Goal: Information Seeking & Learning: Learn about a topic

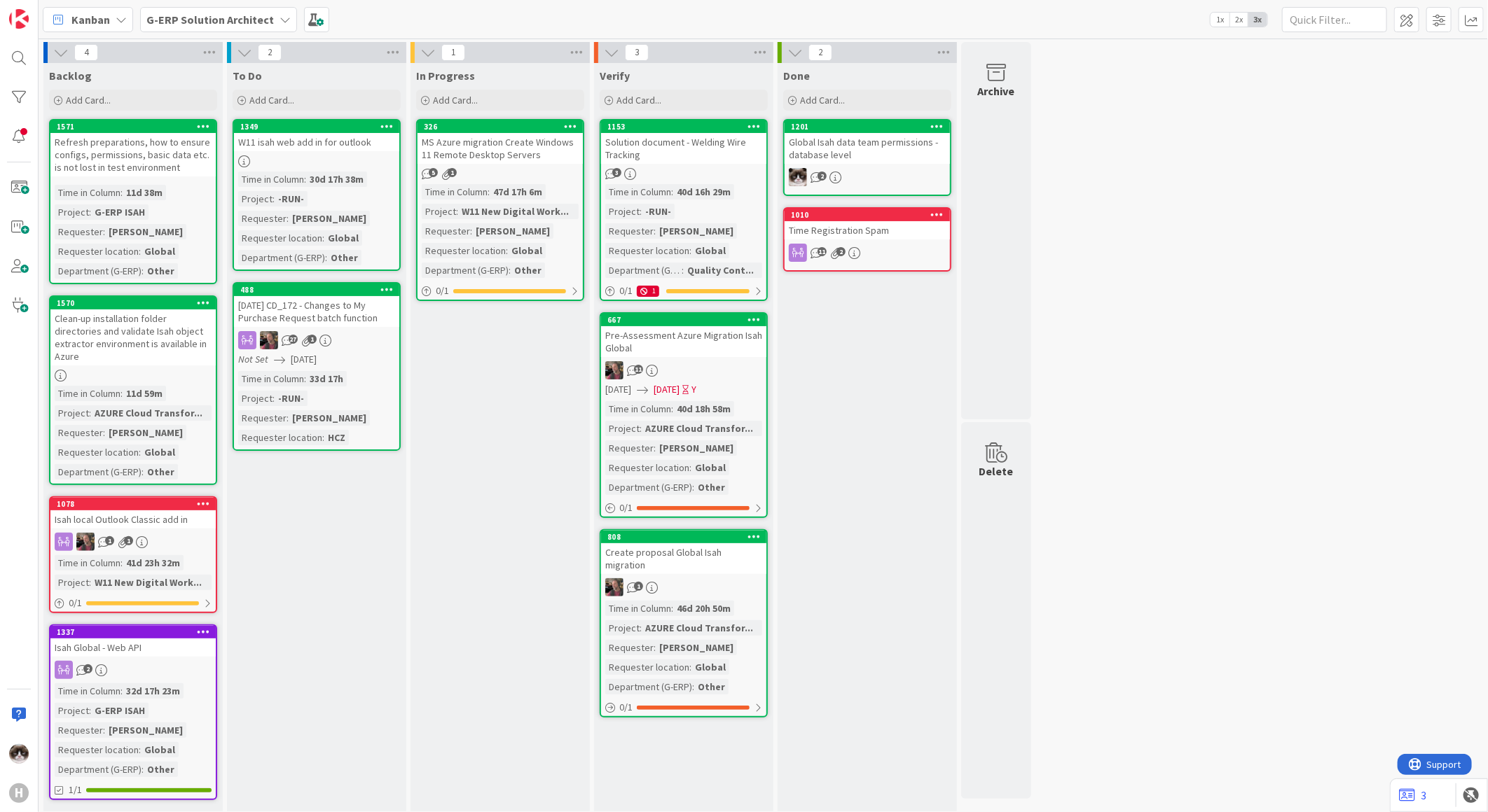
click at [281, 25] on div "G-ERP Solution Architect" at bounding box center [219, 19] width 157 height 25
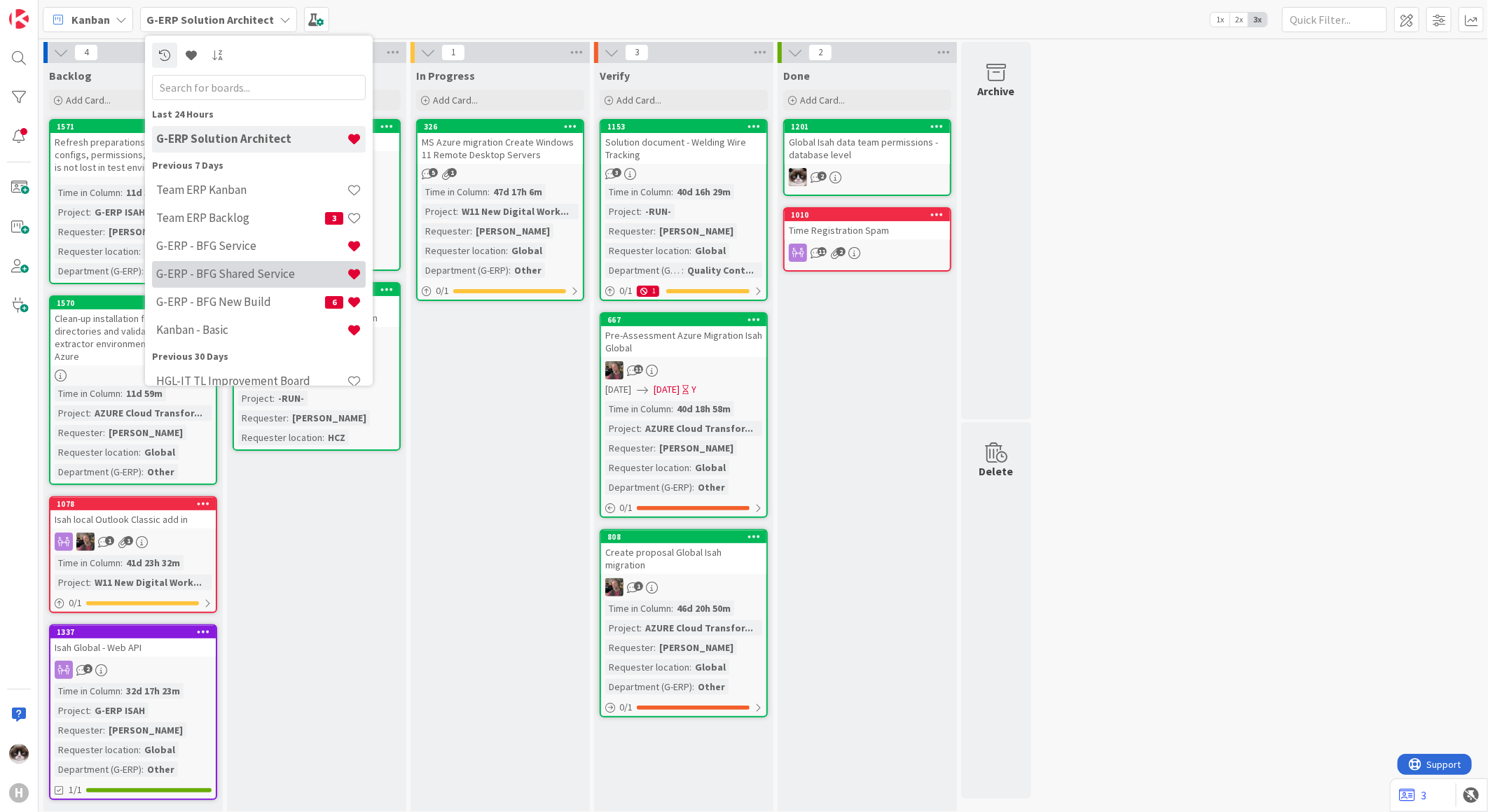
click at [257, 267] on h4 "G-ERP - BFG Shared Service" at bounding box center [251, 274] width 190 height 14
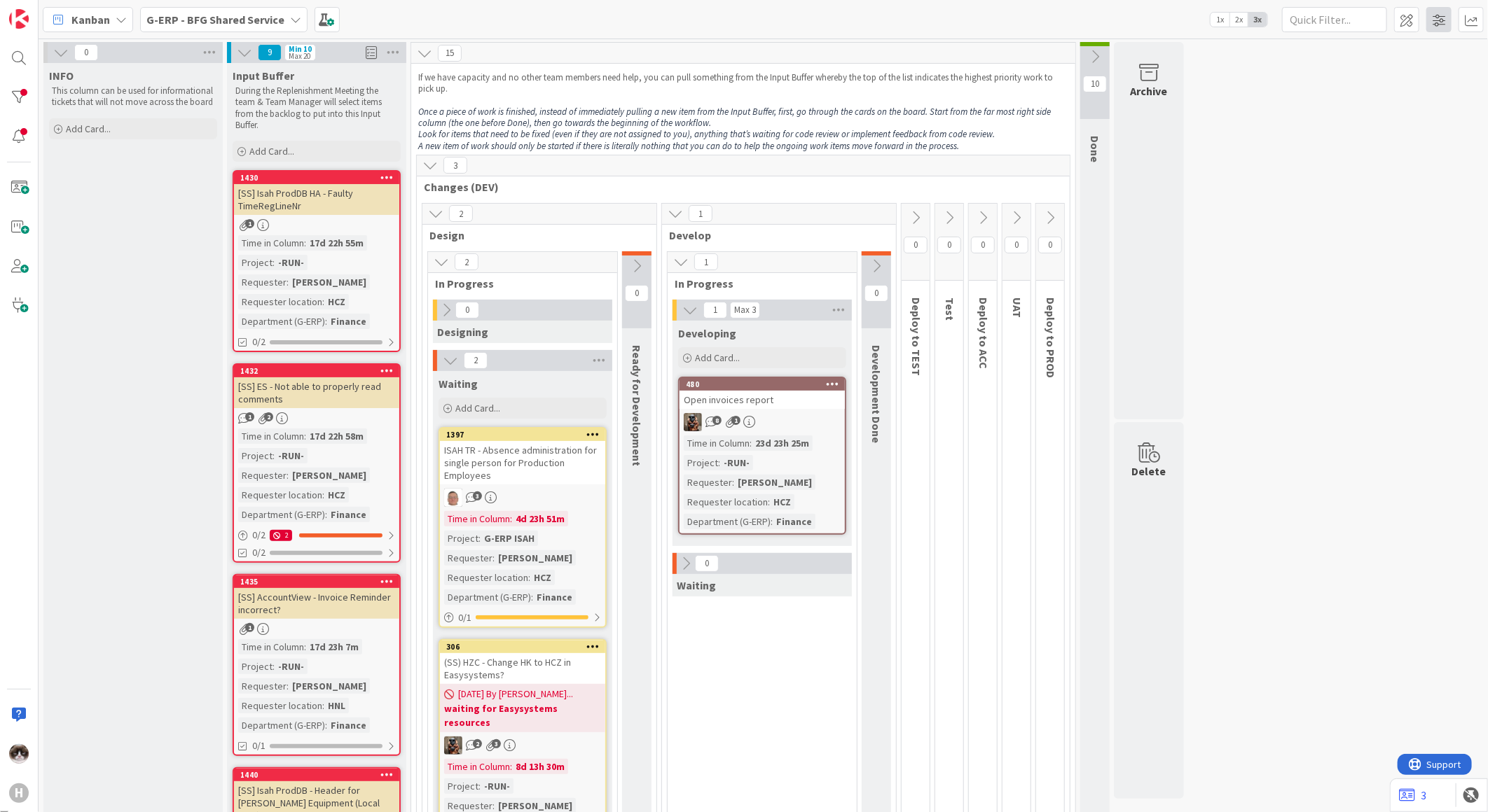
click at [1446, 17] on span at bounding box center [1438, 19] width 25 height 25
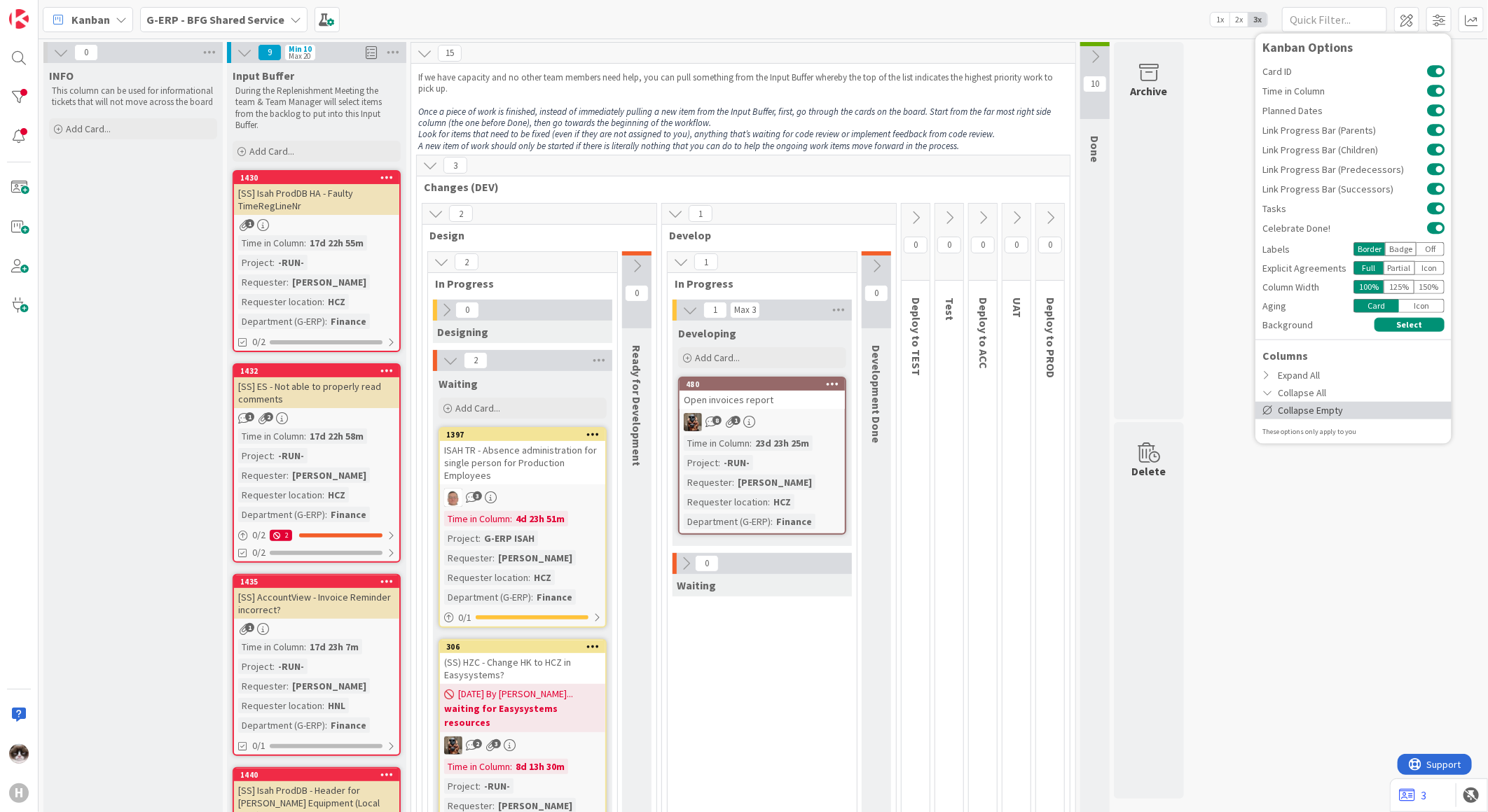
click at [1289, 409] on div "Collapse Empty" at bounding box center [1354, 410] width 196 height 17
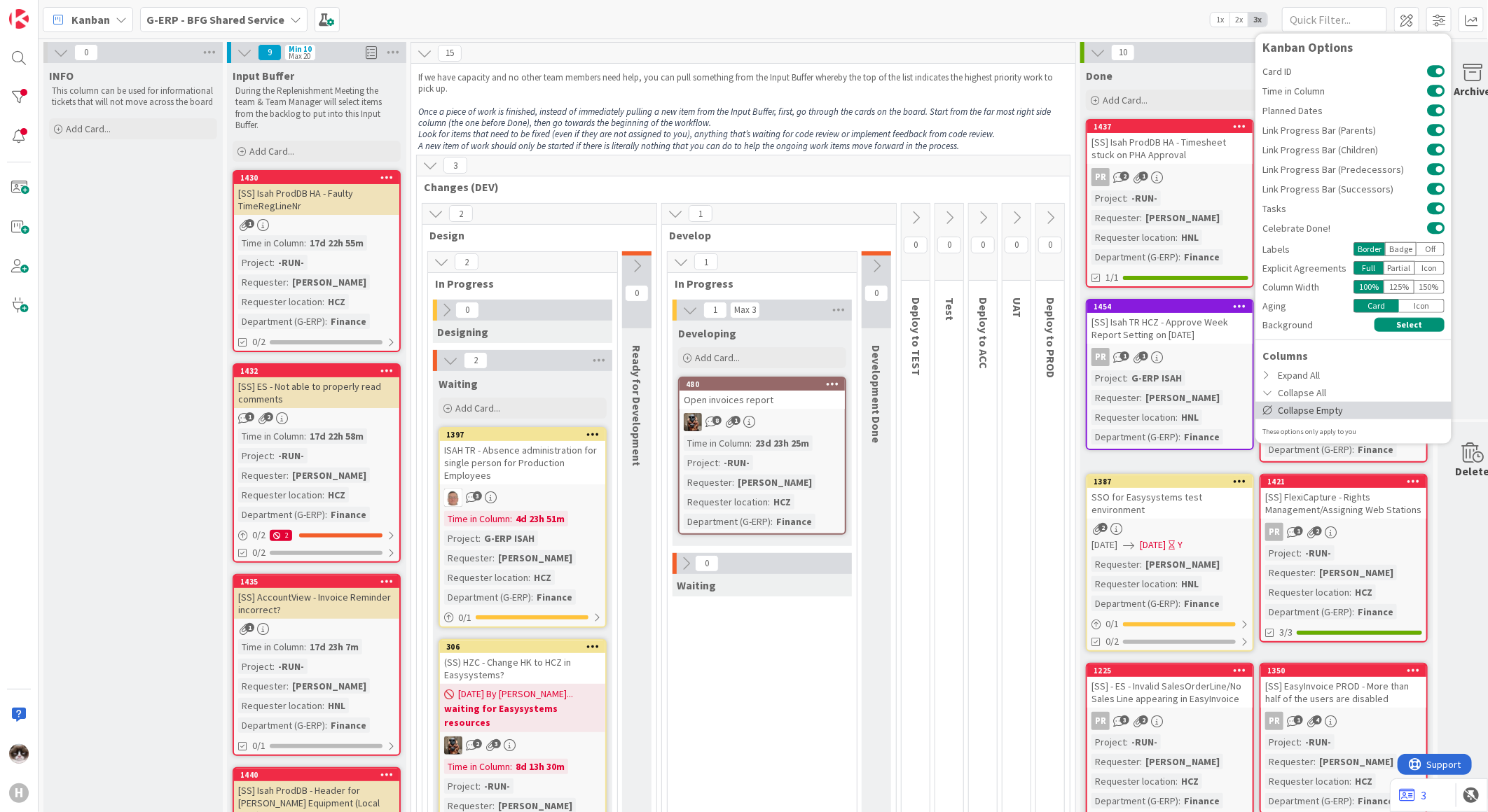
click at [1308, 409] on div "Collapse Empty" at bounding box center [1354, 410] width 196 height 17
click at [1443, 19] on span at bounding box center [1438, 19] width 25 height 25
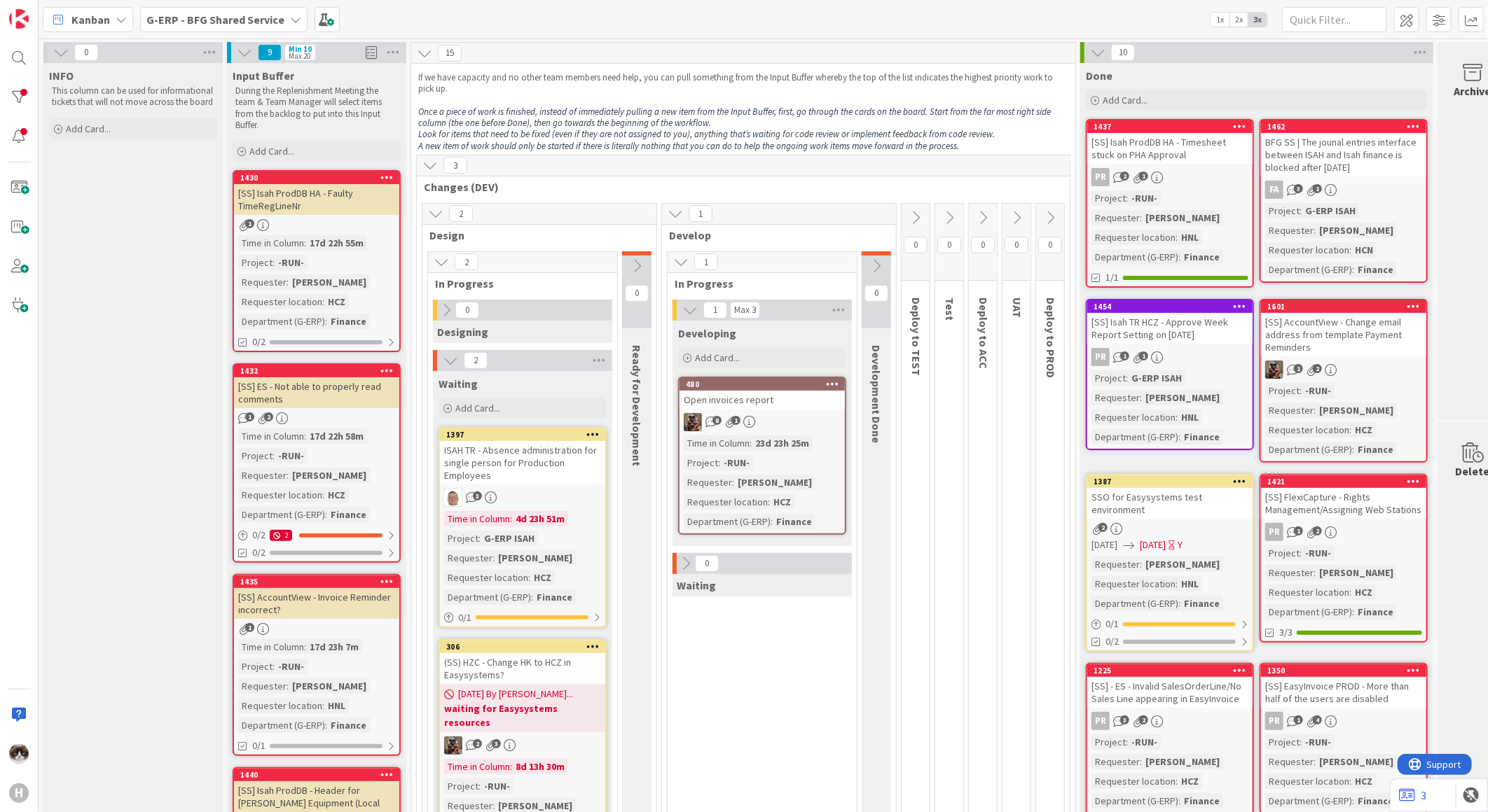
click at [1096, 59] on icon at bounding box center [1098, 52] width 15 height 15
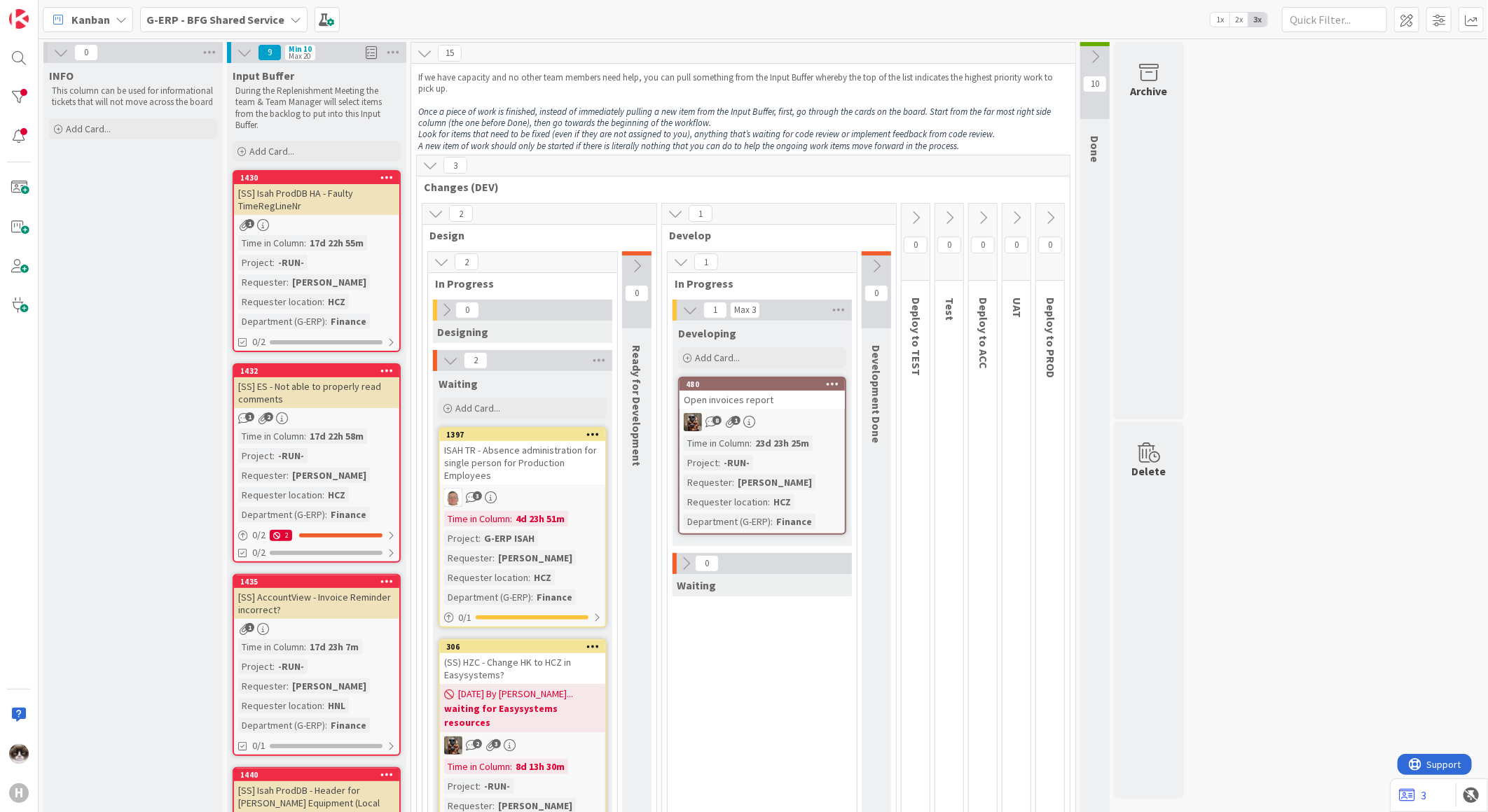
click at [240, 60] on button at bounding box center [245, 53] width 18 height 18
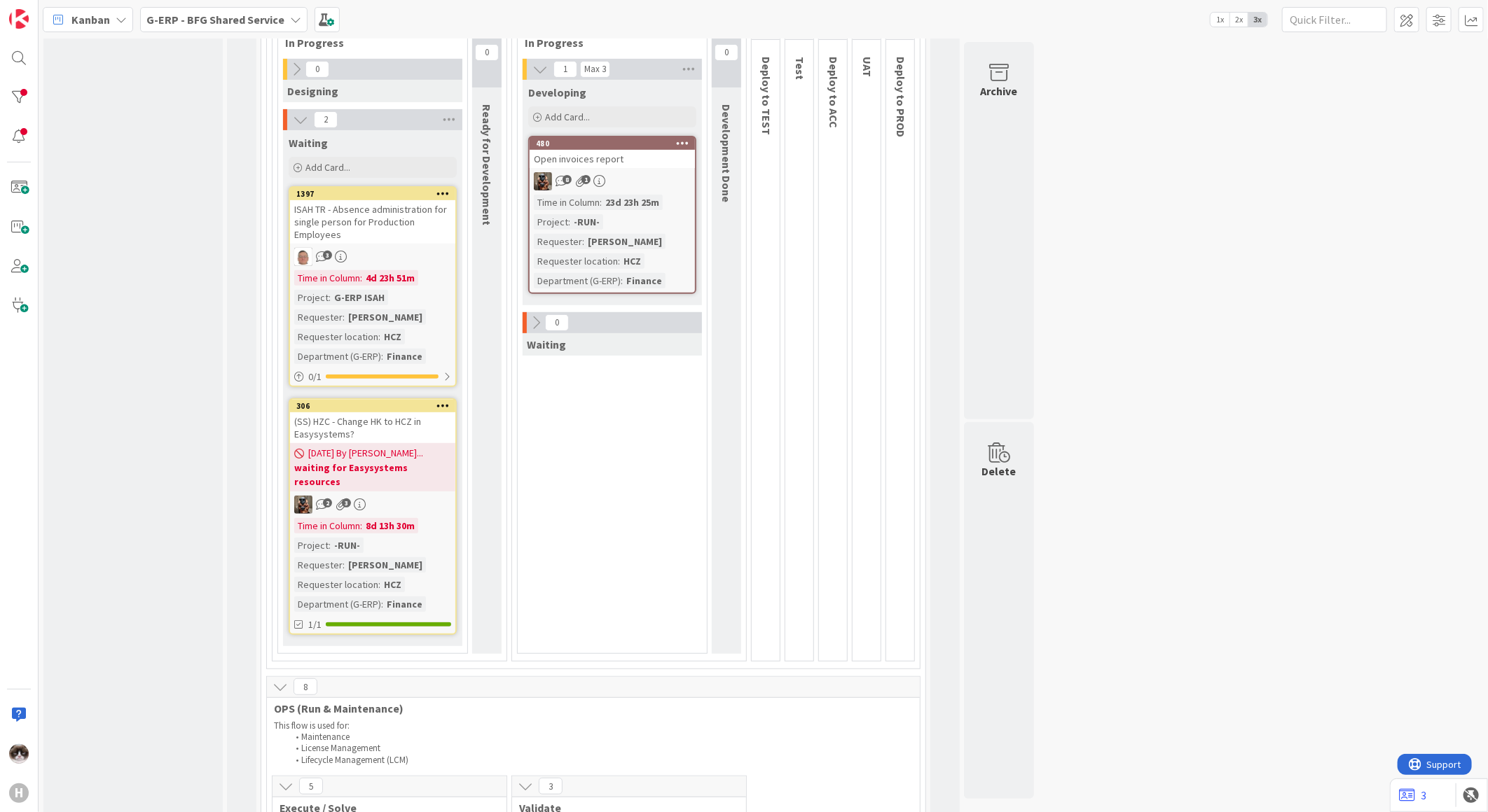
scroll to position [155, 0]
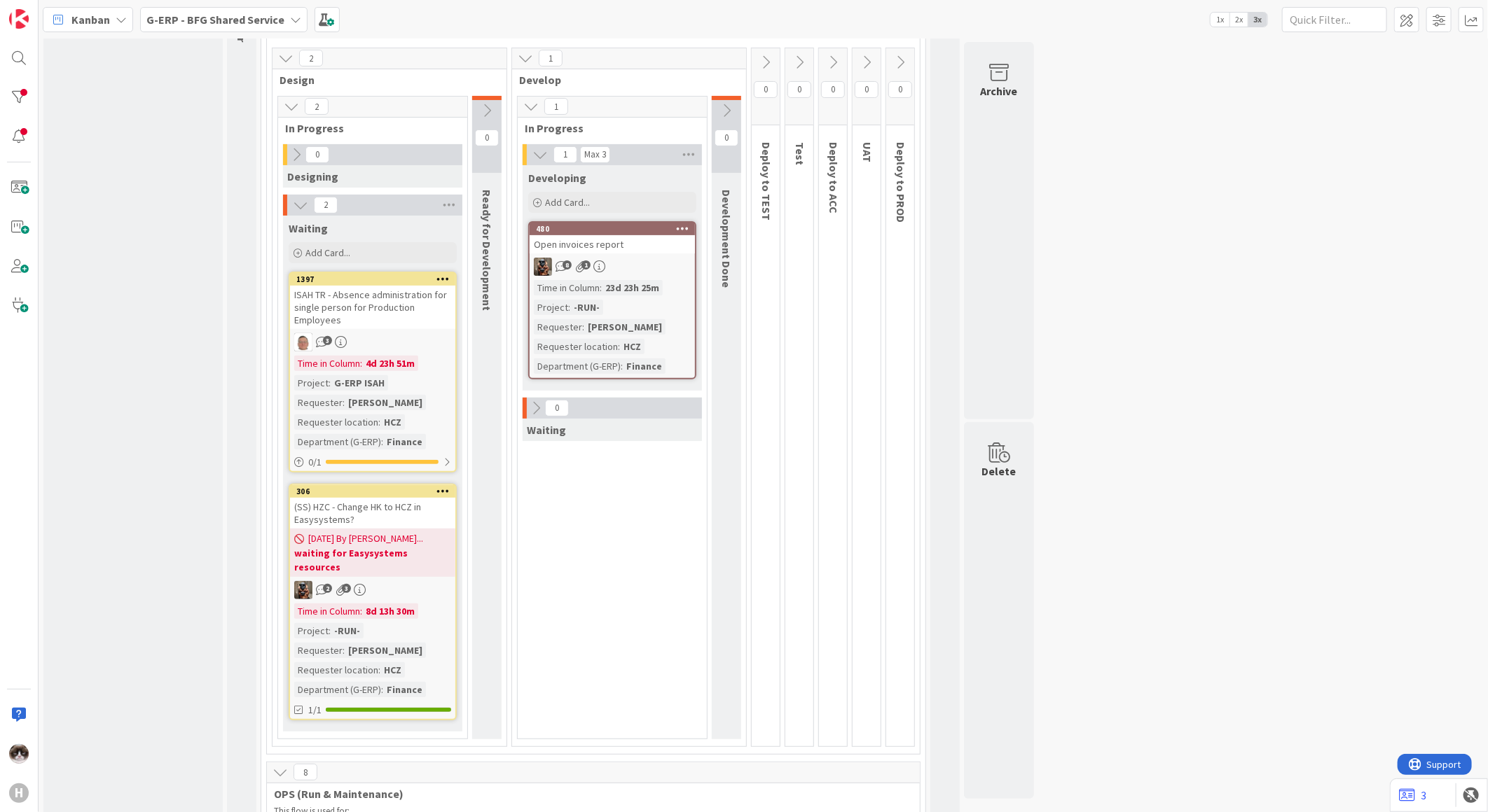
click at [673, 297] on div "Time in [GEOGRAPHIC_DATA] : 23d 23h 25m Project : -RUN- Requester : [PERSON_NAM…" at bounding box center [612, 327] width 157 height 94
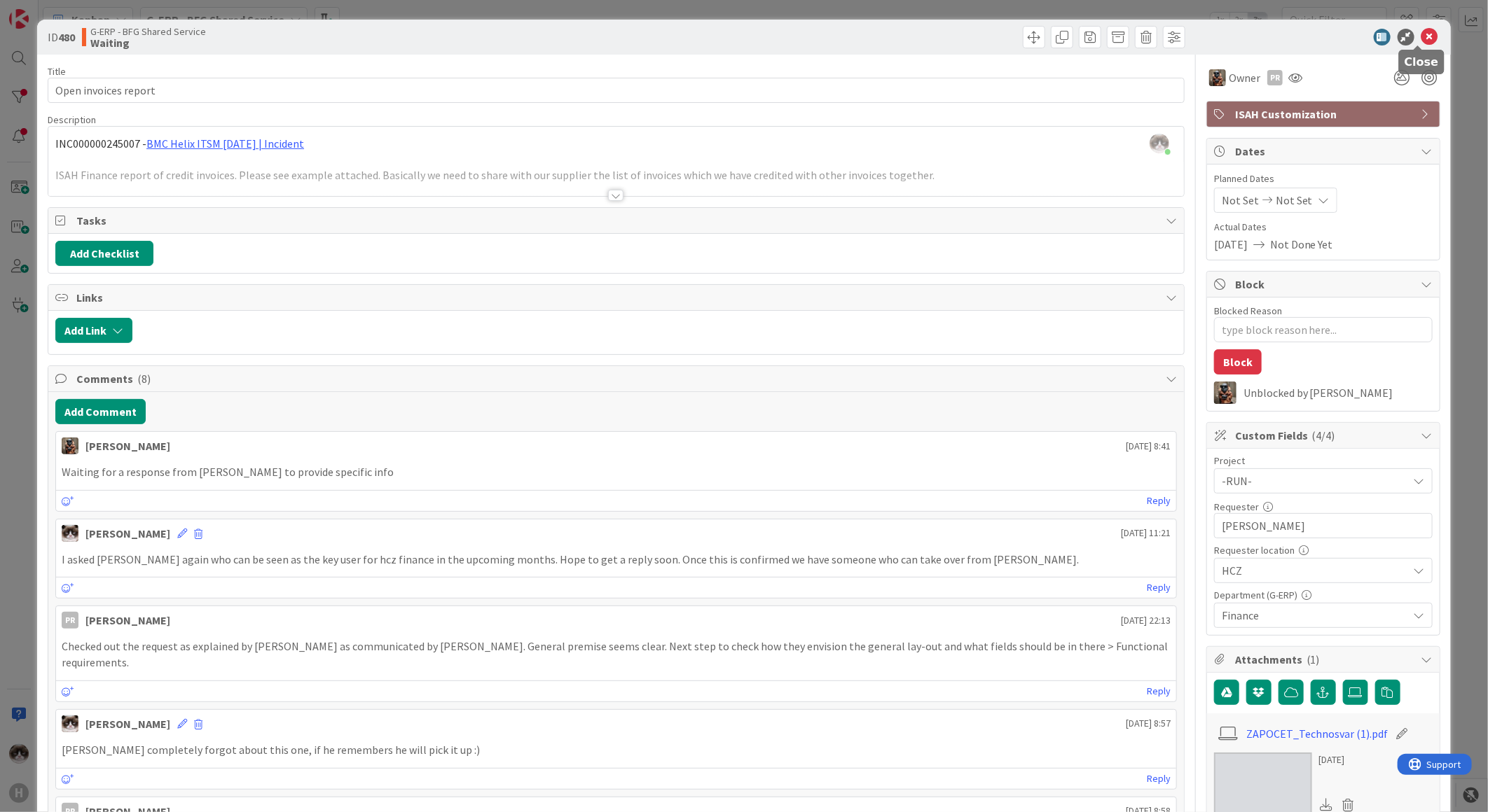
click at [1422, 29] on icon at bounding box center [1430, 37] width 17 height 17
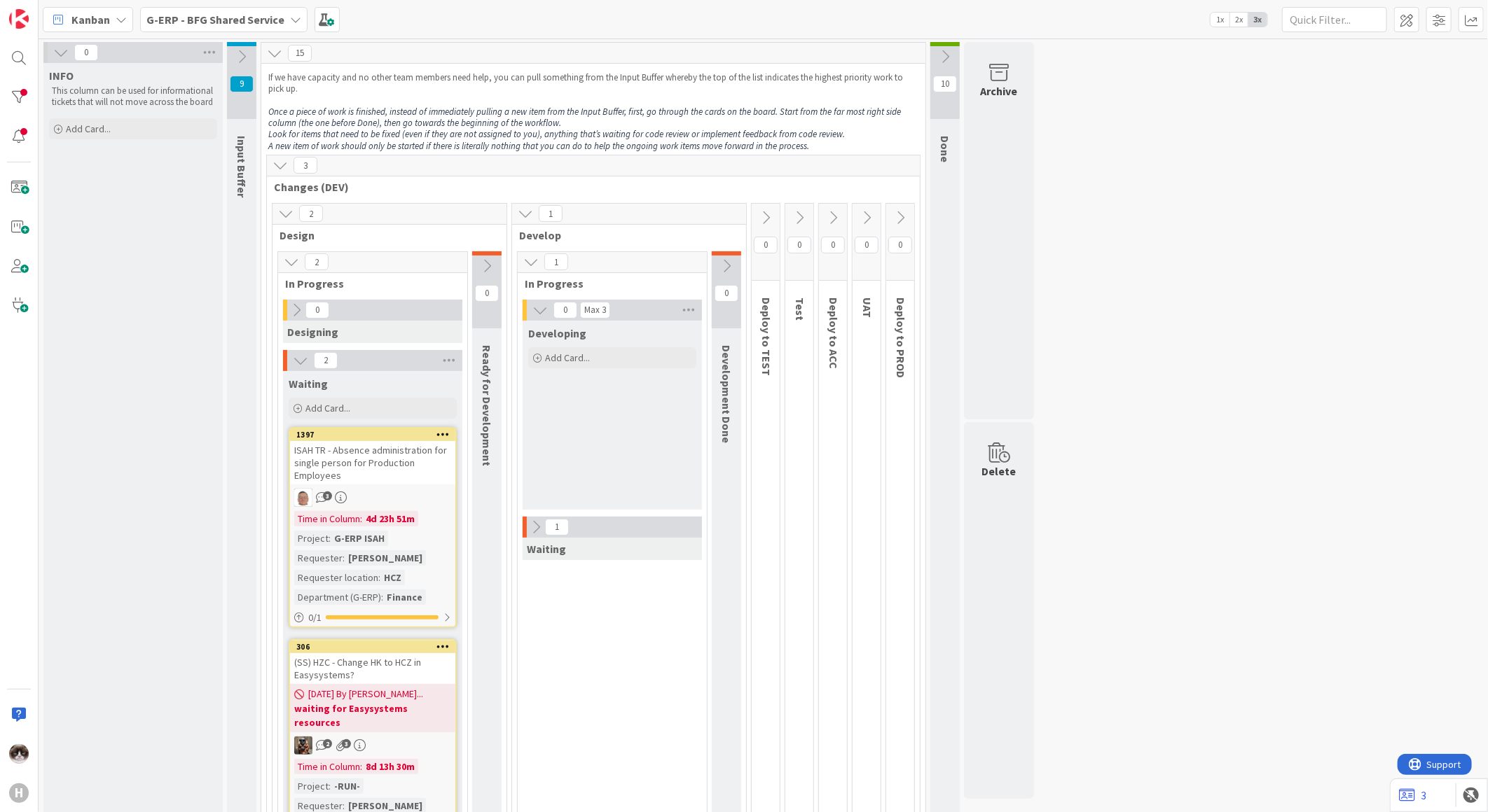
click at [532, 524] on icon at bounding box center [536, 527] width 15 height 15
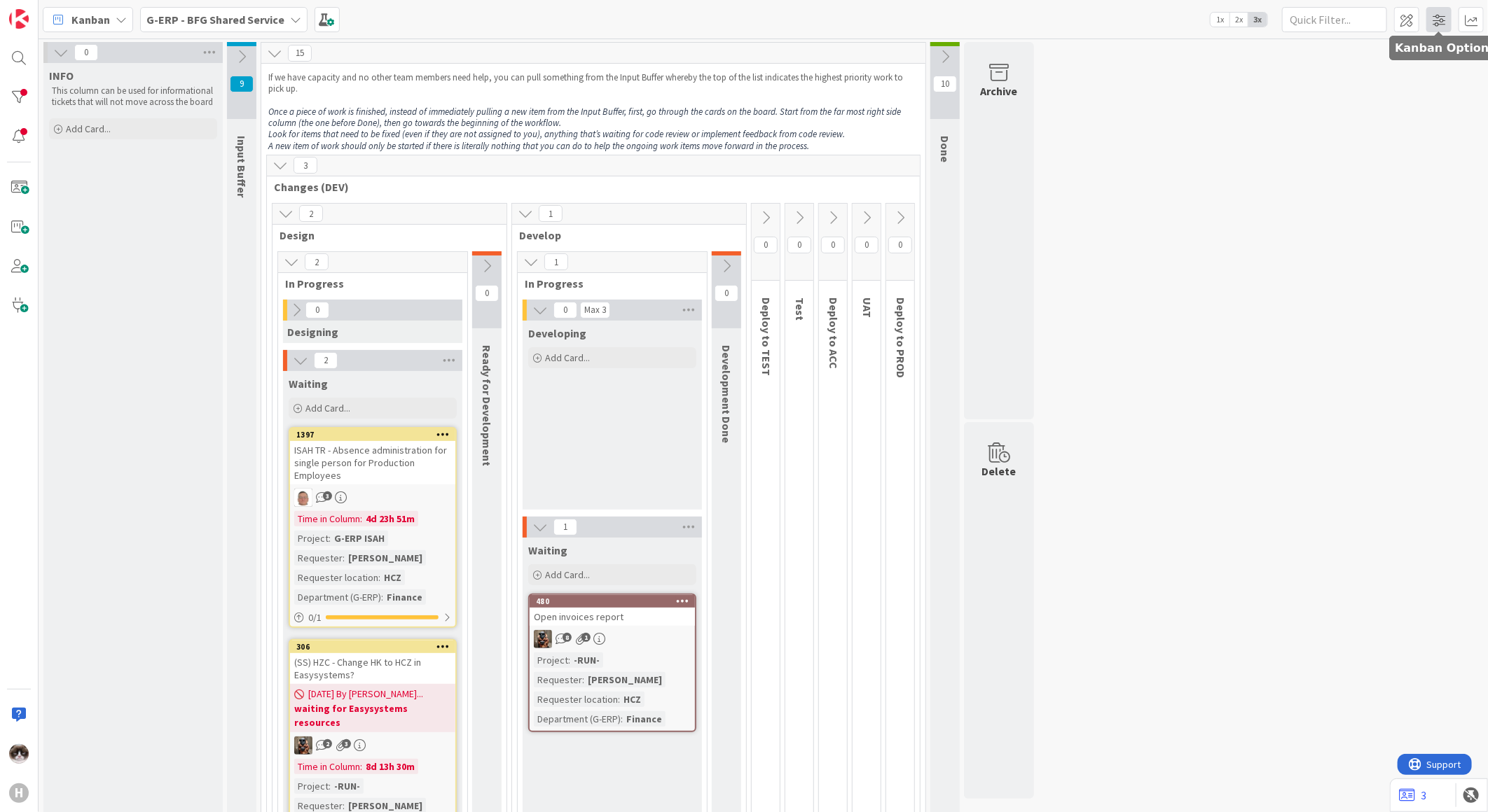
click at [1437, 24] on span at bounding box center [1438, 19] width 25 height 25
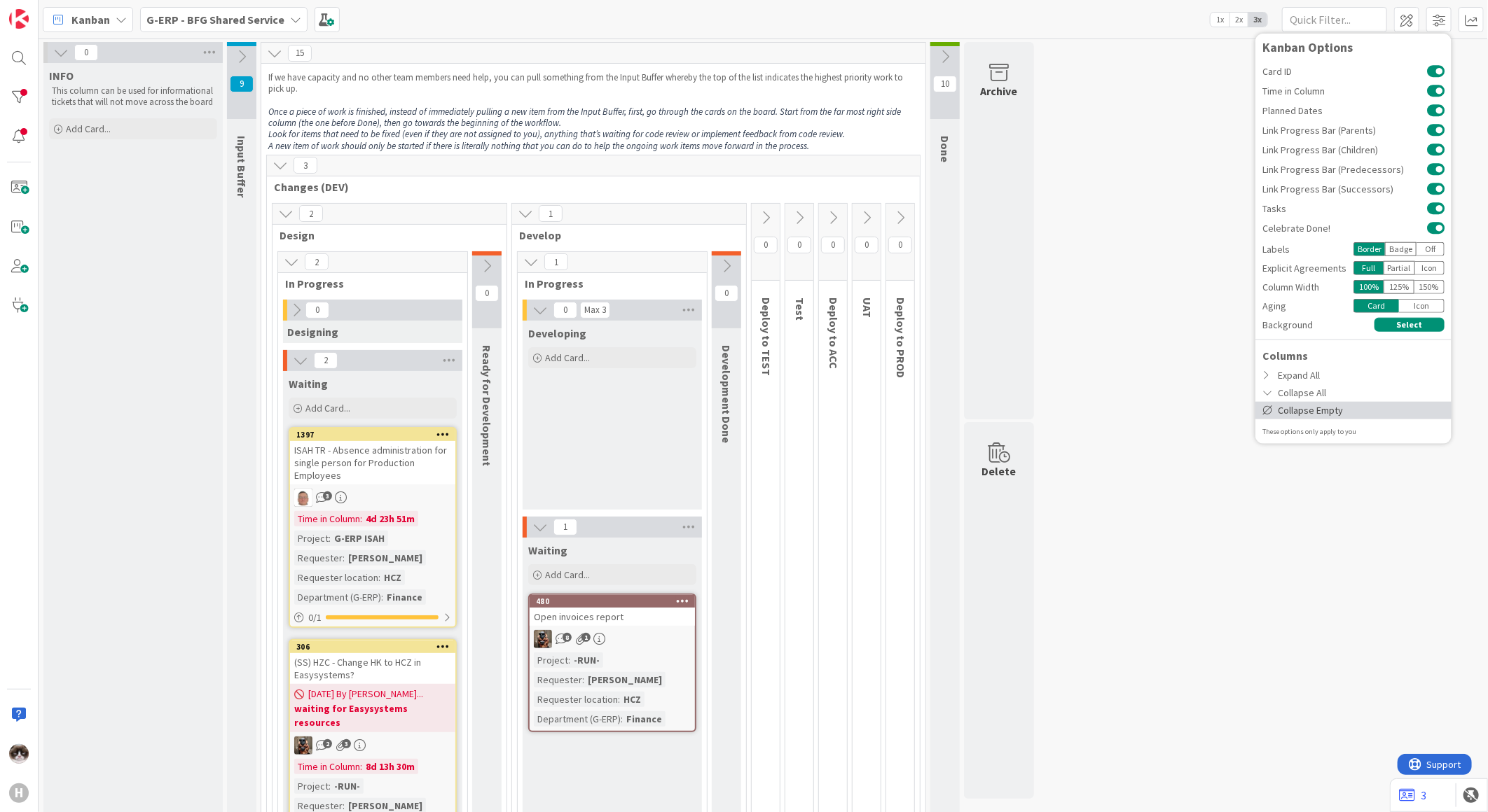
click at [1339, 414] on div "Collapse Empty" at bounding box center [1354, 410] width 196 height 17
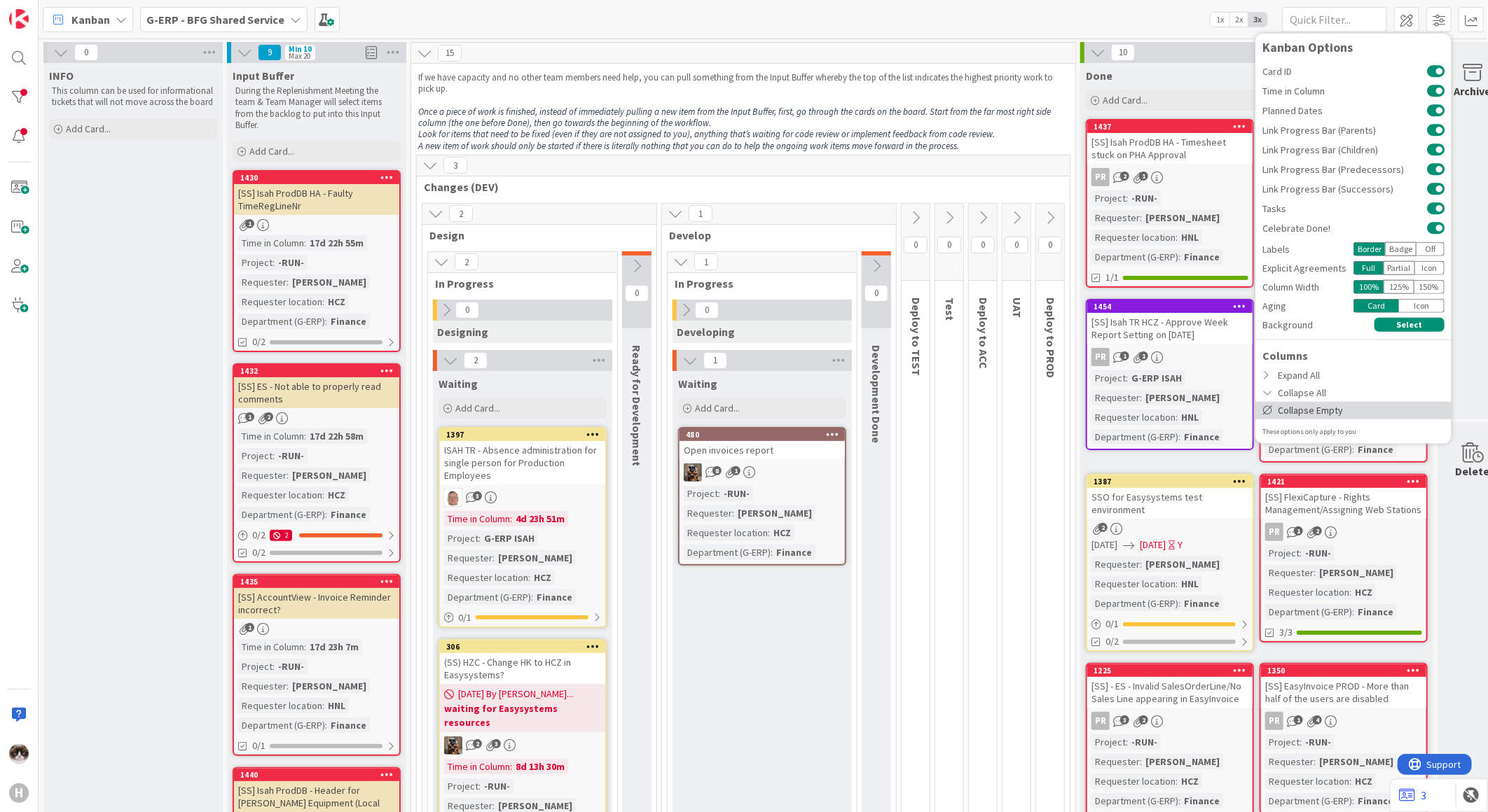
click at [1339, 414] on div "Collapse Empty" at bounding box center [1354, 410] width 196 height 17
click at [1092, 51] on icon at bounding box center [1098, 52] width 15 height 15
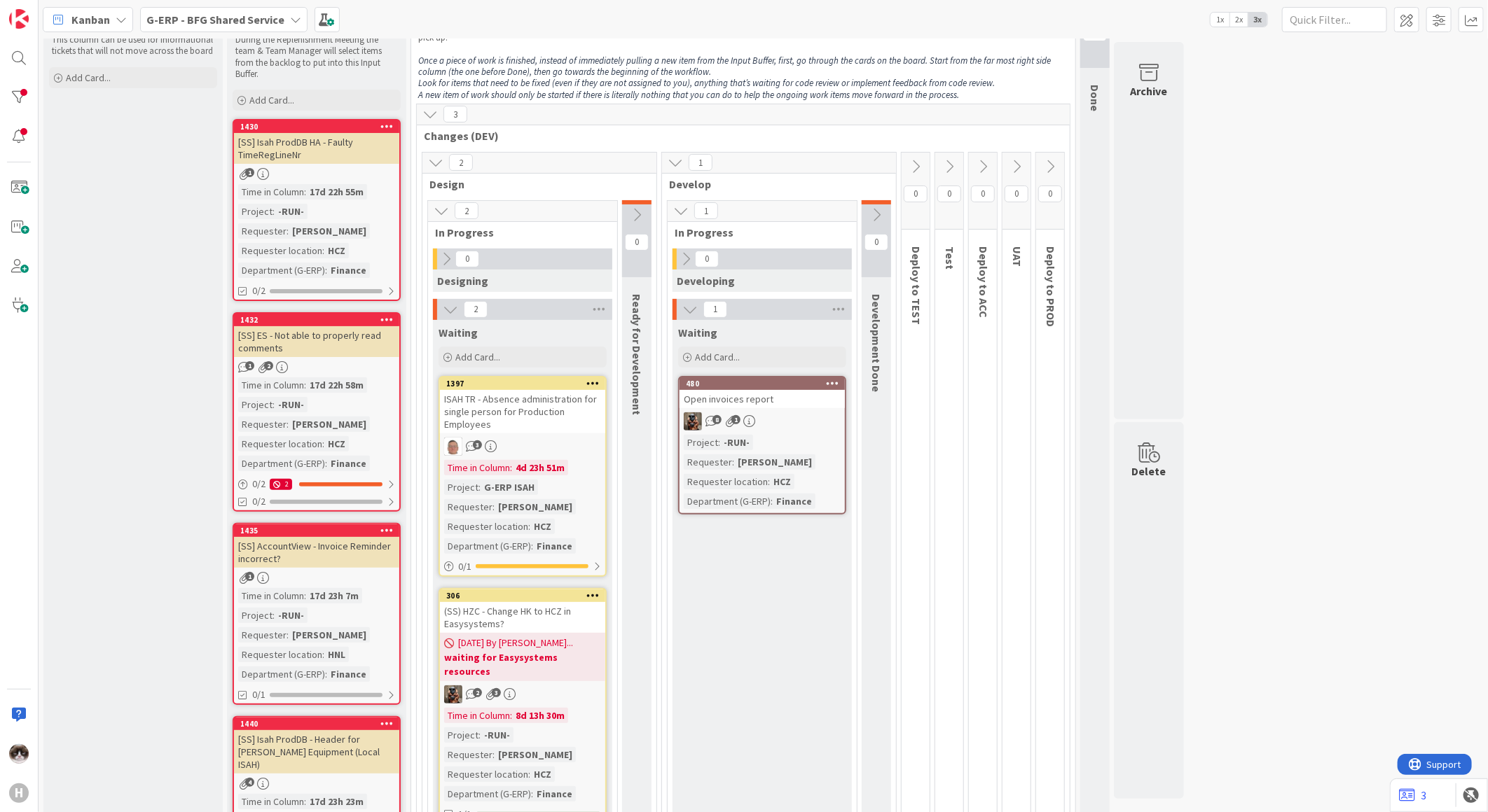
scroll to position [155, 0]
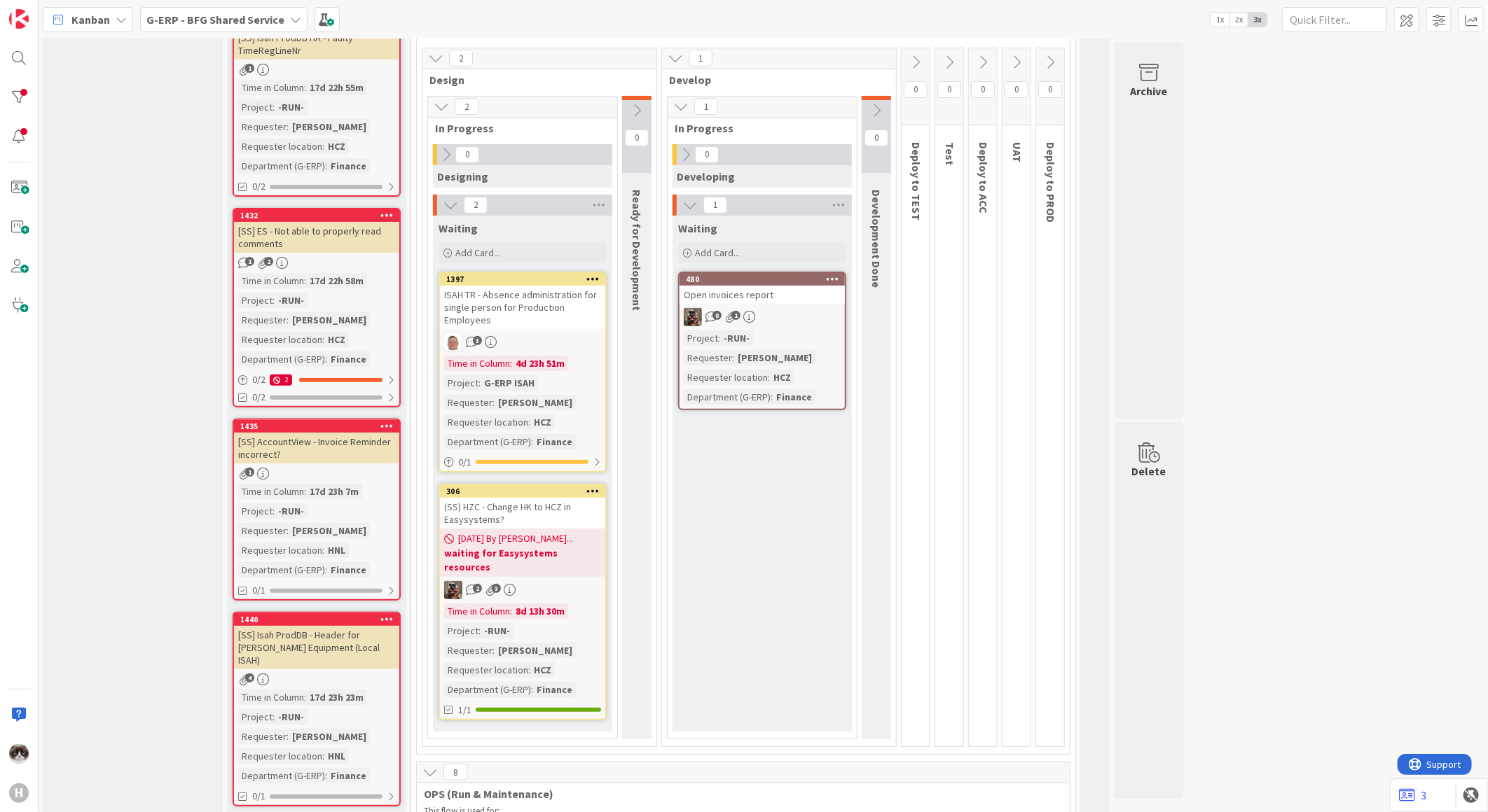
click at [808, 346] on div "Project : -RUN- Requester : [PERSON_NAME] Requester location : HCZ Department (…" at bounding box center [762, 368] width 157 height 74
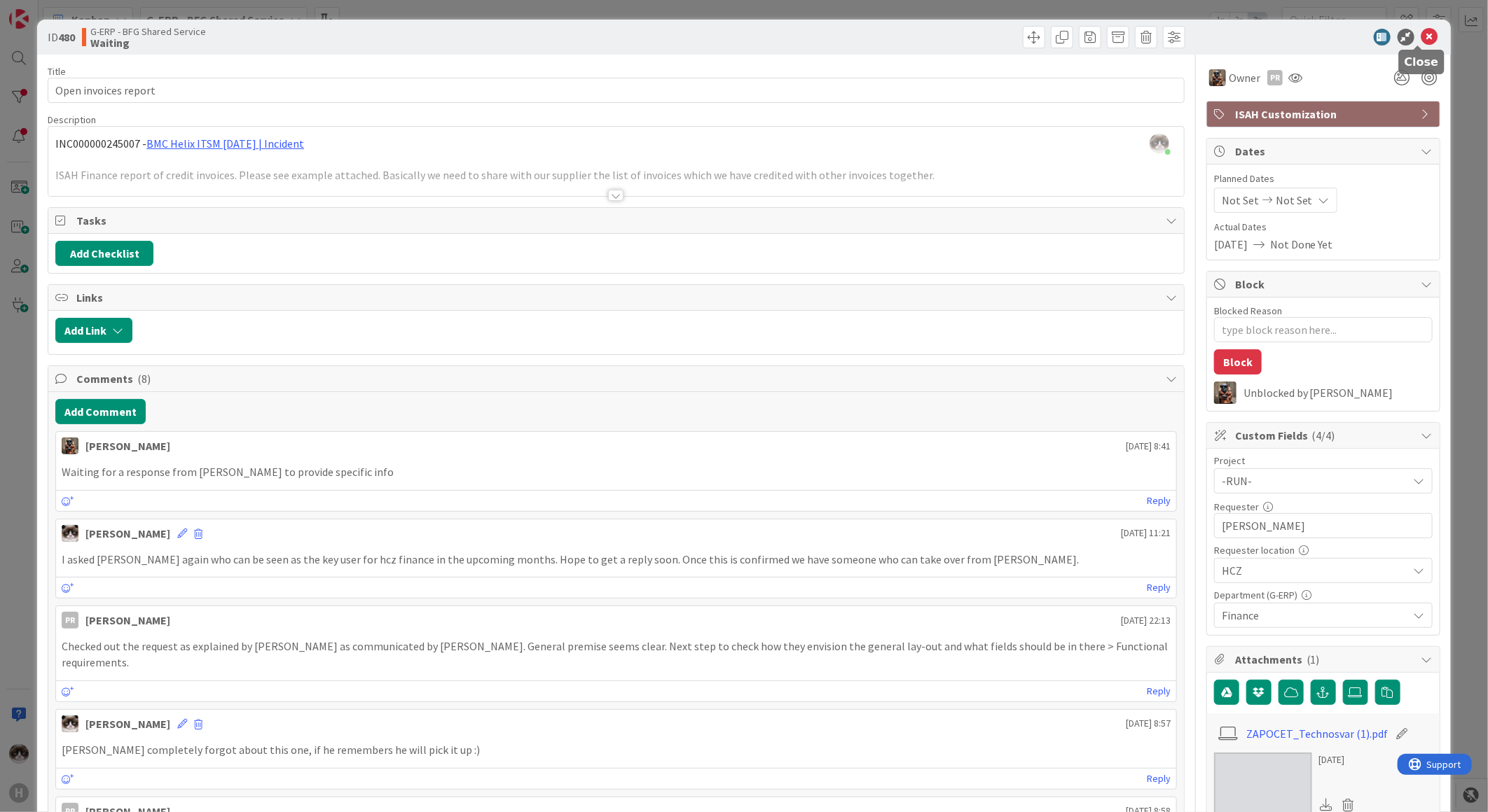
click at [1422, 36] on icon at bounding box center [1430, 37] width 17 height 17
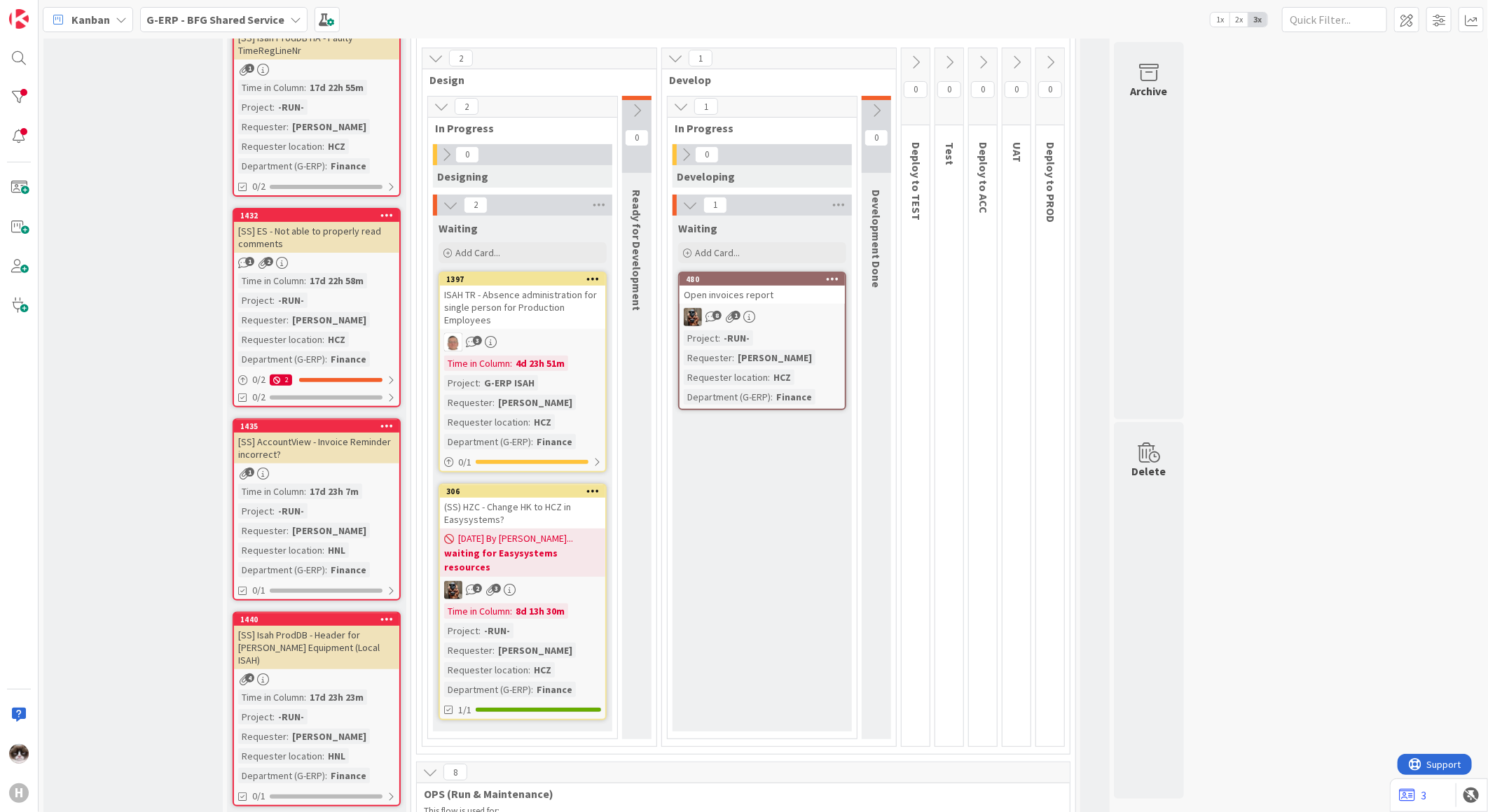
click at [575, 331] on link "1397 ISAH TR - Absence administration for single person for Production Employee…" at bounding box center [522, 372] width 168 height 201
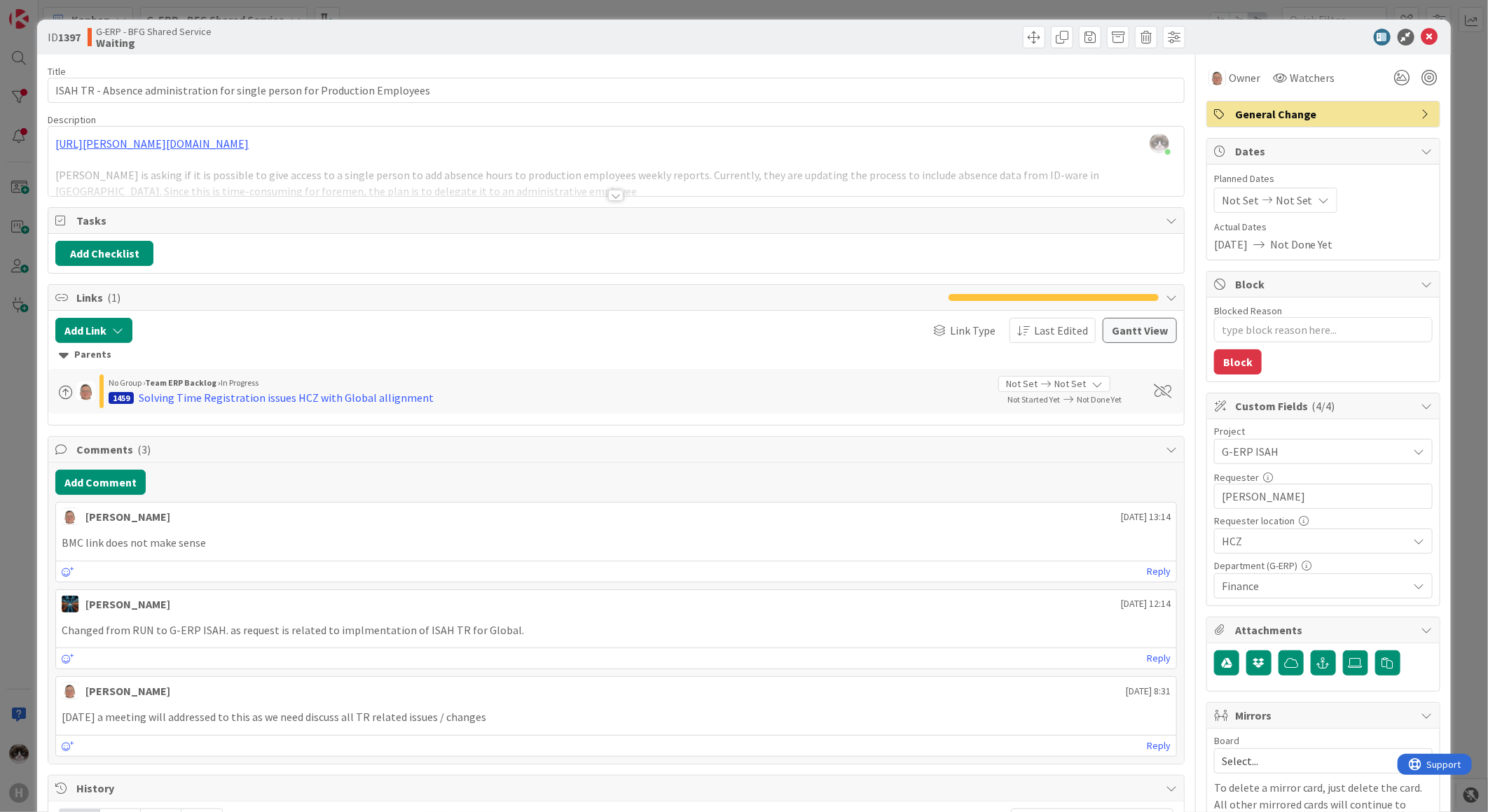
click at [608, 201] on div at bounding box center [615, 195] width 15 height 11
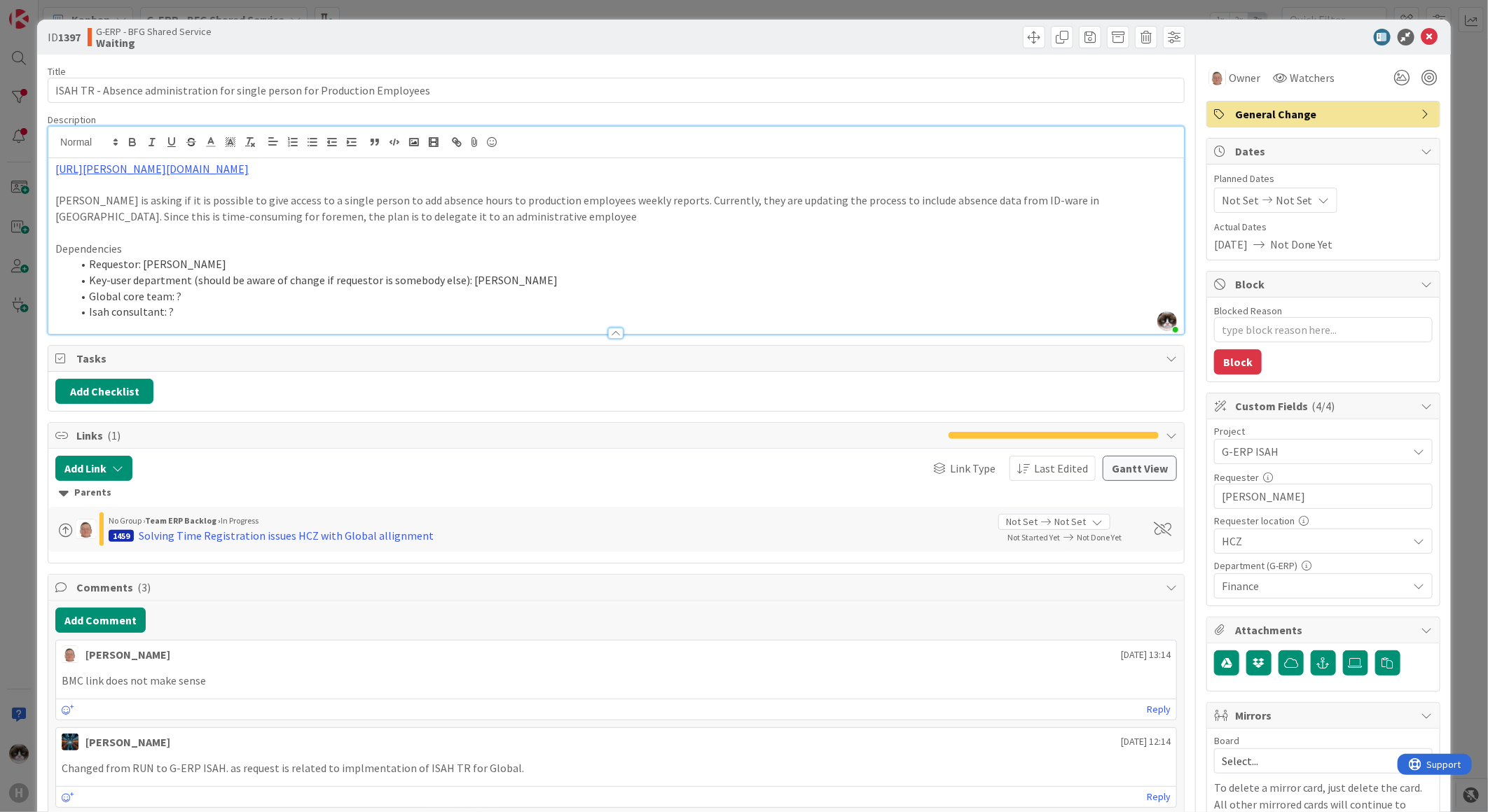
scroll to position [155, 0]
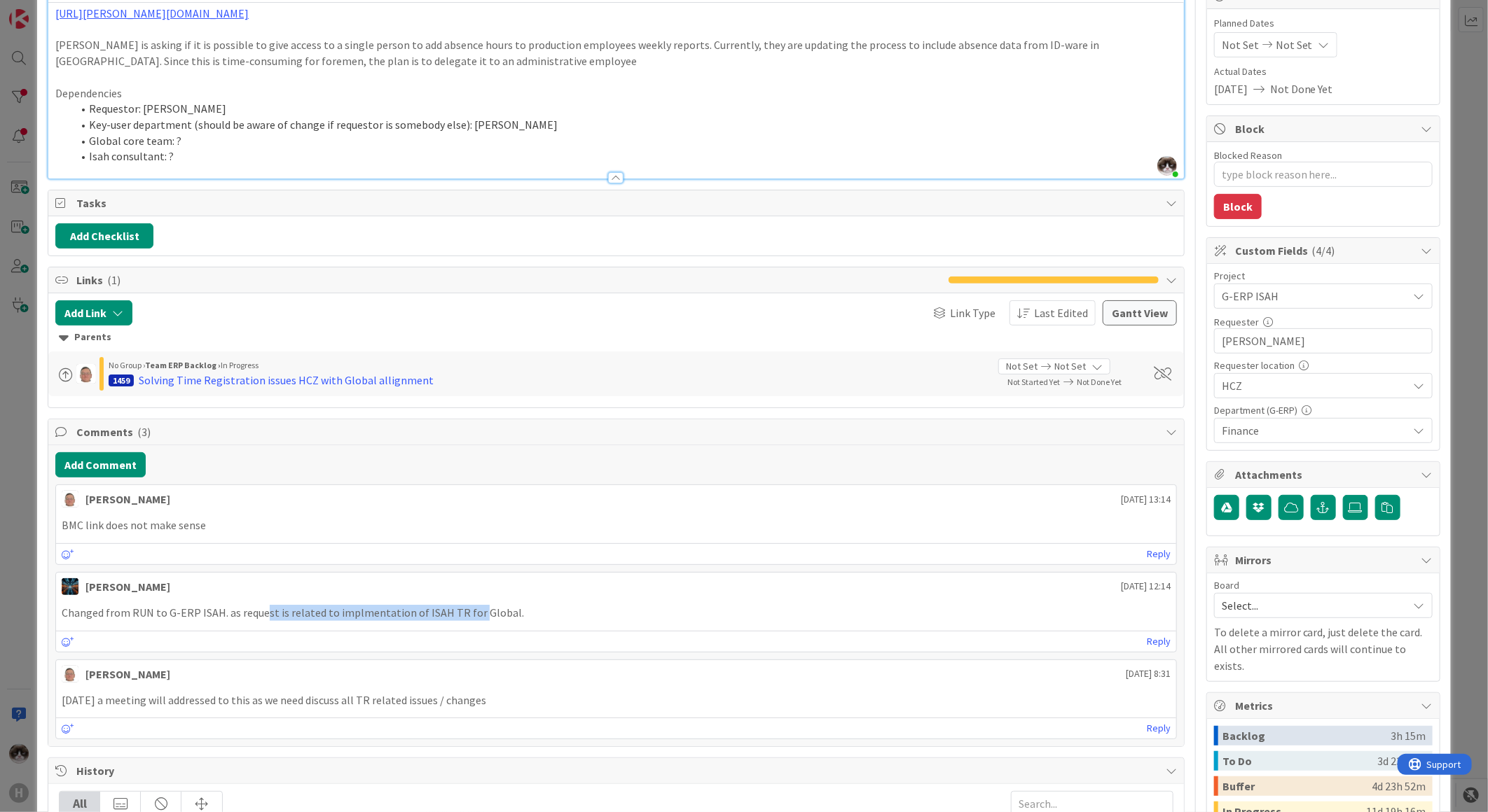
drag, startPoint x: 276, startPoint y: 619, endPoint x: 476, endPoint y: 616, distance: 200.0
click at [476, 616] on p "Changed from RUN to G-ERP ISAH. as request is related to implmentation of ISAH …" at bounding box center [616, 613] width 1109 height 16
drag, startPoint x: 476, startPoint y: 616, endPoint x: 476, endPoint y: 633, distance: 17.0
click at [476, 633] on div "Reply" at bounding box center [616, 641] width 1120 height 21
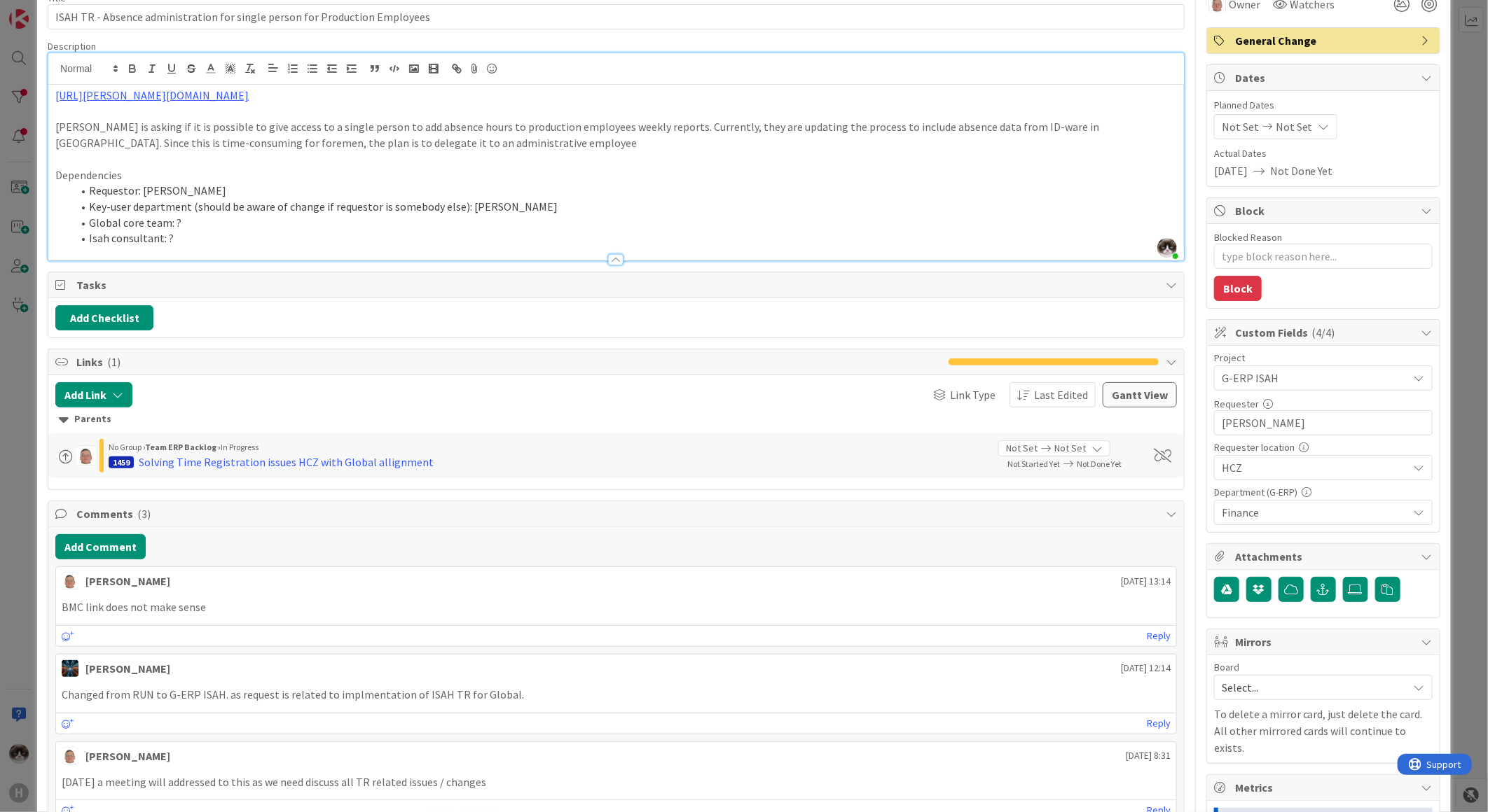
scroll to position [0, 0]
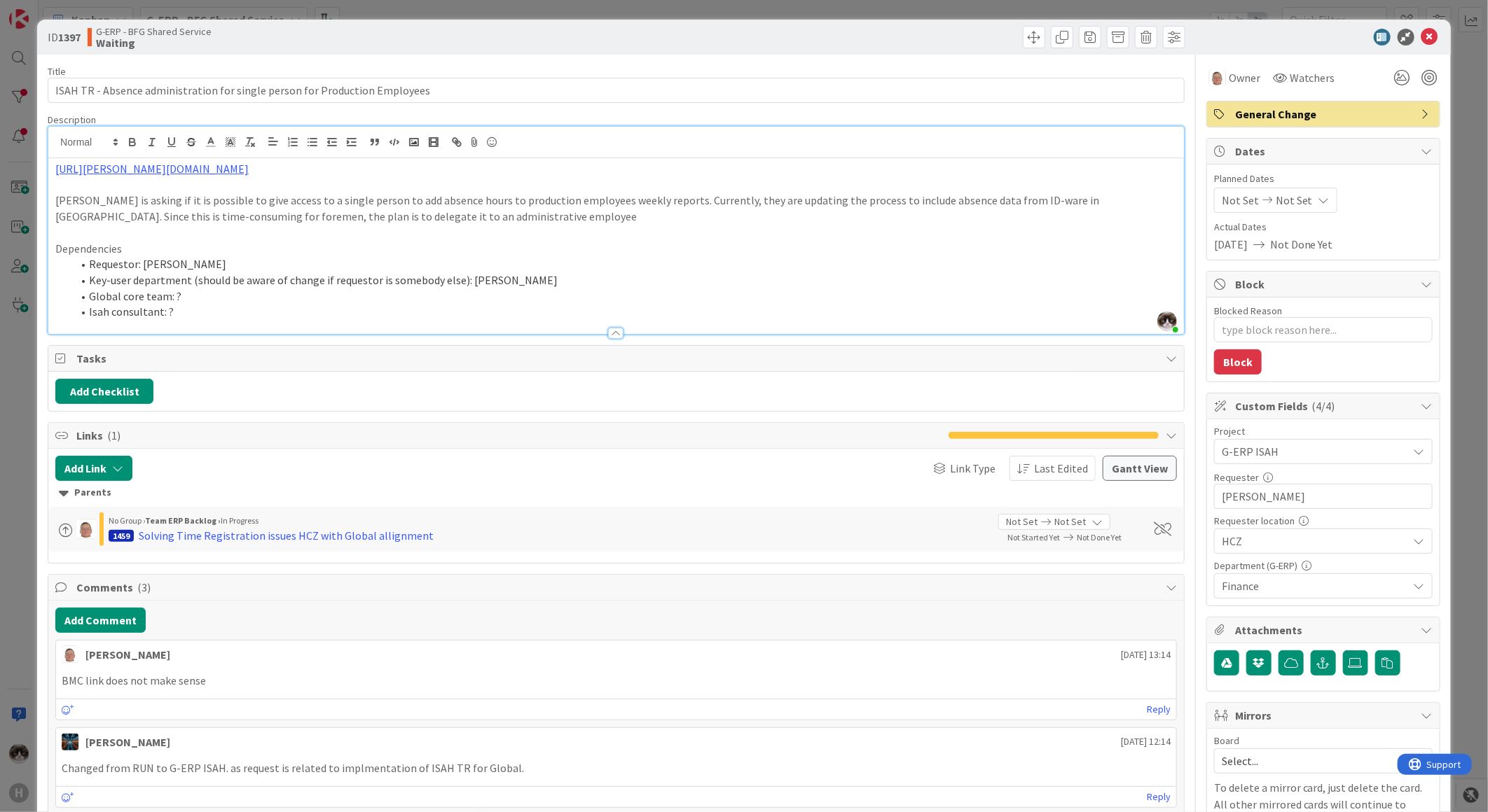
click at [1419, 45] on div "ID 1397 G-ERP - BFG Shared Service Waiting" at bounding box center [744, 37] width 1413 height 35
drag, startPoint x: 1425, startPoint y: 37, endPoint x: 1413, endPoint y: 42, distance: 13.0
click at [1425, 37] on icon at bounding box center [1430, 37] width 17 height 17
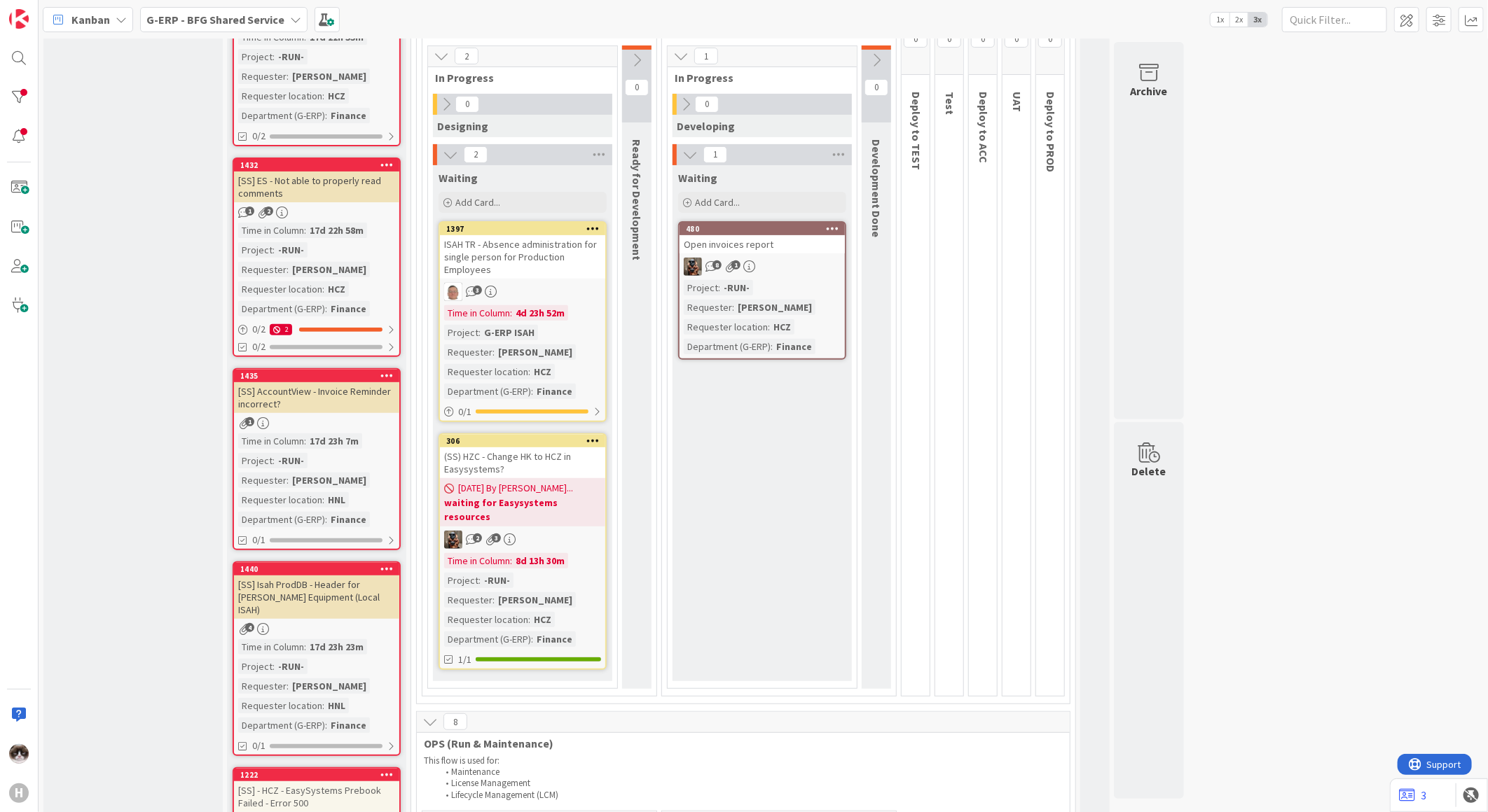
scroll to position [233, 0]
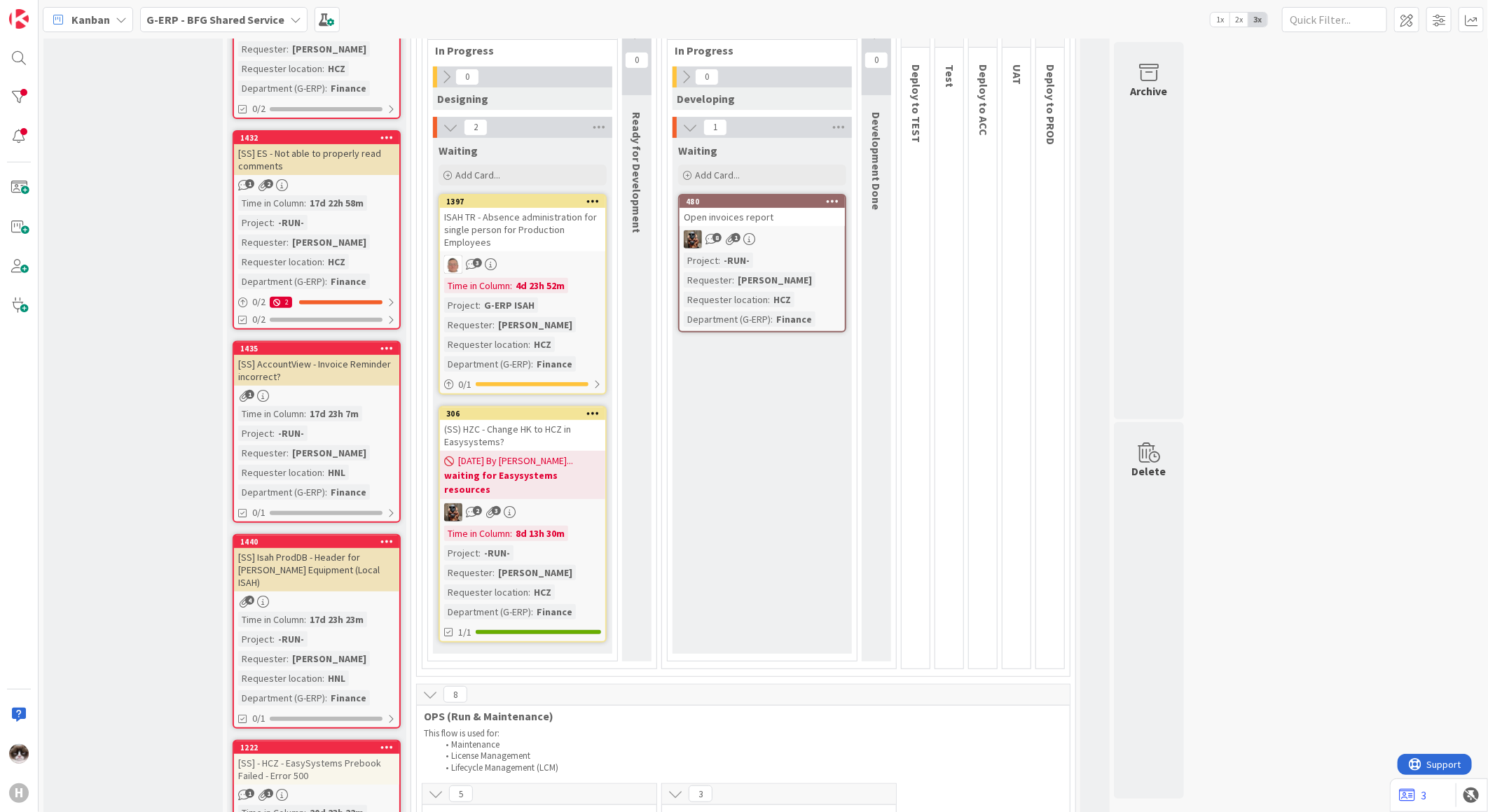
click at [587, 446] on div "(SS) HZC - Change HK to HCZ in Easysystems?" at bounding box center [522, 435] width 165 height 31
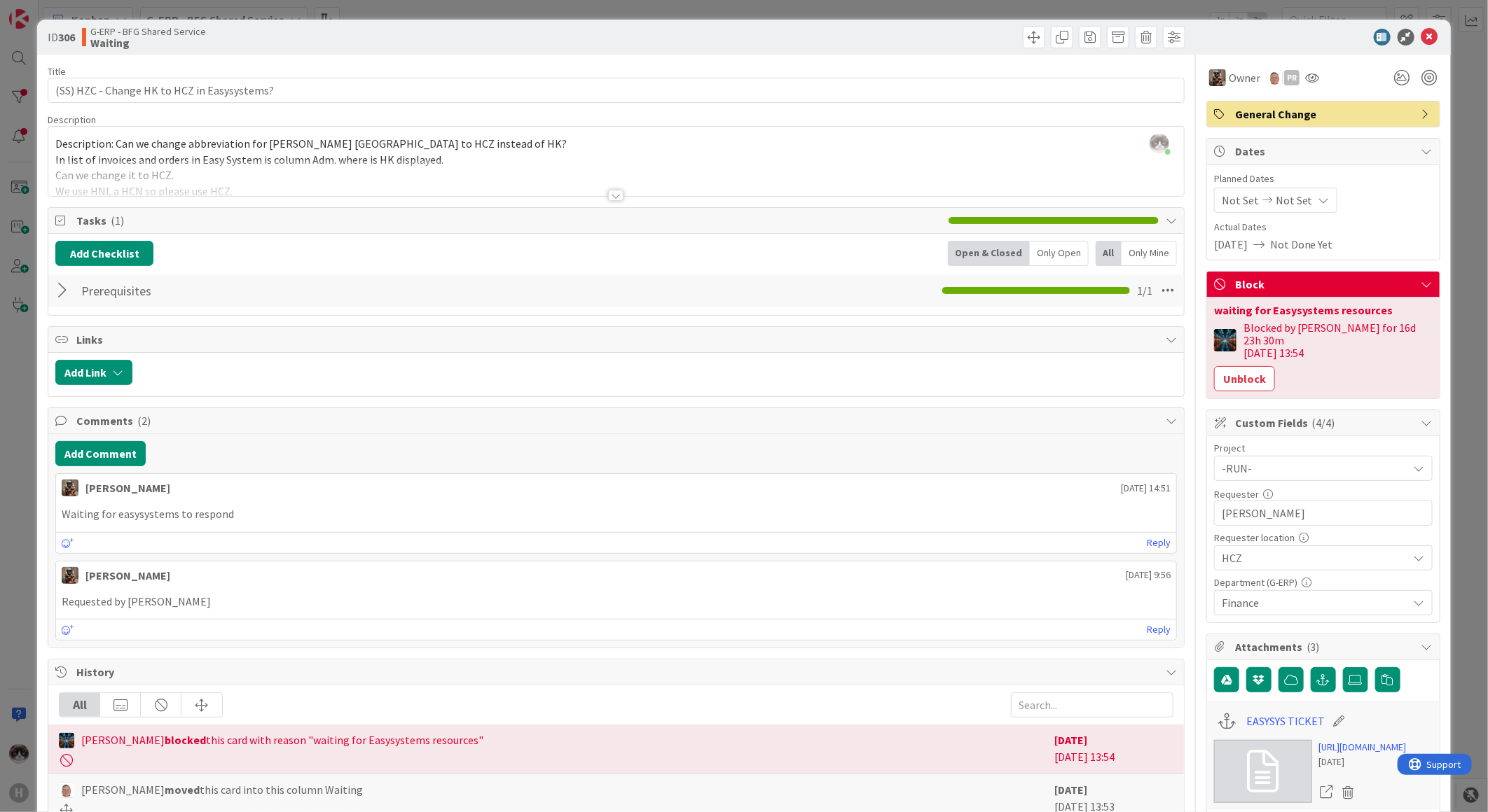
click at [608, 198] on div at bounding box center [615, 195] width 15 height 11
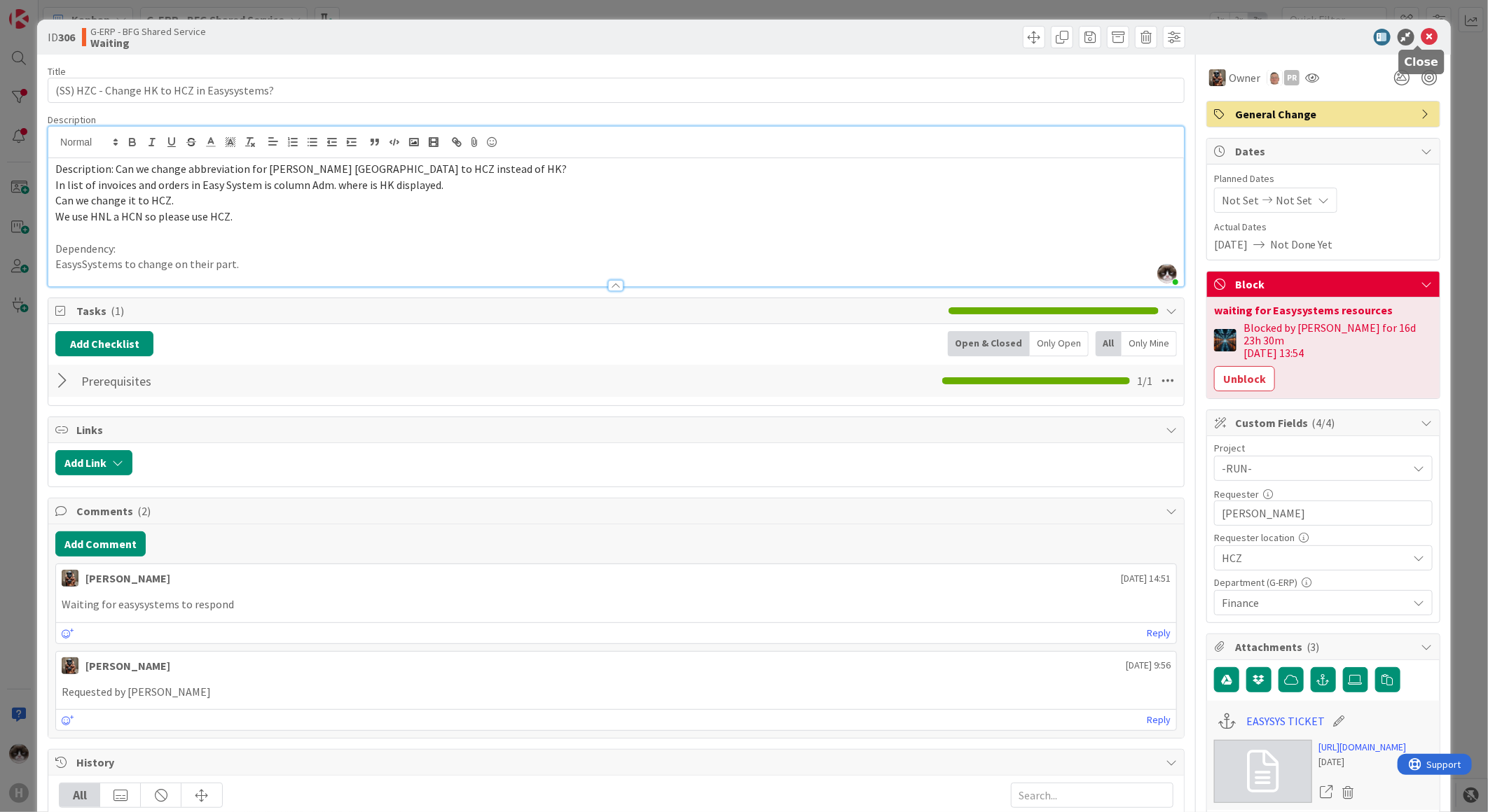
click at [1422, 34] on icon at bounding box center [1430, 37] width 17 height 17
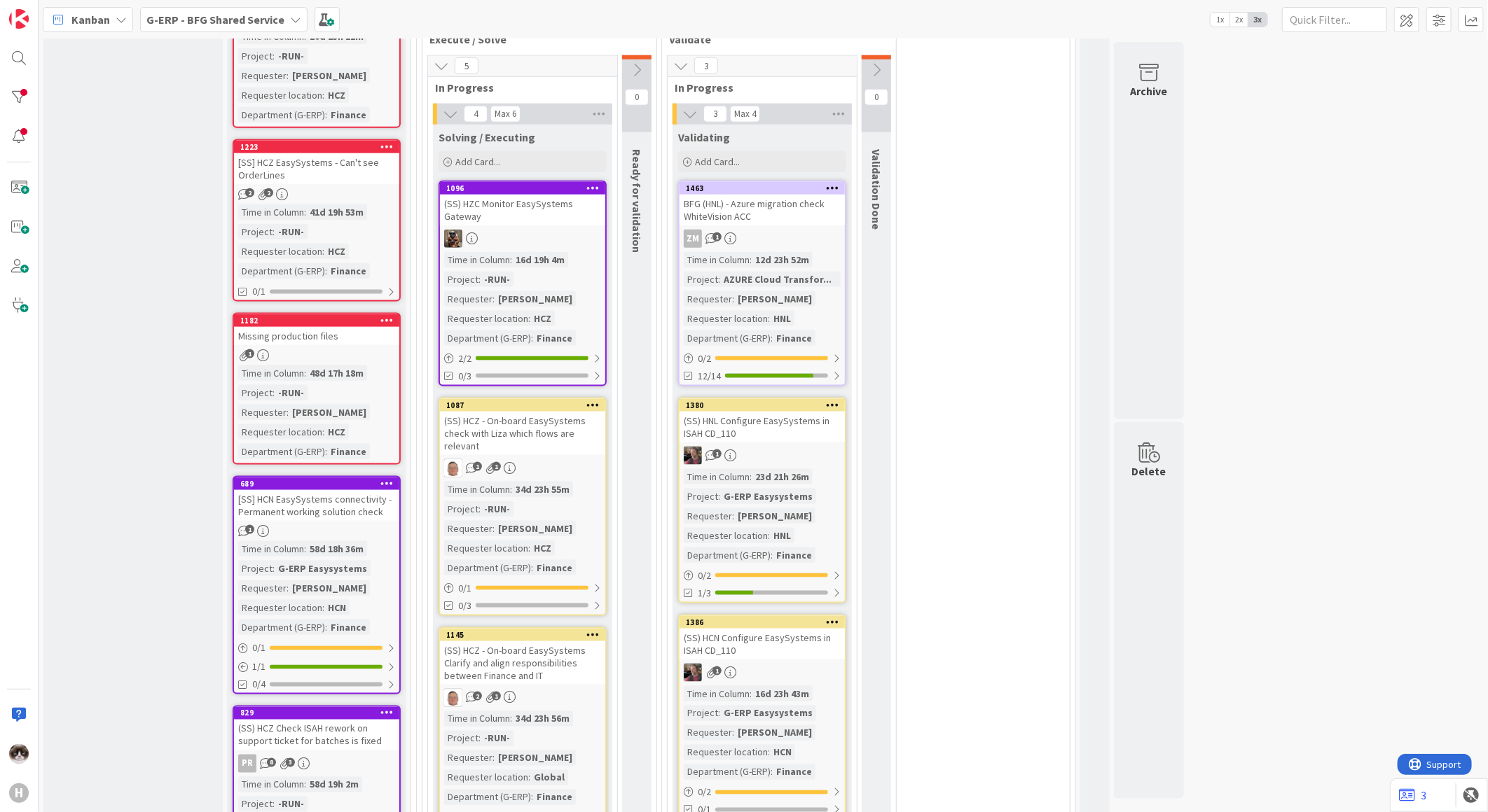
scroll to position [933, 0]
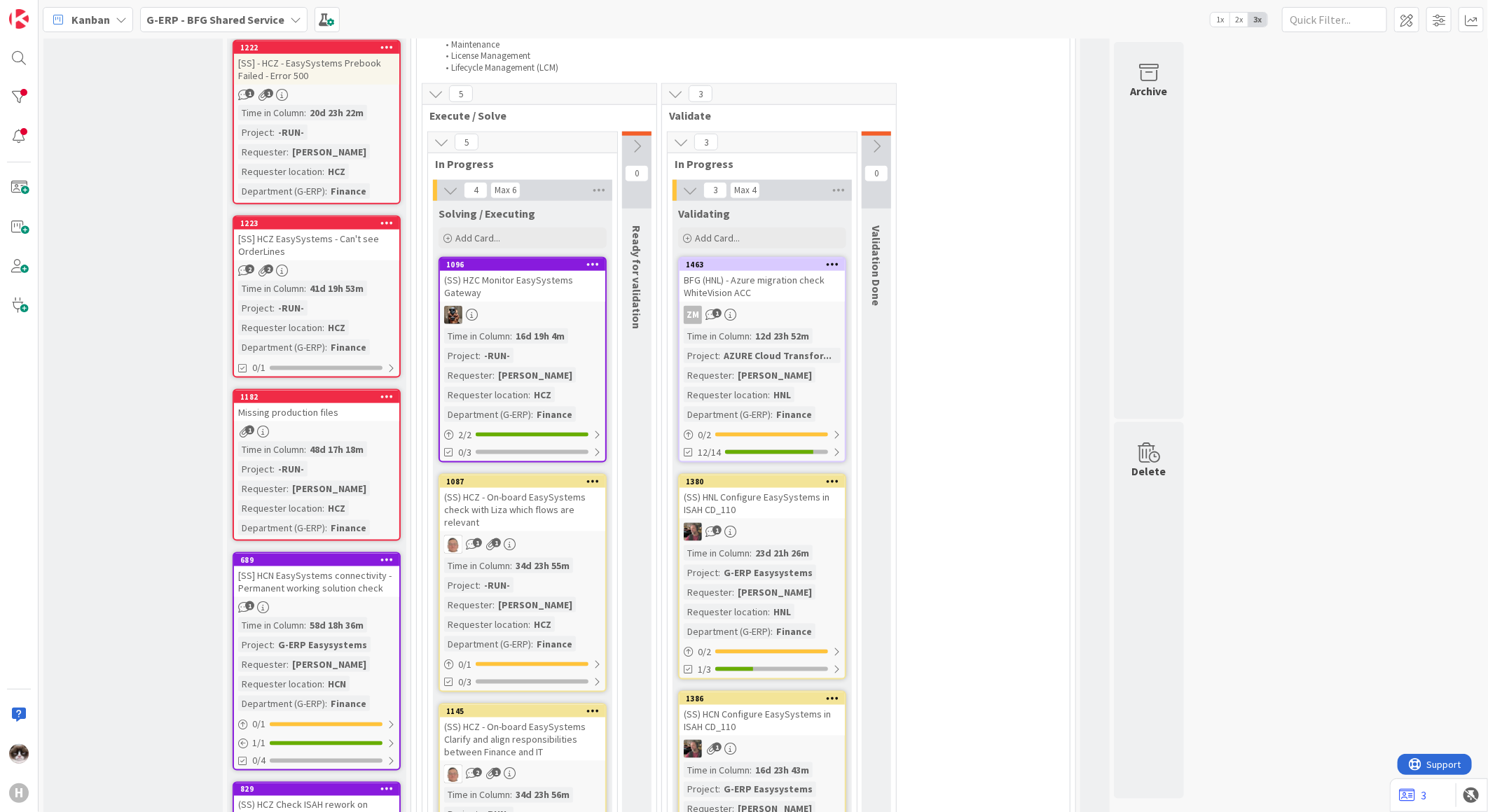
click at [790, 306] on div "ZM 1" at bounding box center [762, 315] width 165 height 18
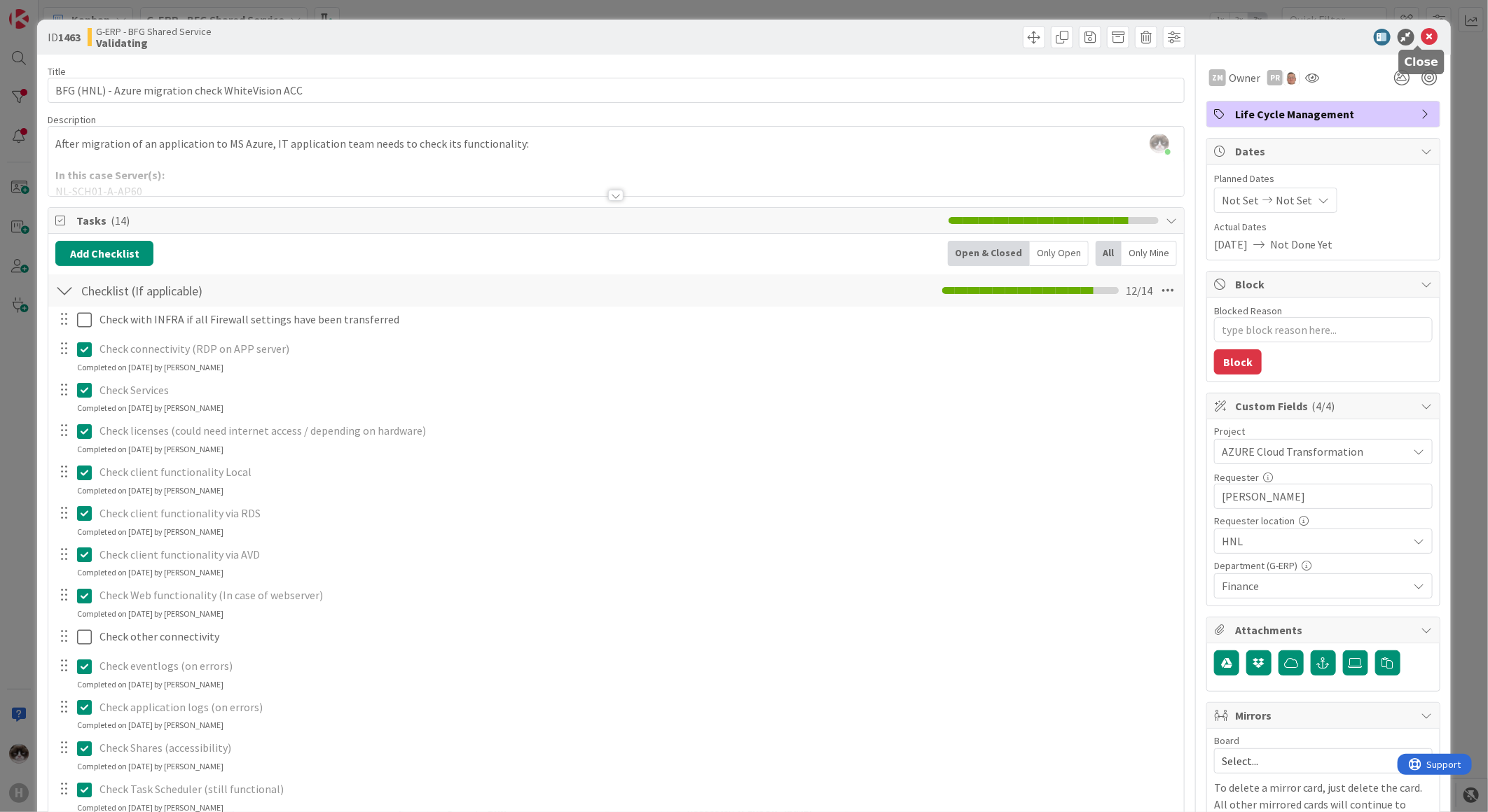
click at [1422, 35] on icon at bounding box center [1430, 37] width 17 height 17
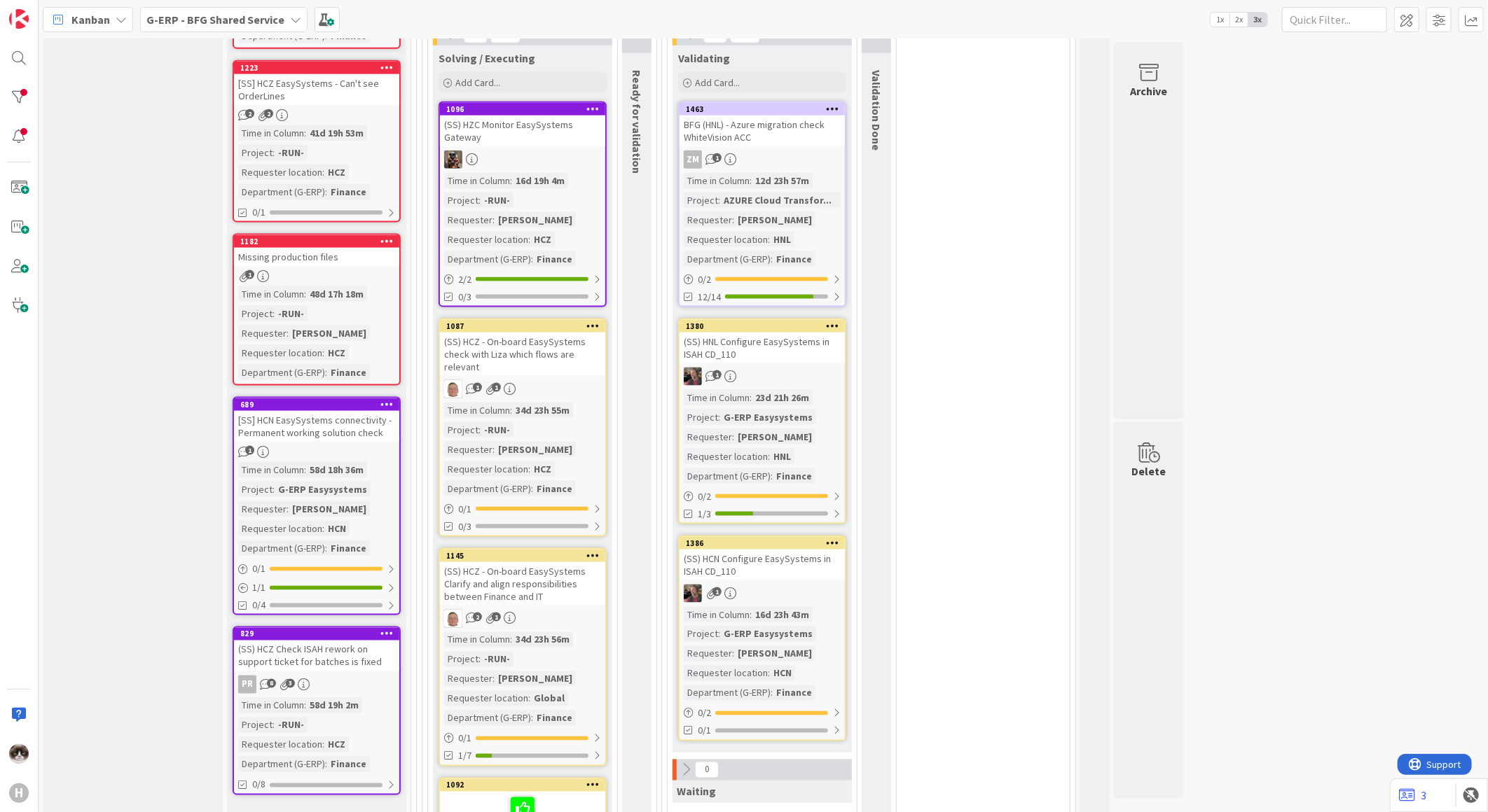
click at [810, 368] on div "1" at bounding box center [762, 377] width 165 height 18
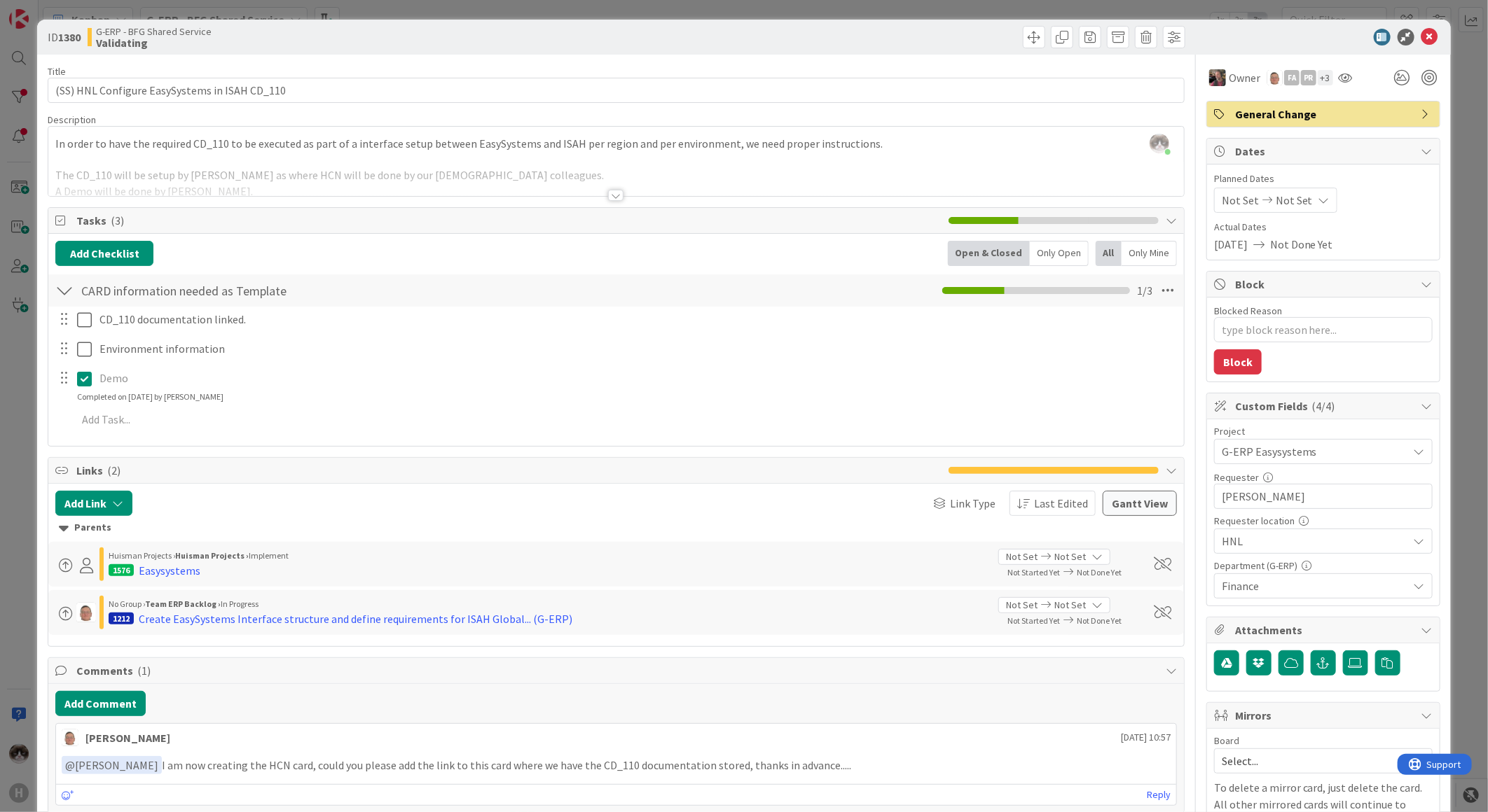
click at [608, 192] on div at bounding box center [615, 195] width 15 height 11
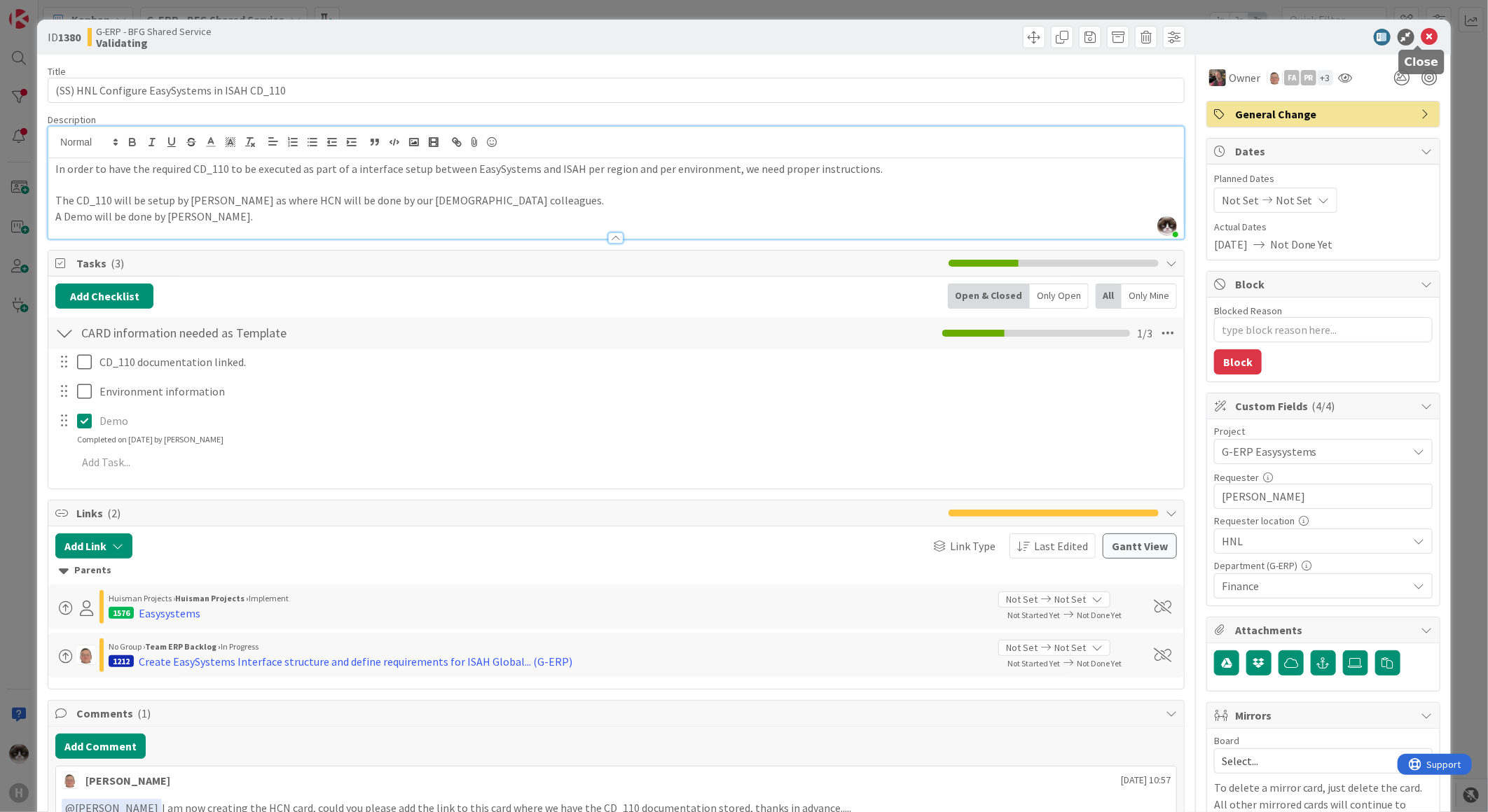
click at [1422, 36] on icon at bounding box center [1430, 37] width 17 height 17
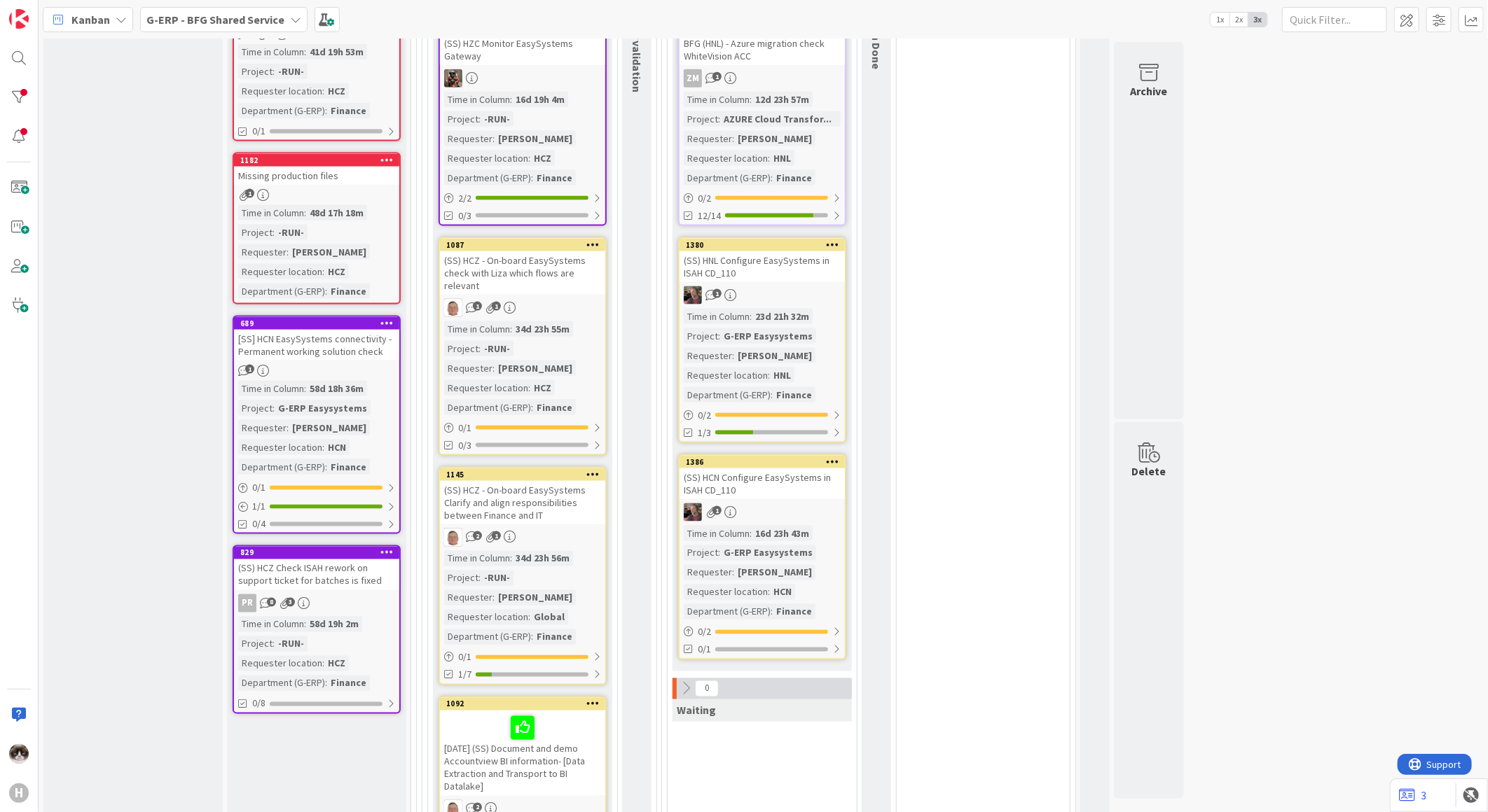
scroll to position [1244, 0]
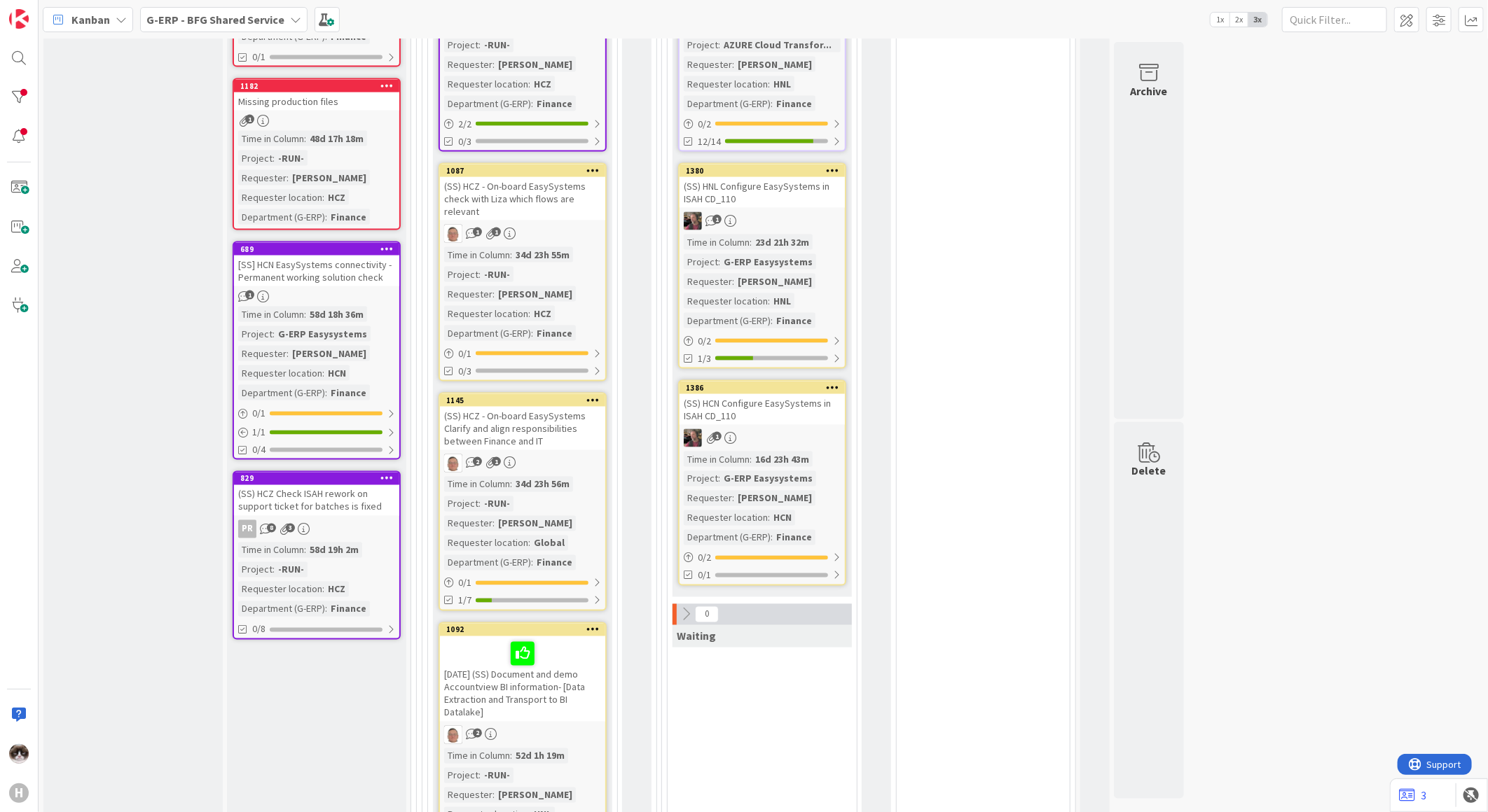
click at [811, 406] on link "1386 (SS) HCN Configure EasySystems in ISAH CD_110 1 Time in Column : 16d 23h 4…" at bounding box center [762, 483] width 168 height 206
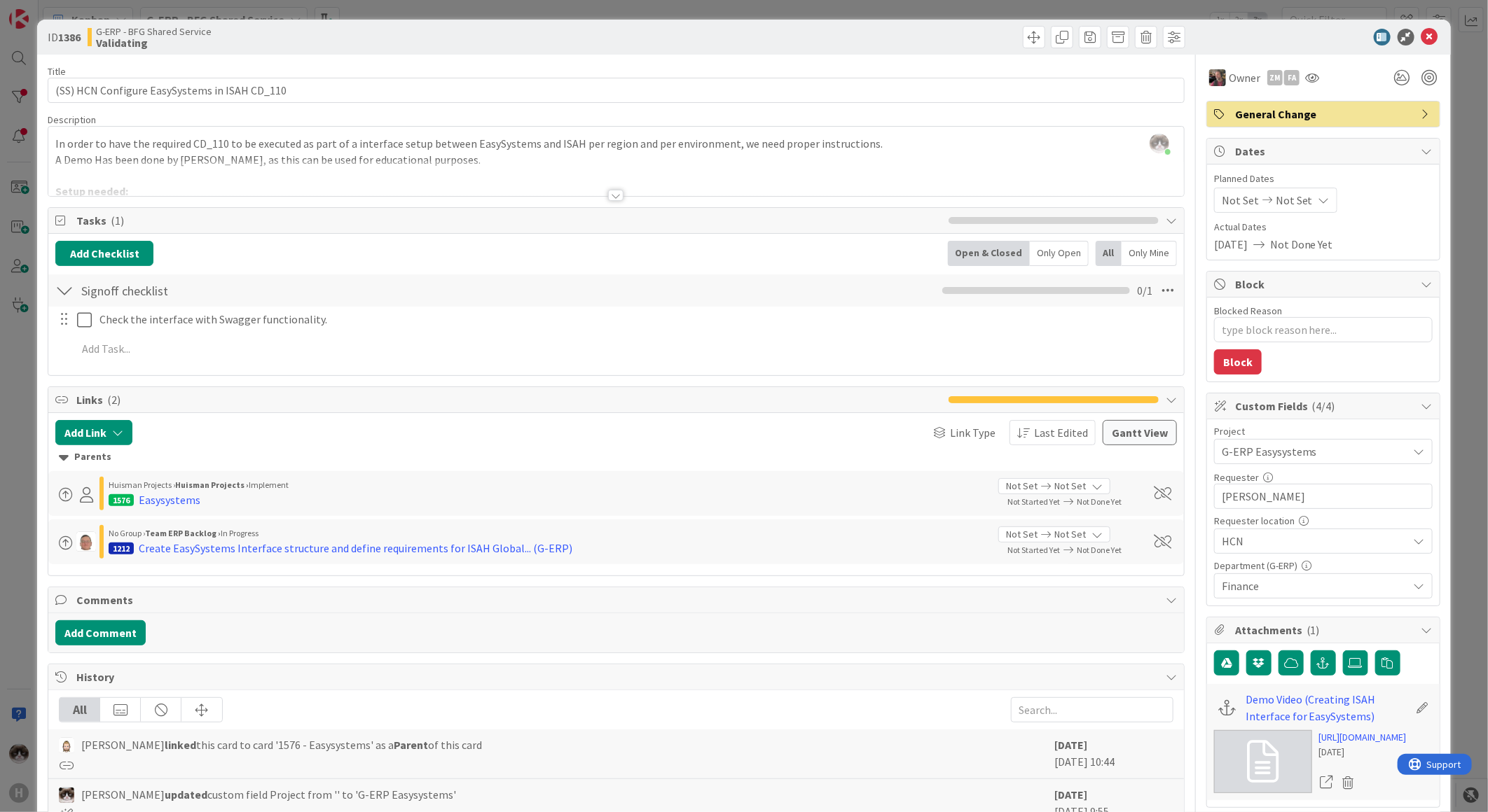
click at [608, 192] on div at bounding box center [615, 195] width 15 height 11
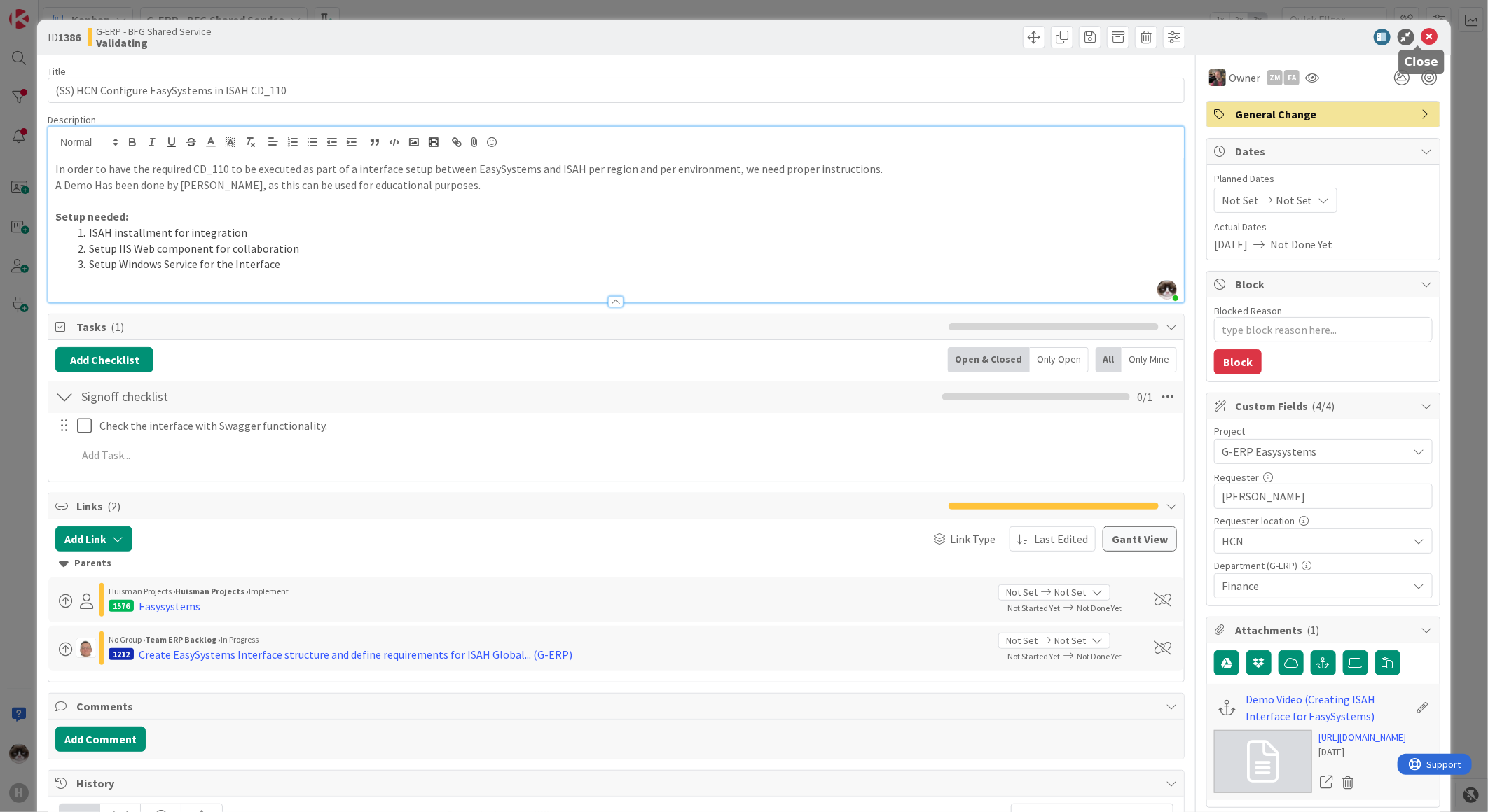
click at [1422, 43] on icon at bounding box center [1430, 37] width 17 height 17
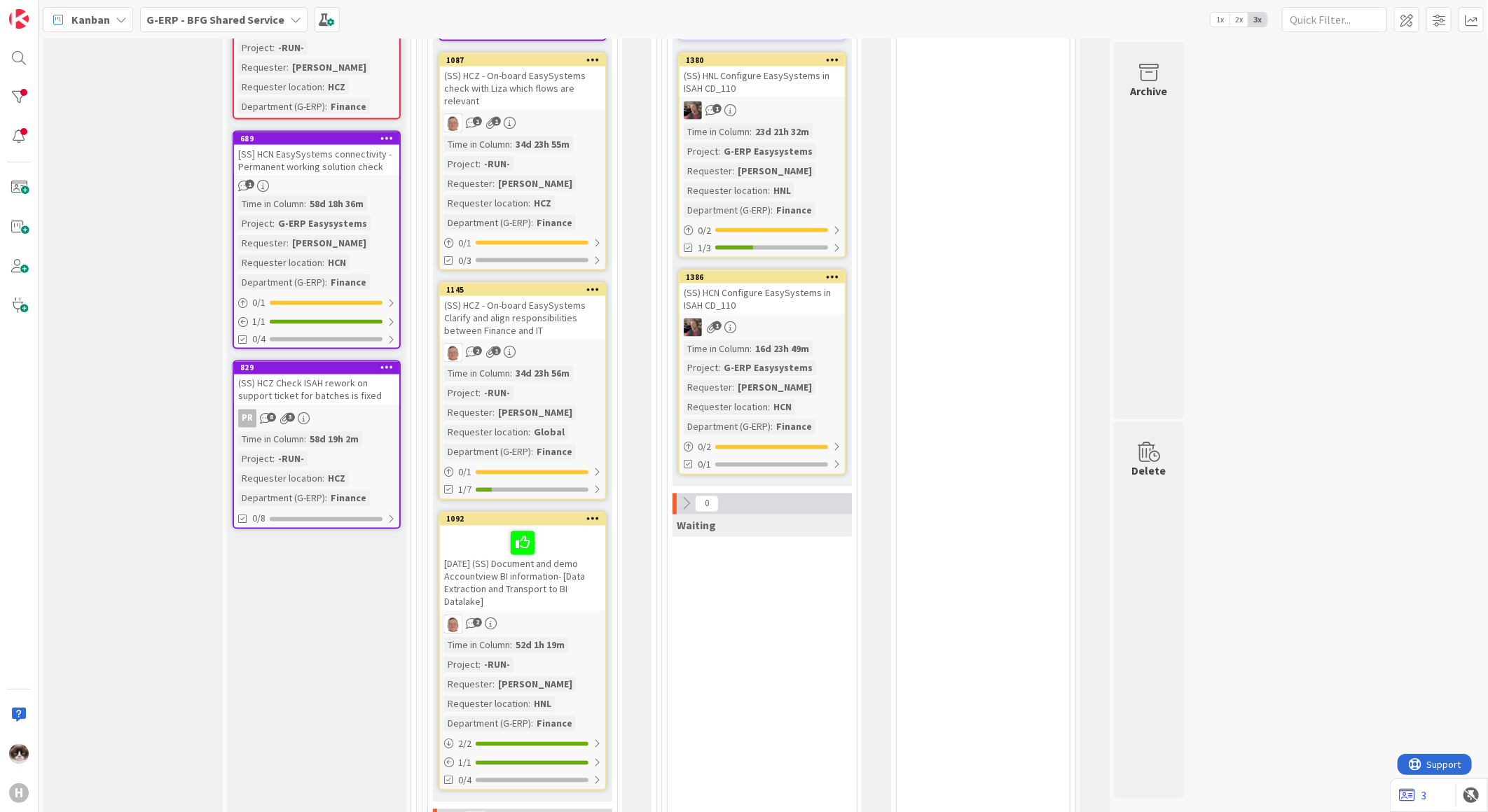
scroll to position [966, 0]
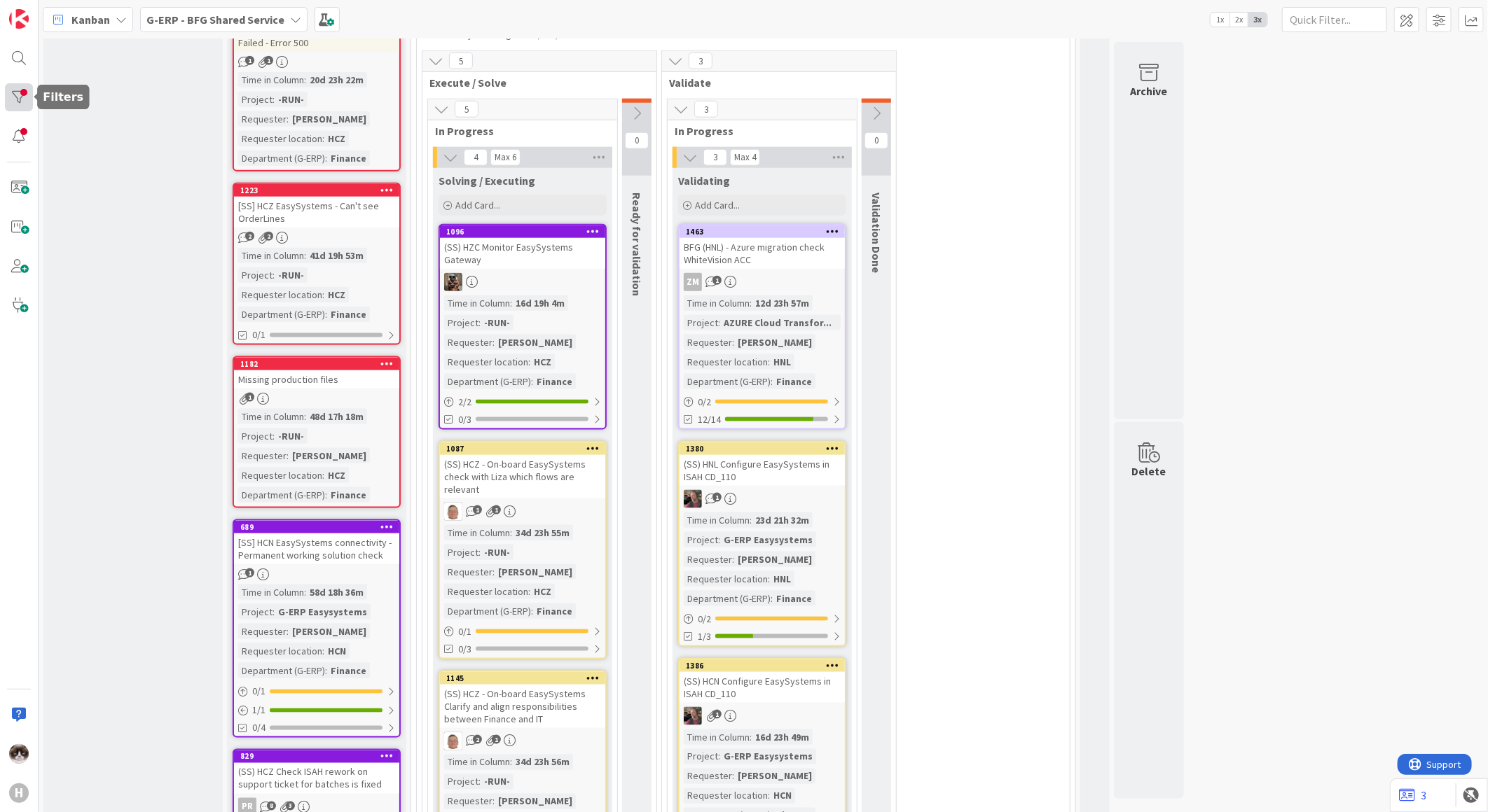
click at [19, 109] on div at bounding box center [18, 97] width 28 height 28
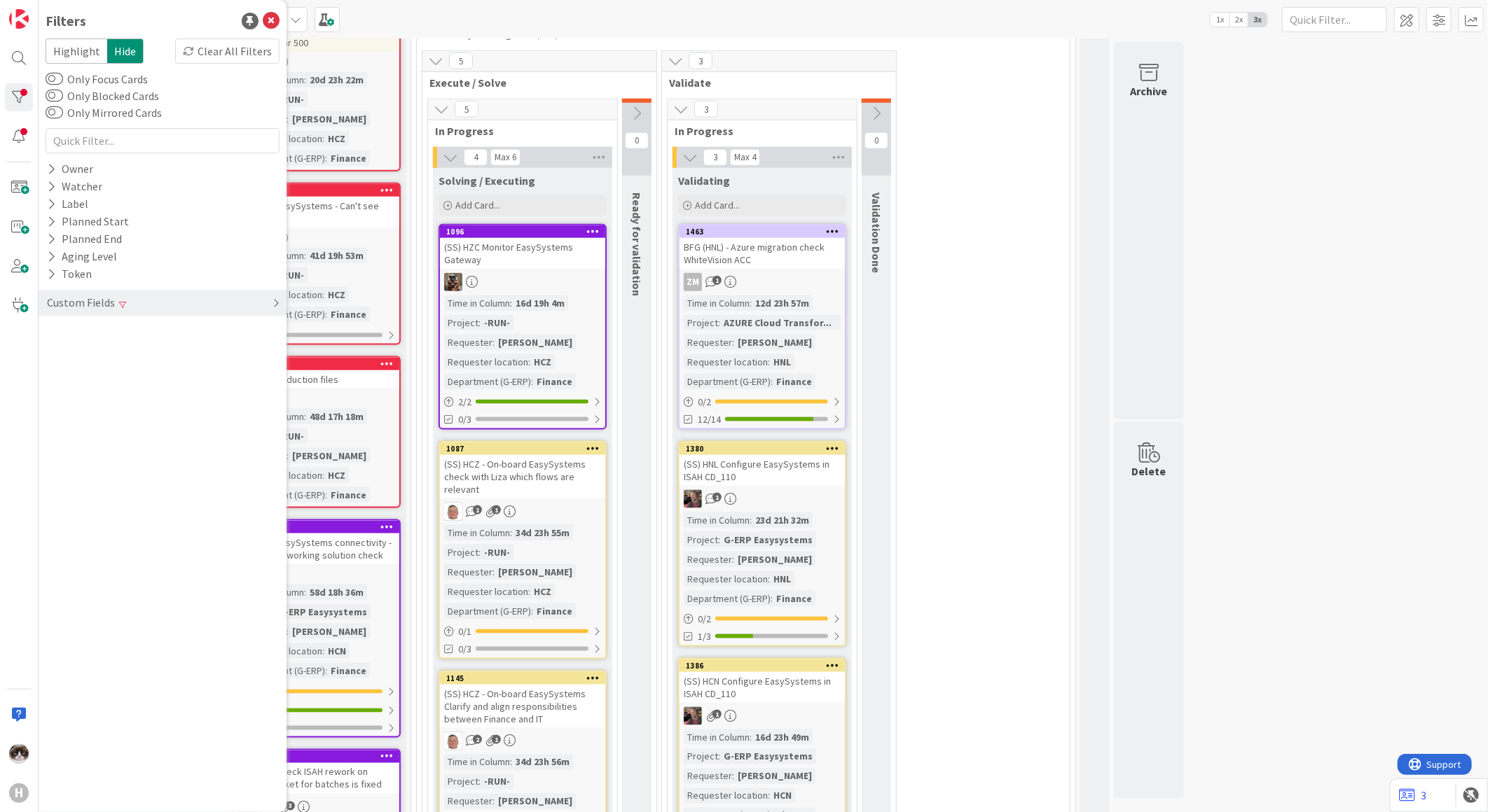
click at [210, 315] on div "Custom Fields" at bounding box center [162, 303] width 248 height 26
click at [257, 387] on div "Clear" at bounding box center [259, 383] width 41 height 17
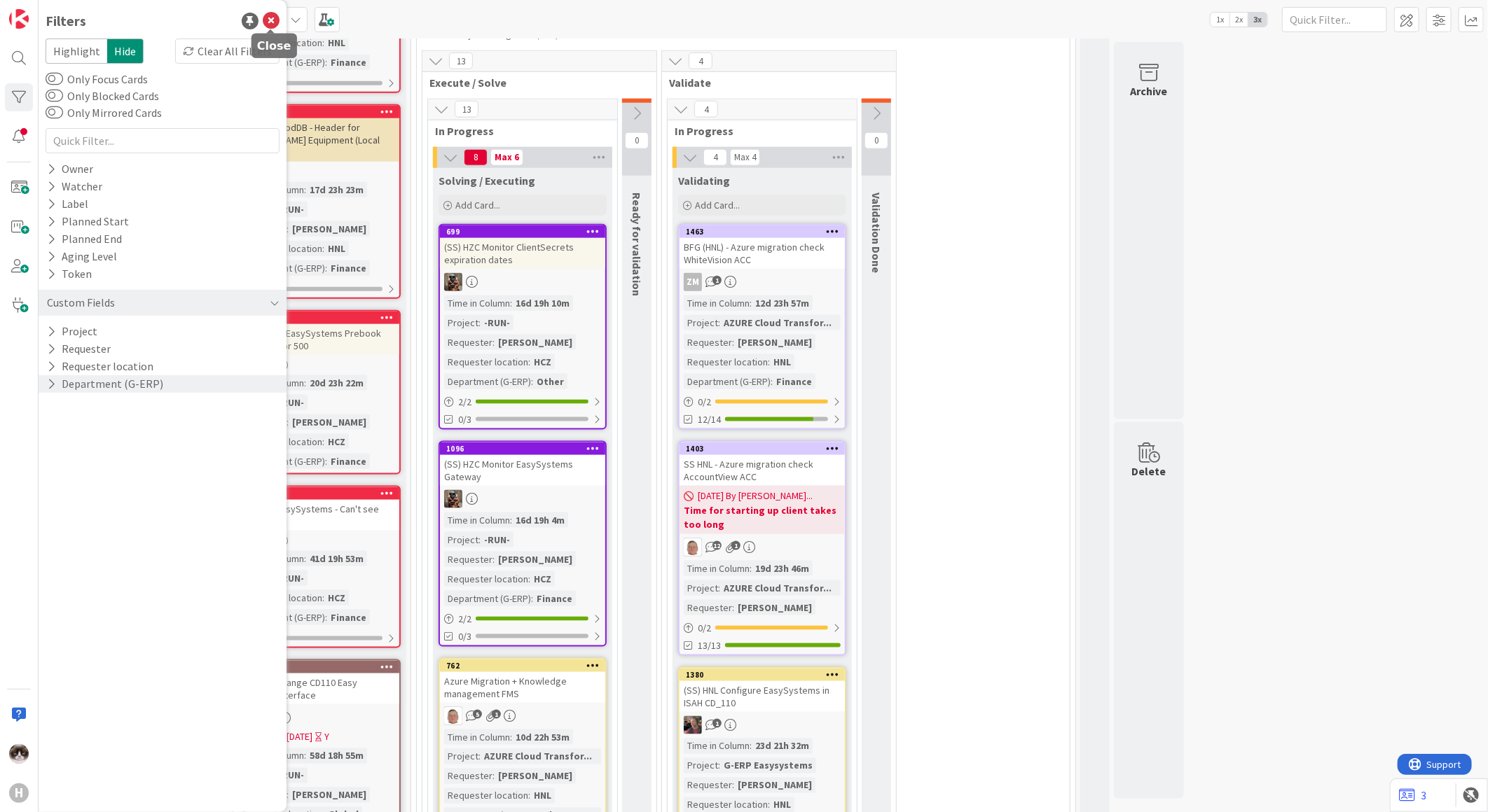
click at [267, 25] on icon at bounding box center [271, 21] width 17 height 17
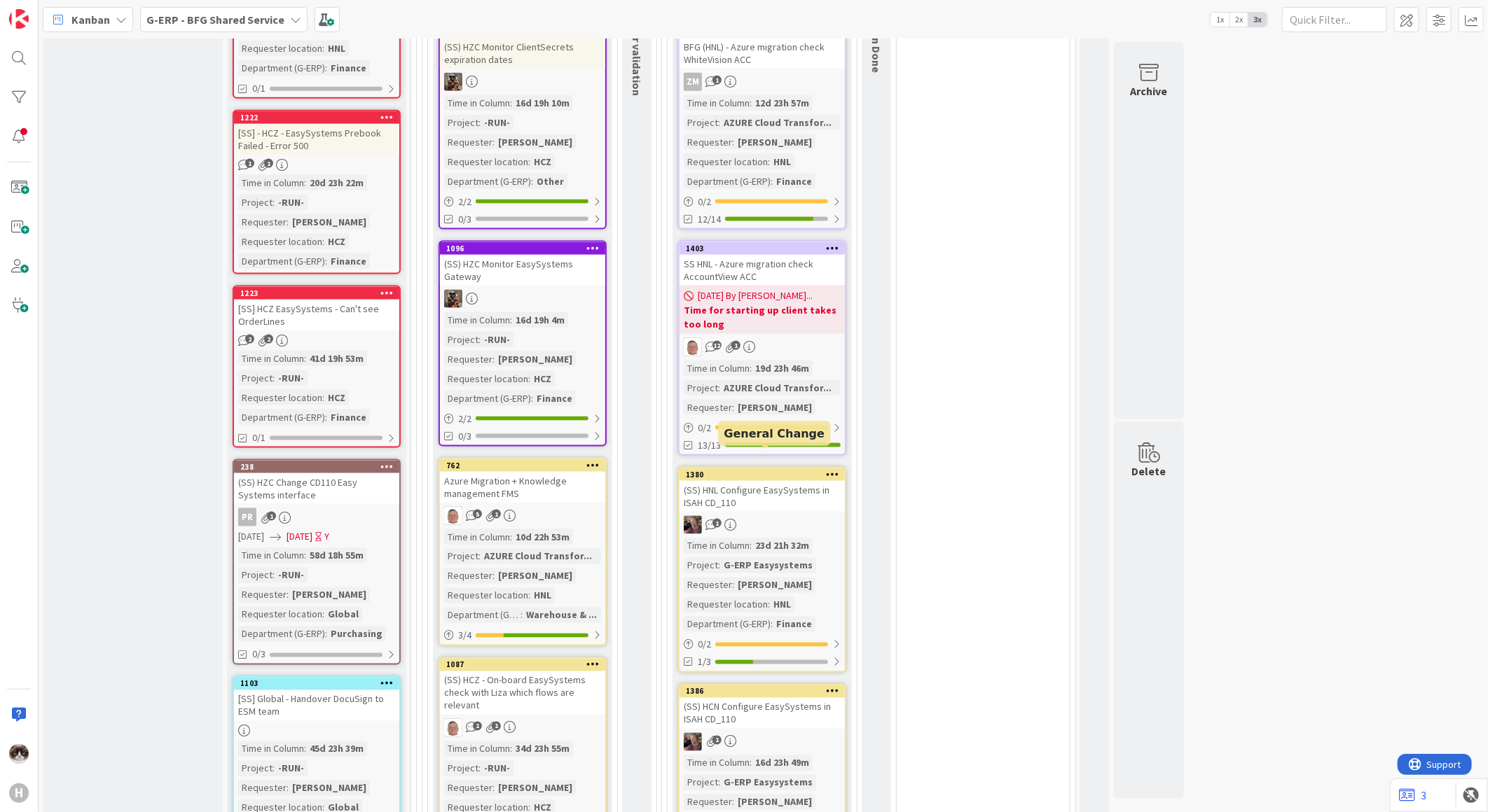
scroll to position [933, 0]
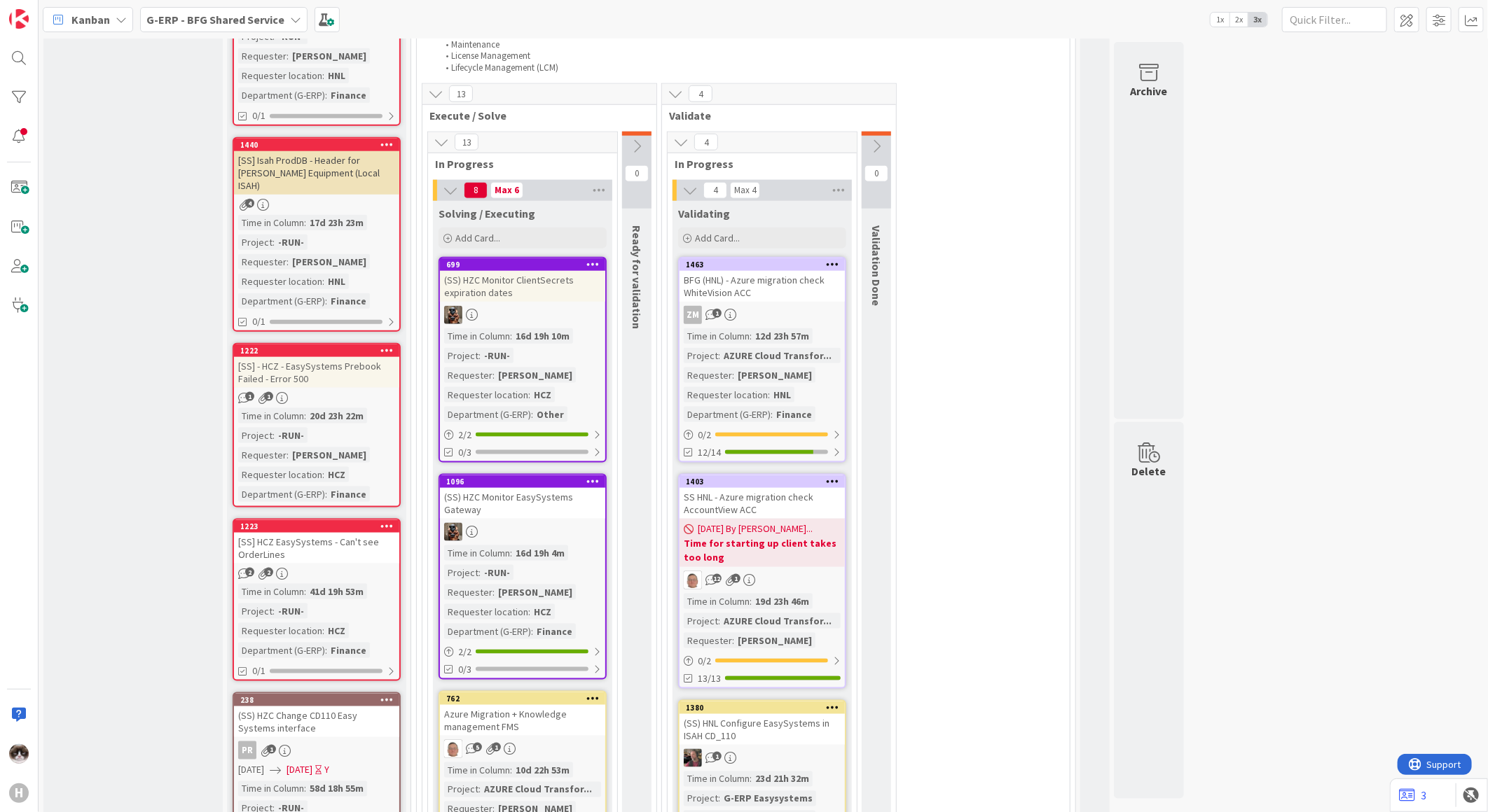
click at [554, 306] on div at bounding box center [522, 315] width 165 height 18
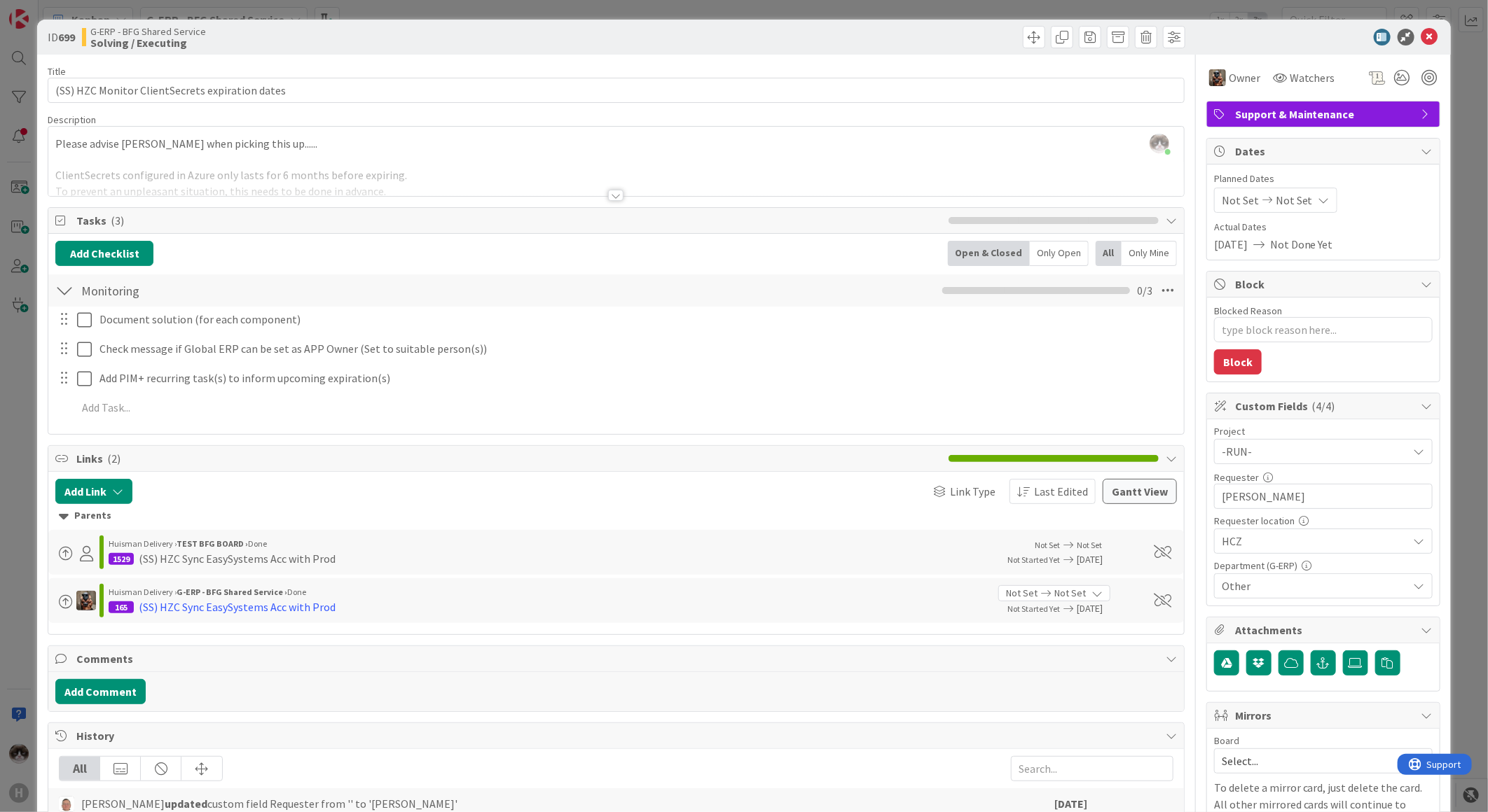
click at [614, 198] on div at bounding box center [615, 195] width 15 height 11
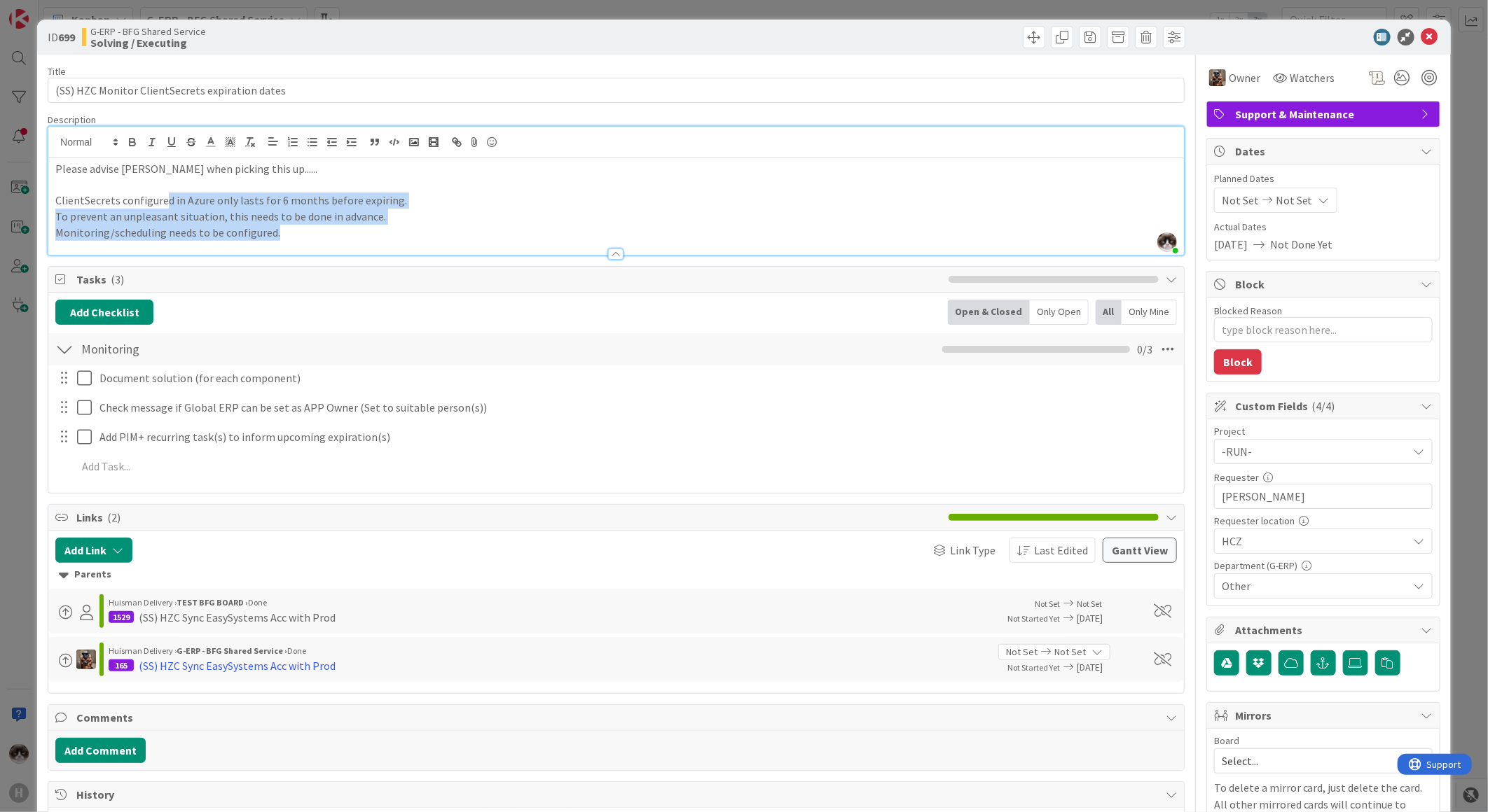
drag, startPoint x: 163, startPoint y: 205, endPoint x: 358, endPoint y: 228, distance: 196.4
click at [347, 228] on div "Please advise [PERSON_NAME] when picking this up...... ClientSecrets configured…" at bounding box center [616, 207] width 1135 height 97
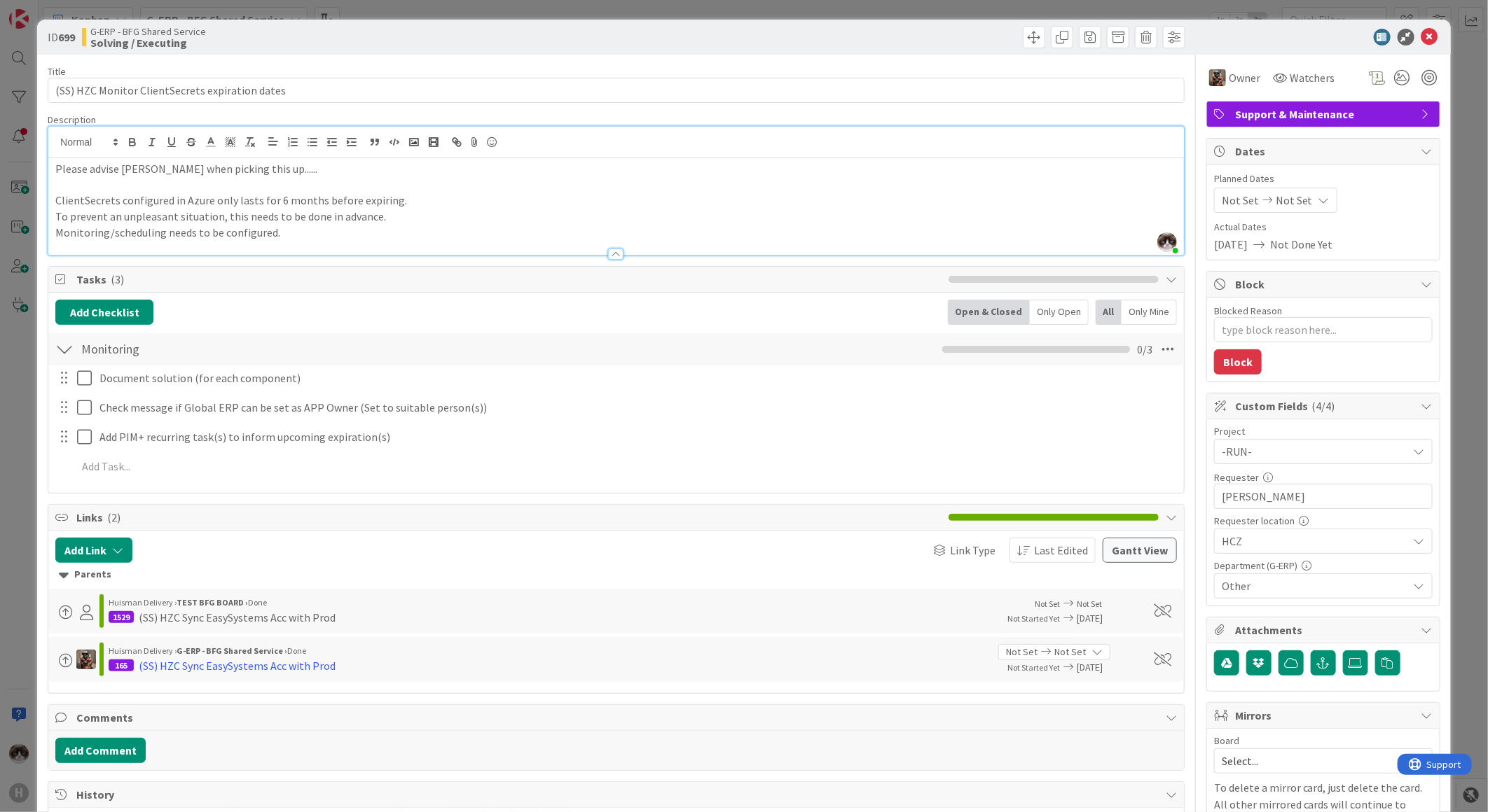
click at [325, 240] on div at bounding box center [616, 247] width 1135 height 14
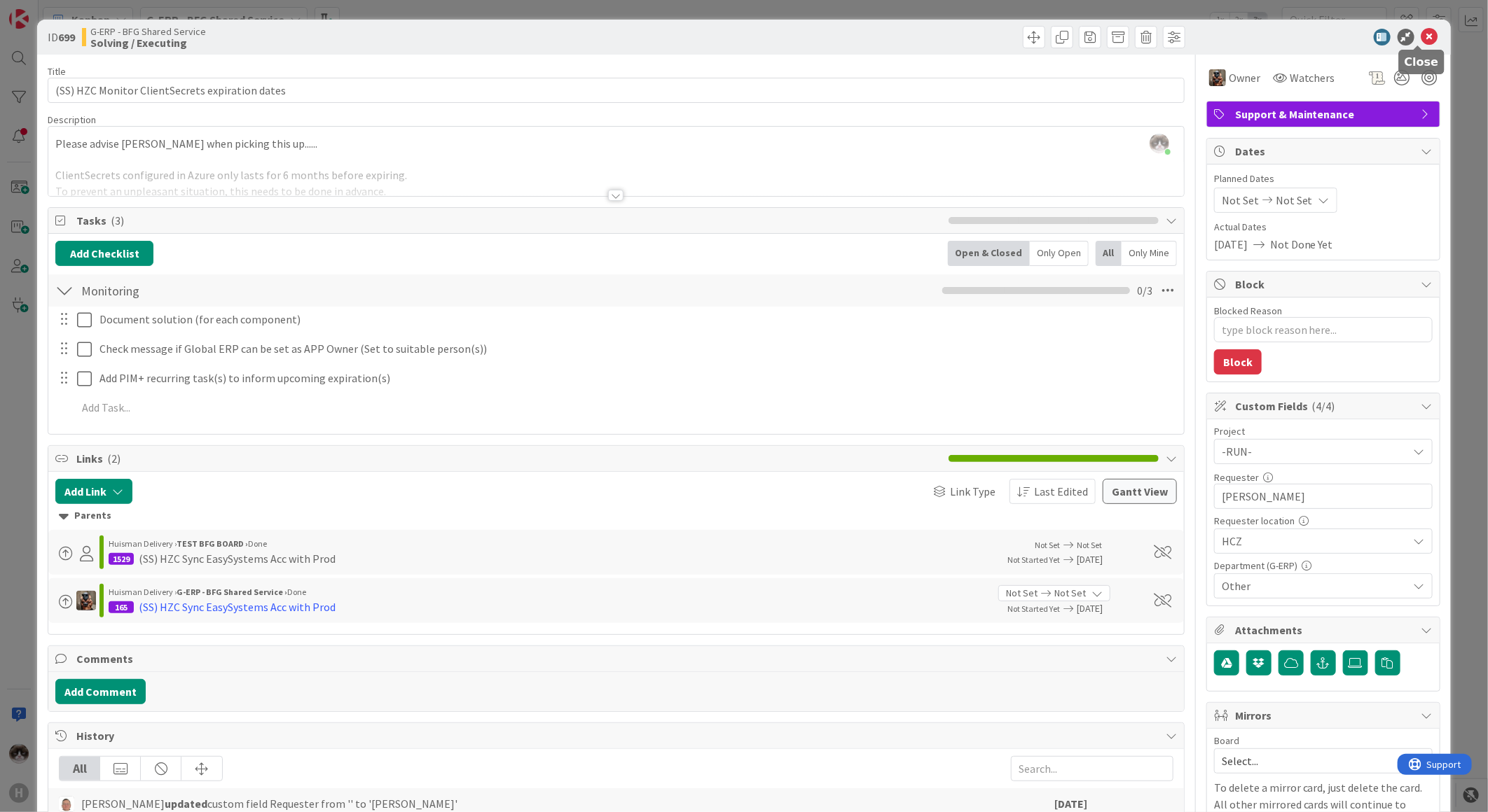
click at [1422, 32] on icon at bounding box center [1430, 37] width 17 height 17
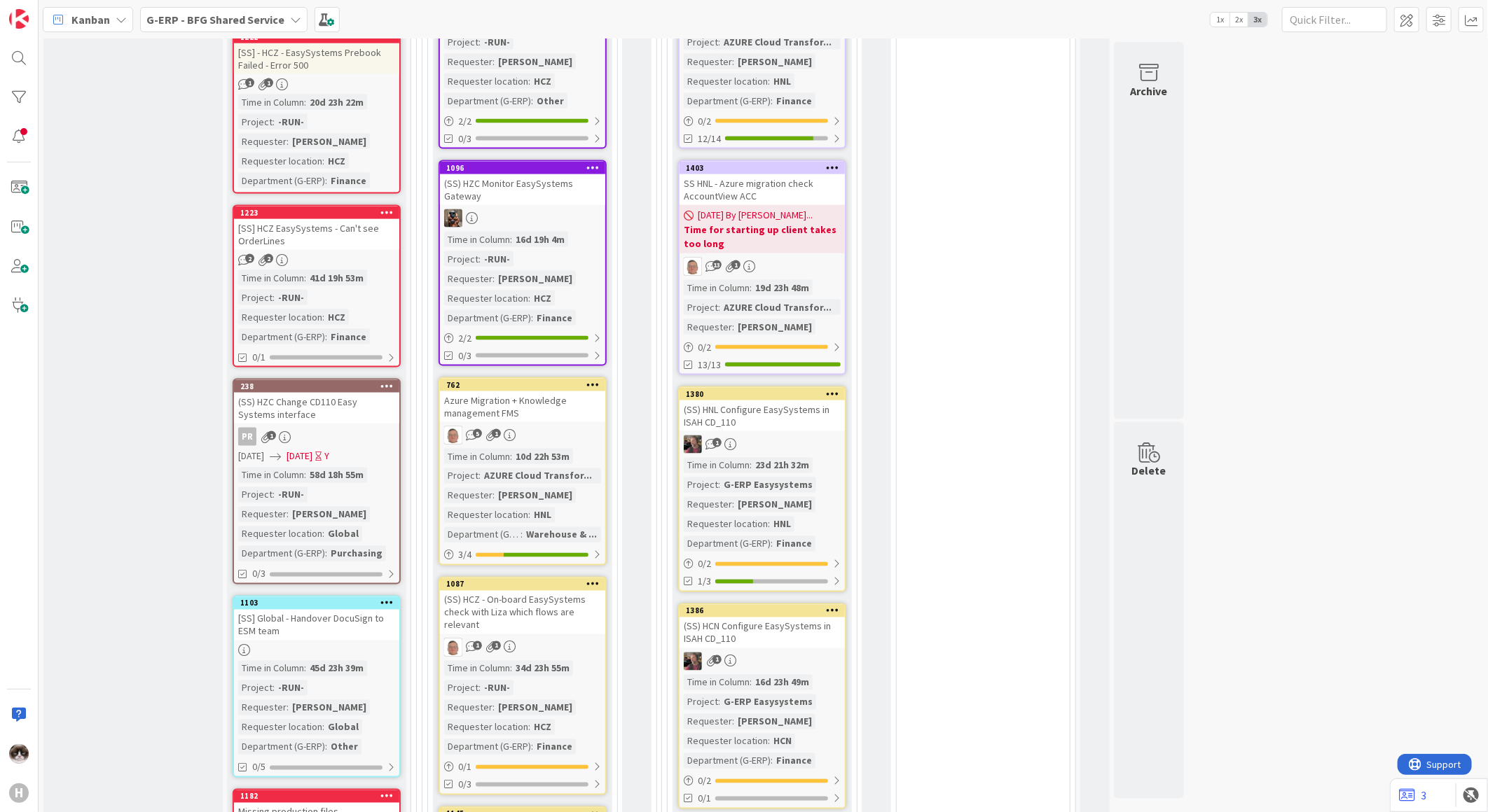
scroll to position [1322, 0]
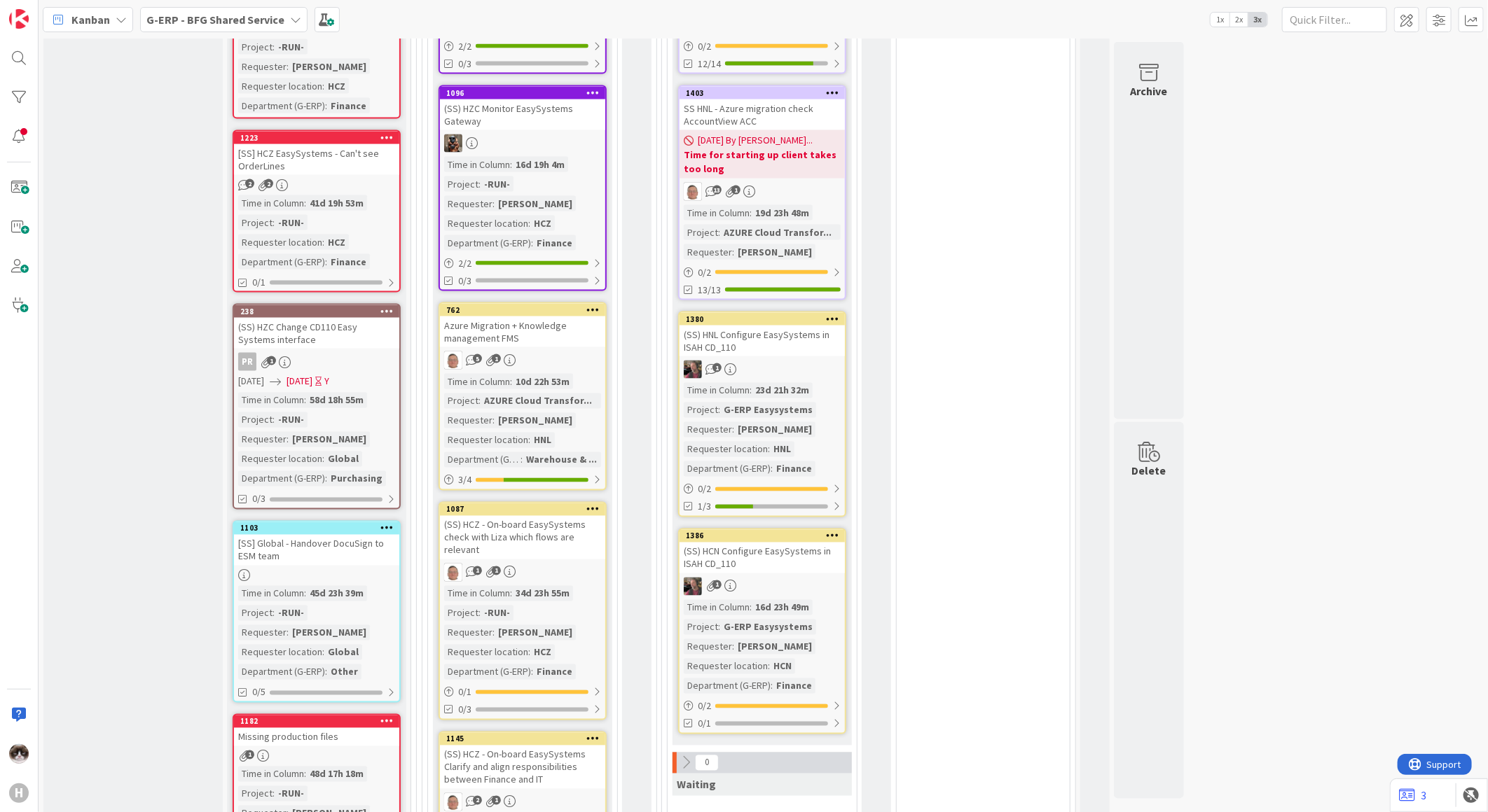
click at [573, 327] on link "762 Azure Migration + Knowledge management FMS 5 1 Time in Column : 10d 22h 53m…" at bounding box center [522, 397] width 168 height 189
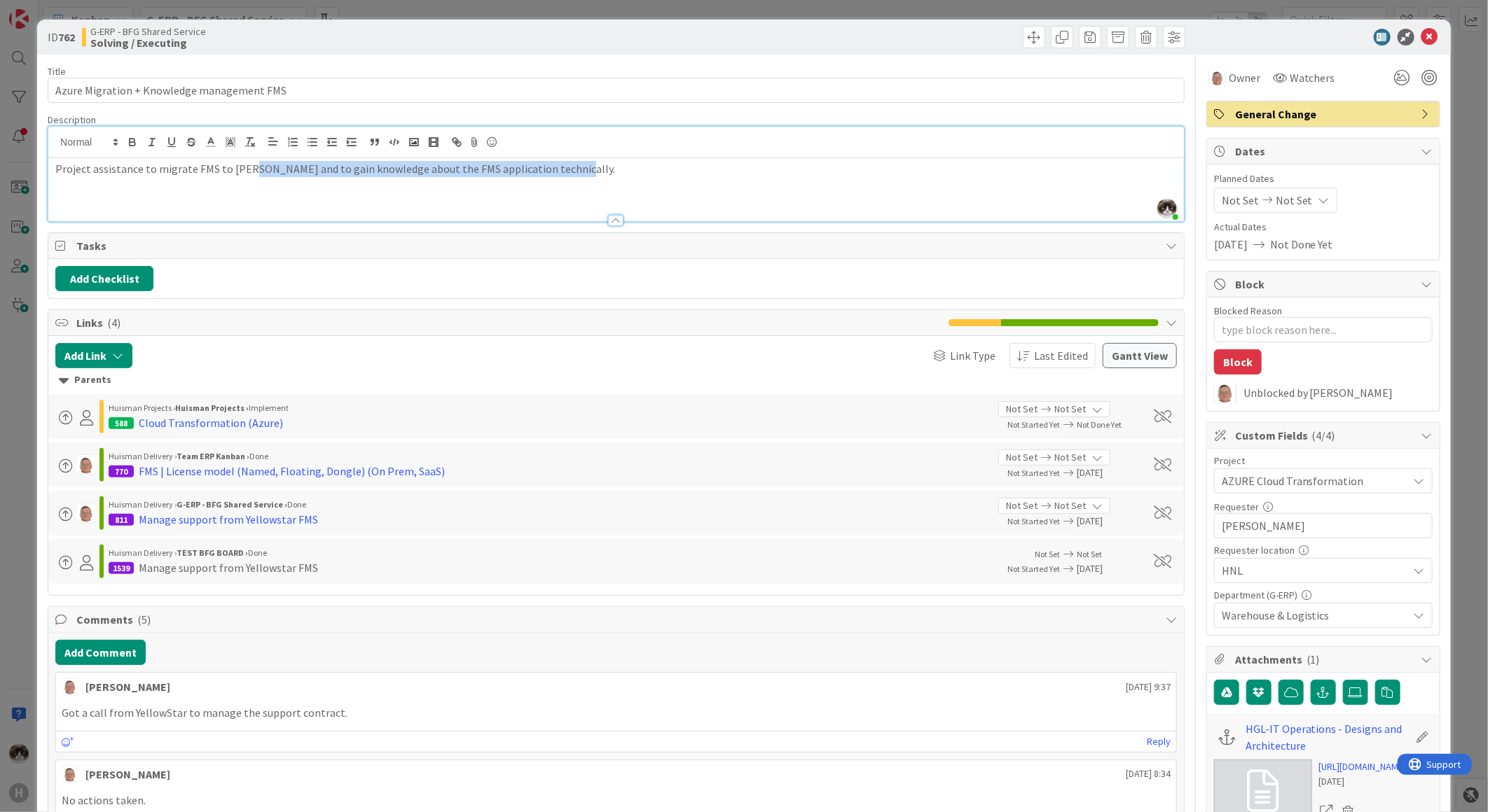
drag, startPoint x: 250, startPoint y: 143, endPoint x: 633, endPoint y: 148, distance: 383.0
click at [633, 148] on div "[PERSON_NAME] just joined Project assistance to migrate FMS to [PERSON_NAME] an…" at bounding box center [616, 174] width 1135 height 94
click at [615, 192] on div "Project assistance to migrate FMS to [PERSON_NAME] and to gain knowledge about …" at bounding box center [616, 190] width 1135 height 63
click at [1423, 35] on icon at bounding box center [1430, 37] width 17 height 17
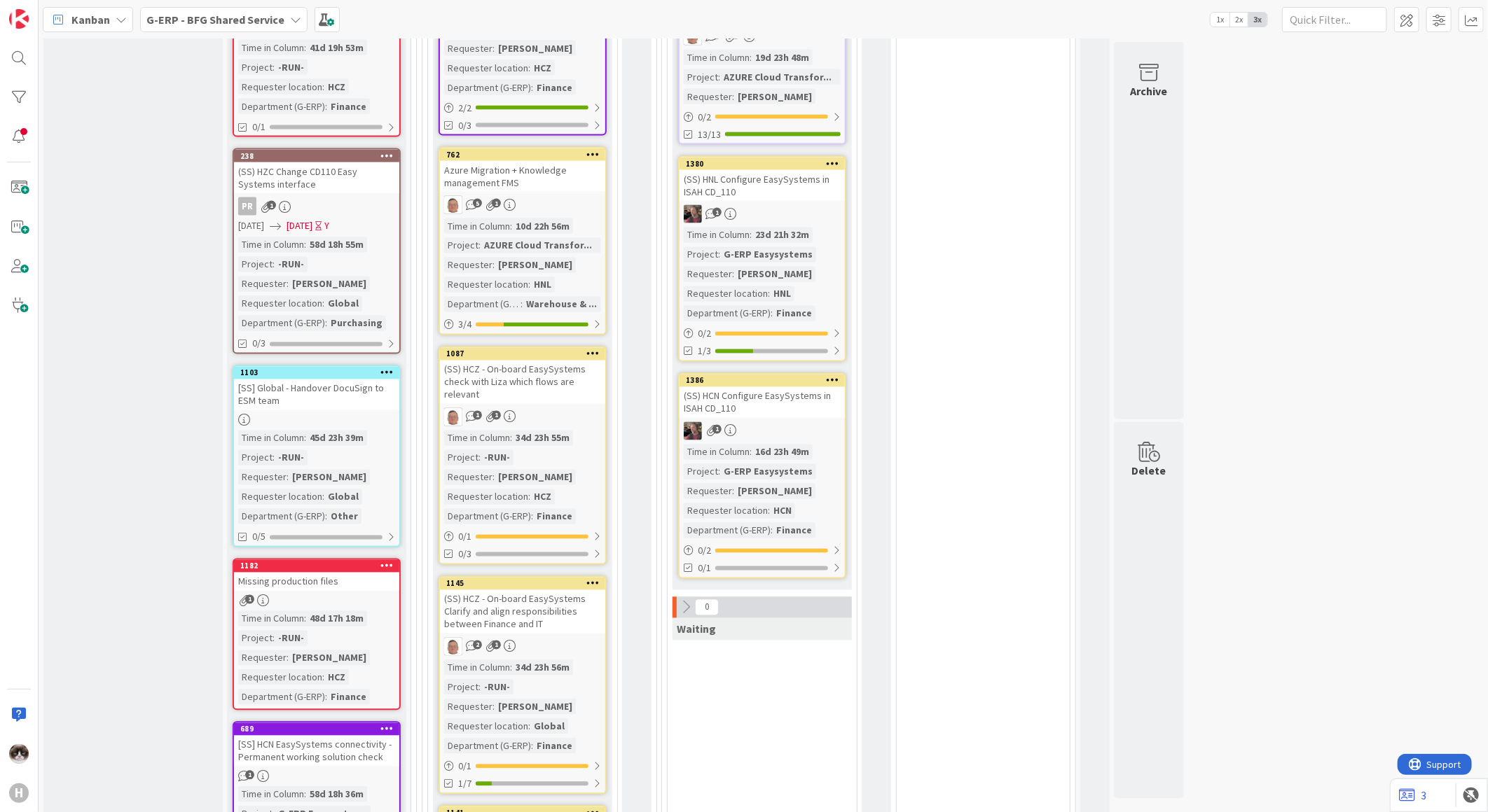
scroll to position [1478, 0]
click at [579, 380] on div "(SS) HCZ - On-board EasySystems check with Liza which flows are relevant" at bounding box center [522, 382] width 165 height 44
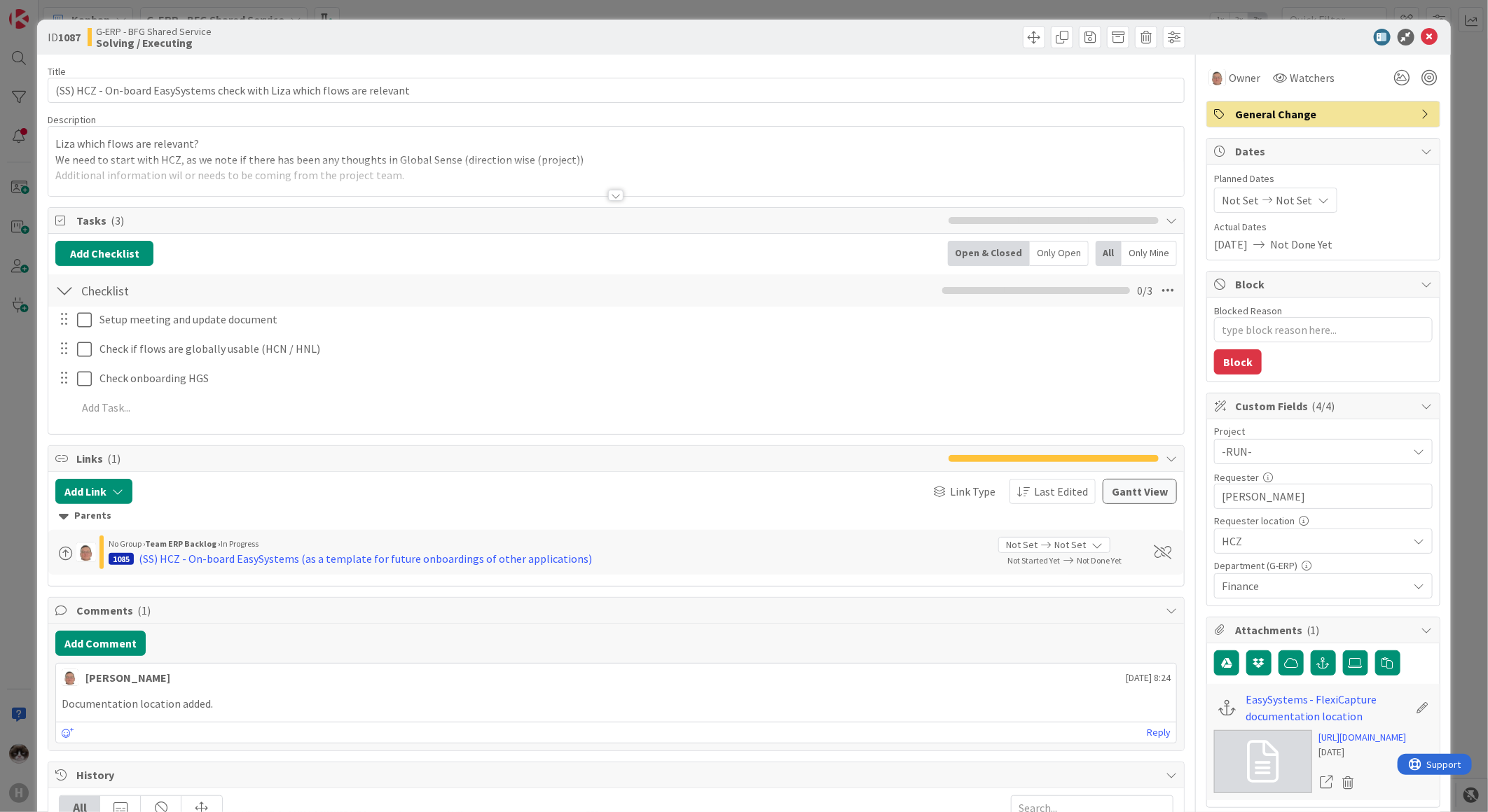
click at [598, 180] on div at bounding box center [616, 177] width 1135 height 35
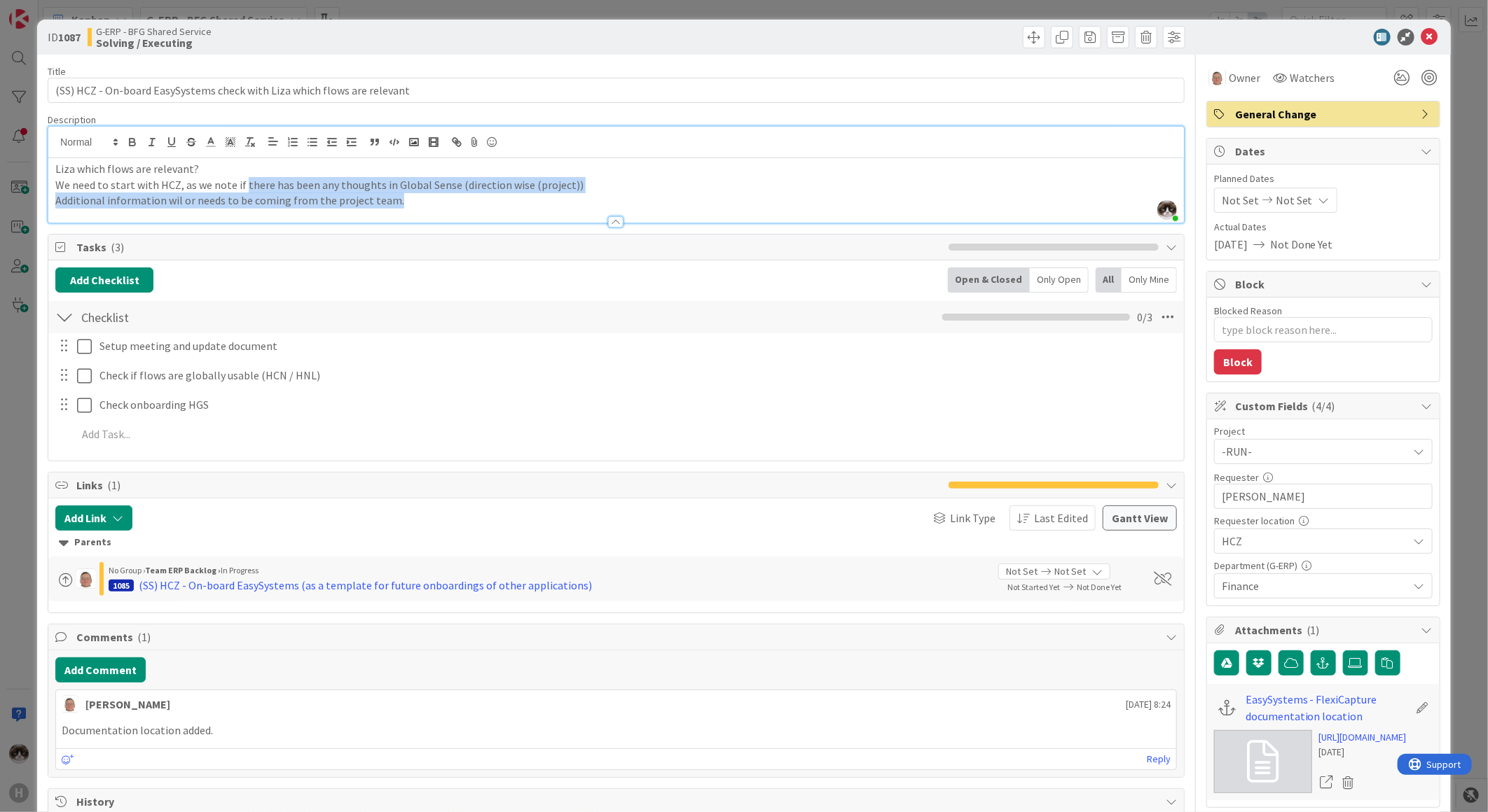
drag, startPoint x: 247, startPoint y: 180, endPoint x: 618, endPoint y: 201, distance: 371.6
click at [618, 201] on div "Liza which flows are relevant? We need to start with HCZ, as we note if there h…" at bounding box center [616, 190] width 1135 height 64
click at [461, 201] on p "Additional information wil or needs to be coming from the project team." at bounding box center [615, 200] width 1121 height 16
drag, startPoint x: 292, startPoint y: 191, endPoint x: 602, endPoint y: 196, distance: 310.0
click at [602, 196] on div "Liza which flows are relevant? We need to start with HCZ, as we note if there h…" at bounding box center [616, 190] width 1135 height 64
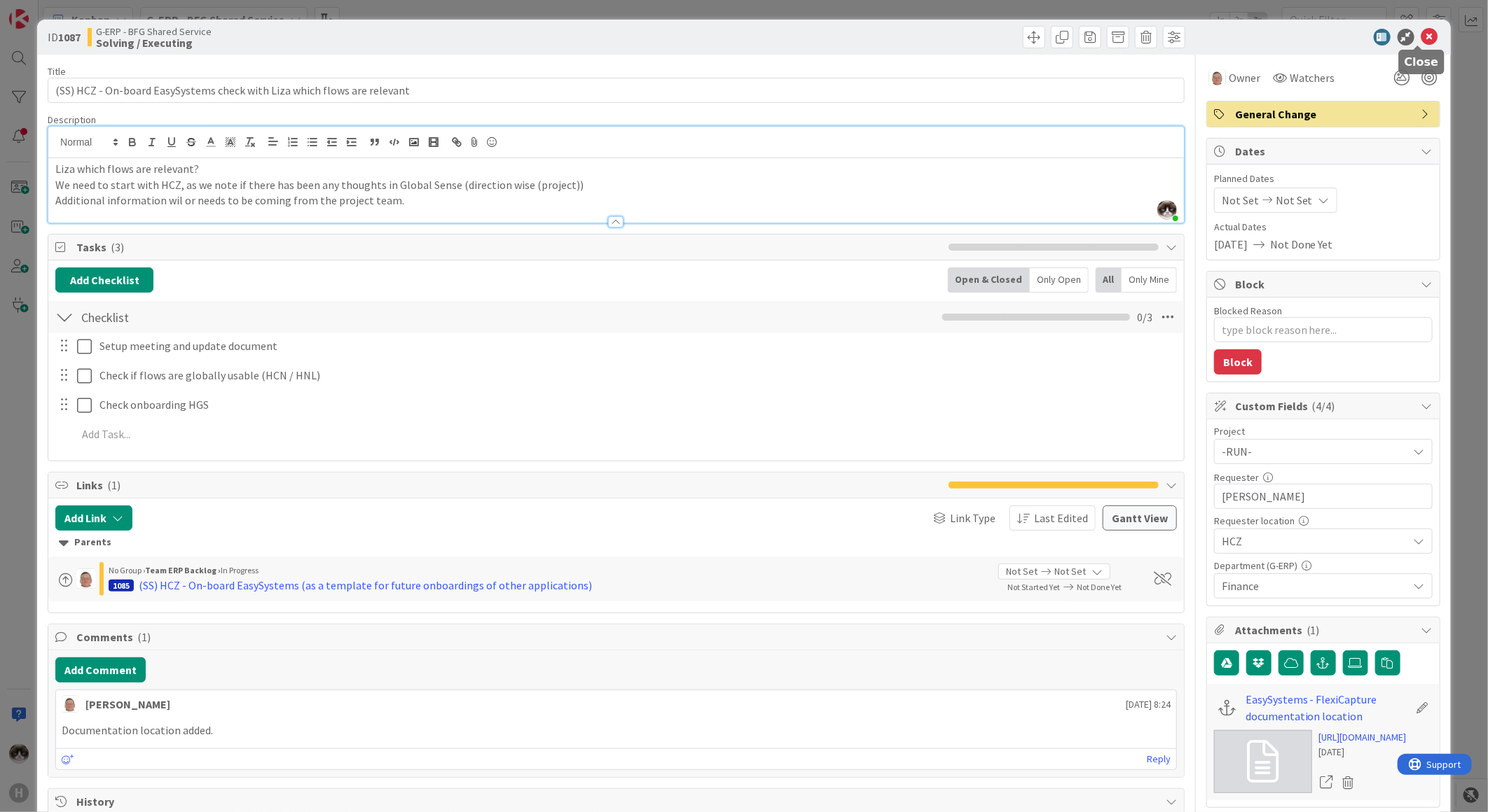
click at [1422, 37] on icon at bounding box center [1430, 37] width 17 height 17
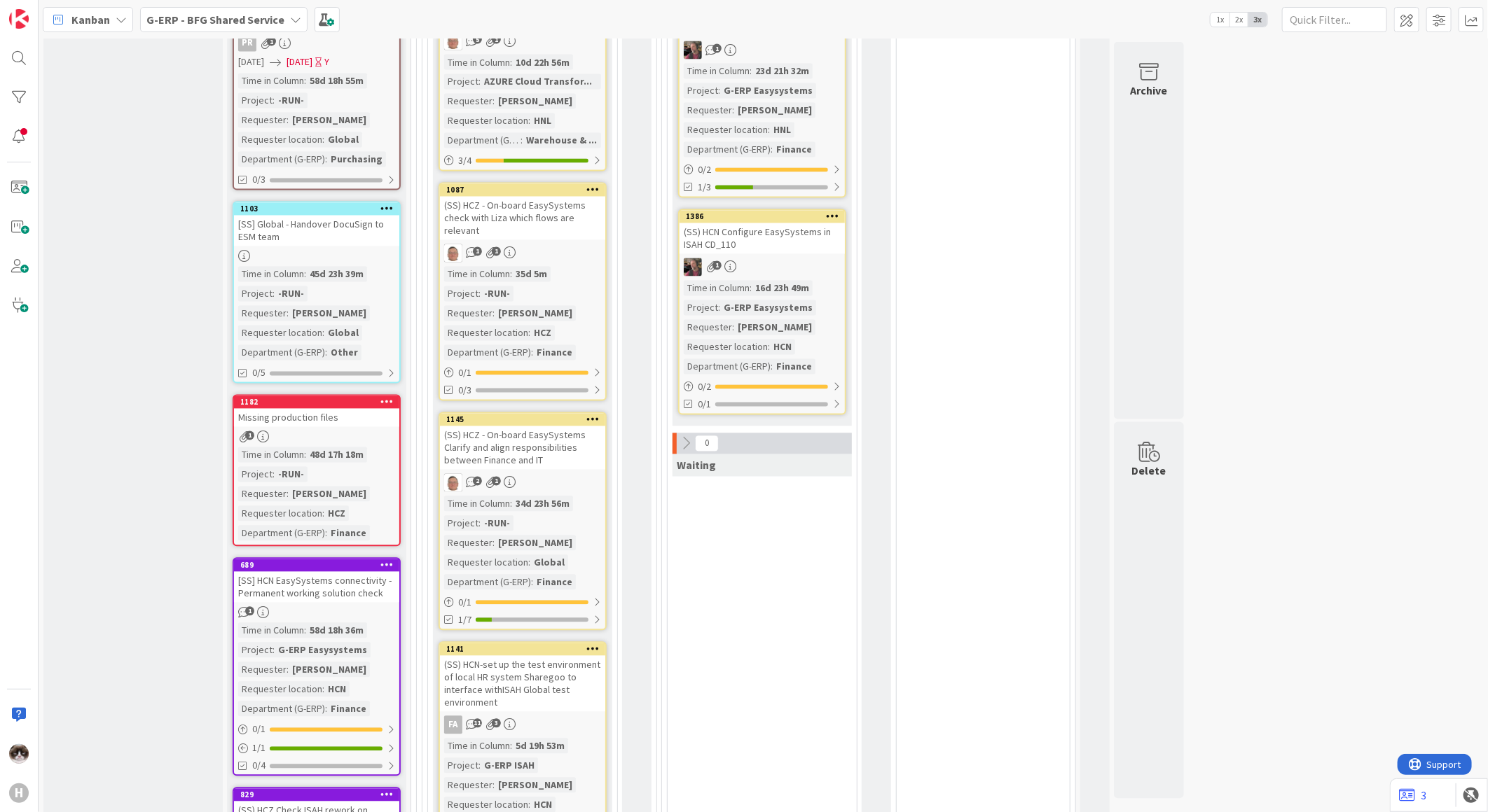
scroll to position [1712, 0]
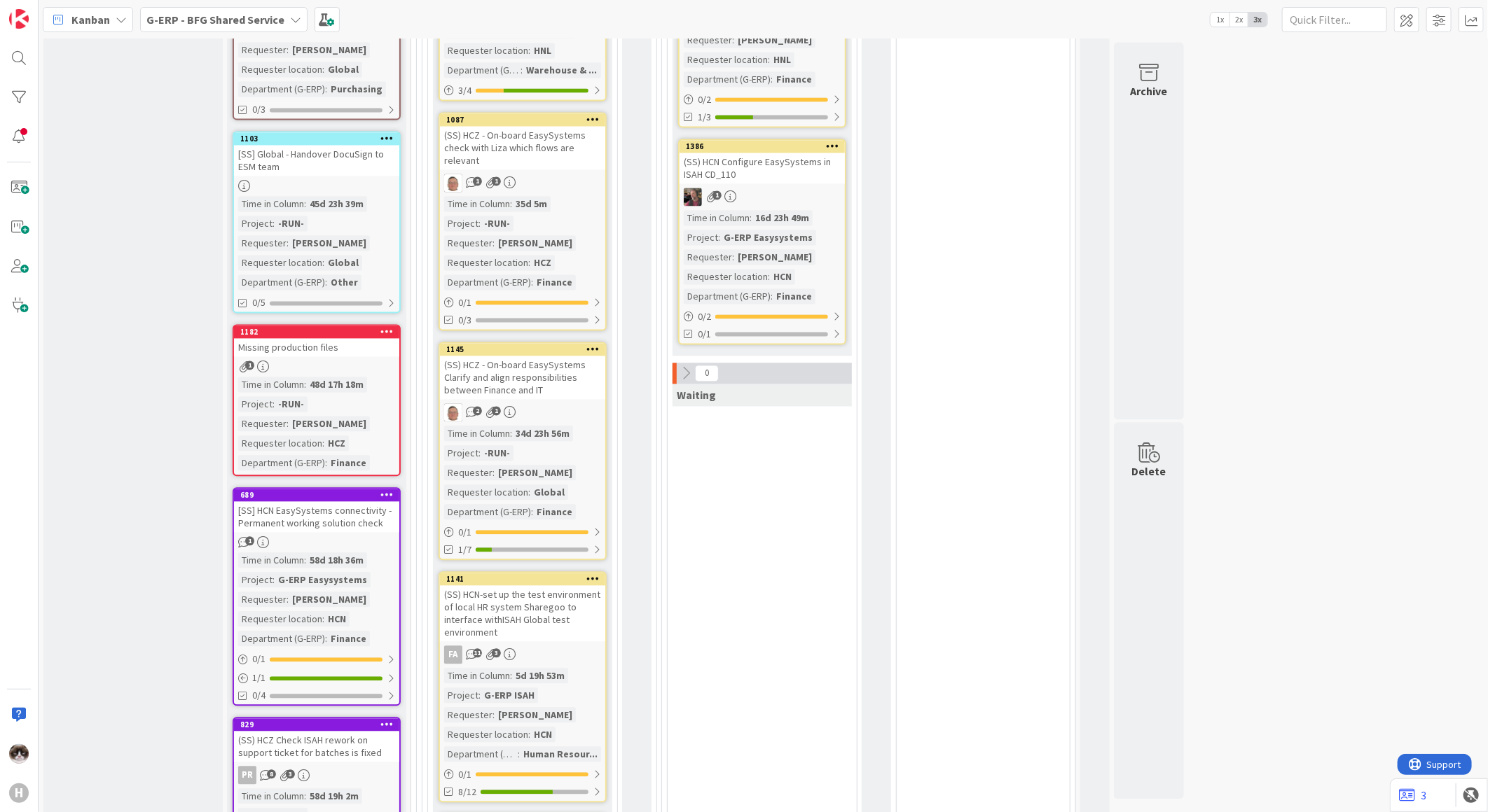
click at [578, 404] on div "2 1" at bounding box center [522, 413] width 165 height 18
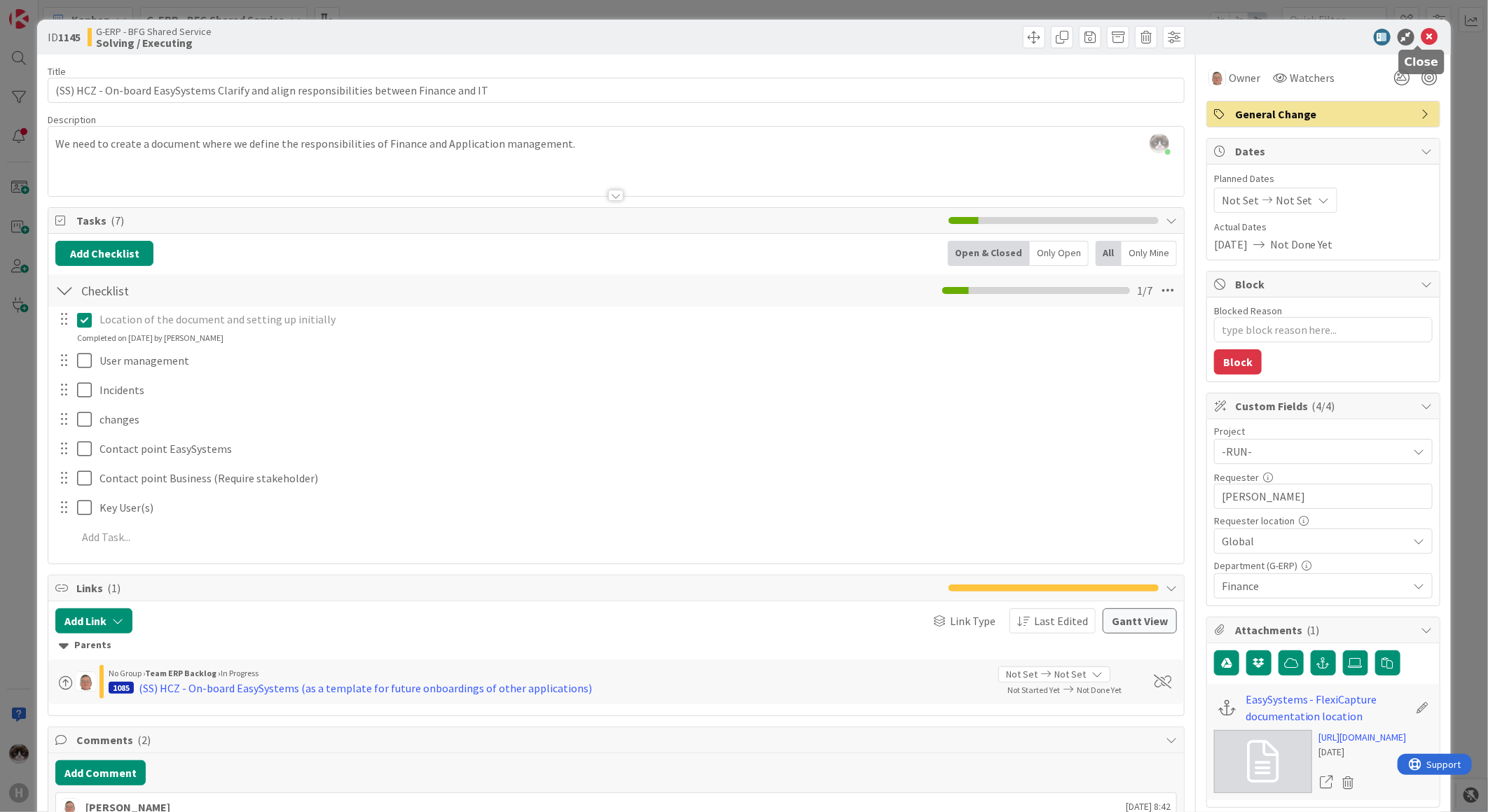
click at [1422, 37] on icon at bounding box center [1430, 37] width 17 height 17
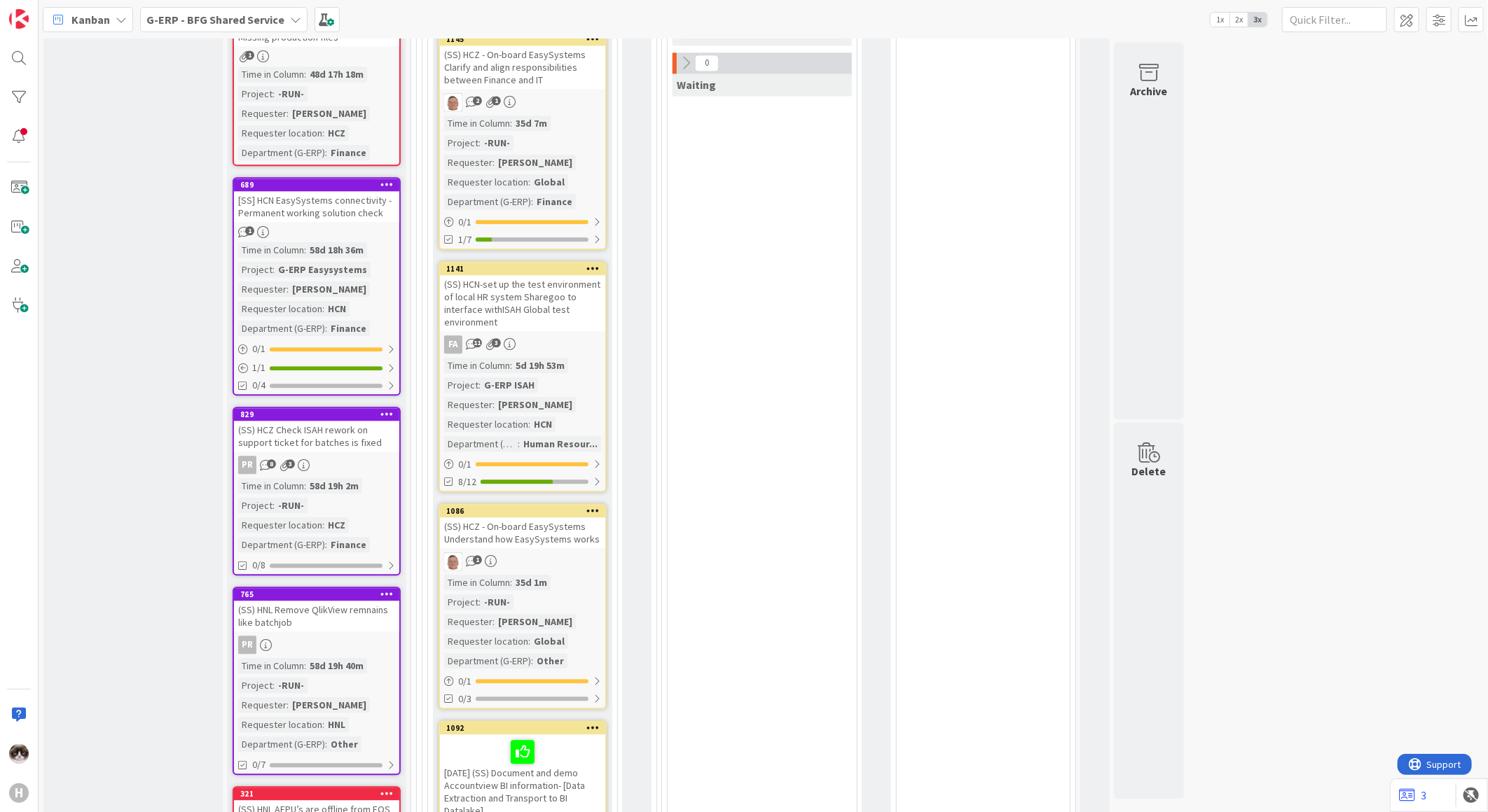
click at [559, 309] on link "1141 (SS) HCN-set up the test environment of local HR system Sharegoo to interf…" at bounding box center [522, 377] width 168 height 231
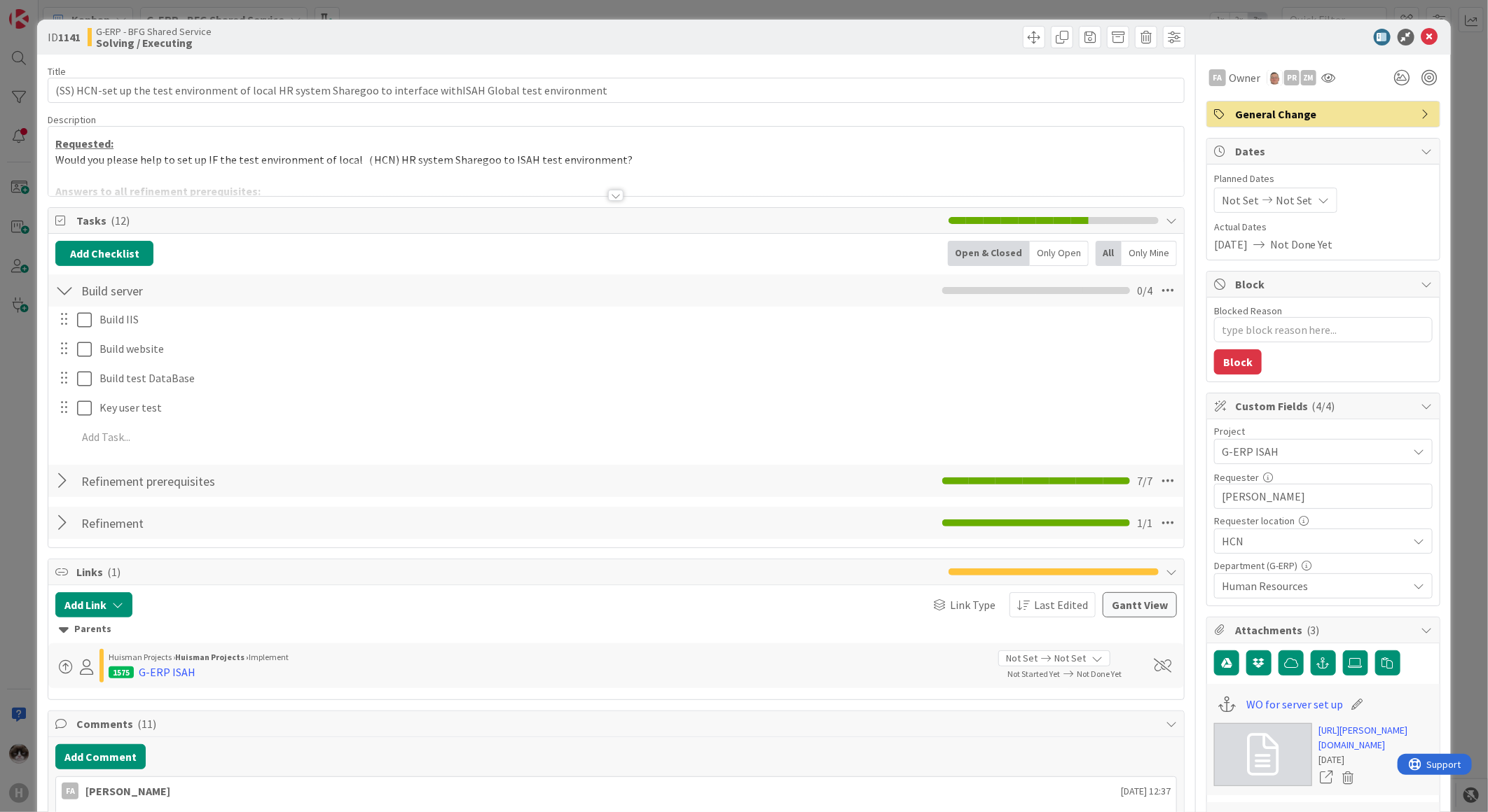
click at [615, 191] on div at bounding box center [615, 195] width 15 height 11
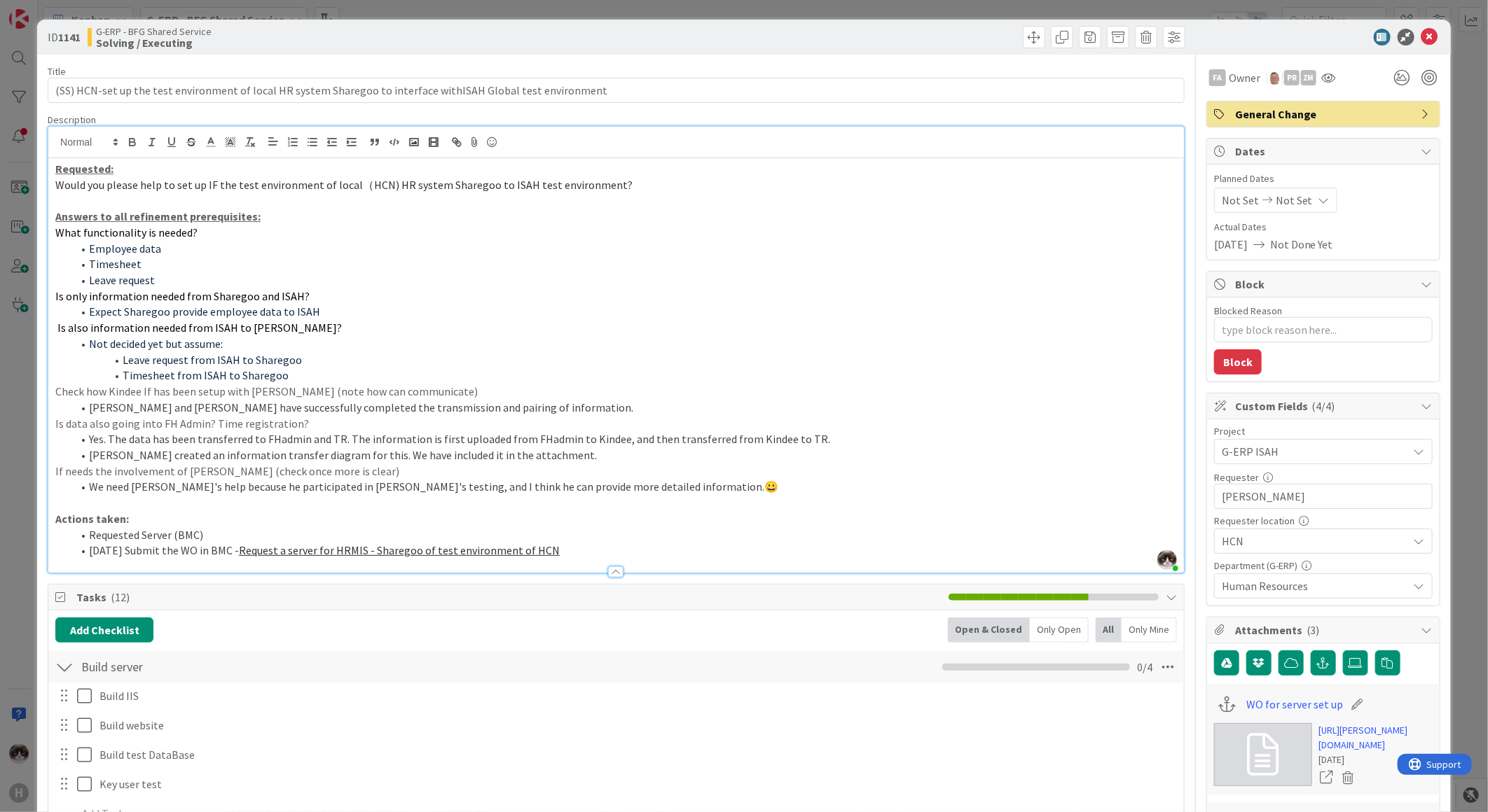
click at [1422, 47] on div "ID 1141 G-ERP - BFG Shared Service Solving / Executing" at bounding box center [744, 37] width 1413 height 35
click at [1422, 43] on icon at bounding box center [1430, 37] width 17 height 17
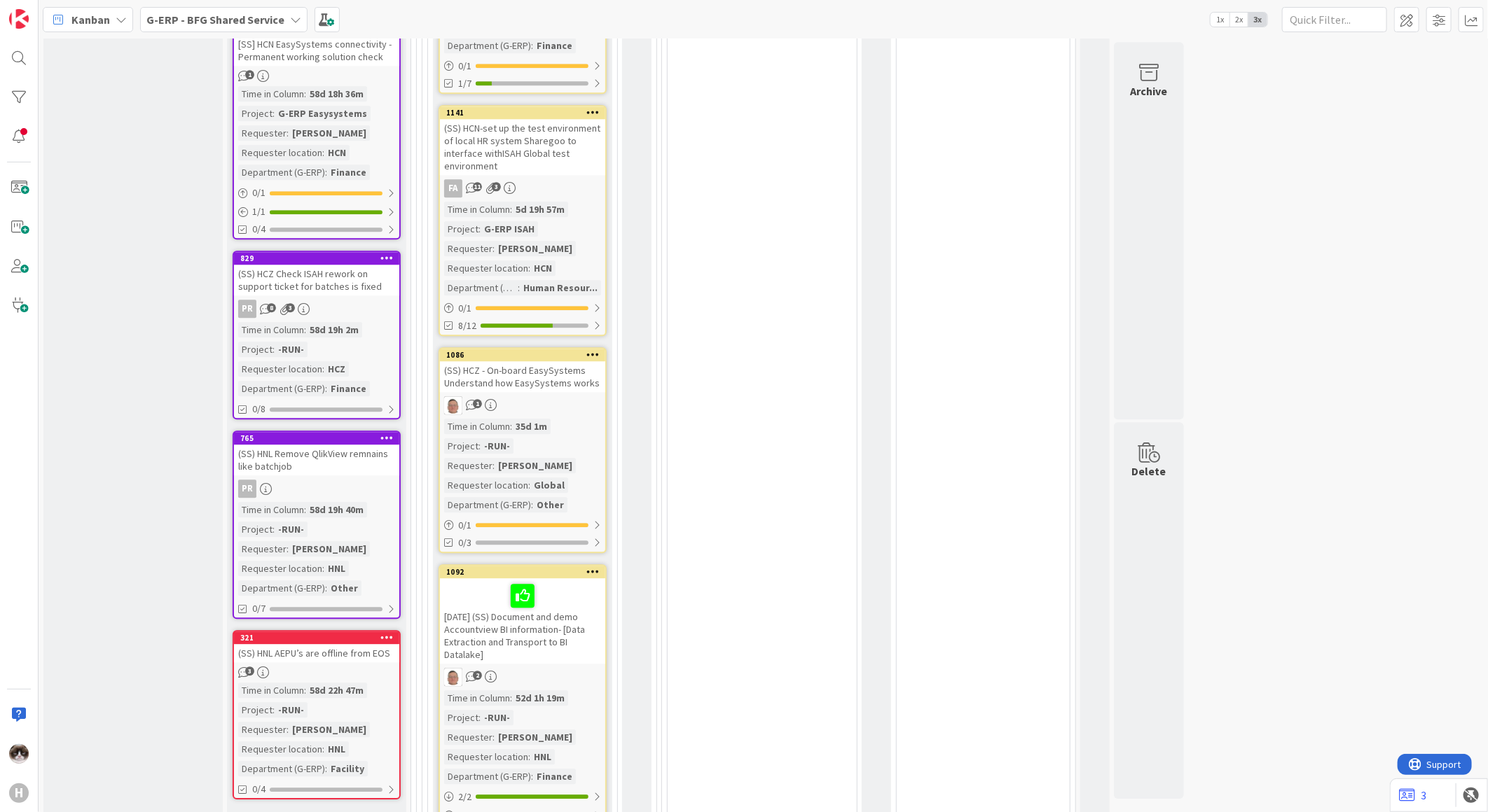
scroll to position [2333, 0]
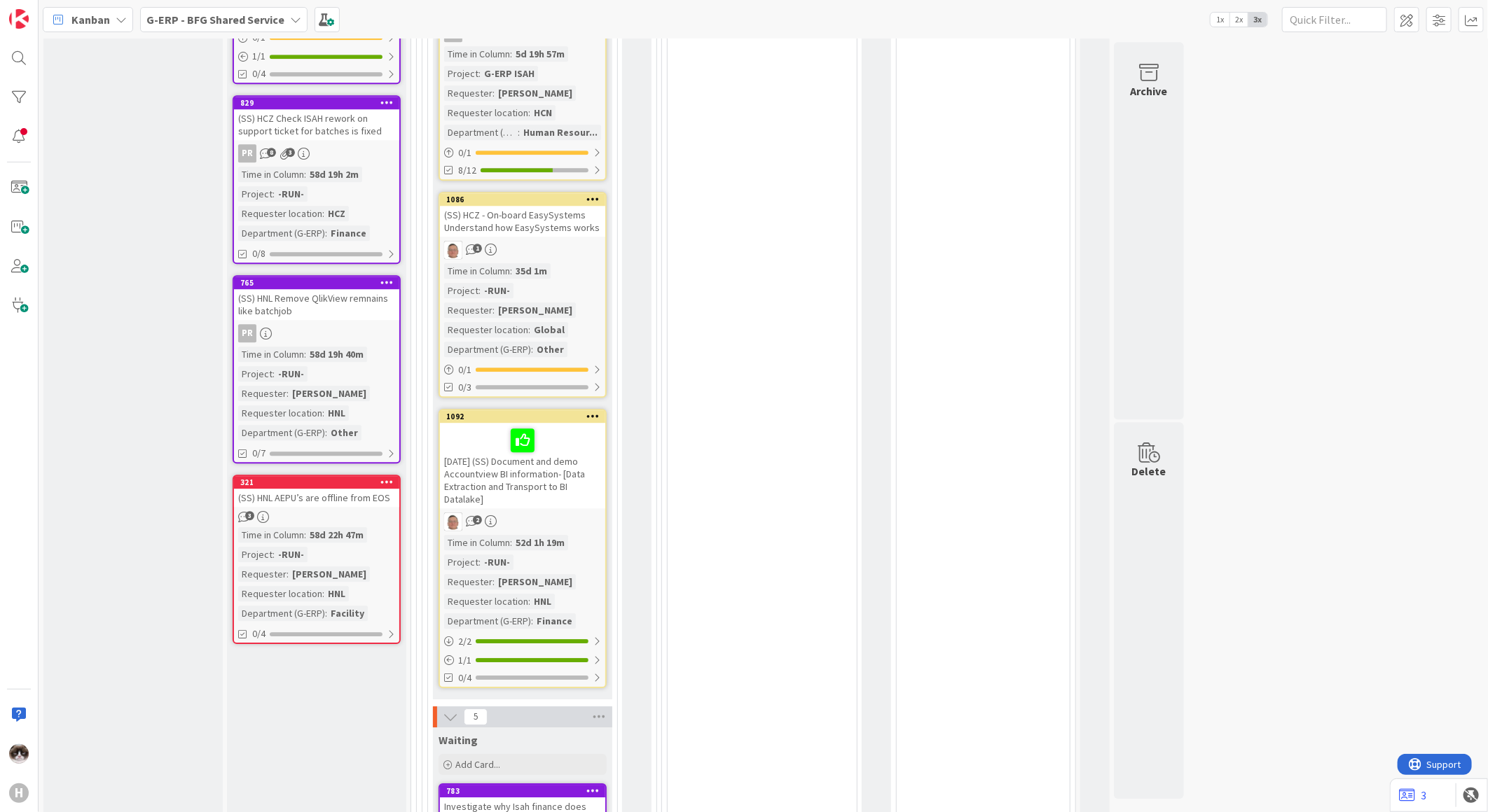
click at [561, 476] on div "[DATE] (SS) Document and demo Accountview BI information- [Data Extraction and …" at bounding box center [522, 465] width 165 height 85
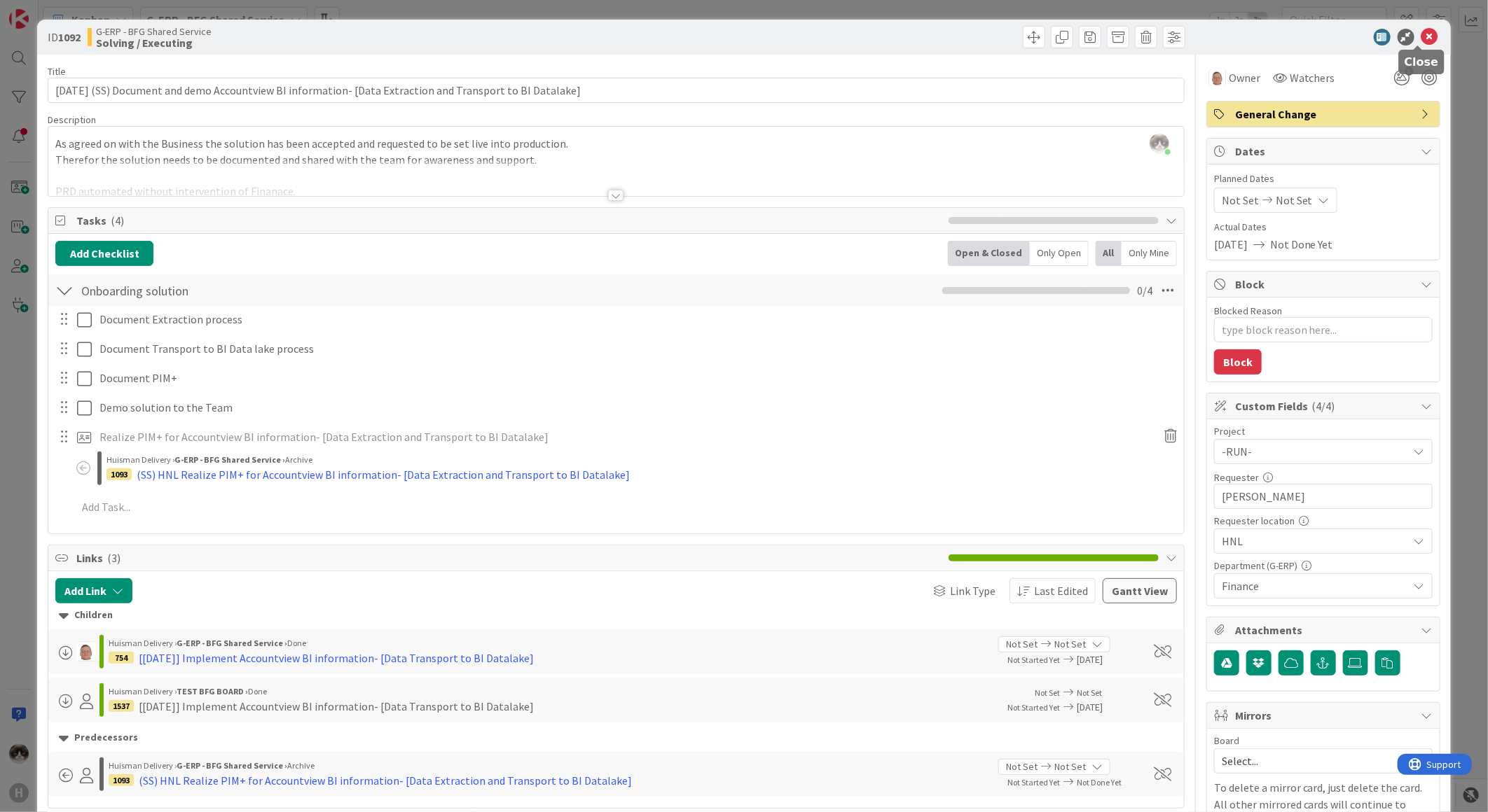
click at [1422, 44] on icon at bounding box center [1430, 37] width 17 height 17
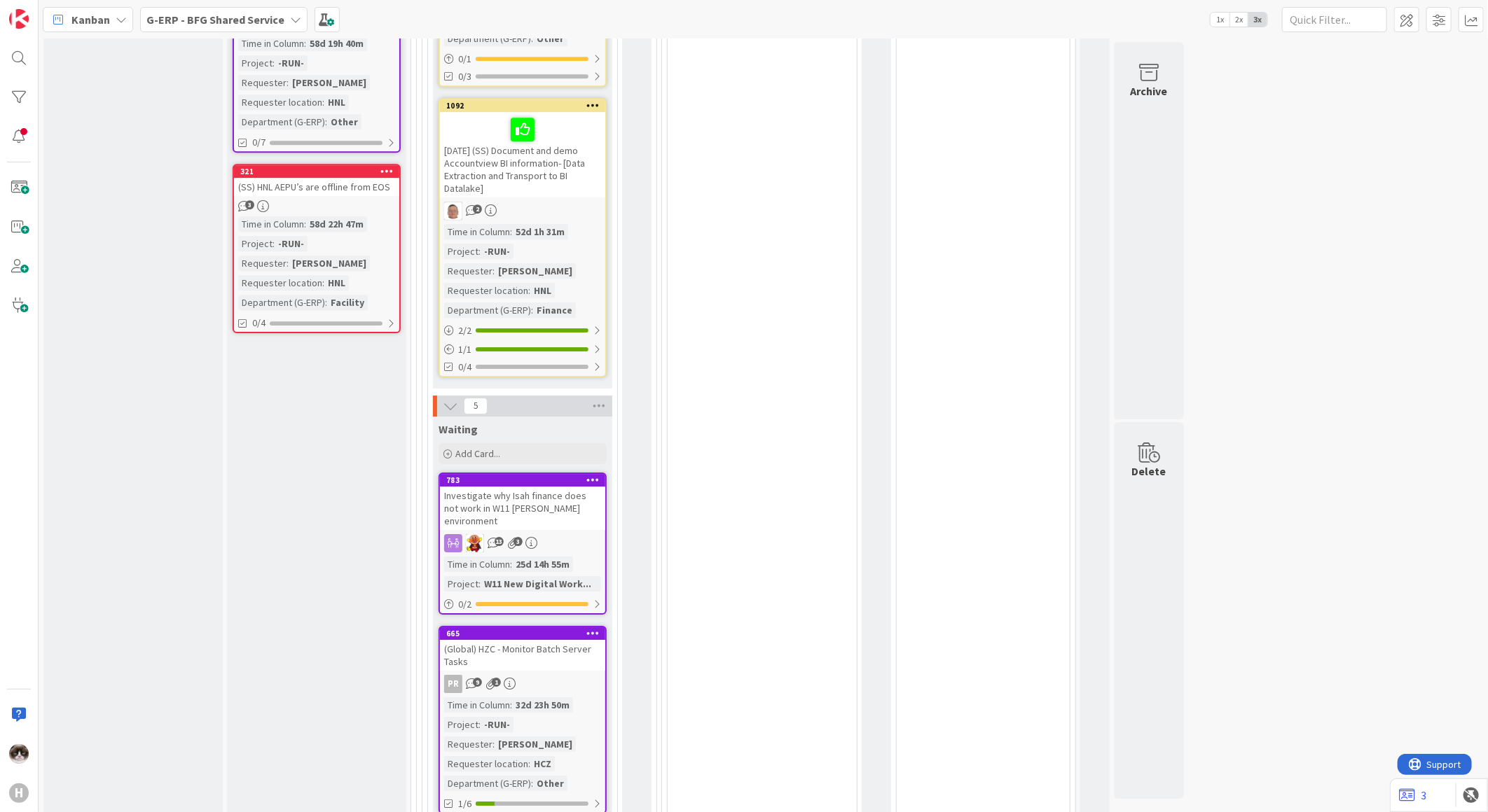
click at [579, 534] on div "13 3" at bounding box center [522, 543] width 165 height 18
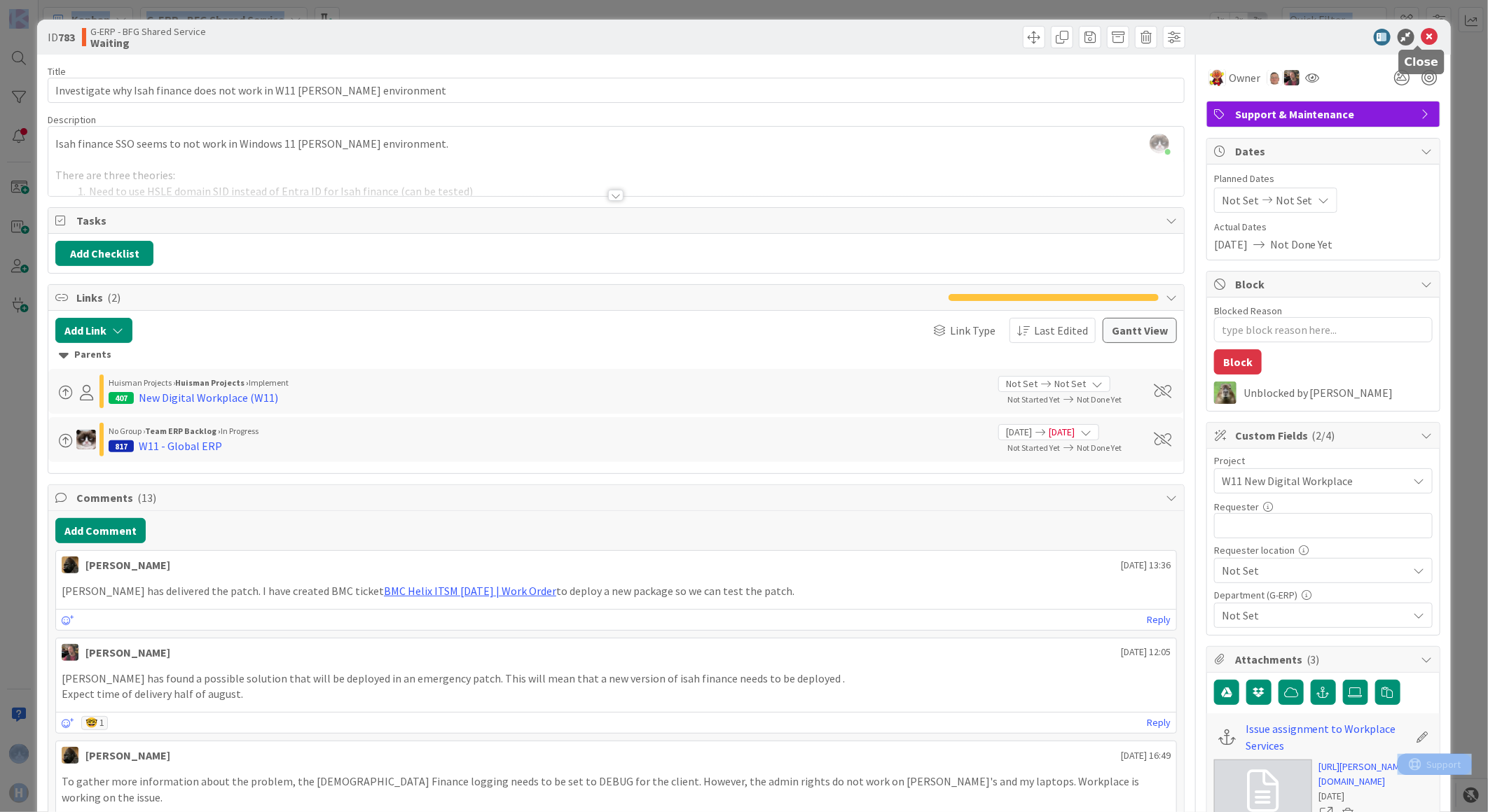
click at [1421, 45] on div at bounding box center [1418, 47] width 9 height 5
click at [1422, 34] on icon at bounding box center [1430, 37] width 17 height 17
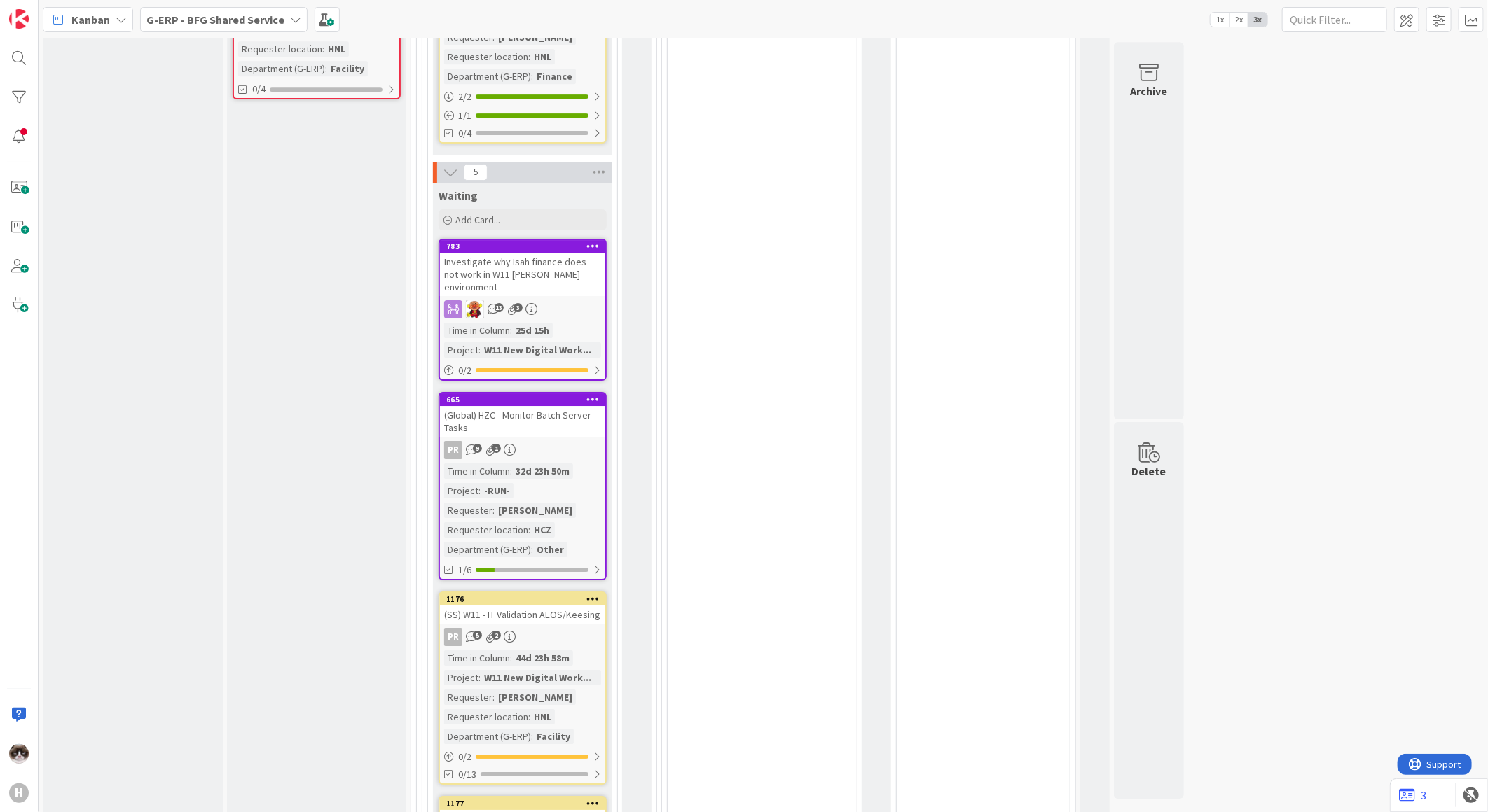
click at [572, 441] on div "PR 9 1" at bounding box center [522, 451] width 165 height 18
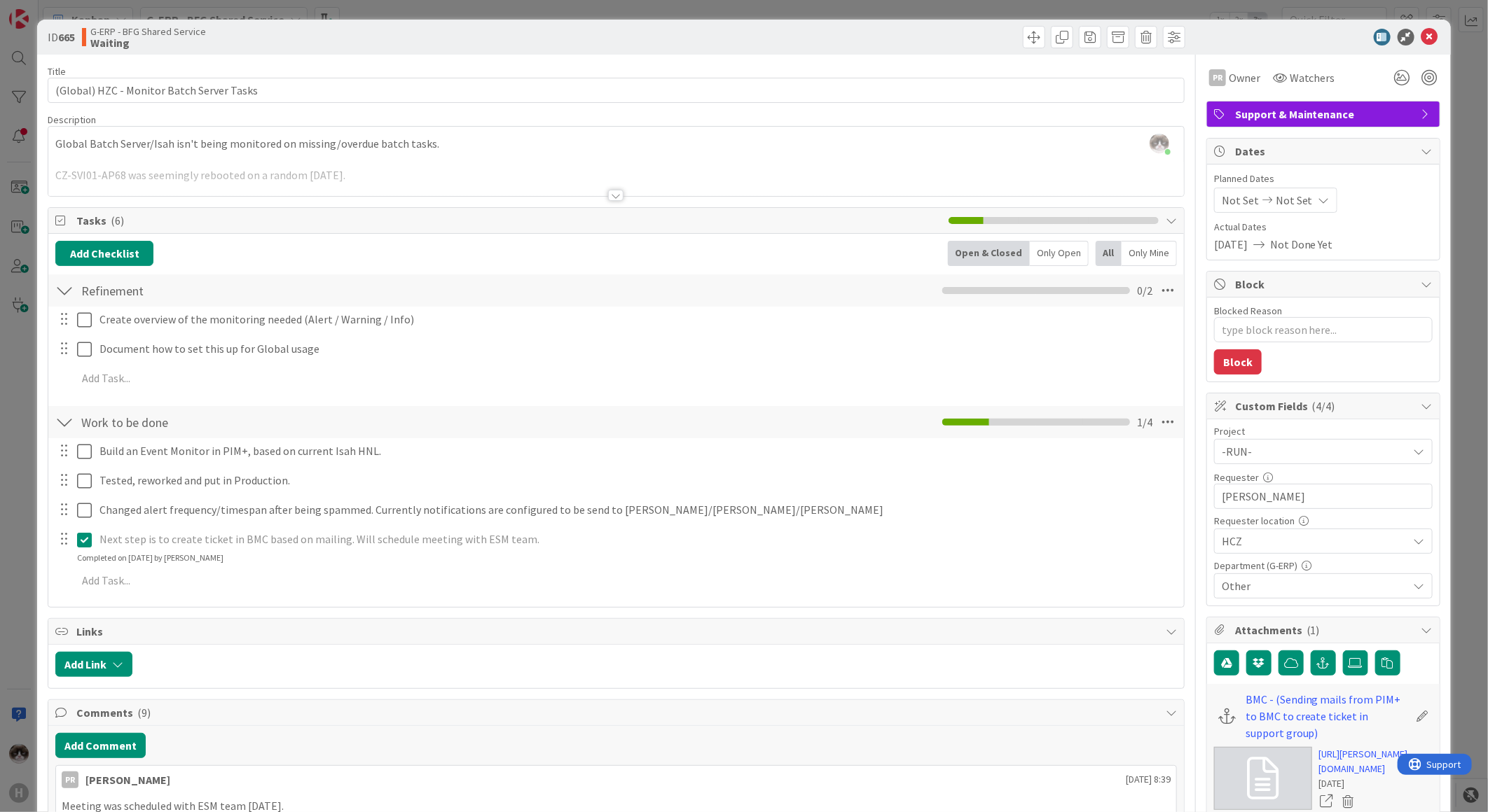
click at [608, 195] on div at bounding box center [615, 195] width 15 height 11
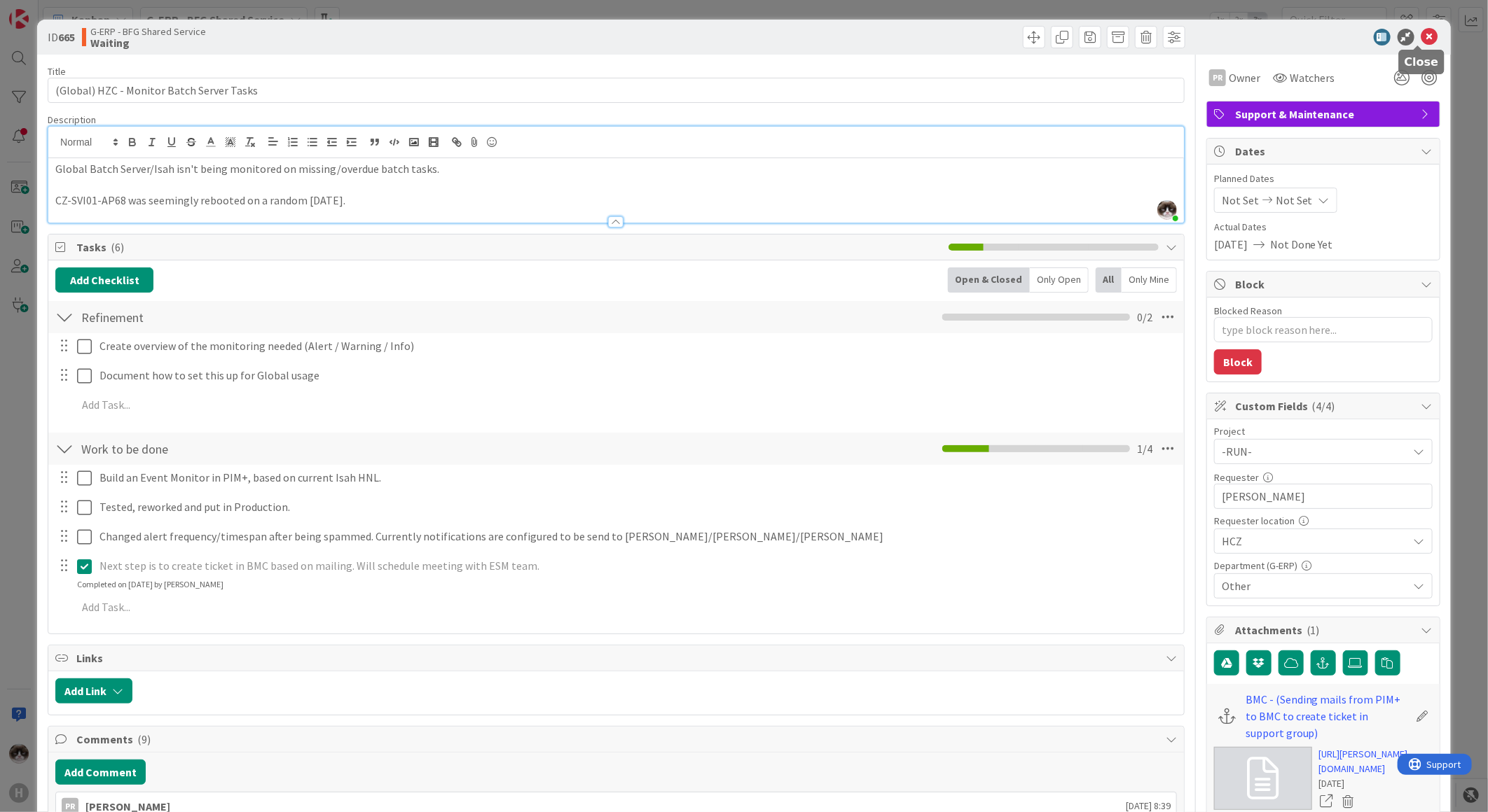
click at [1424, 40] on icon at bounding box center [1430, 37] width 17 height 17
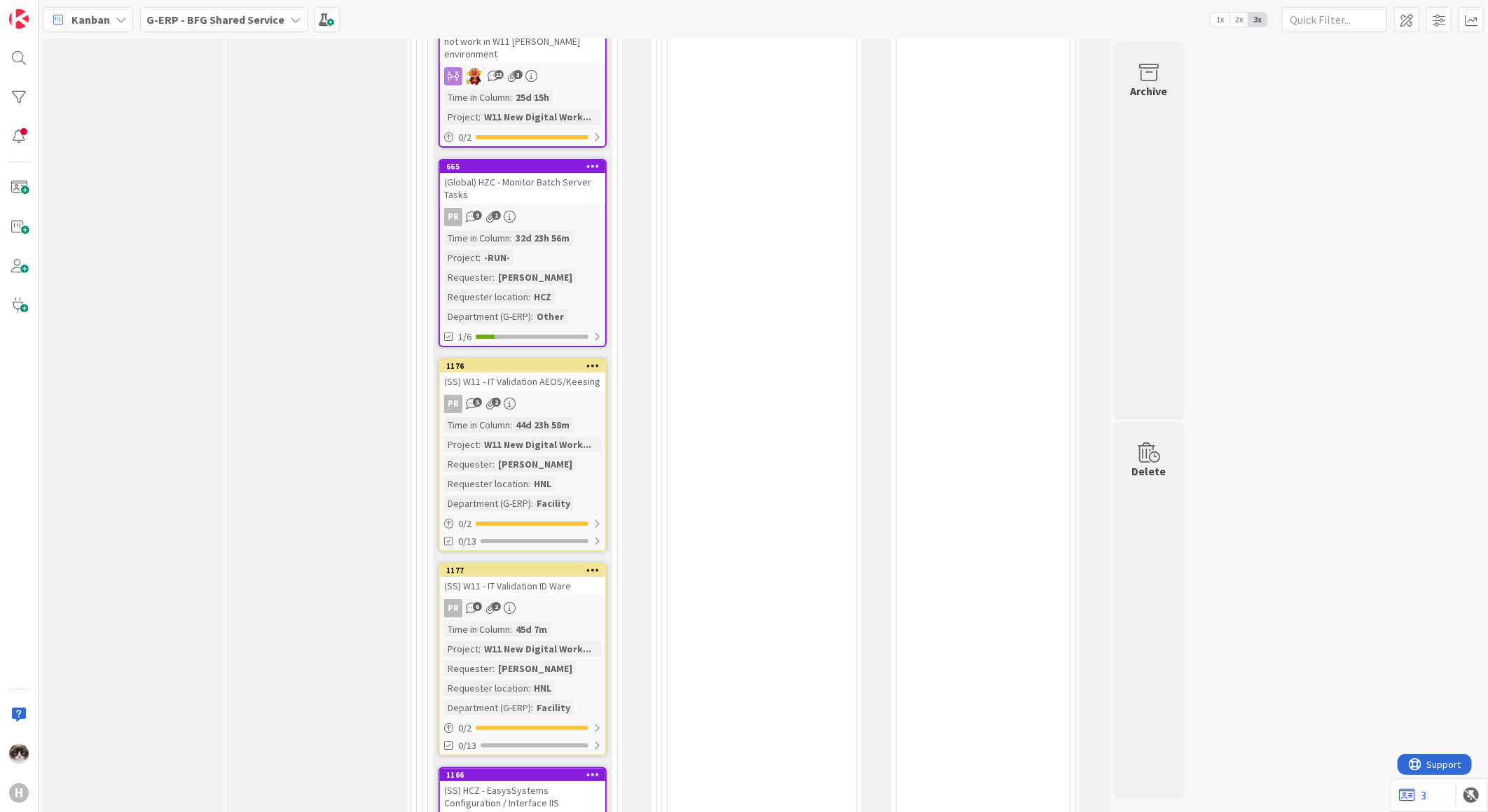
click at [579, 423] on div "Time in Column : 44d 23h 58m Project : W11 New Digital Work... Requester : [PER…" at bounding box center [522, 464] width 157 height 94
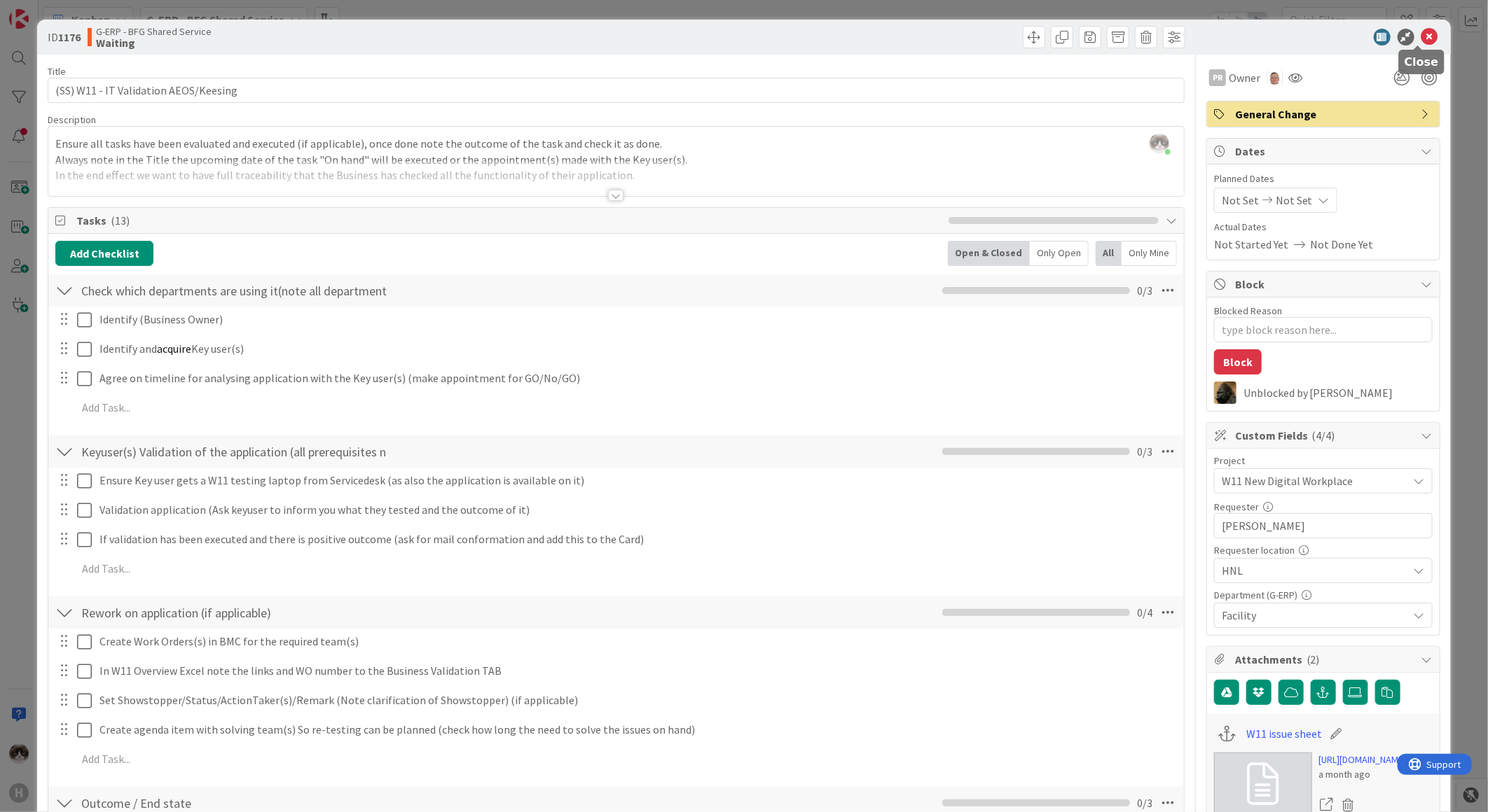
click at [1422, 32] on icon at bounding box center [1430, 37] width 17 height 17
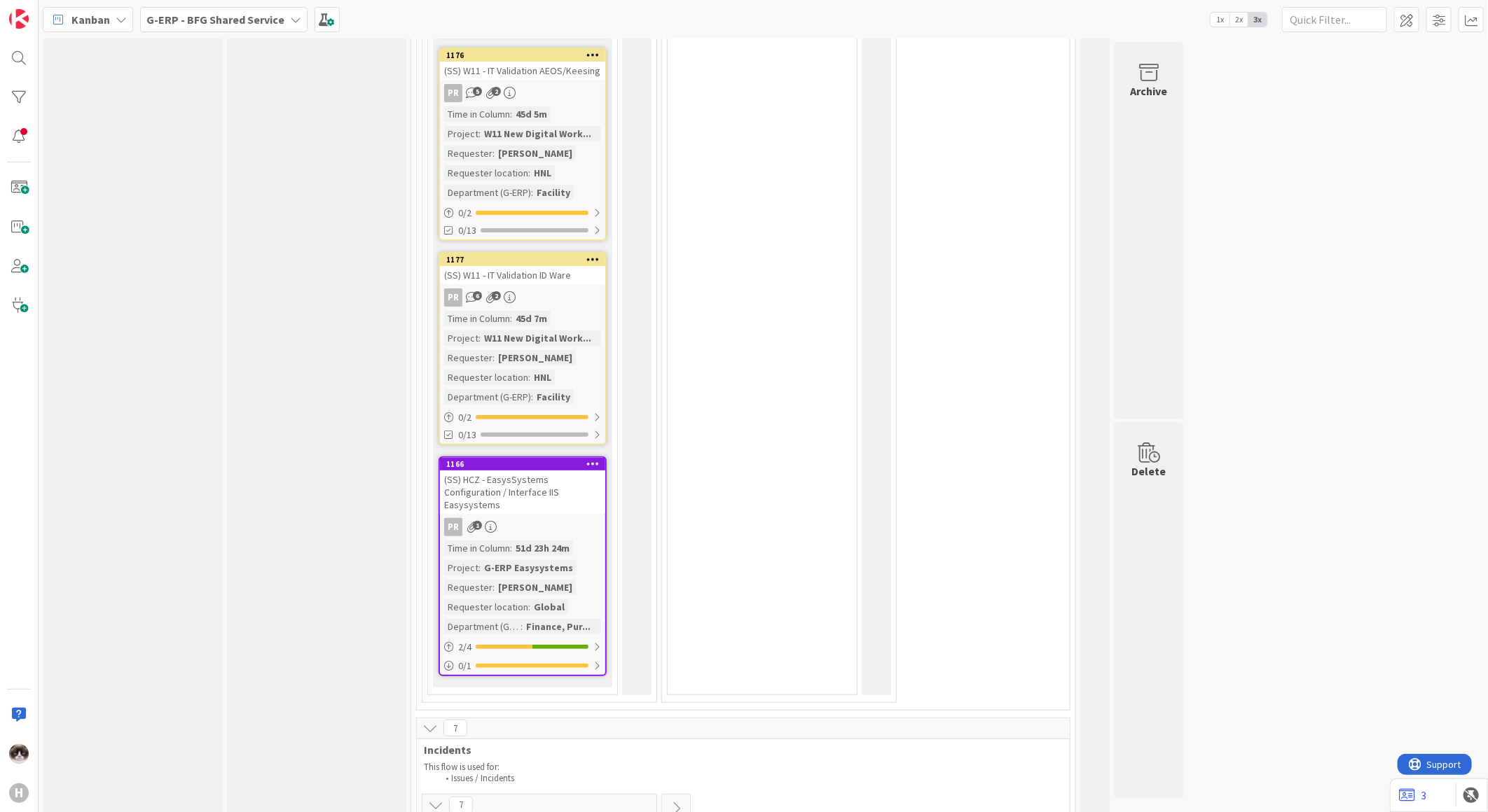
click at [596, 540] on div "Time in [GEOGRAPHIC_DATA] : 51d 23h 24m Project : G-ERP Easysystems Requester :…" at bounding box center [522, 587] width 157 height 94
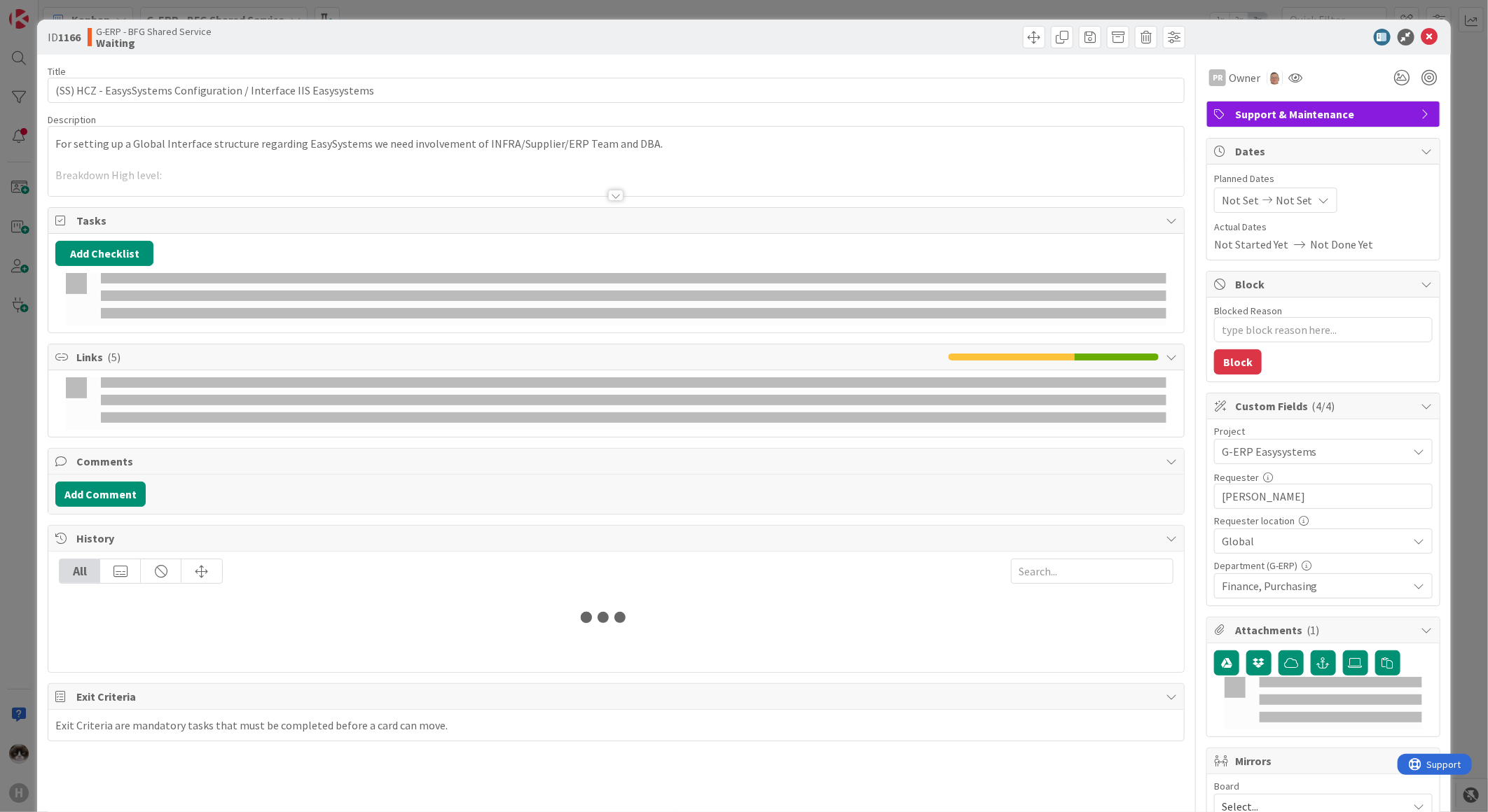
type textarea "x"
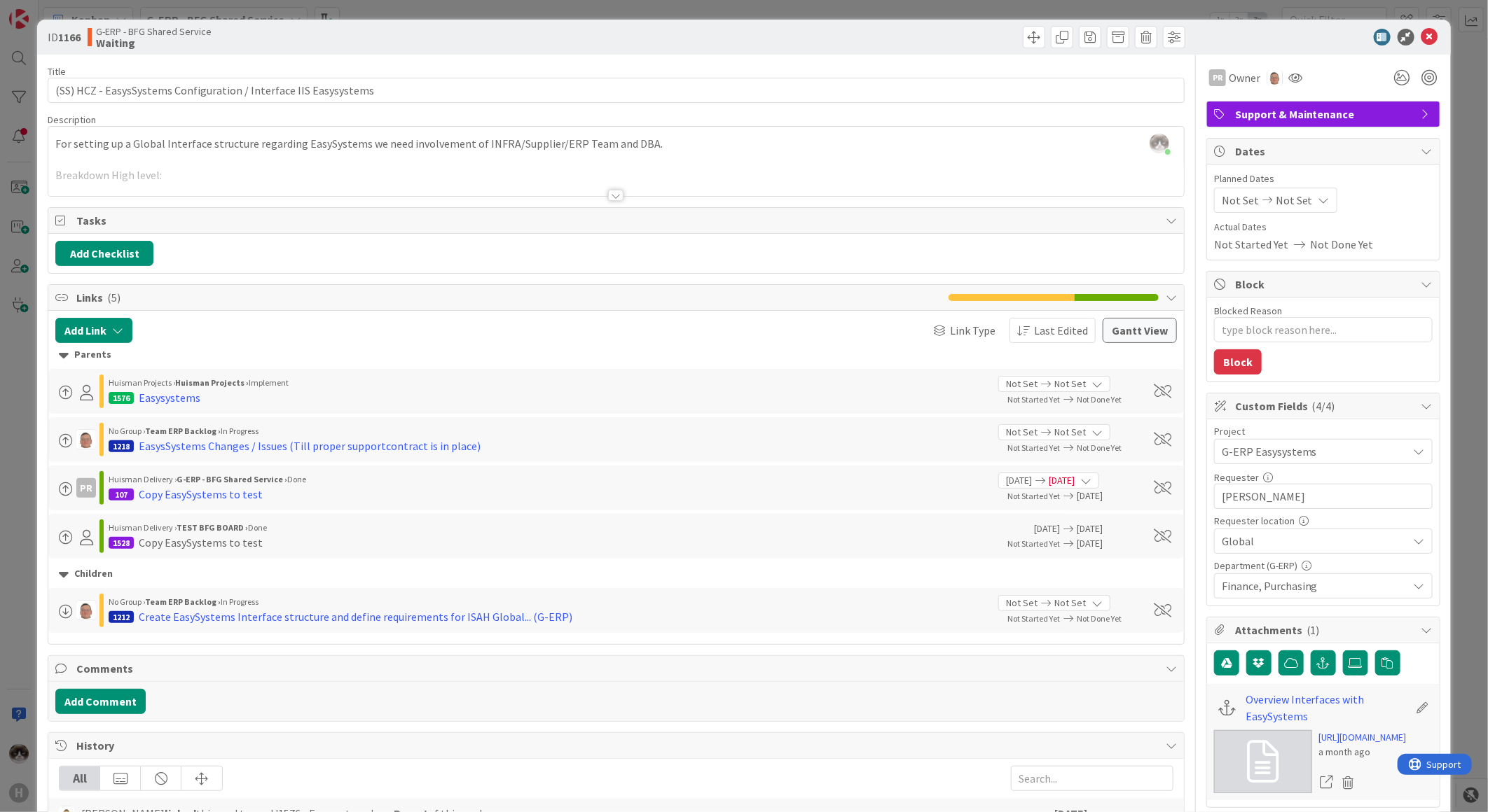
click at [598, 172] on div at bounding box center [616, 177] width 1135 height 35
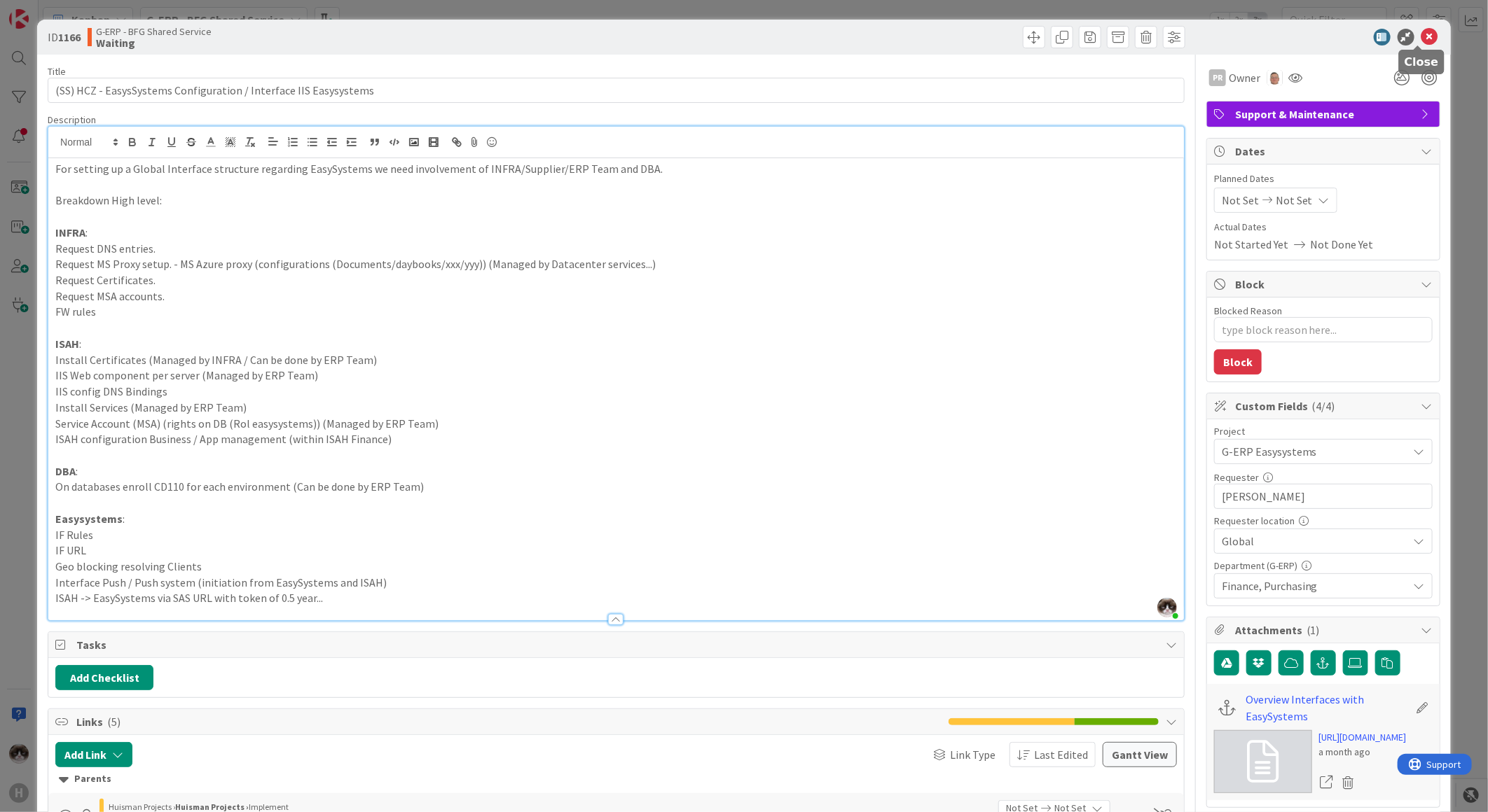
click at [1422, 36] on icon at bounding box center [1430, 37] width 17 height 17
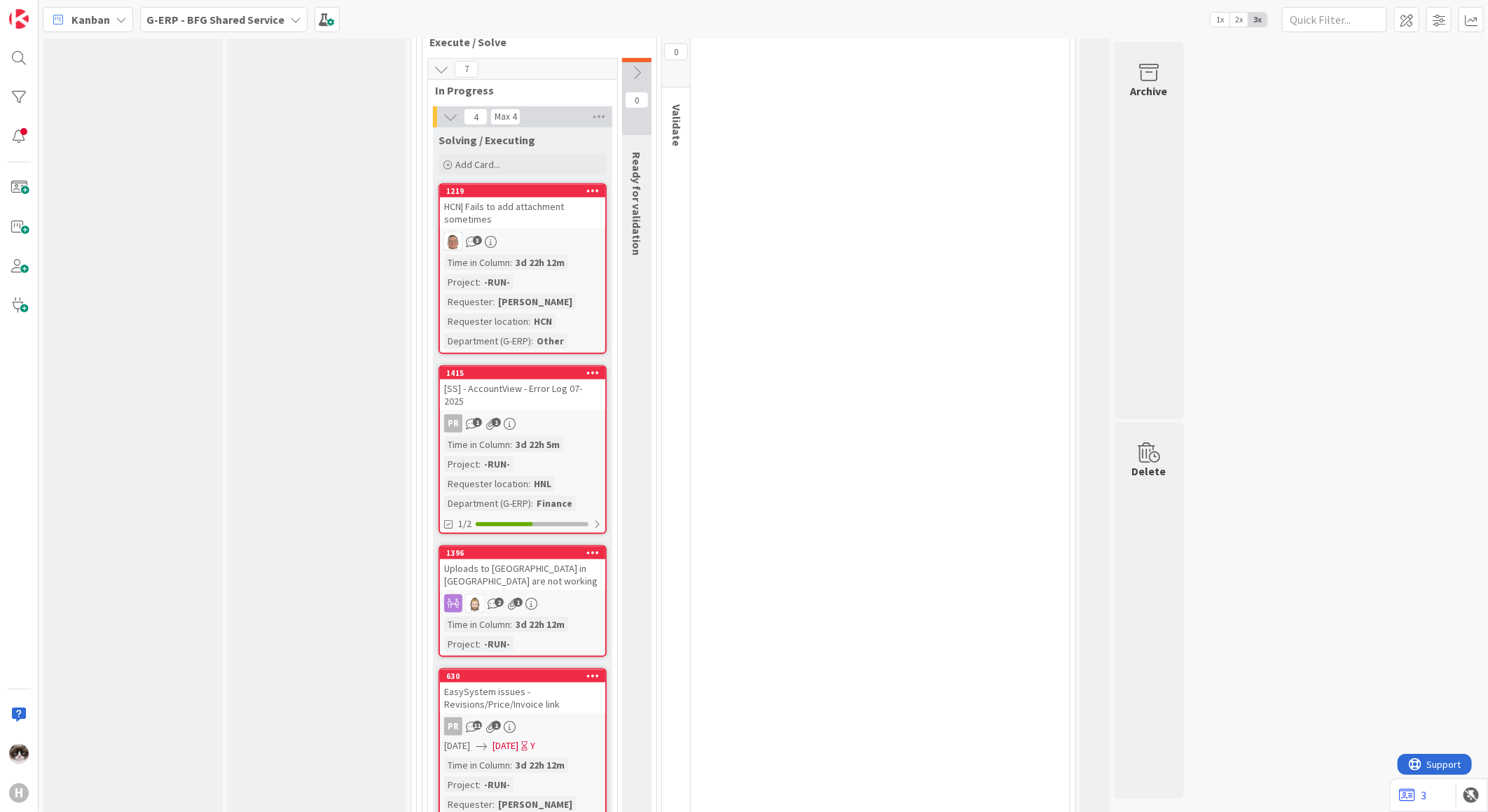
scroll to position [4045, 0]
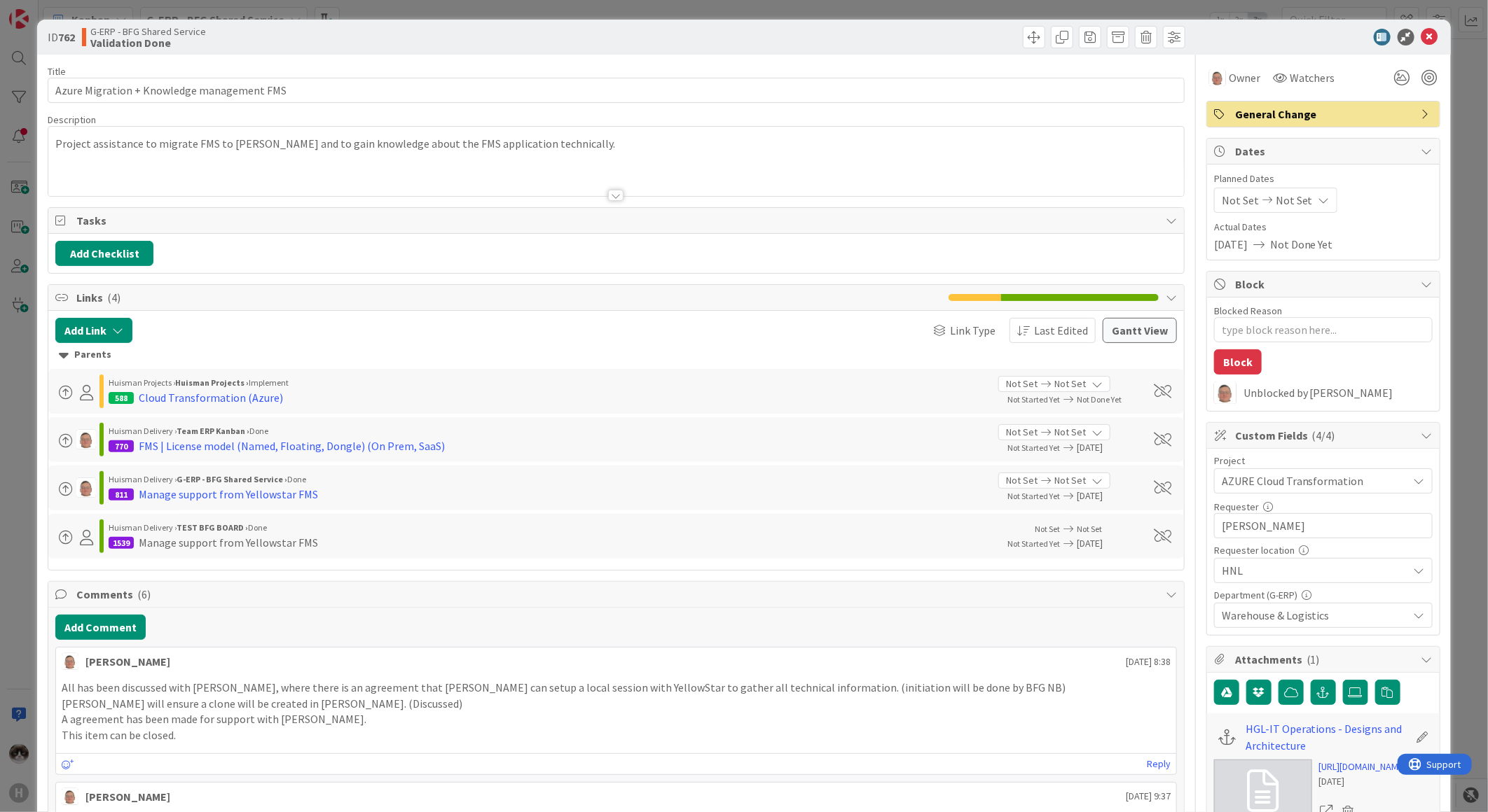
click at [1409, 45] on div at bounding box center [1316, 37] width 248 height 17
click at [1422, 37] on icon at bounding box center [1430, 37] width 17 height 17
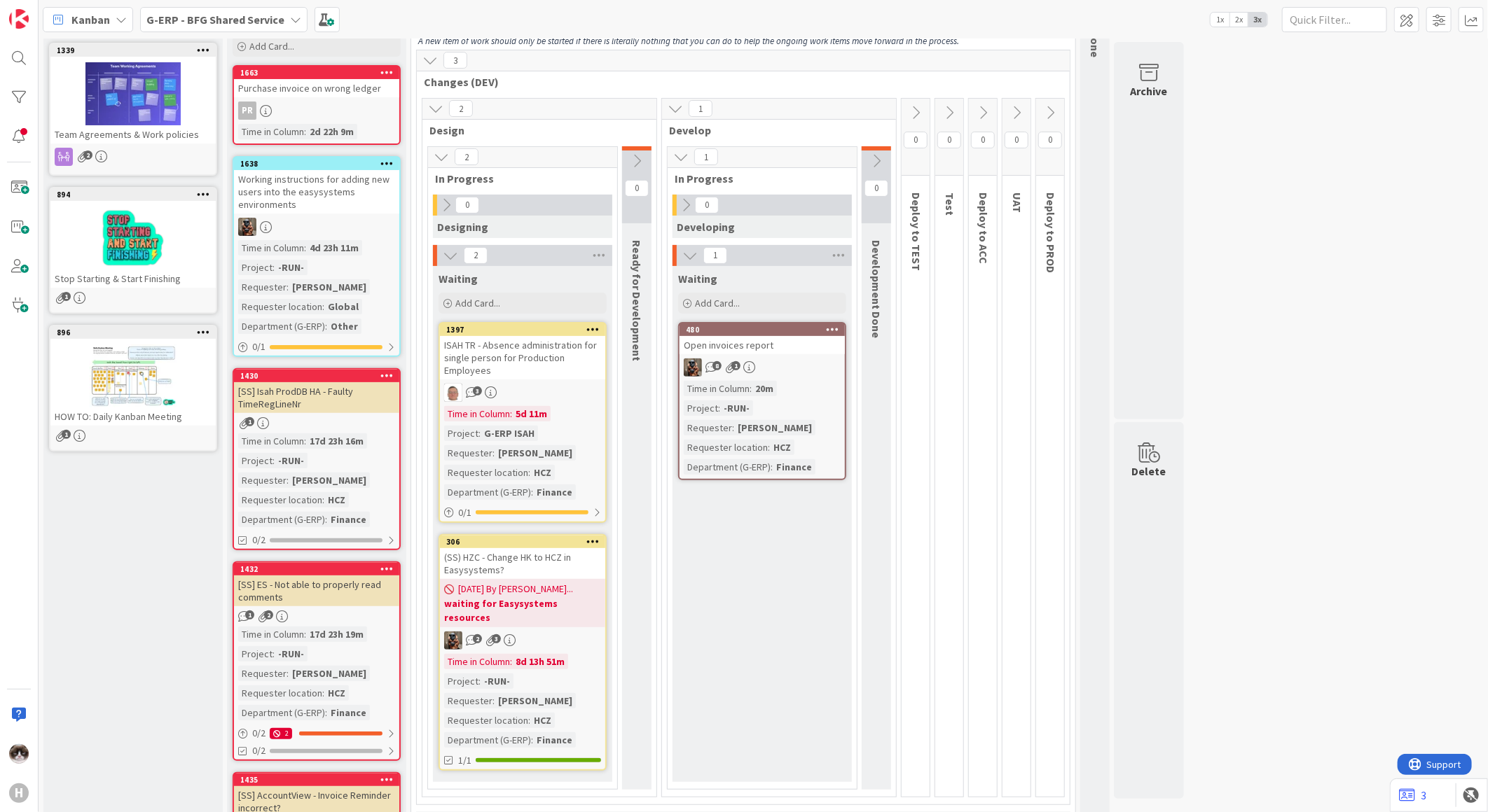
scroll to position [78, 0]
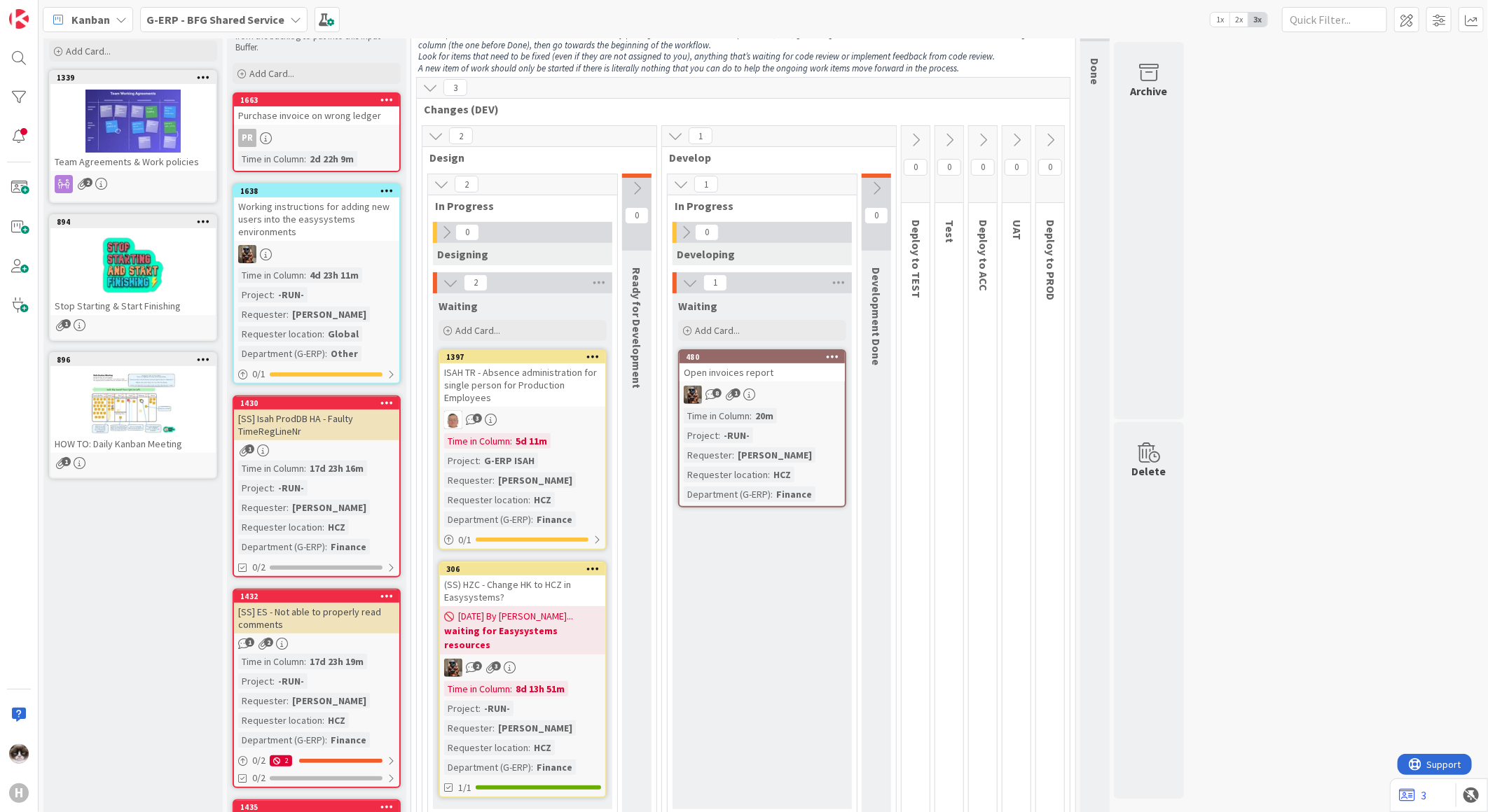
click at [797, 414] on div "Time in Column : 20m Project : -RUN- Requester : Lenka Marsalkova Requester loc…" at bounding box center [762, 455] width 157 height 94
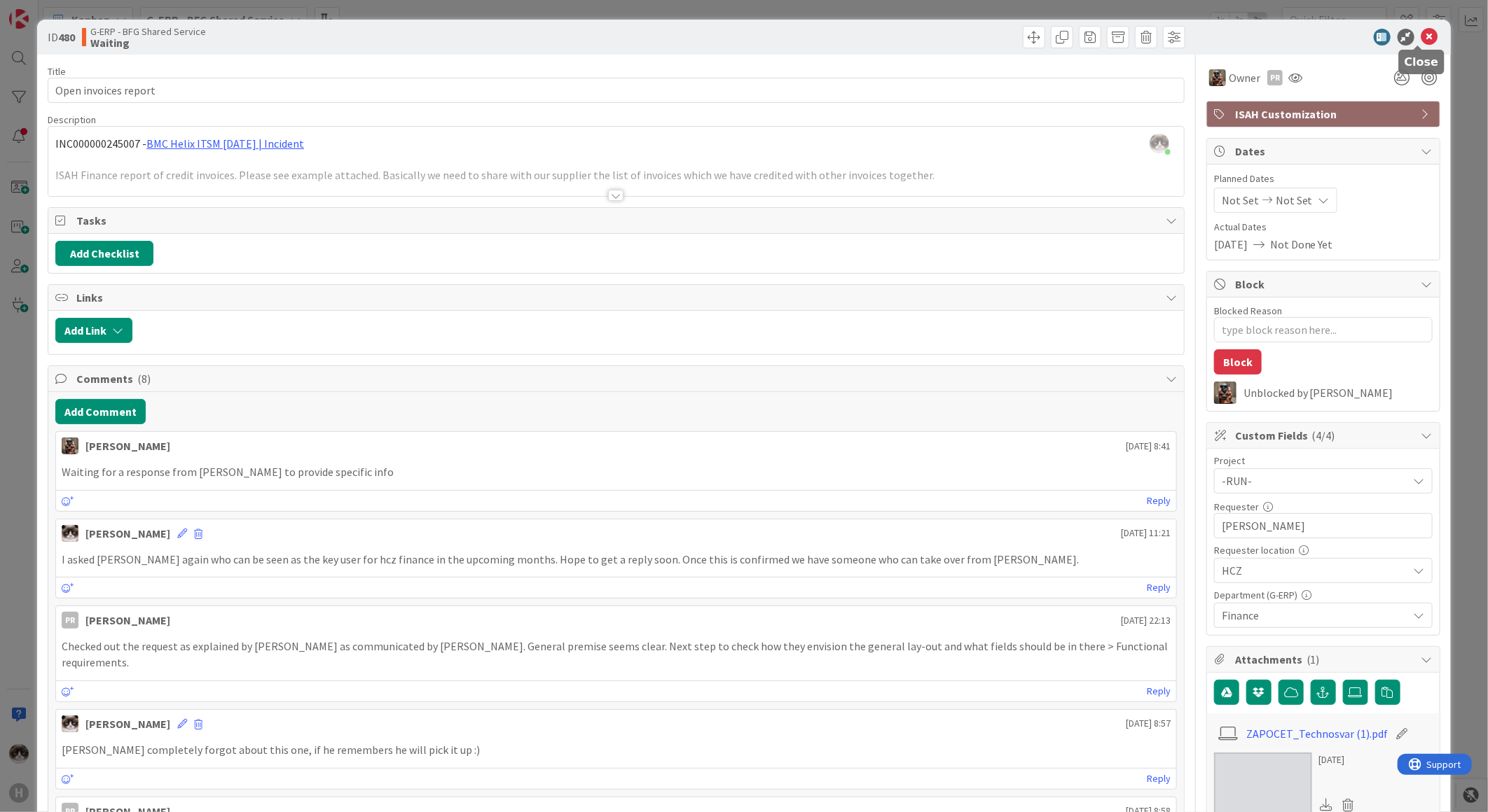
click at [1422, 34] on icon at bounding box center [1430, 37] width 17 height 17
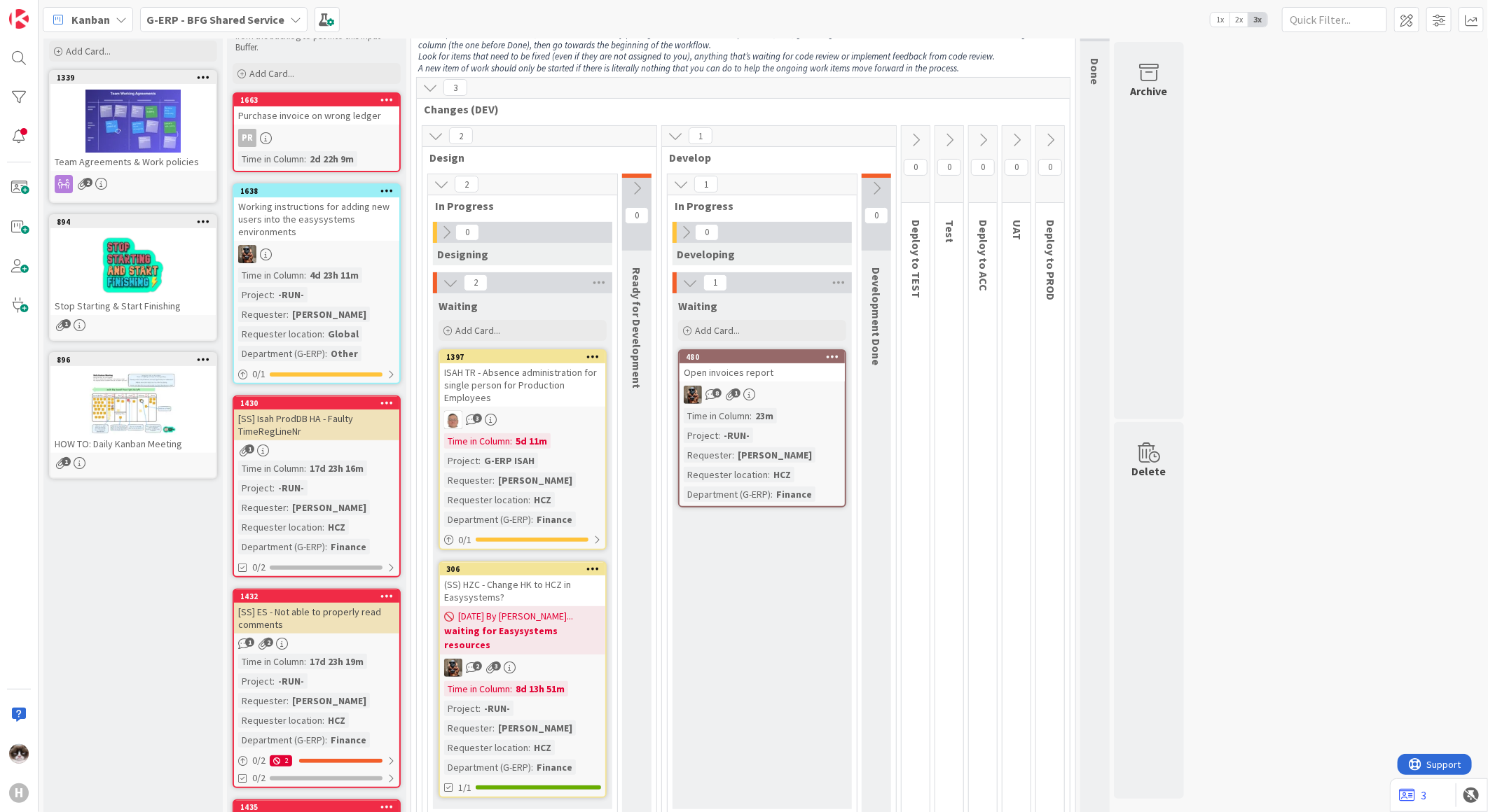
click at [577, 419] on div "3" at bounding box center [522, 420] width 165 height 18
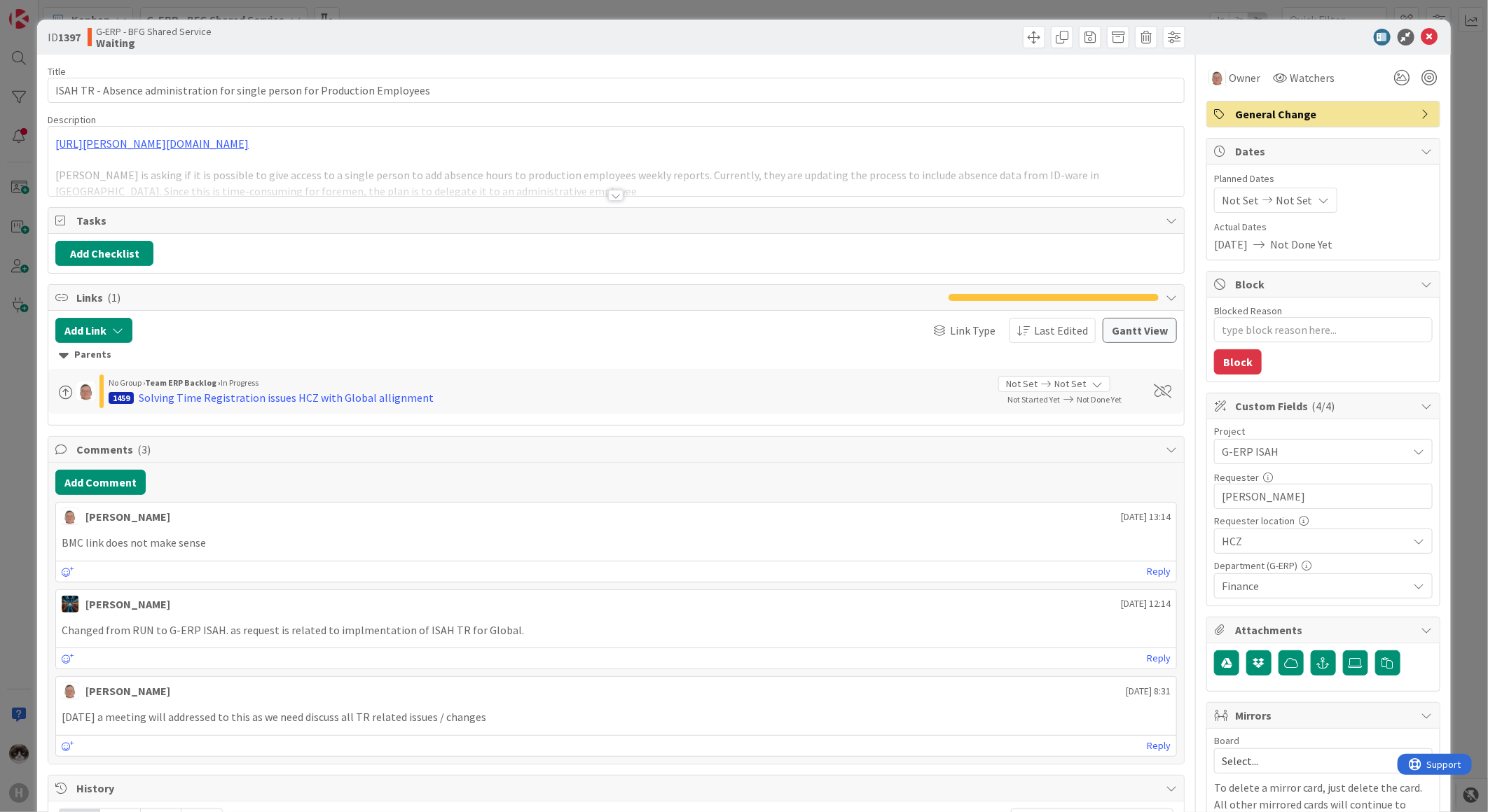
click at [618, 196] on div at bounding box center [615, 195] width 15 height 11
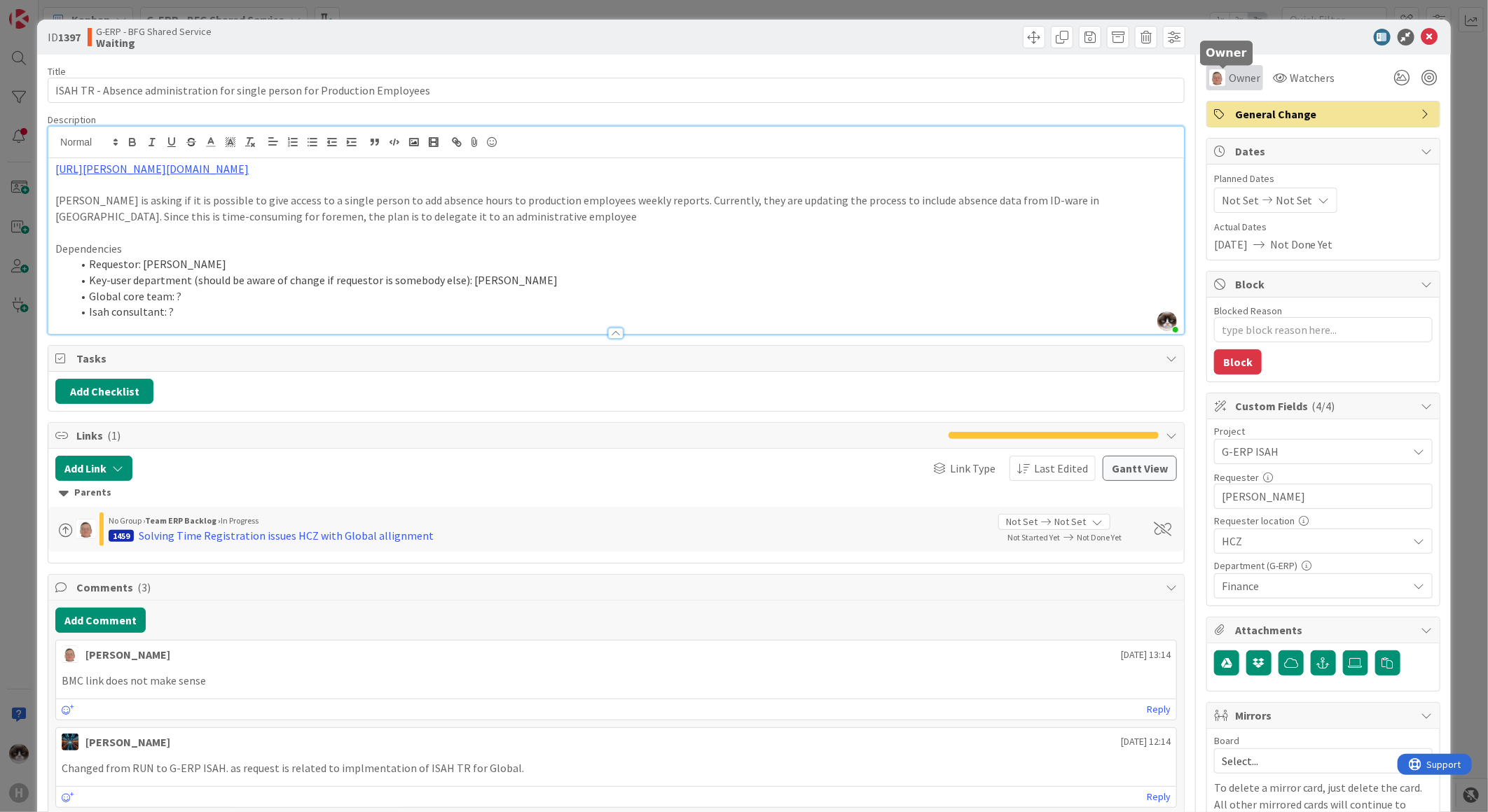
click at [1240, 84] on span "Owner" at bounding box center [1244, 78] width 32 height 17
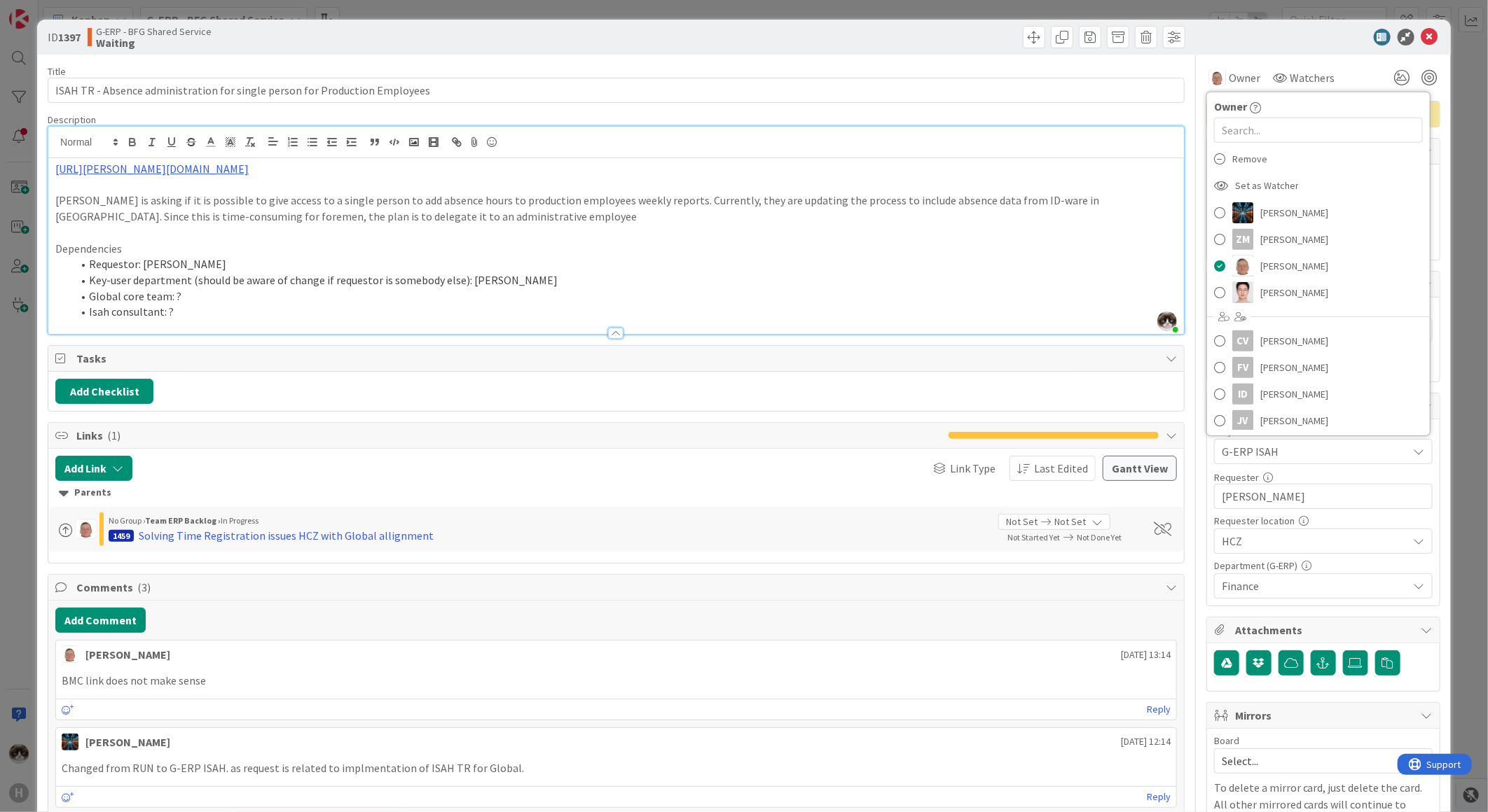
scroll to position [311, 0]
click at [1341, 260] on link "[PERSON_NAME]" at bounding box center [1318, 263] width 223 height 26
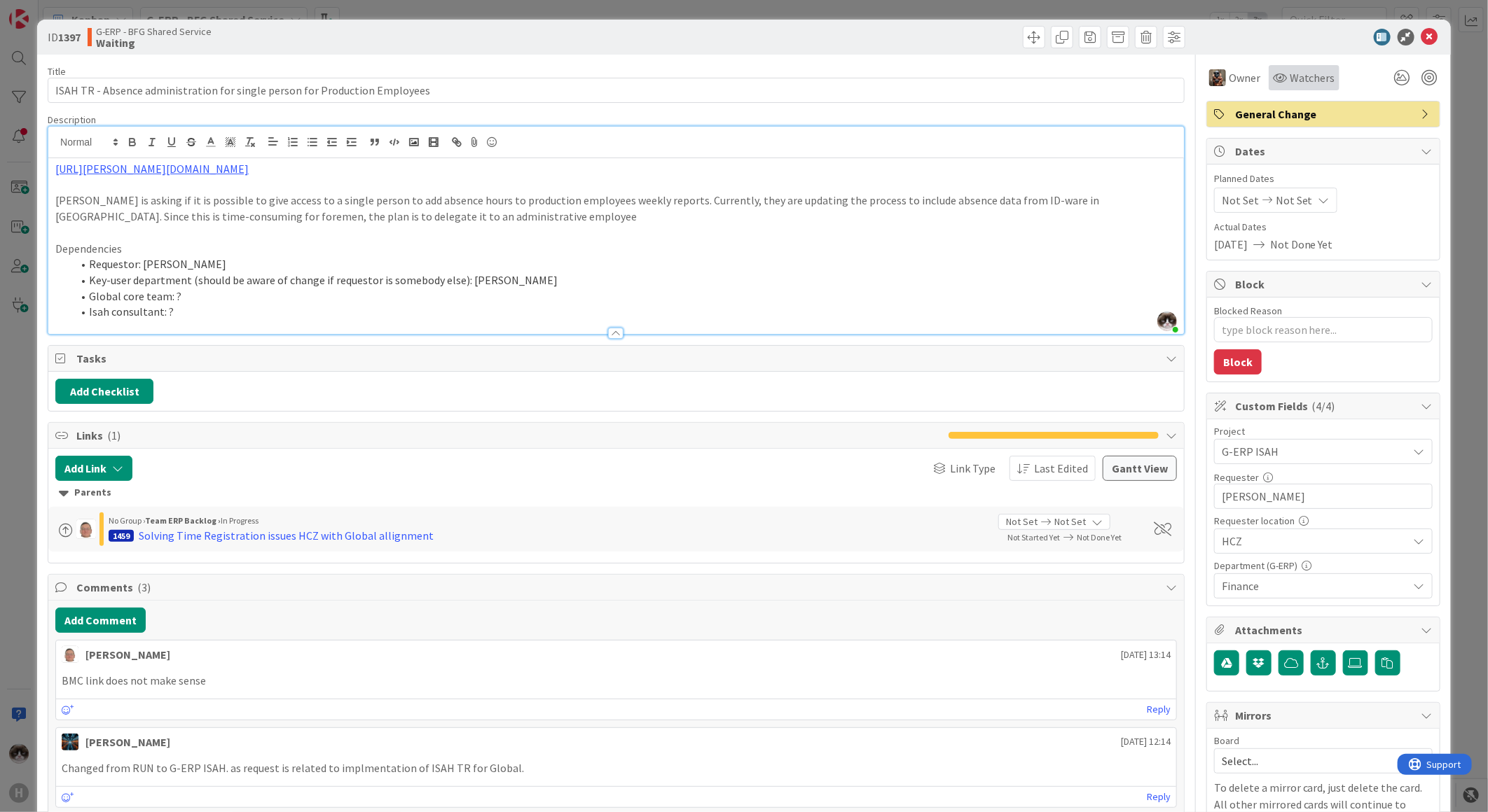
click at [1298, 86] on div "Watchers" at bounding box center [1304, 77] width 71 height 25
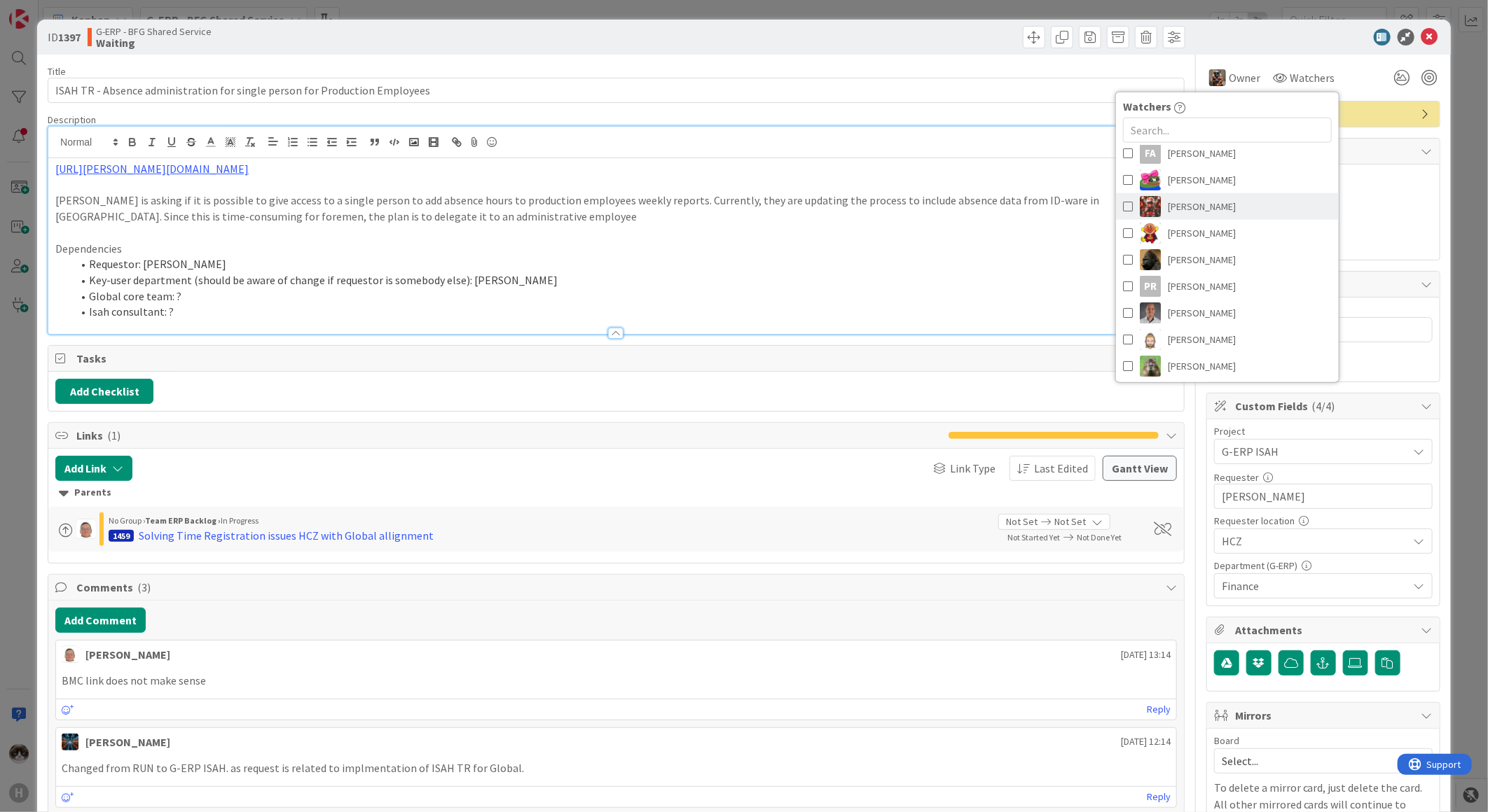
scroll to position [155, 0]
click at [1200, 259] on span "[PERSON_NAME]" at bounding box center [1202, 260] width 68 height 21
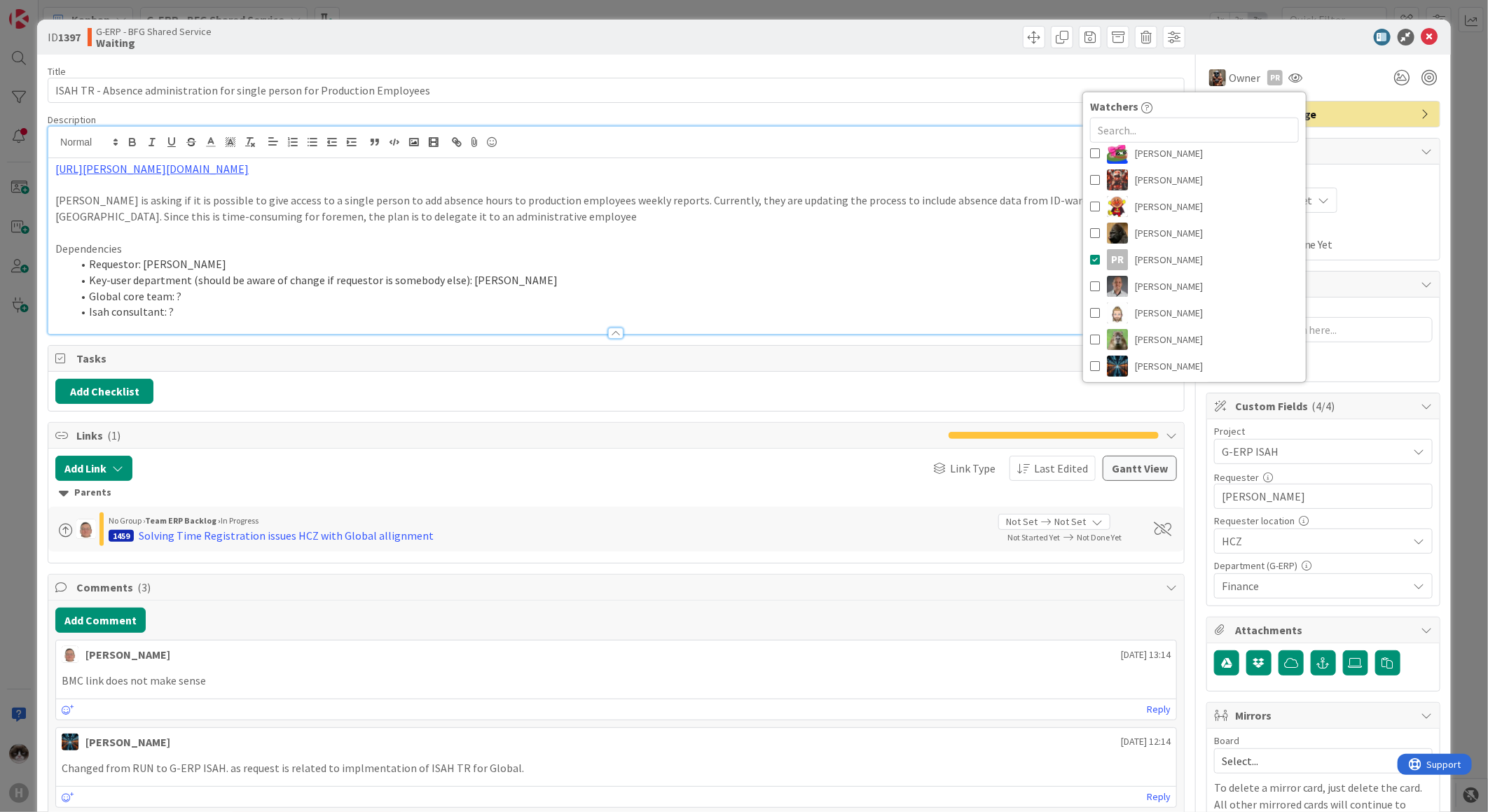
click at [880, 292] on li "Global core team: ?" at bounding box center [624, 296] width 1104 height 16
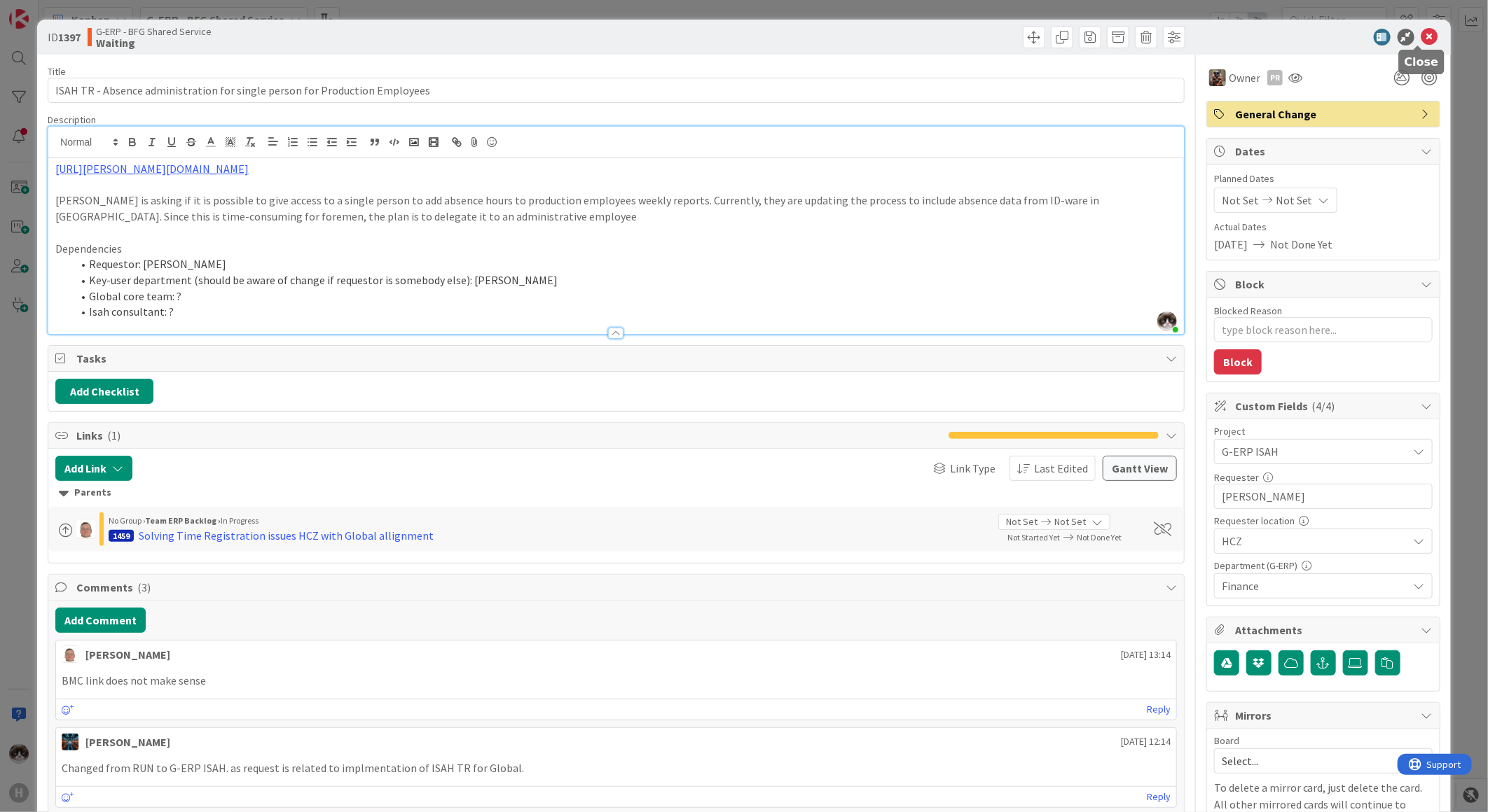
click at [1422, 32] on icon at bounding box center [1430, 37] width 17 height 17
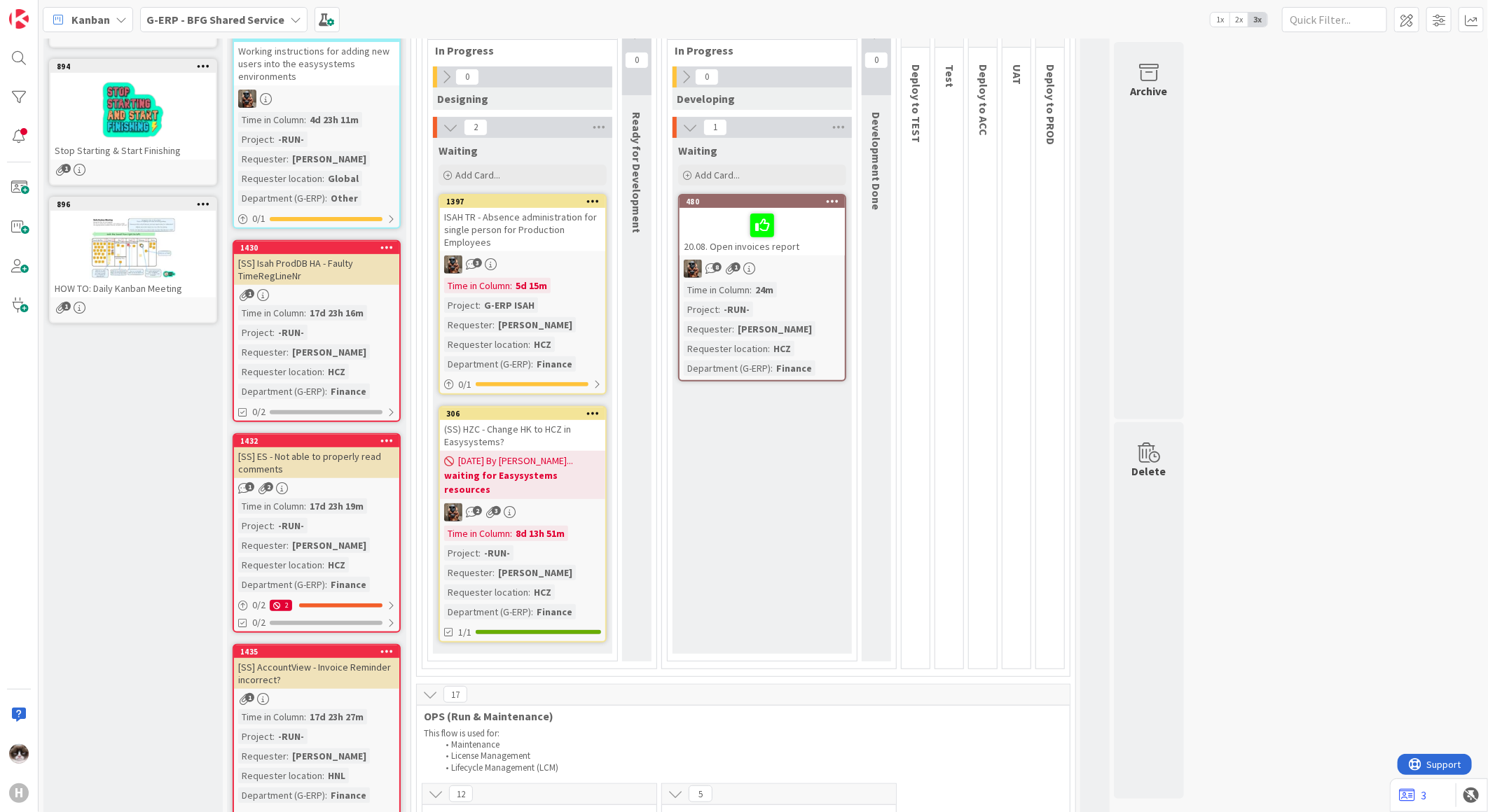
click at [580, 447] on div "(SS) HZC - Change HK to HCZ in Easysystems?" at bounding box center [522, 435] width 165 height 31
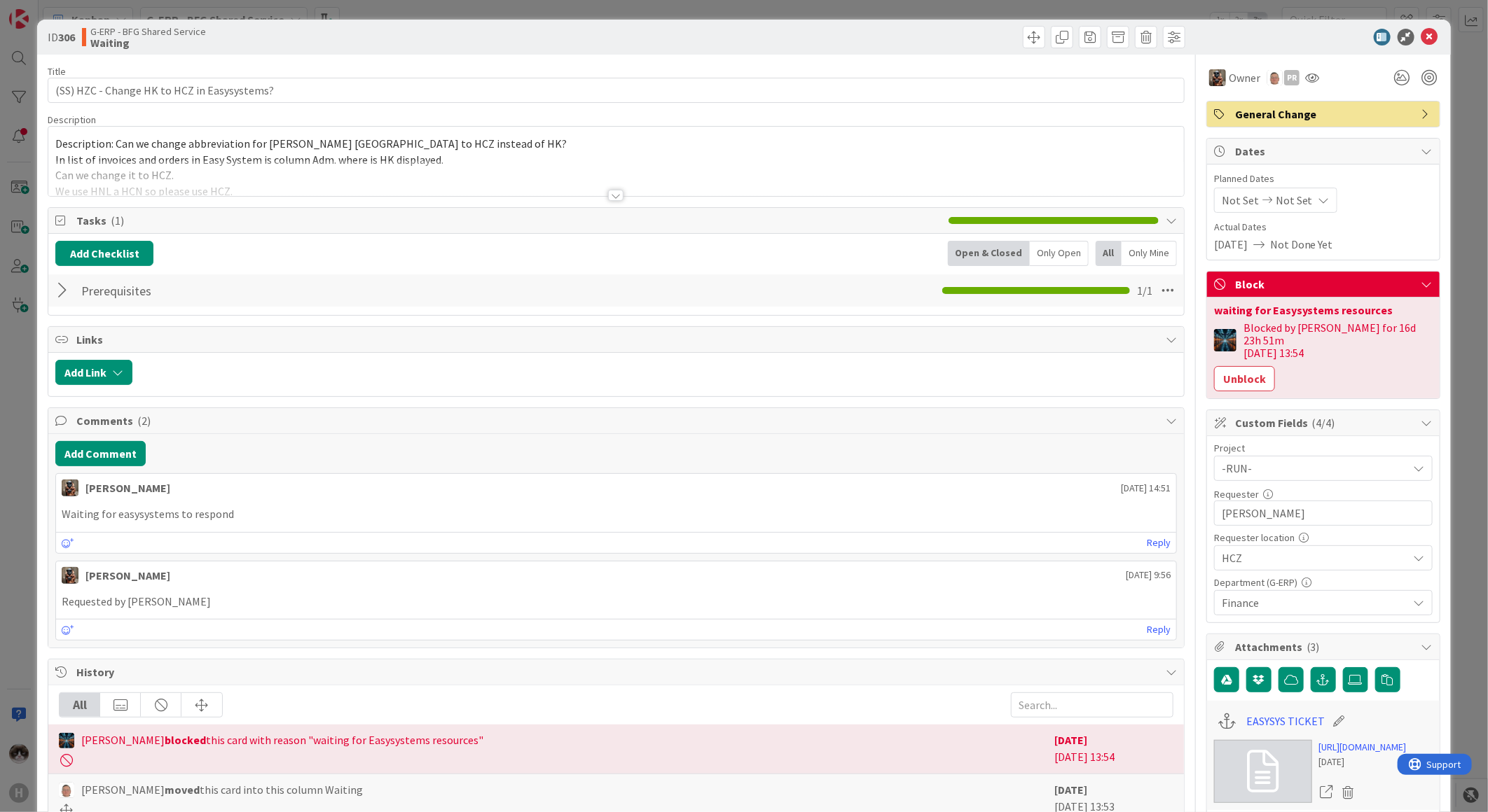
click at [617, 195] on div at bounding box center [615, 195] width 15 height 11
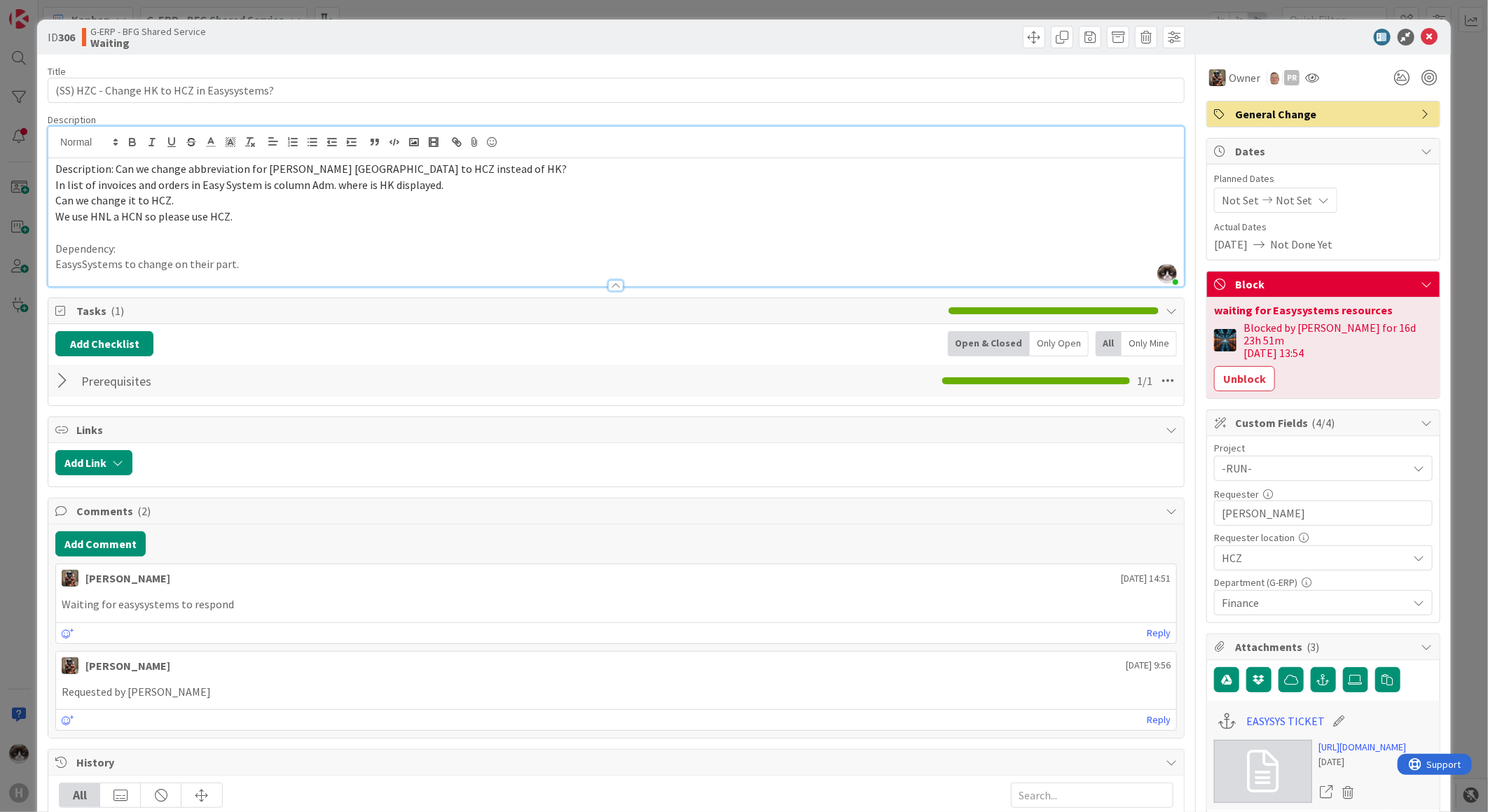
click at [276, 238] on p at bounding box center [615, 232] width 1121 height 16
click at [291, 229] on p at bounding box center [615, 232] width 1121 height 16
drag, startPoint x: 1424, startPoint y: 32, endPoint x: 1415, endPoint y: 38, distance: 10.8
click at [1422, 35] on icon at bounding box center [1430, 37] width 17 height 17
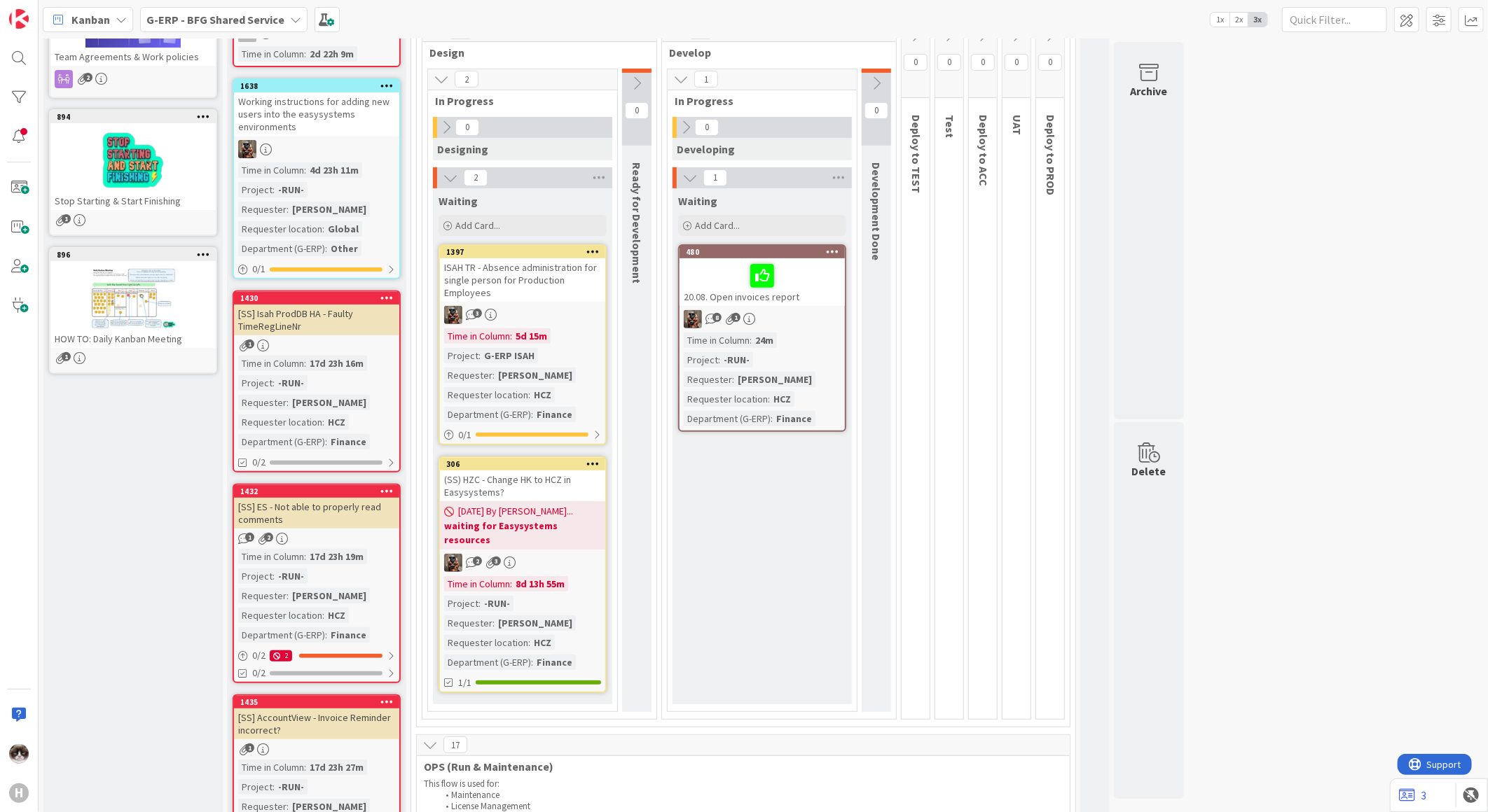
scroll to position [155, 0]
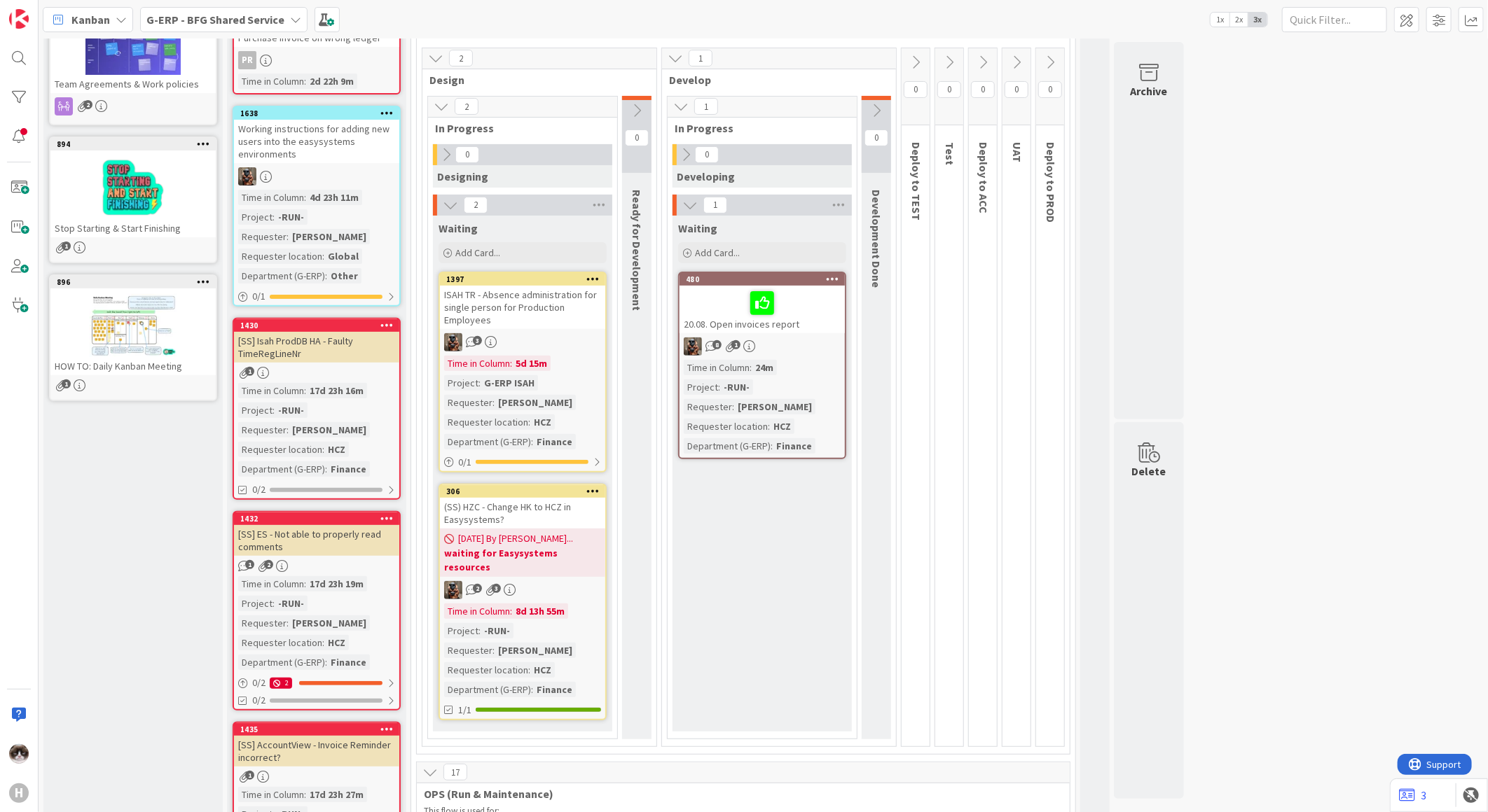
click at [587, 519] on div "(SS) HZC - Change HK to HCZ in Easysystems?" at bounding box center [522, 513] width 165 height 31
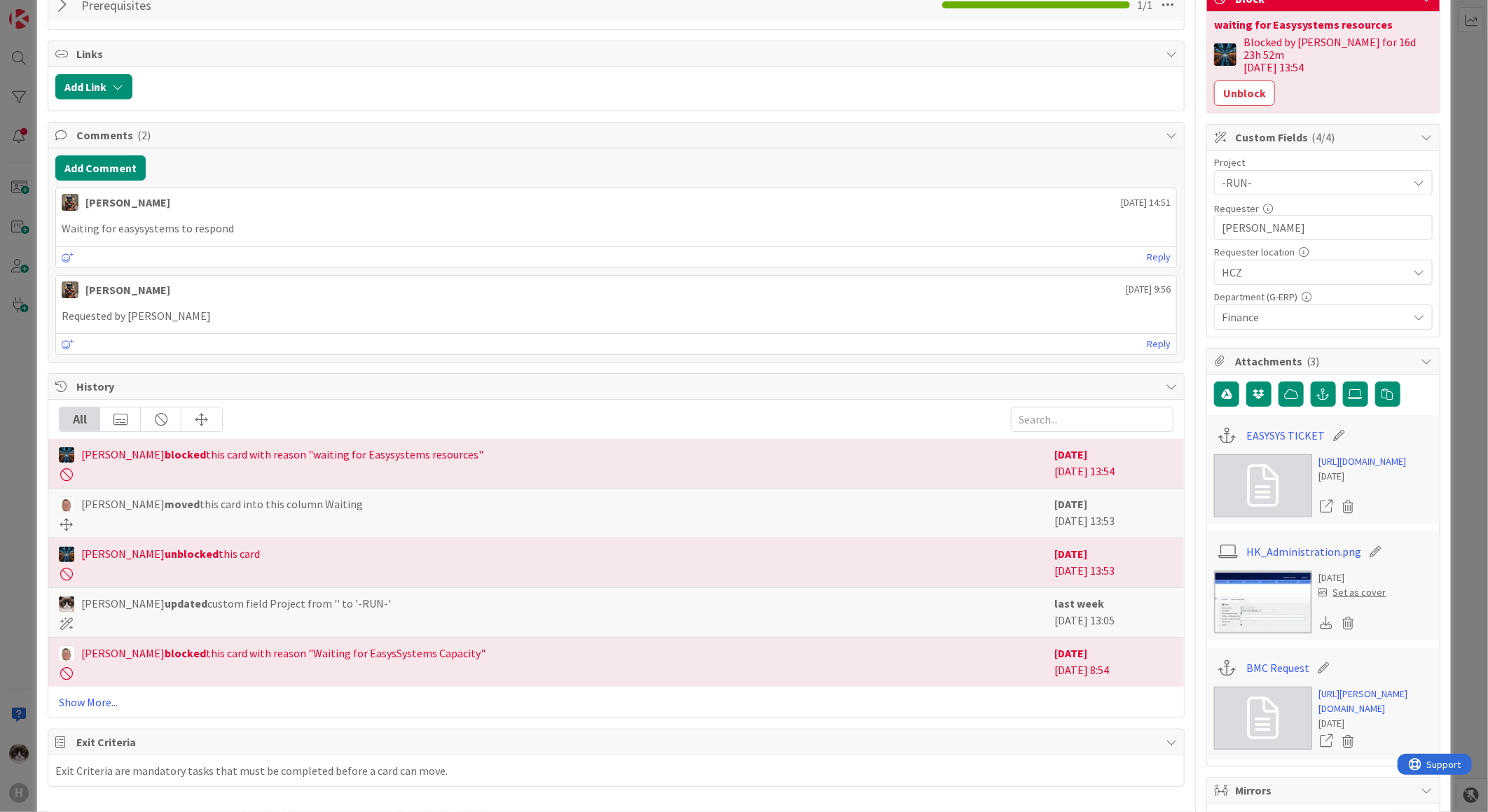
scroll to position [519, 0]
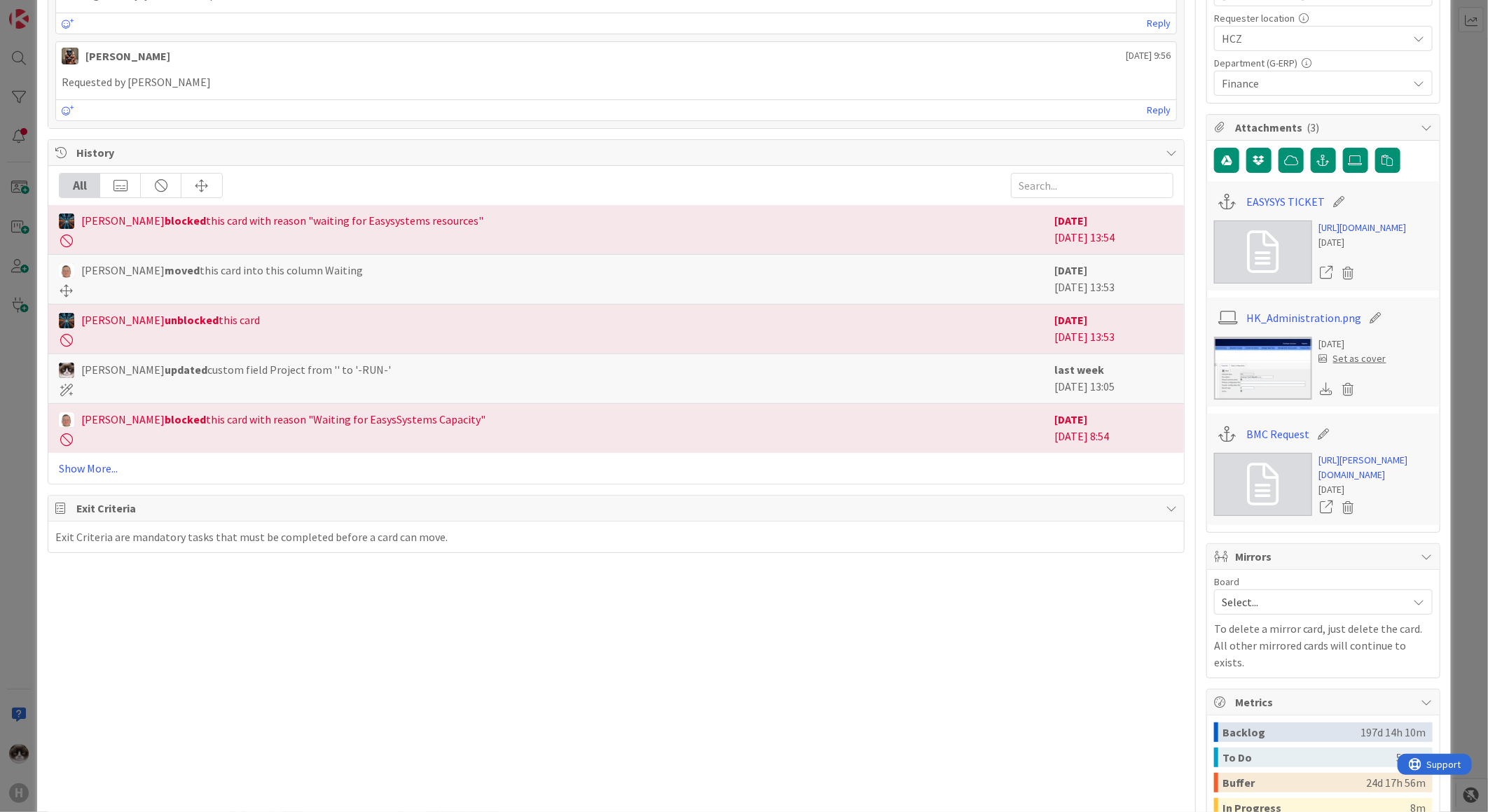
drag, startPoint x: 1368, startPoint y: 262, endPoint x: 1286, endPoint y: 223, distance: 90.8
click at [1286, 223] on div "https://support.easysystems.nl/workspace/0/item/95851 25 days ago" at bounding box center [1323, 252] width 218 height 63
drag, startPoint x: 1286, startPoint y: 223, endPoint x: 1385, endPoint y: 265, distance: 107.5
click at [1385, 250] on div "[DATE]" at bounding box center [1363, 242] width 88 height 14
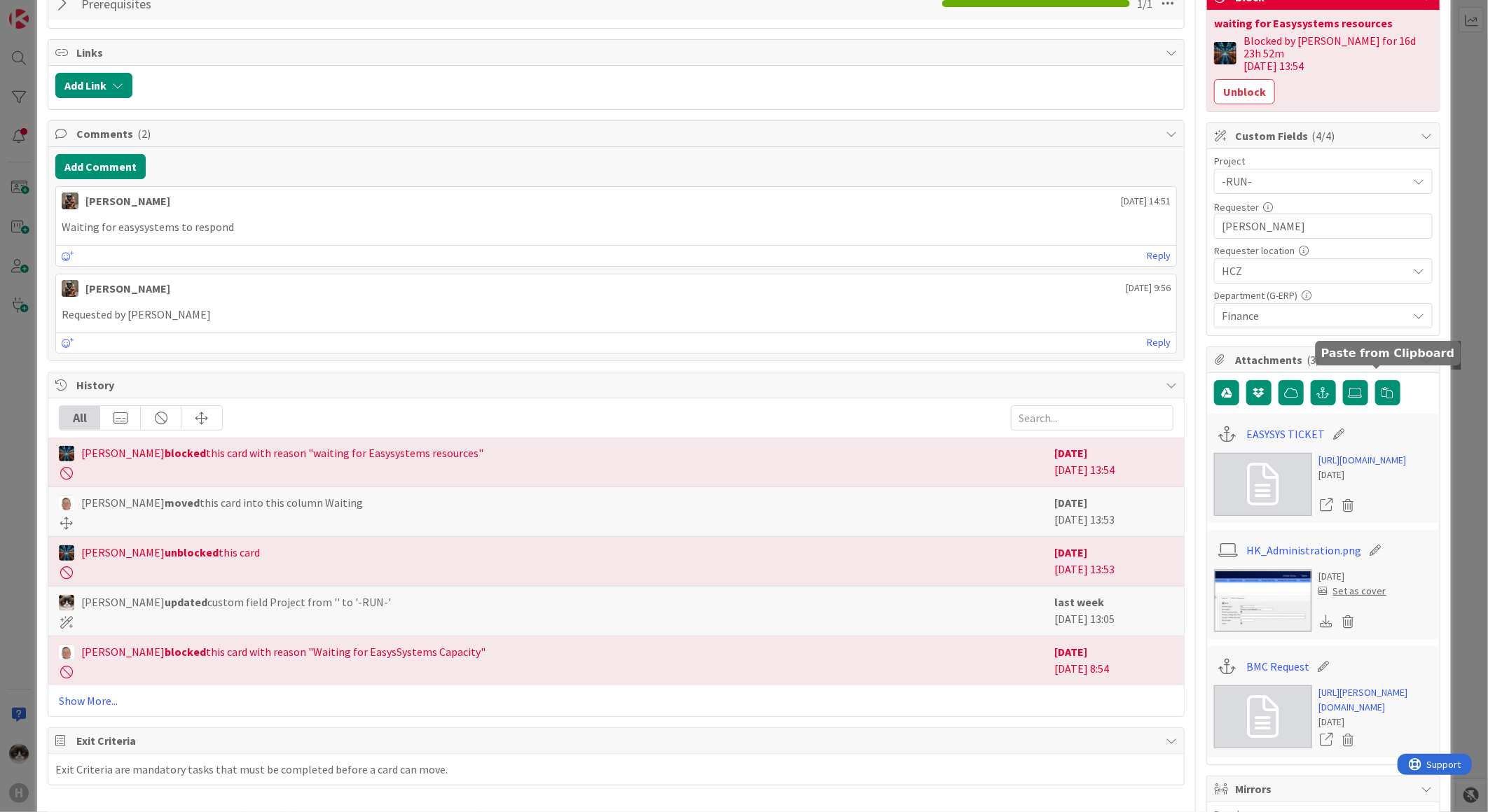
scroll to position [286, 0]
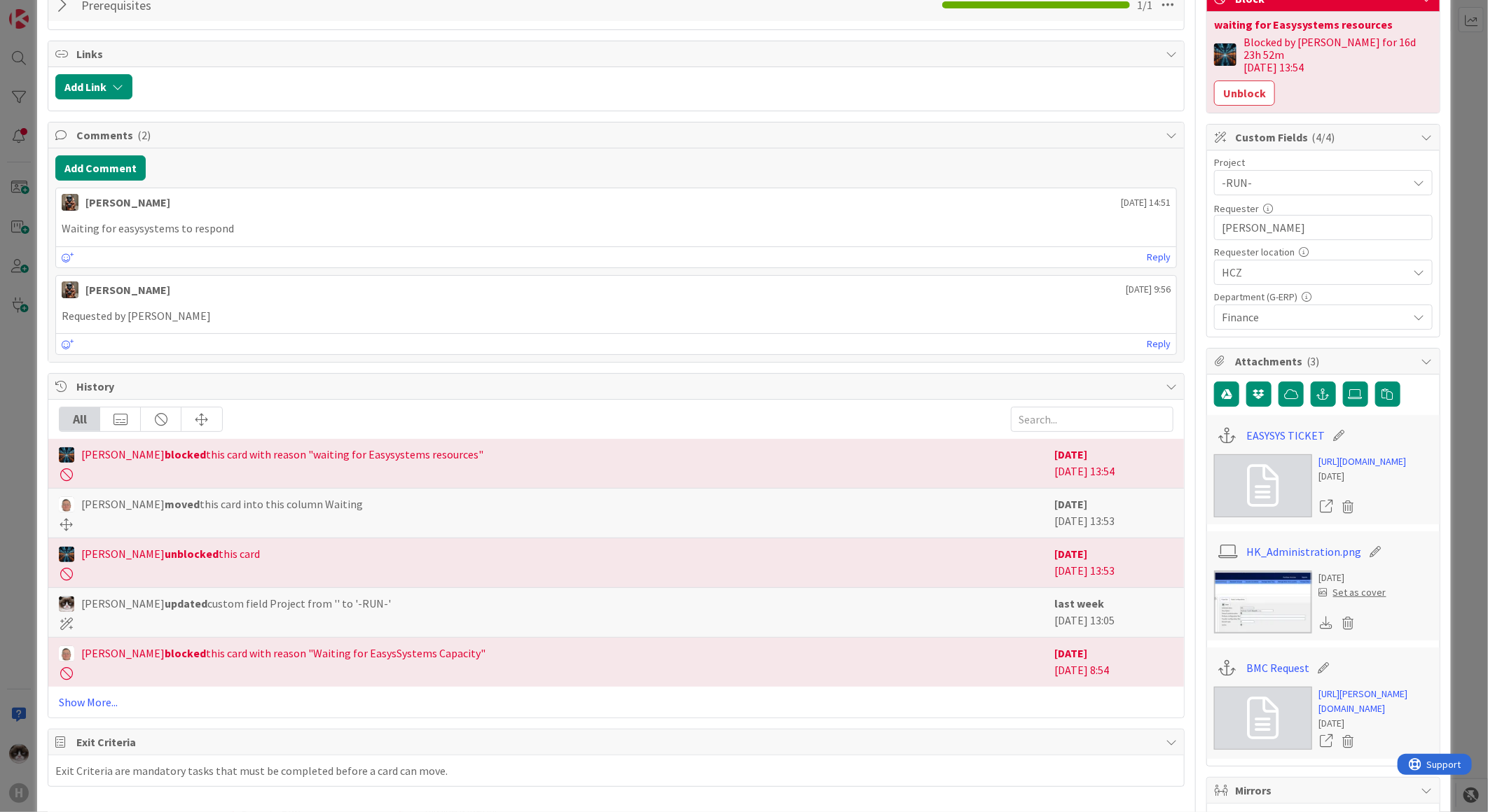
drag, startPoint x: 1373, startPoint y: 497, endPoint x: 1306, endPoint y: 449, distance: 82.4
click at [1306, 454] on div "https://support.easysystems.nl/workspace/0/item/95851 25 days ago" at bounding box center [1323, 486] width 218 height 63
drag, startPoint x: 1306, startPoint y: 449, endPoint x: 1388, endPoint y: 490, distance: 91.7
click at [1388, 484] on div "[DATE]" at bounding box center [1363, 476] width 88 height 14
click at [1373, 469] on link "[URL][DOMAIN_NAME]" at bounding box center [1363, 461] width 88 height 14
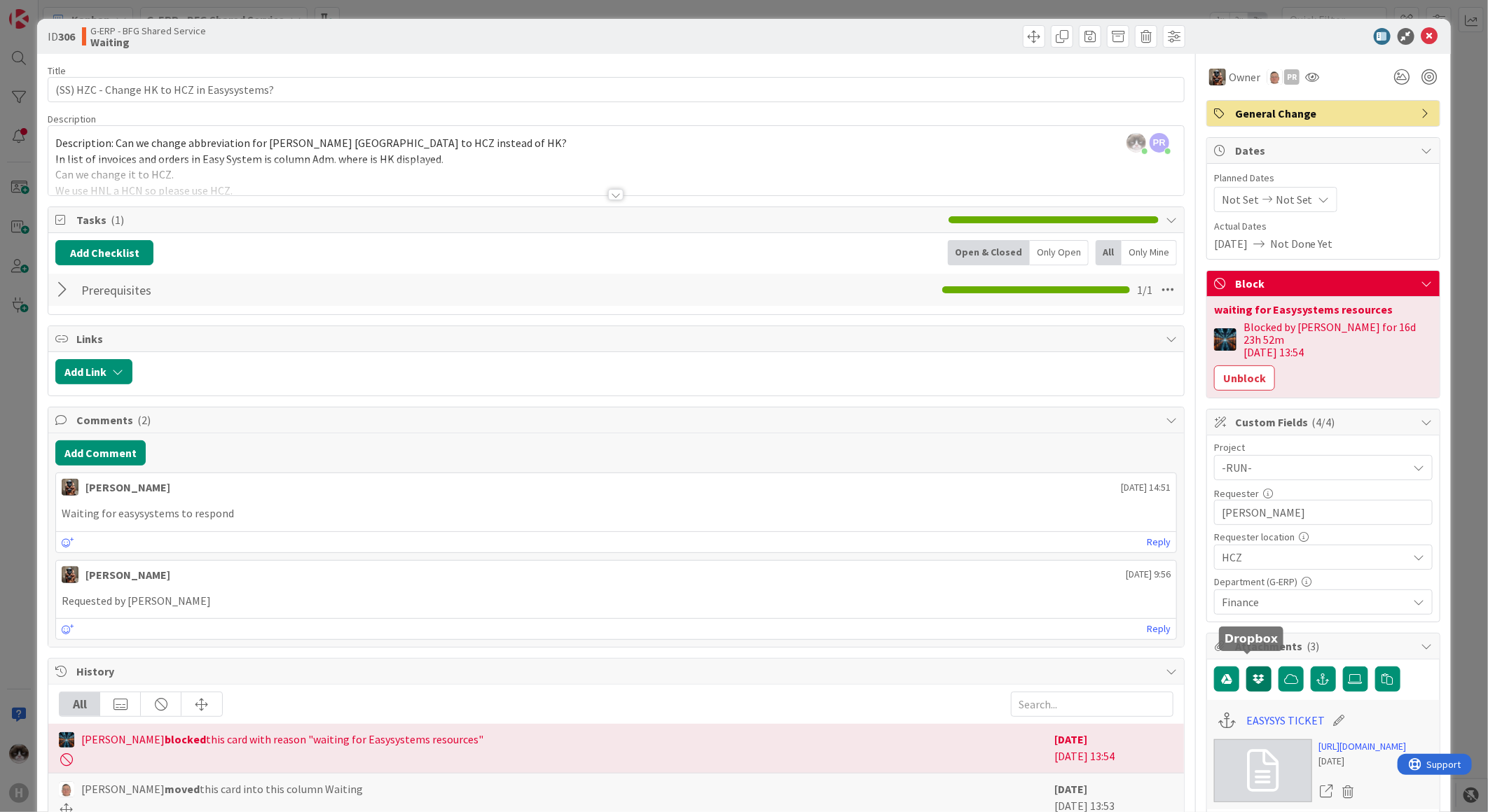
scroll to position [0, 0]
drag, startPoint x: 1419, startPoint y: 38, endPoint x: 1305, endPoint y: 78, distance: 120.8
click at [1422, 38] on icon at bounding box center [1430, 37] width 17 height 17
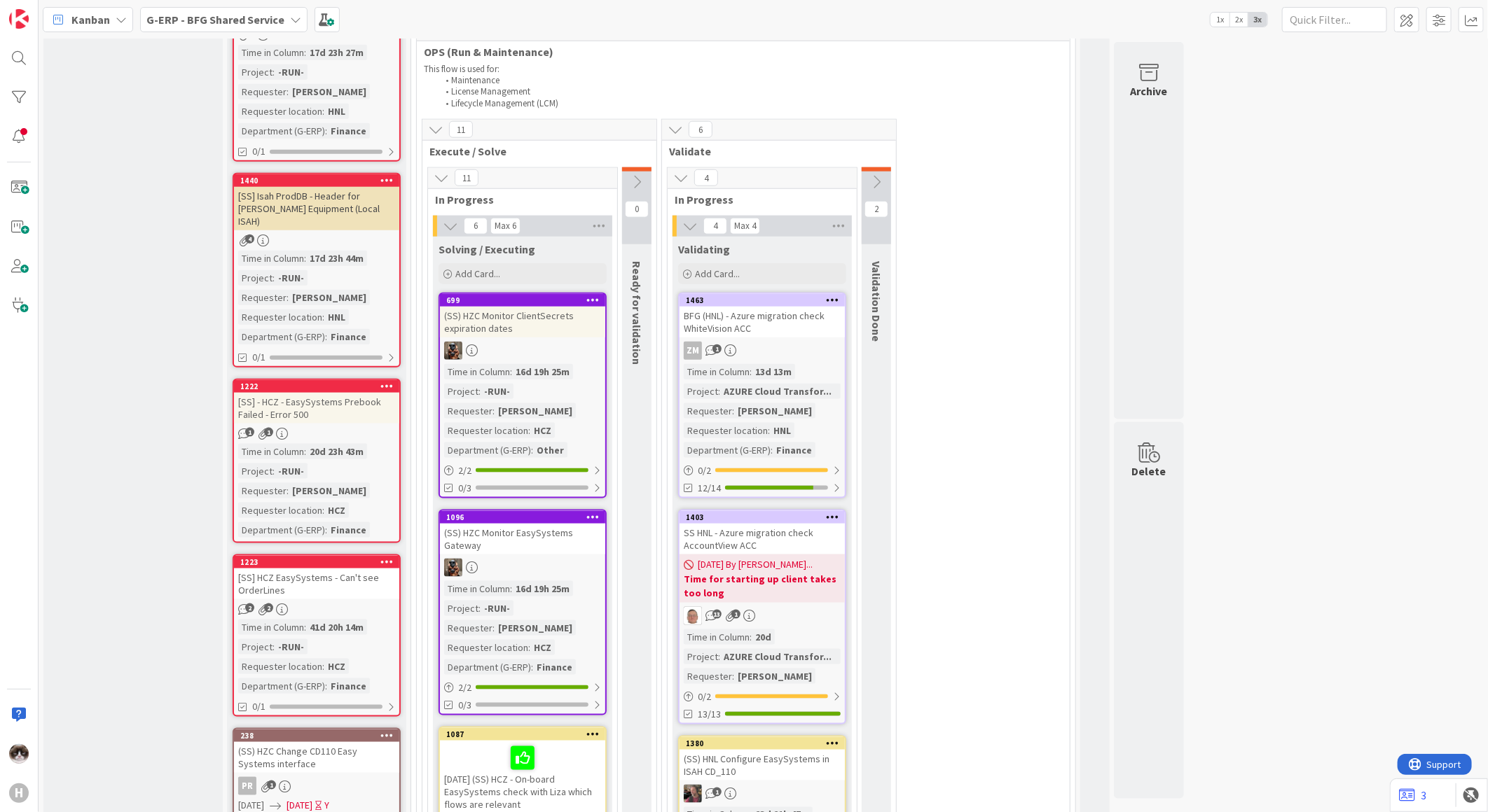
scroll to position [1011, 0]
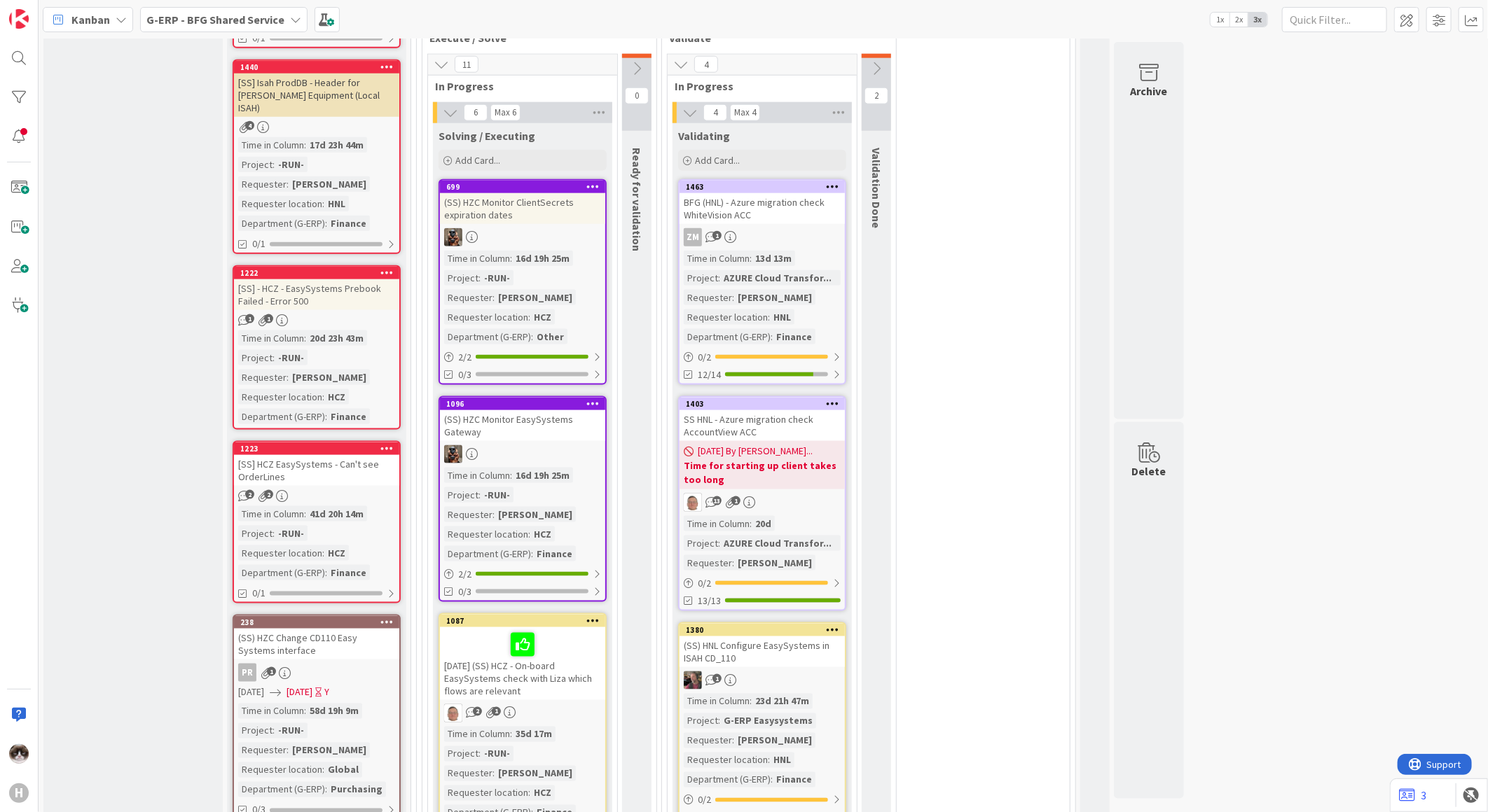
click at [803, 494] on div "13 1" at bounding box center [762, 503] width 165 height 18
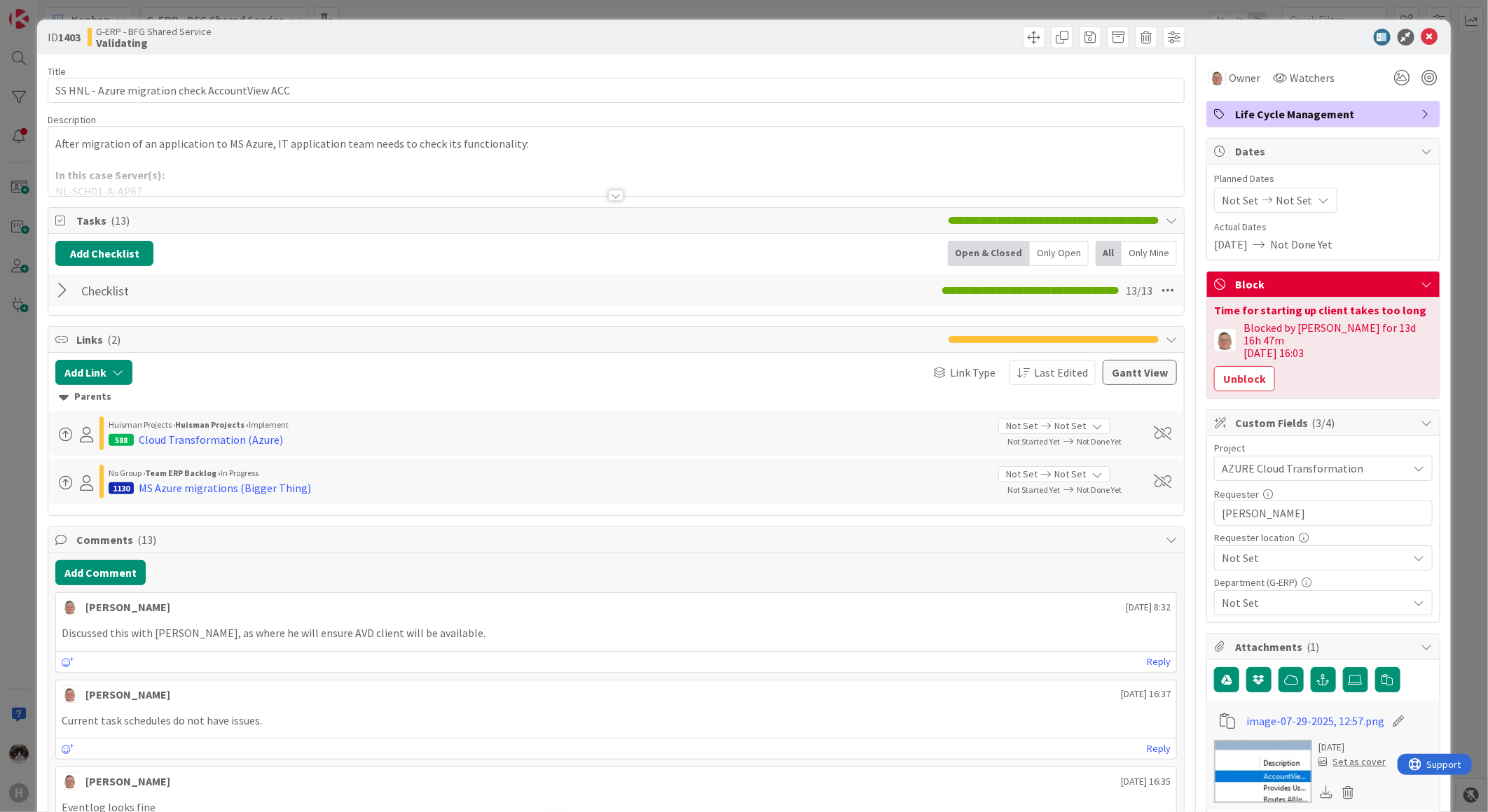
click at [612, 189] on div at bounding box center [615, 195] width 15 height 11
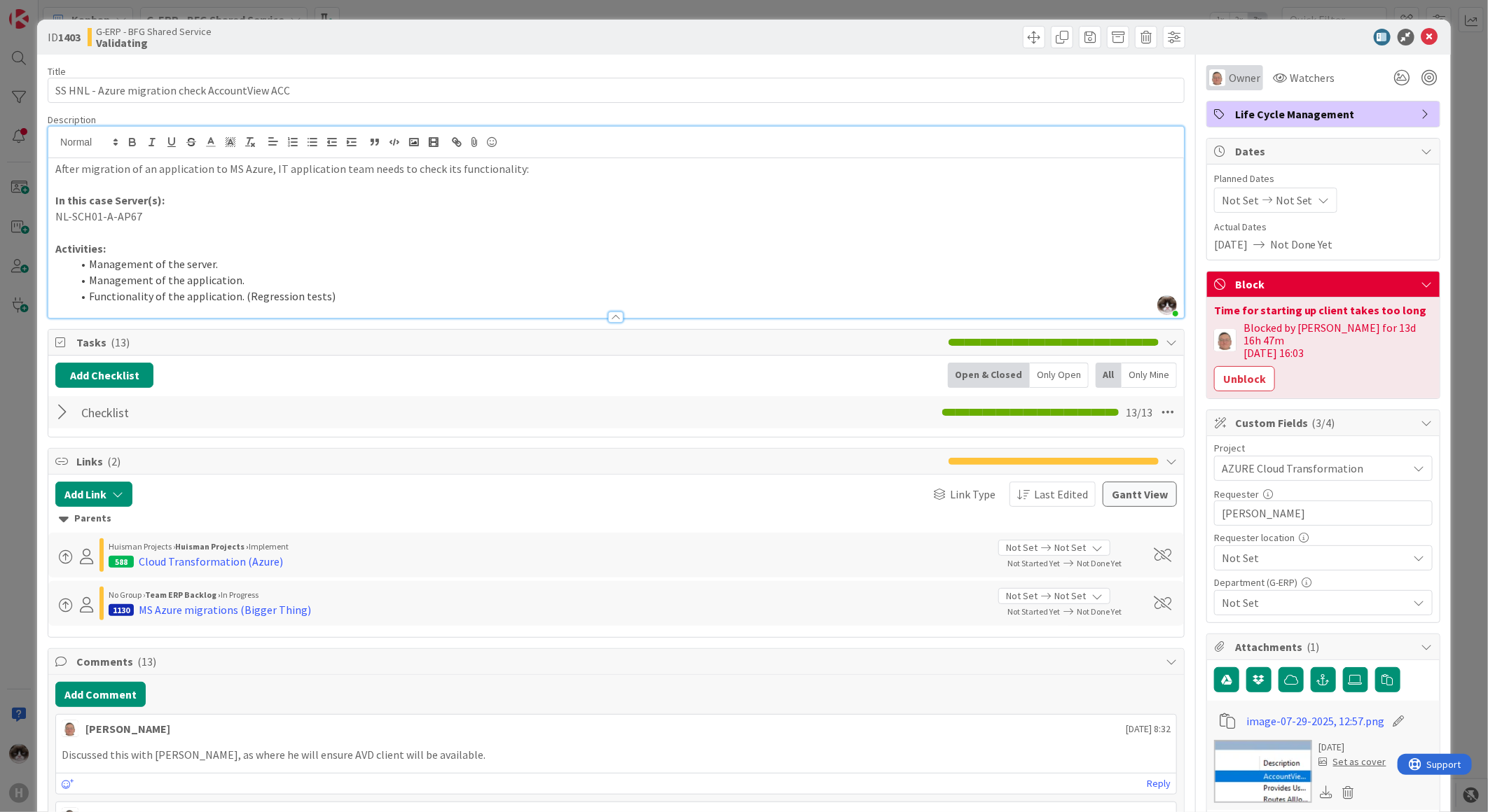
click at [1231, 85] on span "Owner" at bounding box center [1244, 78] width 32 height 17
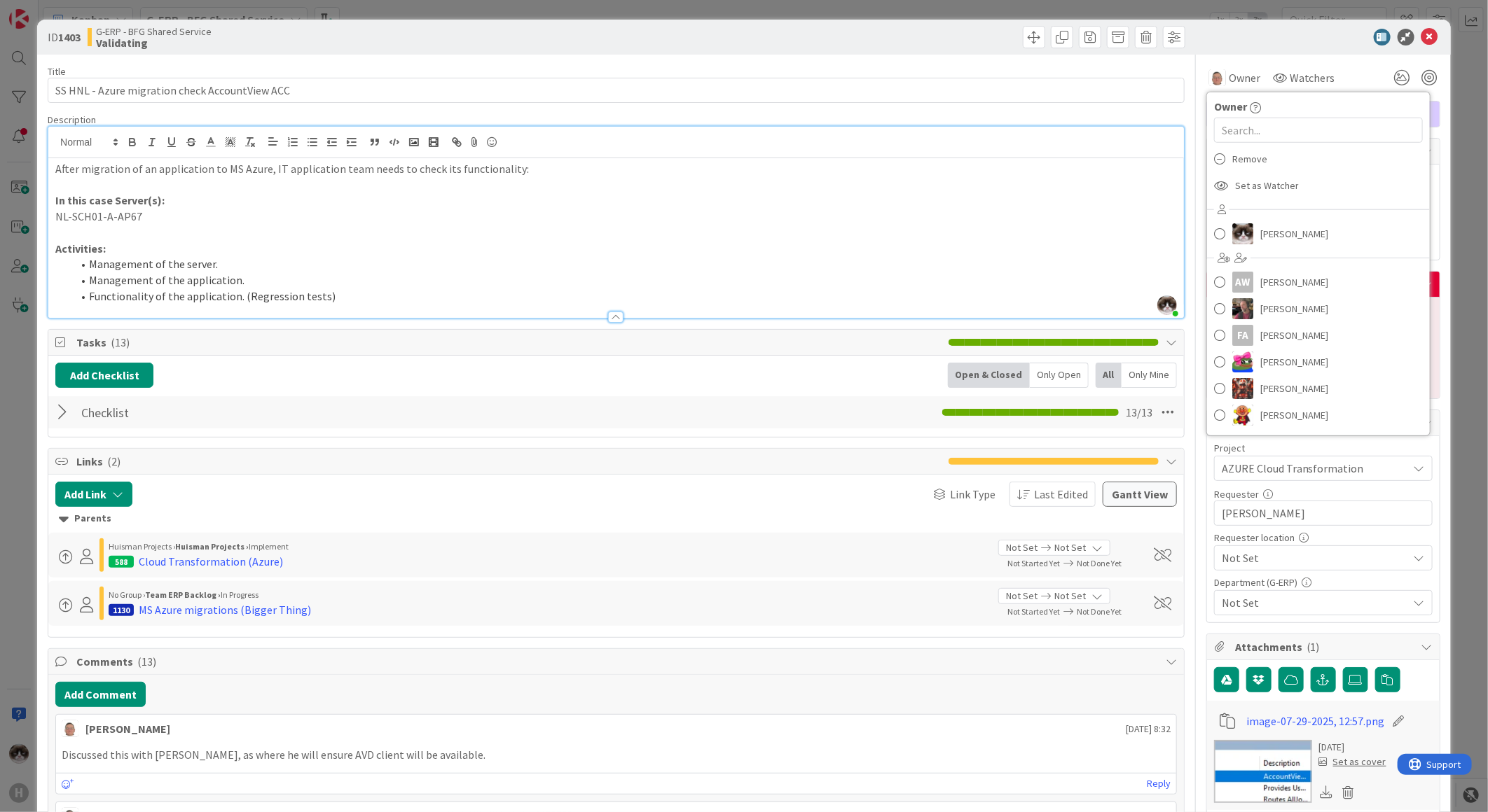
scroll to position [233, 0]
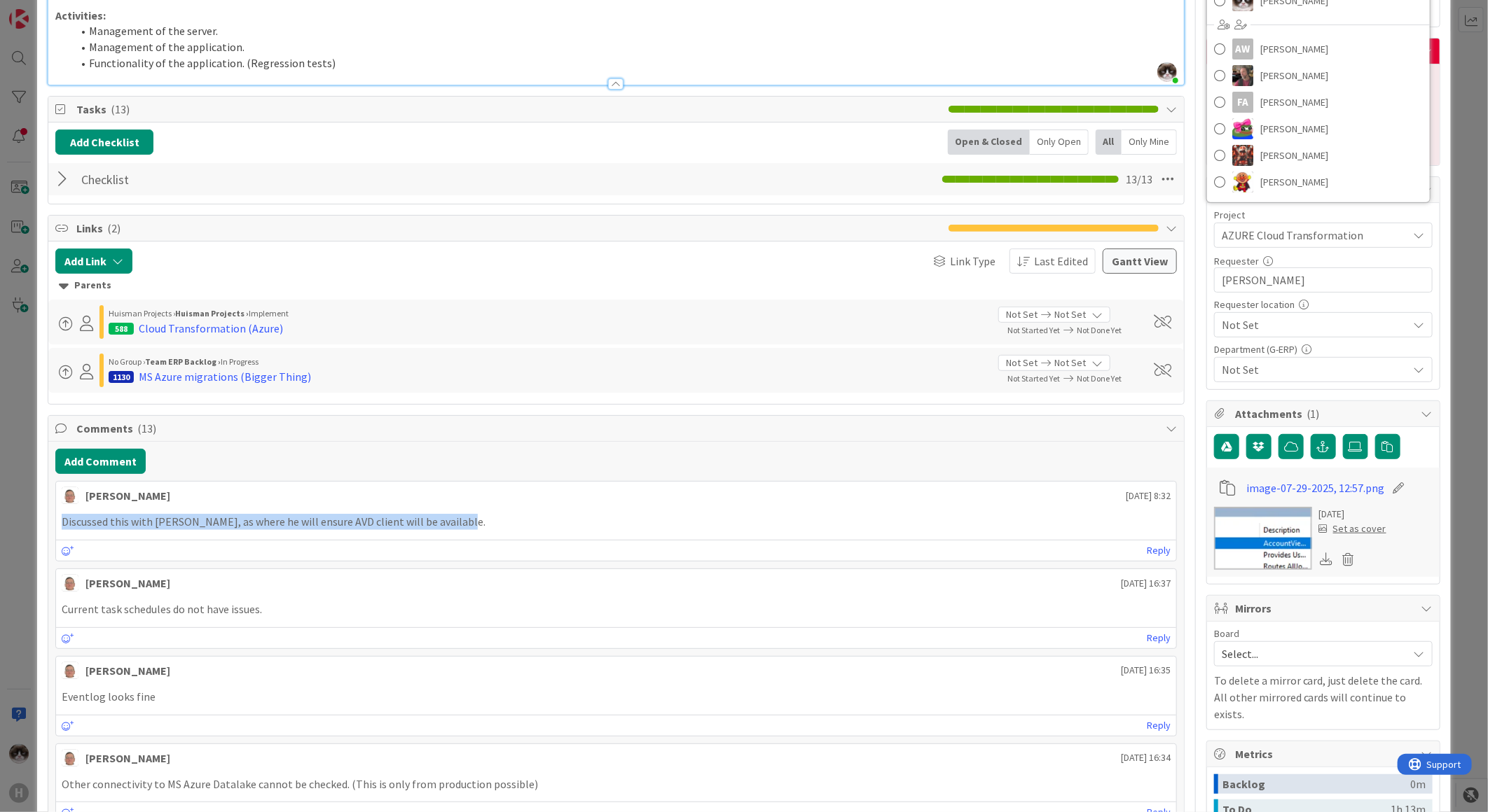
drag, startPoint x: 62, startPoint y: 527, endPoint x: 499, endPoint y: 515, distance: 437.2
click at [499, 515] on p "Discussed this with Dave Bekker, as where he will ensure AVD client will be ava…" at bounding box center [616, 521] width 1109 height 16
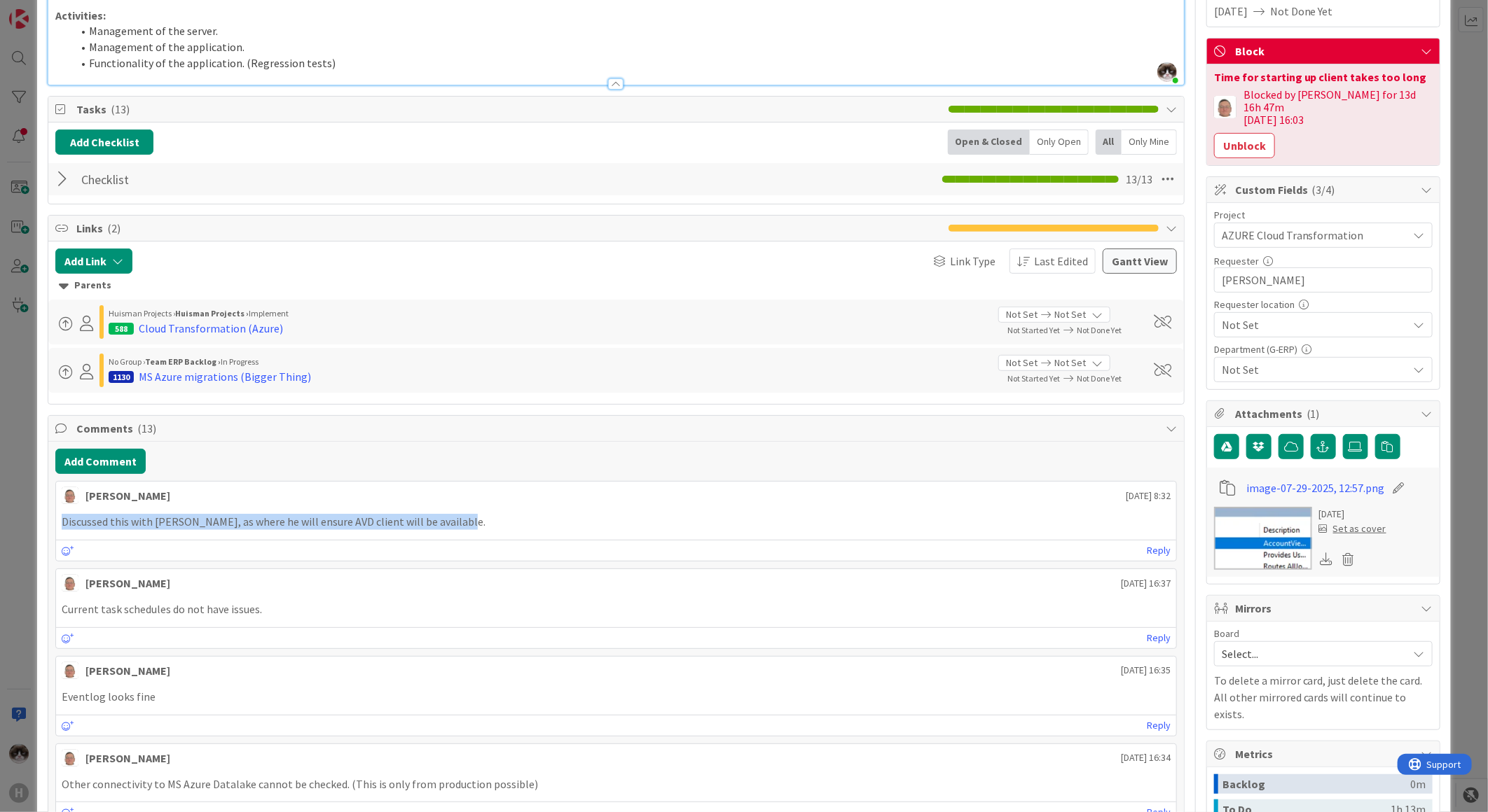
click at [457, 527] on p "Discussed this with Dave Bekker, as where he will ensure AVD client will be ava…" at bounding box center [616, 521] width 1109 height 16
drag, startPoint x: 493, startPoint y: 528, endPoint x: 58, endPoint y: 525, distance: 435.0
click at [58, 525] on div "Discussed this with Dave Bekker, as where he will ensure AVD client will be ava…" at bounding box center [616, 522] width 1120 height 27
drag, startPoint x: 254, startPoint y: 525, endPoint x: 422, endPoint y: 529, distance: 168.0
click at [374, 520] on p "Discussed this with Dave Bekker, as where he will ensure AVD client will be ava…" at bounding box center [616, 521] width 1109 height 16
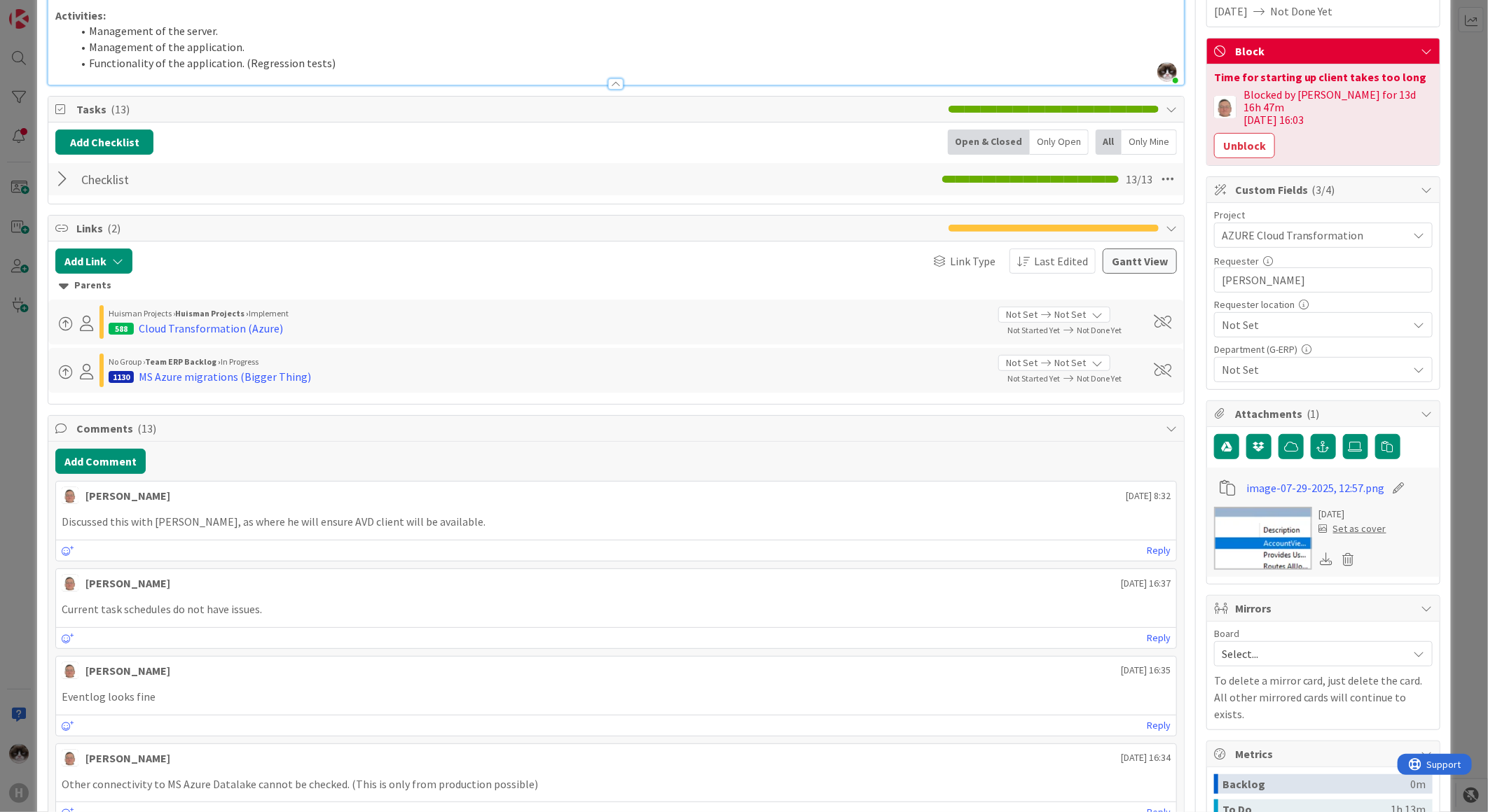
click at [533, 520] on p "Discussed this with Dave Bekker, as where he will ensure AVD client will be ava…" at bounding box center [616, 521] width 1109 height 16
drag, startPoint x: 456, startPoint y: 528, endPoint x: 123, endPoint y: 527, distance: 333.0
click at [123, 527] on p "Discussed this with Dave Bekker, as where he will ensure AVD client will be ava…" at bounding box center [616, 521] width 1109 height 16
click at [702, 540] on div "leon Dolje 18 August 2025 8:32 Discussed this with Dave Bekker, as where he wil…" at bounding box center [615, 521] width 1121 height 81
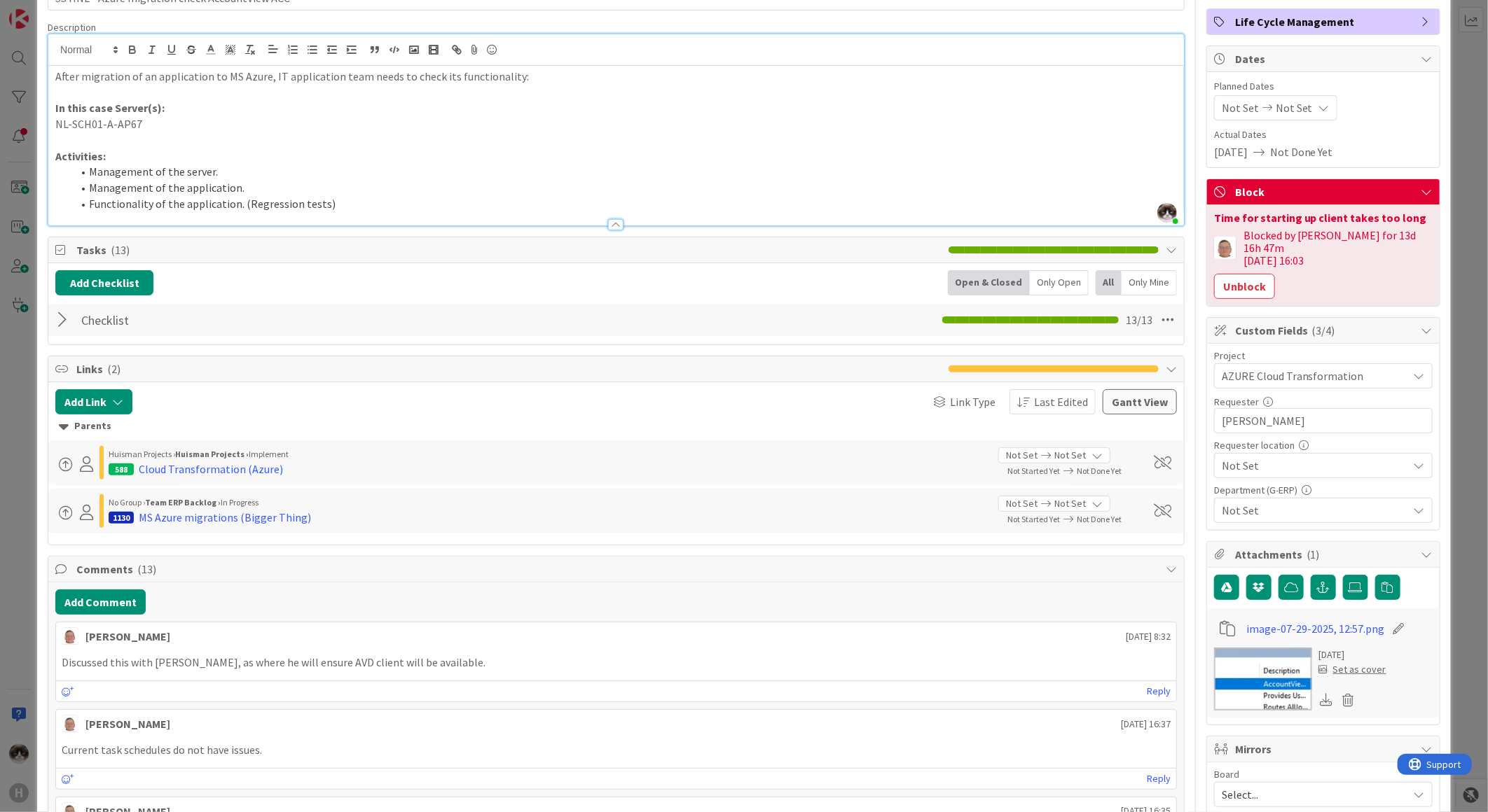
scroll to position [0, 0]
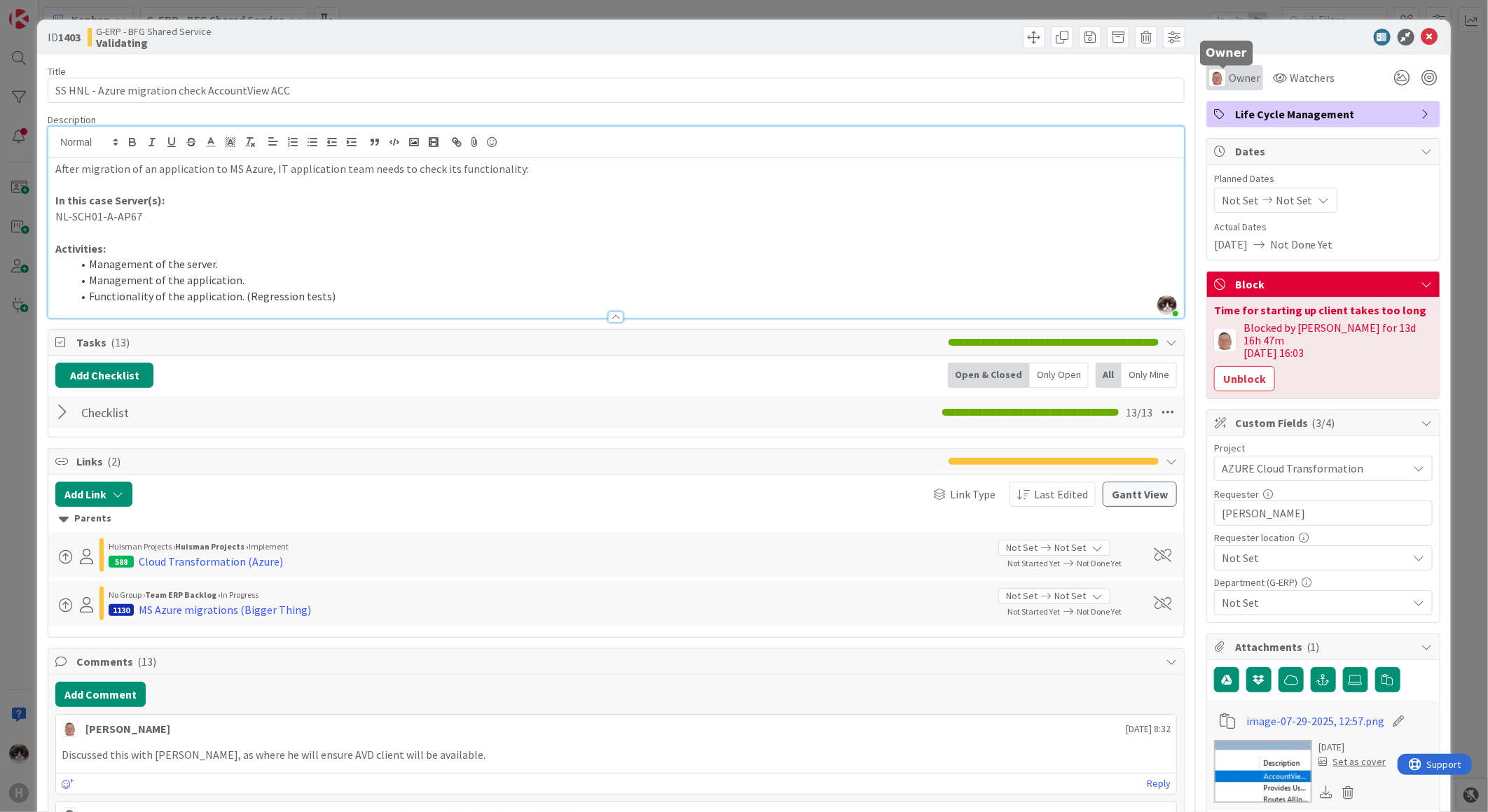
click at [1231, 73] on span "Owner" at bounding box center [1244, 78] width 32 height 17
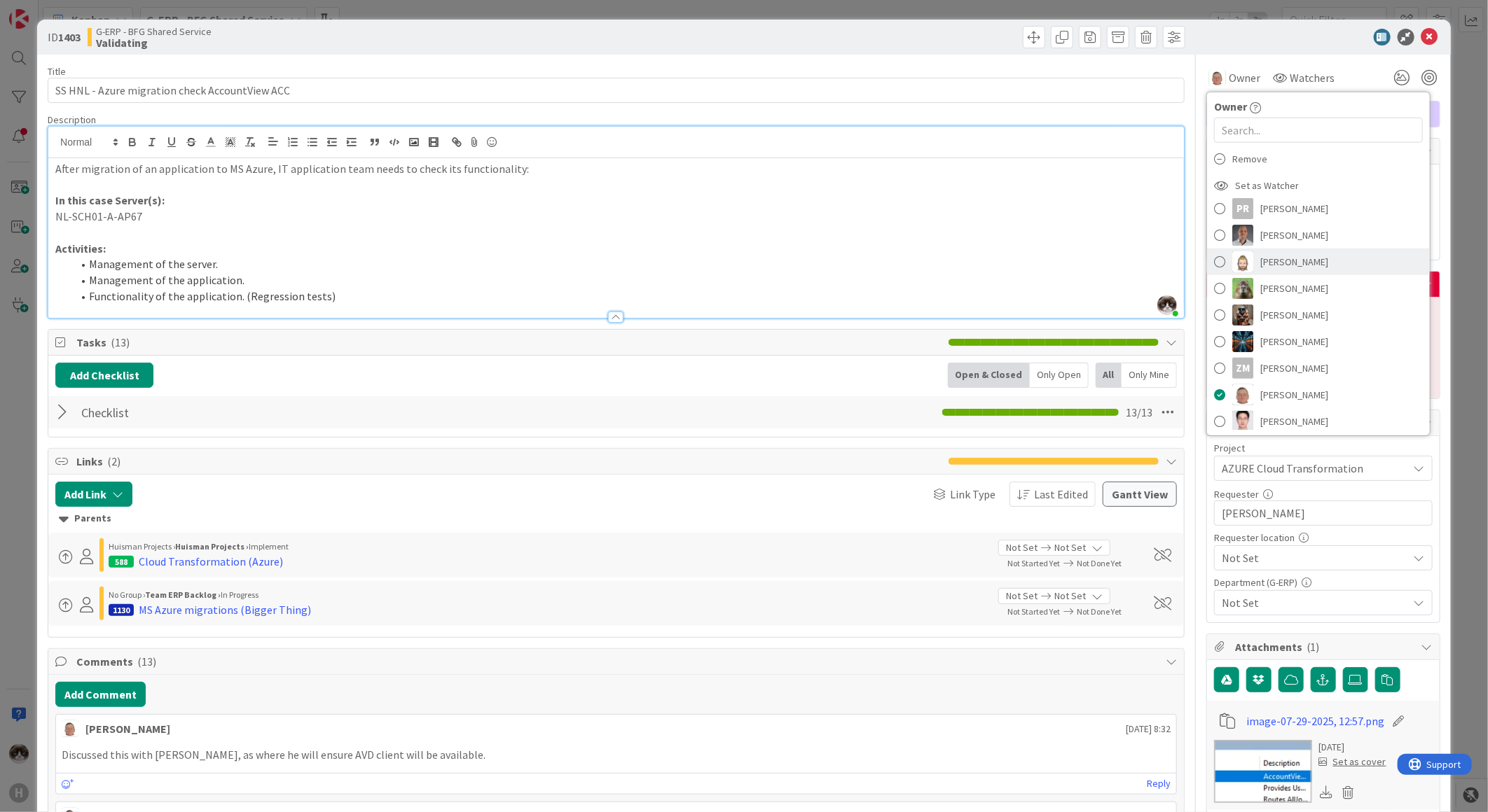
scroll to position [233, 0]
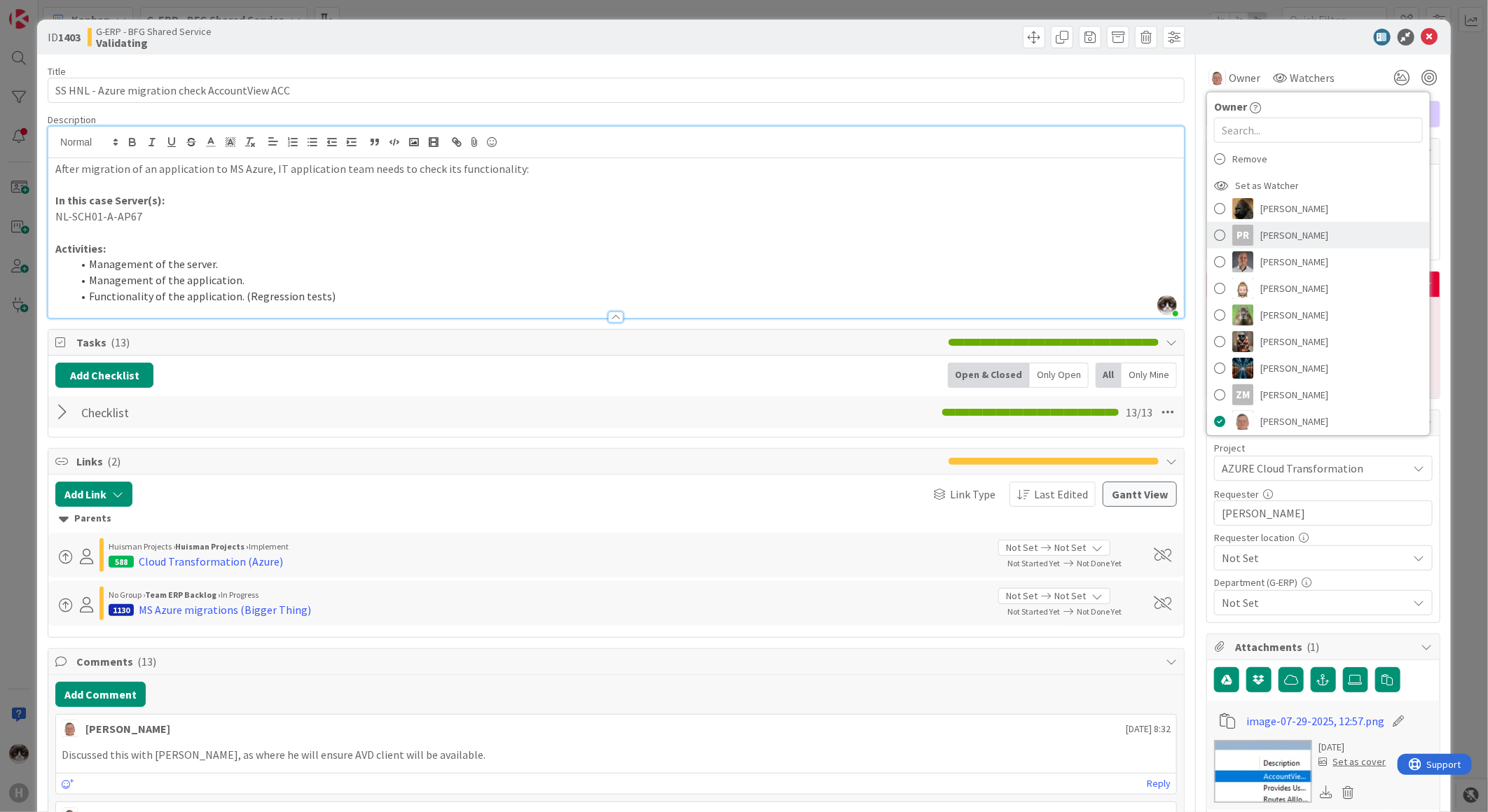
click at [1299, 246] on link "PR Parveen Rana" at bounding box center [1318, 235] width 223 height 26
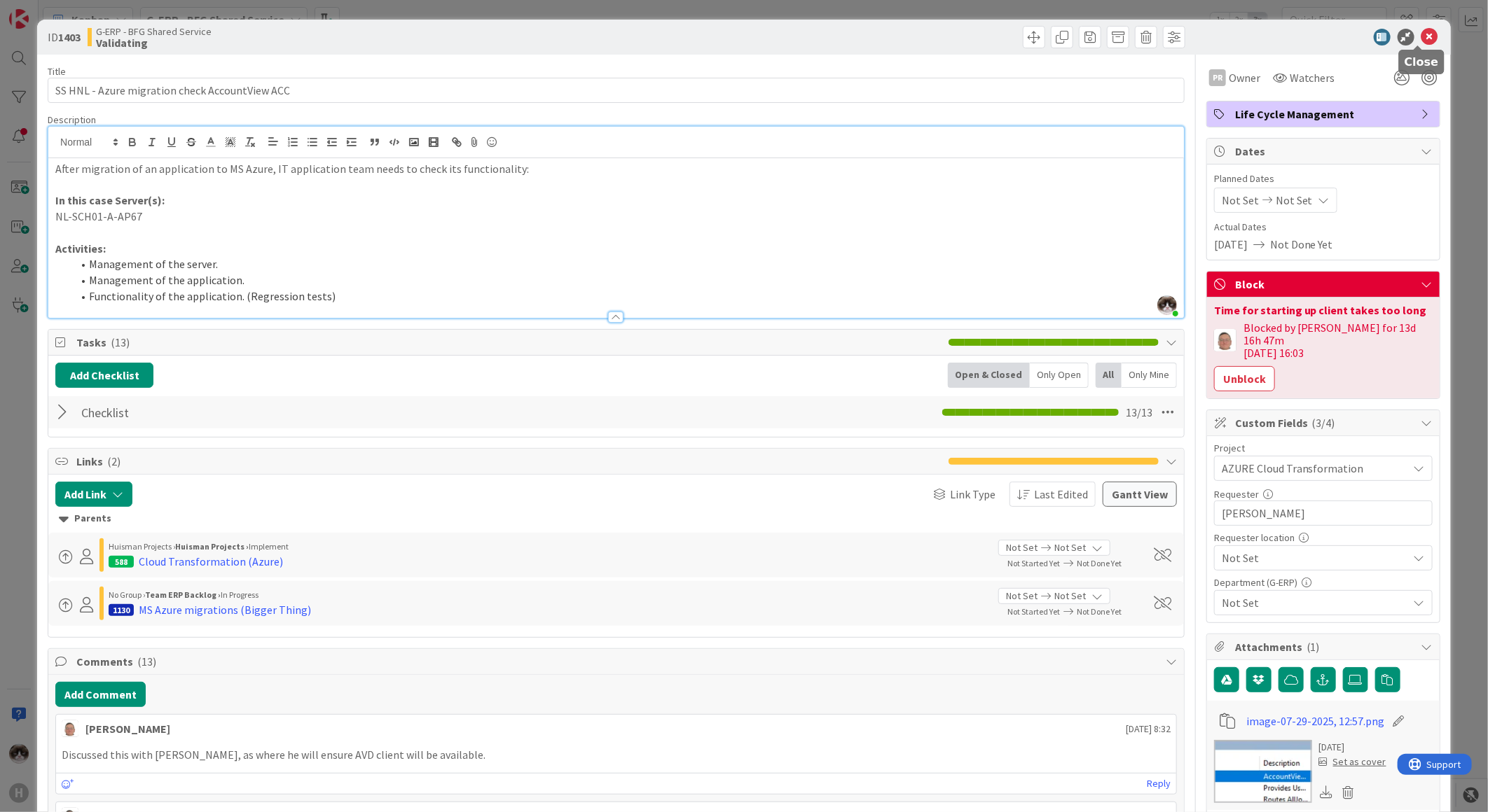
click at [1422, 33] on icon at bounding box center [1430, 37] width 17 height 17
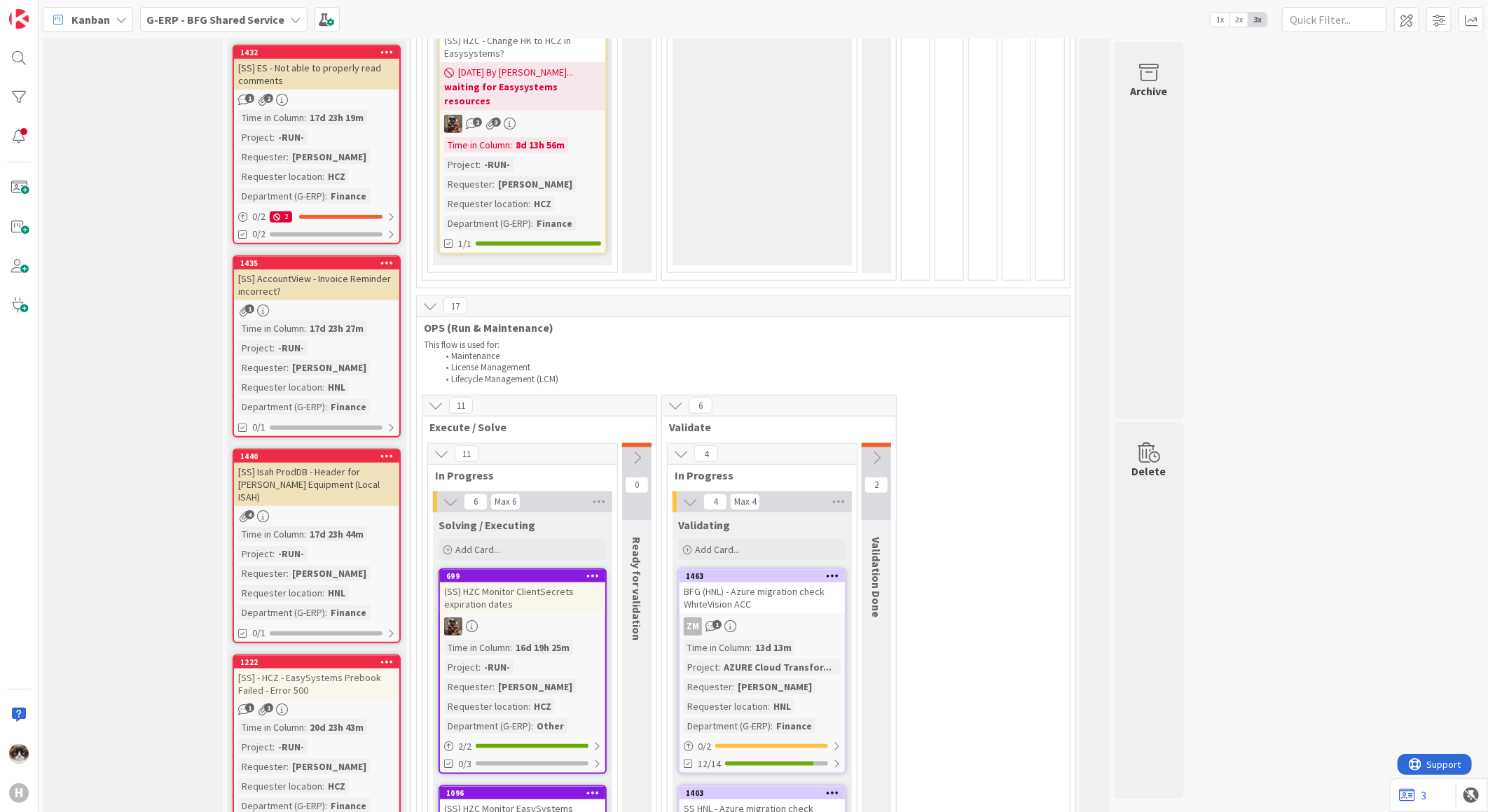
scroll to position [1011, 0]
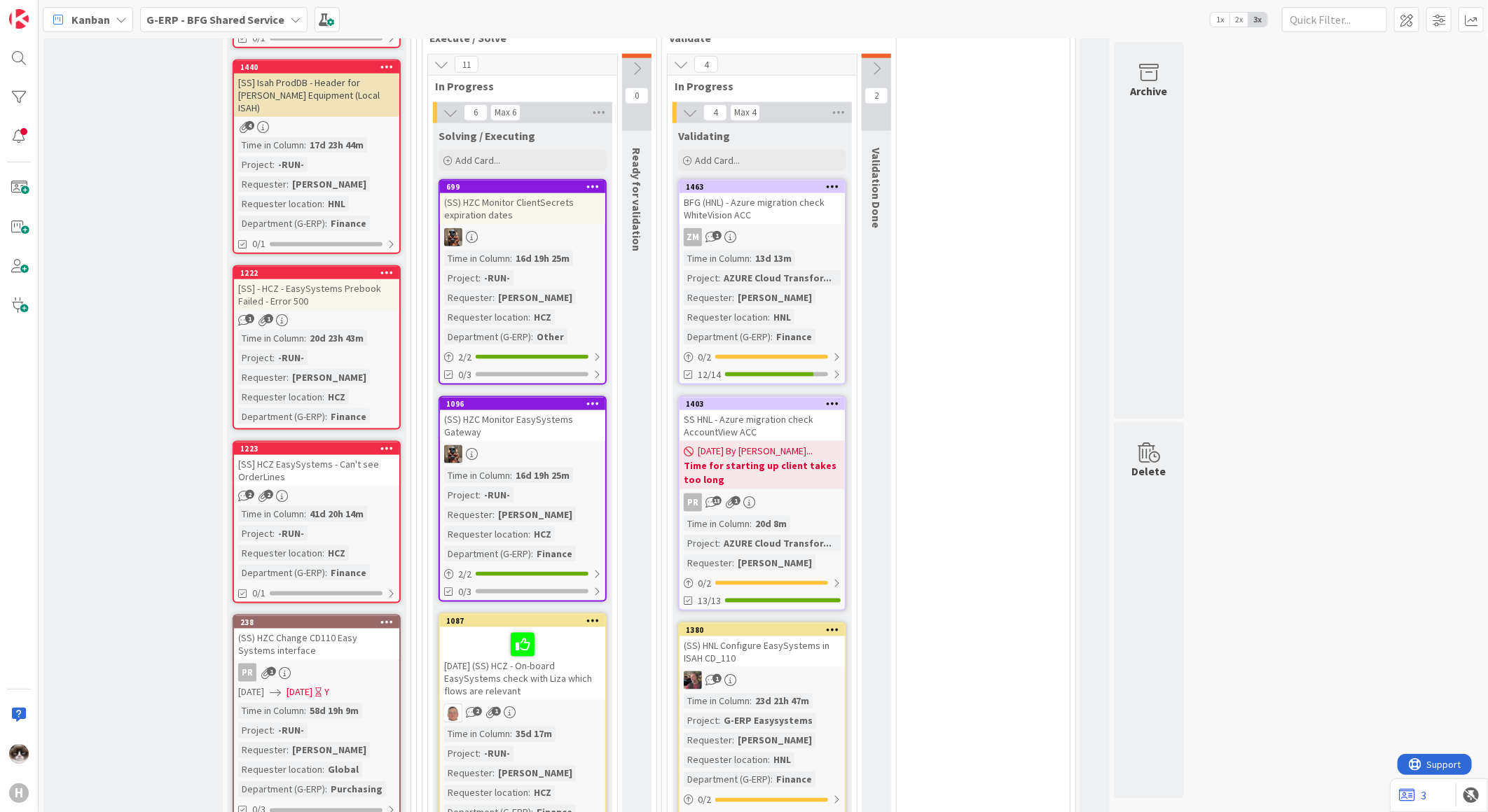
click at [541, 208] on link "699 (SS) HZC Monitor ClientSecrets expiration dates Time in Column : 16d 19h 25…" at bounding box center [522, 282] width 168 height 206
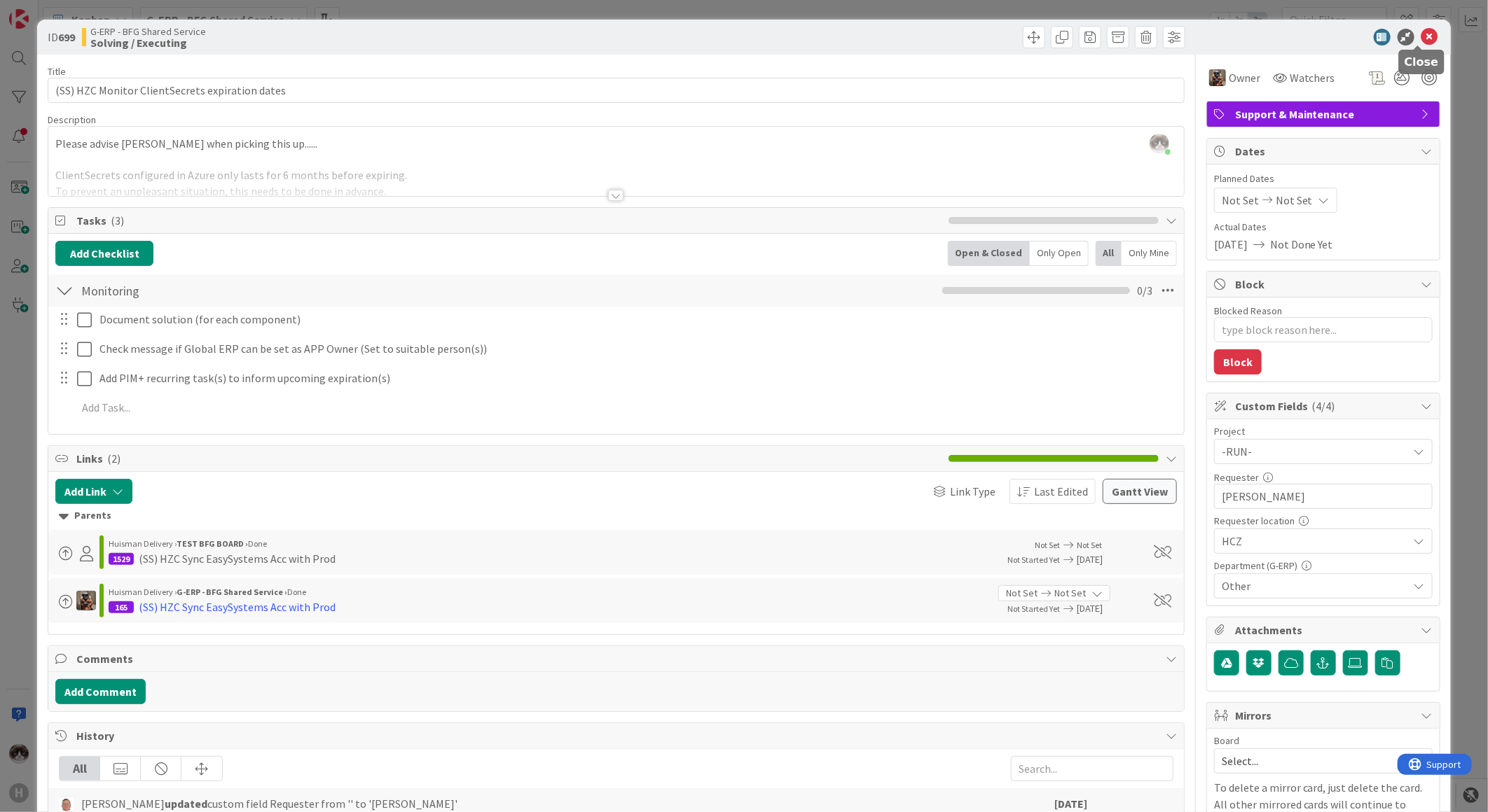
click at [1422, 37] on icon at bounding box center [1430, 37] width 17 height 17
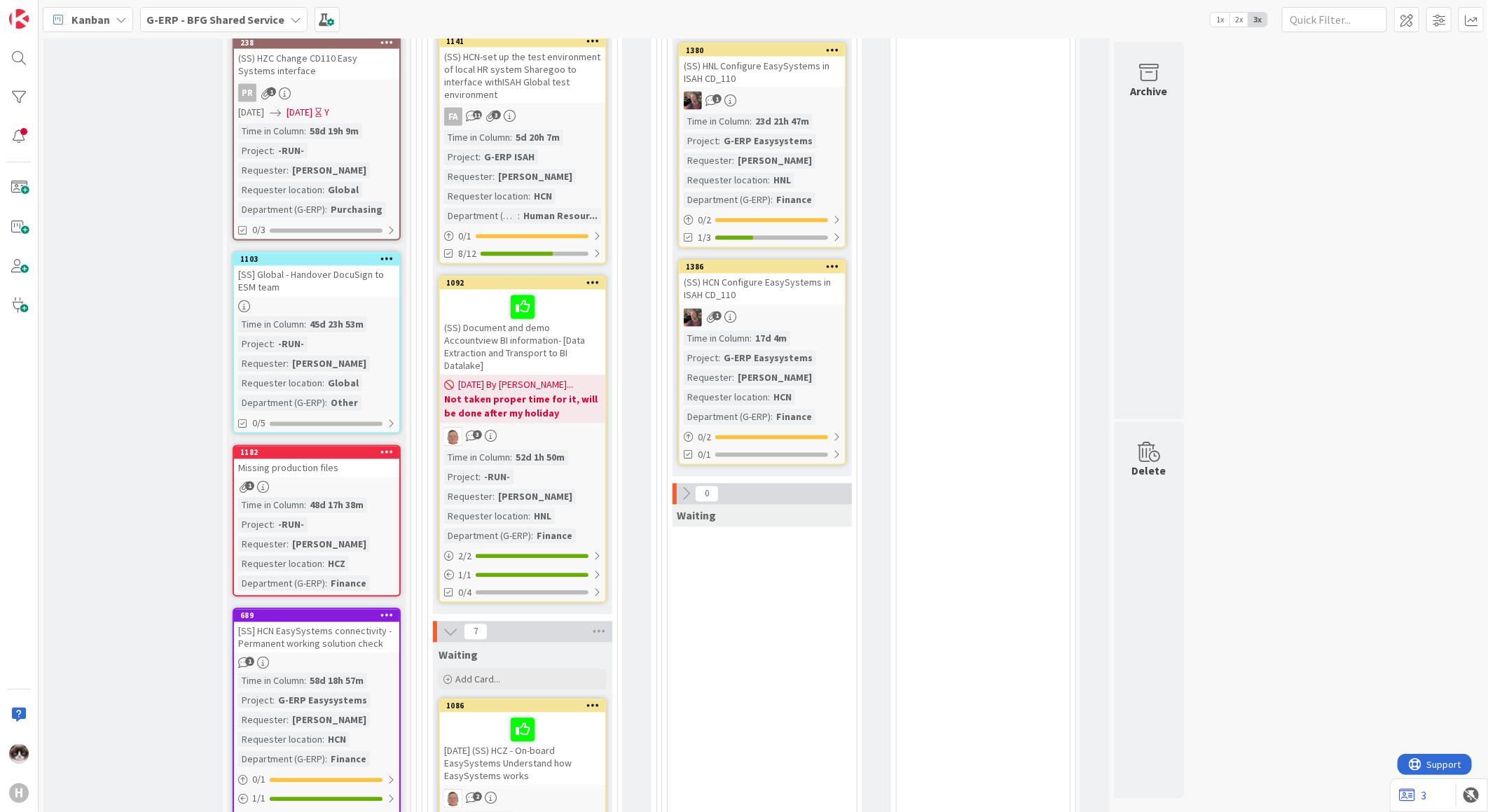
scroll to position [1617, 0]
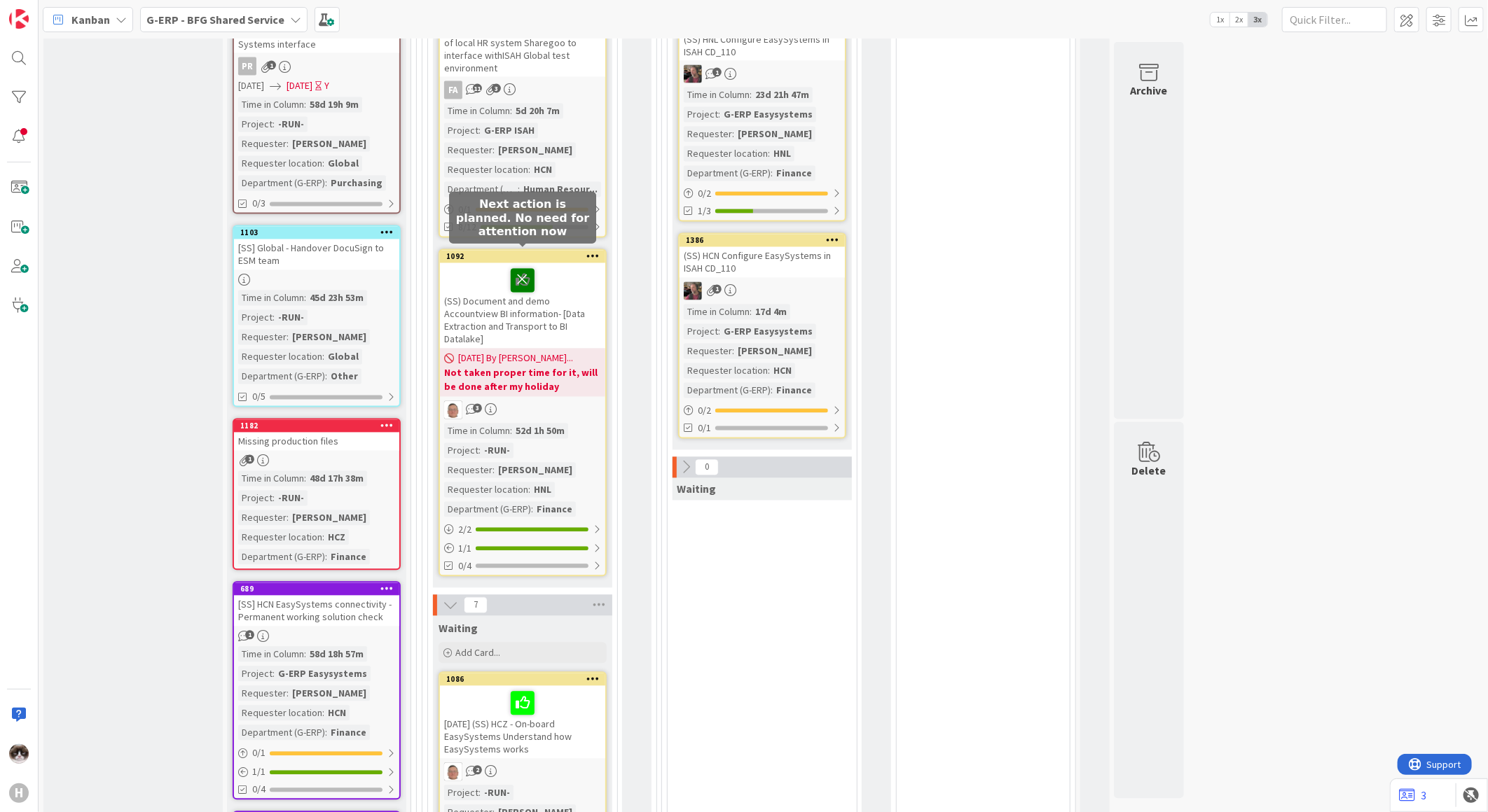
click at [521, 269] on icon at bounding box center [522, 280] width 24 height 23
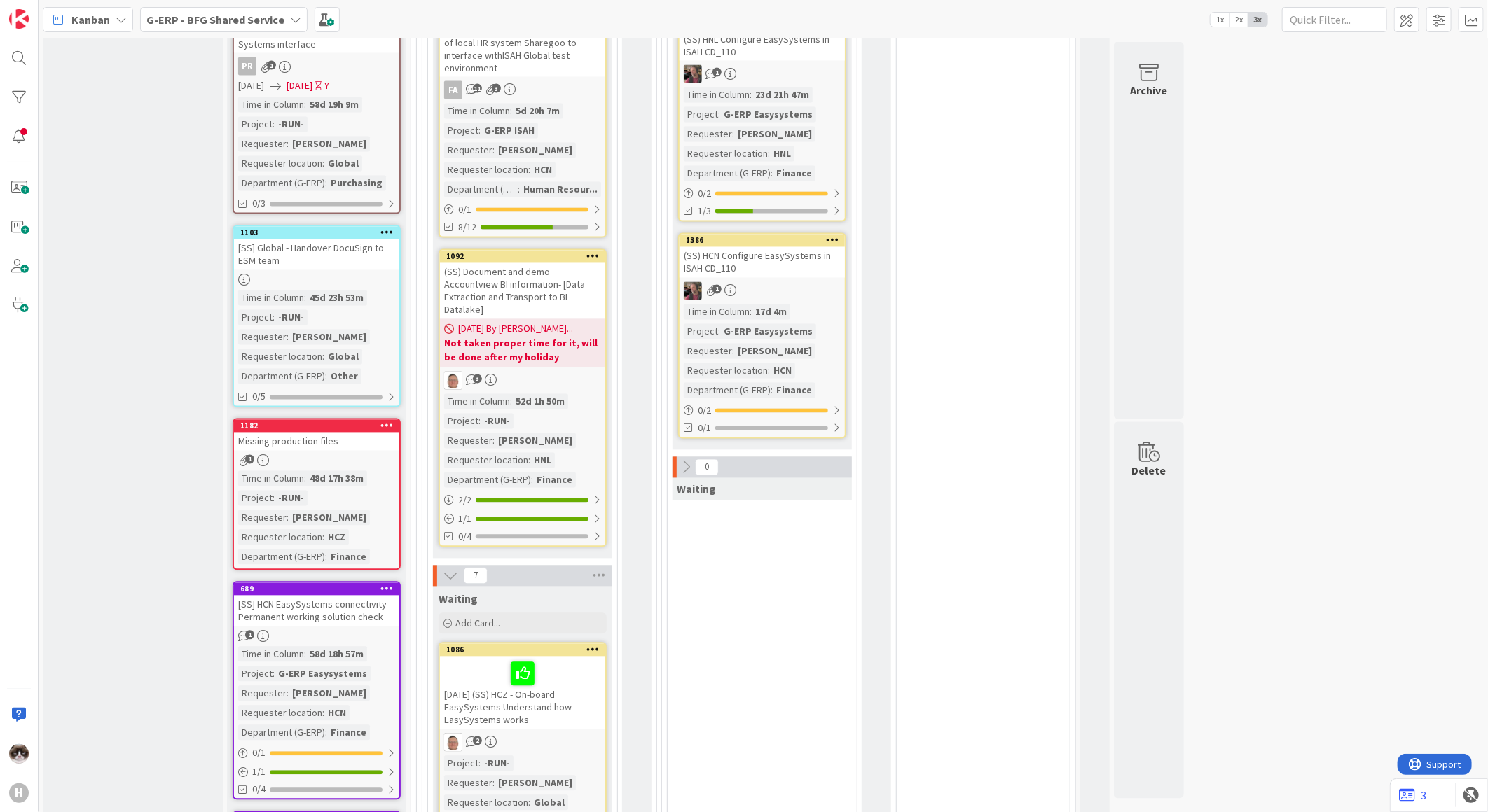
click at [542, 337] on b "Not taken proper time for it, will be done after my holiday" at bounding box center [522, 350] width 157 height 28
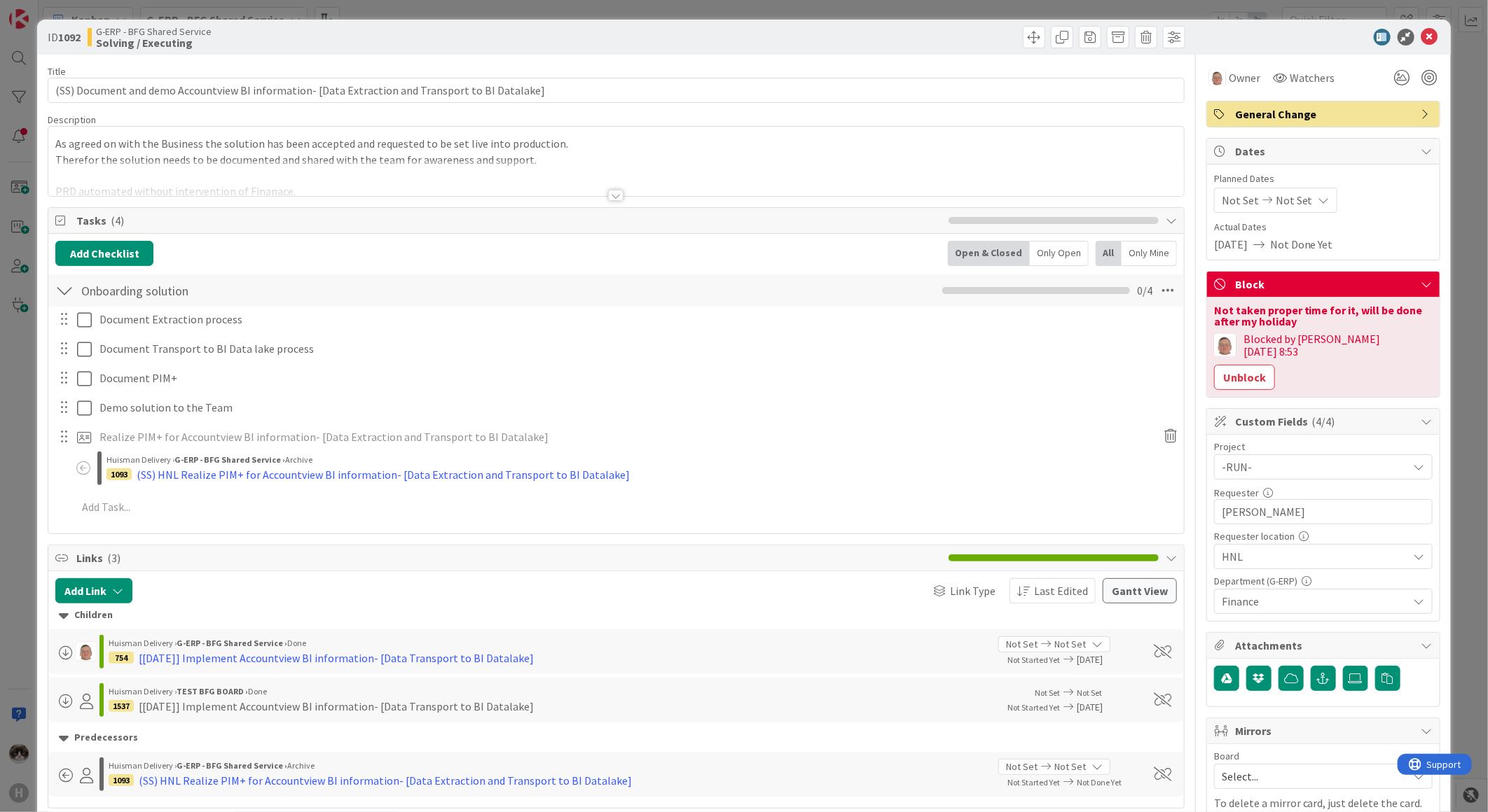
click at [1368, 312] on div "Not taken proper time for it, will be done after my holiday" at bounding box center [1323, 316] width 218 height 23
click at [1292, 306] on div "Not taken proper time for it, will be done after my holiday" at bounding box center [1323, 316] width 218 height 23
click at [1339, 305] on div "Not taken proper time for it, will be done after my holiday" at bounding box center [1323, 316] width 218 height 23
click at [1275, 364] on button "Unblock" at bounding box center [1244, 377] width 61 height 25
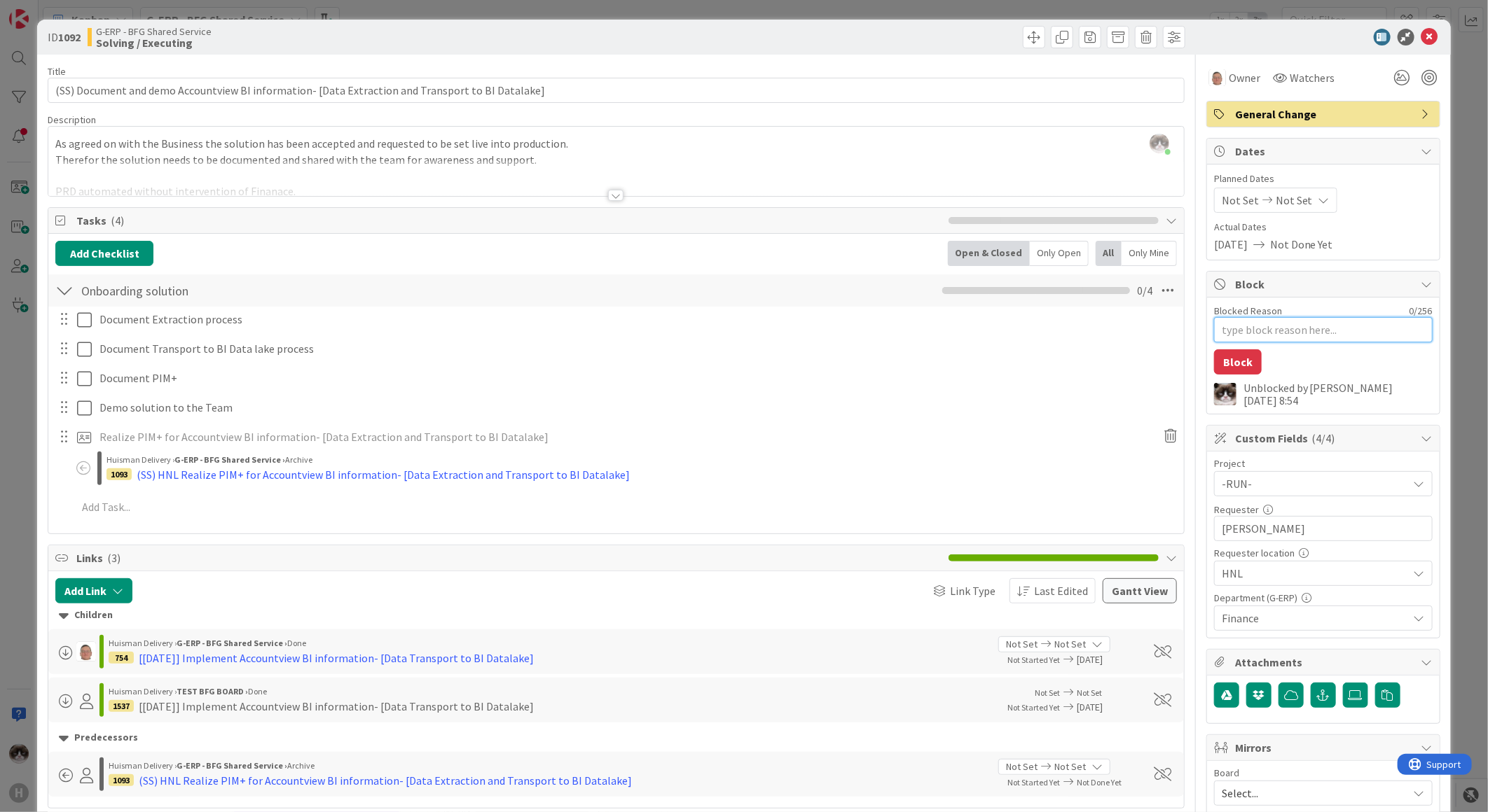
click at [1321, 334] on textarea "Blocked Reason" at bounding box center [1323, 329] width 218 height 25
type textarea "x"
type textarea "L"
type textarea "x"
type textarea "Leo"
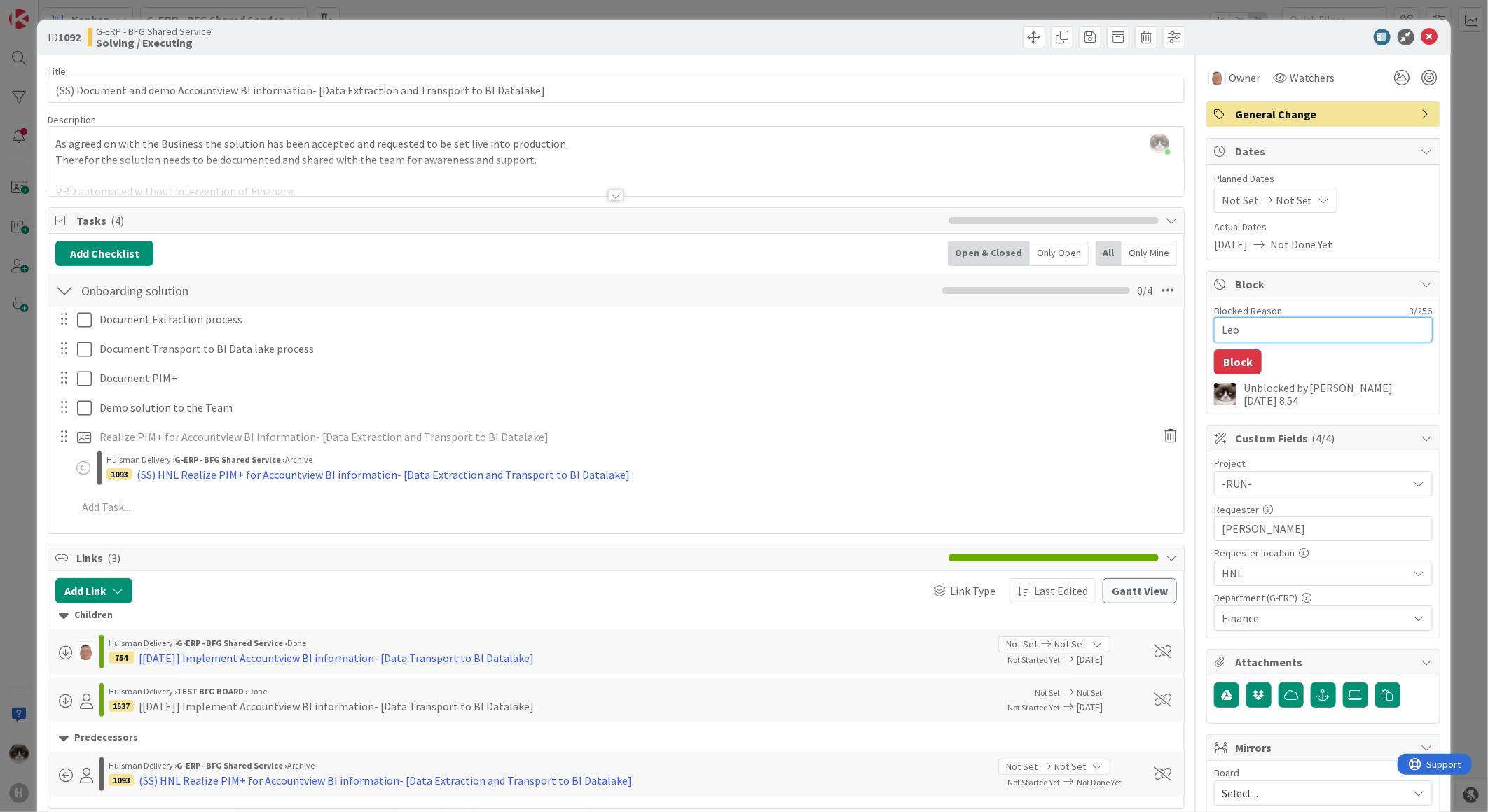
type textarea "x"
type textarea "Leon"
type textarea "x"
type textarea "Leon"
type textarea "x"
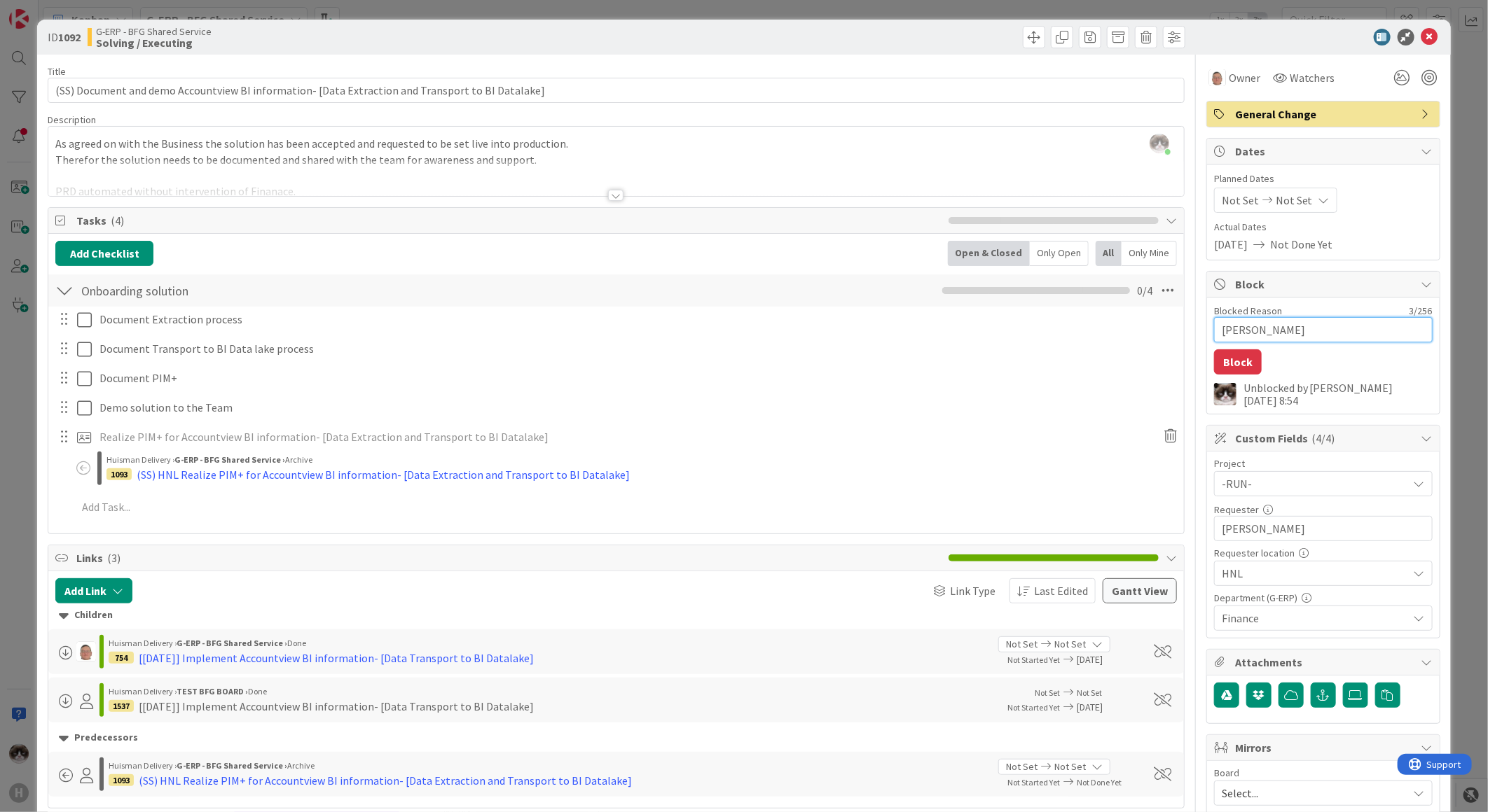
type textarea "Leon i"
type textarea "x"
type textarea "Leon is"
type textarea "x"
type textarea "Leon is"
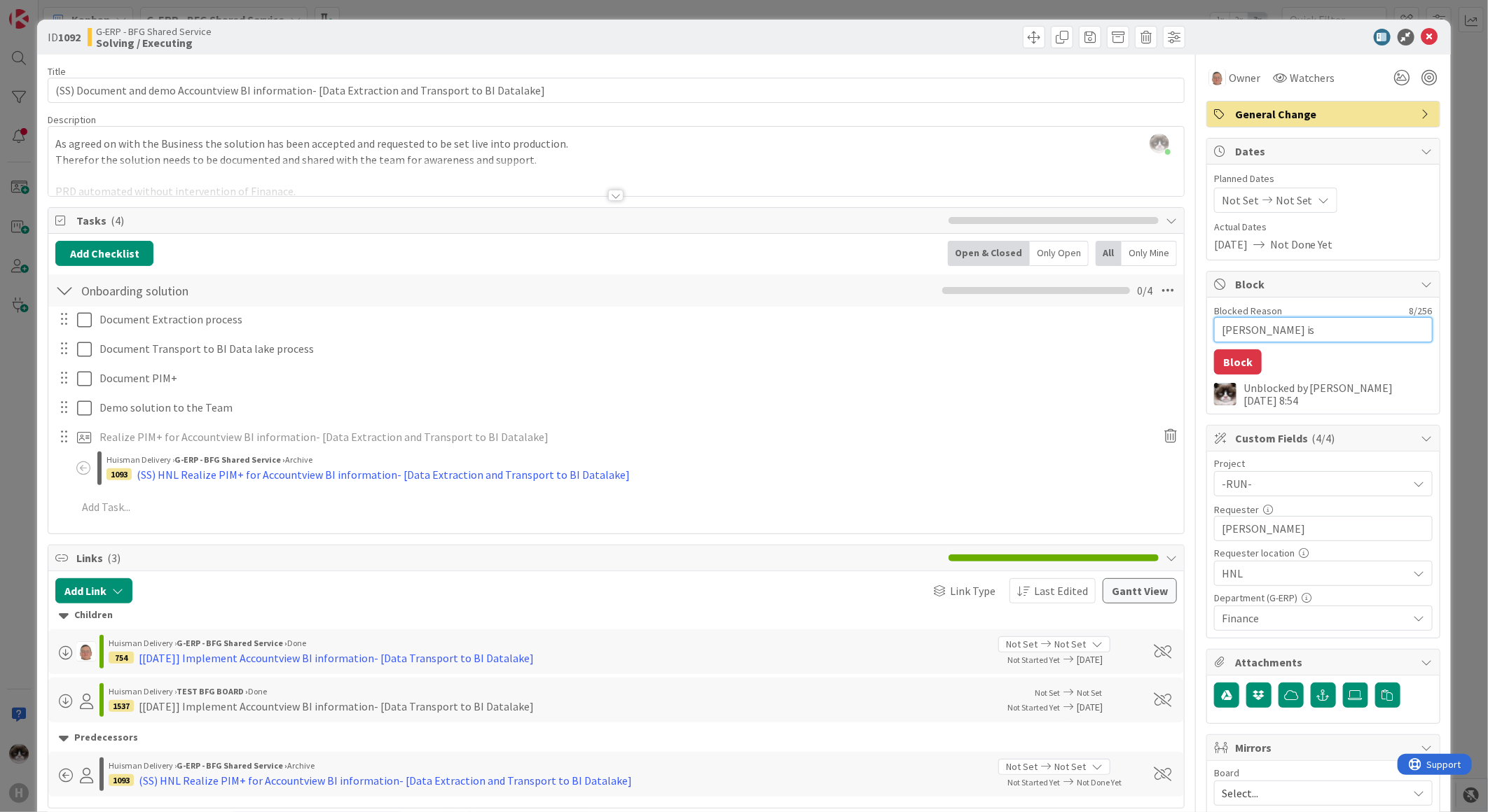
type textarea "x"
type textarea "Leon is o"
type textarea "x"
type textarea "Leon is on"
type textarea "x"
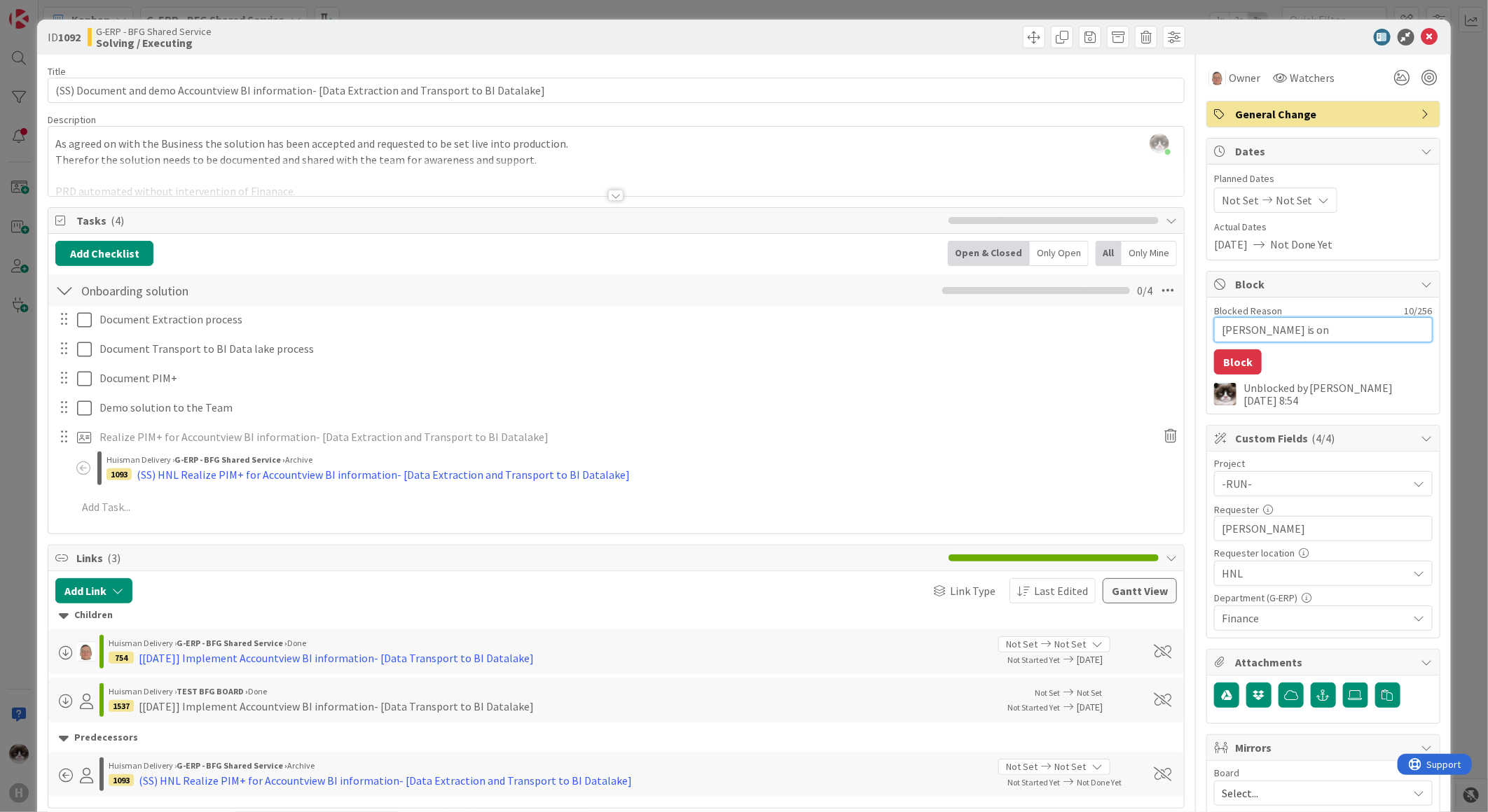
type textarea "Leon is on"
type textarea "x"
type textarea "Leon is on h"
type textarea "x"
type textarea "Leon is on ho"
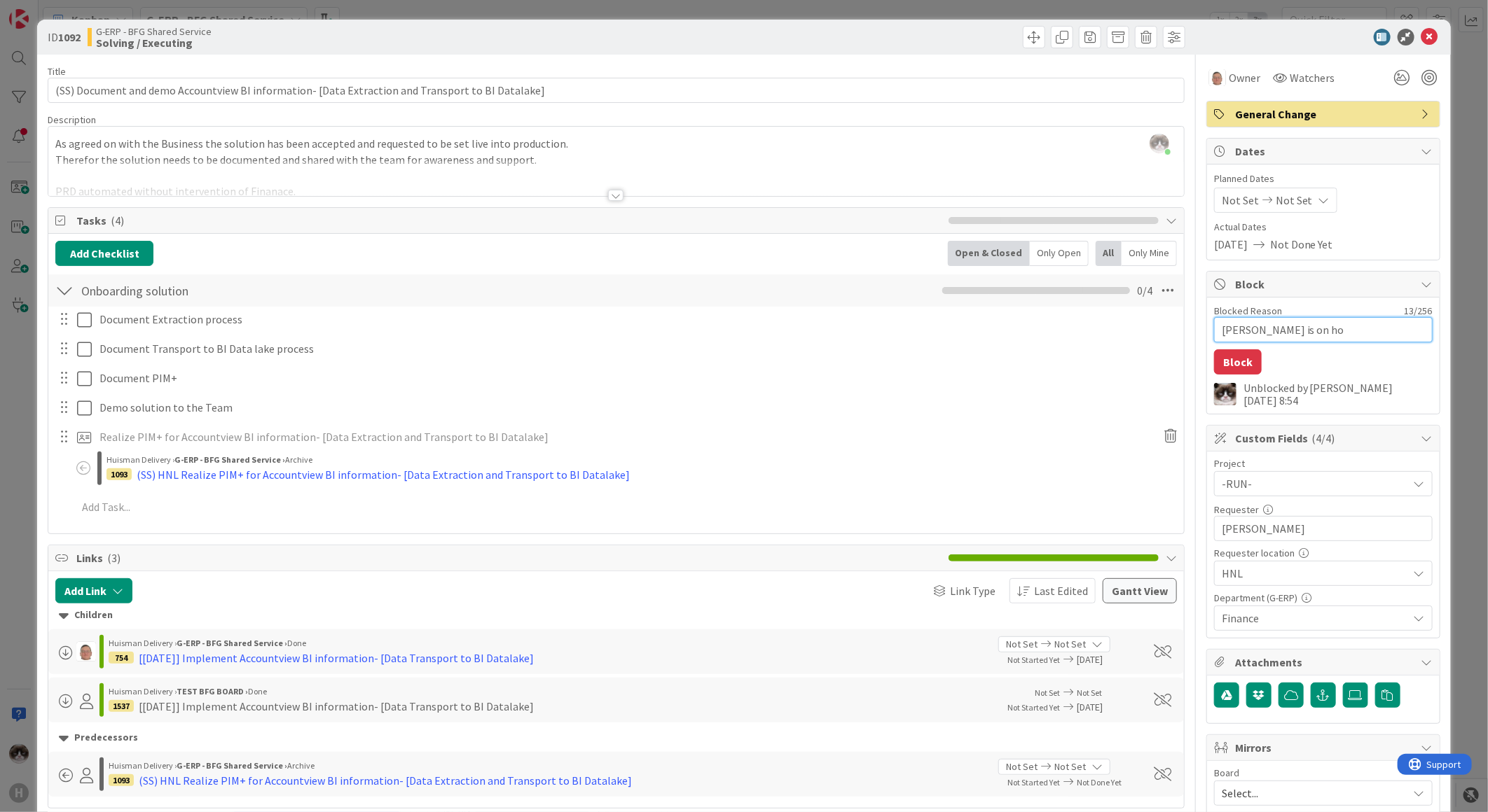
type textarea "x"
type textarea "Leon is on hol"
type textarea "x"
type textarea "Leon is on holi"
type textarea "x"
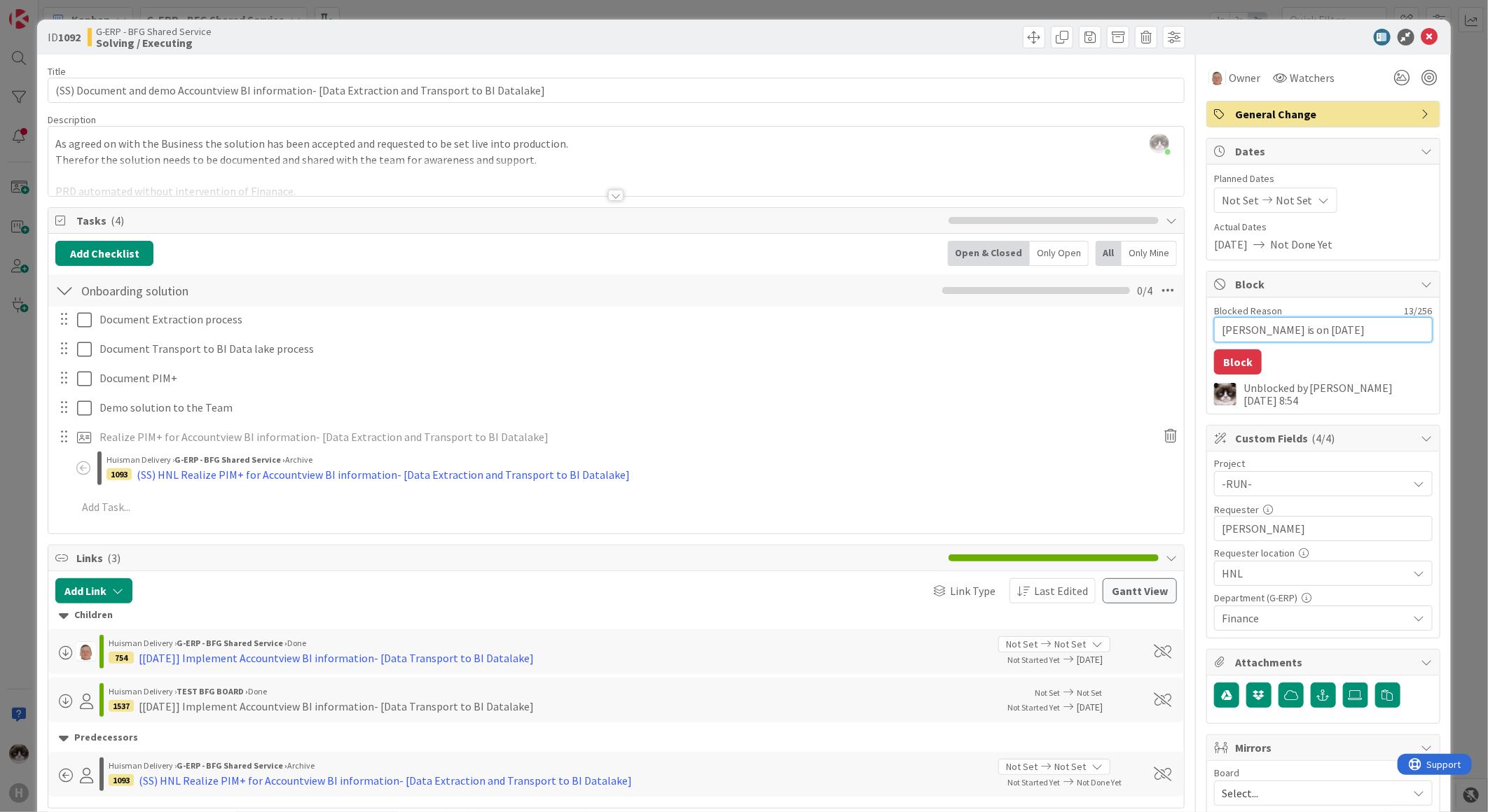
type textarea "Leon is on holid"
type textarea "x"
type textarea "Leon is on holida"
type textarea "x"
type textarea "Leon is on holiday"
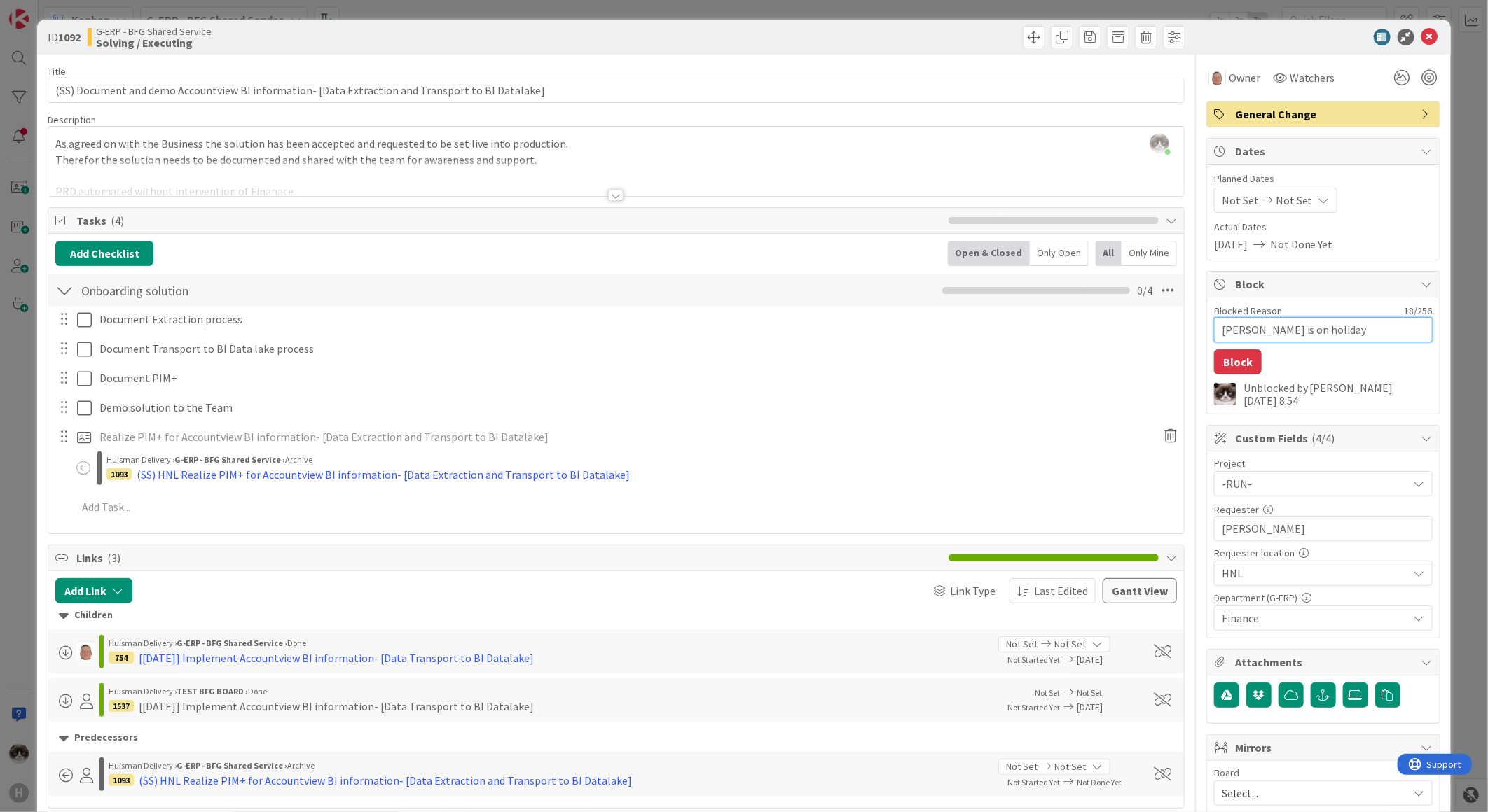
type textarea "x"
type textarea "Leon is on holiday"
type textarea "x"
type textarea "Leon is on holiday an"
type textarea "x"
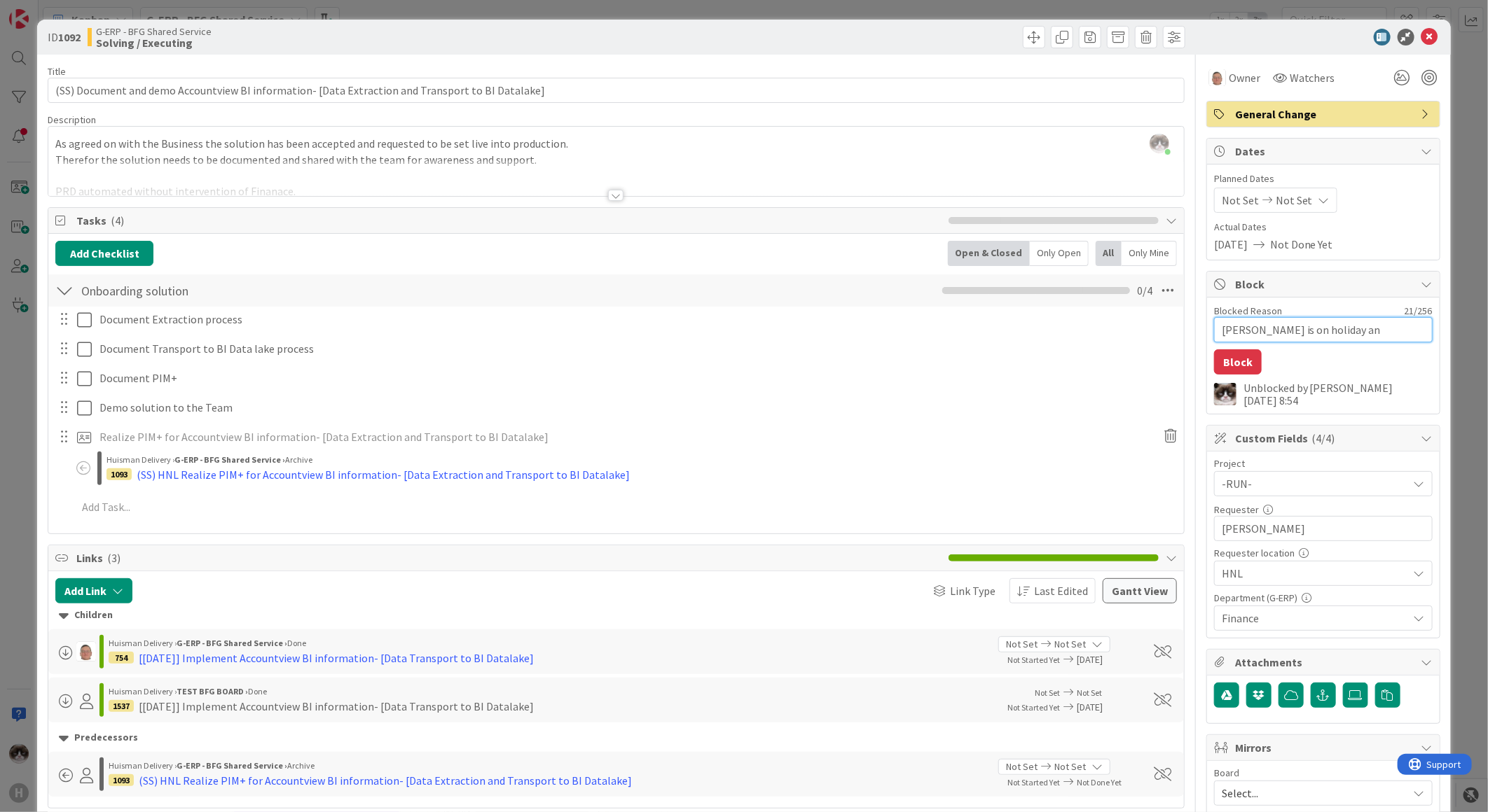
type textarea "Leon is on holiday and"
type textarea "x"
type textarea "Leon is on holiday and"
type textarea "x"
type textarea "Leon is on holiday and h"
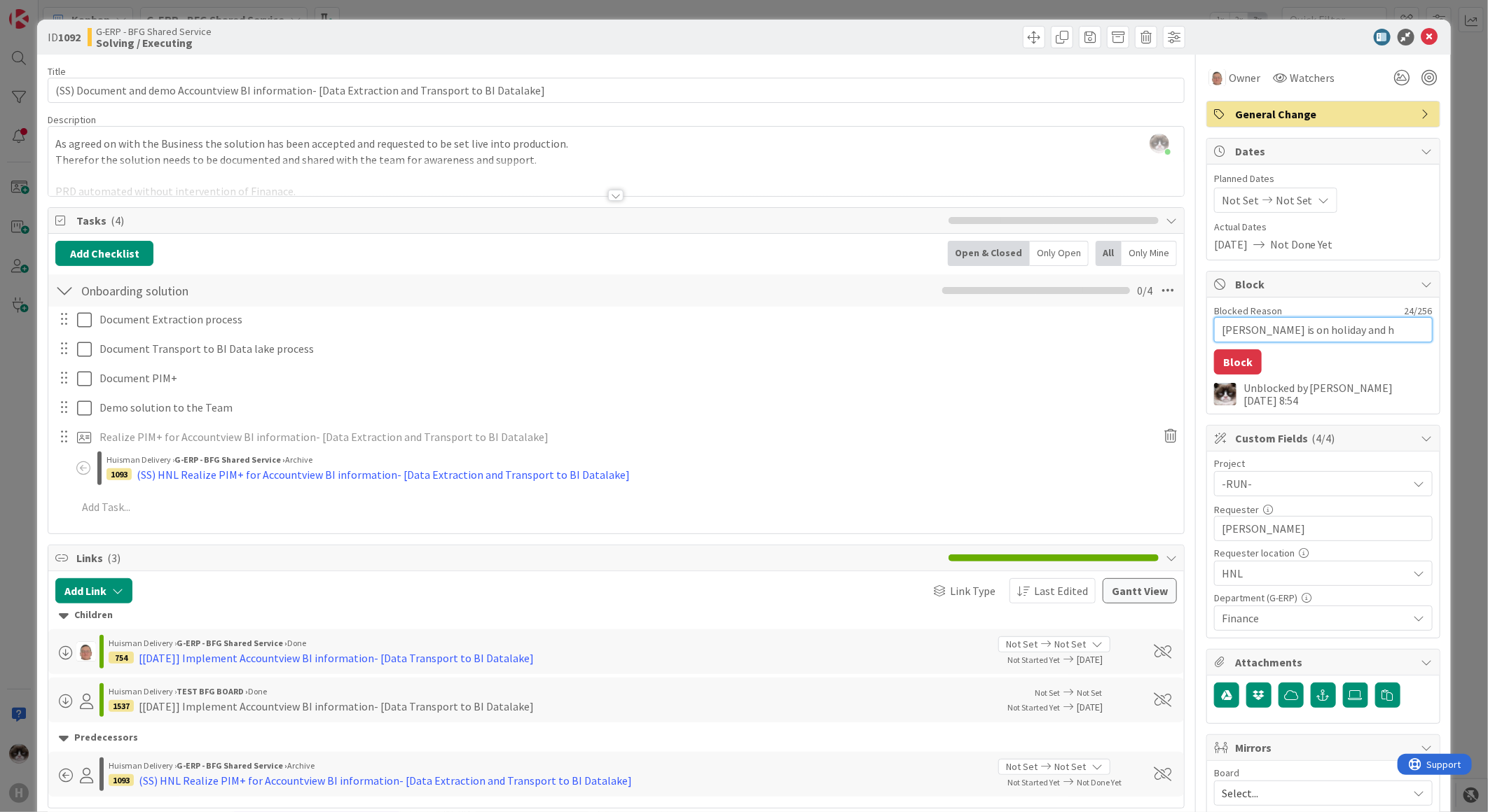
type textarea "x"
type textarea "Leon is on holiday and he"
type textarea "x"
type textarea "Leon is on holiday and he"
type textarea "x"
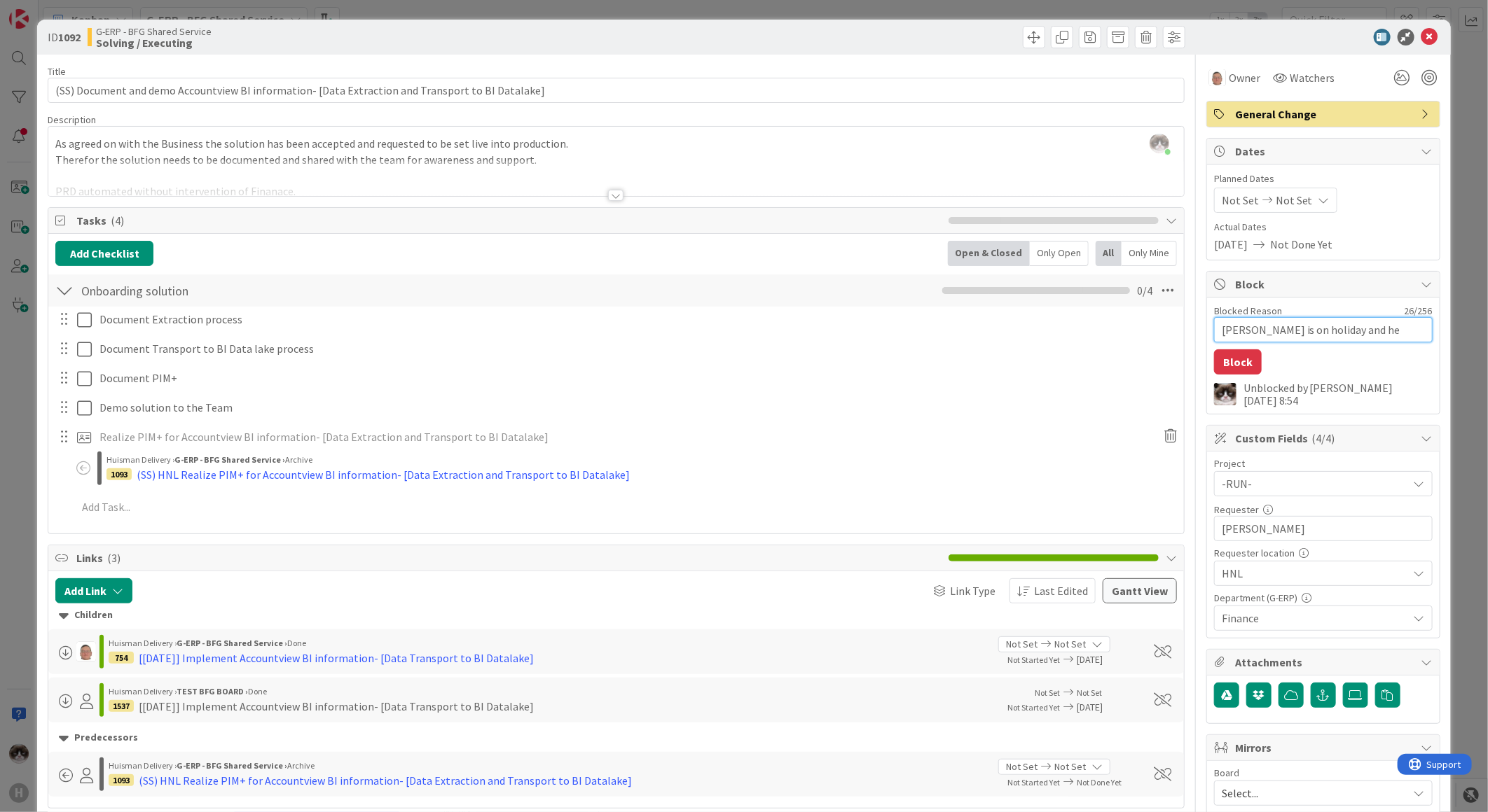
type textarea "Leon is on holiday and he"
type textarea "x"
type textarea "Leon is on holiday and h"
type textarea "x"
type textarea "Leon is on holiday and"
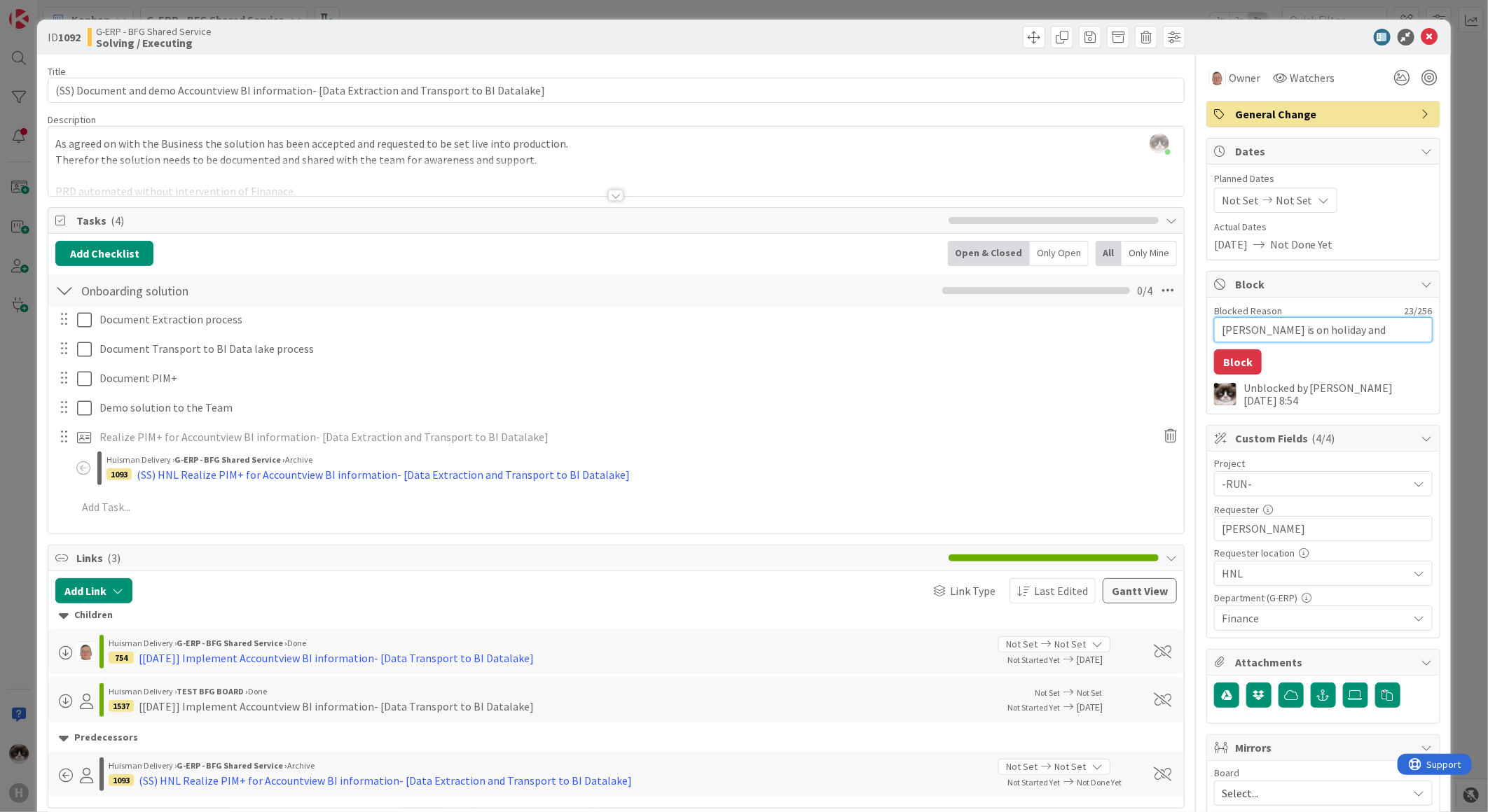
type textarea "x"
type textarea "Leon is on holiday and o"
type textarea "x"
type textarea "Leon is on holiday and on"
type textarea "x"
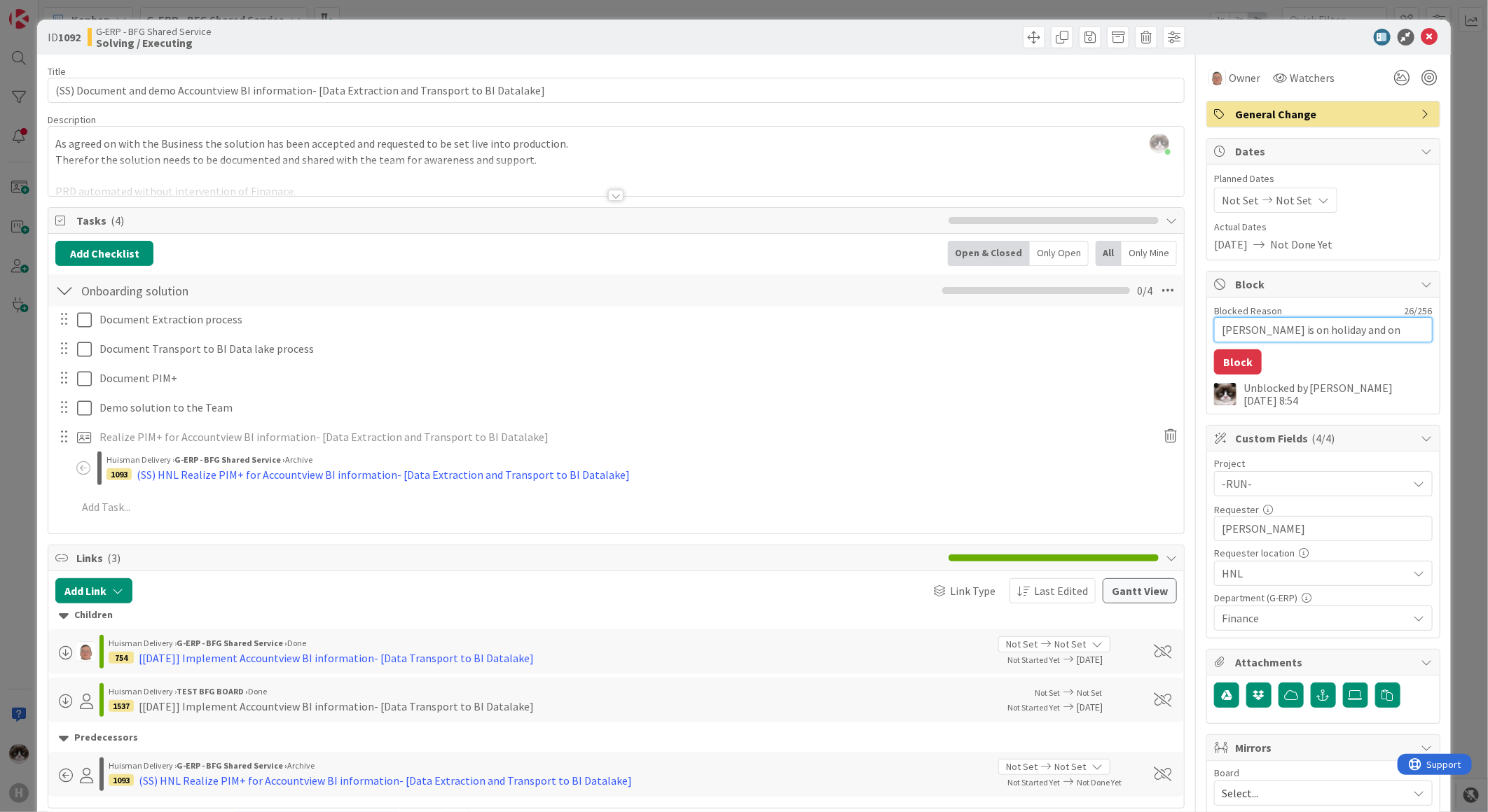
type textarea "Leon is on holiday and onl"
type textarea "x"
type textarea "Leon is on holiday and only"
type textarea "x"
type textarea "Leon is on holiday and only"
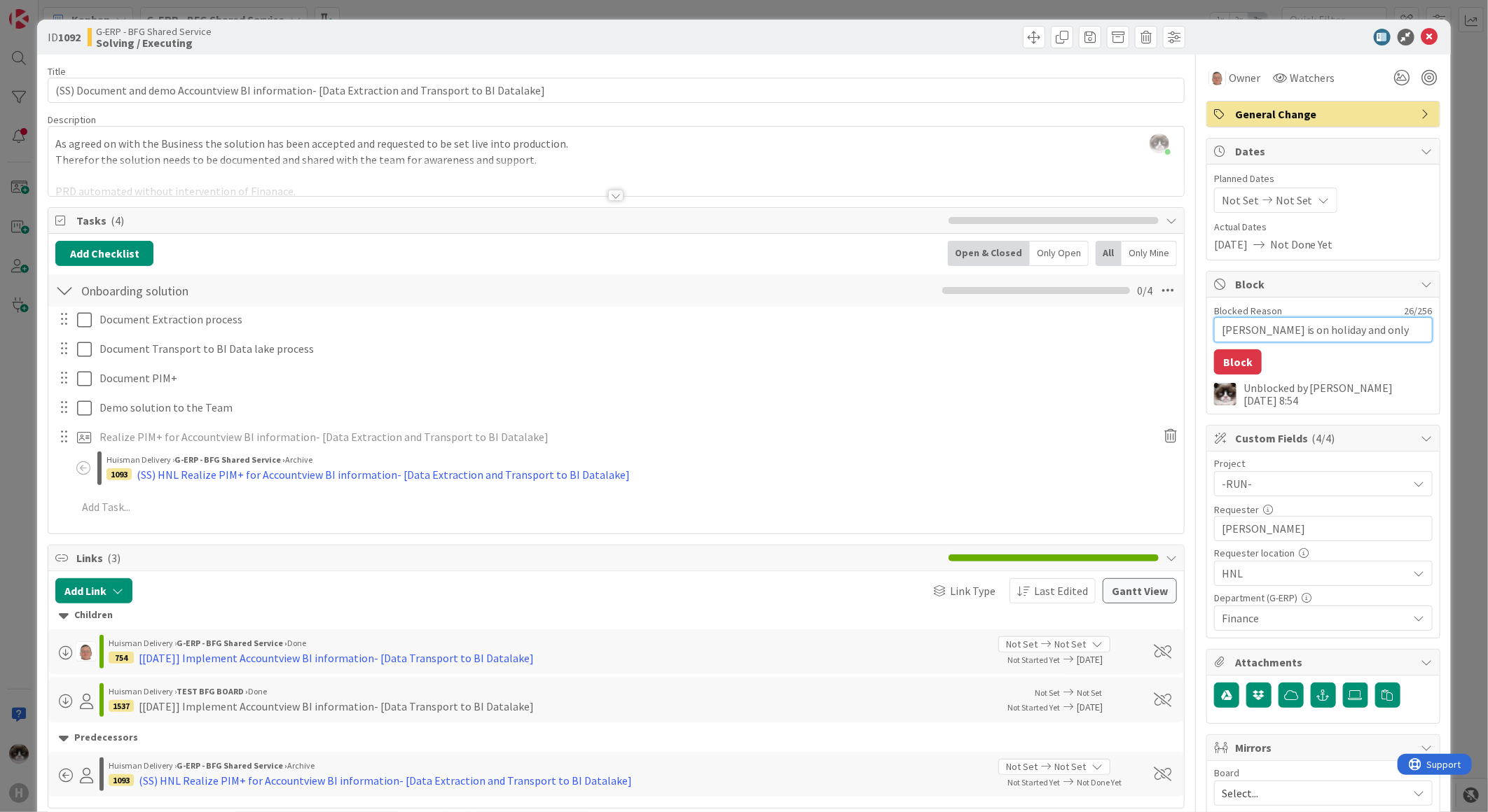
type textarea "x"
type textarea "Leon is on holiday and only h"
type textarea "x"
type textarea "Leon is on holiday and only he"
type textarea "x"
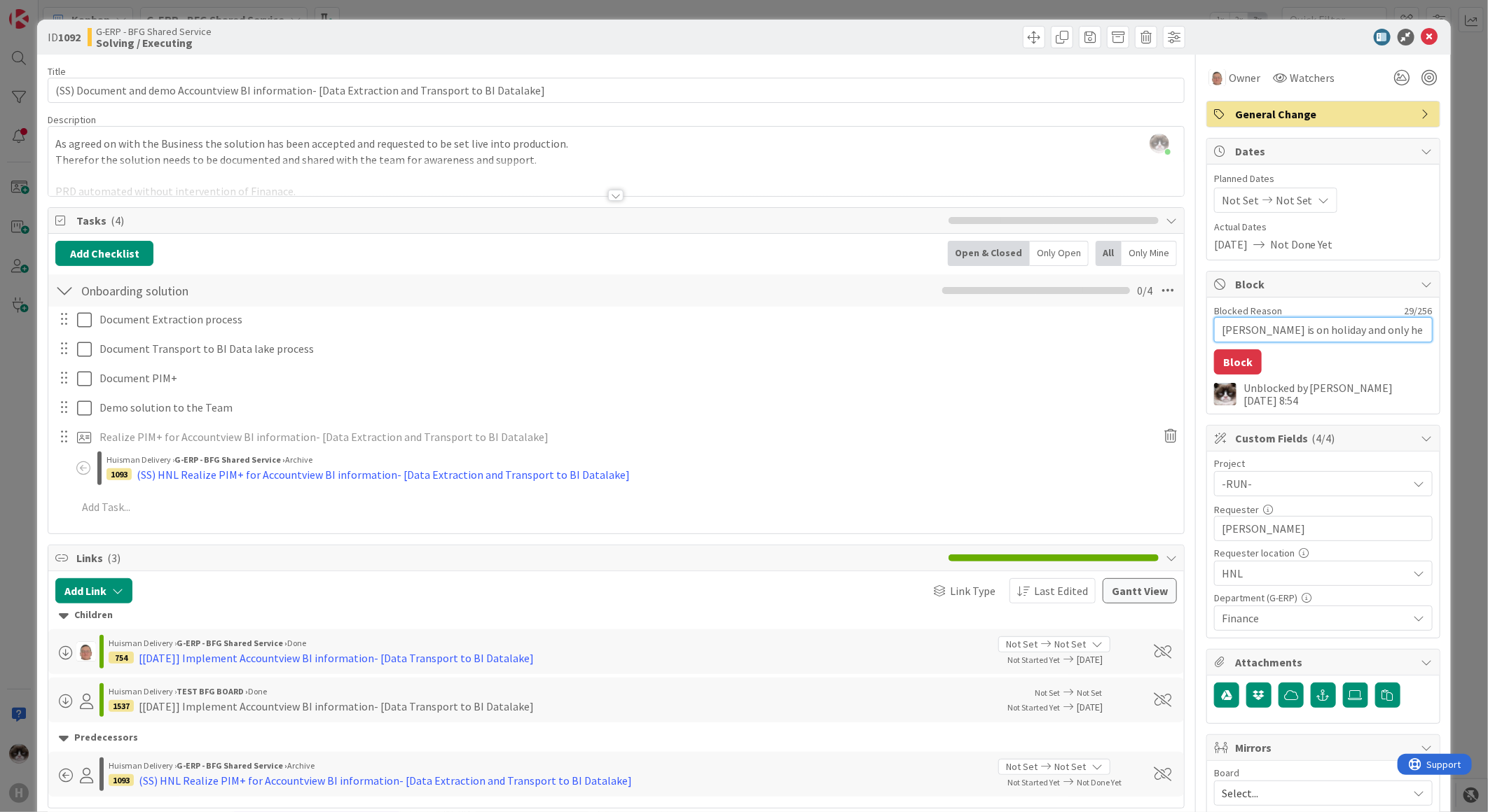
type textarea "Leon is on holiday and only he"
type textarea "x"
type textarea "Leon is on holiday and only he h"
type textarea "x"
type textarea "Leon is on holiday and only he ha"
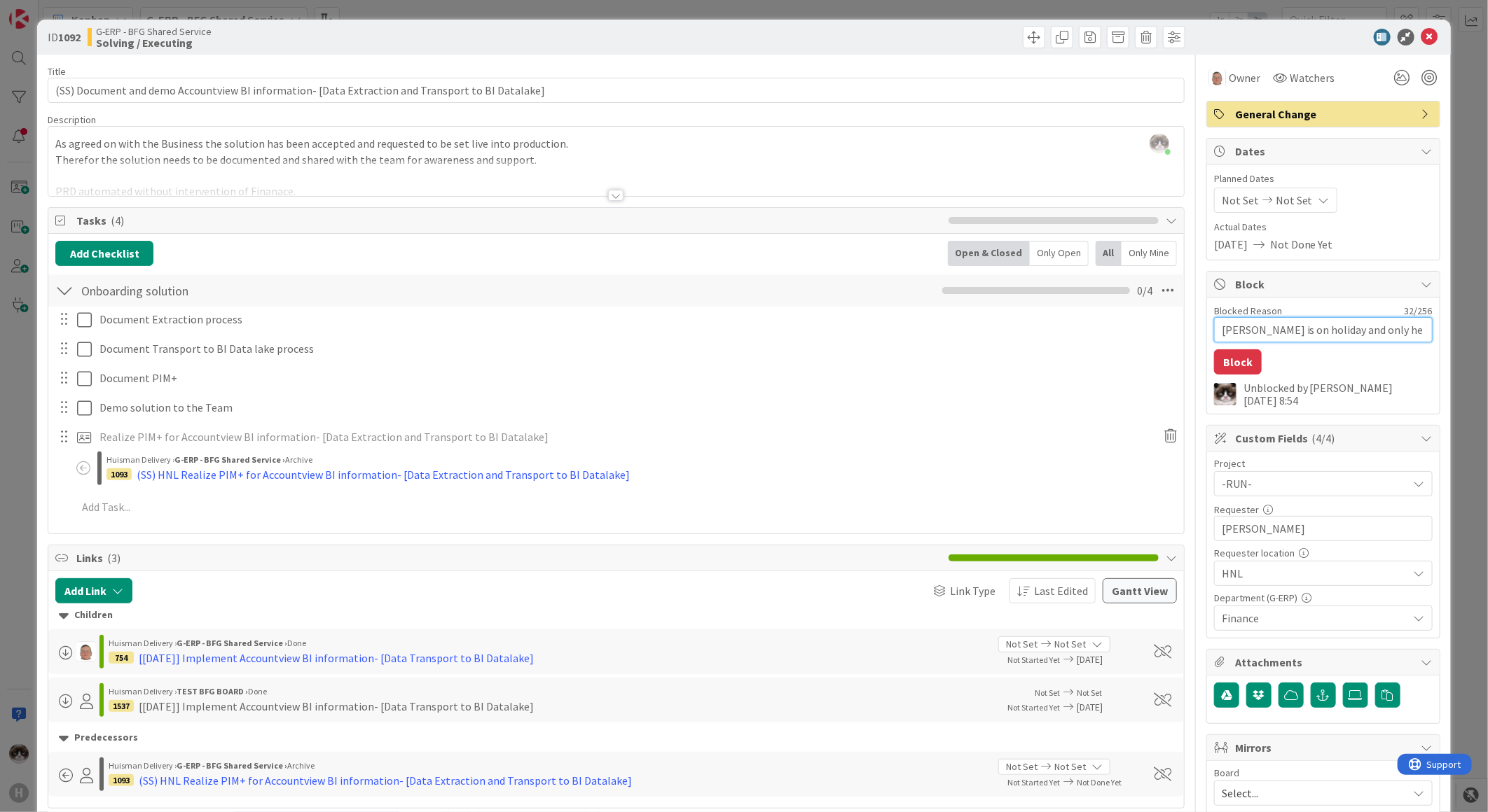
type textarea "x"
type textarea "Leon is on holiday and only he has"
type textarea "x"
type textarea "Leon is on holiday and only he has"
type textarea "x"
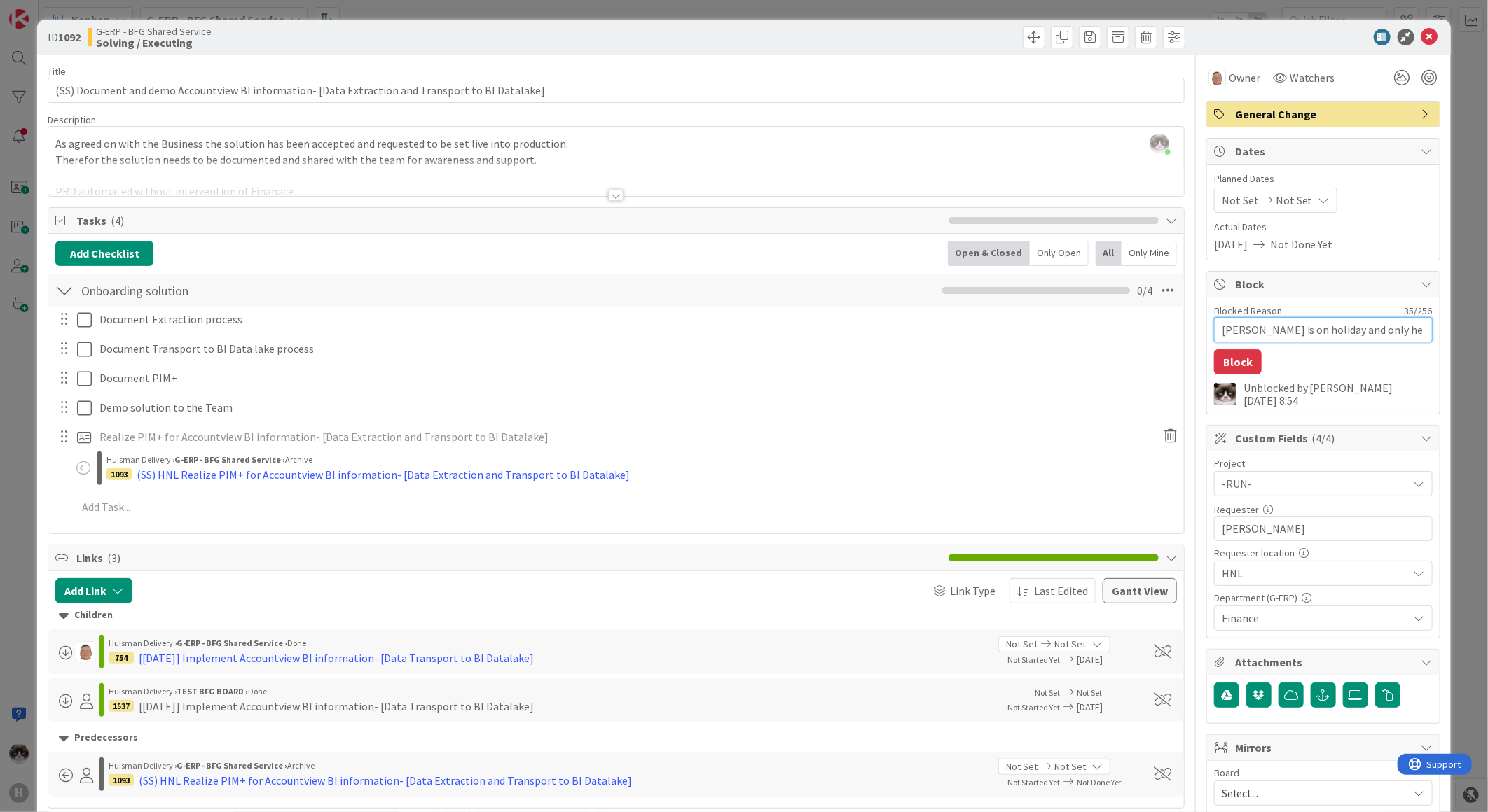
type textarea "Leon is on holiday and only he has kn"
type textarea "x"
type textarea "Leon is on holiday and only he has kno"
type textarea "x"
type textarea "Leon is on holiday and only he has know"
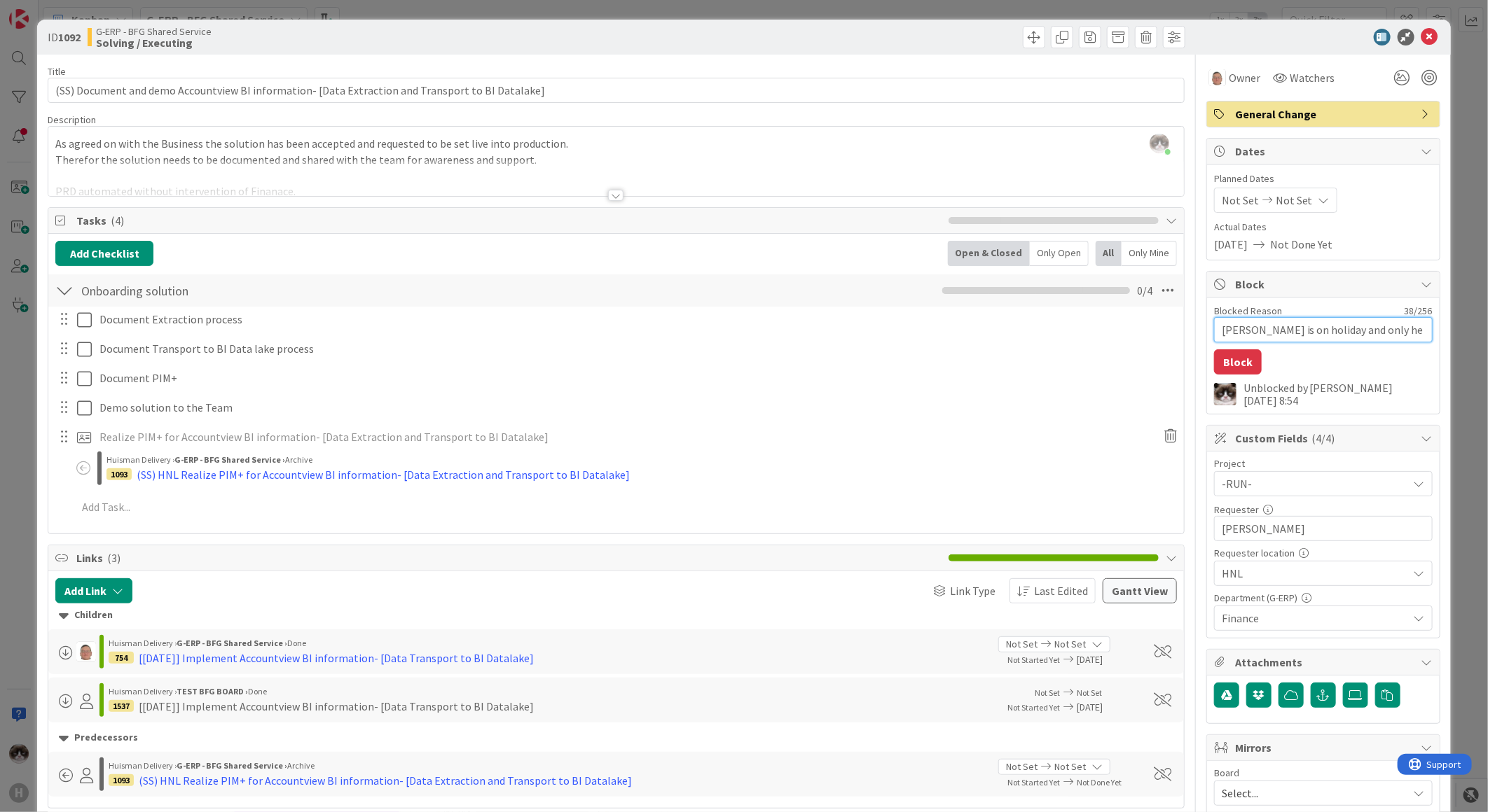
type textarea "x"
type textarea "Leon is on holiday and only he has knowle"
type textarea "x"
type textarea "Leon is on holiday and only he has knowled"
type textarea "x"
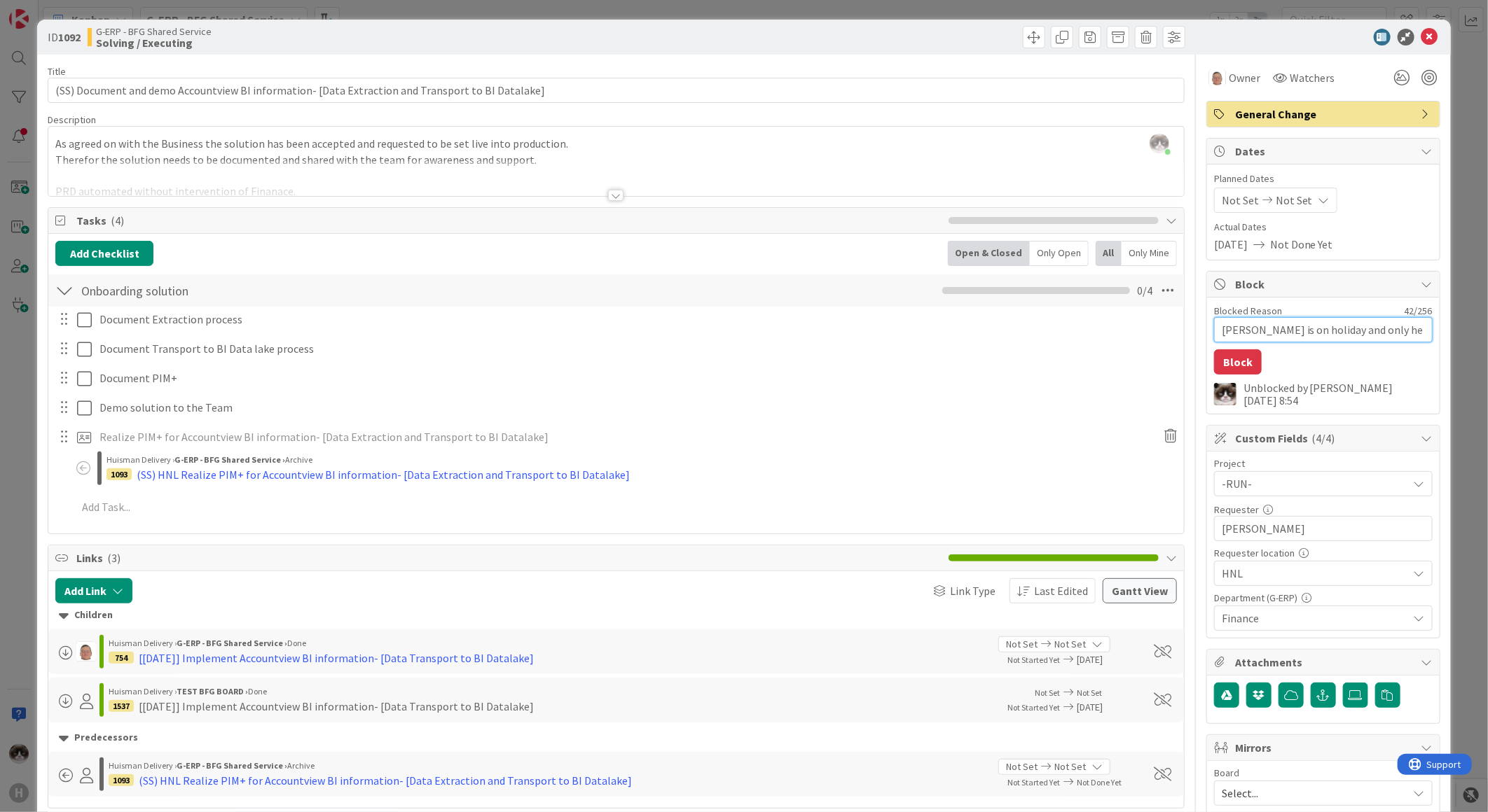
type textarea "Leon is on holiday and only he has knowledg"
type textarea "x"
type textarea "Leon is on holiday and only he has knowledge"
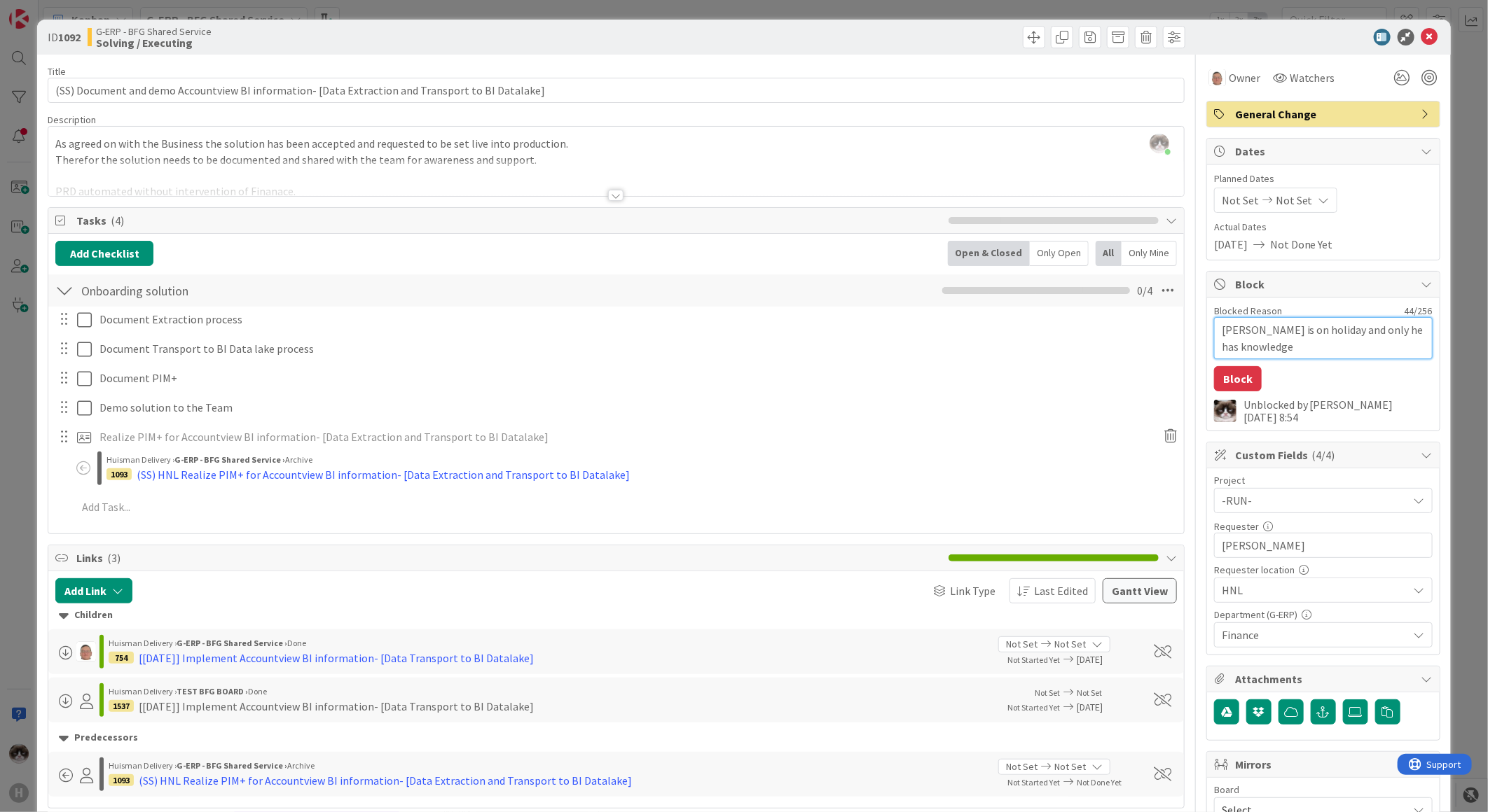
type textarea "x"
type textarea "Leon is on holiday and only he has knowledge"
type textarea "x"
type textarea "Leon is on holiday and only he has knowledge"
type textarea "x"
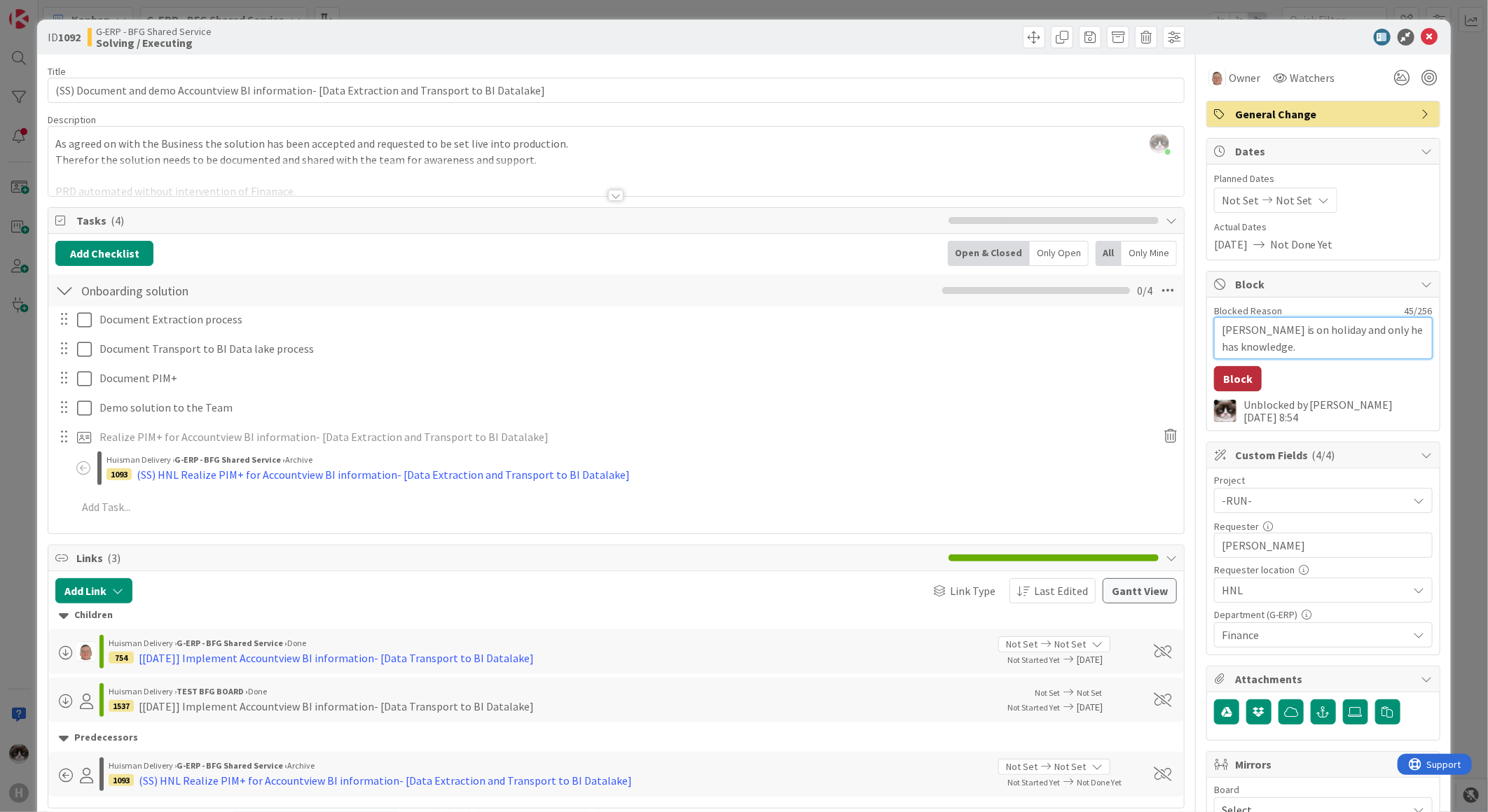
type textarea "Leon is on holiday and only he has knowledge."
click at [1237, 380] on button "Block" at bounding box center [1237, 378] width 48 height 25
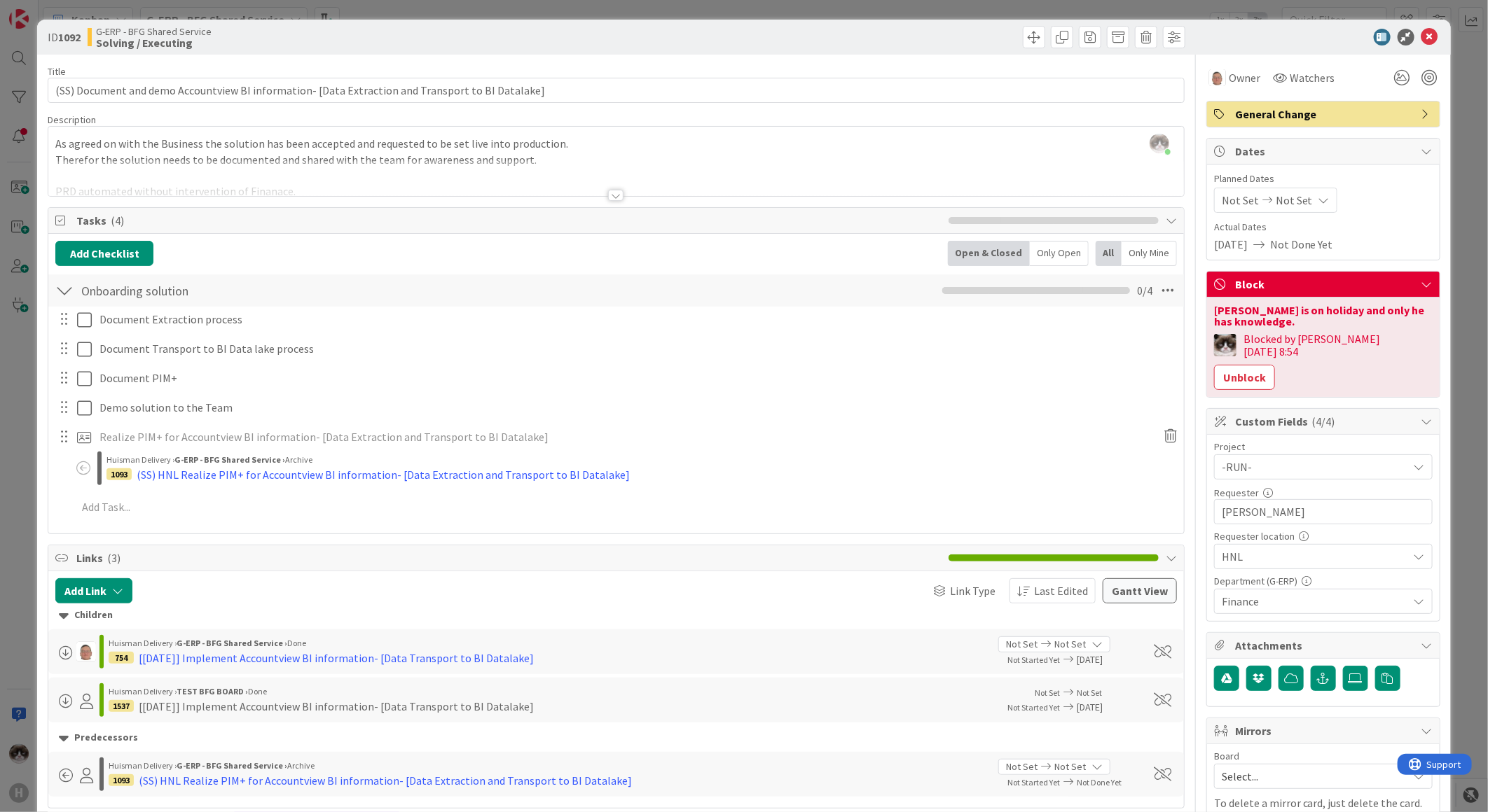
click at [1422, 35] on icon at bounding box center [1430, 37] width 17 height 17
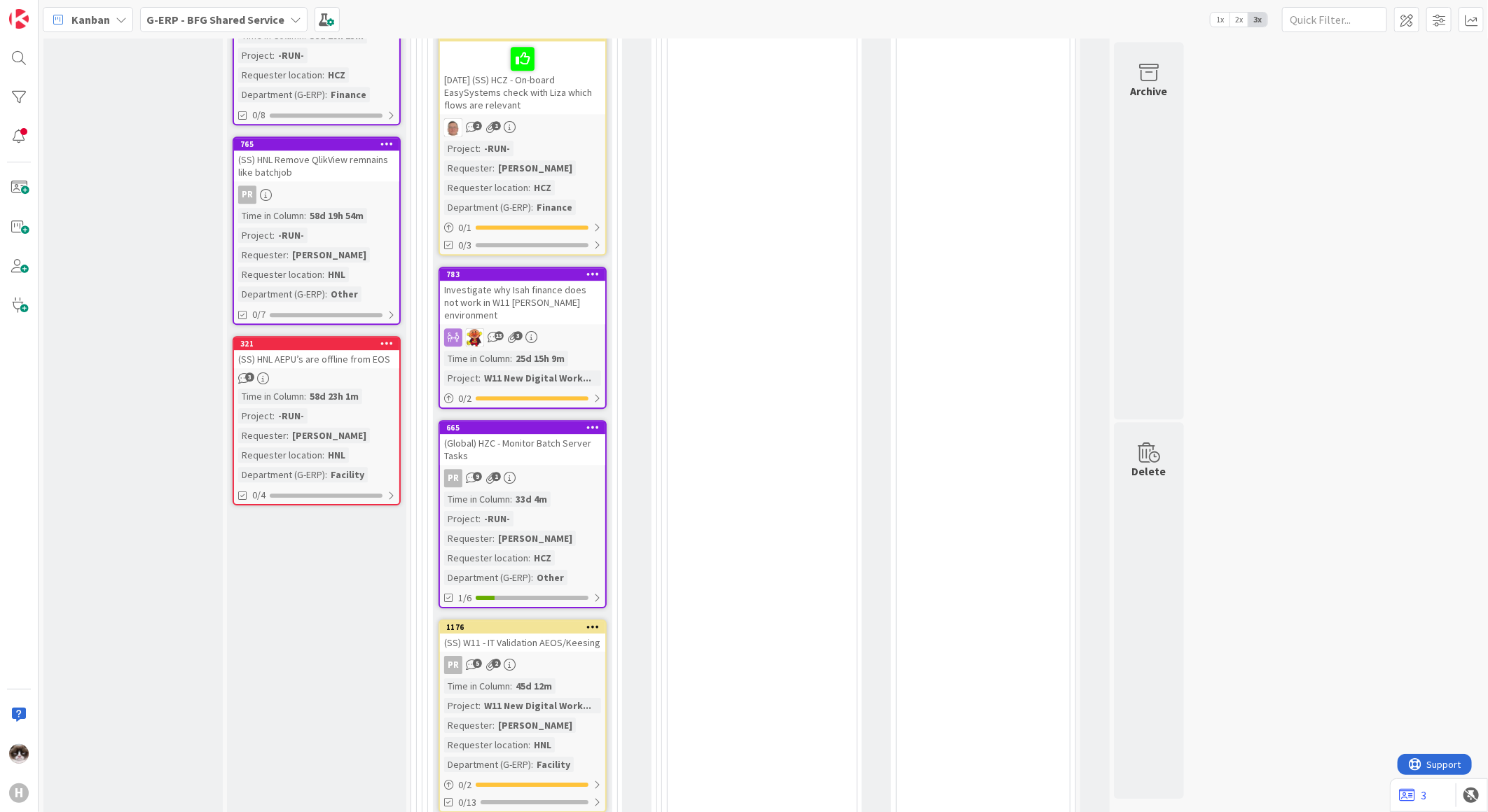
scroll to position [2473, 0]
click at [577, 328] on div "13 3" at bounding box center [522, 337] width 165 height 18
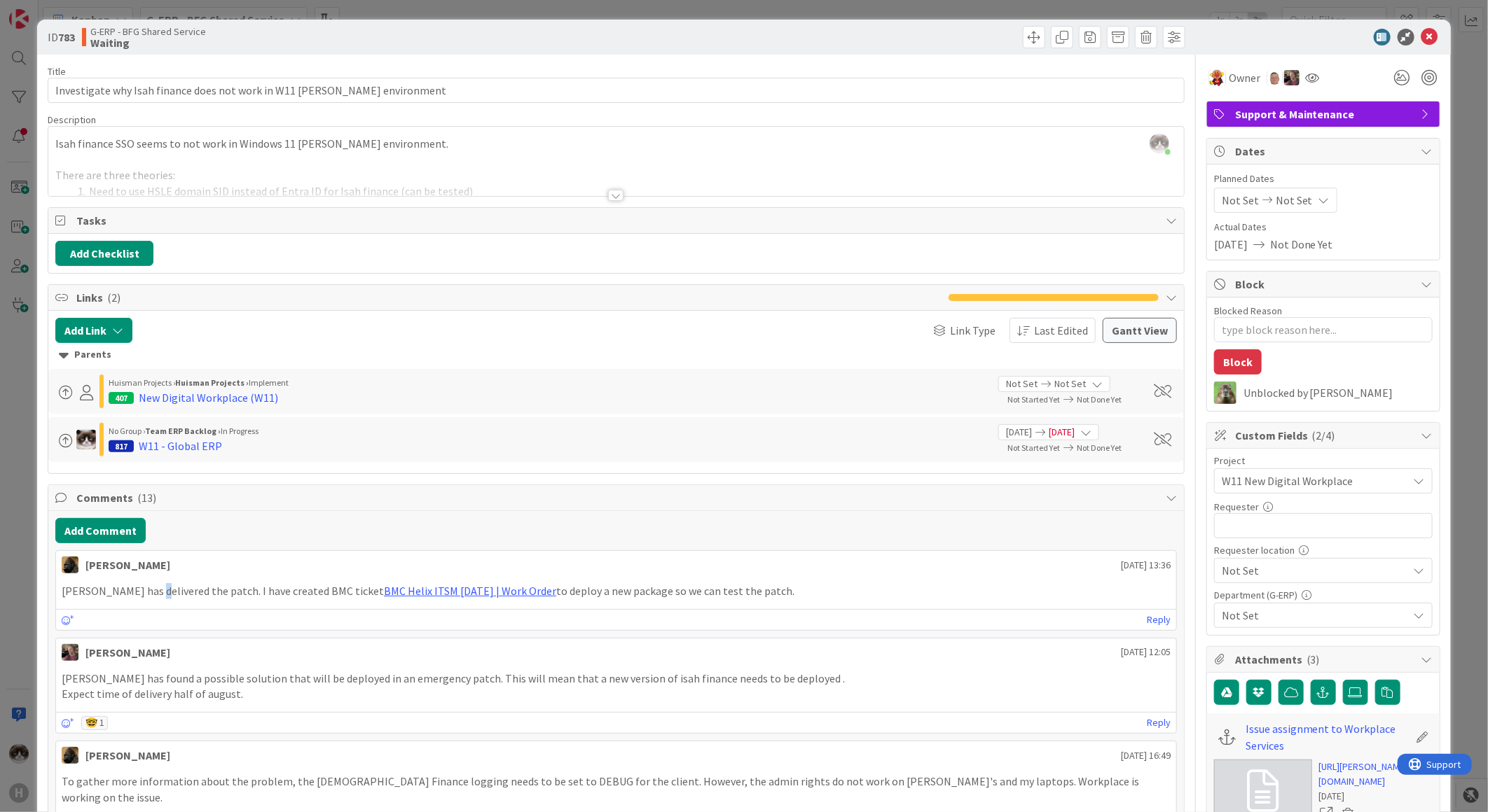
click at [149, 597] on p "Isah has delivered the patch. I have created BMC ticket BMC Helix ITSM 23.3.02 …" at bounding box center [616, 591] width 1109 height 16
click at [1305, 79] on icon at bounding box center [1312, 78] width 14 height 11
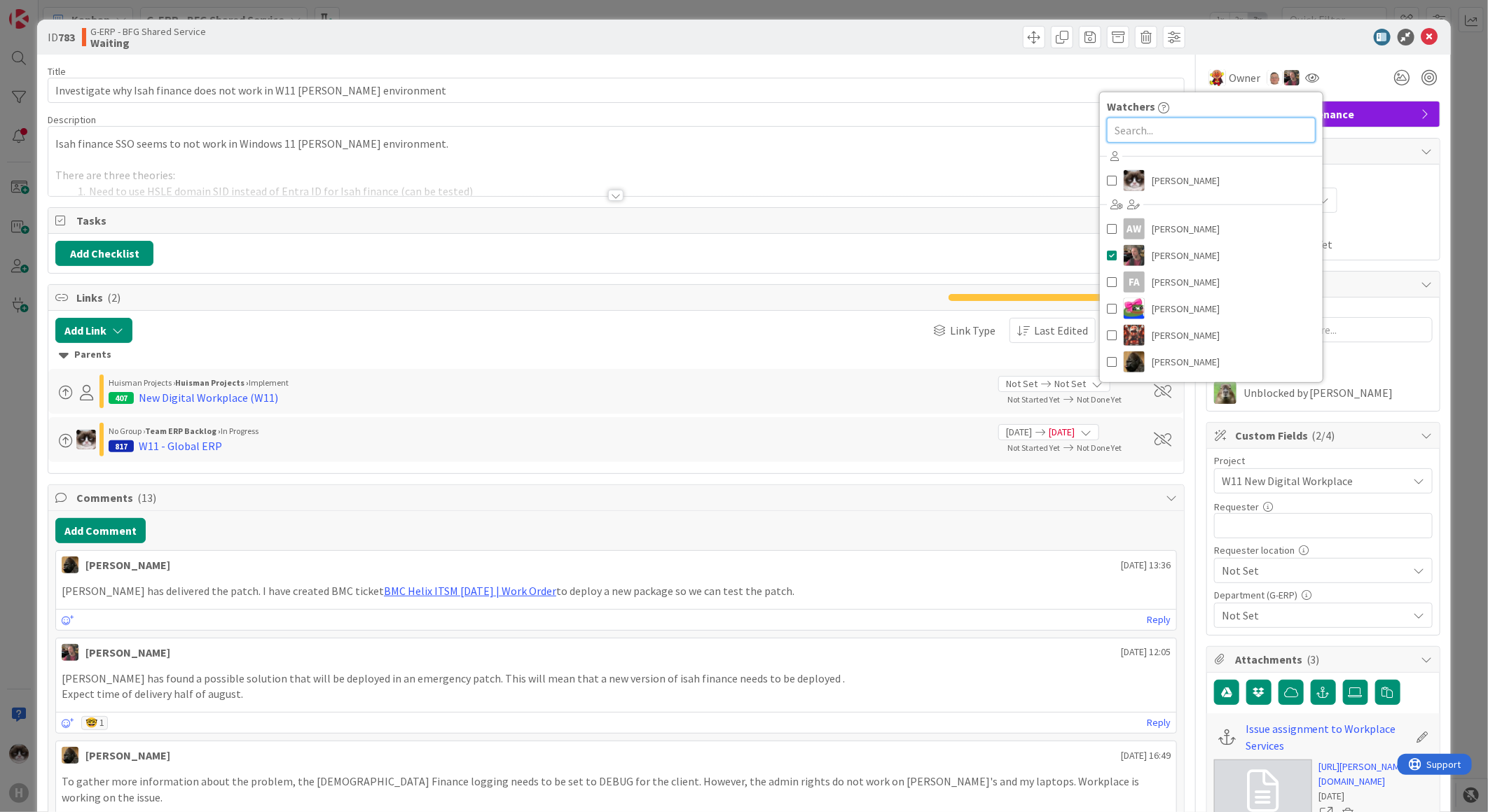
click at [1264, 121] on input "text" at bounding box center [1211, 130] width 208 height 25
click at [1107, 363] on span at bounding box center [1111, 362] width 10 height 21
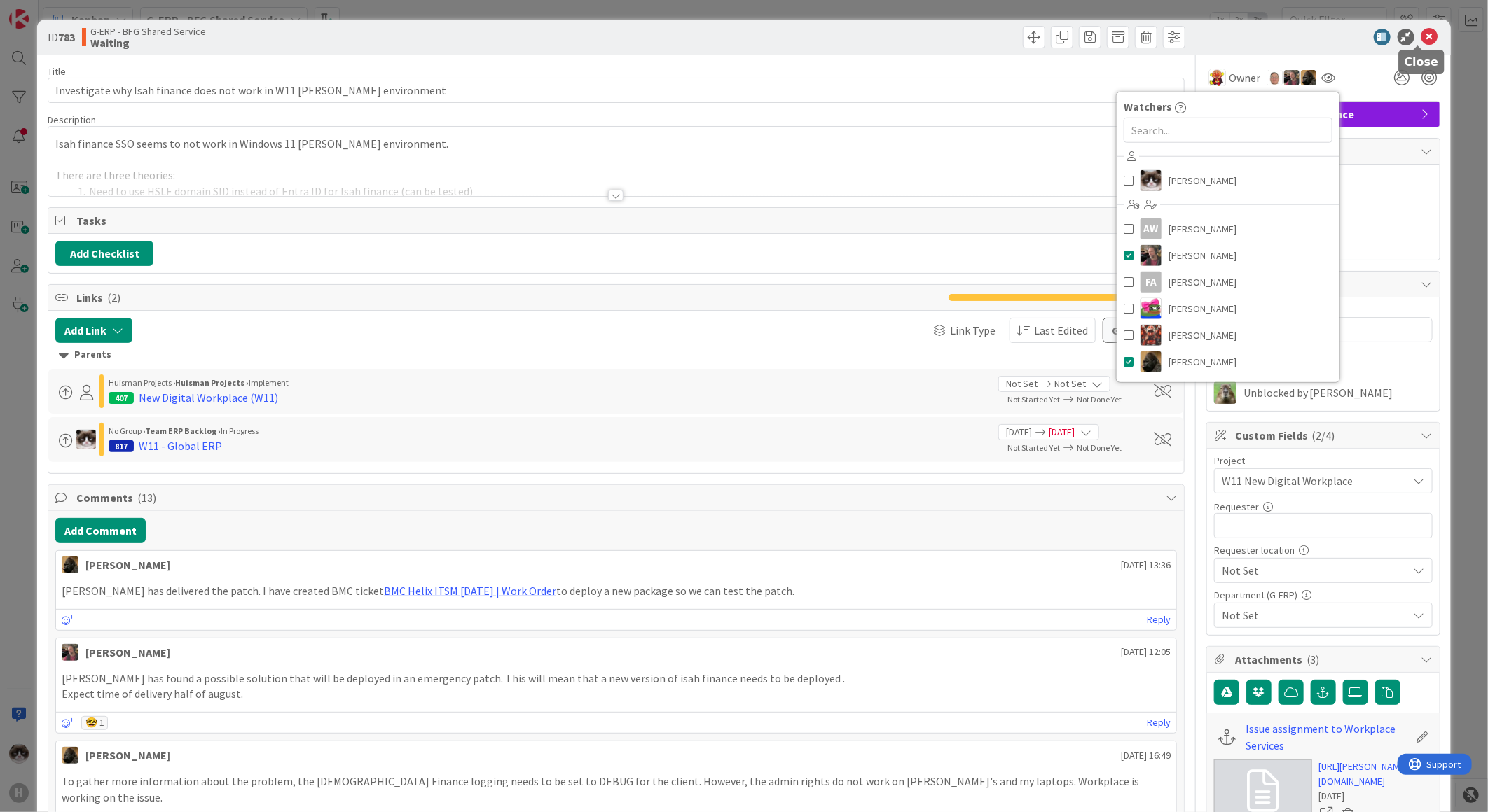
click at [1425, 32] on icon at bounding box center [1430, 37] width 17 height 17
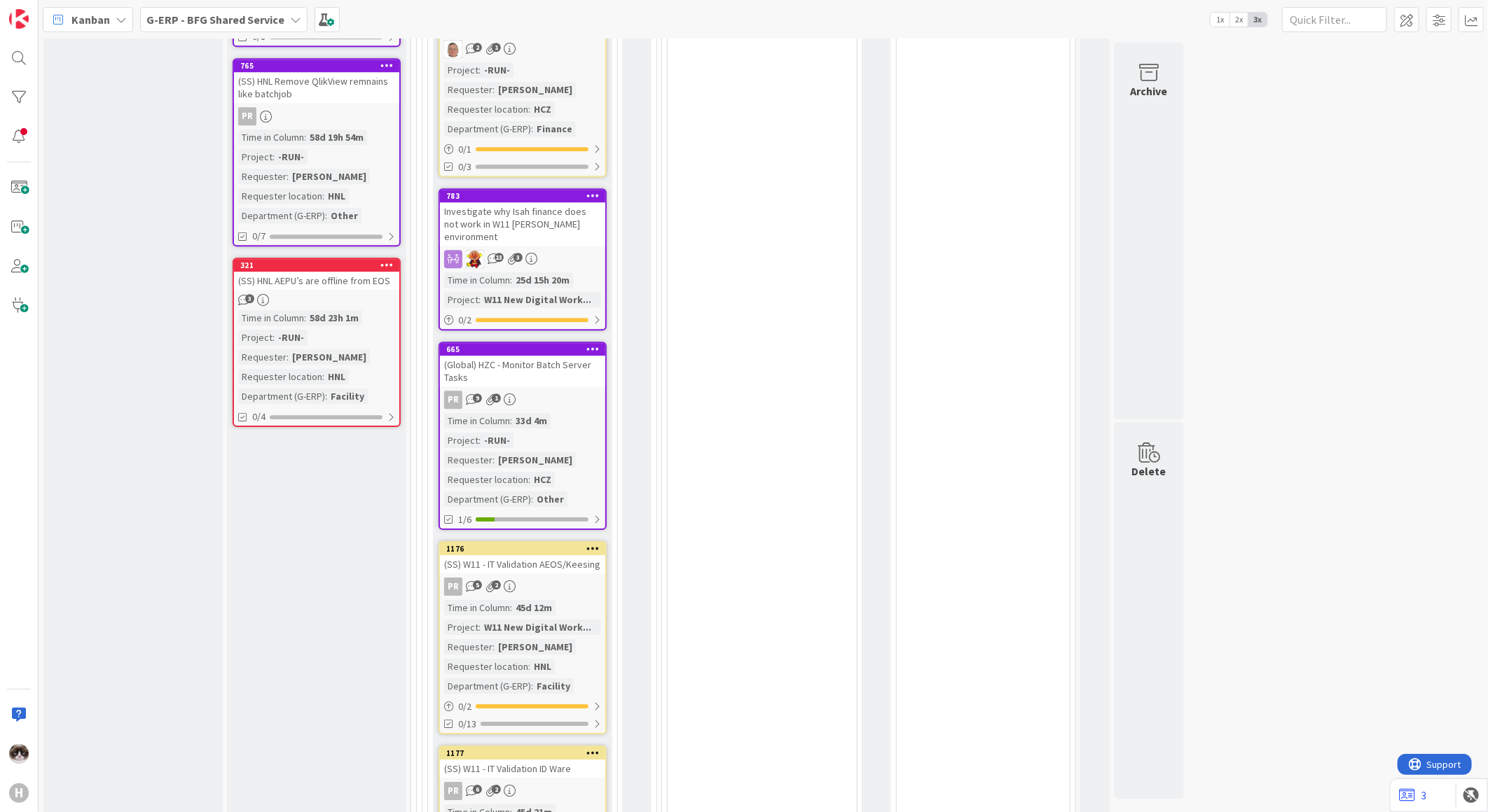
click at [572, 355] on div "(Global) HZC - Monitor Batch Server Tasks" at bounding box center [522, 371] width 165 height 31
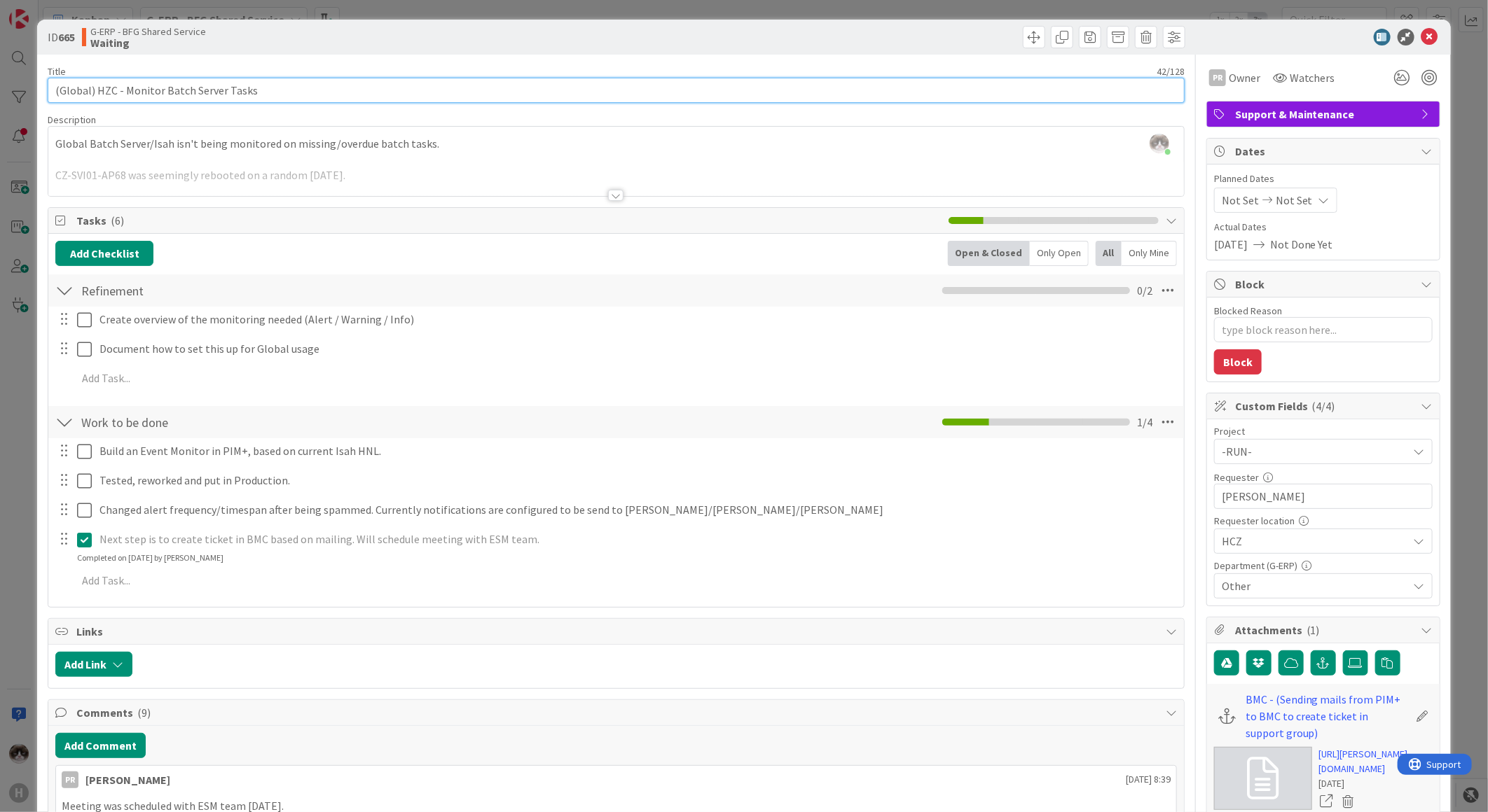
drag, startPoint x: 286, startPoint y: 95, endPoint x: -4, endPoint y: 93, distance: 290.0
click at [0, 93] on html "H Kanban G-ERP - BFG Shared Service 1x 2x 3x 3 INFO This column can be used for…" at bounding box center [744, 406] width 1488 height 812
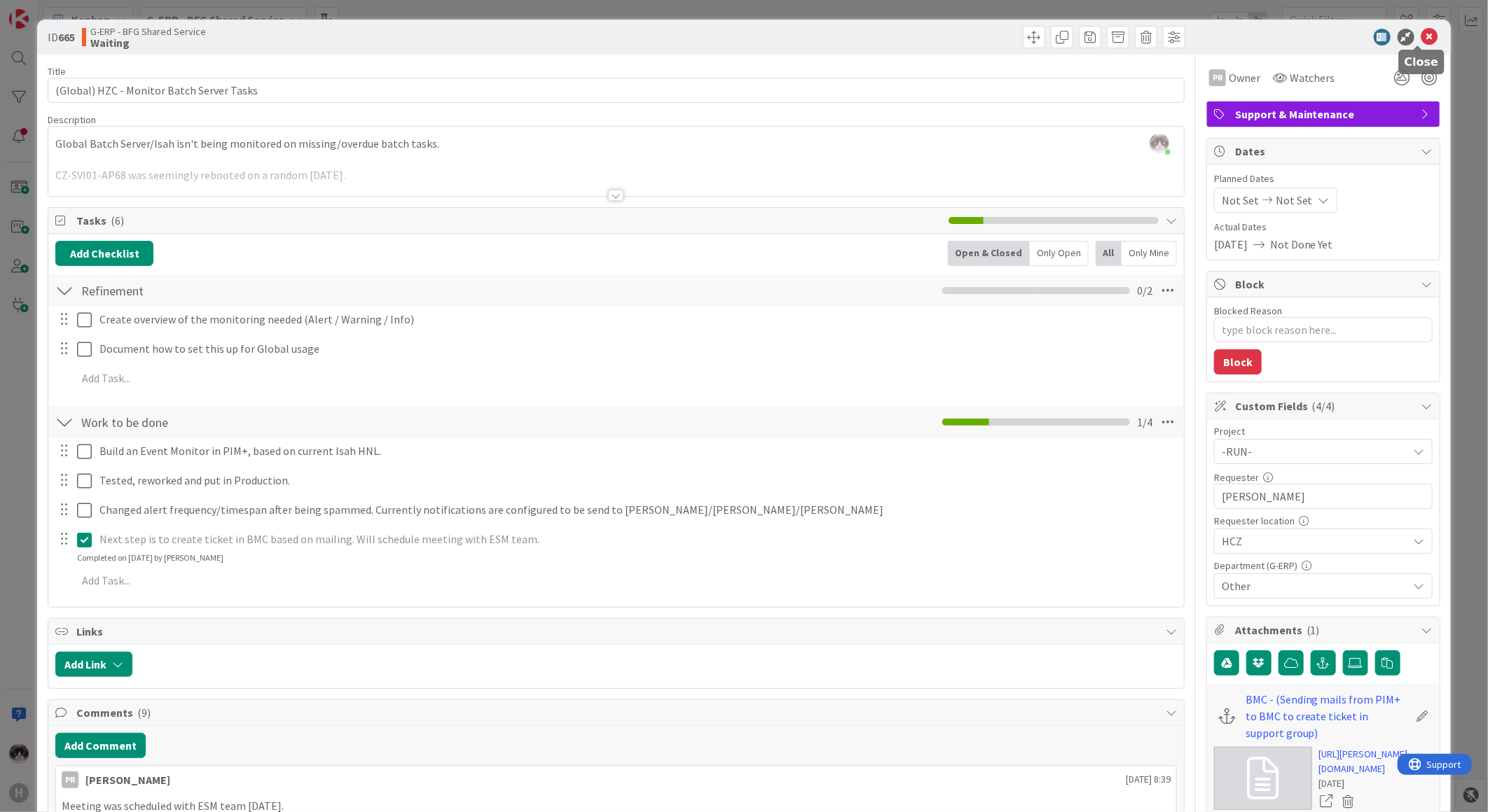
click at [1422, 34] on icon at bounding box center [1430, 37] width 17 height 17
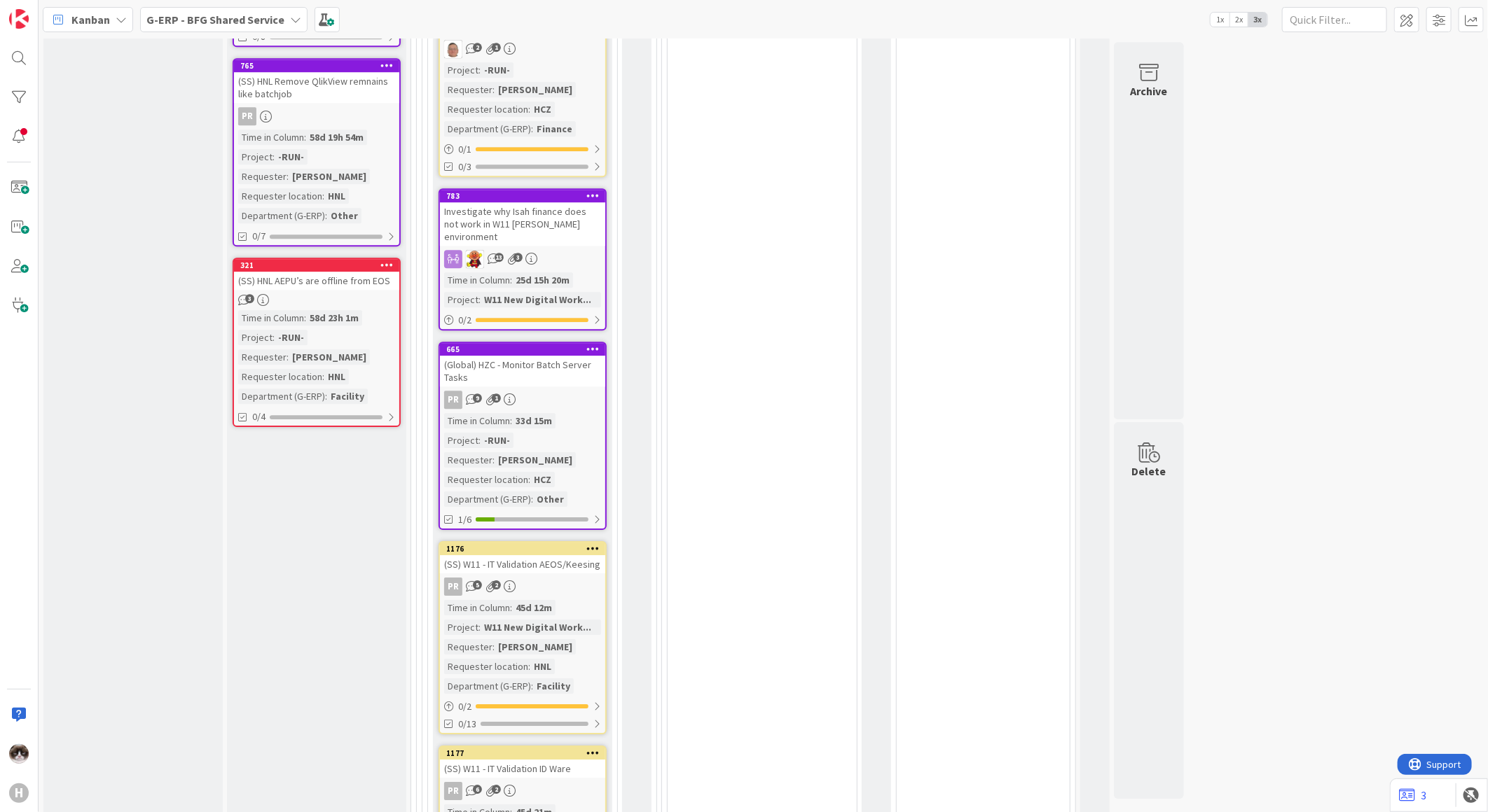
click at [555, 391] on div "PR 9 1" at bounding box center [522, 400] width 165 height 18
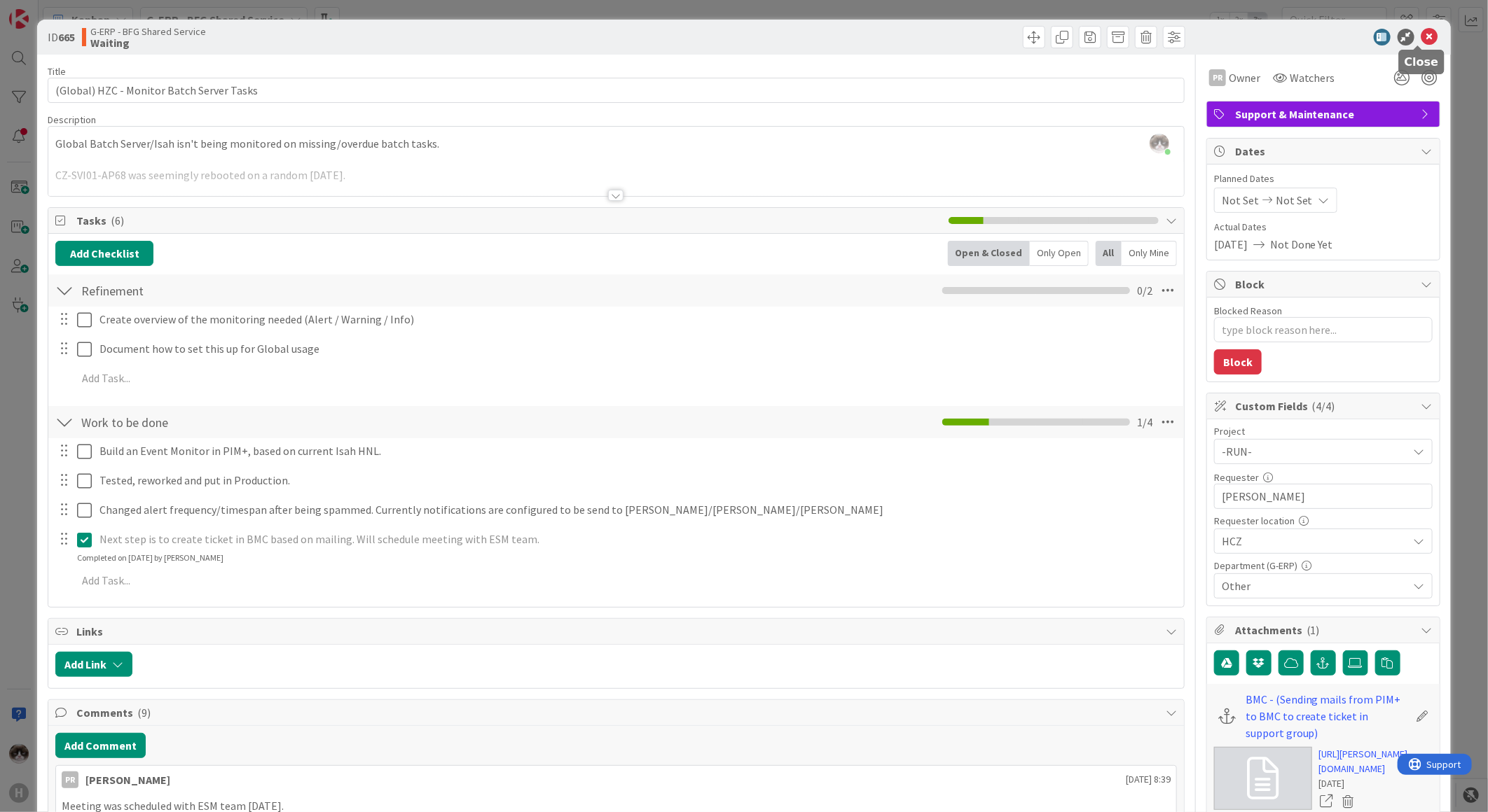
click at [1422, 31] on icon at bounding box center [1430, 37] width 17 height 17
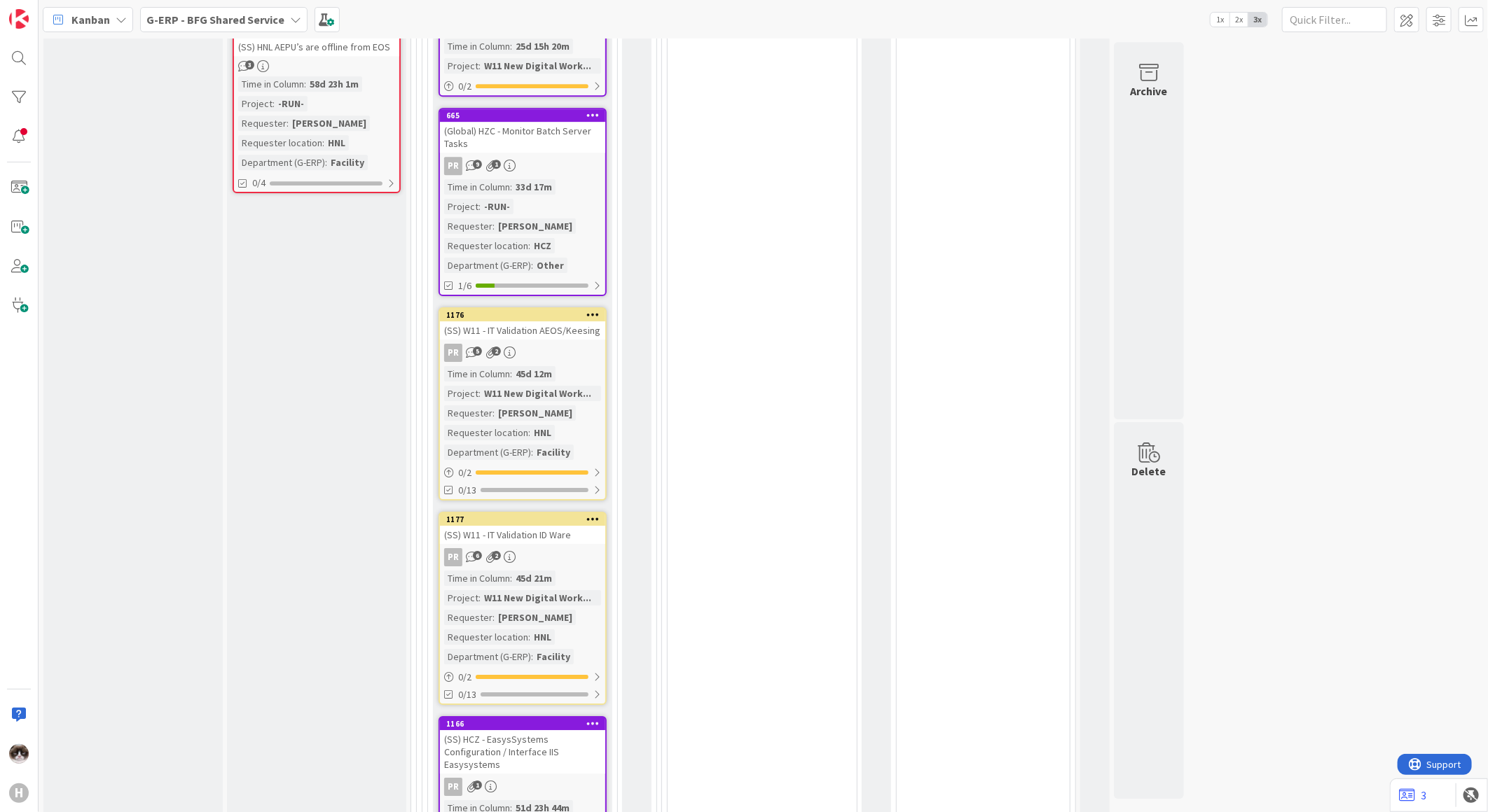
scroll to position [2784, 0]
click at [597, 344] on div "PR 5 2" at bounding box center [522, 353] width 165 height 18
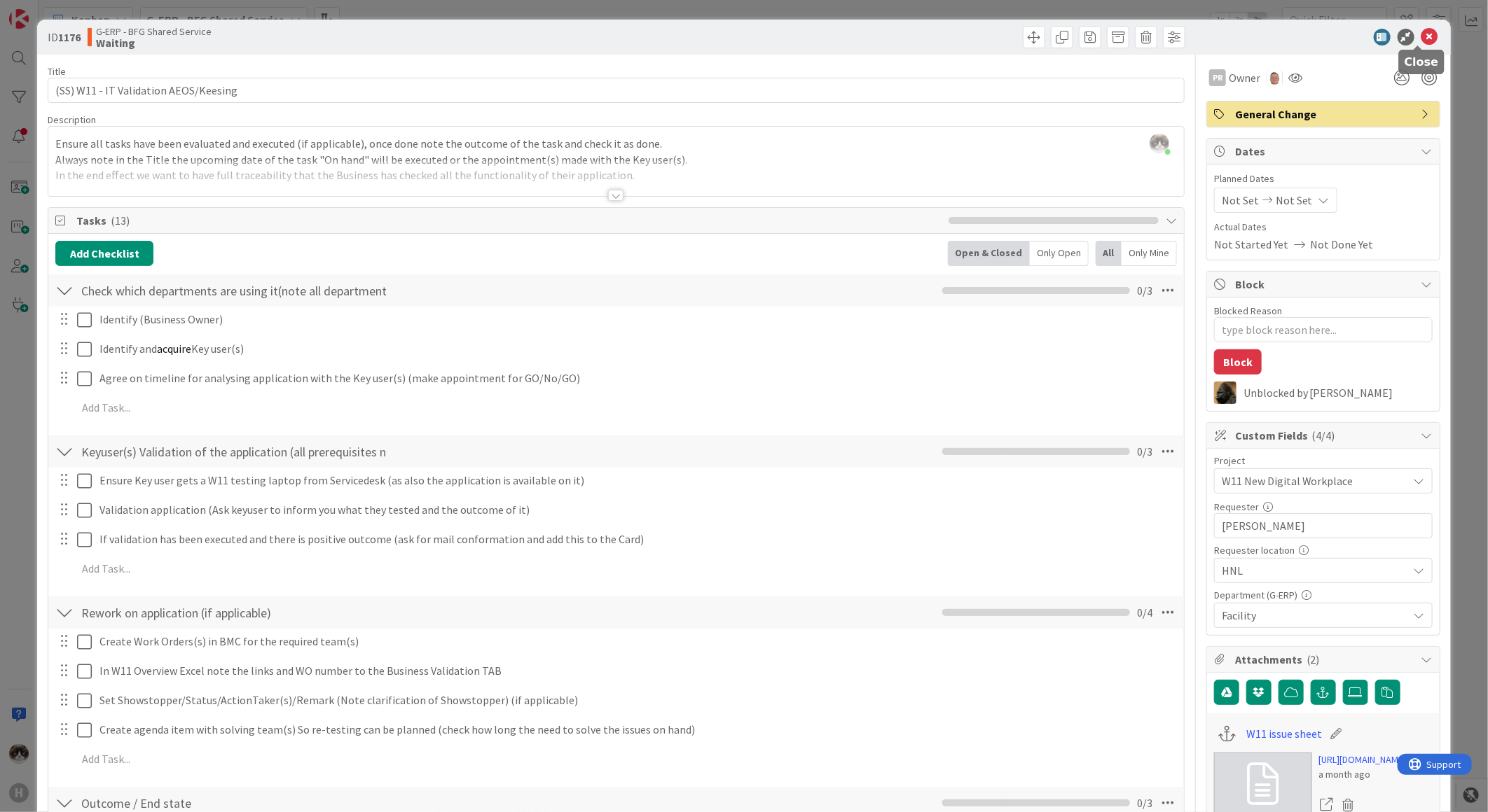
click at [1422, 35] on icon at bounding box center [1430, 37] width 17 height 17
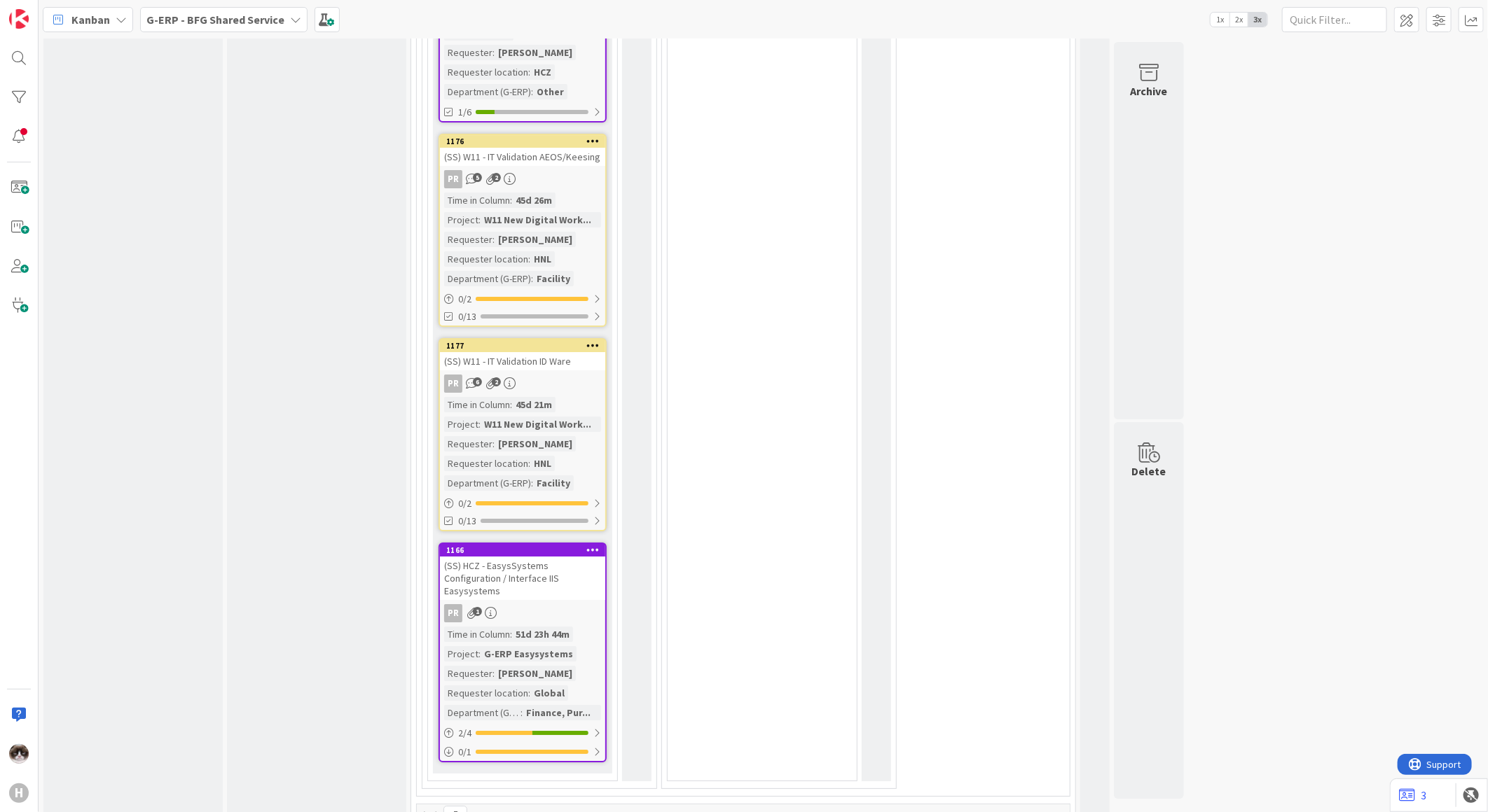
scroll to position [3096, 0]
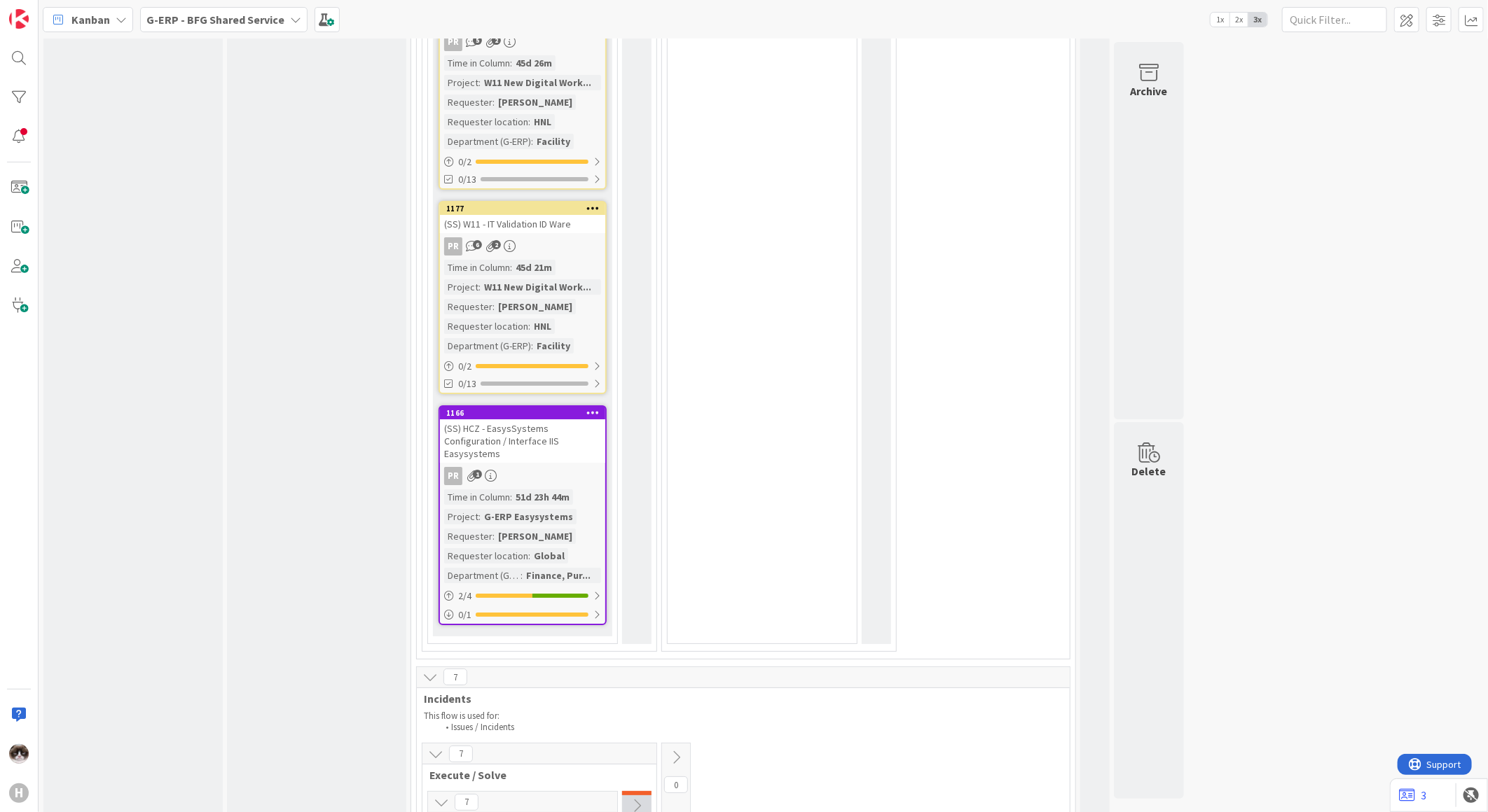
click at [578, 410] on link "1166 (SS) HCZ - EasysSystems Configuration / Interface IIS Easysystems PR 1 Tim…" at bounding box center [522, 515] width 168 height 220
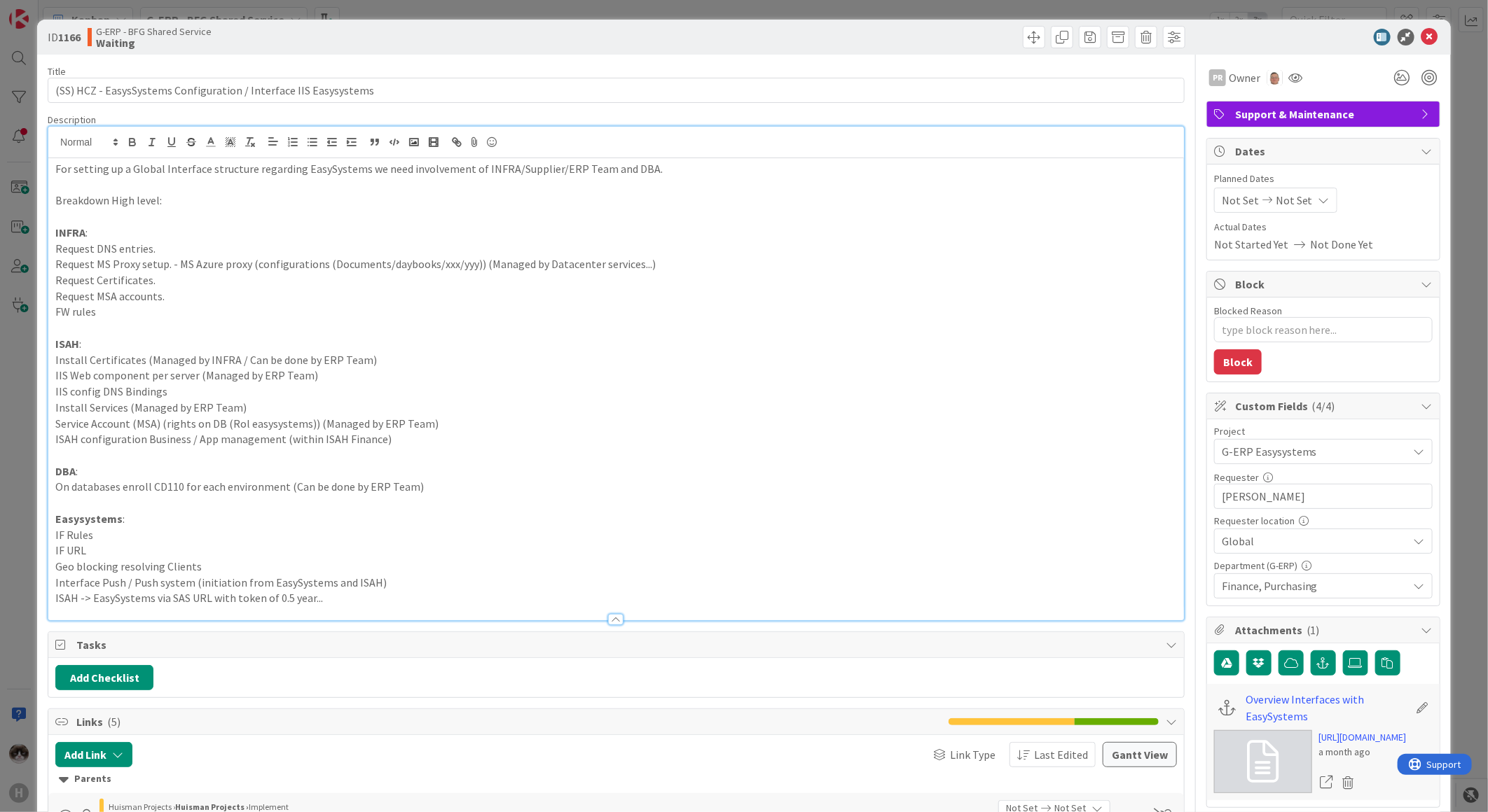
type textarea "x"
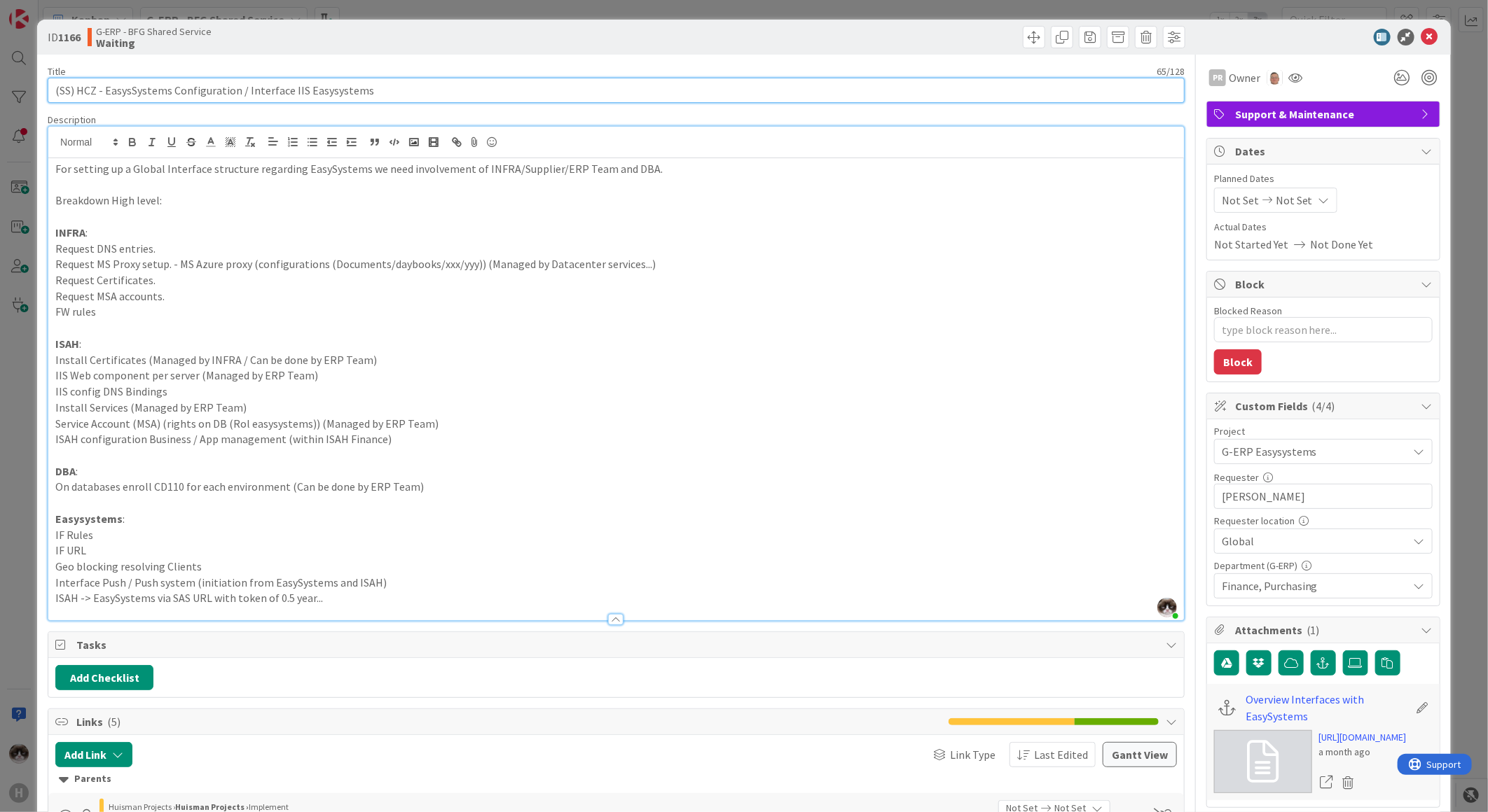
drag, startPoint x: 79, startPoint y: 87, endPoint x: 95, endPoint y: 86, distance: 16.0
click at [95, 86] on input "(SS) HCZ - EasysSystems Configuration / Interface IIS Easysystems" at bounding box center [616, 90] width 1137 height 25
click at [92, 91] on input "(SS) HCZ - EasysSystems Configuration / Interface IIS Easysystems" at bounding box center [616, 90] width 1137 height 25
click at [96, 93] on input "(SS) HCZ - EasysSystems Configuration / Interface IIS Easysystems" at bounding box center [616, 90] width 1137 height 25
type input "(SS) HCZ Test - EasysSystems Configuration / Interface IIS Easysystems"
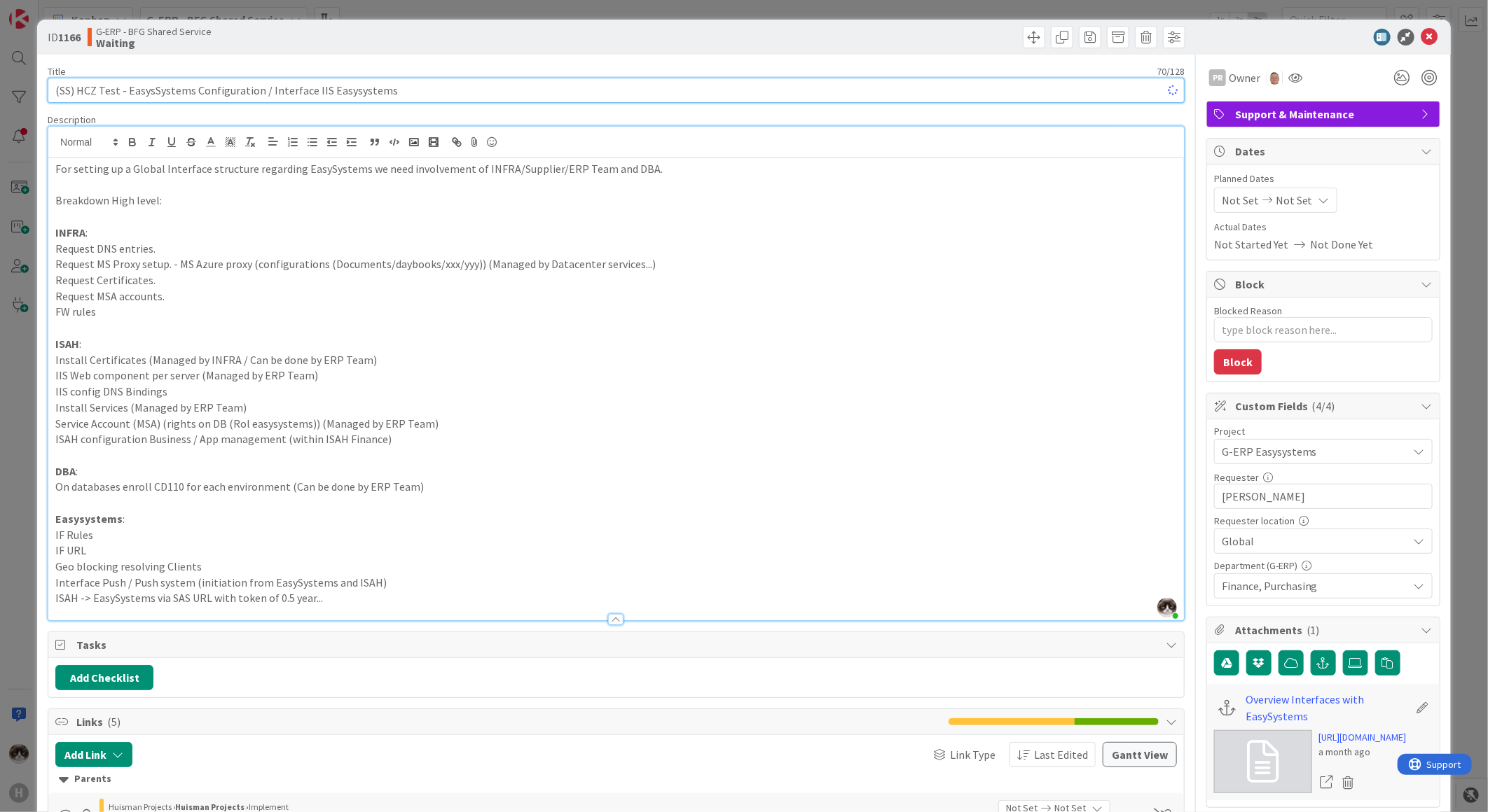
type textarea "x"
type input "(SS) HCZ Test - EasysSystems Configuration / Interface IIS Easysystems"
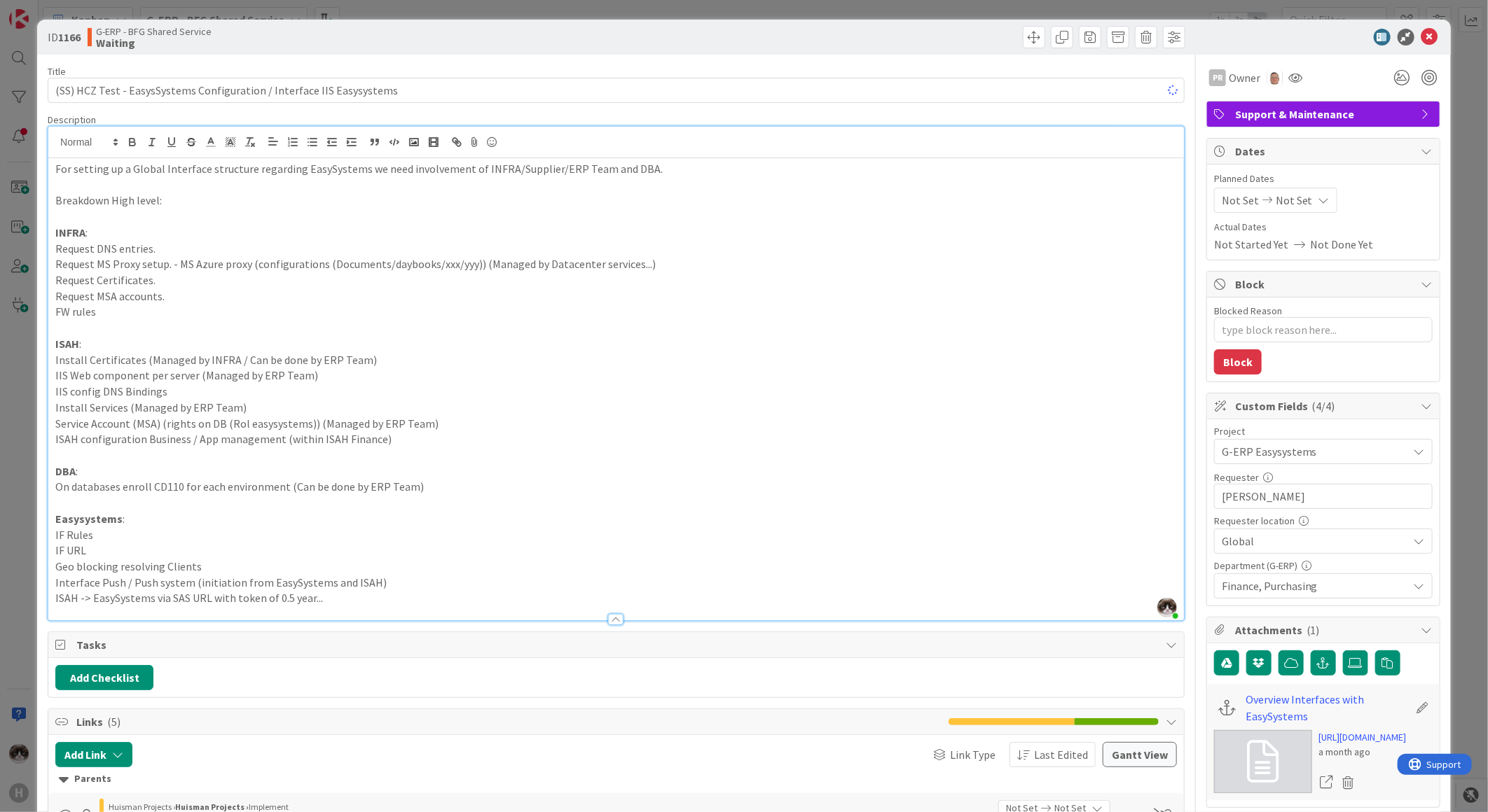
click at [458, 373] on p "IIS Web component per server (Managed by ERP Team)" at bounding box center [615, 375] width 1121 height 16
click at [1422, 33] on icon at bounding box center [1430, 37] width 17 height 17
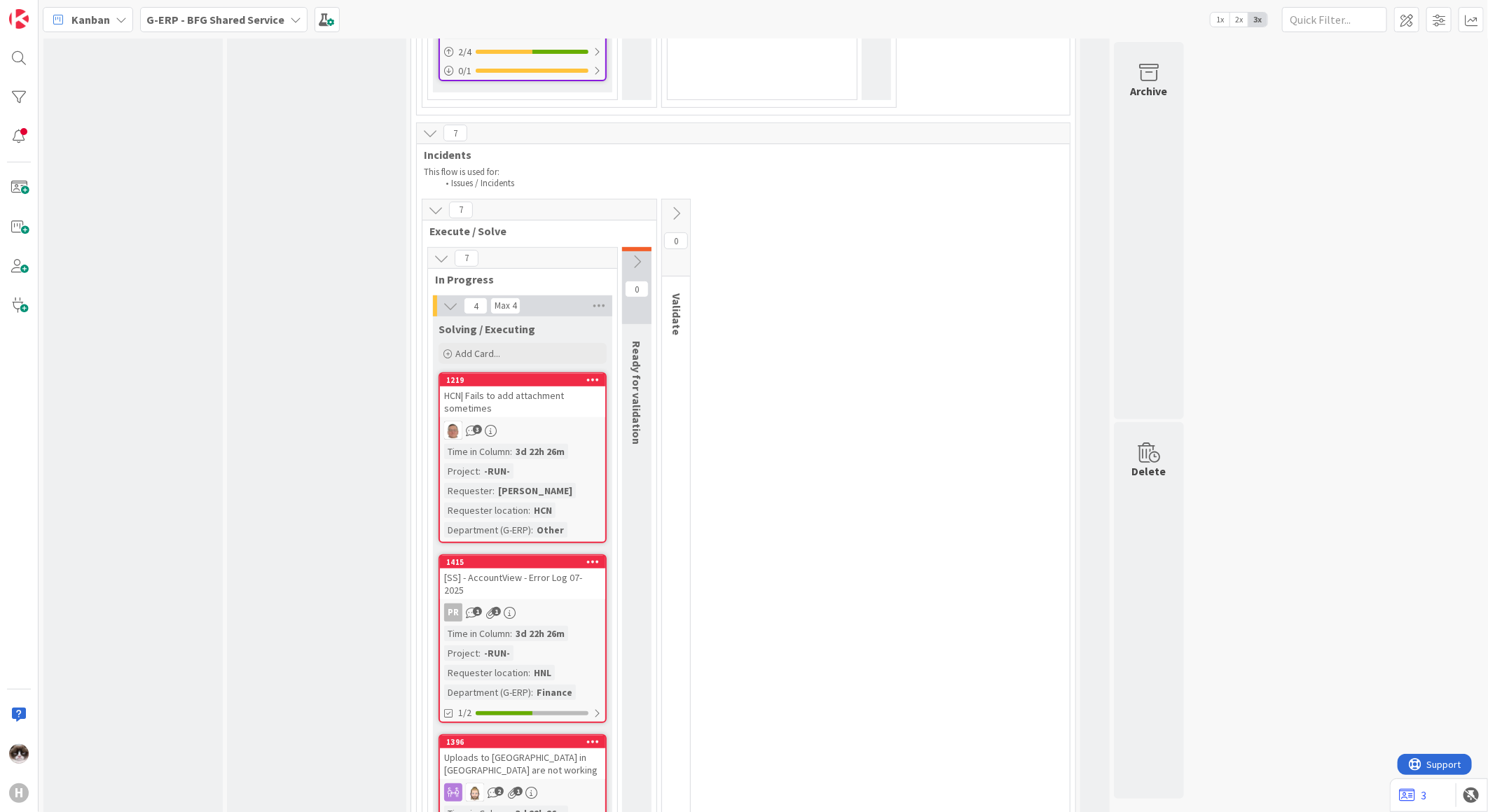
click at [571, 386] on div "HCN| Fails to add attachment sometimes" at bounding box center [522, 401] width 165 height 31
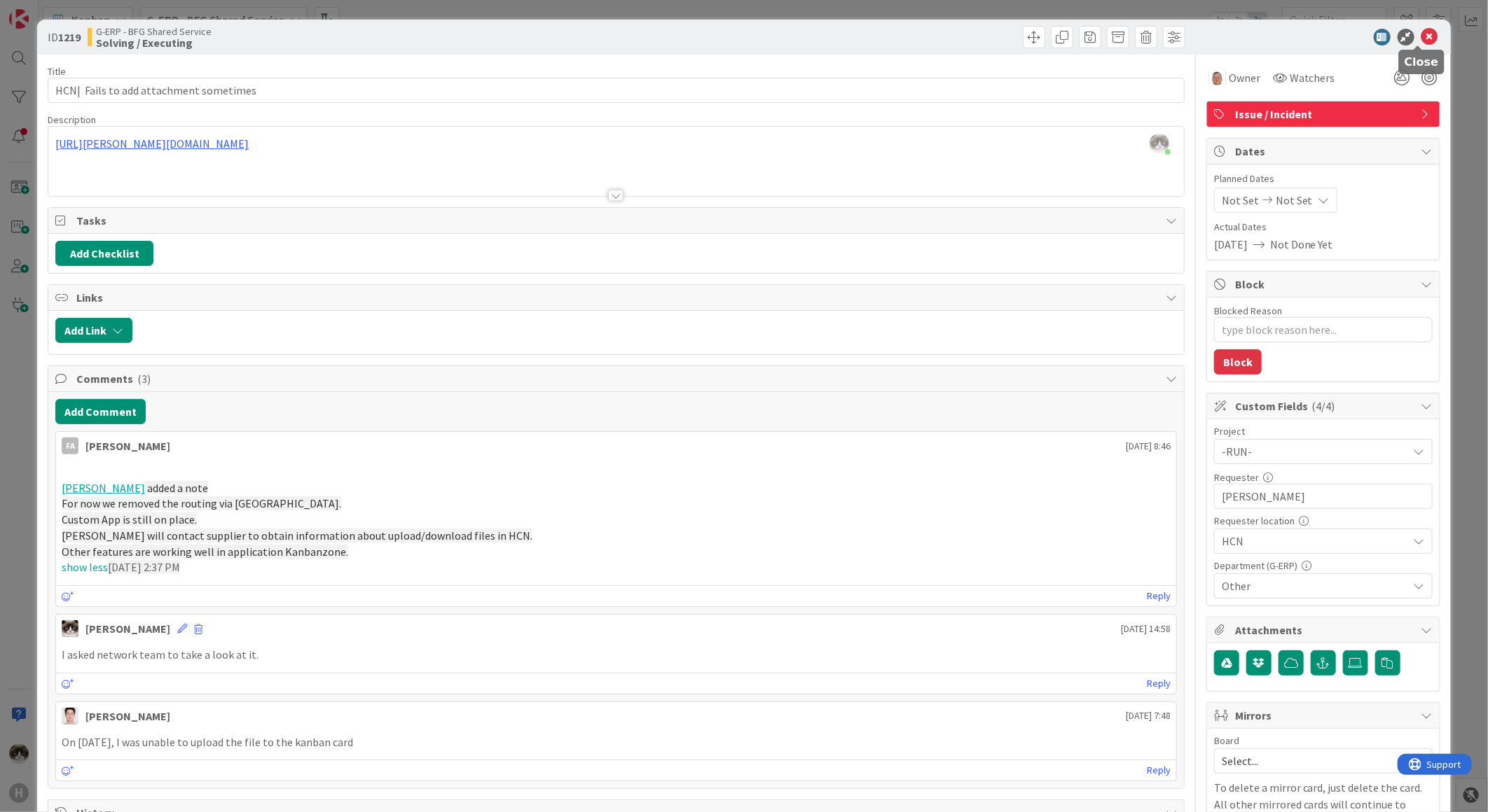
click at [1422, 38] on icon at bounding box center [1430, 37] width 17 height 17
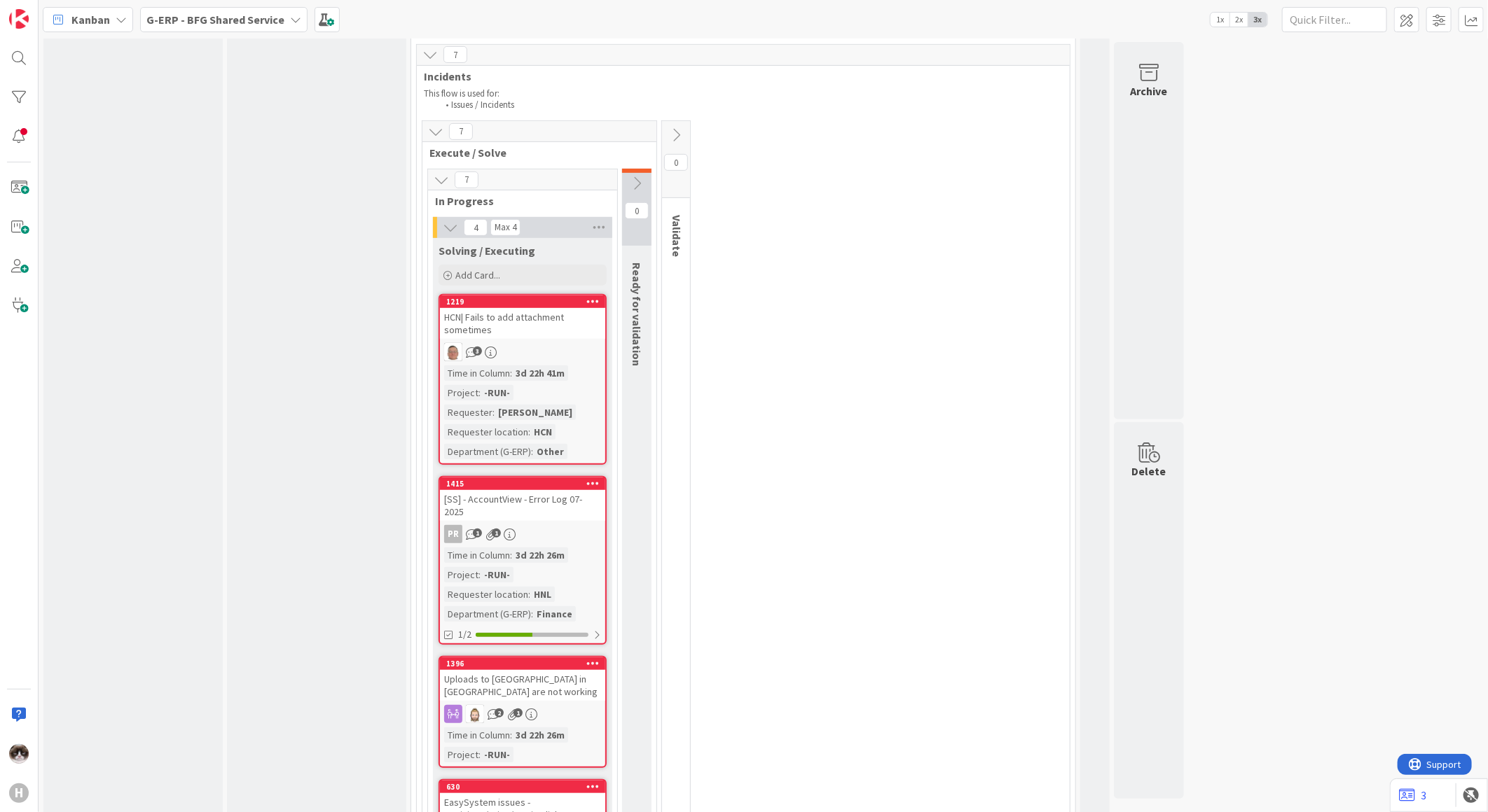
click at [565, 343] on div "3" at bounding box center [522, 352] width 165 height 18
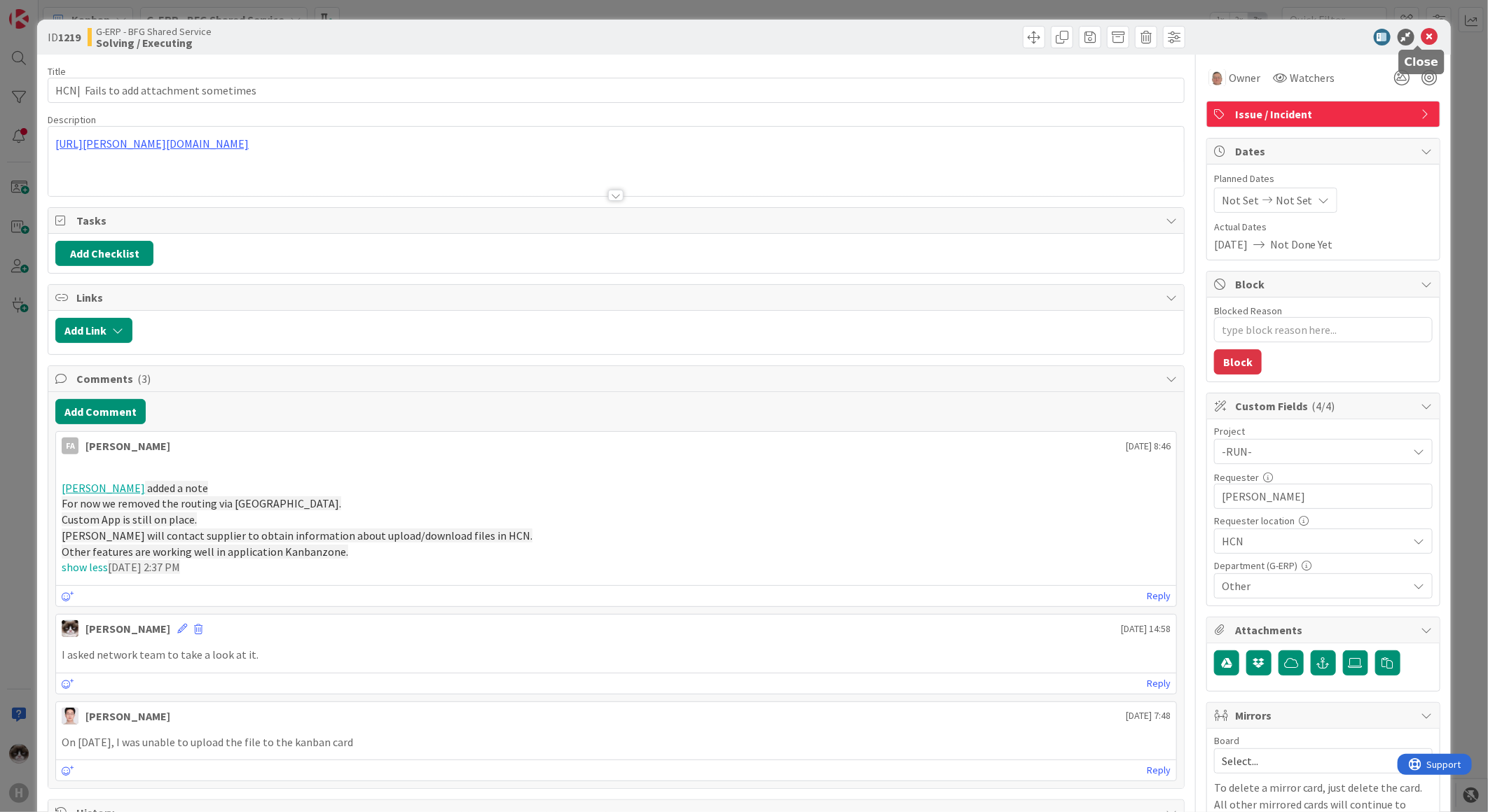
drag, startPoint x: 1413, startPoint y: 35, endPoint x: 1351, endPoint y: 80, distance: 76.6
click at [1422, 35] on icon at bounding box center [1430, 37] width 17 height 17
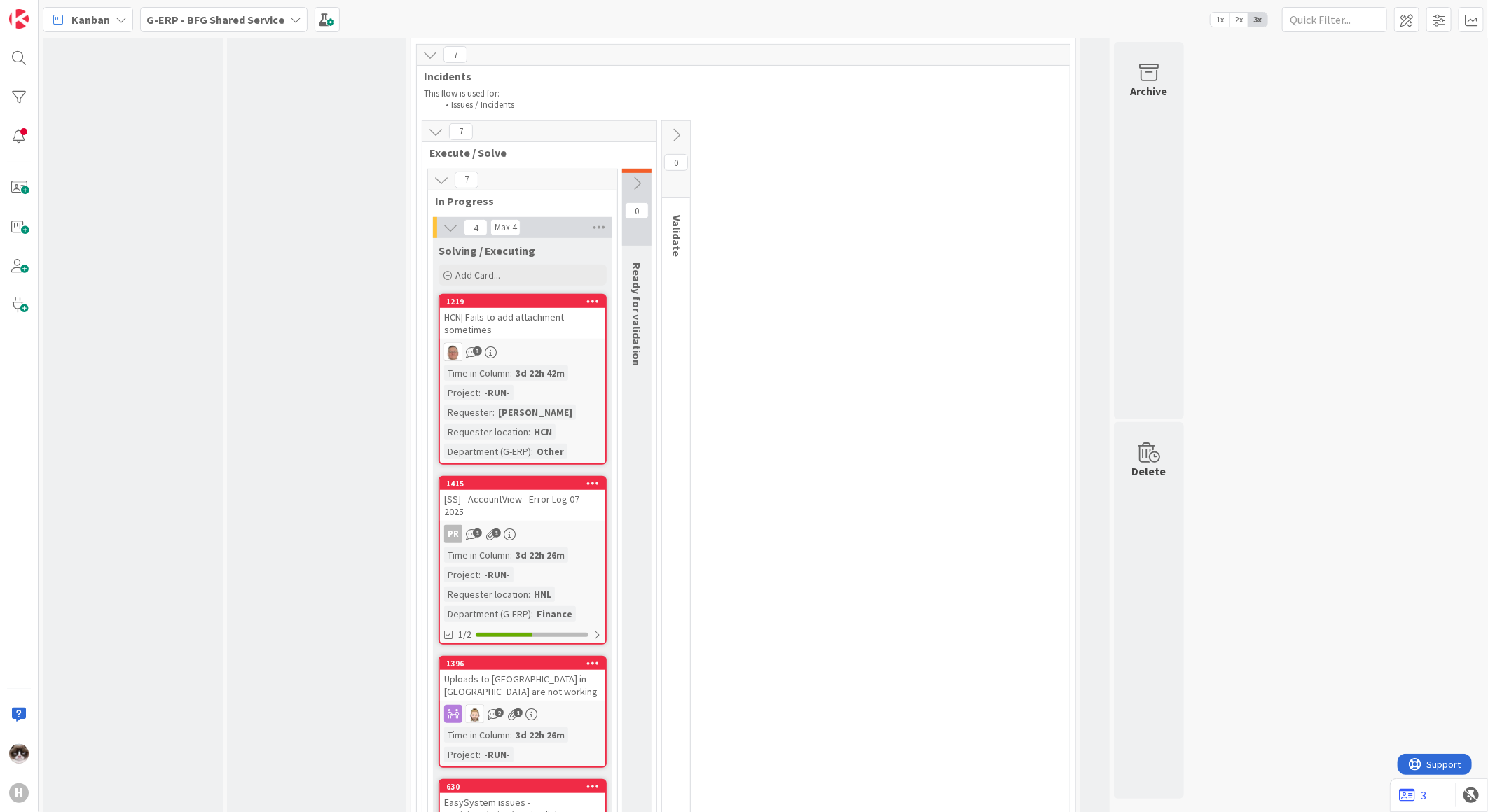
click at [553, 705] on div "2 1" at bounding box center [522, 714] width 165 height 18
click at [556, 639] on div "3 INFO This column can be used for informational tickets that will not move acr…" at bounding box center [763, 425] width 1449 height 774
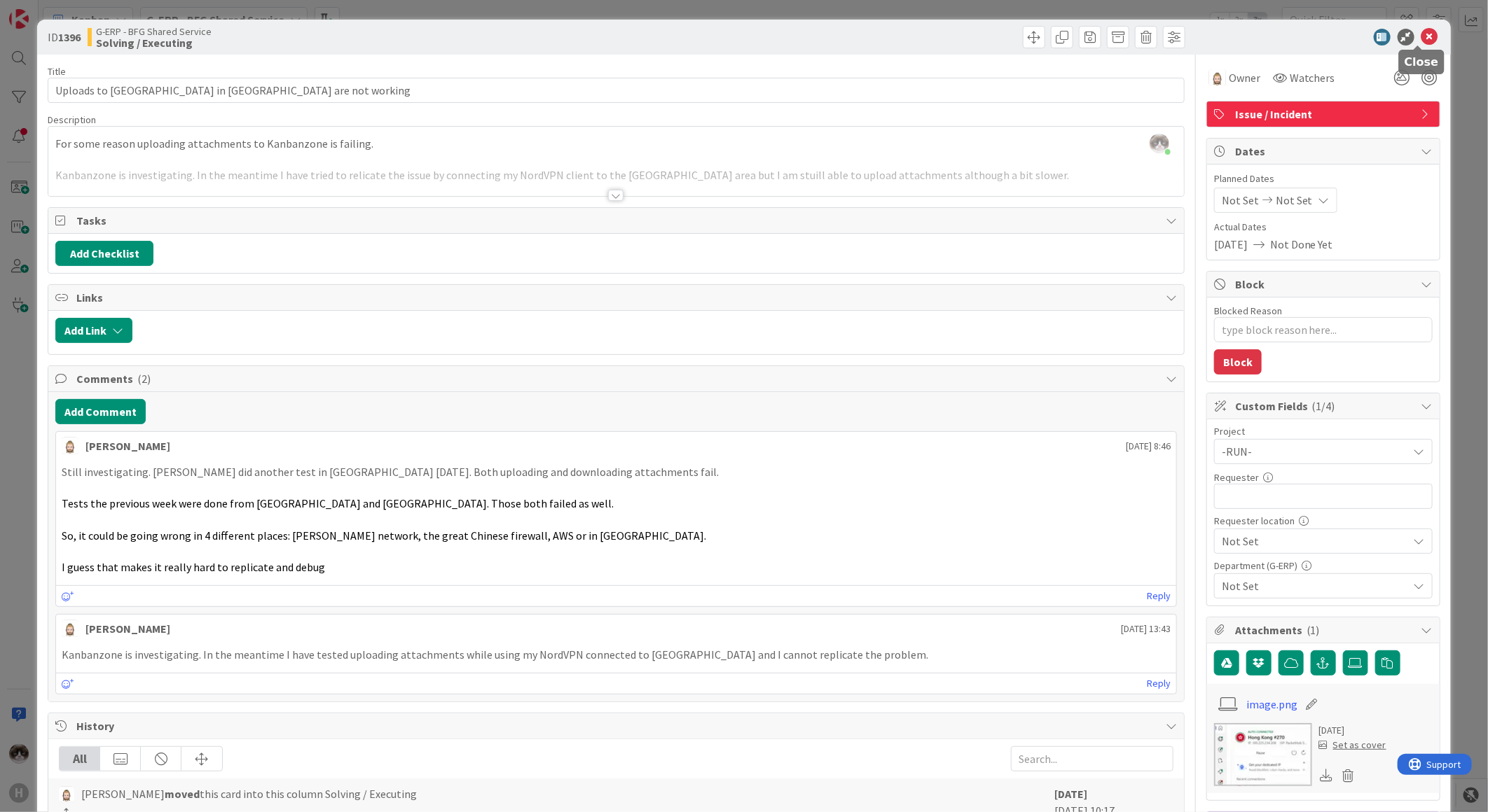
click at [1422, 33] on icon at bounding box center [1430, 37] width 17 height 17
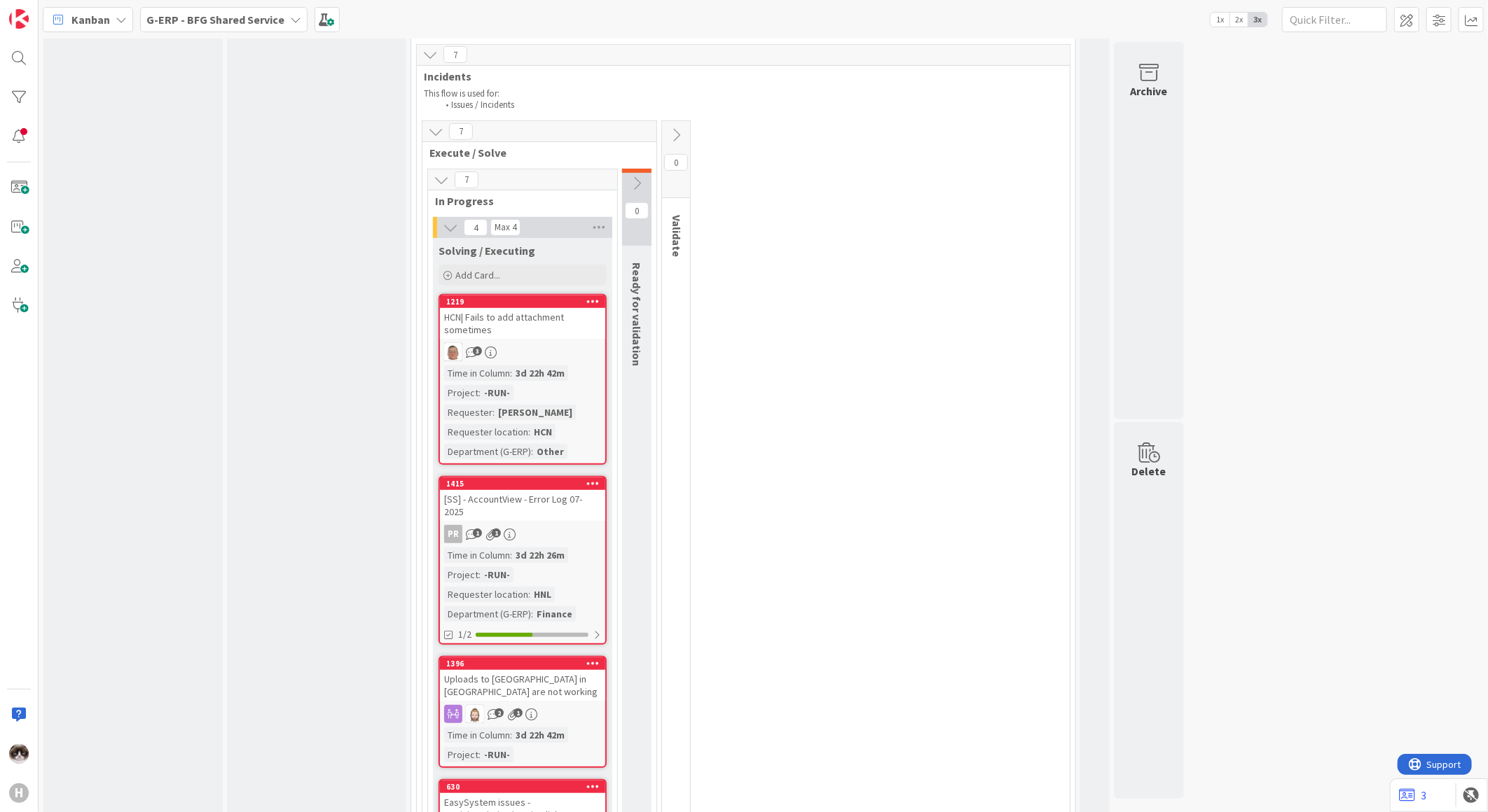
click at [564, 525] on div "PR 1 1" at bounding box center [522, 534] width 165 height 18
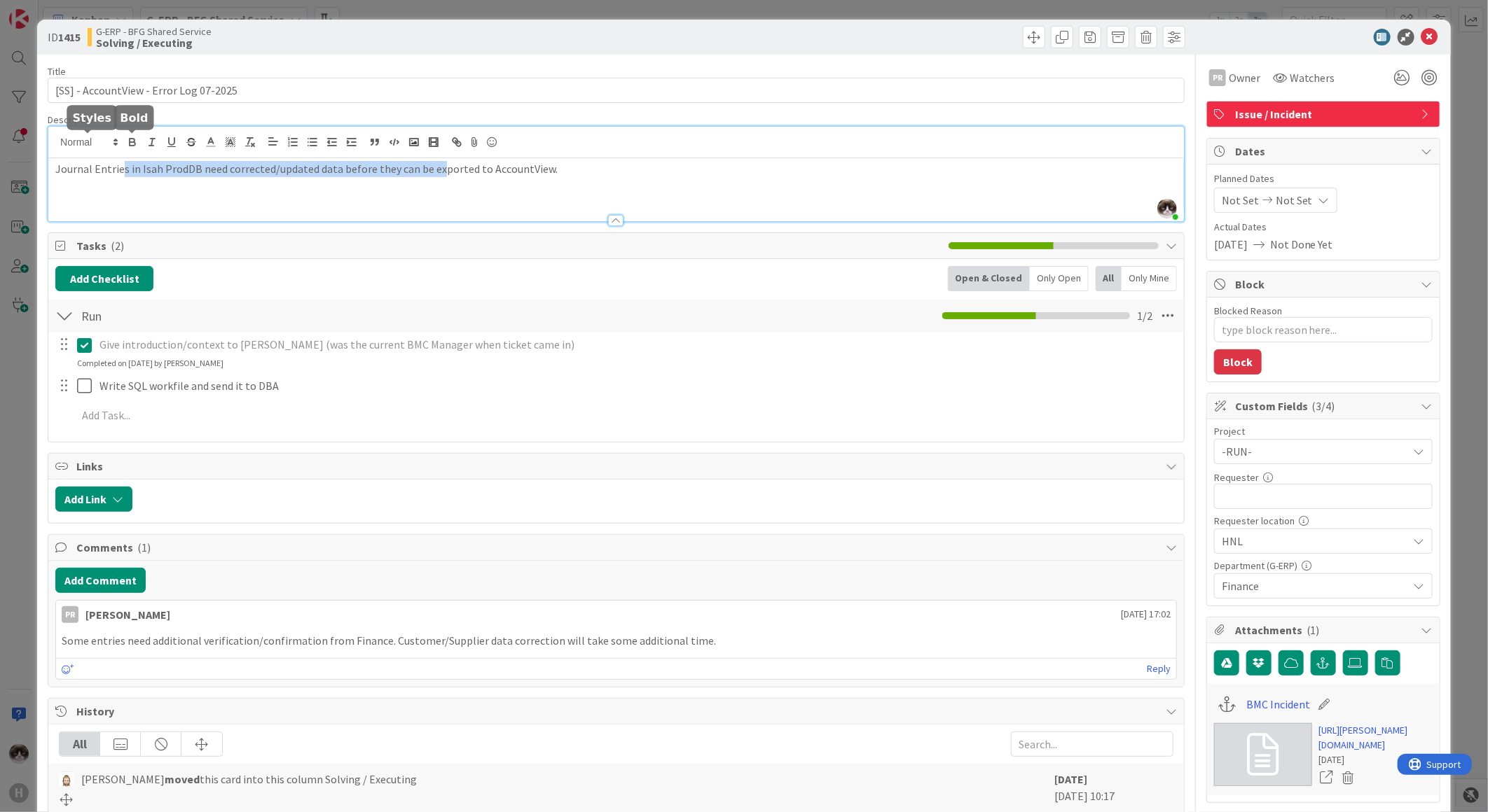
drag, startPoint x: 121, startPoint y: 135, endPoint x: 461, endPoint y: 131, distance: 340.0
click at [457, 130] on div "Kevin van Dijk just joined Journal Entries in Isah ProdDB need corrected/update…" at bounding box center [616, 174] width 1135 height 94
click at [370, 194] on div "Journal Entries in Isah ProdDB need corrected/updated data before they can be e…" at bounding box center [616, 190] width 1135 height 63
click at [1422, 37] on icon at bounding box center [1430, 37] width 17 height 17
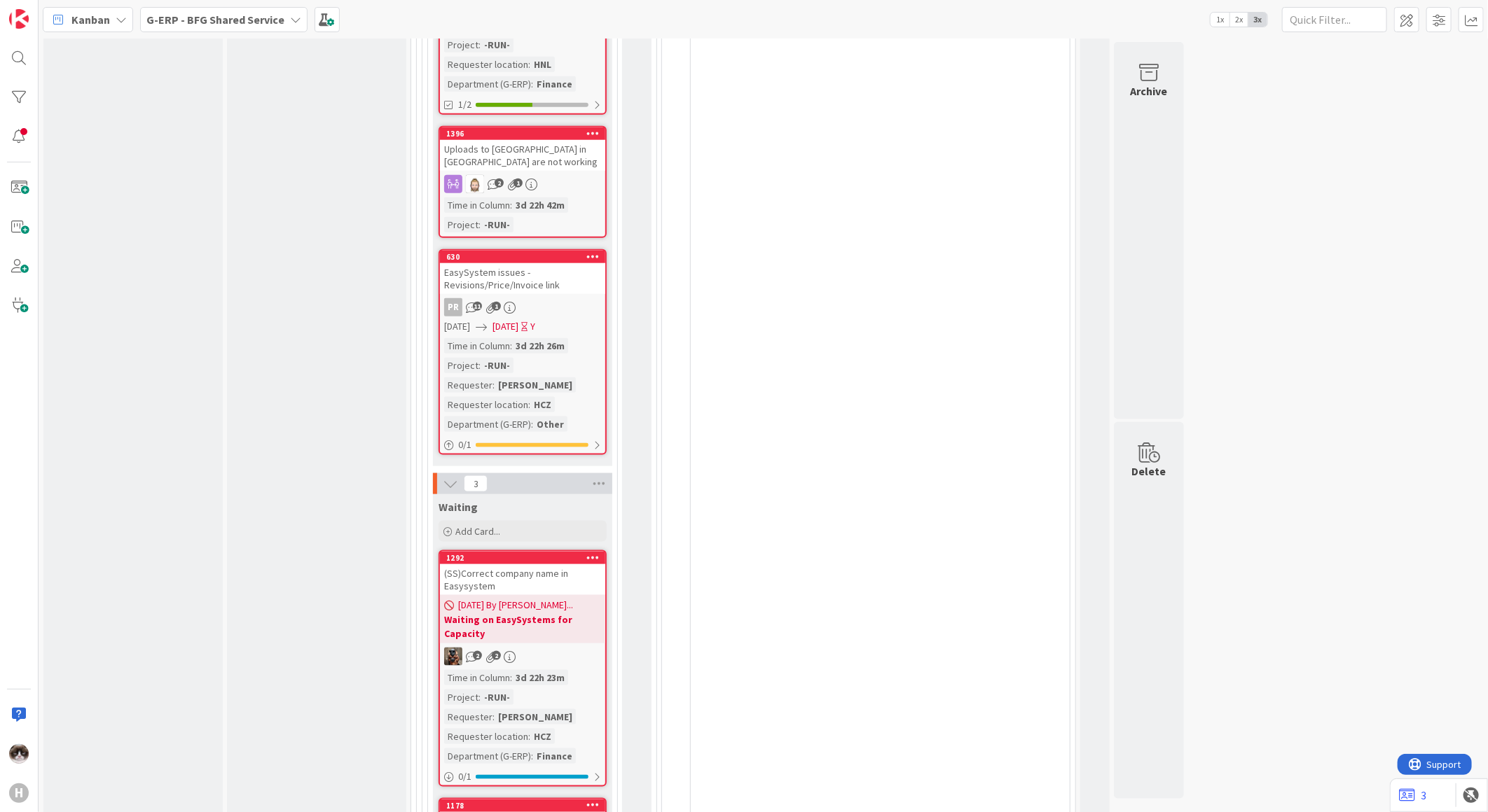
scroll to position [4262, 0]
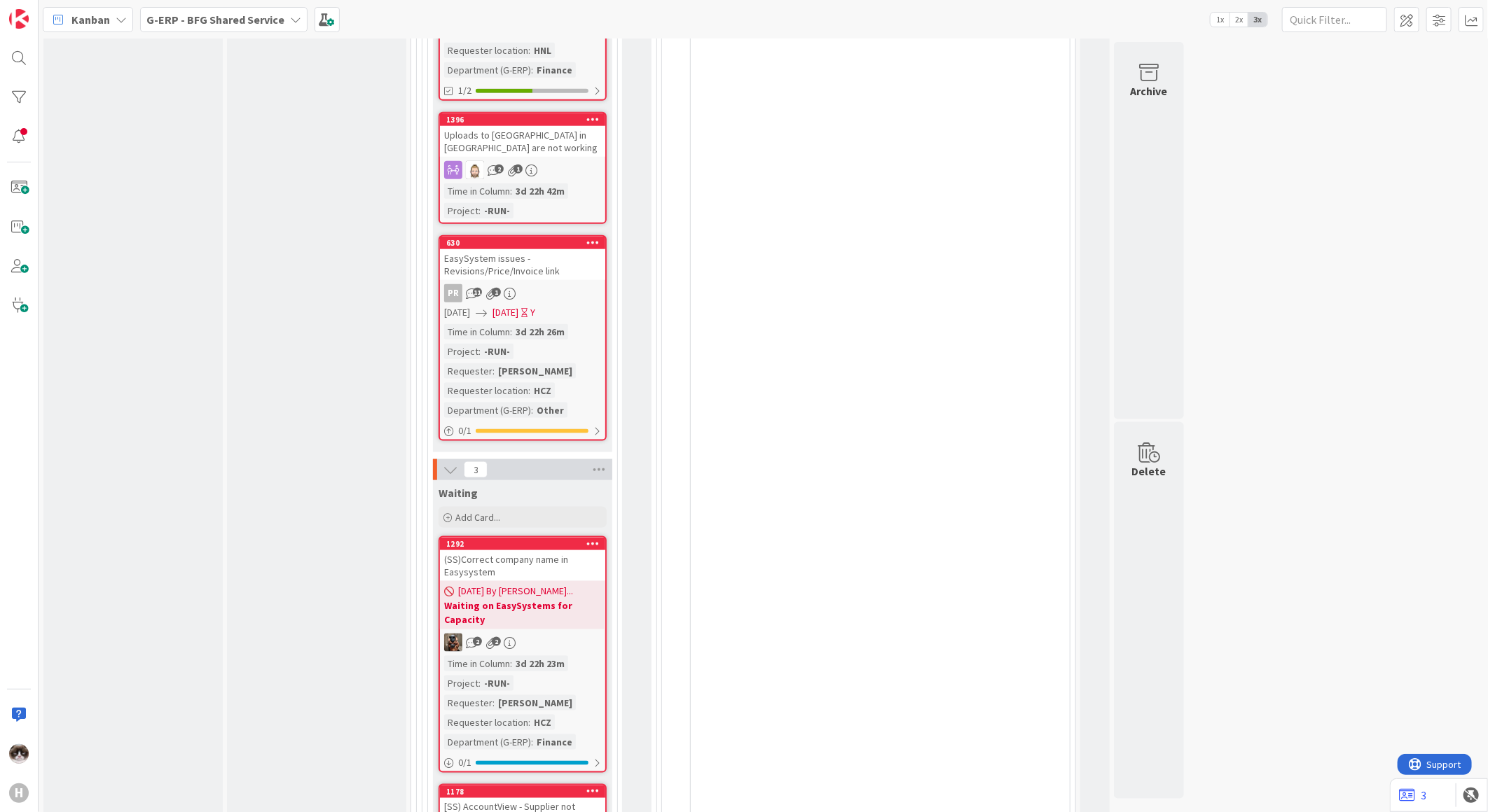
click at [575, 249] on div "EasySystem issues - Revisions/Price/Invoice link" at bounding box center [522, 264] width 165 height 31
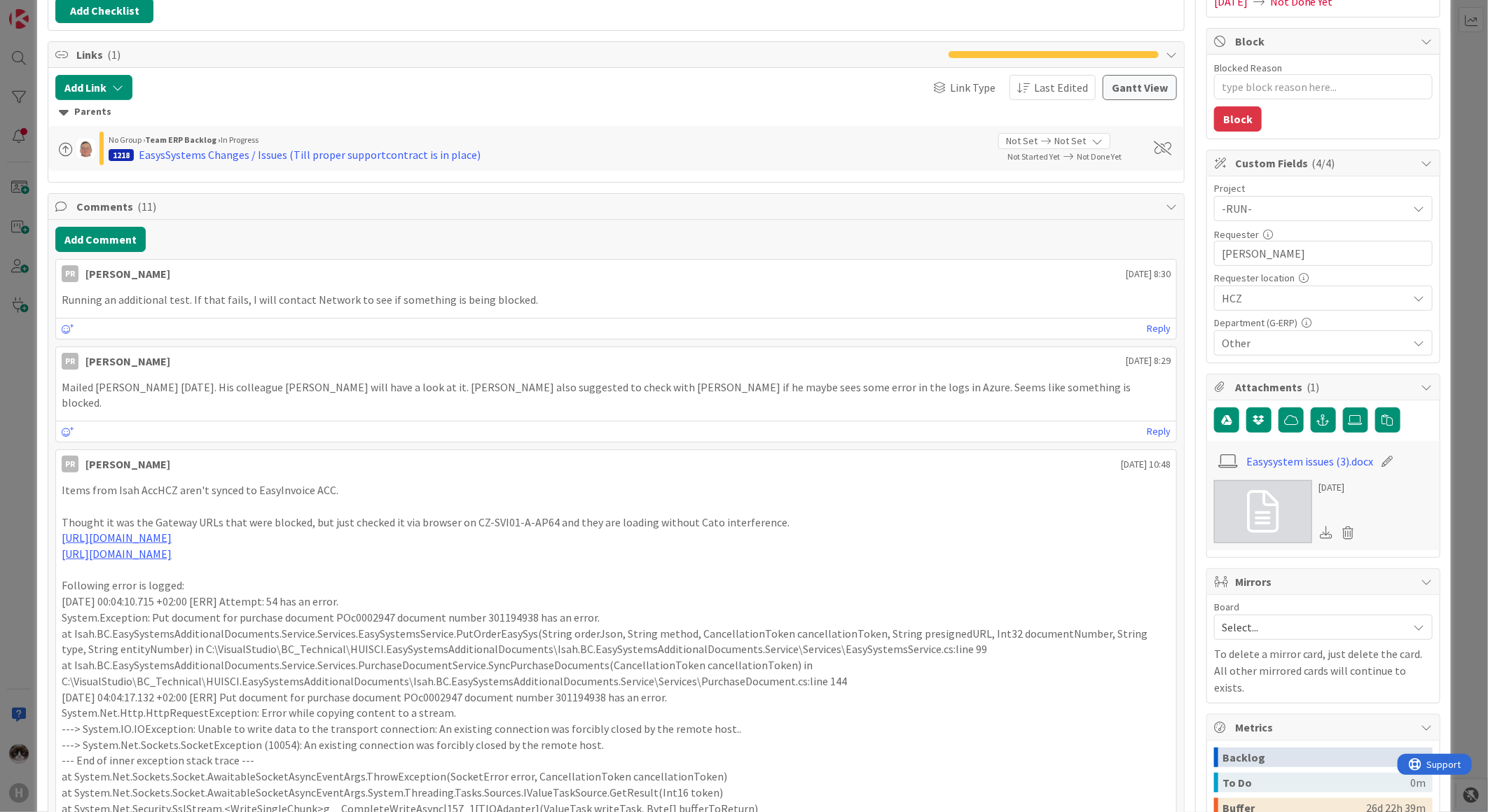
scroll to position [389, 0]
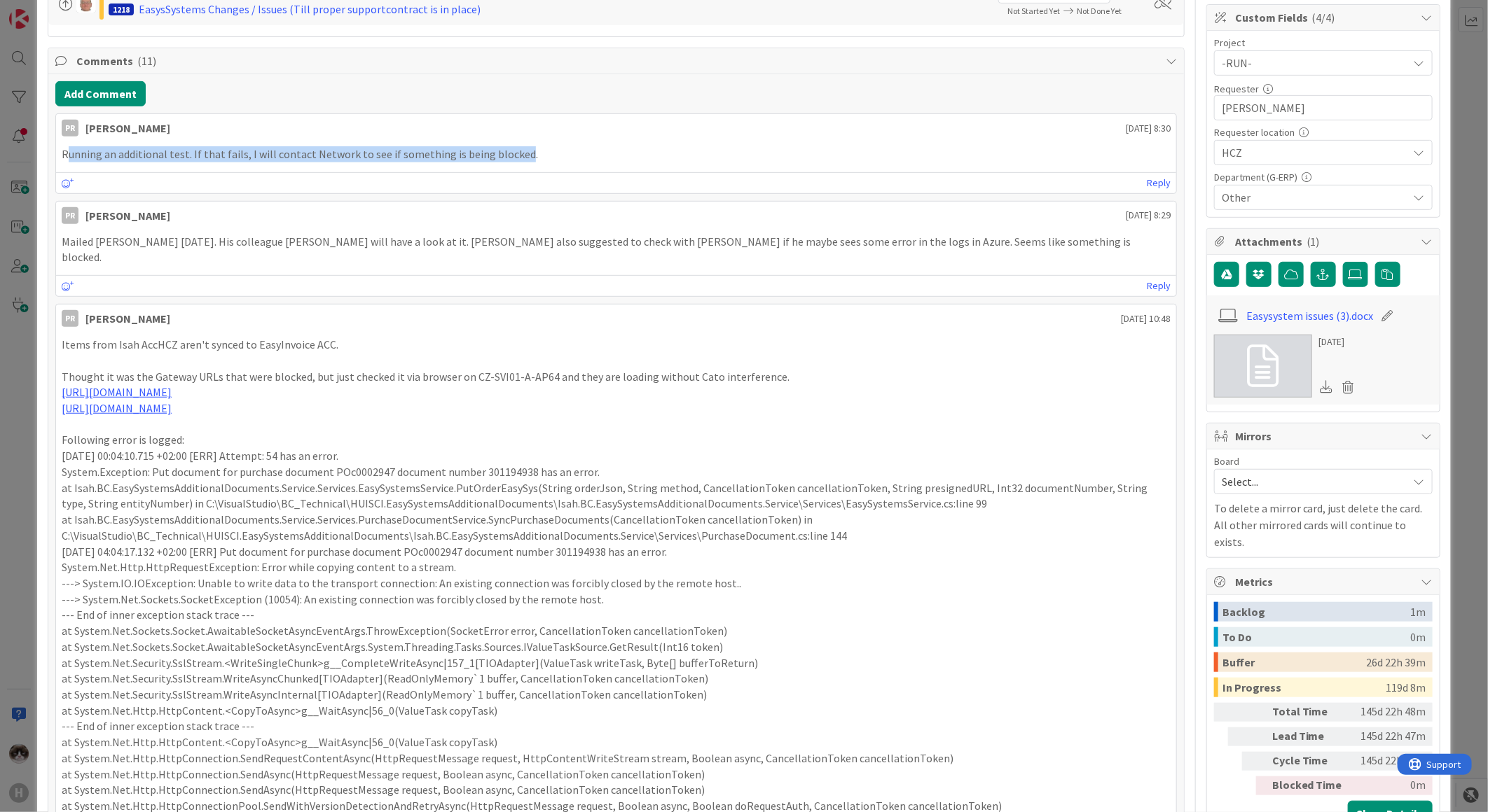
drag, startPoint x: 71, startPoint y: 156, endPoint x: 519, endPoint y: 165, distance: 448.1
click at [519, 165] on div "Running an additional test. If that fails, I will contact Network to see if som…" at bounding box center [616, 154] width 1120 height 27
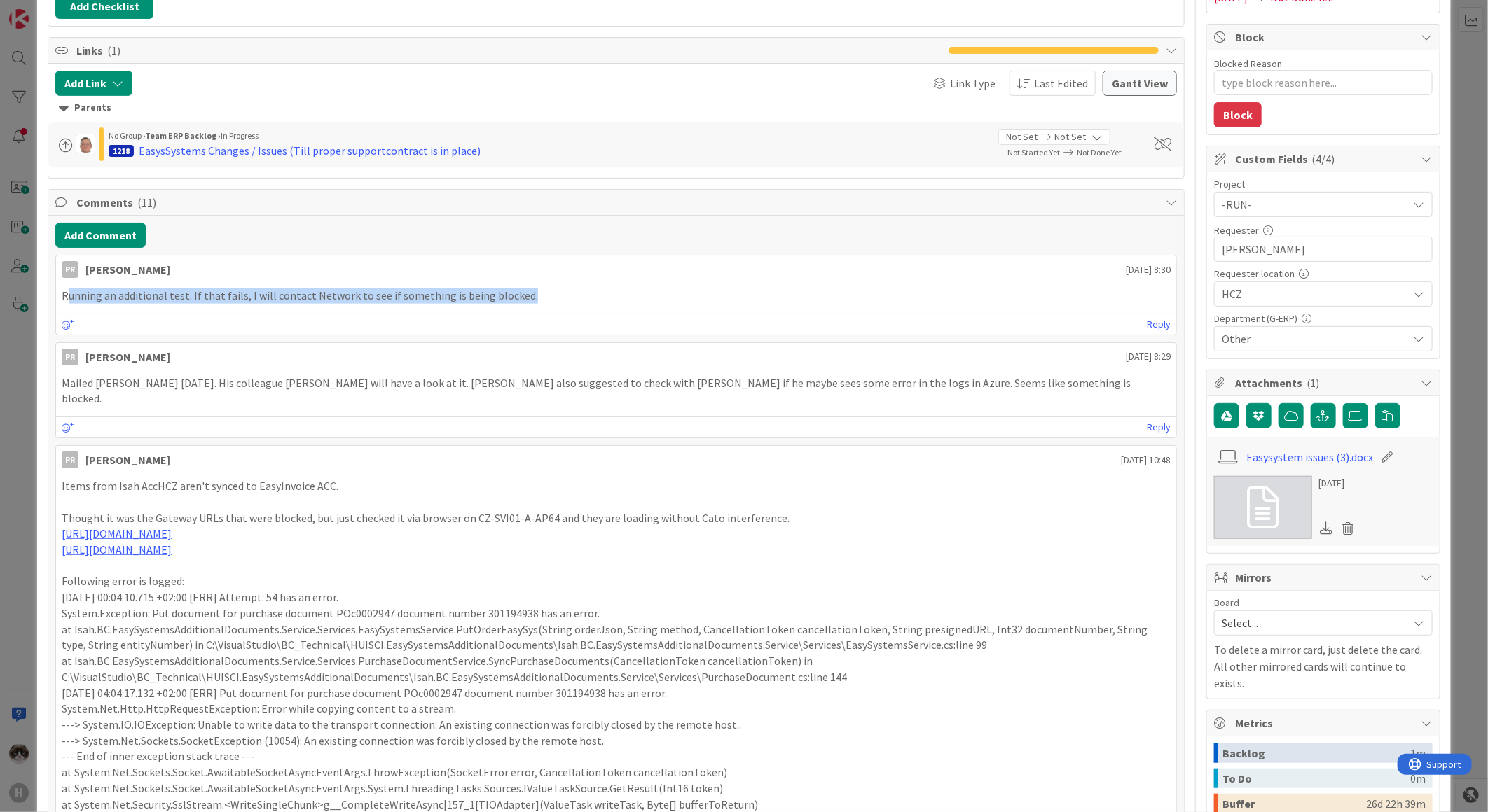
scroll to position [233, 0]
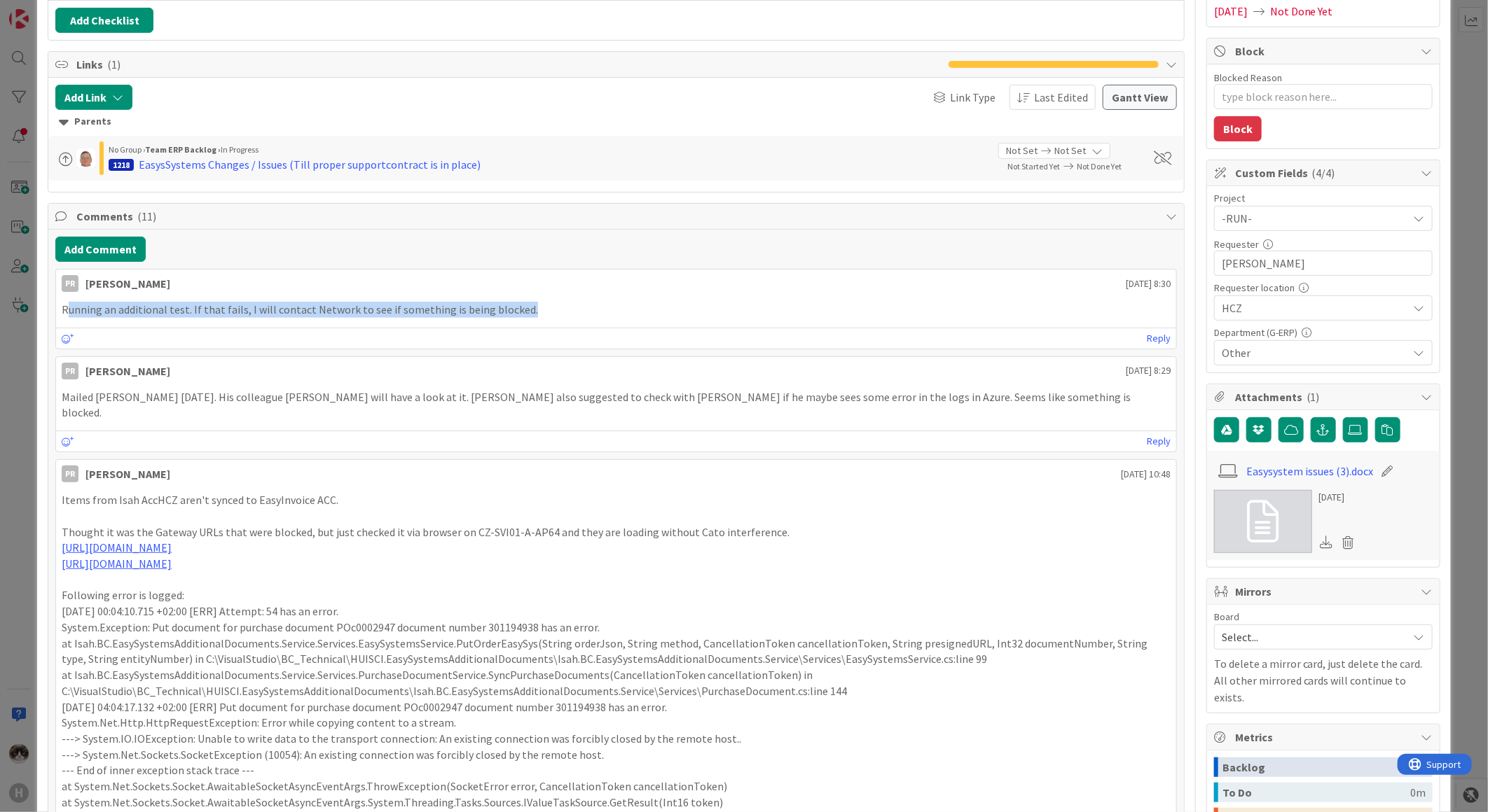
click at [510, 315] on p "Running an additional test. If that fails, I will contact Network to see if som…" at bounding box center [616, 309] width 1109 height 16
drag, startPoint x: 575, startPoint y: 315, endPoint x: 24, endPoint y: 297, distance: 551.3
click at [24, 297] on div "ID 630 G-ERP - BFG Shared Service Solving / Executing Title 48 / 128 EasySystem…" at bounding box center [744, 406] width 1488 height 812
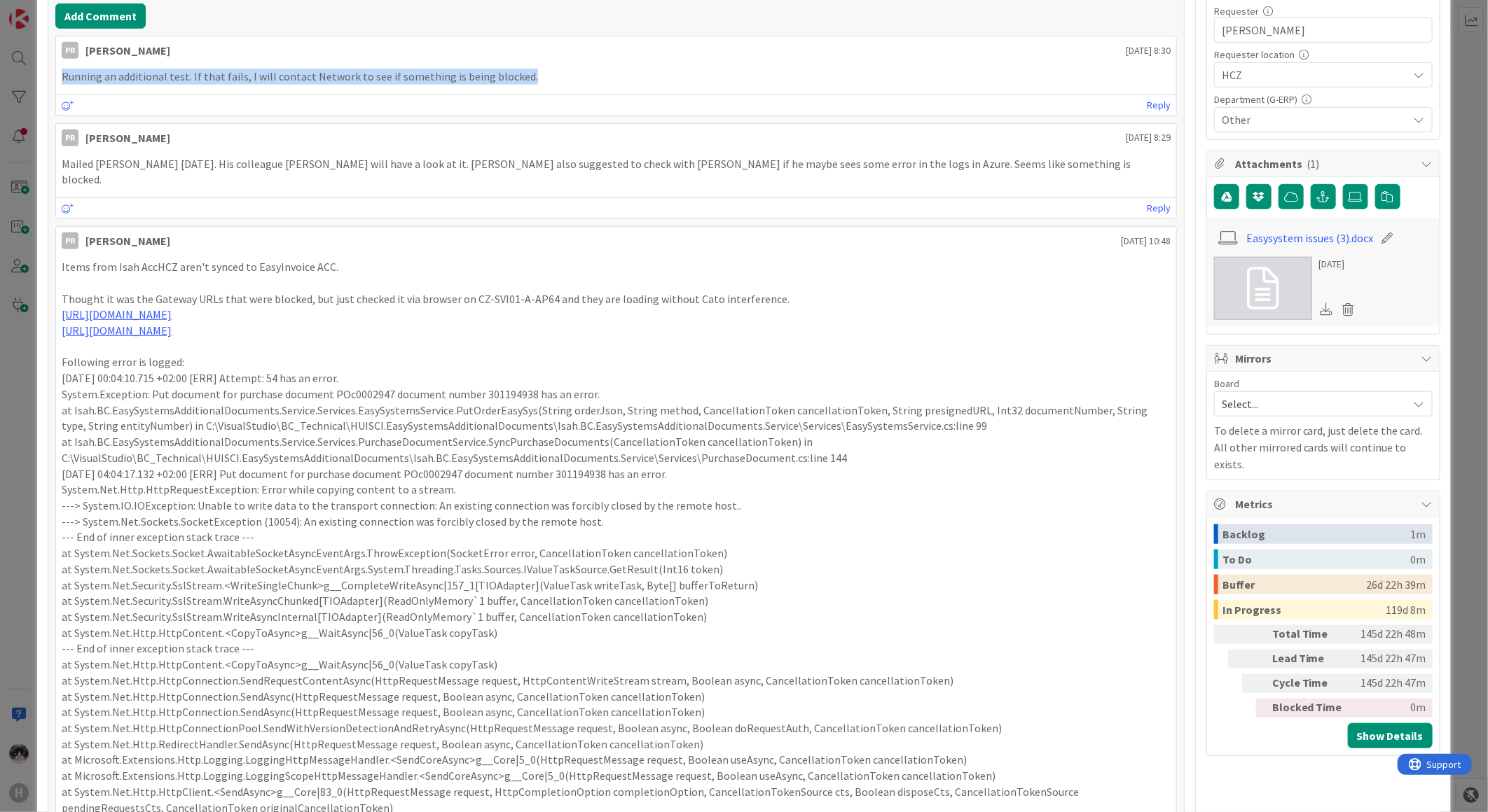
scroll to position [0, 0]
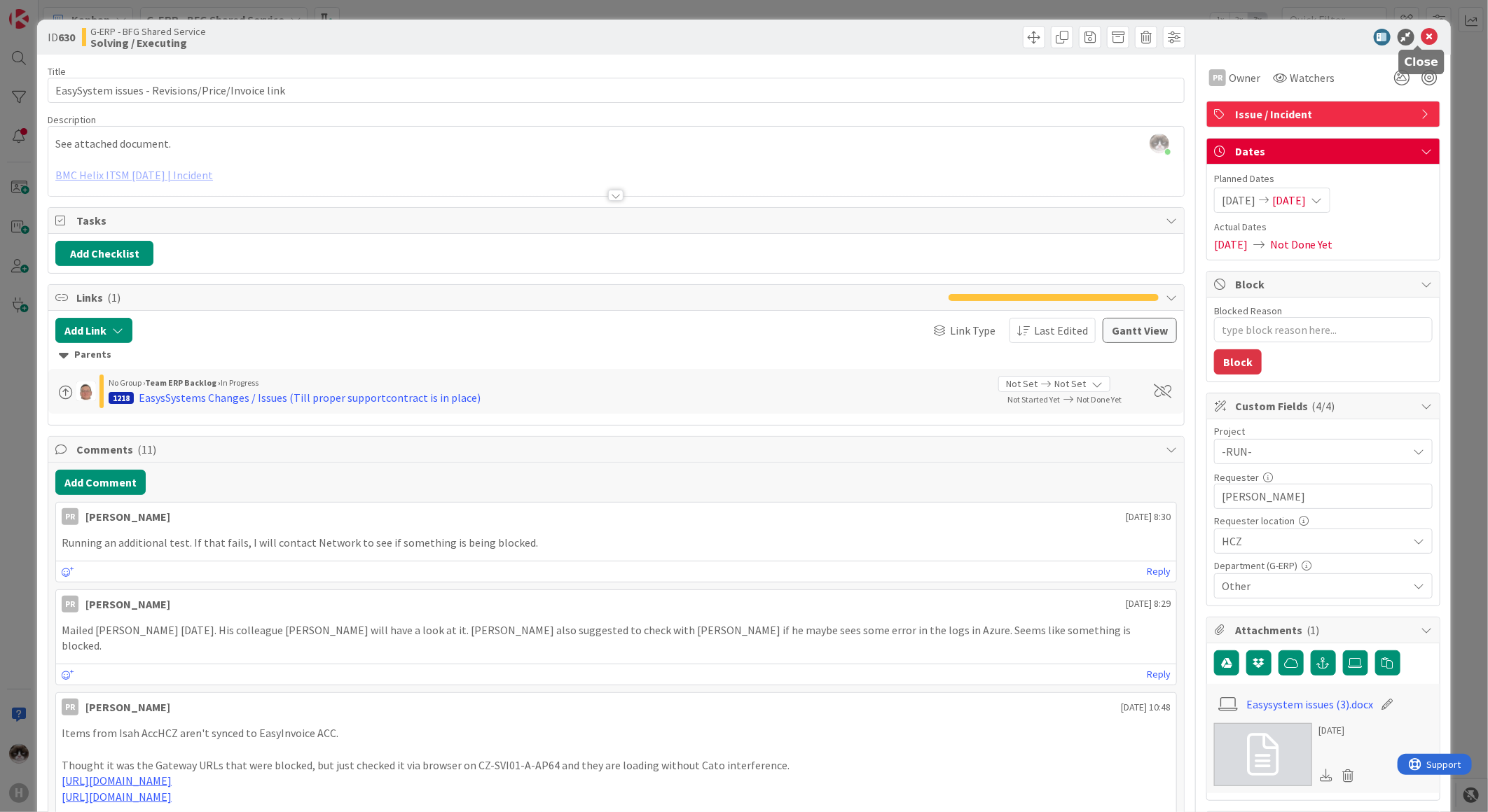
click at [1425, 40] on icon at bounding box center [1430, 37] width 17 height 17
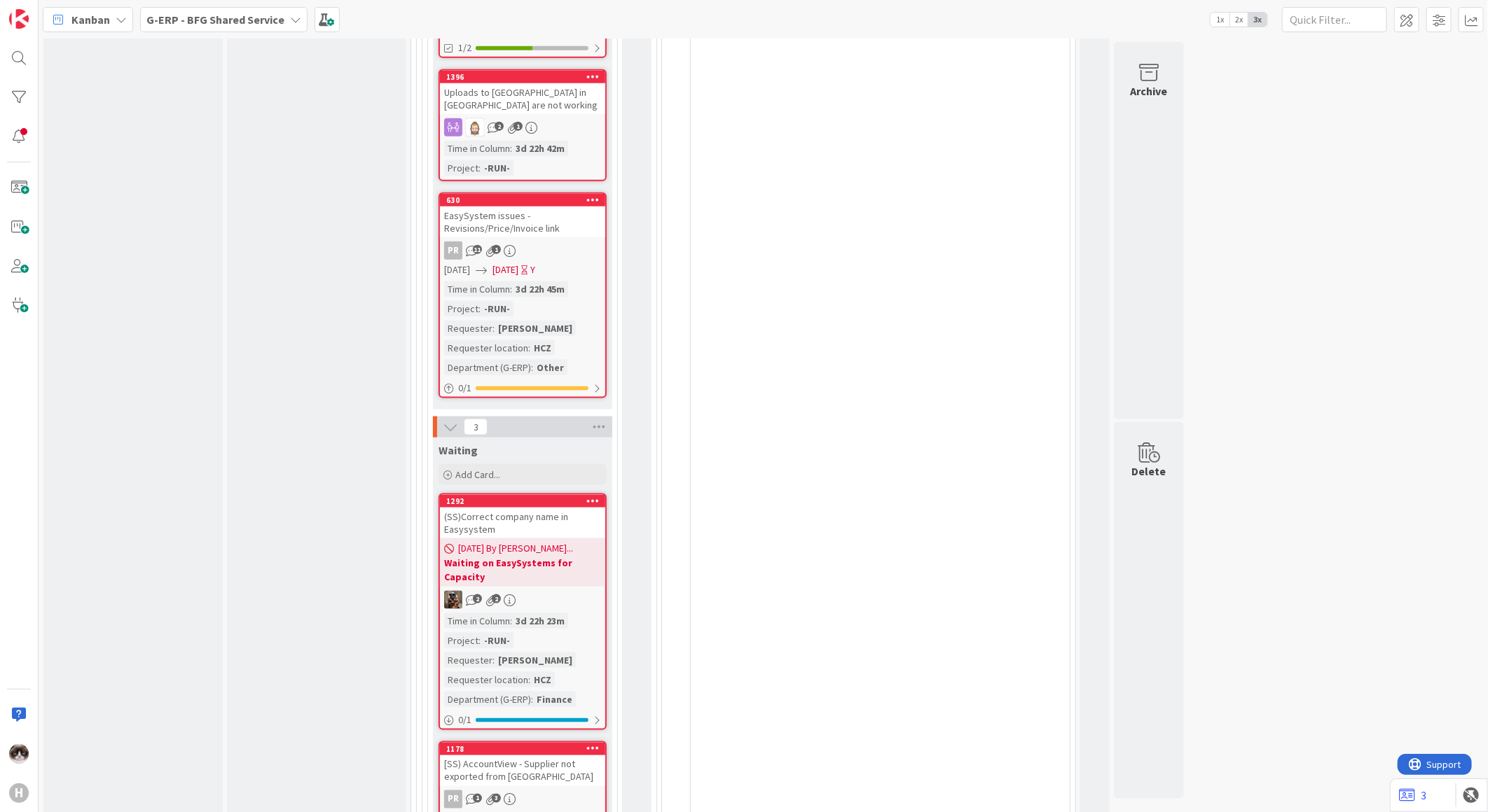
scroll to position [4418, 0]
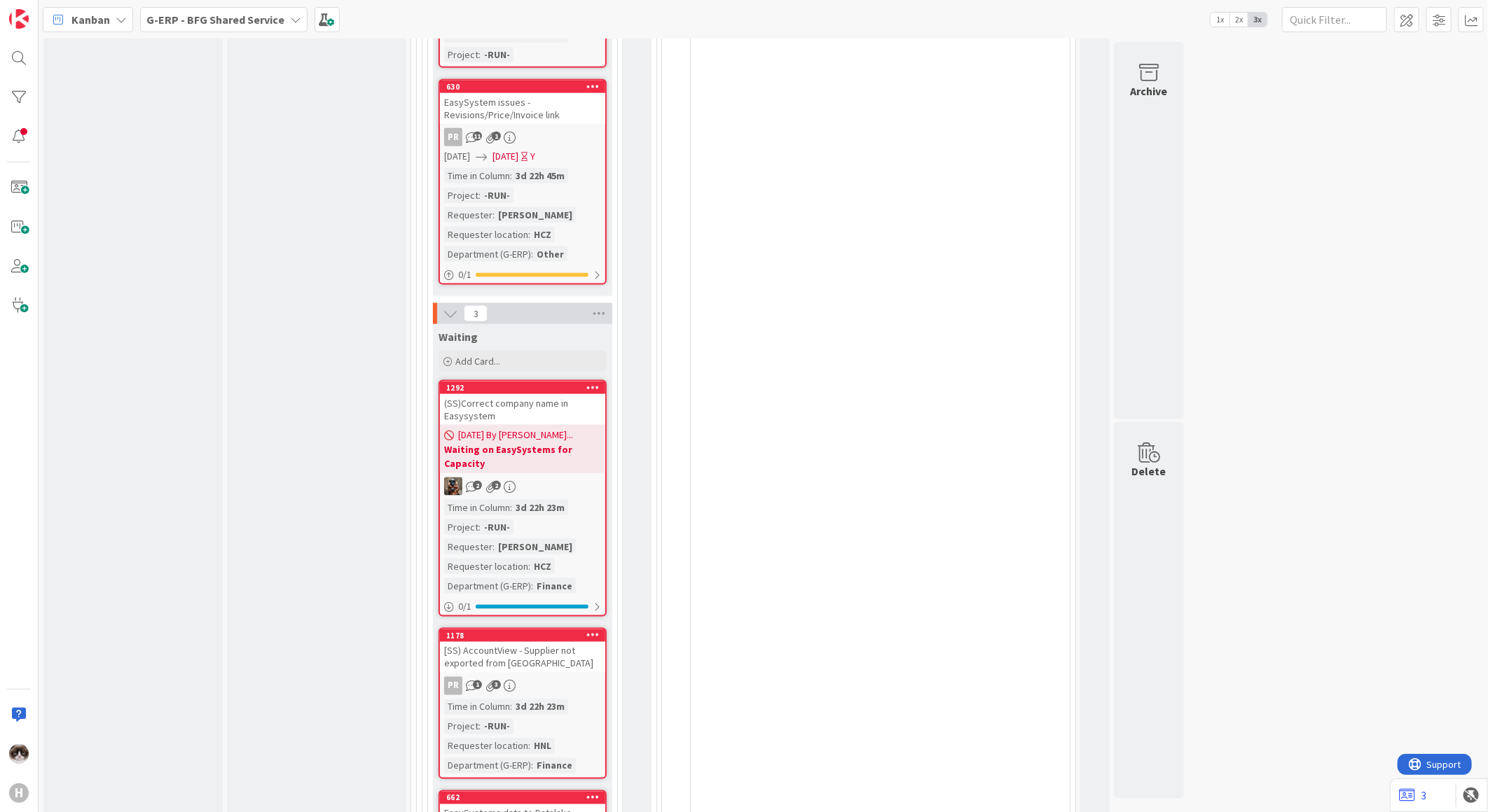
click at [571, 394] on div "(SS)Correct company name in Easysystem" at bounding box center [522, 409] width 165 height 31
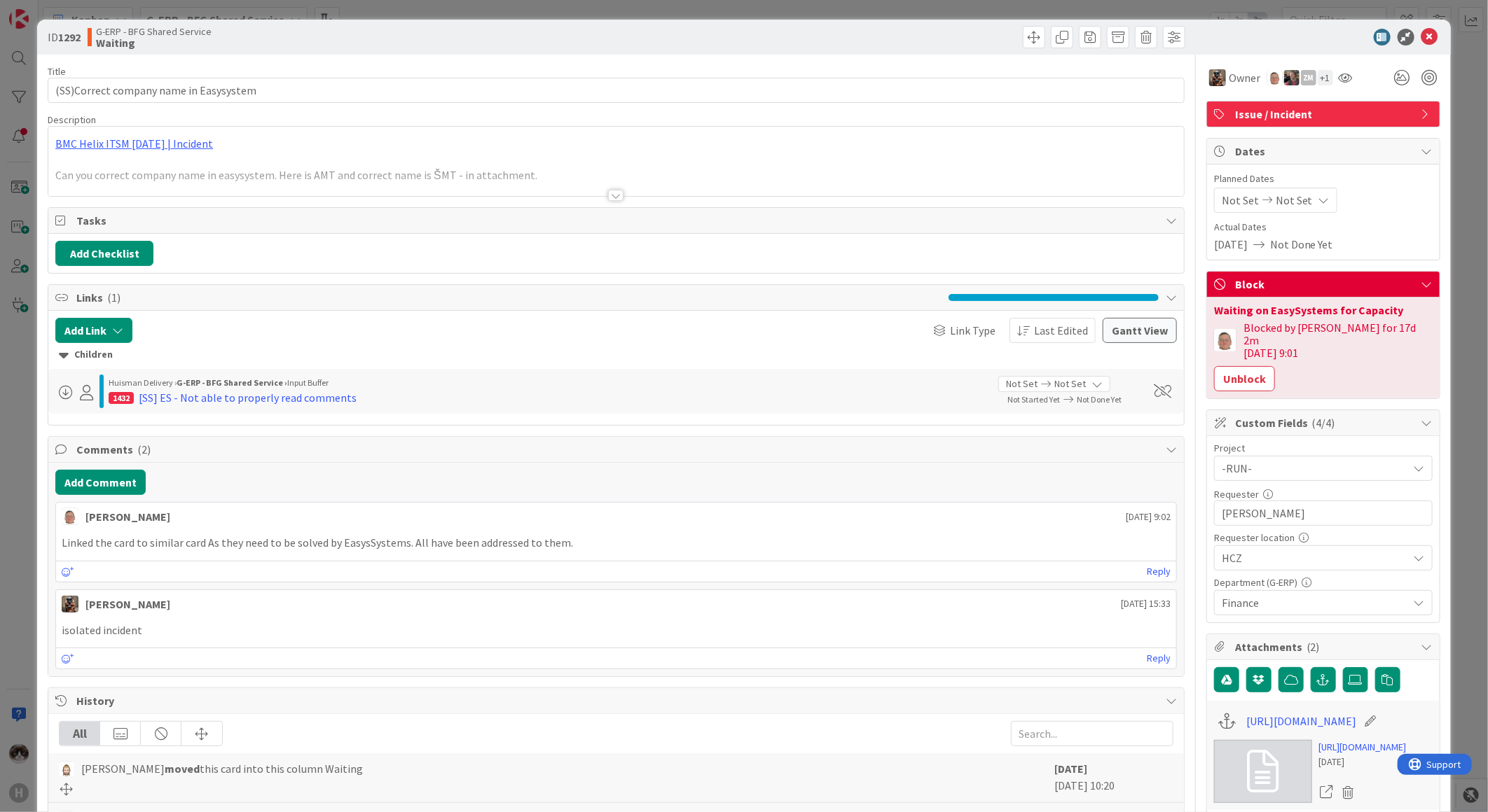
click at [608, 200] on div at bounding box center [615, 195] width 15 height 11
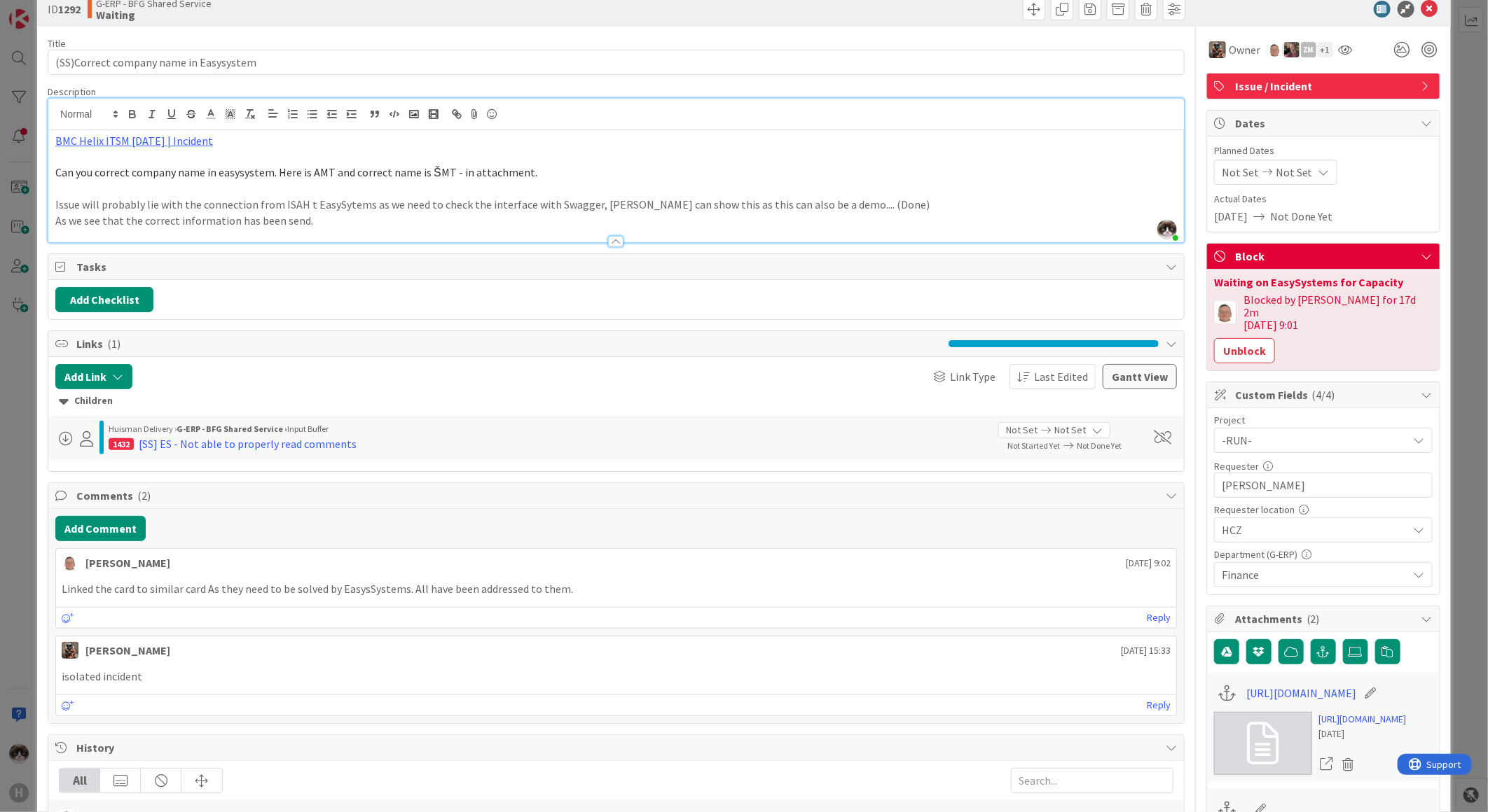
scroll to position [78, 0]
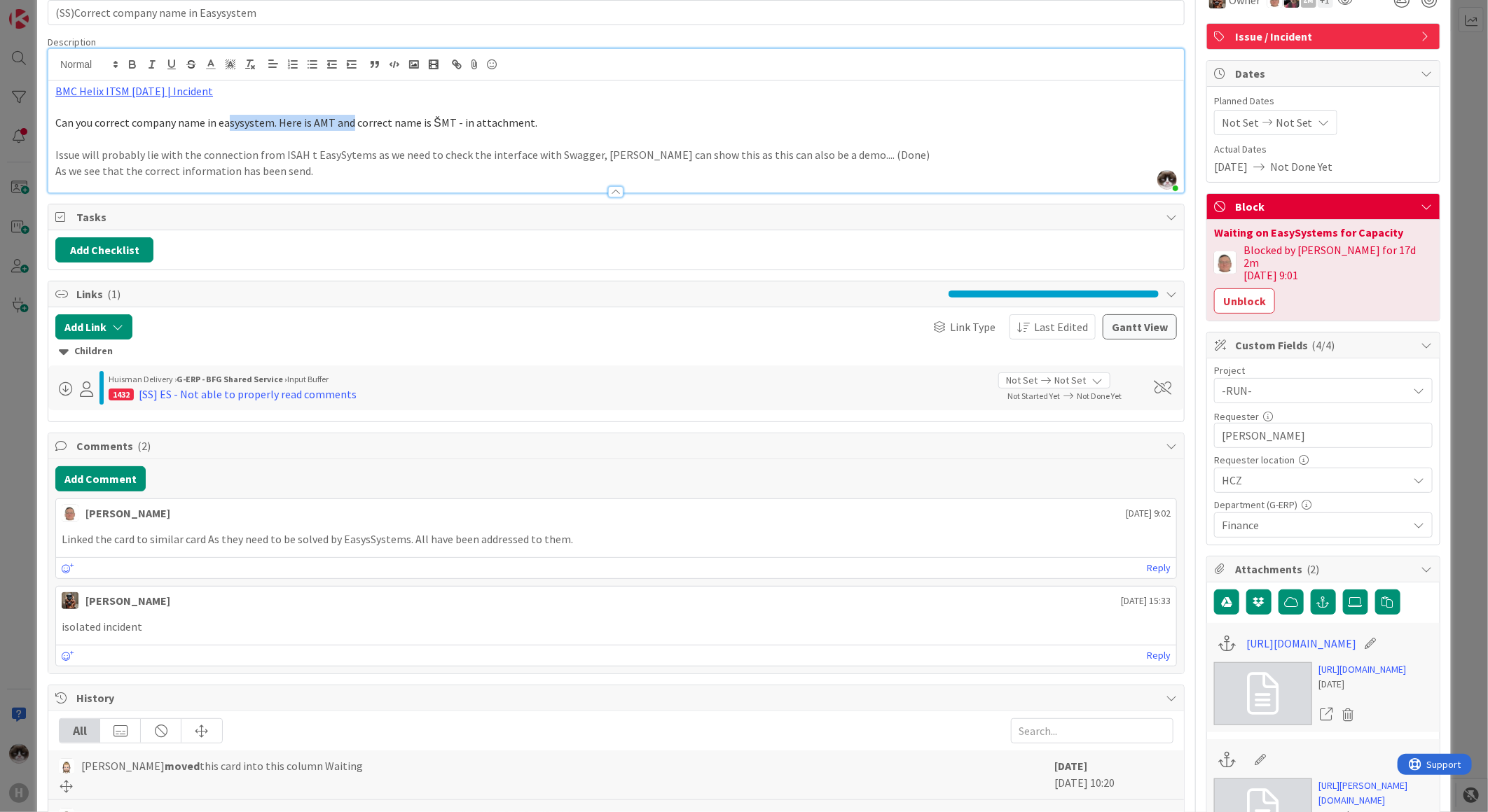
drag, startPoint x: 242, startPoint y: 124, endPoint x: 389, endPoint y: 134, distance: 147.3
click at [377, 129] on span "Can you correct company name in easysystem. Here is AMT and correct name is ŠMT…" at bounding box center [296, 122] width 482 height 14
click at [403, 174] on p "As we see that the correct information has been send." at bounding box center [615, 171] width 1121 height 16
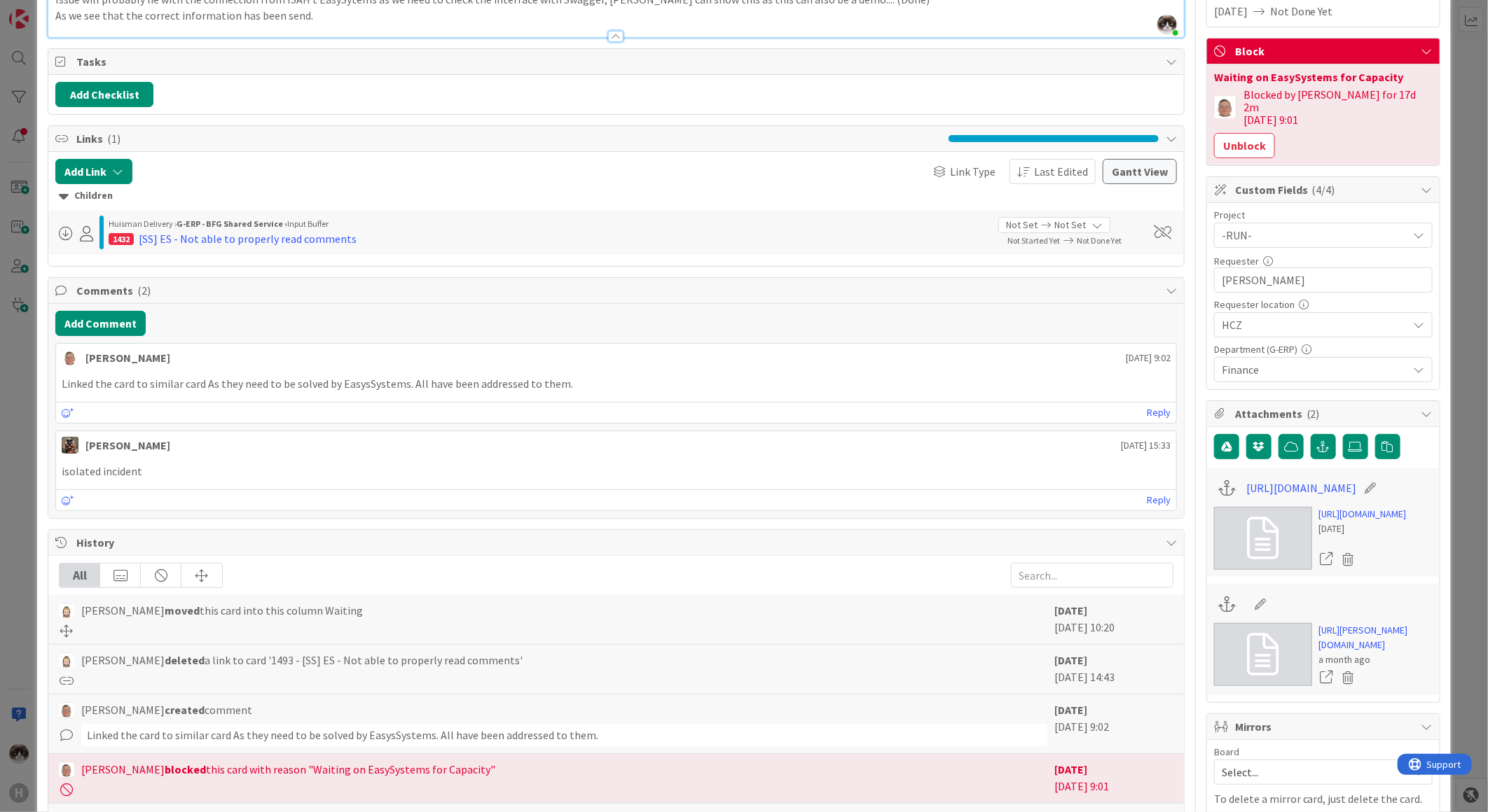
scroll to position [0, 0]
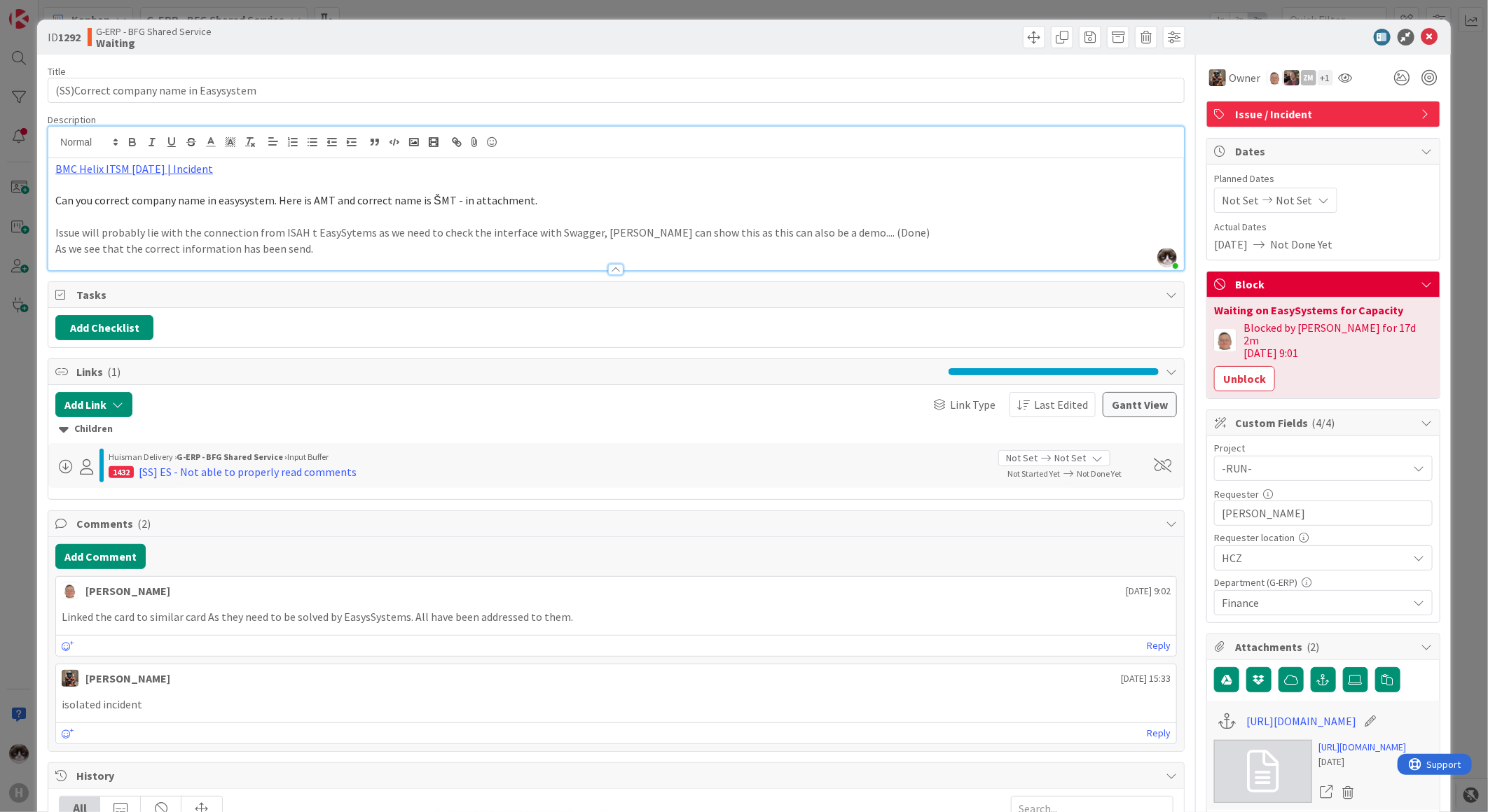
click at [1415, 50] on div "ID 1292 G-ERP - BFG Shared Service Waiting" at bounding box center [744, 37] width 1413 height 35
click at [1421, 26] on div "ID 1292 G-ERP - BFG Shared Service Waiting" at bounding box center [744, 37] width 1413 height 35
click at [1422, 38] on icon at bounding box center [1430, 37] width 17 height 17
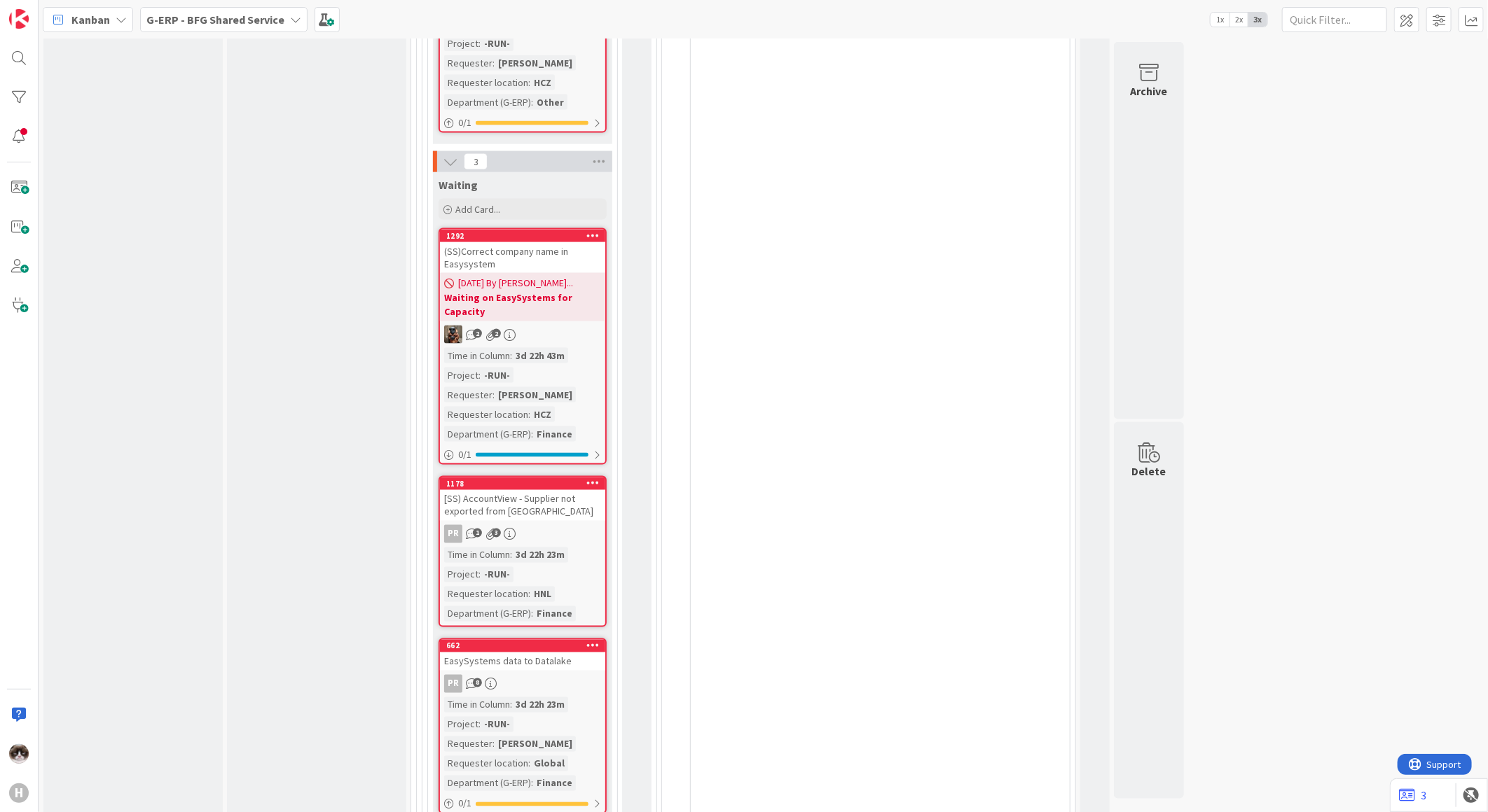
scroll to position [4574, 0]
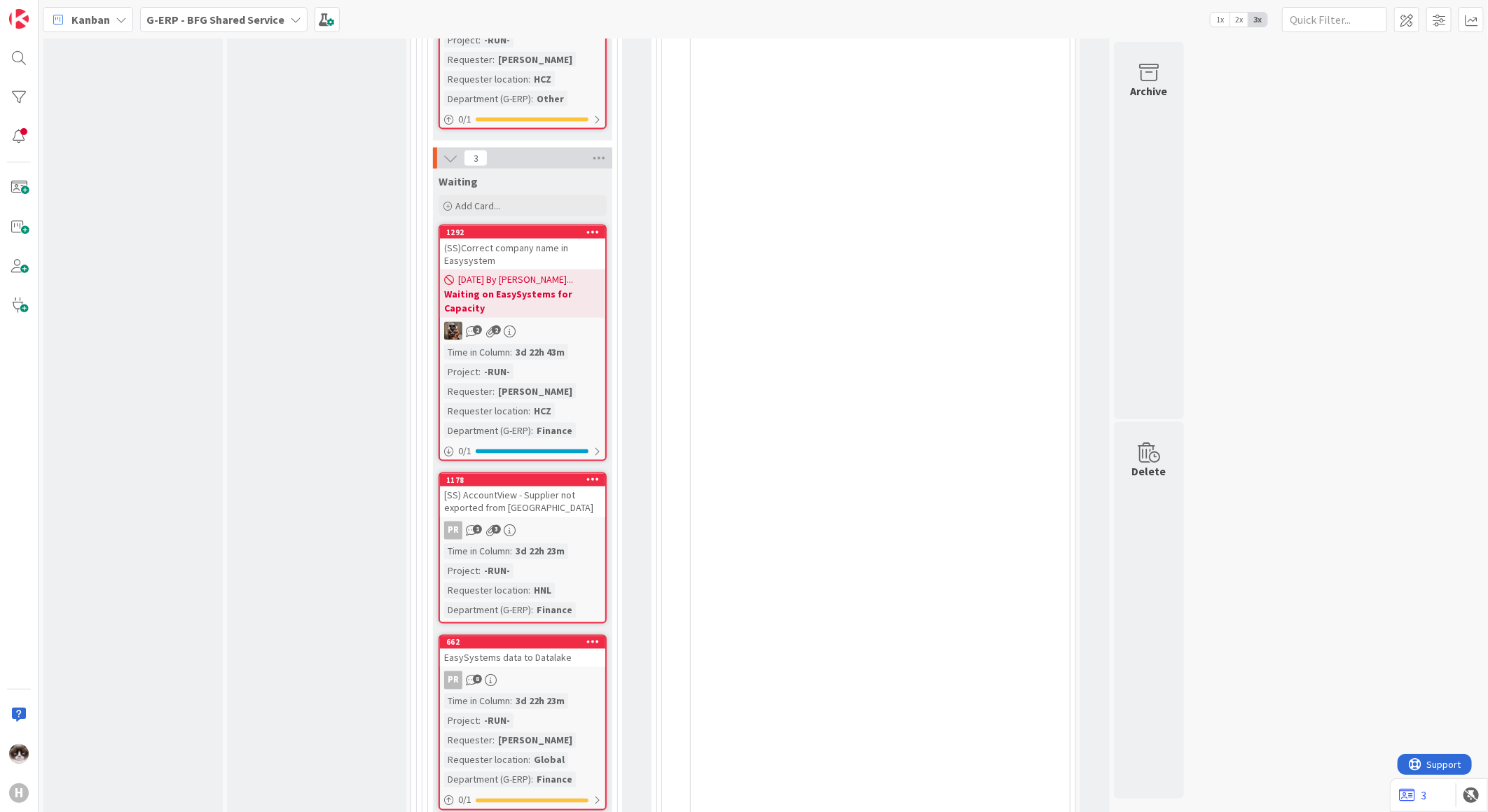
click at [558, 472] on link "1178 [SS) AccountView - Supplier not exported from Isah PR 1 3 Time in Column :…" at bounding box center [522, 548] width 168 height 151
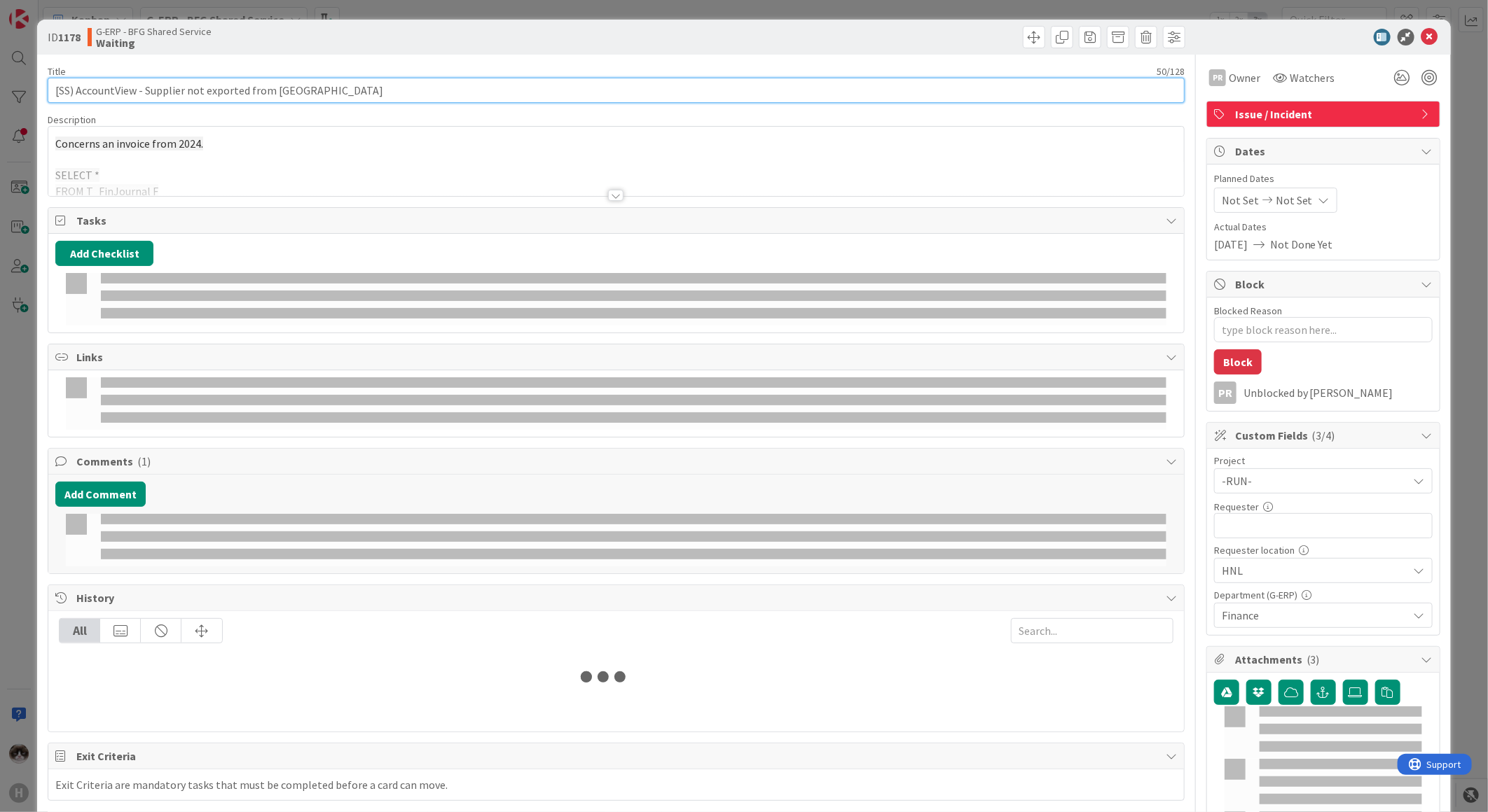
click at [280, 89] on input "[SS) AccountView - Supplier not exported from [GEOGRAPHIC_DATA]" at bounding box center [616, 90] width 1137 height 25
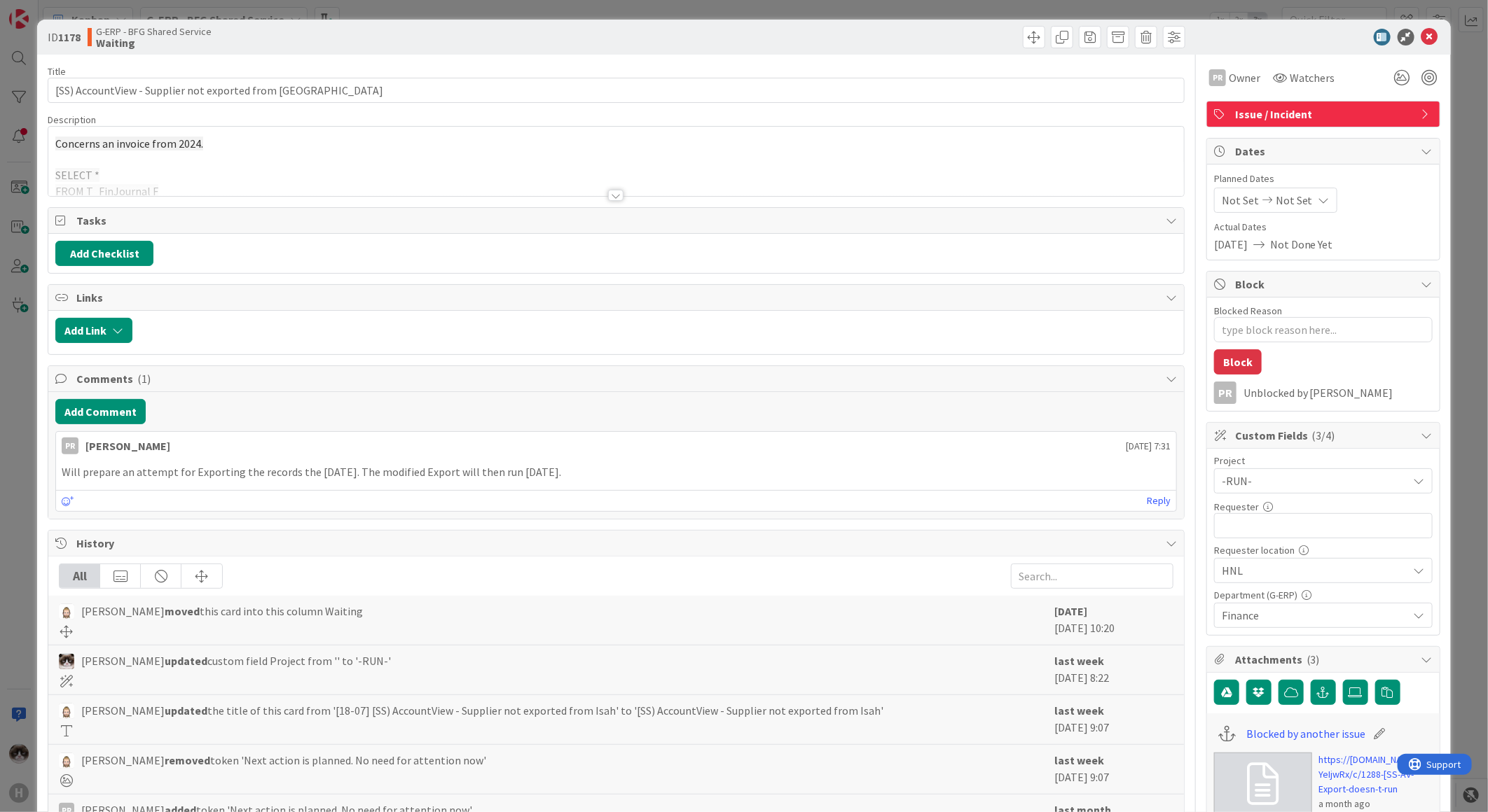
click at [620, 190] on div at bounding box center [616, 177] width 1135 height 35
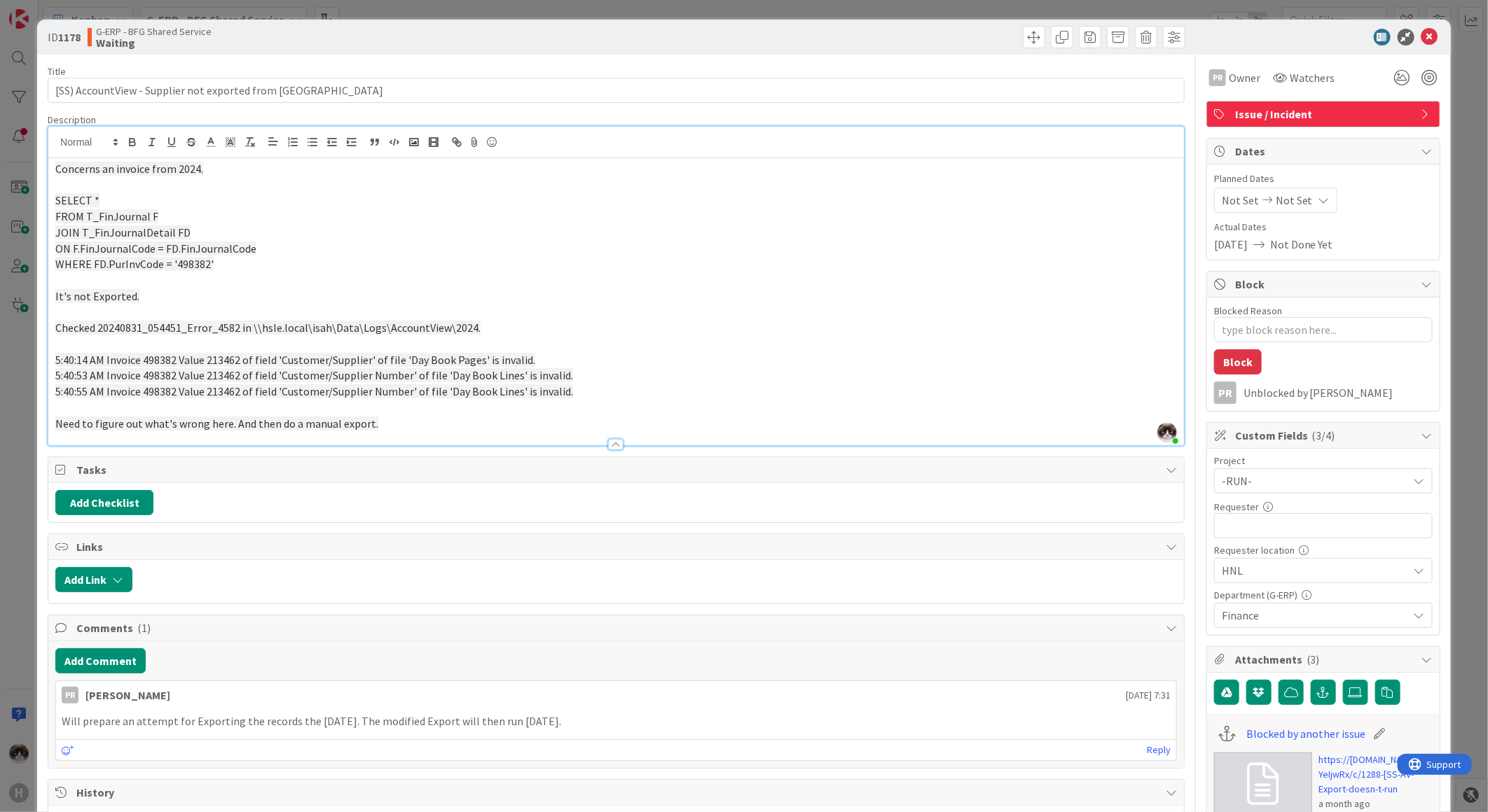
scroll to position [233, 0]
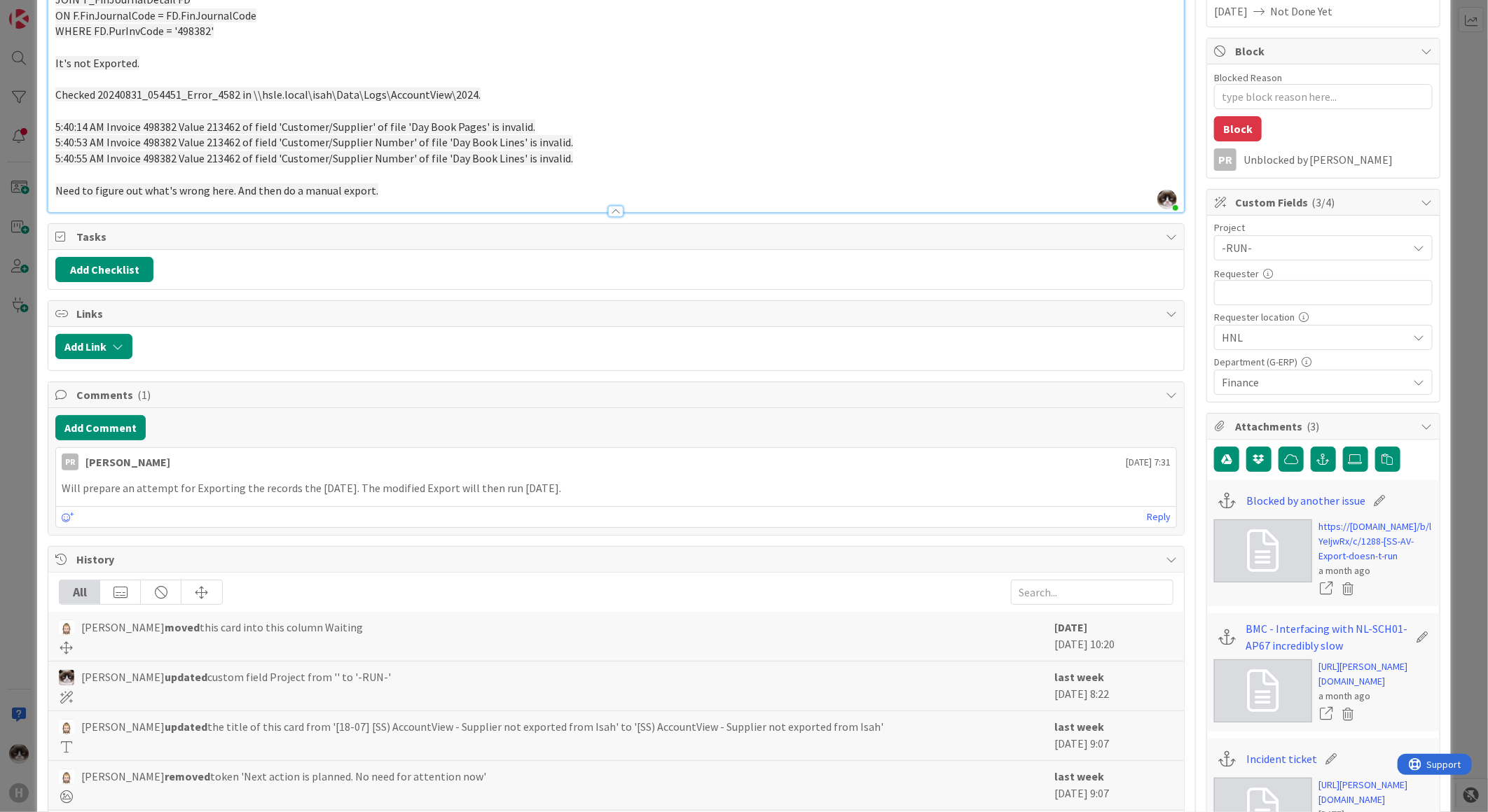
drag, startPoint x: 61, startPoint y: 488, endPoint x: 799, endPoint y: 491, distance: 738.0
click at [799, 491] on p "Will prepare an attempt for Exporting the records the coming Friday. The modifi…" at bounding box center [616, 488] width 1109 height 16
drag, startPoint x: 799, startPoint y: 491, endPoint x: 633, endPoint y: 506, distance: 166.7
click at [633, 506] on div "PR Parveen Rana 14 July 2025 7:31 Will prepare an attempt for Exporting the rec…" at bounding box center [615, 488] width 1121 height 81
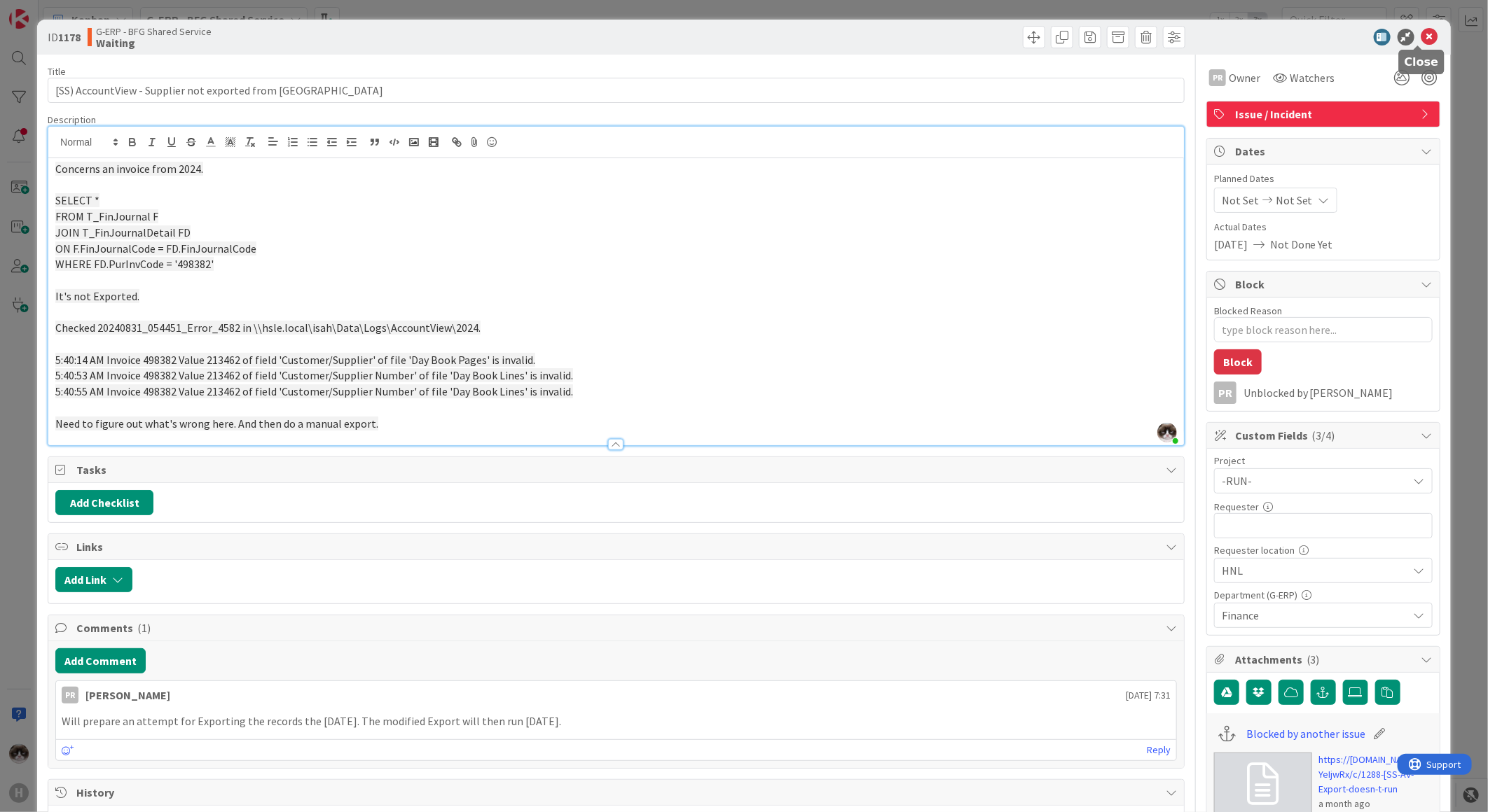
click at [1422, 40] on icon at bounding box center [1430, 37] width 17 height 17
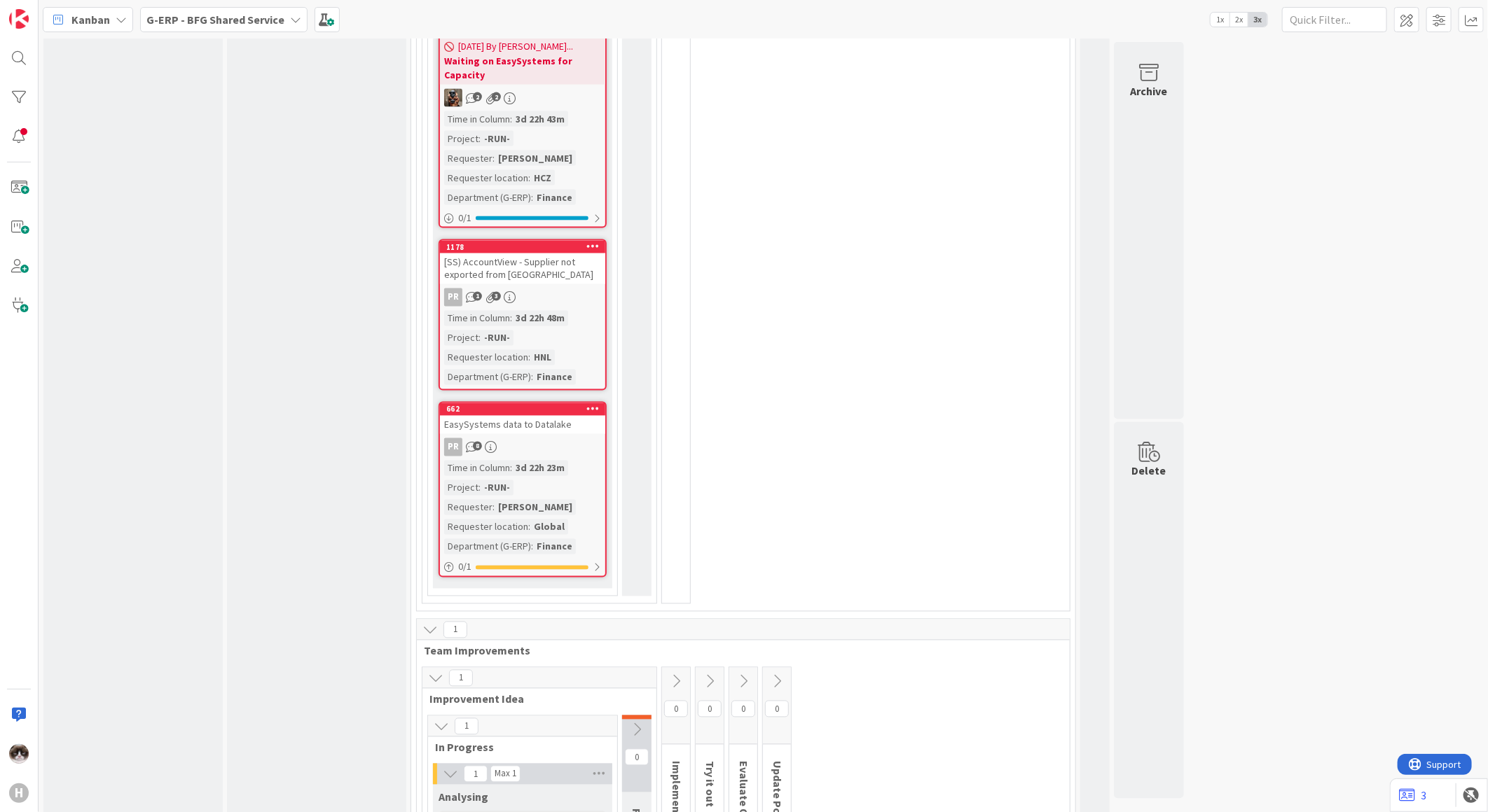
click at [571, 438] on div "PR 8" at bounding box center [522, 448] width 165 height 18
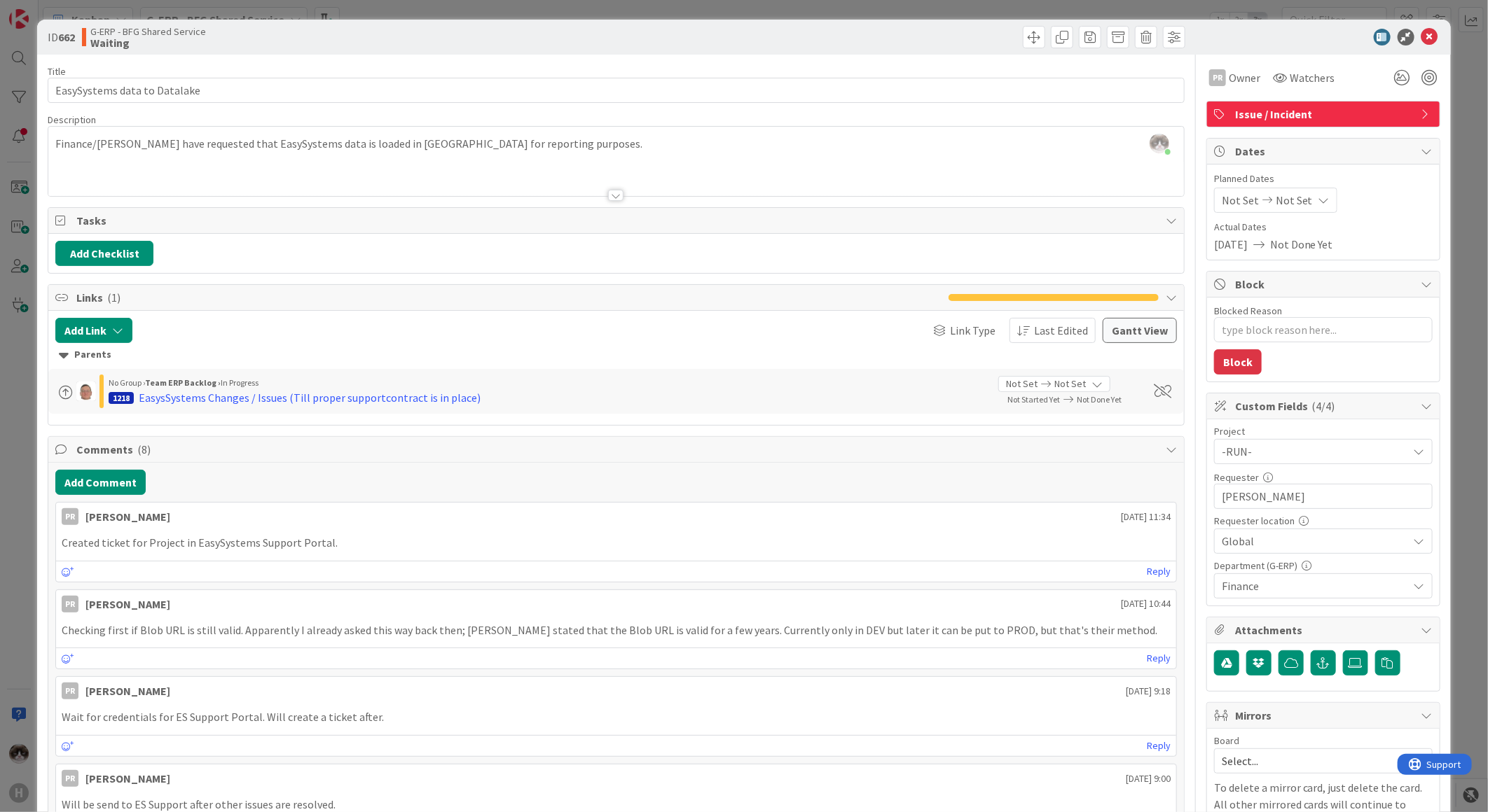
click at [616, 187] on div at bounding box center [616, 177] width 1135 height 35
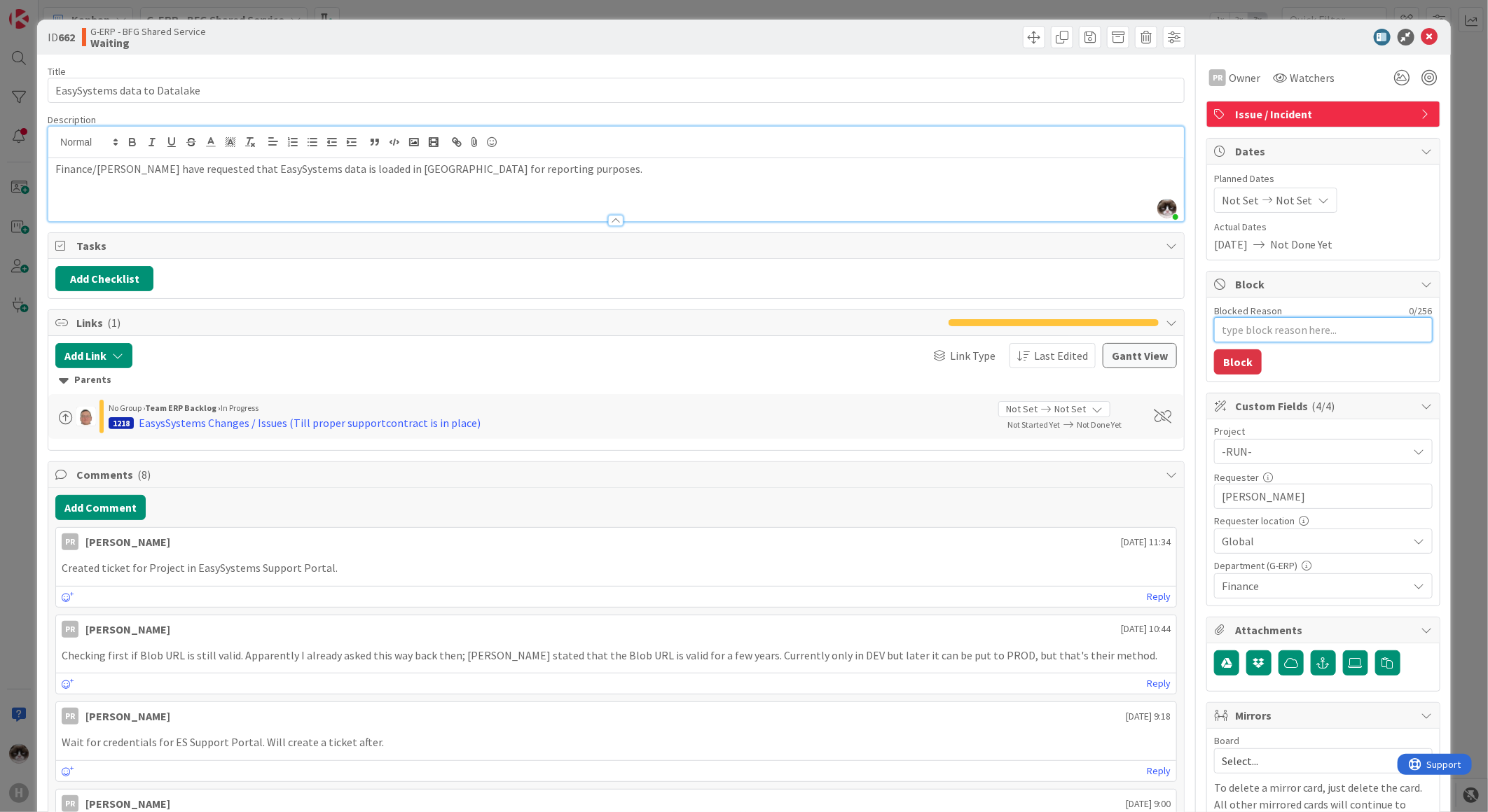
click at [1267, 327] on textarea "Blocked Reason" at bounding box center [1323, 329] width 218 height 25
type textarea "x"
type textarea "C"
type textarea "x"
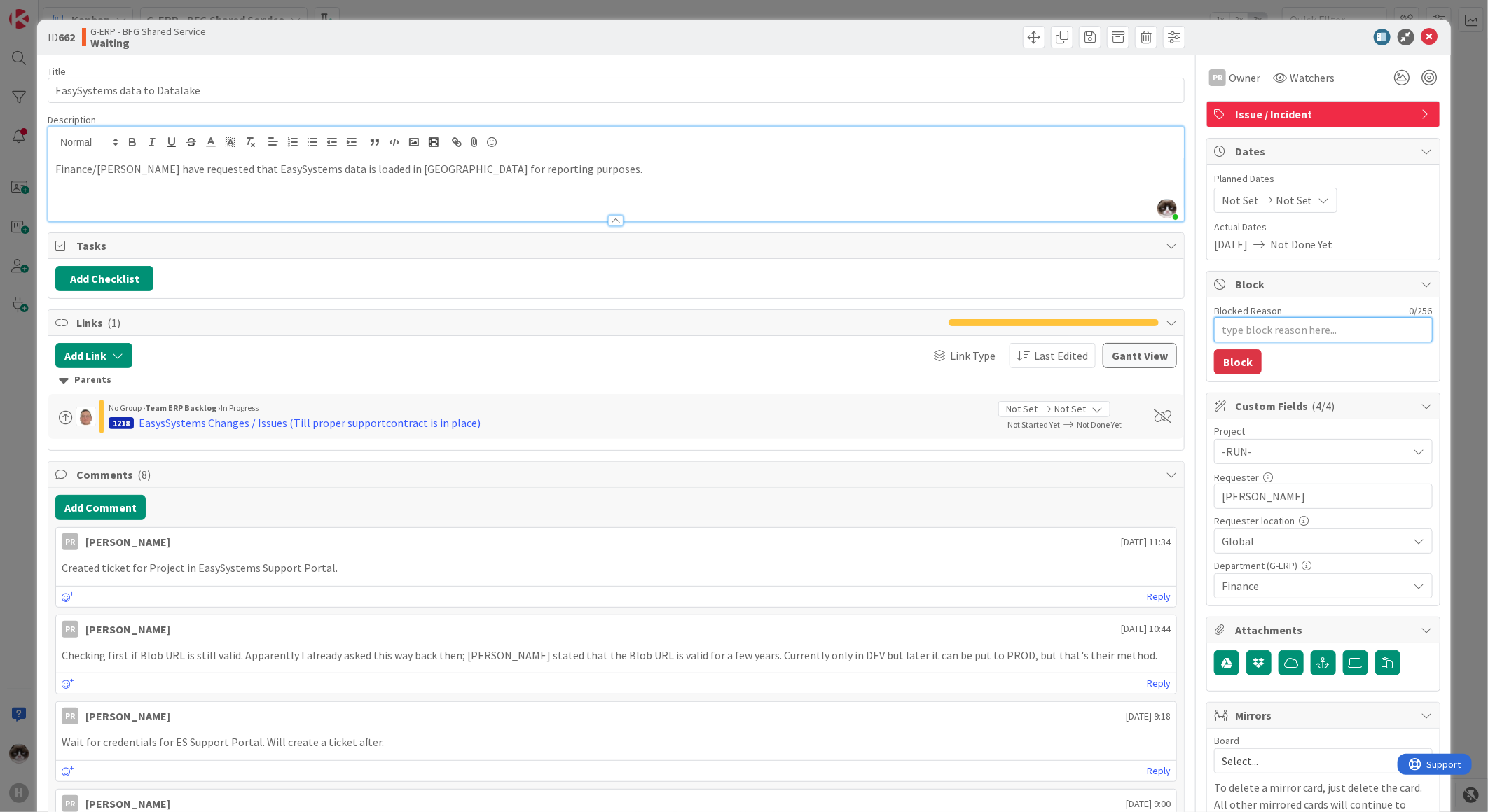
type textarea "N"
type textarea "x"
type textarea "Ne"
type textarea "x"
type textarea "Nee"
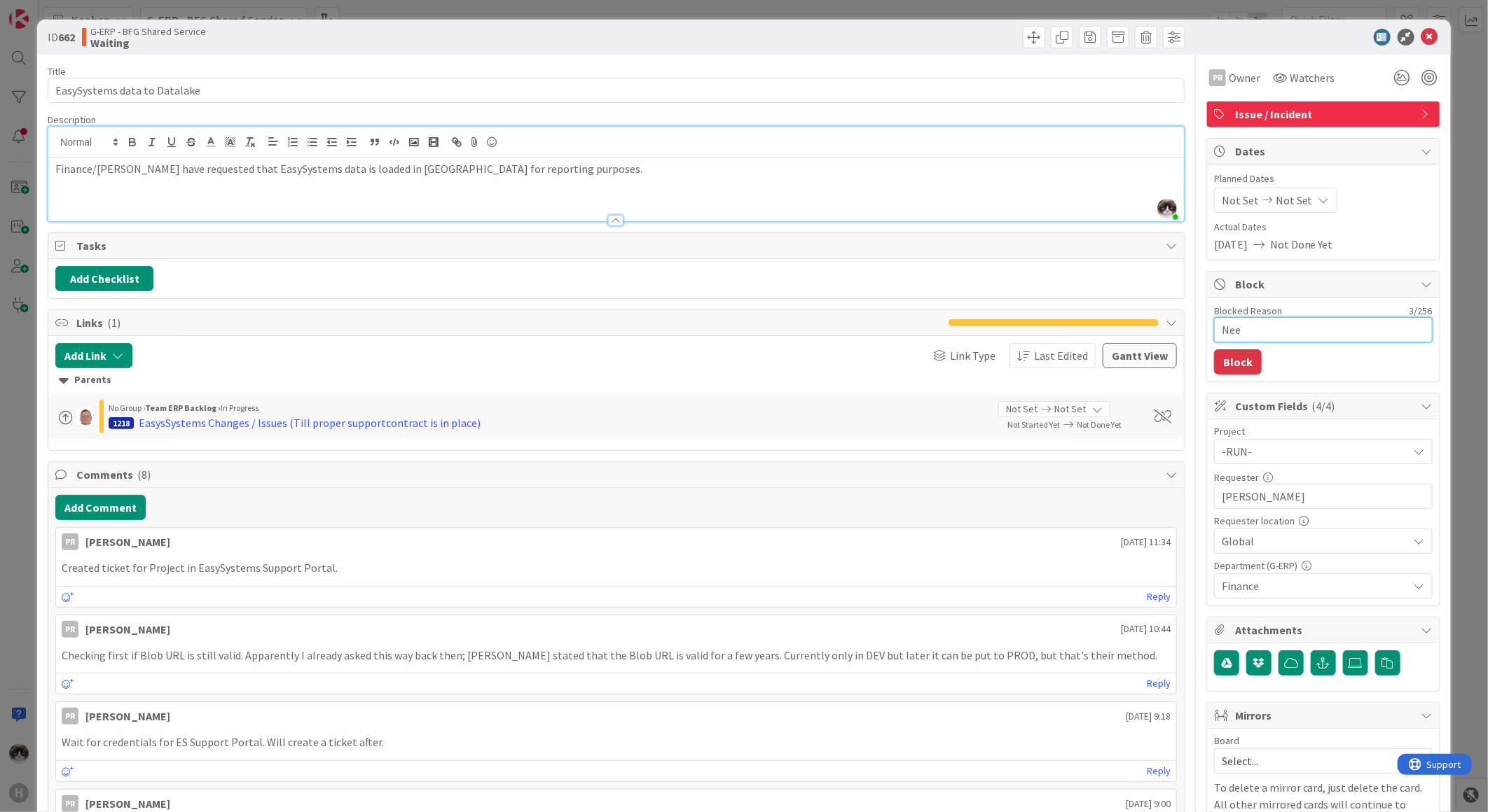
type textarea "x"
type textarea "Need"
type textarea "x"
type textarea "Need"
type textarea "x"
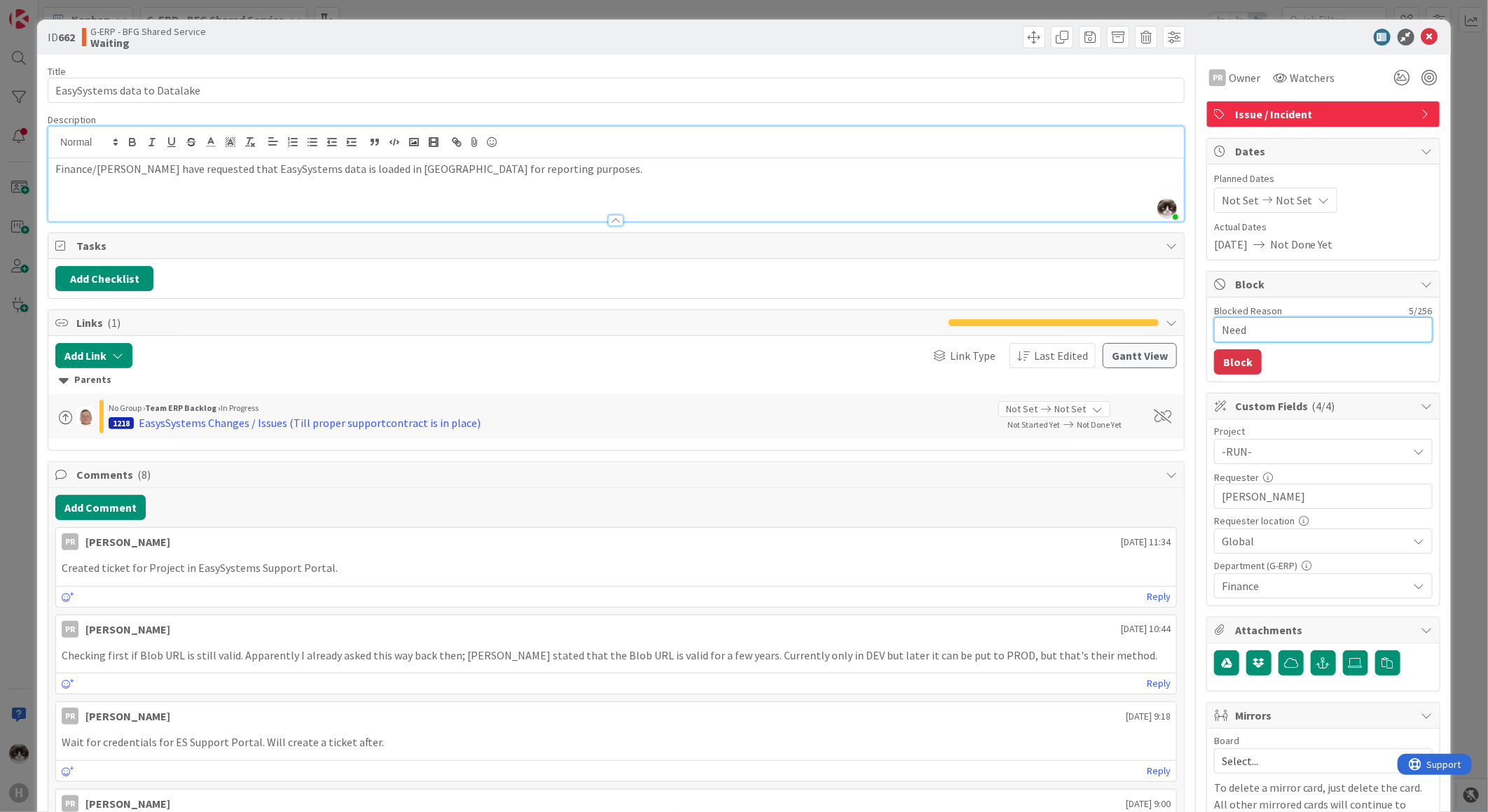
type textarea "Need c"
type textarea "x"
type textarea "Need ca"
type textarea "x"
type textarea "Need cap"
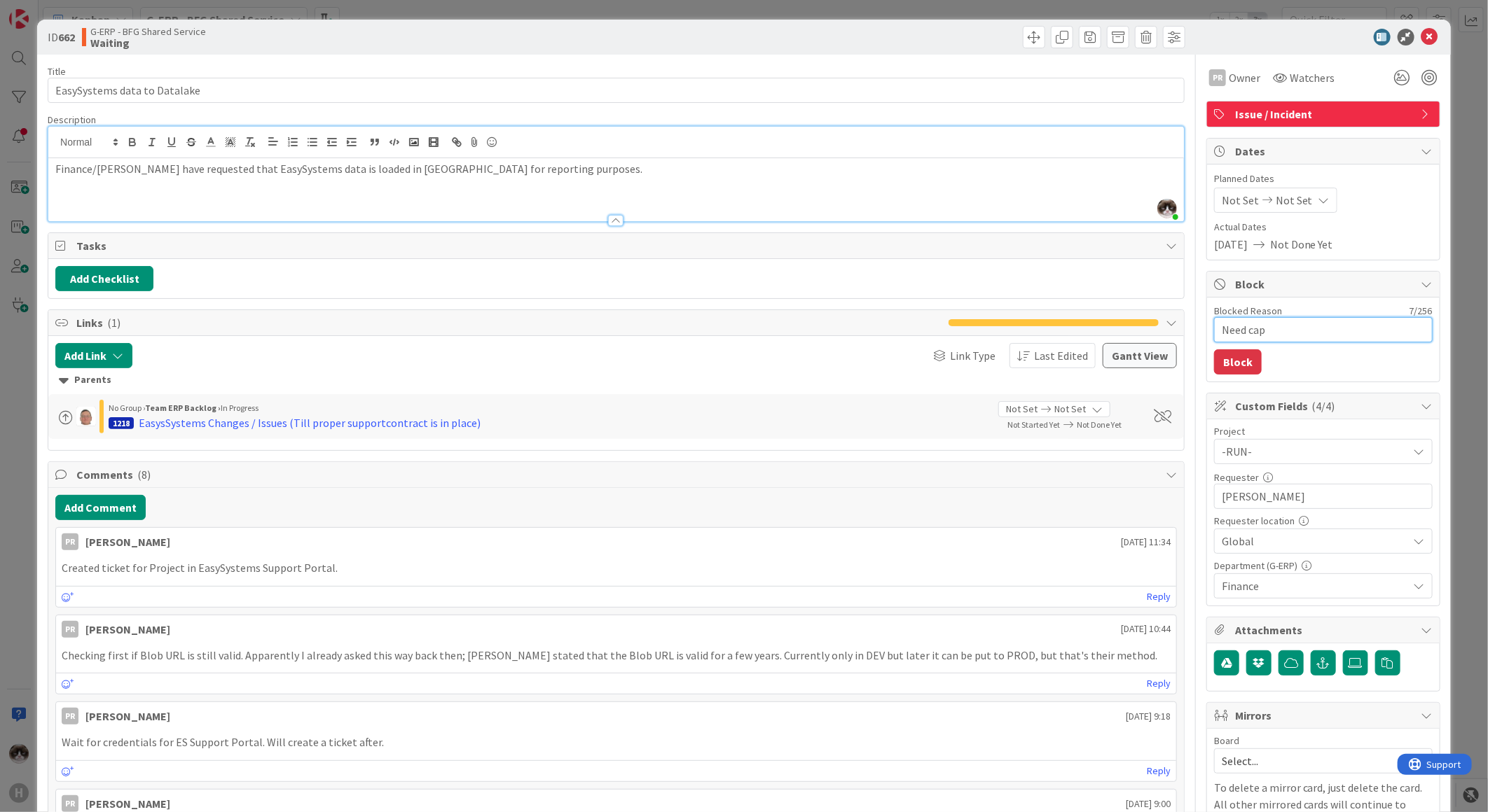
type textarea "x"
type textarea "Need capac"
type textarea "x"
type textarea "Need capaci"
type textarea "x"
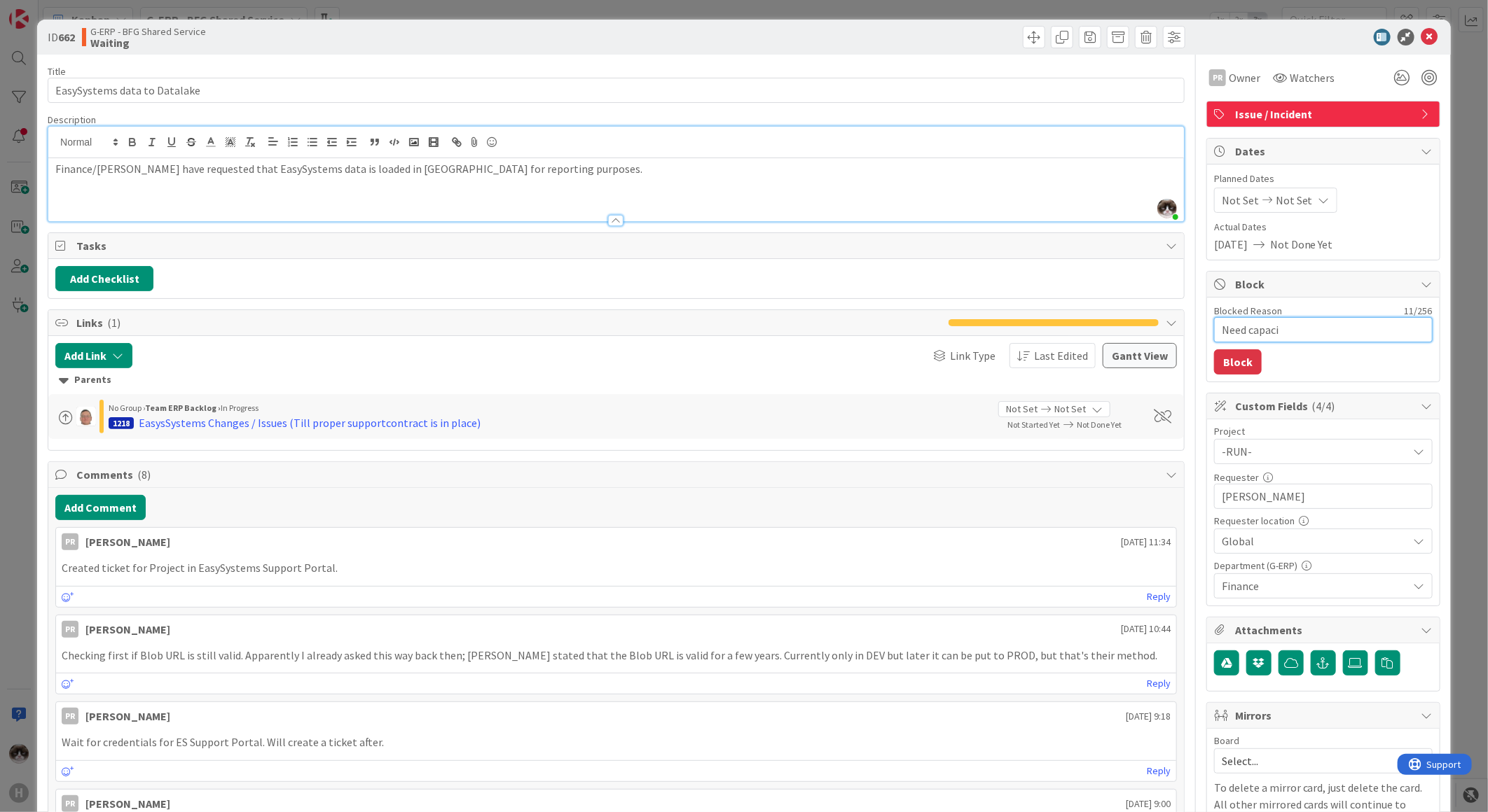
type textarea "Need capacit"
type textarea "x"
type textarea "Need capacity"
type textarea "x"
type textarea "Need capacity"
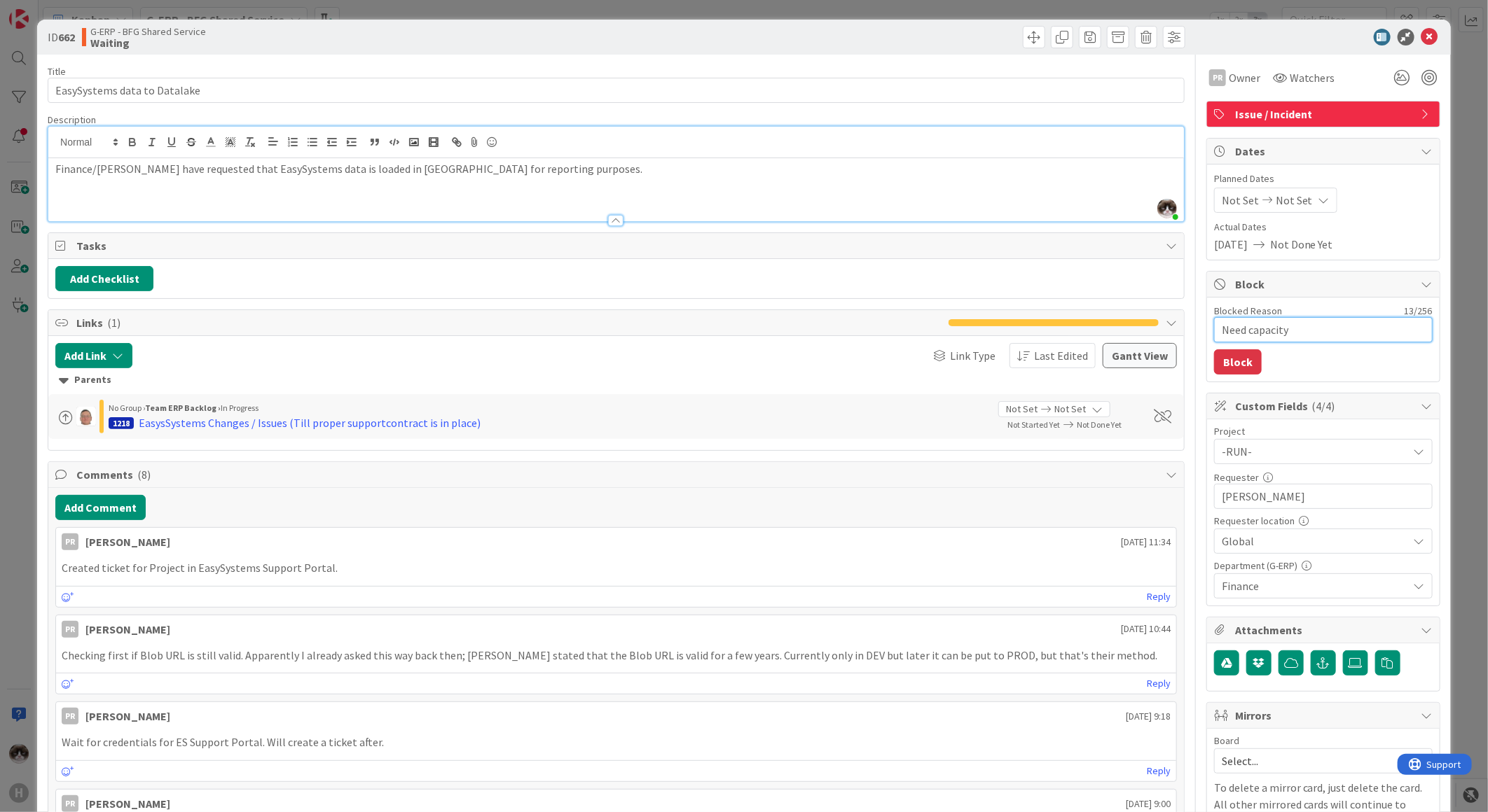
type textarea "x"
type textarea "Need capacity f"
type textarea "x"
type textarea "Need capacity fr"
type textarea "x"
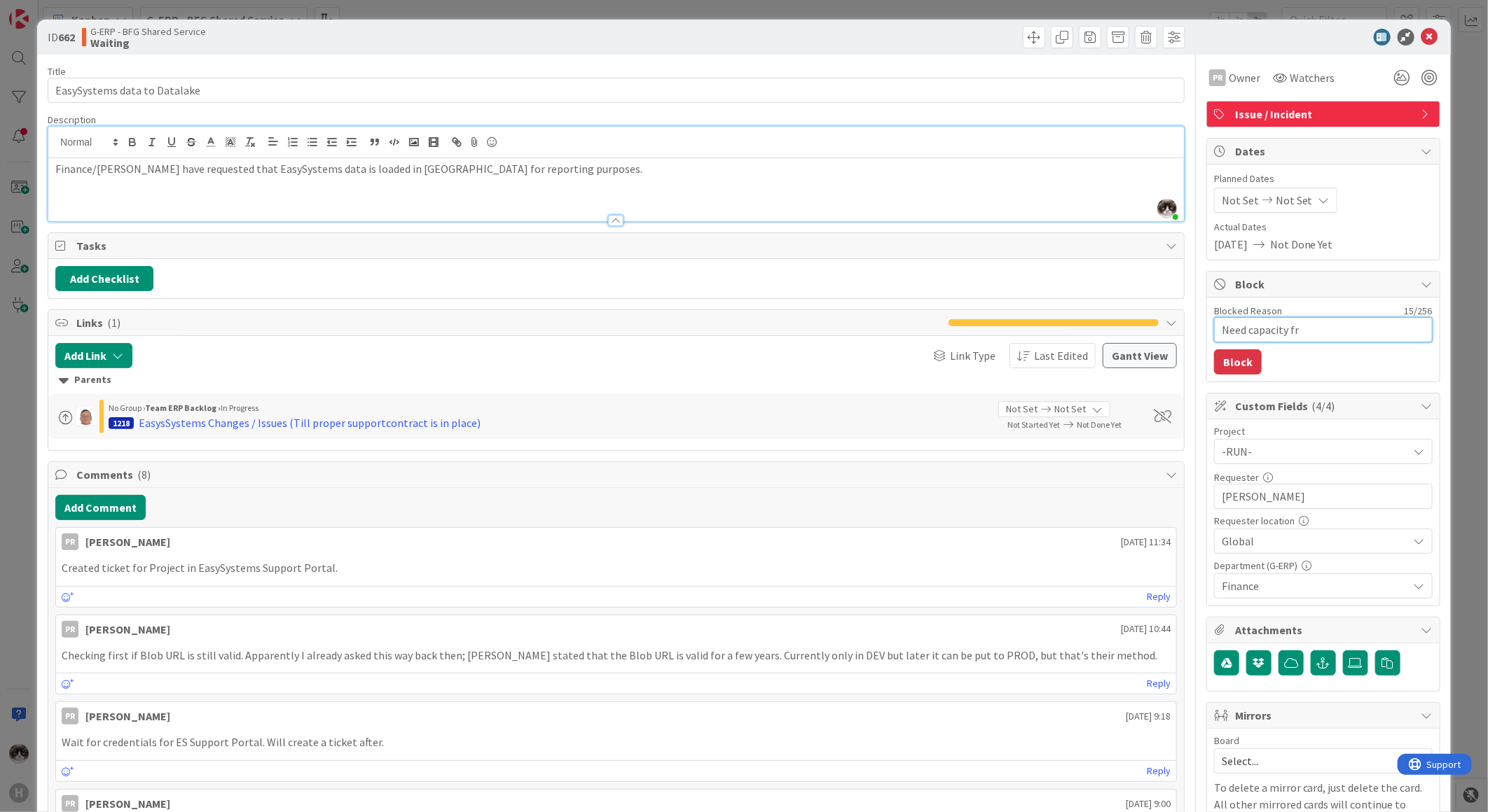
type textarea "Need capacity fro"
type textarea "x"
type textarea "Need capacity from"
type textarea "x"
type textarea "Need capacity from"
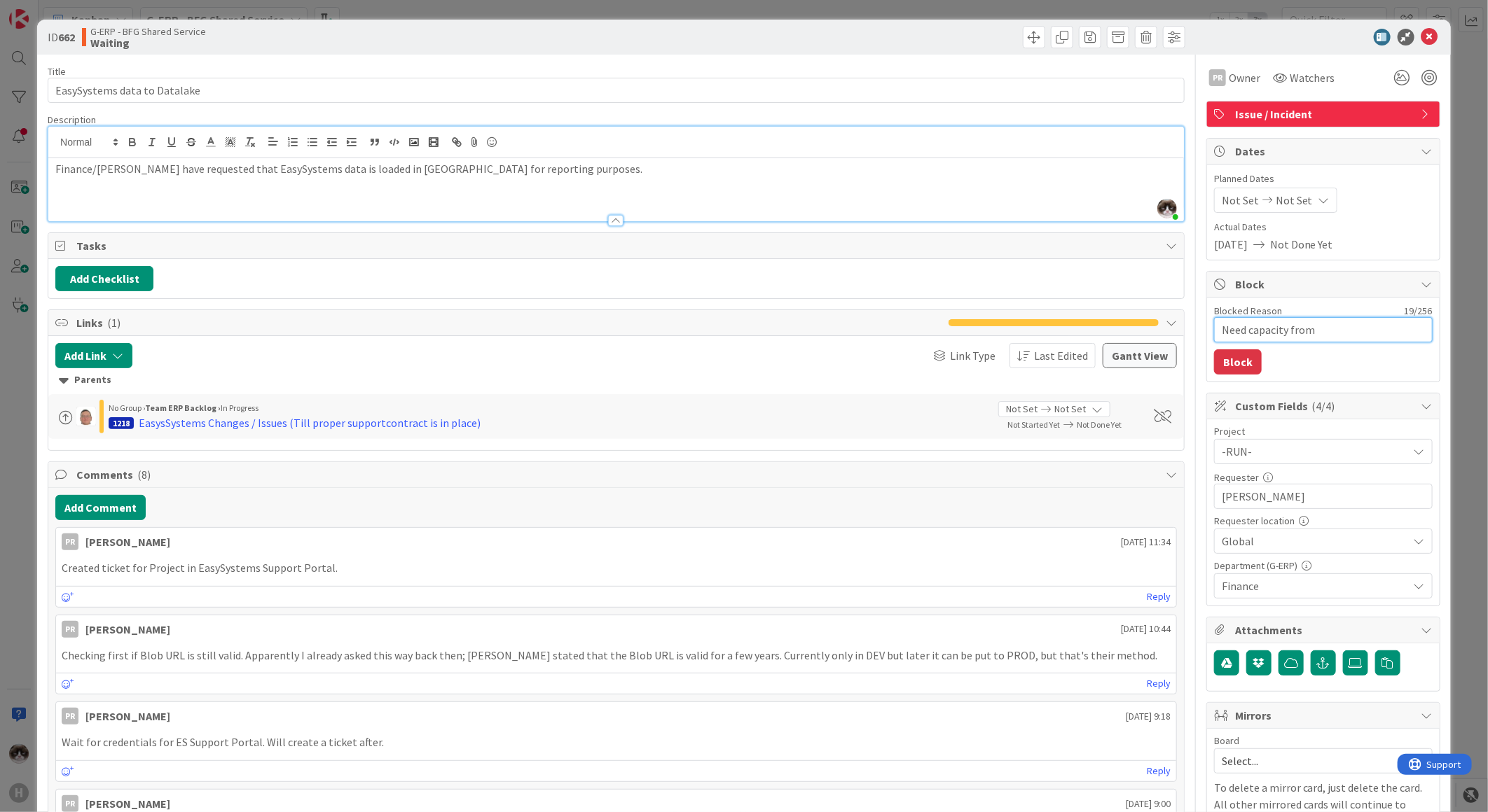
type textarea "x"
type textarea "Need capacity from e"
type textarea "x"
type textarea "Need capacity from"
type textarea "x"
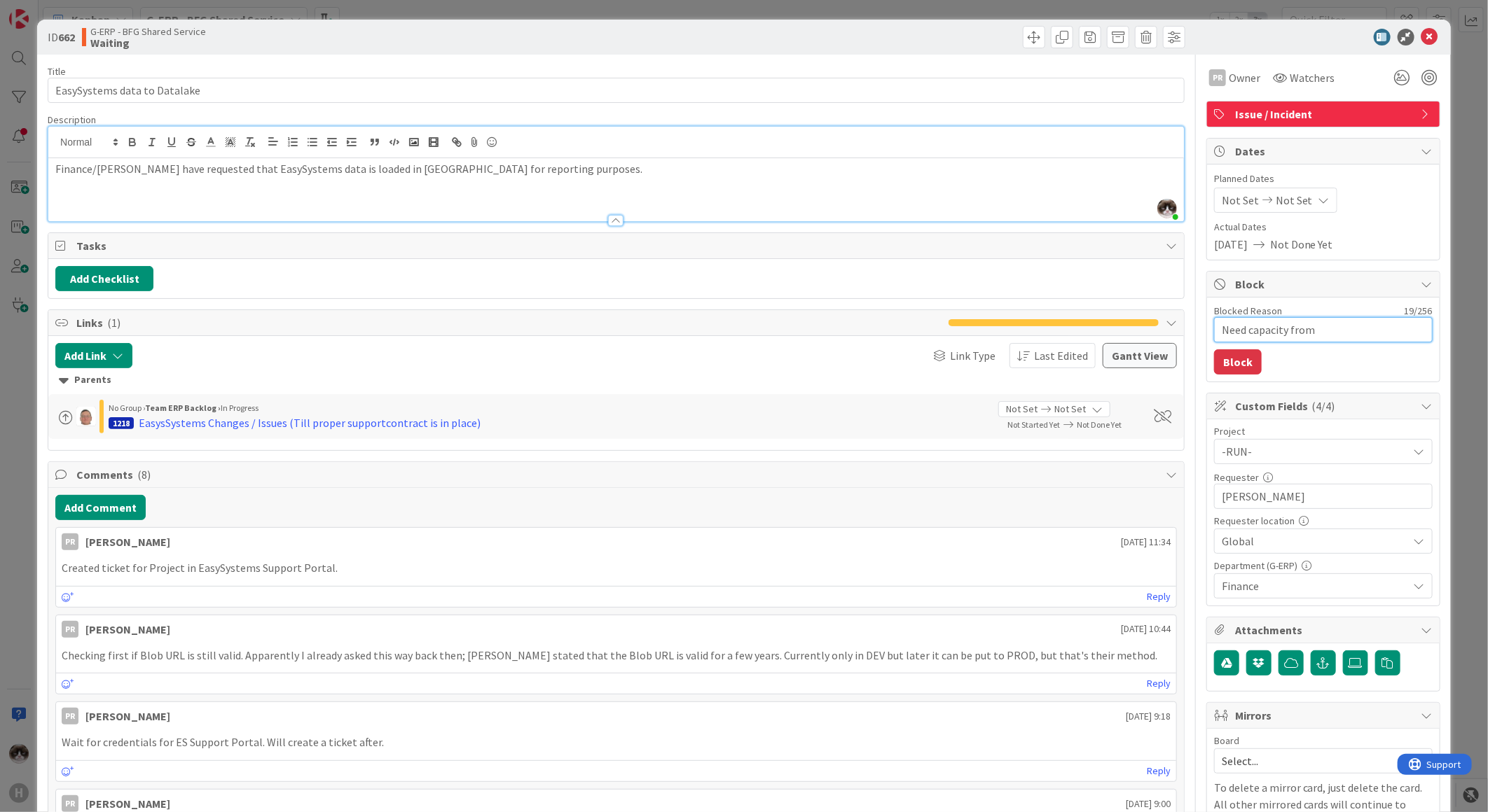
type textarea "Need capacity from E"
type textarea "x"
type textarea "Need capacity from Ea"
type textarea "x"
type textarea "Need capacity from Eas"
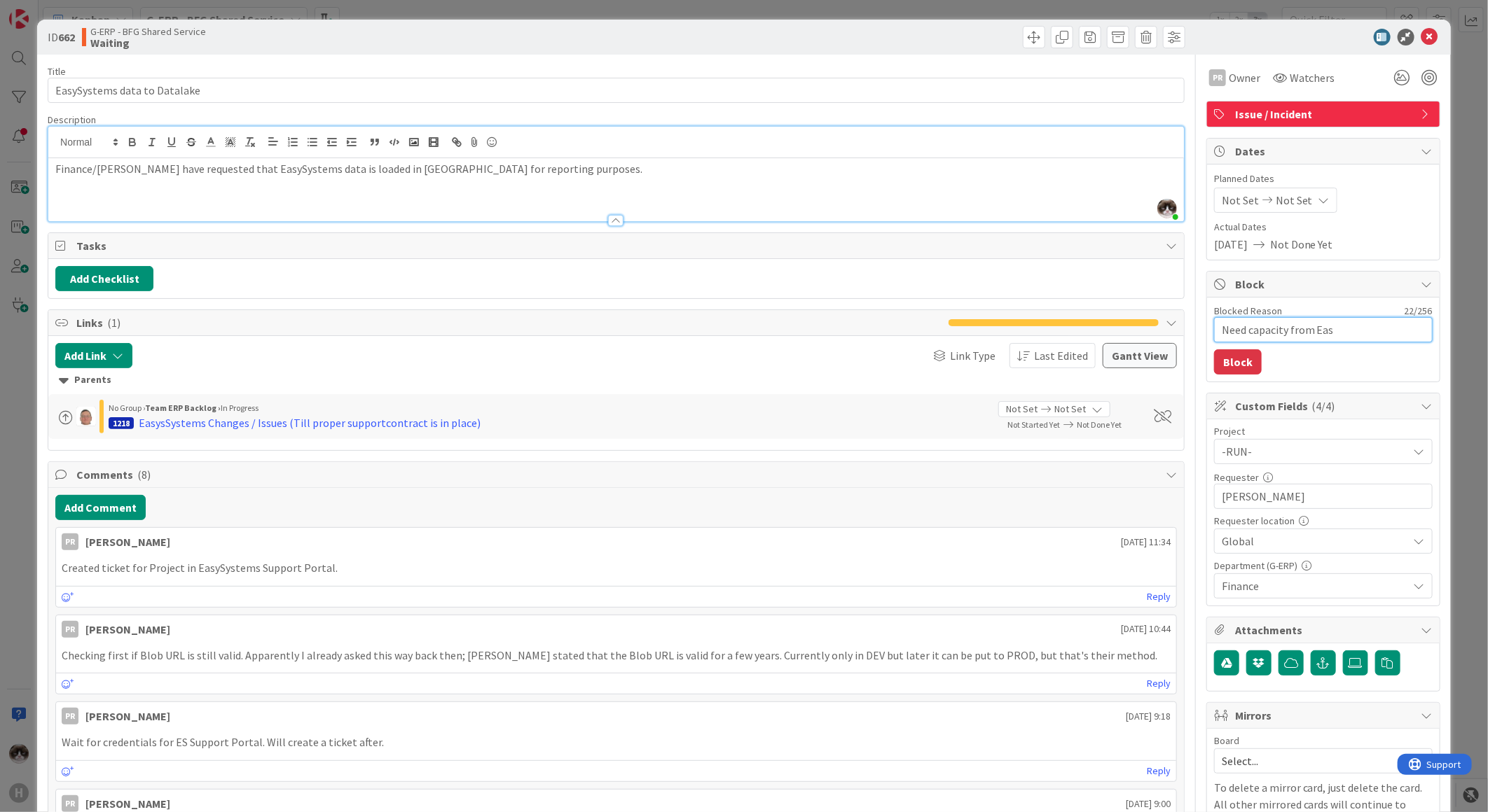
type textarea "x"
type textarea "Need capacity from Easy"
type textarea "x"
type textarea "Need capacity from Easysy"
type textarea "x"
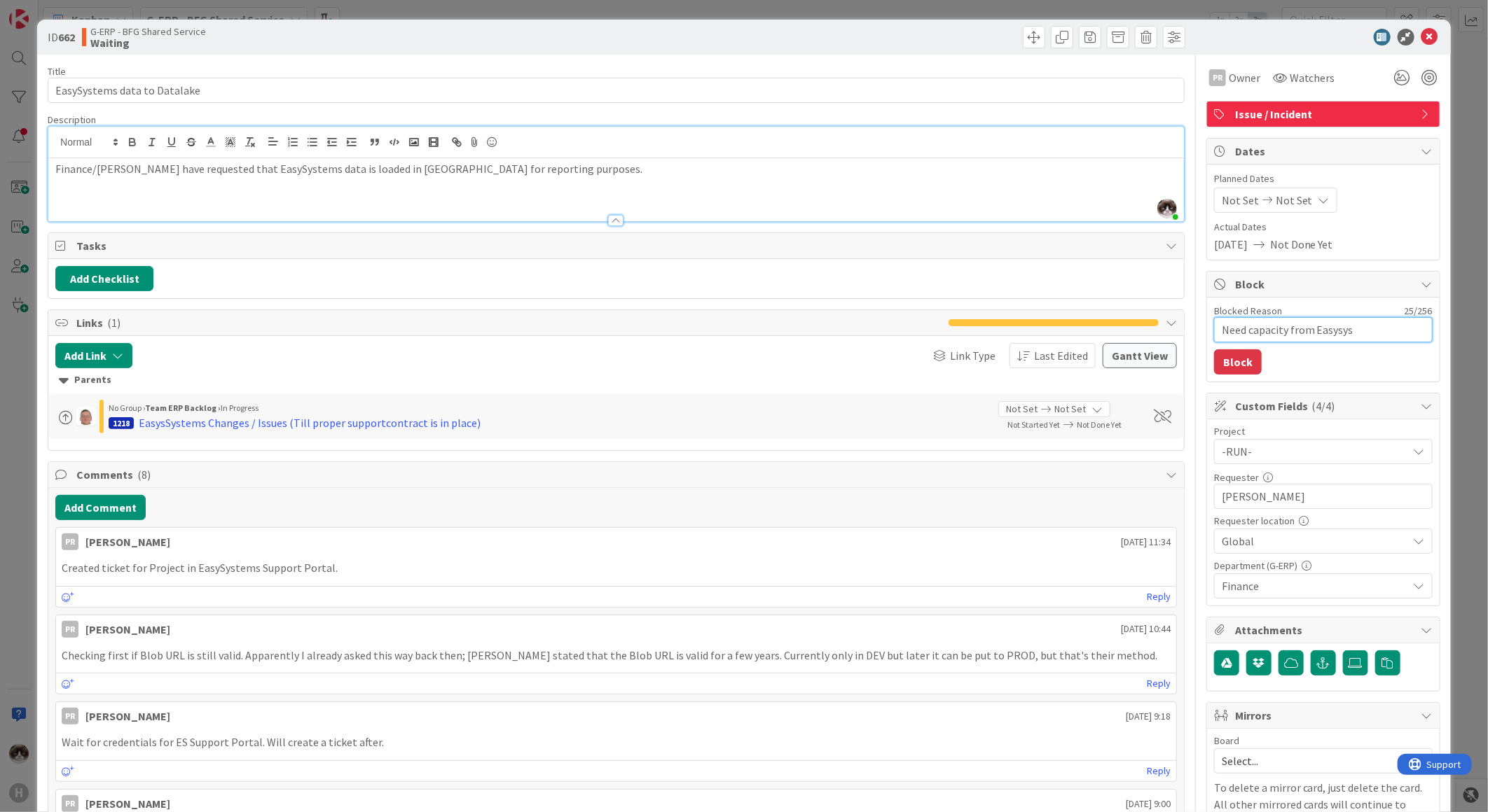
type textarea "Need capacity from Easysyst"
type textarea "x"
type textarea "Need capacity from Easysystem"
type textarea "x"
type textarea "Need capacity from Easysystems"
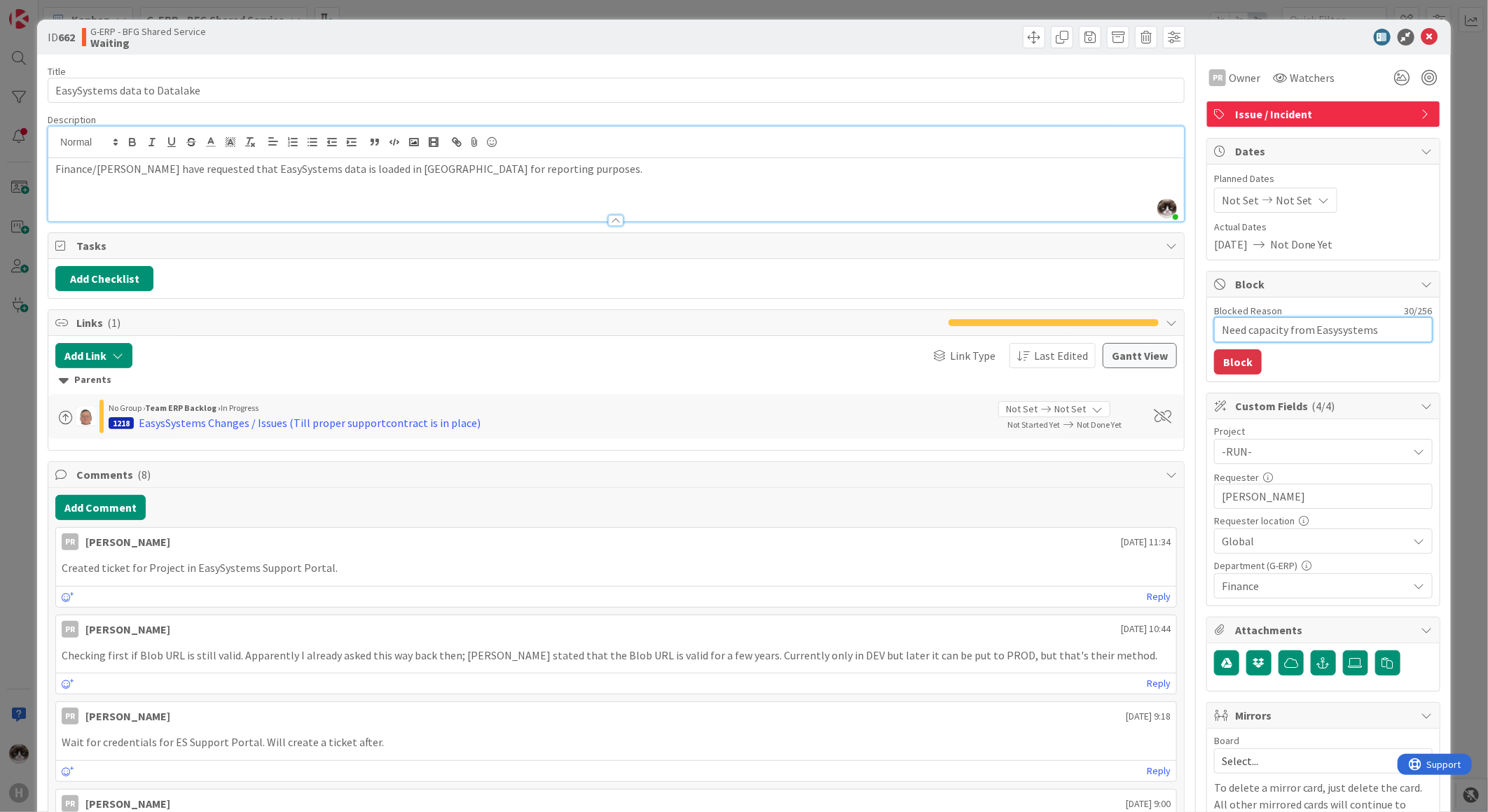
type textarea "x"
type textarea "Need capacity from Easysystems"
type textarea "x"
type textarea "Need capacity from Easysystems"
click at [1214, 359] on button "Block" at bounding box center [1237, 361] width 48 height 25
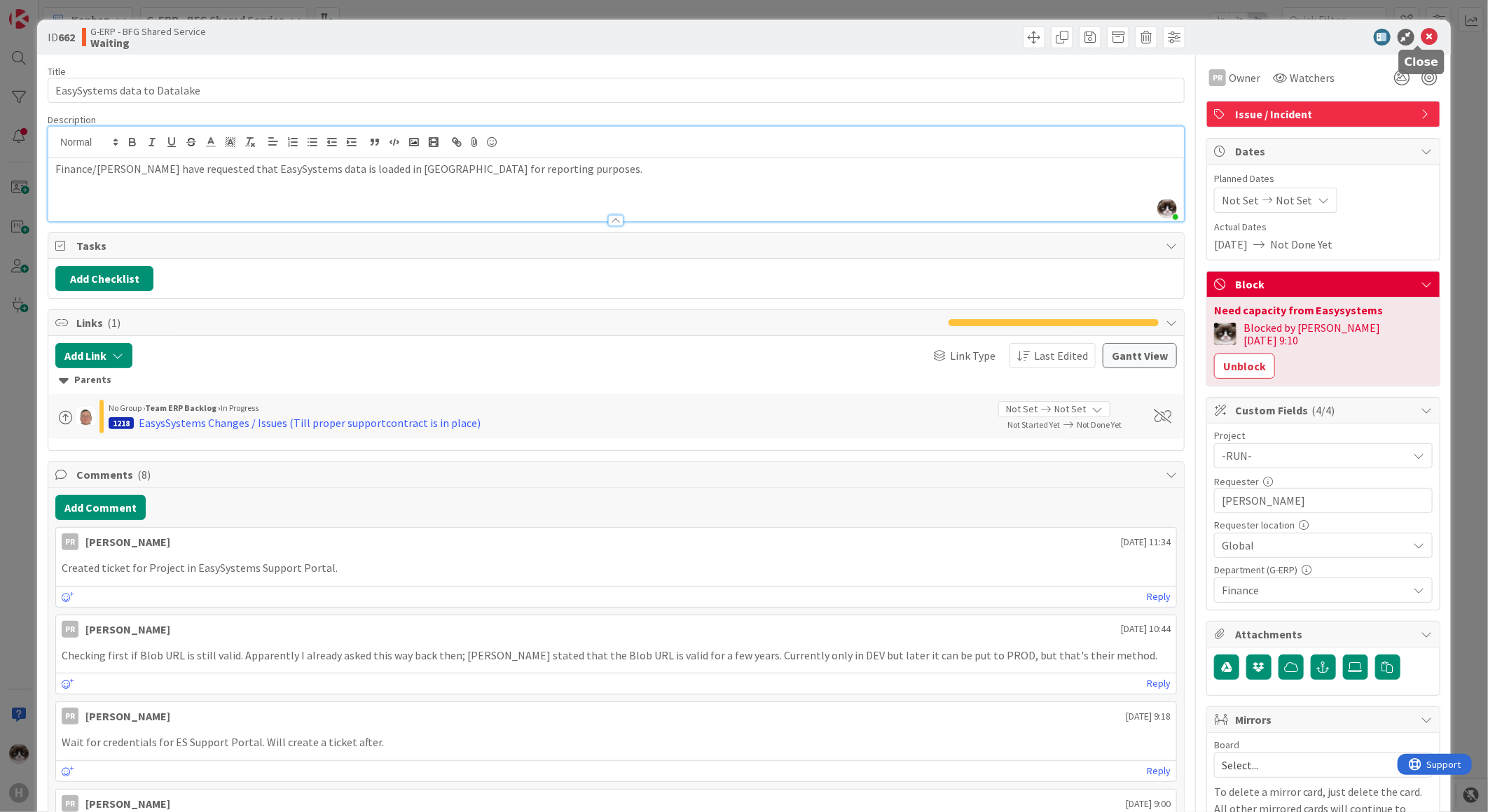
click at [1422, 38] on icon at bounding box center [1430, 37] width 17 height 17
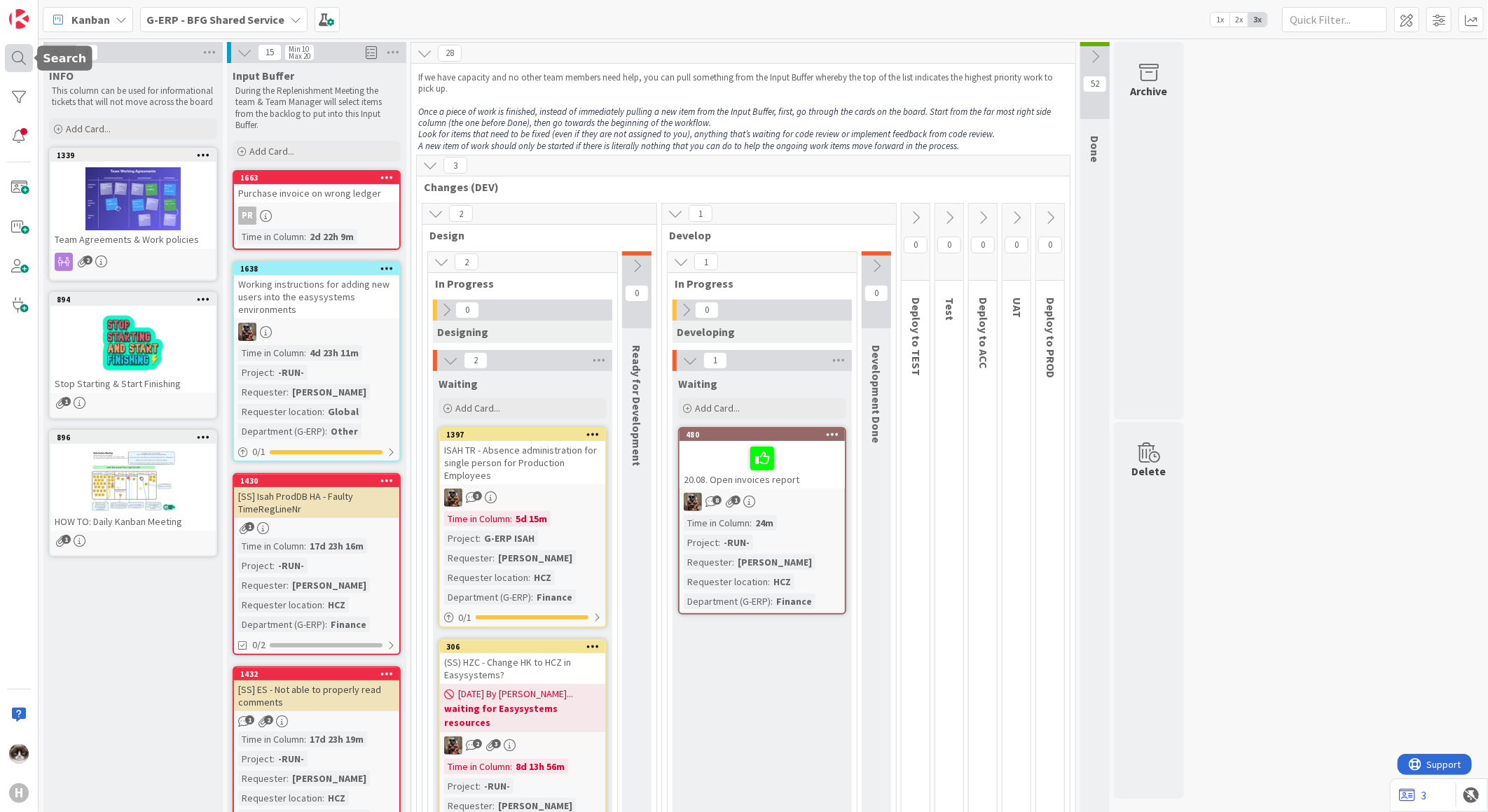
drag, startPoint x: 23, startPoint y: 59, endPoint x: 32, endPoint y: 63, distance: 9.8
click at [23, 59] on div at bounding box center [18, 57] width 28 height 28
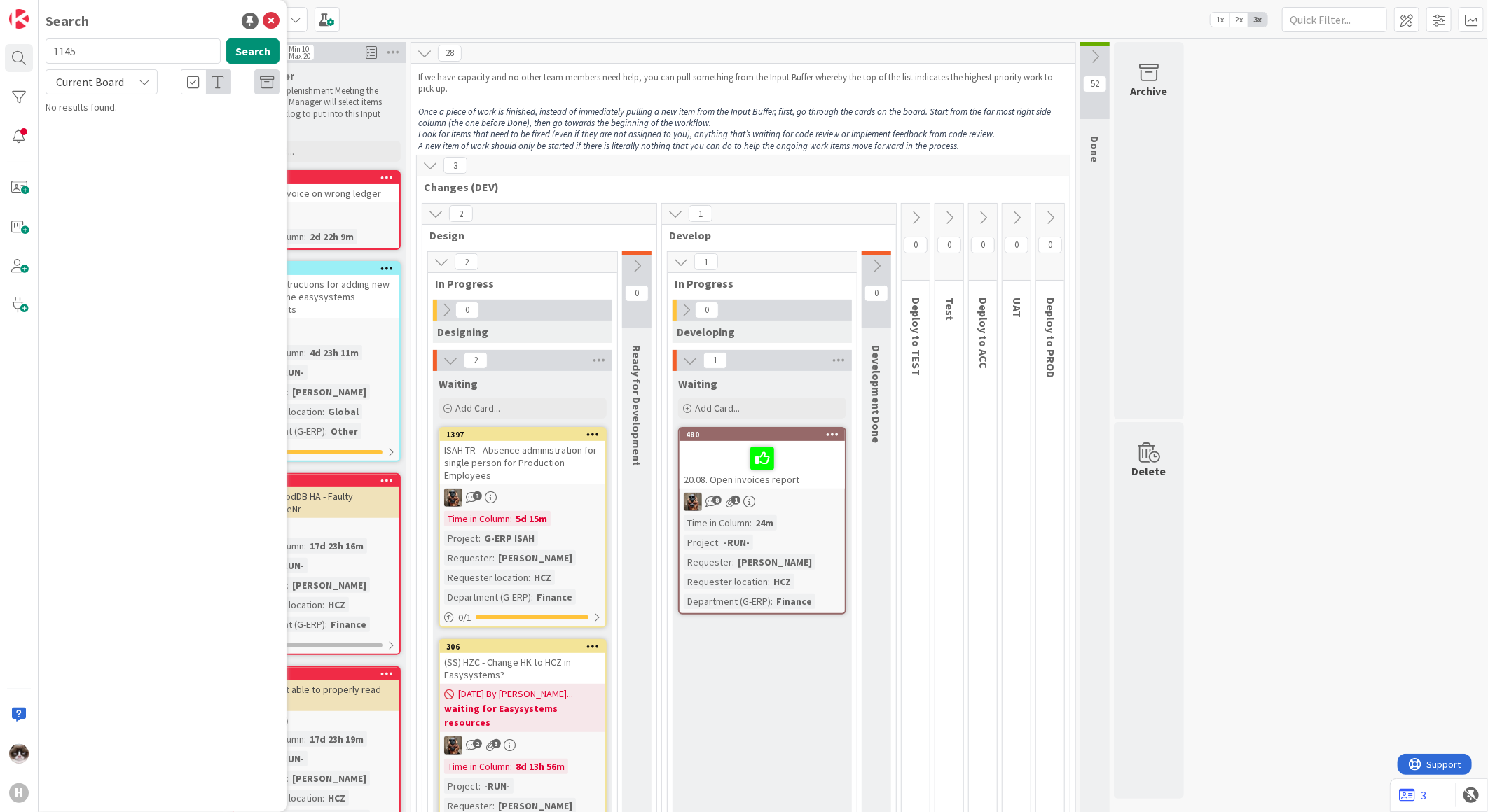
type input "1145"
click at [103, 85] on span "Current Board" at bounding box center [90, 82] width 68 height 14
click at [103, 130] on span "All Boards" at bounding box center [126, 140] width 146 height 21
click at [150, 128] on span "(SS) HCZ - On-board EasySystems Clarify and align responsibilities between Fina…" at bounding box center [168, 131] width 205 height 27
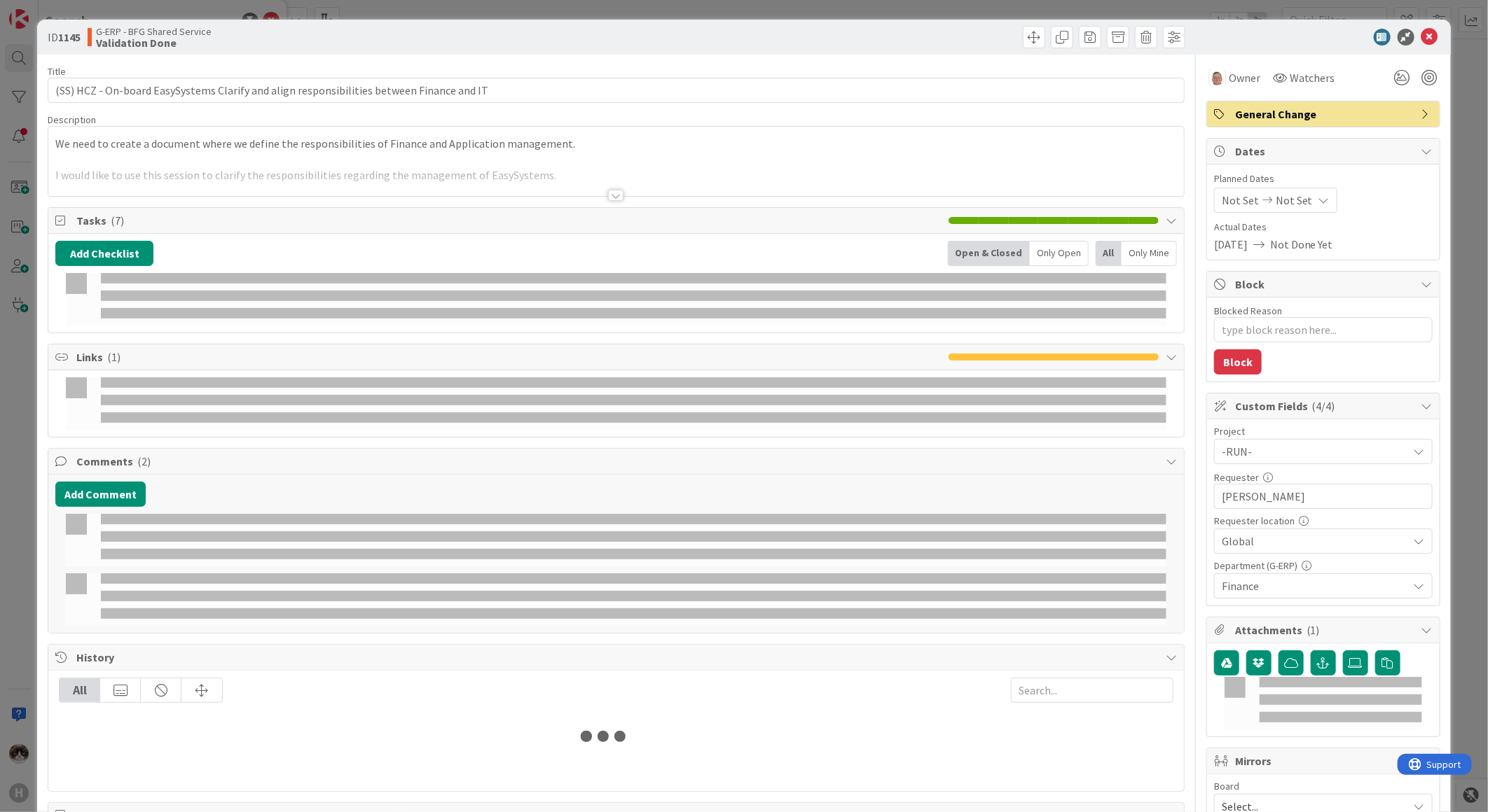
type textarea "x"
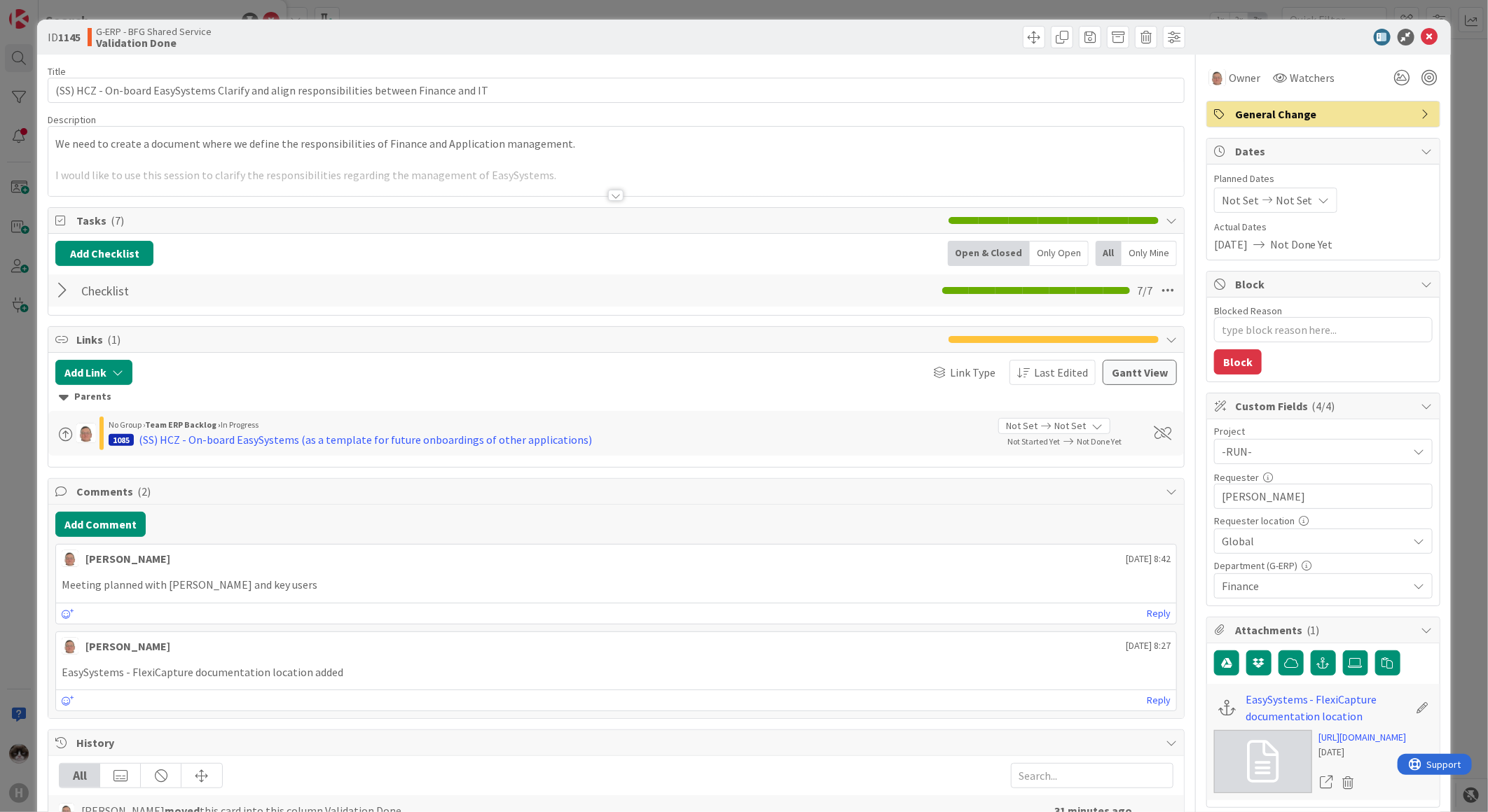
click at [611, 197] on div at bounding box center [615, 195] width 15 height 11
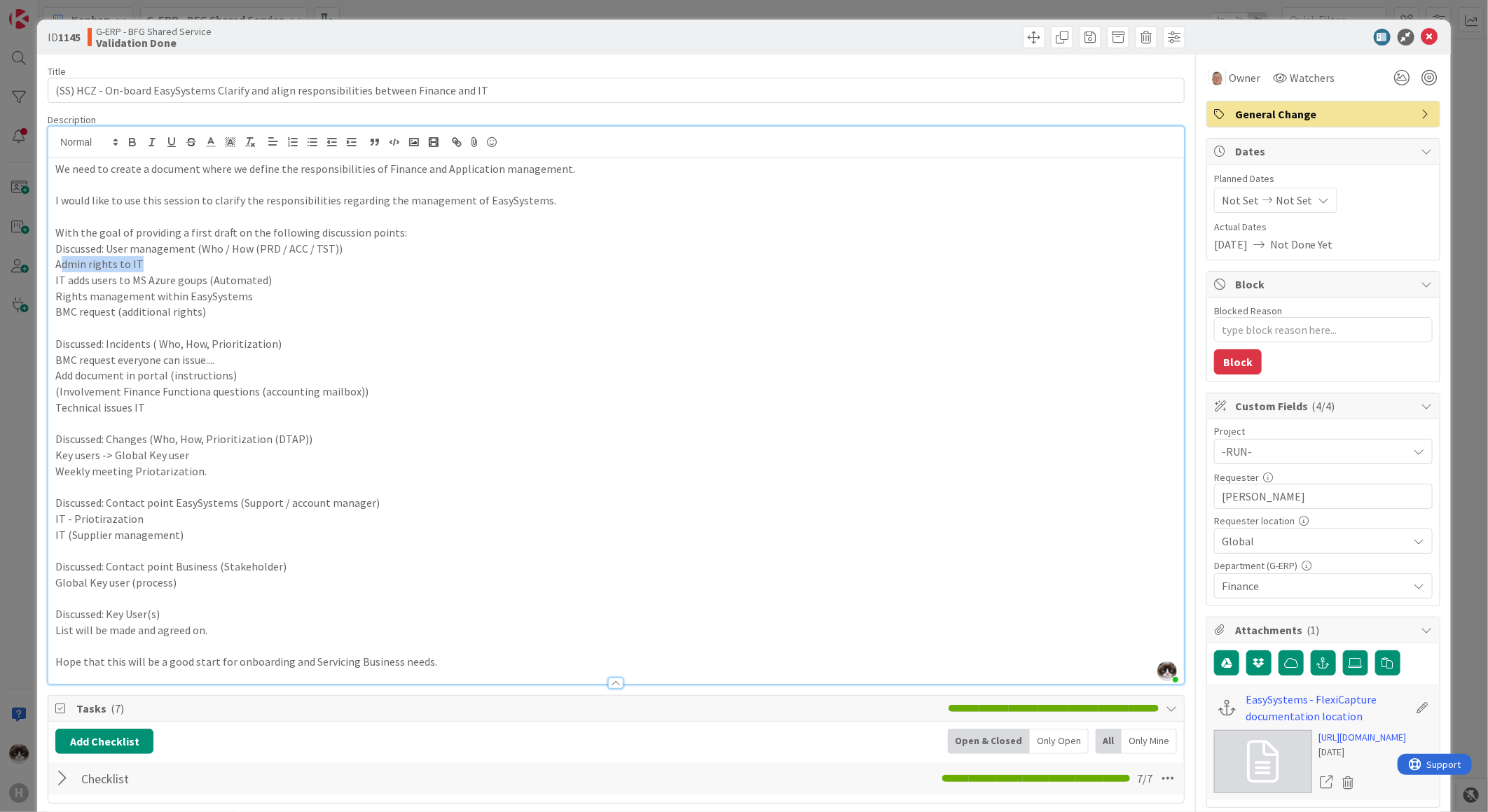
drag, startPoint x: 91, startPoint y: 263, endPoint x: 156, endPoint y: 270, distance: 65.4
click at [156, 270] on p "Admin rights to IT" at bounding box center [615, 264] width 1121 height 16
click at [151, 280] on p "IT adds users to MS Azure goups (Automated)" at bounding box center [615, 280] width 1121 height 16
drag, startPoint x: 54, startPoint y: 283, endPoint x: 301, endPoint y: 291, distance: 247.1
click at [301, 291] on div "We need to create a document where we define the responsibilities of Finance an…" at bounding box center [616, 421] width 1135 height 526
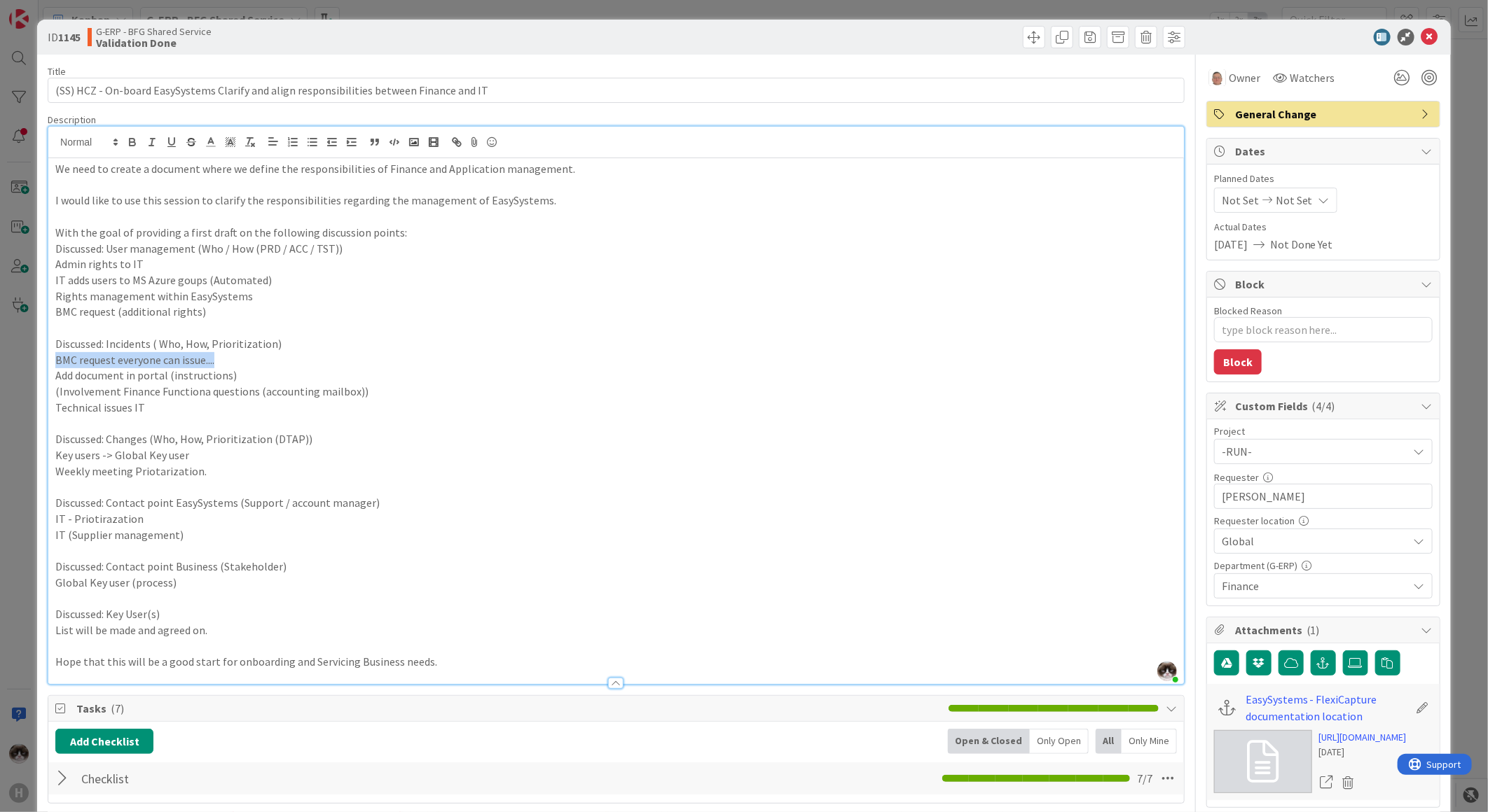
drag, startPoint x: 58, startPoint y: 361, endPoint x: 270, endPoint y: 353, distance: 212.2
click at [270, 353] on p "BMC request everyone can issue...." at bounding box center [615, 360] width 1121 height 16
click at [1406, 36] on div at bounding box center [1316, 37] width 248 height 17
click at [1422, 39] on icon at bounding box center [1430, 37] width 17 height 17
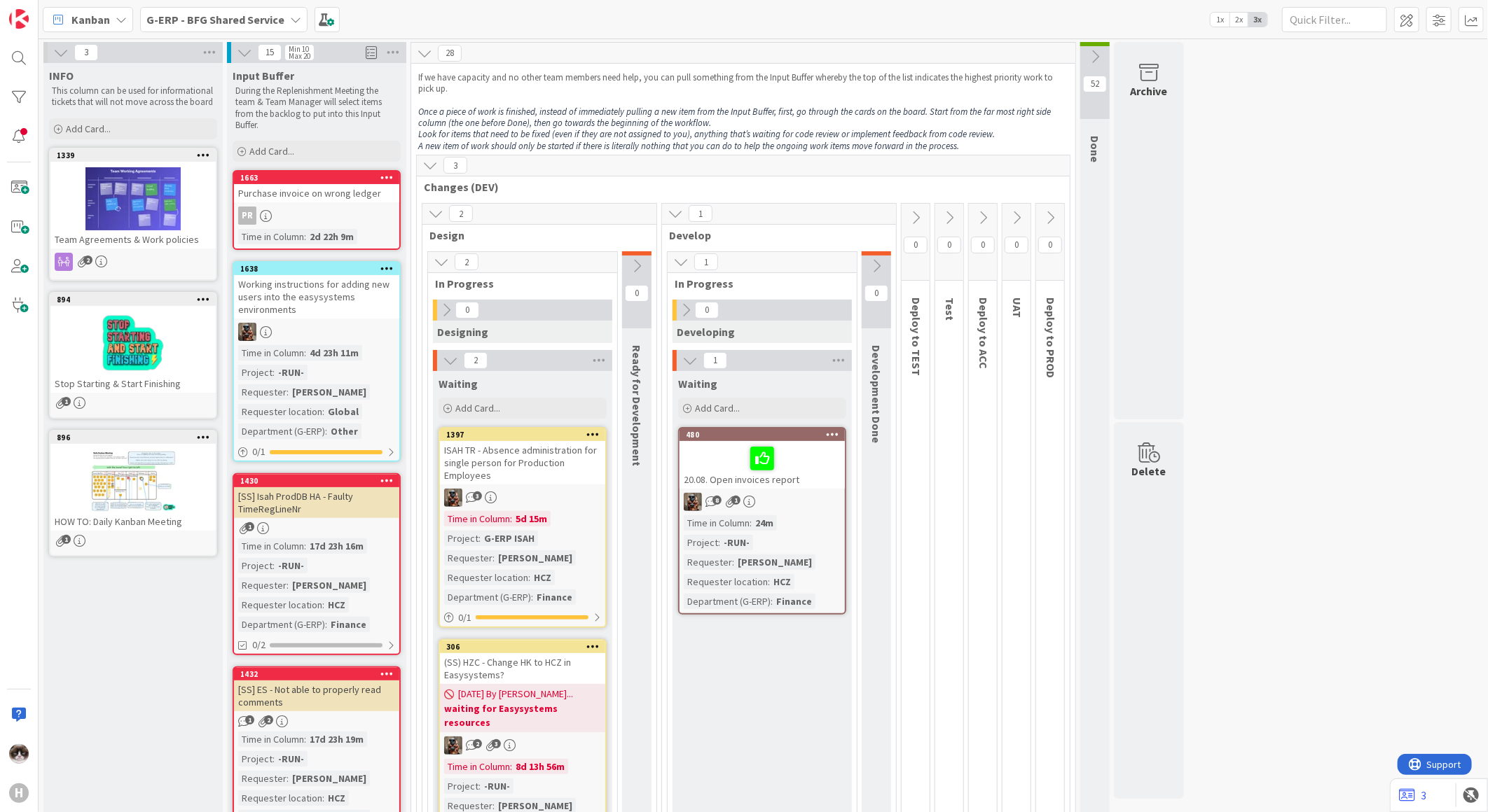
click at [187, 20] on b "G-ERP - BFG Shared Service" at bounding box center [215, 20] width 138 height 14
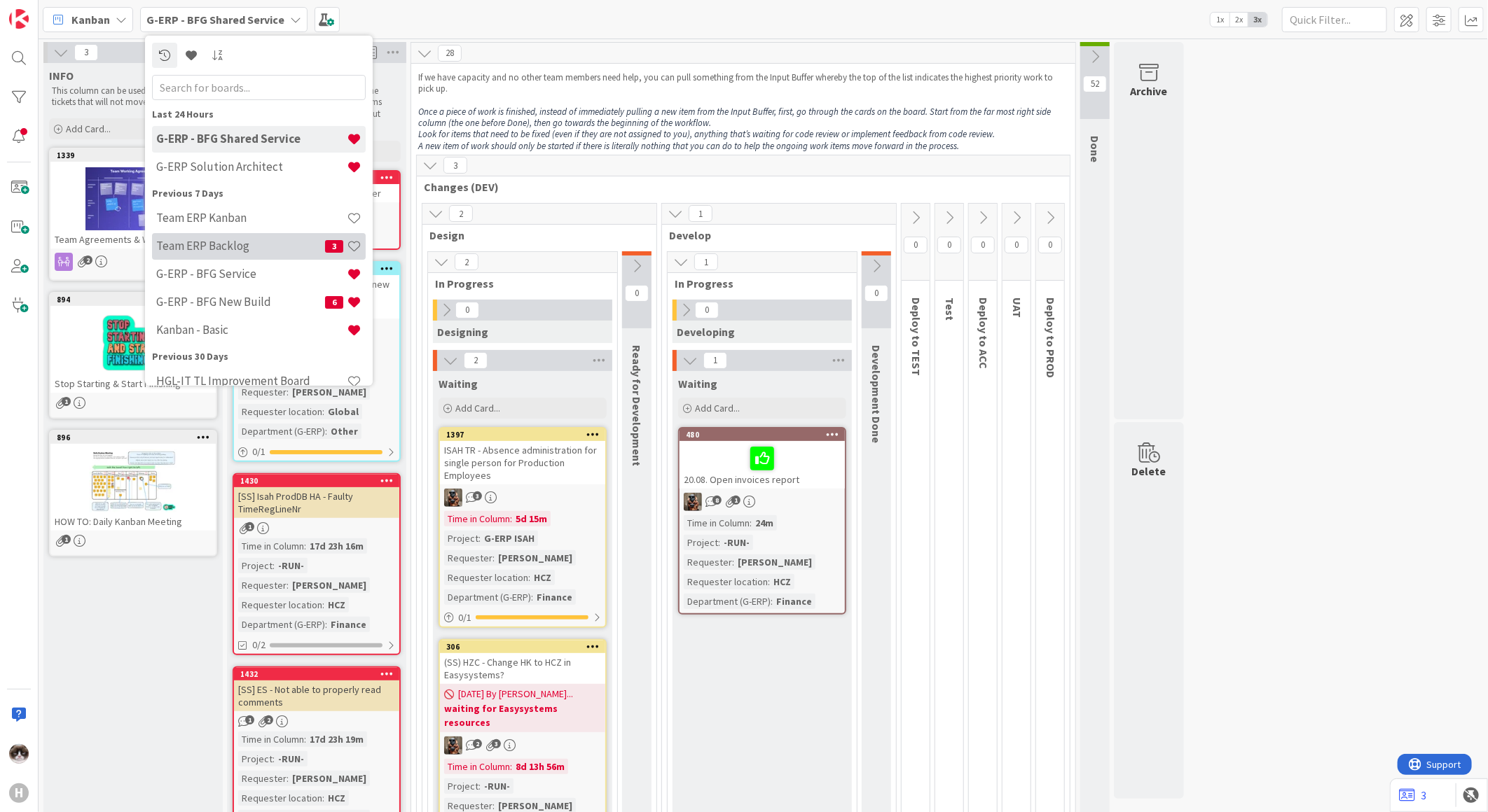
click at [263, 241] on h4 "Team ERP Backlog" at bounding box center [241, 245] width 169 height 14
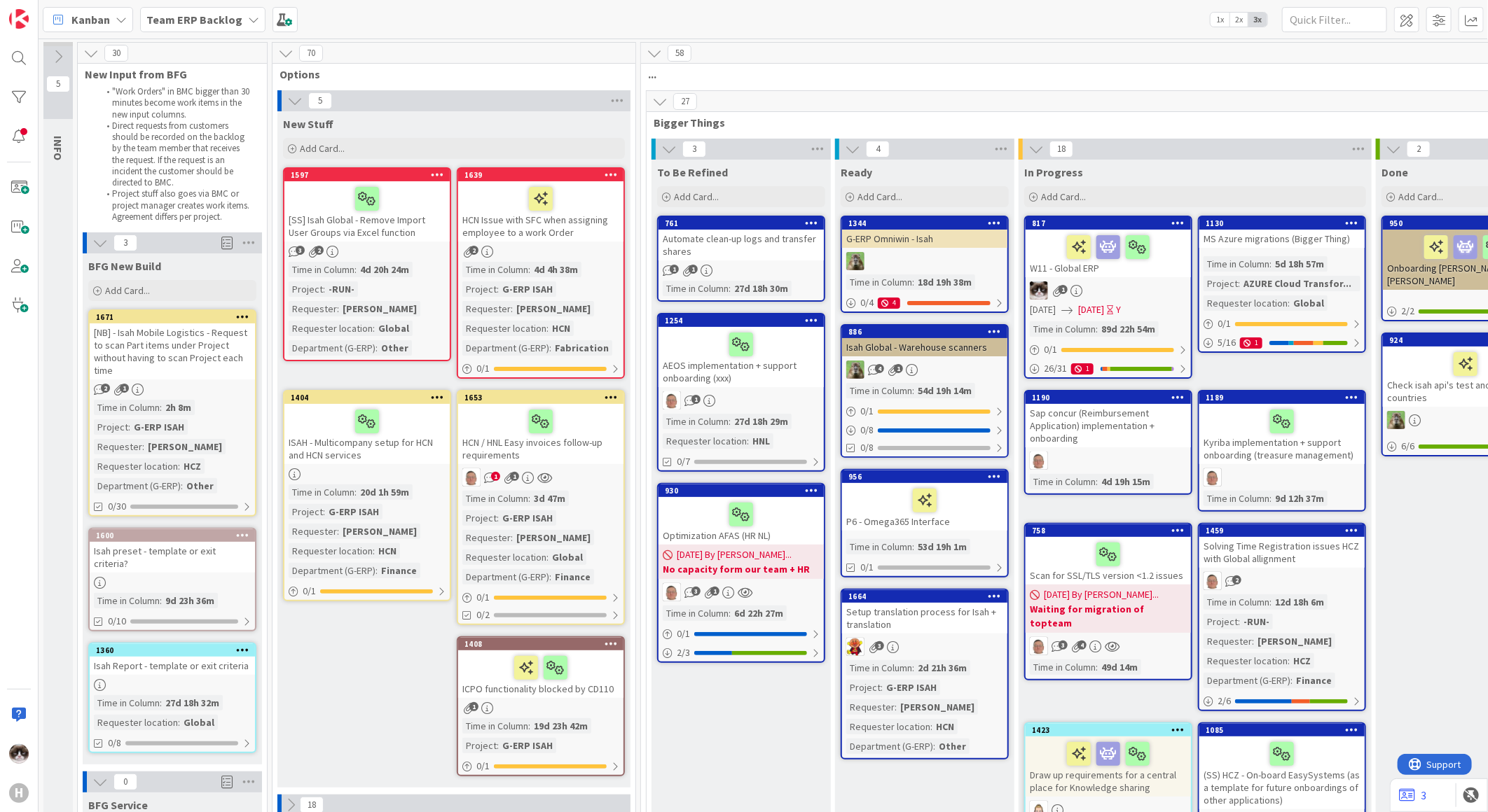
click at [88, 28] on div "Kanban" at bounding box center [88, 19] width 91 height 25
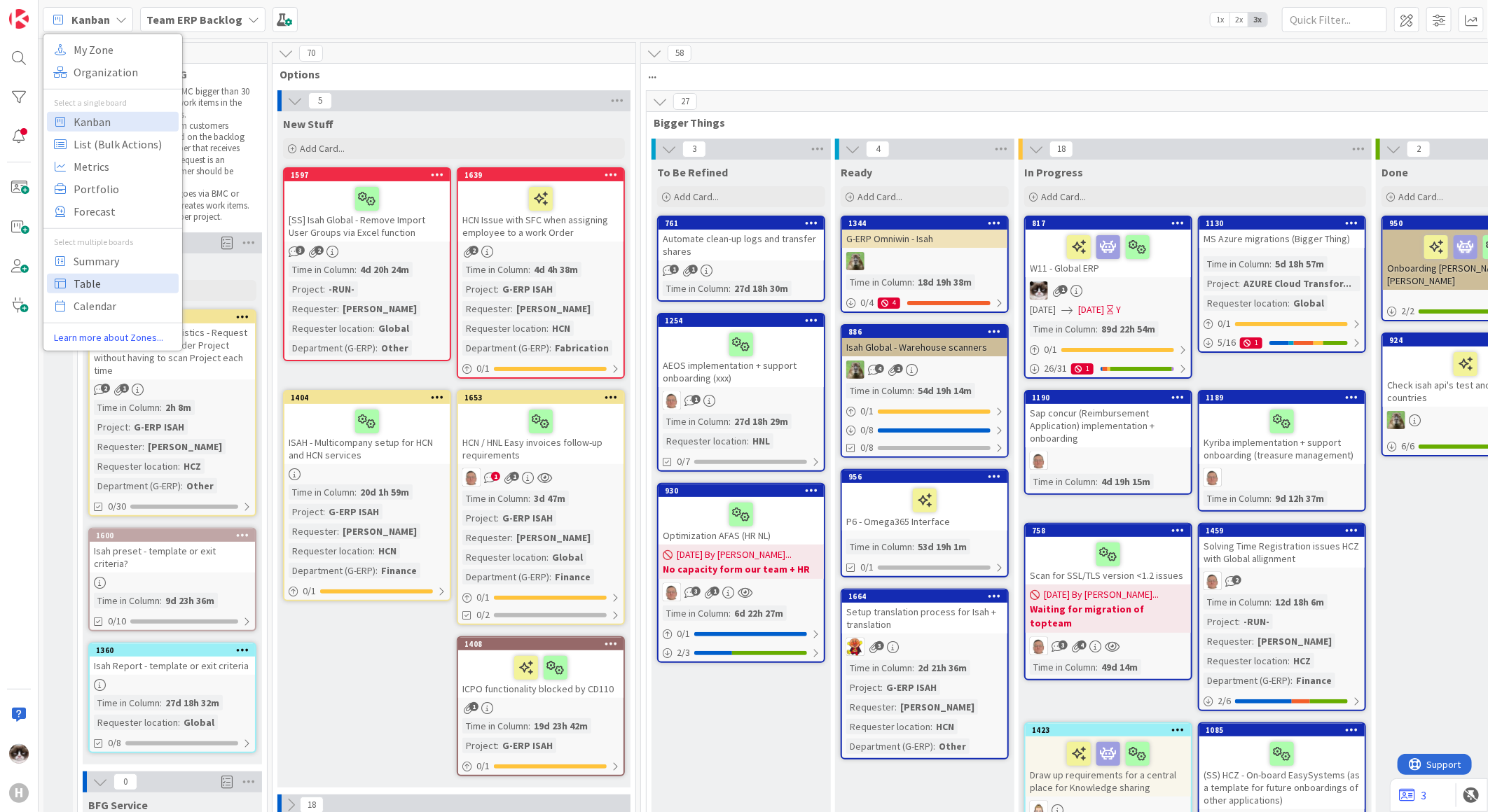
click at [120, 281] on span "Table" at bounding box center [124, 283] width 101 height 21
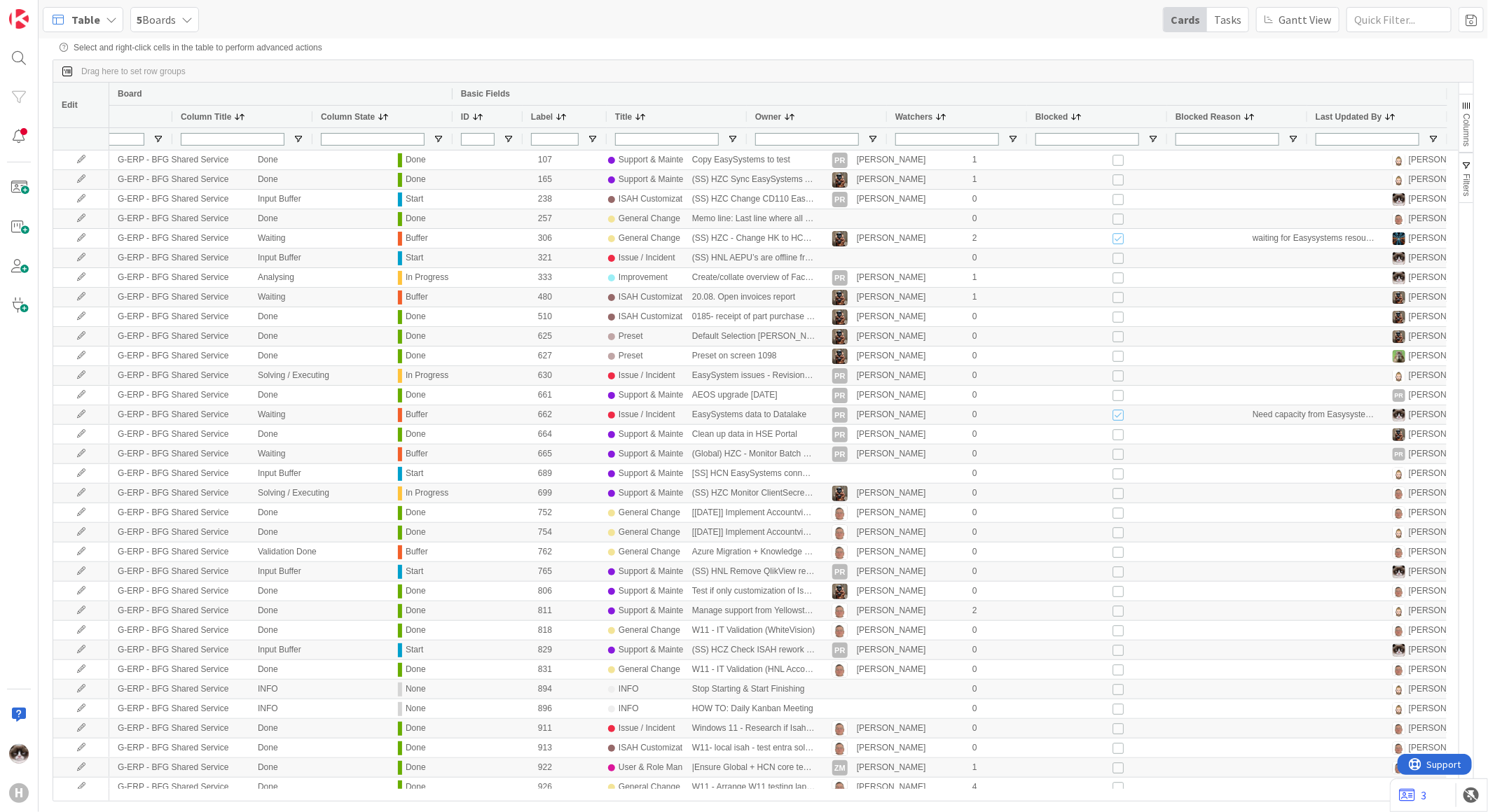
scroll to position [0, 78]
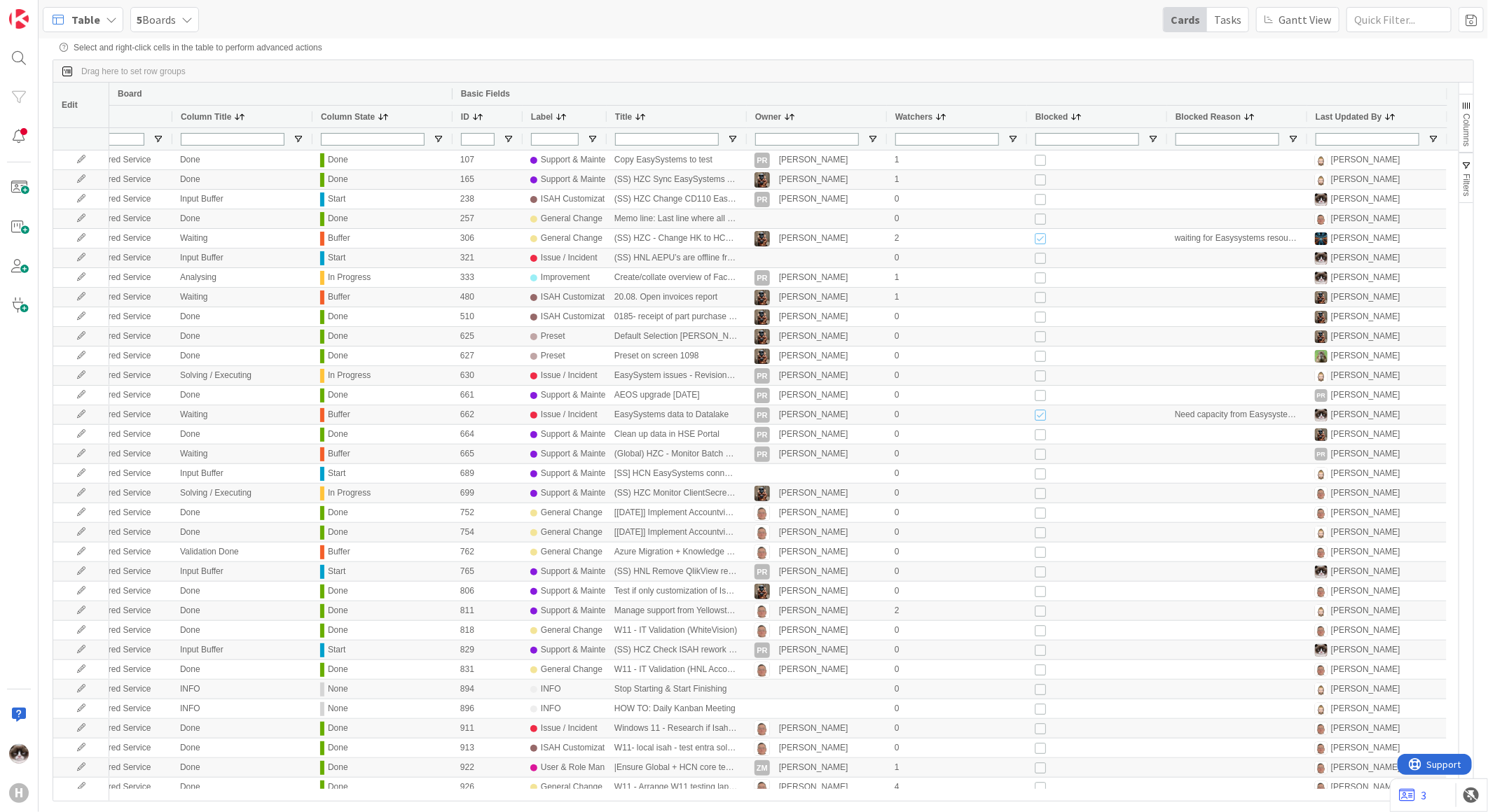
click at [1467, 133] on span "Columns" at bounding box center [1465, 130] width 10 height 33
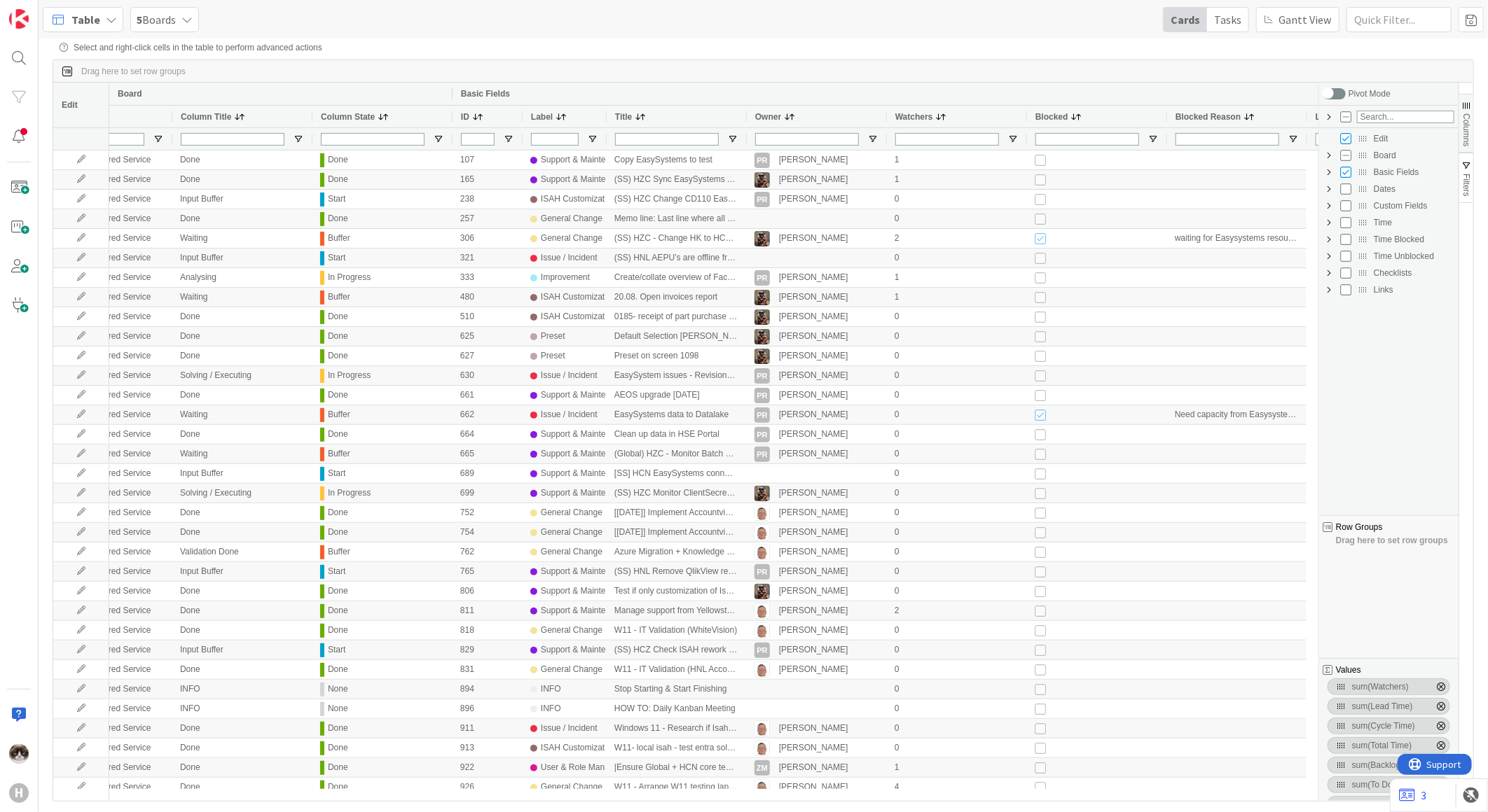
click at [1328, 205] on span "Custom Fields Column Group" at bounding box center [1329, 205] width 11 height 11
click at [1359, 346] on input "Press SPACE to toggle visibility (hidden)" at bounding box center [1359, 340] width 11 height 11
checkbox input "true"
checkbox input "false"
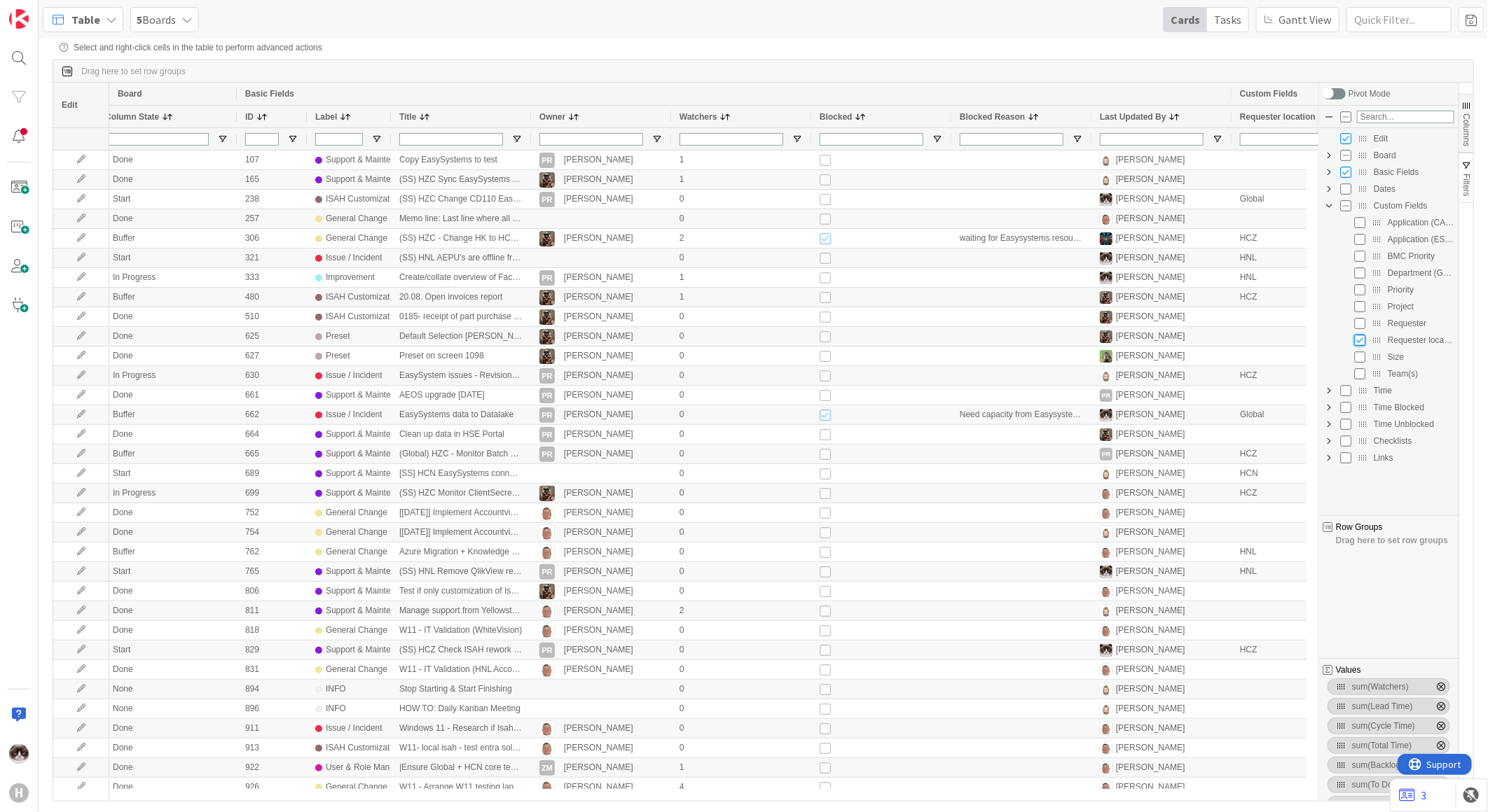
scroll to position [0, 0]
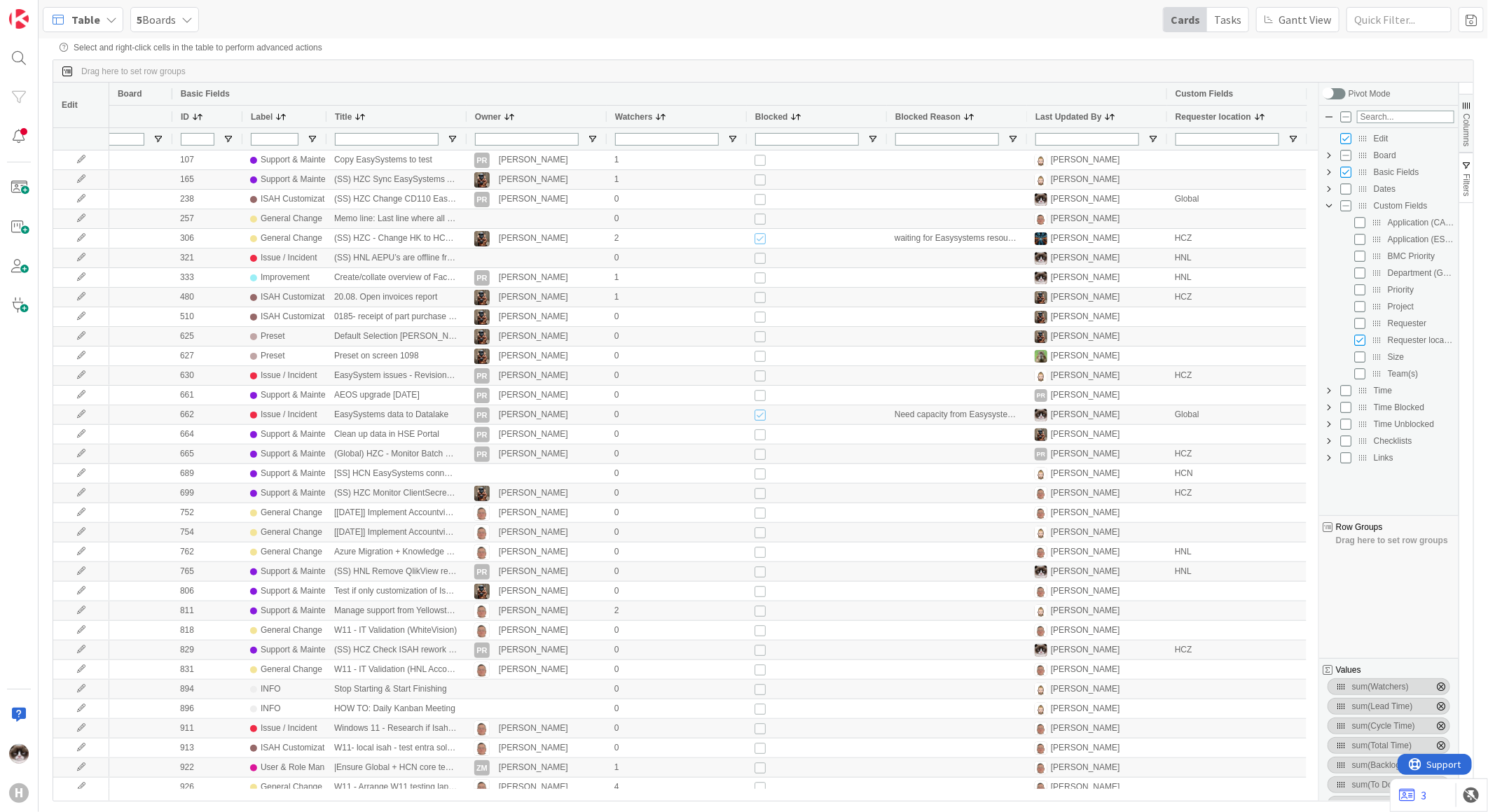
click at [1234, 113] on span "Requester location" at bounding box center [1213, 116] width 75 height 10
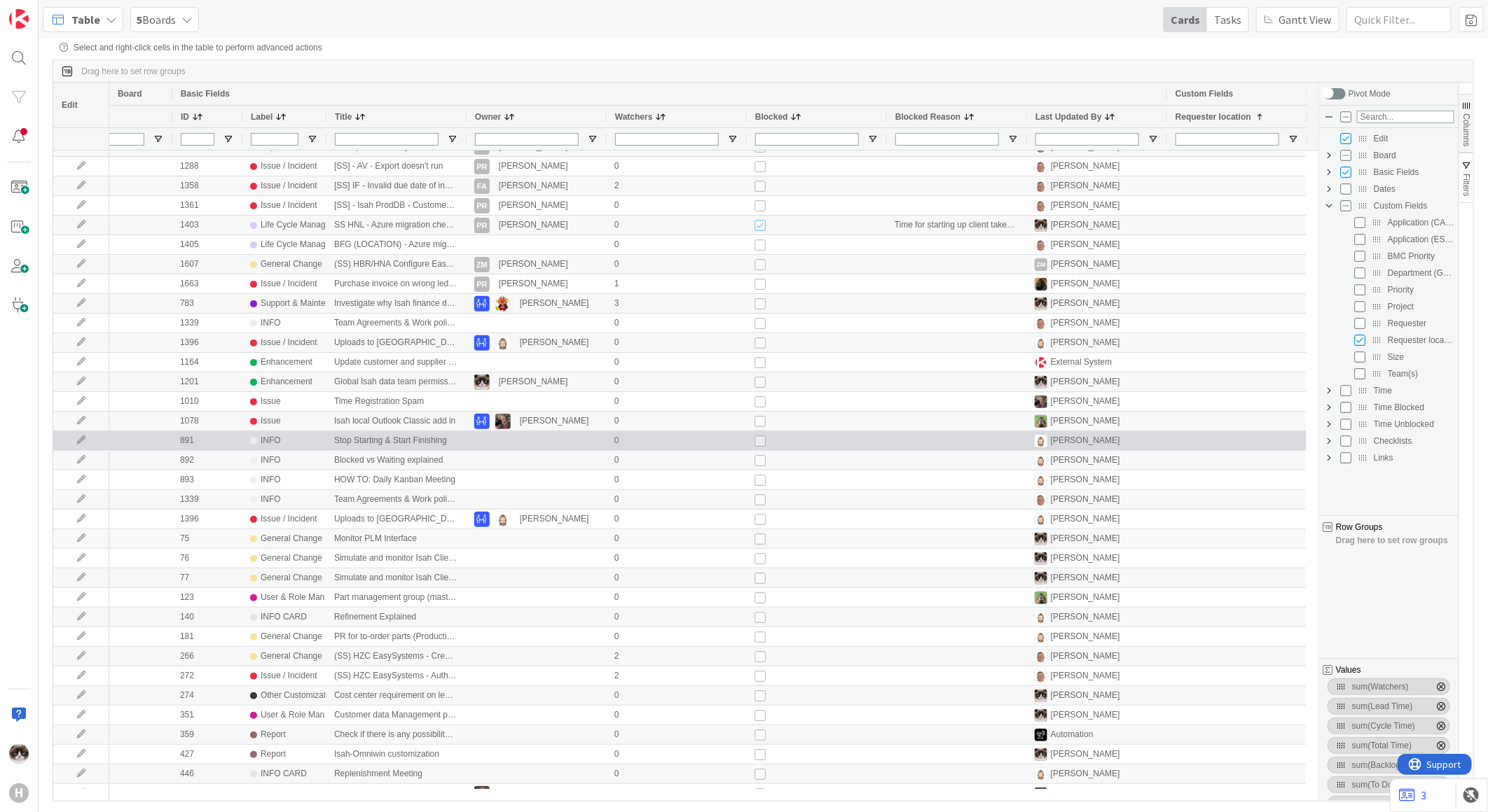
scroll to position [544, 0]
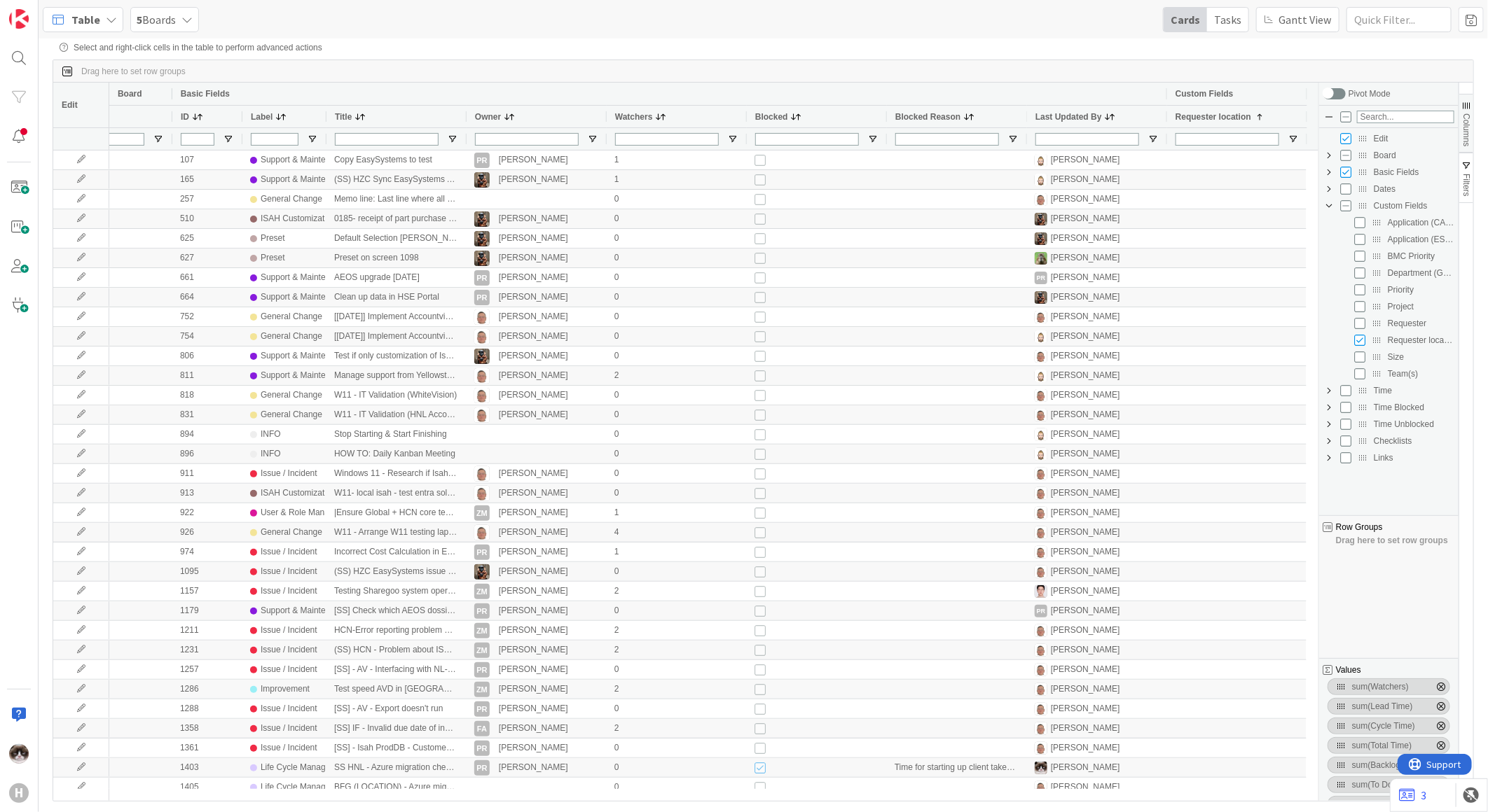
click at [1469, 120] on span "Columns" at bounding box center [1465, 130] width 10 height 33
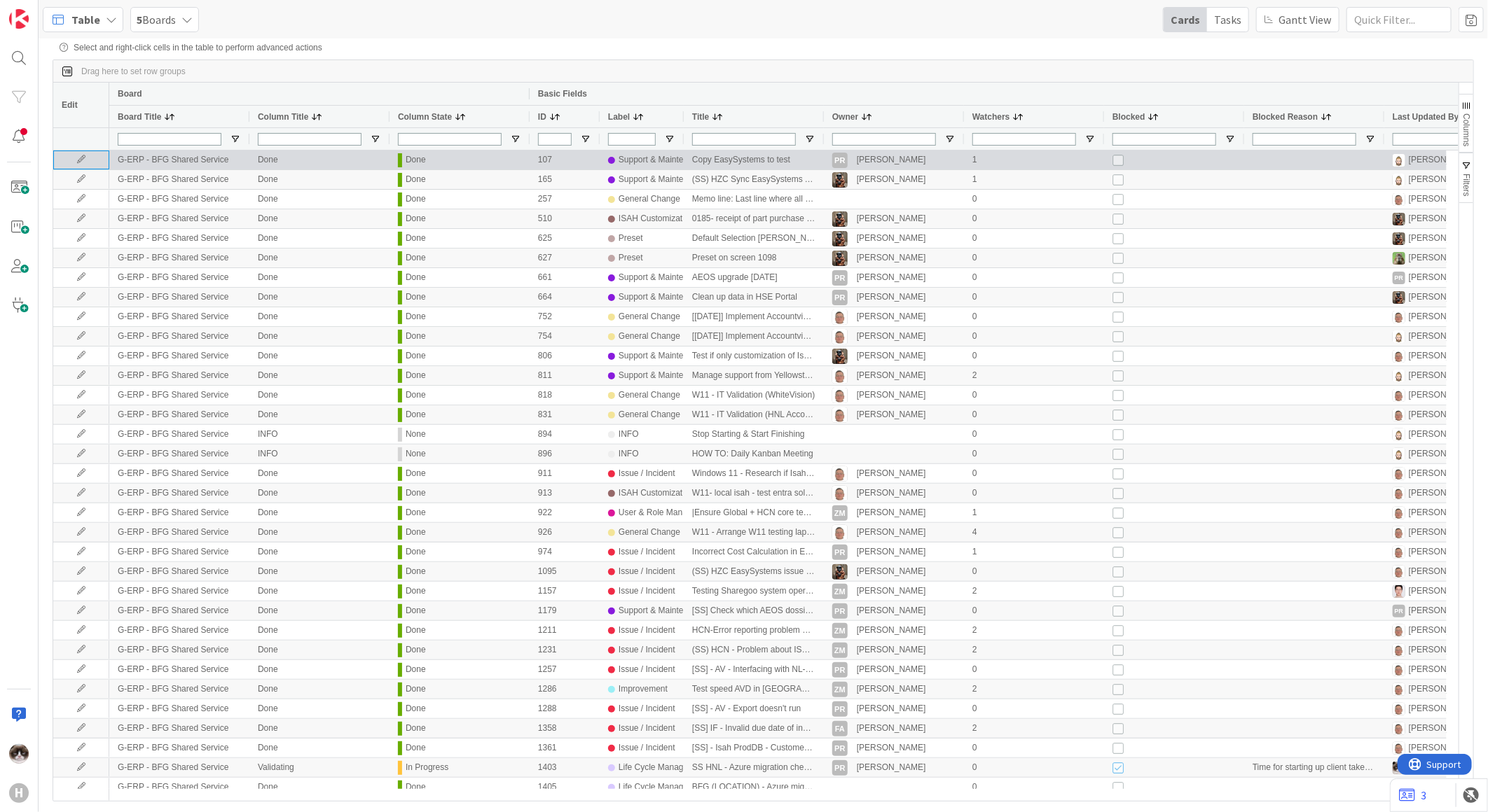
click at [82, 158] on icon at bounding box center [82, 159] width 21 height 8
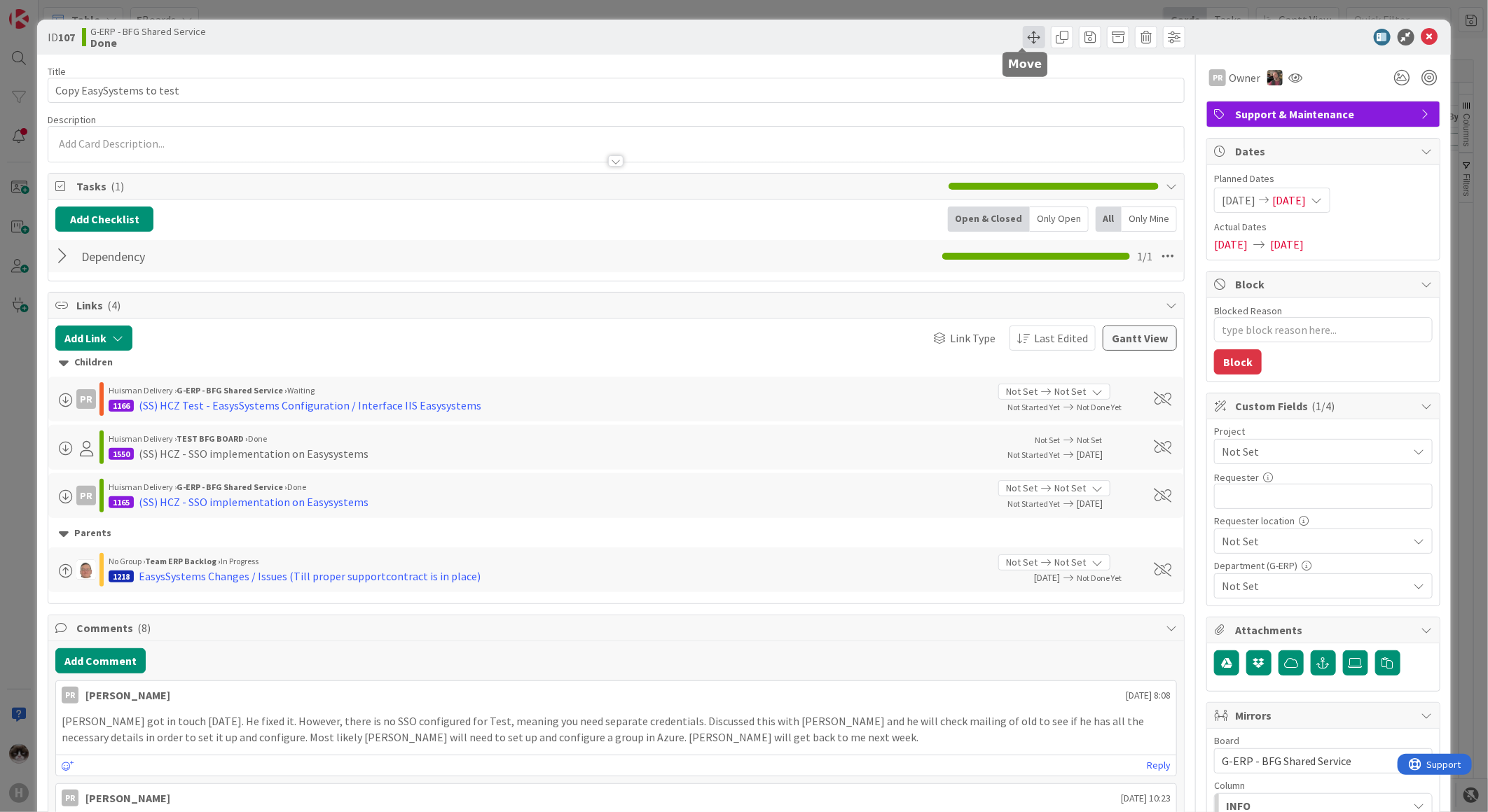
click at [1023, 37] on span at bounding box center [1034, 37] width 23 height 23
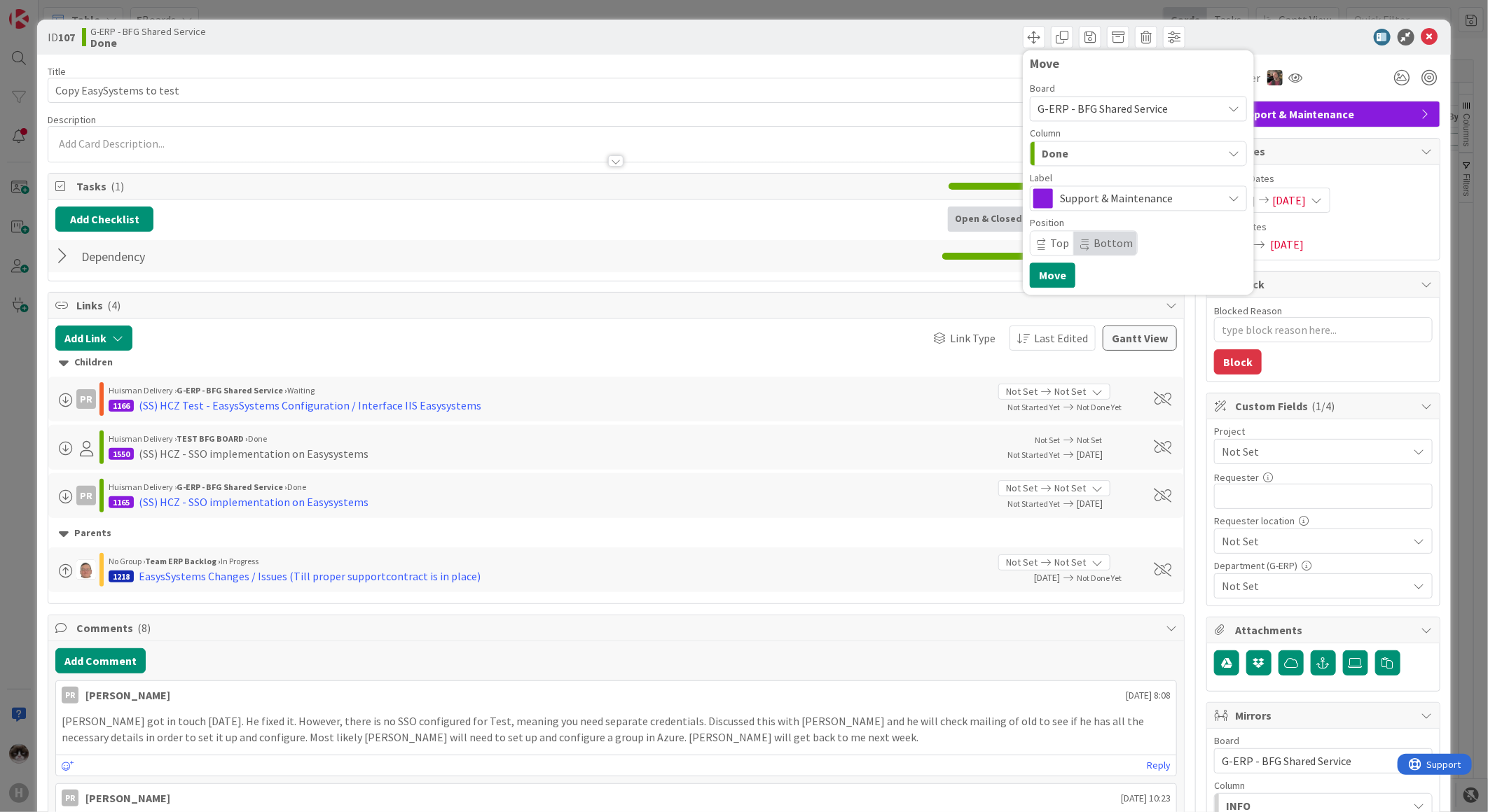
click at [1129, 159] on div "Done" at bounding box center [1130, 153] width 184 height 23
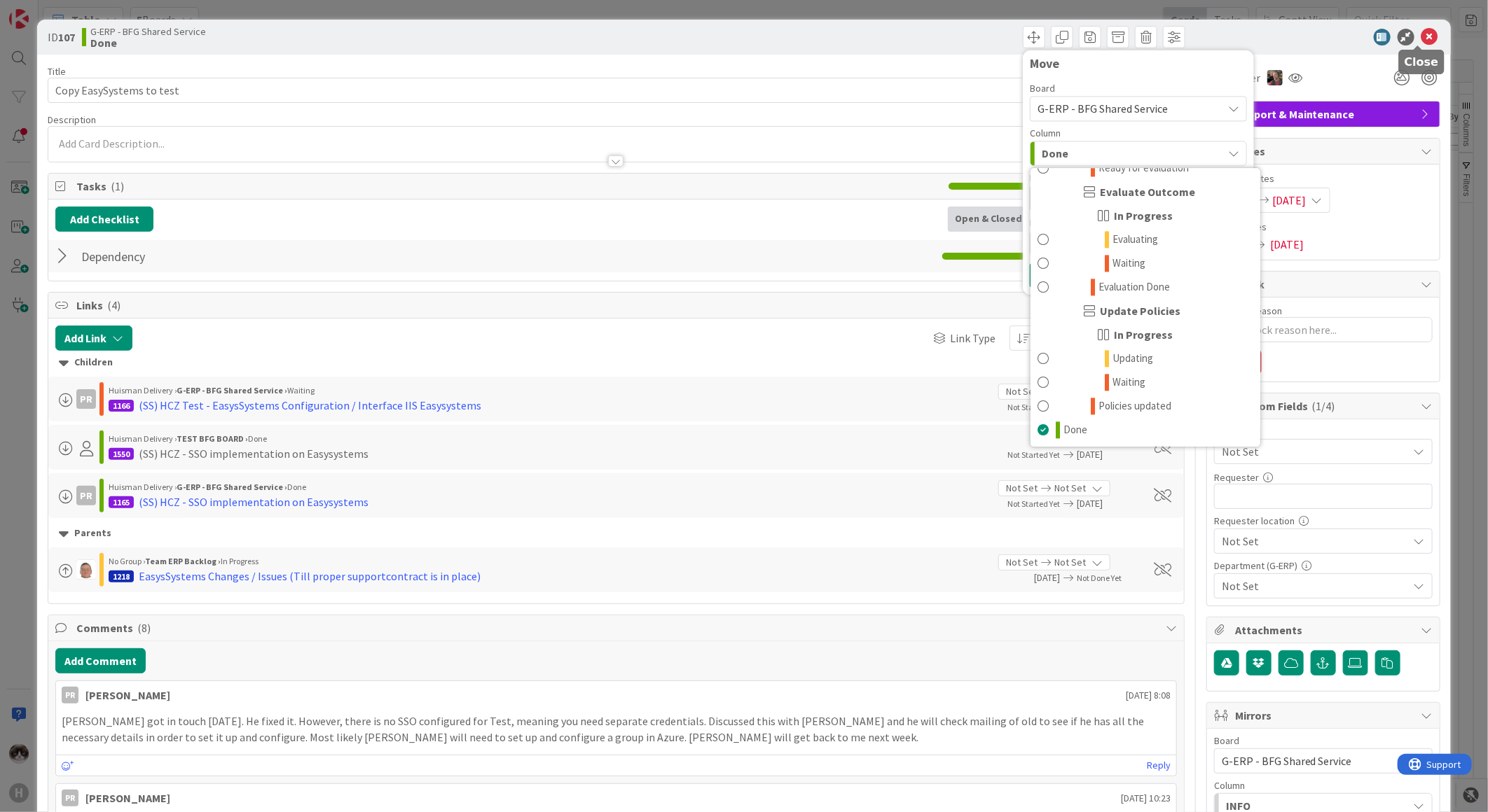
drag, startPoint x: 1413, startPoint y: 32, endPoint x: 1379, endPoint y: 32, distance: 34.0
click at [1422, 32] on icon at bounding box center [1430, 37] width 17 height 17
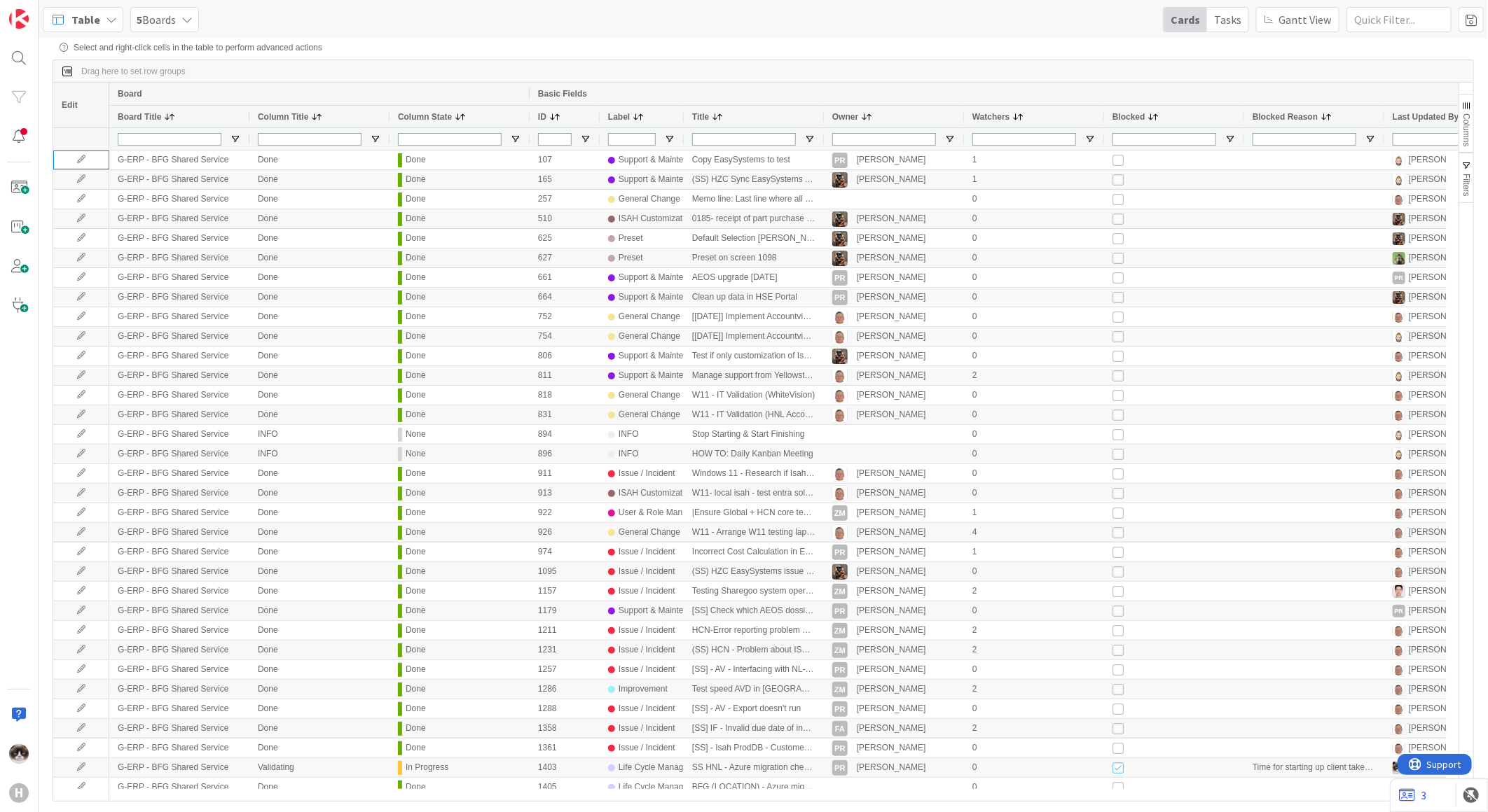
click at [182, 26] on div "5 Boards" at bounding box center [165, 19] width 69 height 25
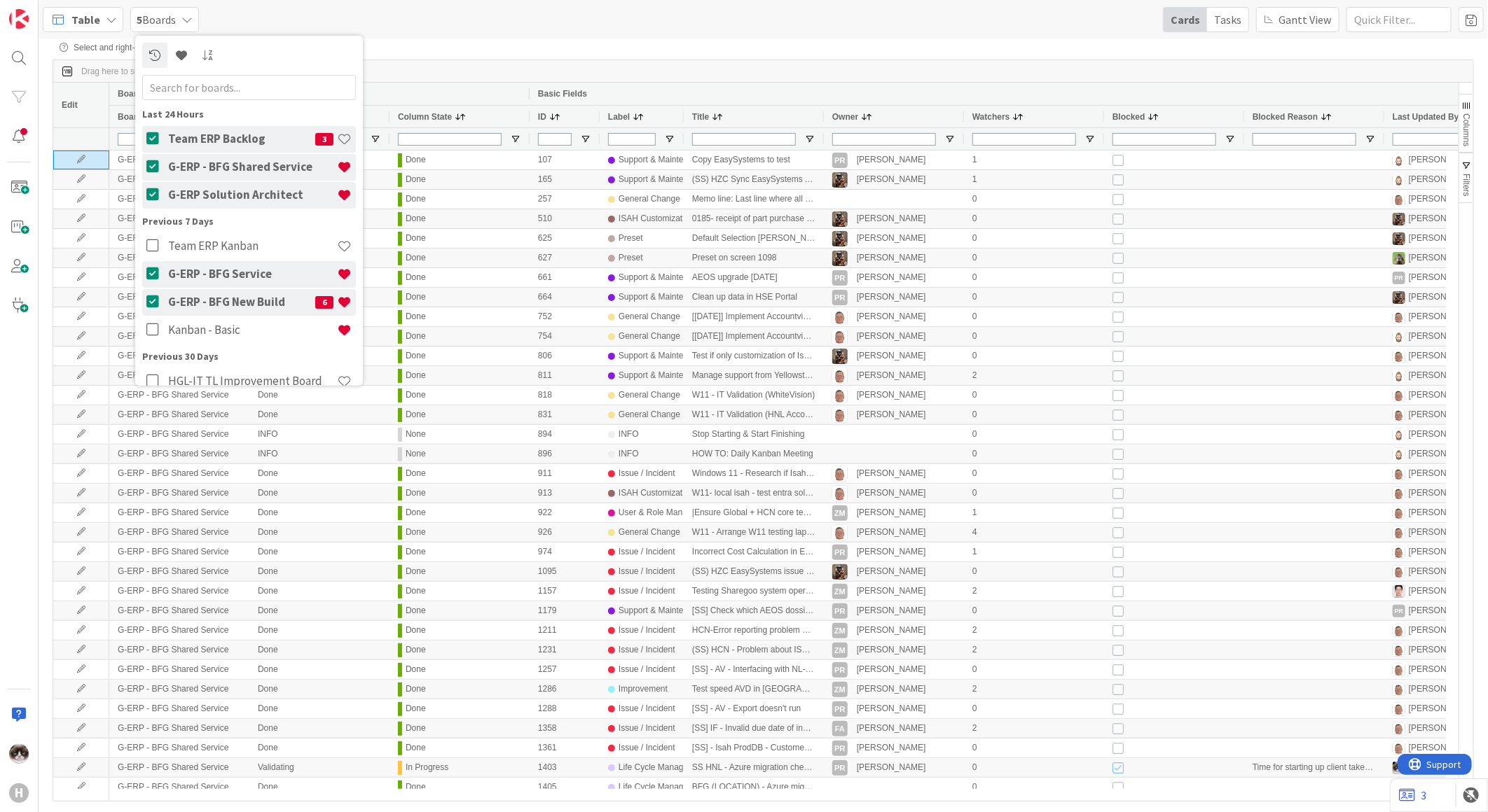
click at [152, 161] on icon at bounding box center [155, 167] width 17 height 14
click at [152, 184] on button at bounding box center [155, 194] width 17 height 26
click at [148, 271] on icon at bounding box center [155, 274] width 17 height 14
click at [151, 305] on icon at bounding box center [155, 302] width 17 height 14
click at [582, 78] on div "Drag here to set row groups" at bounding box center [763, 72] width 1420 height 23
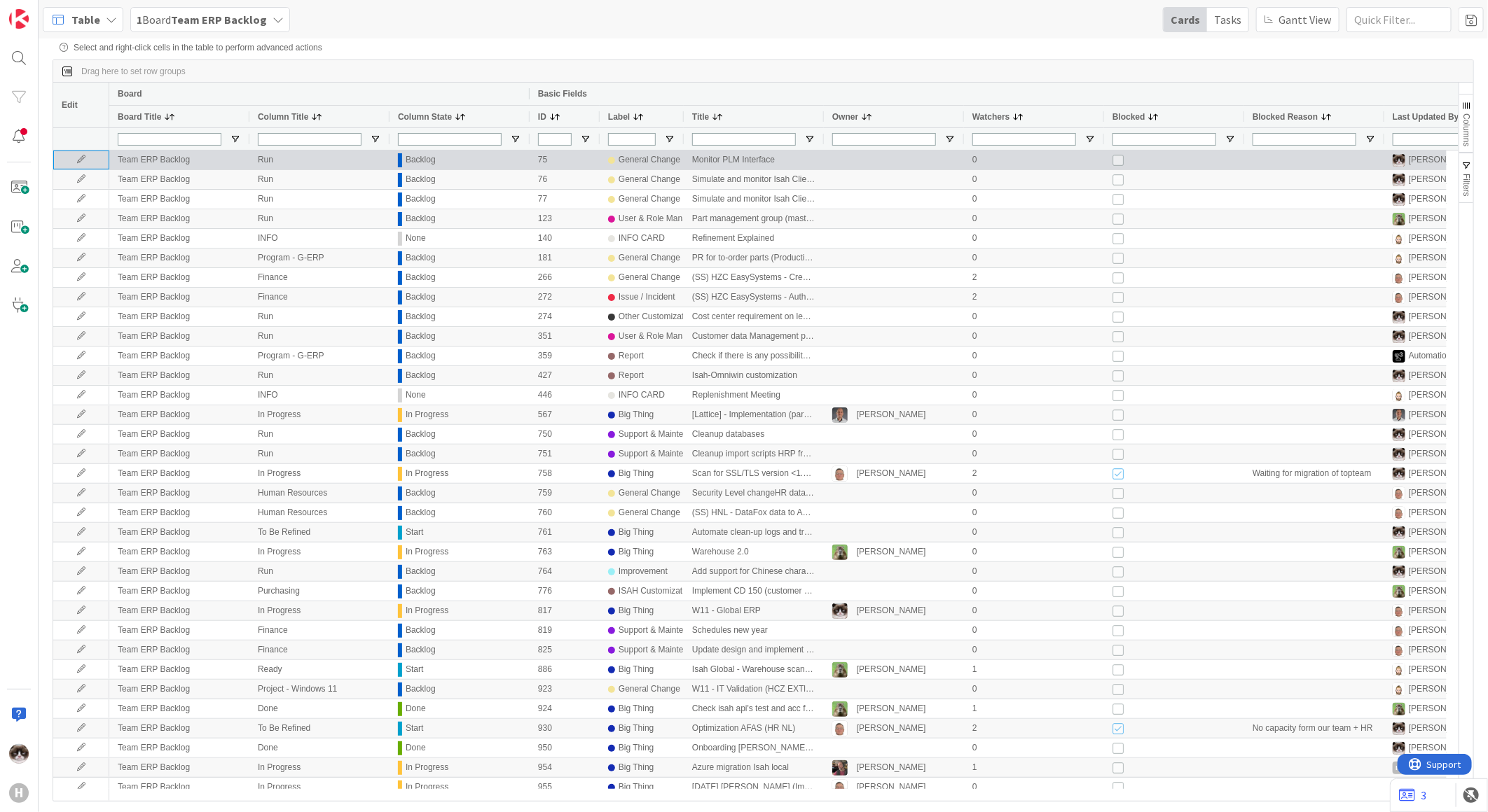
click at [80, 161] on icon at bounding box center [82, 159] width 21 height 8
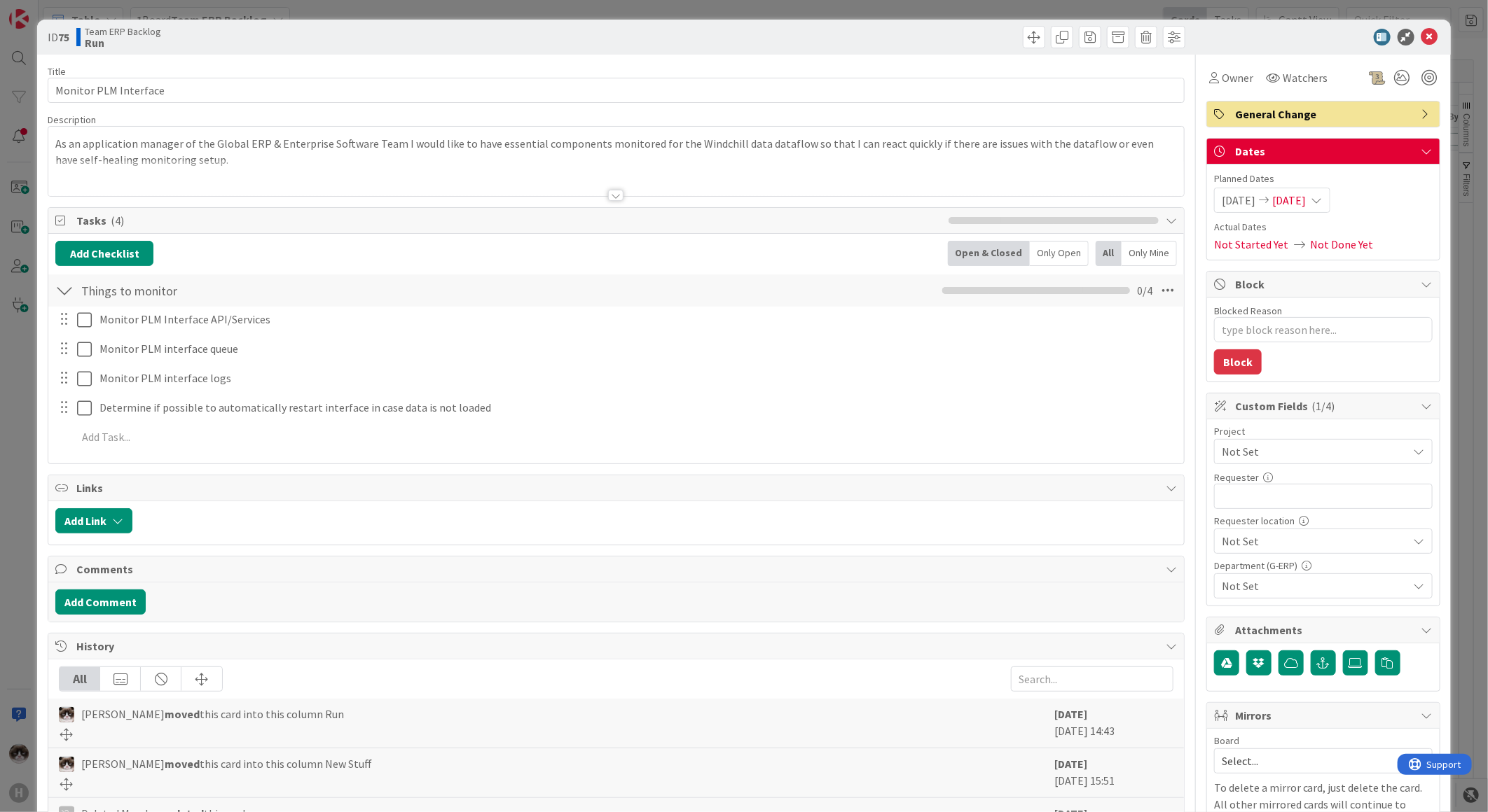
click at [1272, 451] on span "Not Set" at bounding box center [1311, 451] width 180 height 20
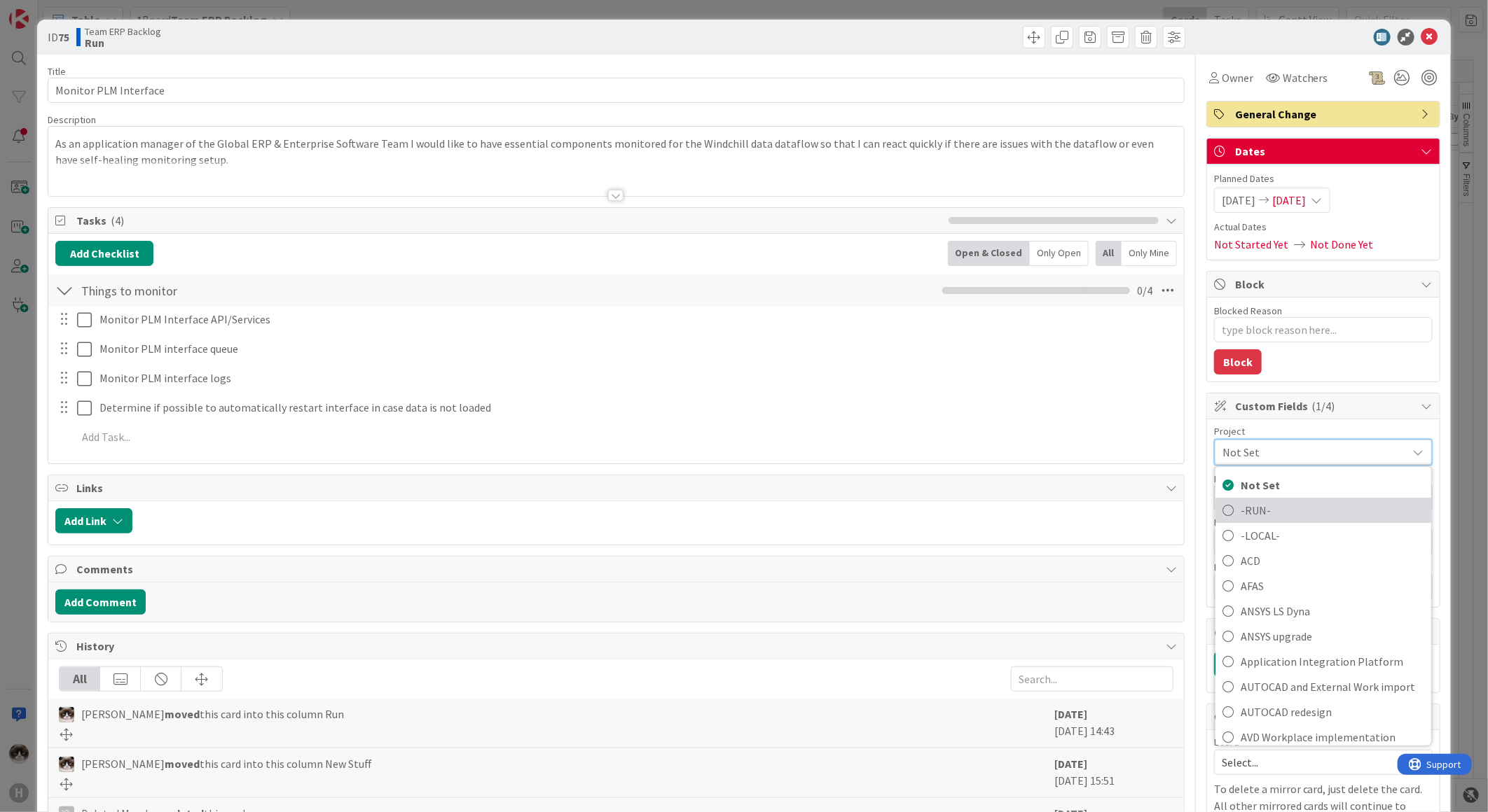
drag, startPoint x: 1272, startPoint y: 505, endPoint x: 1271, endPoint y: 515, distance: 10.0
click at [1272, 505] on span "-RUN-" at bounding box center [1332, 510] width 183 height 21
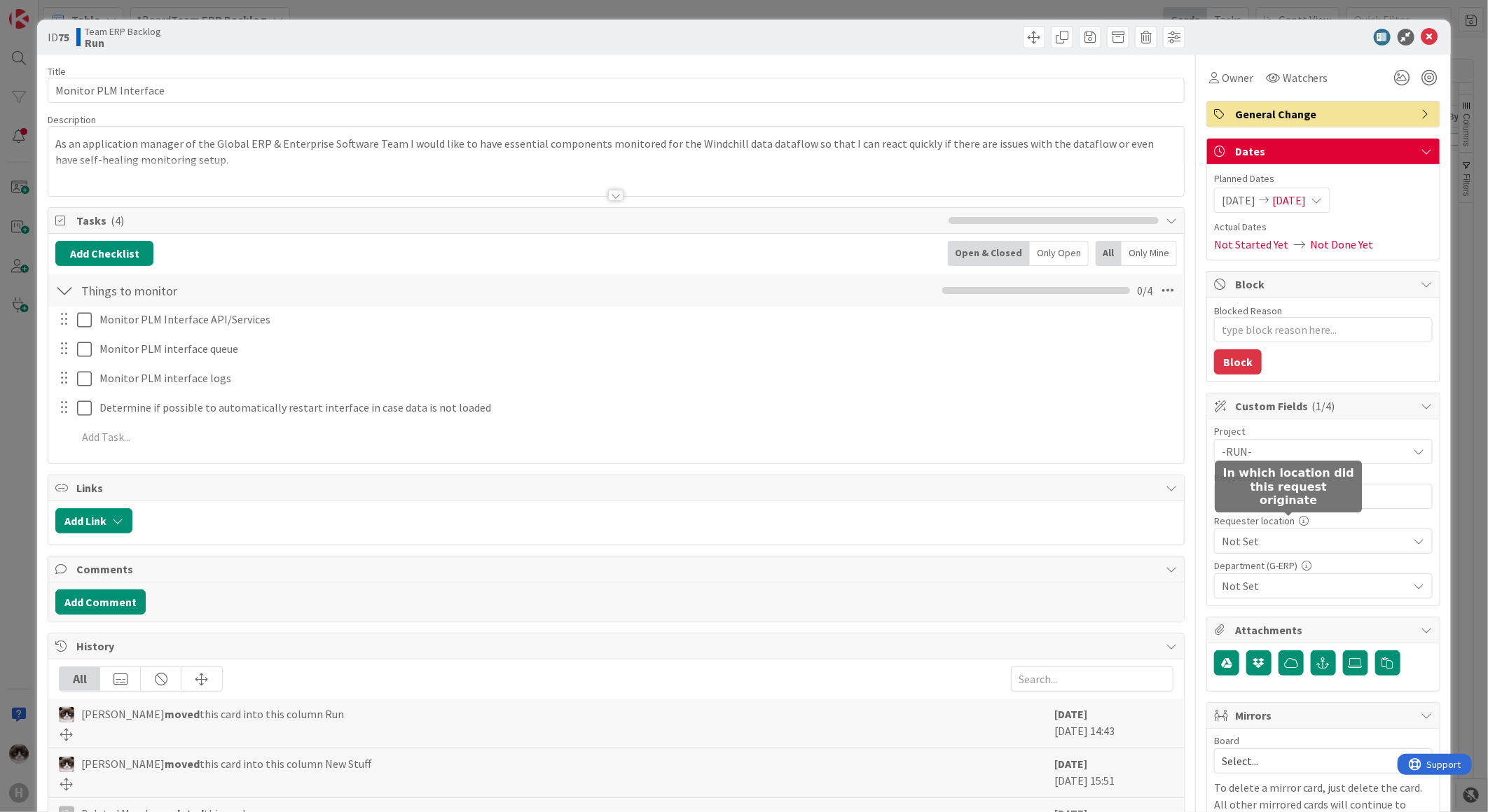
type textarea "x"
click at [1320, 499] on input "text" at bounding box center [1323, 496] width 218 height 25
type input "[PERSON_NAME]"
type textarea "x"
type input "[PERSON_NAME]"
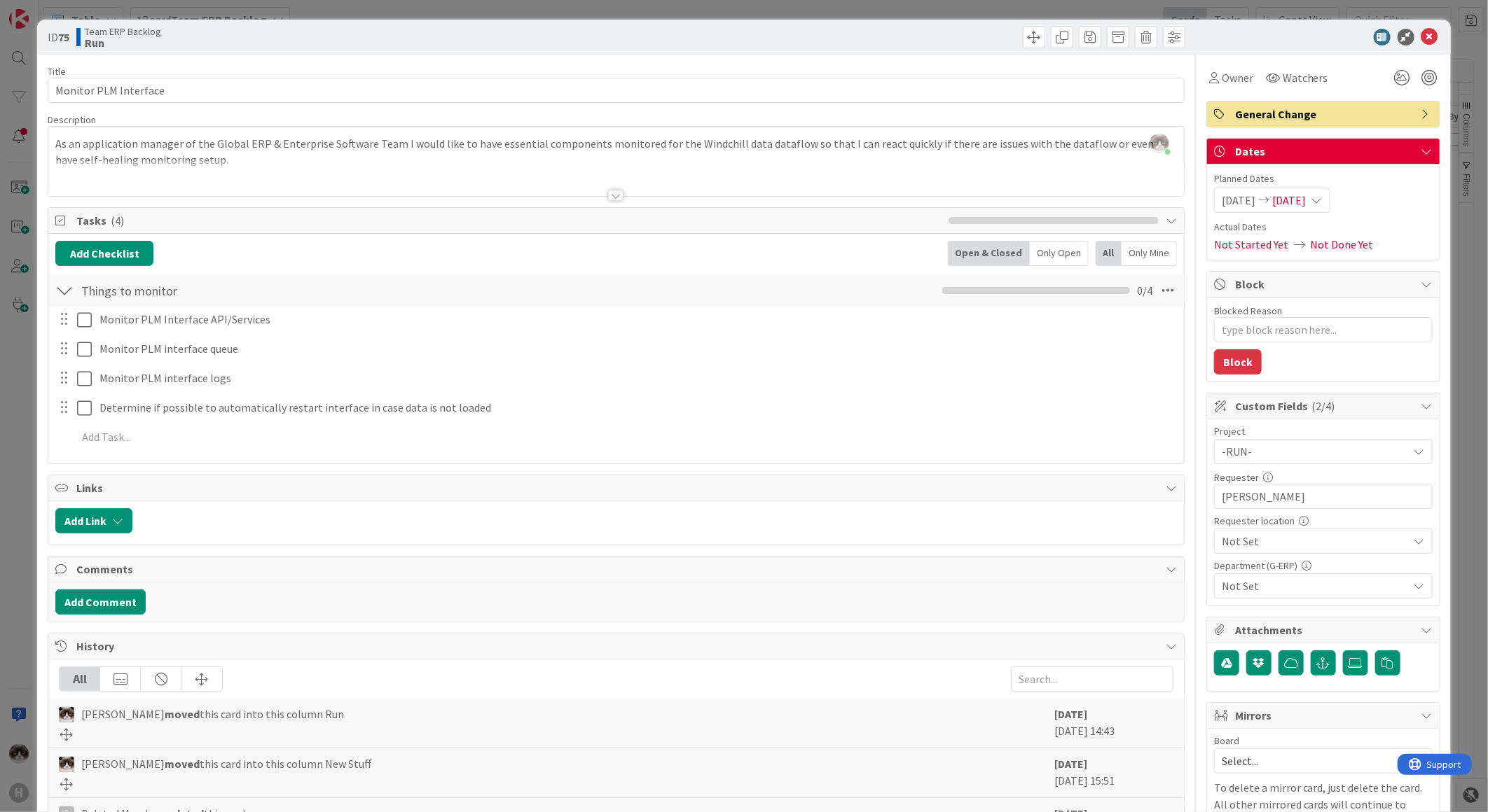
click at [1313, 461] on span "Not Set" at bounding box center [1311, 451] width 180 height 20
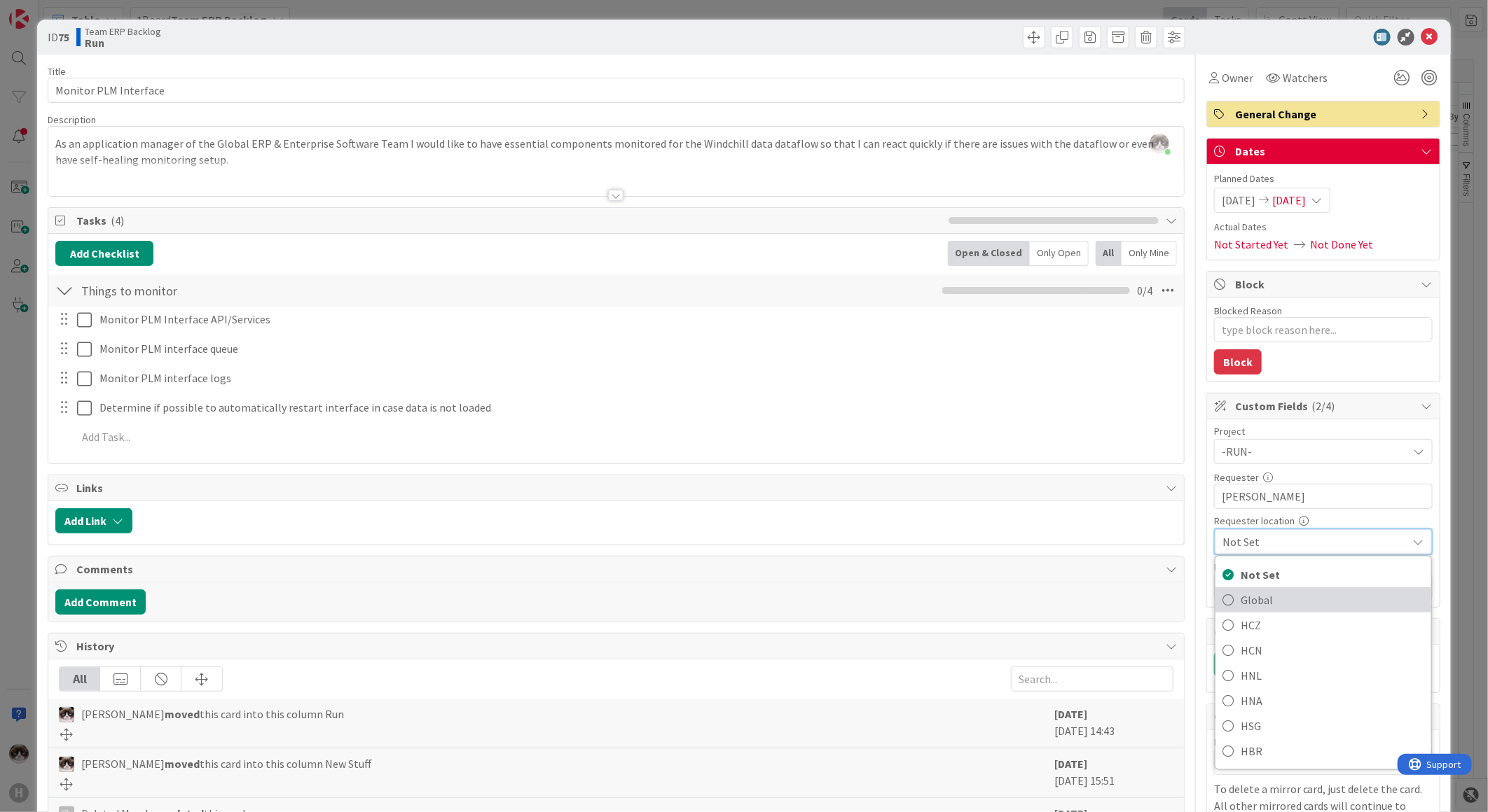
click at [1271, 588] on link "Global" at bounding box center [1323, 599] width 216 height 25
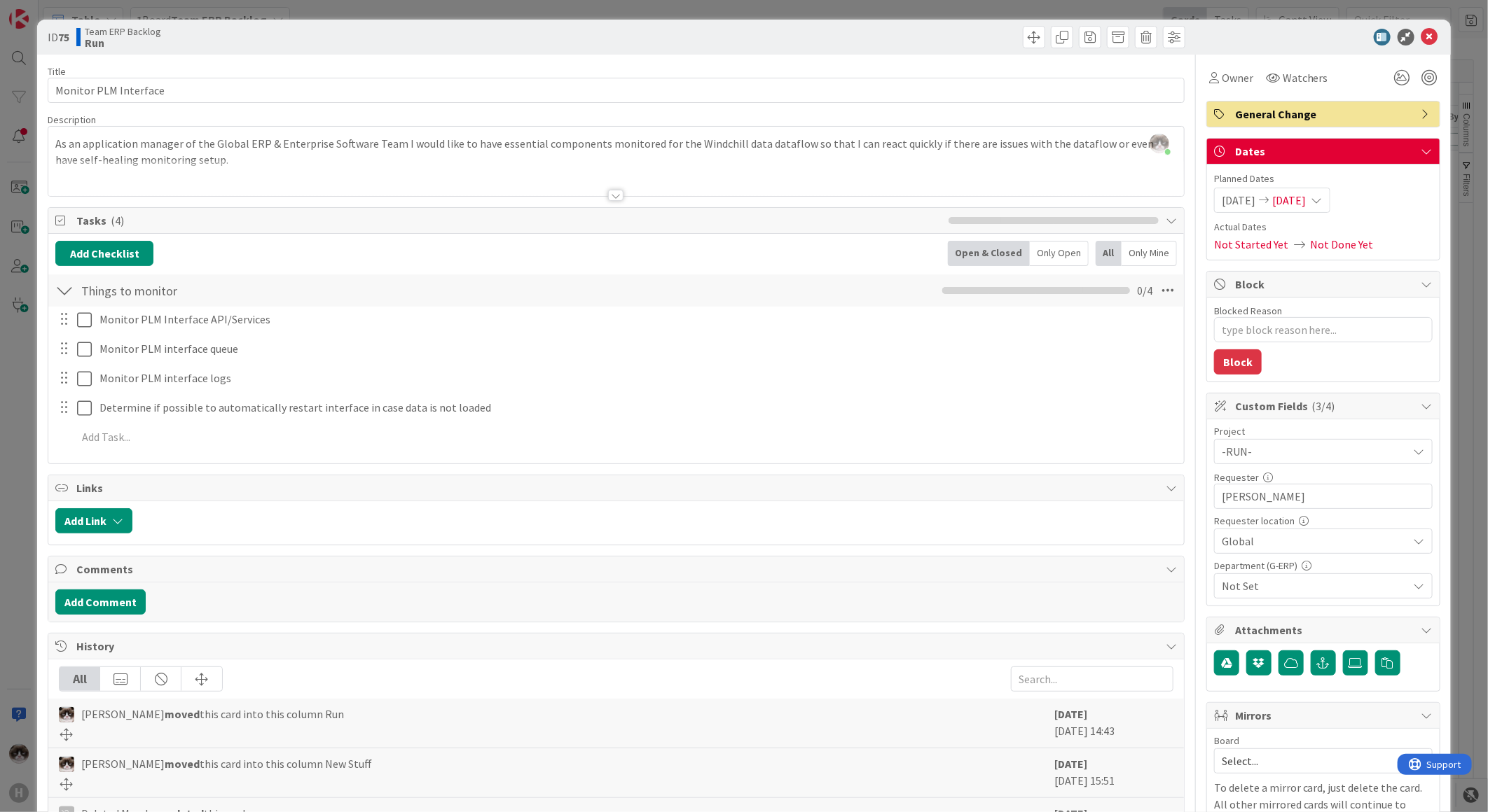
click at [1290, 588] on span "Not Set" at bounding box center [1314, 586] width 186 height 17
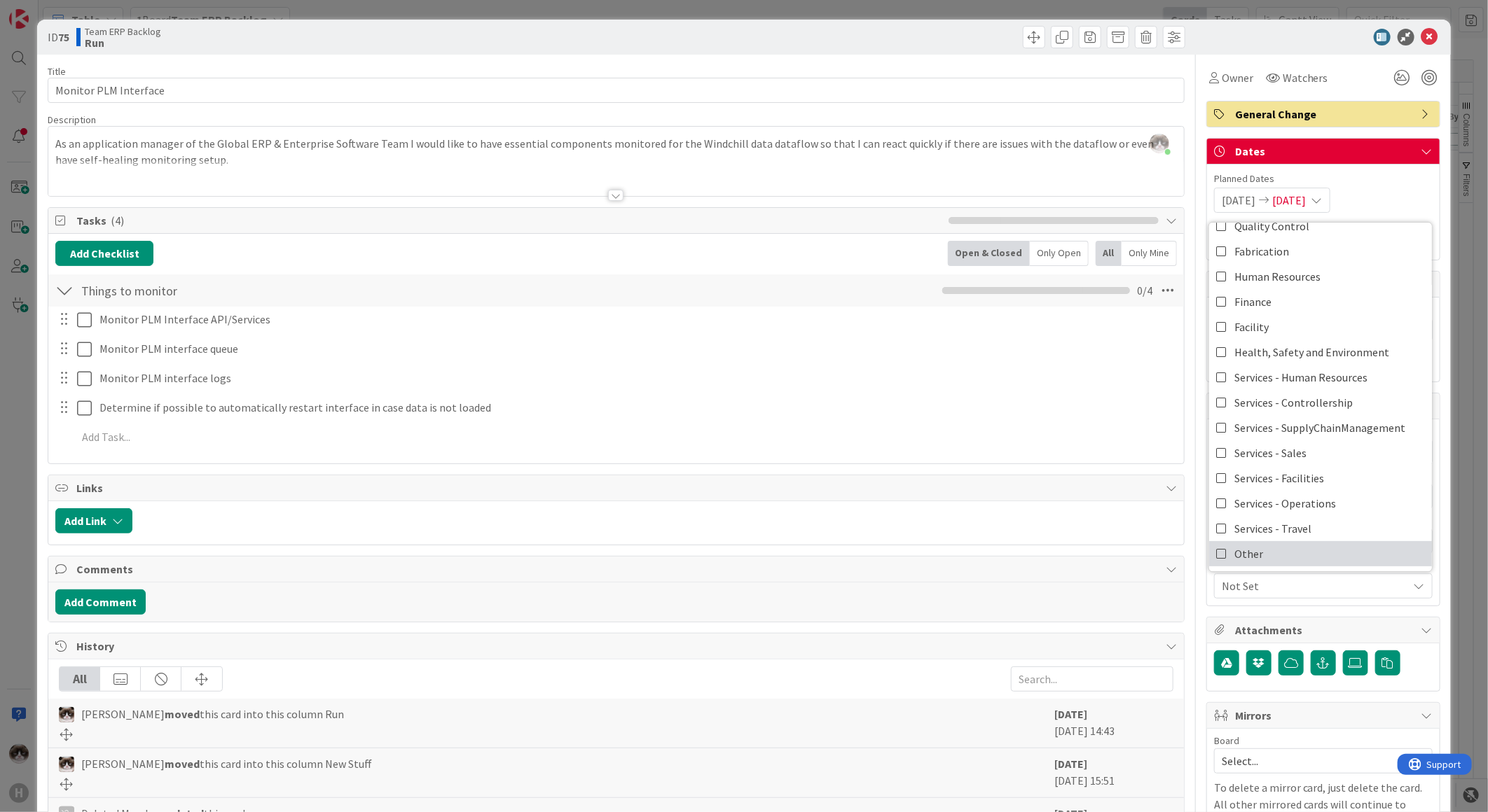
click at [1235, 556] on span "Other" at bounding box center [1249, 554] width 29 height 21
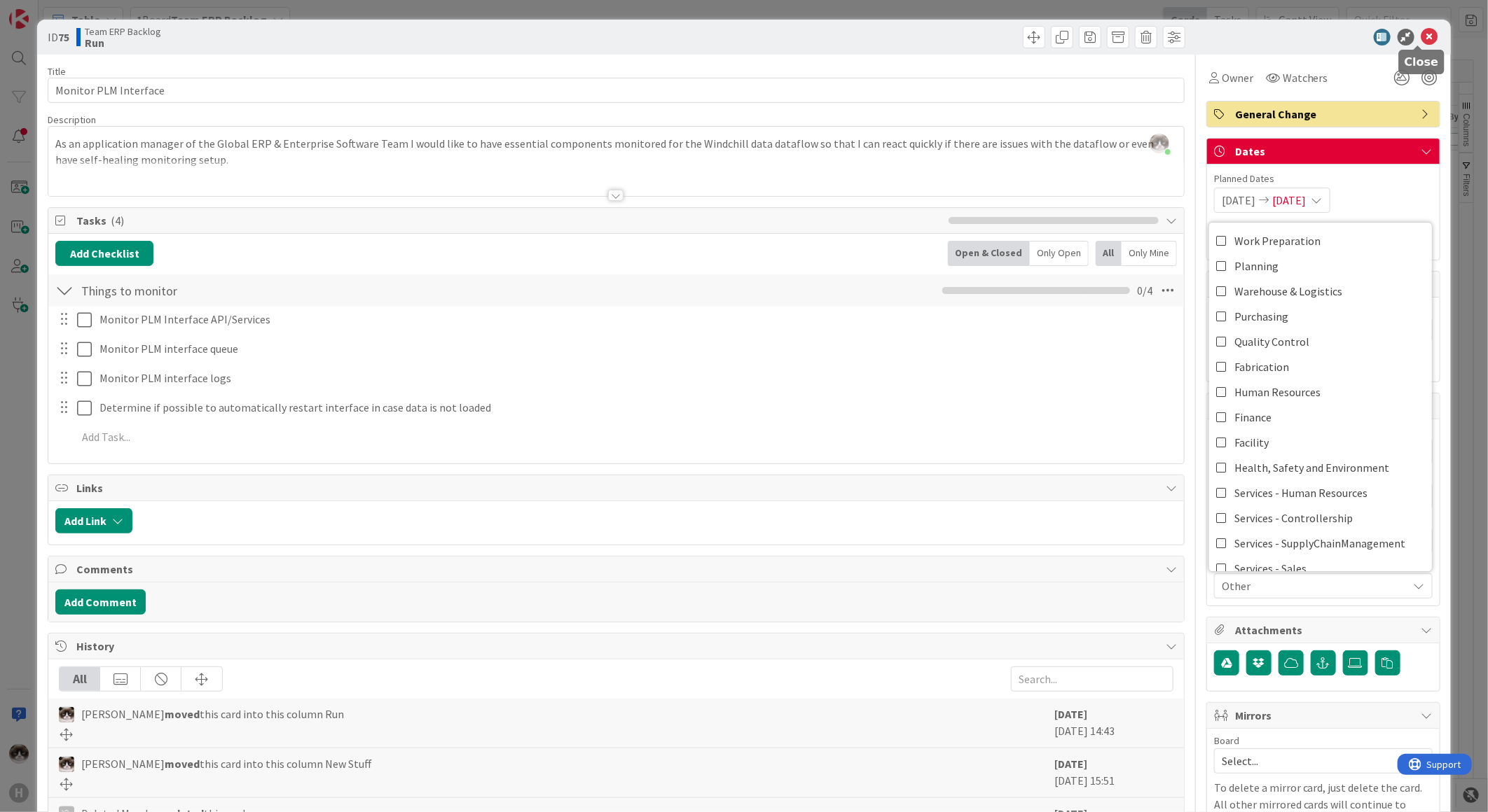
click at [1424, 43] on icon at bounding box center [1430, 37] width 17 height 17
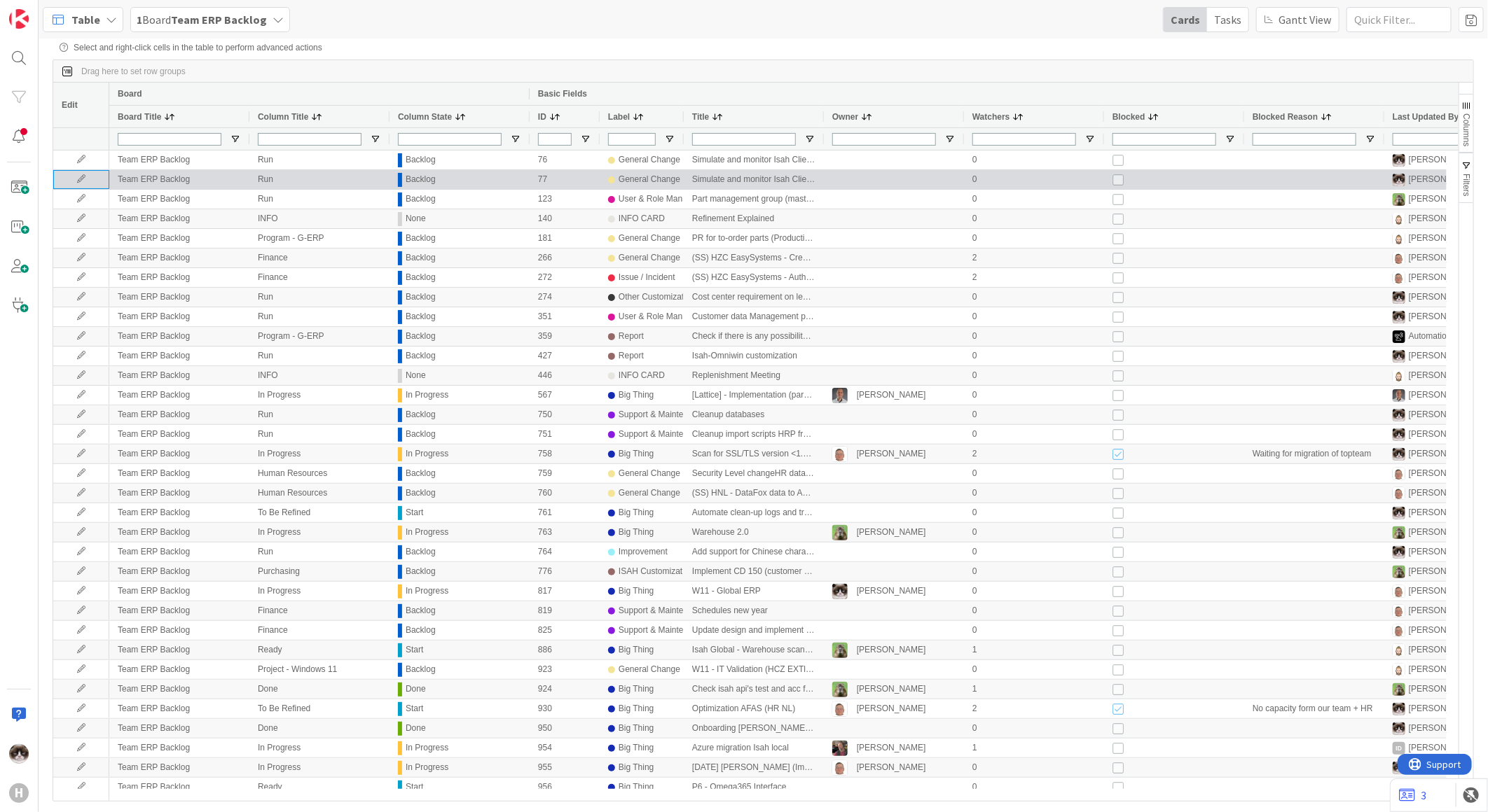
click at [79, 180] on icon at bounding box center [82, 179] width 21 height 8
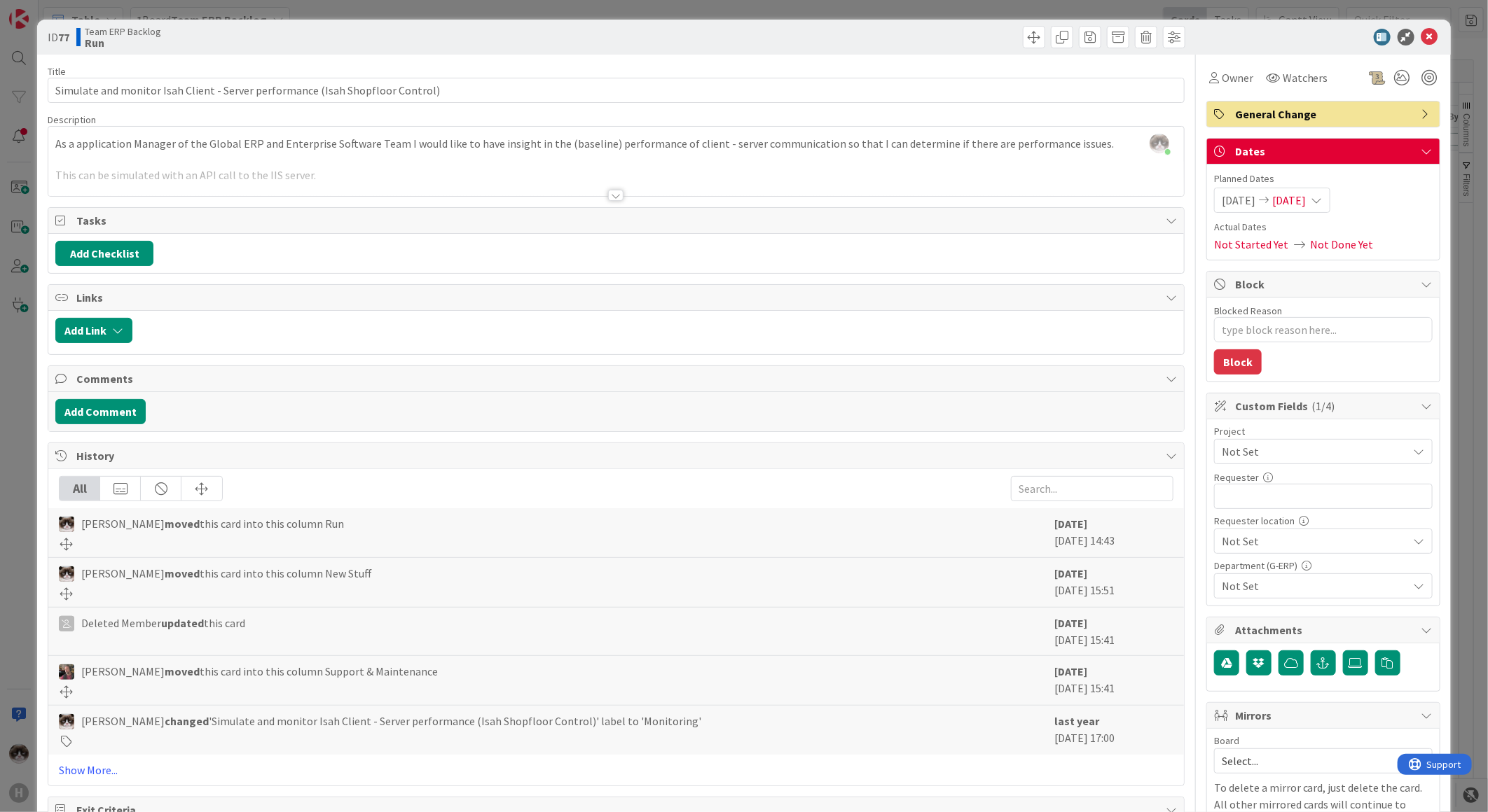
click at [1265, 450] on span "Not Set" at bounding box center [1311, 451] width 180 height 20
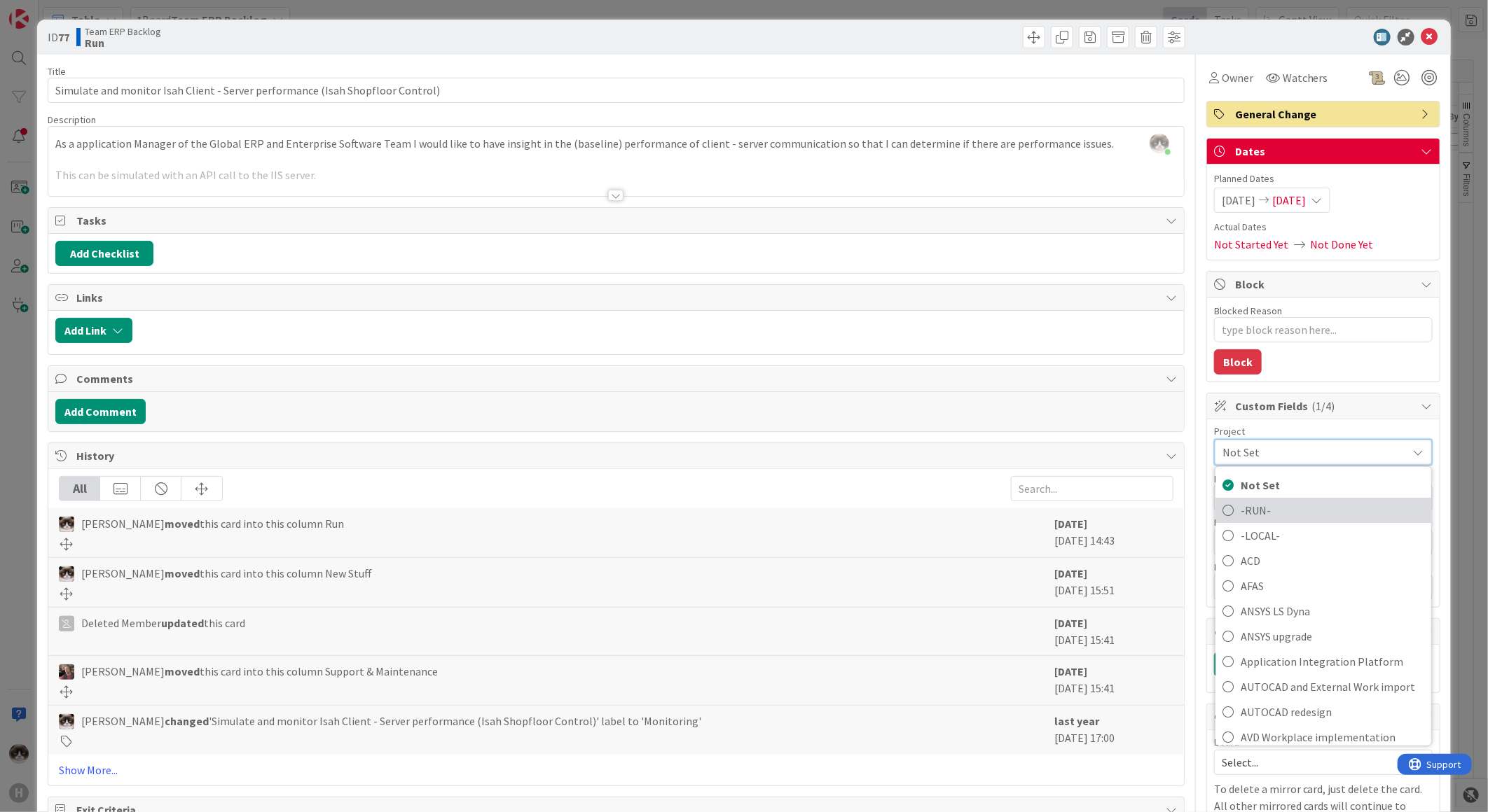
click at [1280, 507] on span "-RUN-" at bounding box center [1332, 510] width 183 height 21
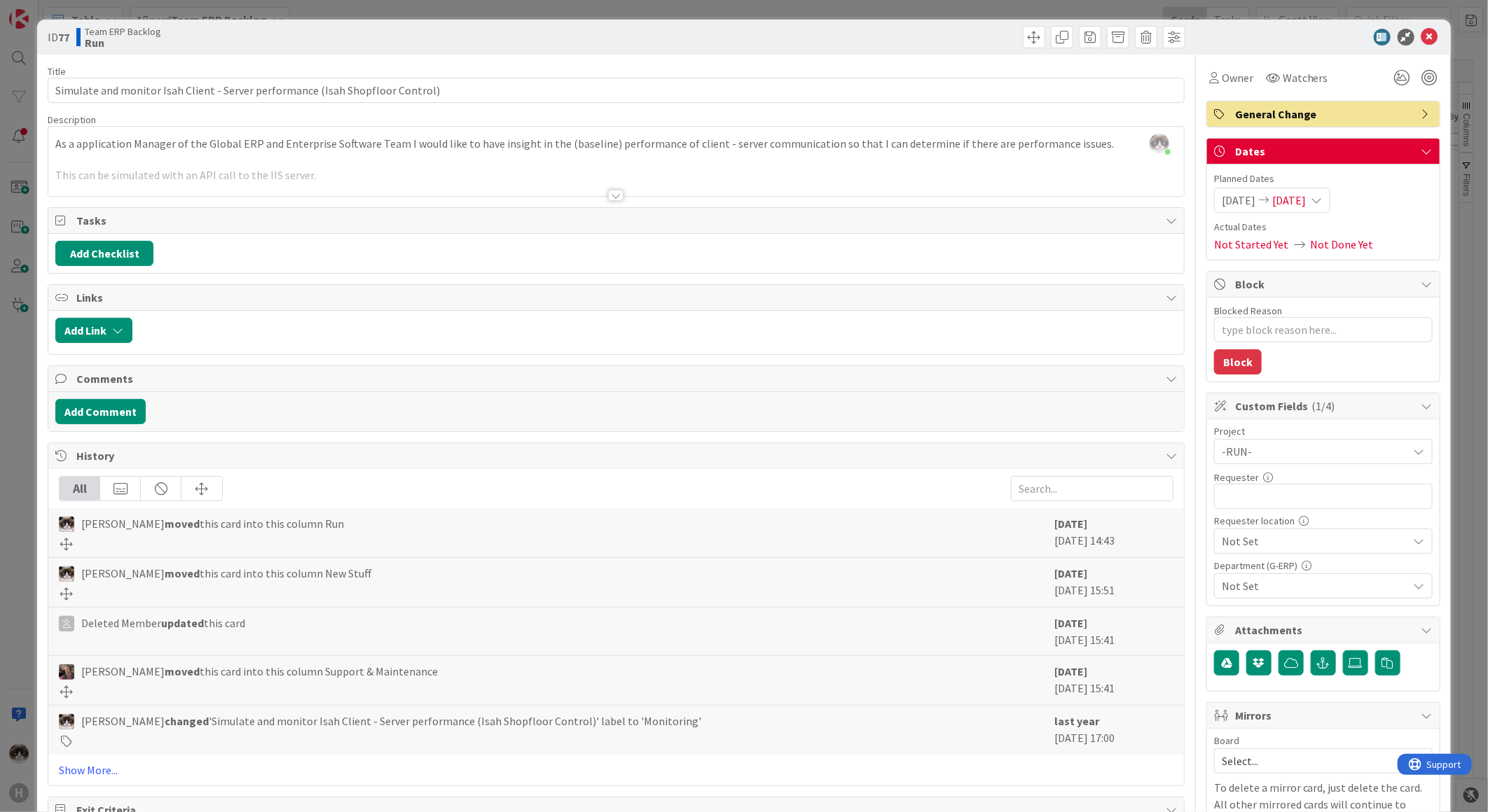
type textarea "x"
click at [1275, 505] on input "text" at bounding box center [1323, 496] width 218 height 25
type input "[PERSON_NAME]"
type textarea "x"
type input "[PERSON_NAME]"
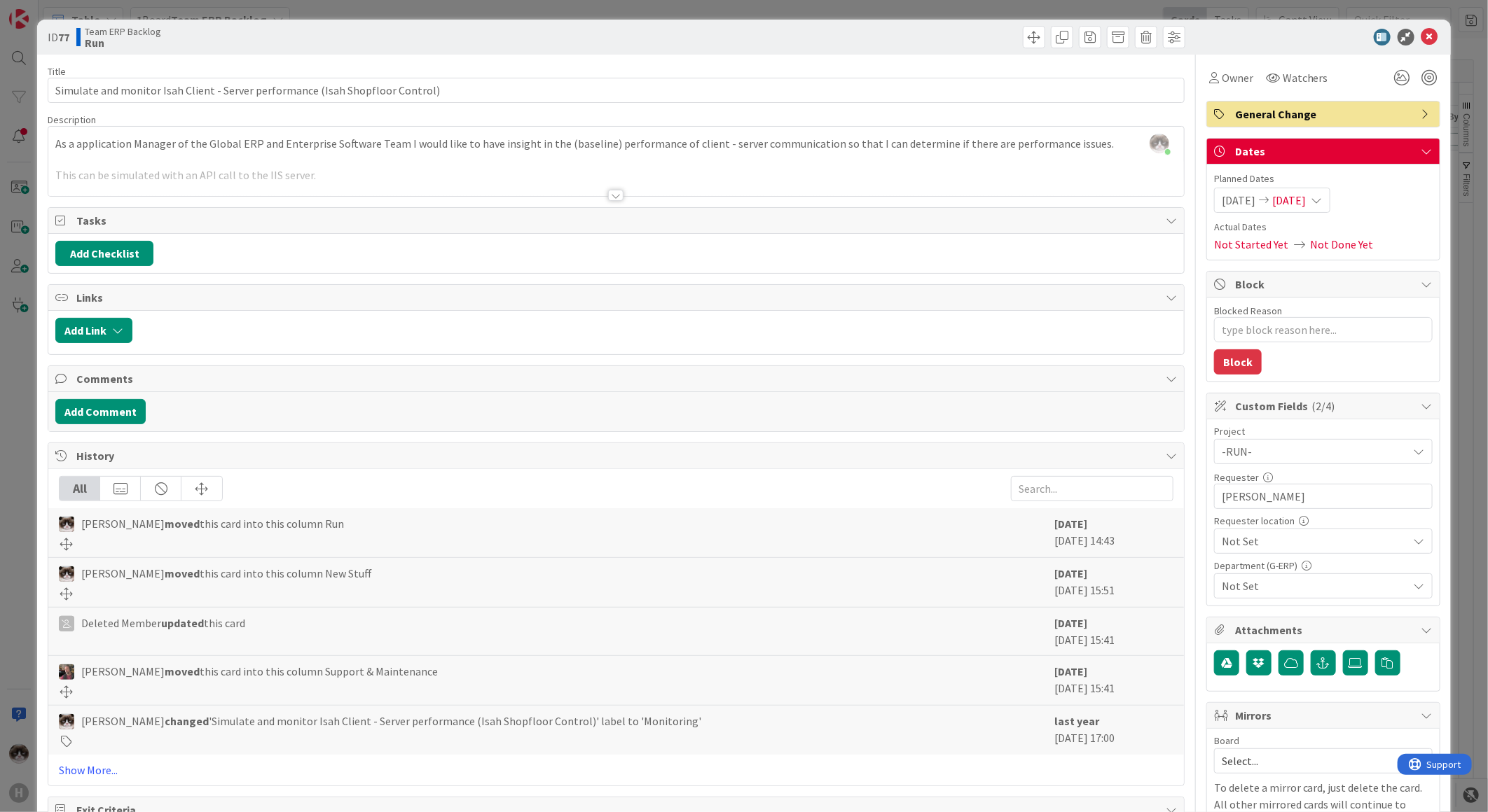
click at [1265, 461] on span "Not Set" at bounding box center [1311, 451] width 180 height 20
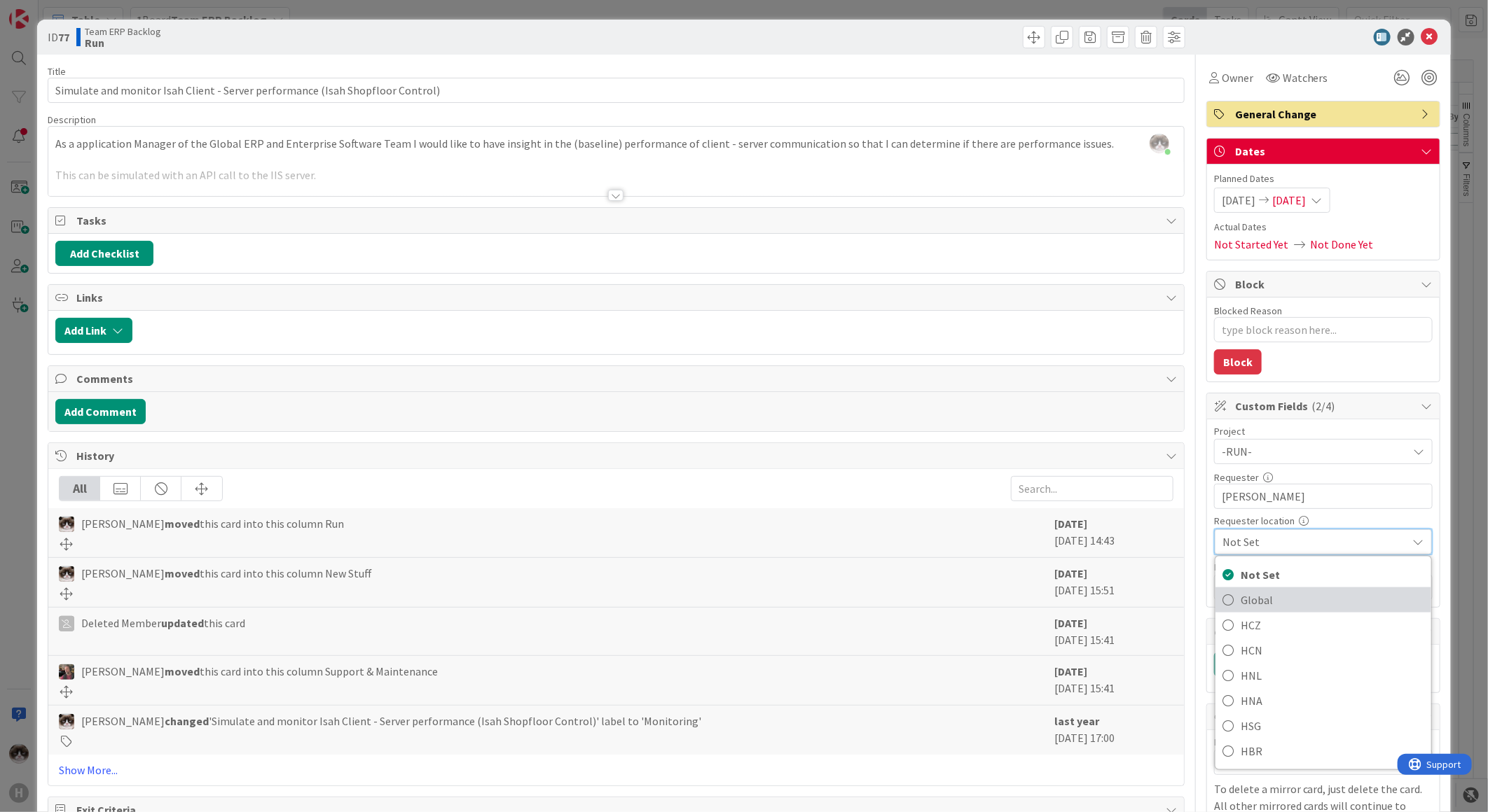
click at [1259, 598] on span "Global" at bounding box center [1332, 600] width 183 height 21
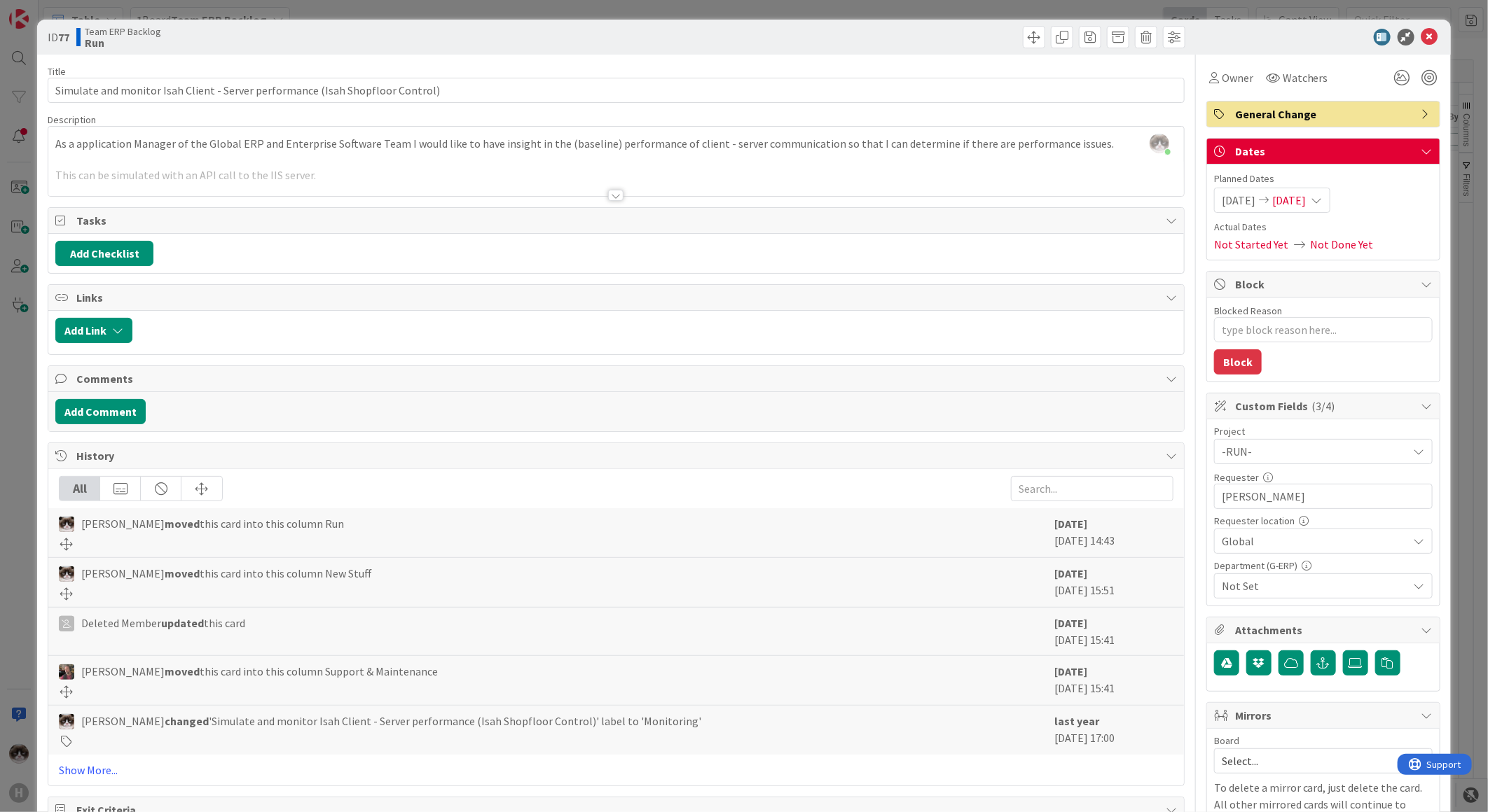
click at [1262, 577] on span "Not Set" at bounding box center [1314, 586] width 186 height 17
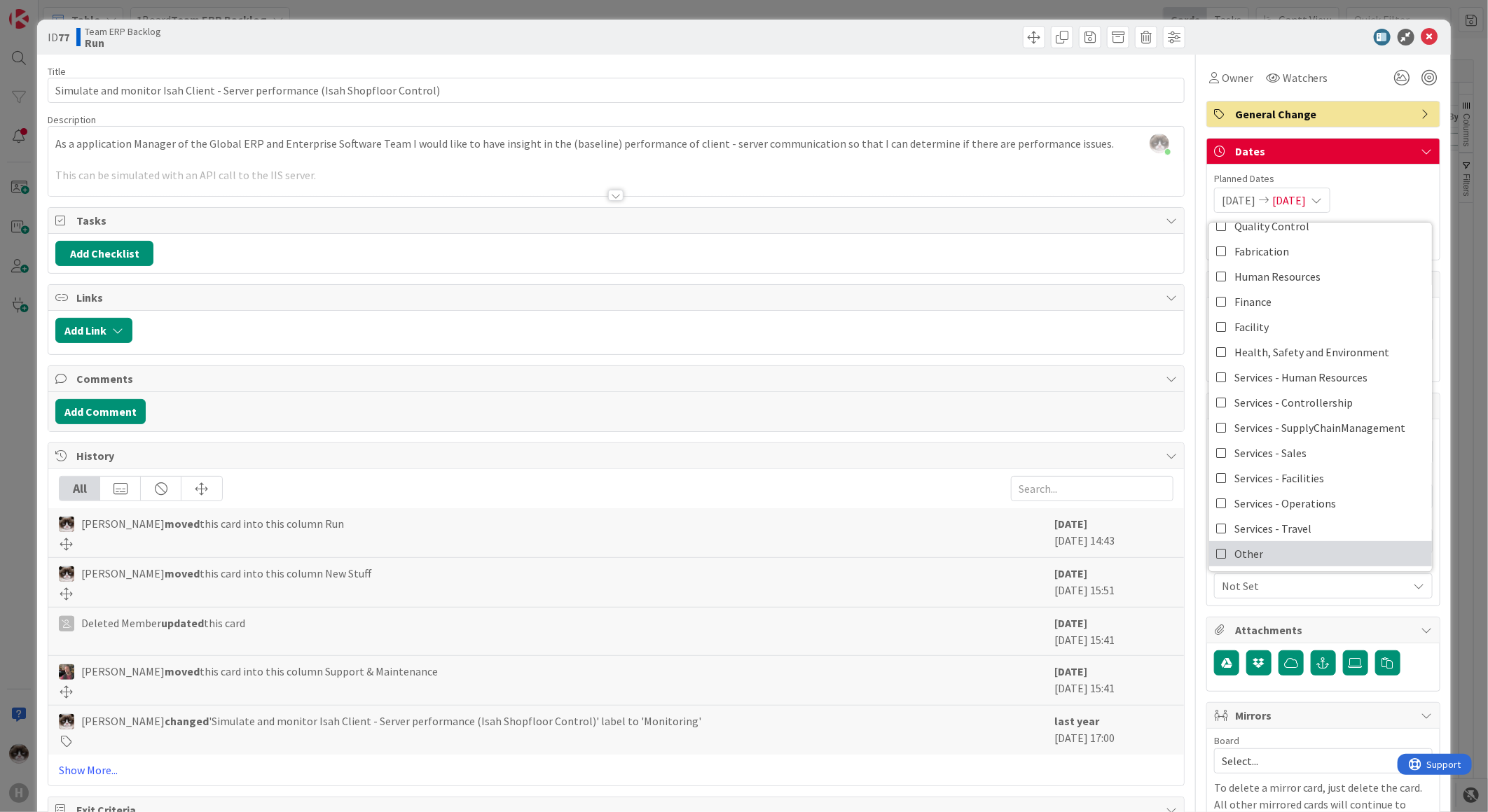
click at [1257, 543] on link "Other" at bounding box center [1320, 553] width 223 height 25
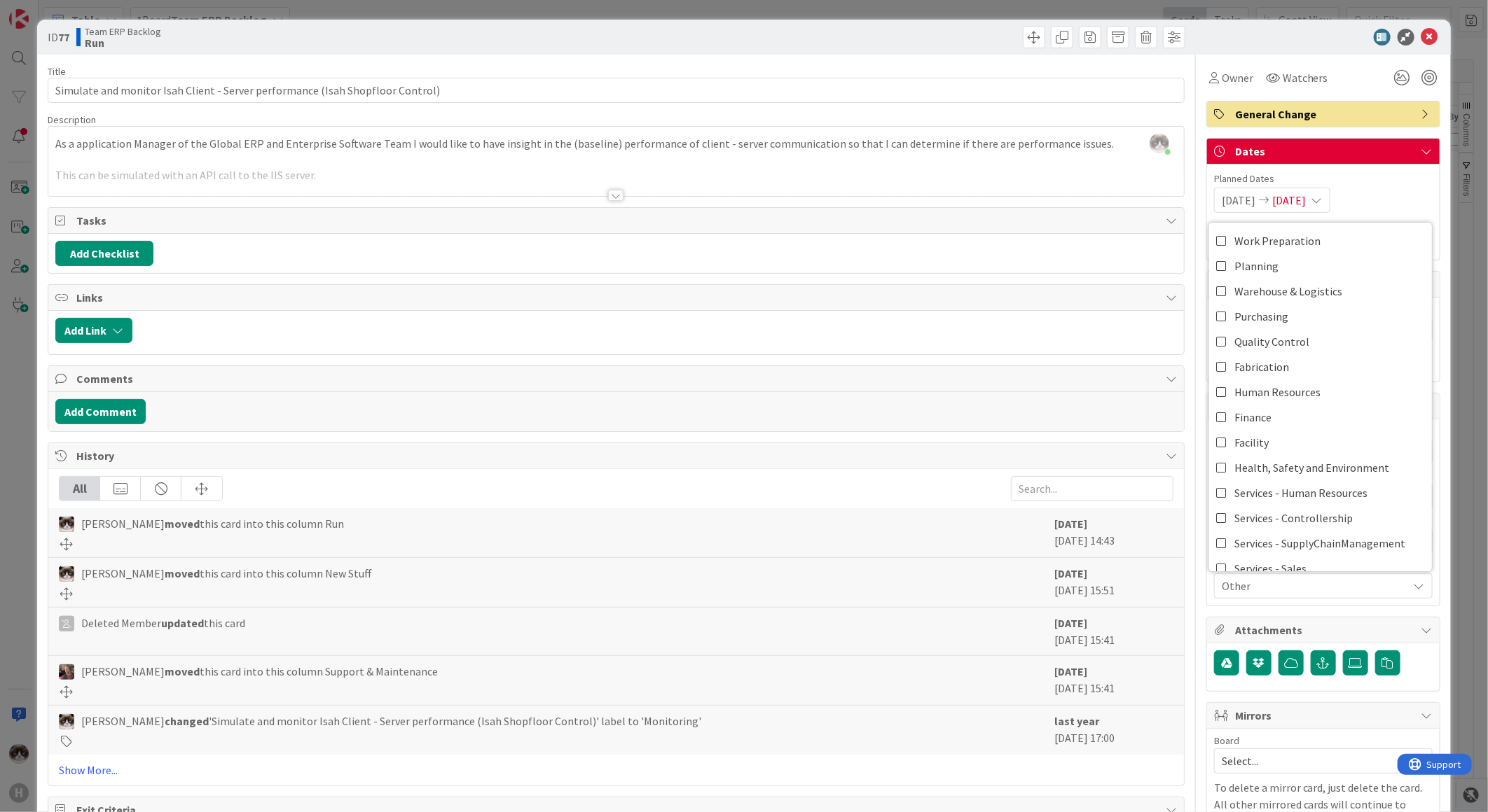
click at [1416, 586] on div "Other" at bounding box center [1323, 586] width 218 height 25
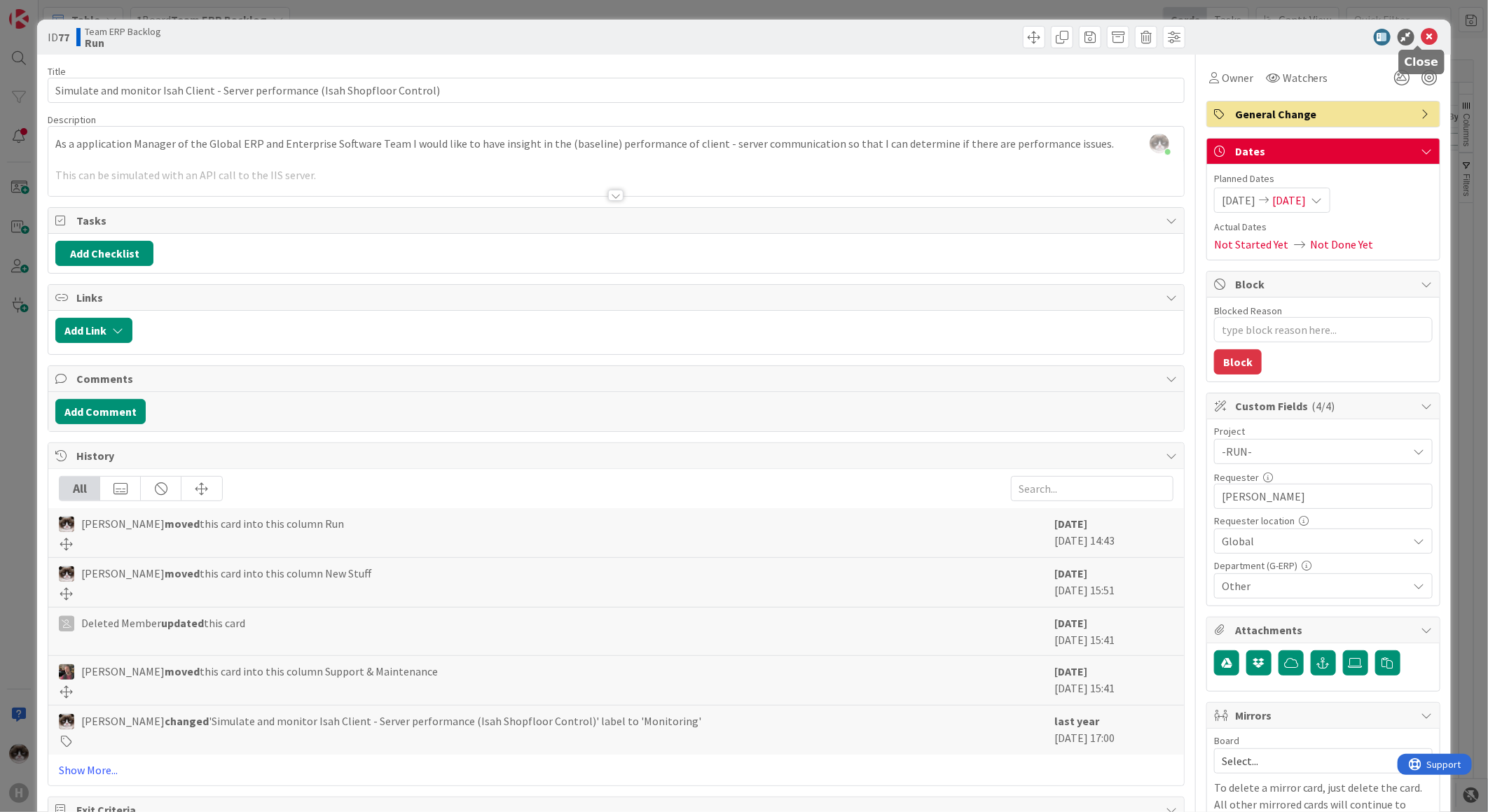
click at [1422, 35] on icon at bounding box center [1430, 37] width 17 height 17
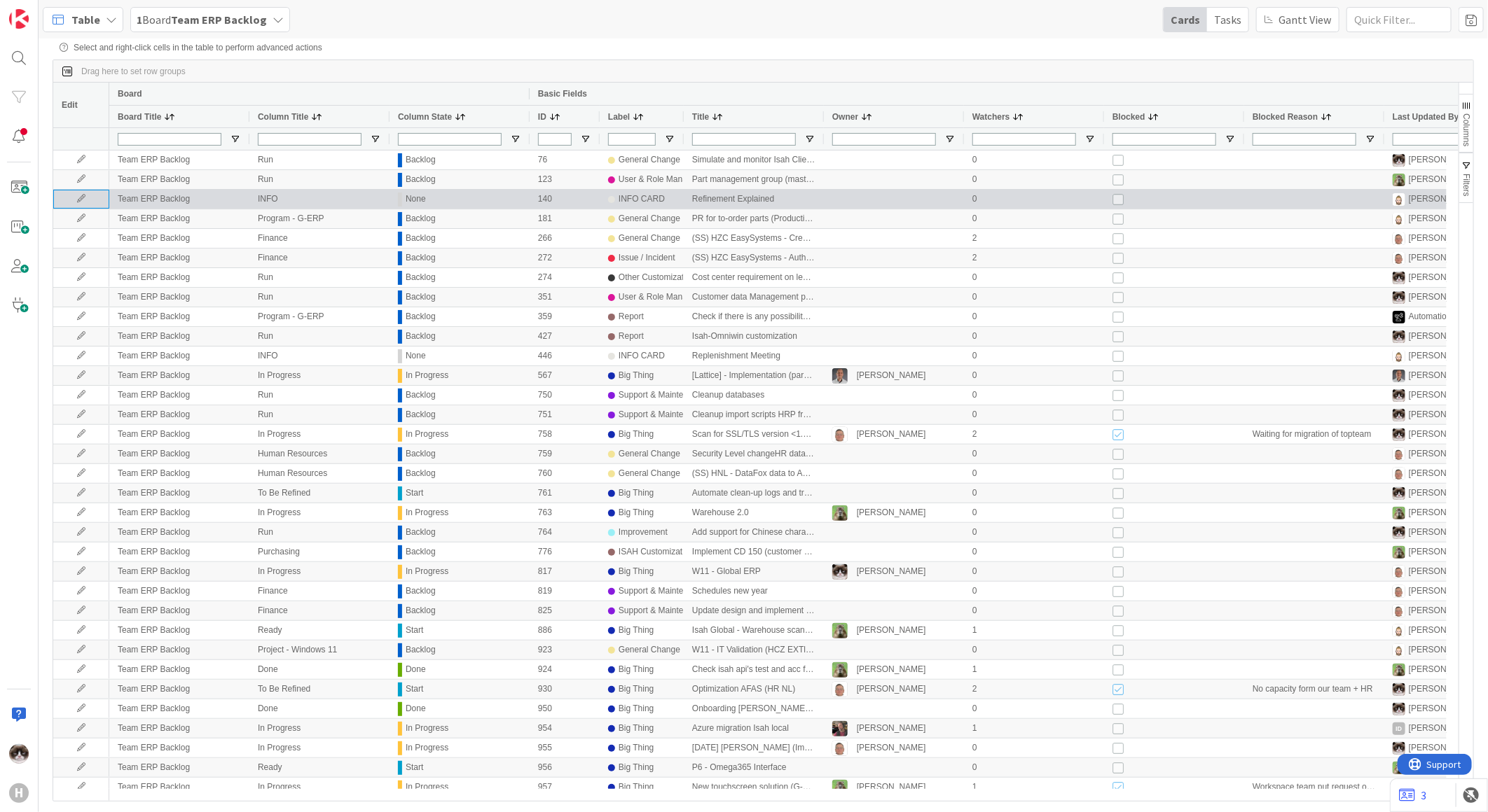
click at [75, 197] on icon at bounding box center [82, 198] width 21 height 8
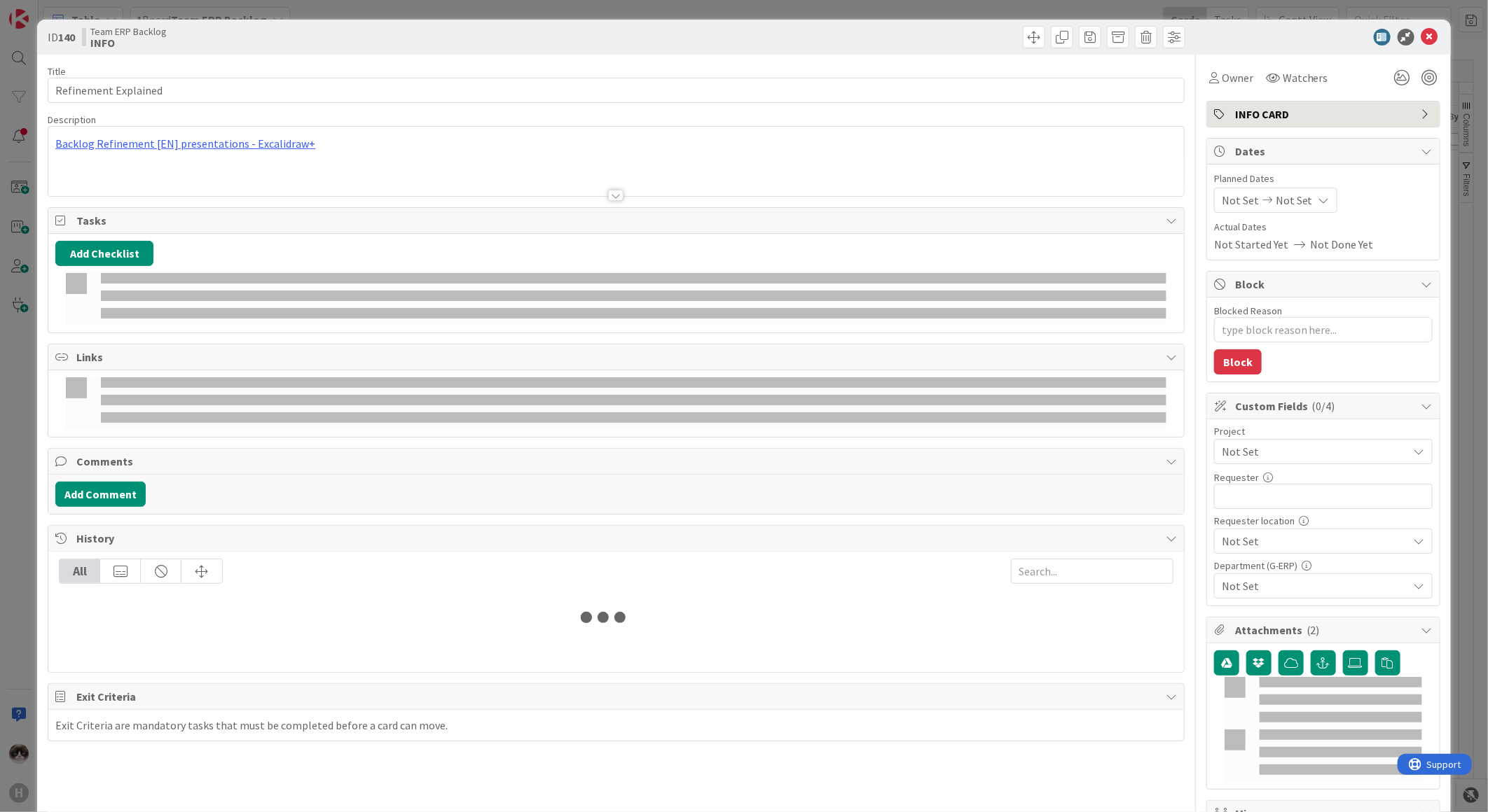
type textarea "x"
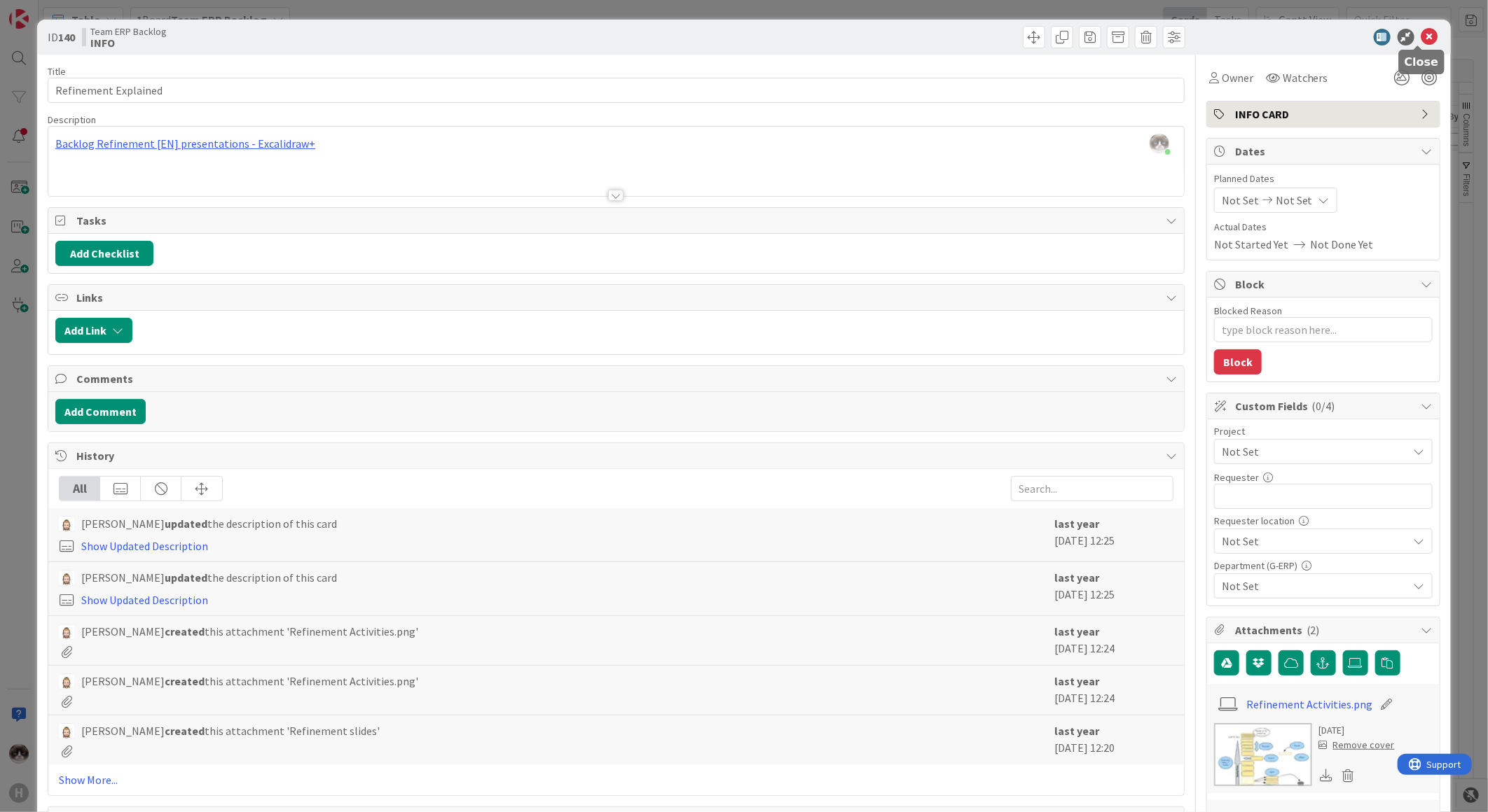
click at [1422, 37] on icon at bounding box center [1430, 37] width 17 height 17
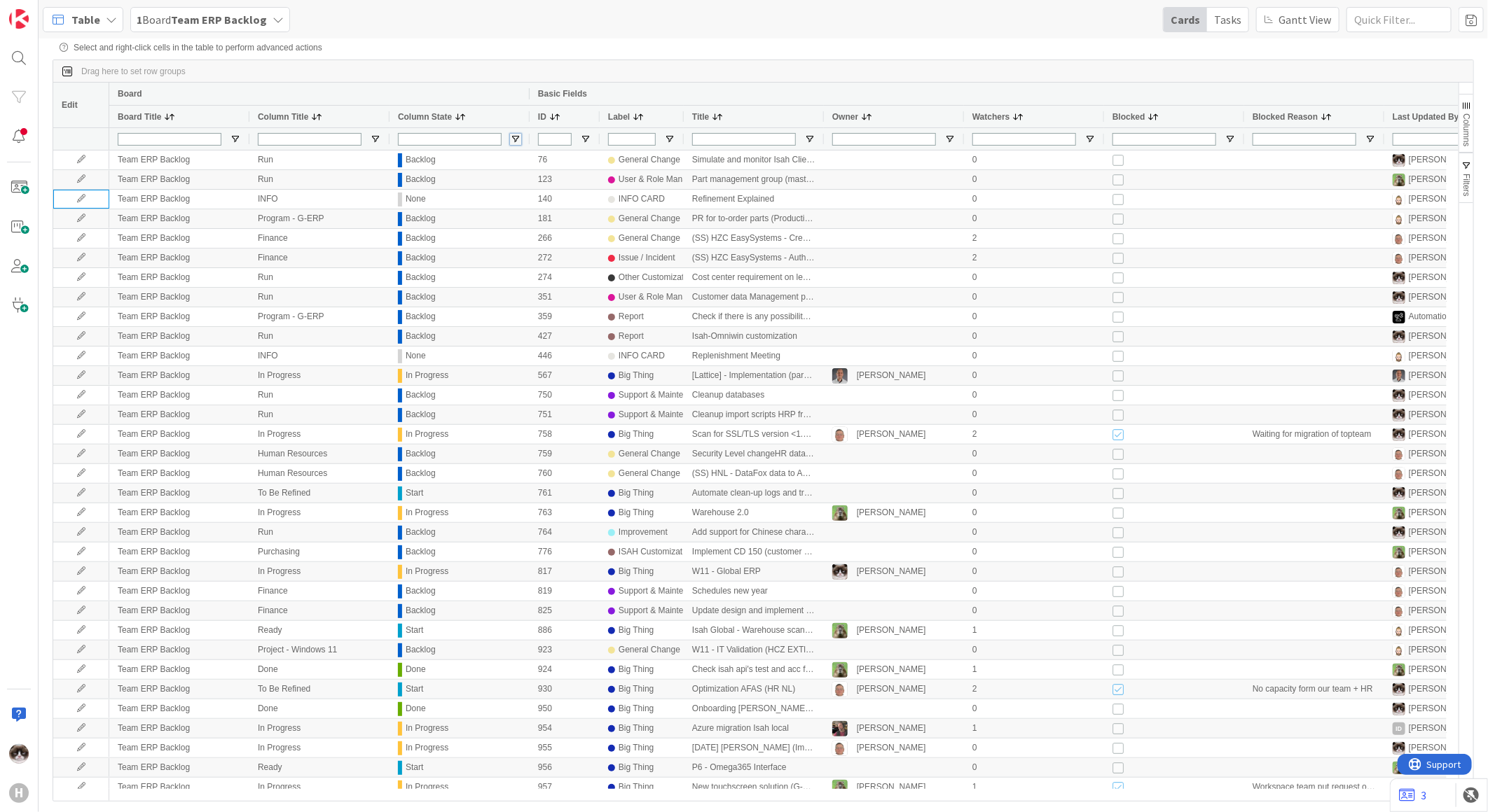
click at [515, 138] on span "Open Filter Menu" at bounding box center [515, 139] width 11 height 11
click at [517, 287] on input "Filter List" at bounding box center [516, 281] width 11 height 11
checkbox input "false"
type input "(4) Backlog,Done,In Progress,Start"
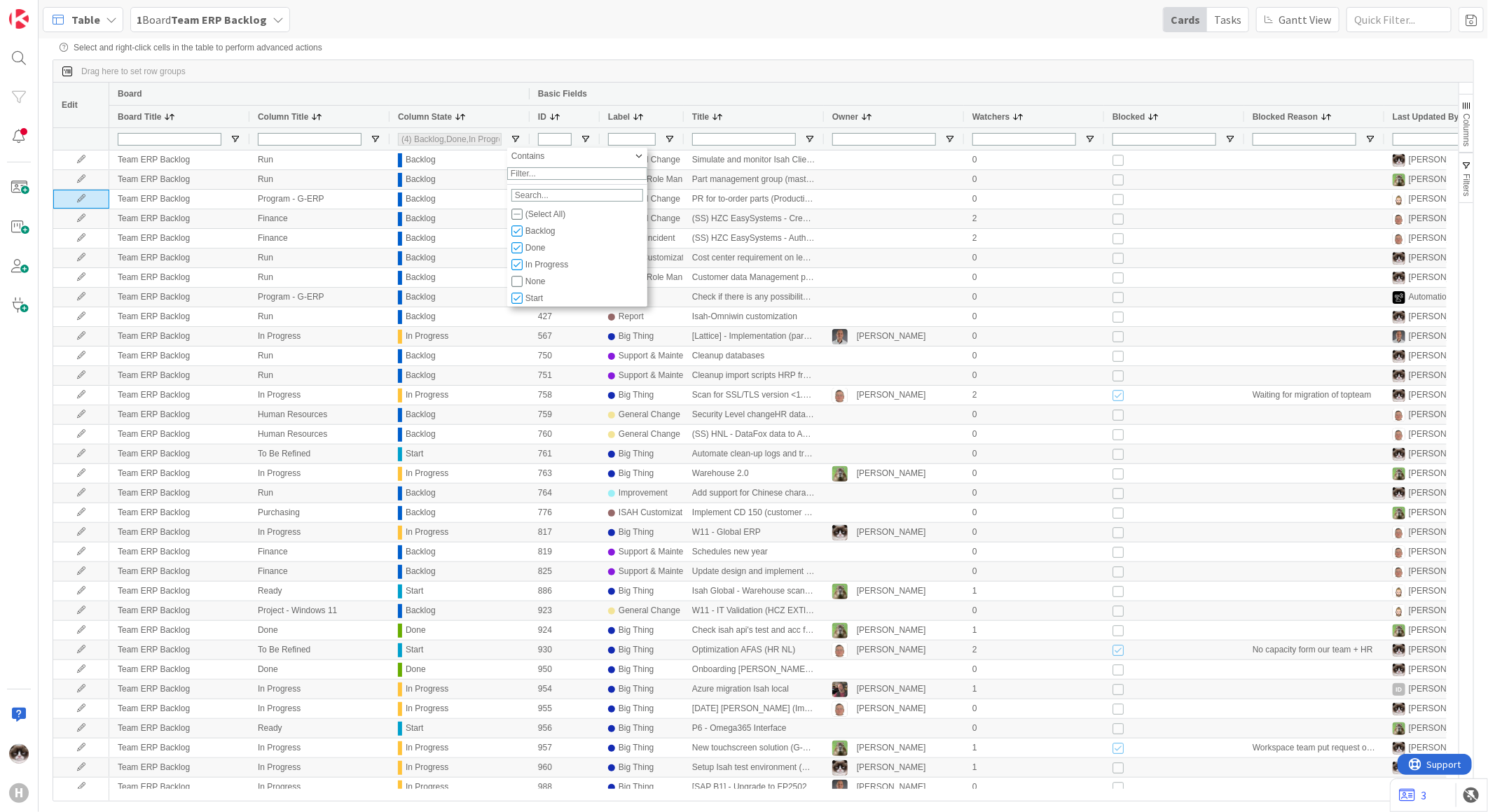
click at [645, 79] on div "Drag here to set row groups" at bounding box center [763, 72] width 1420 height 23
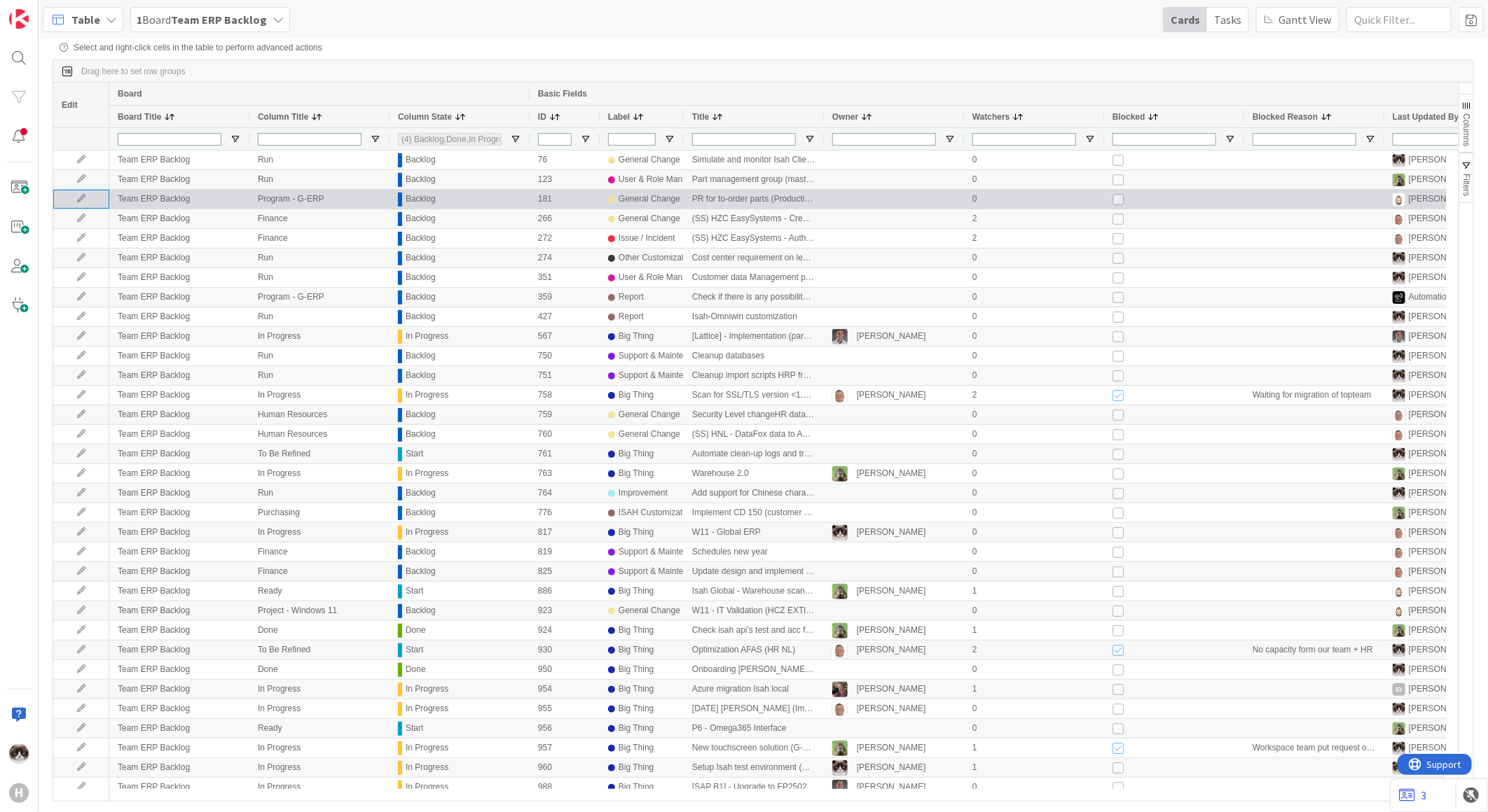
click at [82, 200] on icon at bounding box center [82, 198] width 21 height 8
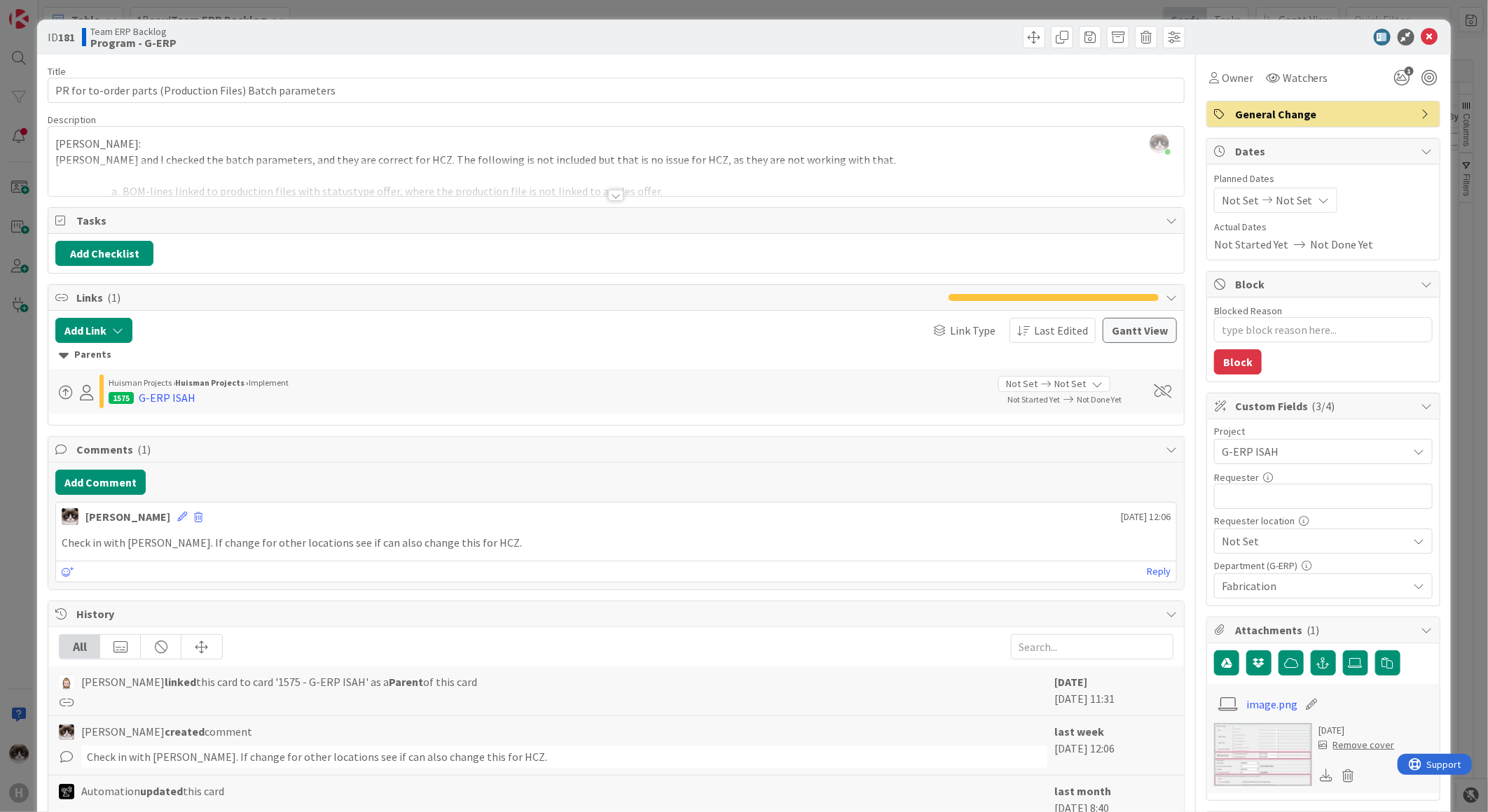
click at [612, 196] on div at bounding box center [615, 195] width 15 height 11
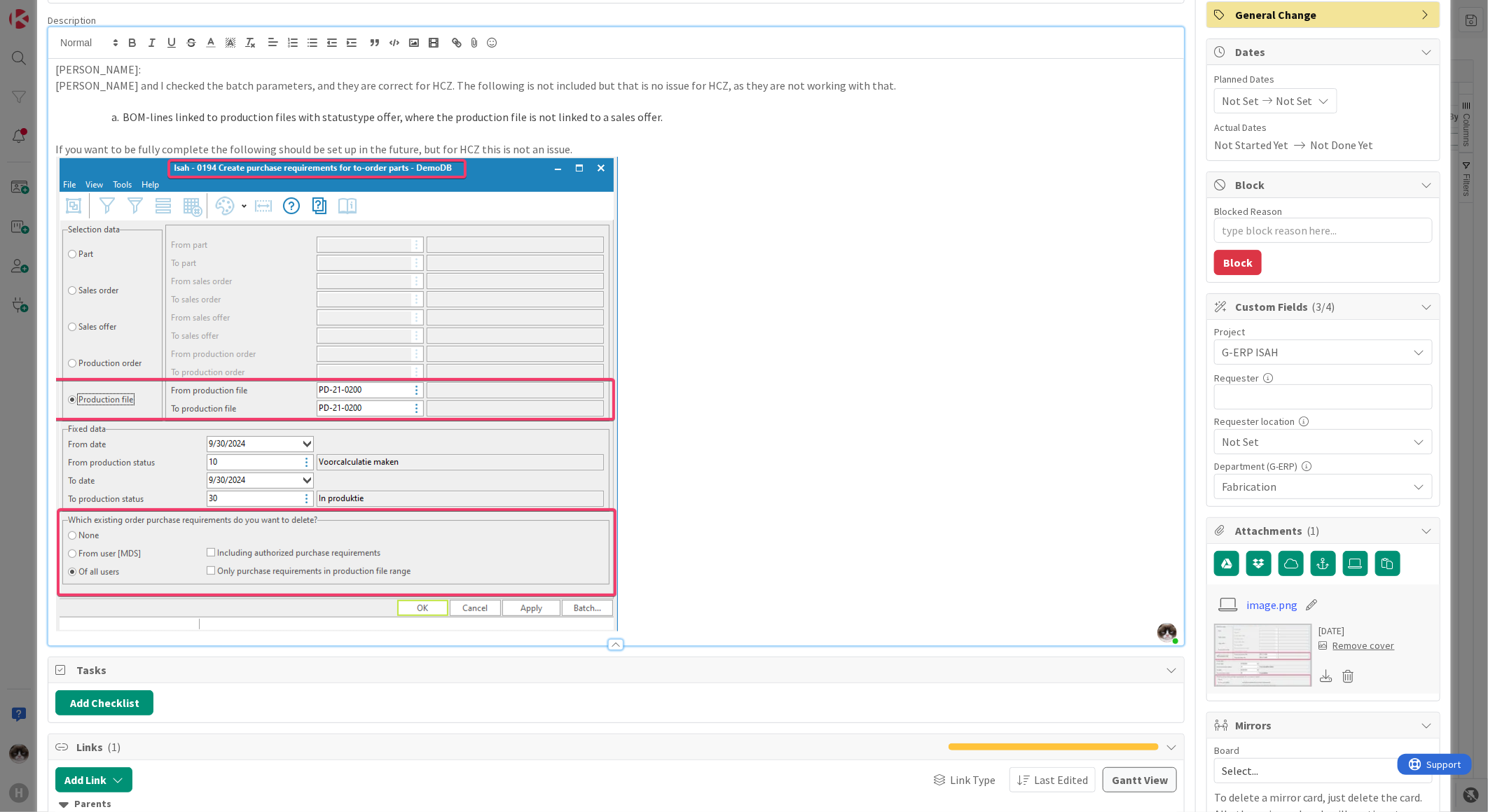
scroll to position [155, 0]
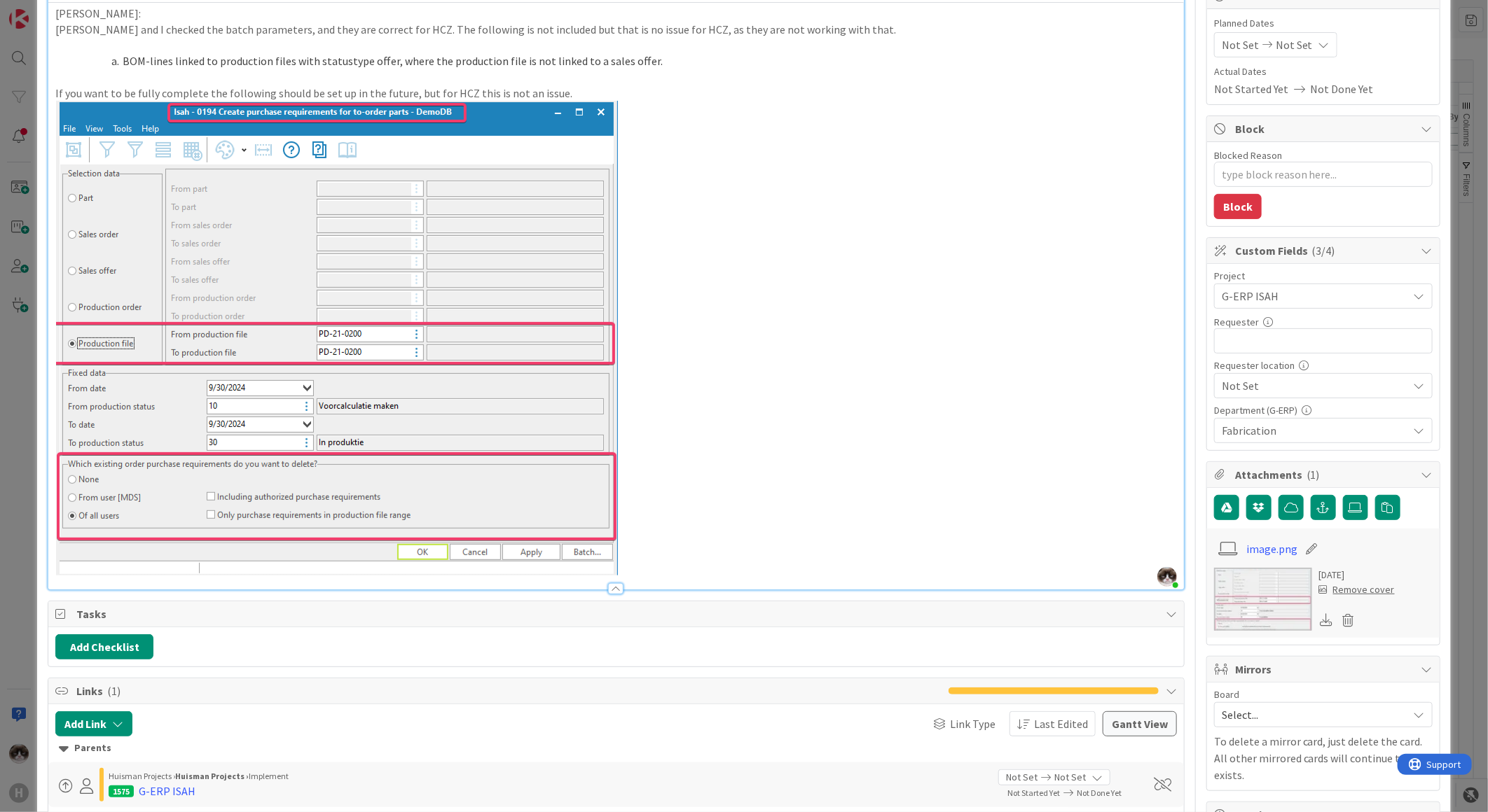
click at [610, 581] on div at bounding box center [616, 582] width 1135 height 14
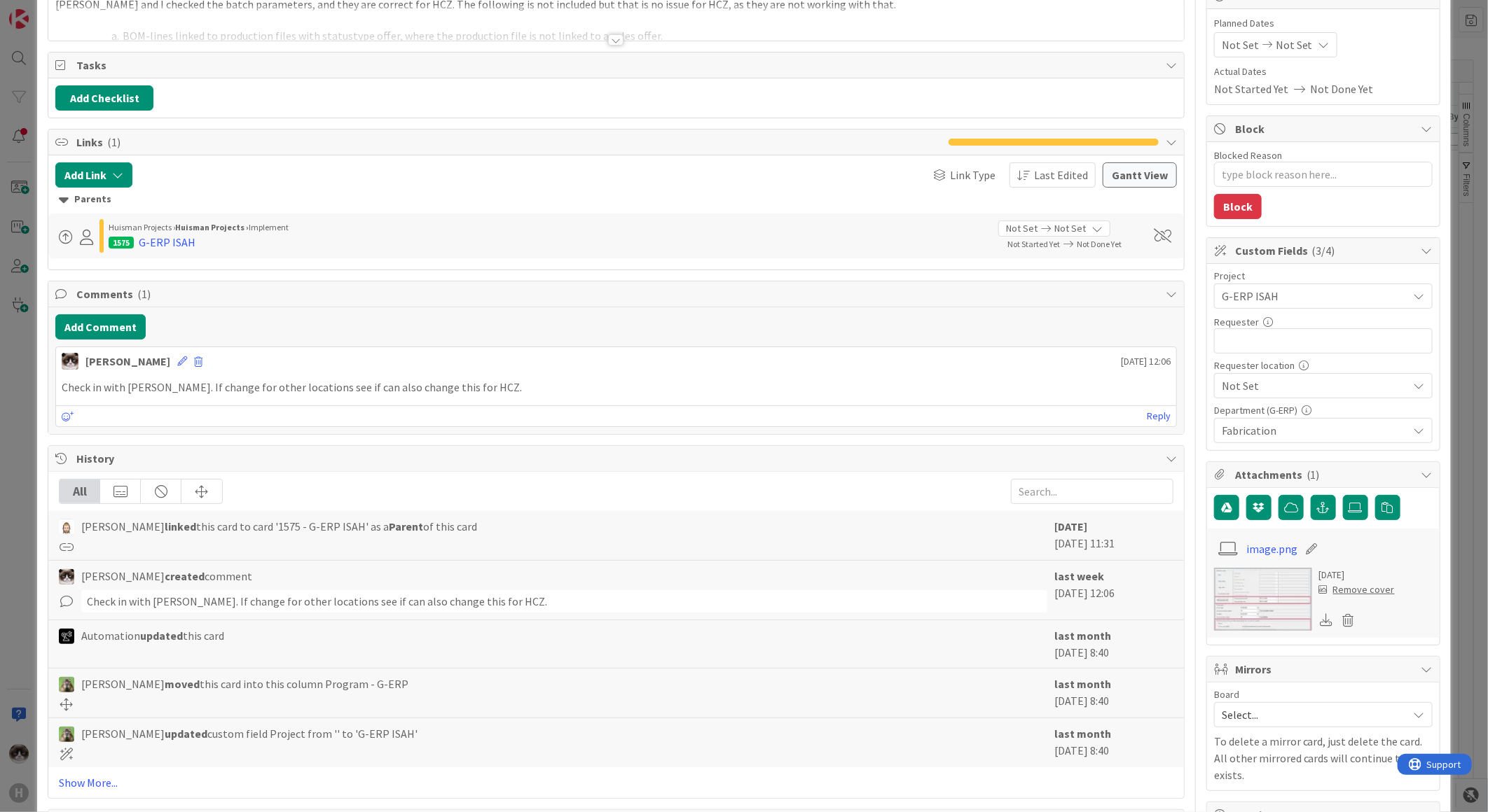
scroll to position [0, 0]
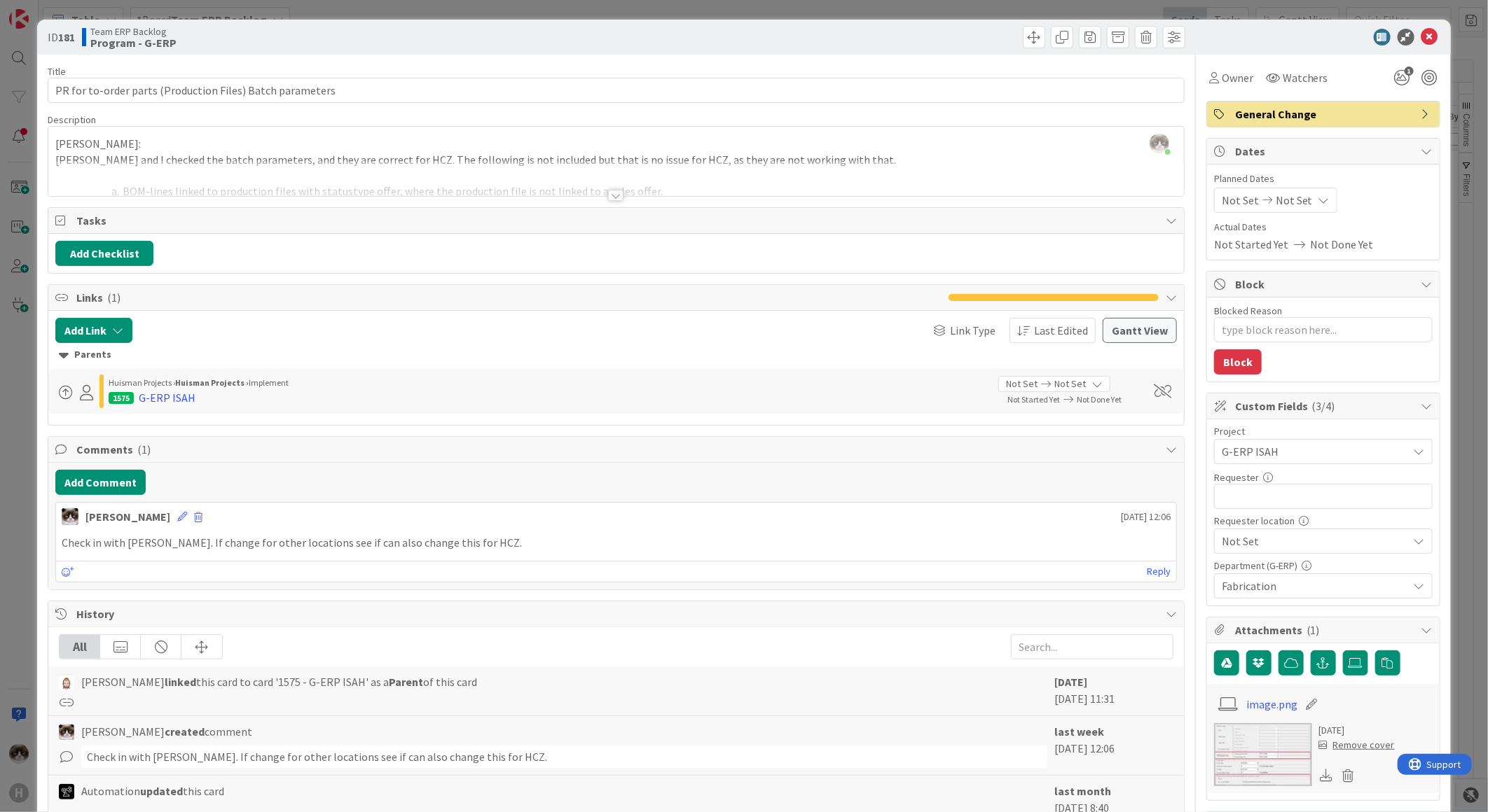
click at [1290, 461] on span "Not Set" at bounding box center [1311, 451] width 180 height 20
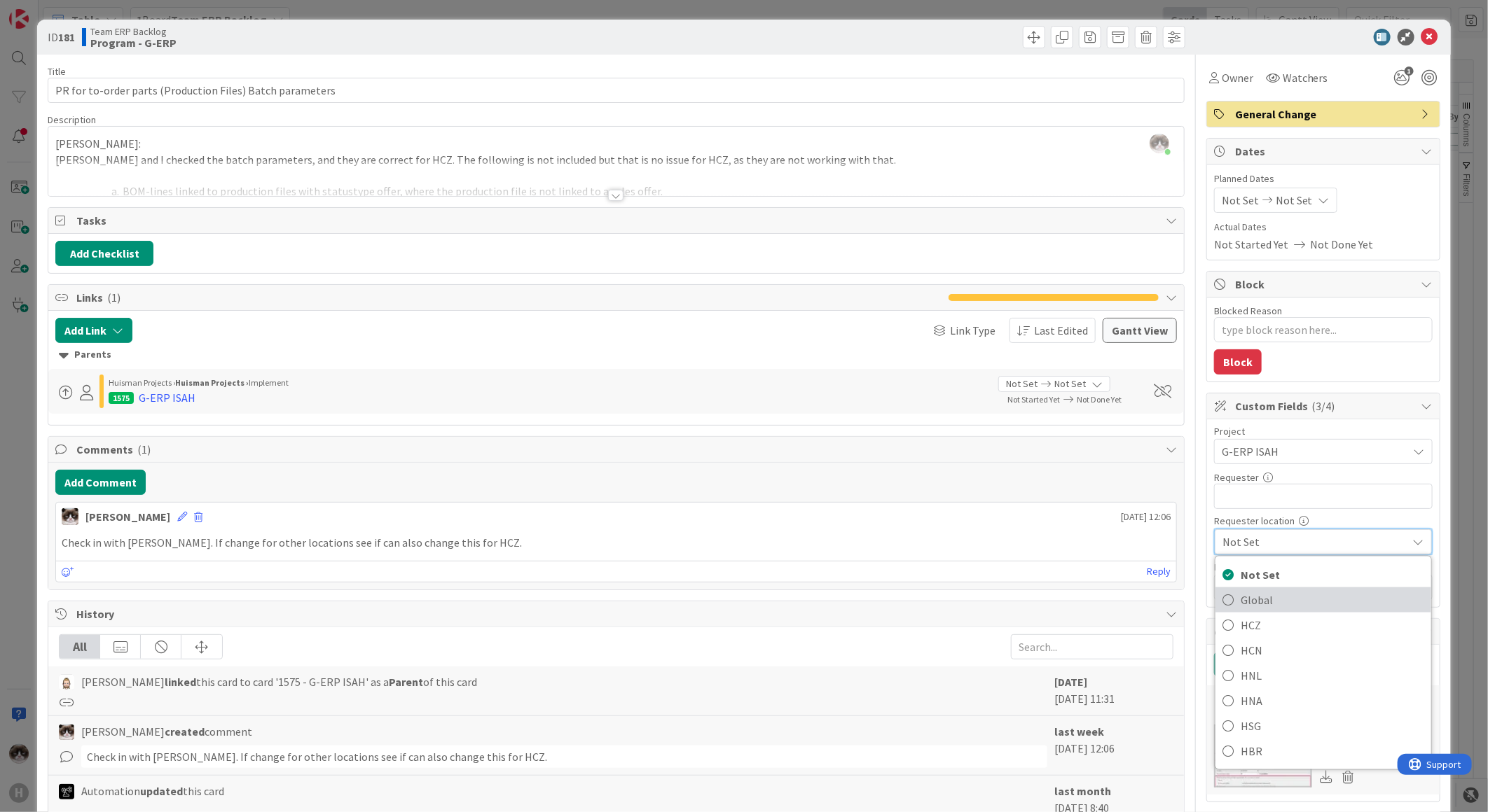
click at [1240, 602] on span "Global" at bounding box center [1332, 600] width 183 height 21
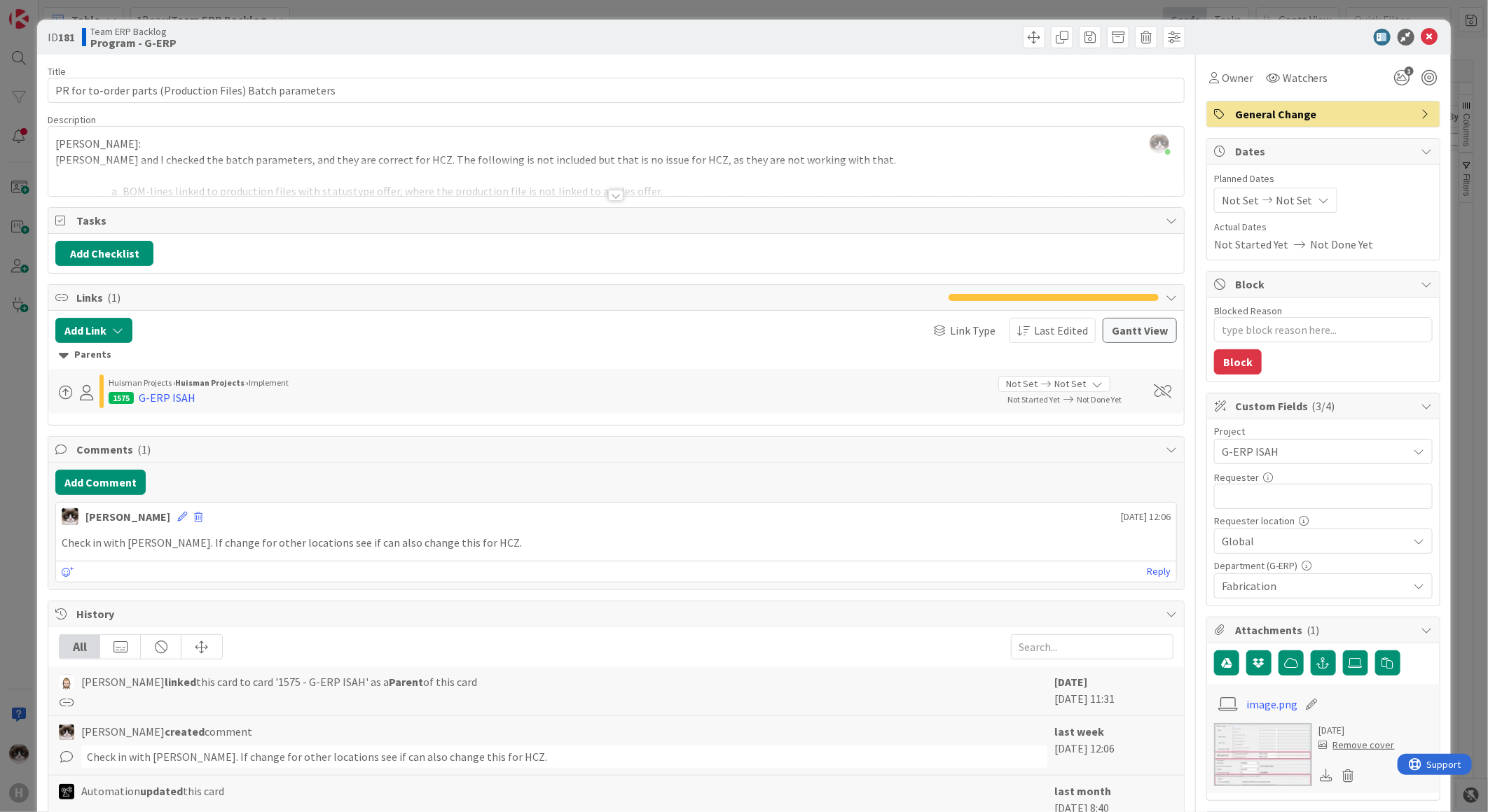
type textarea "x"
click at [1268, 461] on span "Global" at bounding box center [1311, 451] width 180 height 20
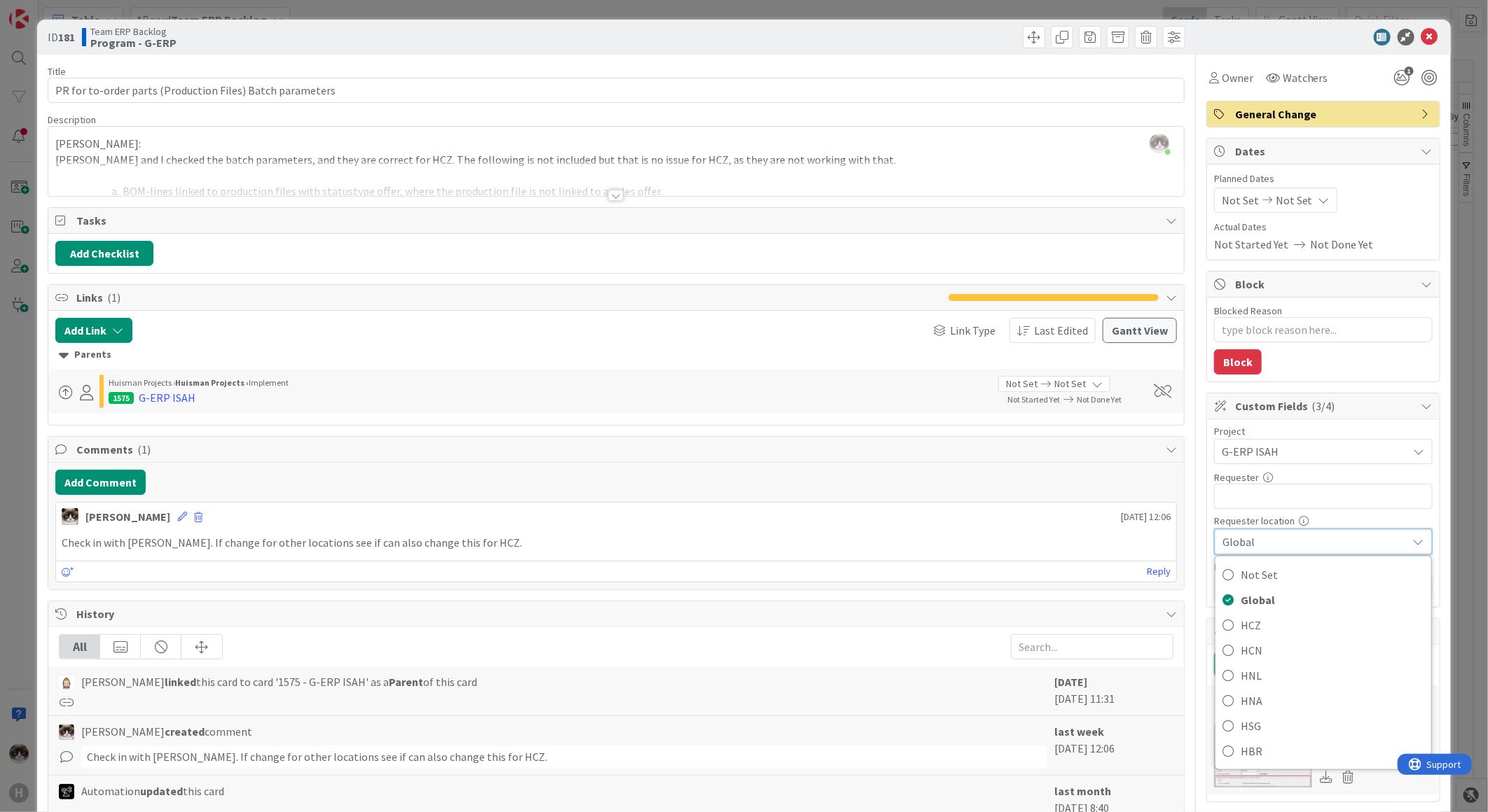
click at [1321, 541] on span "Global" at bounding box center [1311, 542] width 178 height 20
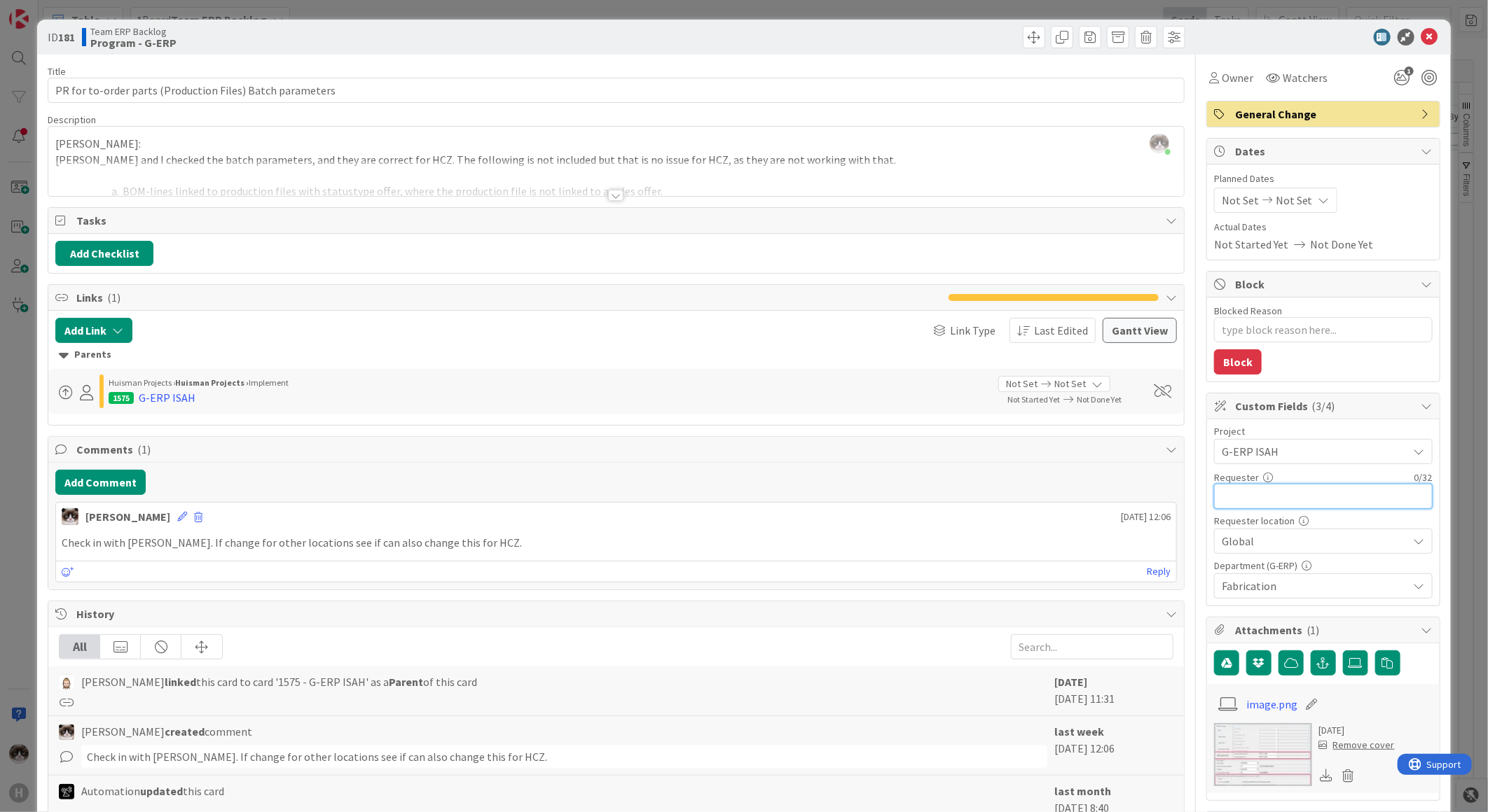
click at [1283, 495] on input "text" at bounding box center [1323, 496] width 218 height 25
click at [608, 198] on div at bounding box center [615, 195] width 15 height 11
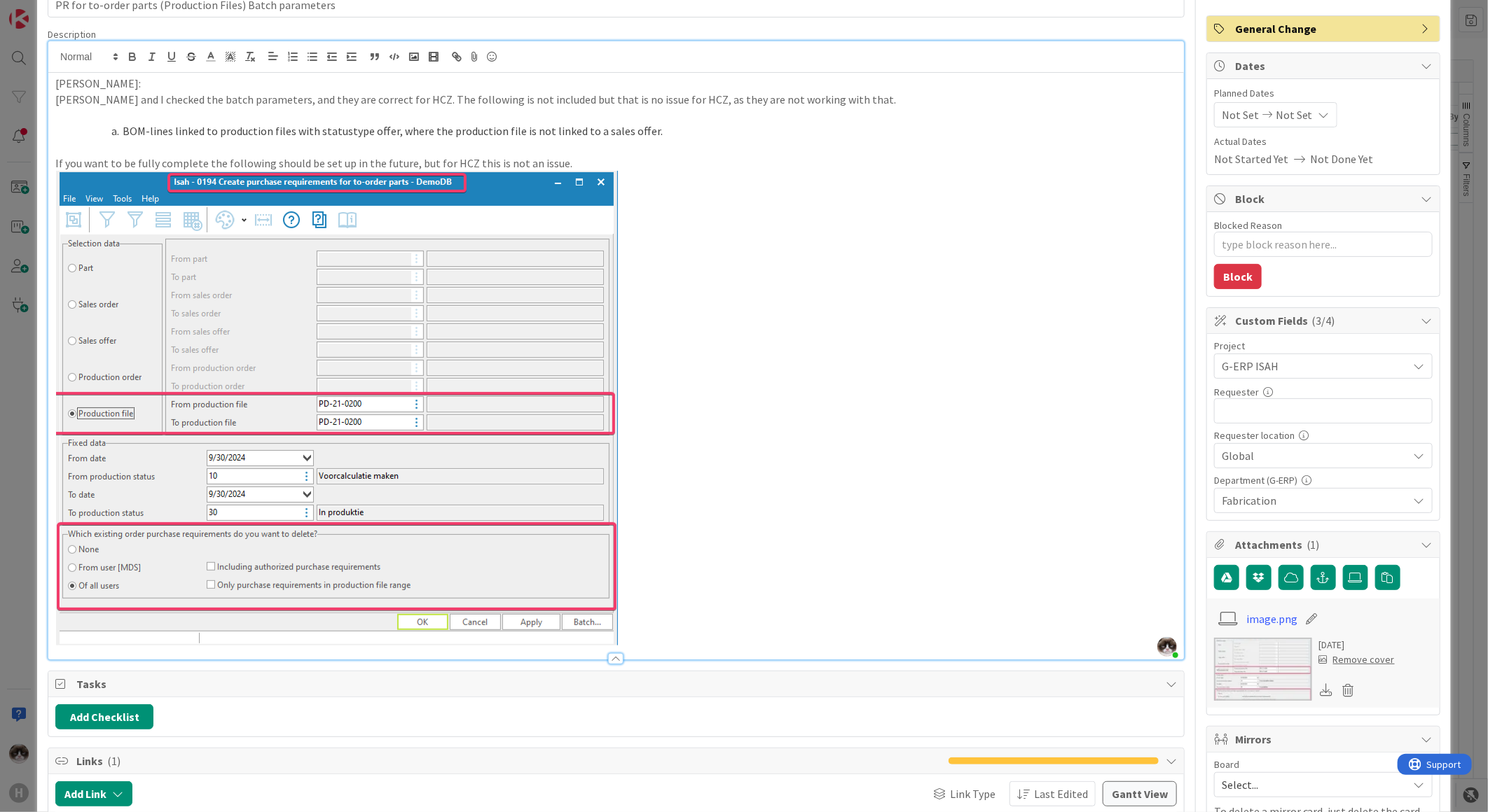
scroll to position [233, 0]
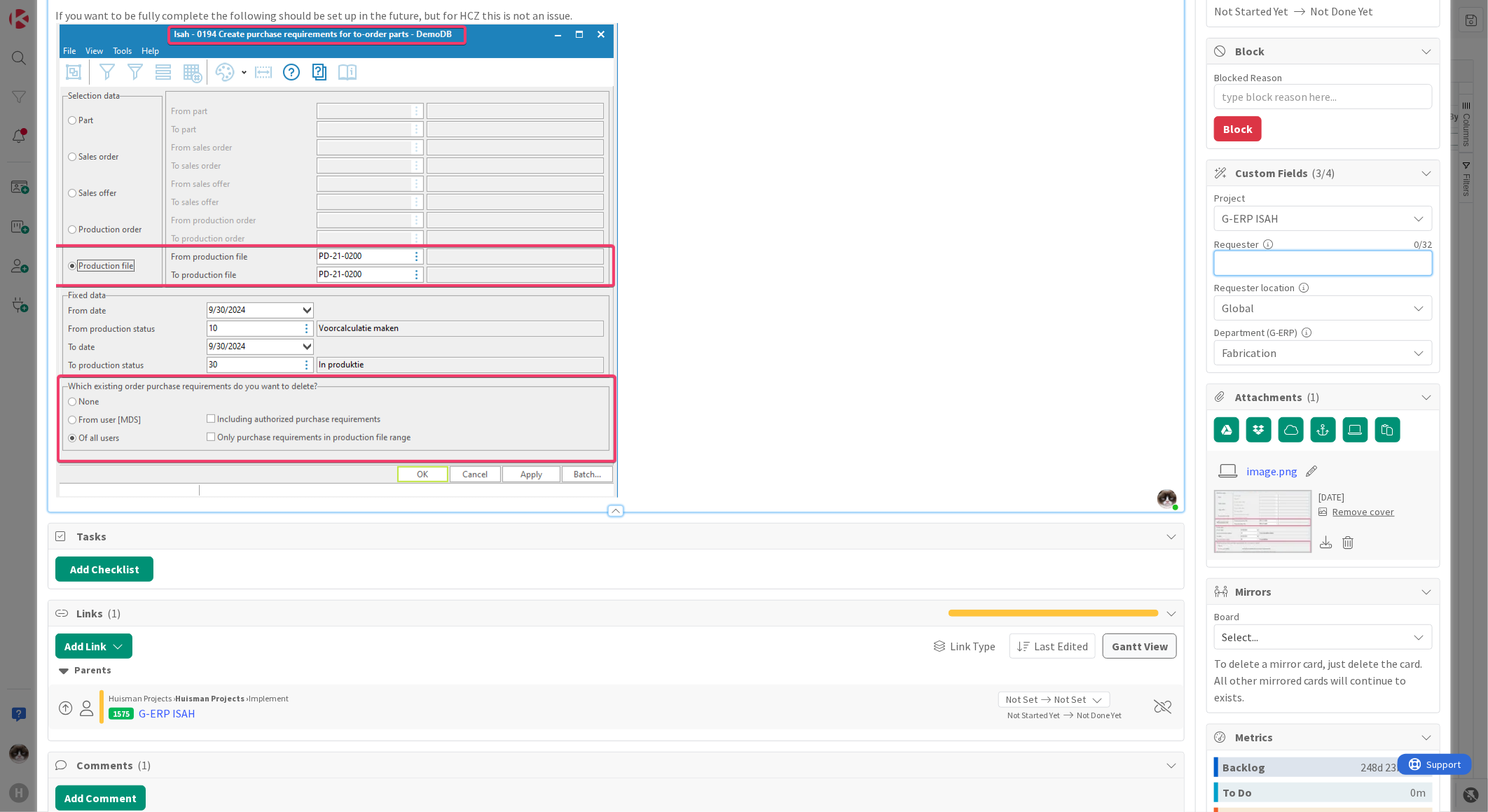
click at [1241, 276] on input "text" at bounding box center [1323, 263] width 218 height 25
type input "Edgar"
type textarea "x"
type input "Edgar D"
type textarea "x"
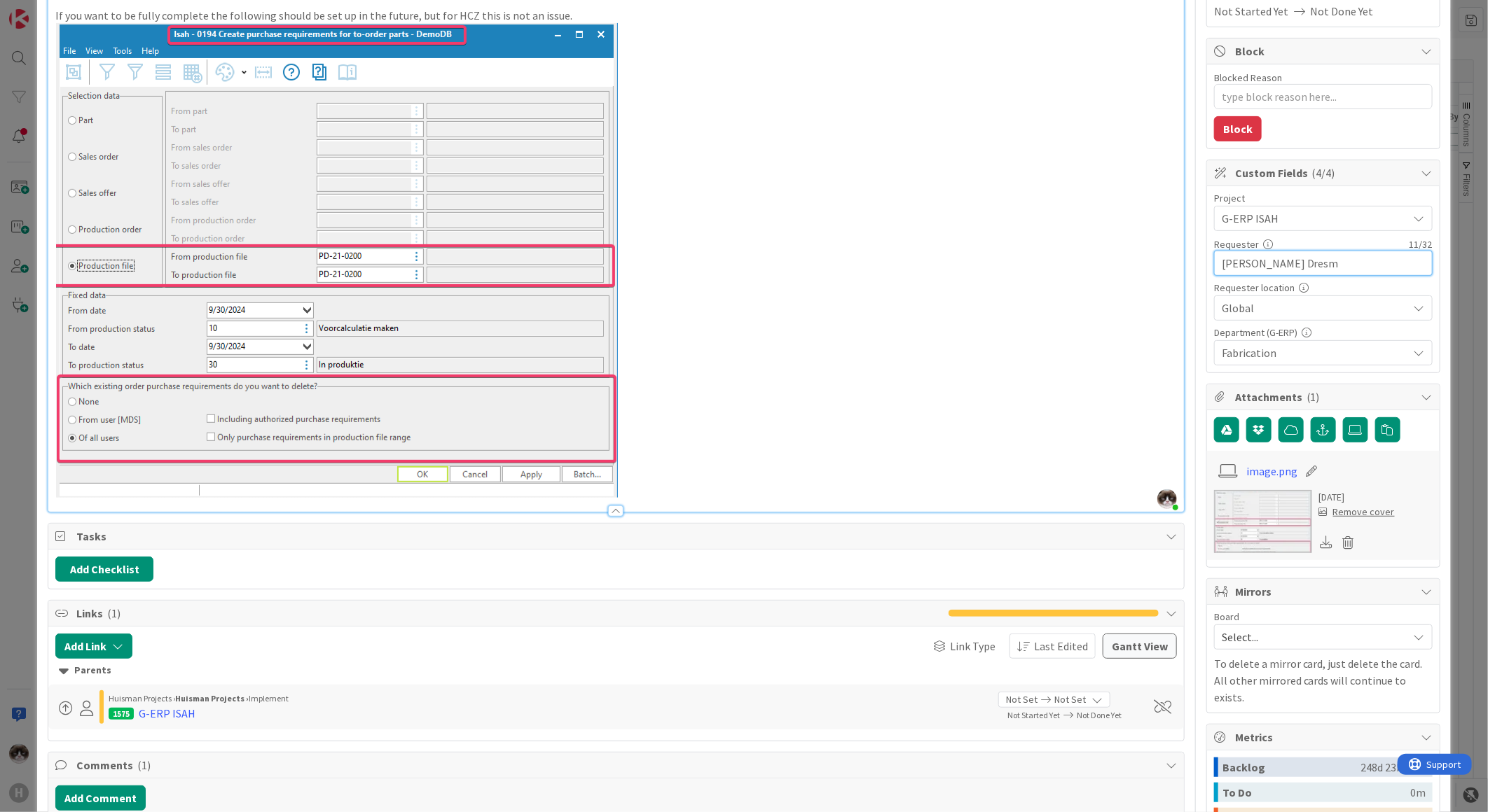
type input "Edgar Dresme"
type textarea "x"
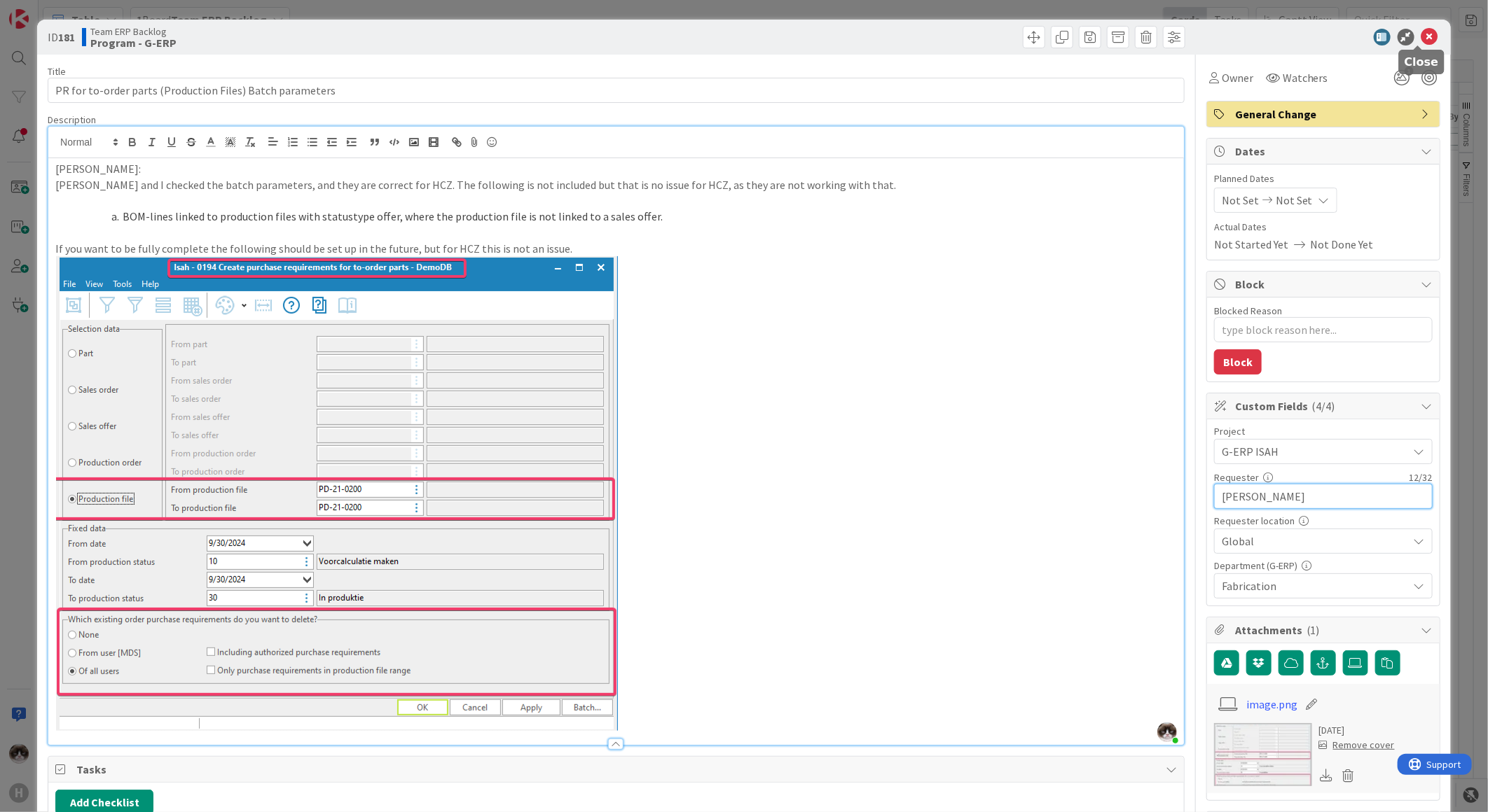
type input "Edgar Dresme"
click at [1422, 33] on icon at bounding box center [1430, 37] width 17 height 17
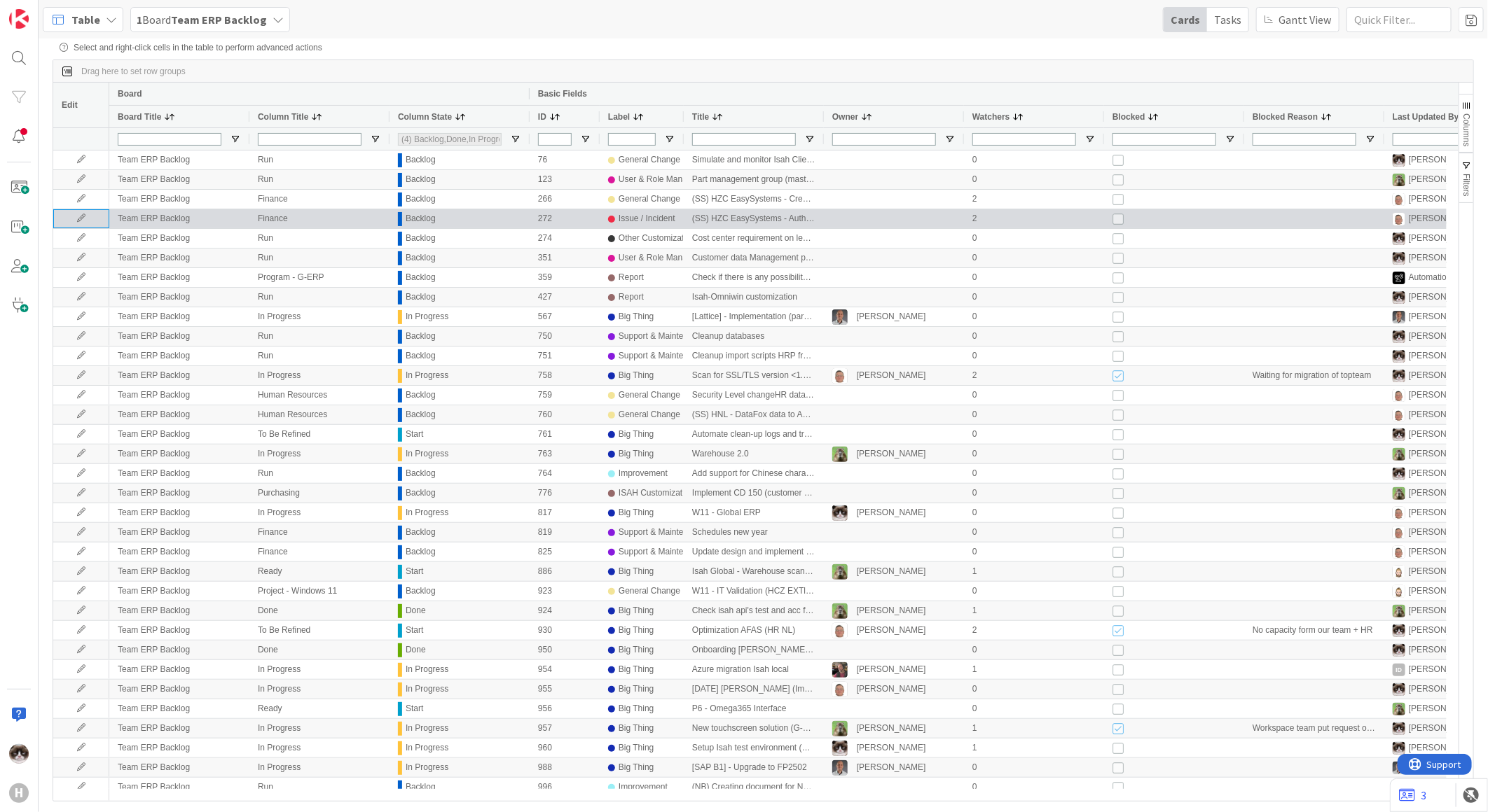
click at [88, 220] on icon at bounding box center [82, 218] width 21 height 8
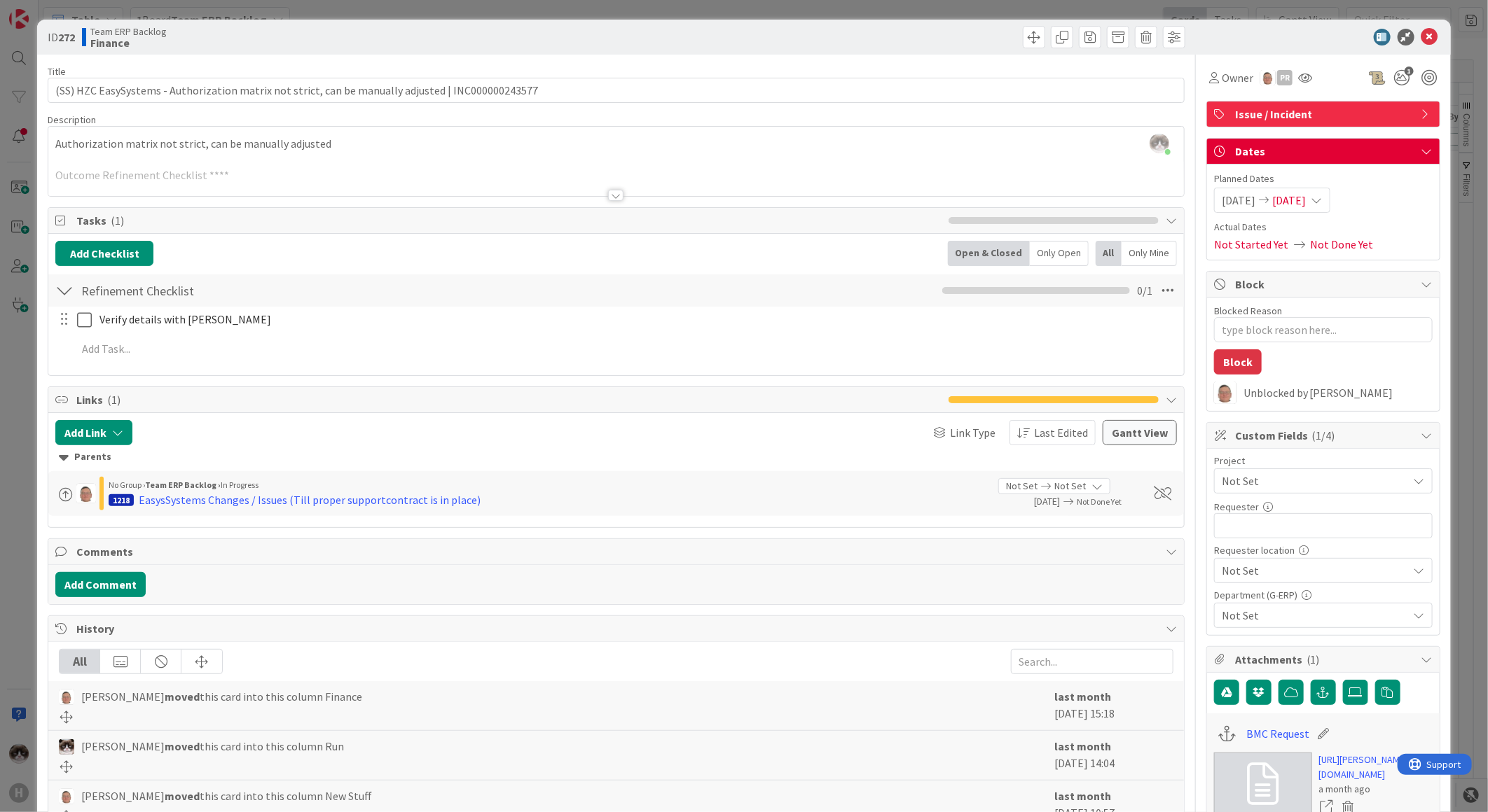
click at [608, 194] on div at bounding box center [615, 195] width 15 height 11
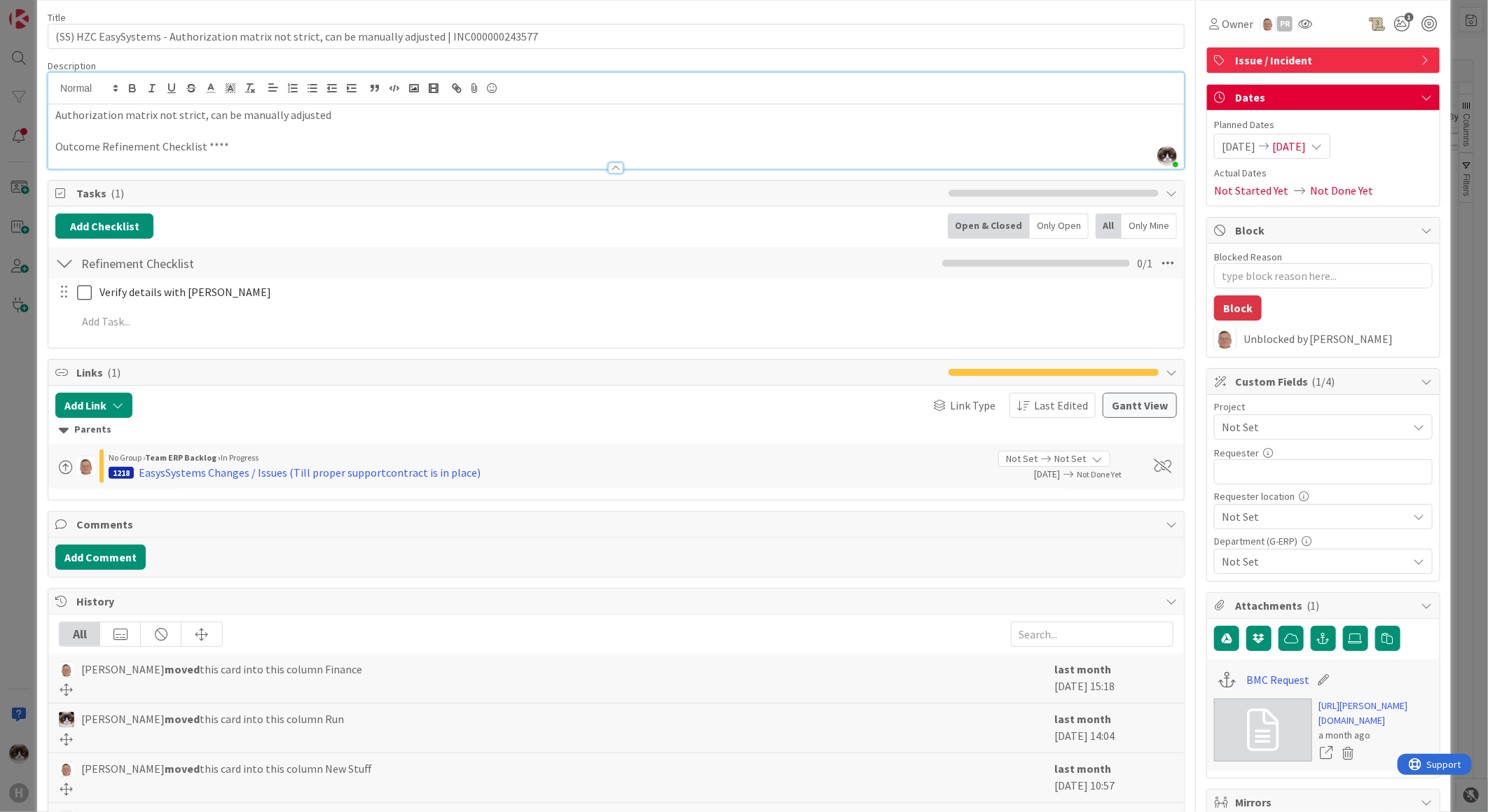
scroll to position [78, 0]
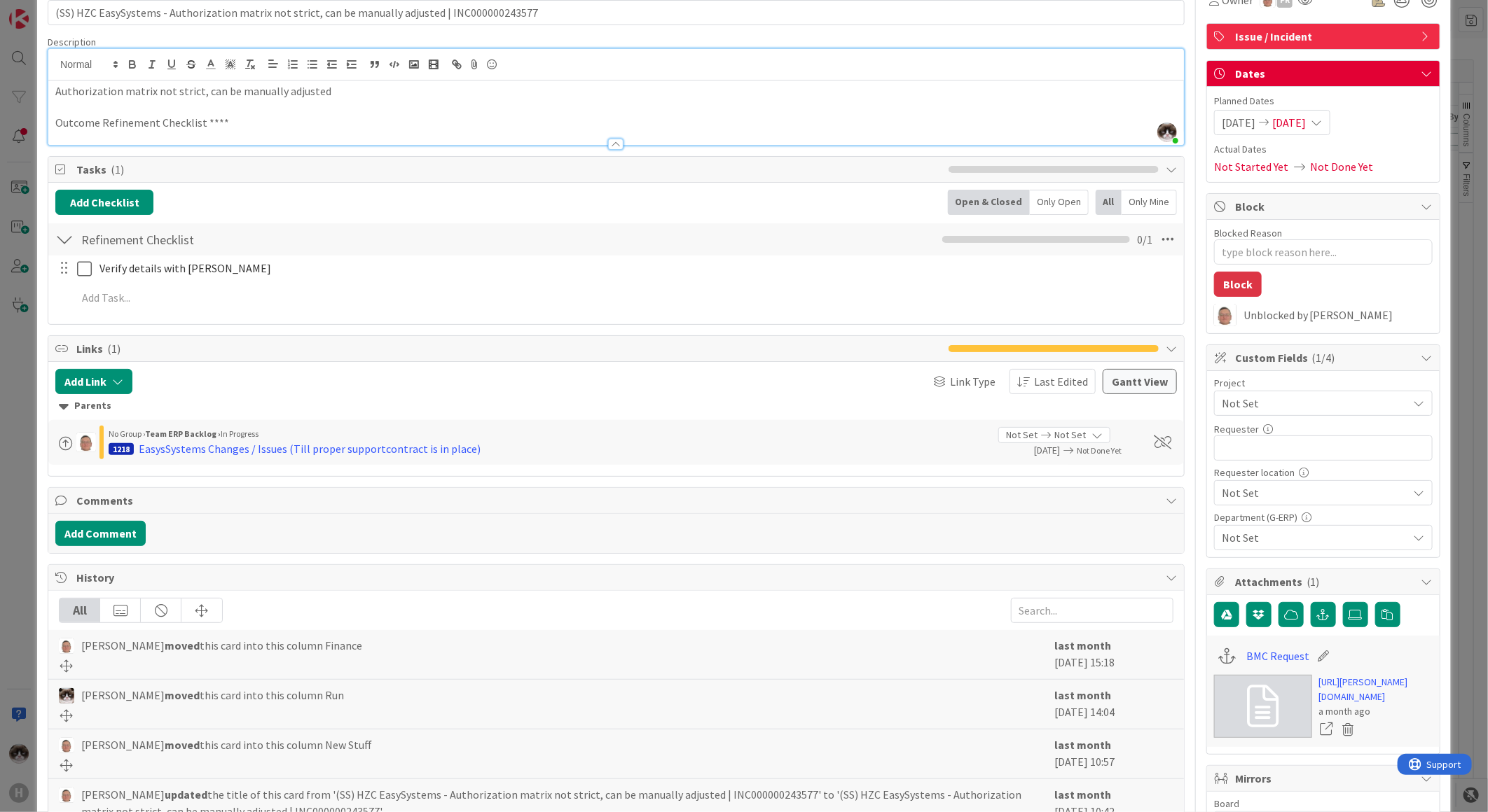
click at [1280, 408] on span "Not Set" at bounding box center [1311, 403] width 180 height 20
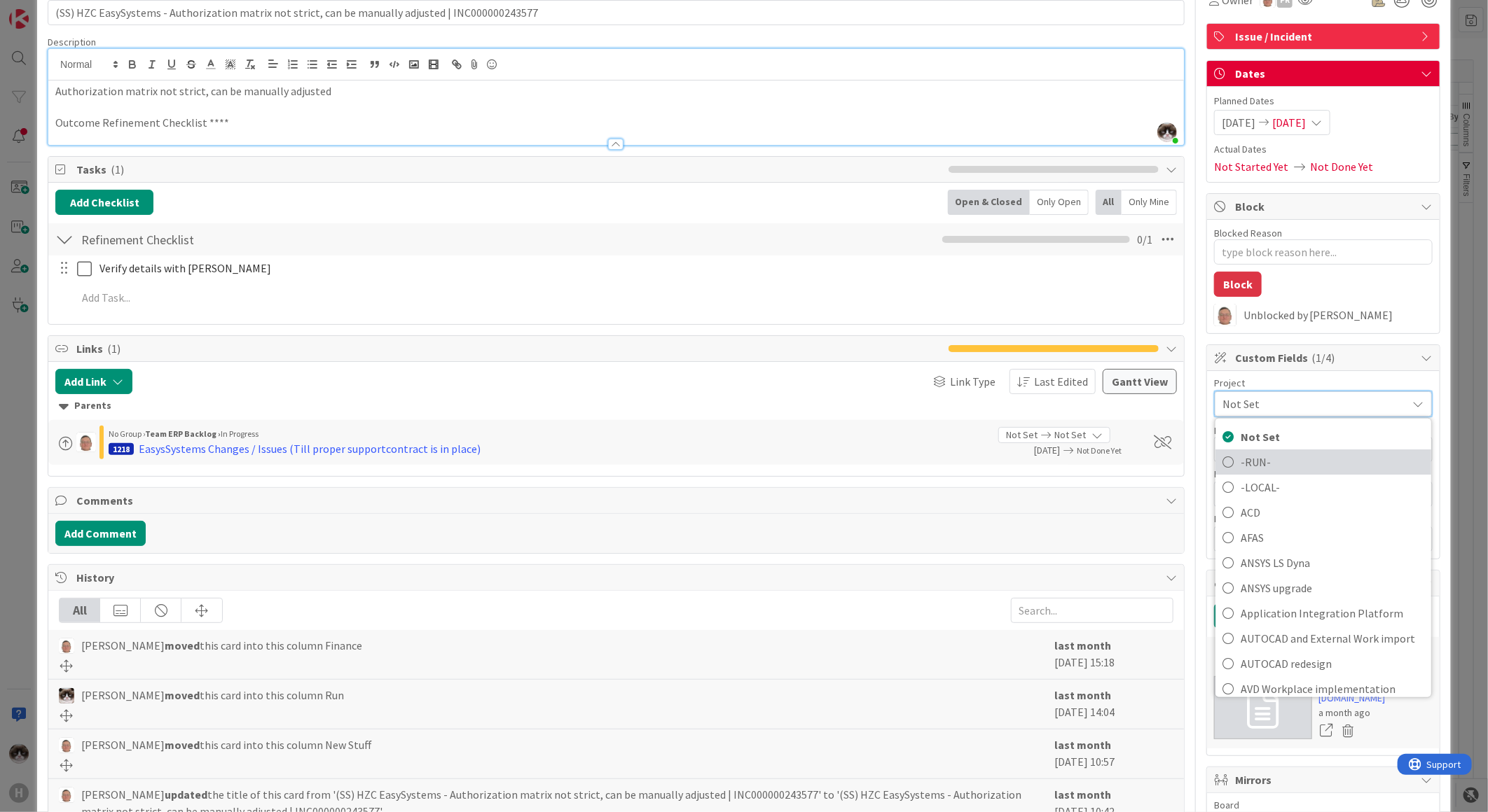
click at [1285, 470] on span "-RUN-" at bounding box center [1332, 462] width 183 height 21
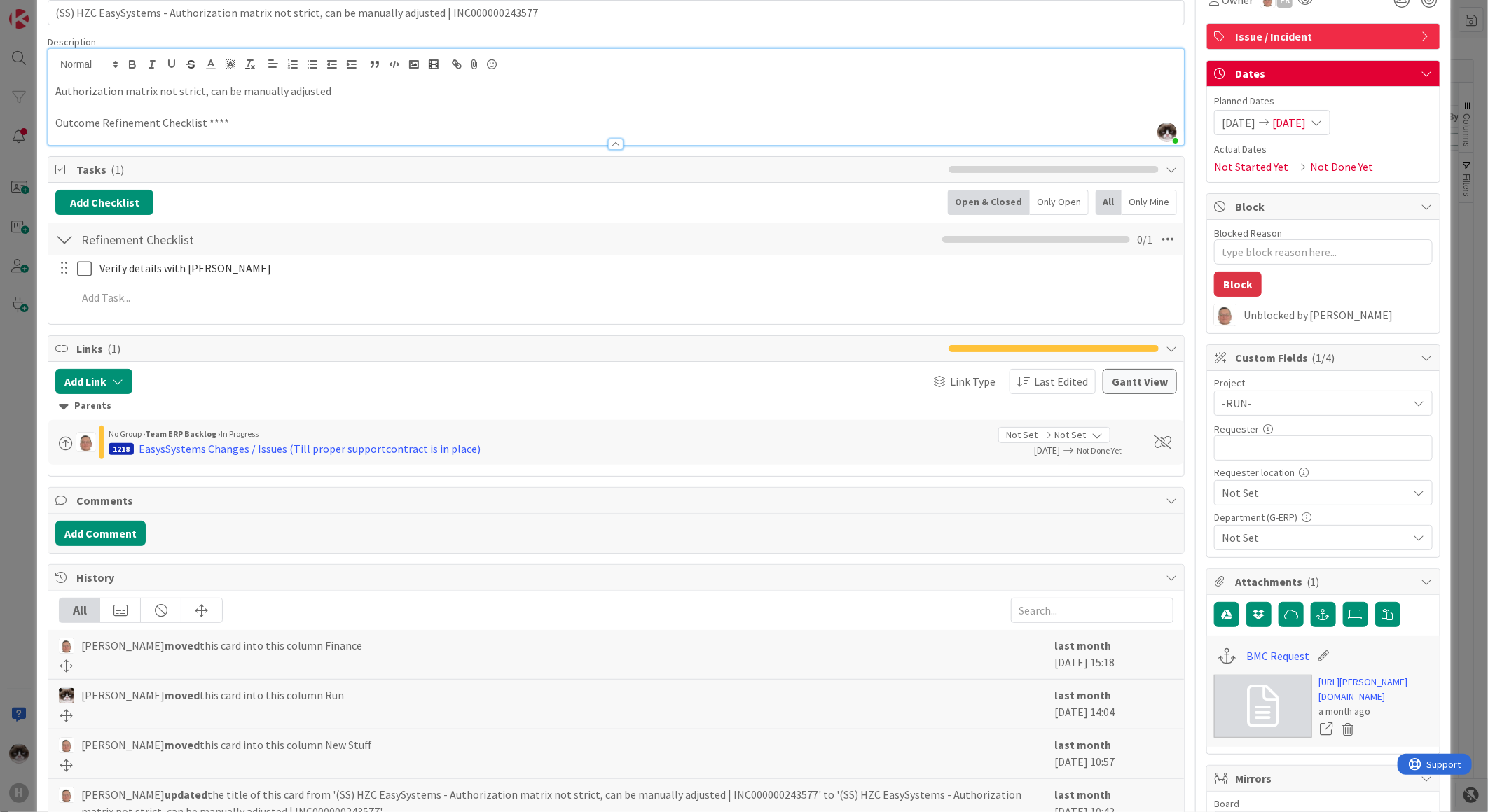
type textarea "x"
click at [1317, 456] on input "text" at bounding box center [1323, 448] width 218 height 25
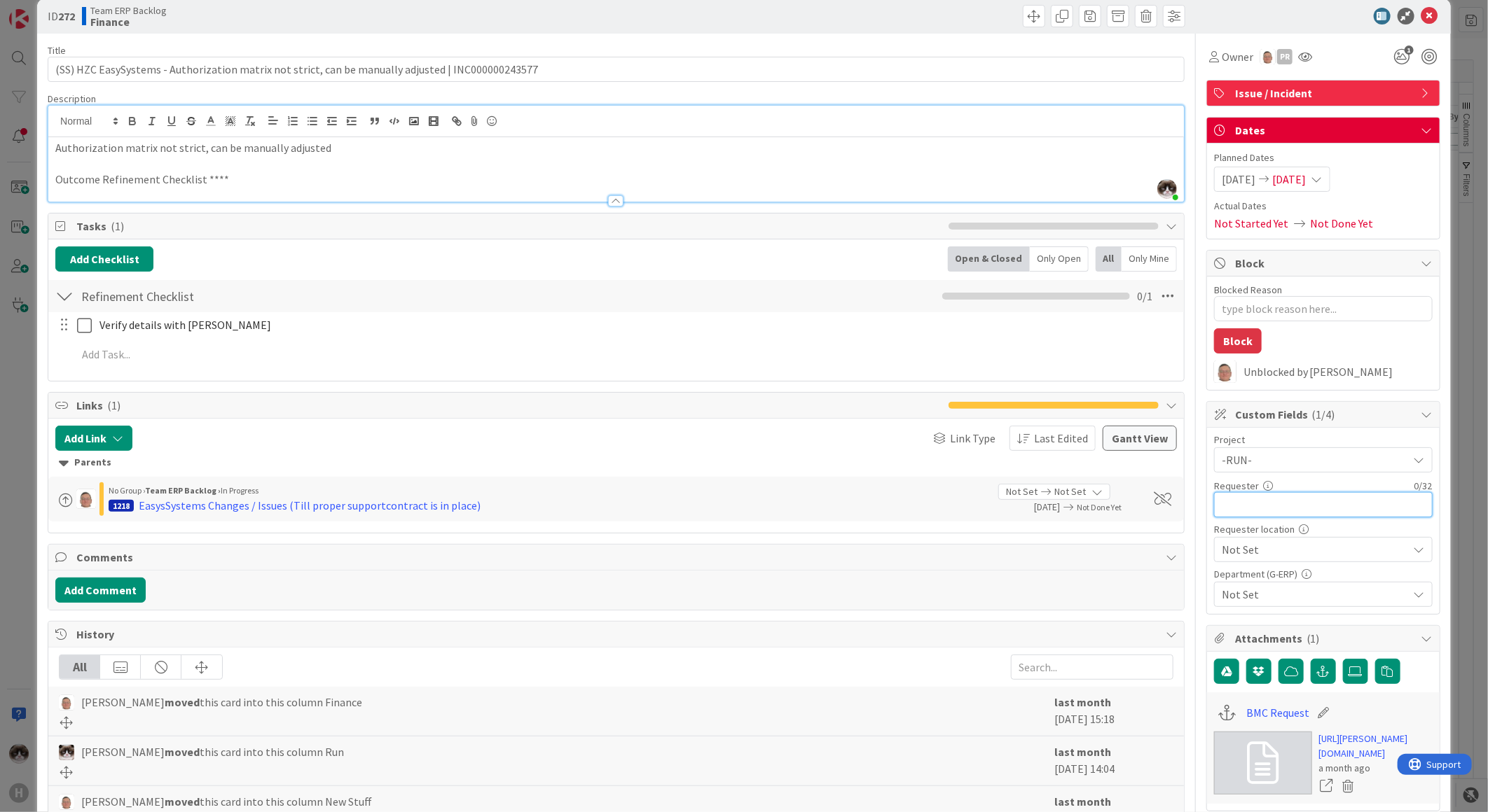
scroll to position [0, 0]
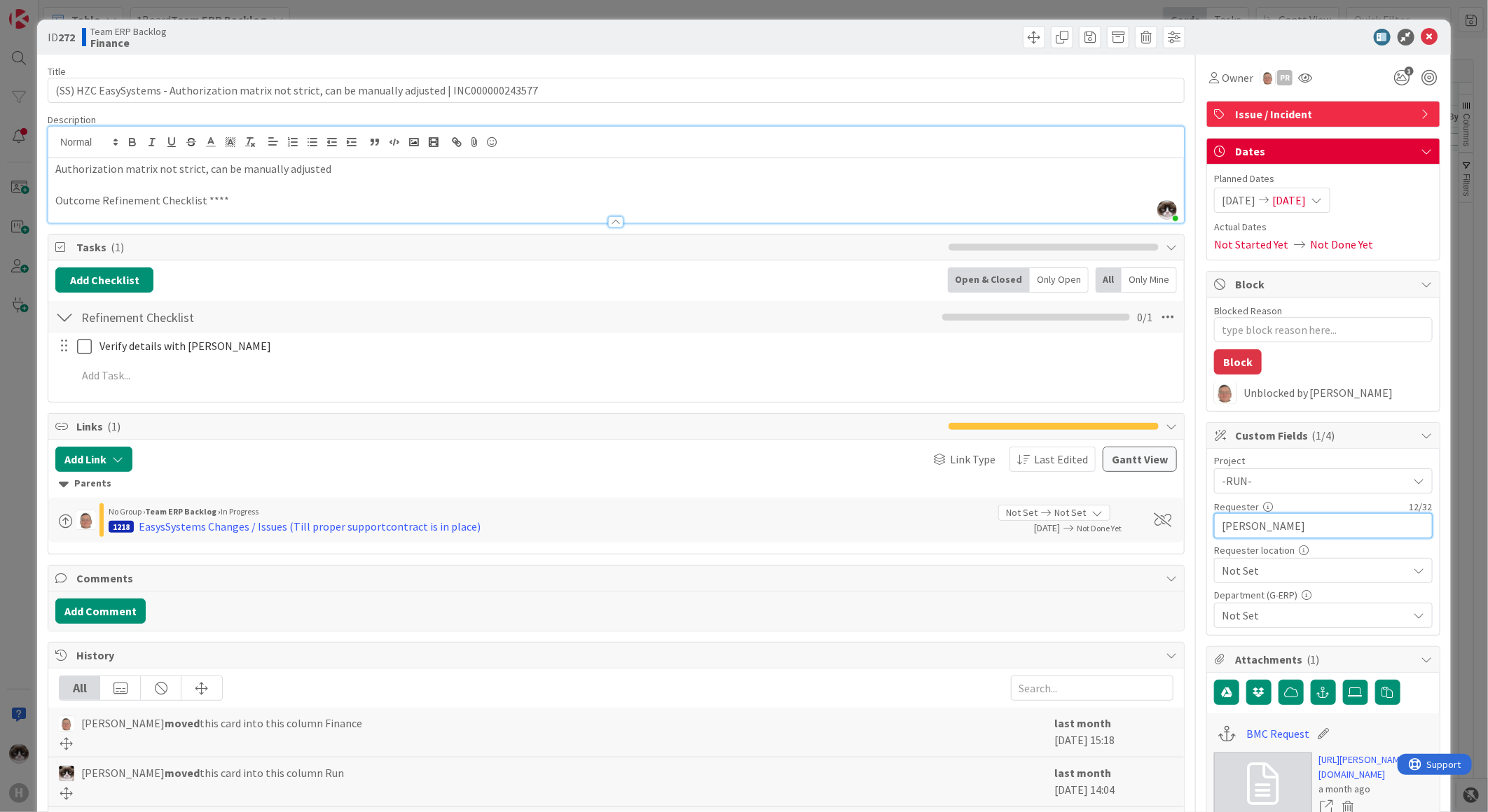
type input "[PERSON_NAME]"
type textarea "x"
type input "[PERSON_NAME]"
click at [1347, 758] on link "https://huisman-smartit.onbmc.com/smartit/app/#/incident/AGGEEYN4FESK3ASP3AFCSP…" at bounding box center [1376, 767] width 113 height 29
click at [1284, 491] on span "Not Set" at bounding box center [1311, 481] width 180 height 20
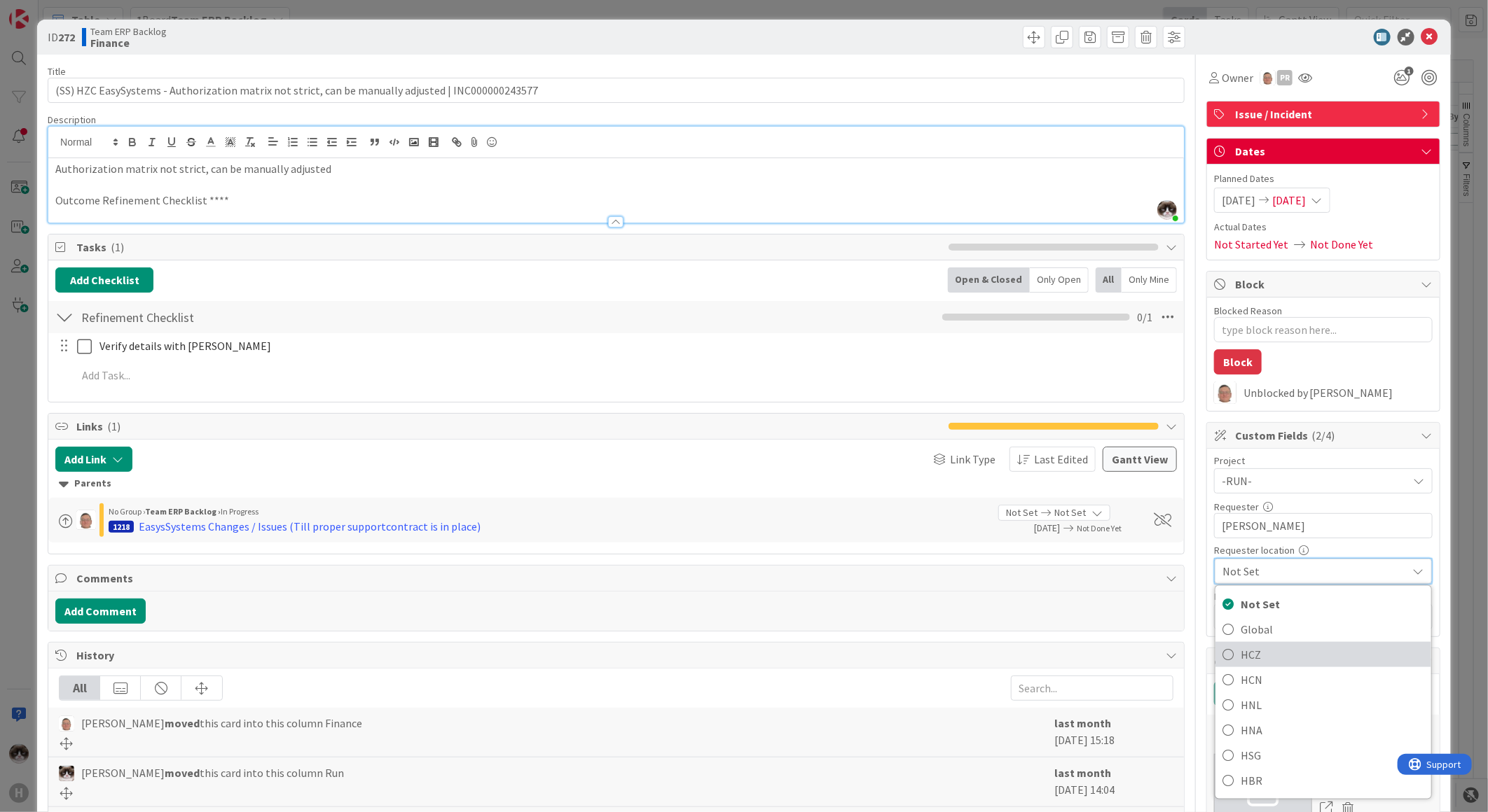
click at [1284, 660] on span "HCZ" at bounding box center [1332, 655] width 183 height 21
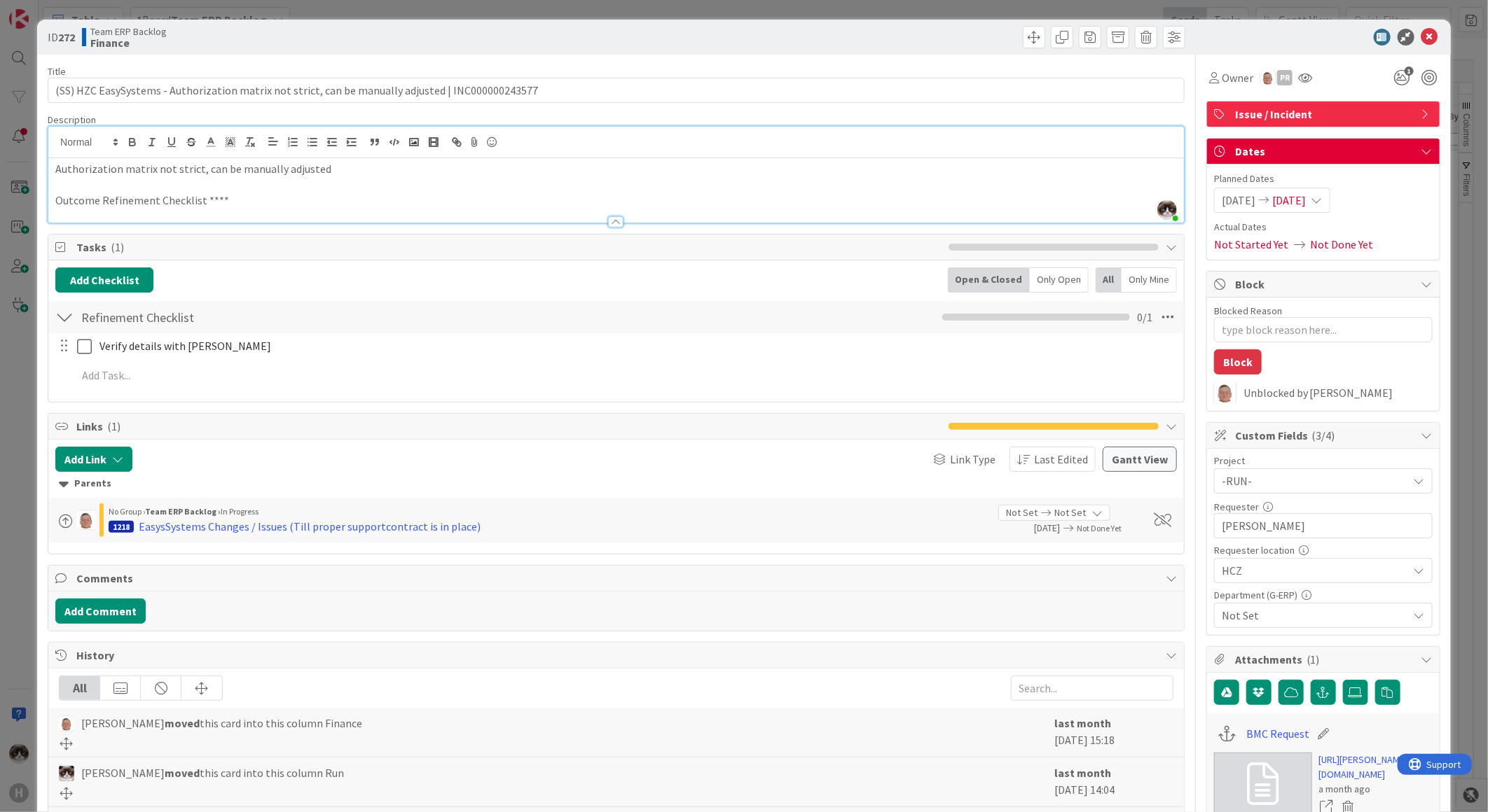
click at [1272, 615] on span "Not Set" at bounding box center [1314, 615] width 186 height 17
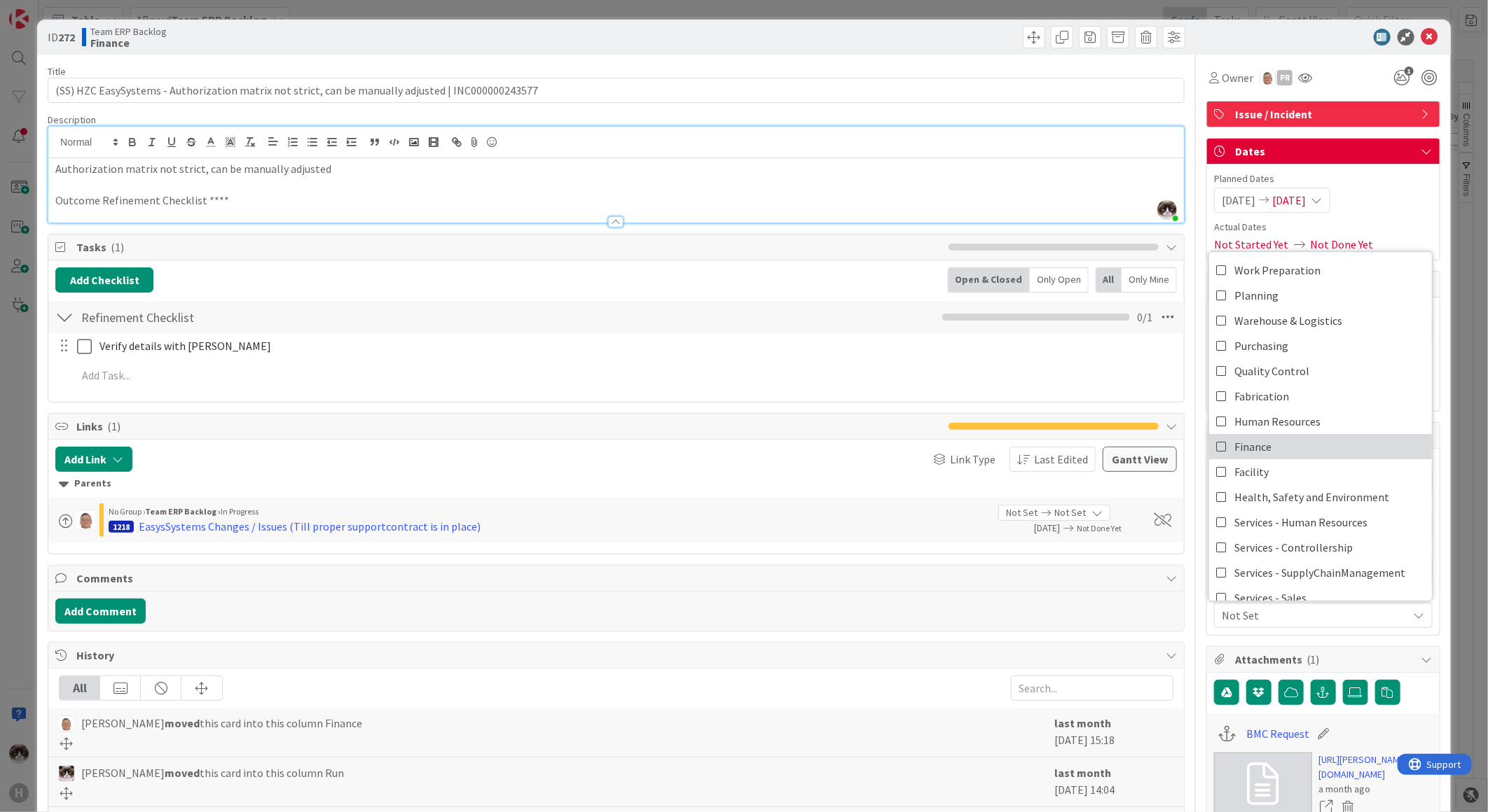
click at [1286, 451] on link "Finance" at bounding box center [1320, 446] width 223 height 25
click at [1315, 346] on link "Purchasing" at bounding box center [1320, 346] width 223 height 25
click at [1326, 616] on span "Finance, Purchasing" at bounding box center [1314, 615] width 186 height 17
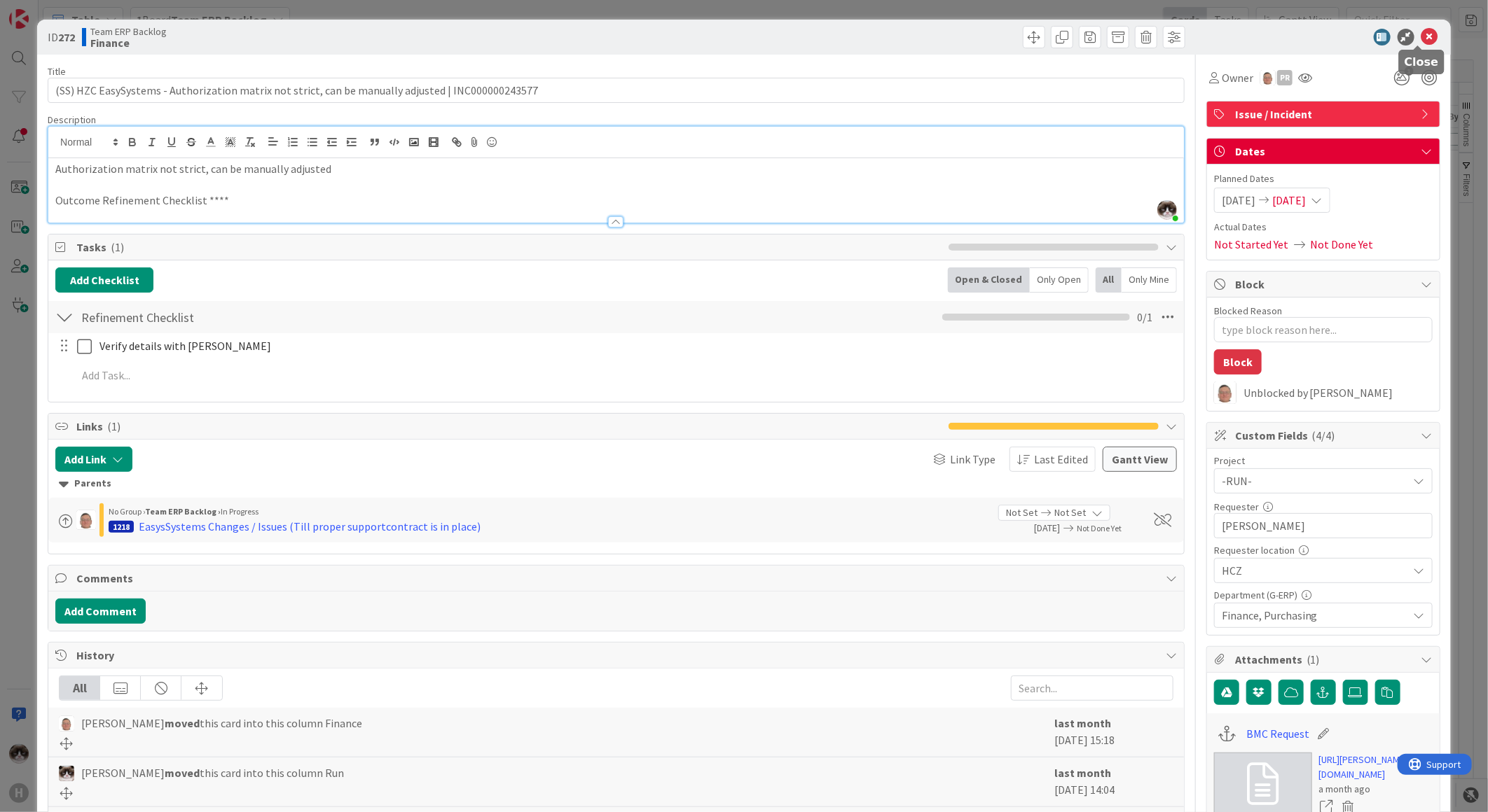
click at [1422, 35] on icon at bounding box center [1430, 37] width 17 height 17
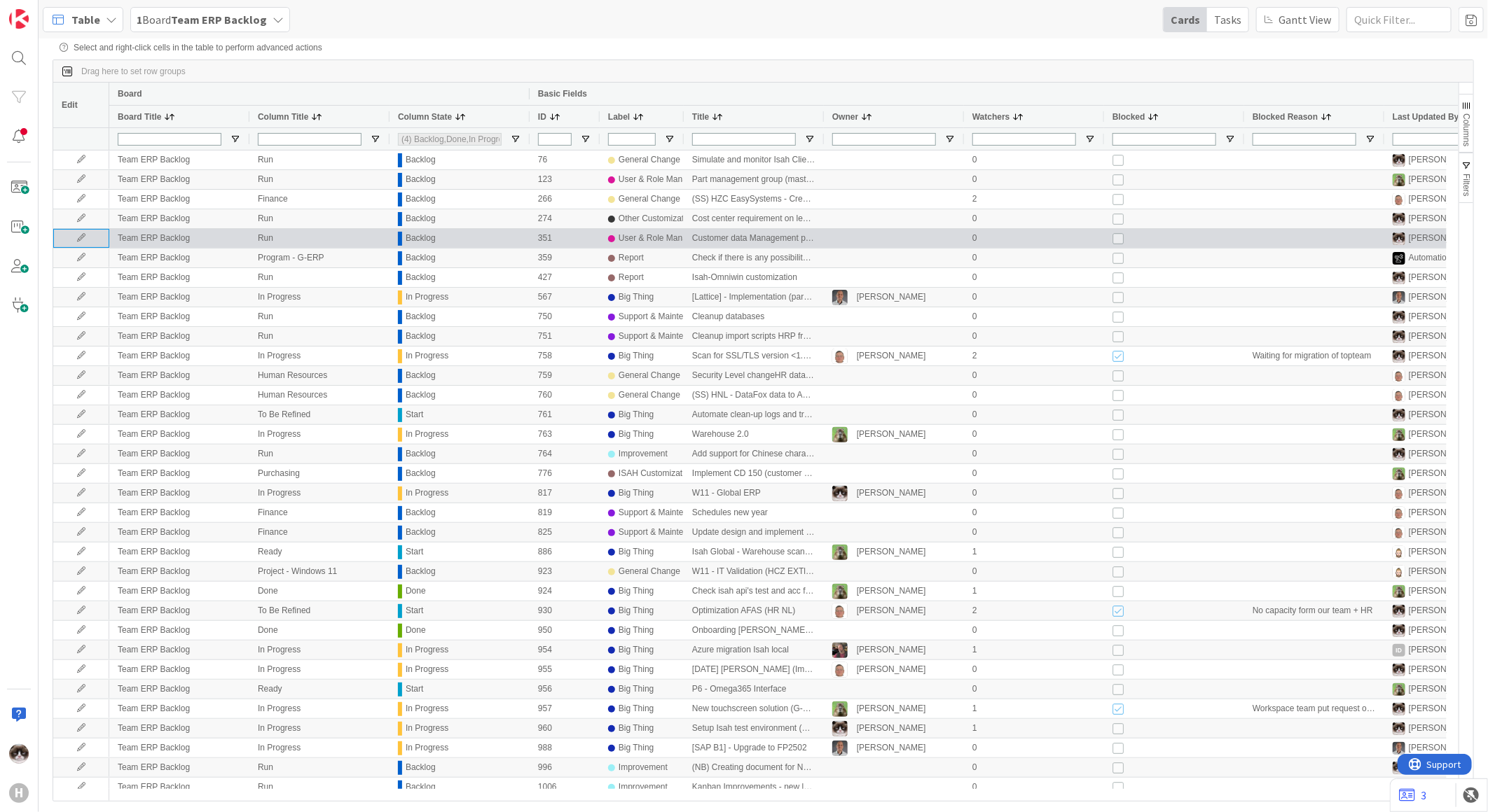
click at [86, 241] on icon at bounding box center [82, 238] width 21 height 8
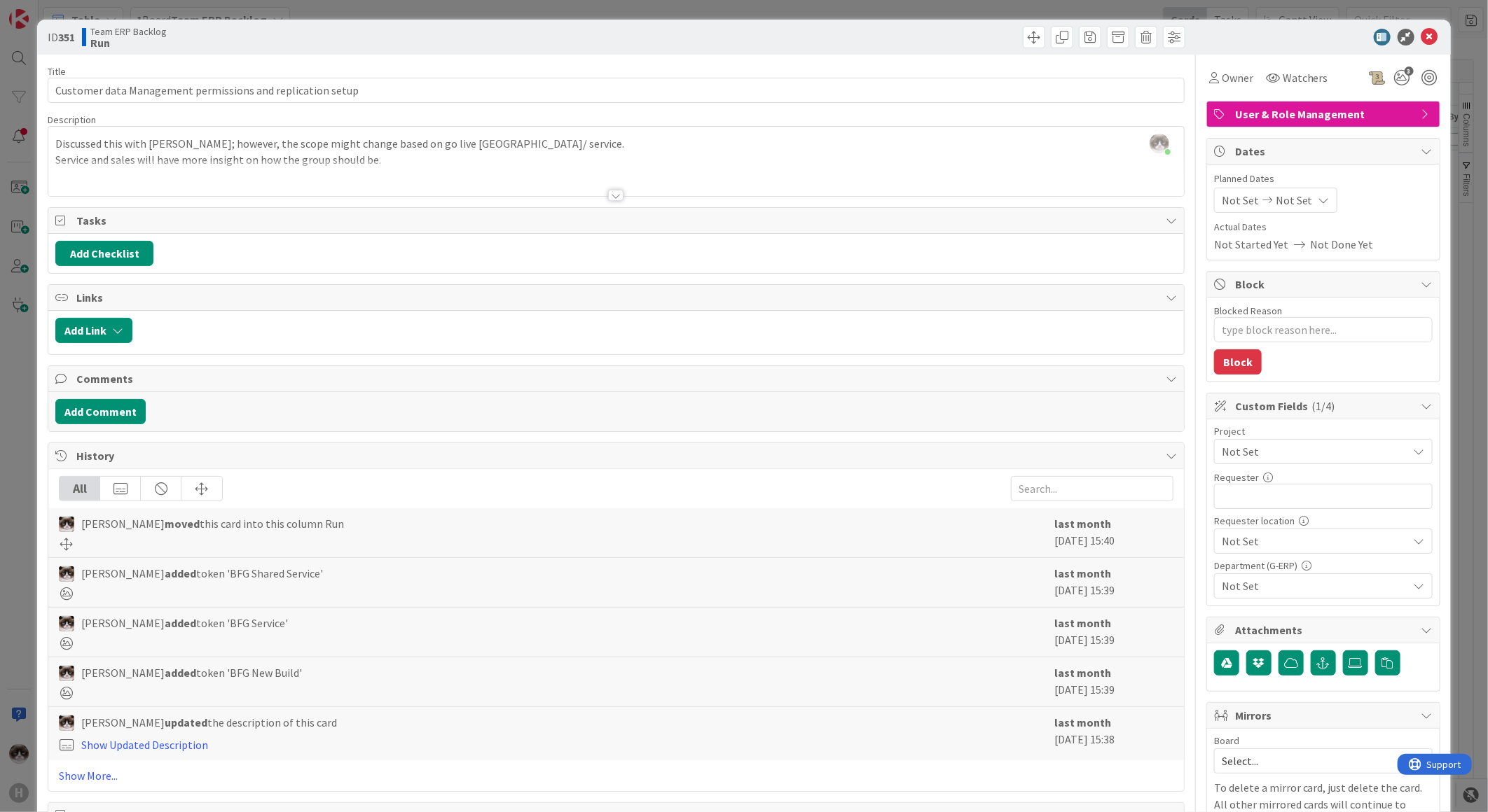
click at [608, 192] on div at bounding box center [615, 195] width 15 height 11
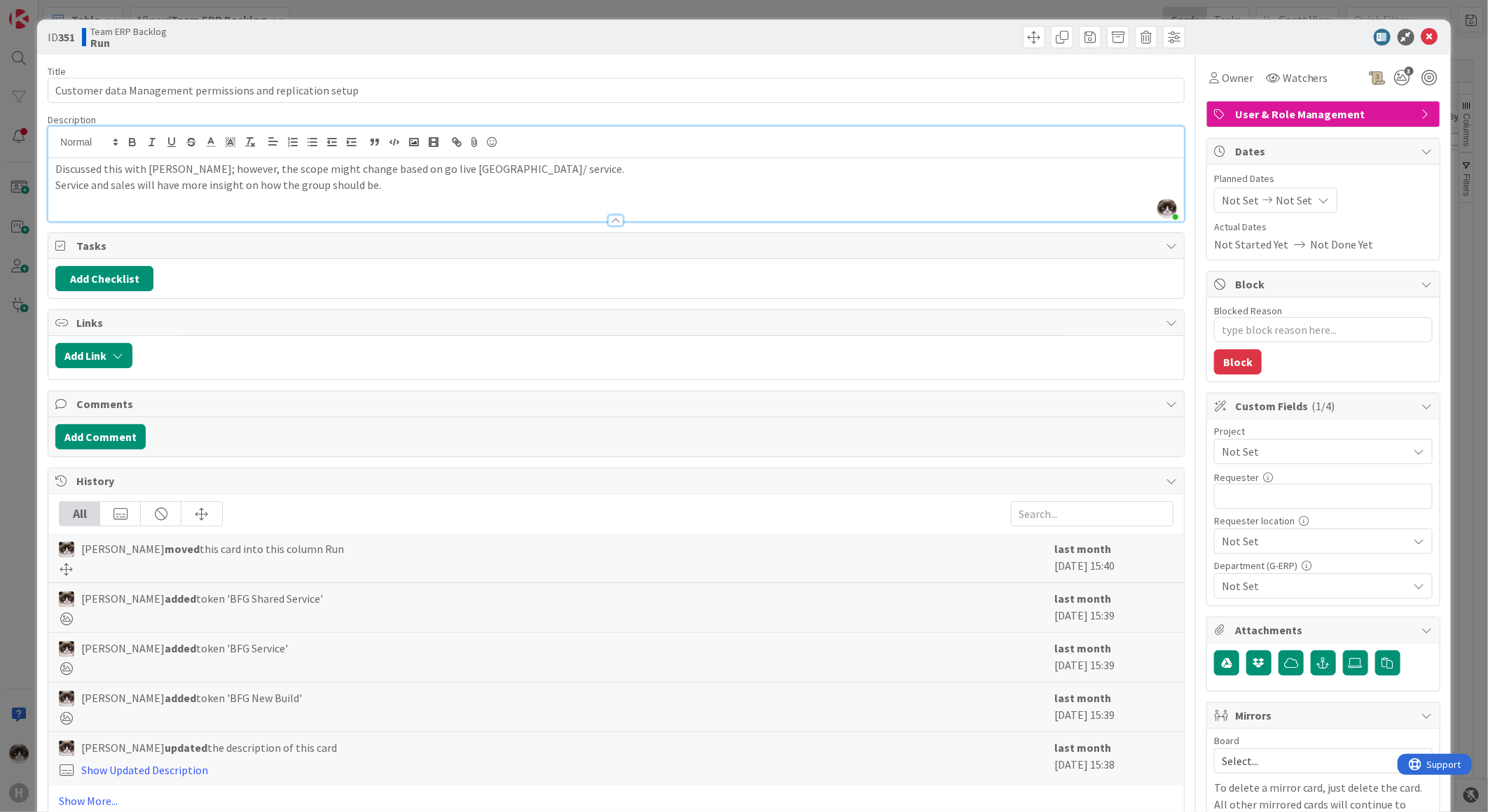
click at [1286, 446] on span "Not Set" at bounding box center [1311, 451] width 180 height 20
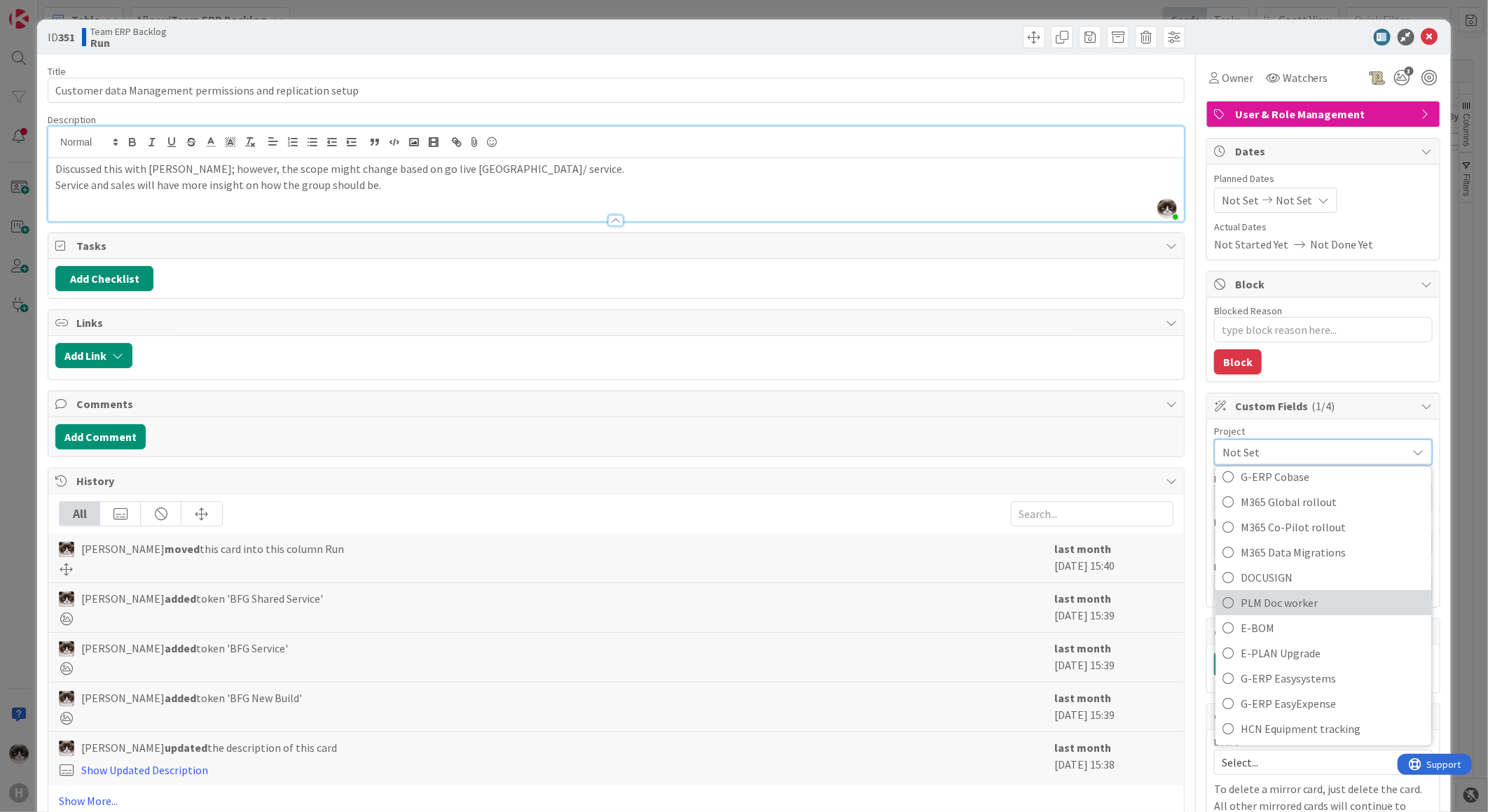
scroll to position [466, 0]
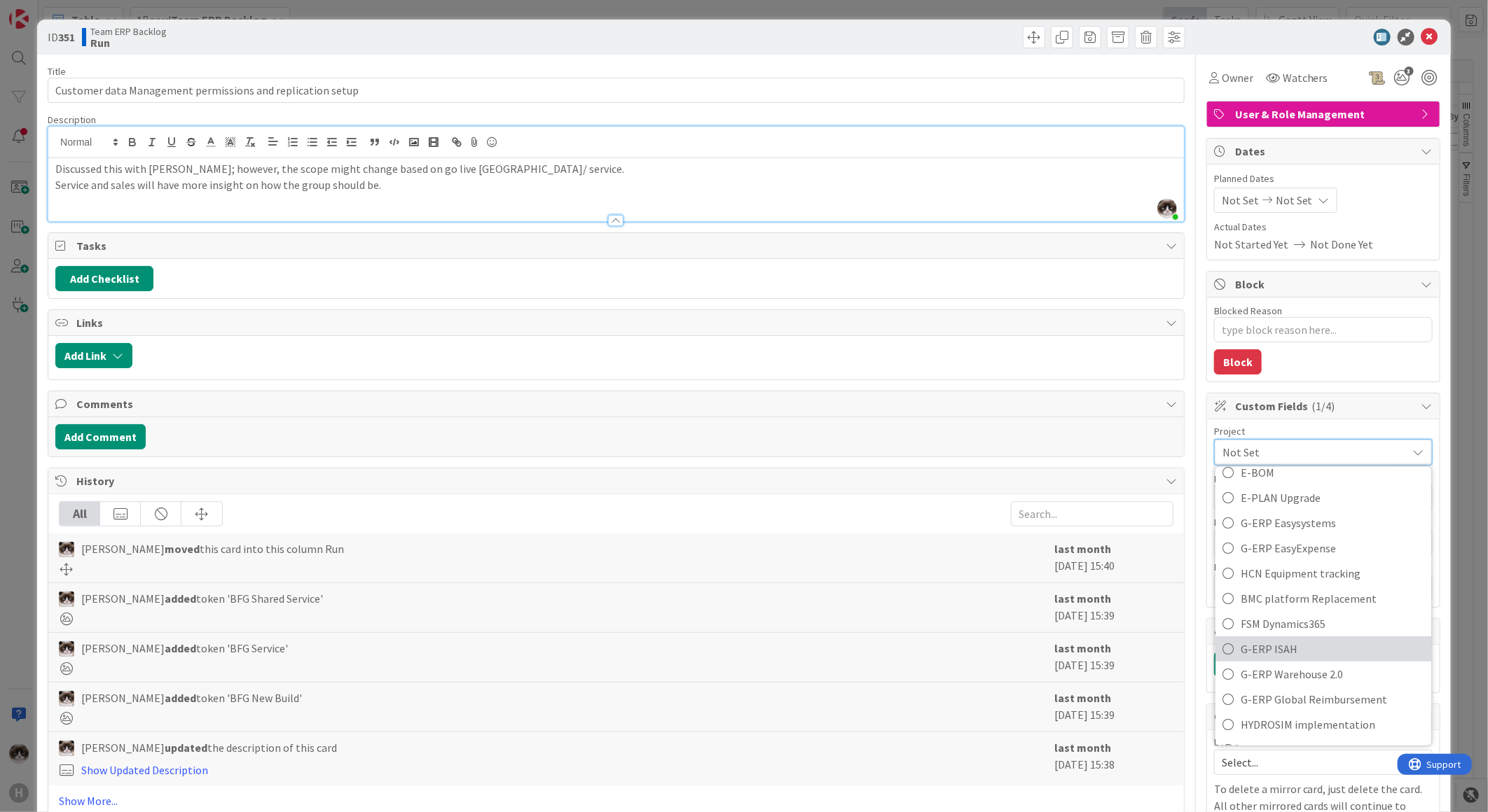
drag, startPoint x: 1308, startPoint y: 643, endPoint x: 1325, endPoint y: 623, distance: 26.2
click at [1308, 643] on span "G-ERP ISAH" at bounding box center [1332, 649] width 183 height 21
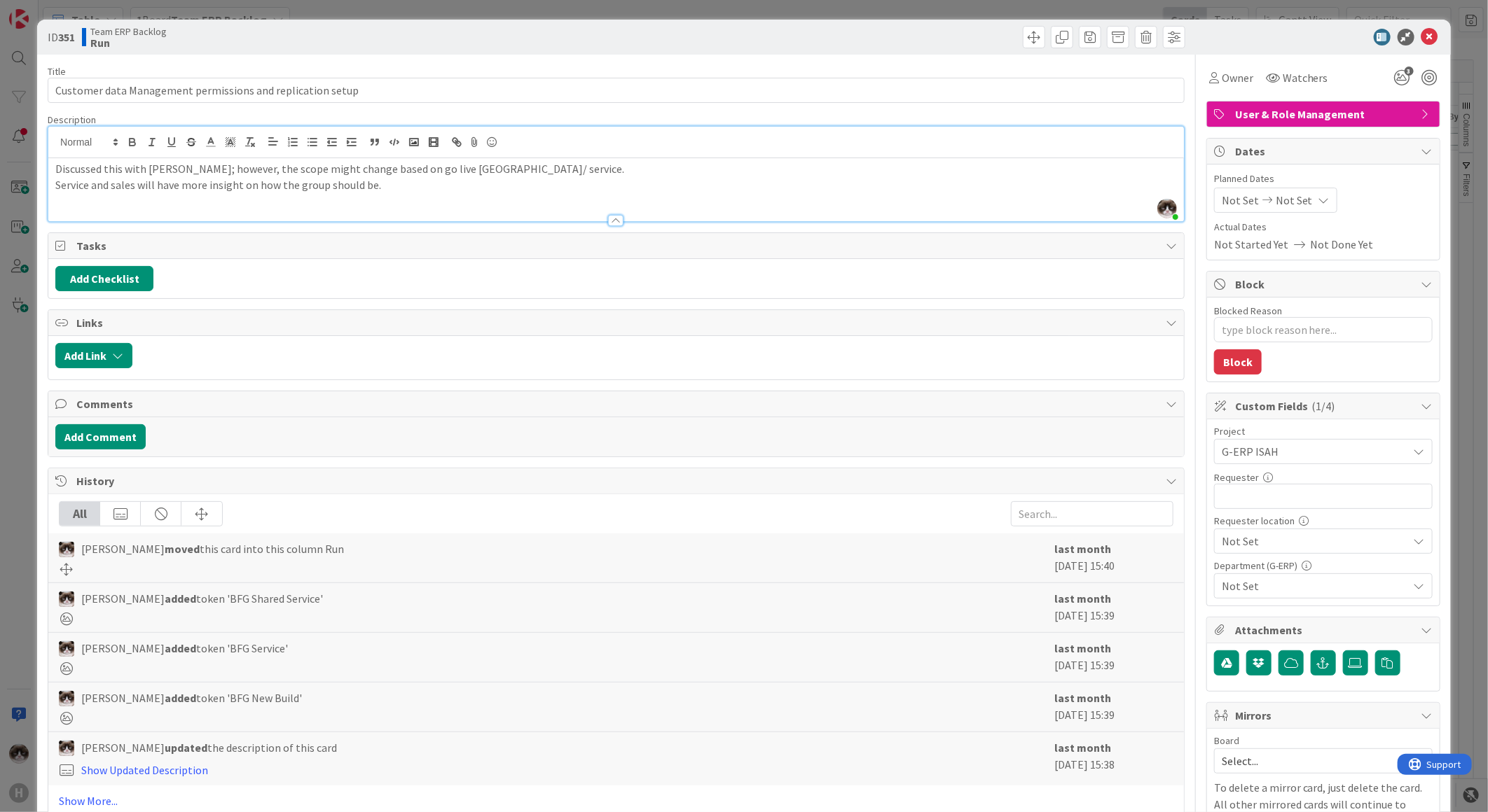
type textarea "x"
click at [1308, 500] on input "text" at bounding box center [1323, 496] width 218 height 25
type input "[PERSON_NAME]"
type textarea "x"
type input "[PERSON_NAME]"
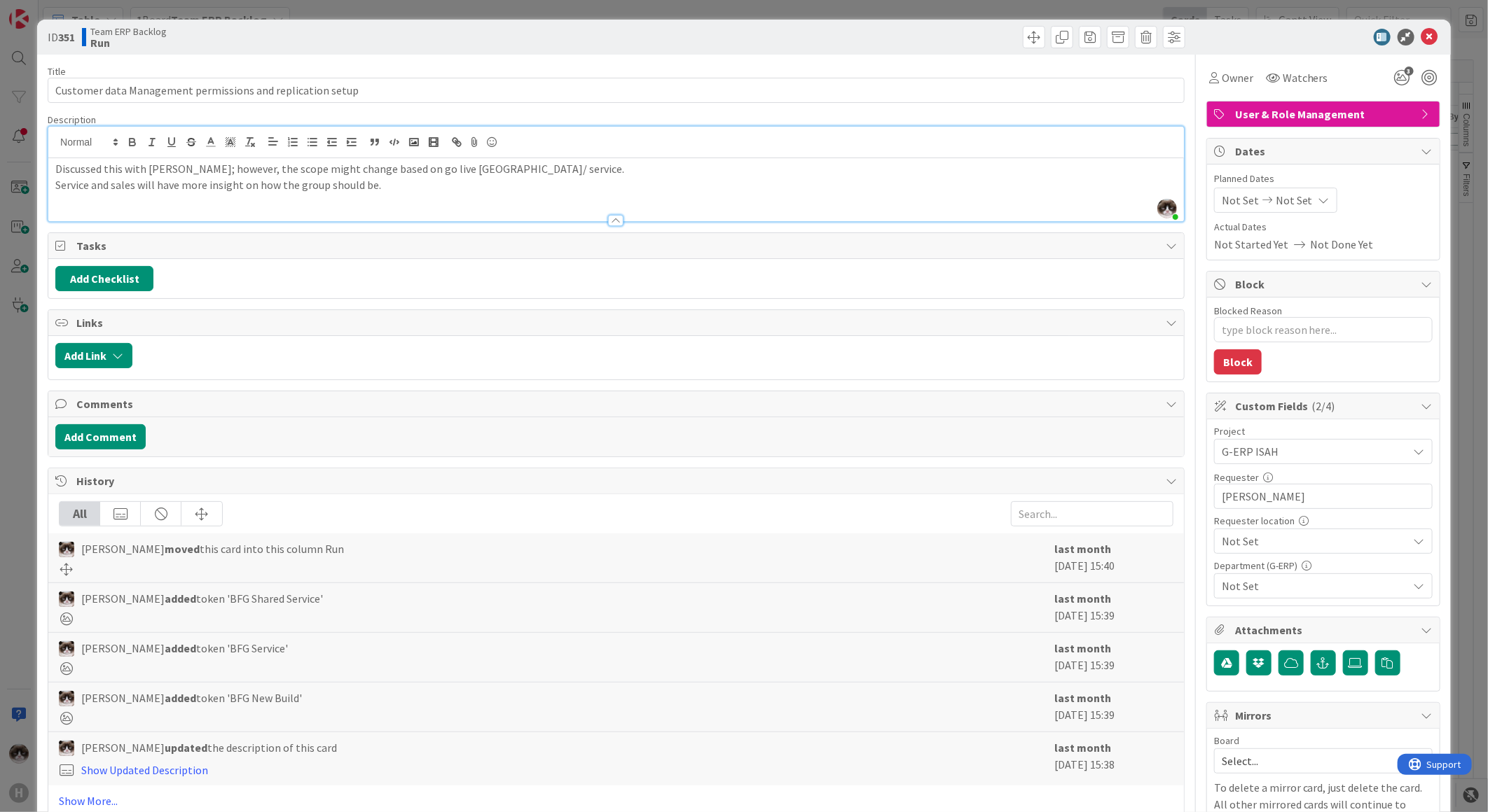
click at [1301, 461] on span "Not Set" at bounding box center [1311, 451] width 180 height 20
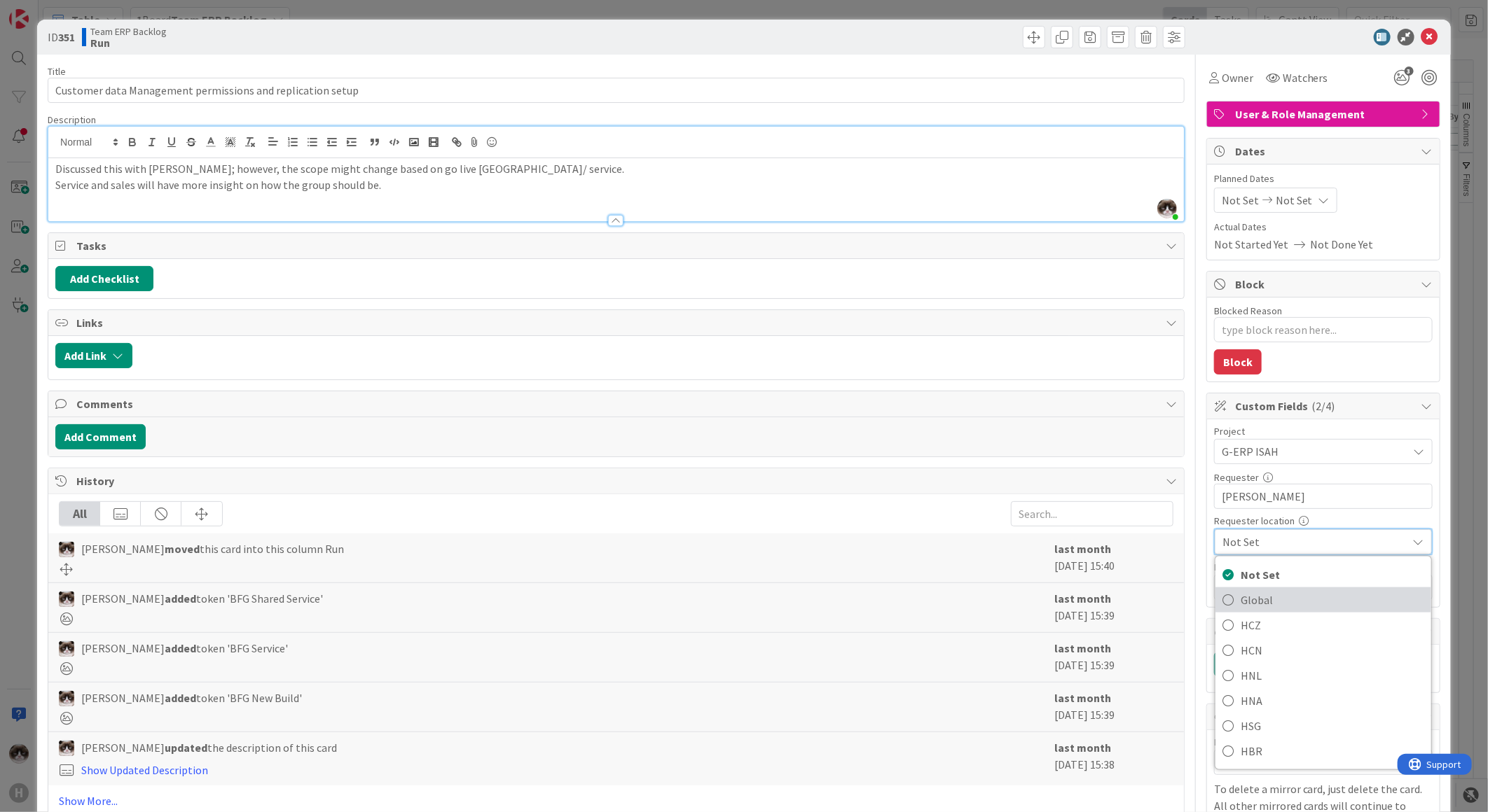
click at [1280, 588] on link "Global" at bounding box center [1323, 599] width 216 height 25
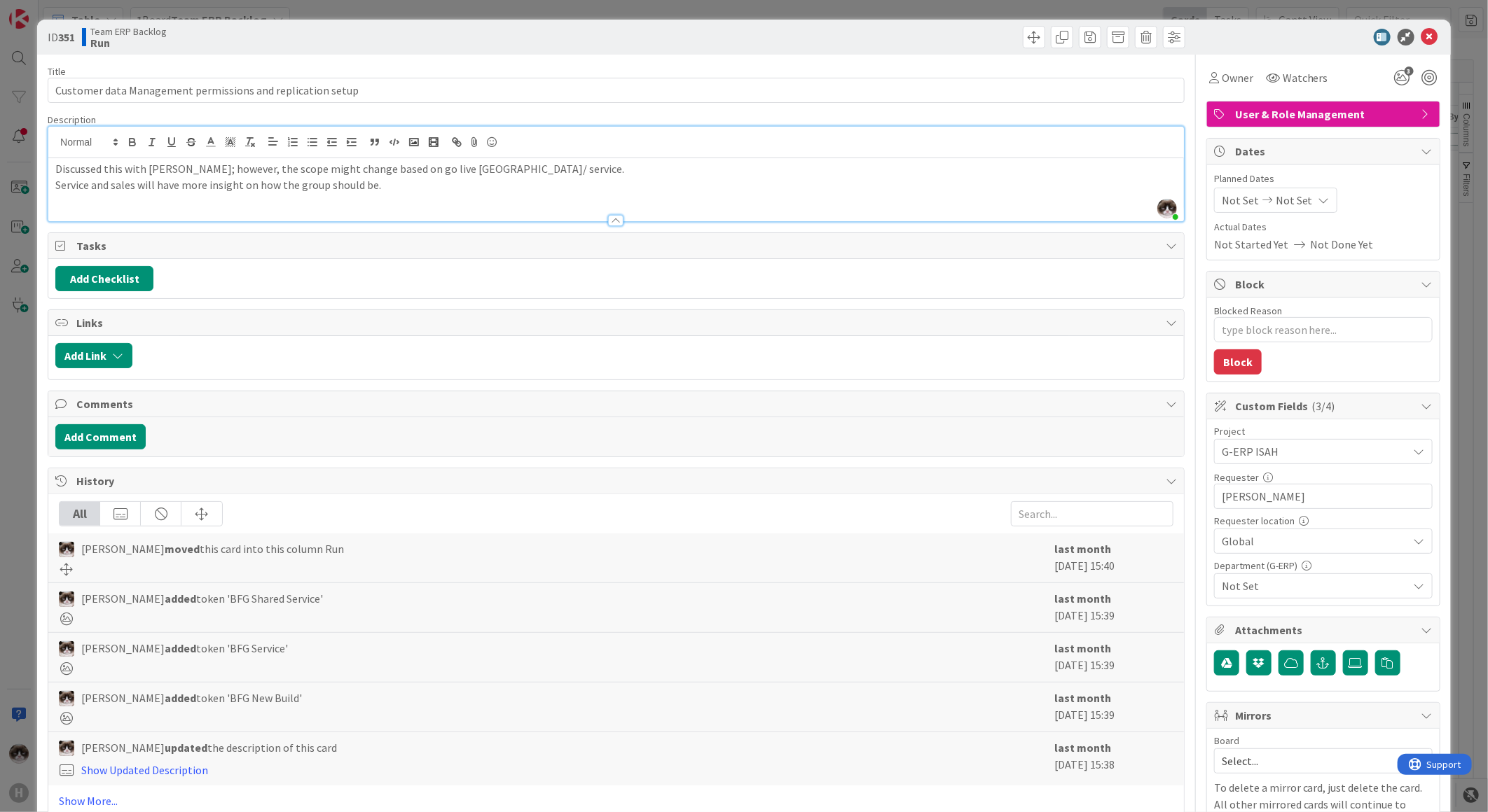
click at [1286, 571] on div "Department (G-ERP) Not Set" at bounding box center [1323, 580] width 218 height 38
click at [1287, 581] on span "Not Set" at bounding box center [1314, 586] width 186 height 17
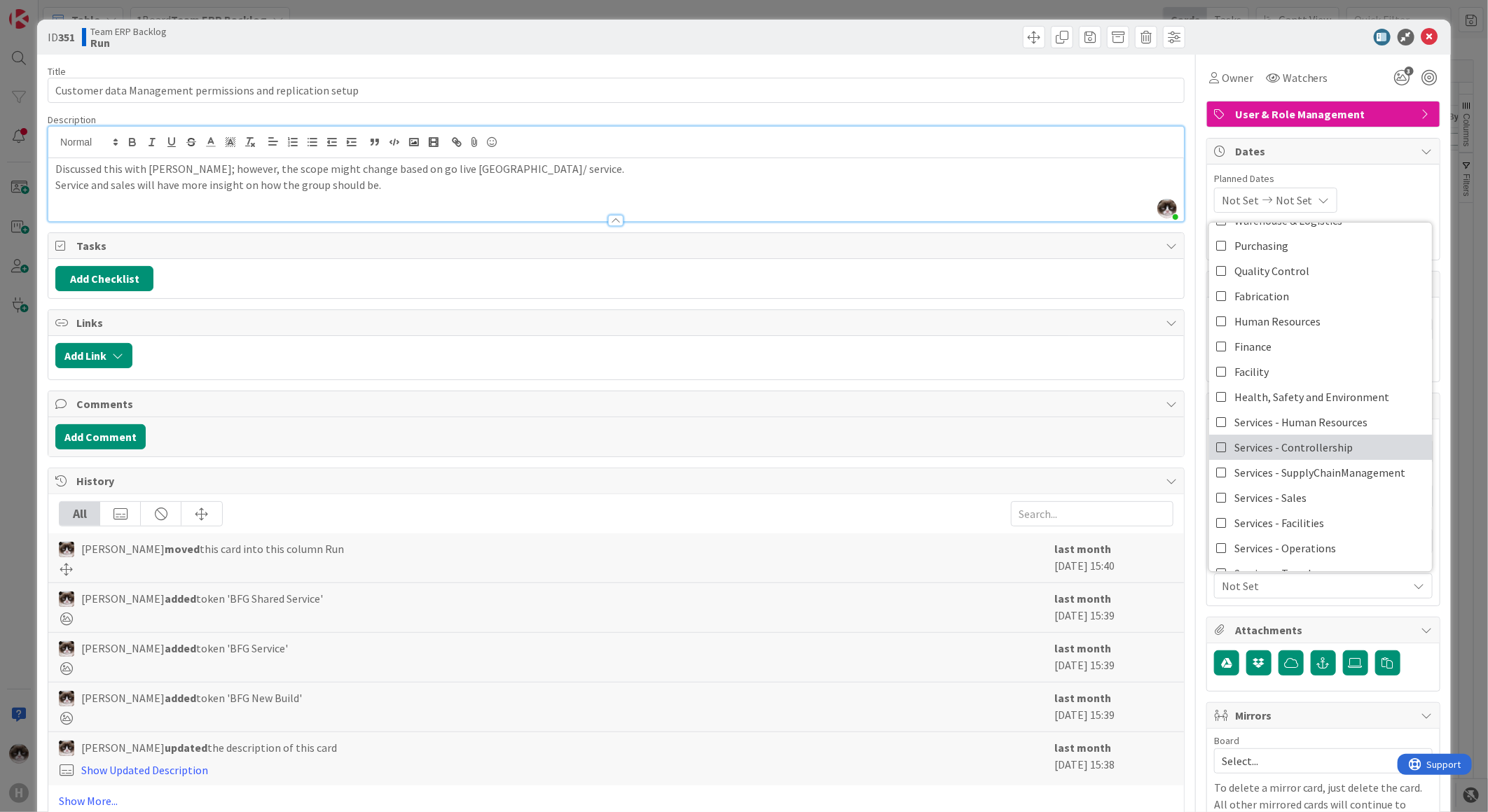
scroll to position [115, 0]
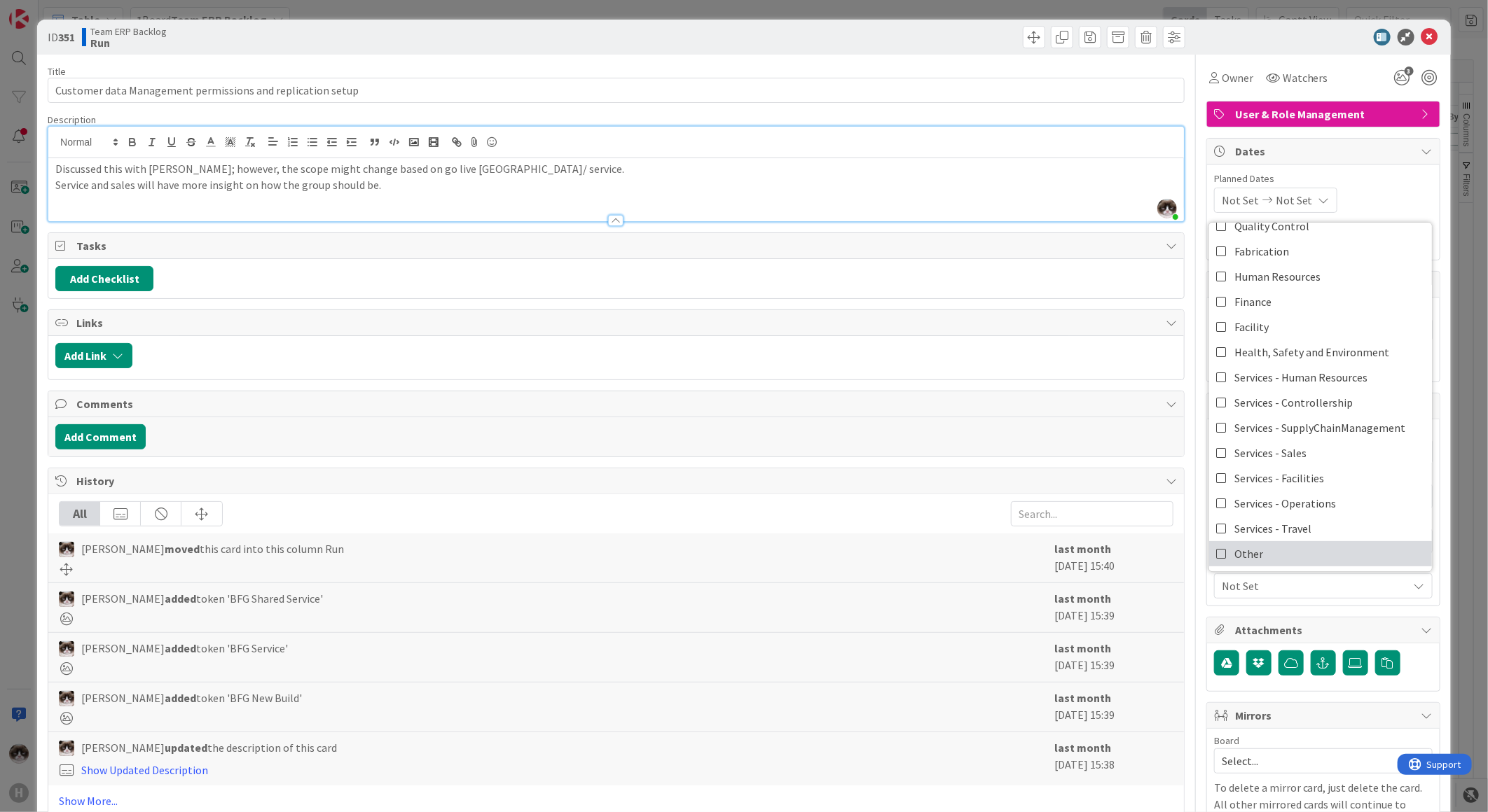
click at [1269, 548] on link "Other" at bounding box center [1320, 553] width 223 height 25
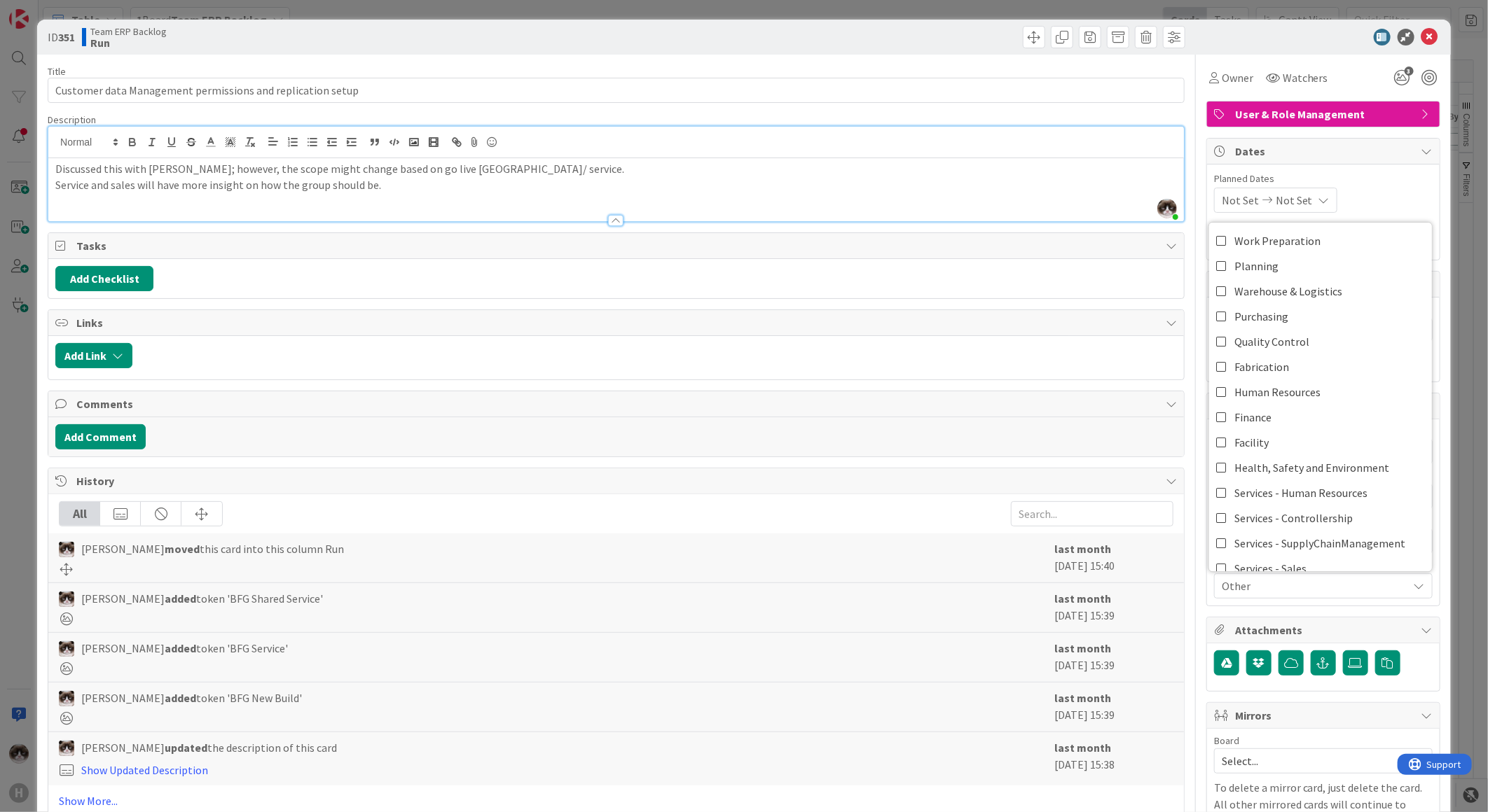
click at [1300, 582] on span "Other" at bounding box center [1314, 586] width 186 height 17
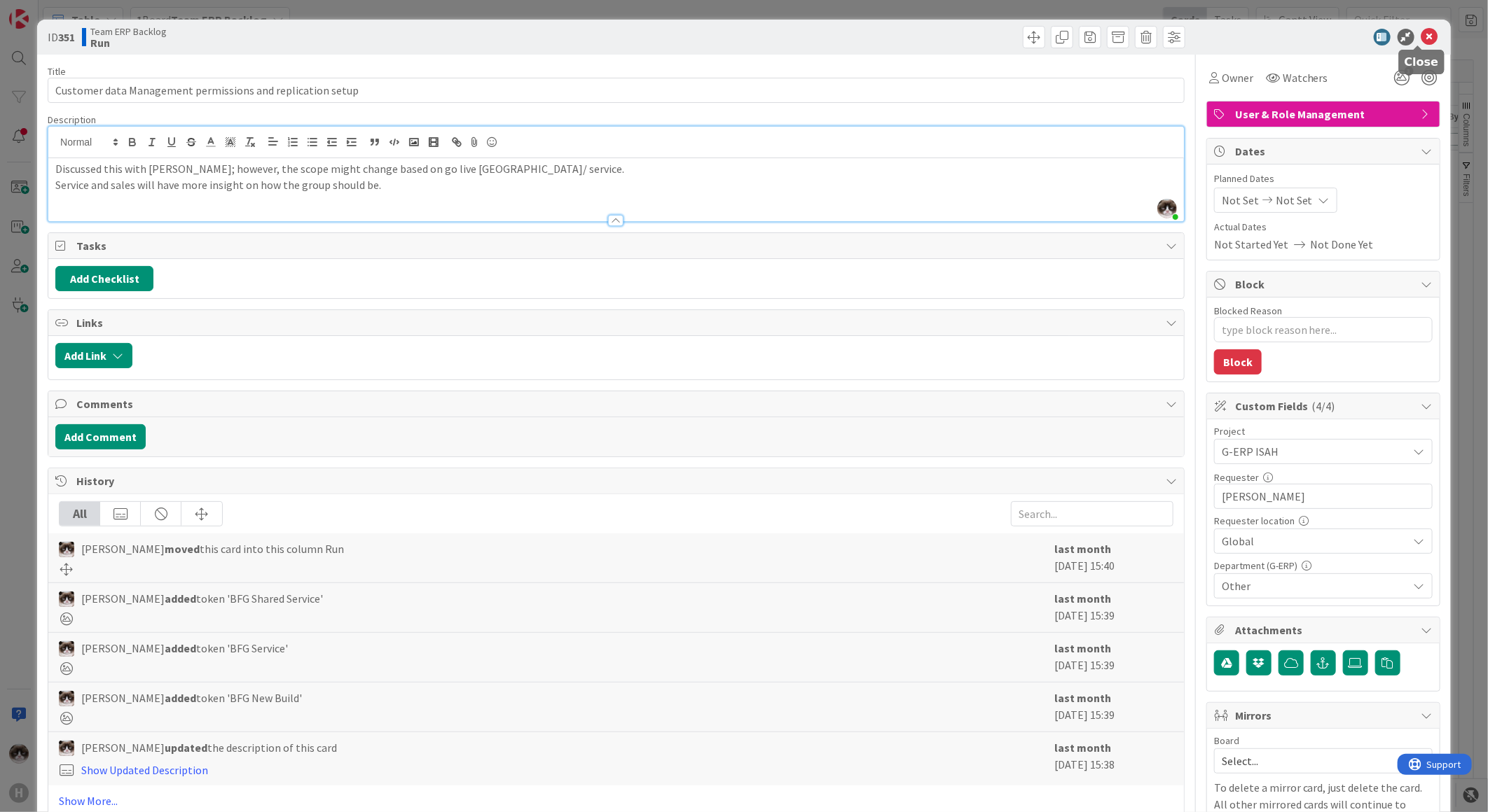
click at [1422, 36] on icon at bounding box center [1430, 37] width 17 height 17
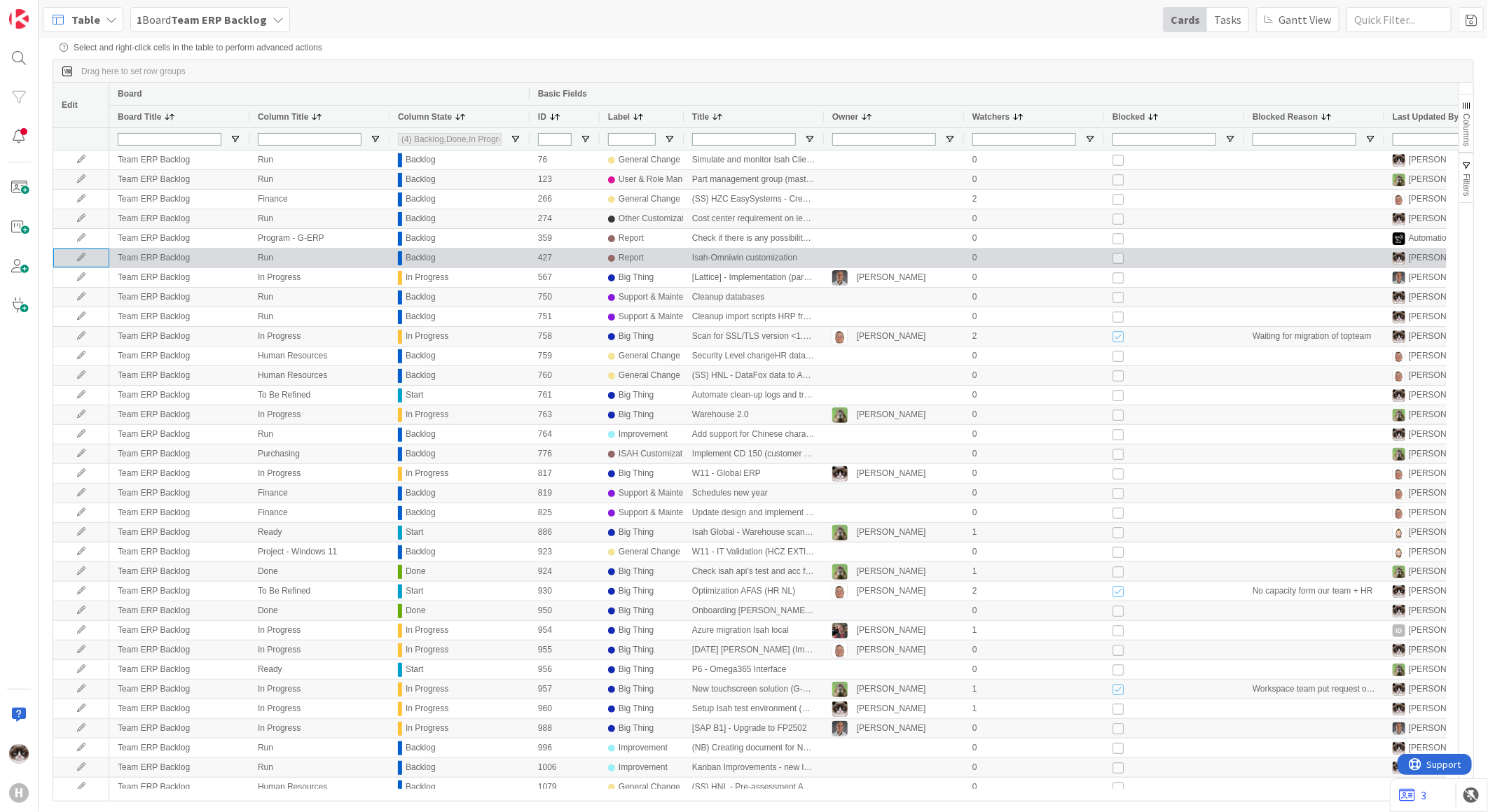
click at [82, 257] on icon at bounding box center [82, 257] width 21 height 8
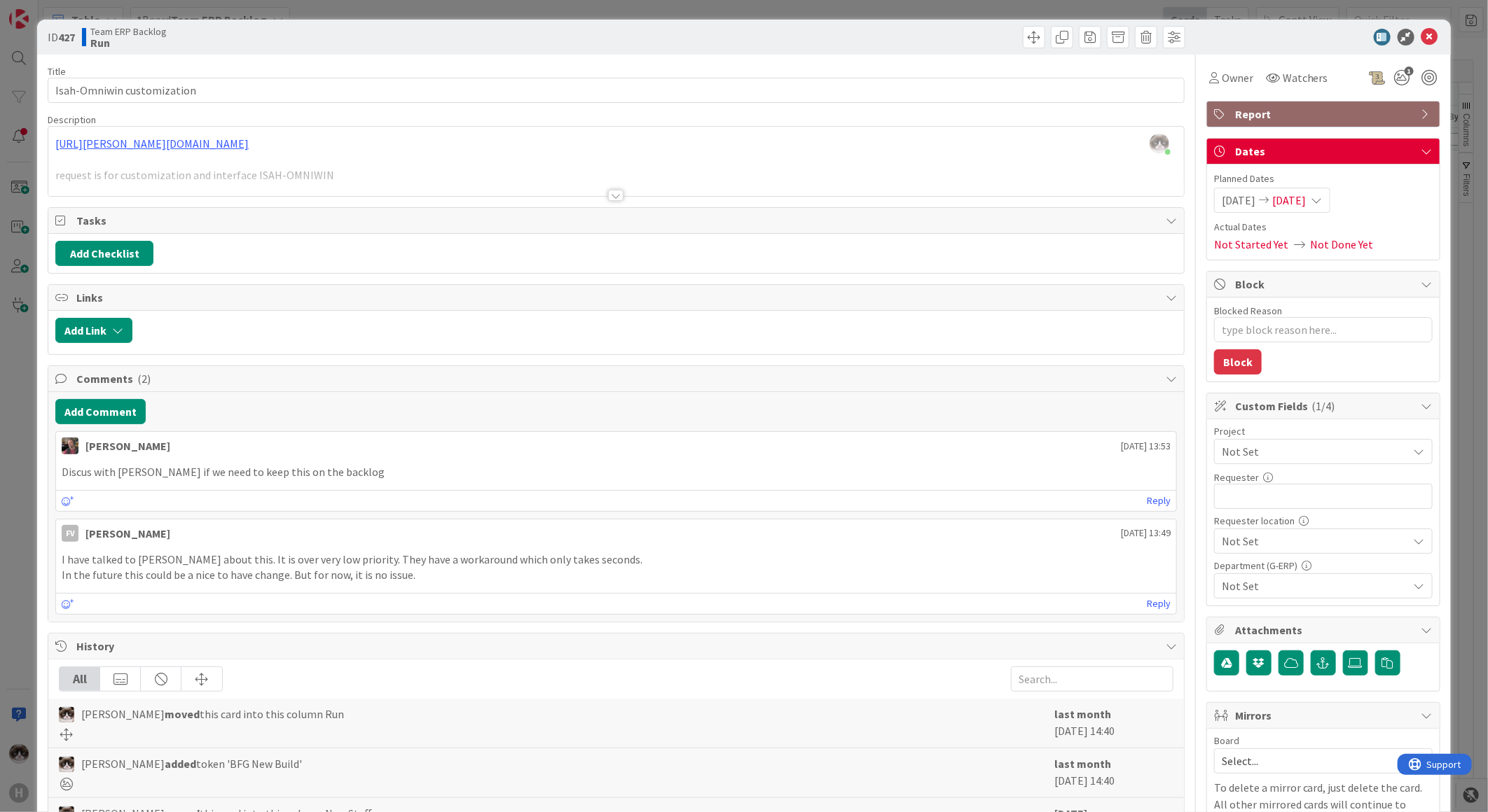
click at [610, 189] on div at bounding box center [615, 195] width 15 height 11
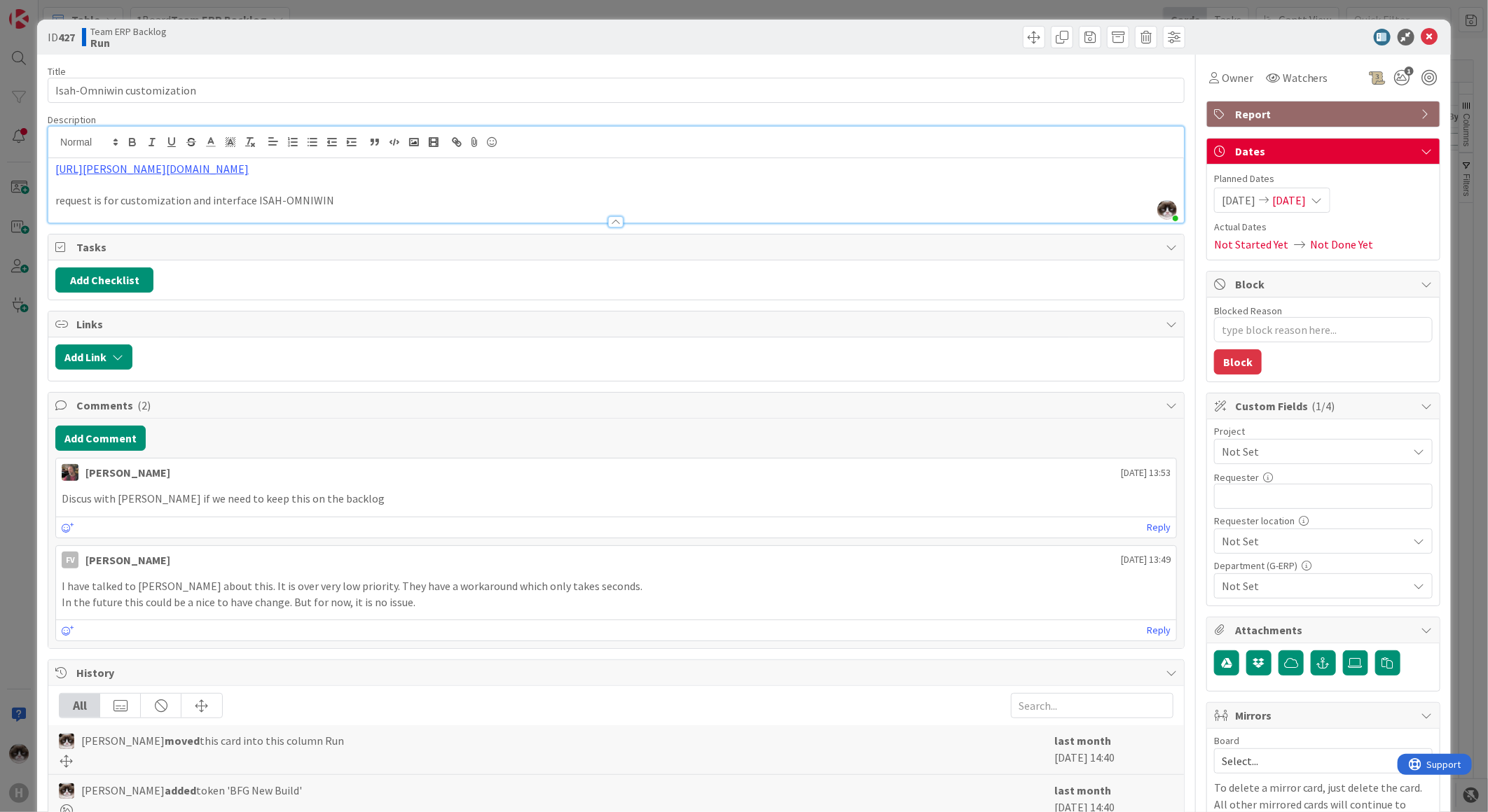
click at [1249, 447] on span "Not Set" at bounding box center [1311, 451] width 180 height 20
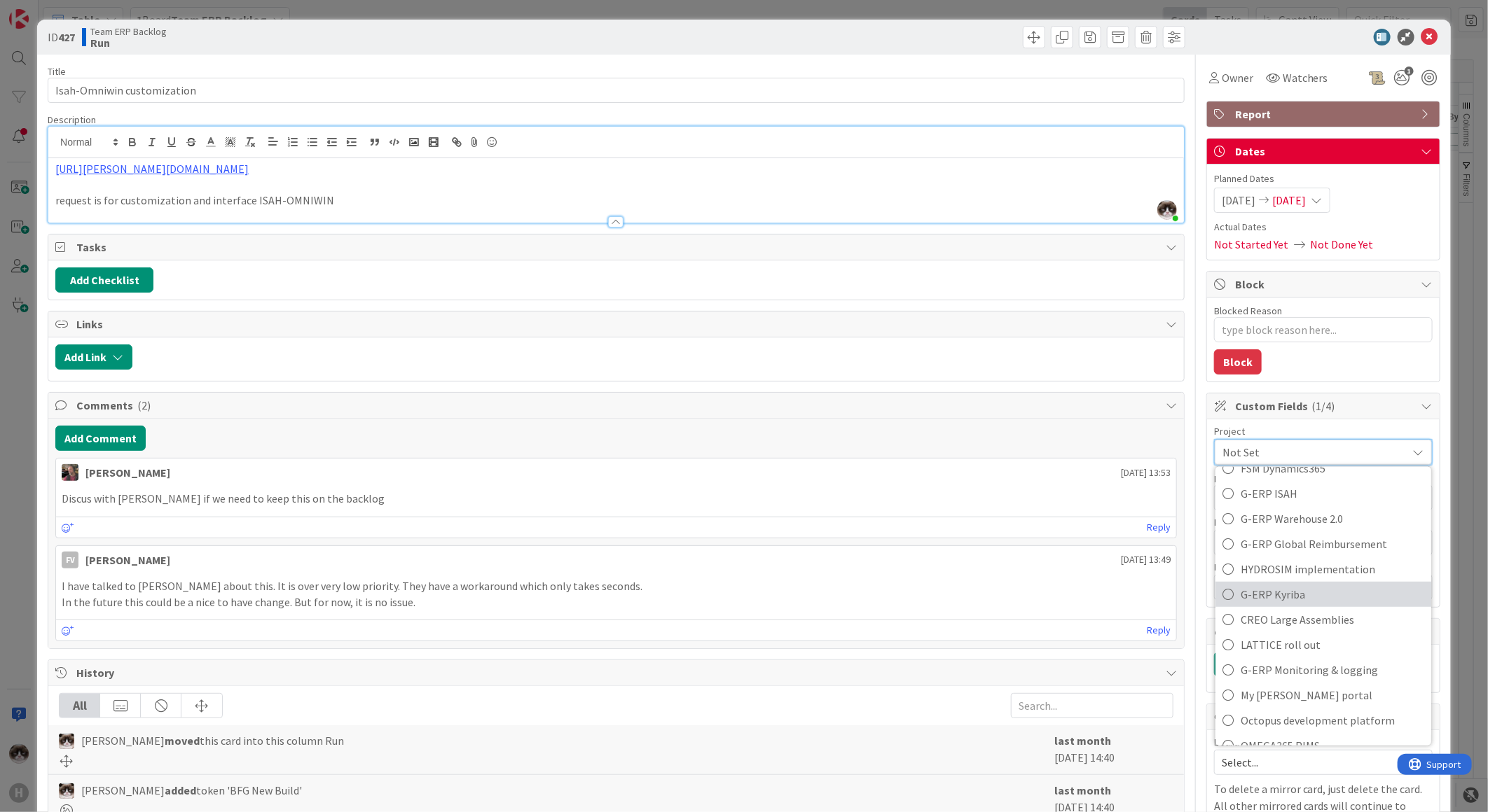
scroll to position [700, 0]
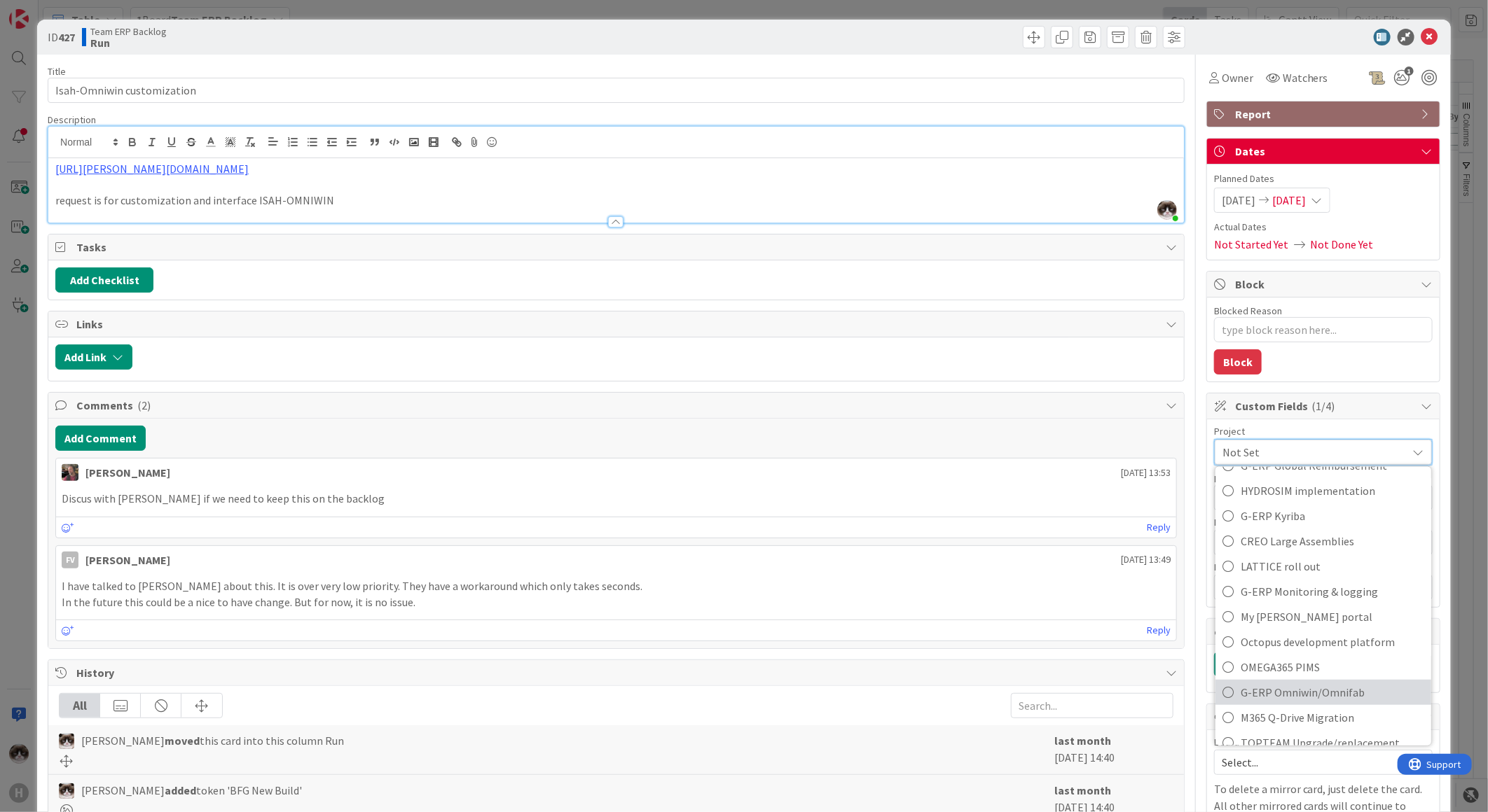
click at [1331, 690] on span "G-ERP Omniwin/Omnifab" at bounding box center [1332, 693] width 183 height 21
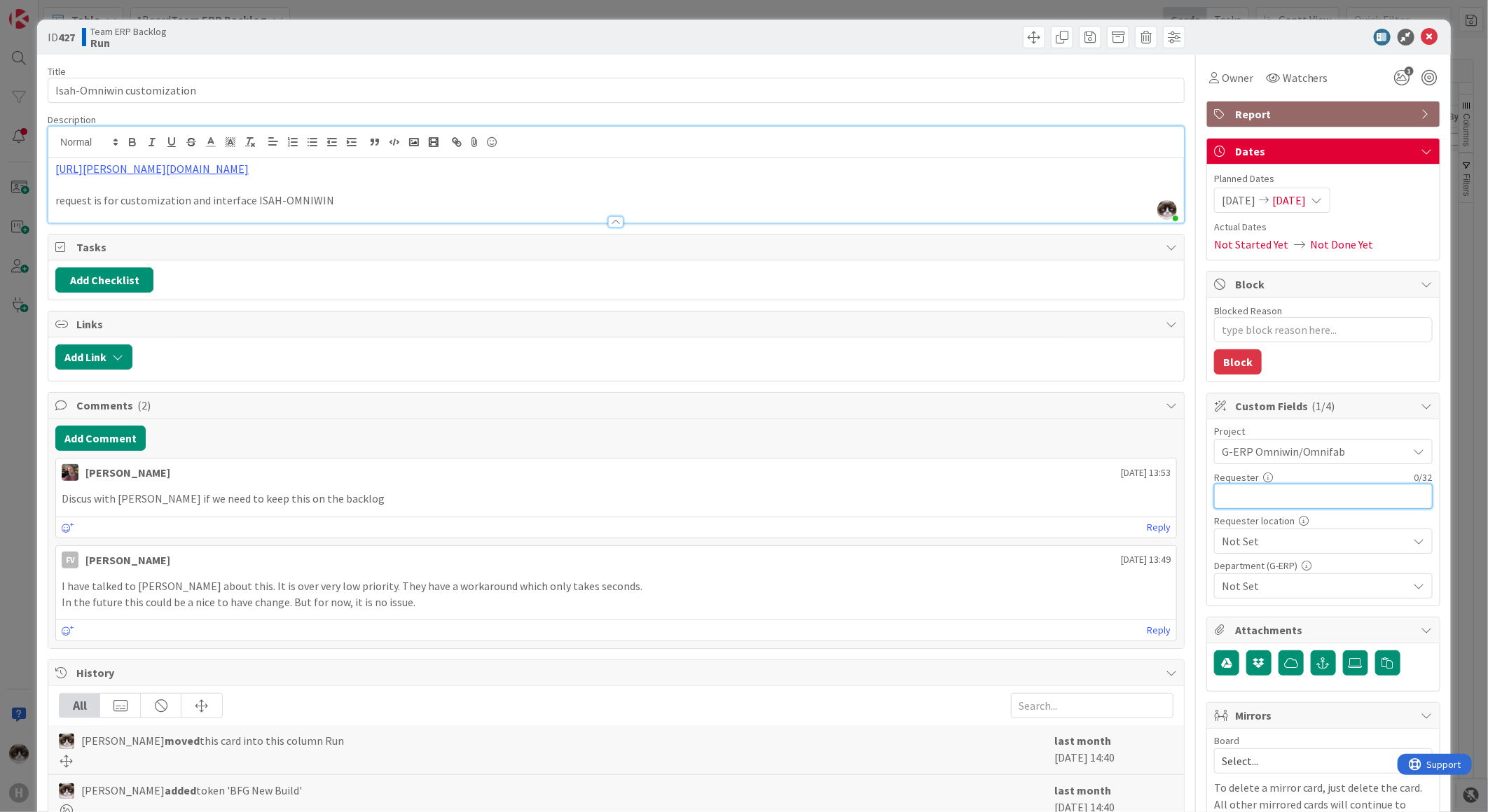
click at [1279, 497] on input "text" at bounding box center [1323, 496] width 218 height 25
click at [1331, 461] on span "Not Set" at bounding box center [1311, 451] width 180 height 20
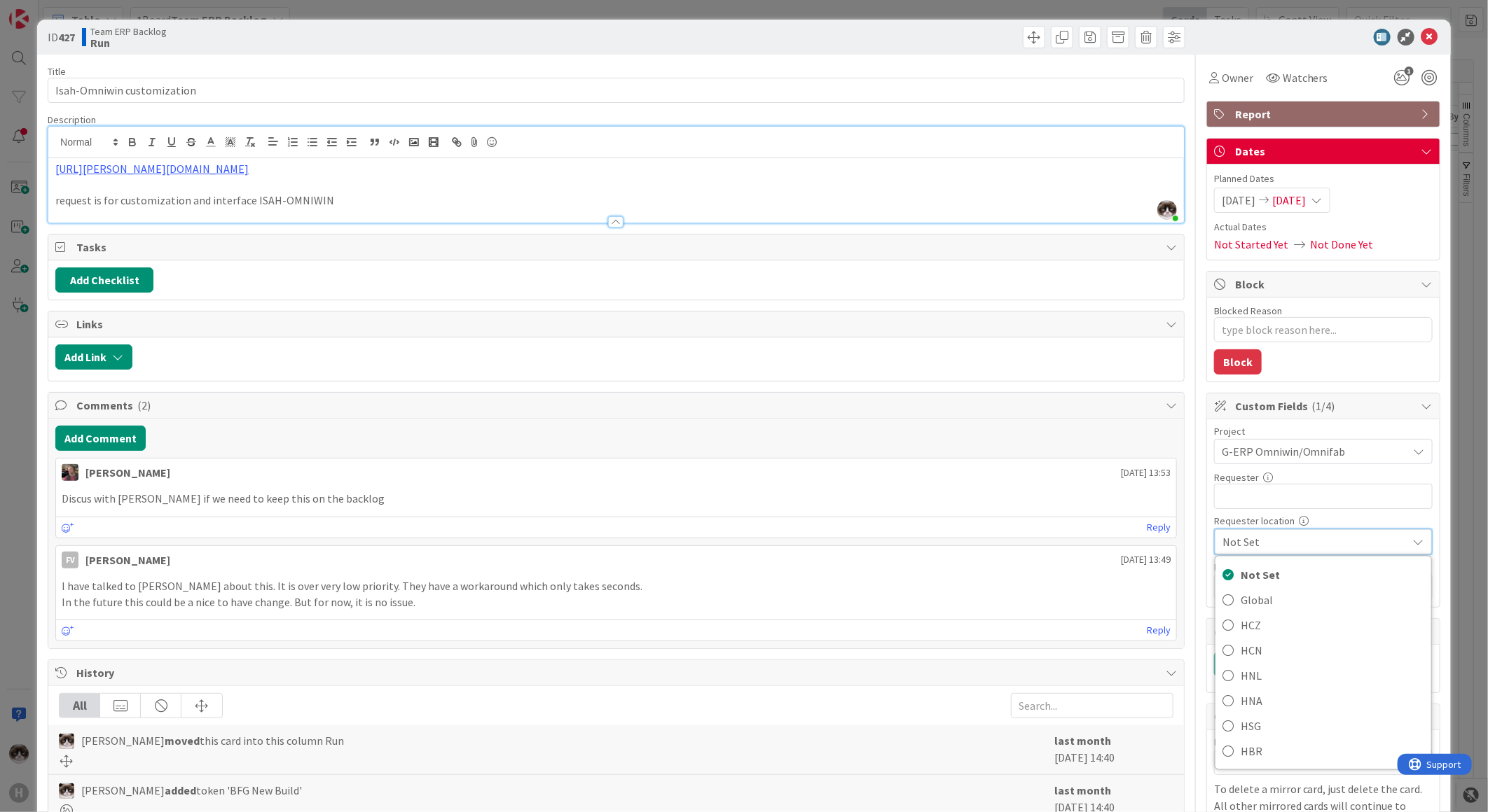
click at [1331, 542] on span "Not Set" at bounding box center [1311, 542] width 178 height 20
click at [1331, 461] on span "Not Set" at bounding box center [1311, 451] width 180 height 20
drag, startPoint x: 1269, startPoint y: 629, endPoint x: 1271, endPoint y: 614, distance: 15.1
click at [1269, 629] on span "HCZ" at bounding box center [1332, 626] width 183 height 21
click at [1282, 590] on span "Not Set" at bounding box center [1314, 586] width 186 height 17
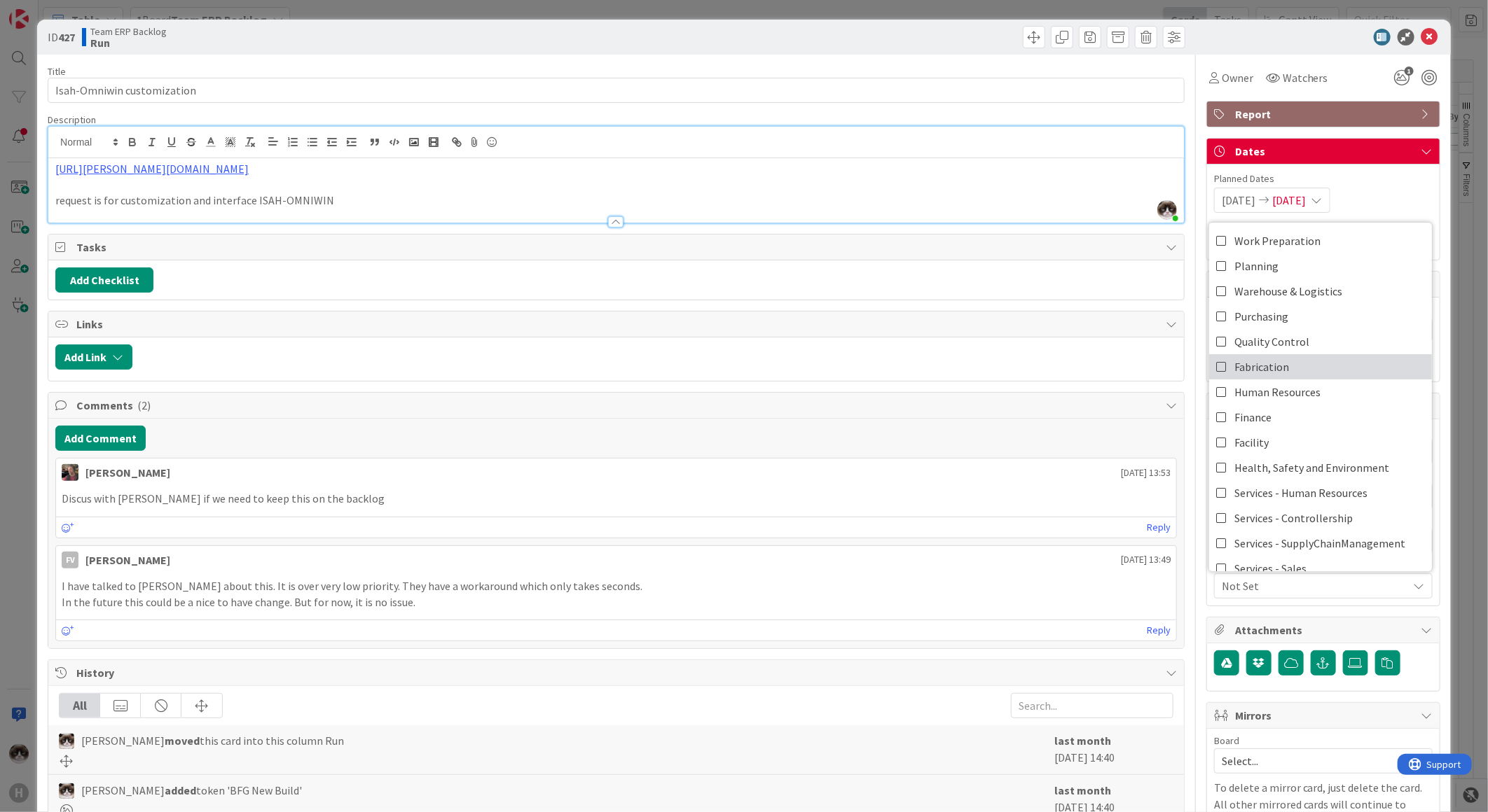
click at [1284, 366] on link "Fabrication" at bounding box center [1320, 366] width 223 height 25
type textarea "x"
click at [1363, 593] on span "Fabrication" at bounding box center [1314, 586] width 186 height 17
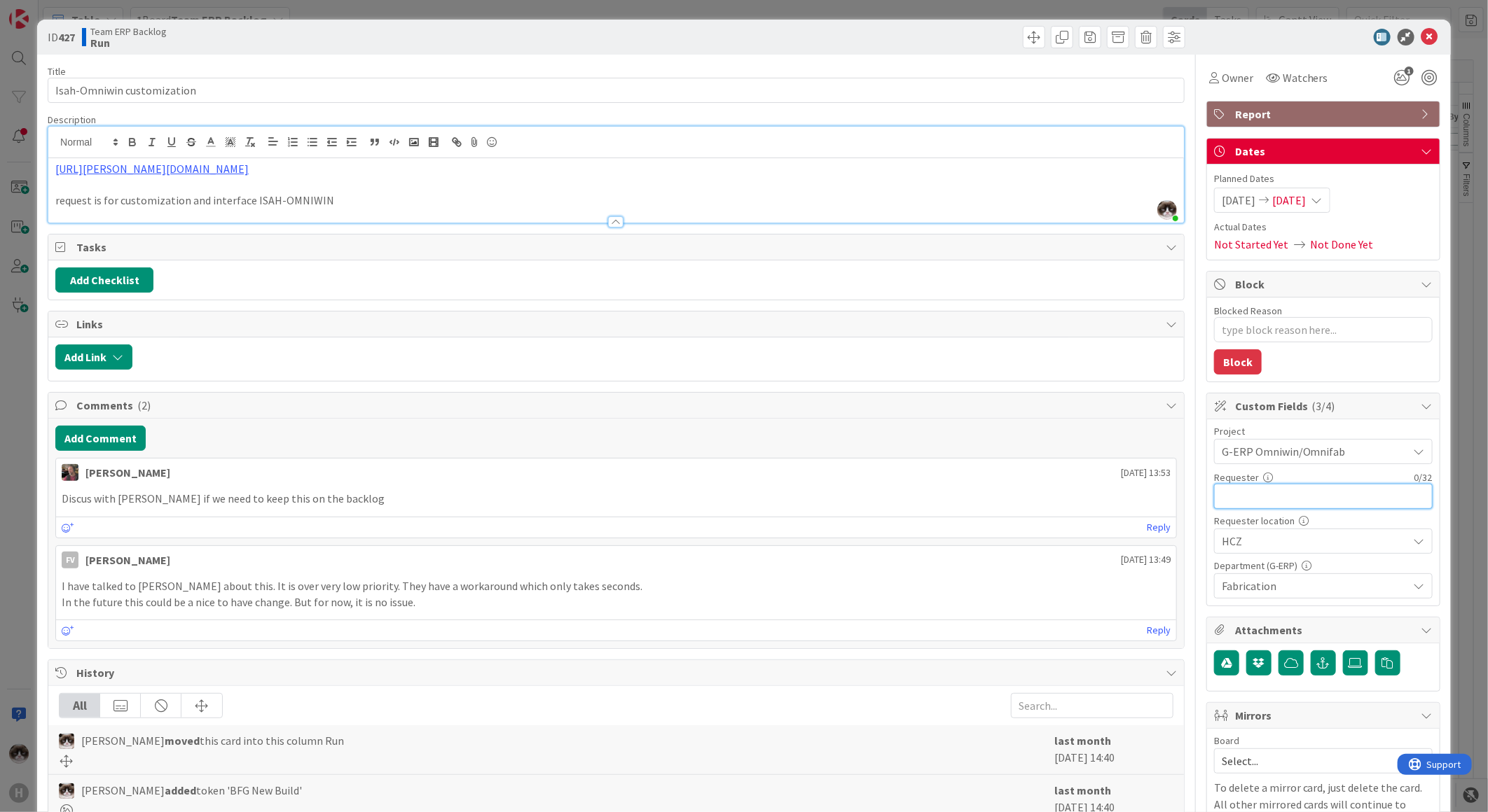
click at [1273, 494] on input "text" at bounding box center [1323, 496] width 218 height 25
type input "Tomas Strou"
type textarea "x"
type input "Tomas Strouhal"
type textarea "x"
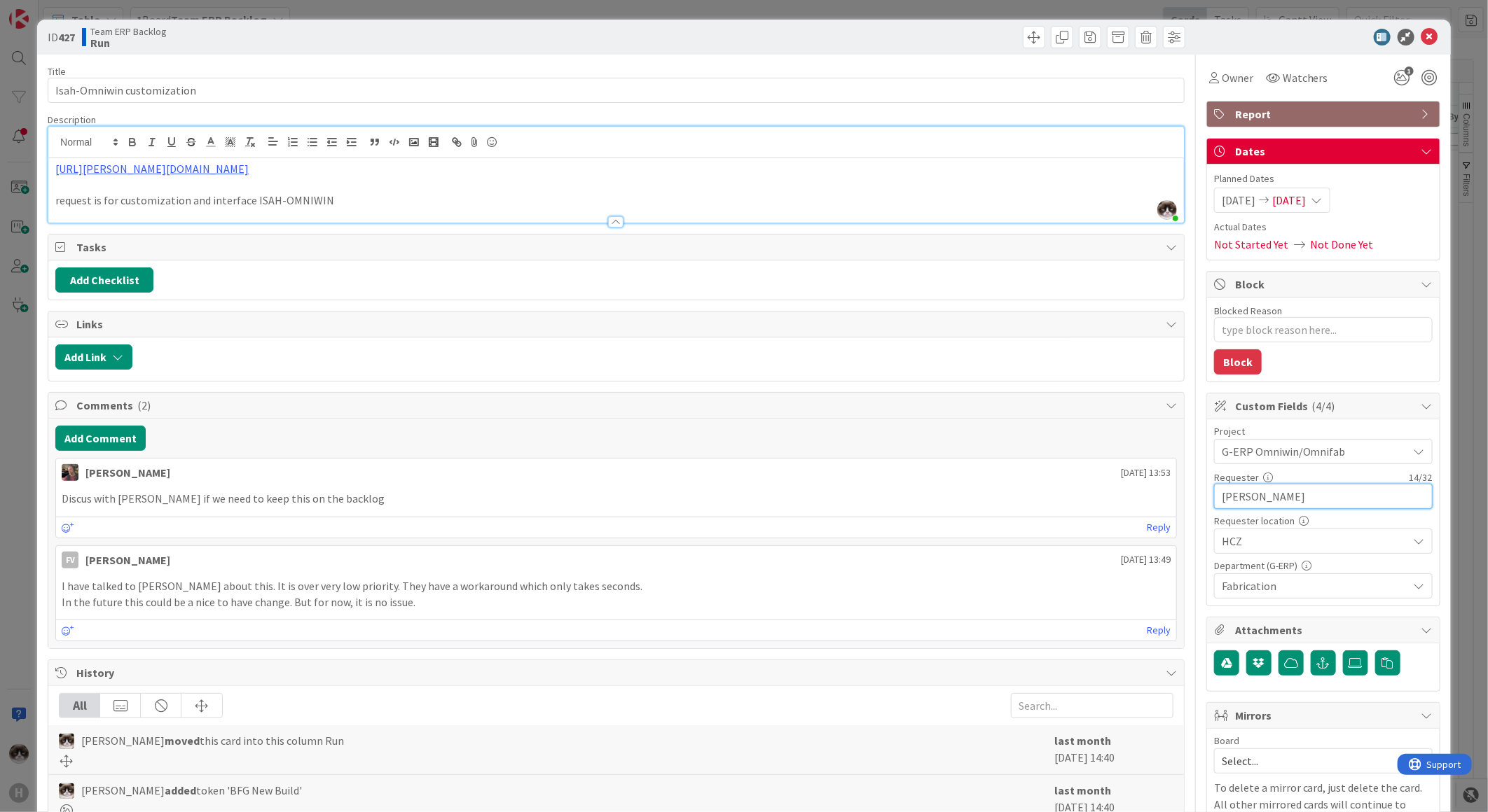
type input "Tomas Strouhal"
click at [1422, 38] on icon at bounding box center [1430, 37] width 17 height 17
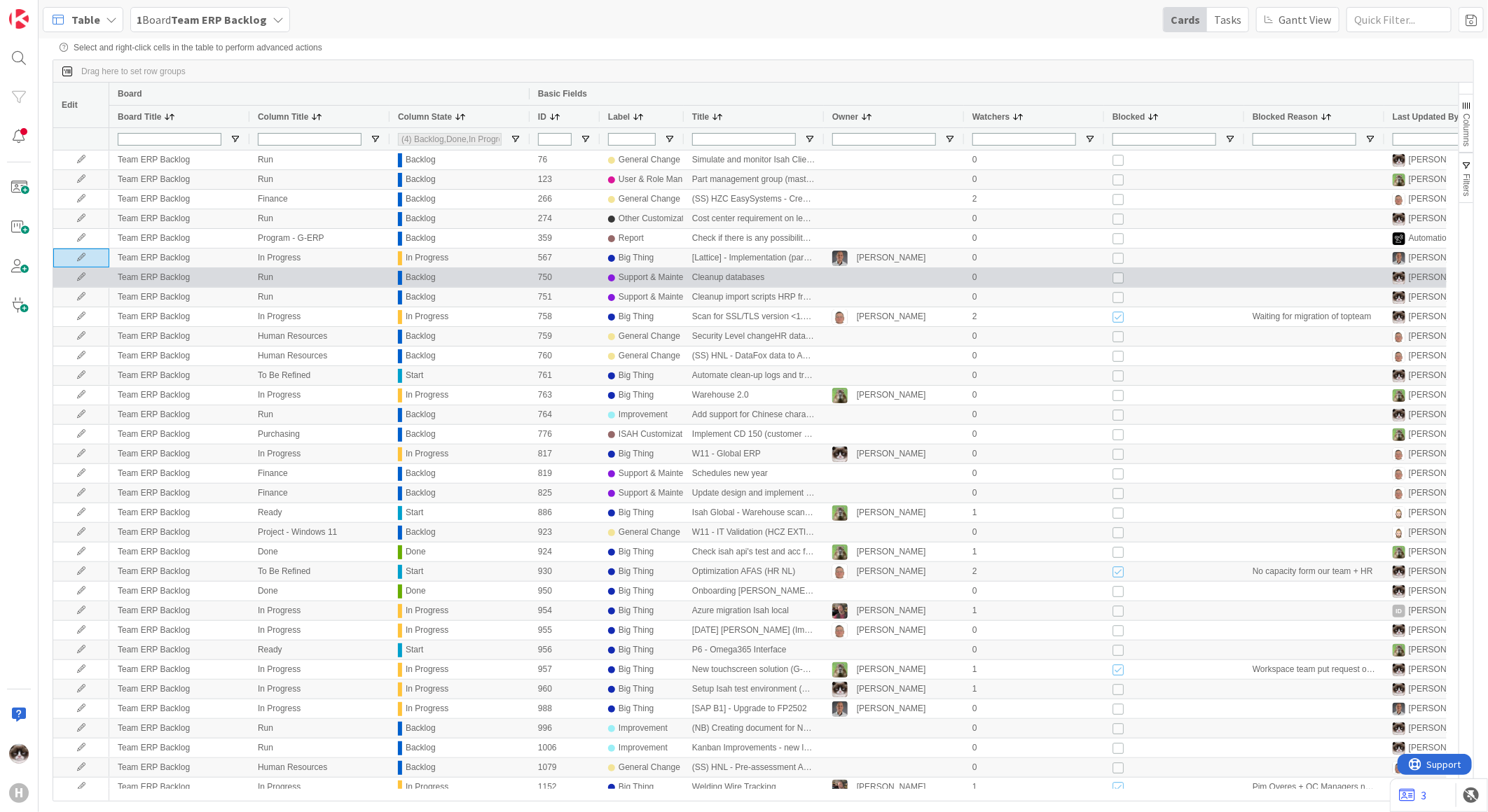
click at [88, 278] on icon at bounding box center [82, 277] width 21 height 8
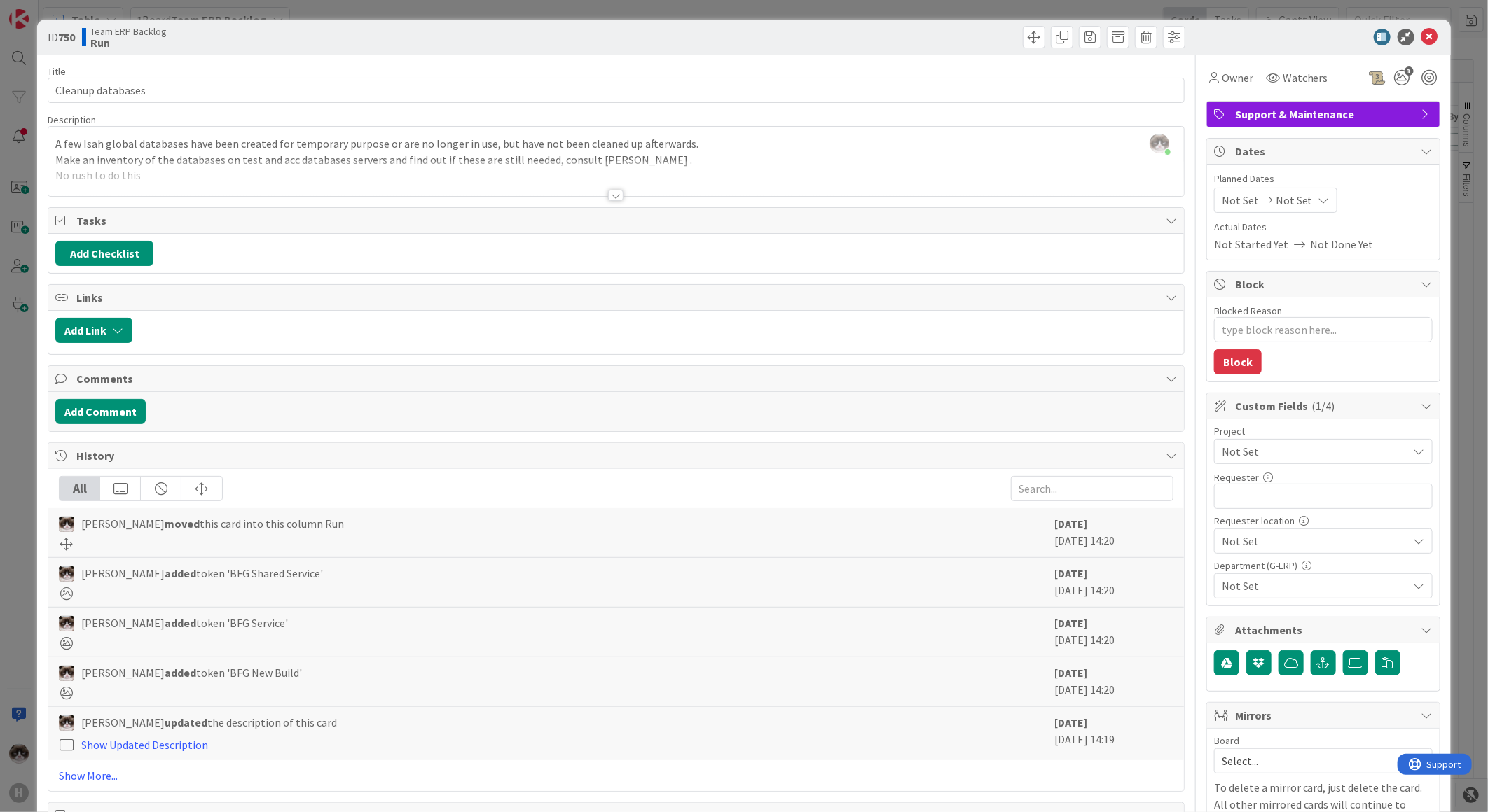
click at [615, 189] on div at bounding box center [616, 177] width 1135 height 35
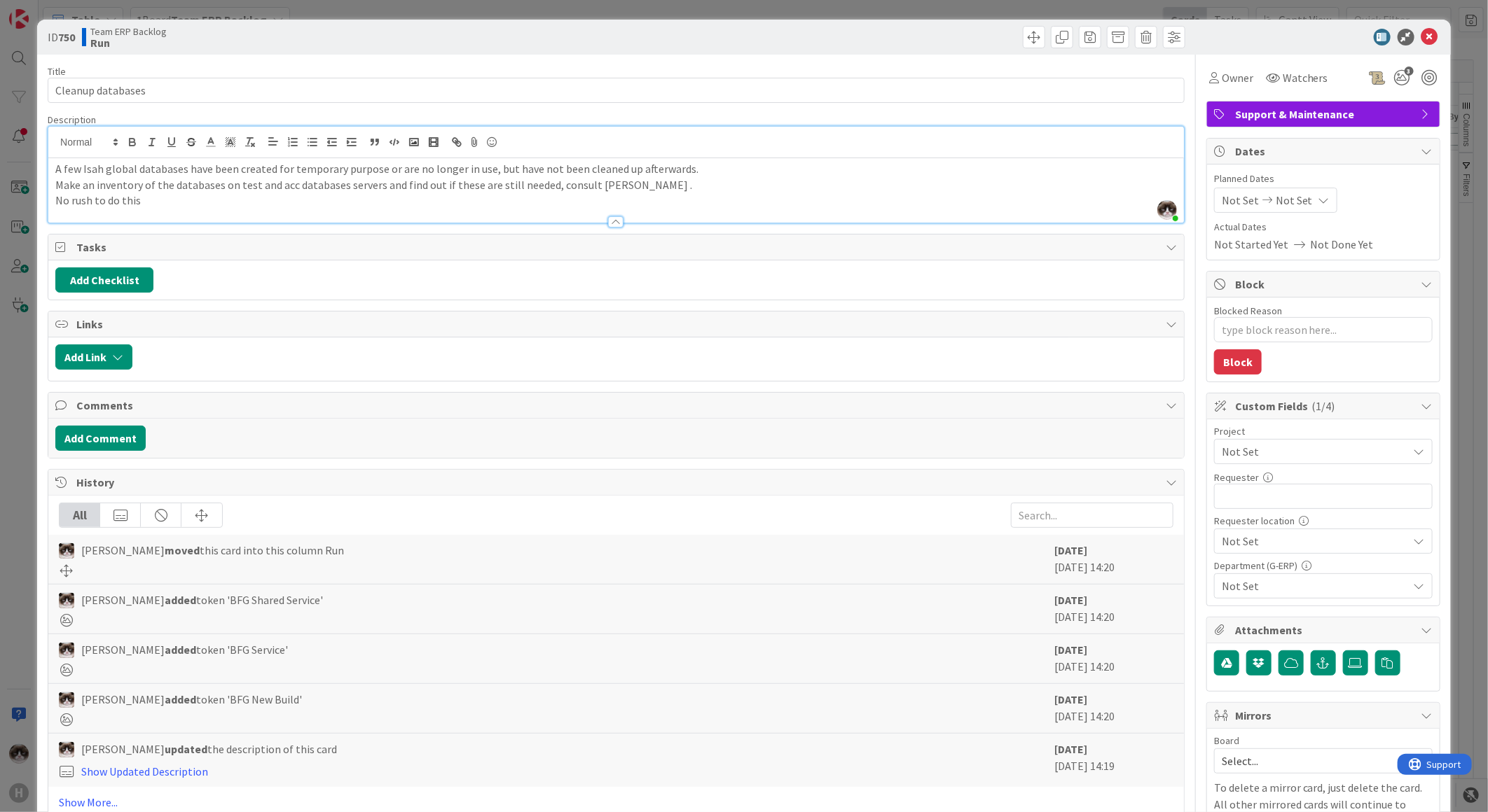
click at [1252, 457] on span "Not Set" at bounding box center [1311, 451] width 180 height 20
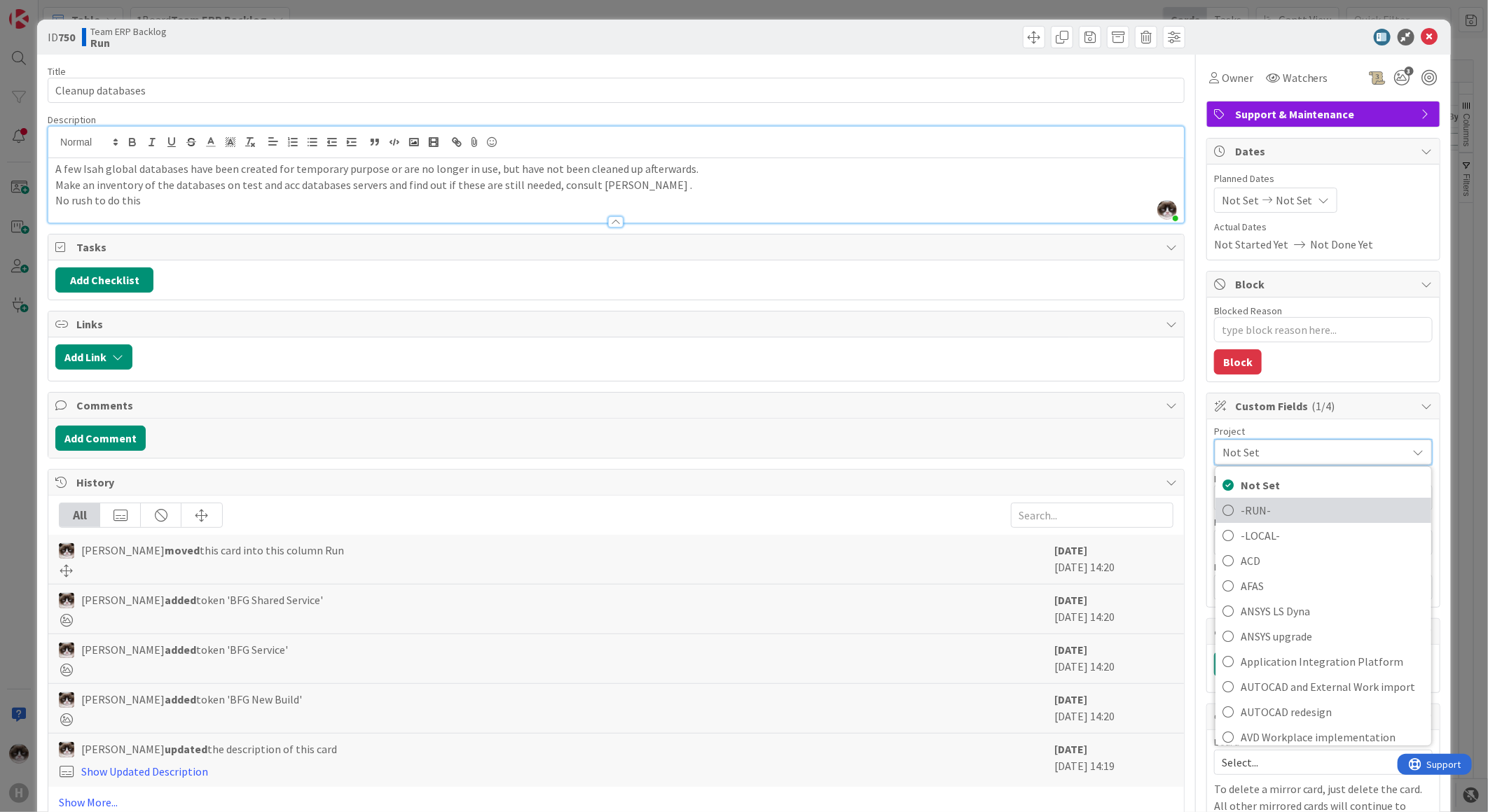
click at [1268, 500] on link "-RUN-" at bounding box center [1323, 510] width 216 height 25
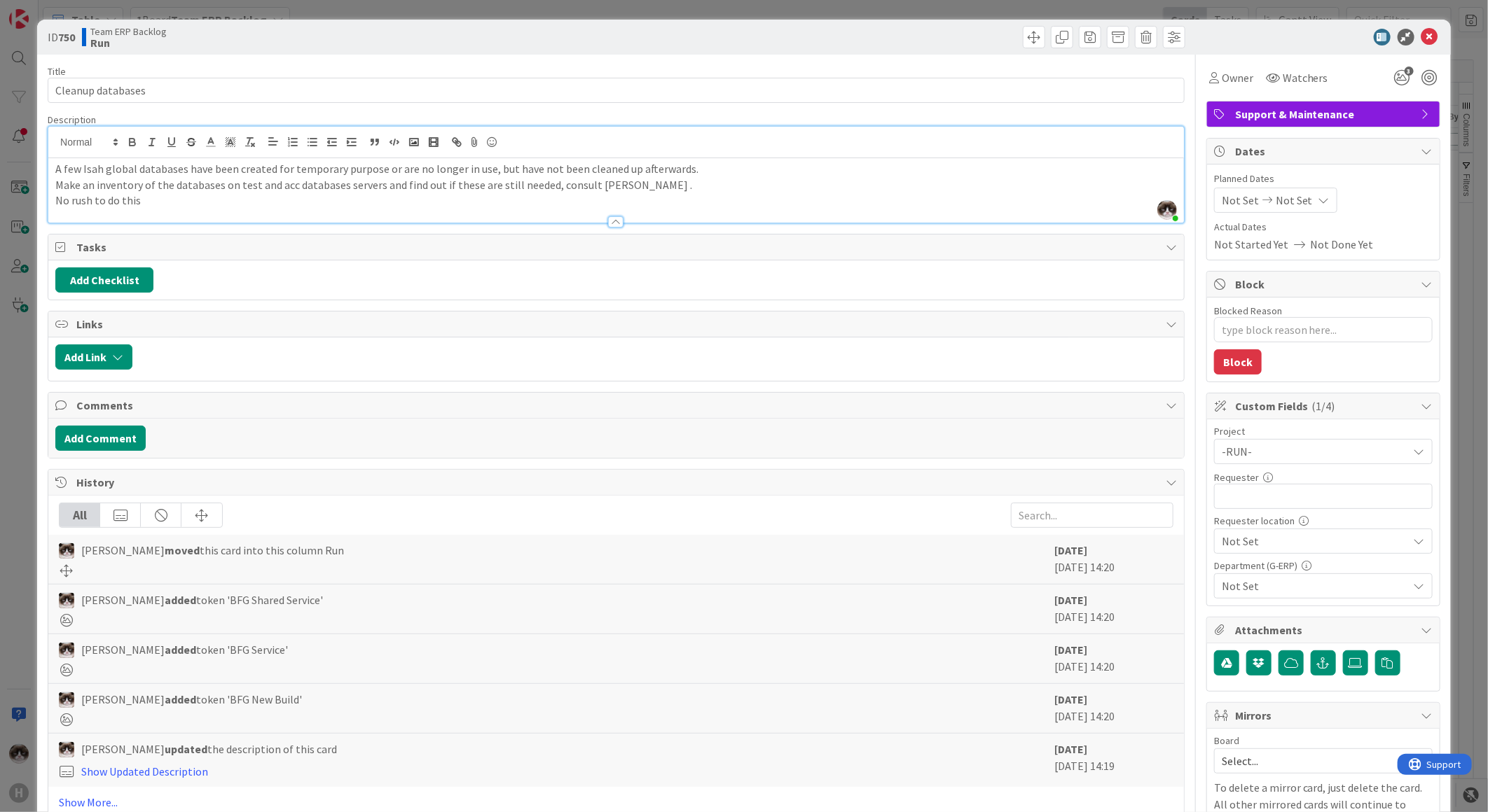
type textarea "x"
click at [1286, 500] on input "text" at bounding box center [1323, 496] width 218 height 25
type input "[PERSON_NAME]"
type textarea "x"
type input "[PERSON_NAME]"
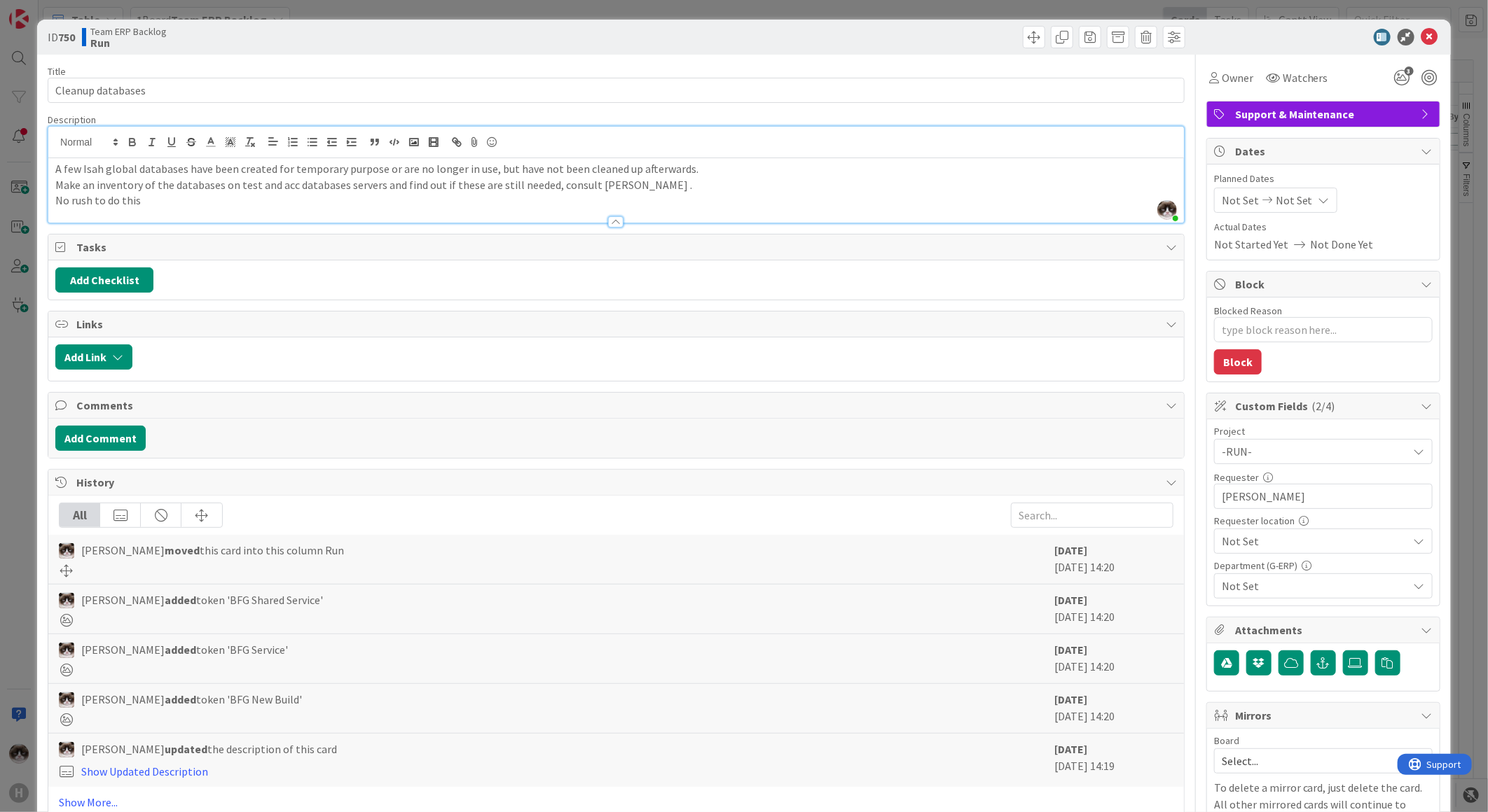
click at [1342, 464] on div "Not Set" at bounding box center [1323, 451] width 218 height 25
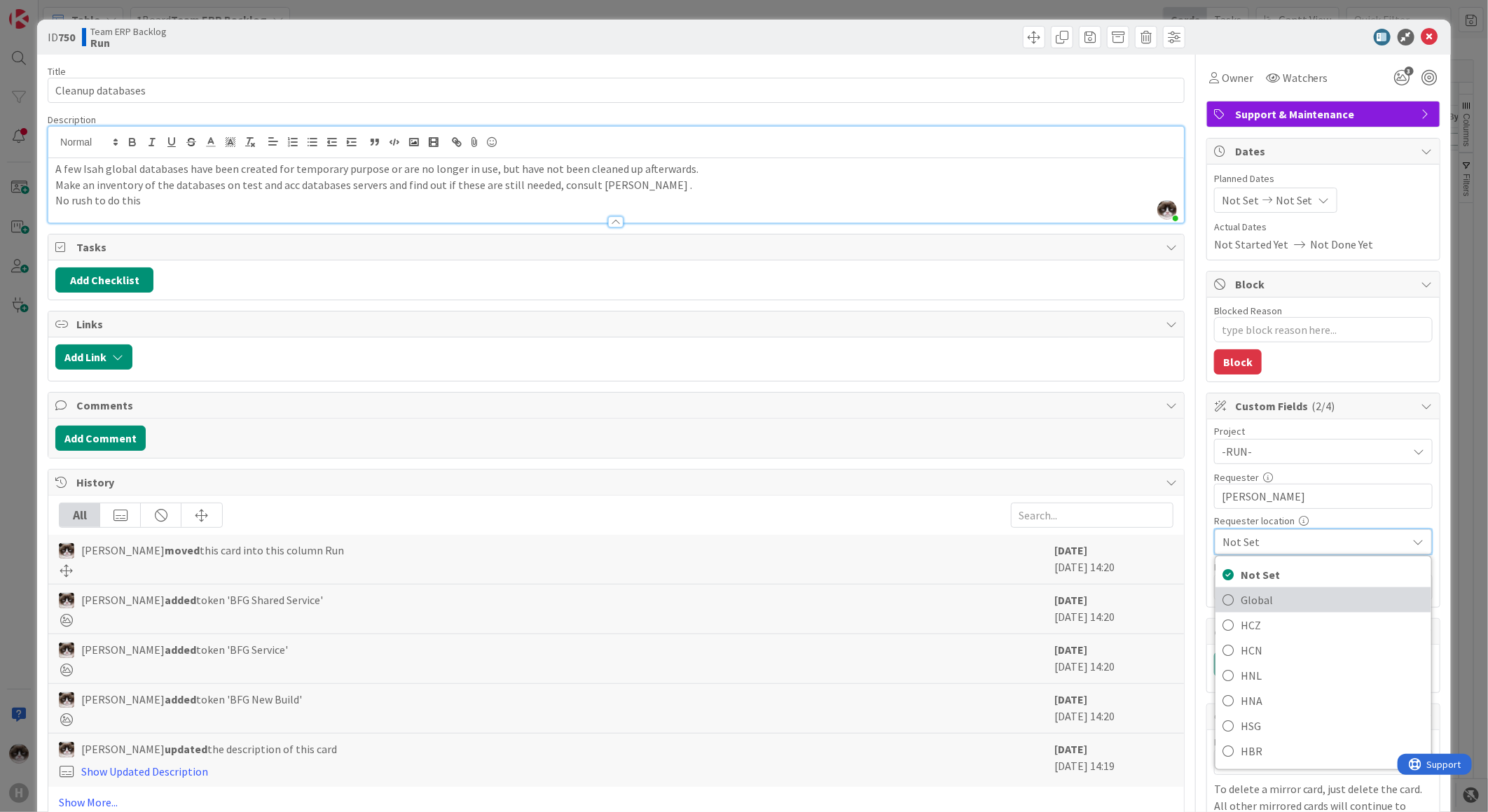
click at [1292, 605] on span "Global" at bounding box center [1332, 600] width 183 height 21
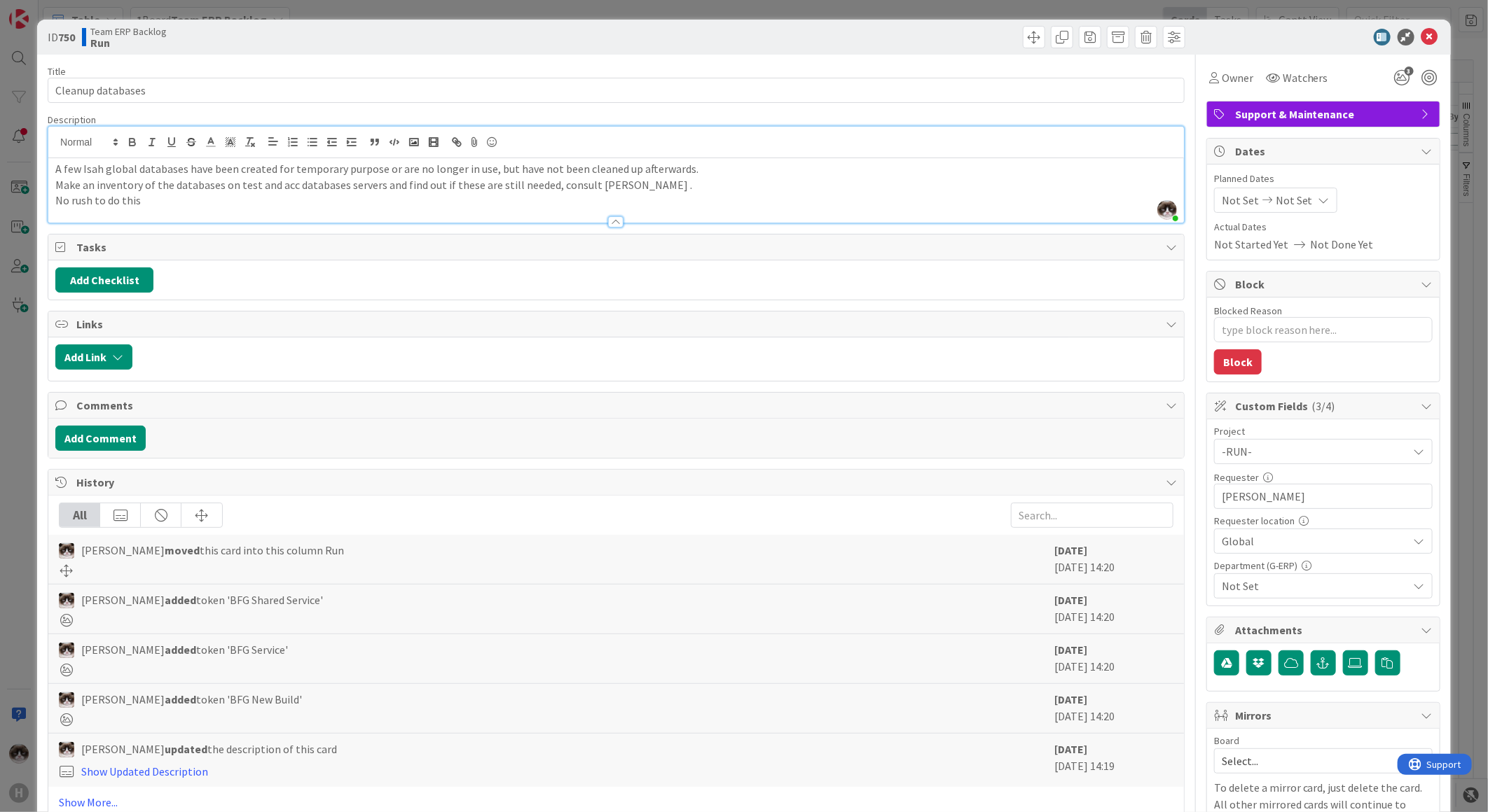
click at [1294, 583] on span "Not Set" at bounding box center [1314, 586] width 186 height 17
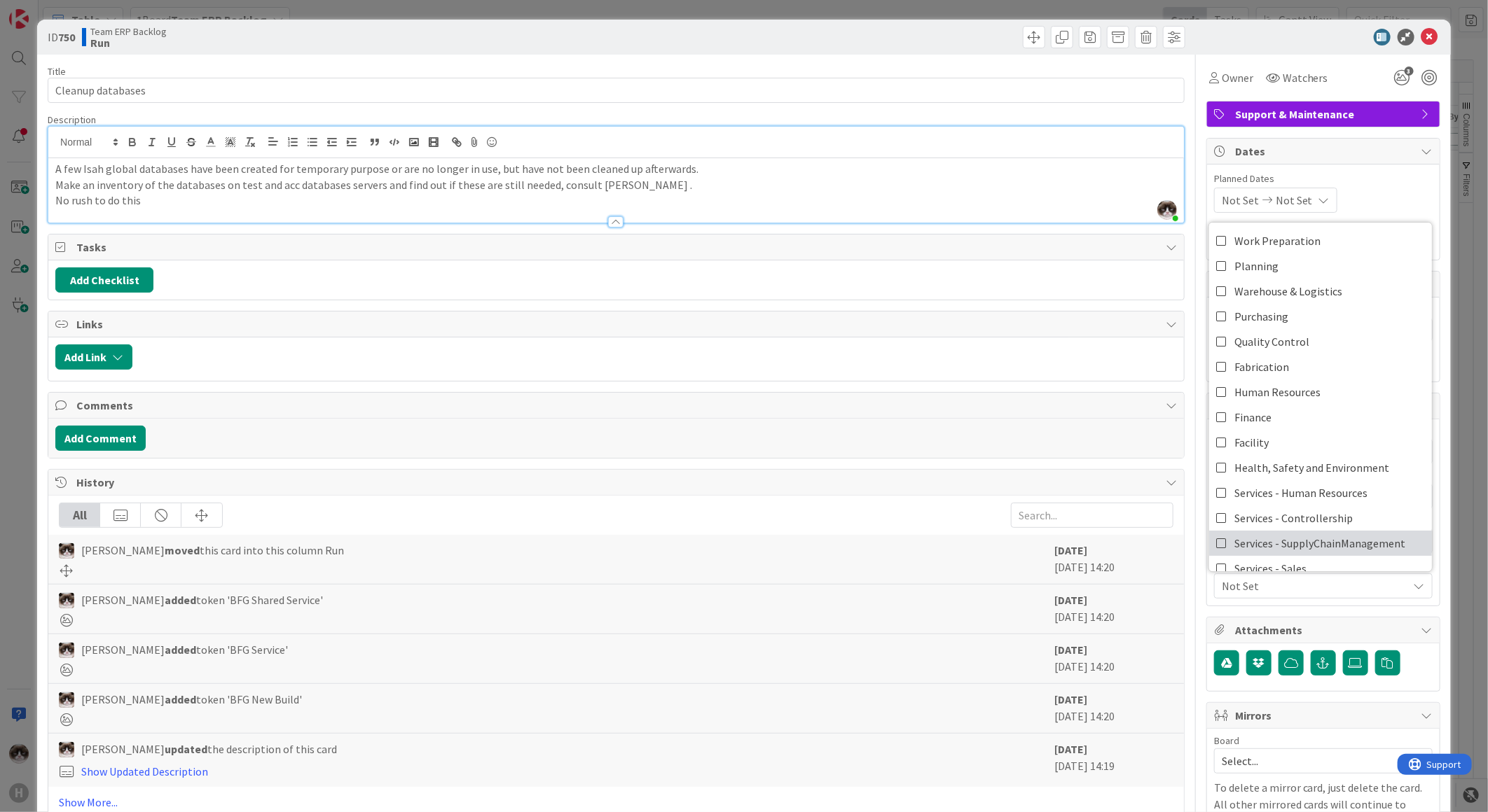
scroll to position [115, 0]
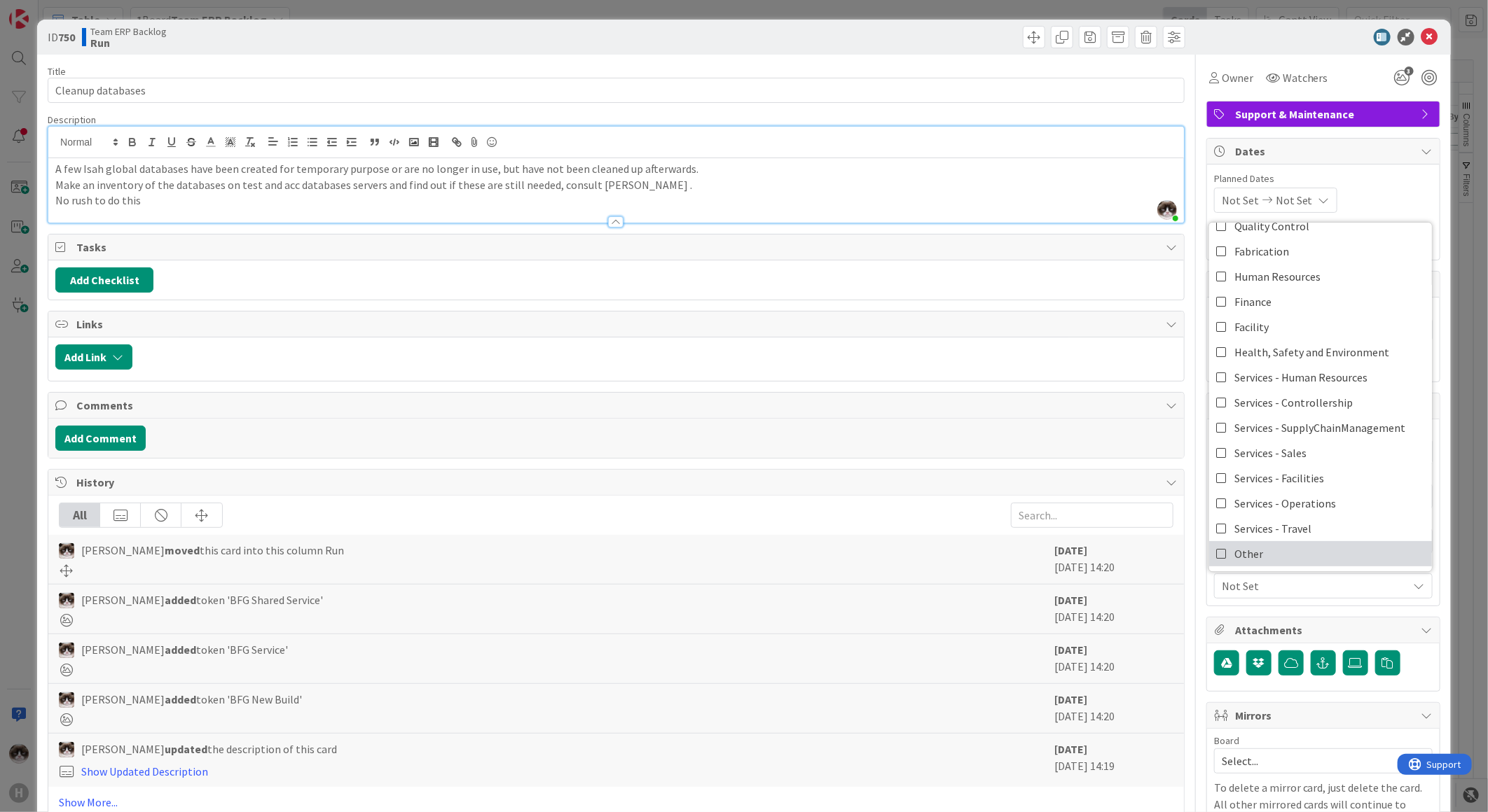
click at [1262, 549] on link "Other" at bounding box center [1320, 553] width 223 height 25
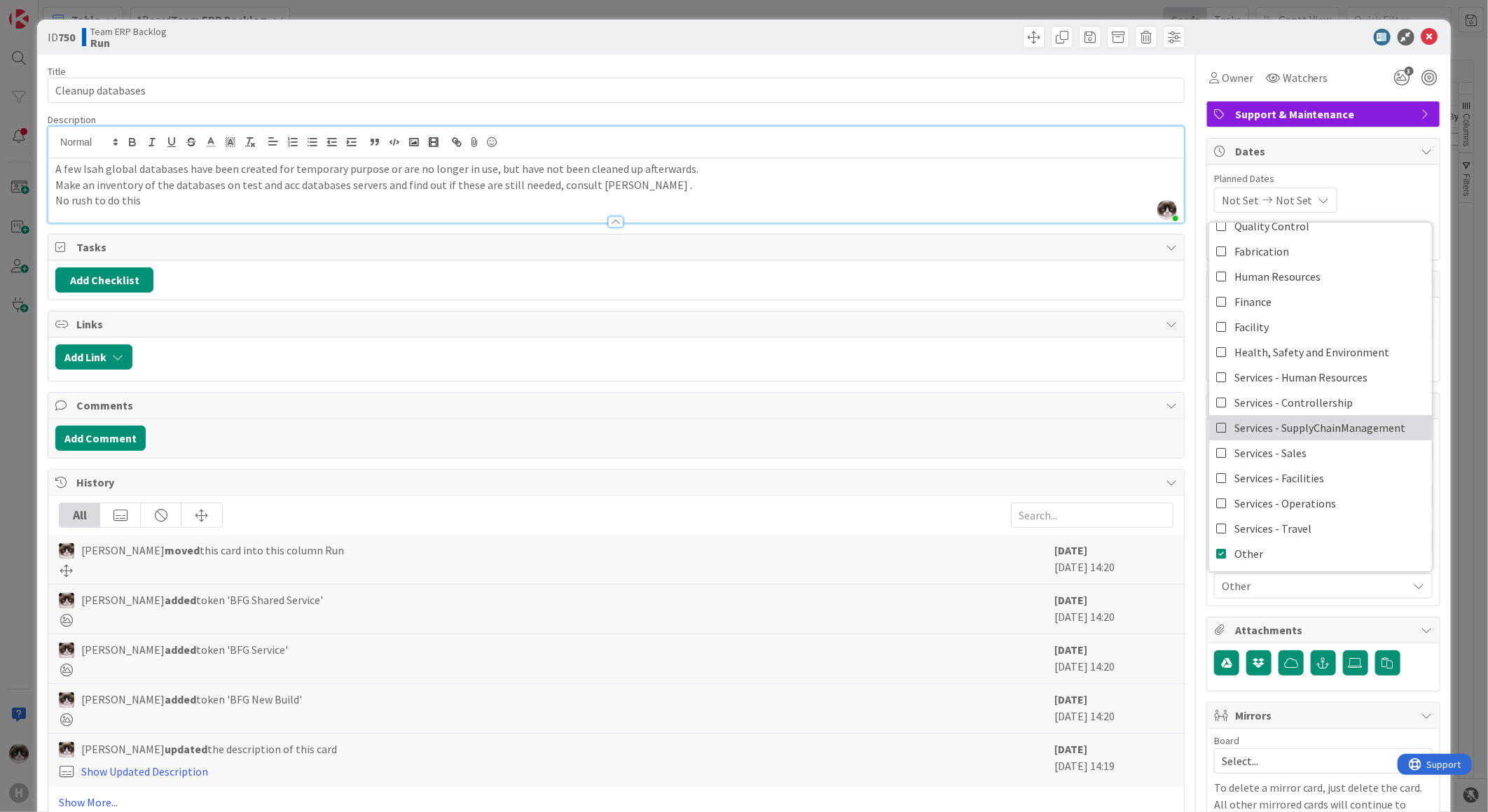
scroll to position [0, 0]
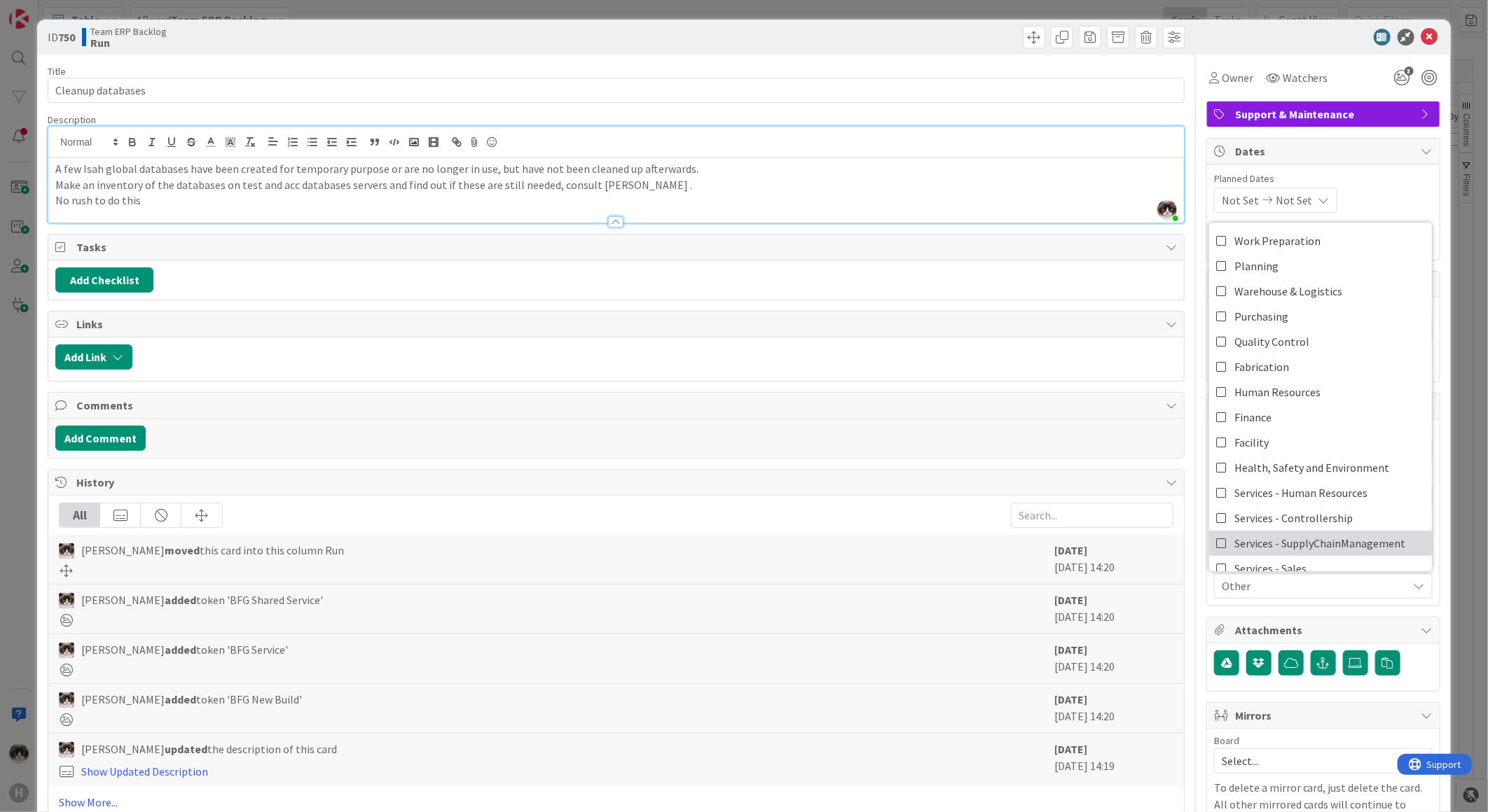
type textarea "x"
click at [1422, 35] on icon at bounding box center [1430, 37] width 17 height 17
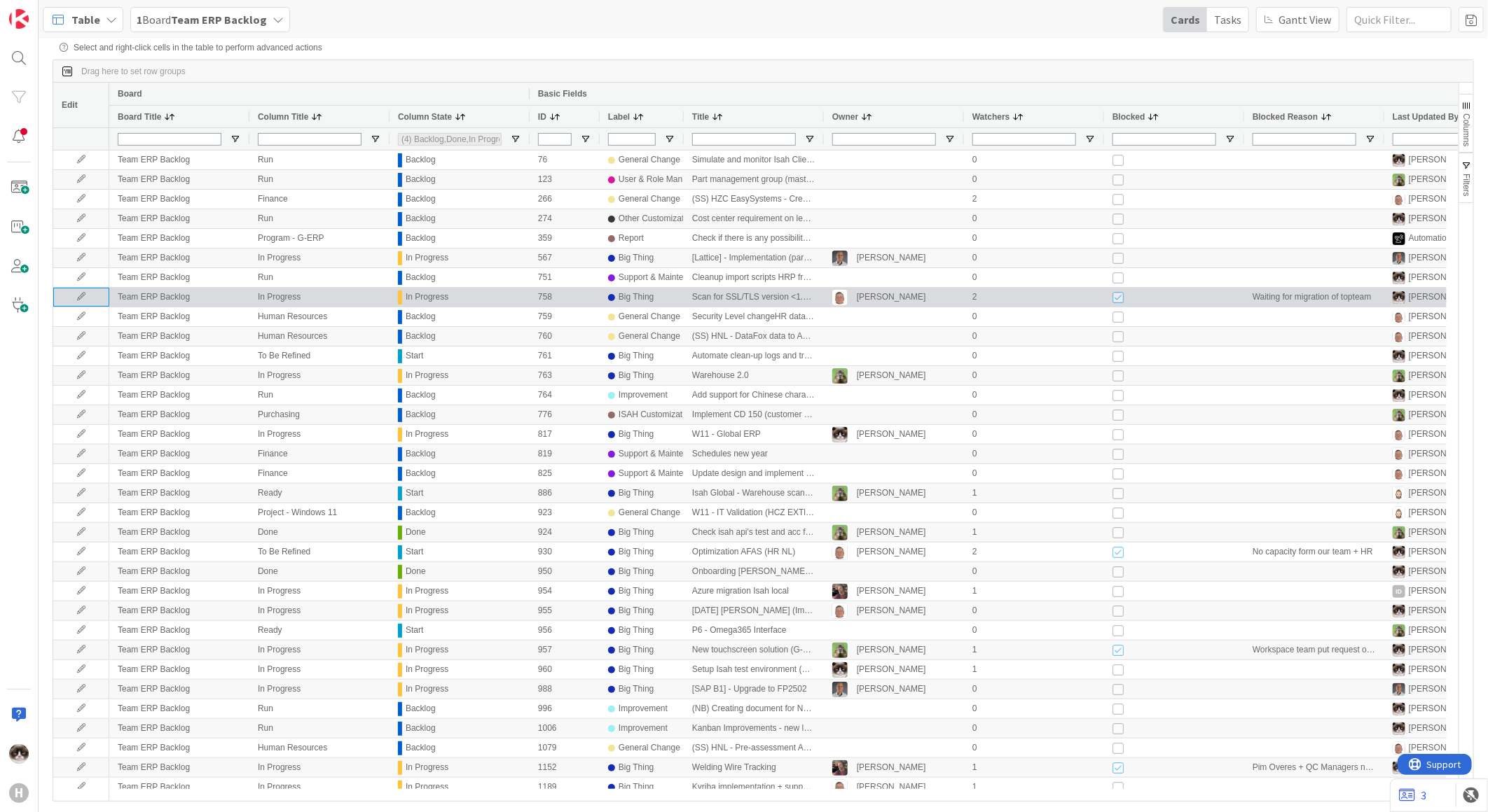
click at [82, 300] on icon at bounding box center [82, 297] width 21 height 8
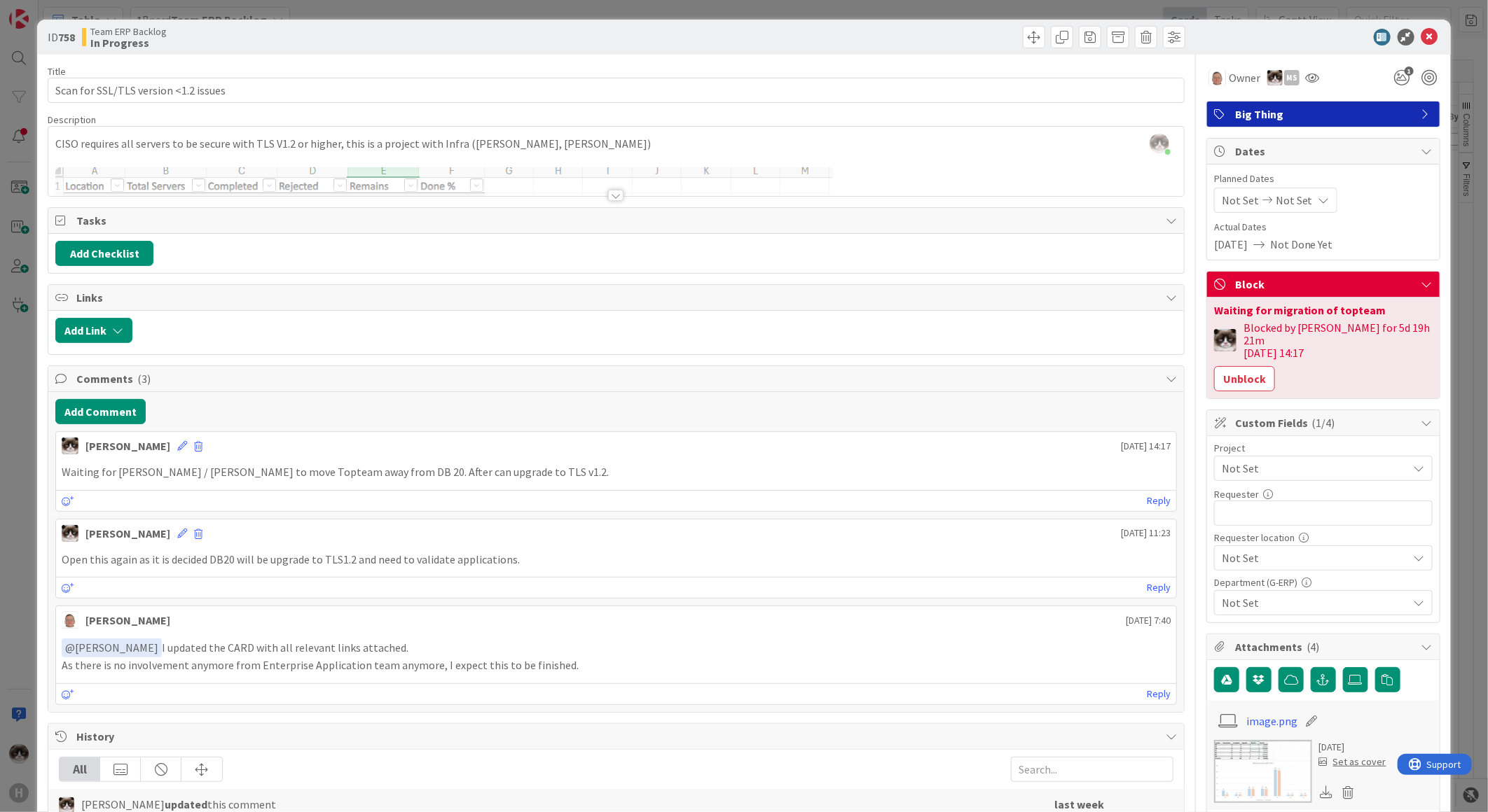
click at [1293, 459] on span "Not Set" at bounding box center [1311, 469] width 180 height 20
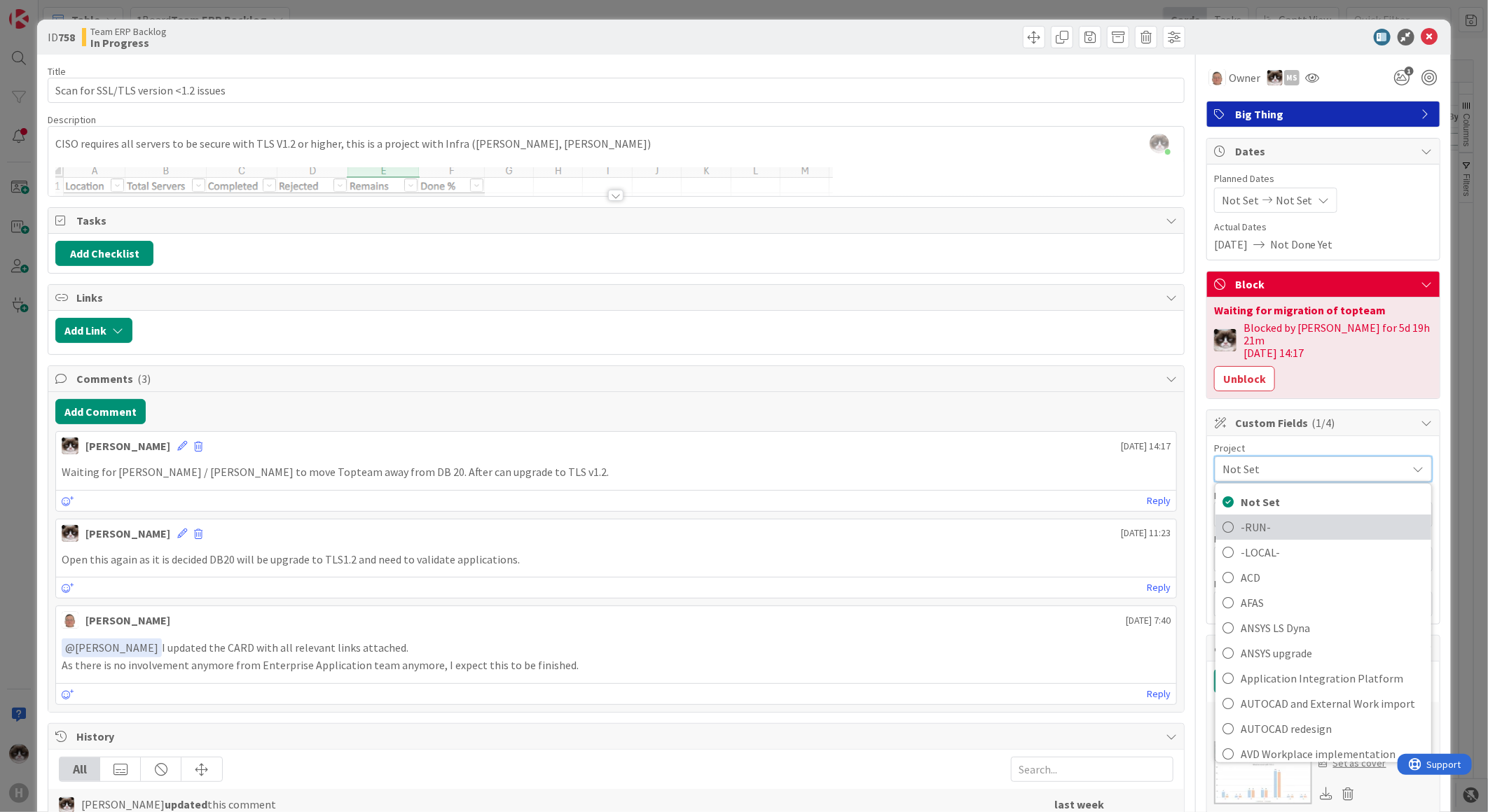
click at [1292, 517] on span "-RUN-" at bounding box center [1332, 527] width 183 height 21
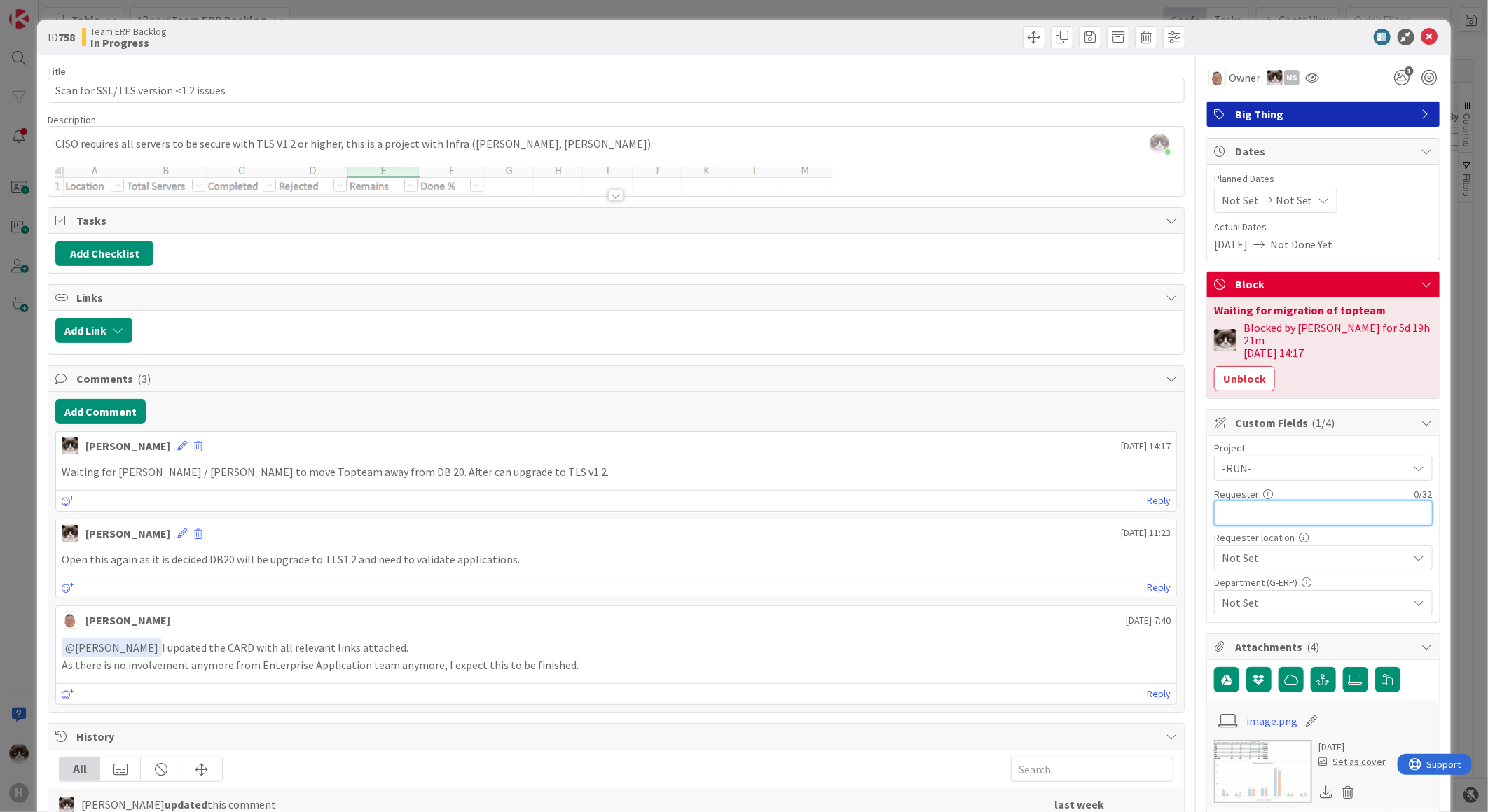
click at [1261, 508] on input "text" at bounding box center [1323, 512] width 218 height 25
type input "Security"
click at [1271, 478] on span "Not Set" at bounding box center [1311, 469] width 180 height 20
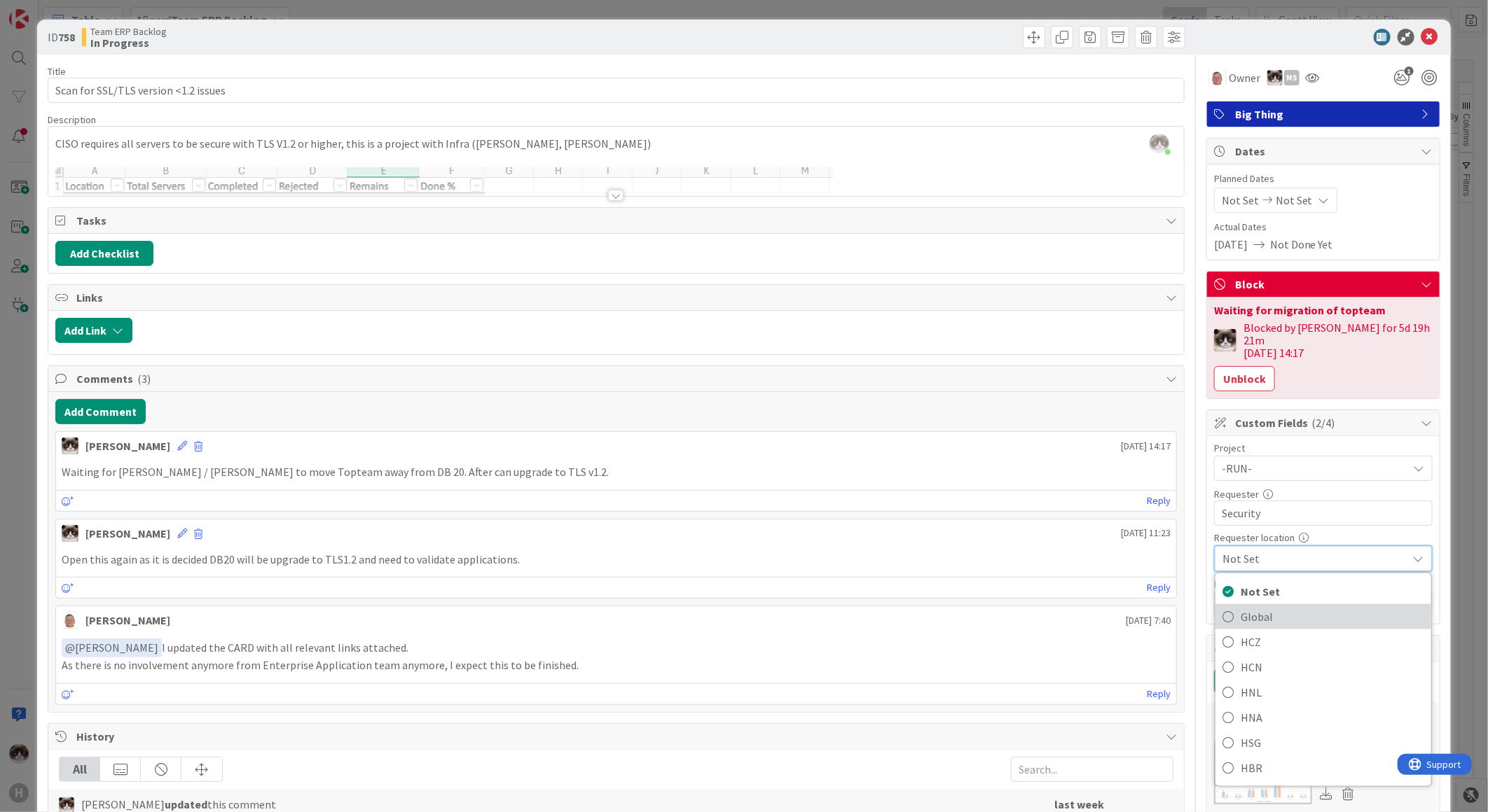
click at [1271, 607] on span "Global" at bounding box center [1332, 617] width 183 height 21
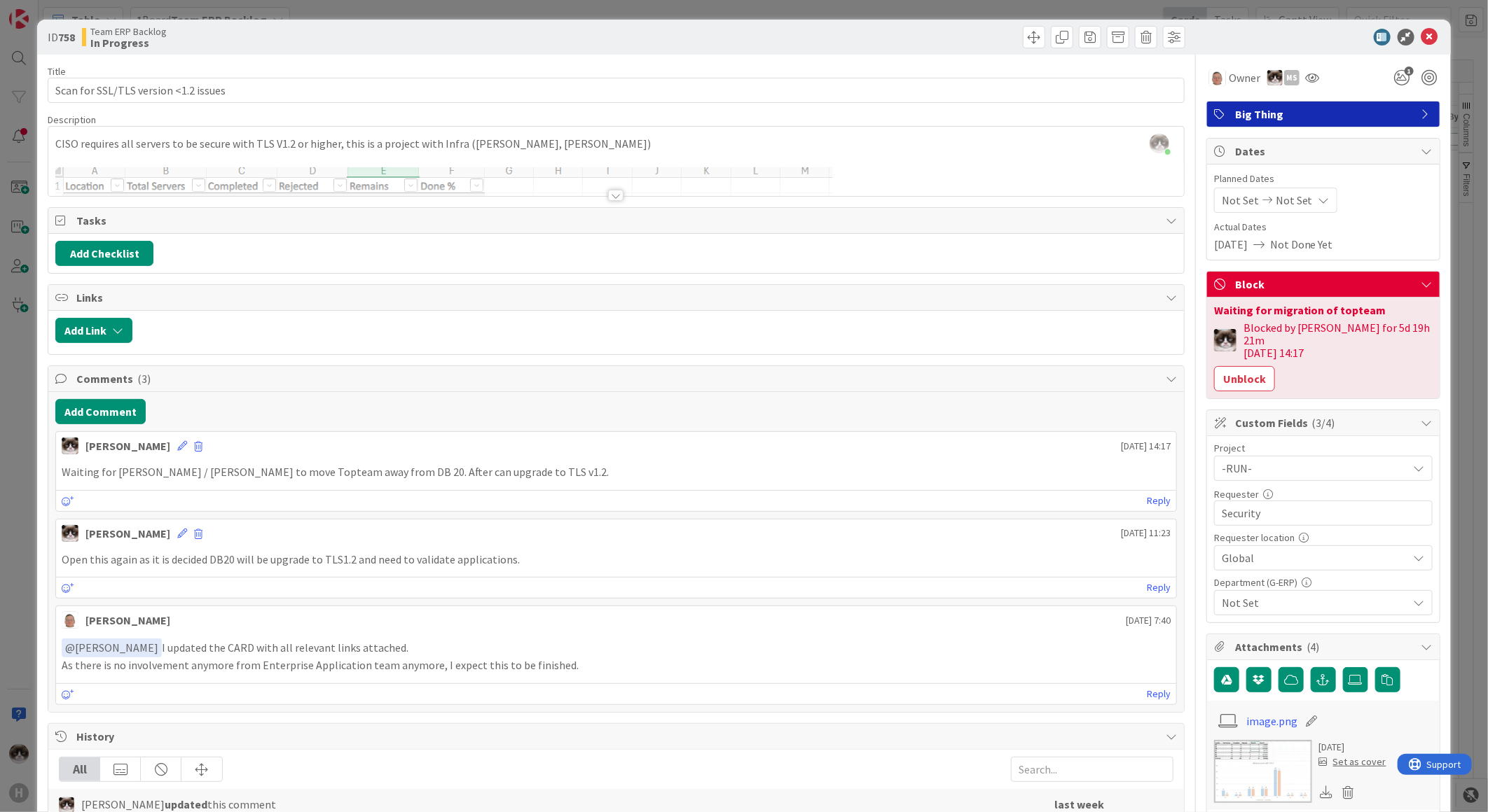
click at [1277, 598] on span "Not Set" at bounding box center [1314, 603] width 186 height 17
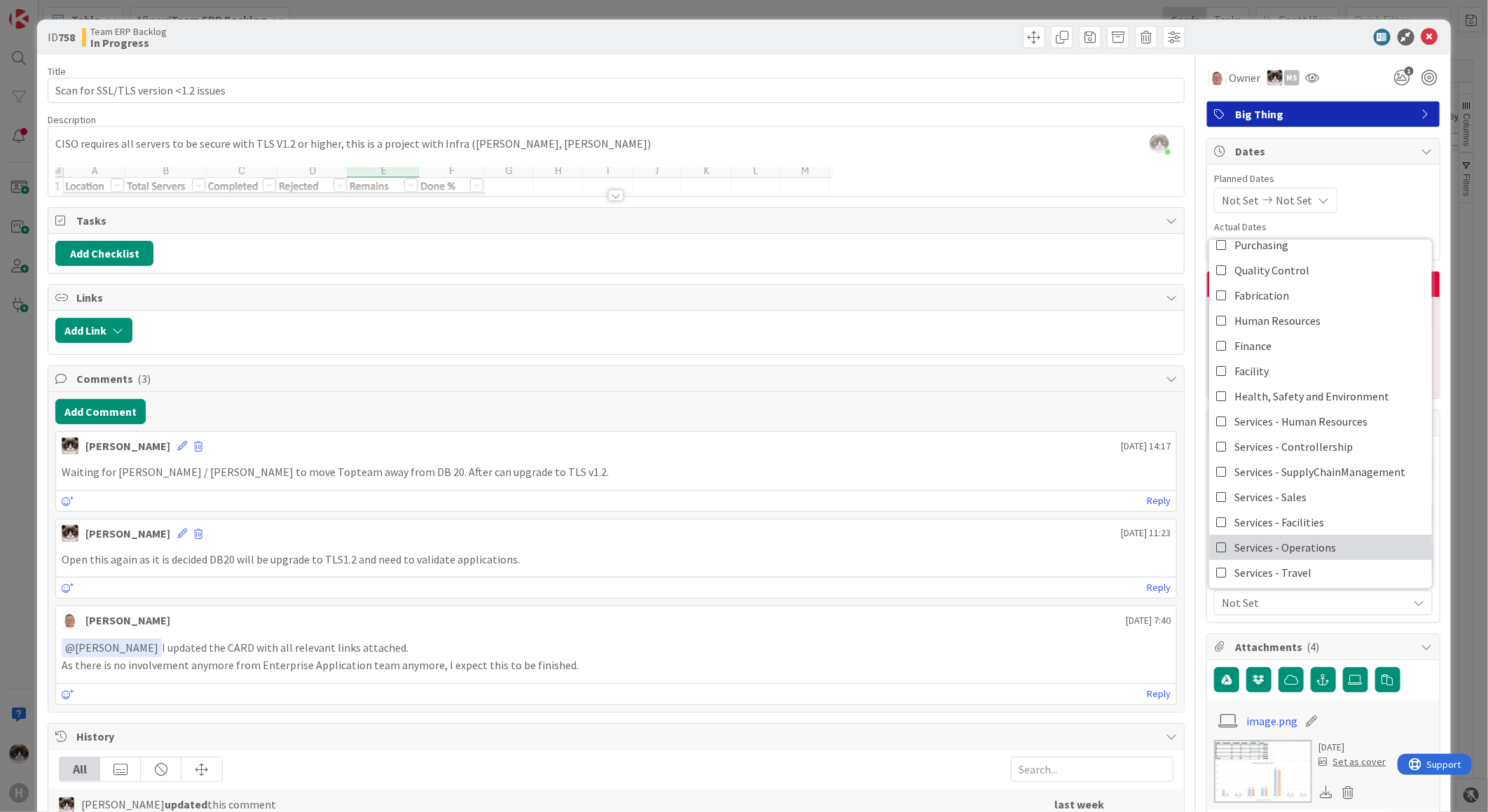
scroll to position [115, 0]
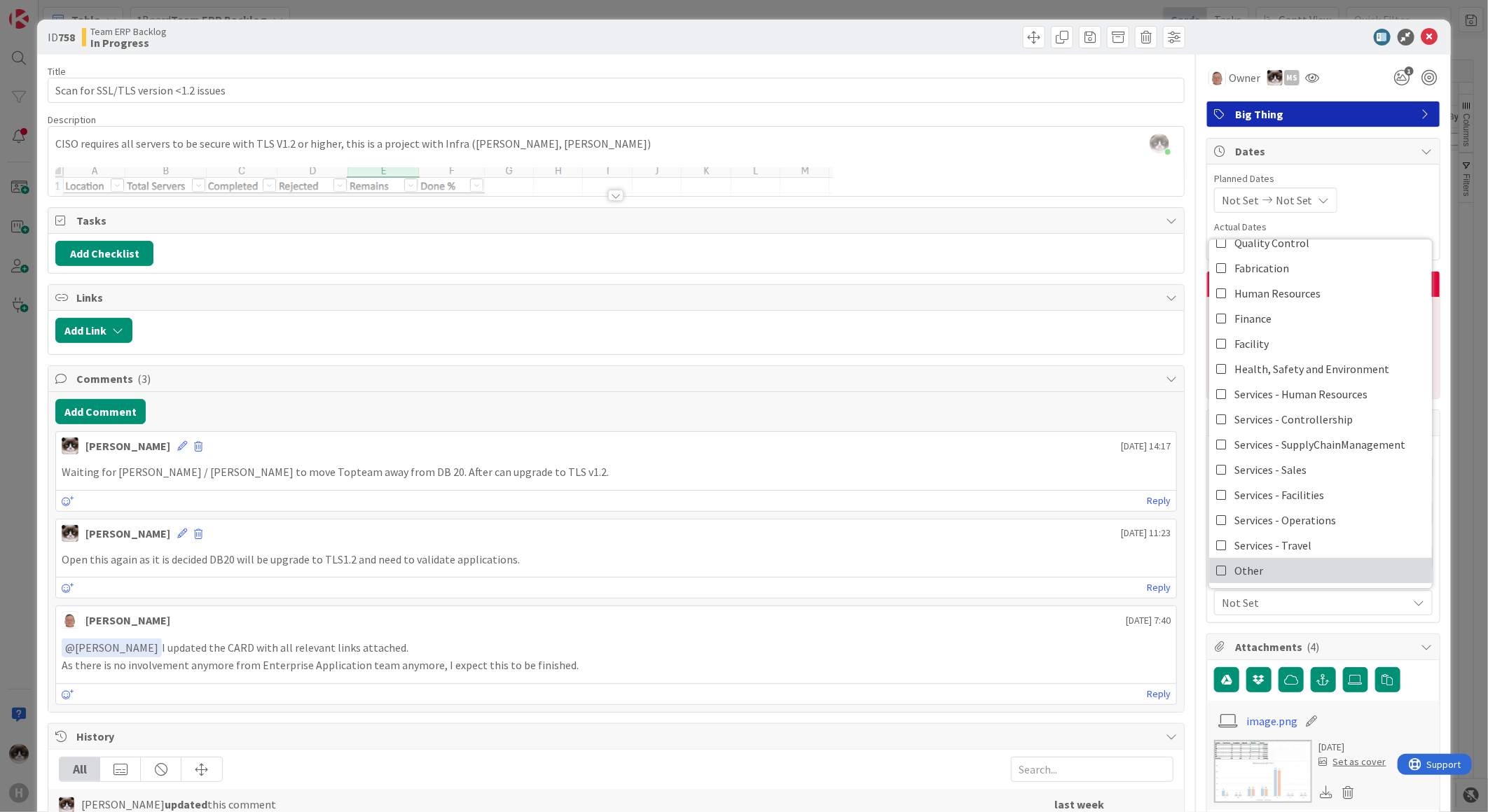
click at [1270, 558] on link "Other" at bounding box center [1320, 570] width 223 height 25
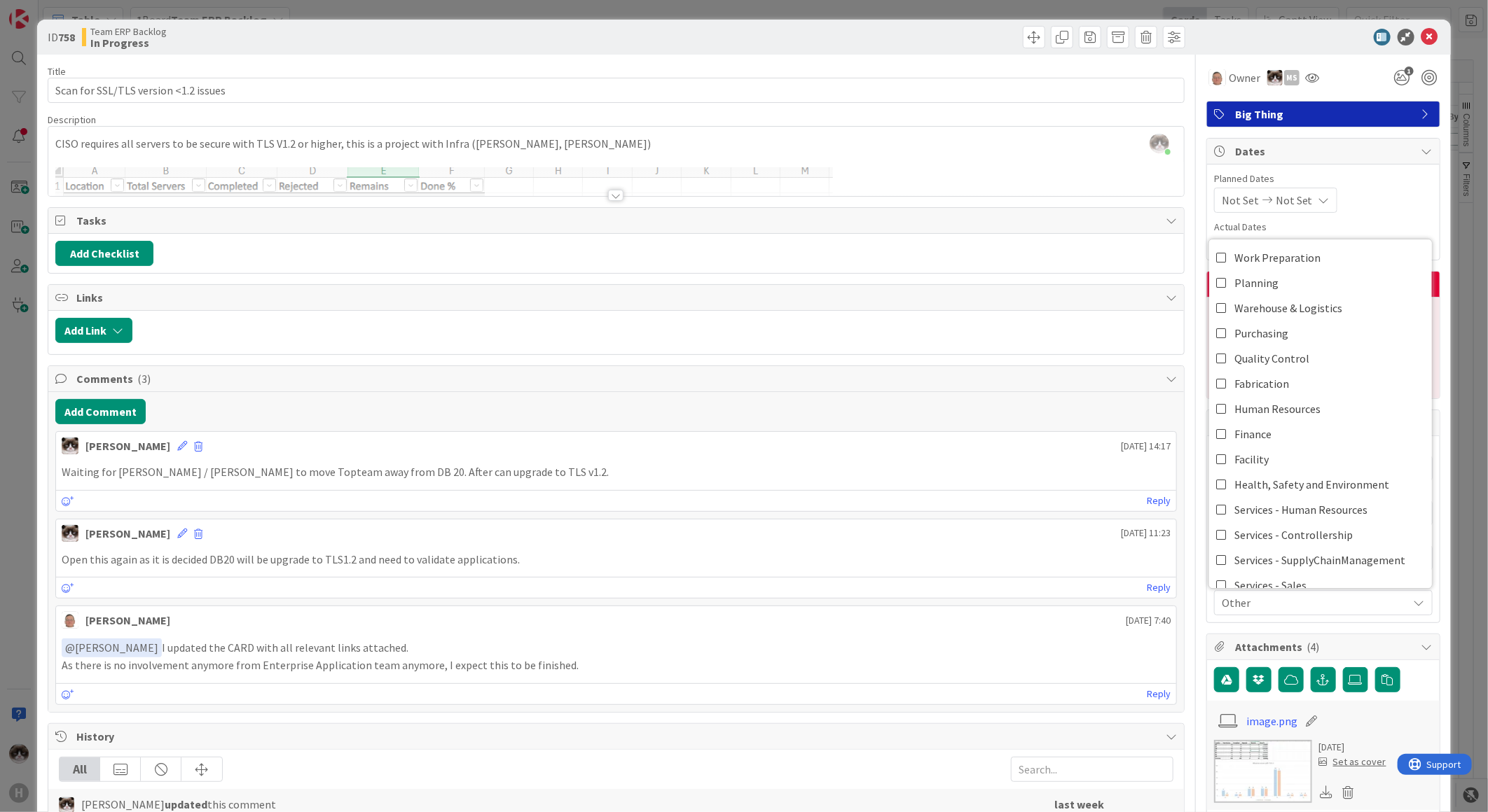
click at [1383, 595] on span "Other" at bounding box center [1314, 603] width 186 height 17
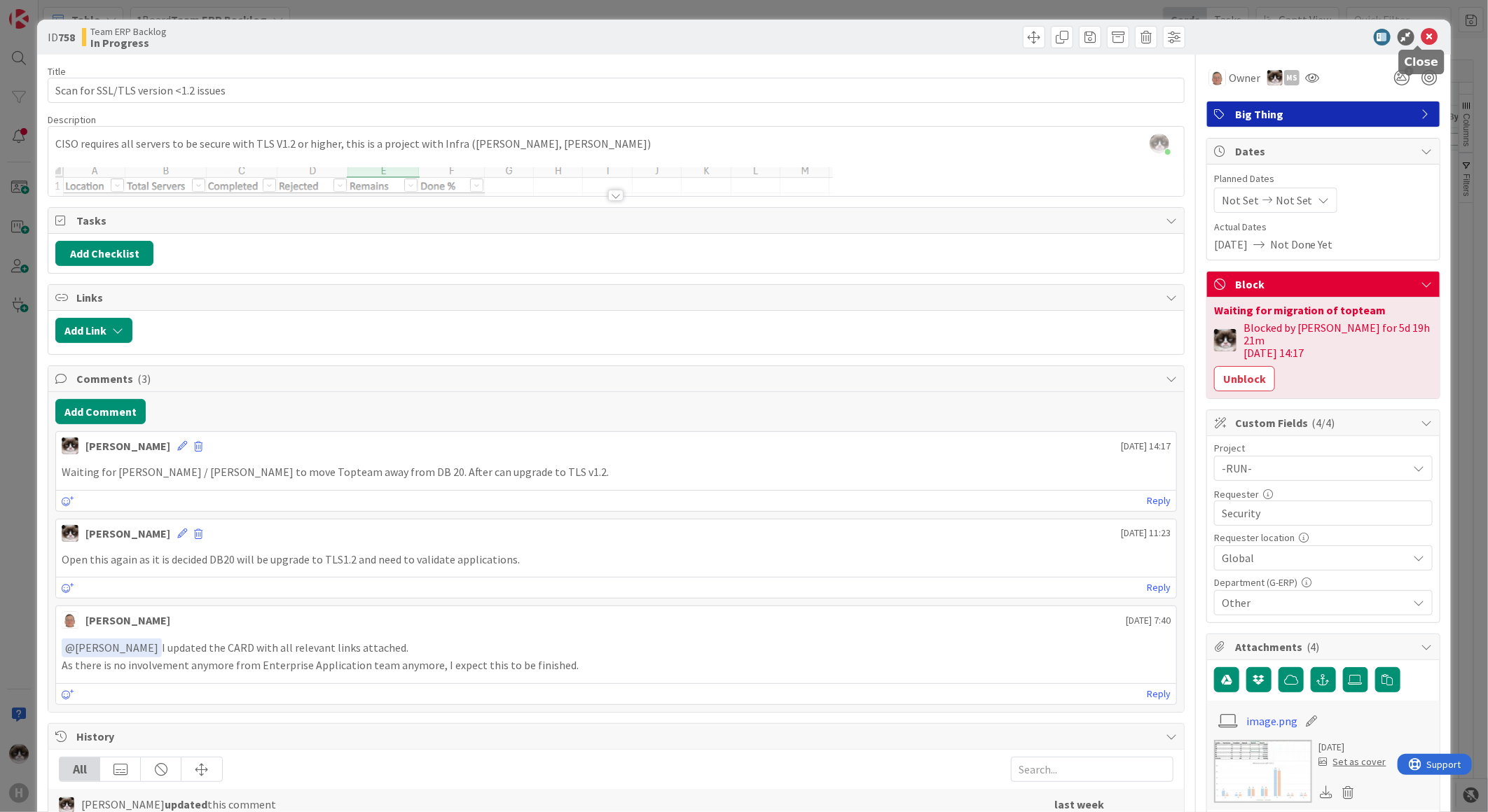
click at [1422, 37] on icon at bounding box center [1430, 37] width 17 height 17
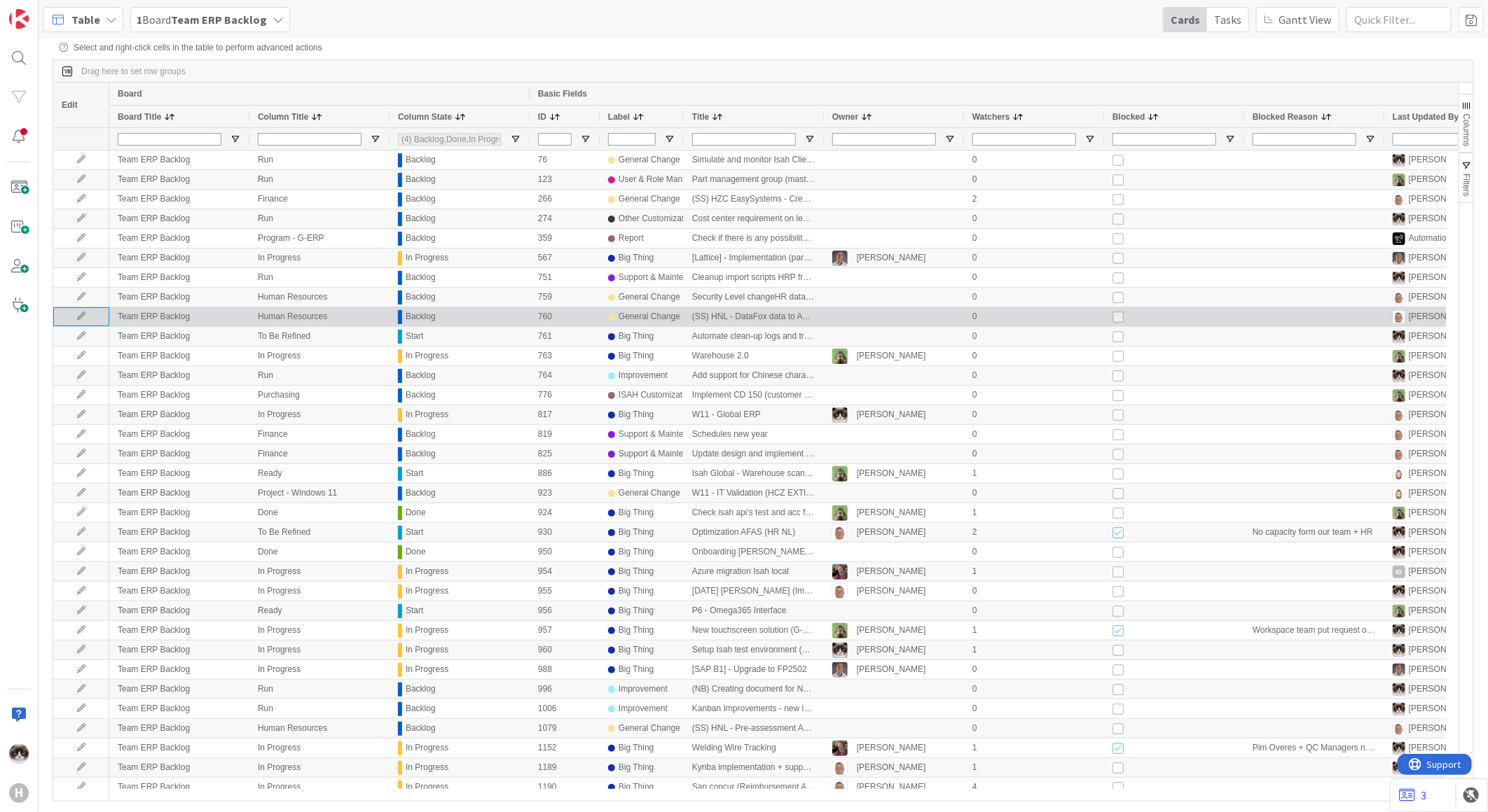
click at [88, 319] on icon at bounding box center [82, 316] width 21 height 8
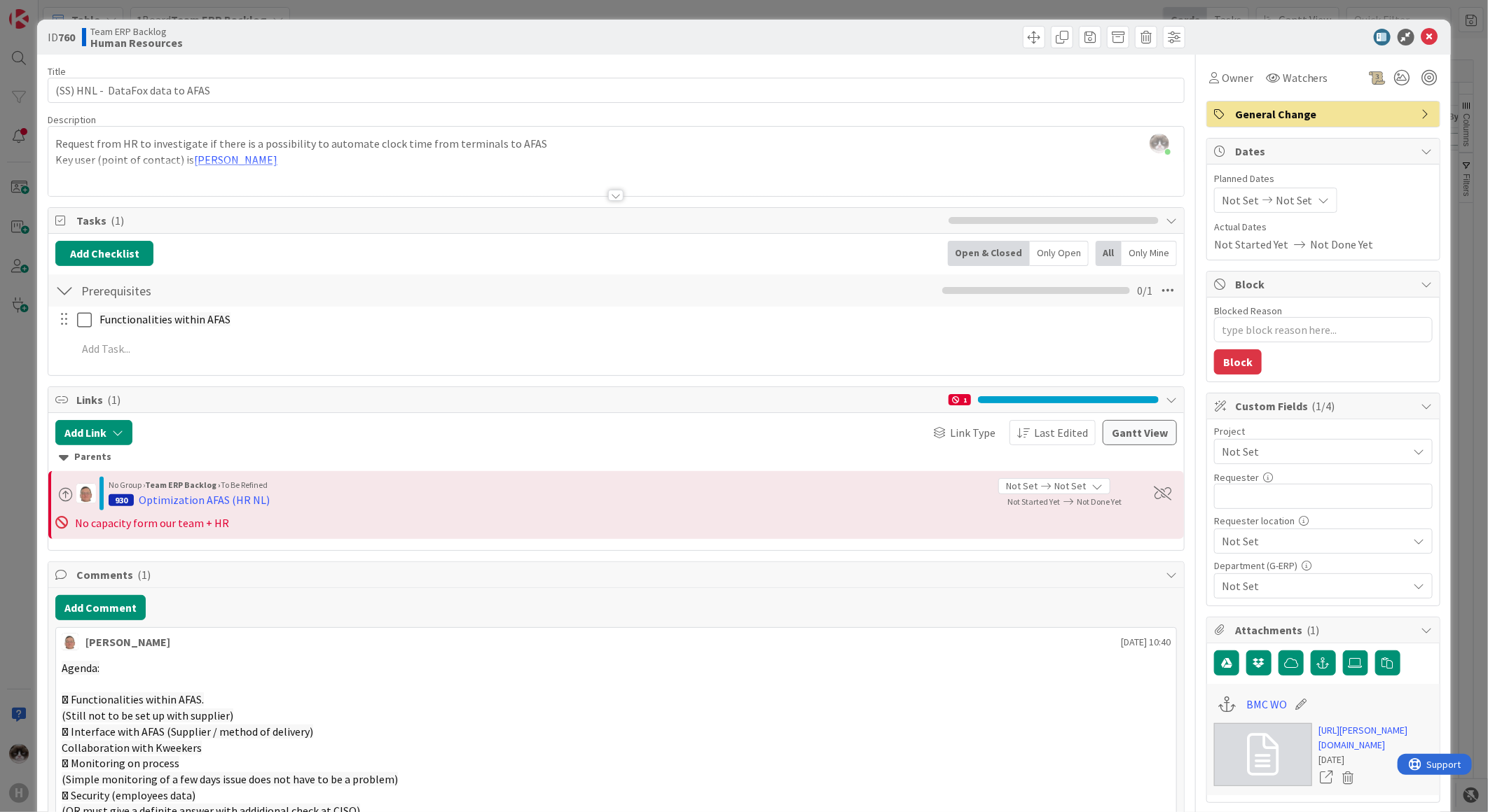
click at [1295, 451] on span "Not Set" at bounding box center [1311, 451] width 180 height 20
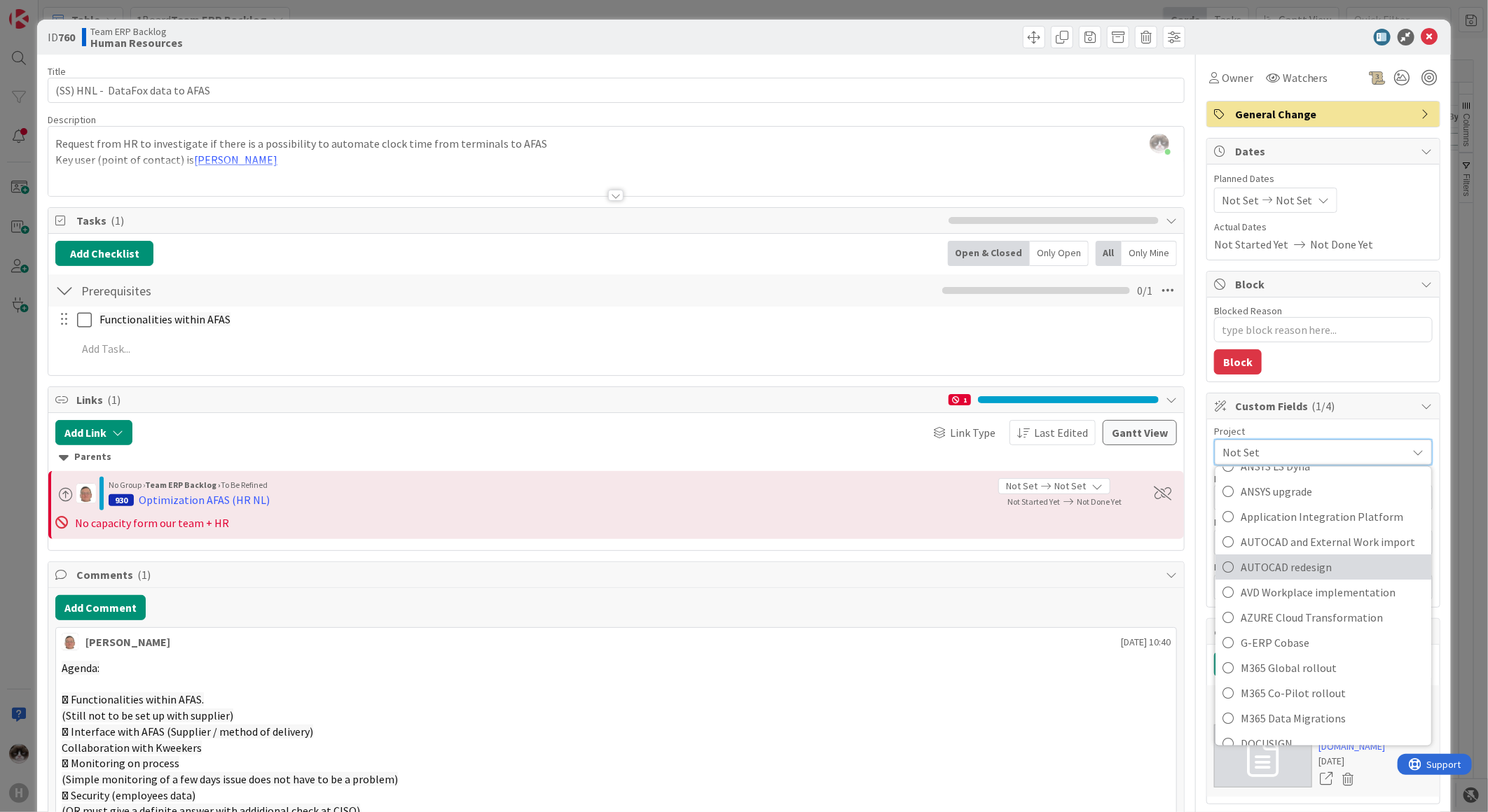
scroll to position [112, 0]
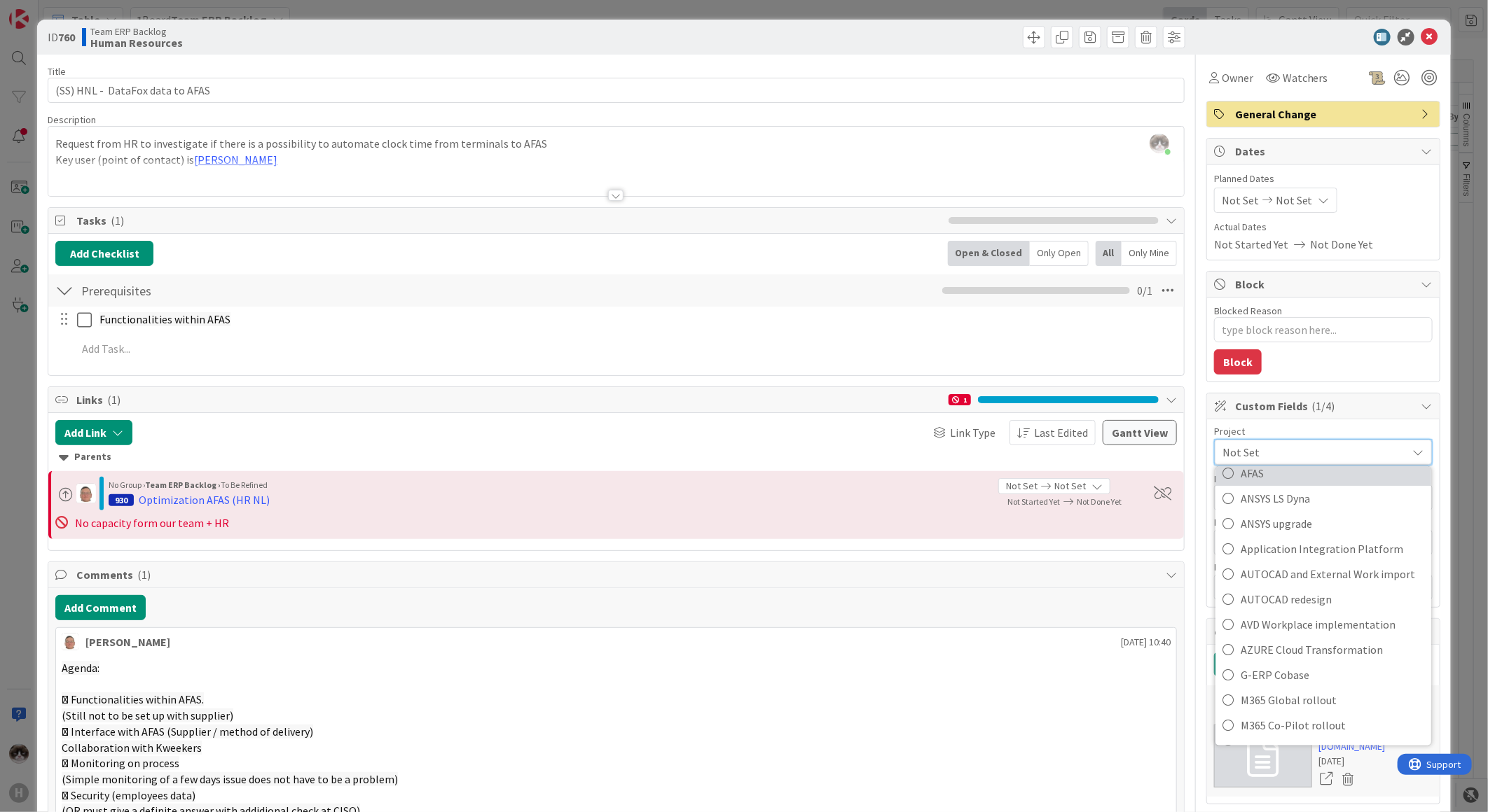
click at [1293, 480] on span "AFAS" at bounding box center [1332, 473] width 183 height 21
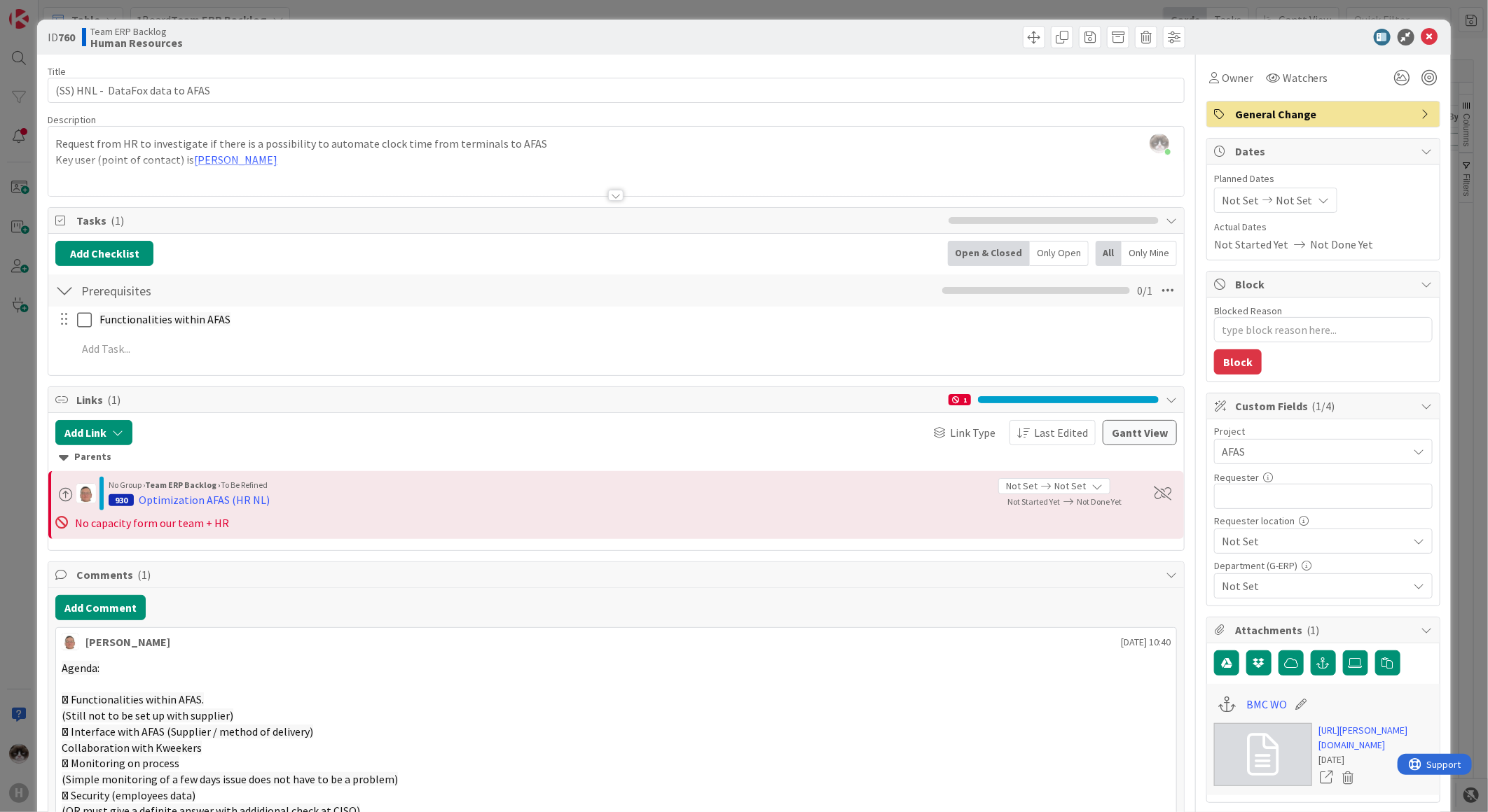
type textarea "x"
click at [1290, 498] on input "text" at bounding box center [1323, 496] width 218 height 25
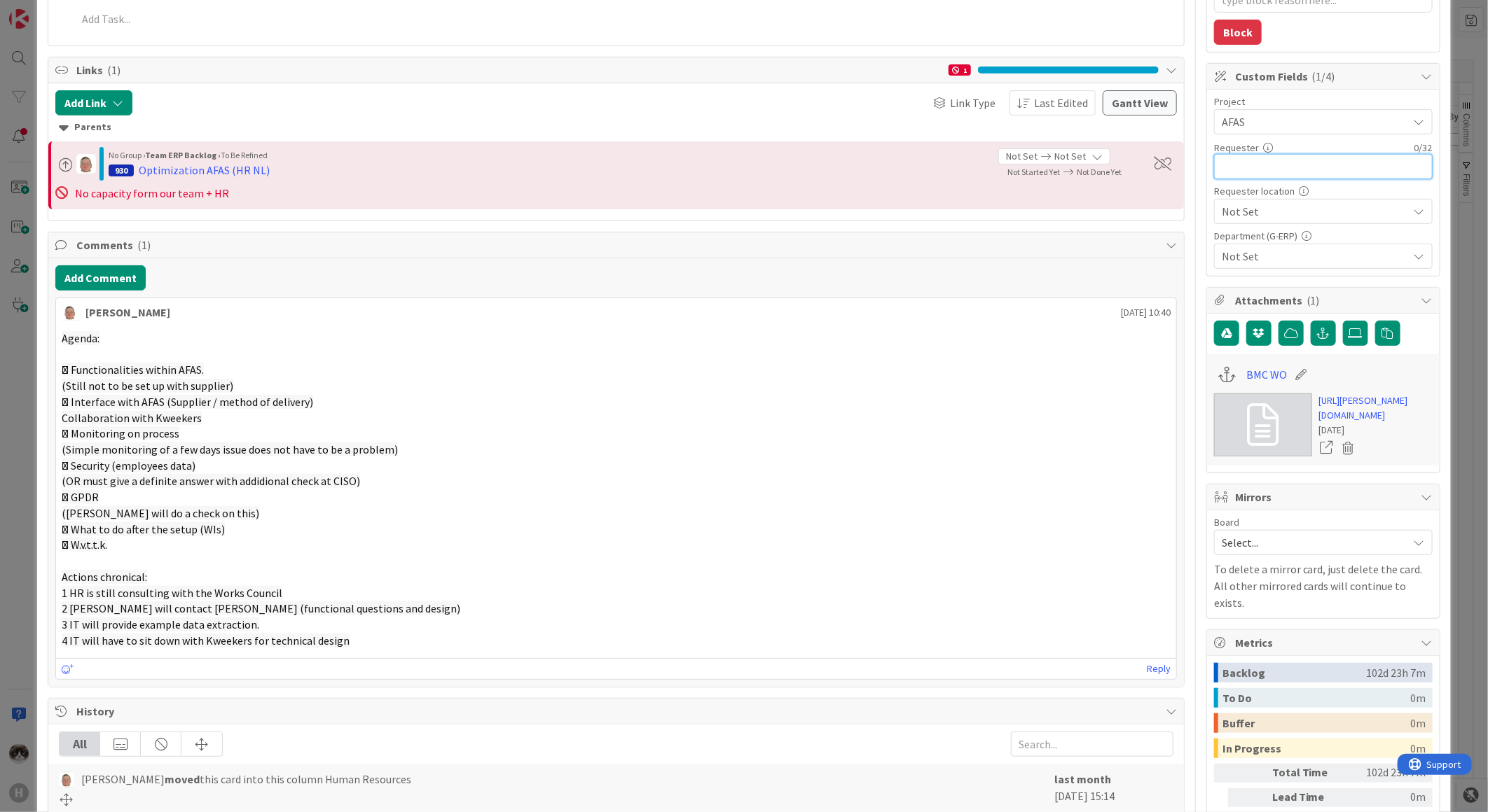
scroll to position [389, 0]
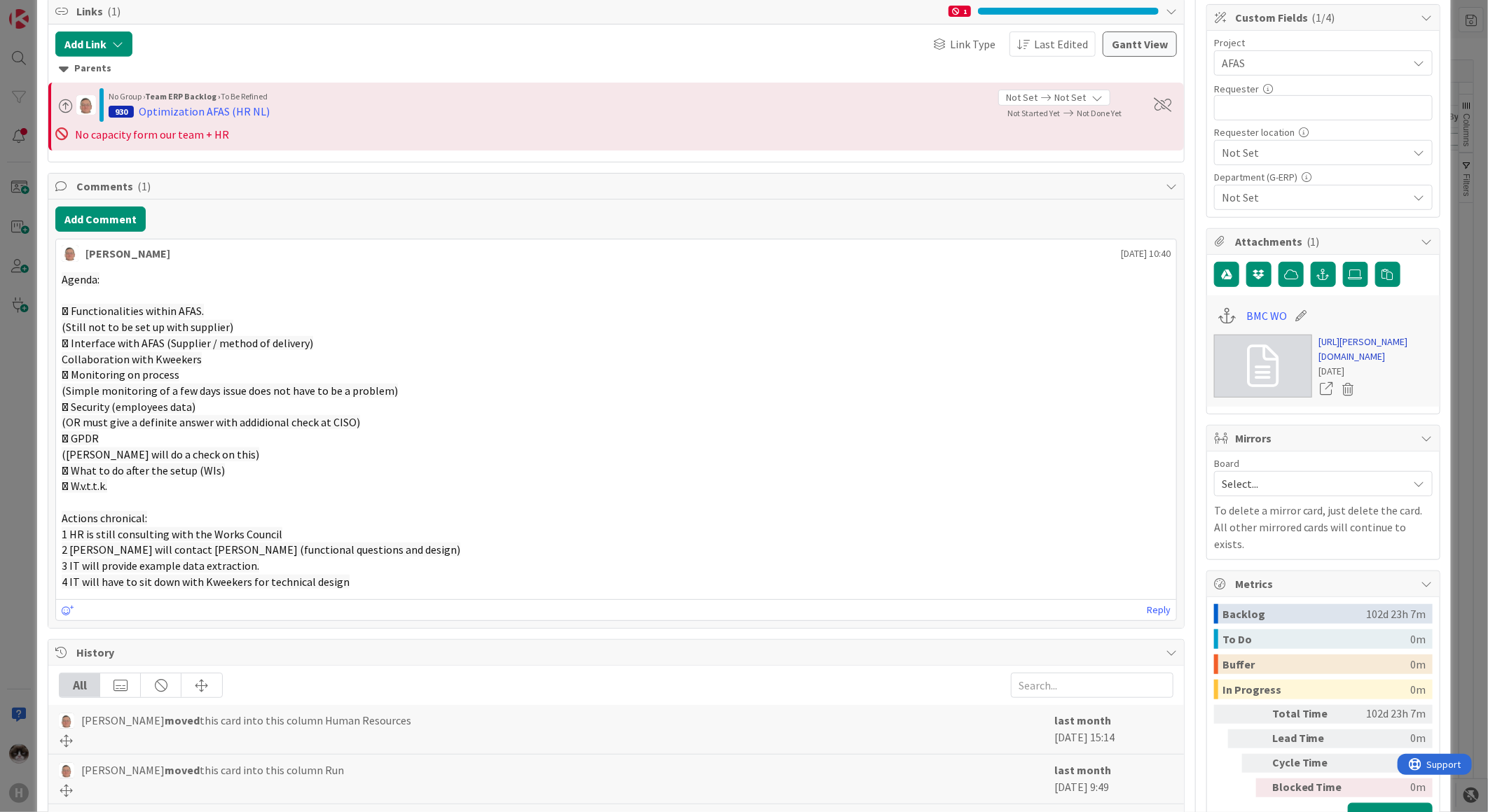
click at [1327, 364] on link "https://huisman-smartit.onbmc.com/smartit/app/#/workorder/IDGEFRDUJONBTASVFR7TS…" at bounding box center [1376, 349] width 113 height 29
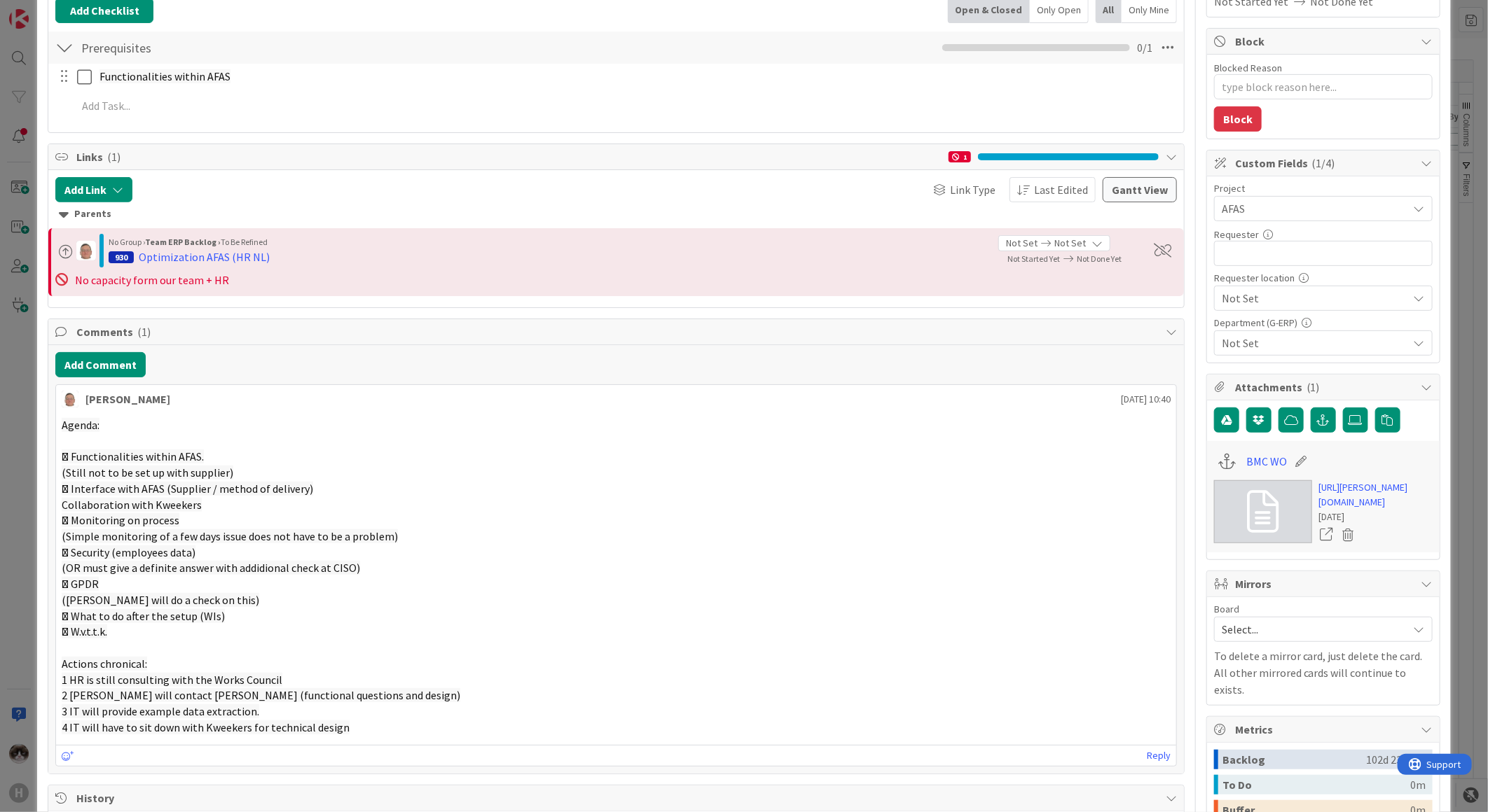
scroll to position [78, 0]
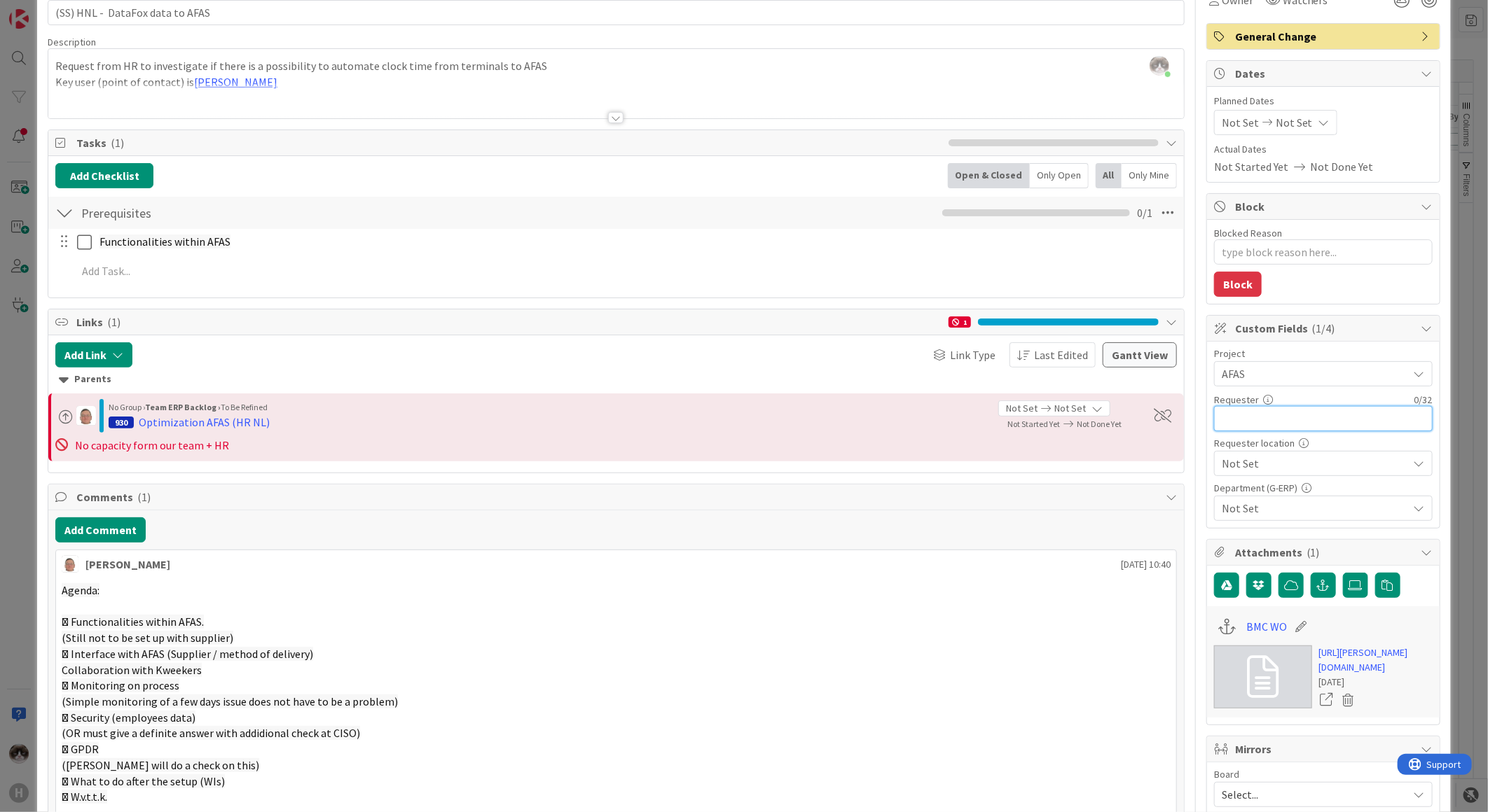
click at [1265, 416] on input "text" at bounding box center [1323, 418] width 218 height 25
type input "Linda"
type textarea "x"
type input "Linda Brussaard"
type textarea "x"
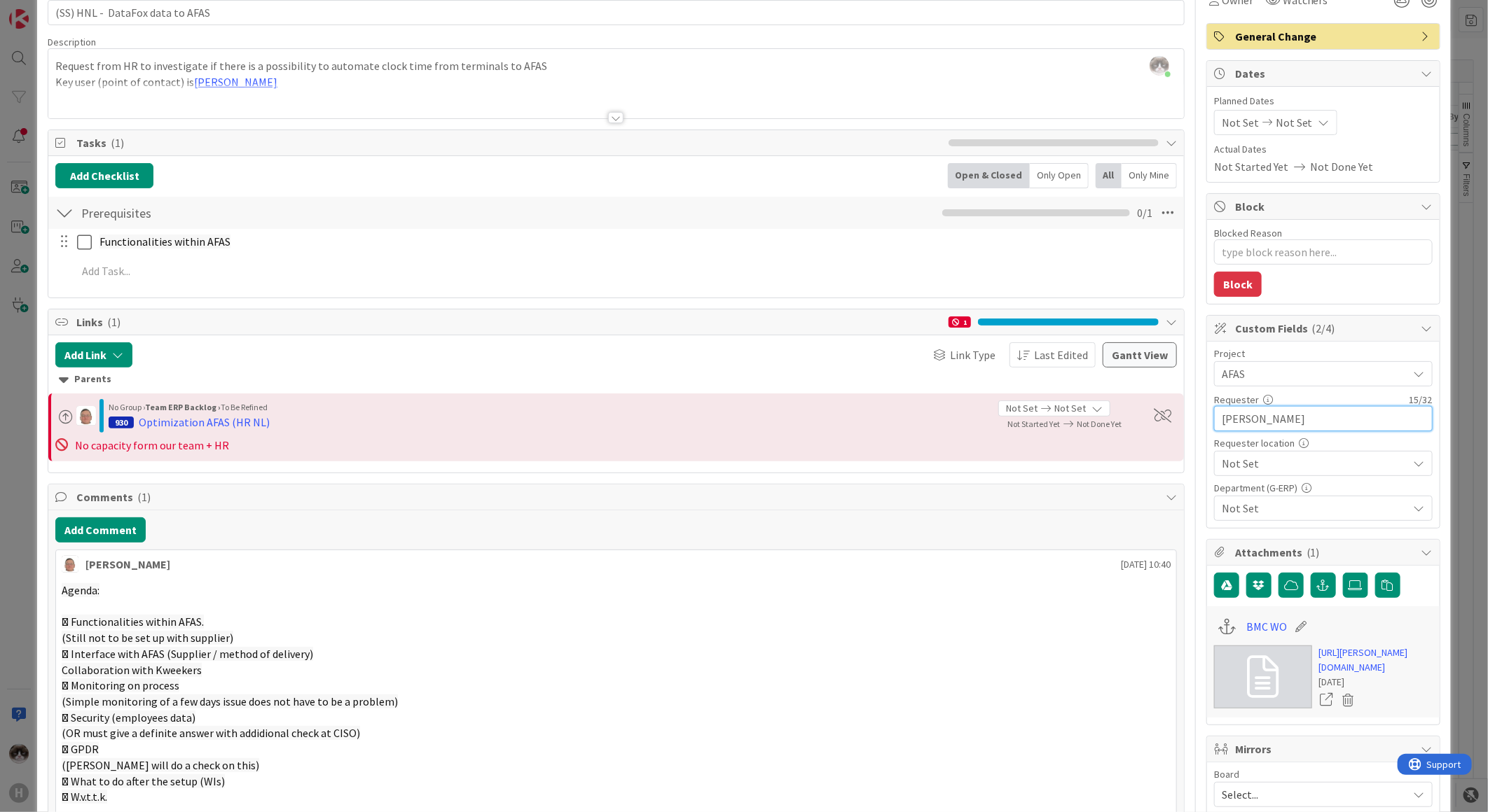
type input "Linda Brussaard"
click at [1273, 383] on span "Not Set" at bounding box center [1311, 374] width 180 height 20
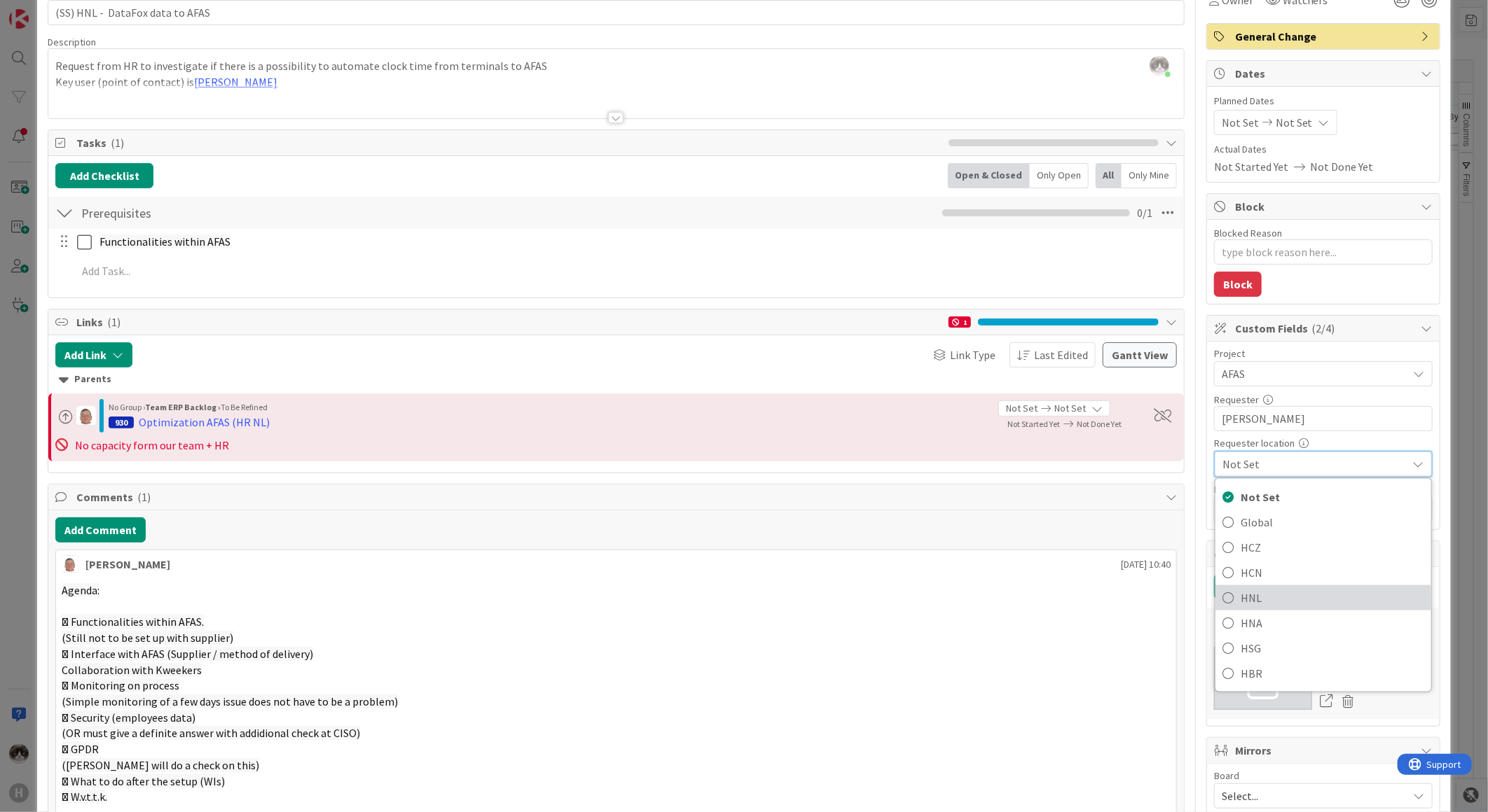
drag, startPoint x: 1277, startPoint y: 591, endPoint x: 1272, endPoint y: 539, distance: 52.2
click at [1277, 591] on span "HNL" at bounding box center [1332, 598] width 183 height 21
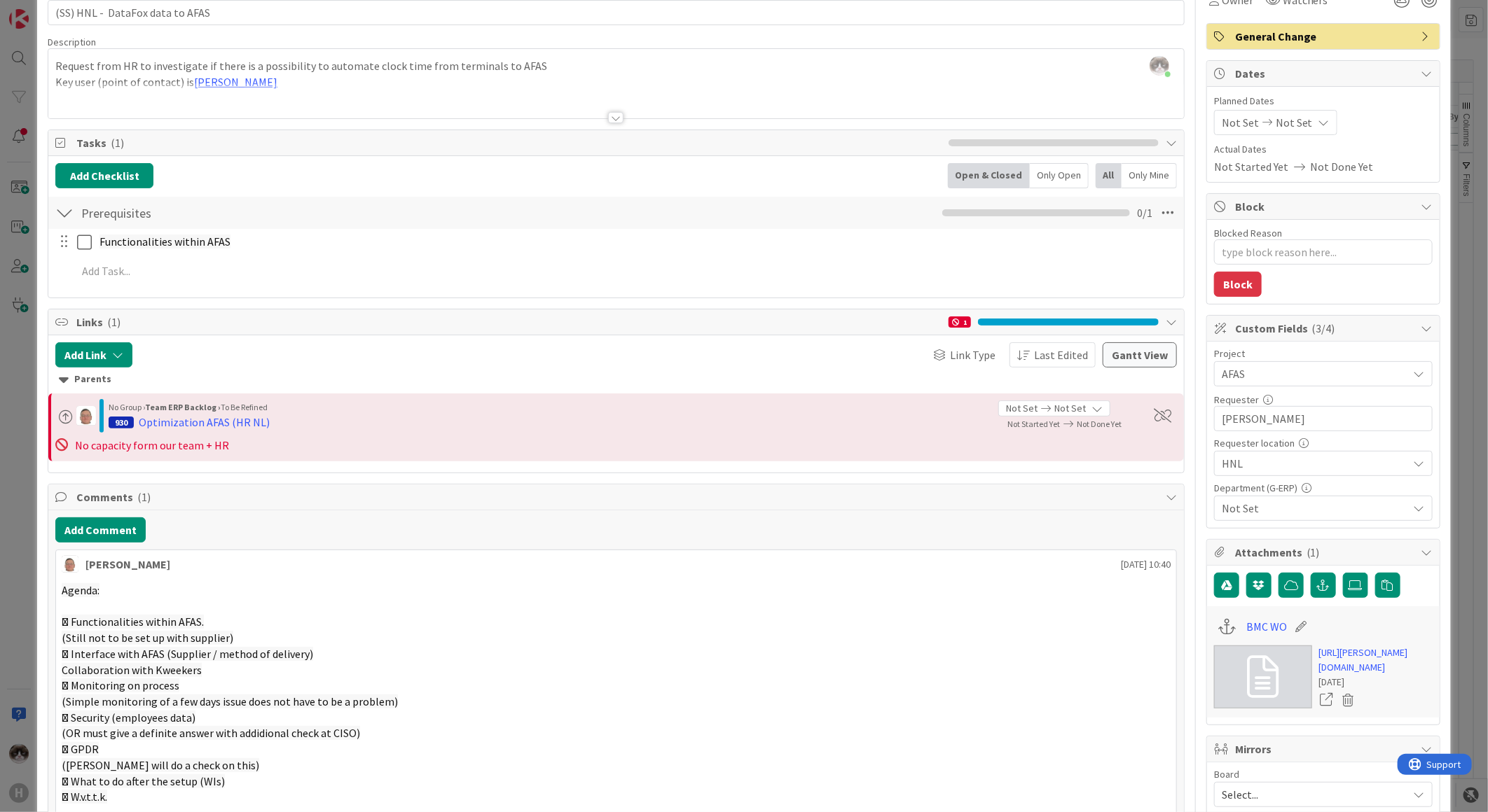
click at [1275, 502] on span "Not Set" at bounding box center [1314, 508] width 186 height 17
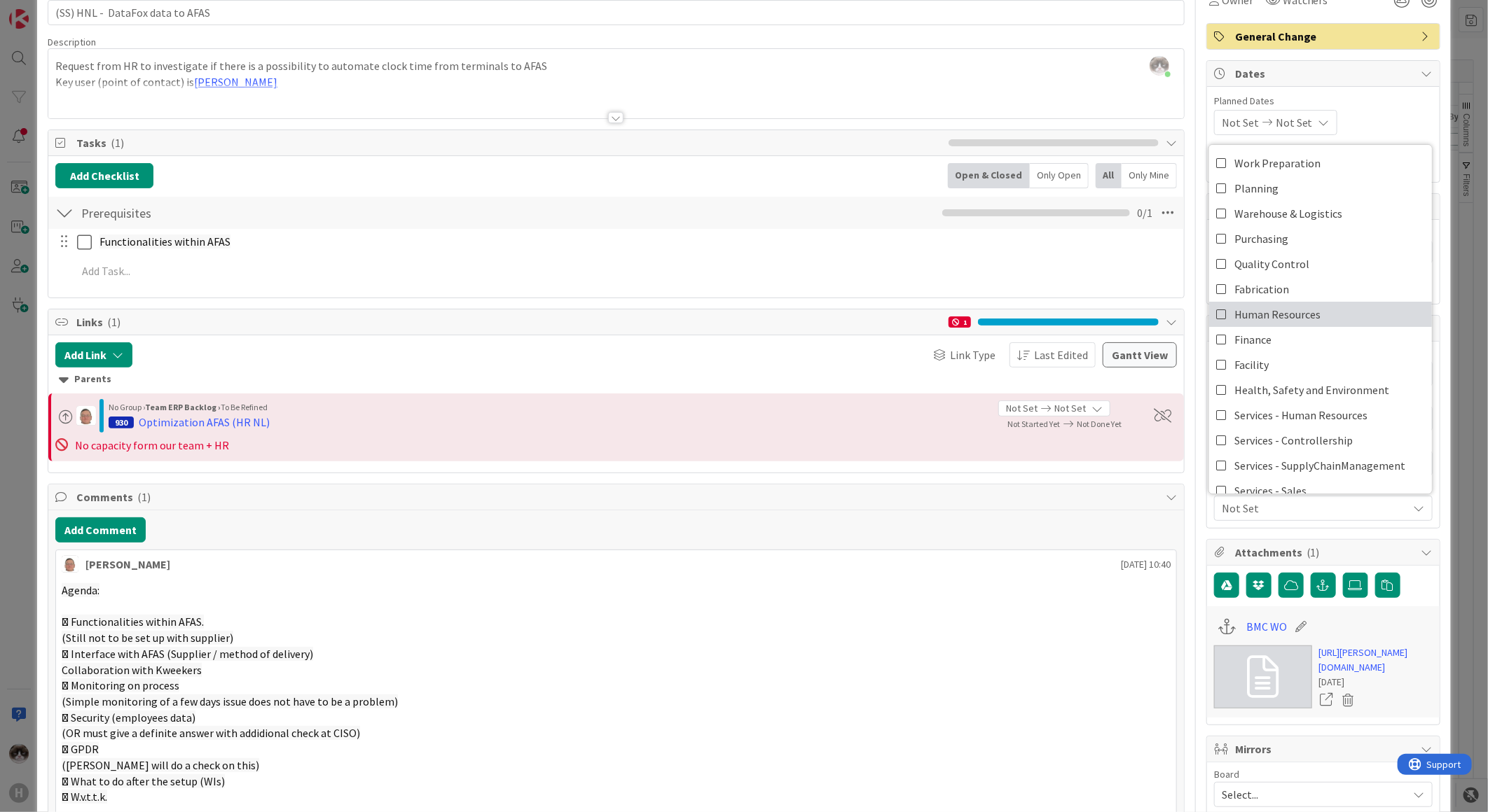
click at [1306, 318] on span "Human Resources" at bounding box center [1277, 315] width 86 height 21
click at [1072, 646] on p "(Still not to be set up with supplier)" at bounding box center [616, 638] width 1109 height 16
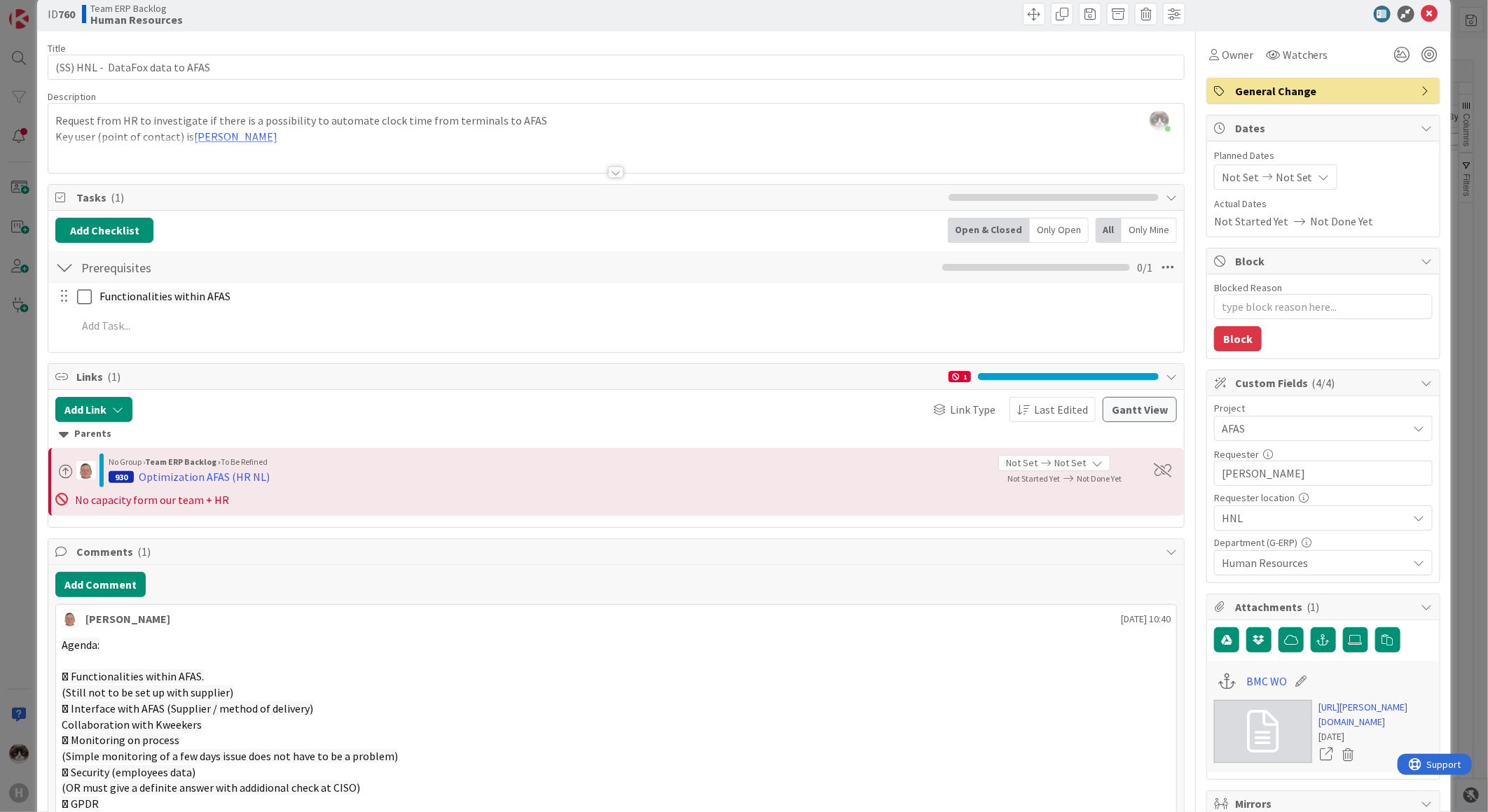
scroll to position [0, 0]
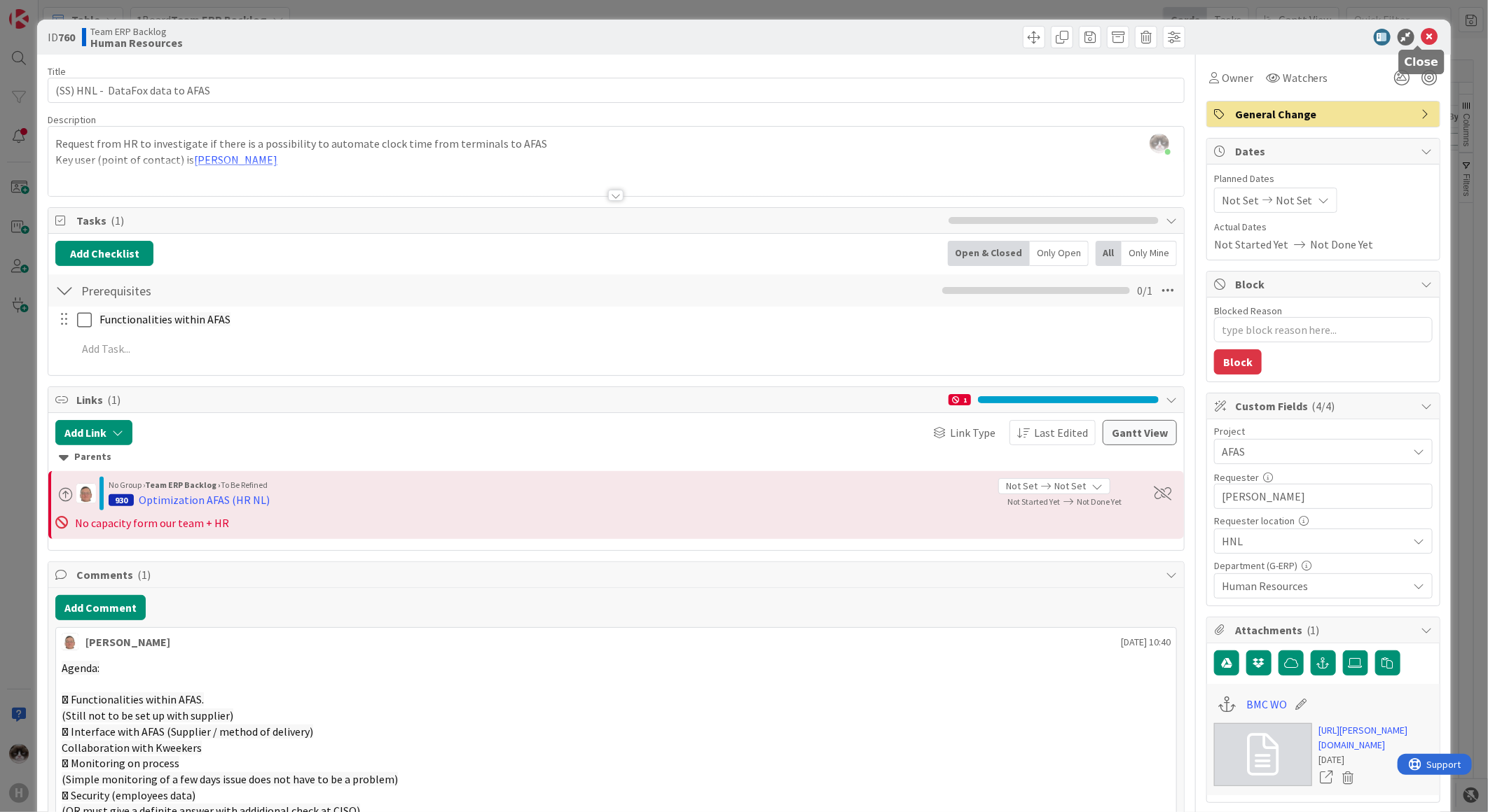
click at [1422, 38] on icon at bounding box center [1430, 37] width 17 height 17
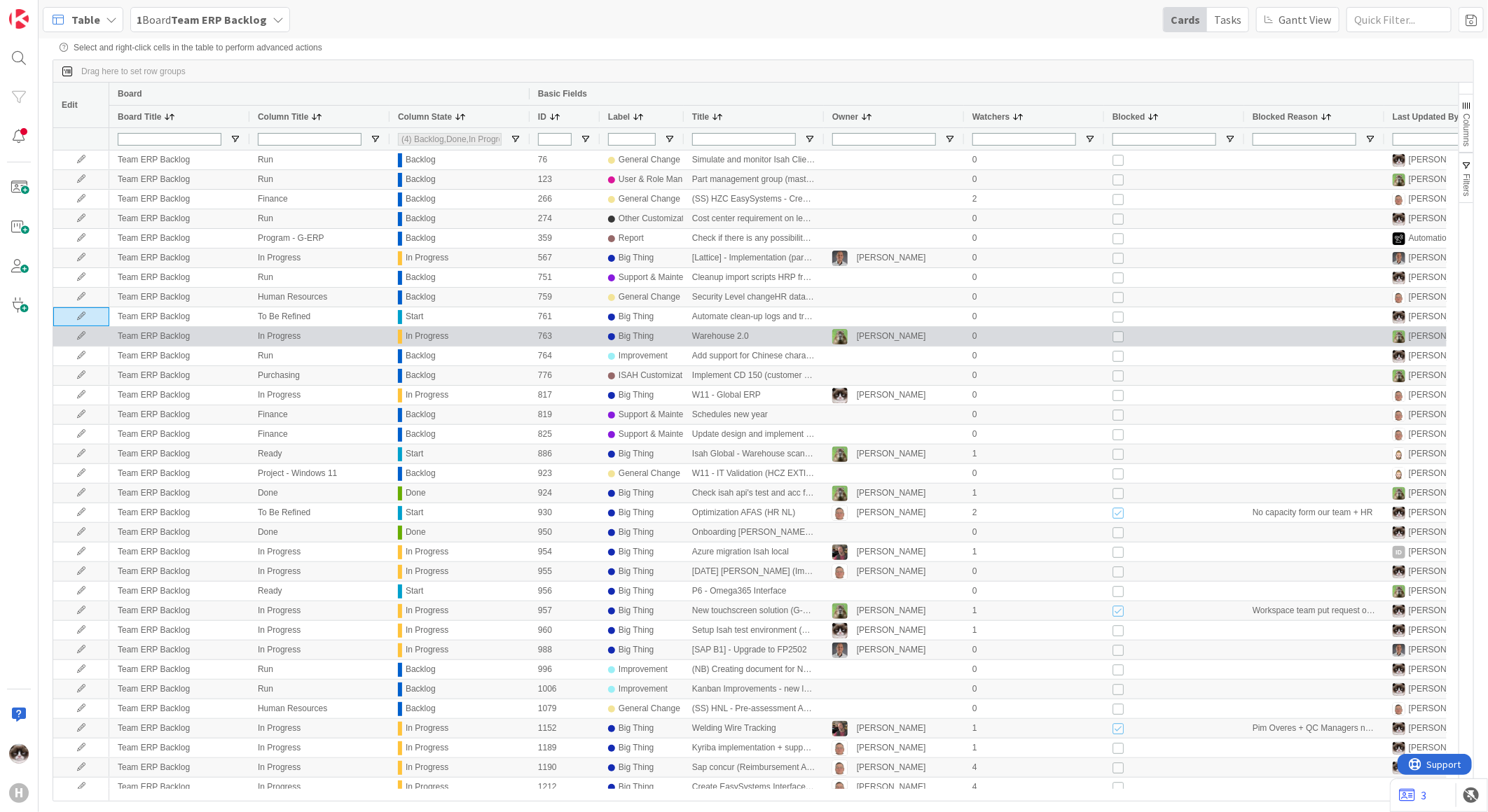
click at [85, 340] on icon at bounding box center [82, 336] width 21 height 8
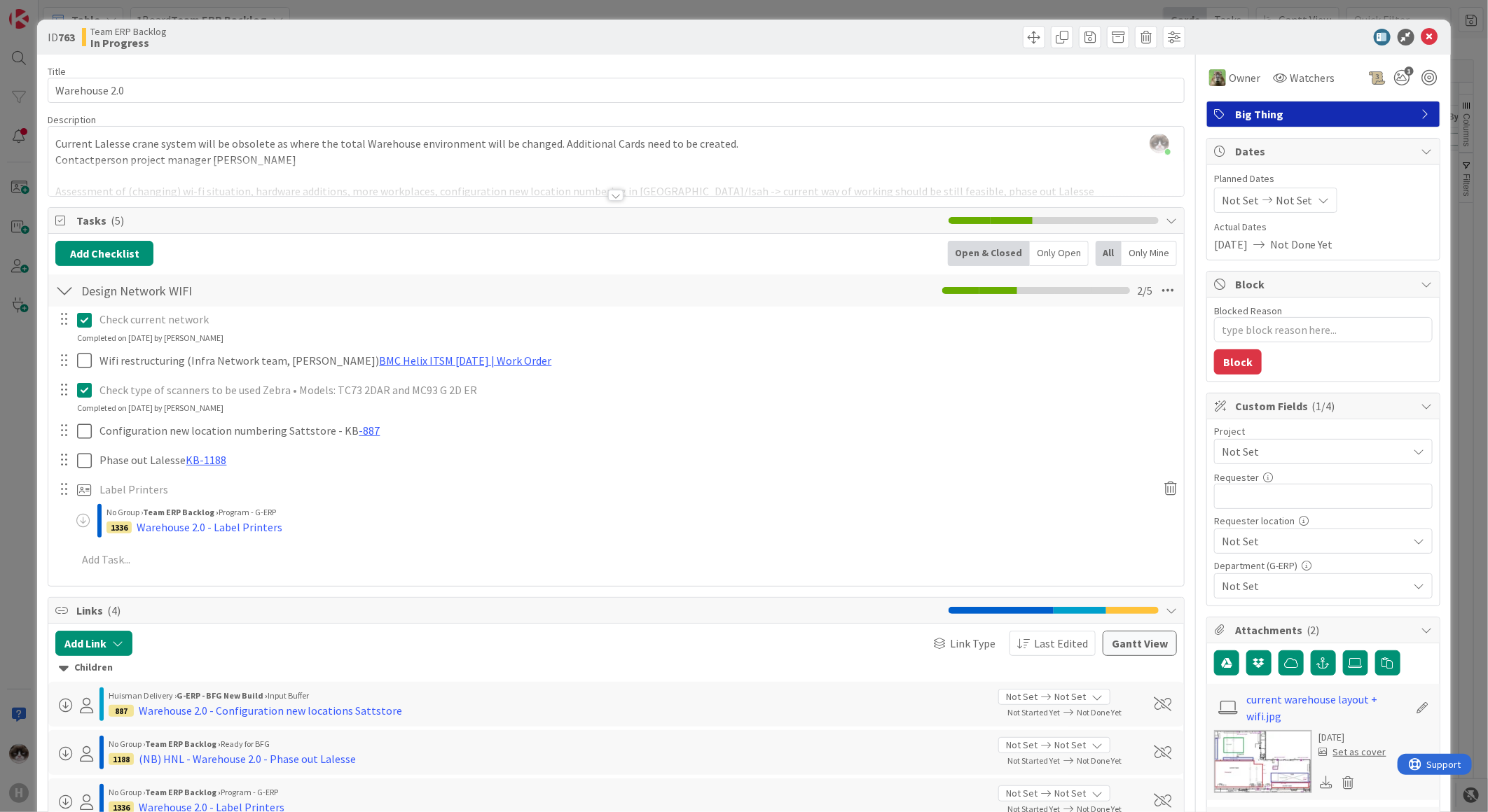
click at [609, 195] on div at bounding box center [615, 195] width 15 height 11
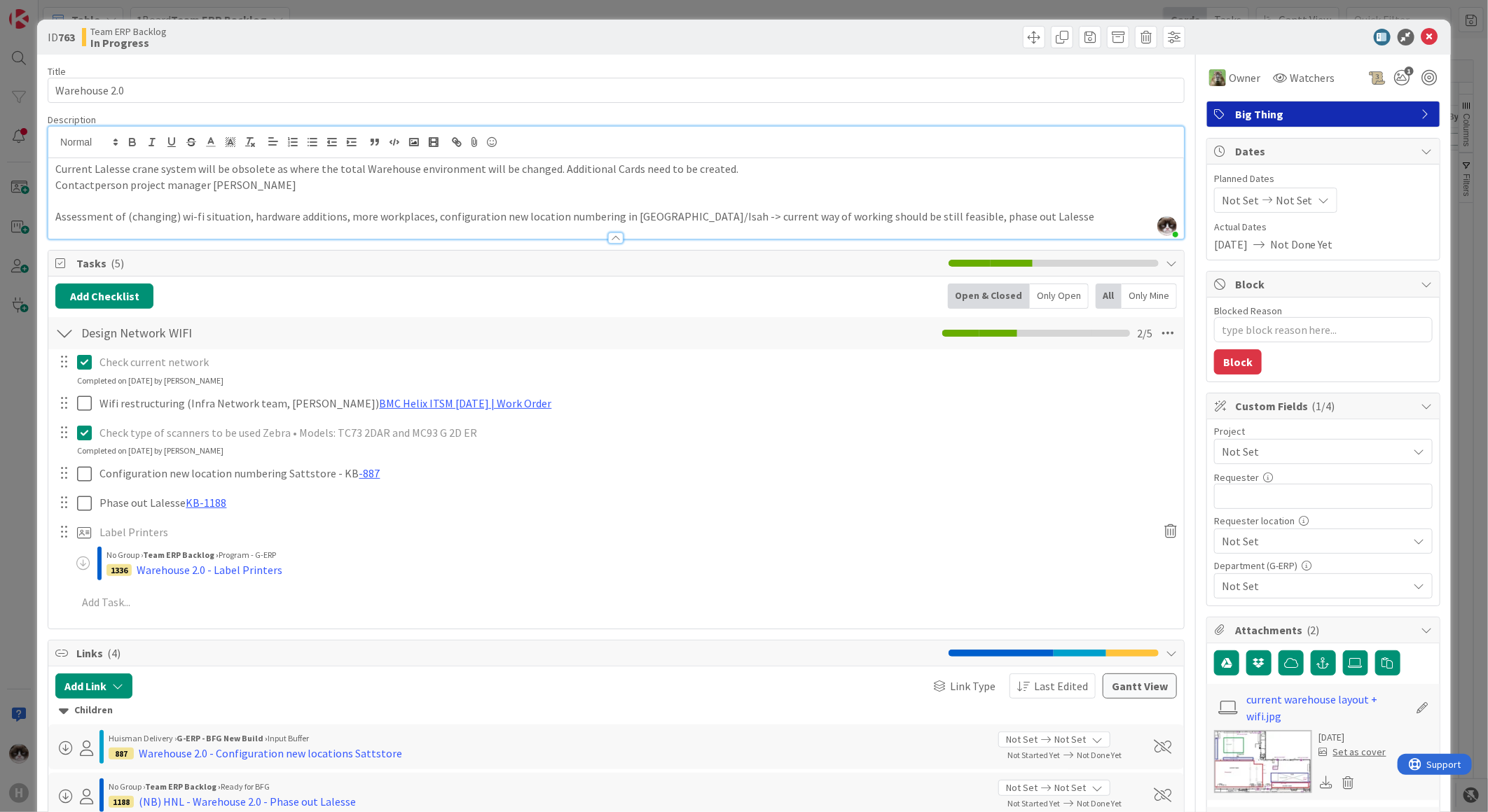
click at [1237, 449] on span "Not Set" at bounding box center [1311, 451] width 180 height 20
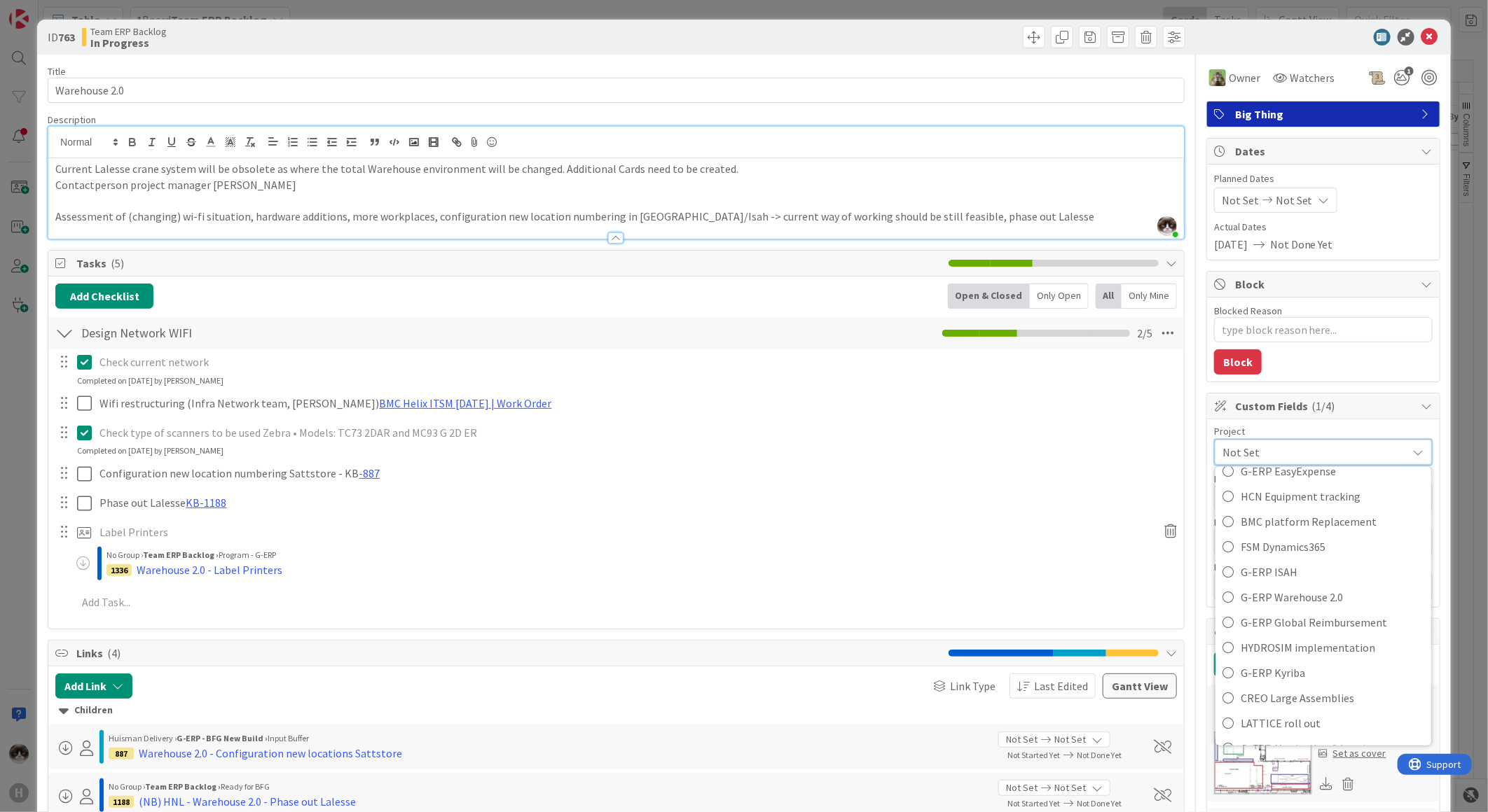
scroll to position [544, 0]
click at [1339, 592] on span "G-ERP Warehouse 2.0" at bounding box center [1332, 597] width 183 height 21
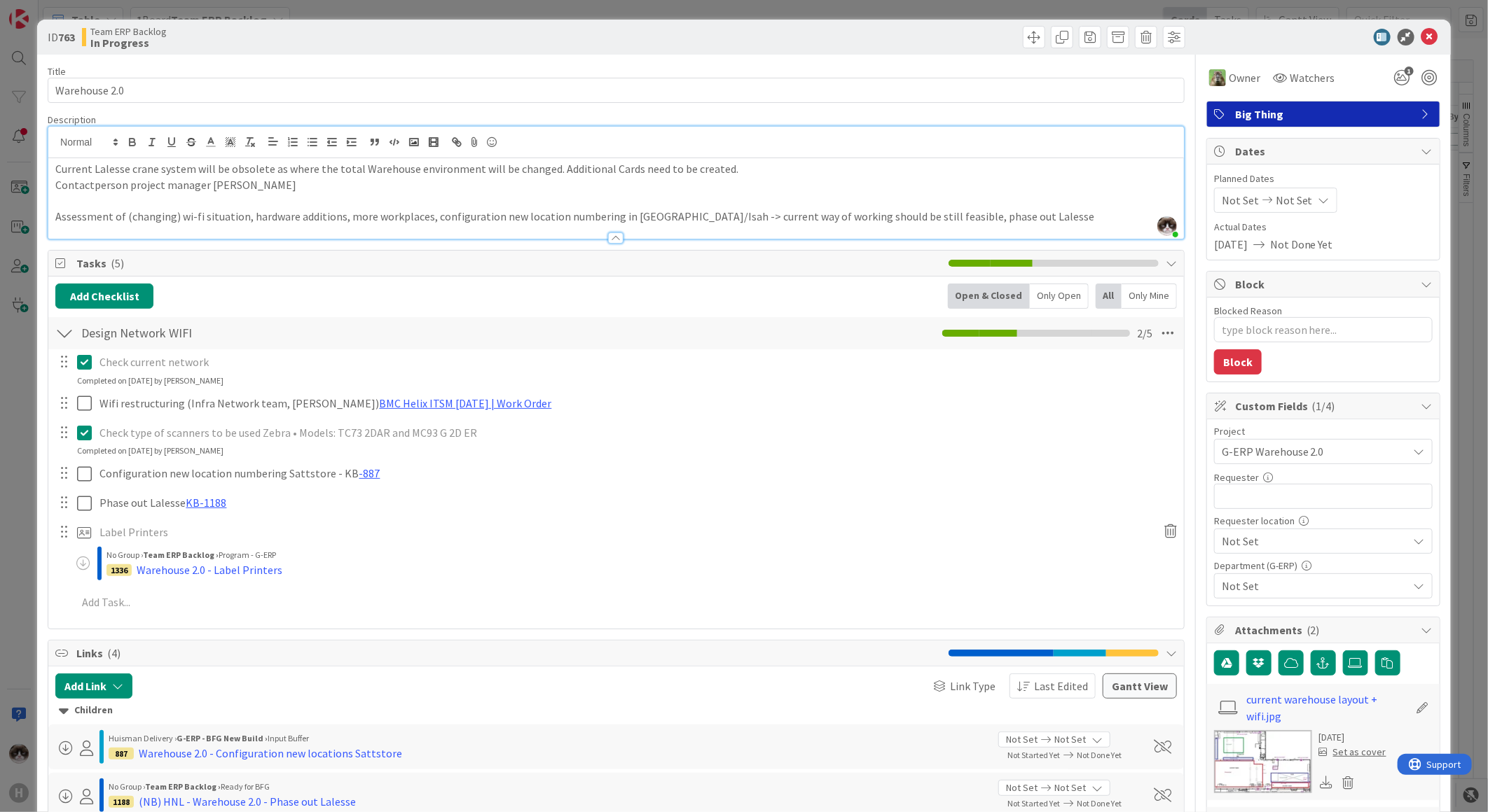
type textarea "x"
click at [1285, 500] on input "text" at bounding box center [1323, 496] width 218 height 25
type input "Marc Spr"
type textarea "x"
type input "Marc Spro"
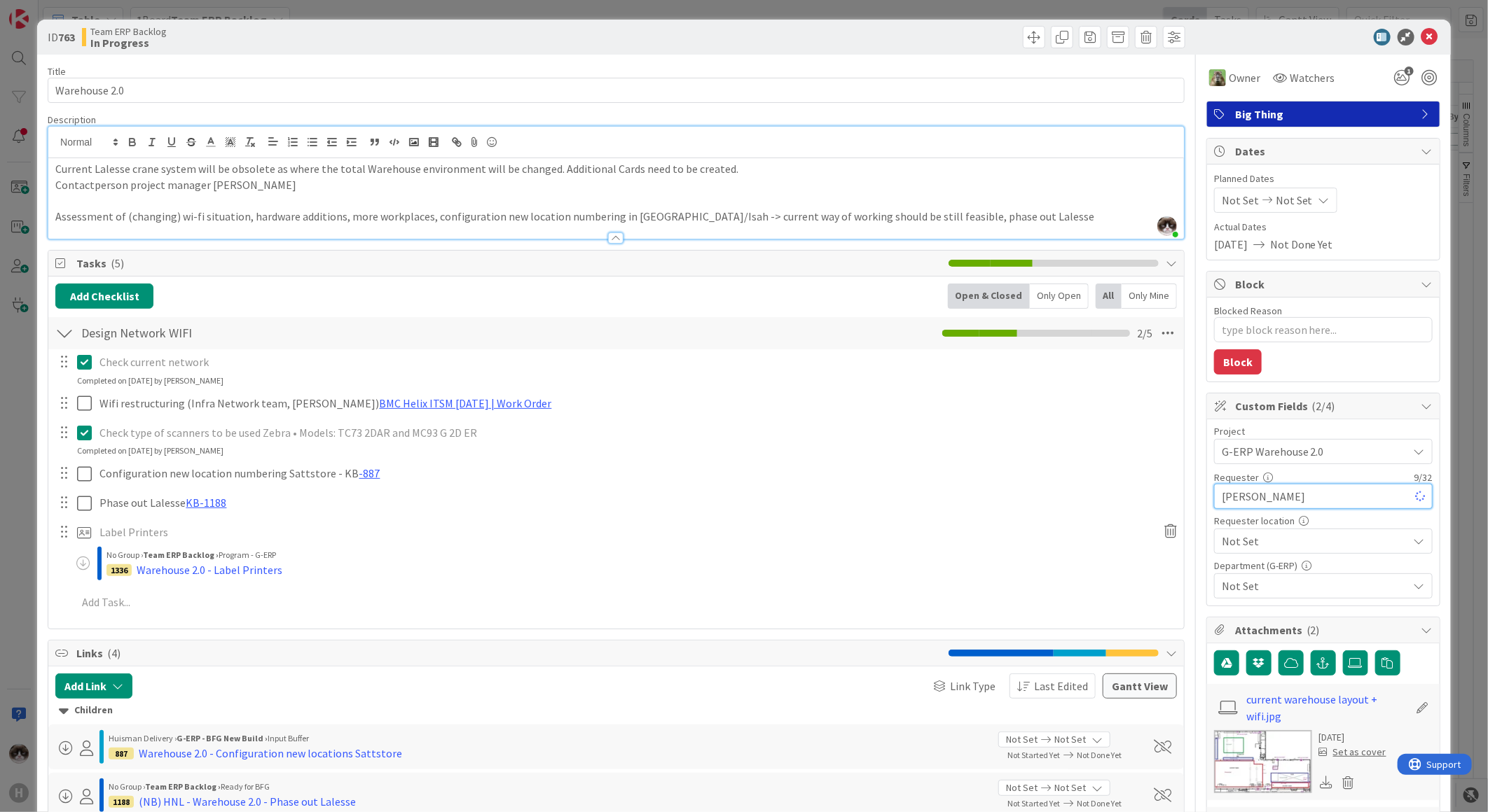
type textarea "x"
type input "Marc Sprong"
type textarea "x"
type input "Marc Sprong"
click at [1286, 461] on span "Not Set" at bounding box center [1311, 451] width 180 height 20
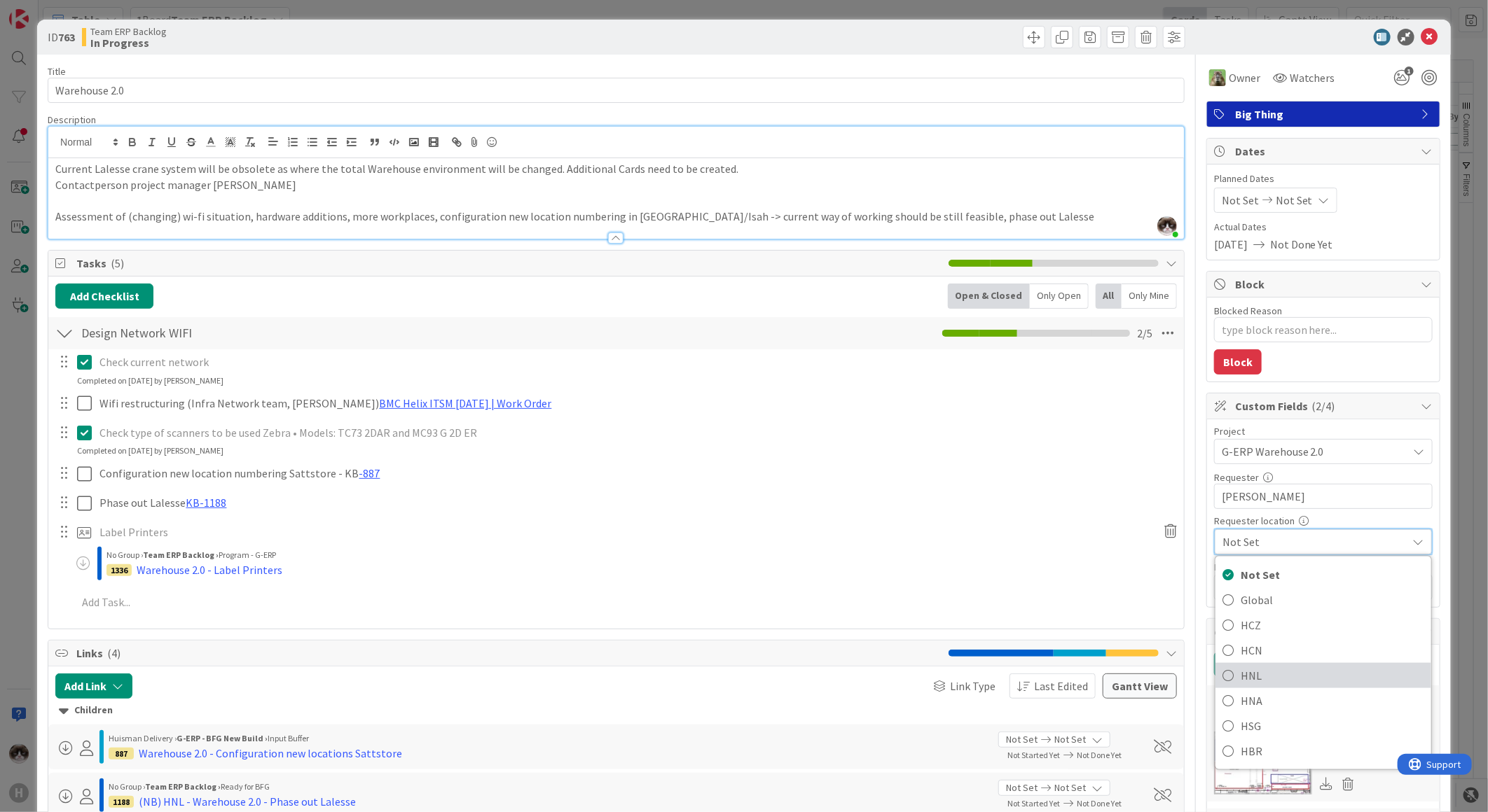
click at [1268, 669] on span "HNL" at bounding box center [1332, 675] width 183 height 21
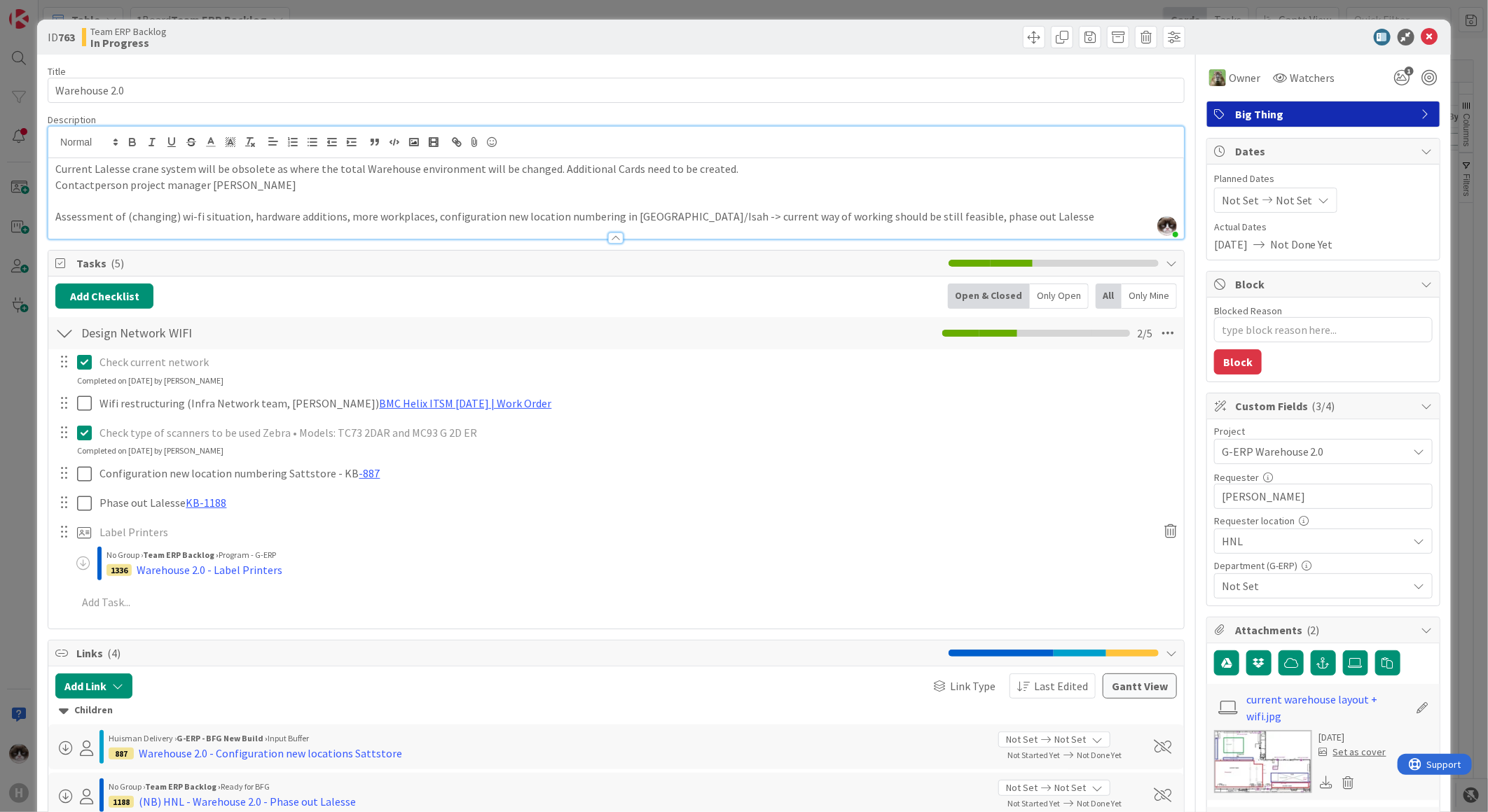
click at [1298, 582] on span "Not Set" at bounding box center [1314, 586] width 186 height 17
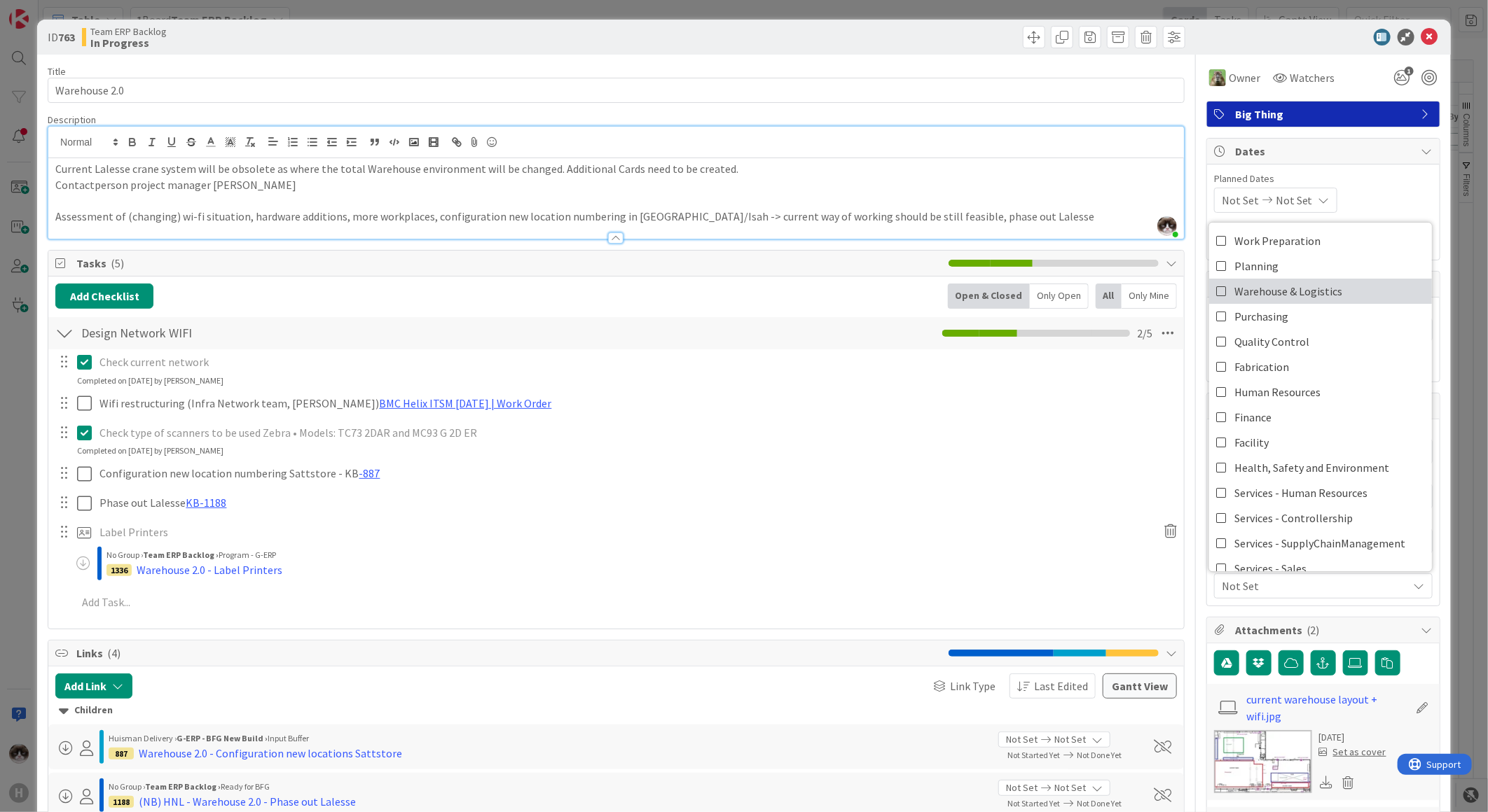
click at [1317, 302] on span "Warehouse & Logistics" at bounding box center [1288, 291] width 108 height 21
click at [1262, 593] on span "Warehouse & Logistics" at bounding box center [1314, 586] width 186 height 17
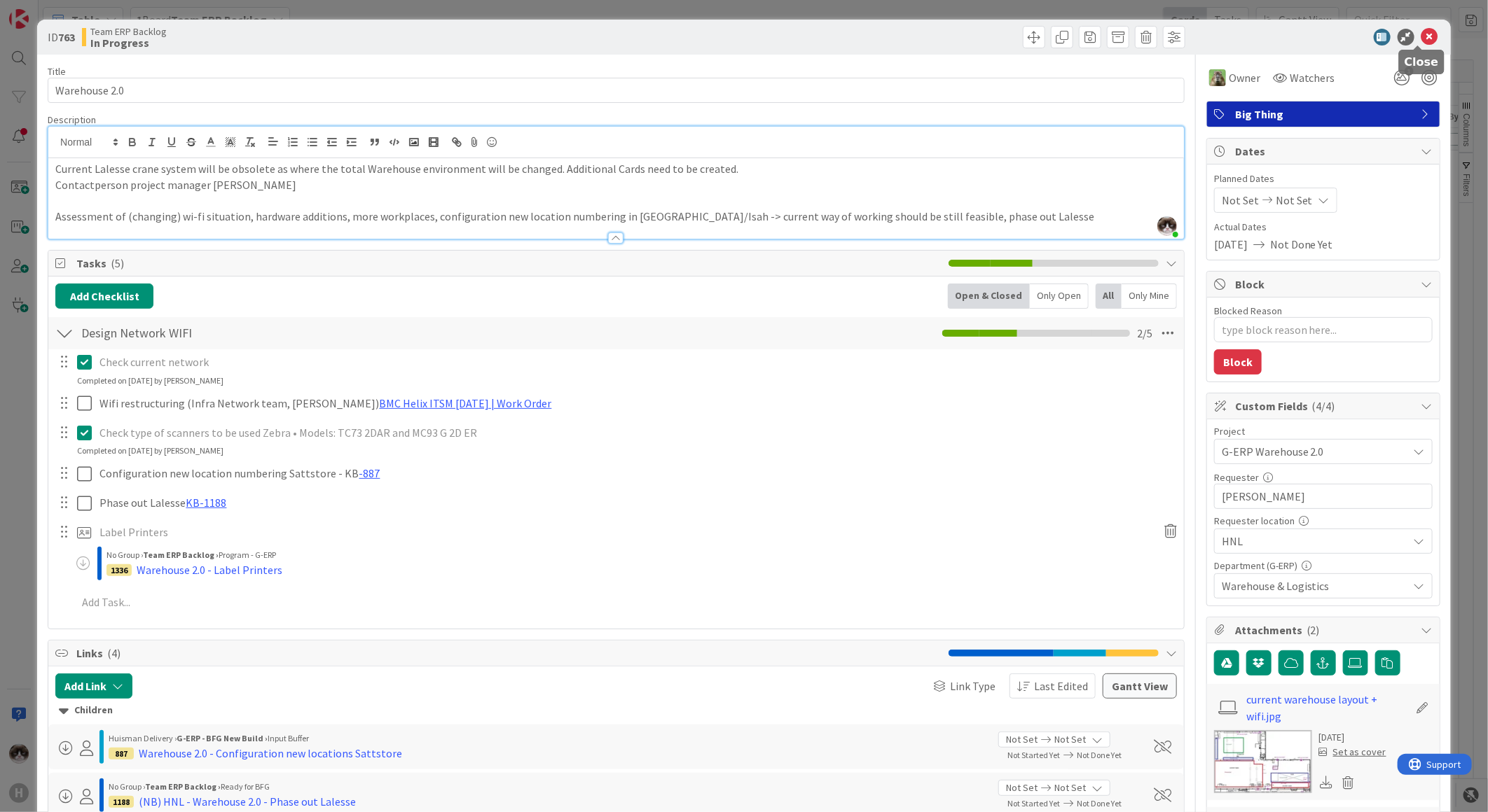
click at [1422, 40] on icon at bounding box center [1430, 37] width 17 height 17
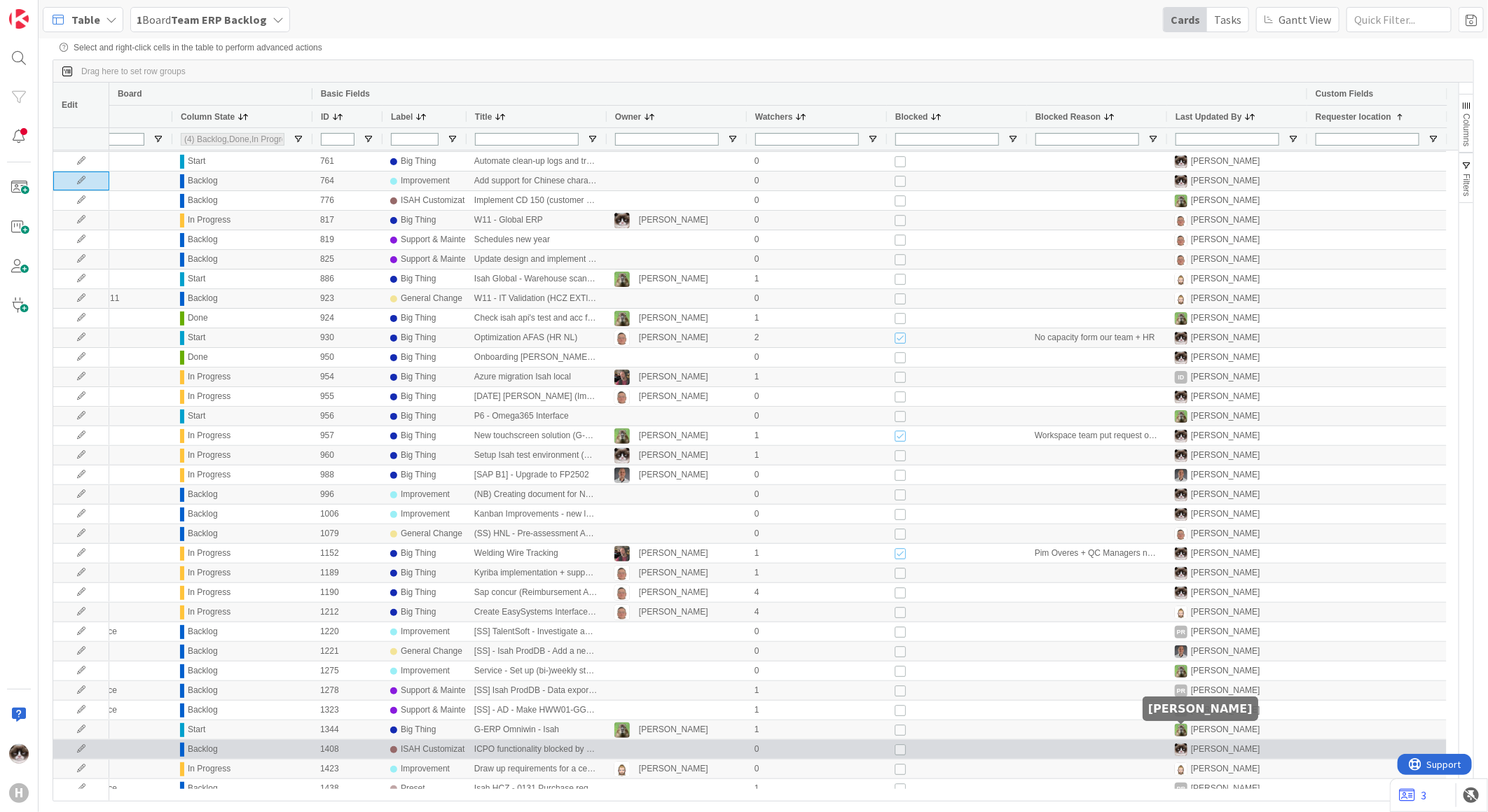
scroll to position [5, 0]
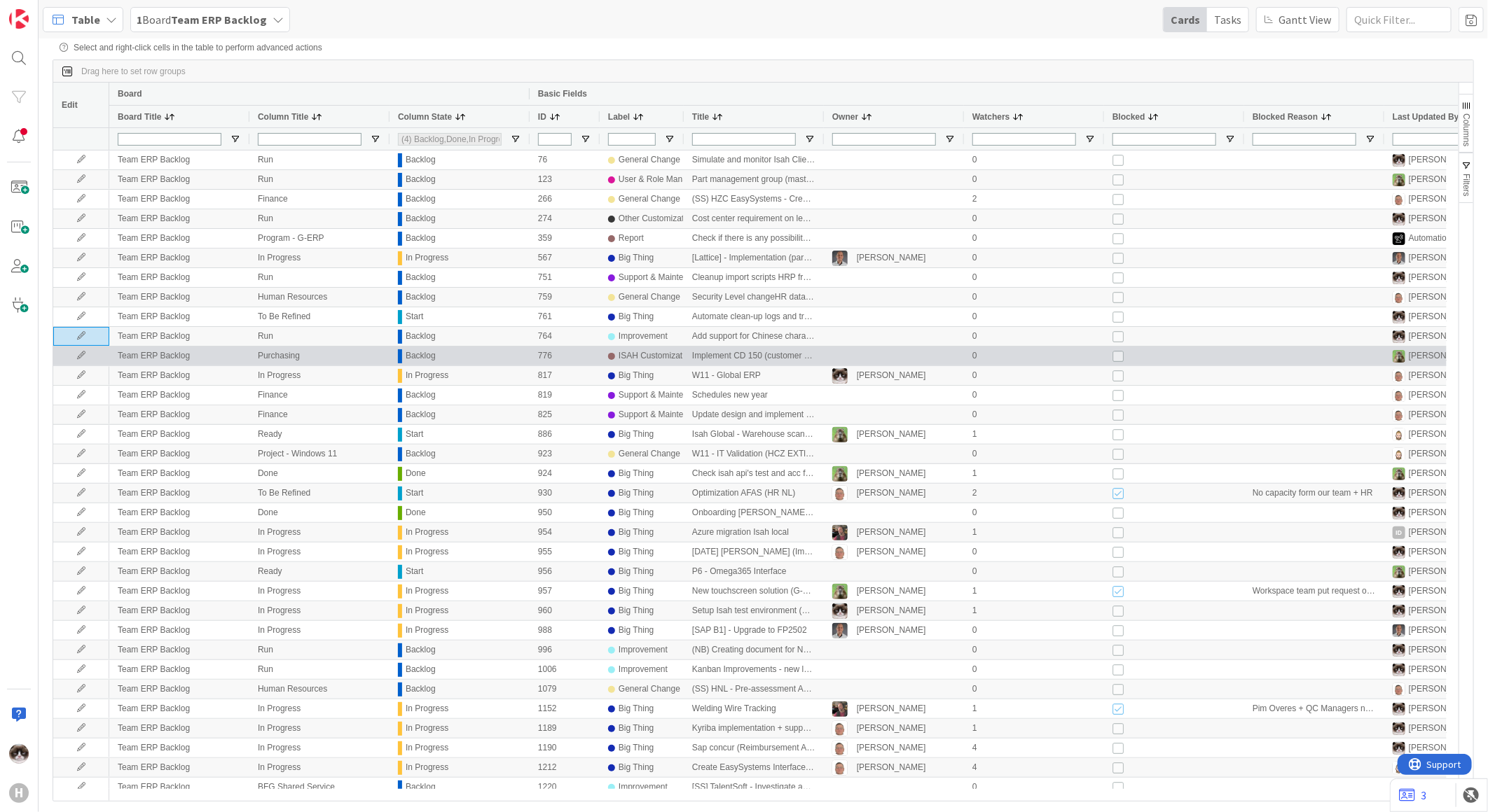
click at [77, 354] on icon at bounding box center [82, 355] width 21 height 8
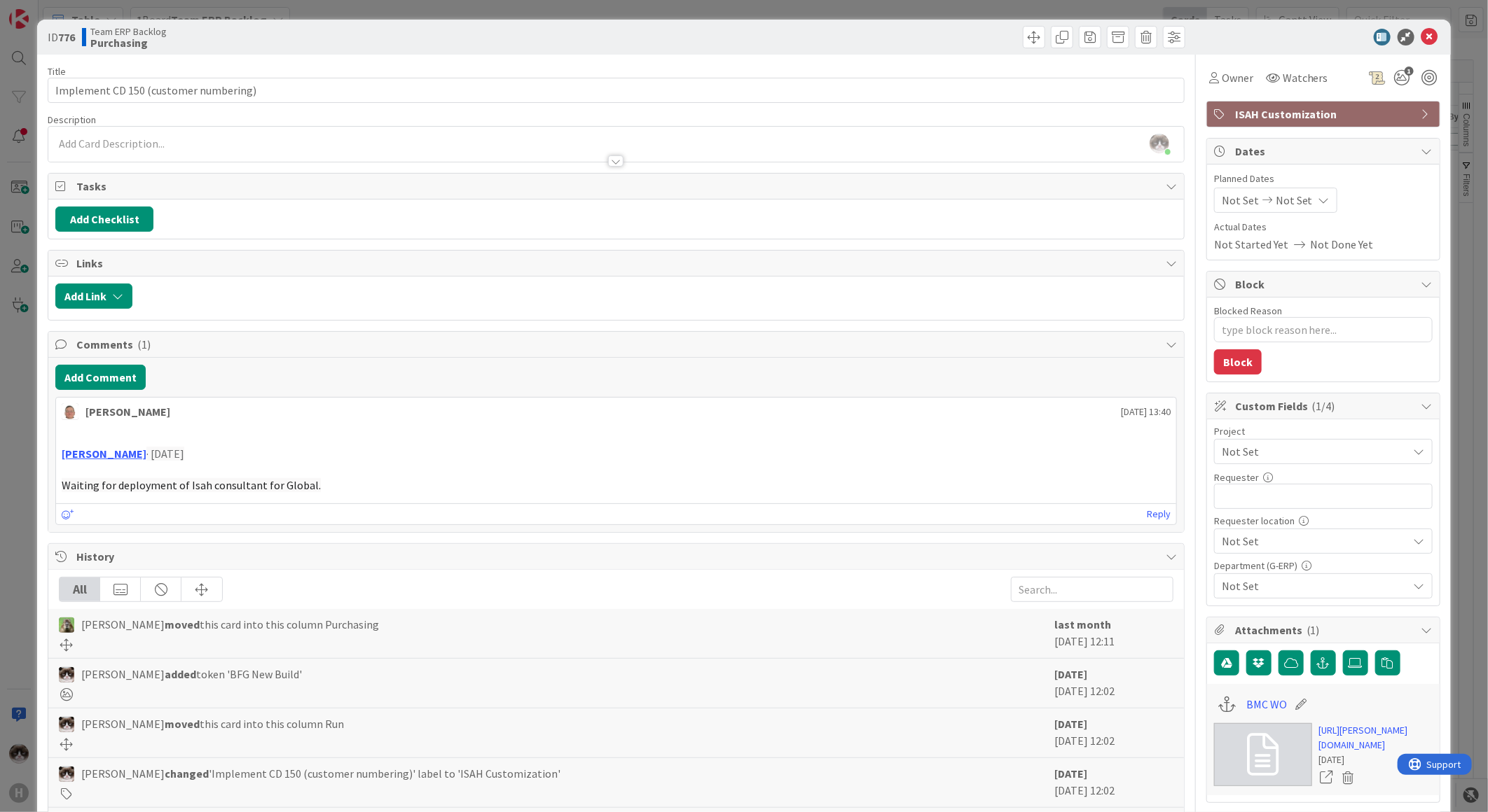
click at [611, 157] on div at bounding box center [615, 161] width 15 height 11
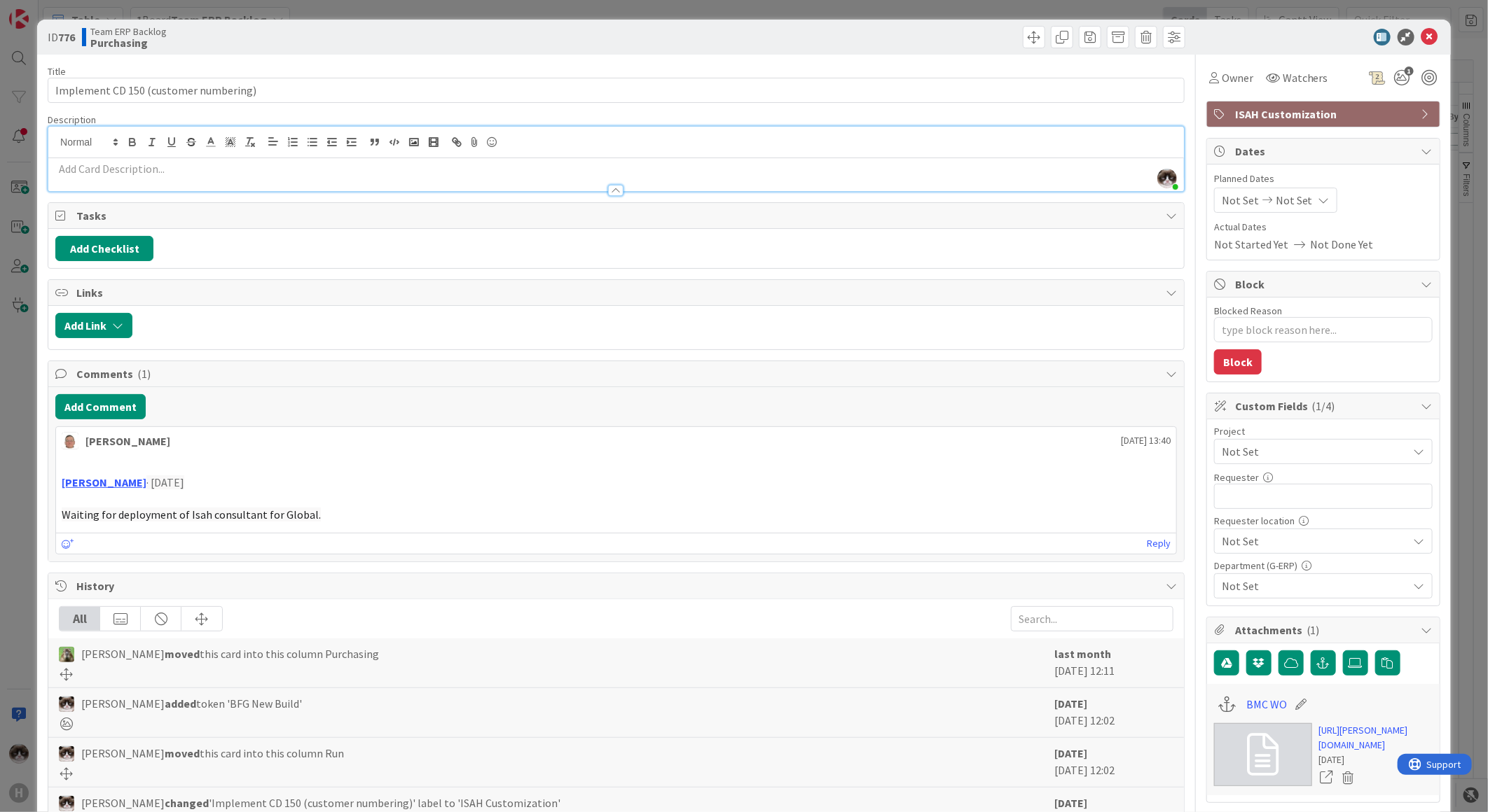
click at [1246, 447] on span "Not Set" at bounding box center [1311, 451] width 180 height 20
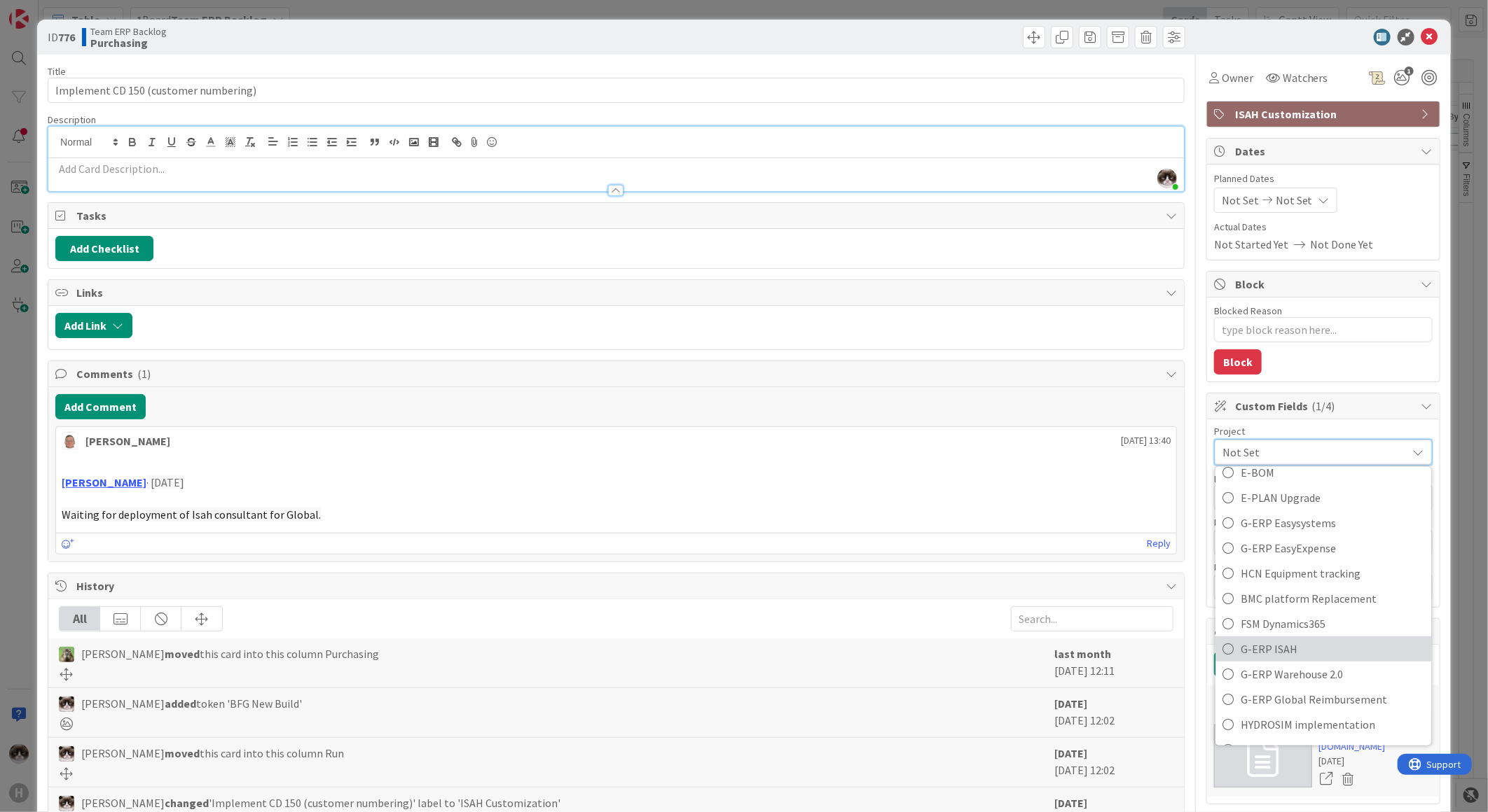
click at [1299, 647] on span "G-ERP ISAH" at bounding box center [1332, 649] width 183 height 21
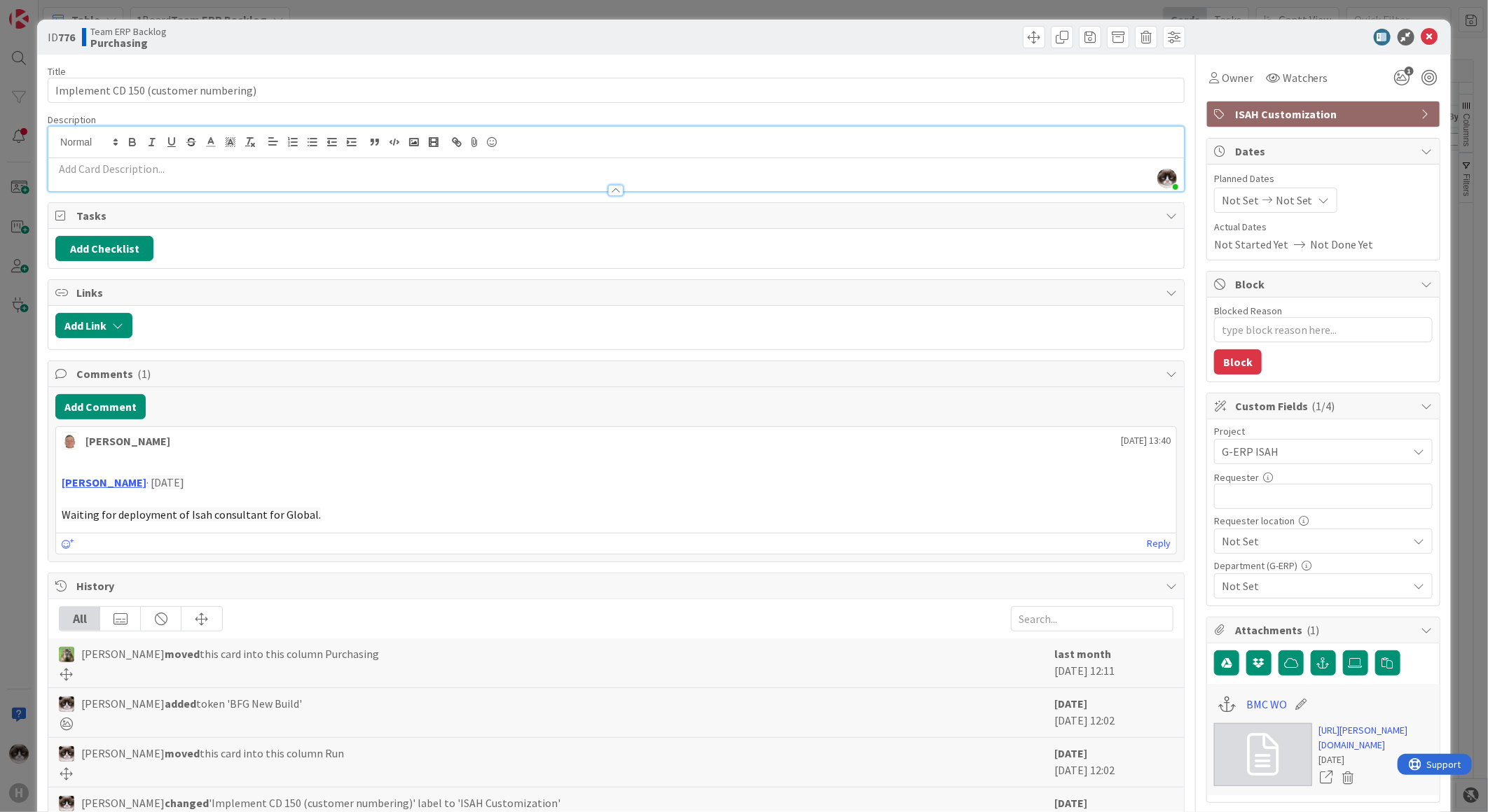
type textarea "x"
click at [1280, 494] on input "text" at bounding box center [1323, 496] width 218 height 25
type input "[PERSON_NAME]"
type textarea "x"
type input "[PERSON_NAME]"
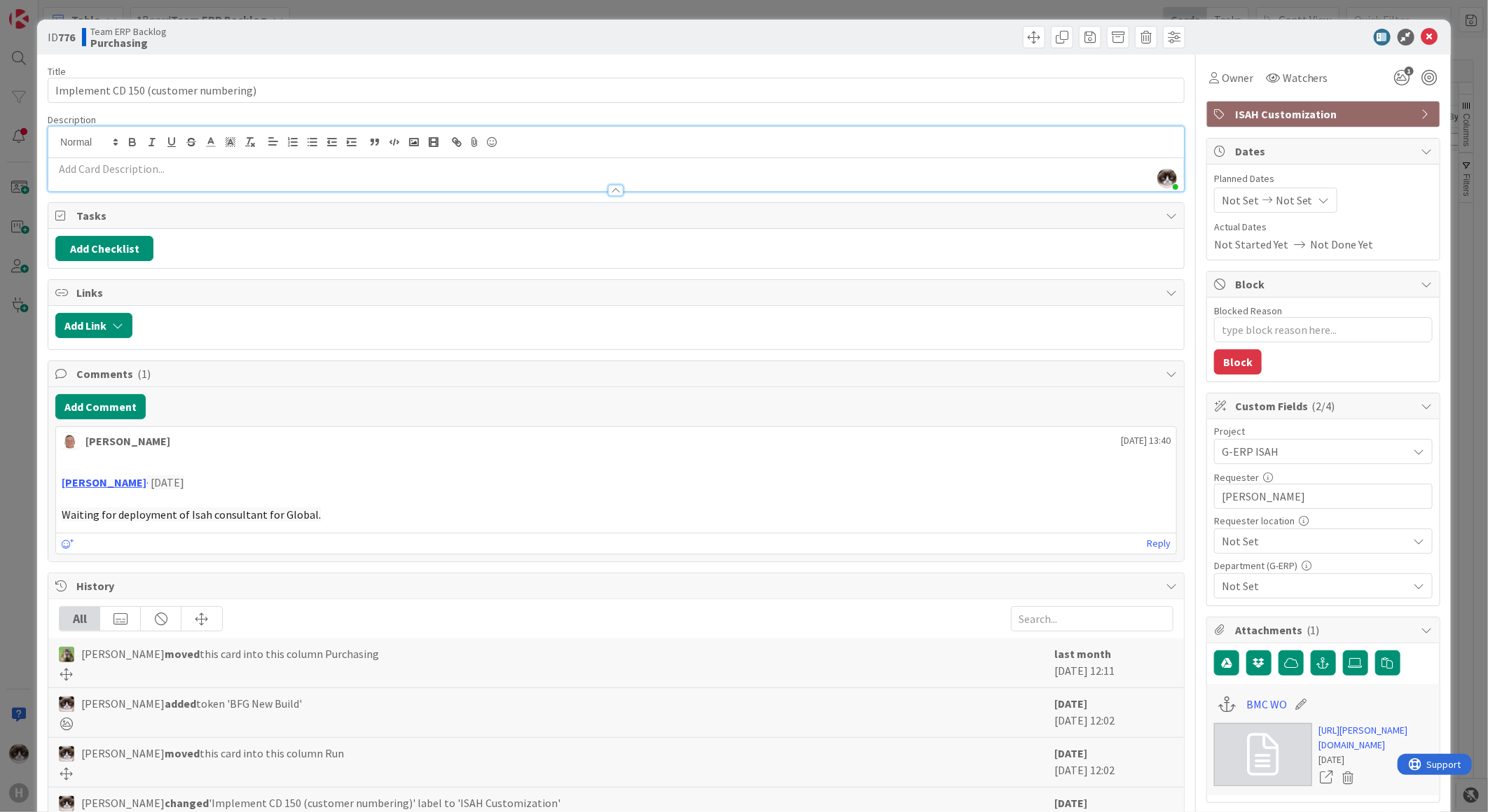
click at [1301, 461] on span "Not Set" at bounding box center [1311, 451] width 180 height 20
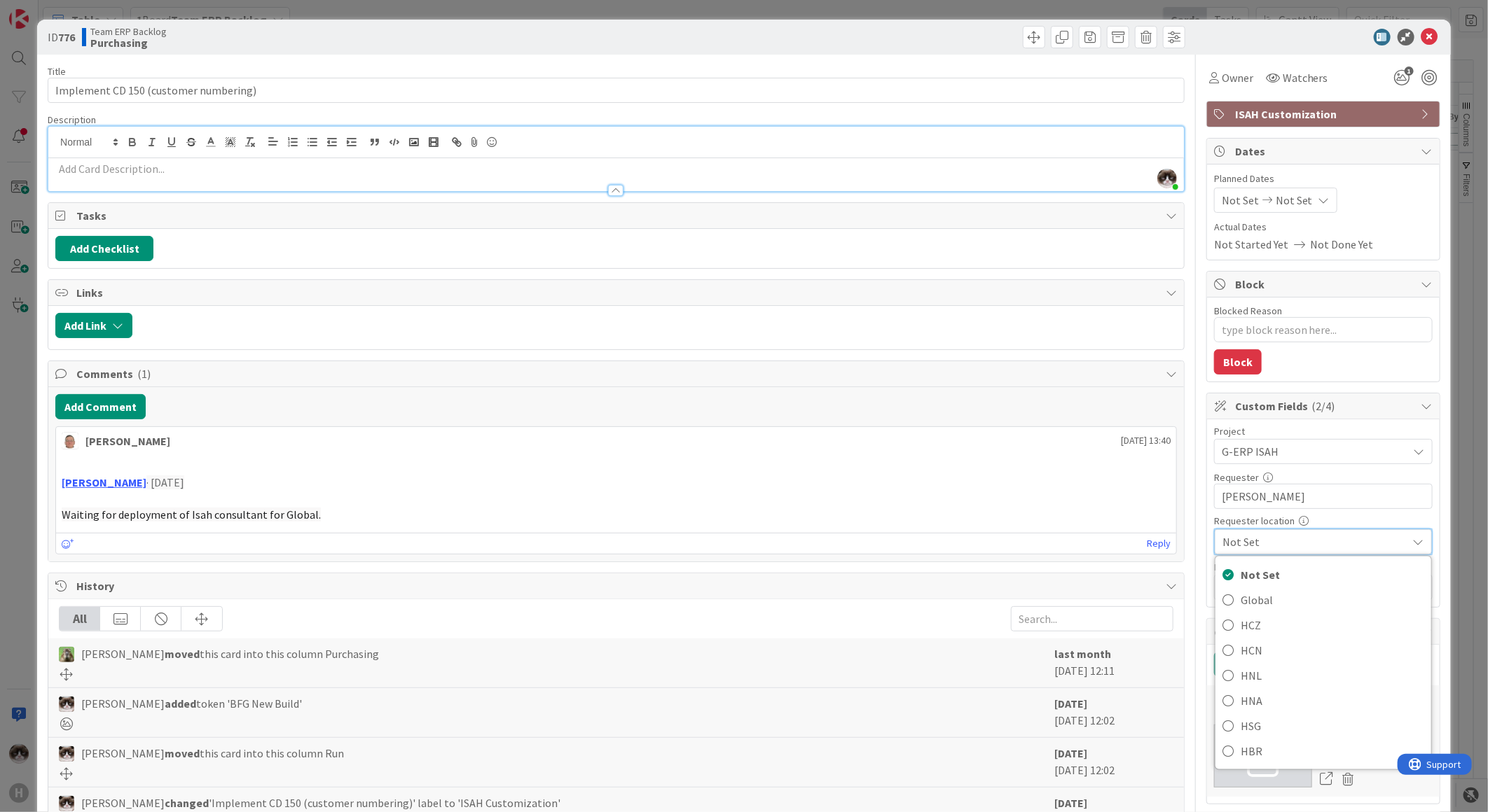
click at [1301, 541] on span "Not Set" at bounding box center [1311, 542] width 178 height 20
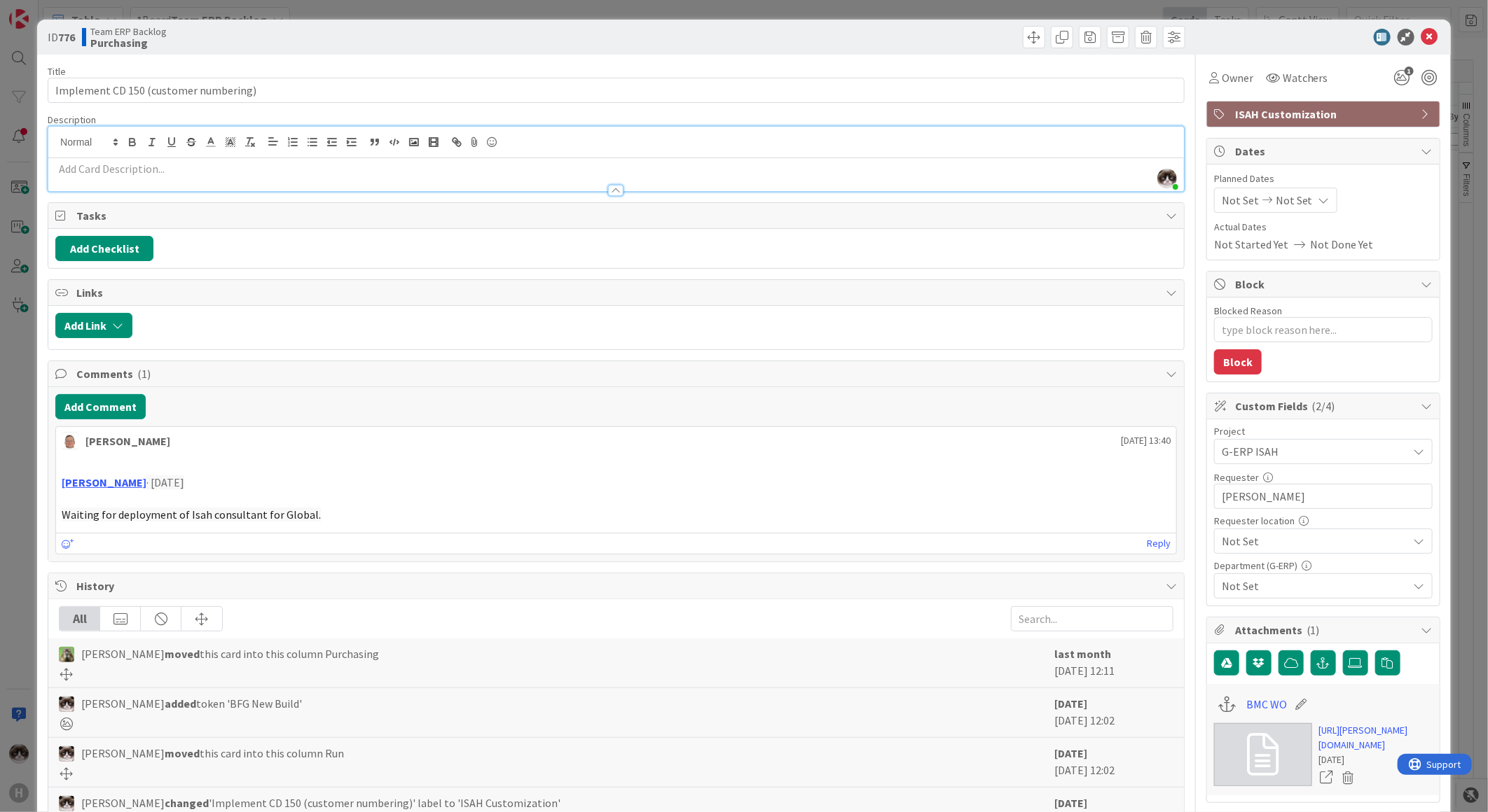
click at [1301, 461] on span "Not Set" at bounding box center [1311, 451] width 180 height 20
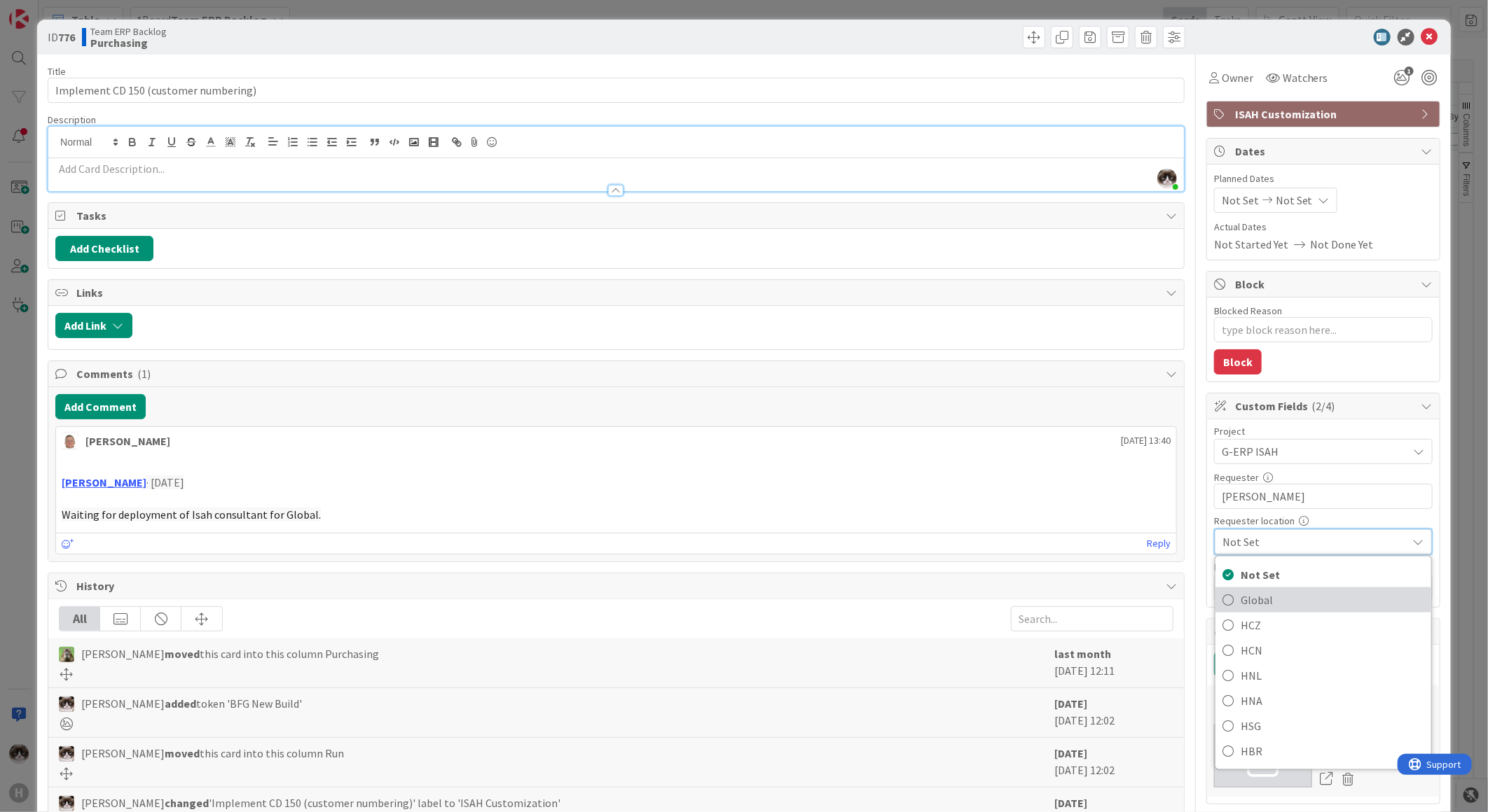
click at [1283, 598] on span "Global" at bounding box center [1332, 600] width 183 height 21
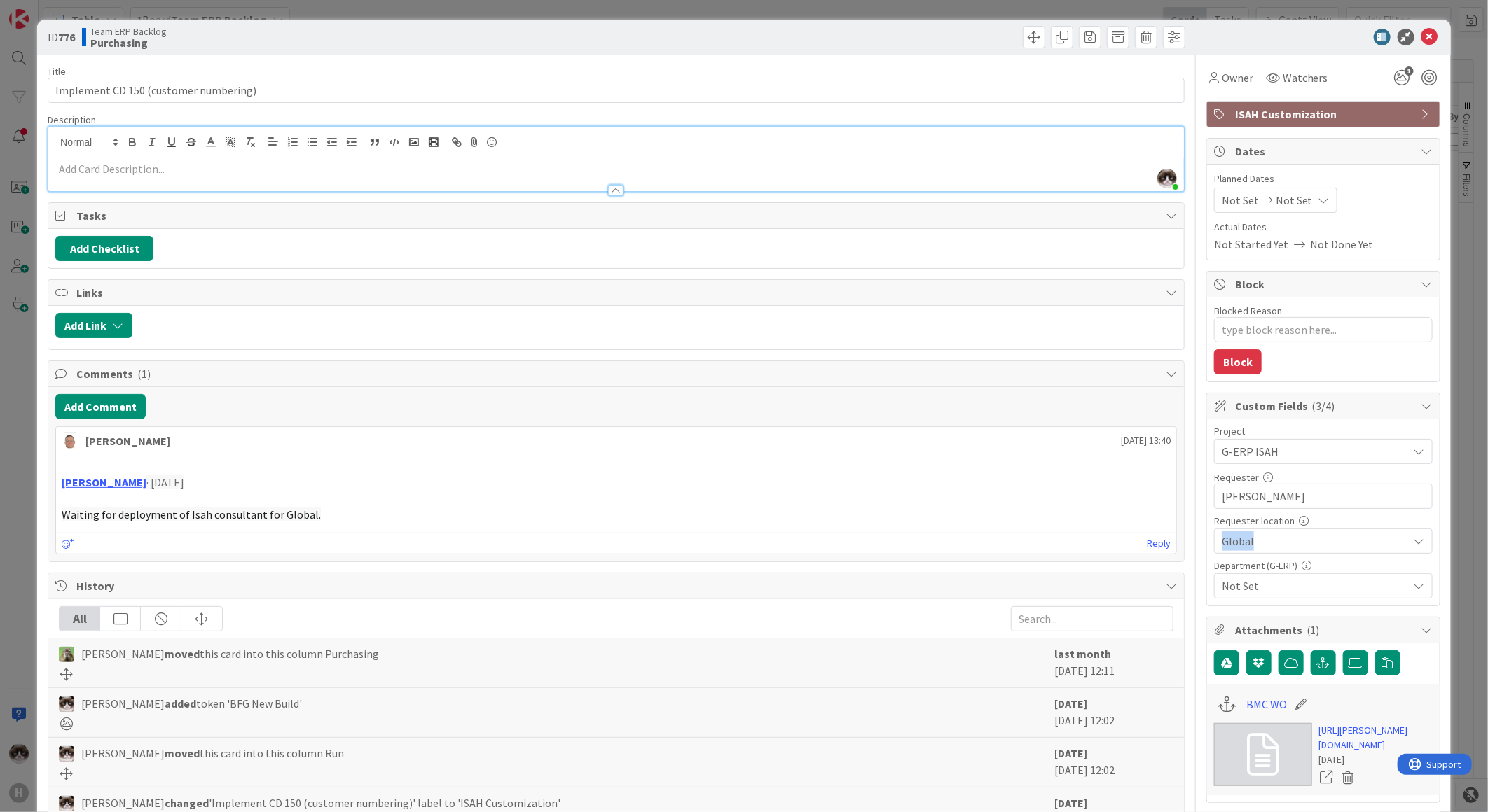
click at [1348, 461] on span "Global" at bounding box center [1311, 451] width 180 height 20
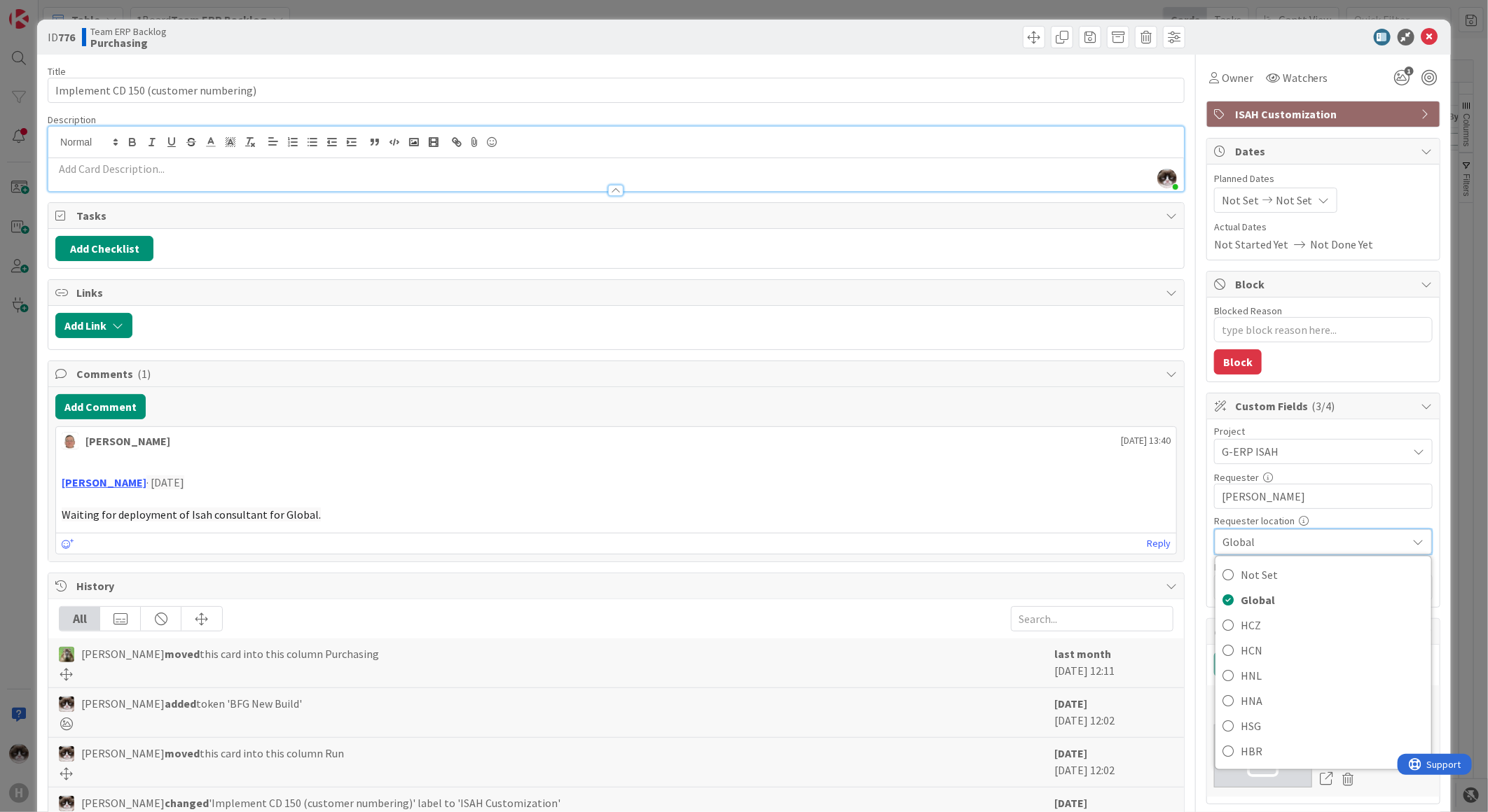
click at [1348, 541] on span "Global" at bounding box center [1311, 542] width 178 height 20
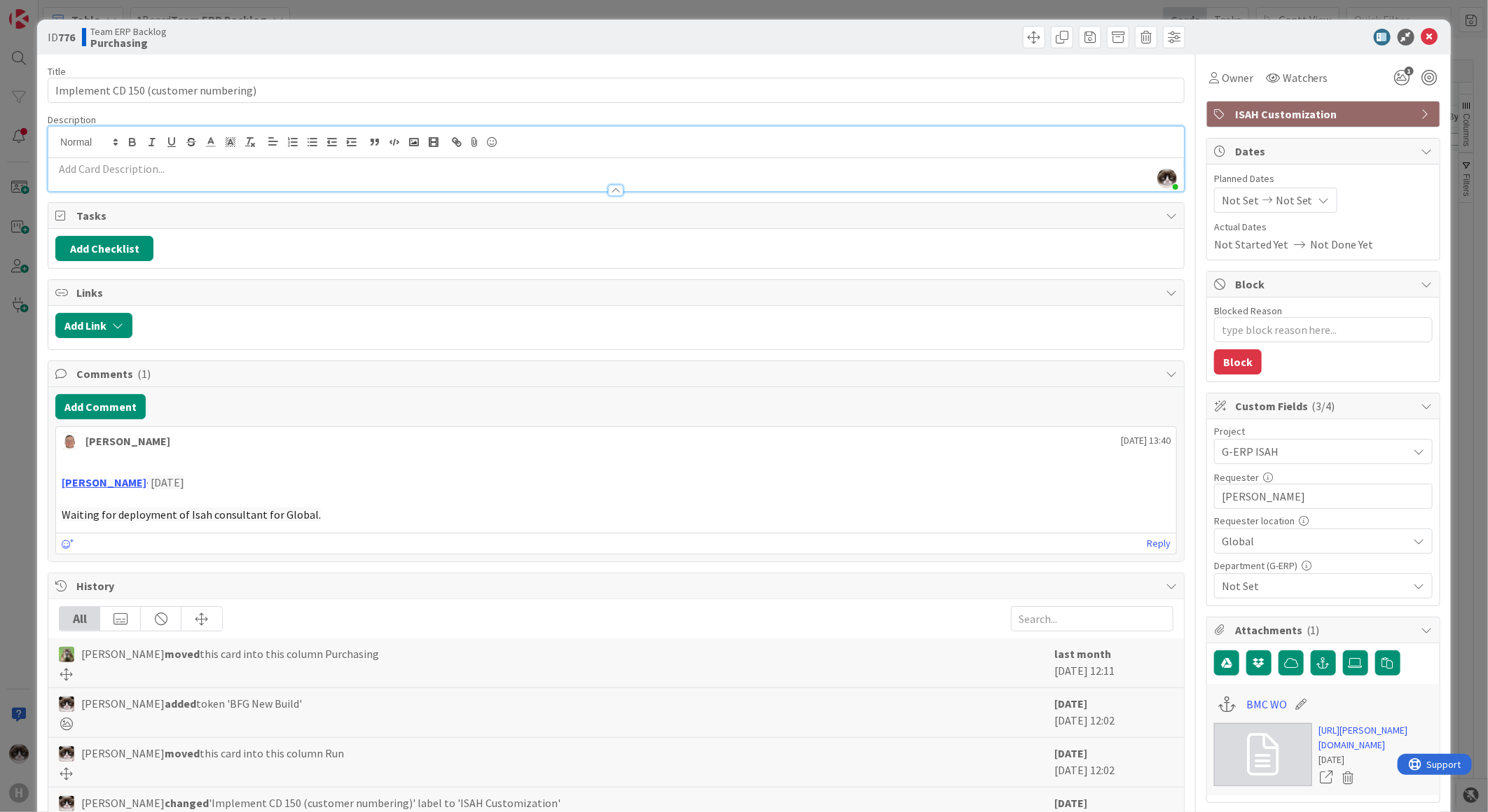
click at [1315, 587] on span "Not Set" at bounding box center [1314, 586] width 186 height 17
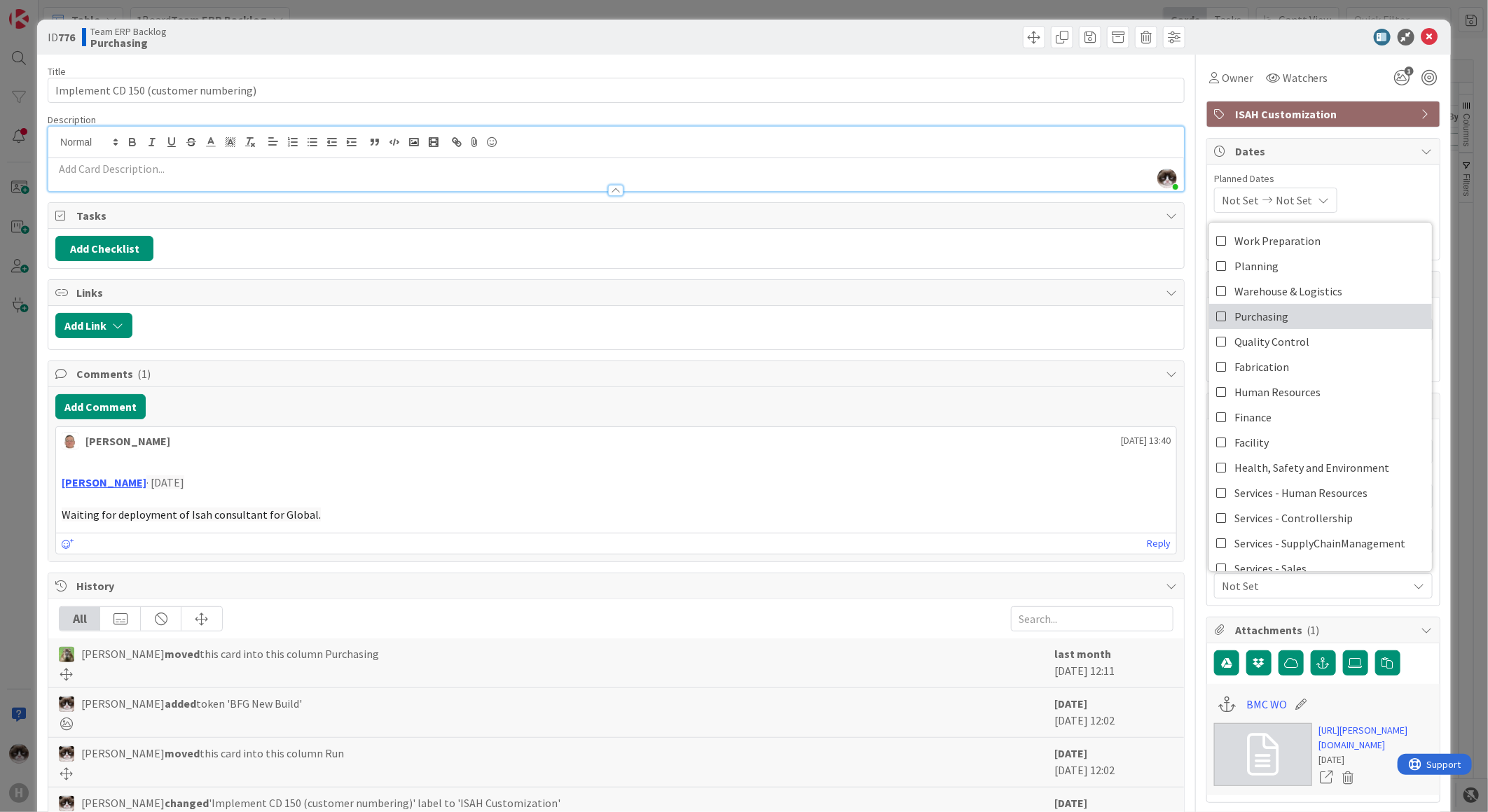
click at [1292, 310] on link "Purchasing" at bounding box center [1320, 316] width 223 height 25
click at [1251, 585] on span "Purchasing" at bounding box center [1314, 586] width 186 height 17
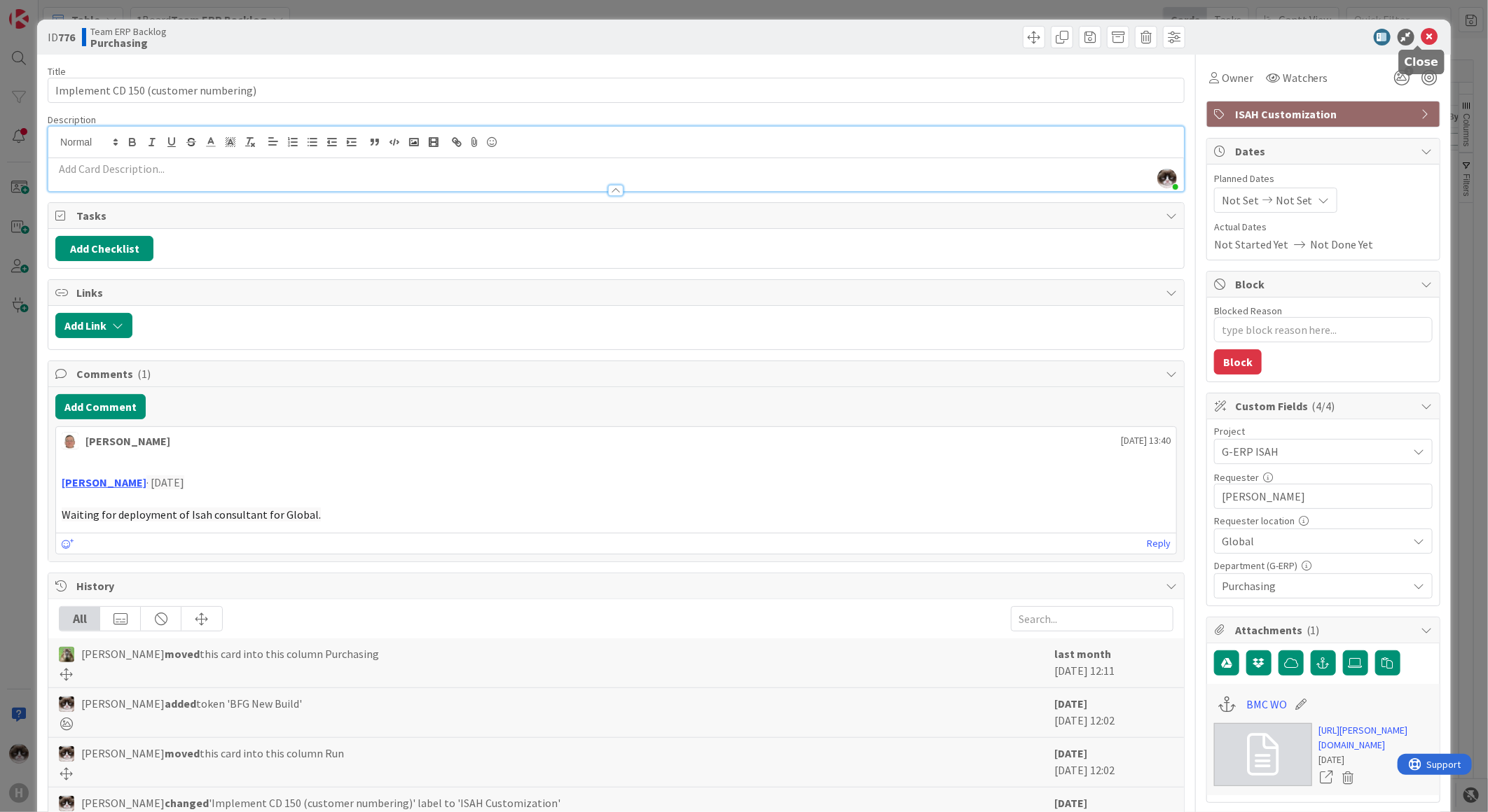
click at [1422, 31] on icon at bounding box center [1430, 37] width 17 height 17
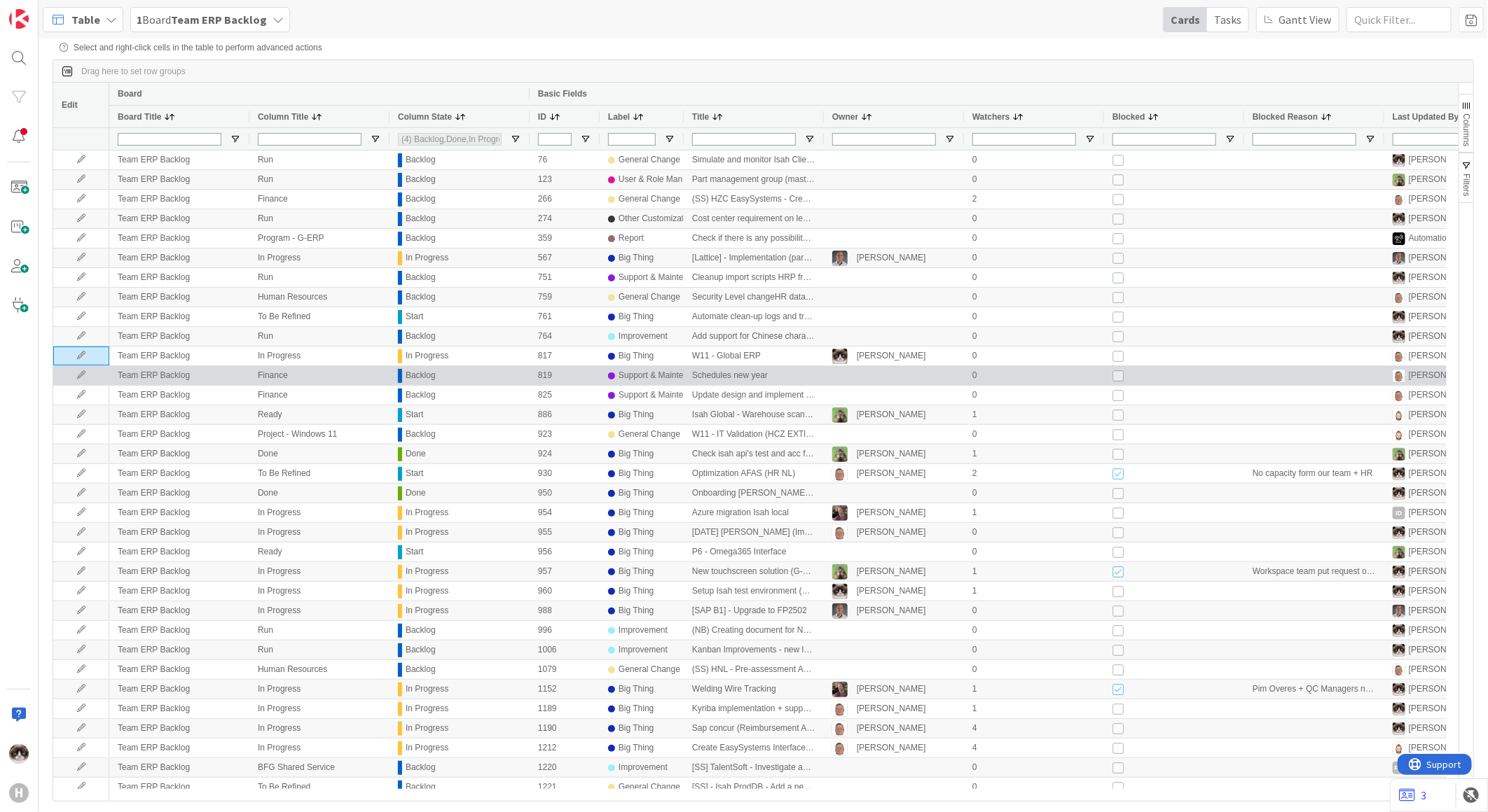
click at [88, 377] on icon at bounding box center [82, 375] width 21 height 8
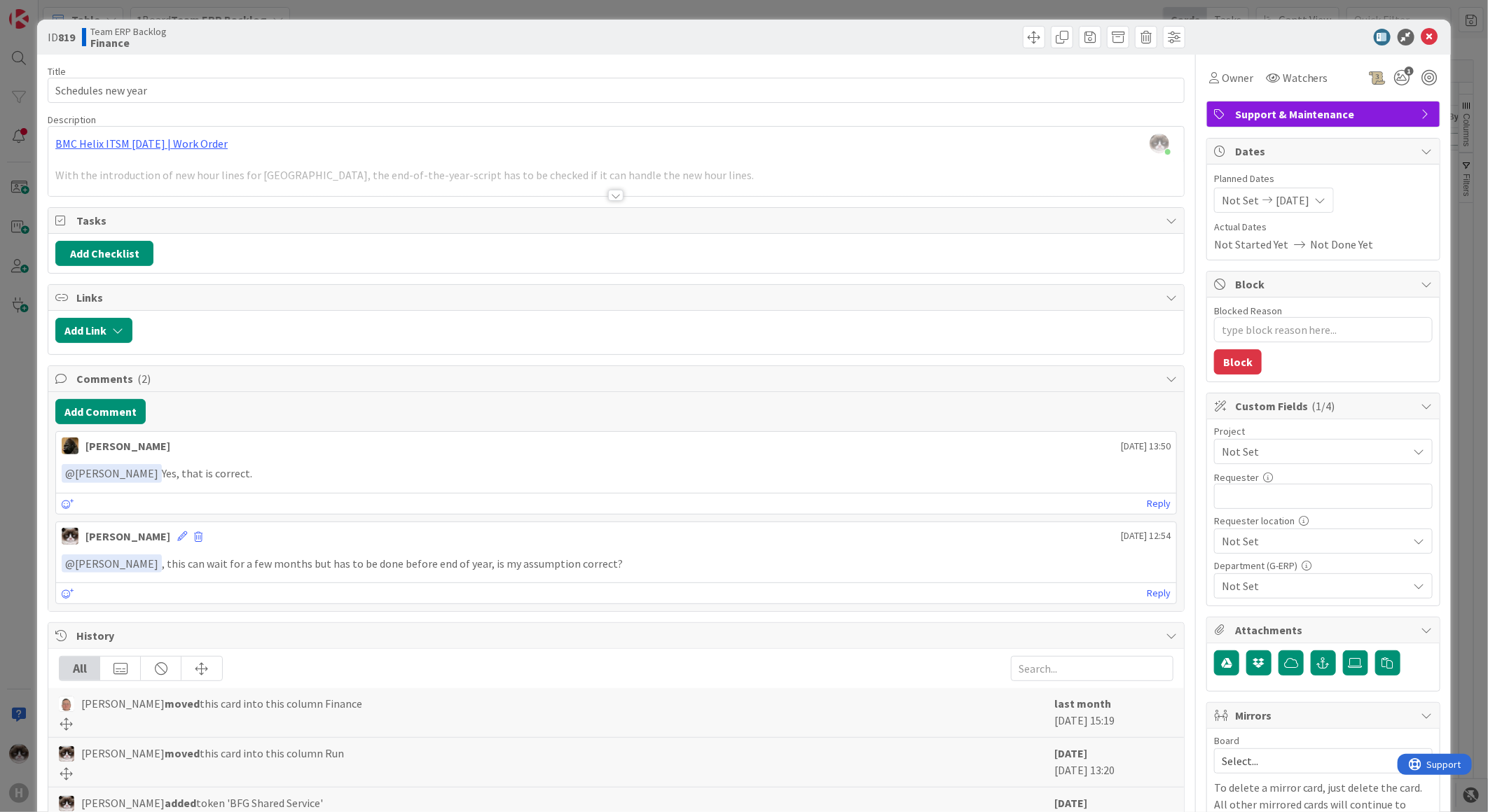
click at [1296, 441] on div "Not Set" at bounding box center [1323, 451] width 218 height 25
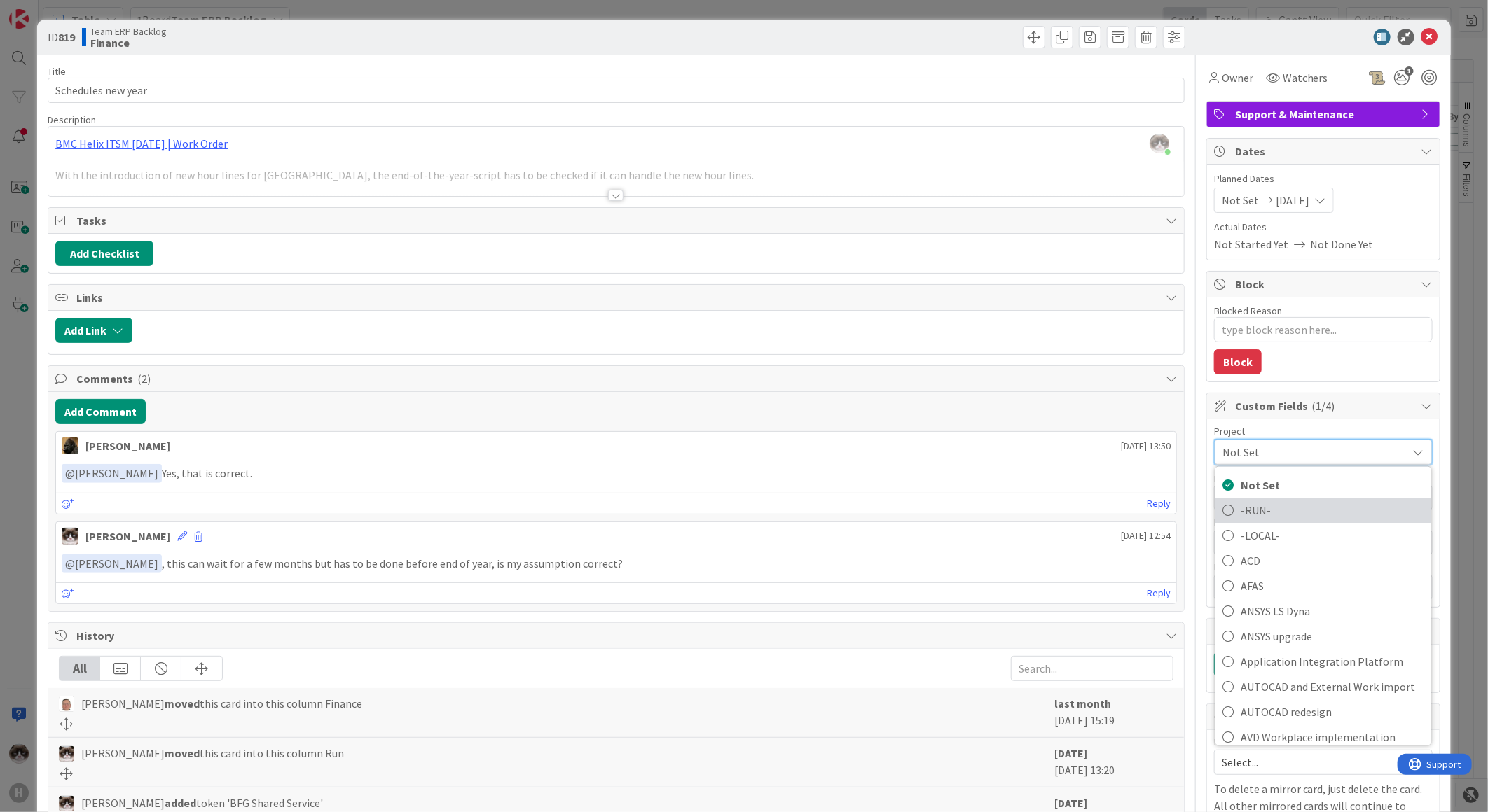
click at [1269, 508] on span "-RUN-" at bounding box center [1332, 510] width 183 height 21
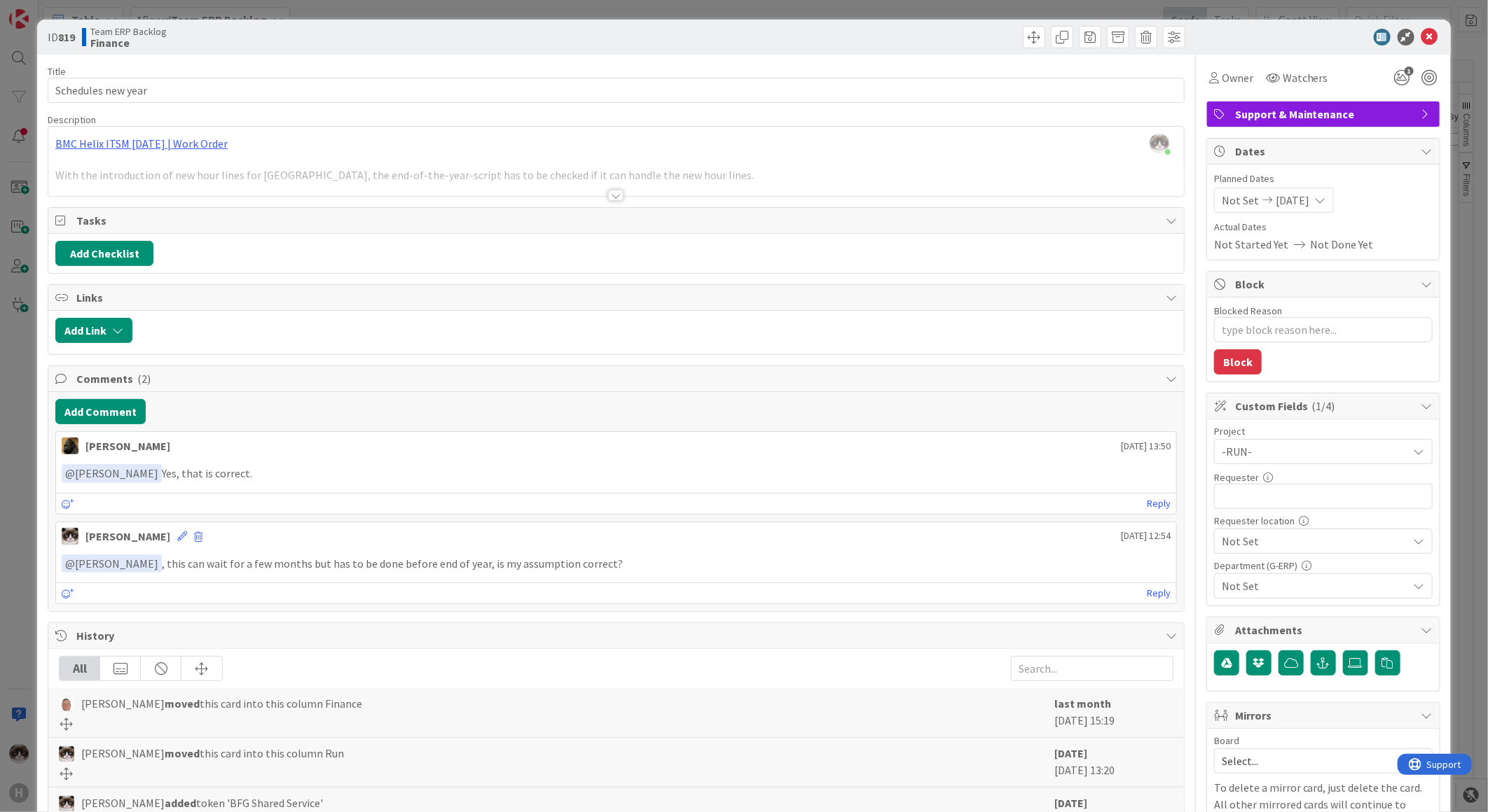
type textarea "x"
click at [1301, 504] on input "text" at bounding box center [1323, 496] width 218 height 25
type input "[PERSON_NAME]"
type textarea "x"
type input "[PERSON_NAME]"
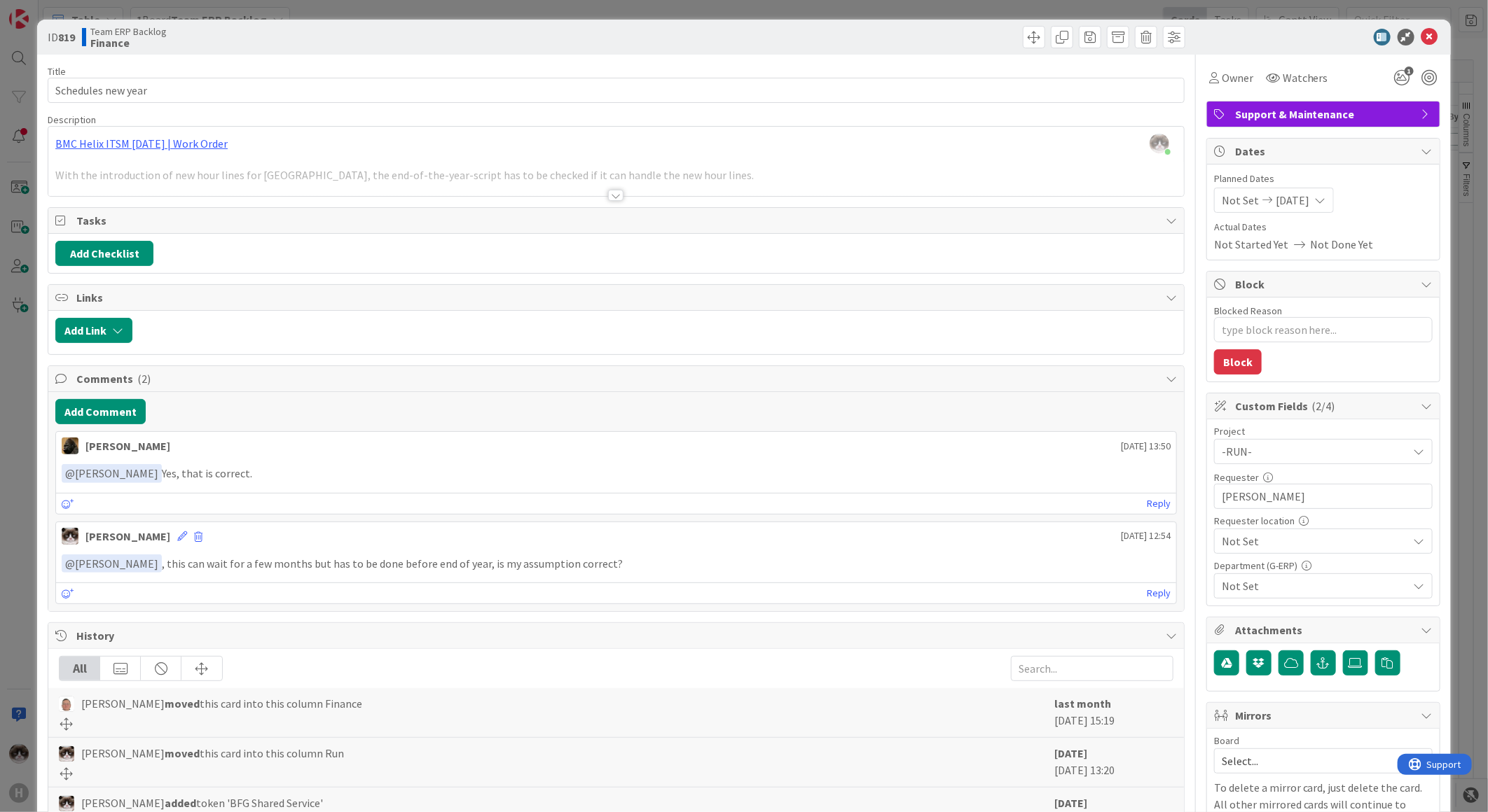
click at [1238, 461] on span "Not Set" at bounding box center [1311, 451] width 180 height 20
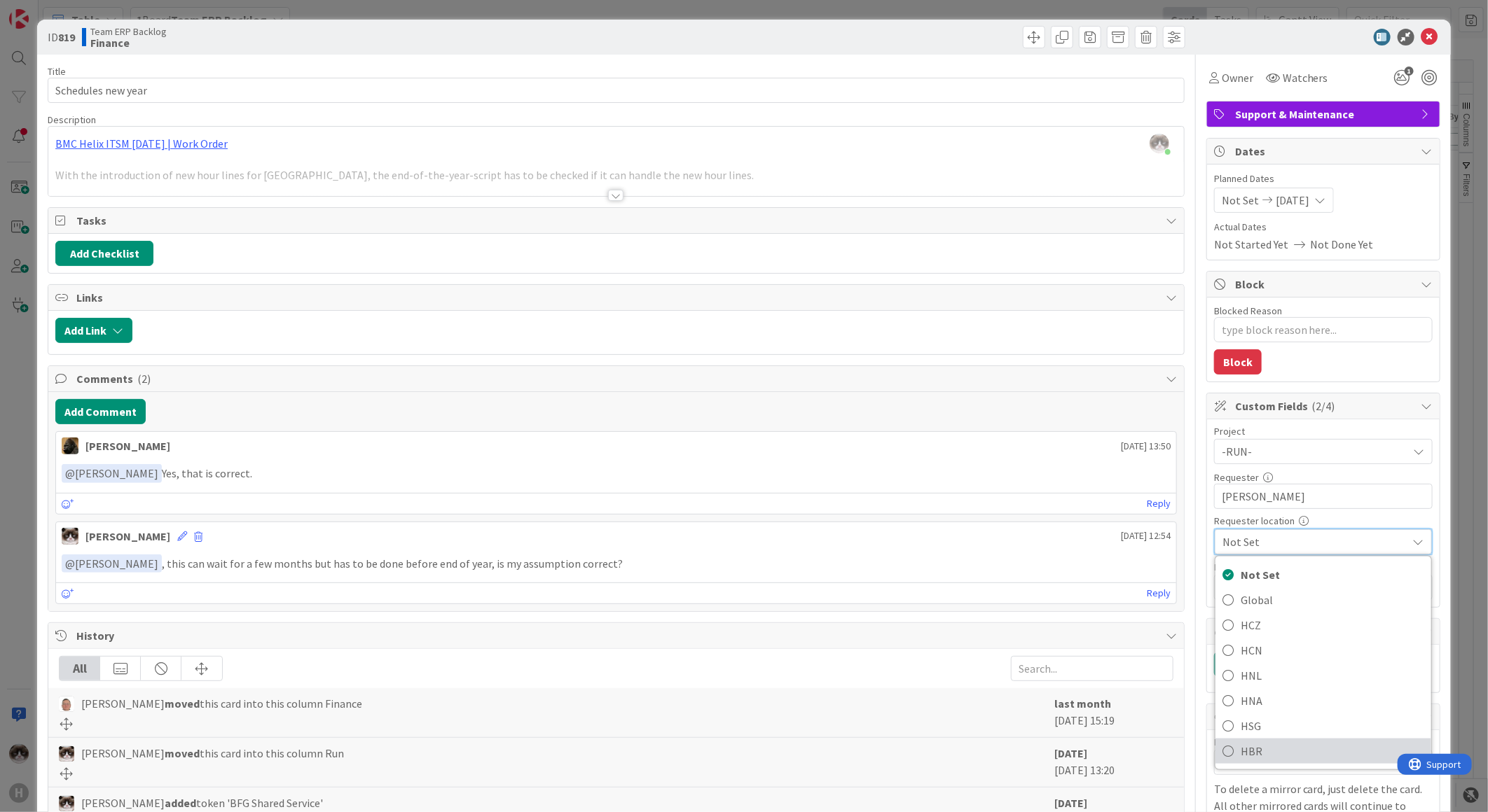
click at [1283, 743] on span "HBR" at bounding box center [1332, 752] width 183 height 21
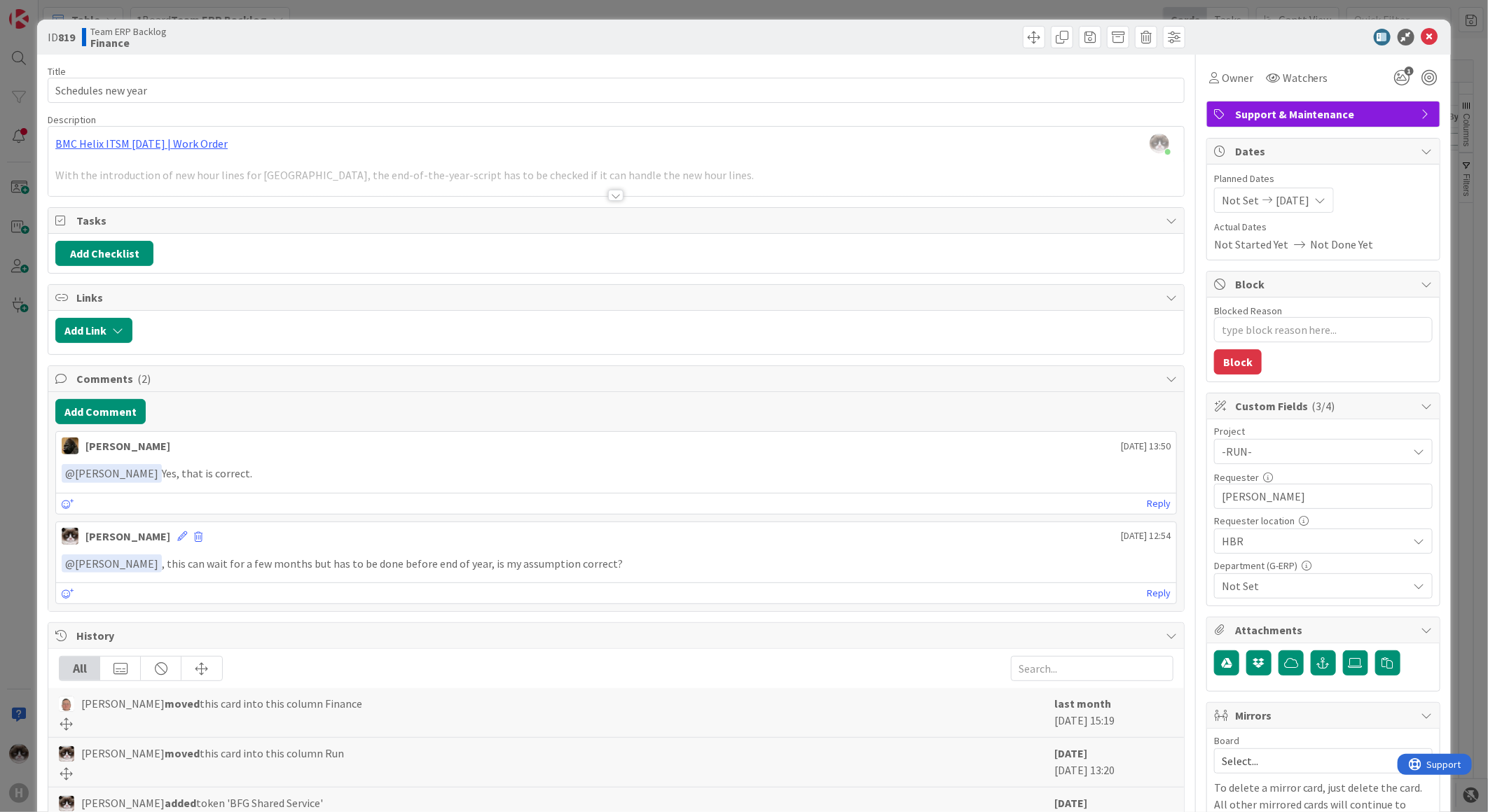
click at [1289, 597] on div "Not Set" at bounding box center [1323, 586] width 218 height 25
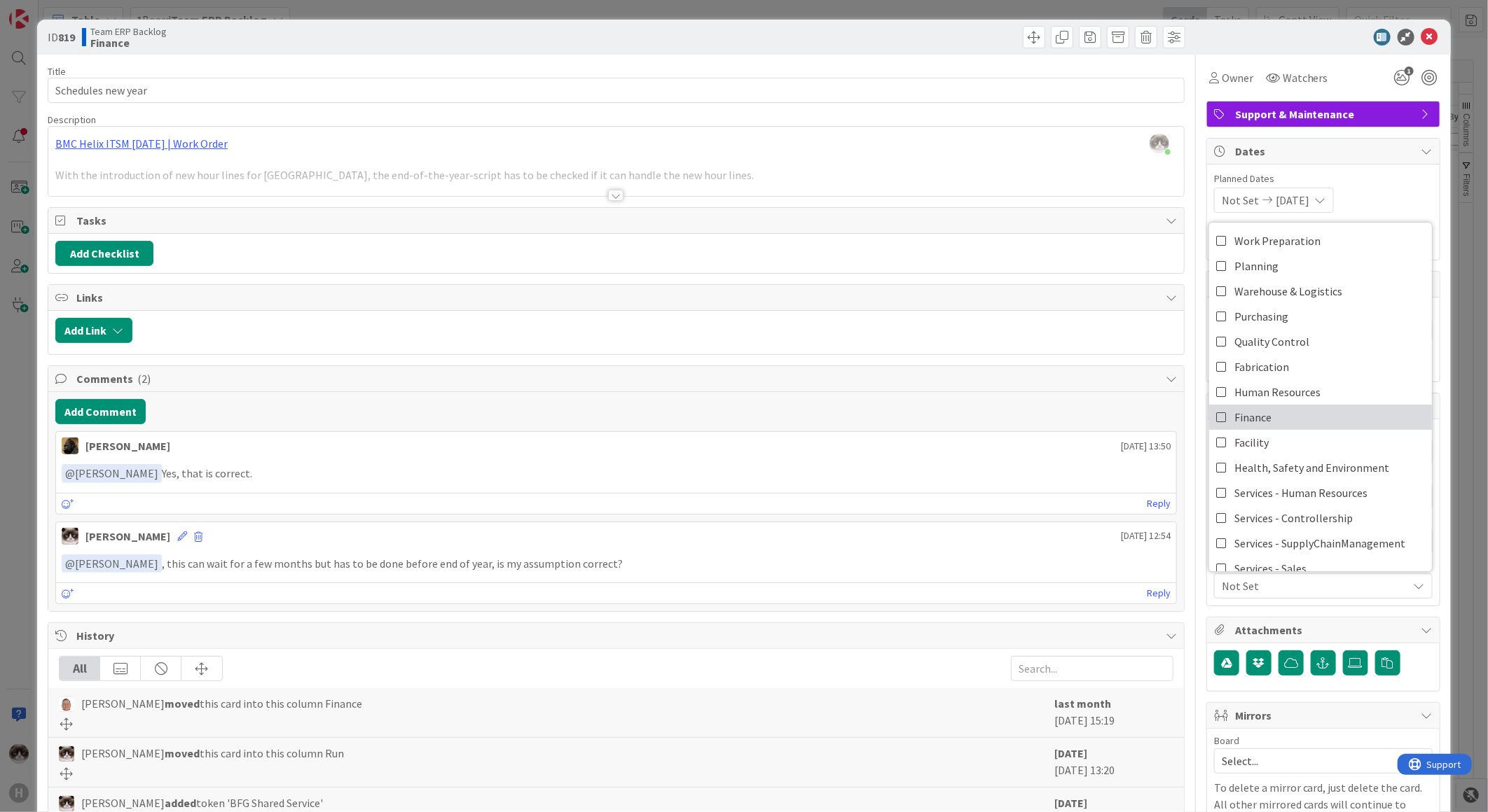
click at [1295, 429] on link "Finance" at bounding box center [1320, 417] width 223 height 25
click at [1300, 592] on span "Finance" at bounding box center [1314, 586] width 186 height 17
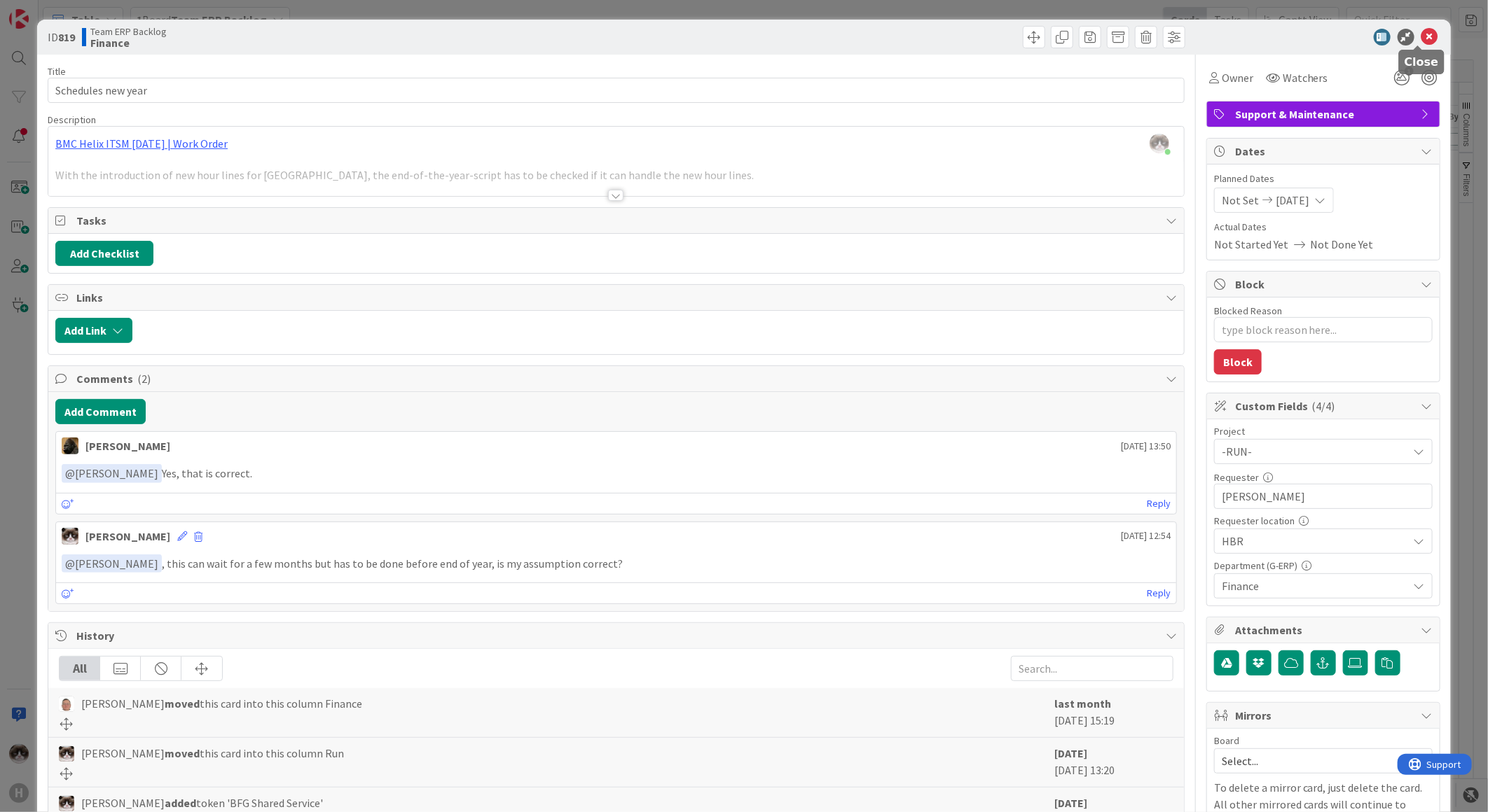
click at [1422, 42] on icon at bounding box center [1430, 37] width 17 height 17
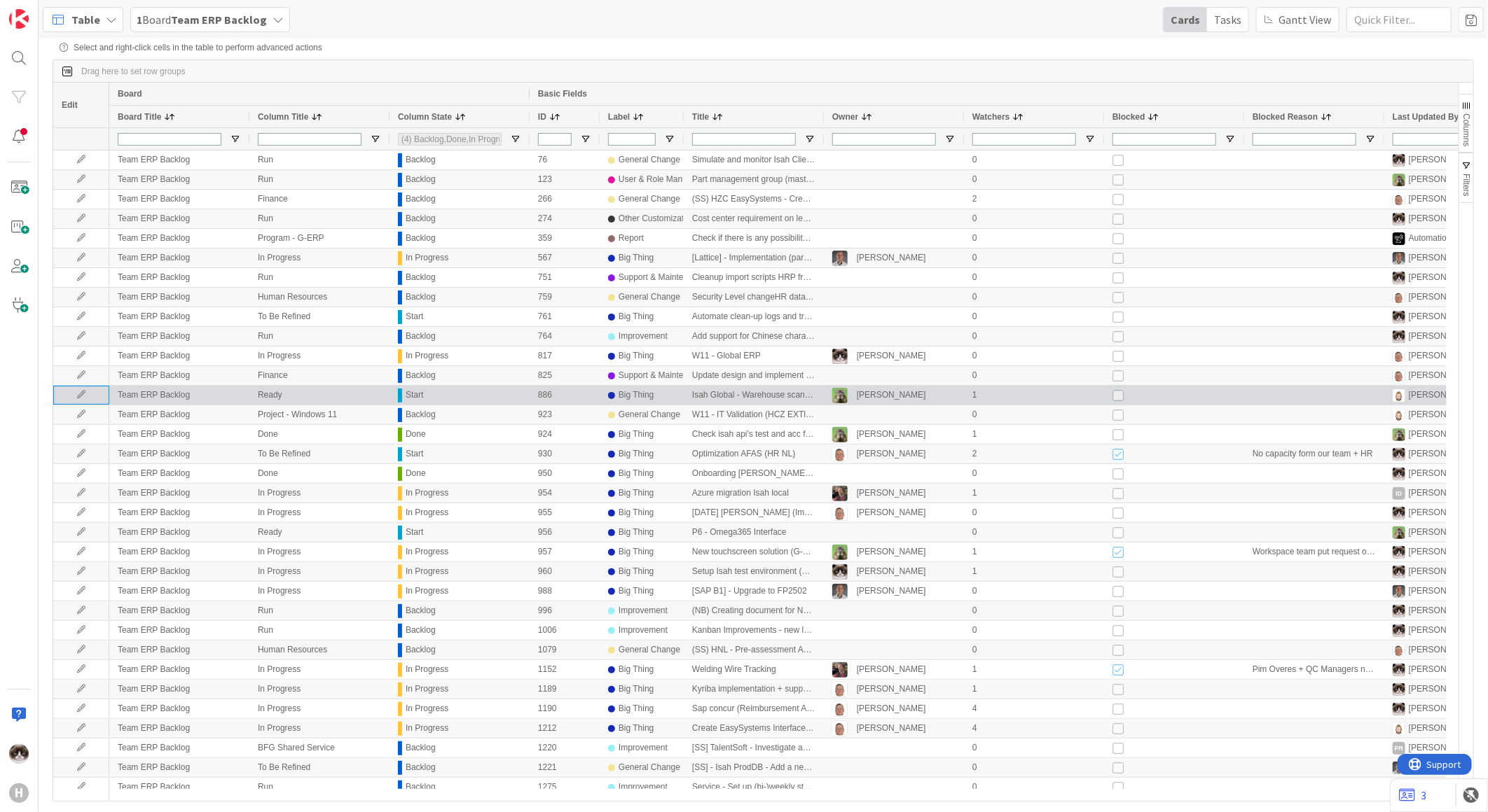
click at [85, 395] on icon at bounding box center [82, 395] width 21 height 8
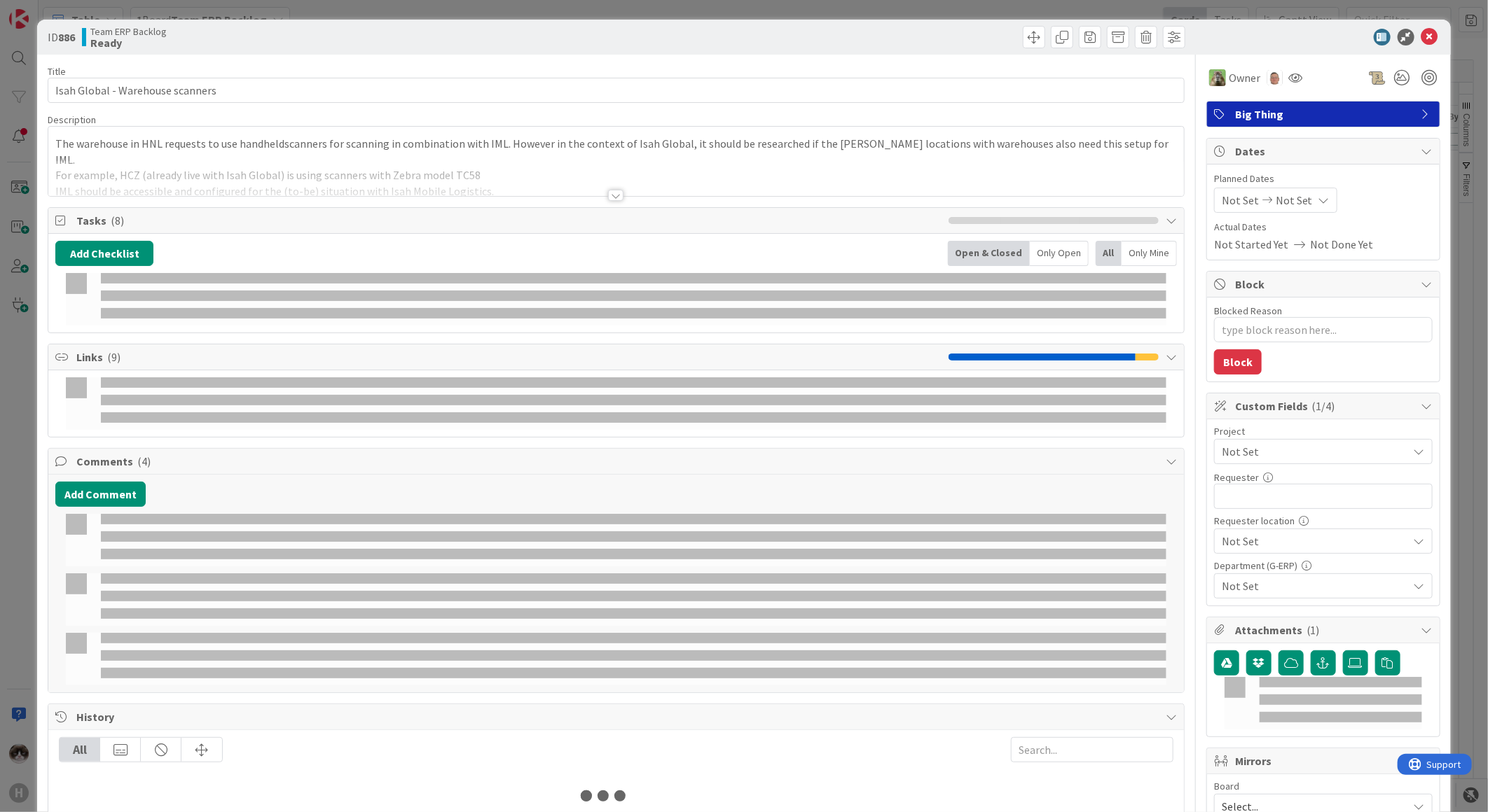
click at [1275, 455] on span "Not Set" at bounding box center [1311, 451] width 180 height 20
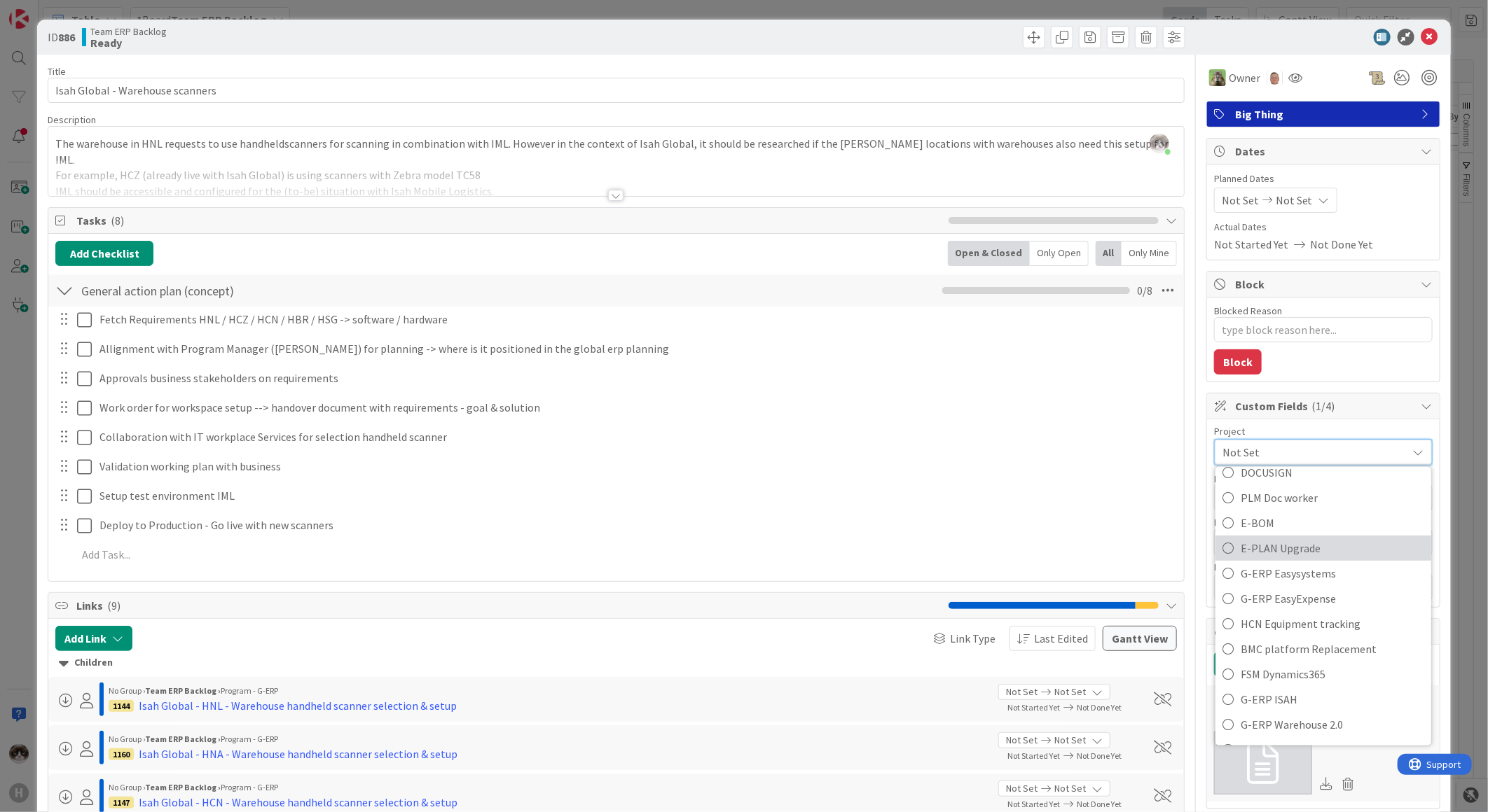
scroll to position [544, 0]
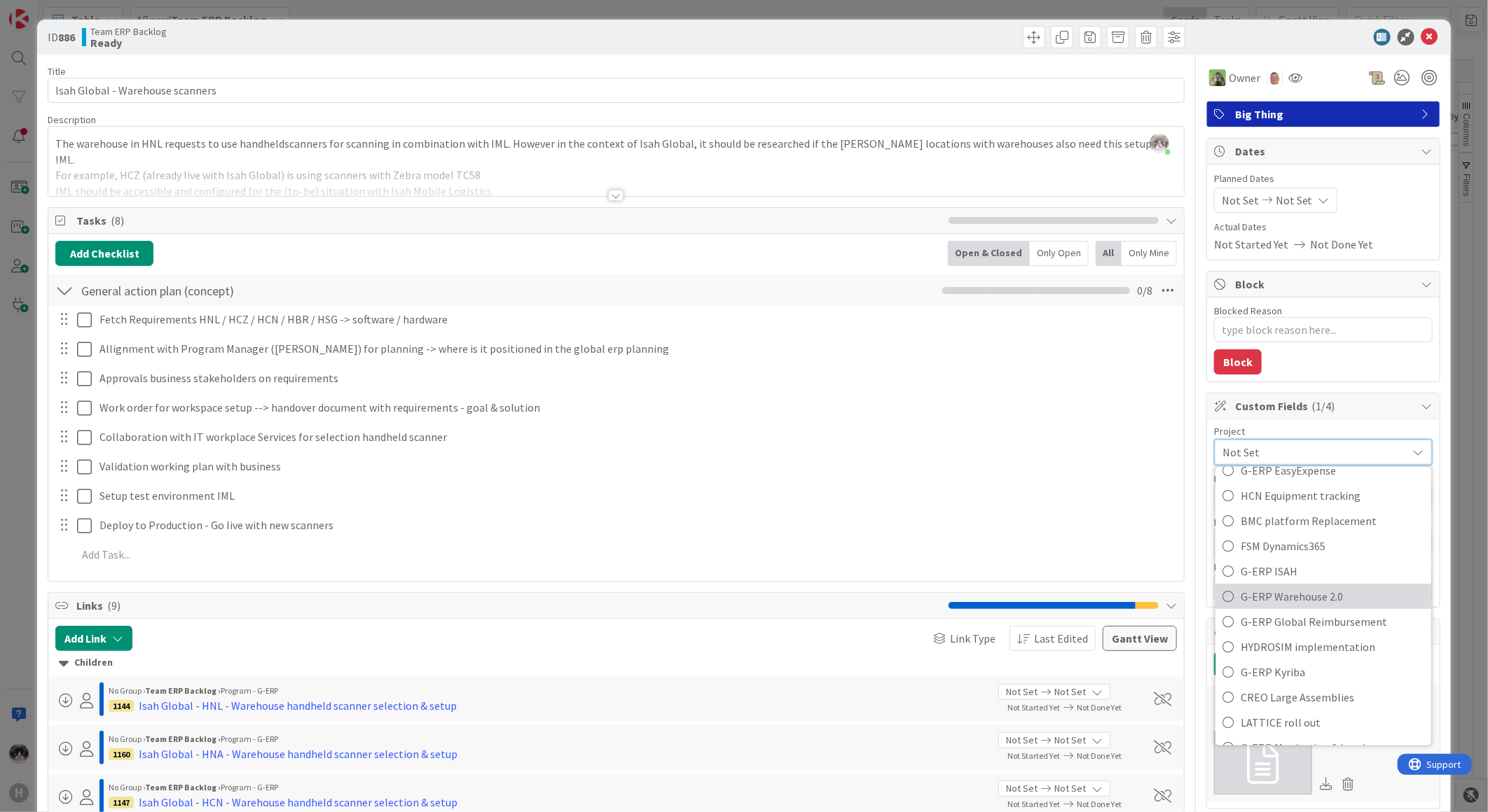
click at [1320, 600] on span "G-ERP Warehouse 2.0" at bounding box center [1332, 597] width 183 height 21
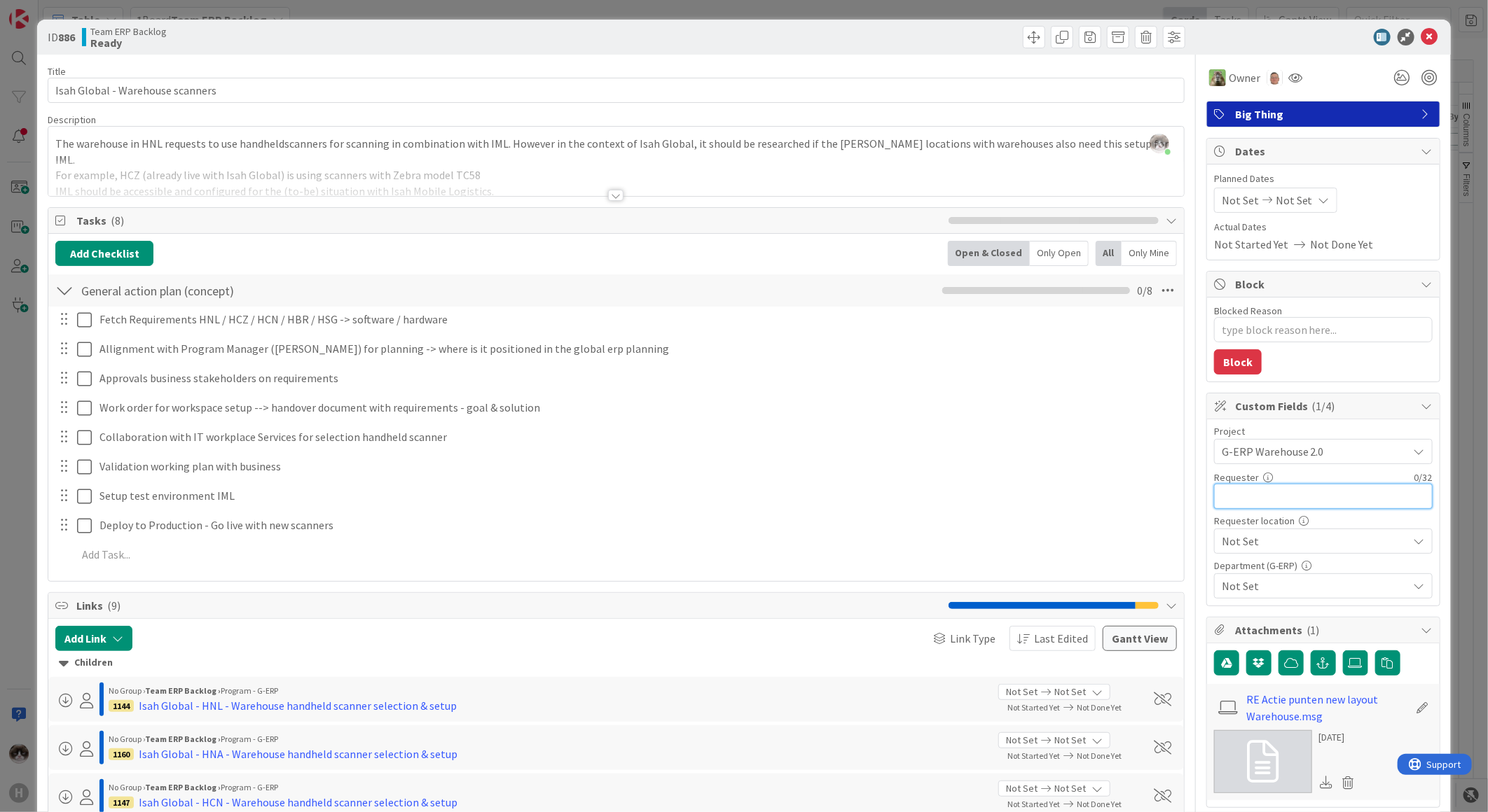
click at [1325, 506] on input "text" at bounding box center [1323, 496] width 218 height 25
click at [1314, 460] on span "G-ERP Warehouse 2.0" at bounding box center [1311, 451] width 180 height 20
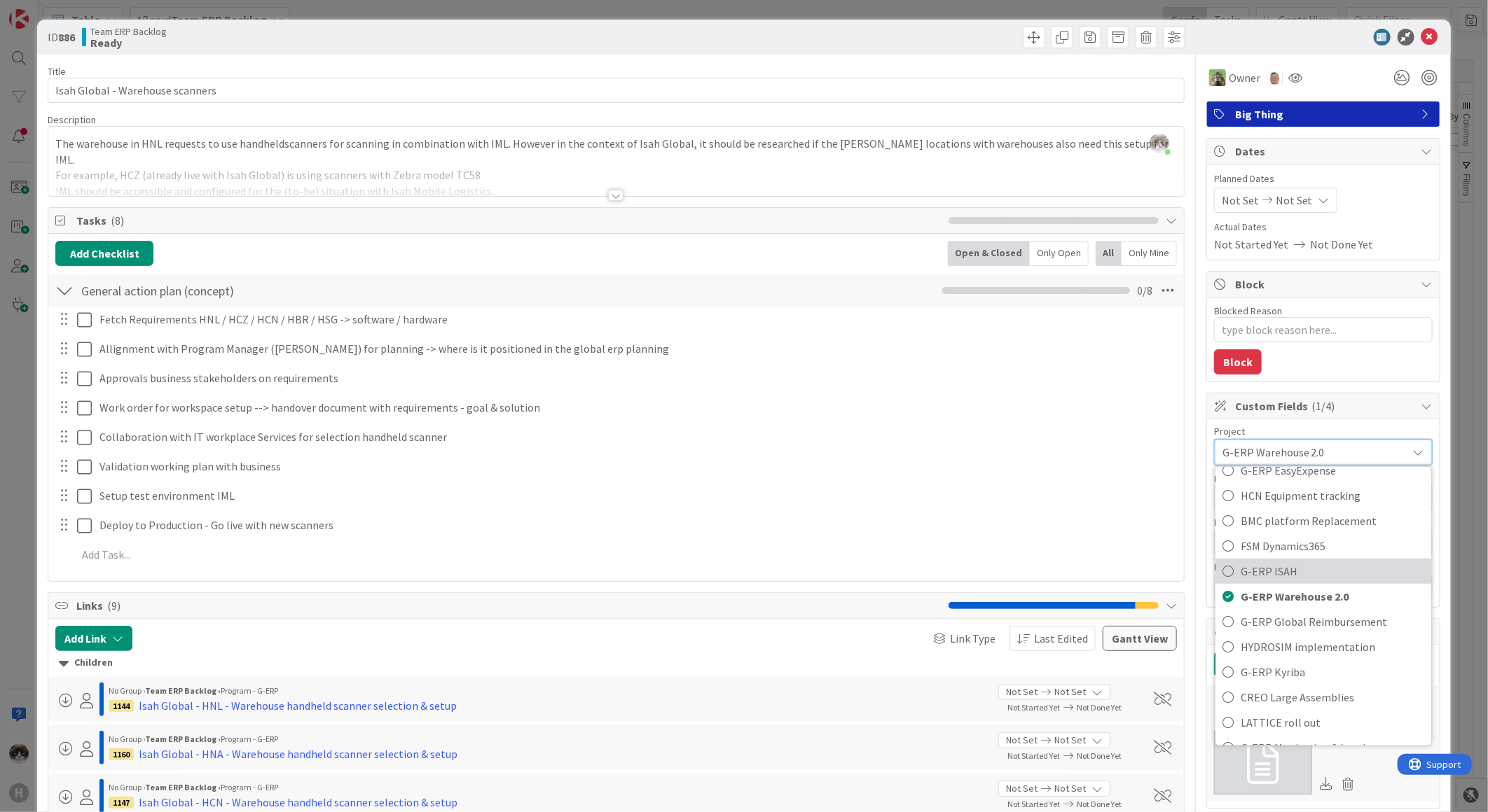
click at [1339, 567] on span "G-ERP ISAH" at bounding box center [1332, 571] width 183 height 21
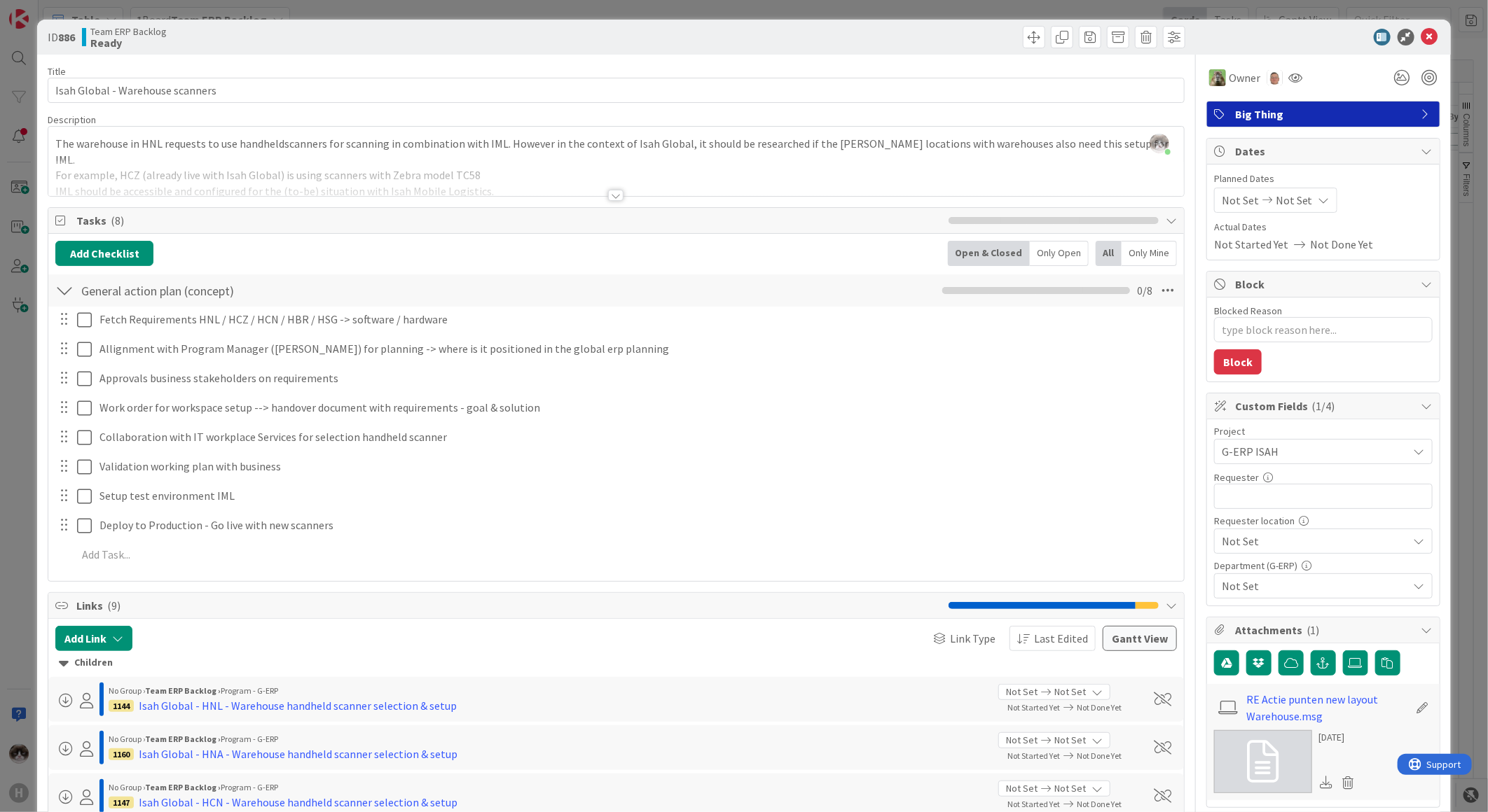
type textarea "x"
click at [1336, 491] on input "text" at bounding box center [1323, 496] width 218 height 25
type input "[PERSON_NAME]"
type textarea "x"
type input "[PERSON_NAME]"
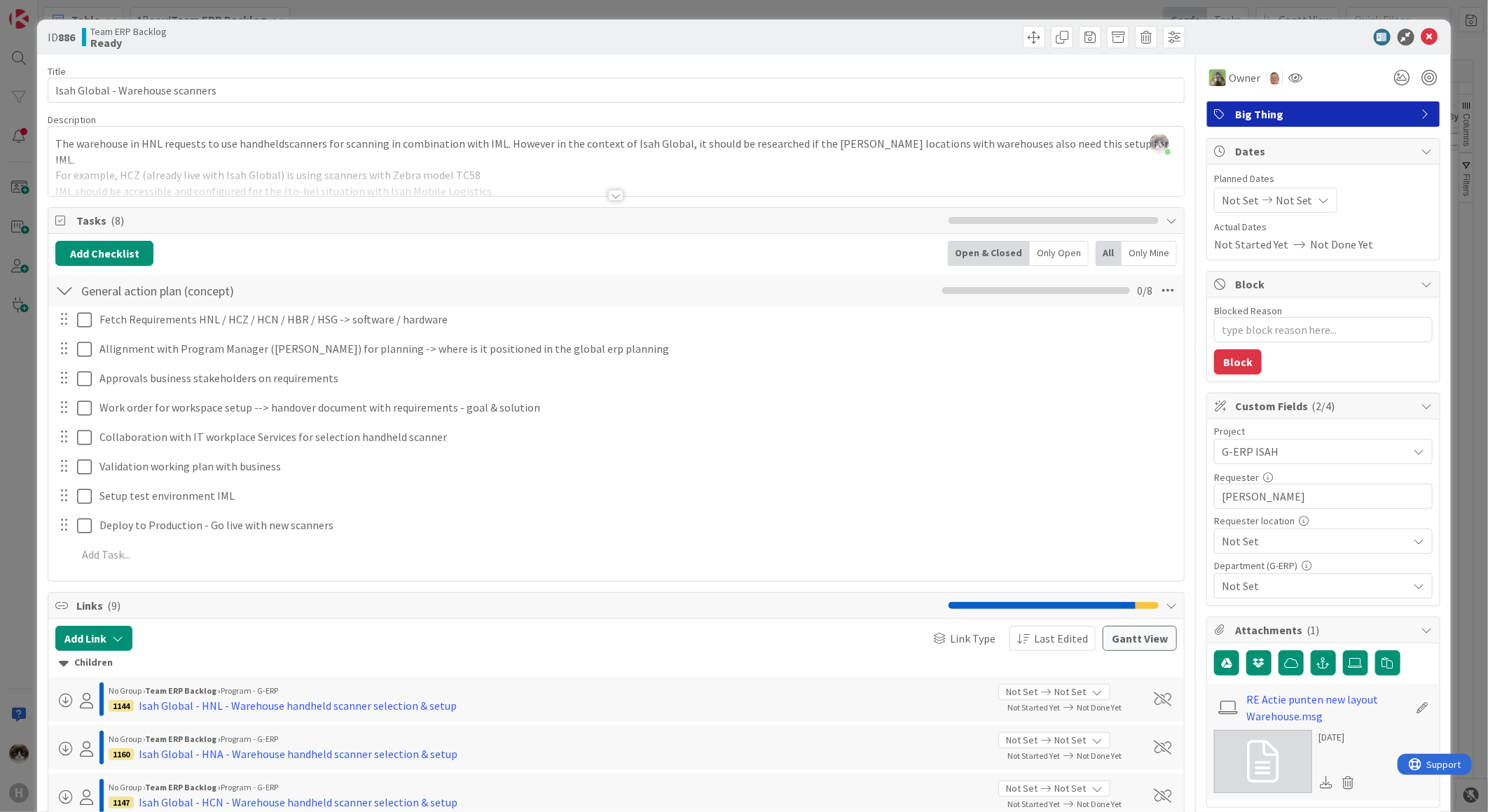
click at [1287, 461] on span "Not Set" at bounding box center [1311, 451] width 180 height 20
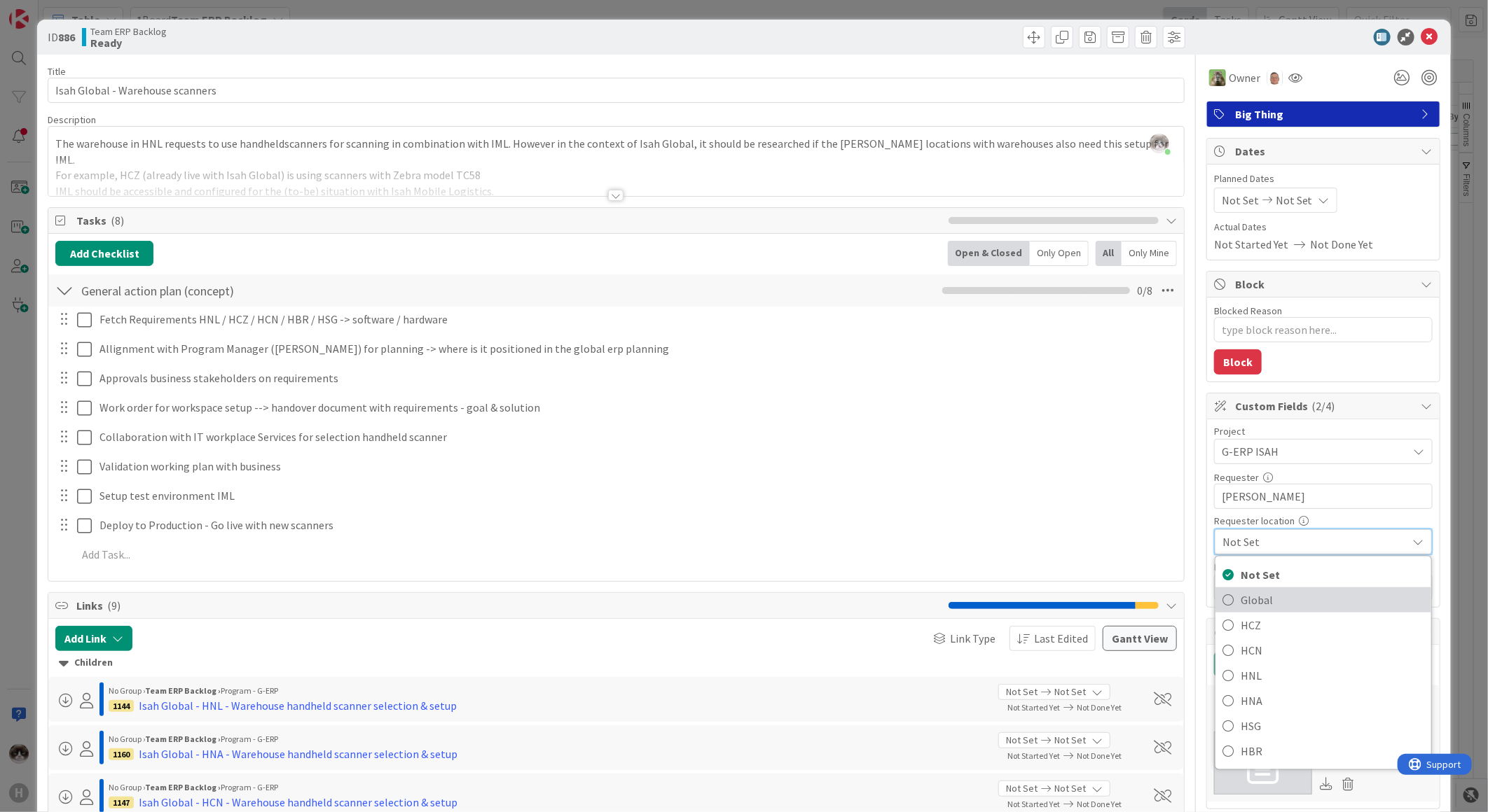
click at [1271, 594] on span "Global" at bounding box center [1332, 600] width 183 height 21
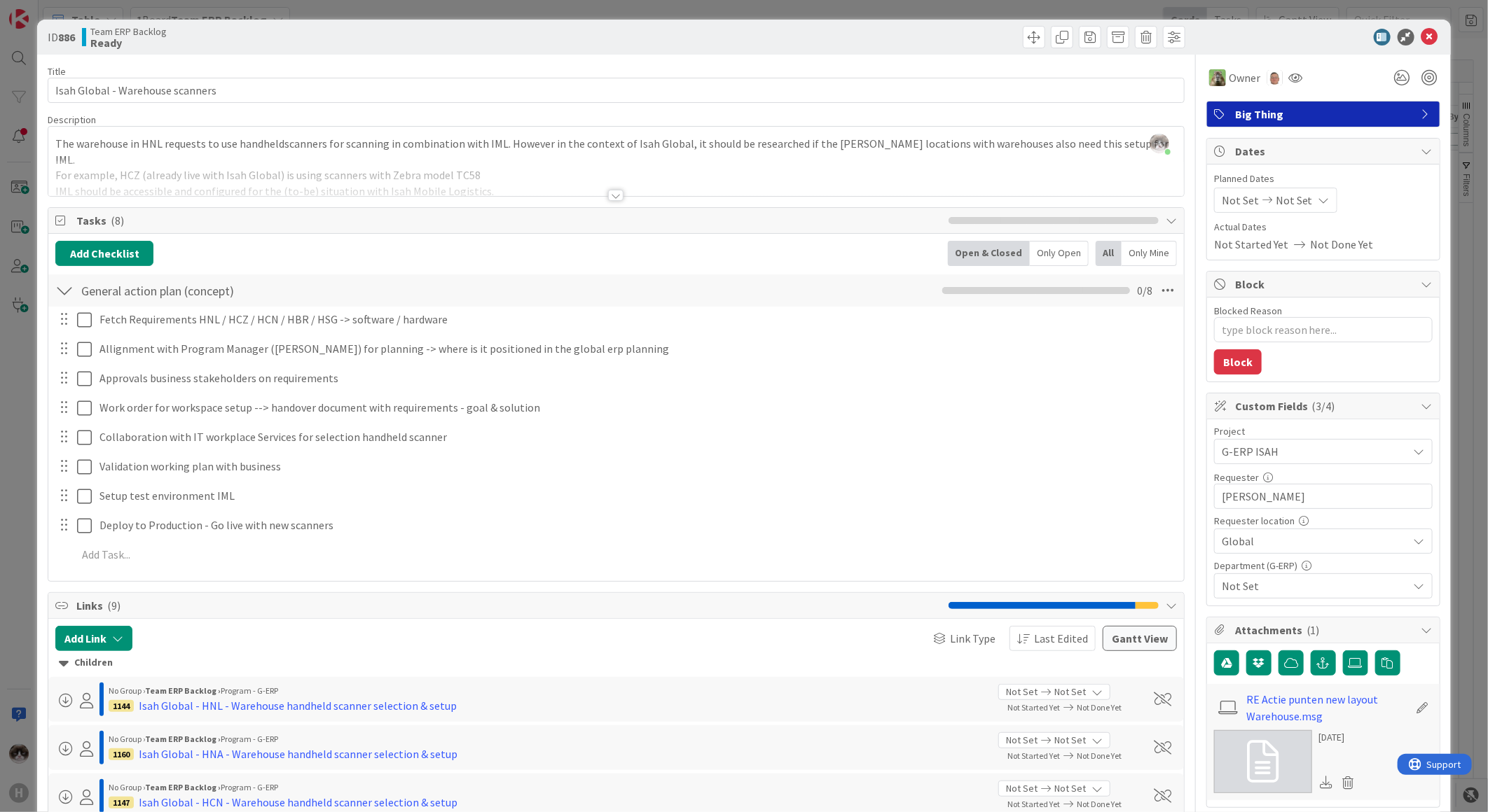
click at [1276, 588] on span "Not Set" at bounding box center [1314, 586] width 186 height 17
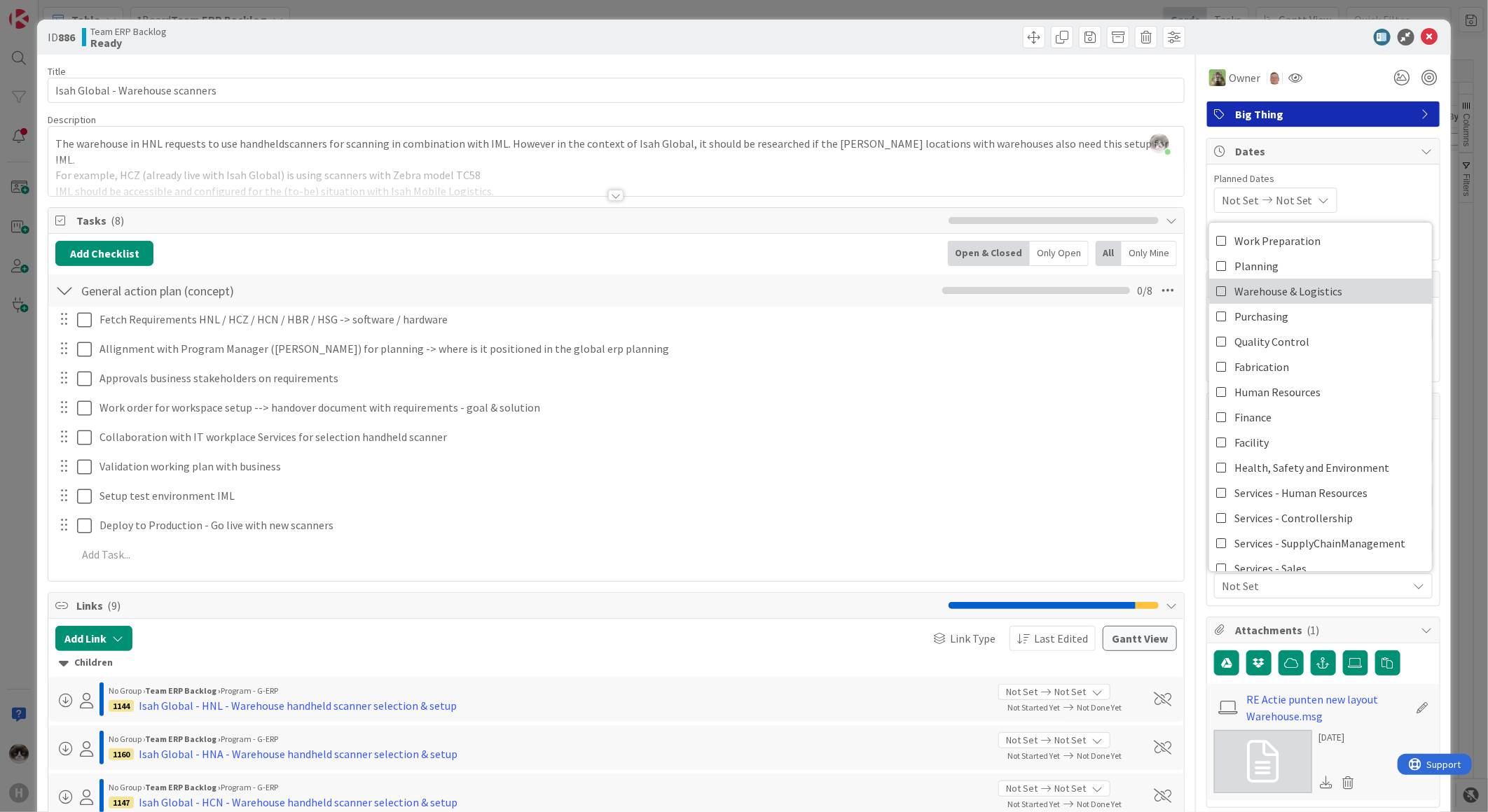
click at [1300, 295] on span "Warehouse & Logistics" at bounding box center [1288, 291] width 108 height 21
click at [1340, 589] on span "Warehouse & Logistics" at bounding box center [1314, 586] width 186 height 17
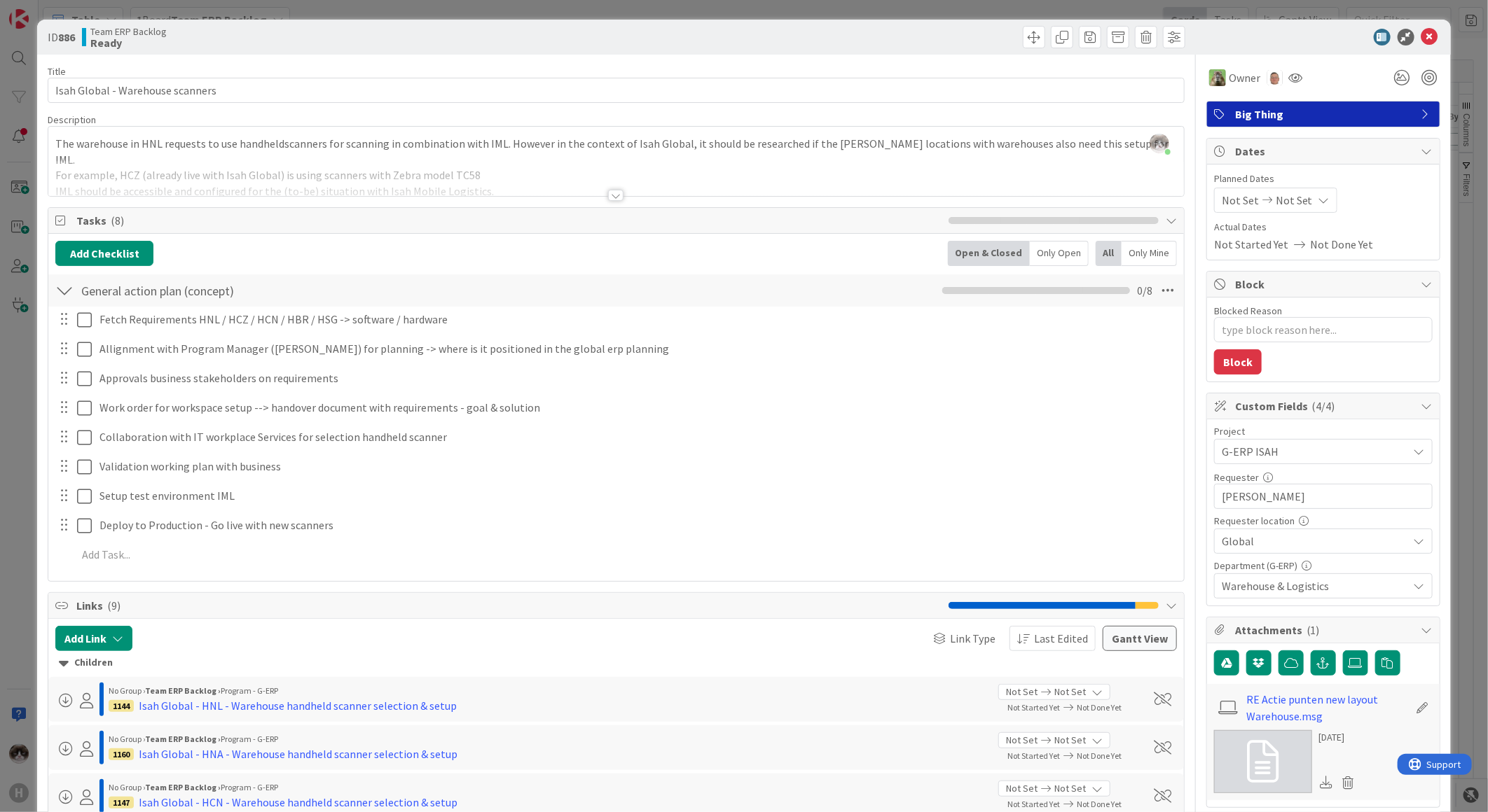
click at [1422, 29] on icon at bounding box center [1430, 37] width 17 height 17
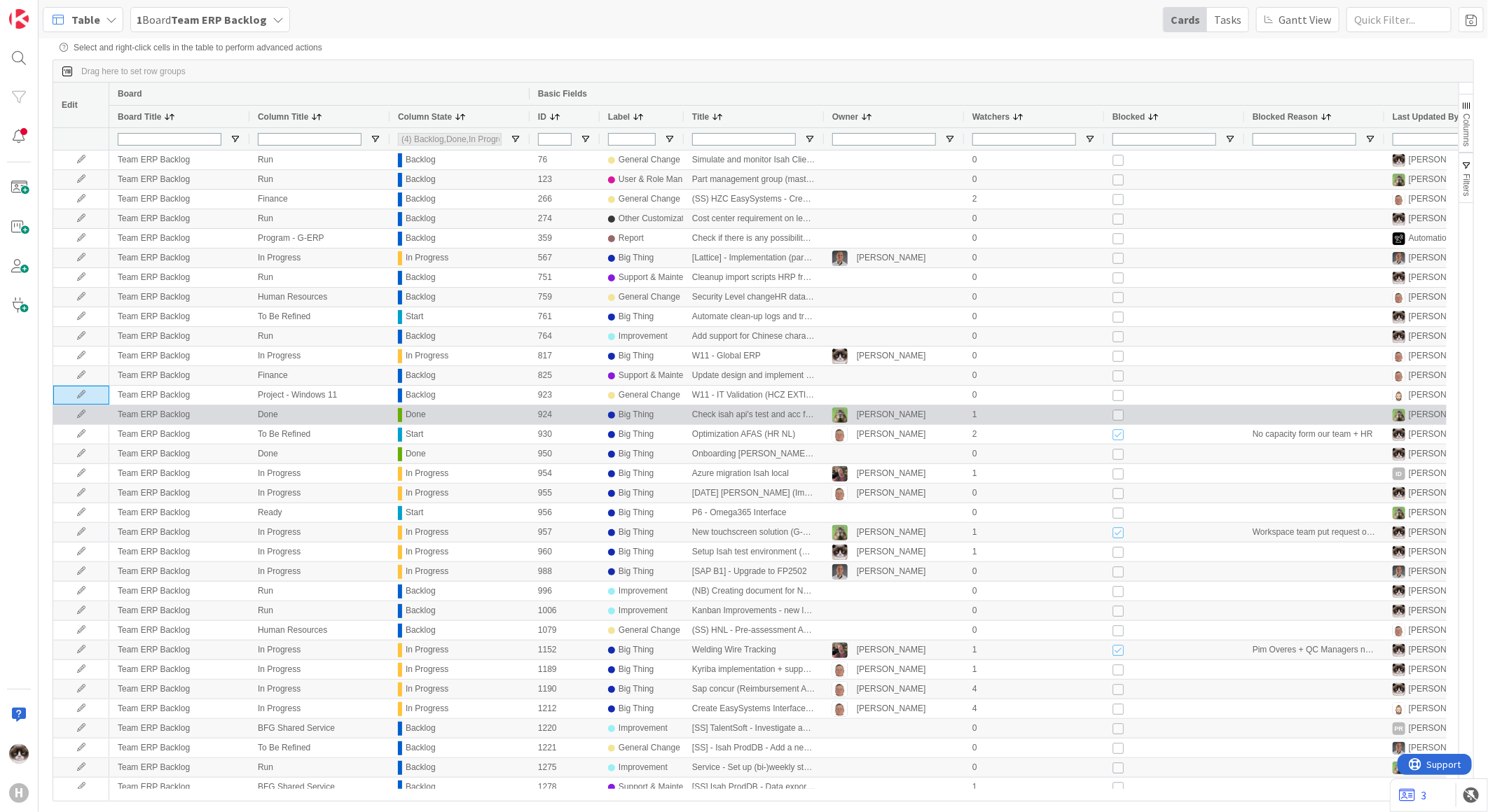
click at [84, 415] on icon at bounding box center [82, 414] width 21 height 8
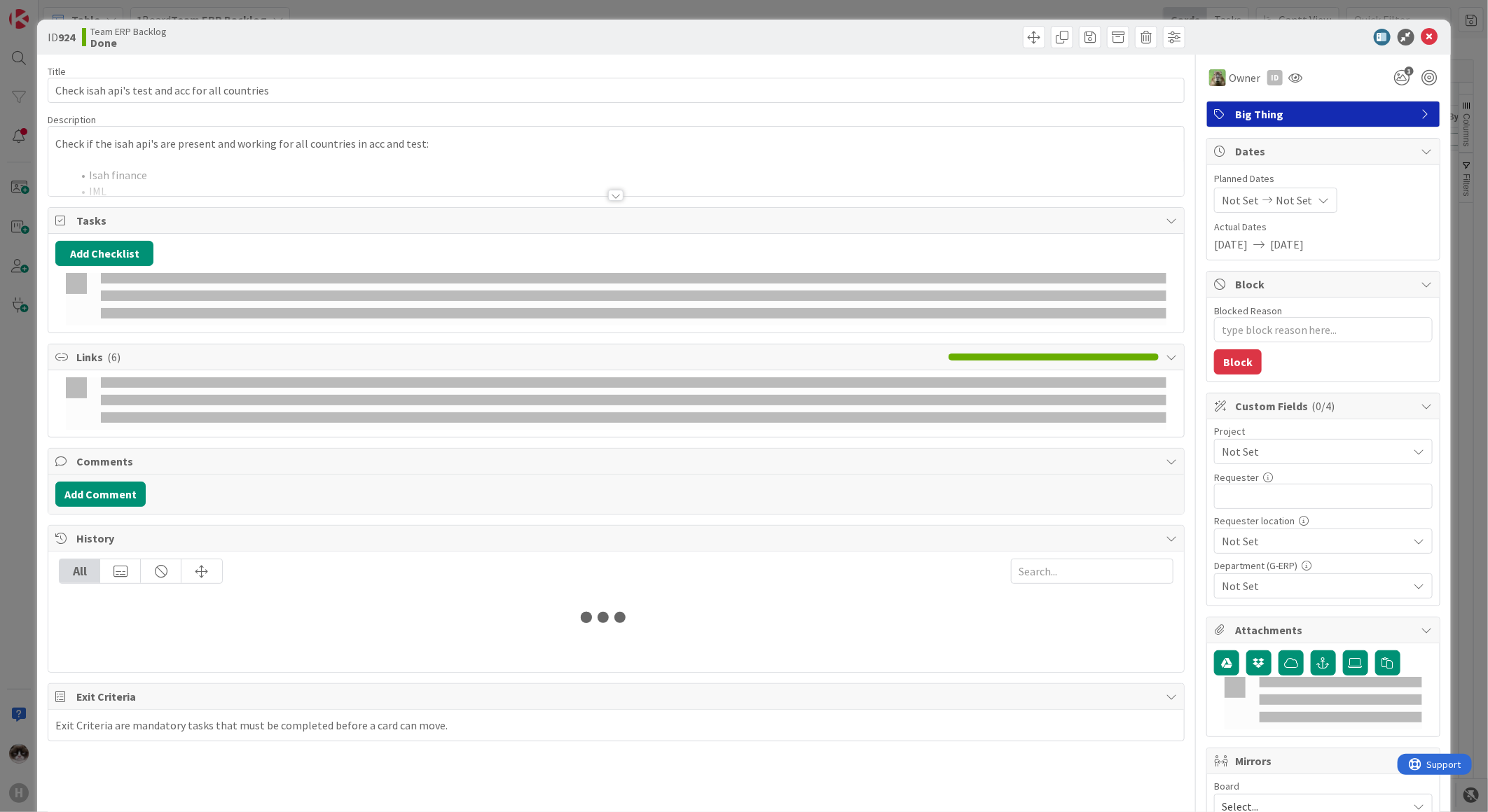
type textarea "x"
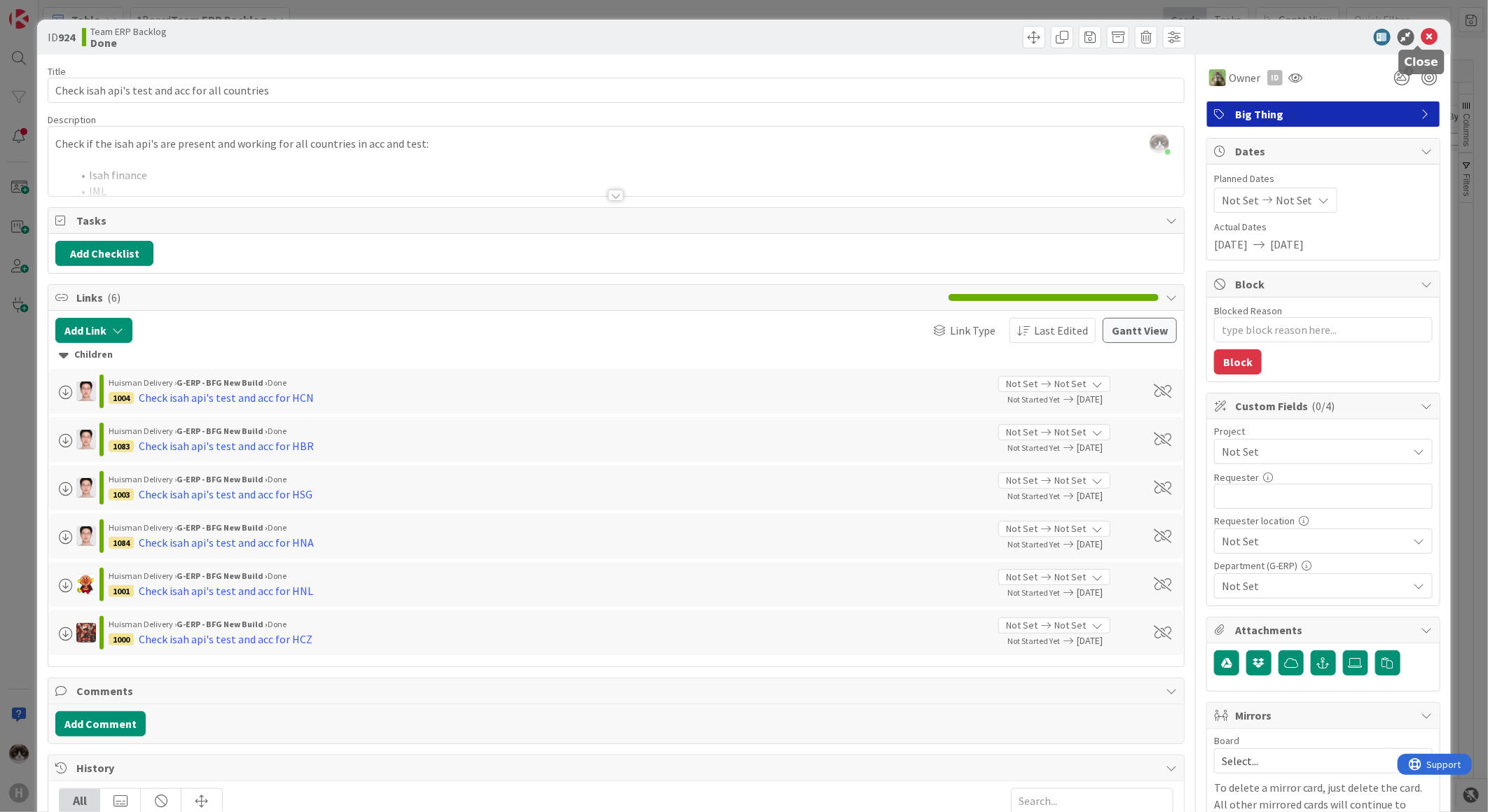
click at [1422, 35] on icon at bounding box center [1430, 37] width 17 height 17
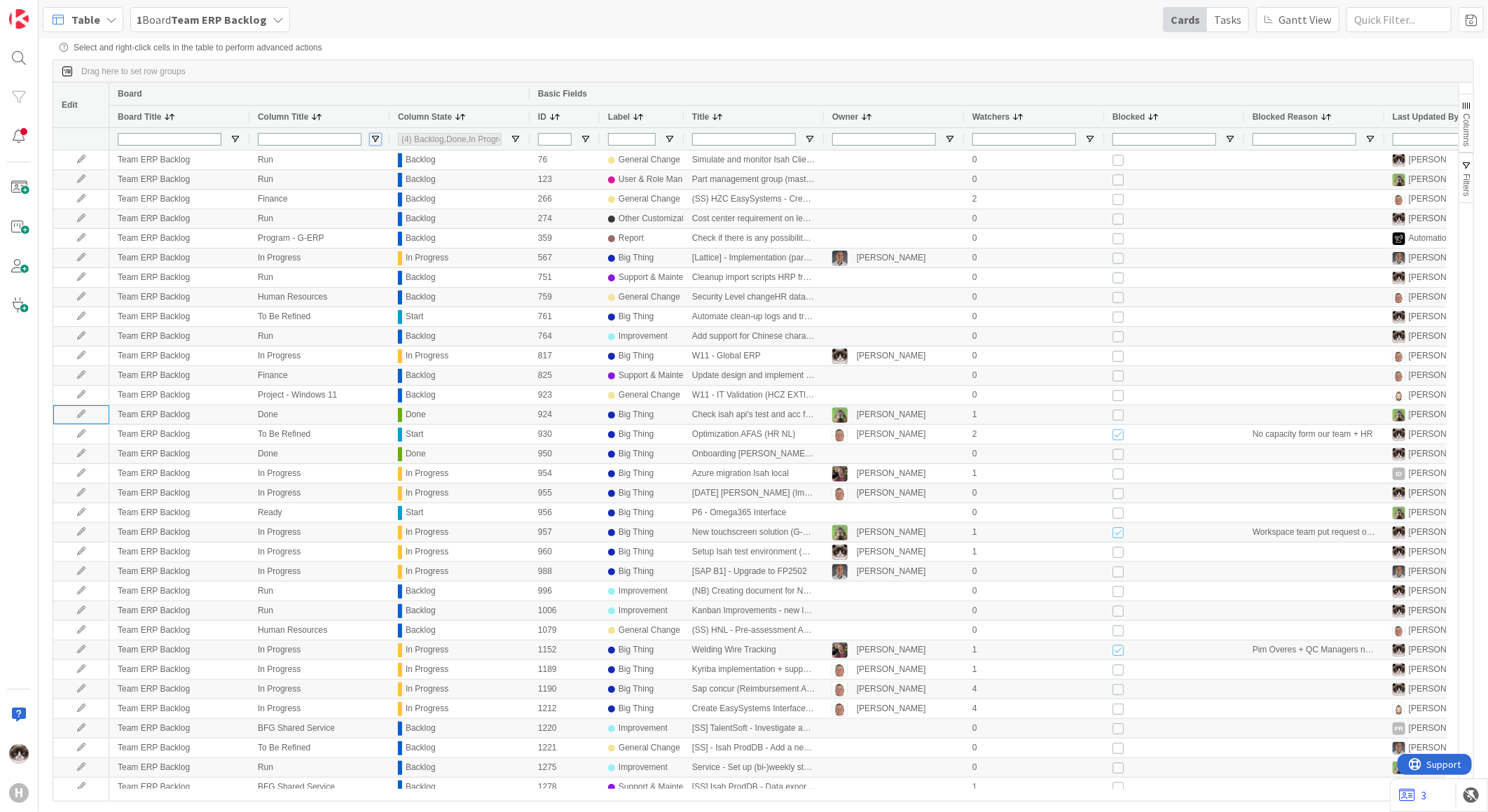
click at [374, 137] on span "Open Filter Menu" at bounding box center [375, 139] width 11 height 11
click at [473, 161] on div "Contains" at bounding box center [425, 155] width 107 height 10
click at [348, 96] on div "Board" at bounding box center [319, 94] width 403 height 17
click at [368, 139] on div at bounding box center [319, 139] width 140 height 23
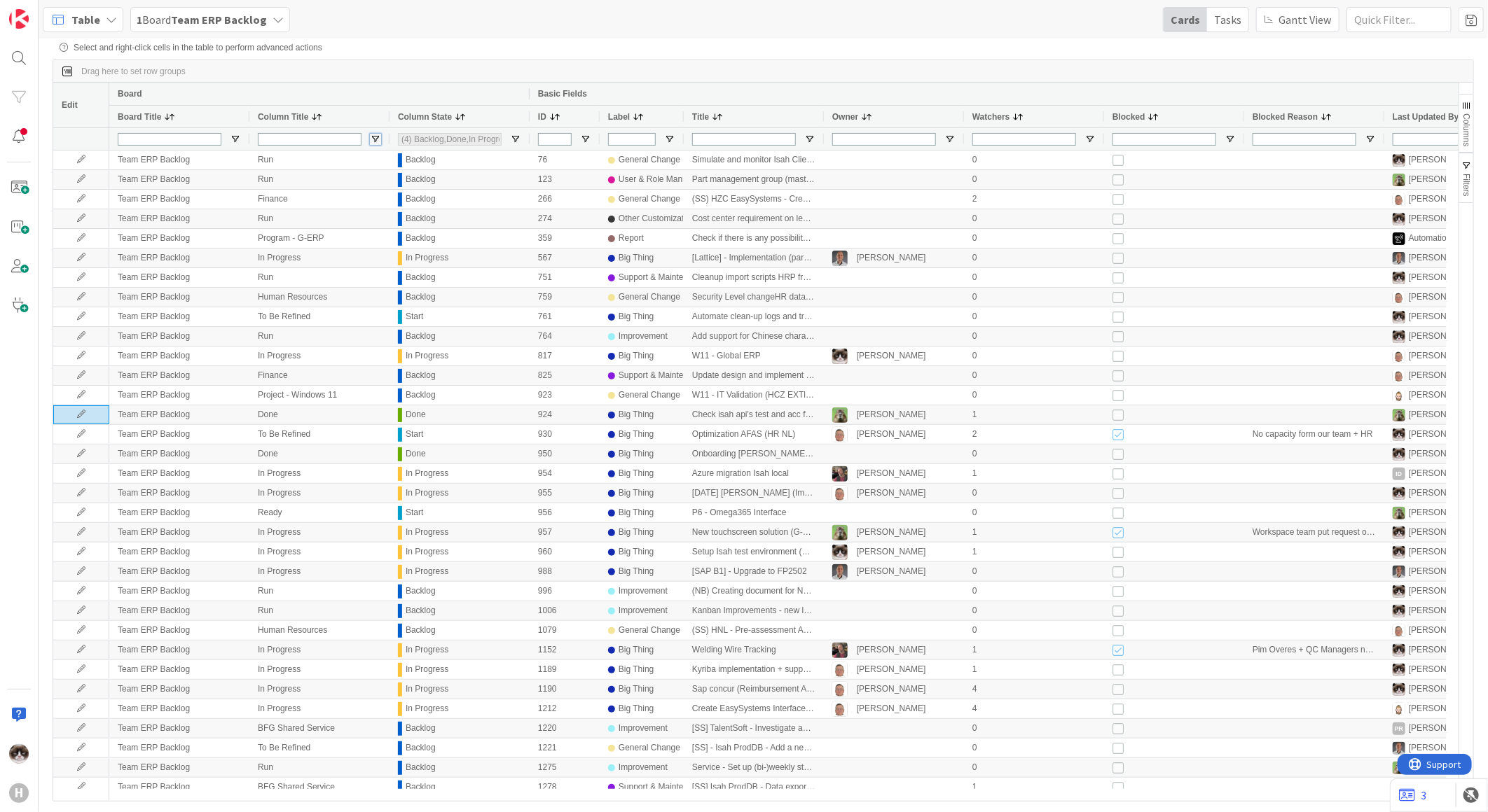
click at [374, 140] on span "Open Filter Menu" at bounding box center [375, 139] width 11 height 11
click at [513, 143] on span "Open Filter Menu" at bounding box center [515, 139] width 11 height 11
click at [375, 136] on span "Open Filter Menu" at bounding box center [375, 139] width 11 height 11
click at [418, 159] on div "Contains" at bounding box center [425, 155] width 107 height 10
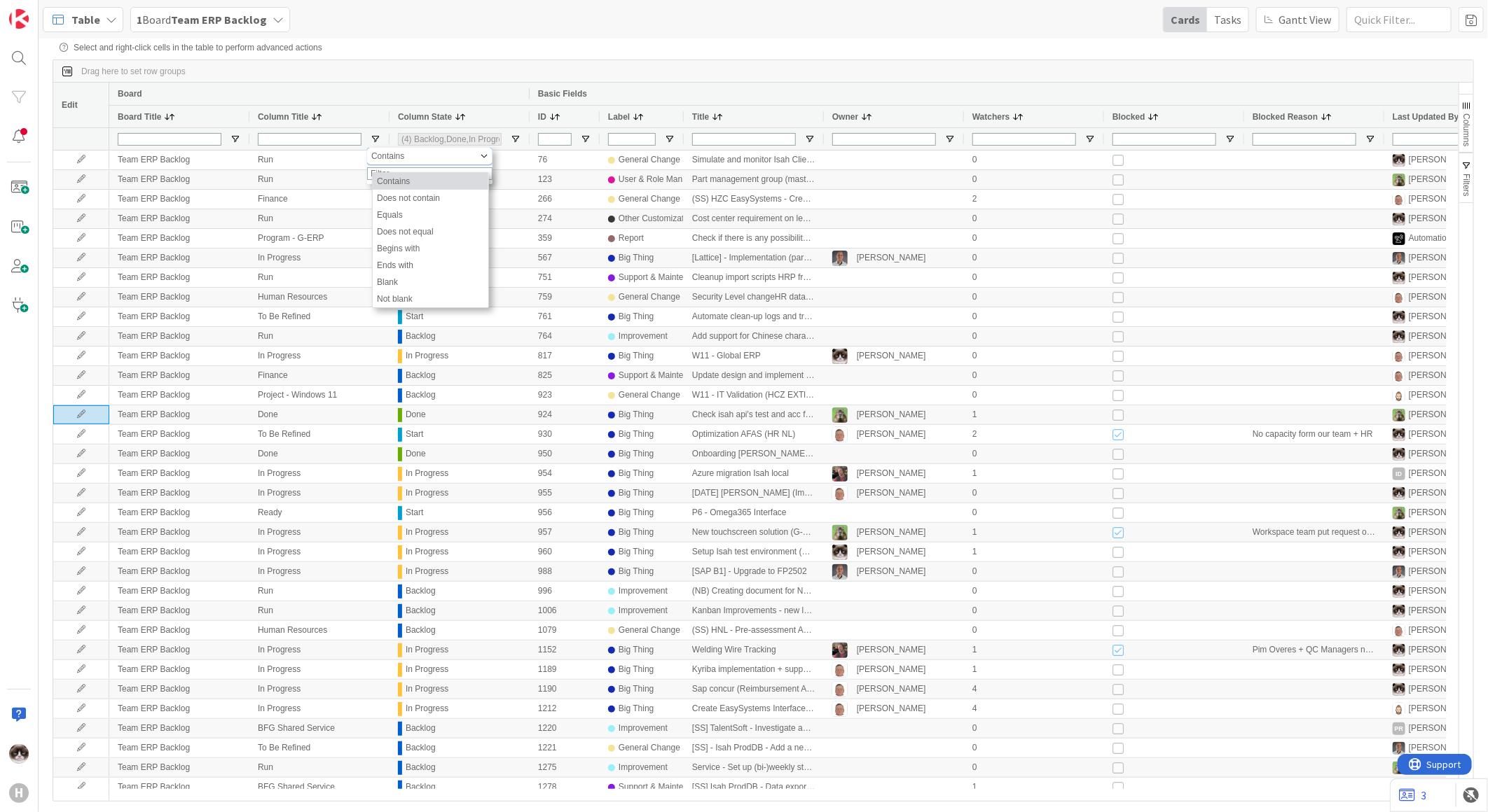
click at [418, 159] on div "Contains" at bounding box center [425, 155] width 107 height 10
click at [316, 119] on span at bounding box center [316, 117] width 11 height 11
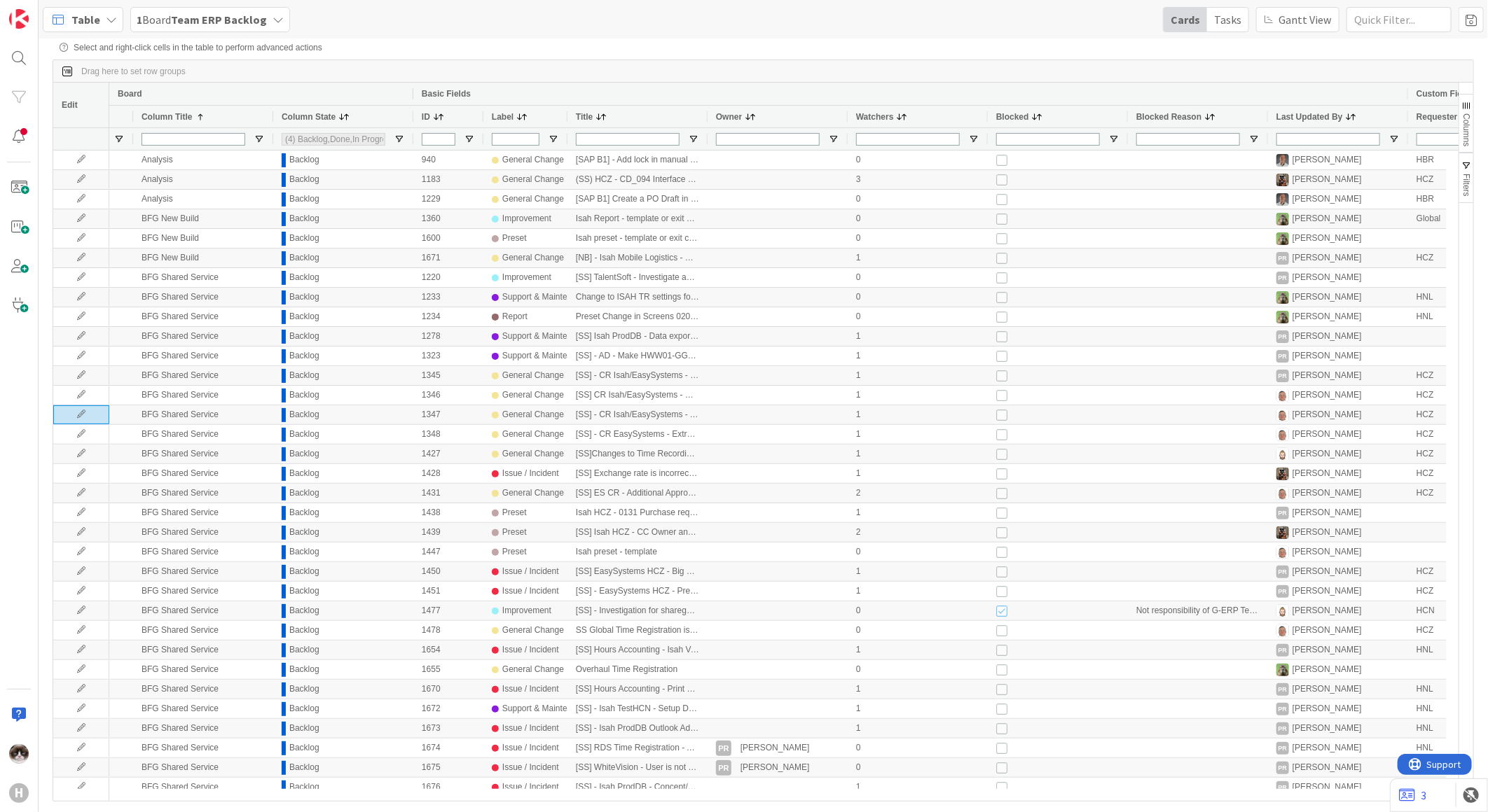
scroll to position [0, 217]
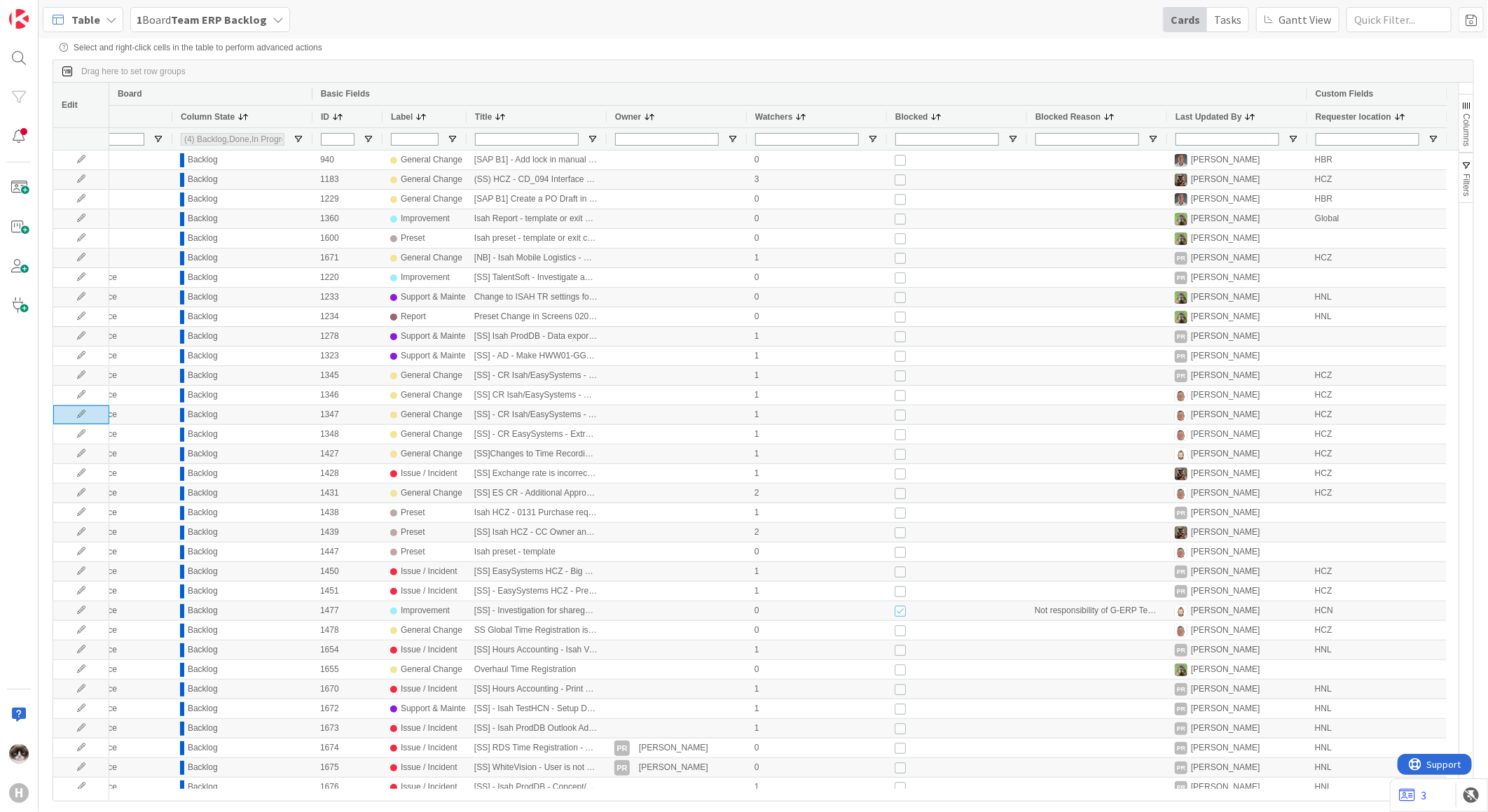
click at [1364, 121] on span "Requester location" at bounding box center [1353, 116] width 75 height 10
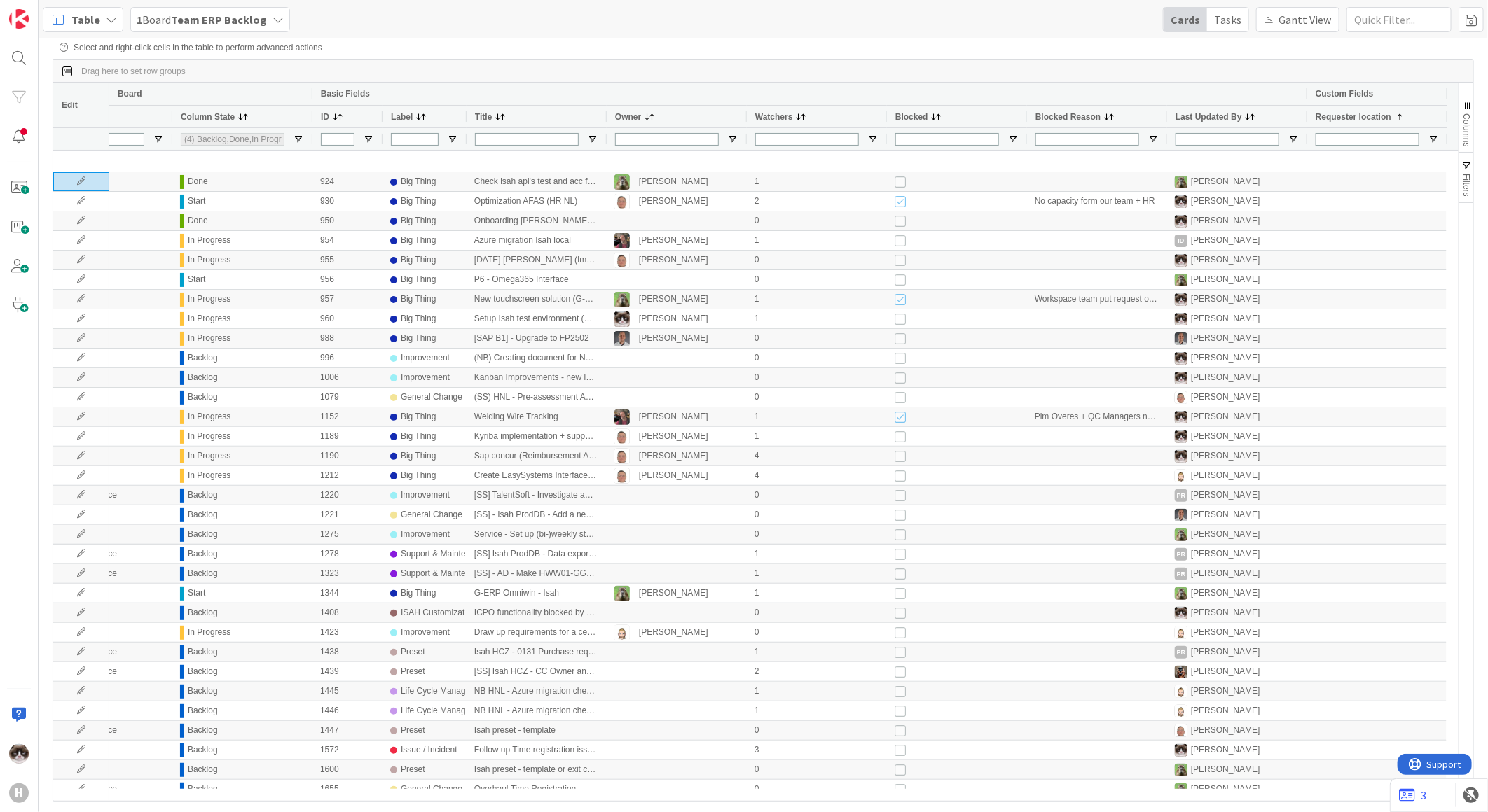
scroll to position [466, 0]
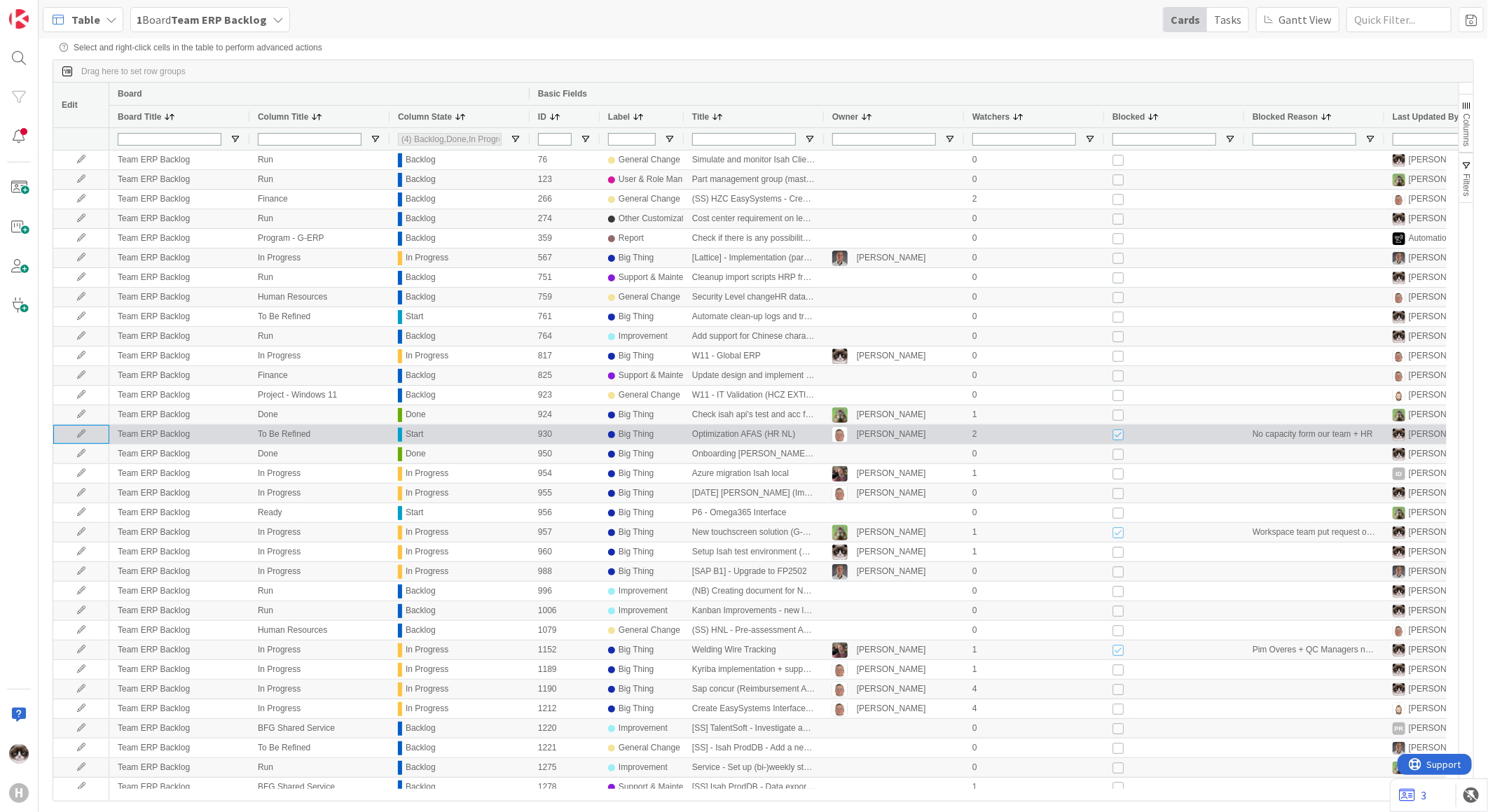
click at [79, 438] on icon at bounding box center [82, 434] width 21 height 8
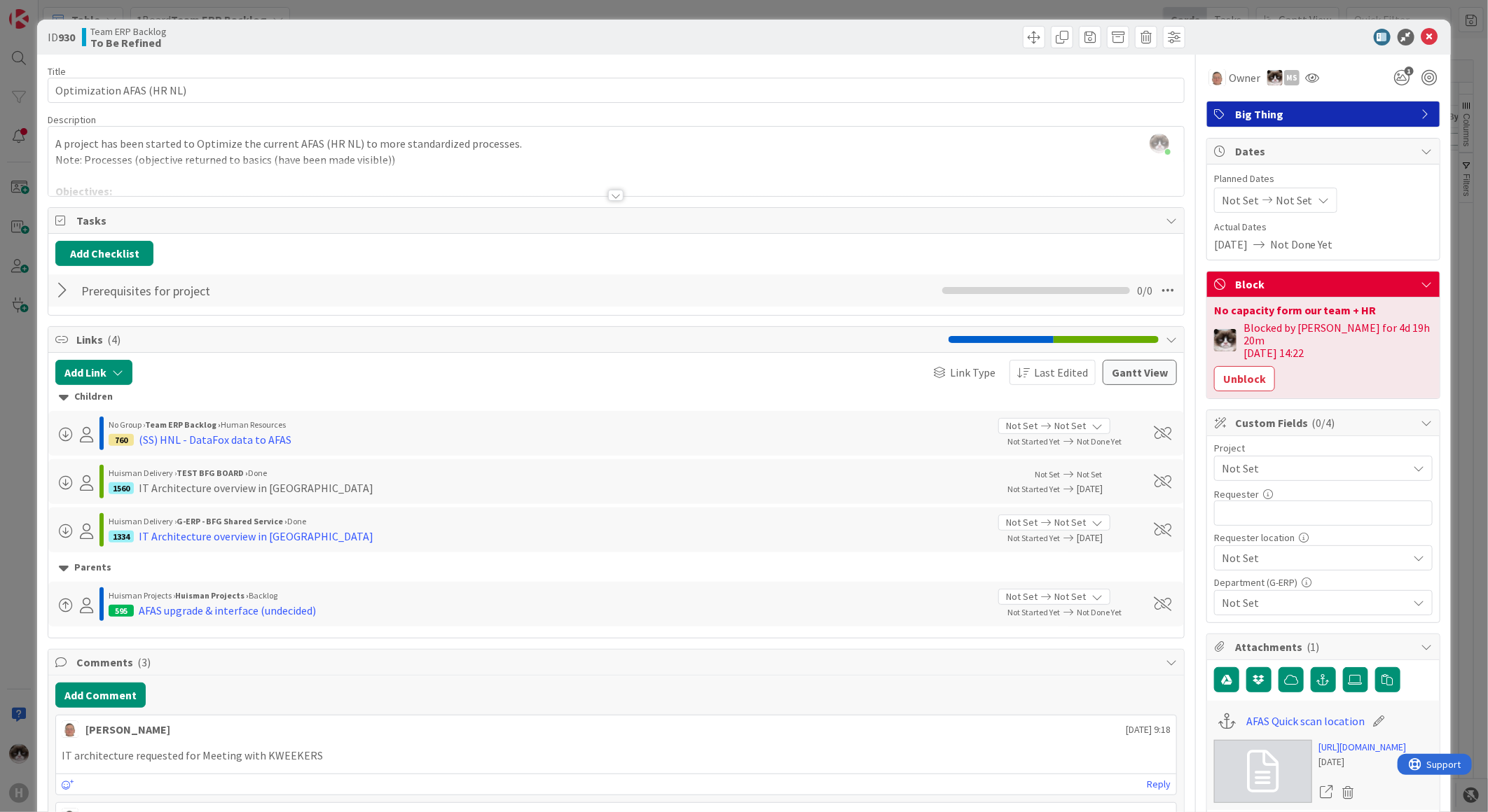
click at [1275, 456] on div "Not Set" at bounding box center [1323, 468] width 218 height 25
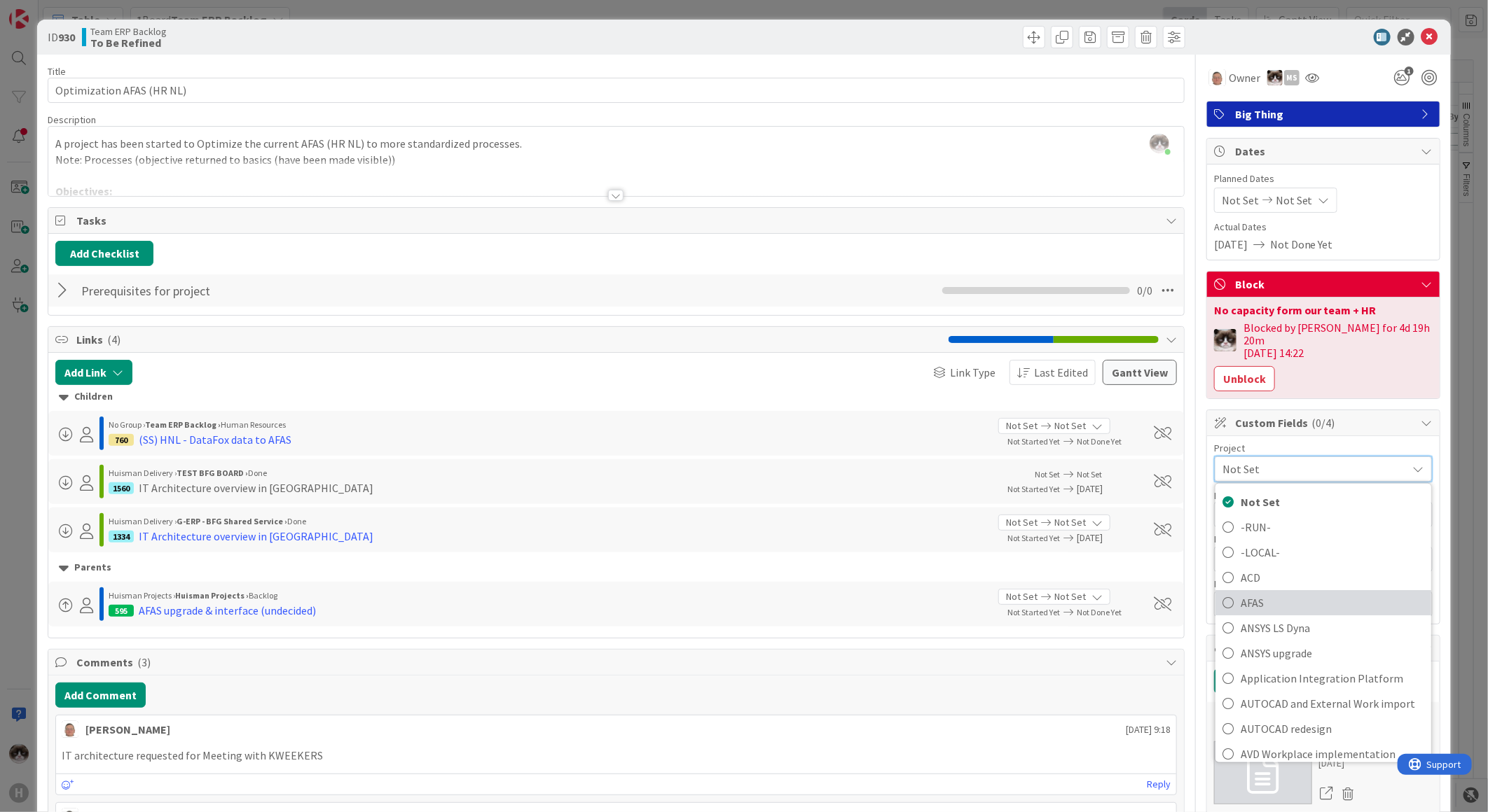
click at [1275, 592] on span "AFAS" at bounding box center [1332, 603] width 183 height 21
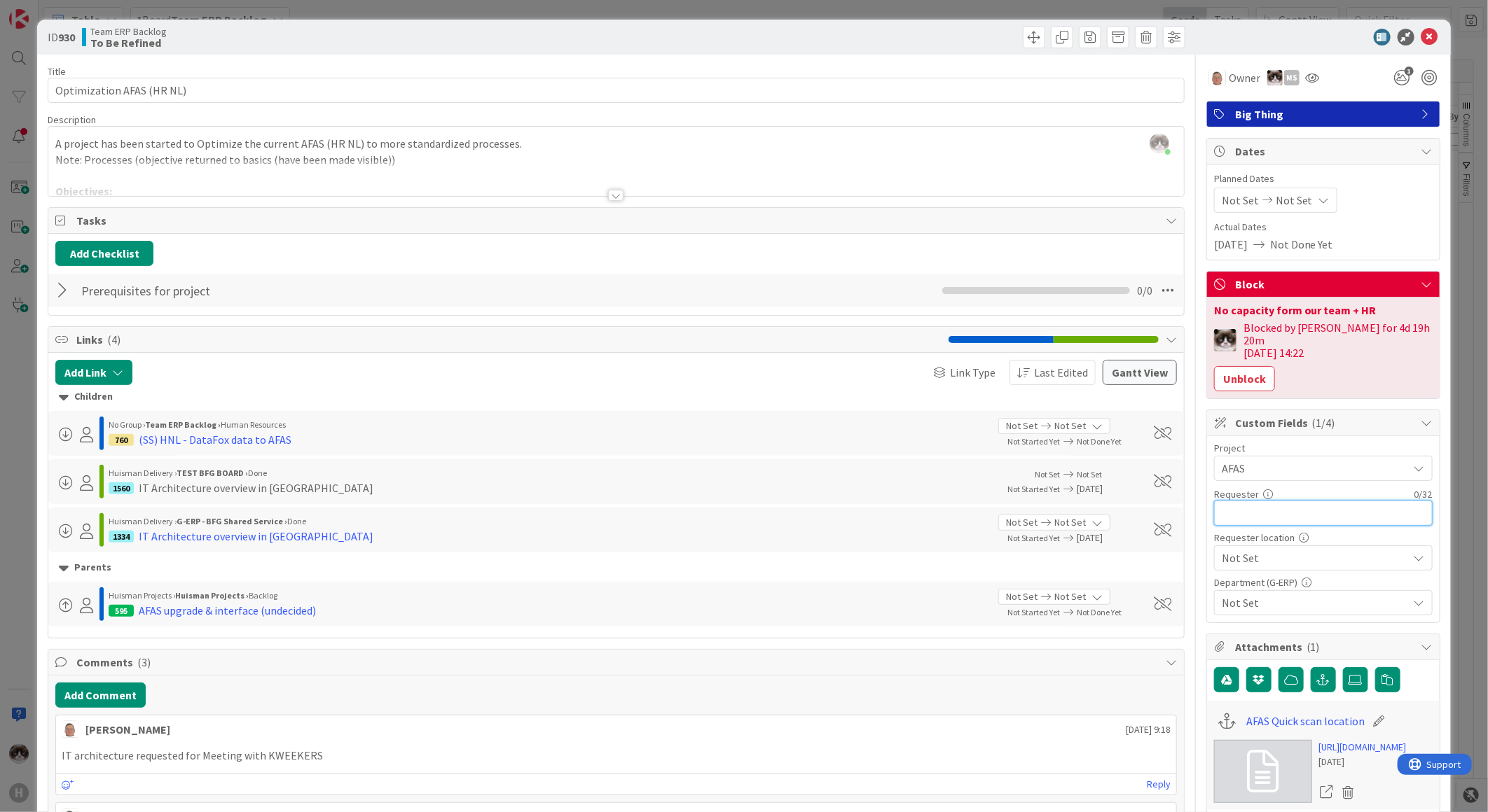
click at [1279, 500] on input "text" at bounding box center [1323, 512] width 218 height 25
click at [608, 193] on div at bounding box center [615, 195] width 15 height 11
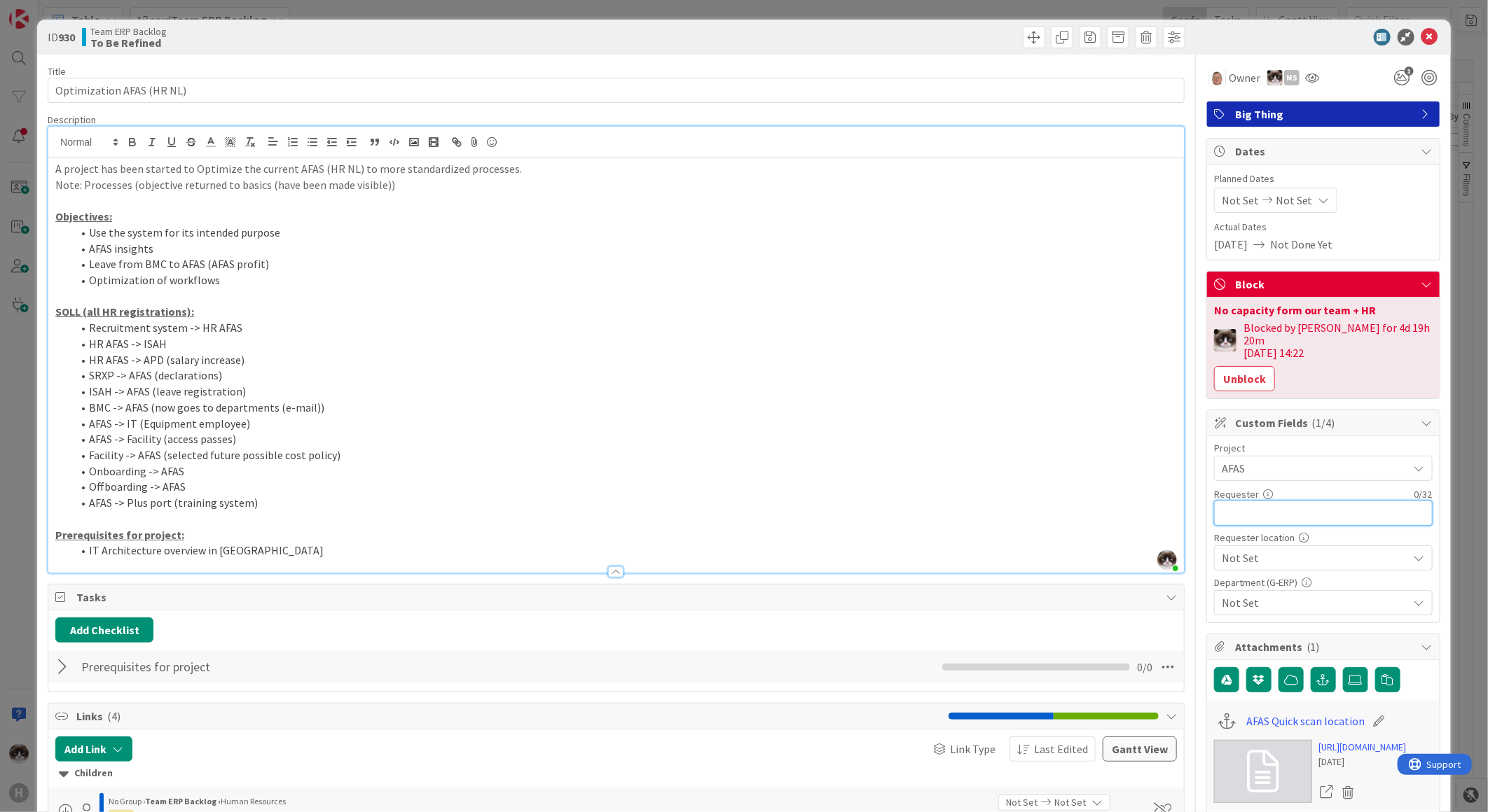
click at [1214, 500] on input "text" at bounding box center [1323, 512] width 218 height 25
click at [1262, 500] on input "Linda" at bounding box center [1323, 512] width 218 height 25
type input "Linda Brussaard"
click at [1264, 478] on span "Not Set" at bounding box center [1311, 469] width 180 height 20
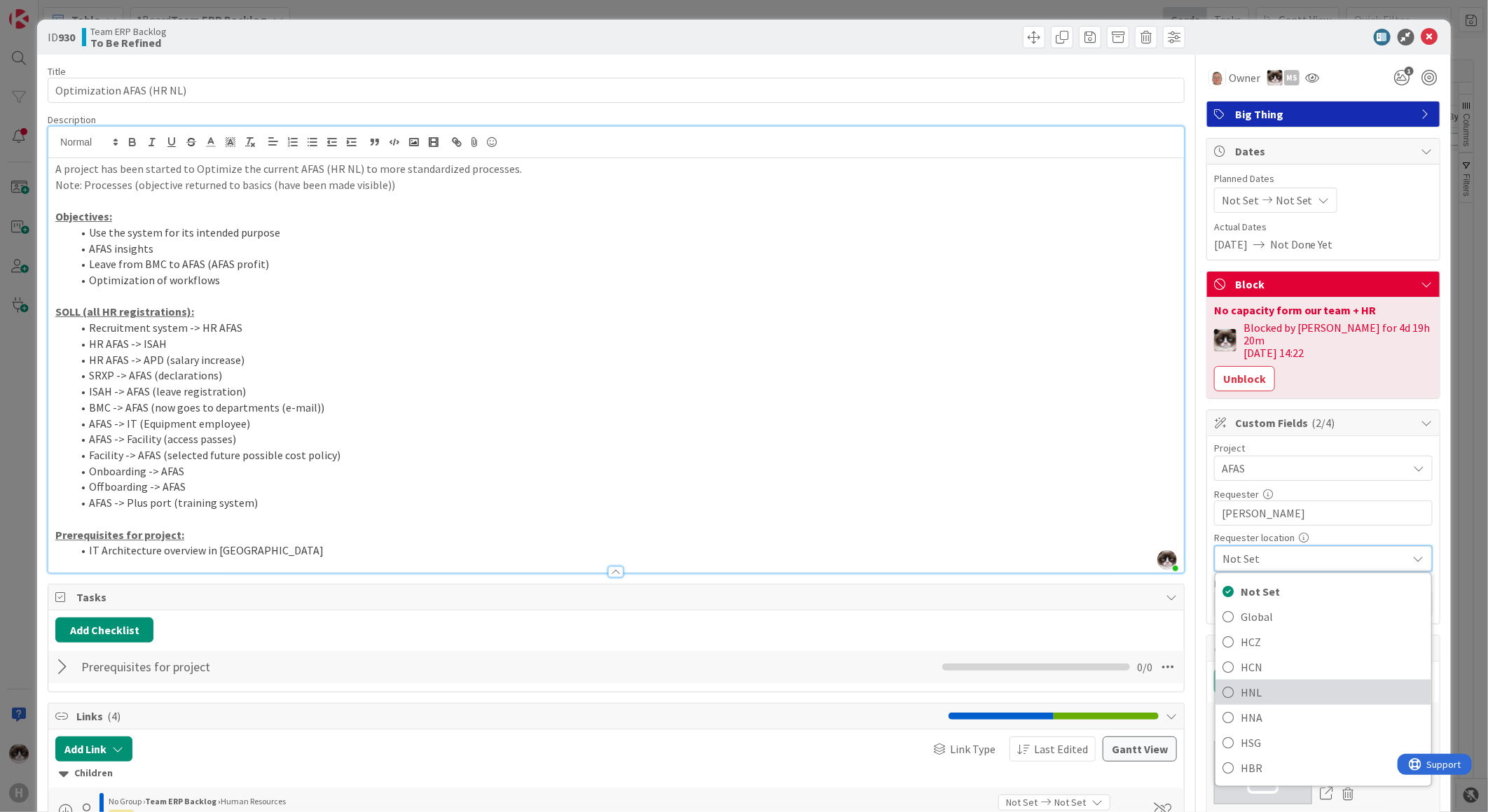
click at [1293, 682] on span "HNL" at bounding box center [1332, 693] width 183 height 21
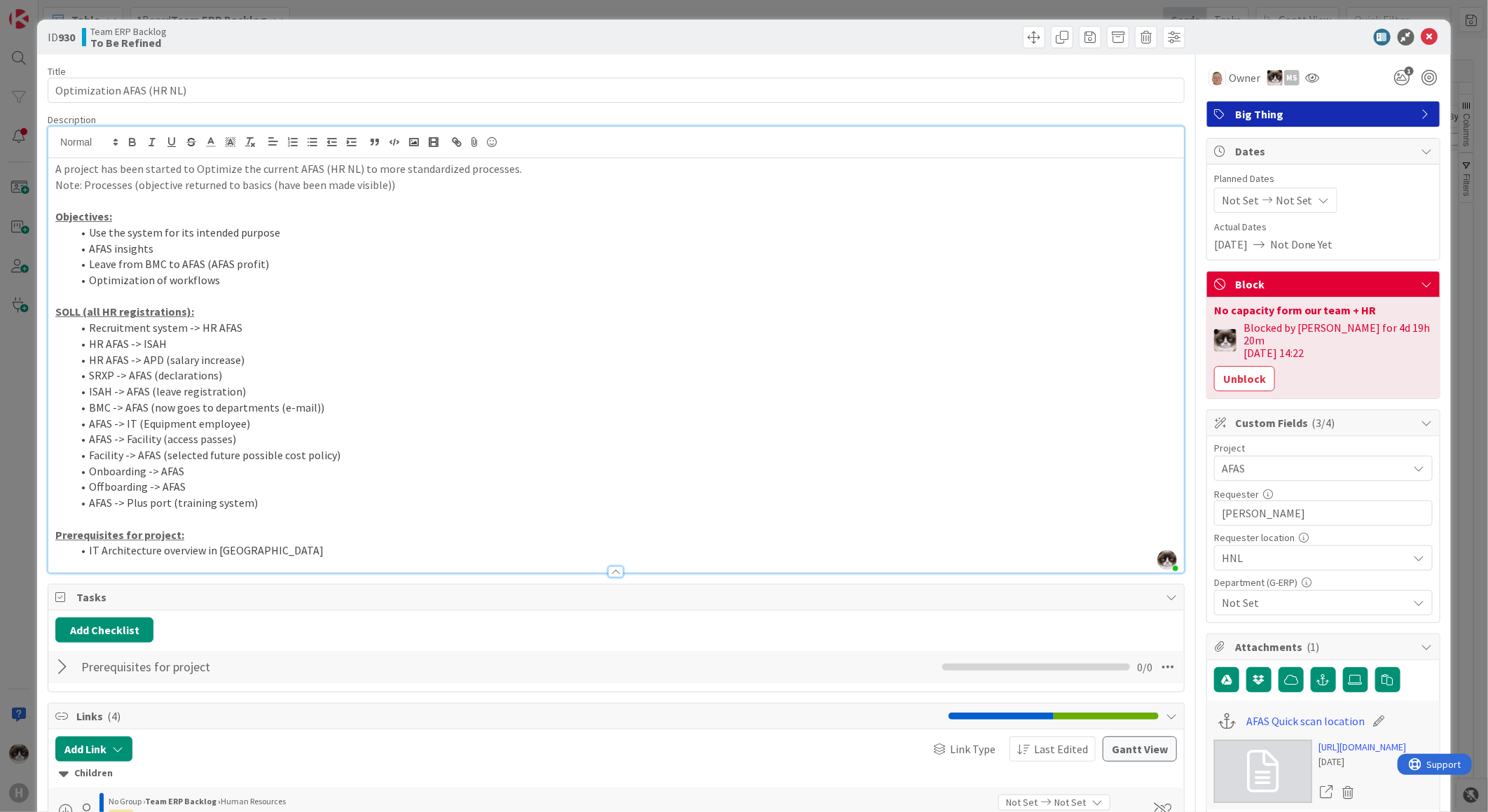
click at [1295, 595] on span "Not Set" at bounding box center [1314, 603] width 186 height 17
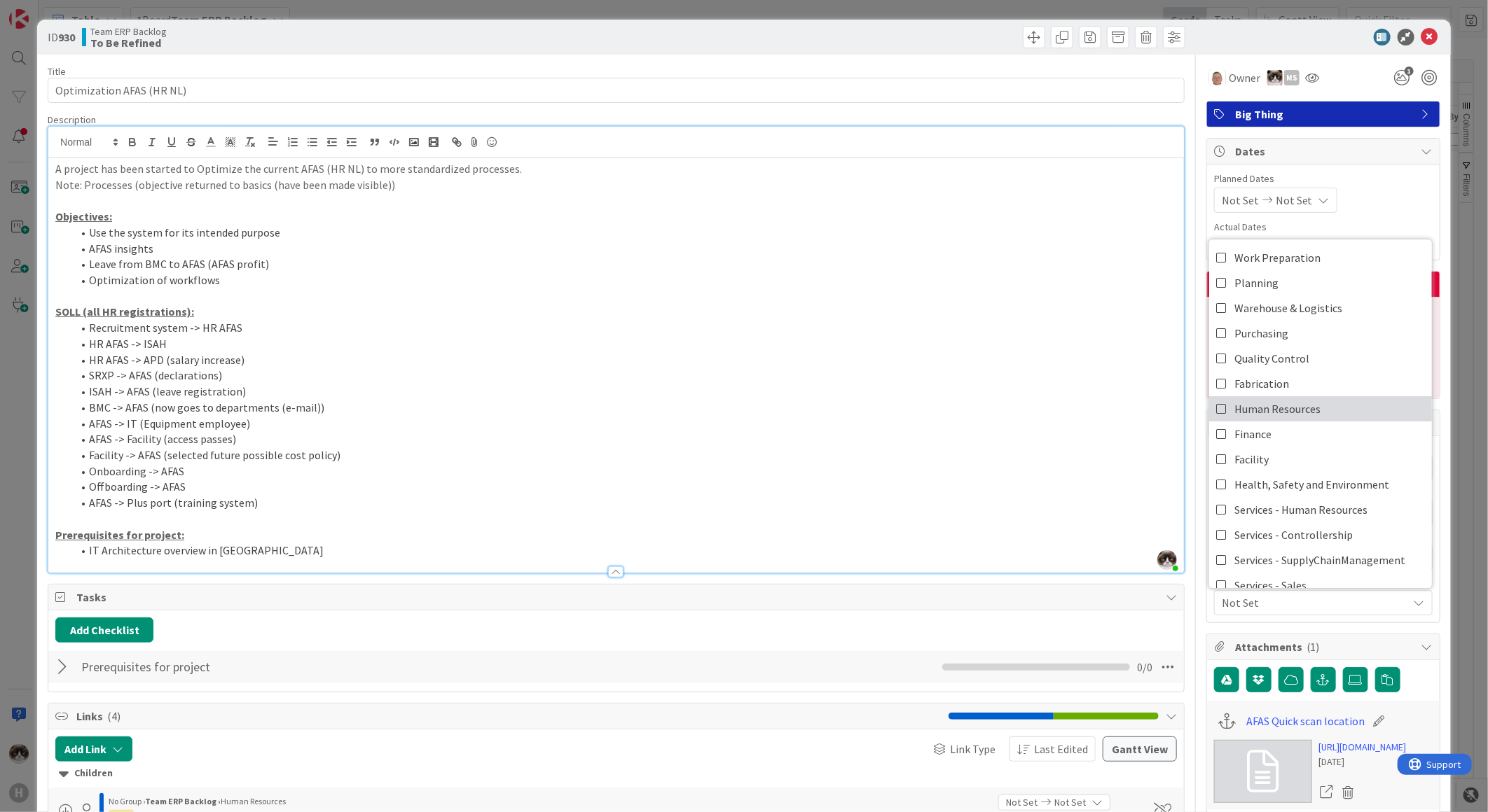
click at [1323, 399] on link "Human Resources" at bounding box center [1320, 408] width 223 height 25
click at [1314, 595] on span "Human Resources" at bounding box center [1314, 603] width 186 height 17
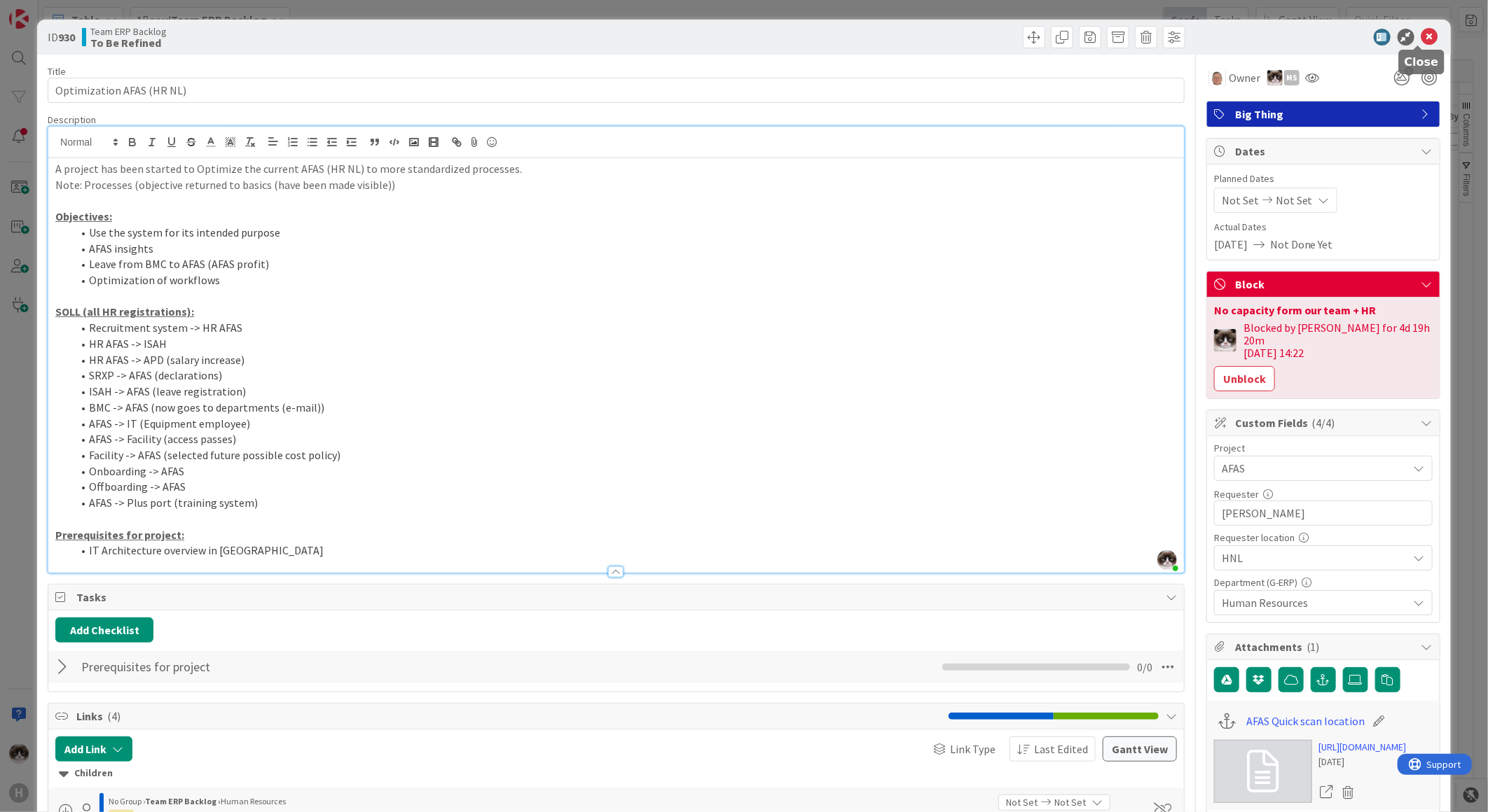
click at [1422, 35] on icon at bounding box center [1430, 37] width 17 height 17
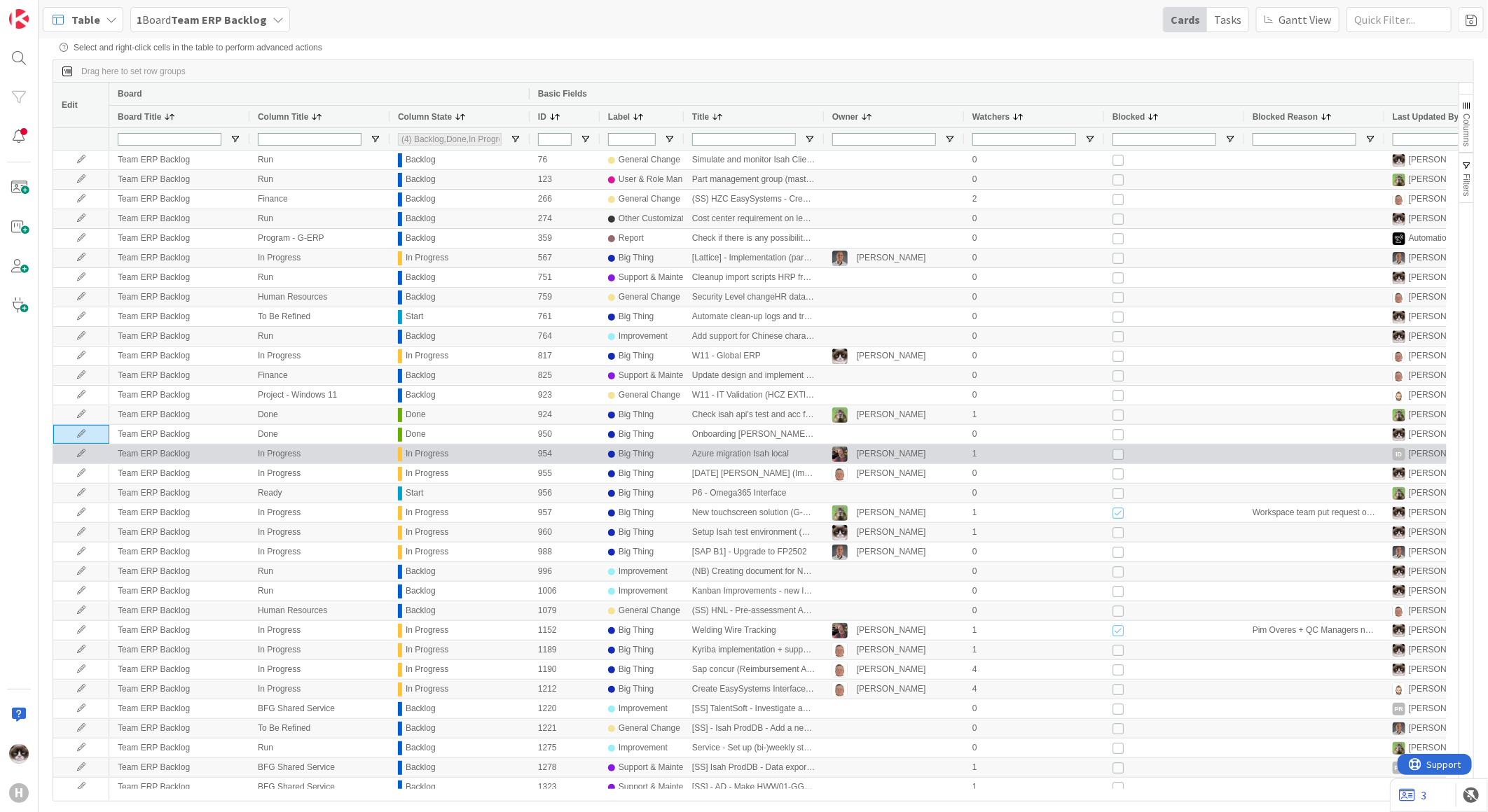
click at [80, 458] on icon at bounding box center [82, 454] width 21 height 8
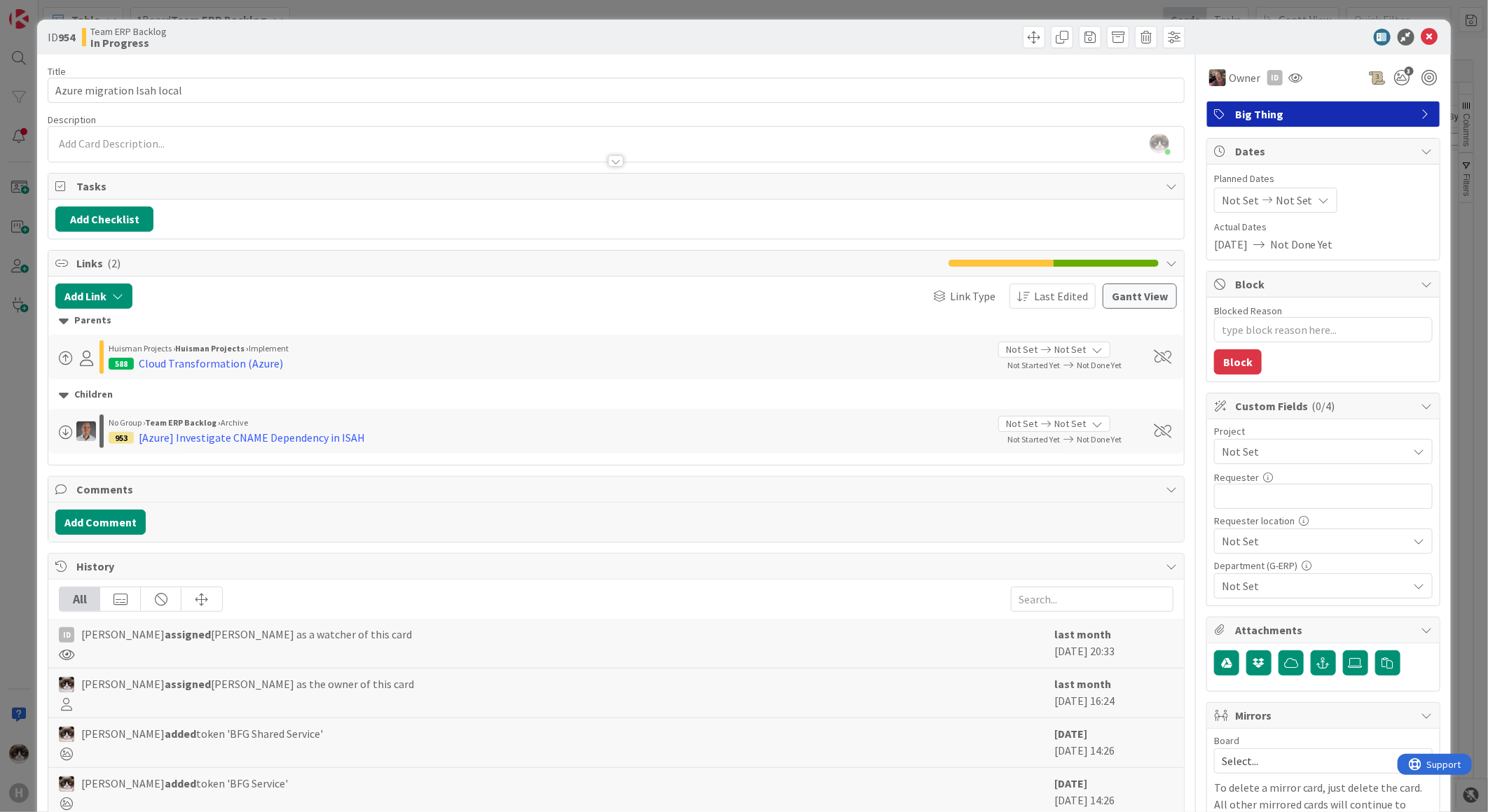
click at [1285, 451] on span "Not Set" at bounding box center [1311, 451] width 180 height 20
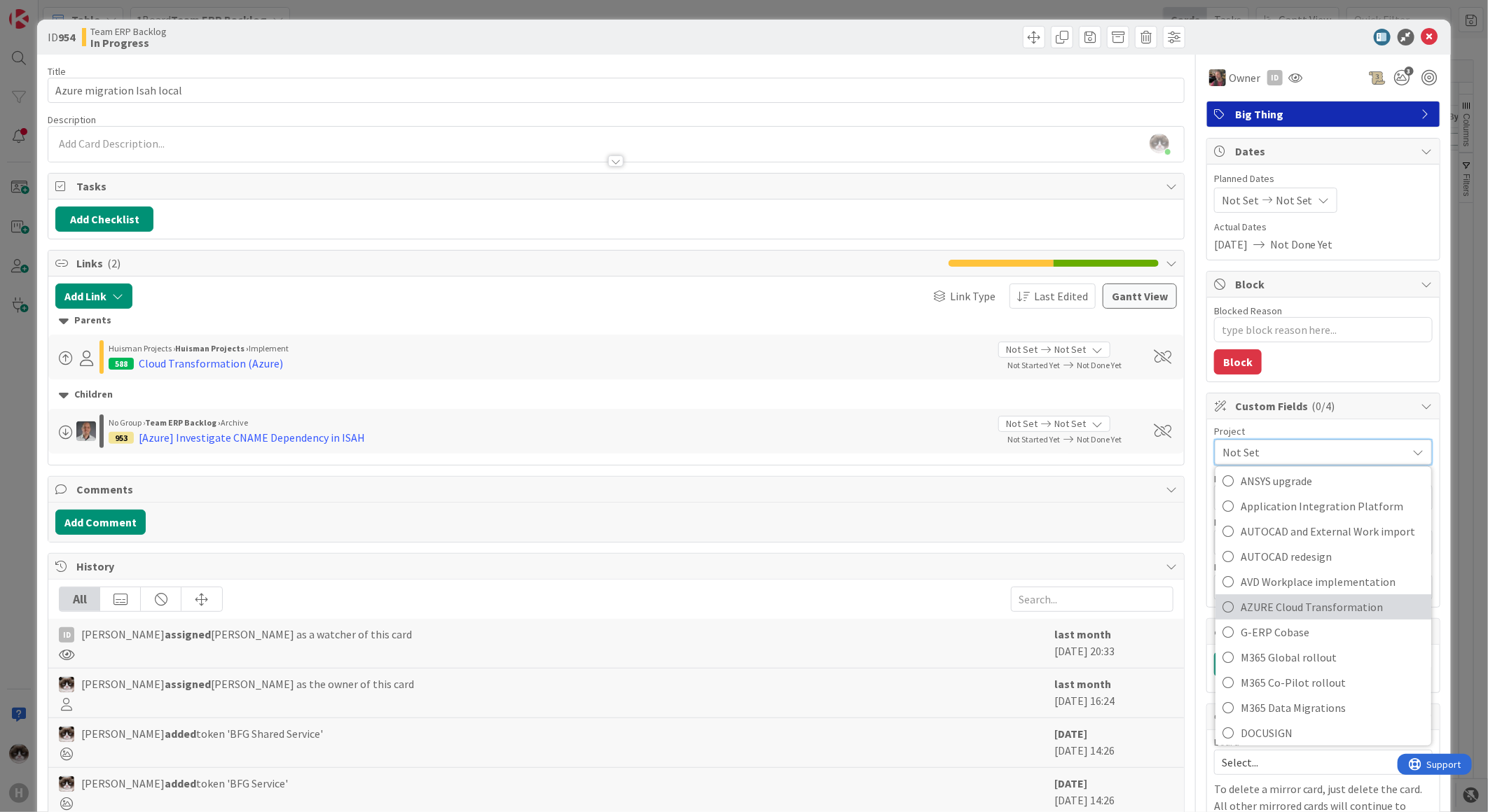
click at [1323, 614] on span "AZURE Cloud Transformation" at bounding box center [1332, 607] width 183 height 21
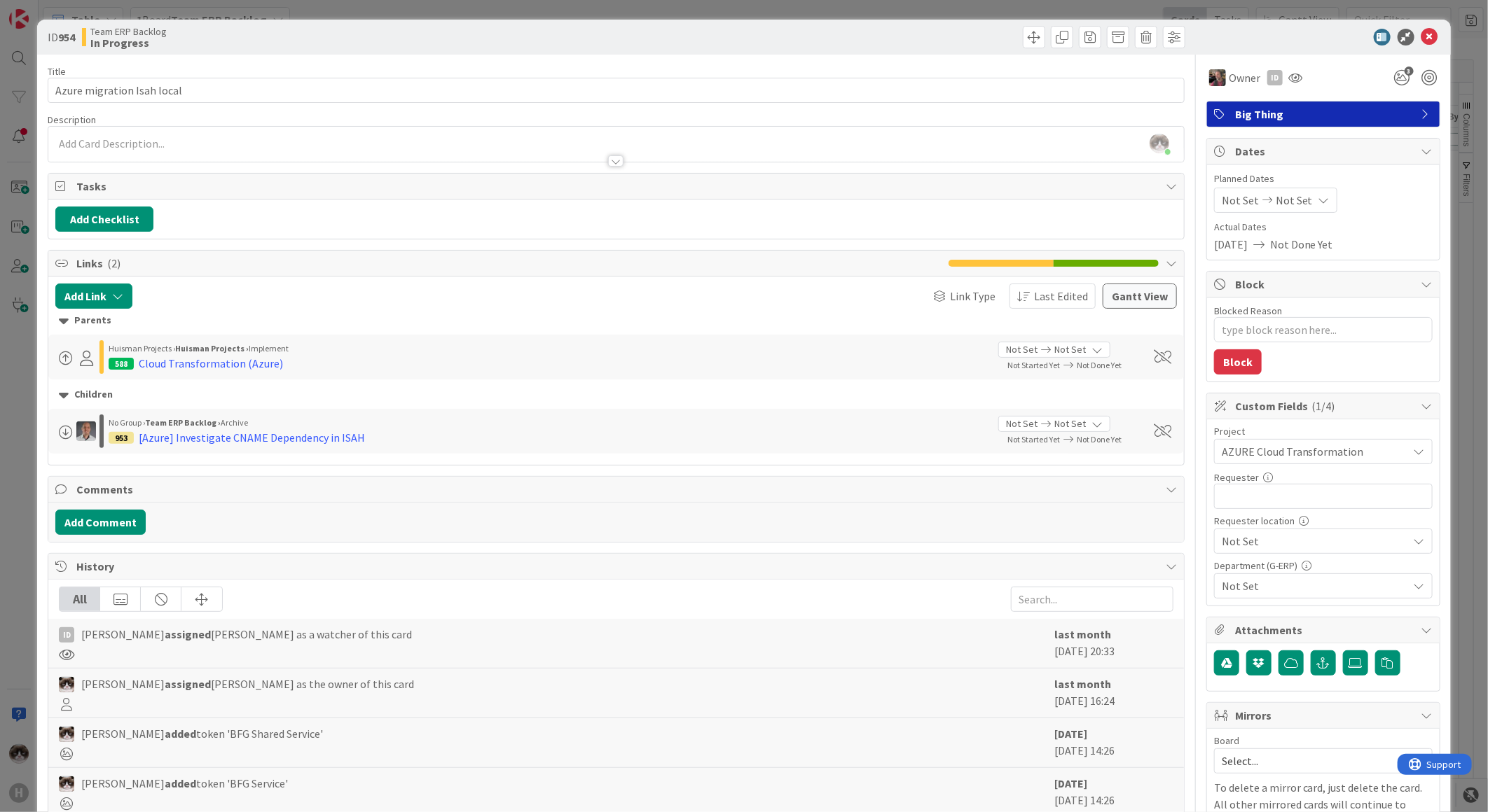
type textarea "x"
click at [1299, 499] on input "text" at bounding box center [1323, 496] width 218 height 25
type input "[PERSON_NAME]"
type textarea "x"
type input "[PERSON_NAME]"
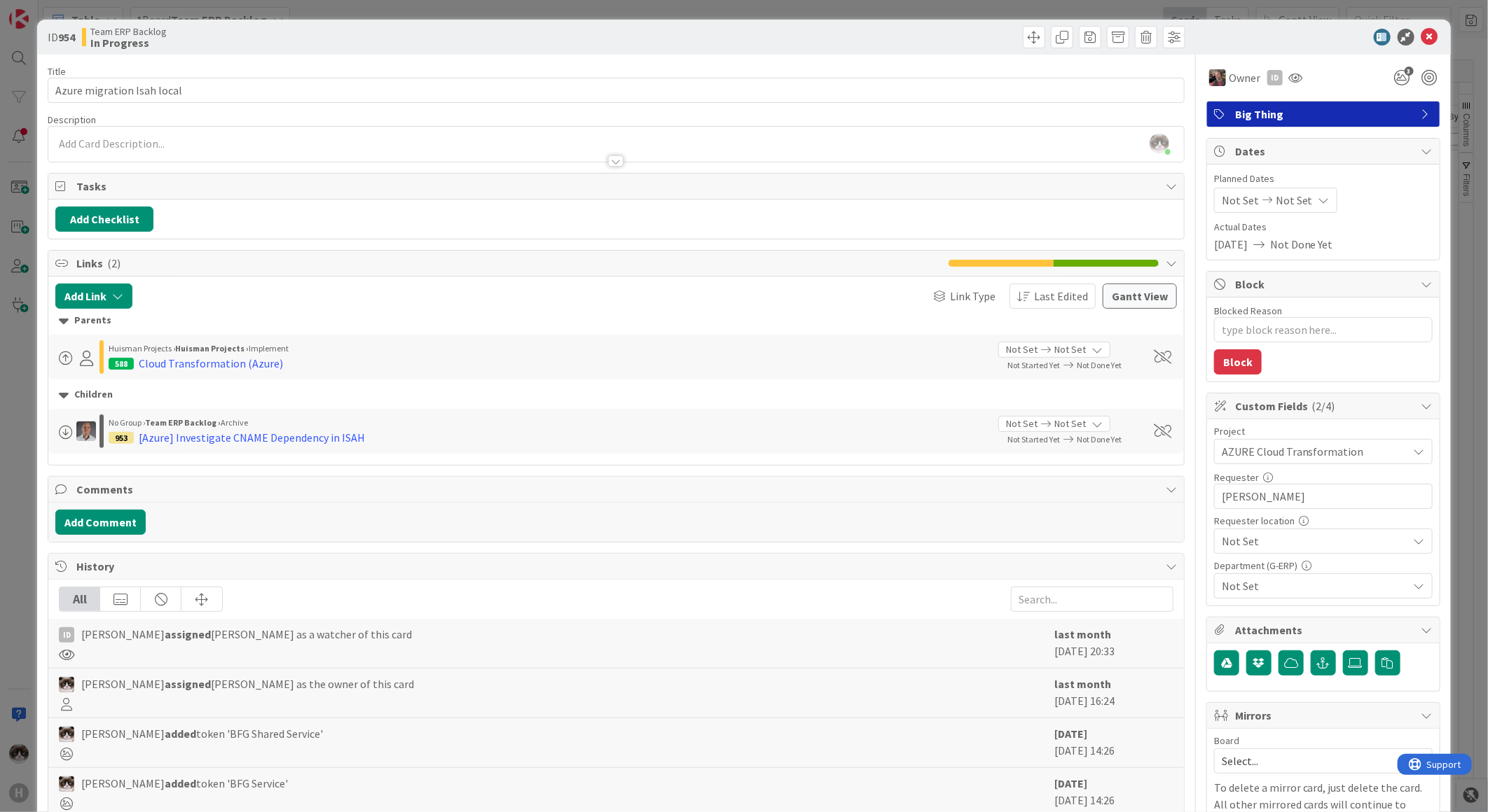
click at [1277, 461] on span "Not Set" at bounding box center [1311, 451] width 180 height 20
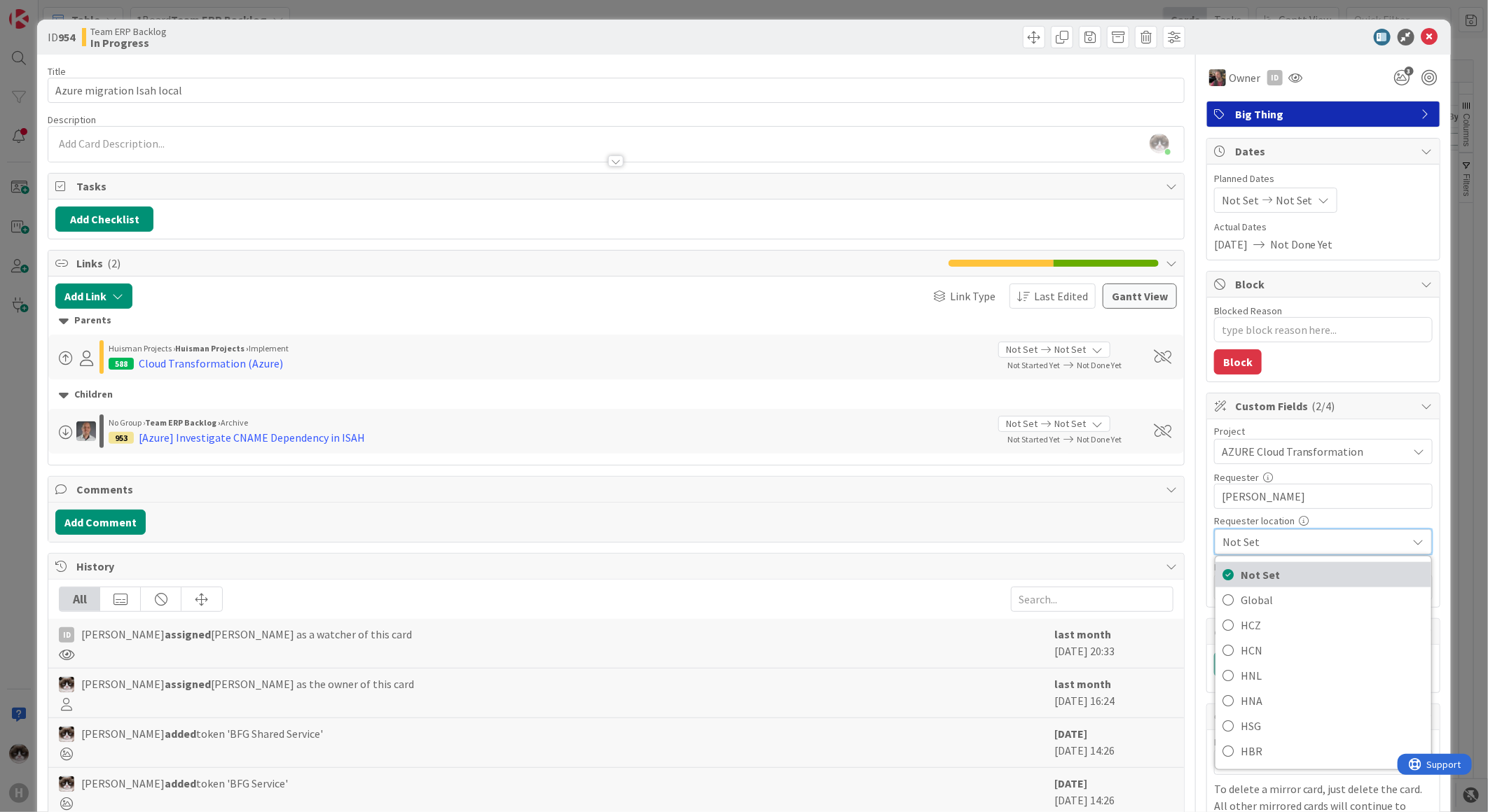
click at [1274, 587] on link "Not Set" at bounding box center [1323, 574] width 216 height 25
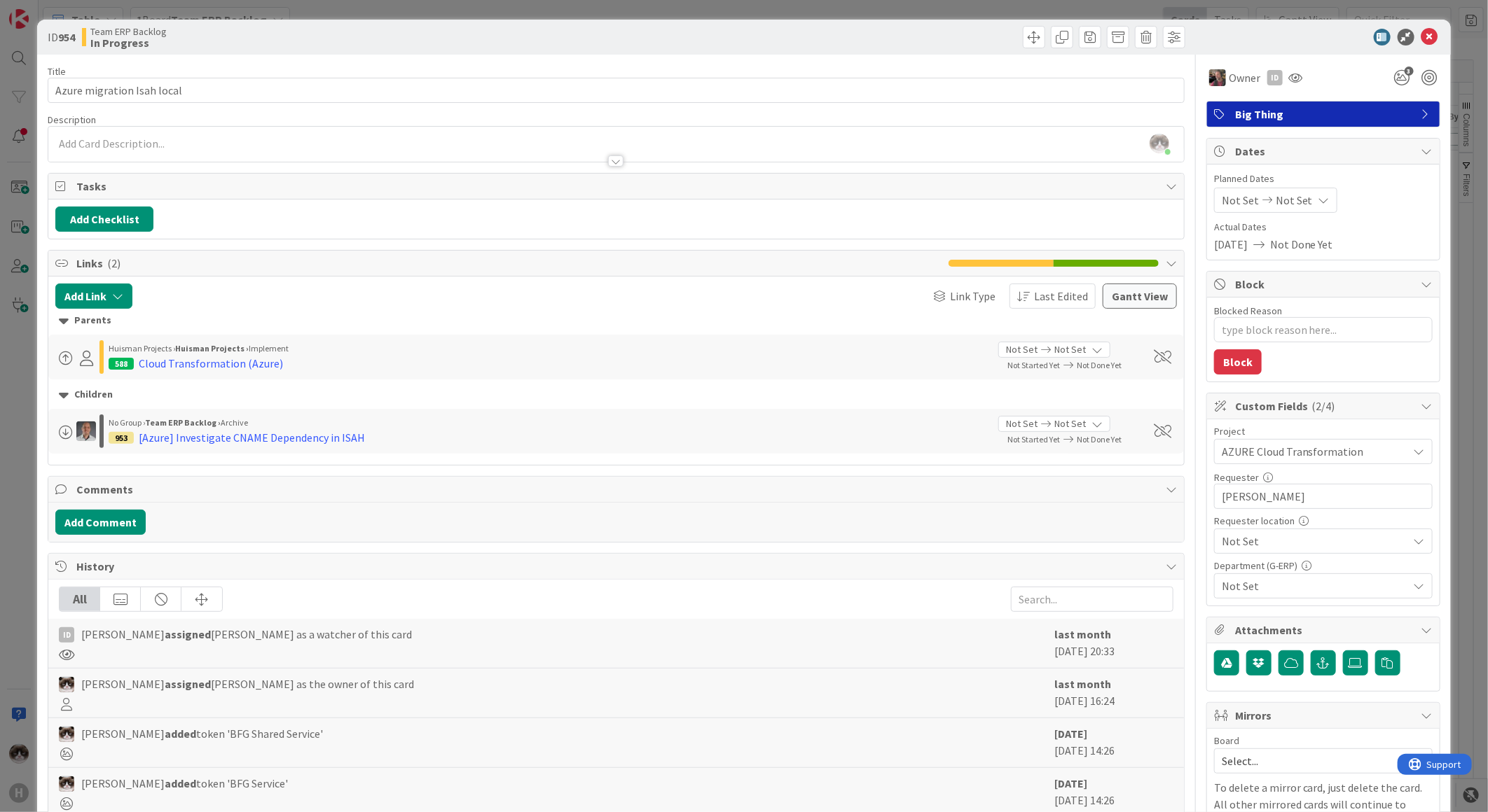
click at [1267, 461] on span "Not Set" at bounding box center [1311, 451] width 180 height 20
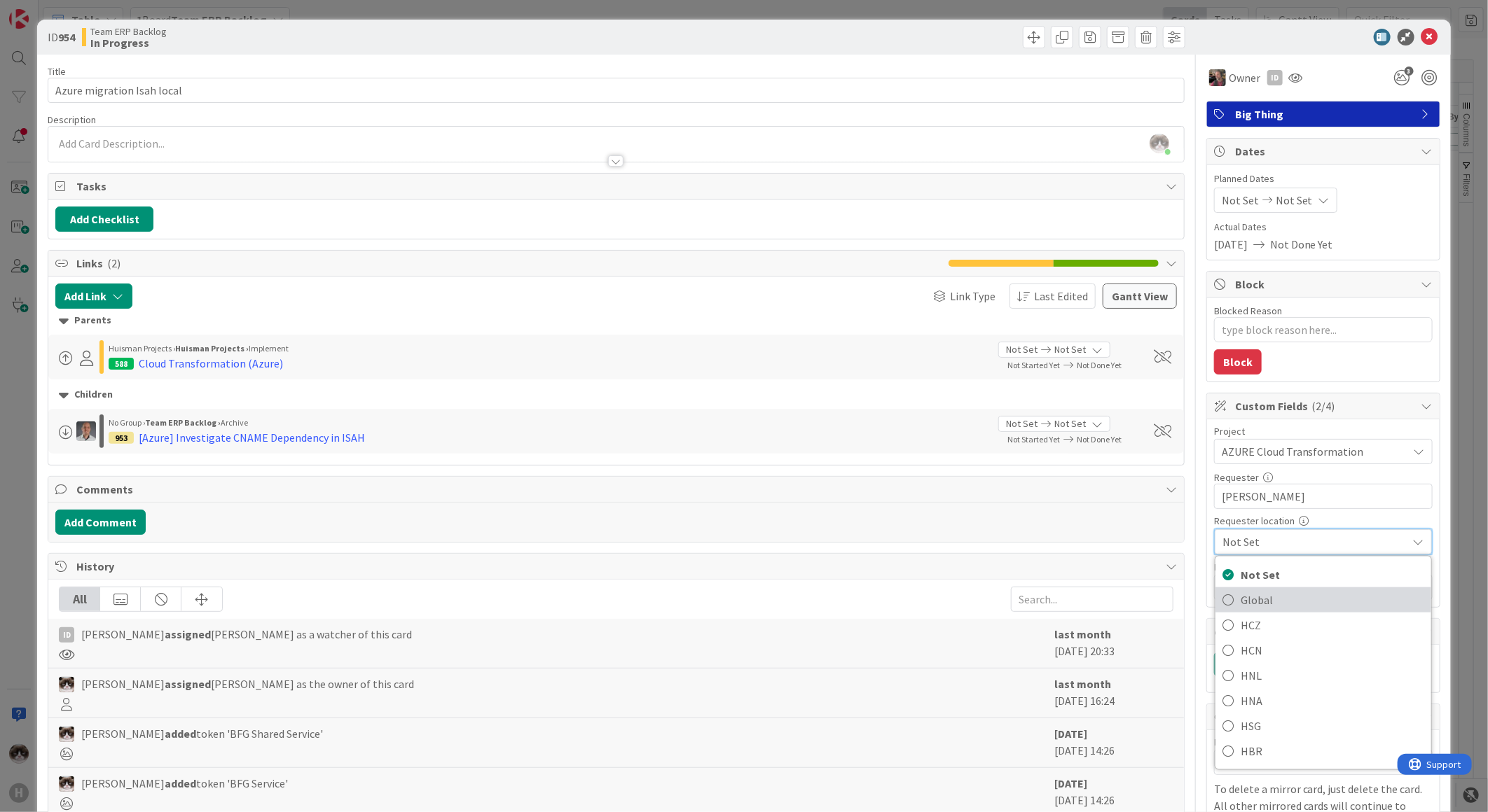
click at [1259, 594] on span "Global" at bounding box center [1332, 600] width 183 height 21
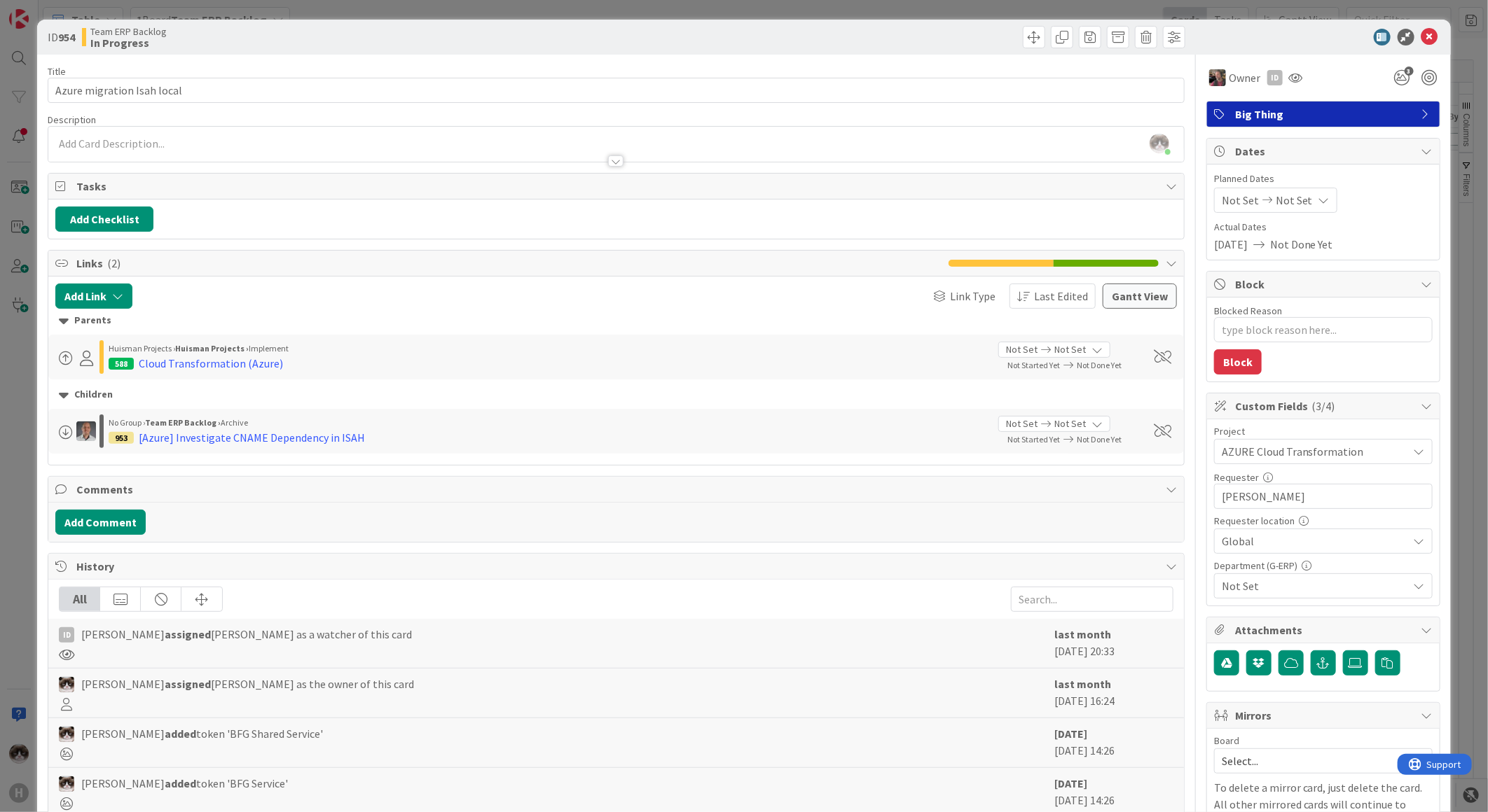
click at [1254, 592] on span "Not Set" at bounding box center [1314, 586] width 186 height 17
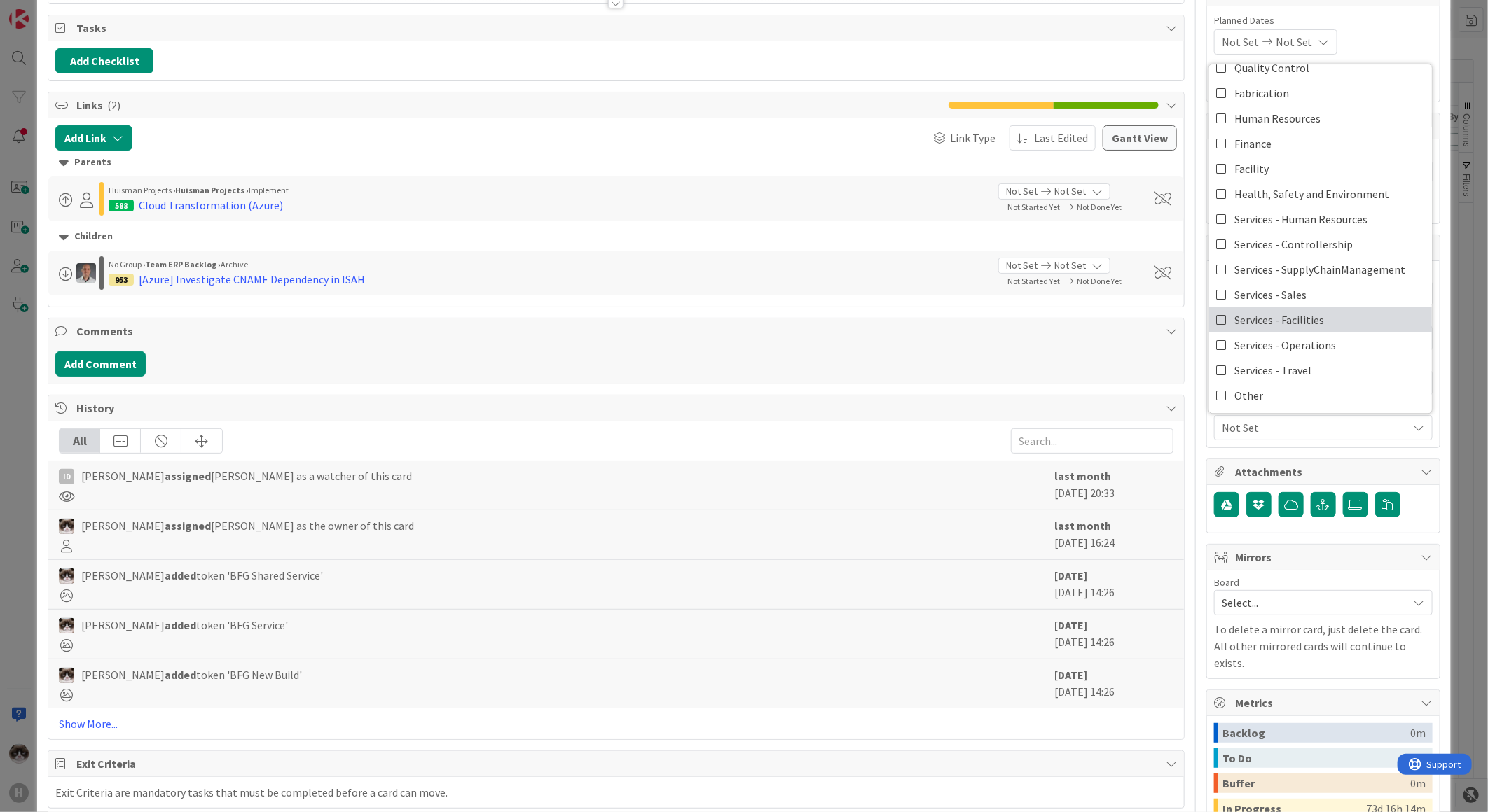
scroll to position [311, 0]
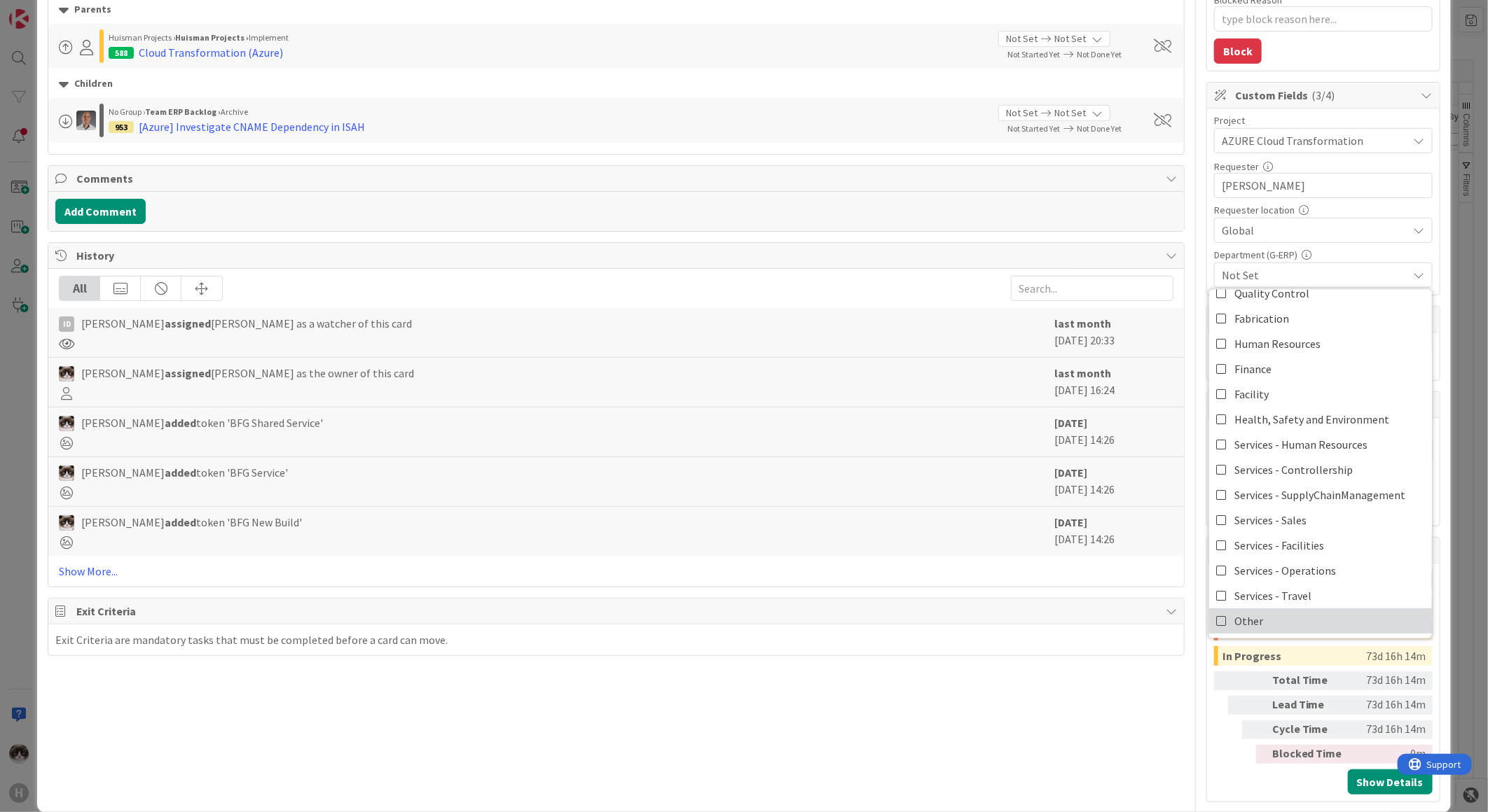
click at [1243, 613] on span "Other" at bounding box center [1249, 621] width 29 height 21
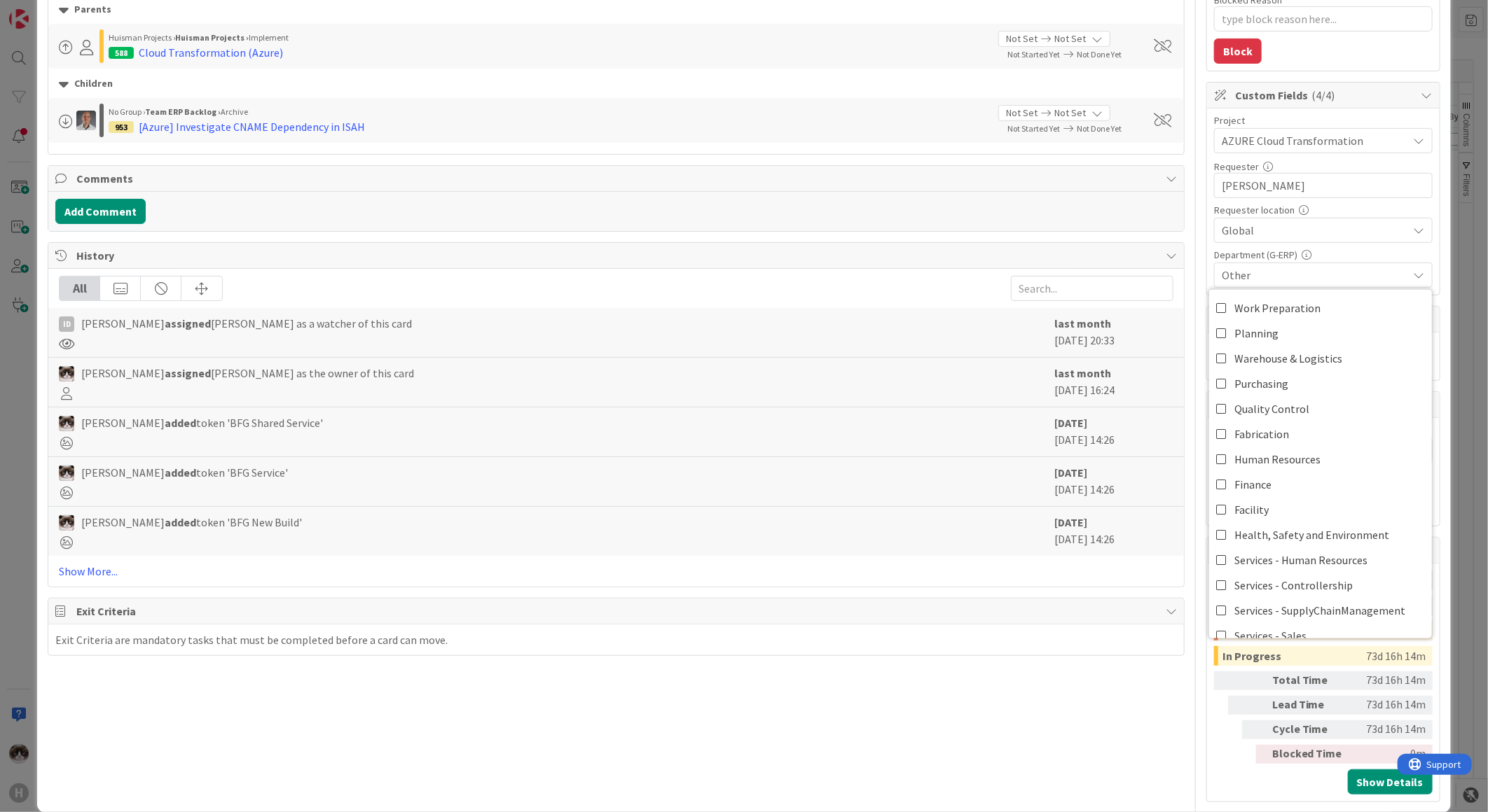
click at [1117, 751] on div "Title 26 / 128 Azure migration Isah local Description Kevin van Dijk just joine…" at bounding box center [616, 272] width 1137 height 1059
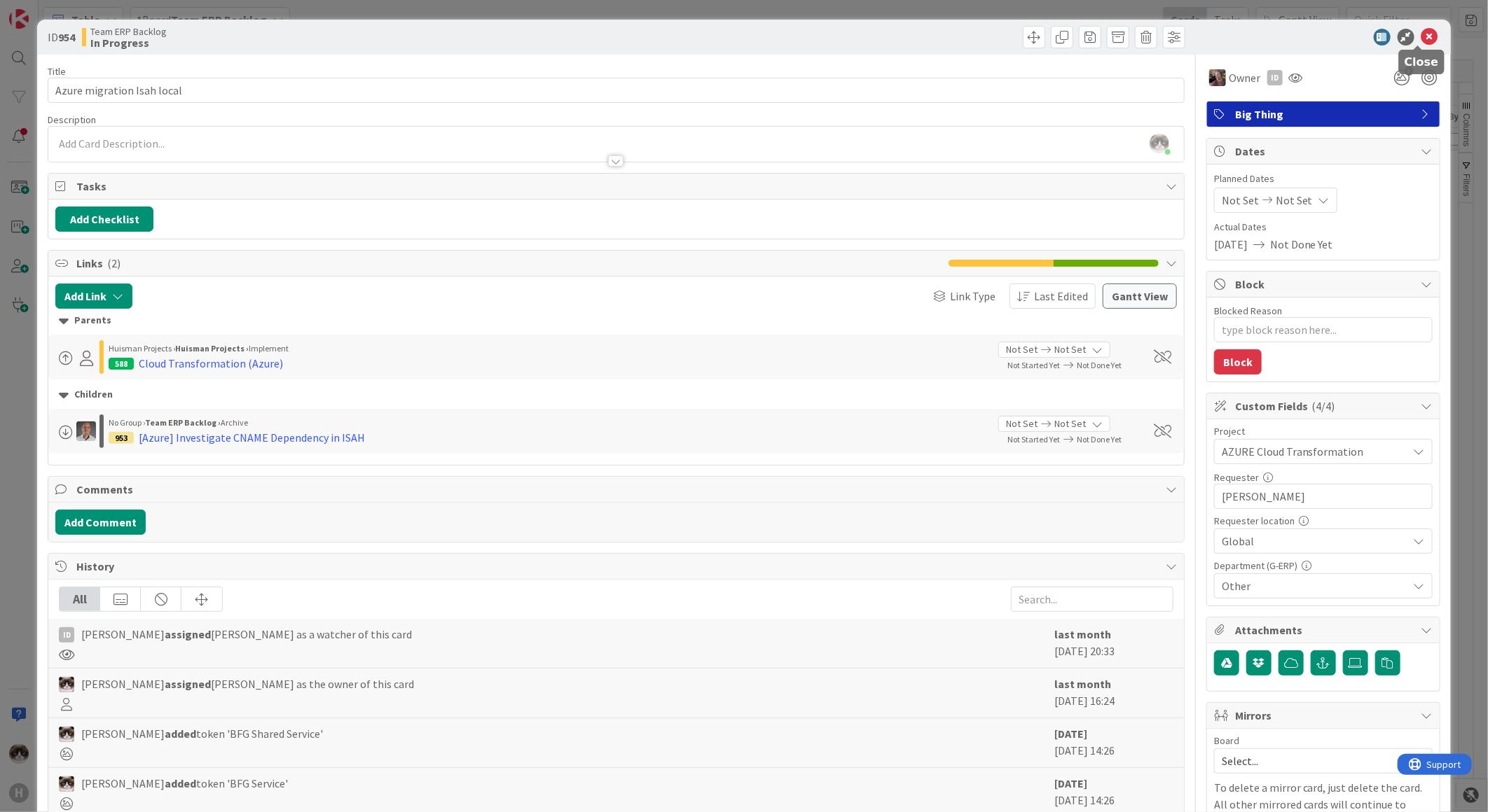
click at [1422, 32] on icon at bounding box center [1430, 37] width 17 height 17
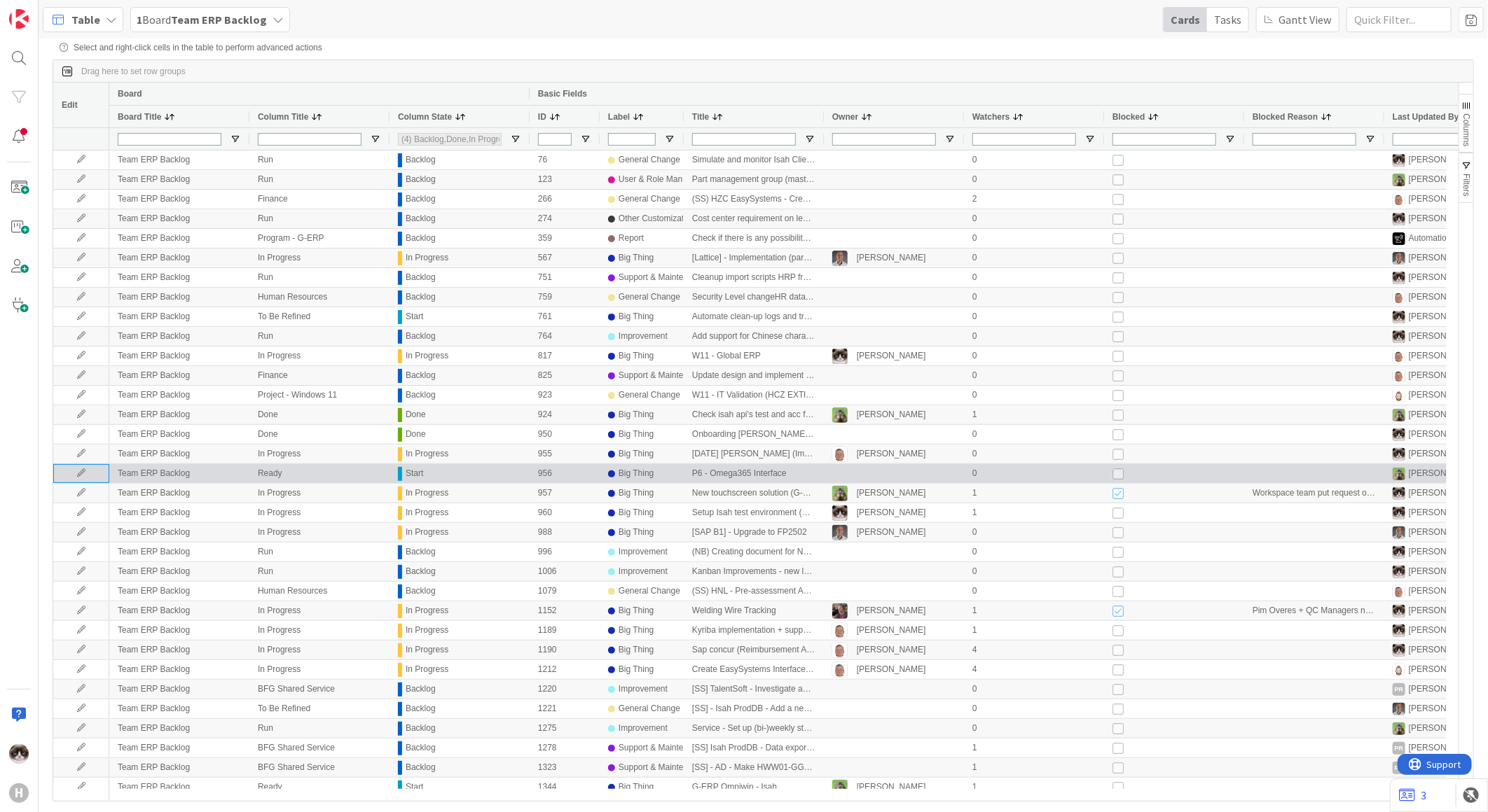
click at [84, 480] on div at bounding box center [82, 473] width 56 height 19
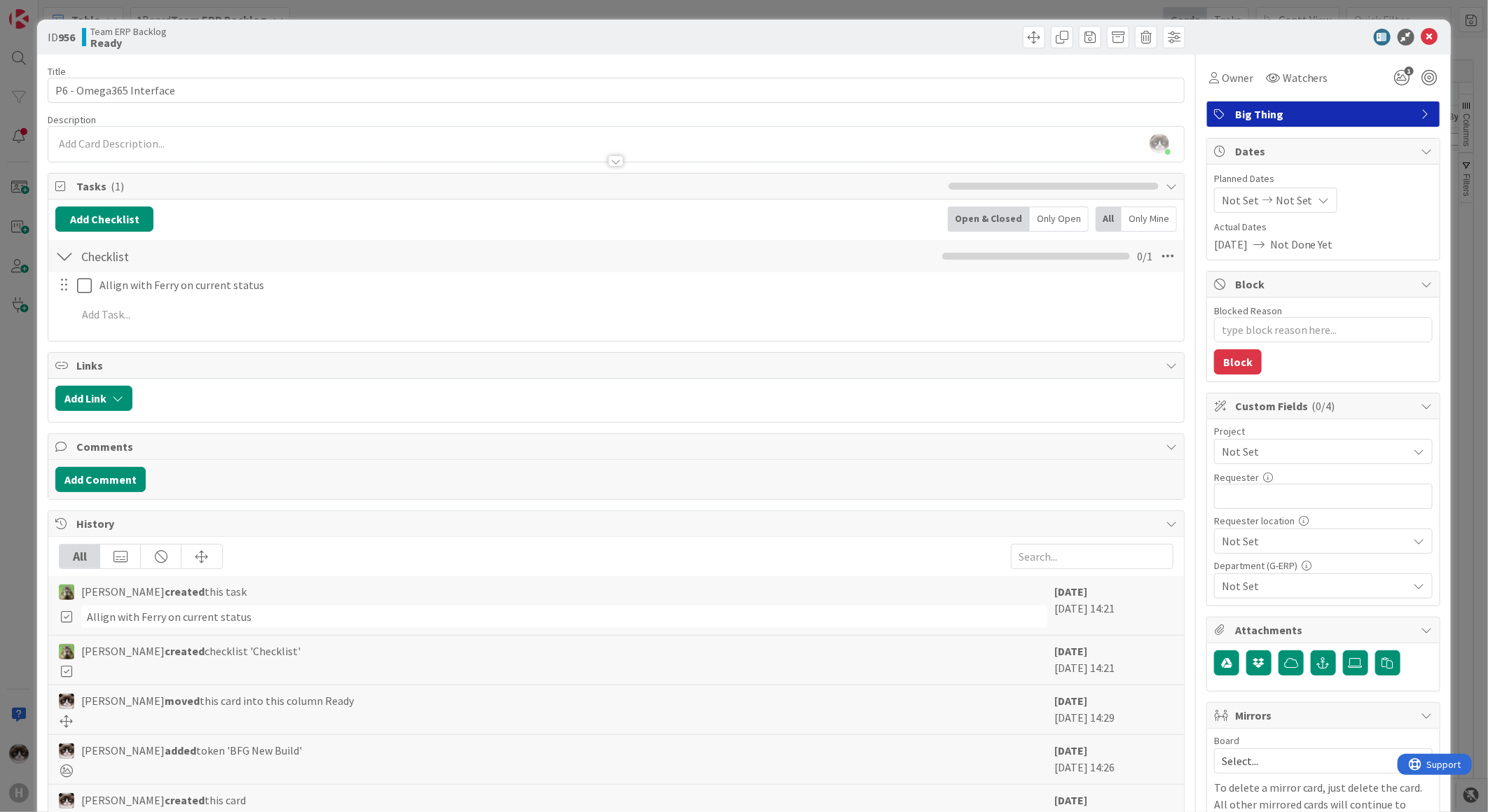
click at [1230, 446] on span "Not Set" at bounding box center [1311, 451] width 180 height 20
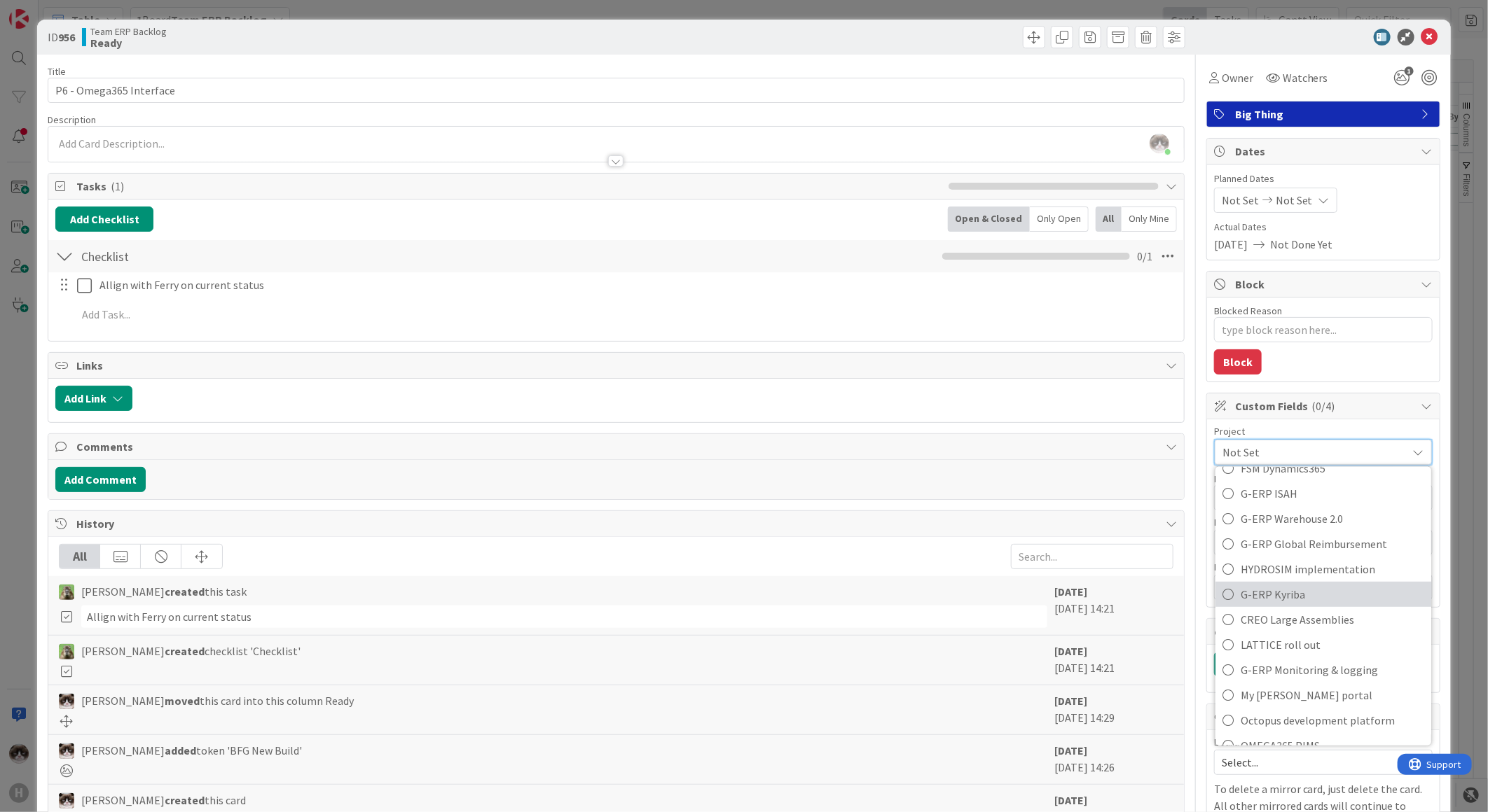
scroll to position [778, 0]
click at [1327, 591] on span "OMEGA365 PIMS" at bounding box center [1332, 589] width 183 height 21
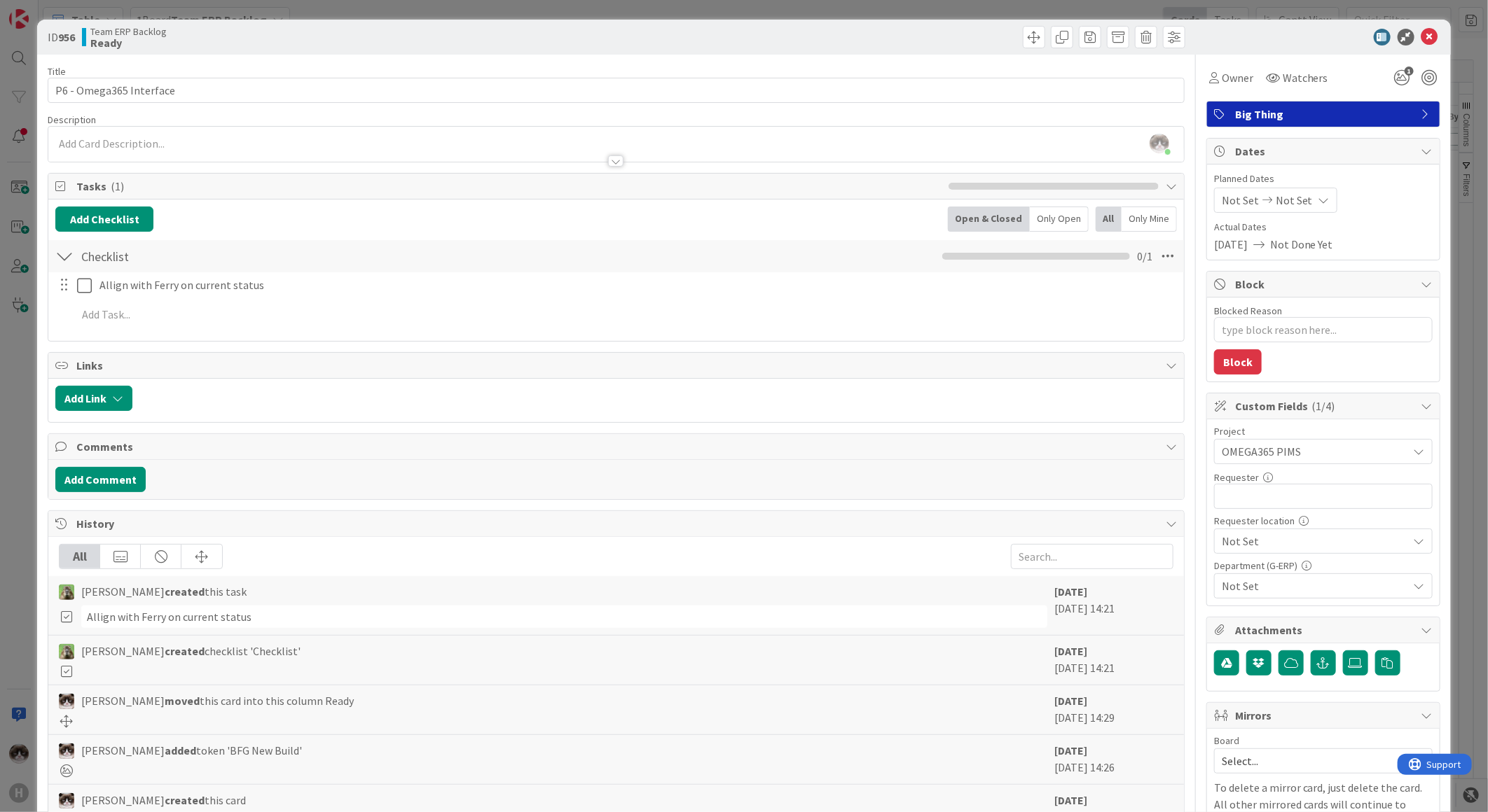
type textarea "x"
click at [1286, 500] on input "text" at bounding box center [1323, 496] width 218 height 25
type input "Roy Zu"
type textarea "x"
type input "Roy Zuo"
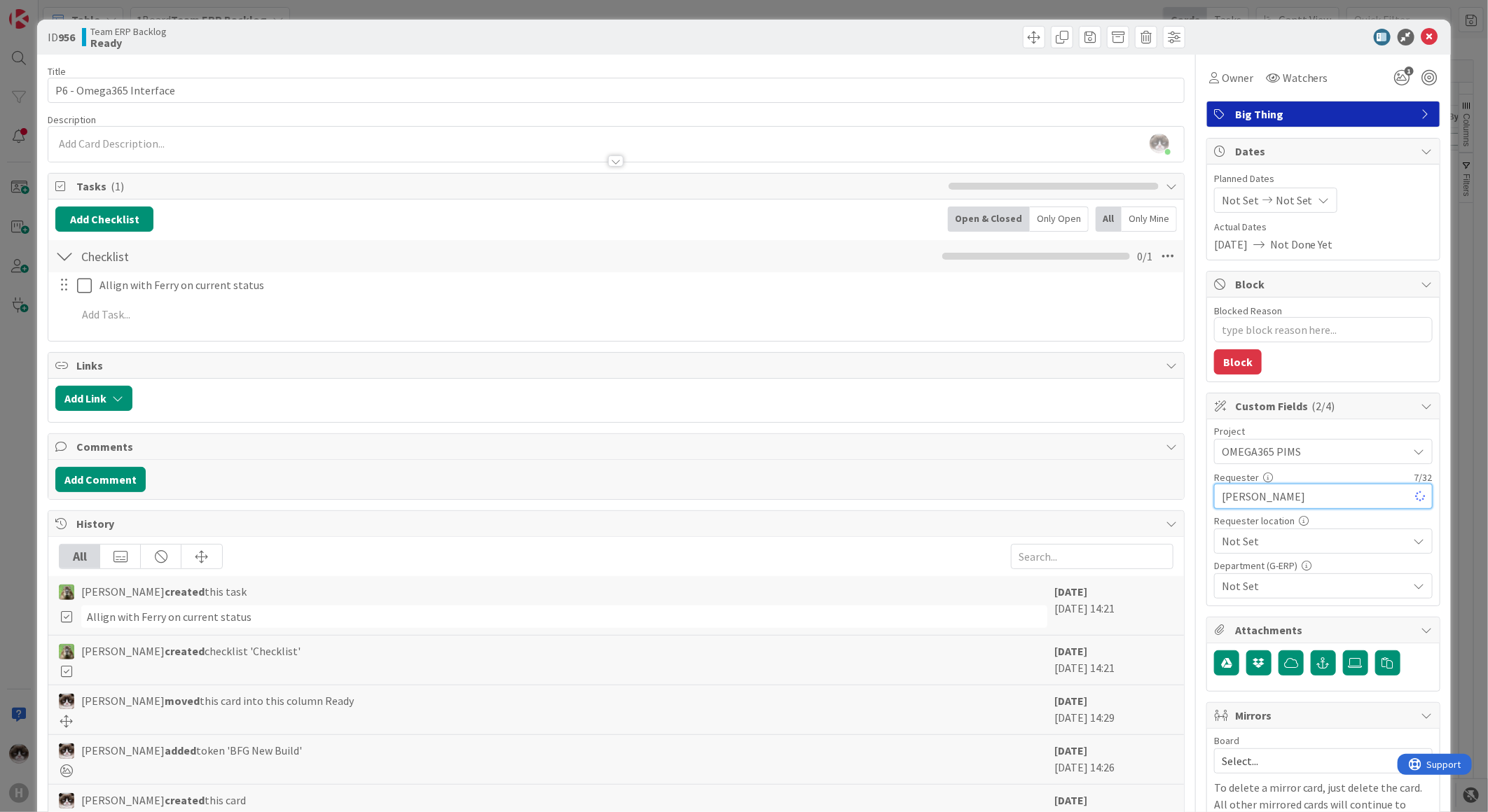
type textarea "x"
type input "Roy Zuo"
click at [1272, 461] on span "Not Set" at bounding box center [1311, 451] width 180 height 20
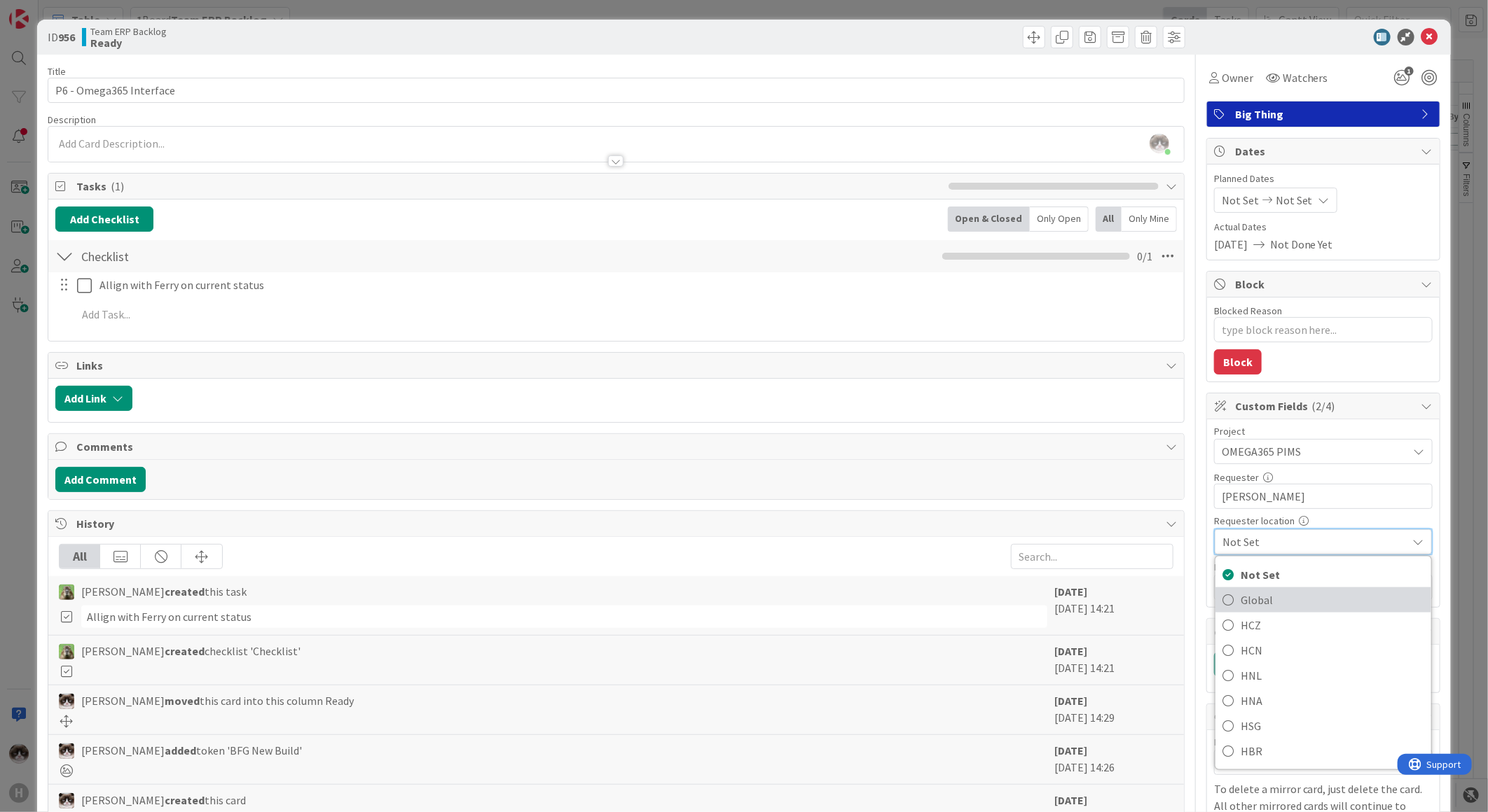
click at [1259, 610] on span "Global" at bounding box center [1332, 600] width 183 height 21
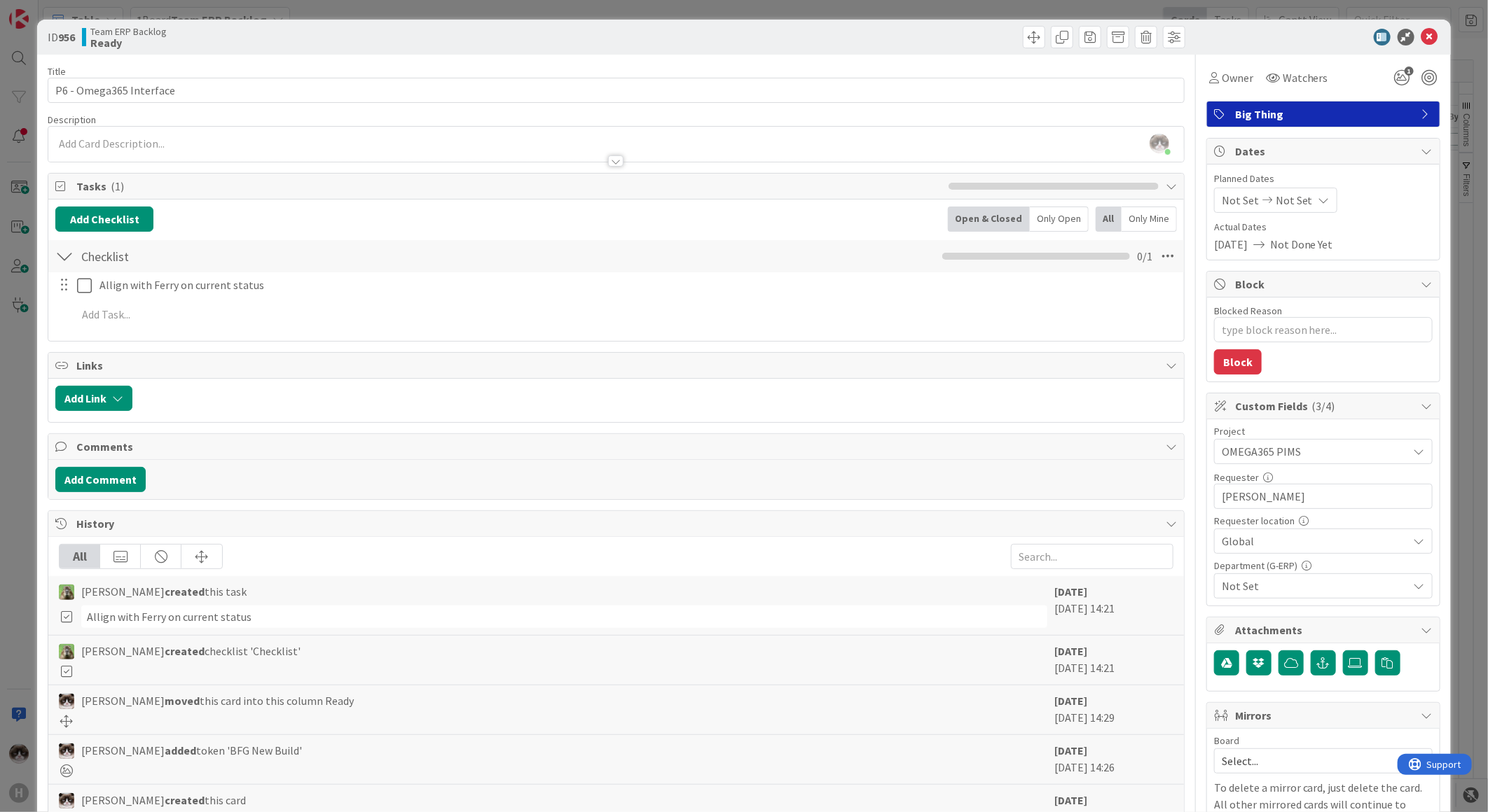
click at [1279, 591] on span "Not Set" at bounding box center [1314, 586] width 186 height 17
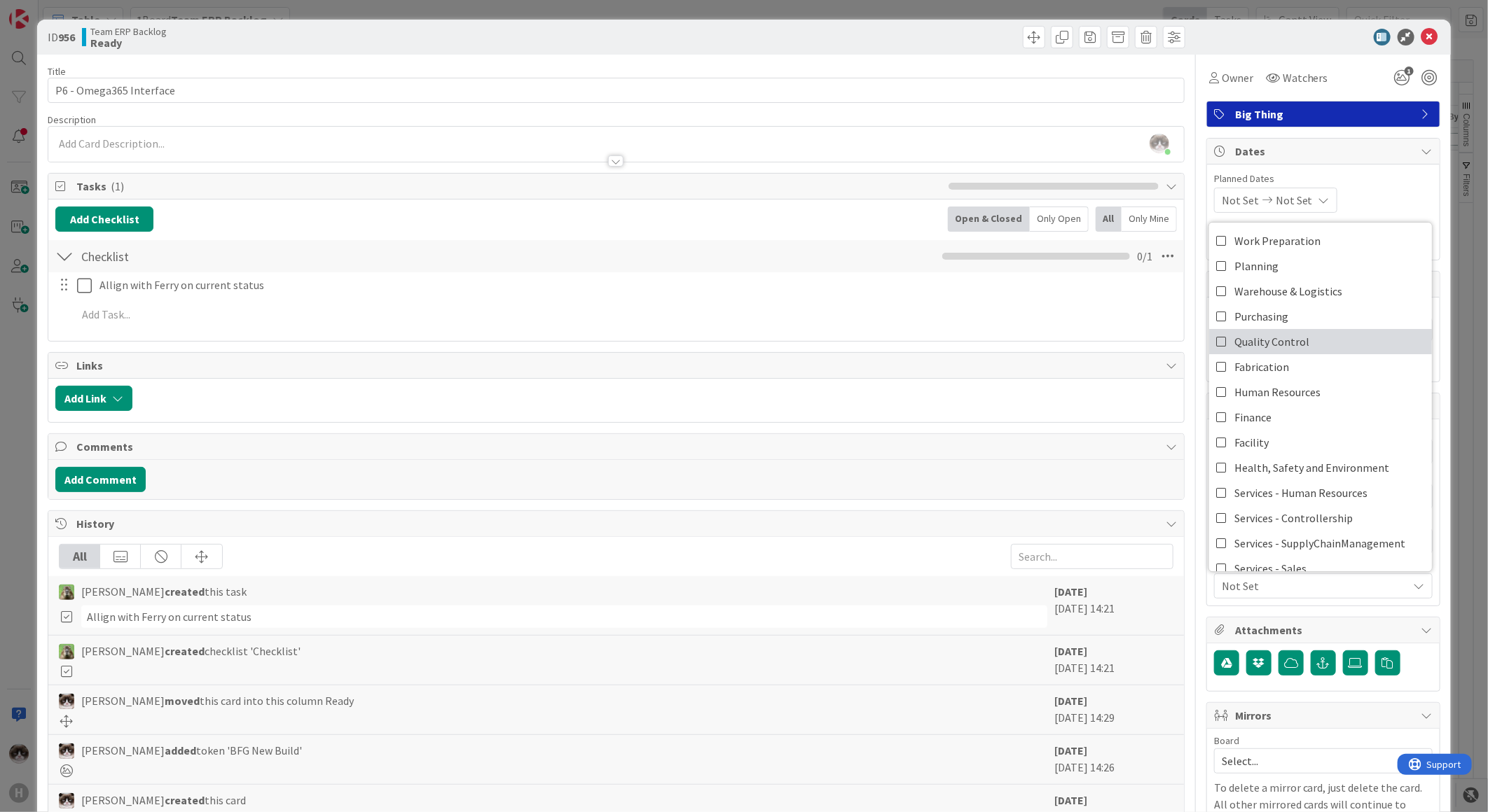
click at [1299, 342] on link "Quality Control" at bounding box center [1320, 341] width 223 height 25
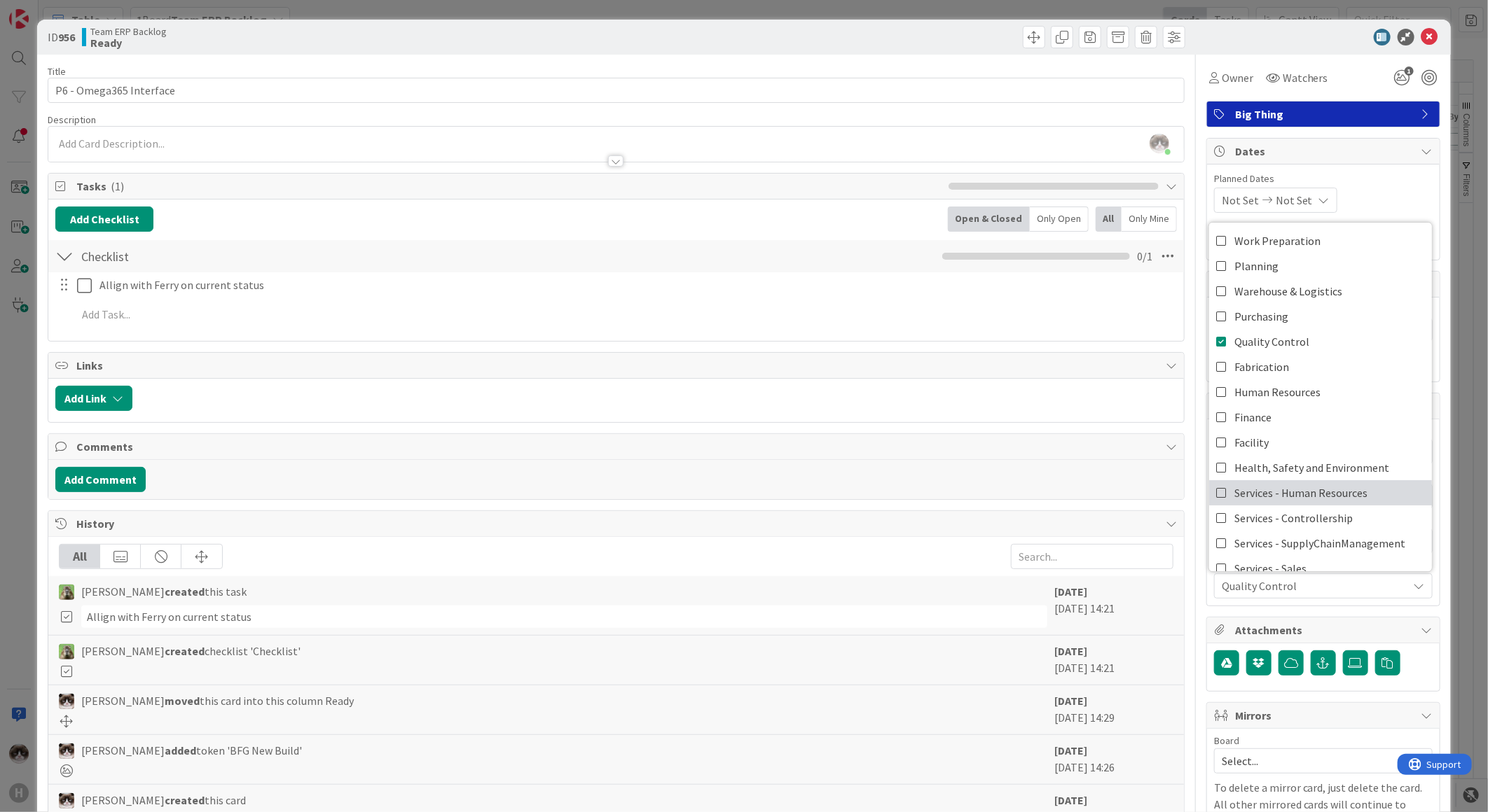
type textarea "x"
click at [1370, 607] on div "Owner Watchers 1 Big Thing Dates Planned Dates Not Set Not Set Actual Dates 06/…" at bounding box center [1323, 583] width 234 height 1059
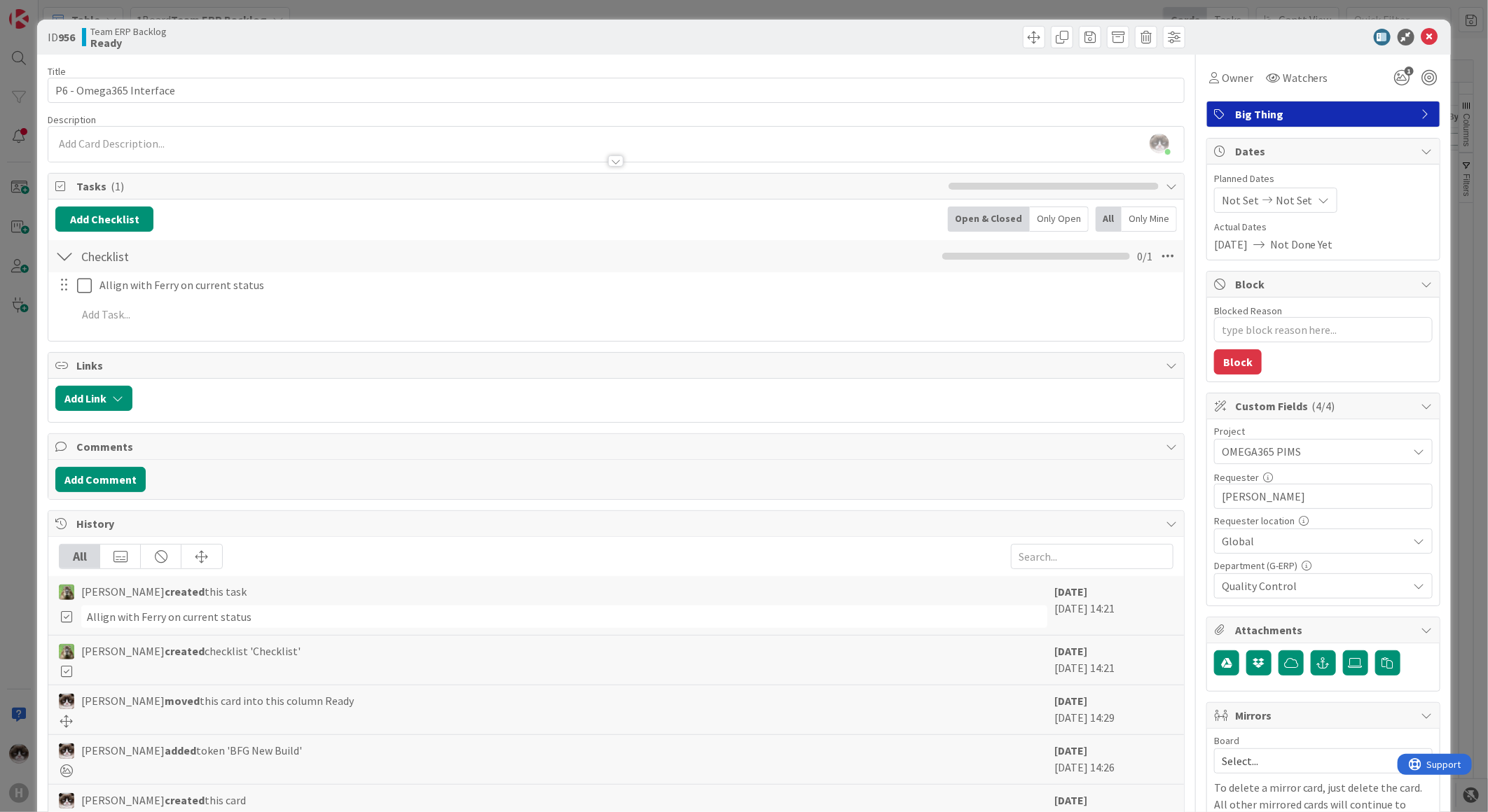
click at [1313, 461] on span "Global" at bounding box center [1311, 451] width 180 height 20
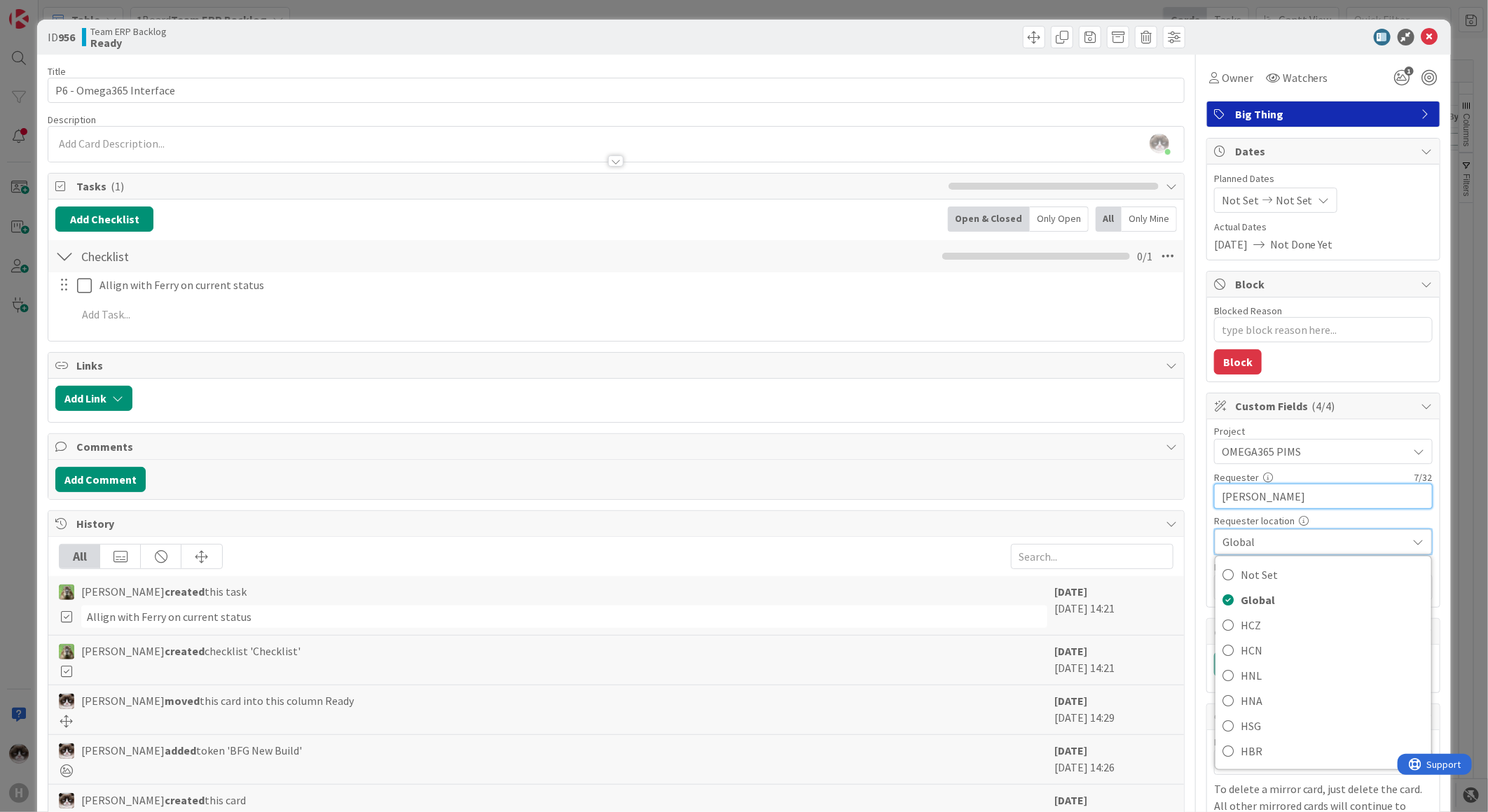
click at [1289, 499] on input "Roy Zuo" at bounding box center [1323, 496] width 218 height 25
type input "Fischer Ke"
type textarea "x"
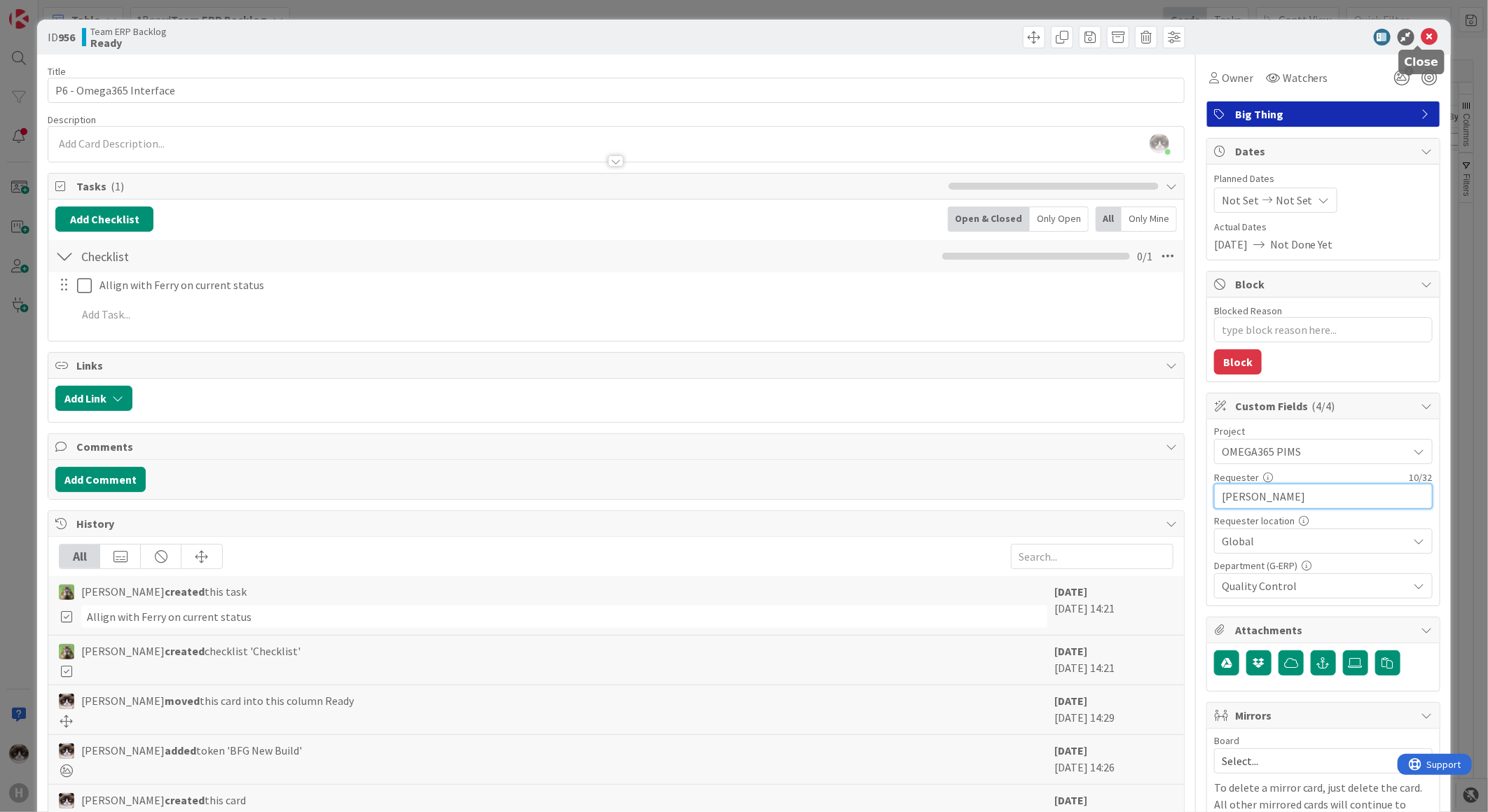
type input "Fischer Ke"
click at [1425, 29] on icon at bounding box center [1430, 37] width 17 height 17
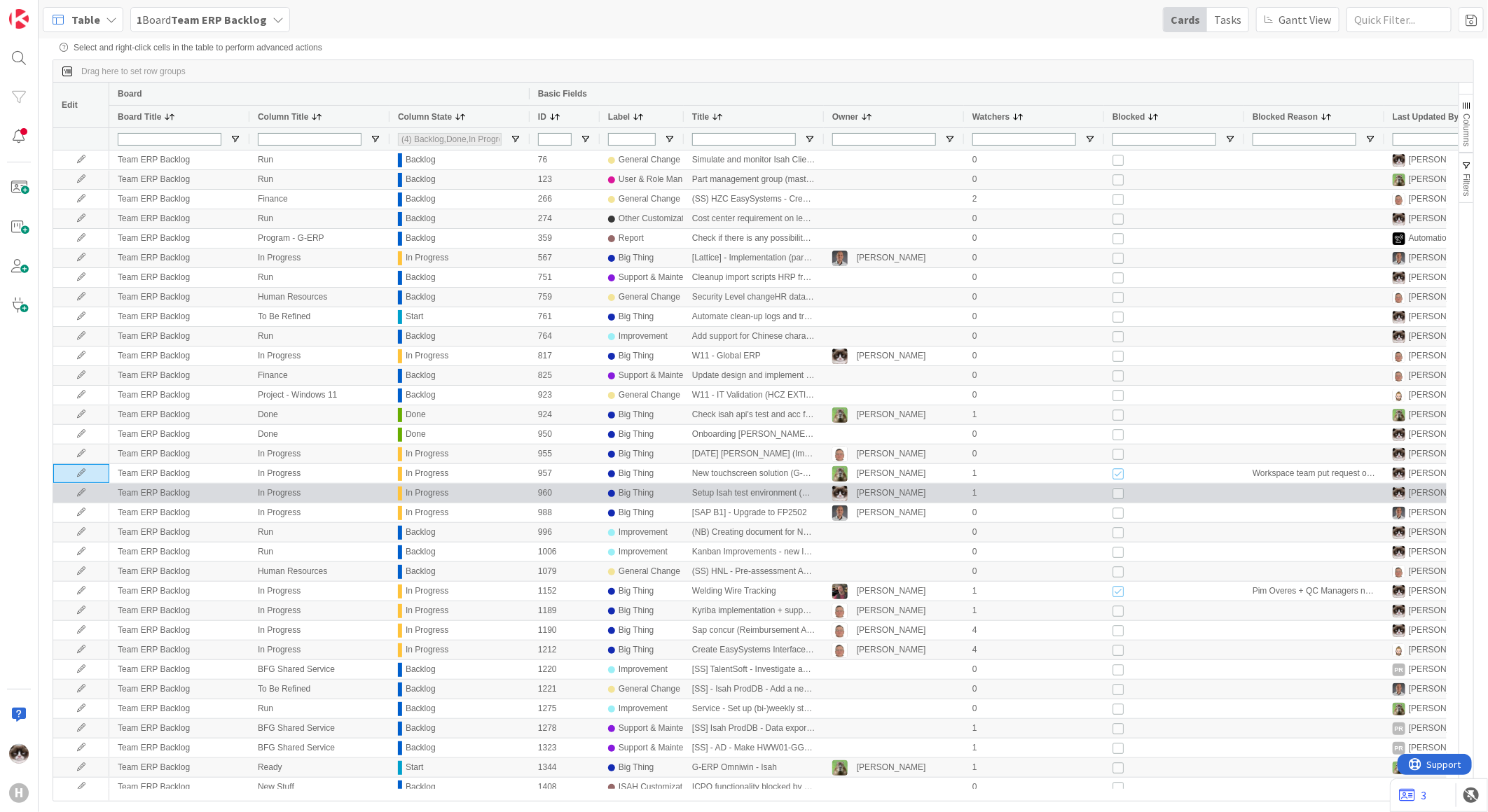
click at [77, 494] on icon at bounding box center [82, 493] width 21 height 8
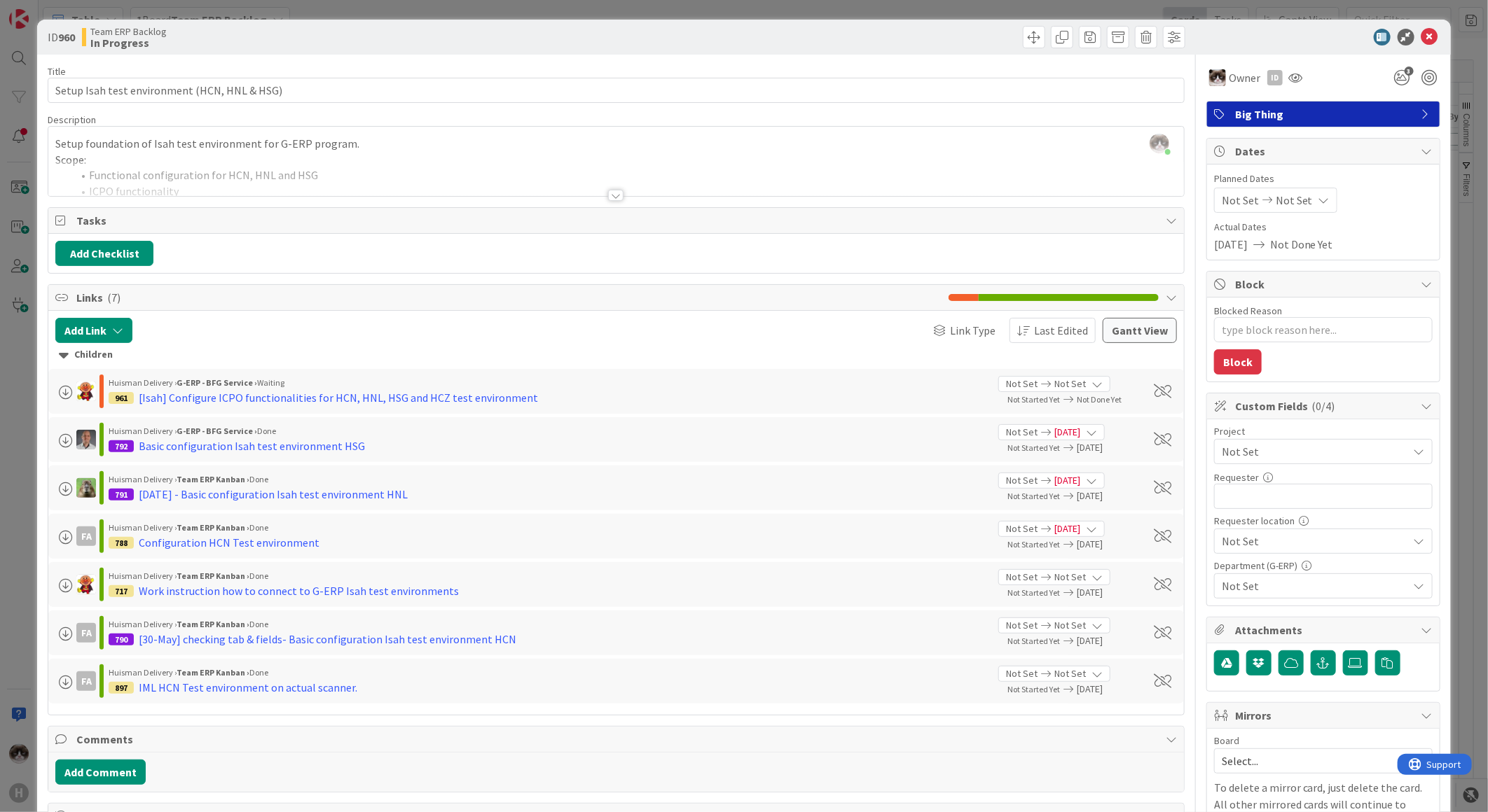
click at [608, 195] on div at bounding box center [615, 195] width 15 height 11
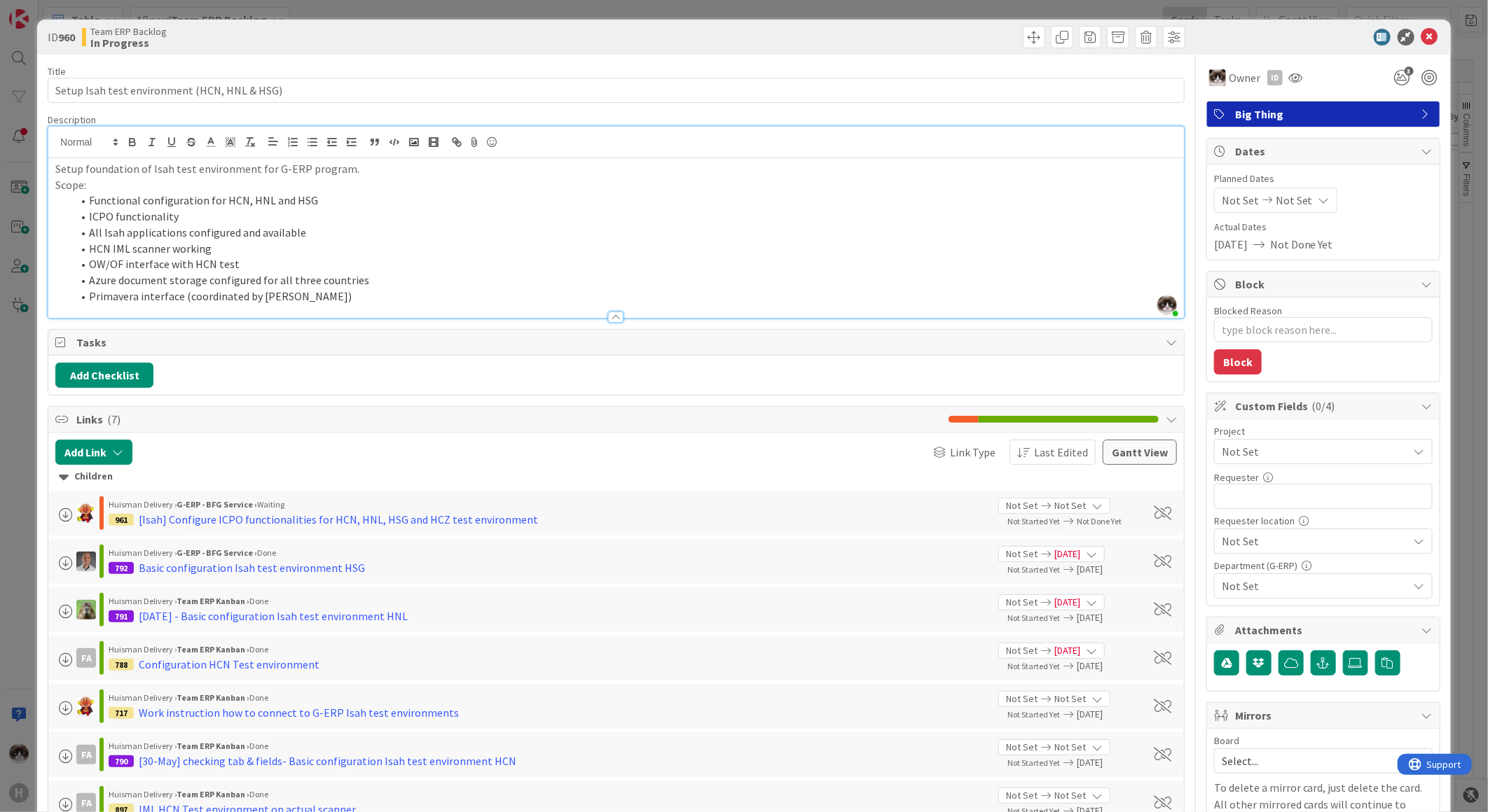
click at [1314, 451] on span "Not Set" at bounding box center [1311, 451] width 180 height 20
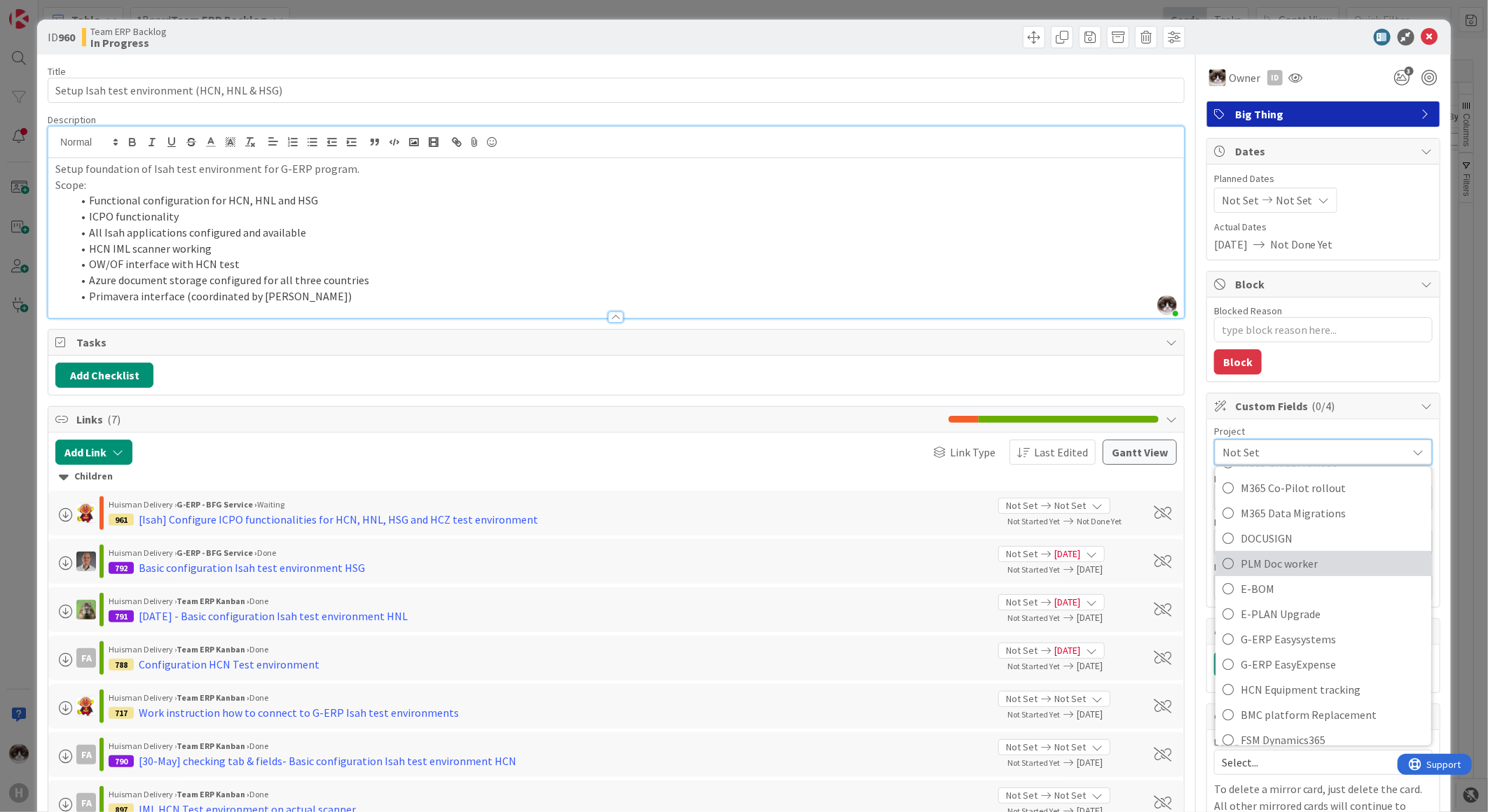
scroll to position [389, 0]
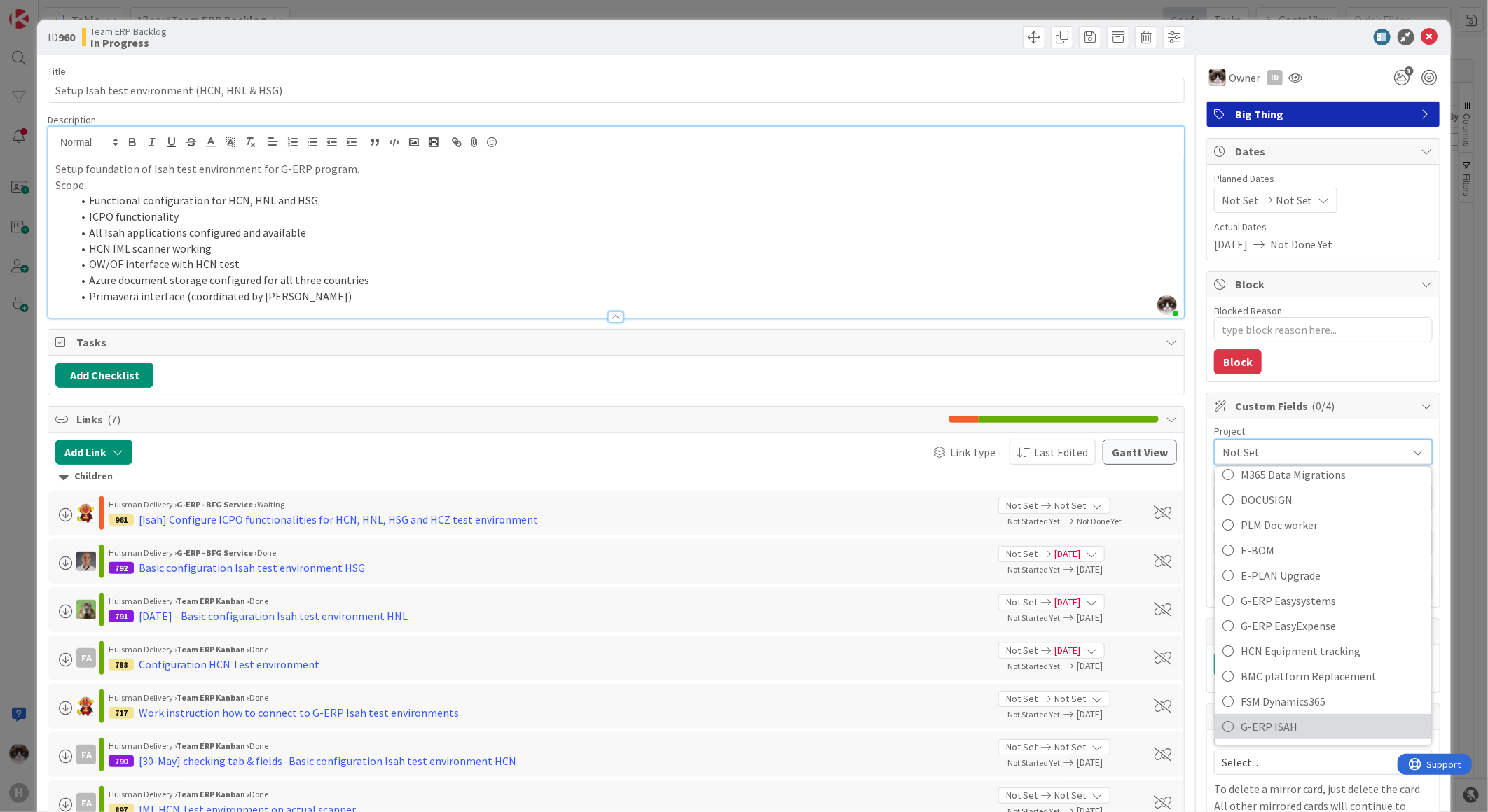
click at [1265, 717] on span "G-ERP ISAH" at bounding box center [1332, 727] width 183 height 21
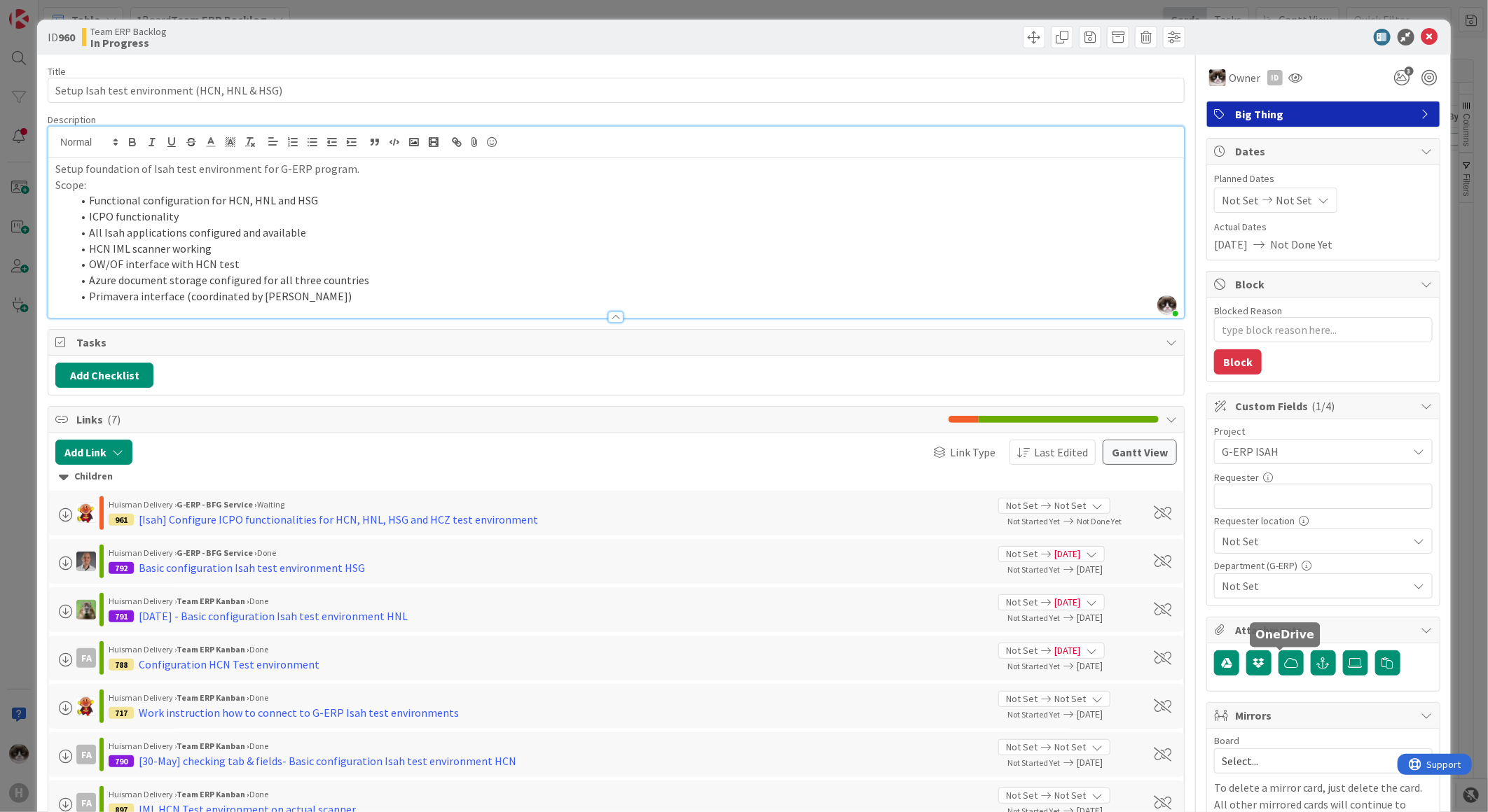
type textarea "x"
click at [1313, 499] on input "text" at bounding box center [1323, 496] width 218 height 25
type input "Alexandra Wetelng"
type textarea "x"
type input "Alexandra Wetel"
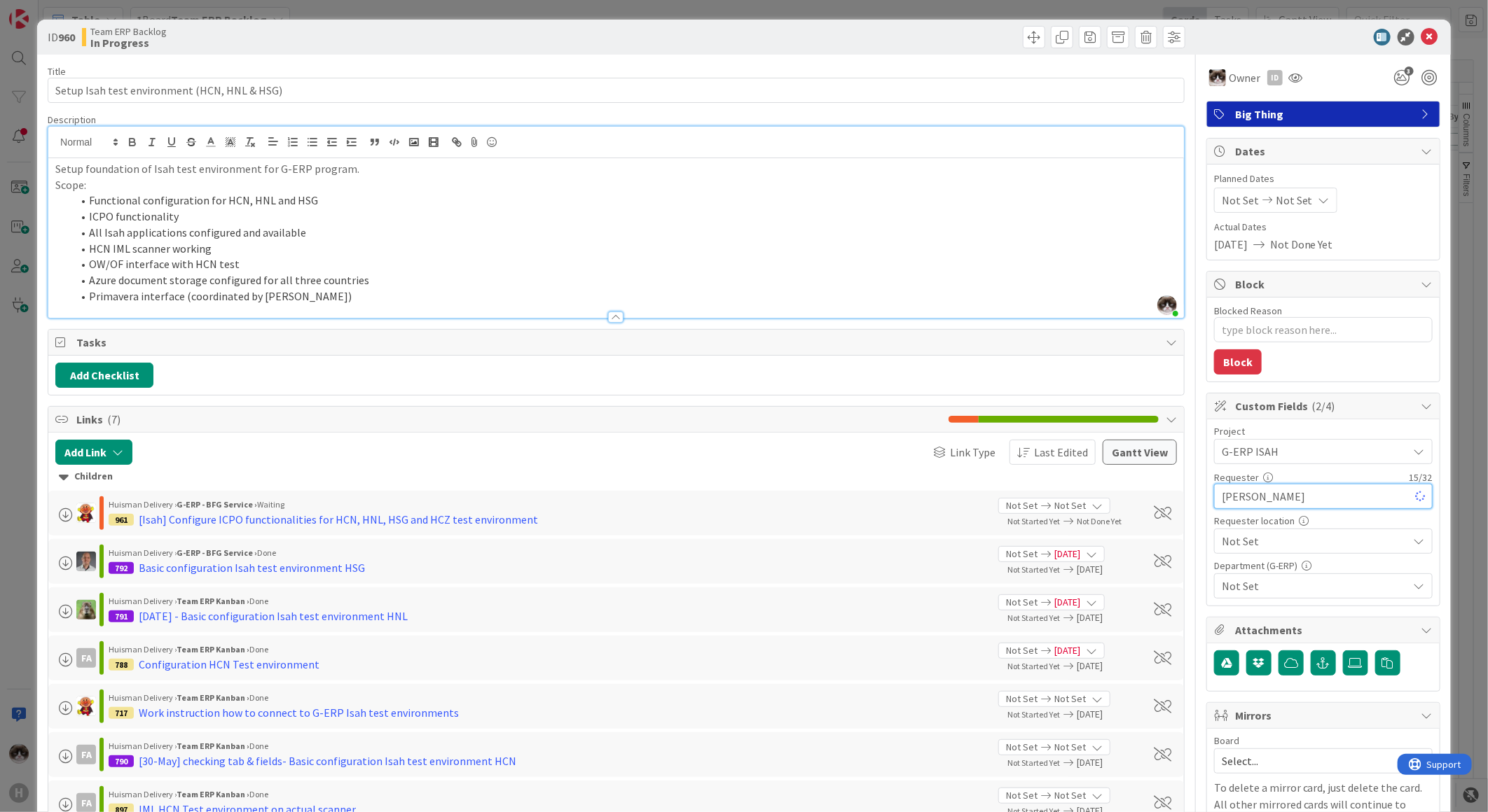
type textarea "x"
type input "[PERSON_NAME]"
type textarea "x"
type input "[PERSON_NAME]"
click at [1272, 461] on span "Not Set" at bounding box center [1311, 451] width 180 height 20
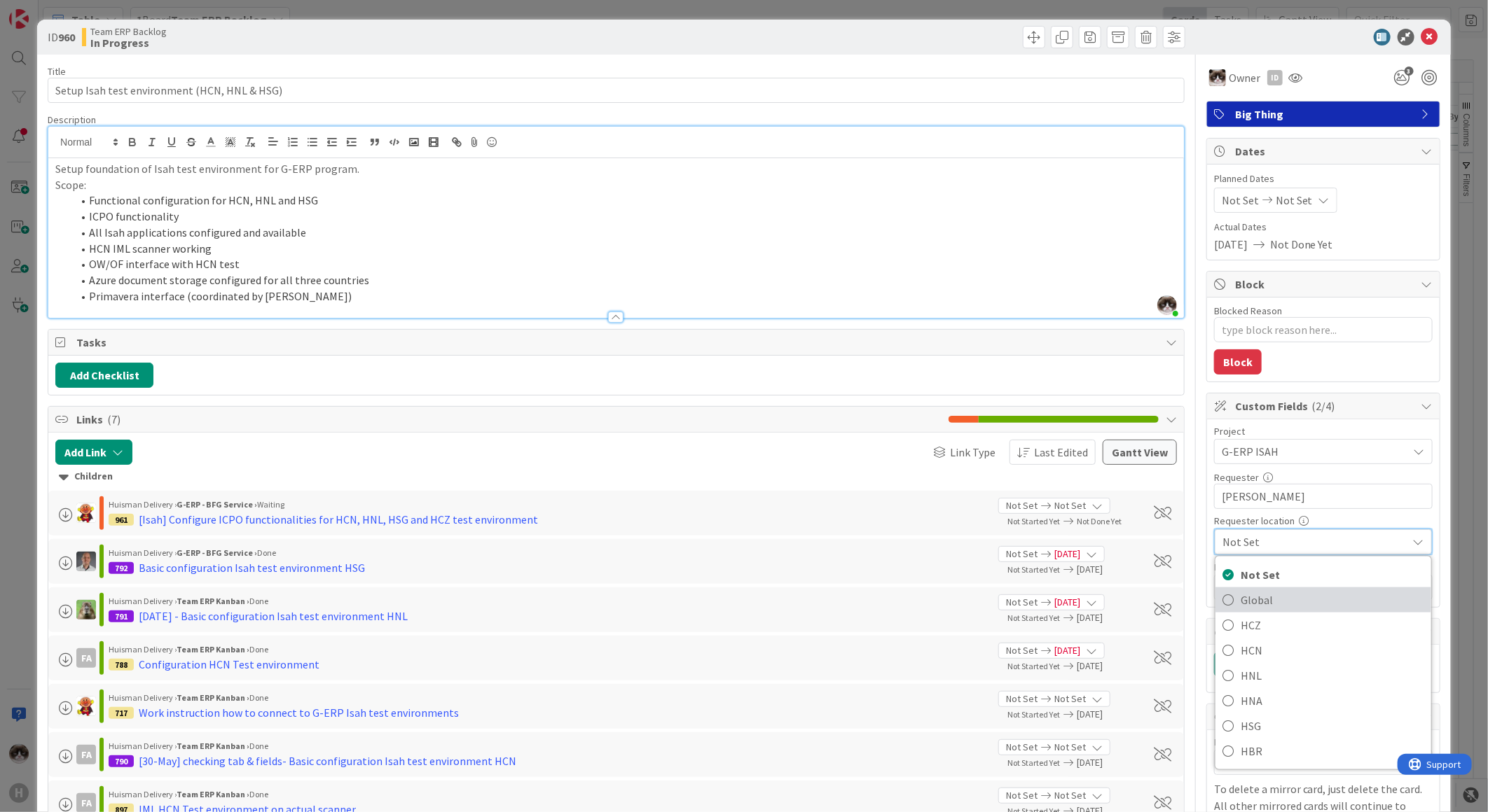
click at [1283, 605] on span "Global" at bounding box center [1332, 600] width 183 height 21
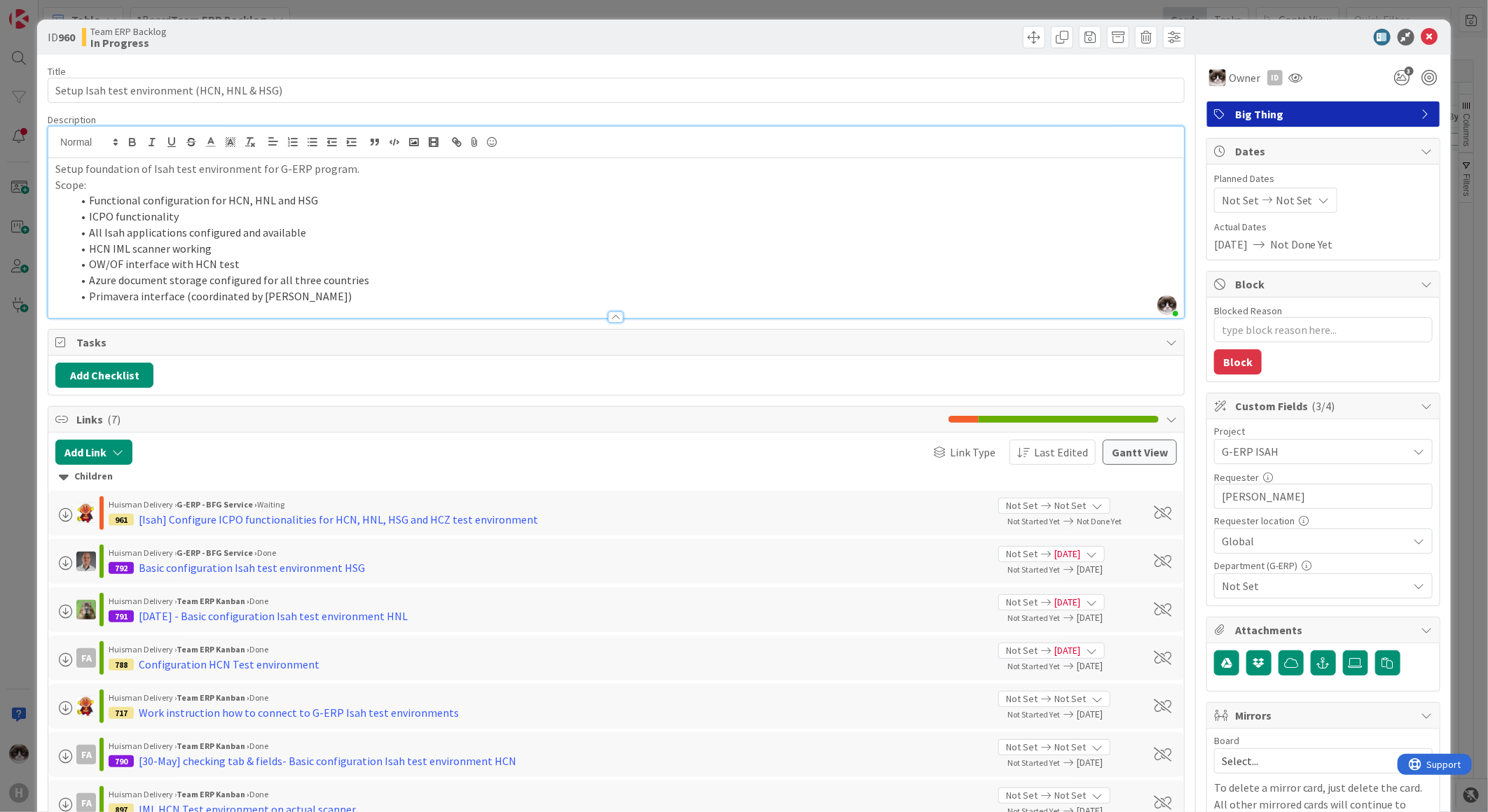
click at [1311, 588] on span "Not Set" at bounding box center [1314, 586] width 186 height 17
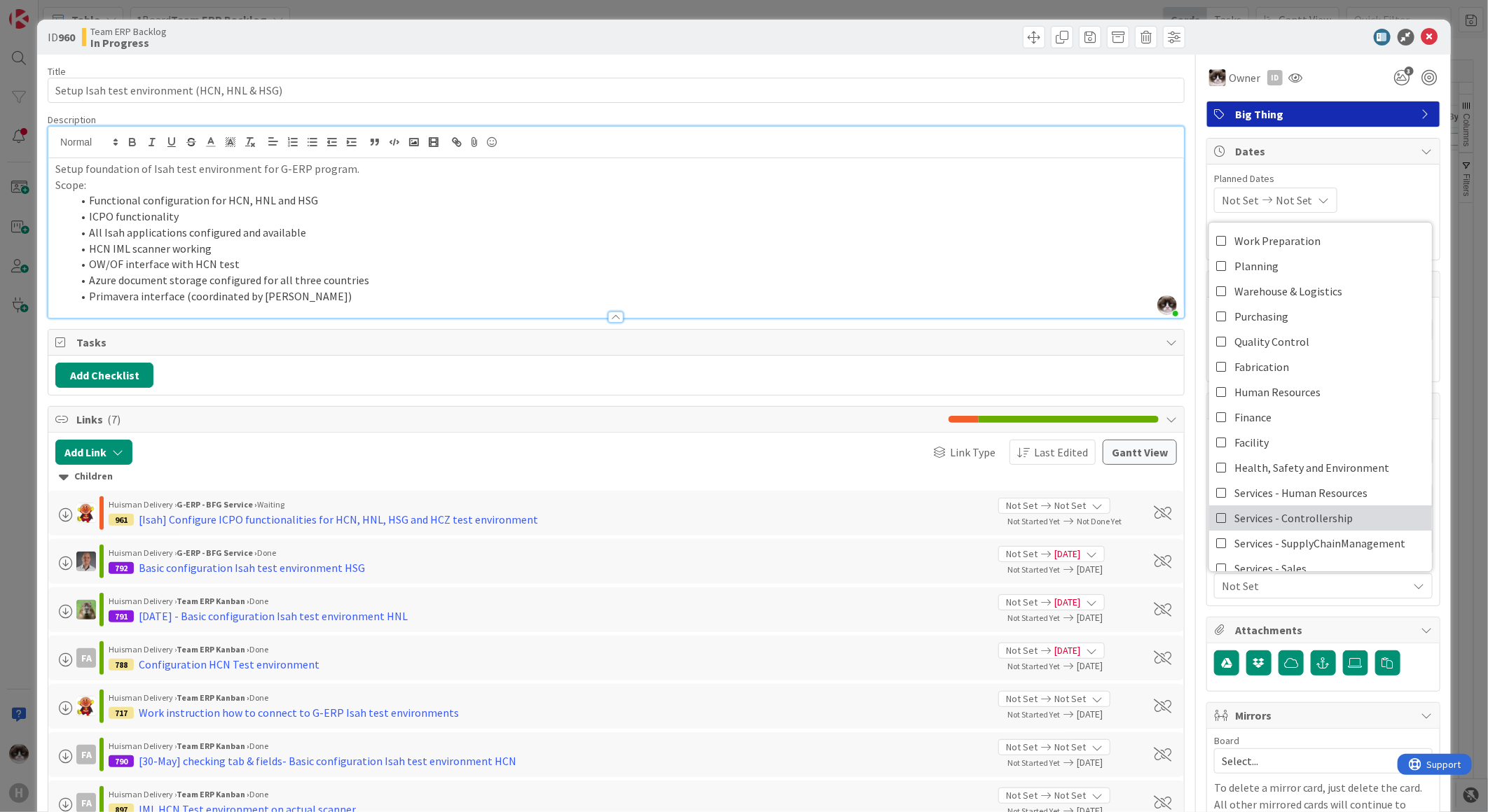
scroll to position [115, 0]
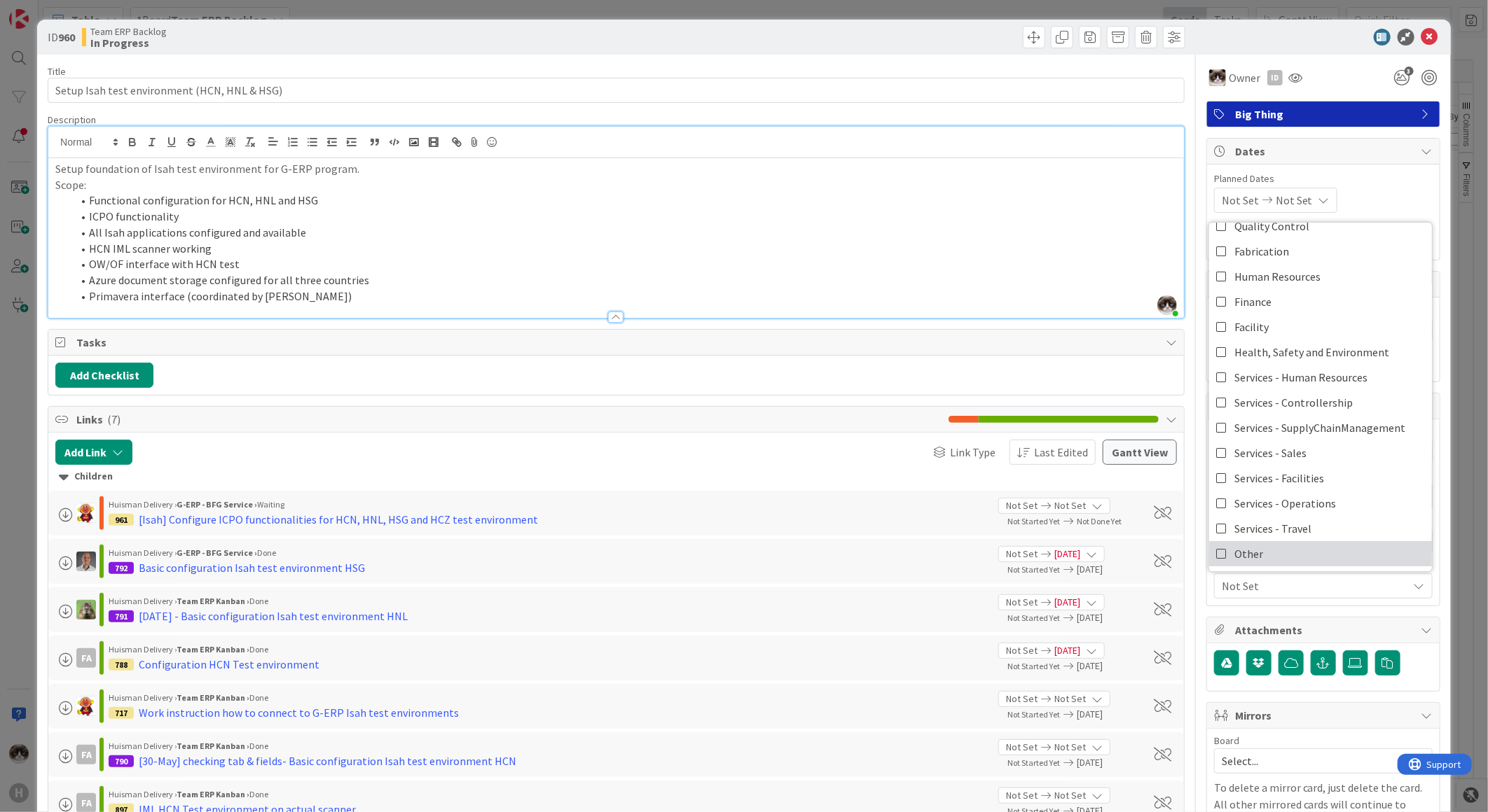
click at [1263, 550] on link "Other" at bounding box center [1320, 553] width 223 height 25
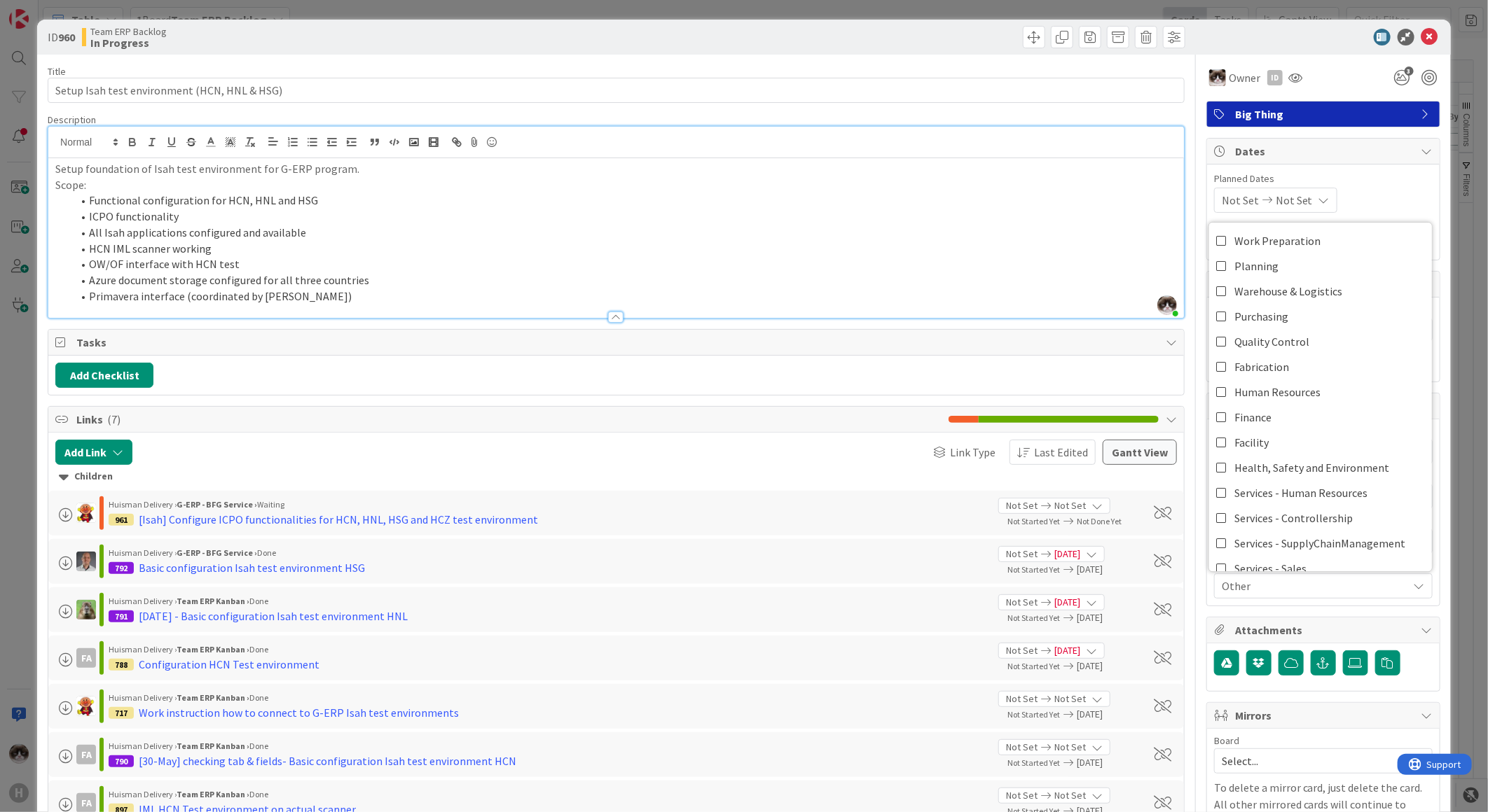
click at [1312, 583] on span "Other" at bounding box center [1314, 586] width 186 height 17
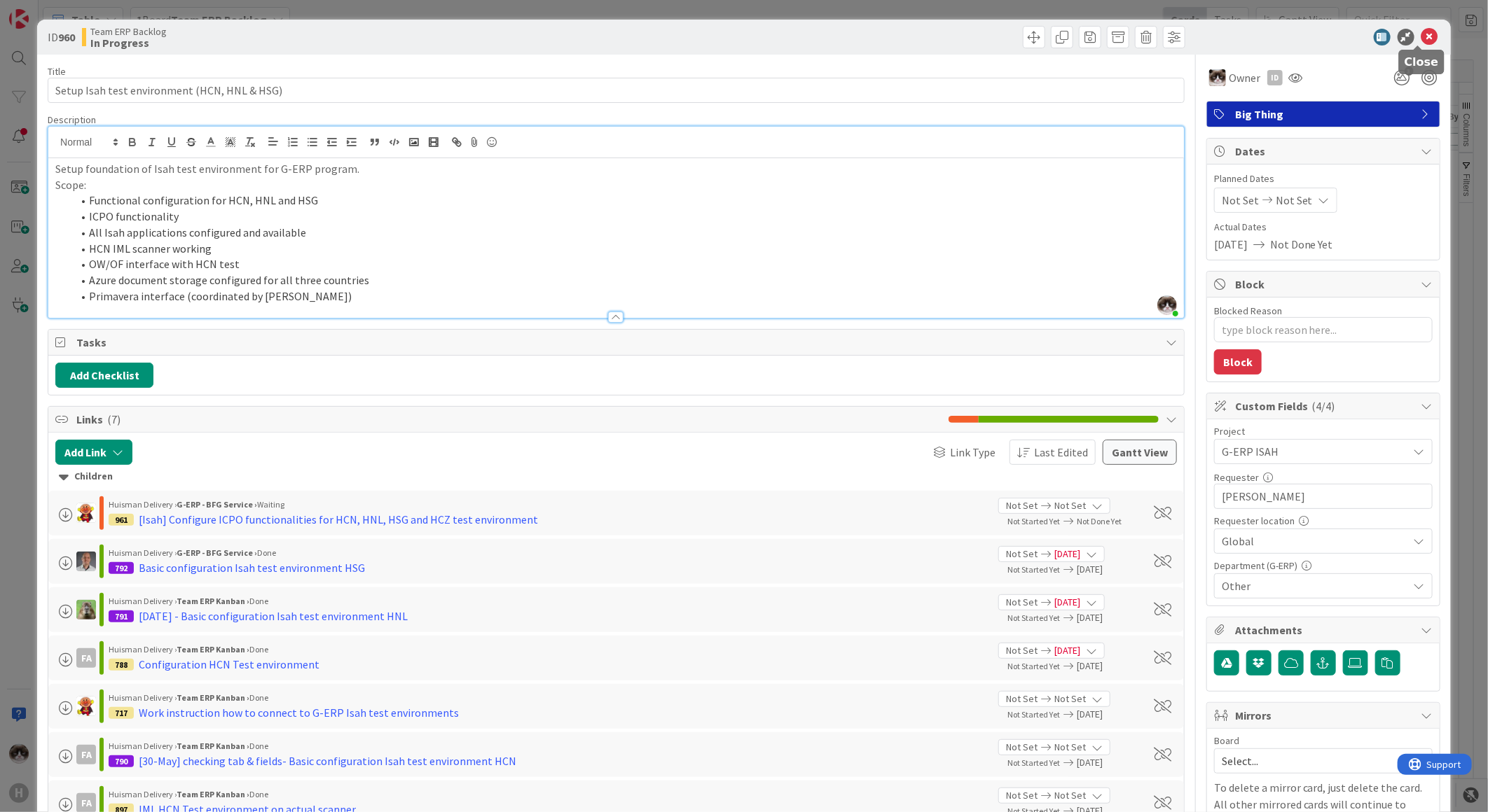
click at [1422, 29] on icon at bounding box center [1430, 37] width 17 height 17
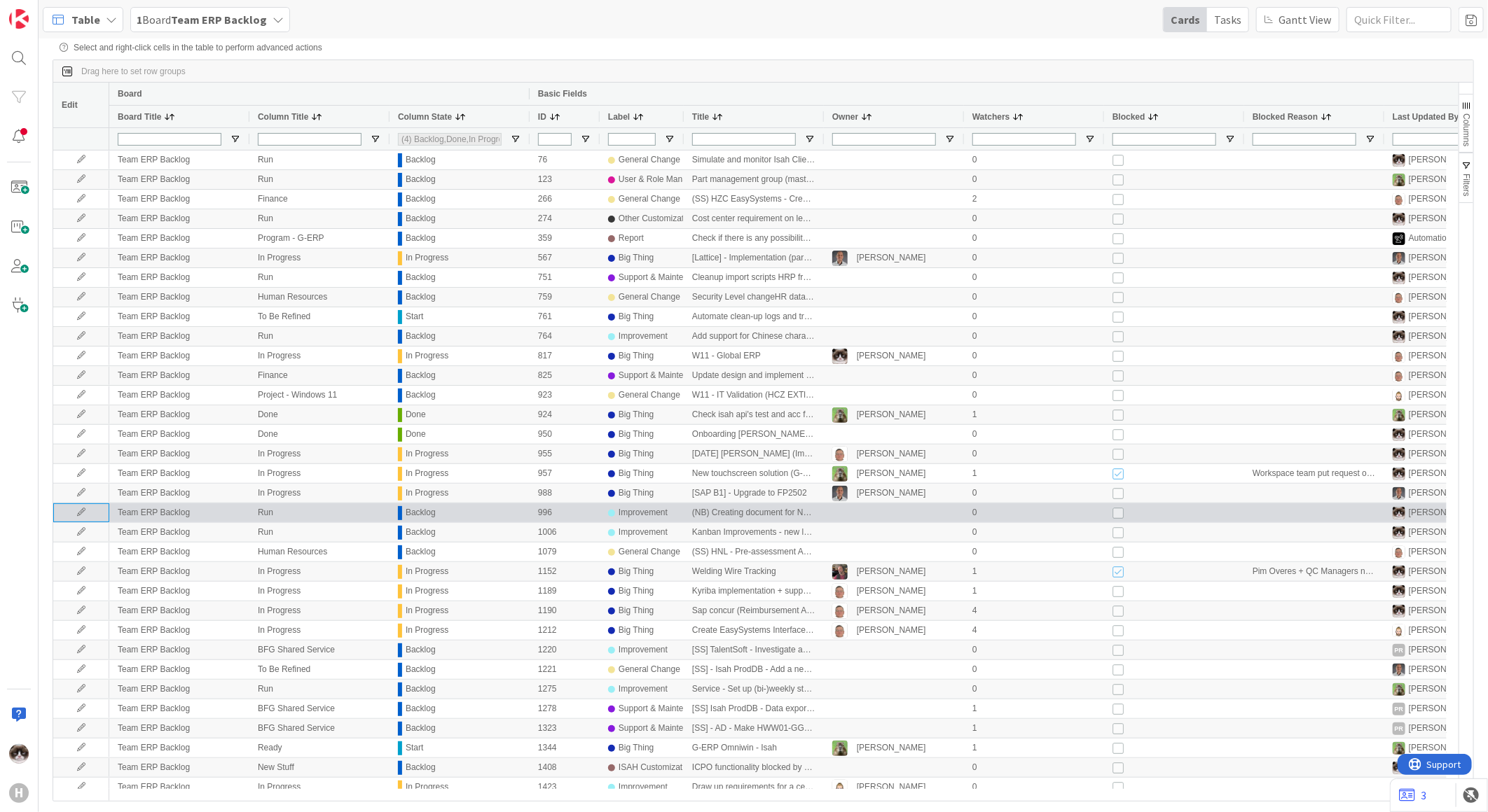
click at [72, 514] on icon at bounding box center [82, 512] width 21 height 8
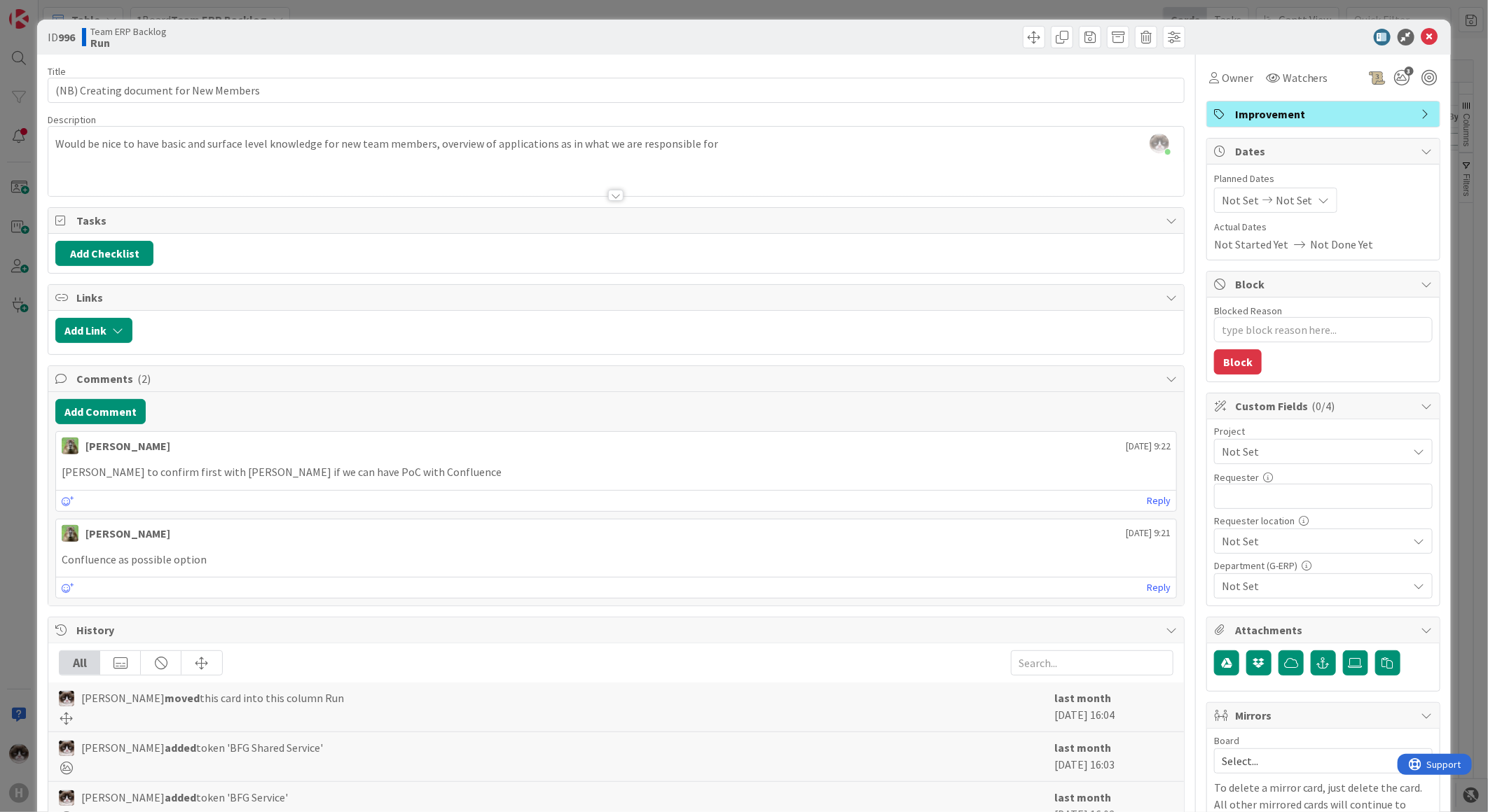
click at [1272, 447] on span "Not Set" at bounding box center [1311, 451] width 180 height 20
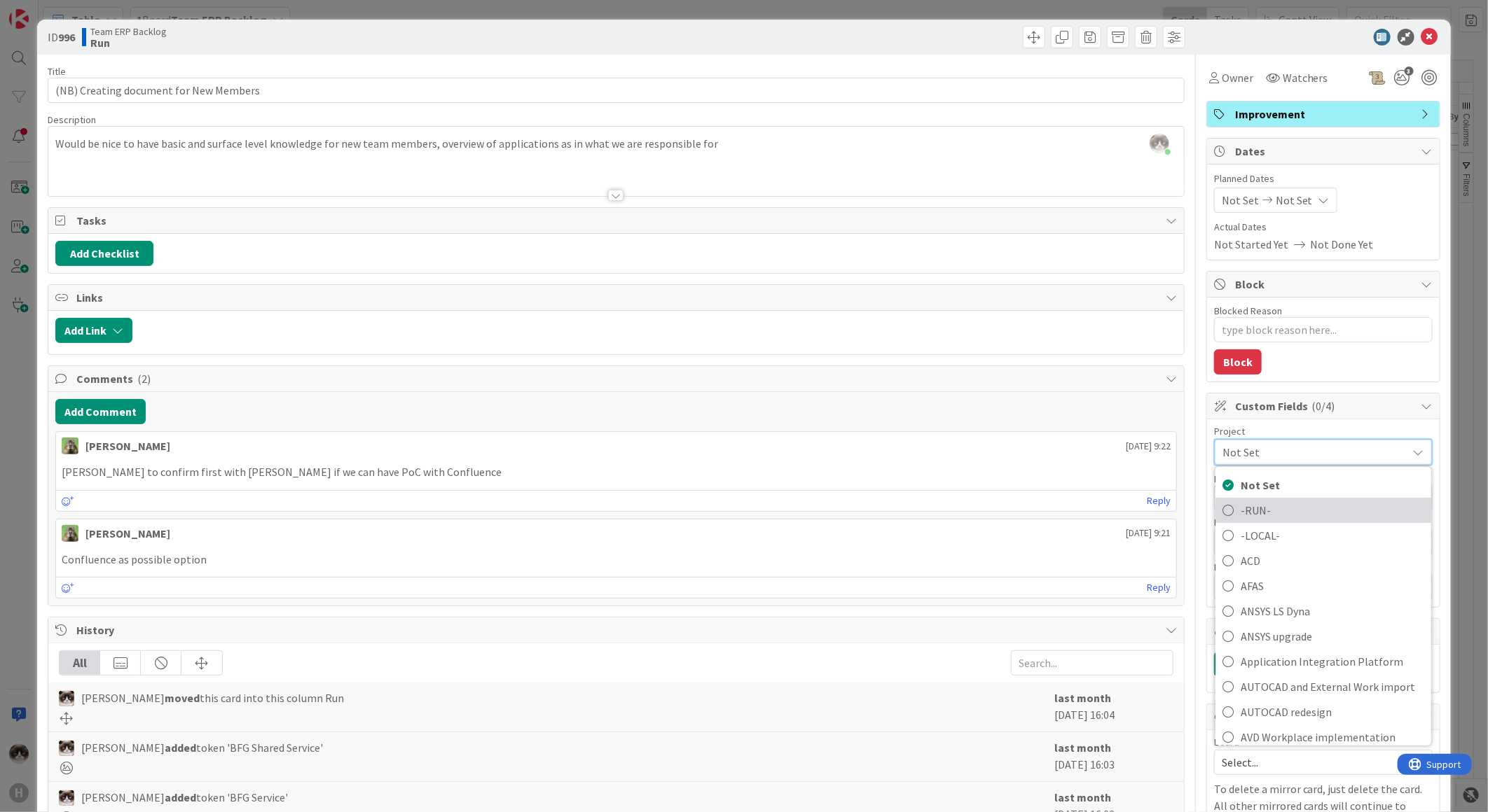
click at [1280, 512] on span "-RUN-" at bounding box center [1332, 510] width 183 height 21
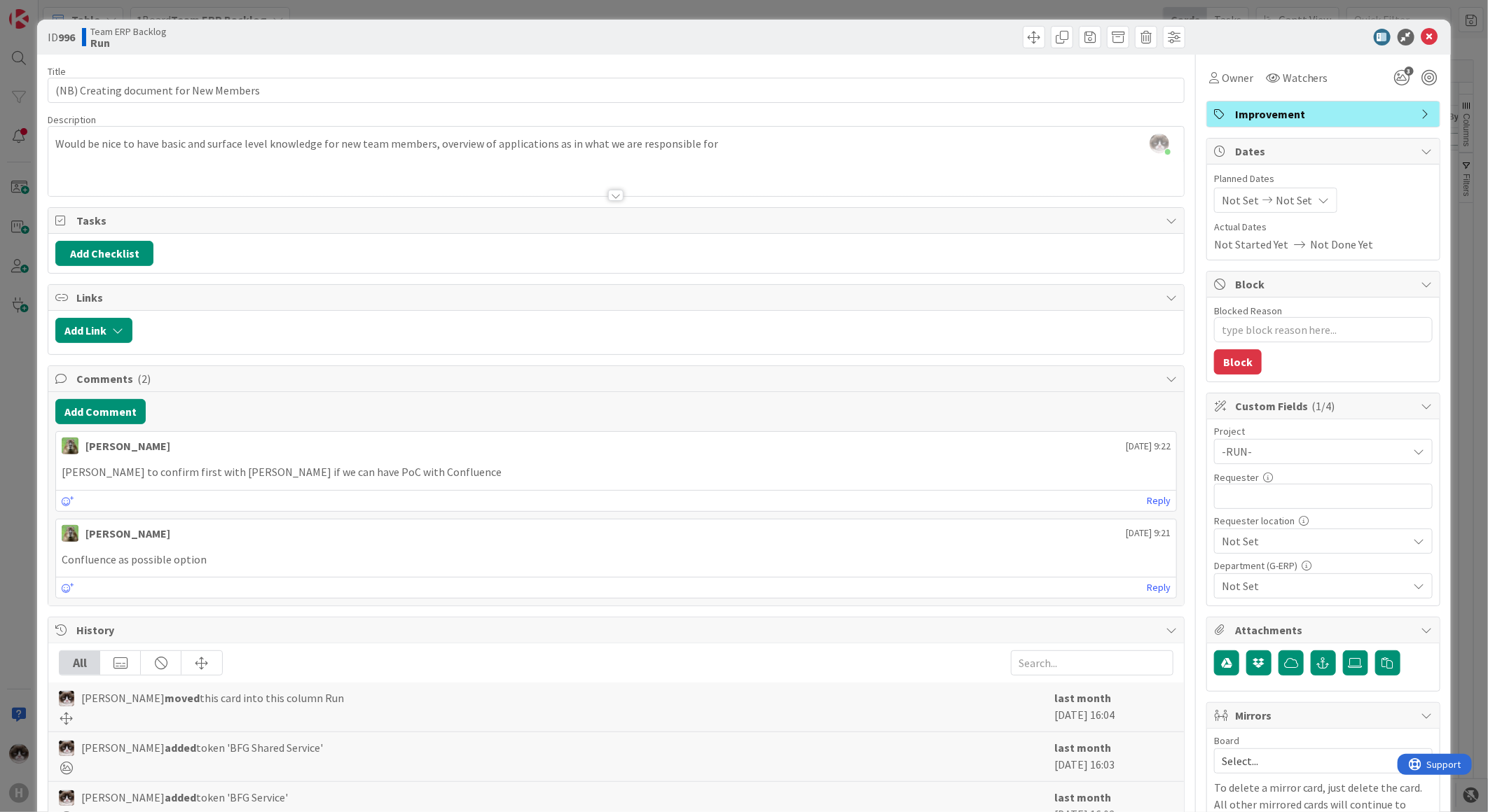
type textarea "x"
click at [1295, 500] on input "text" at bounding box center [1323, 496] width 218 height 25
type input "[PERSON_NAME]"
type textarea "x"
type input "[PERSON_NAME]"
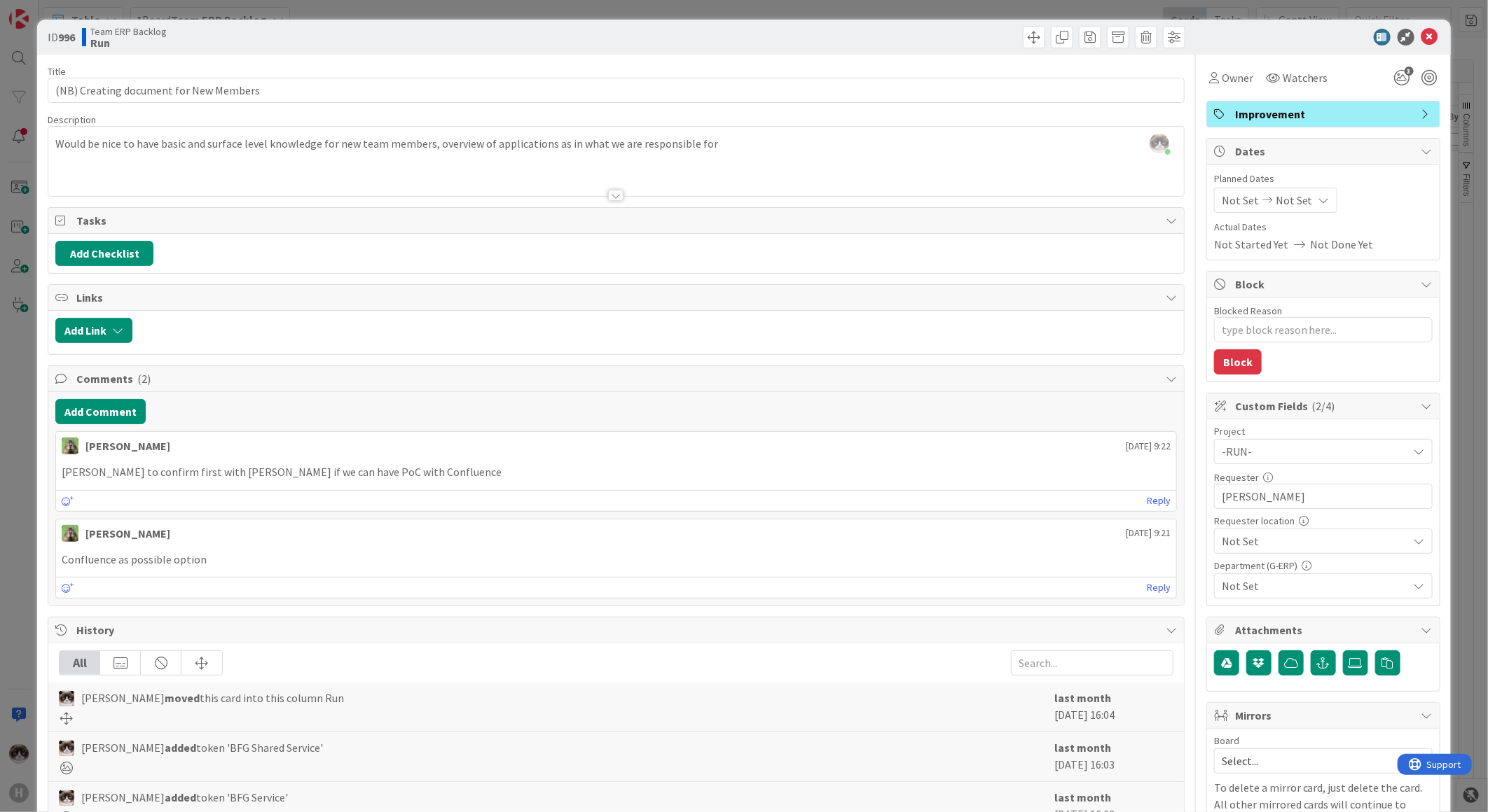
click at [1282, 461] on span "Not Set" at bounding box center [1311, 451] width 180 height 20
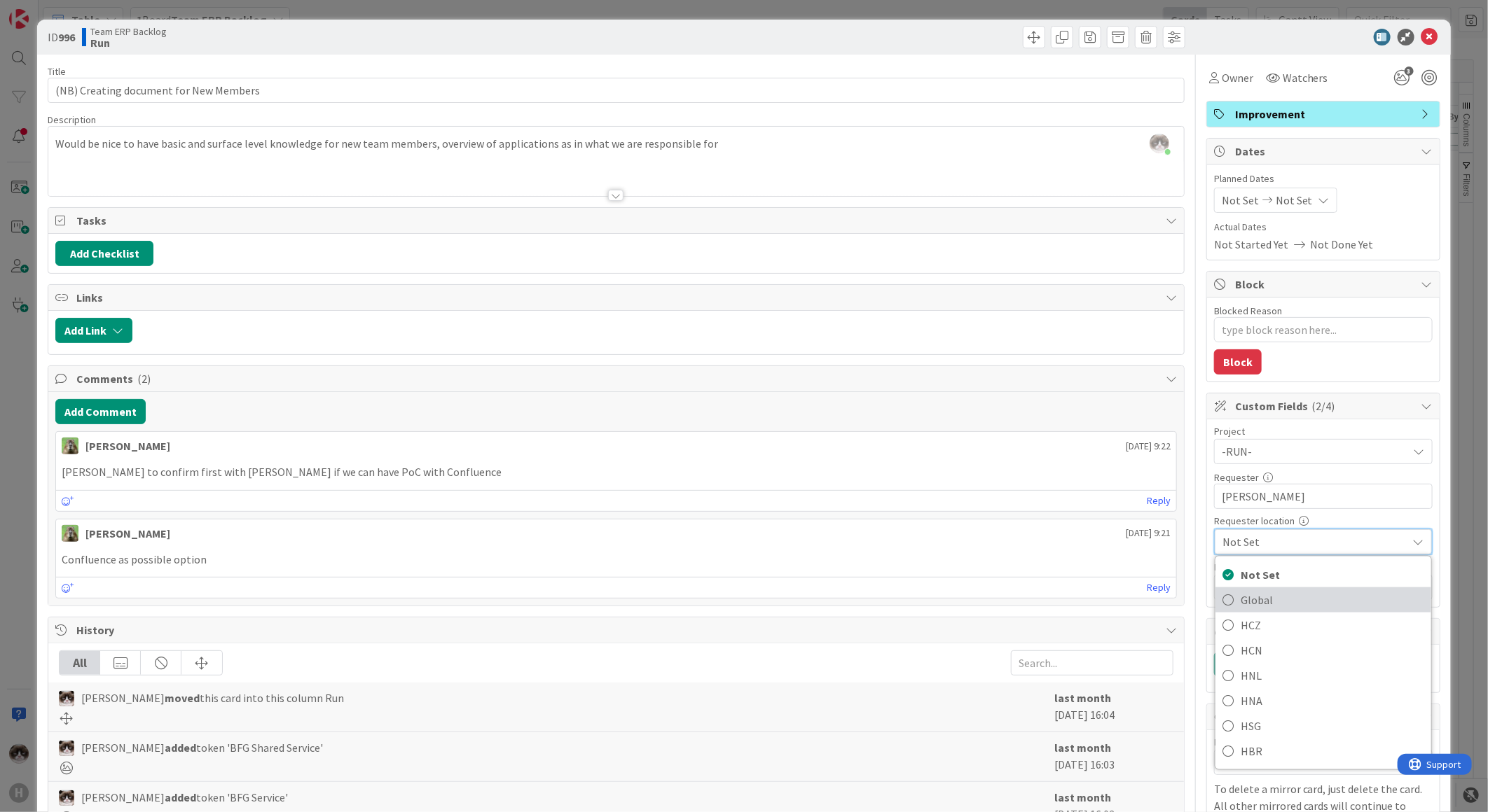
click at [1258, 597] on span "Global" at bounding box center [1332, 600] width 183 height 21
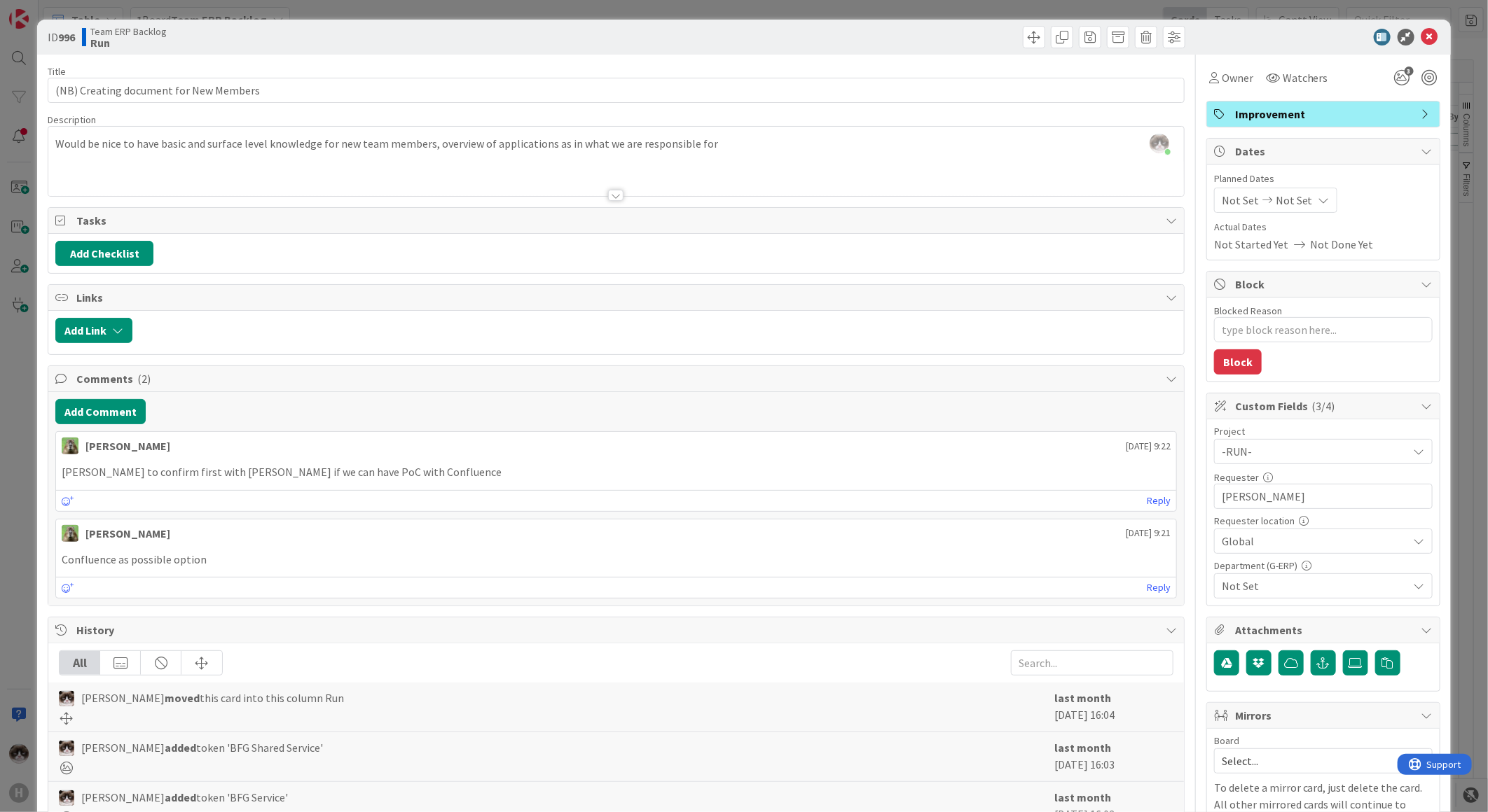
click at [1335, 584] on span "Not Set" at bounding box center [1314, 586] width 186 height 17
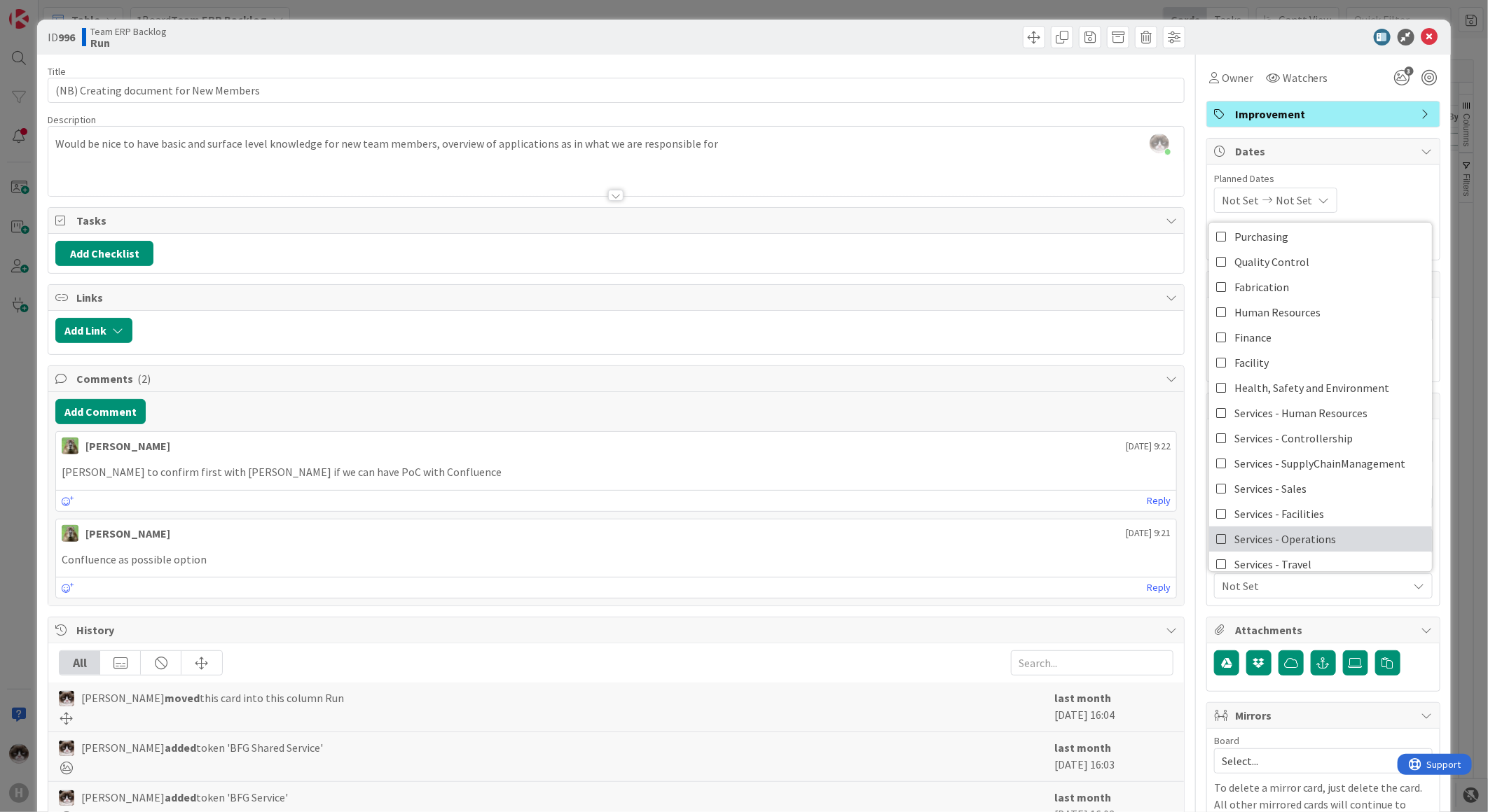
scroll to position [115, 0]
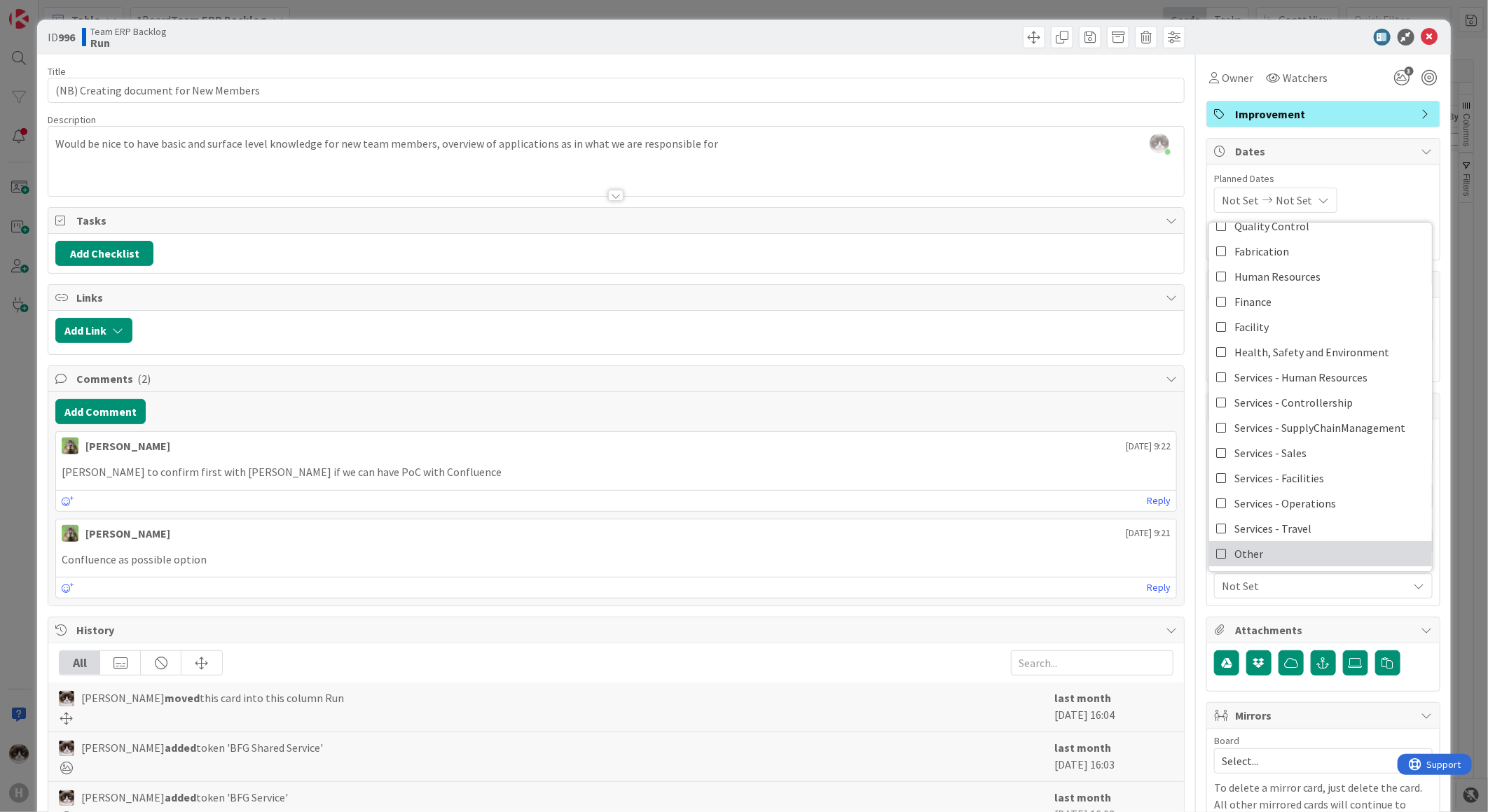
click at [1251, 548] on link "Other" at bounding box center [1320, 553] width 223 height 25
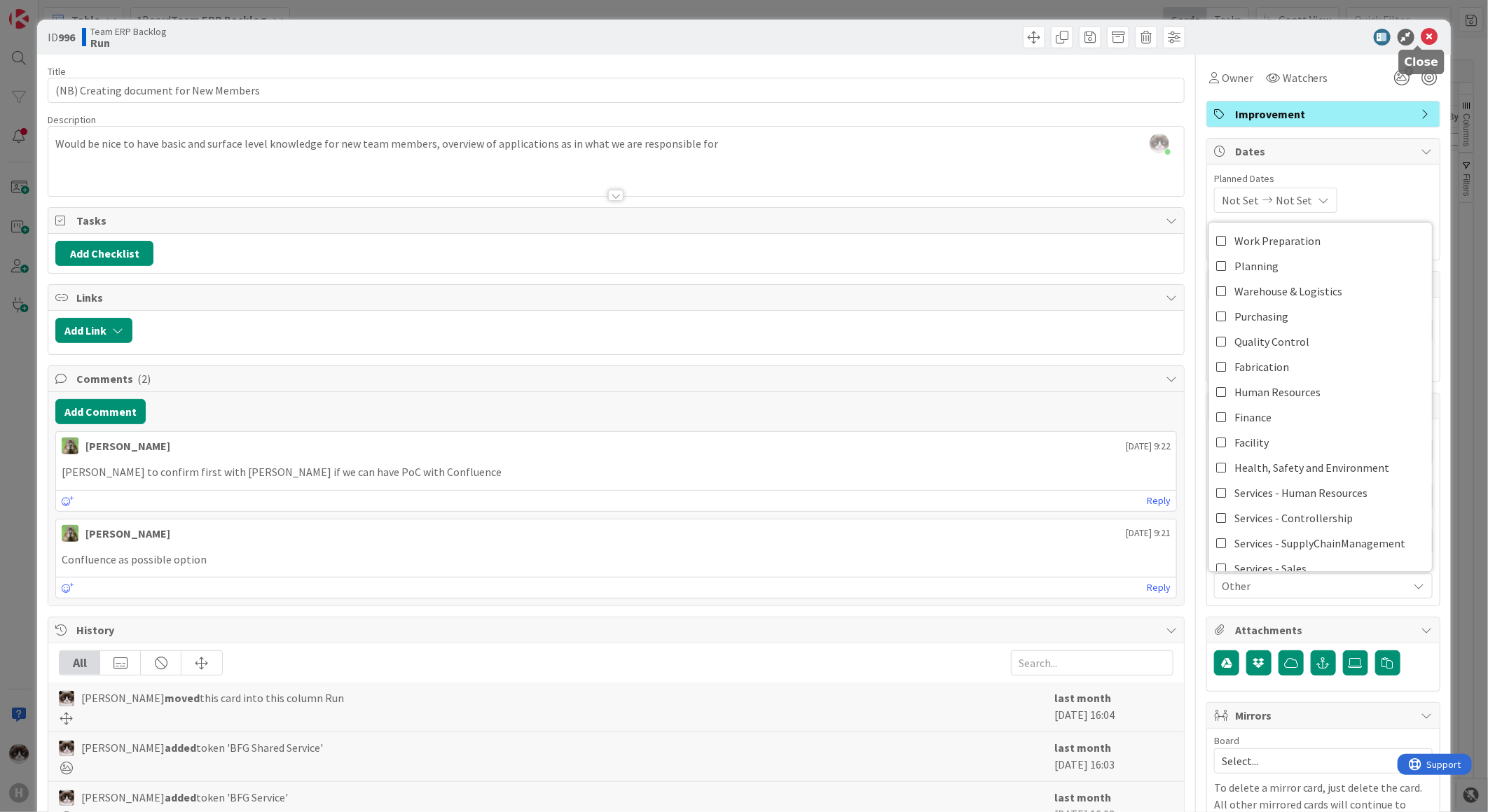
click at [1422, 33] on icon at bounding box center [1430, 37] width 17 height 17
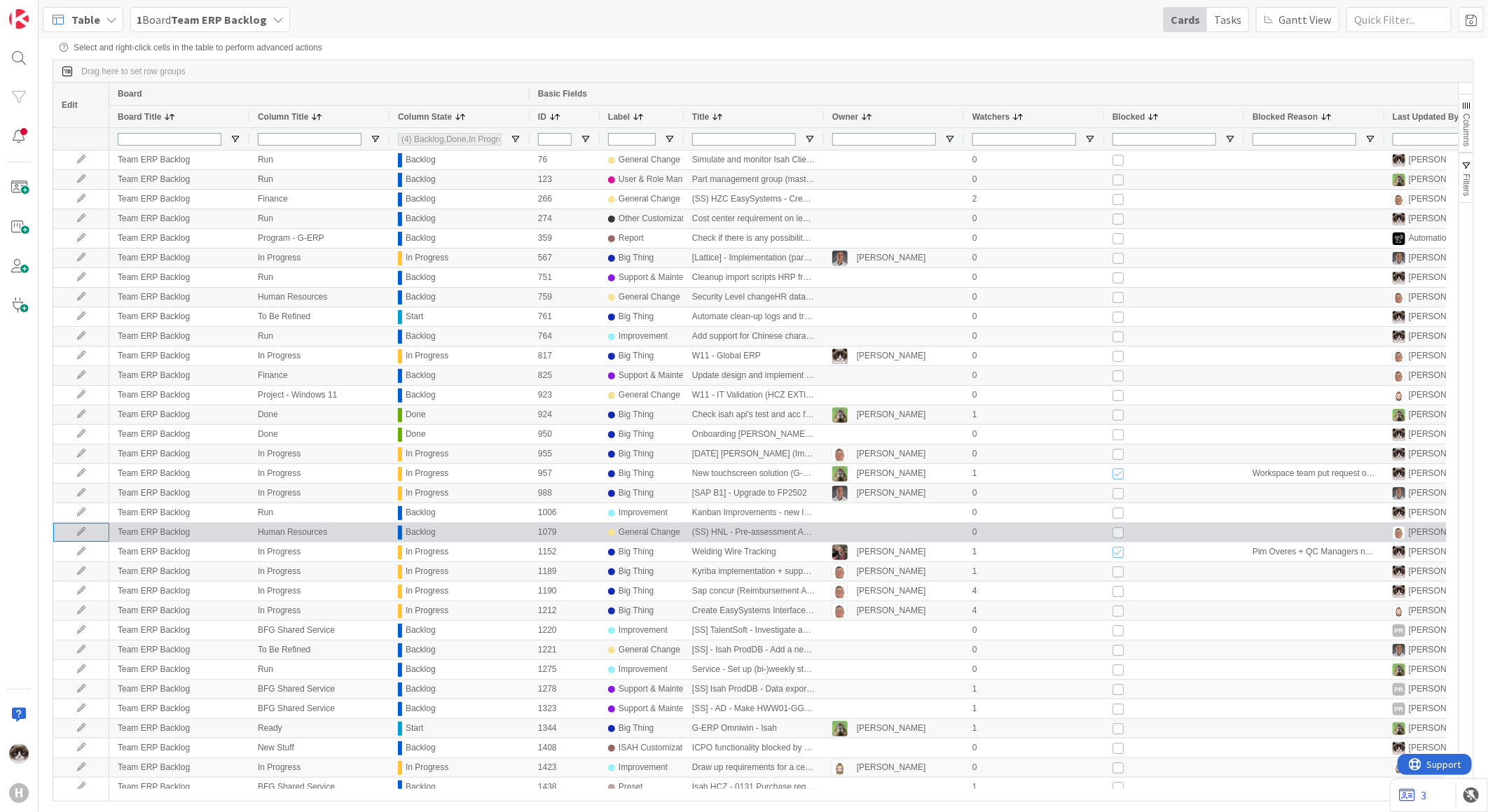
click at [88, 537] on icon at bounding box center [82, 532] width 21 height 8
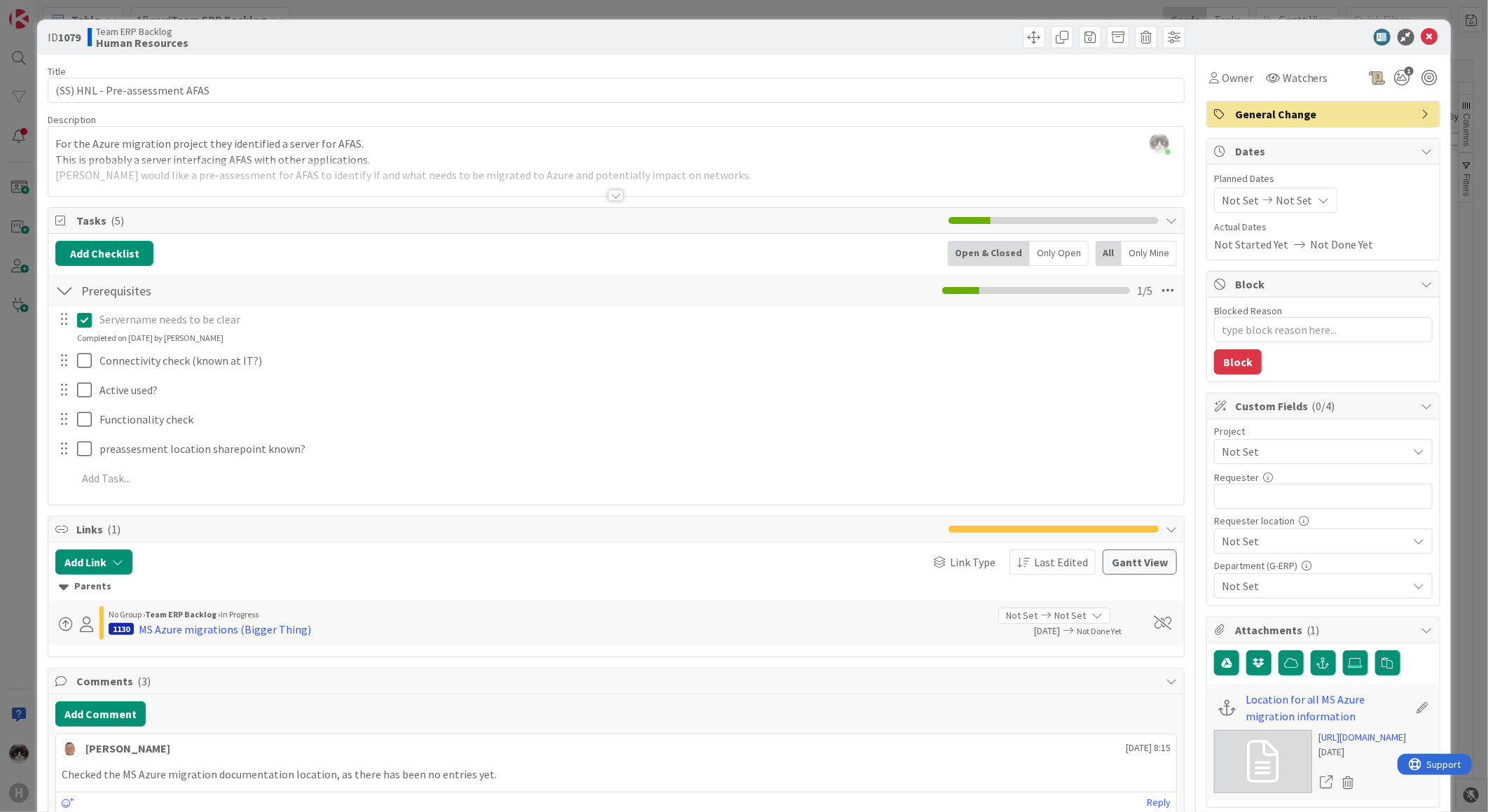
click at [1293, 450] on span "Not Set" at bounding box center [1311, 451] width 180 height 20
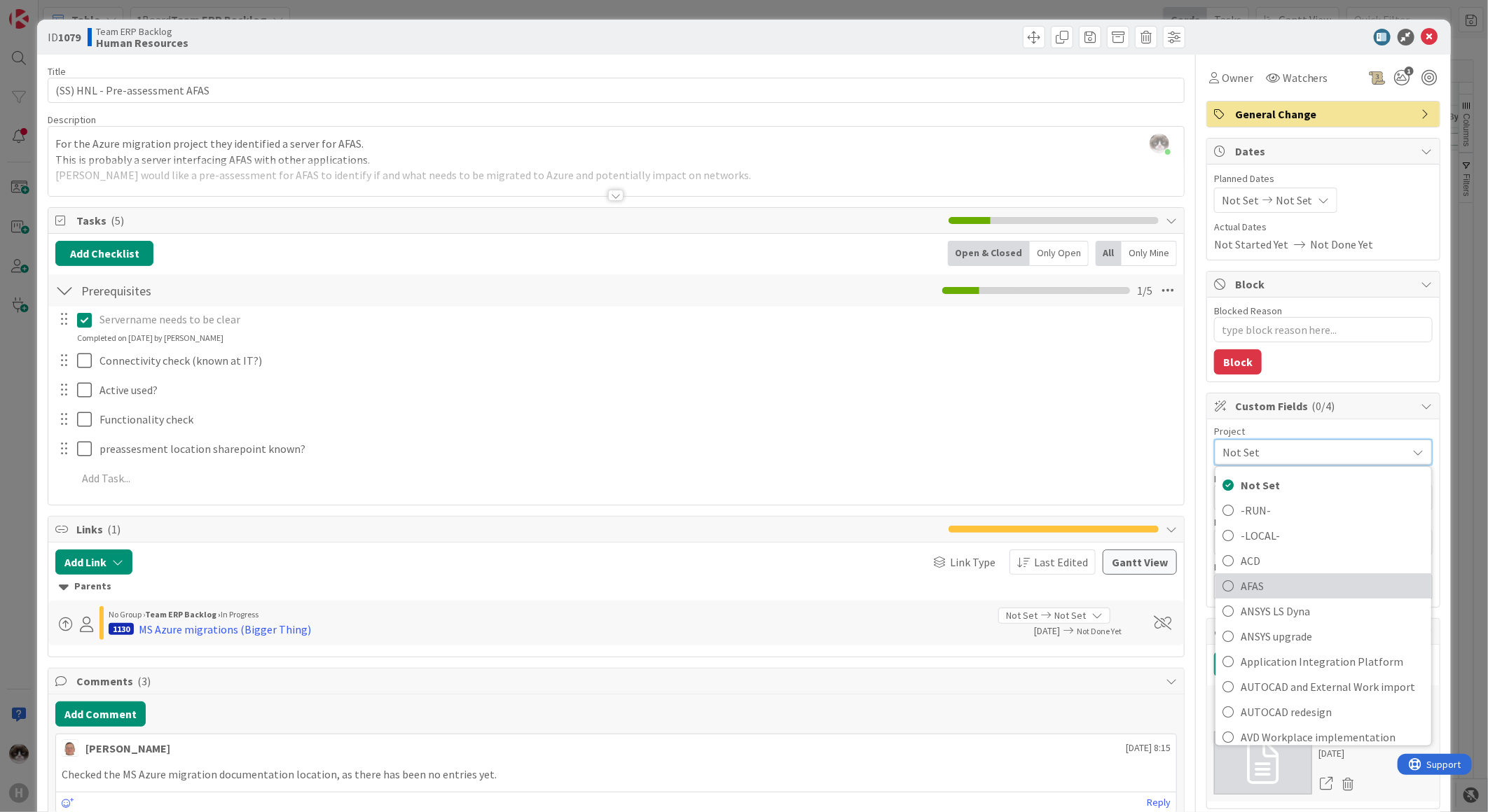
click at [1277, 588] on span "AFAS" at bounding box center [1332, 586] width 183 height 21
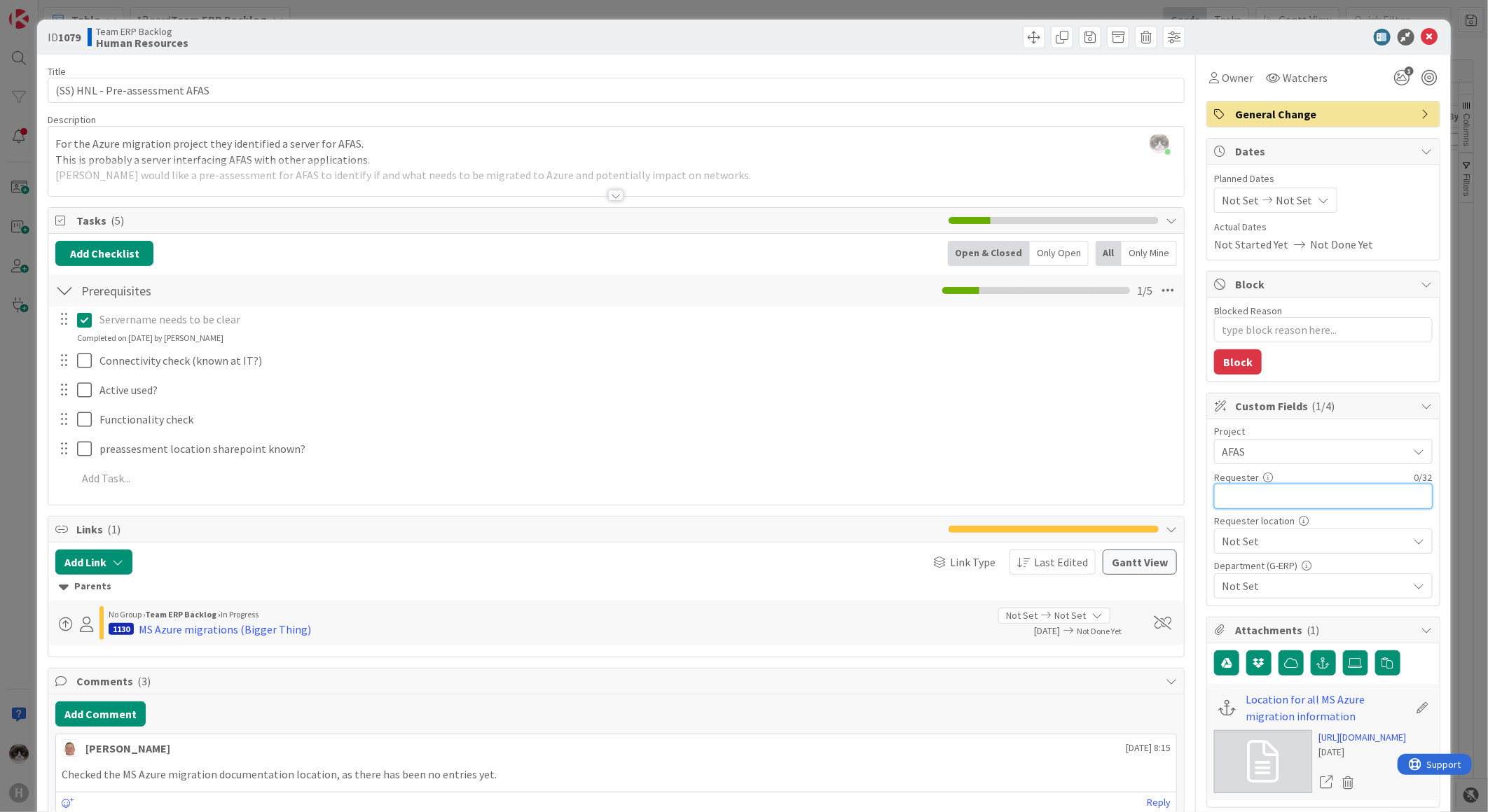
click at [1275, 503] on input "text" at bounding box center [1323, 496] width 218 height 25
click at [1265, 460] on span "AFAS" at bounding box center [1311, 451] width 180 height 20
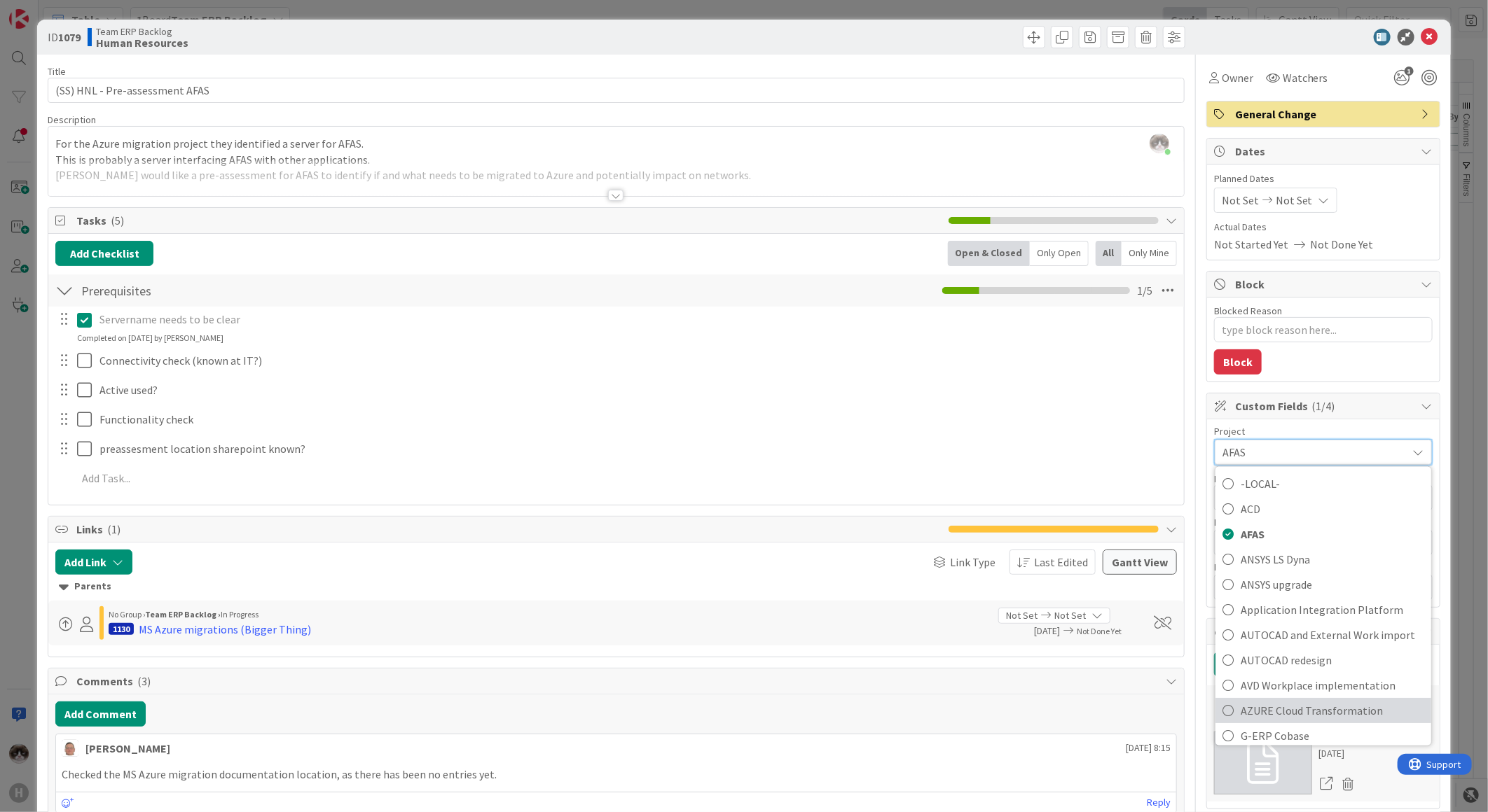
scroll to position [78, 0]
click at [1338, 684] on span "AZURE Cloud Transformation" at bounding box center [1332, 685] width 183 height 21
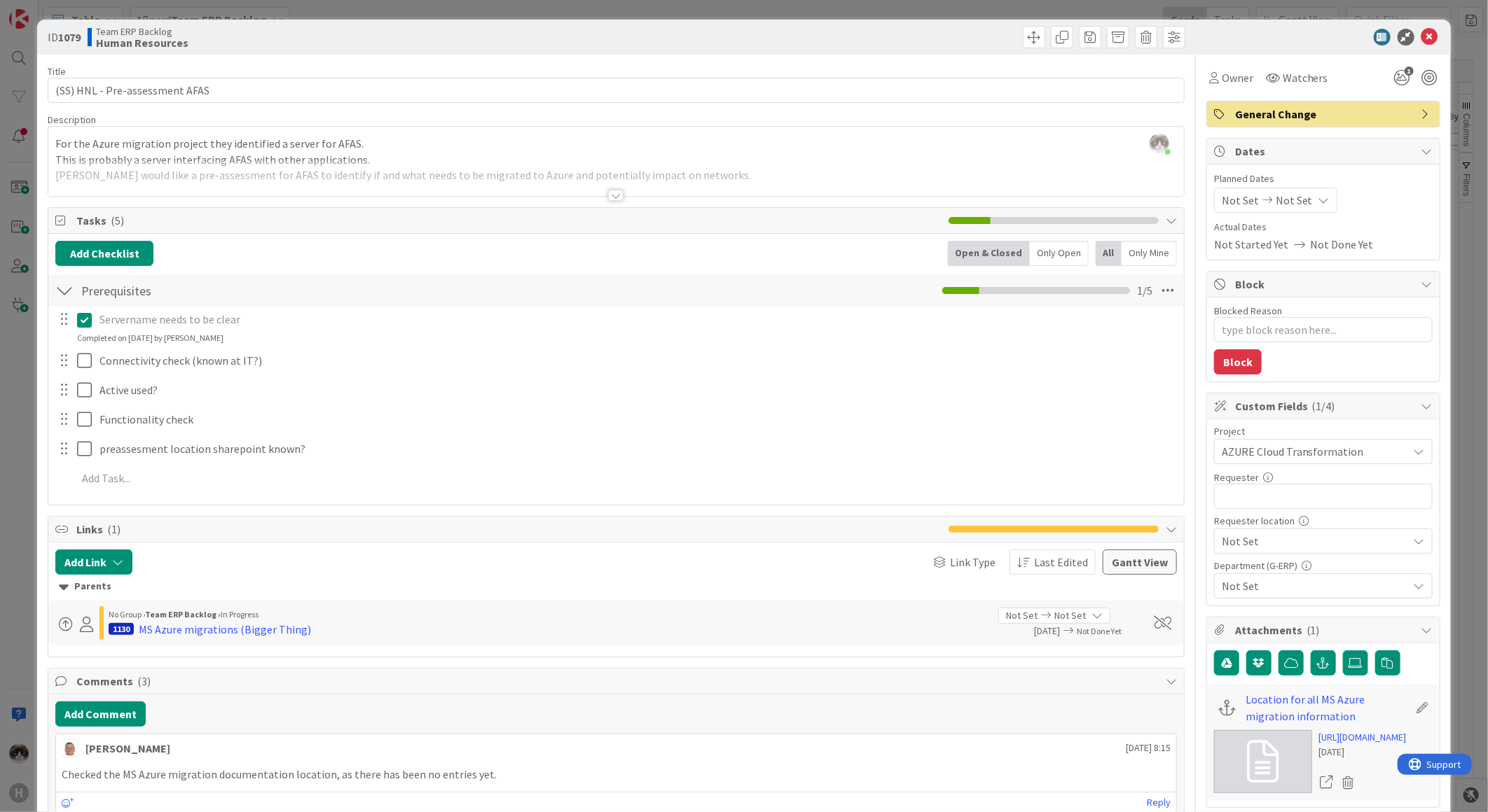
type textarea "x"
click at [1257, 500] on input "text" at bounding box center [1323, 496] width 218 height 25
type input "K"
type textarea "x"
type input "K"
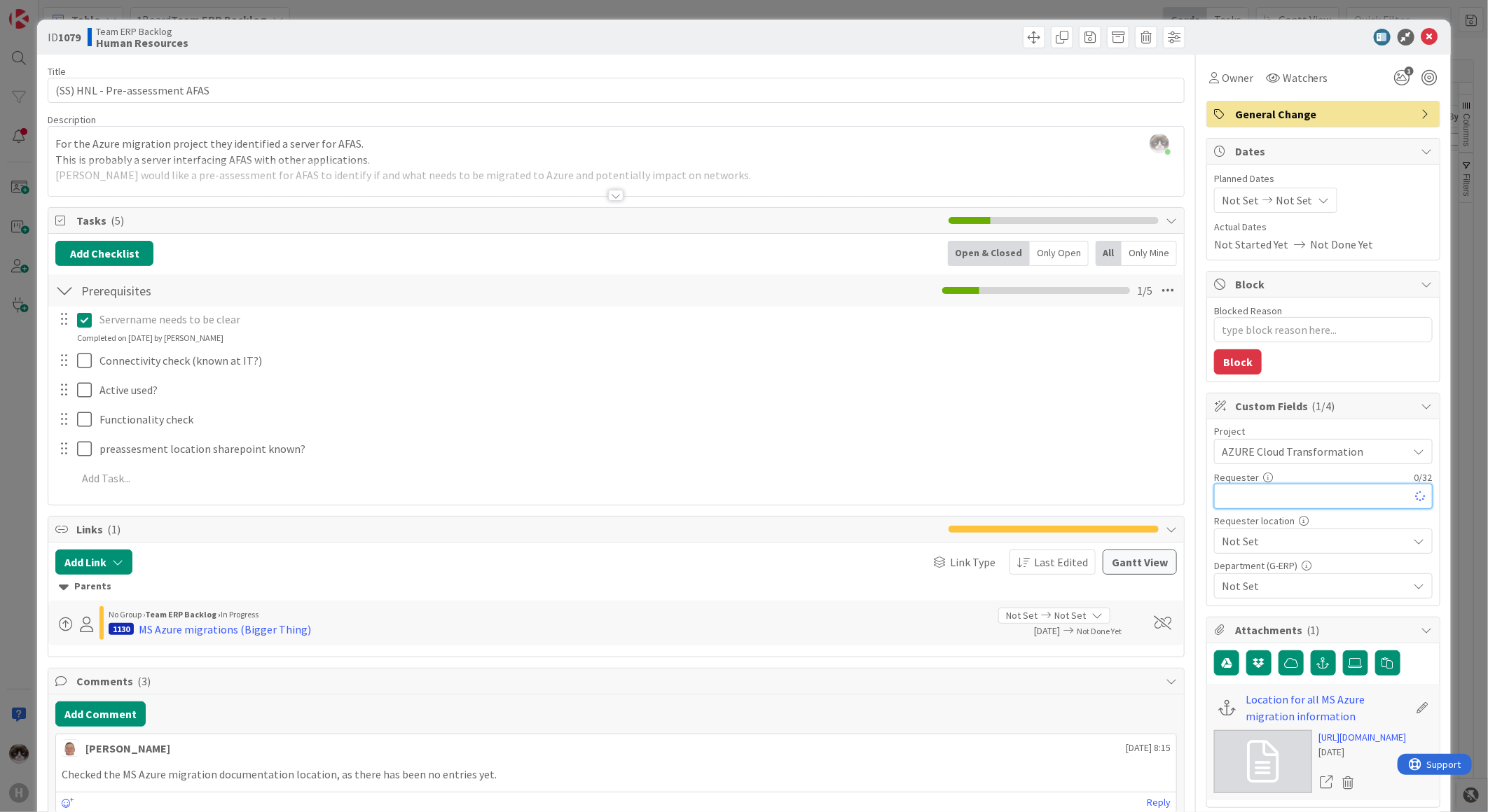
type textarea "x"
type input "[PERSON_NAME]"
type textarea "x"
type input "[PERSON_NAME]"
click at [1245, 461] on span "Not Set" at bounding box center [1311, 451] width 180 height 20
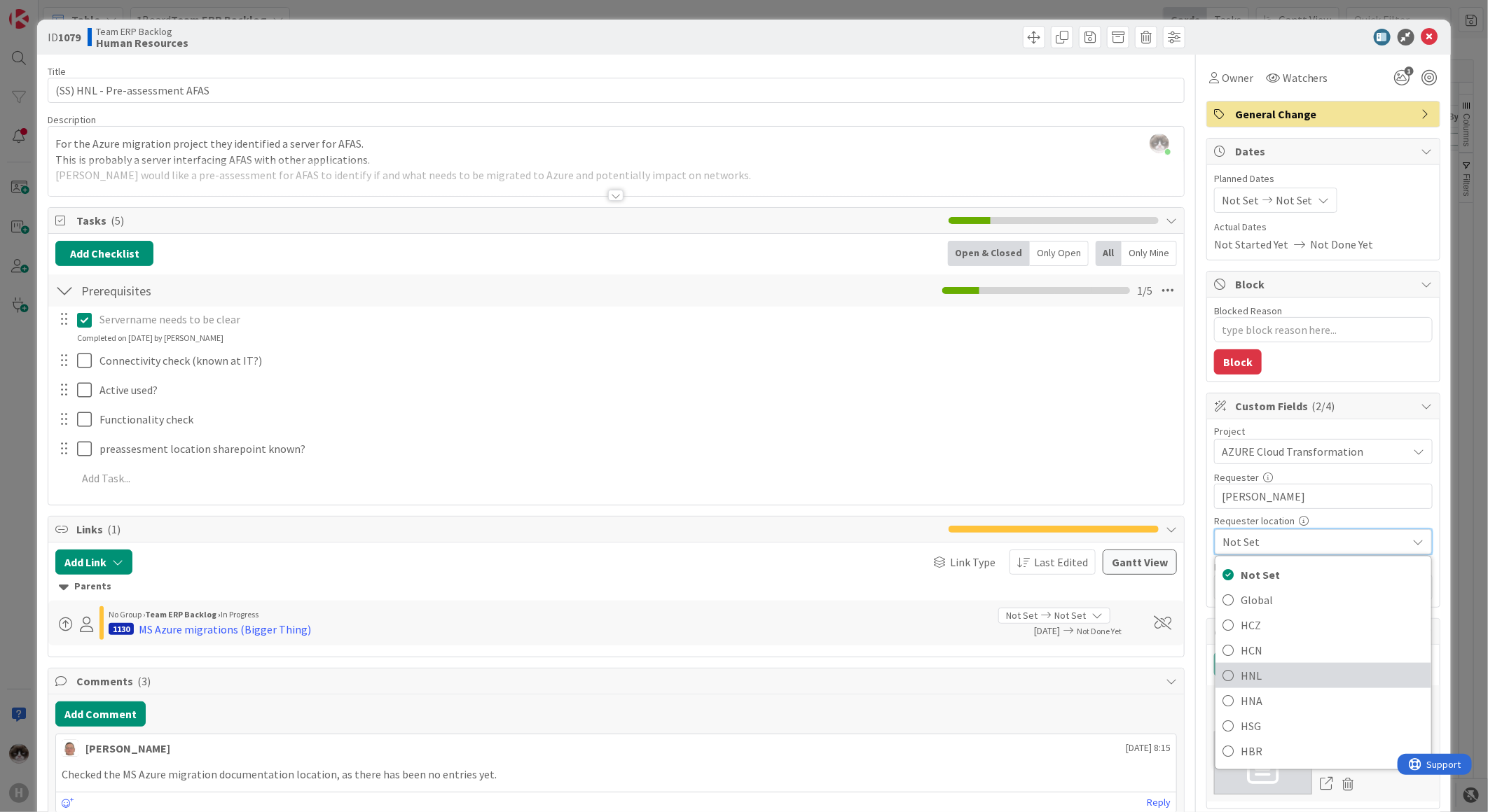
drag, startPoint x: 1277, startPoint y: 666, endPoint x: 1279, endPoint y: 657, distance: 9.2
click at [1277, 666] on span "HNL" at bounding box center [1332, 675] width 183 height 21
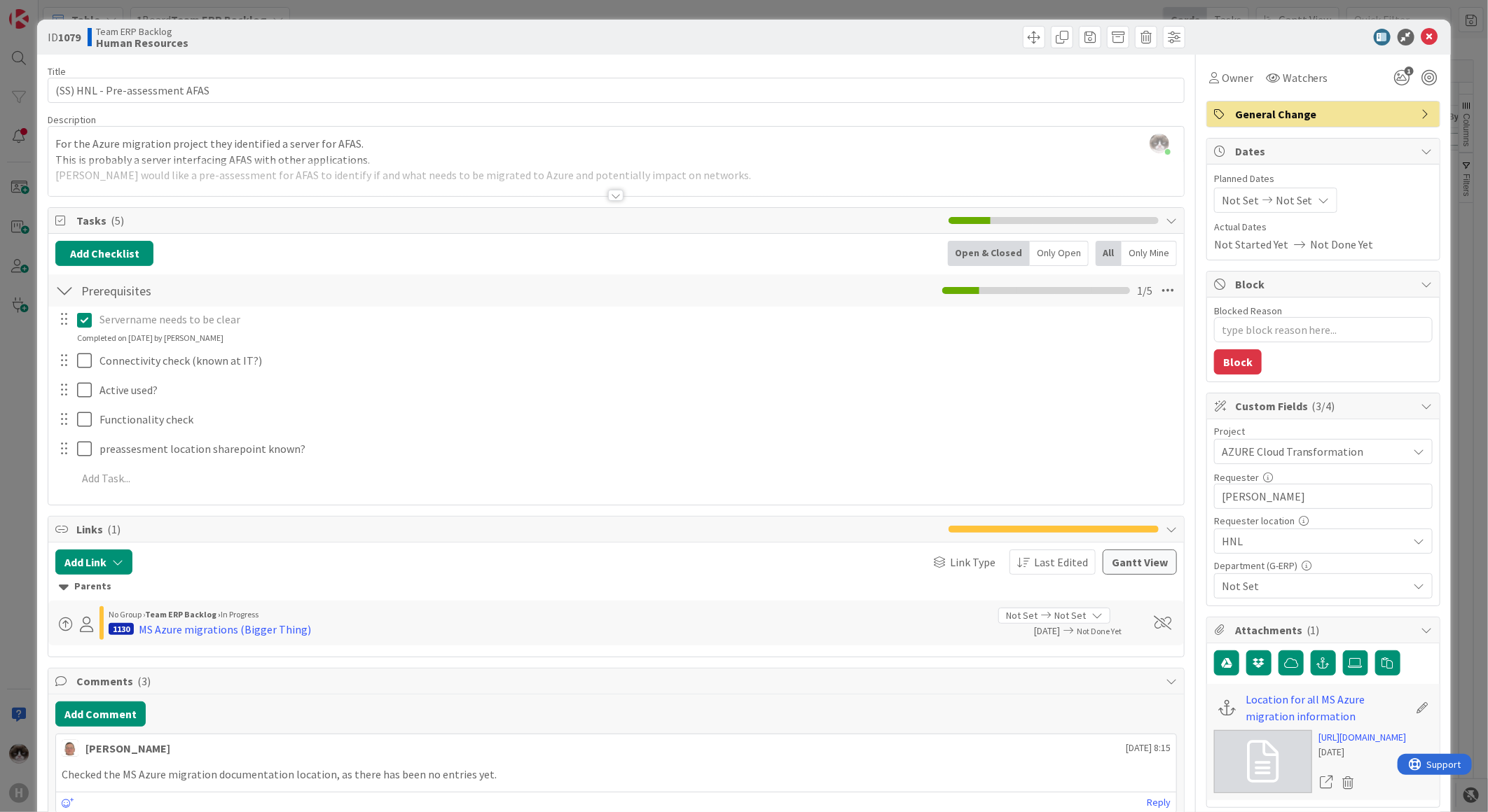
click at [1315, 579] on span "Not Set" at bounding box center [1314, 586] width 186 height 17
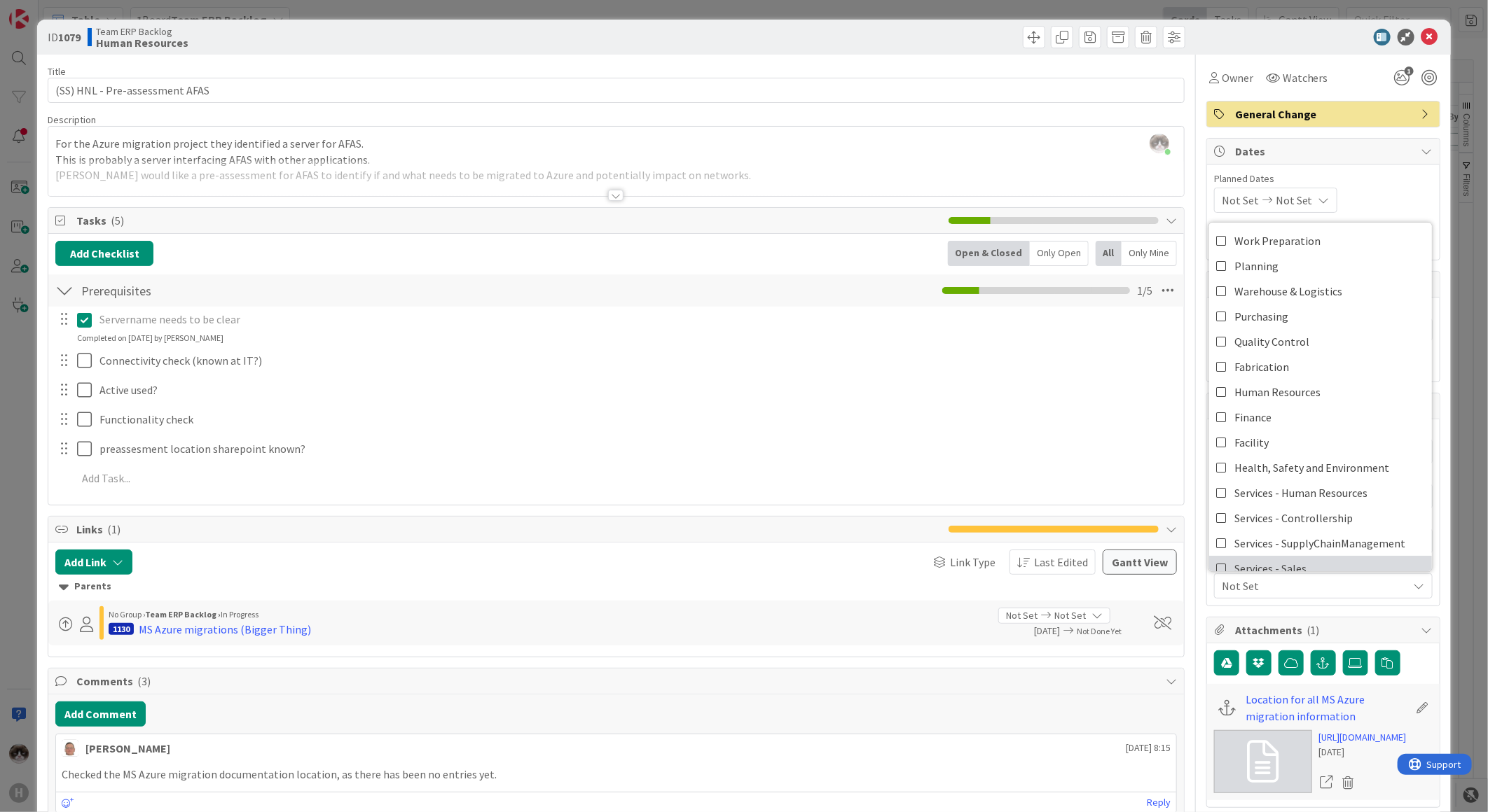
scroll to position [115, 0]
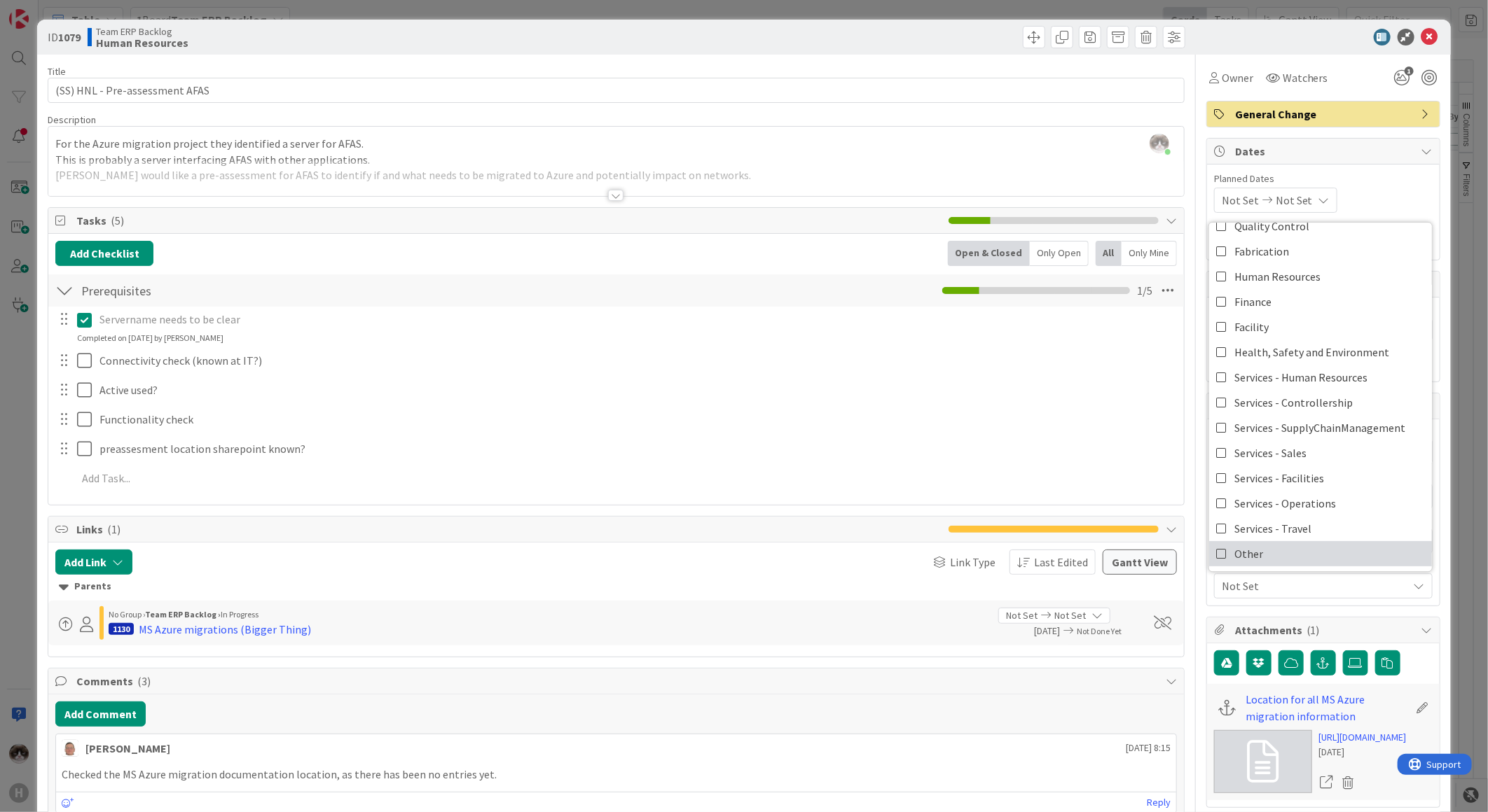
click at [1306, 554] on link "Other" at bounding box center [1320, 553] width 223 height 25
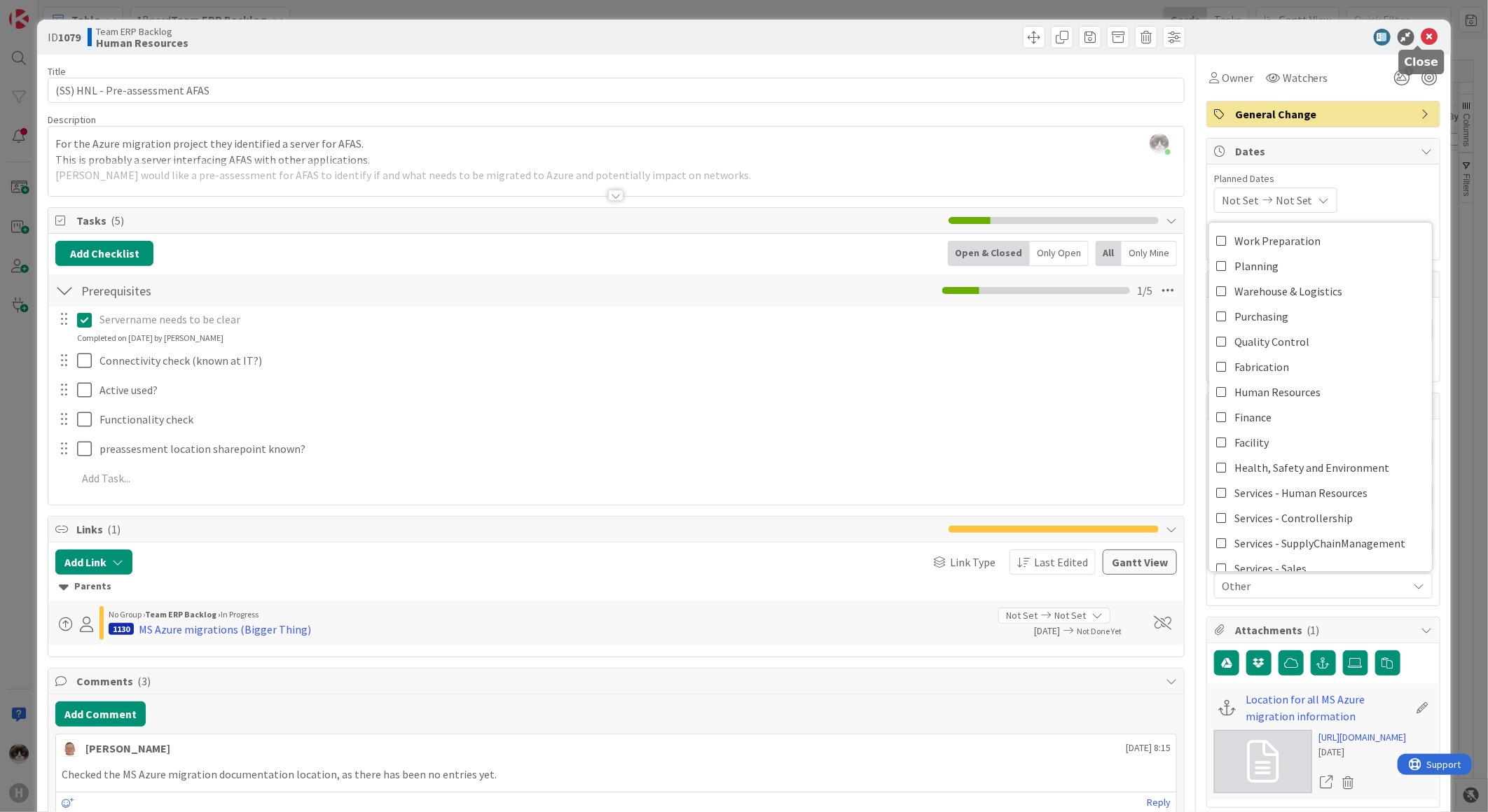
click at [1422, 37] on icon at bounding box center [1430, 37] width 17 height 17
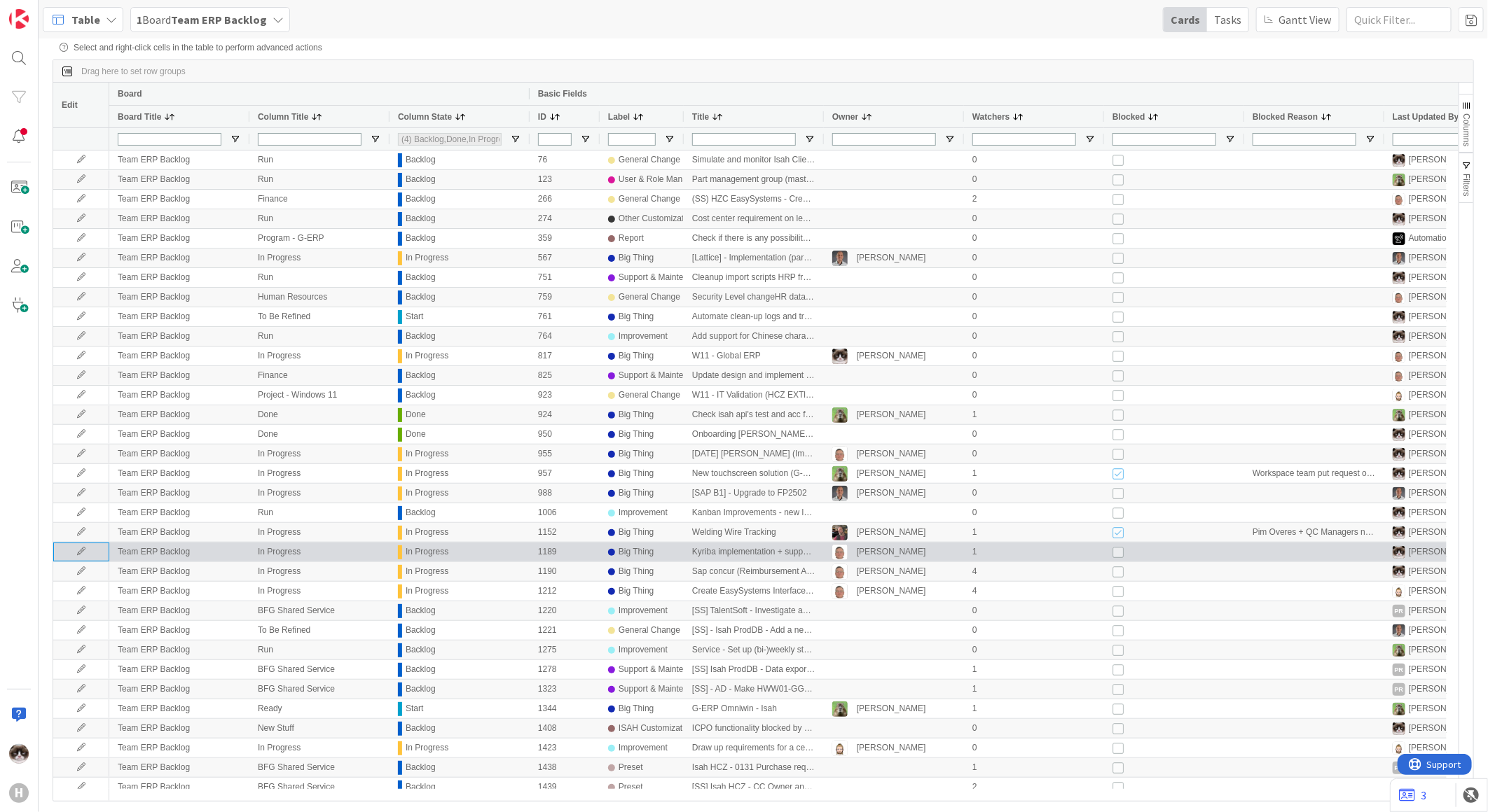
click at [79, 552] on icon at bounding box center [82, 552] width 21 height 8
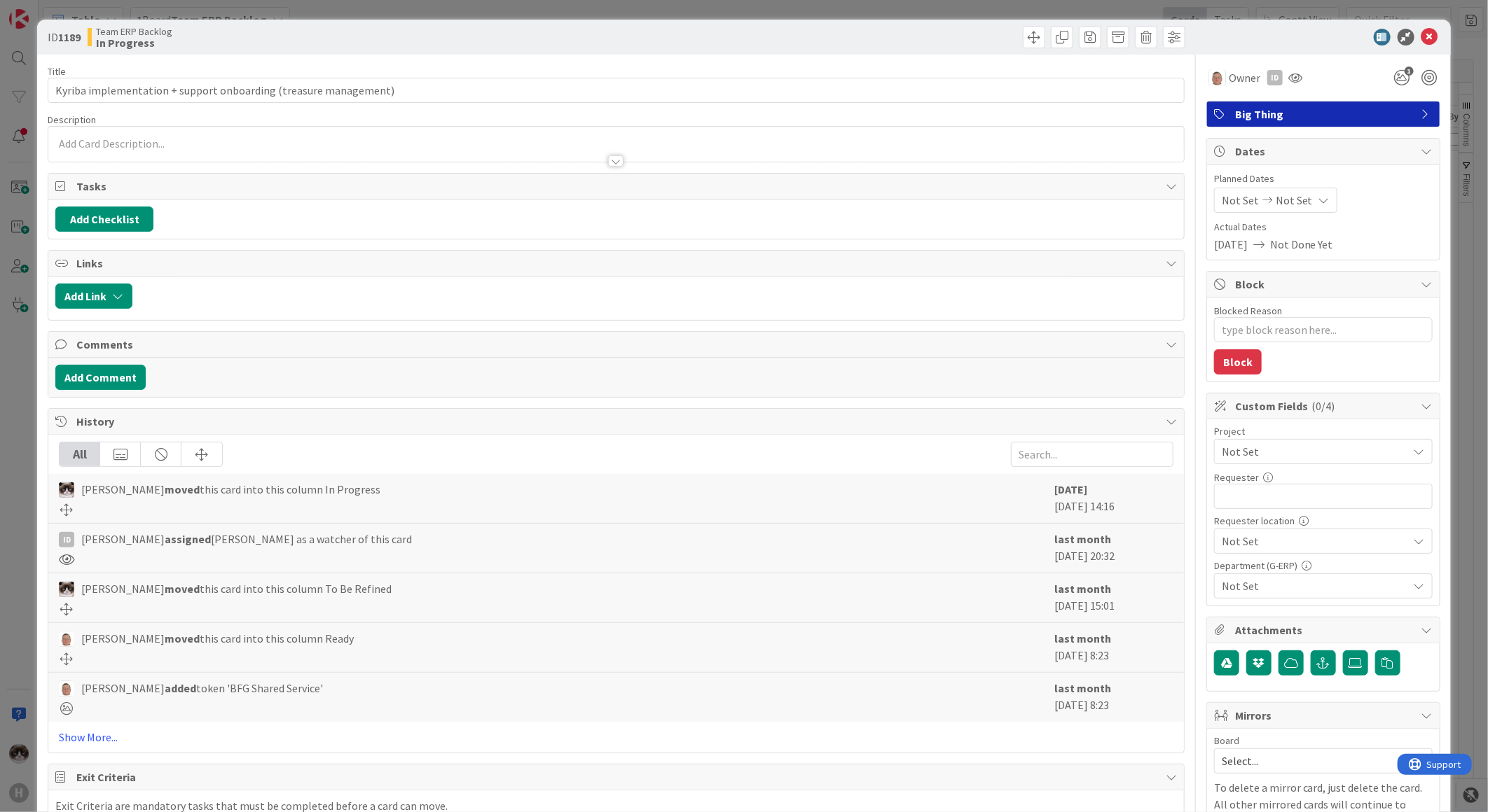
click at [1270, 441] on div "Not Set" at bounding box center [1323, 451] width 218 height 25
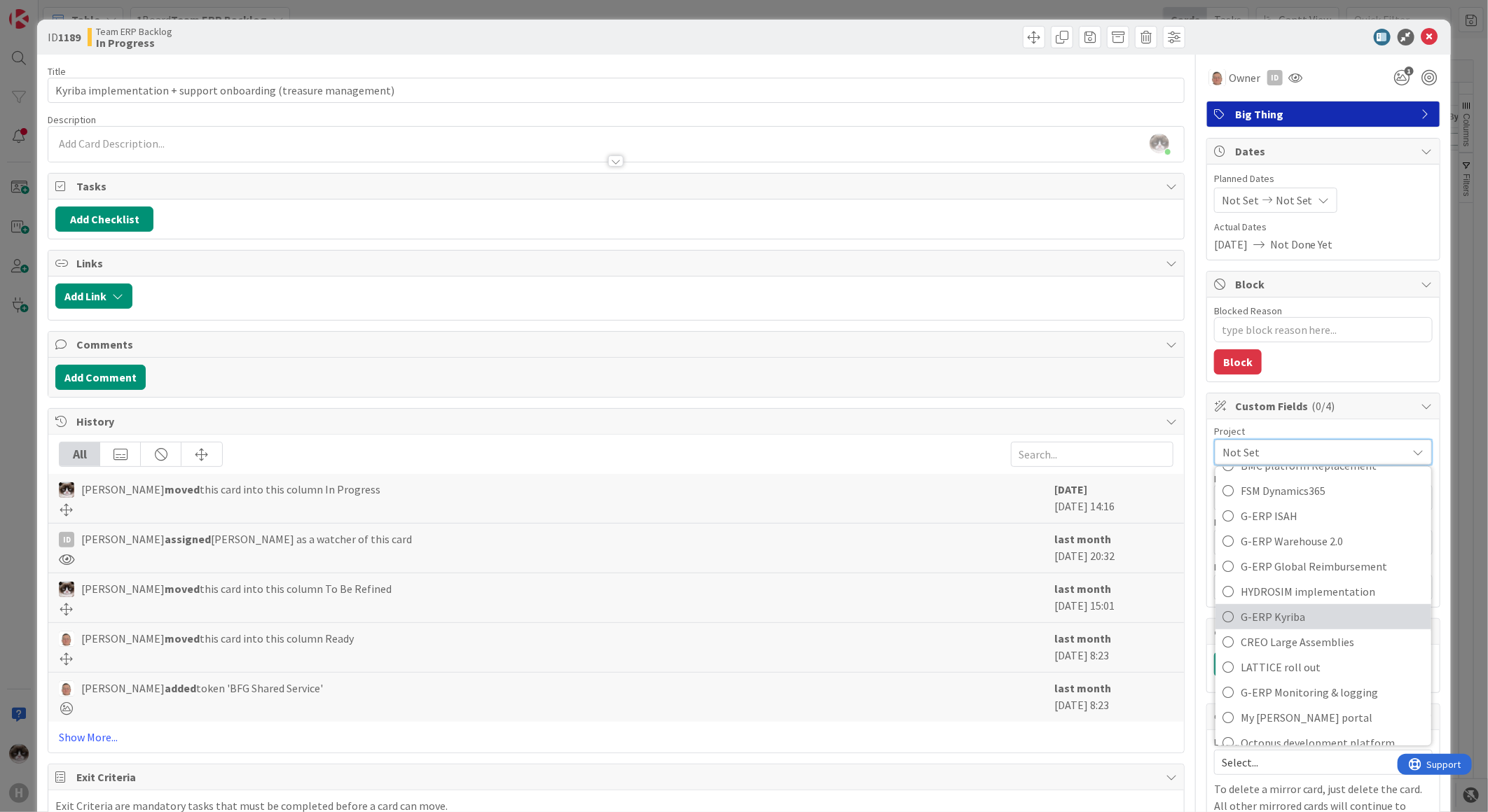
scroll to position [700, 0]
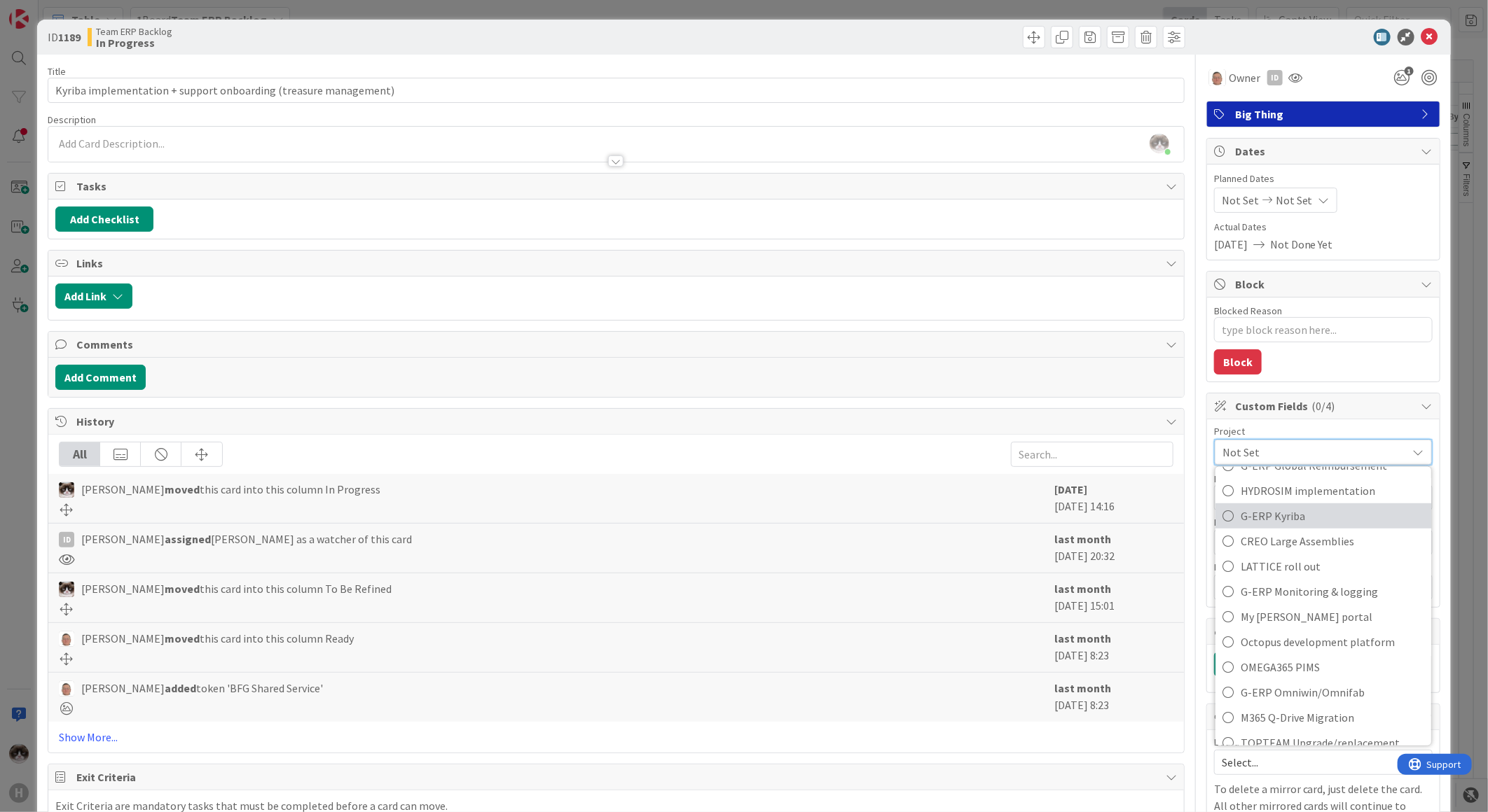
click at [1348, 525] on span "G-ERP Kyriba" at bounding box center [1332, 516] width 183 height 21
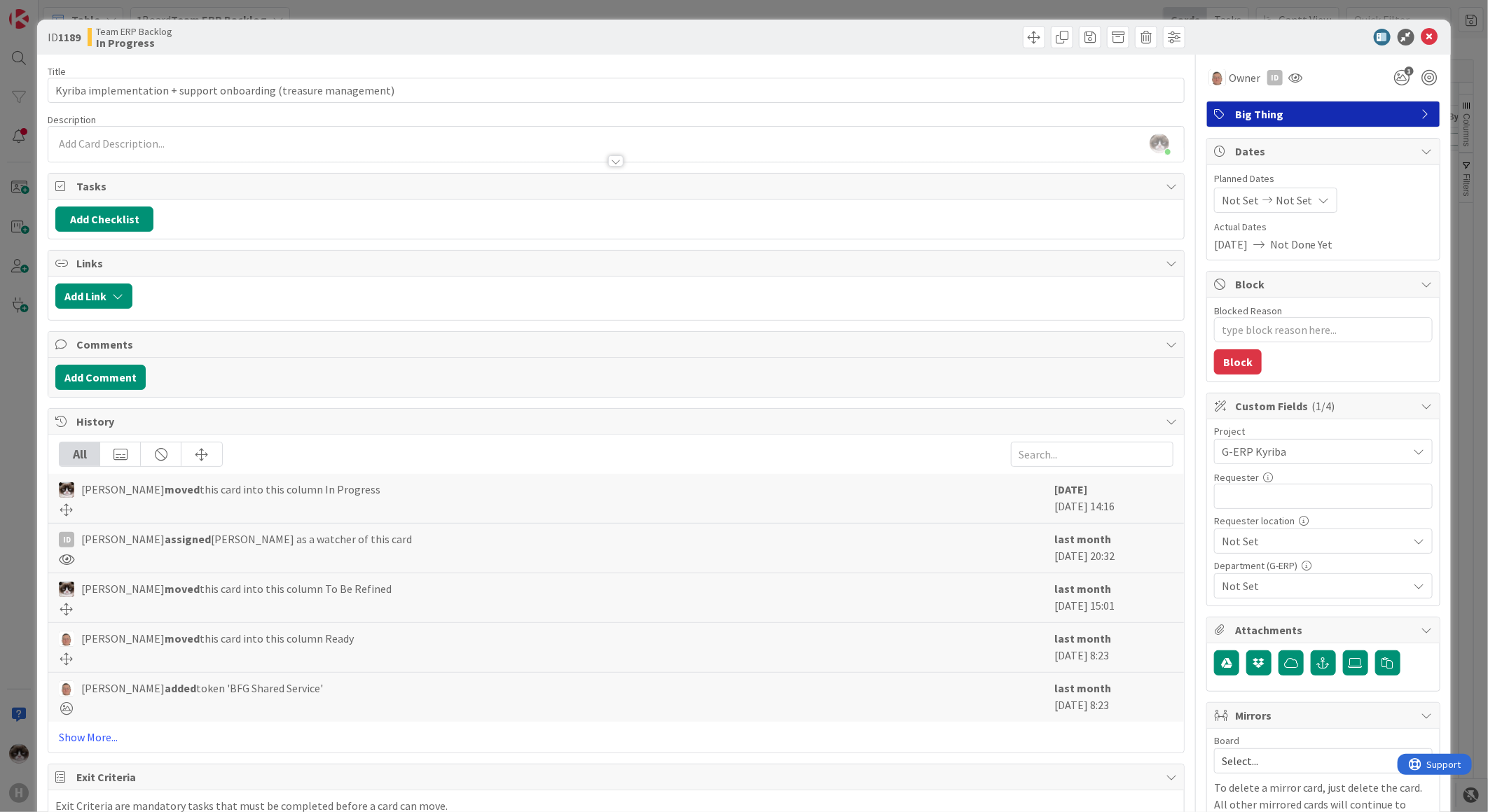
type textarea "x"
click at [1289, 499] on input "text" at bounding box center [1323, 496] width 218 height 25
type input "N"
type textarea "x"
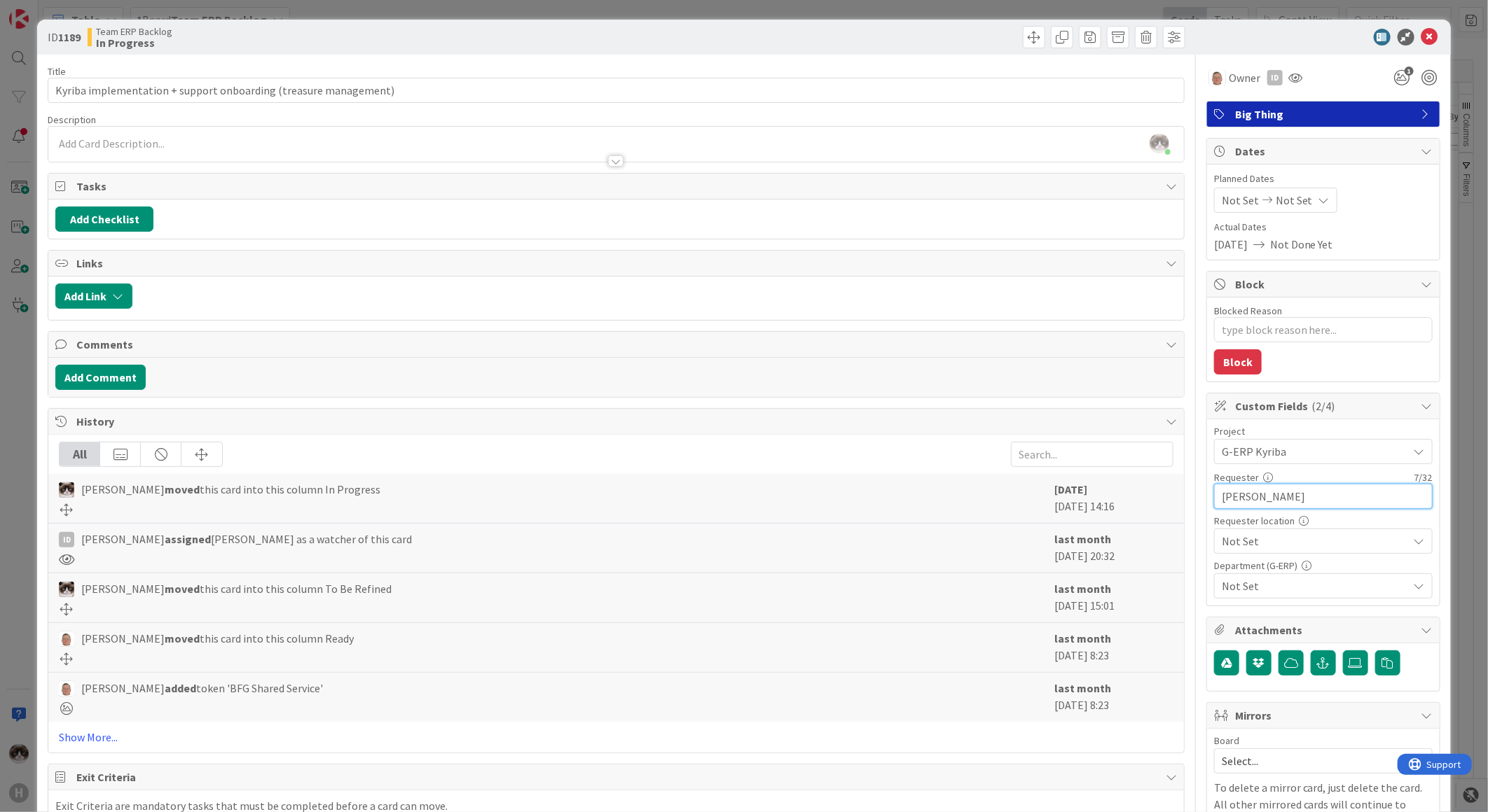
type input "Bing Xie"
type textarea "x"
type input "Bing Xie"
click at [1277, 461] on span "Not Set" at bounding box center [1311, 451] width 180 height 20
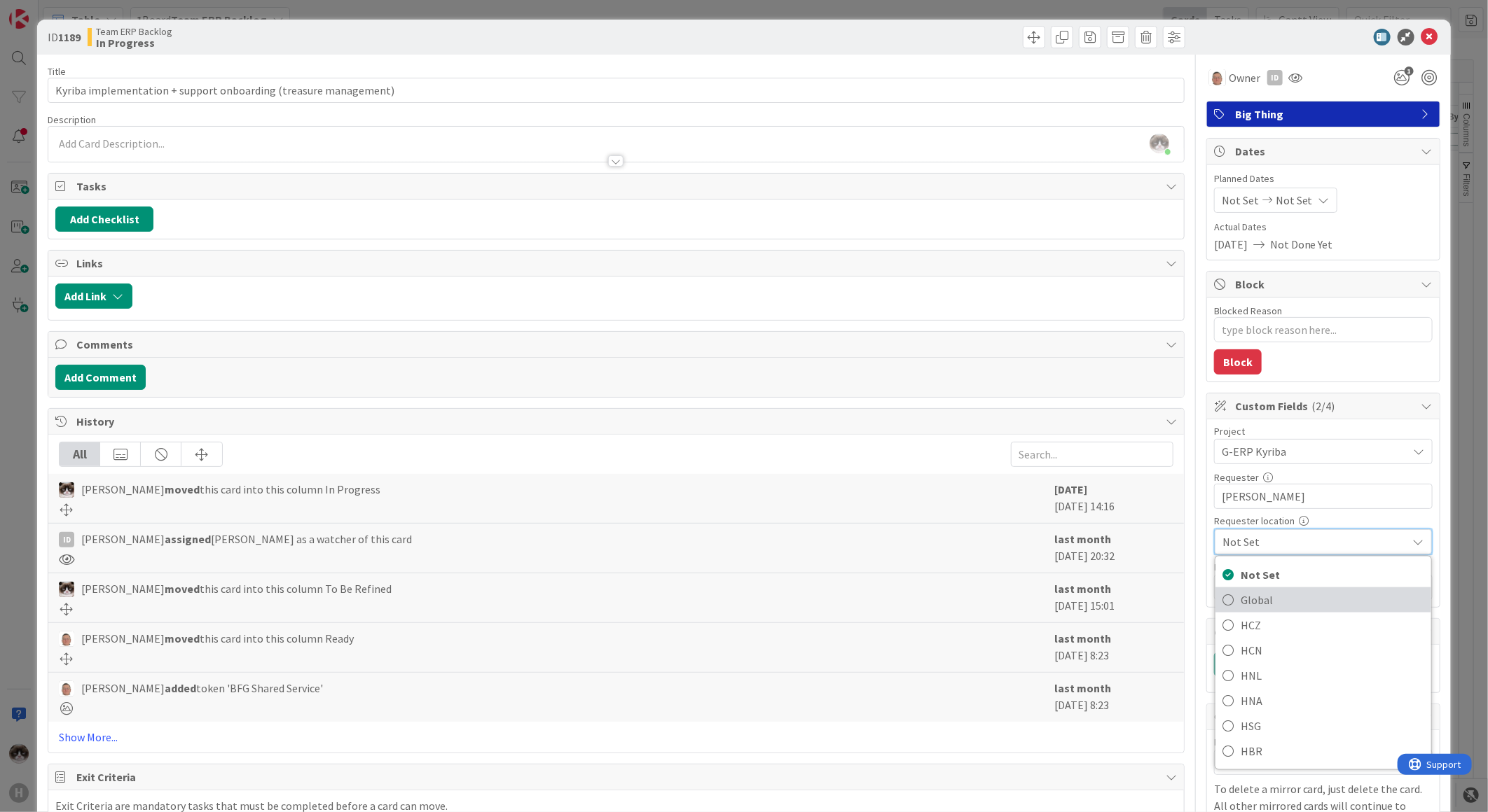
click at [1268, 599] on span "Global" at bounding box center [1332, 600] width 183 height 21
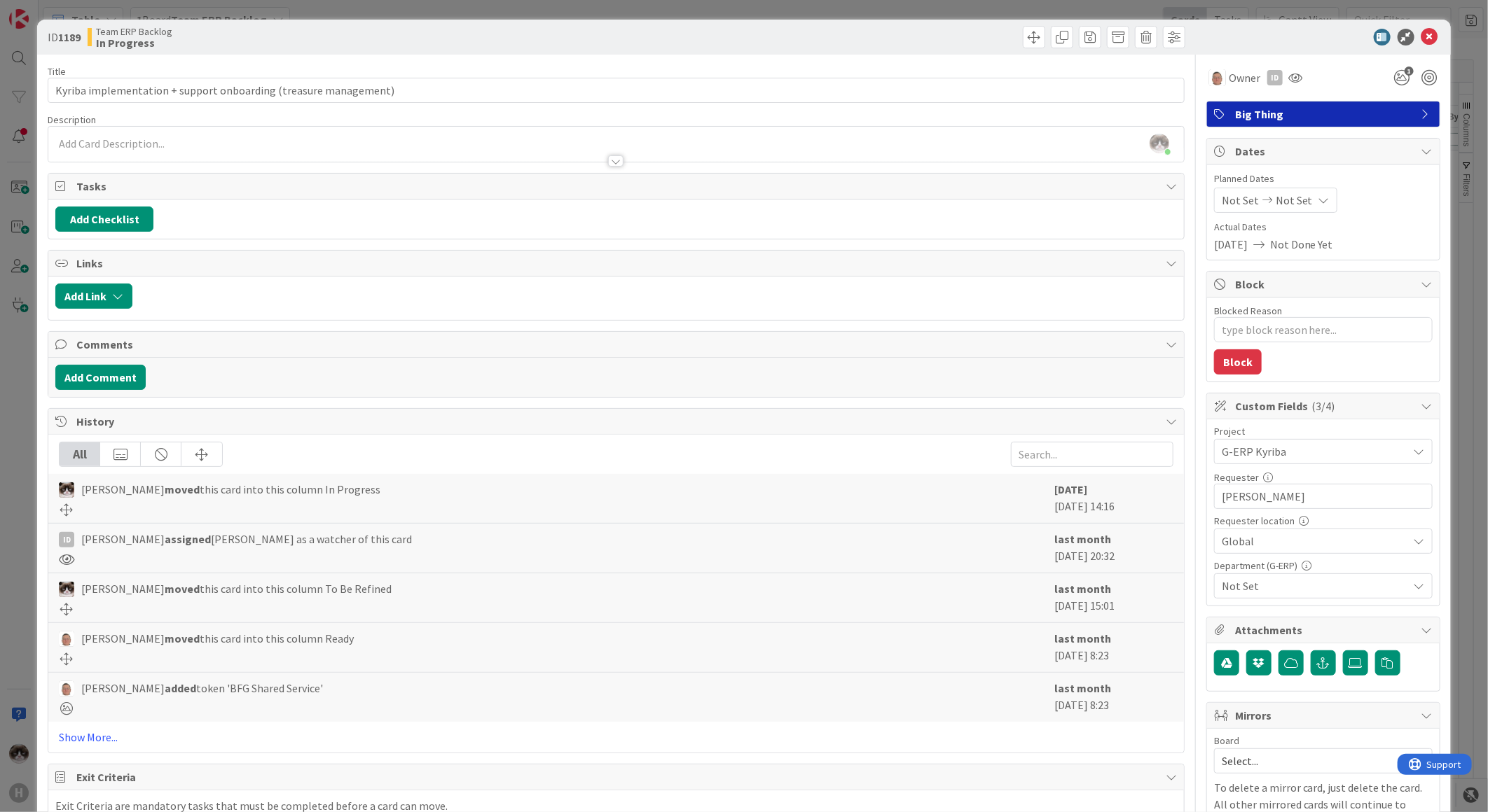
click at [1261, 586] on span "Not Set" at bounding box center [1314, 586] width 186 height 17
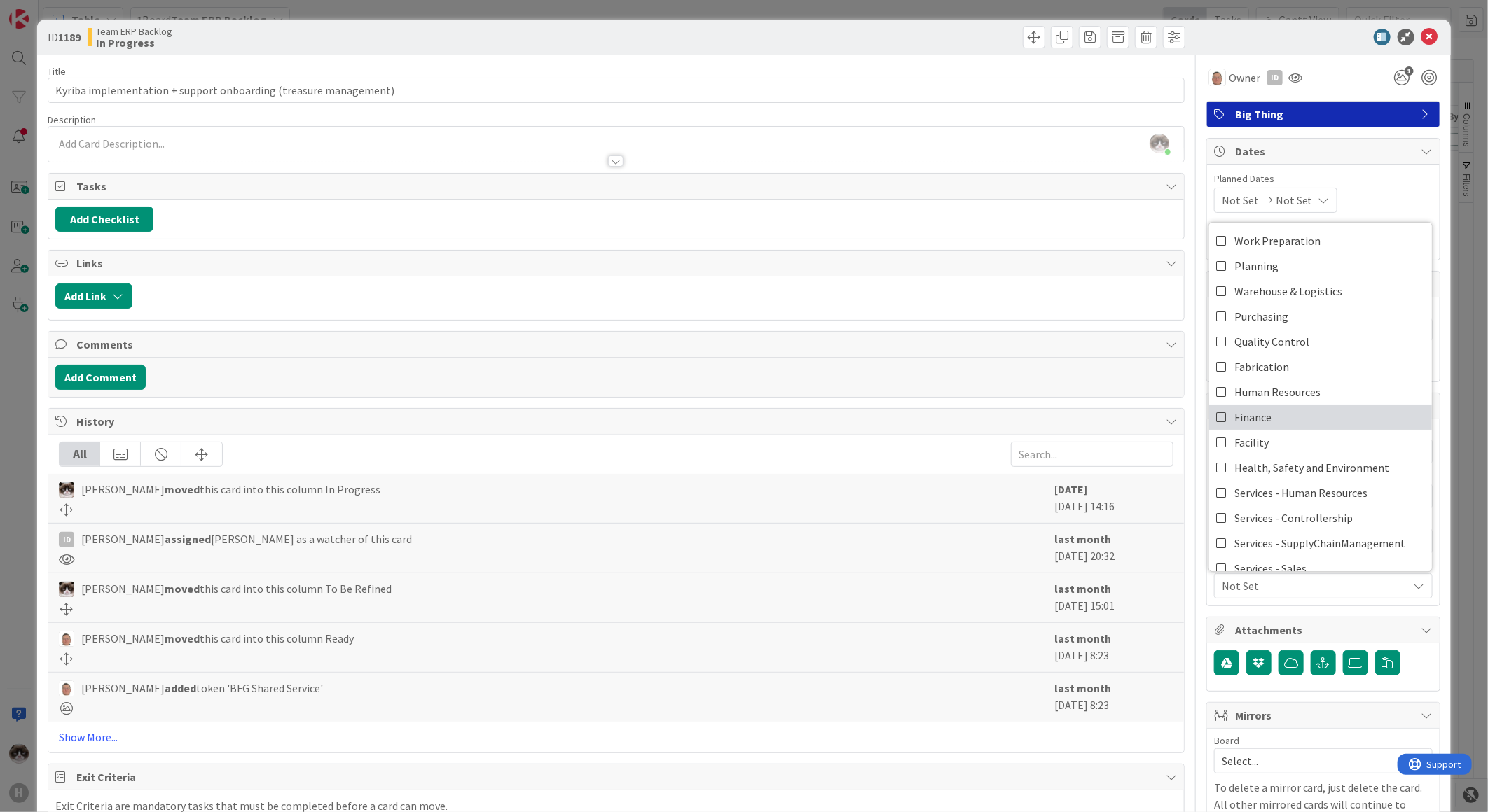
click at [1286, 418] on link "Finance" at bounding box center [1320, 417] width 223 height 25
click at [1425, 42] on icon at bounding box center [1430, 37] width 17 height 17
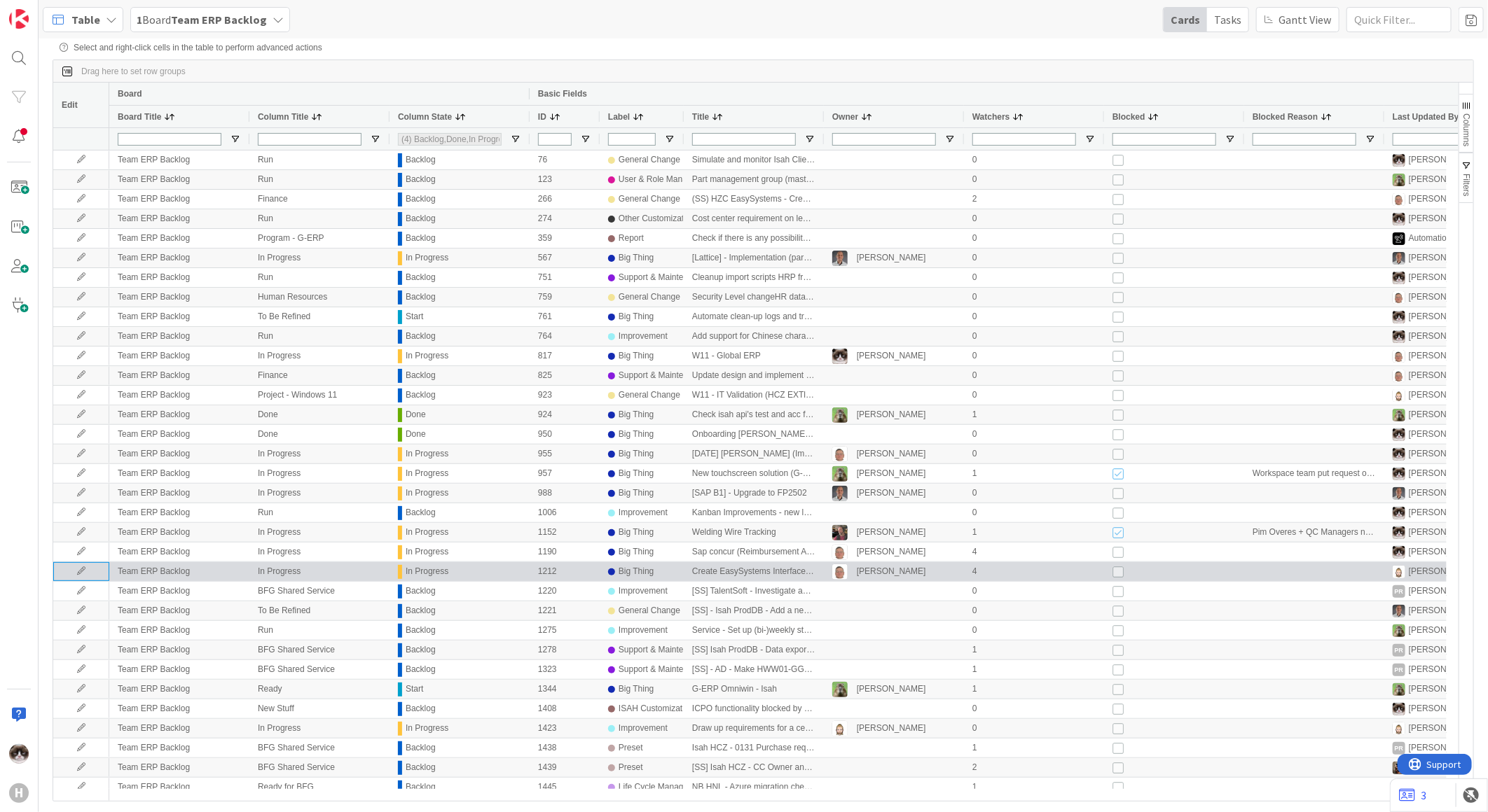
click at [79, 573] on icon at bounding box center [82, 571] width 21 height 8
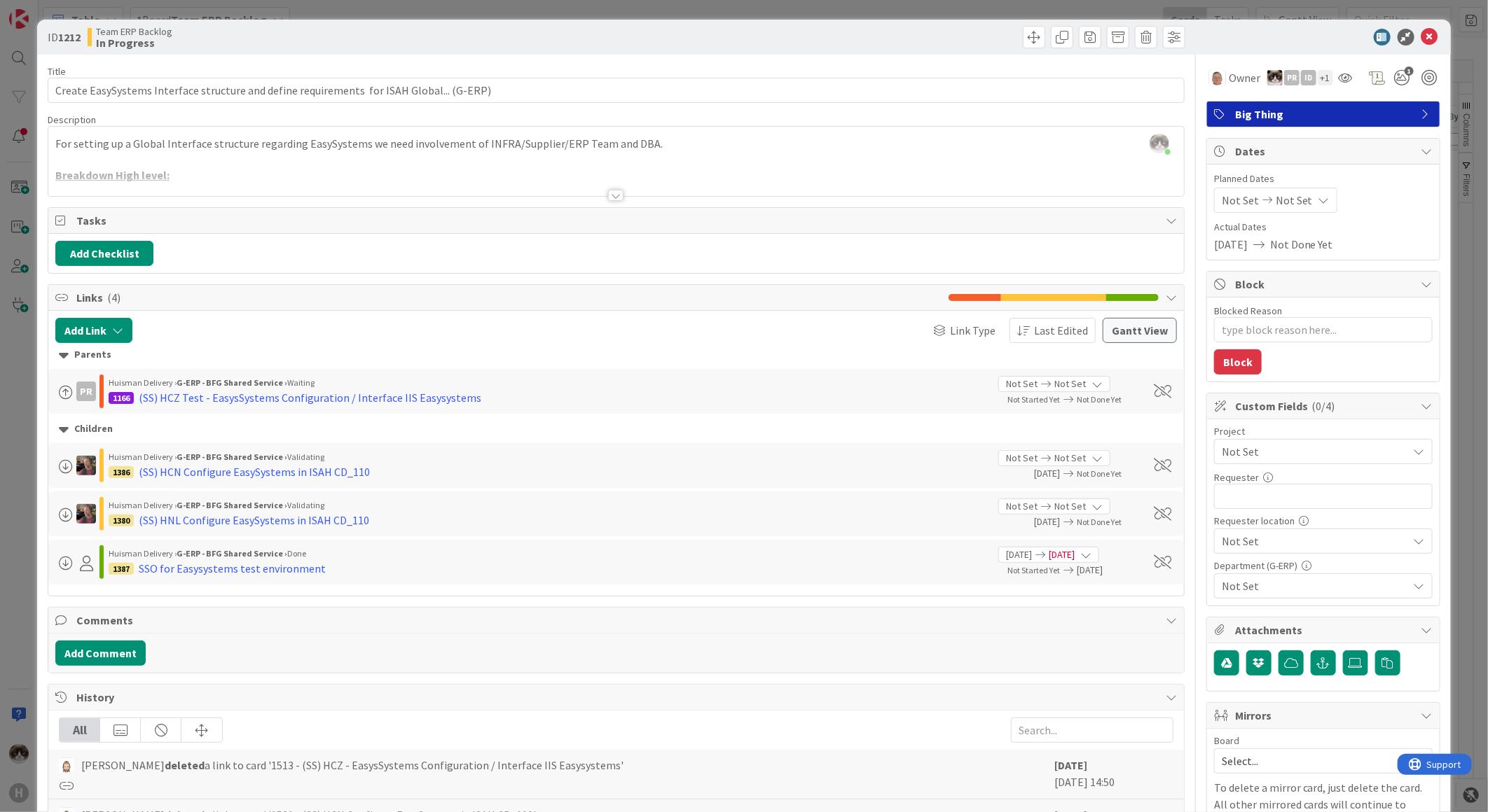
click at [608, 205] on div "Title 90 / 128 Create EasySystems Interface structure and define requirements f…" at bounding box center [616, 583] width 1137 height 1059
click at [608, 199] on div at bounding box center [615, 195] width 15 height 11
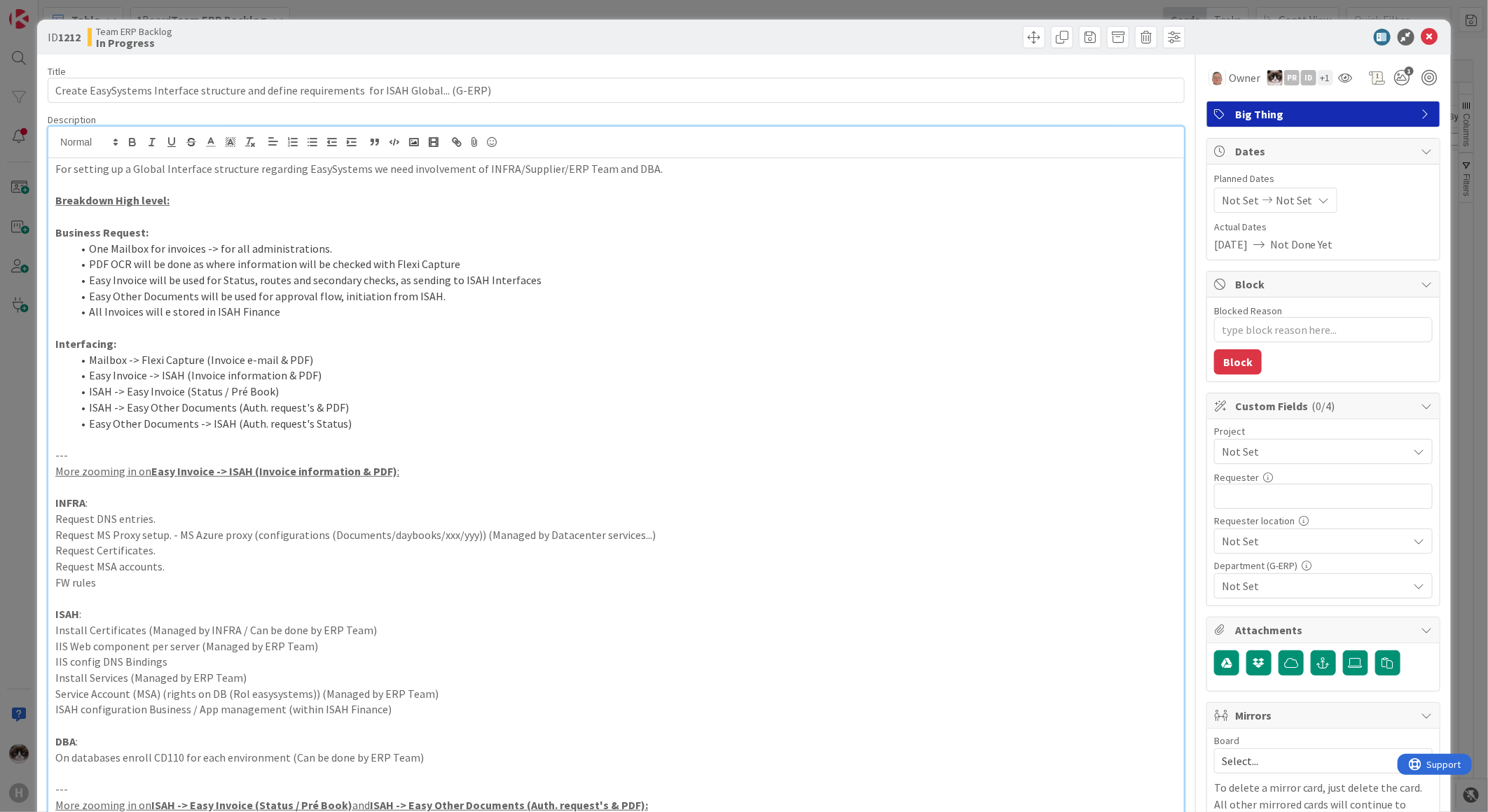
click at [1249, 456] on span "Not Set" at bounding box center [1311, 451] width 180 height 20
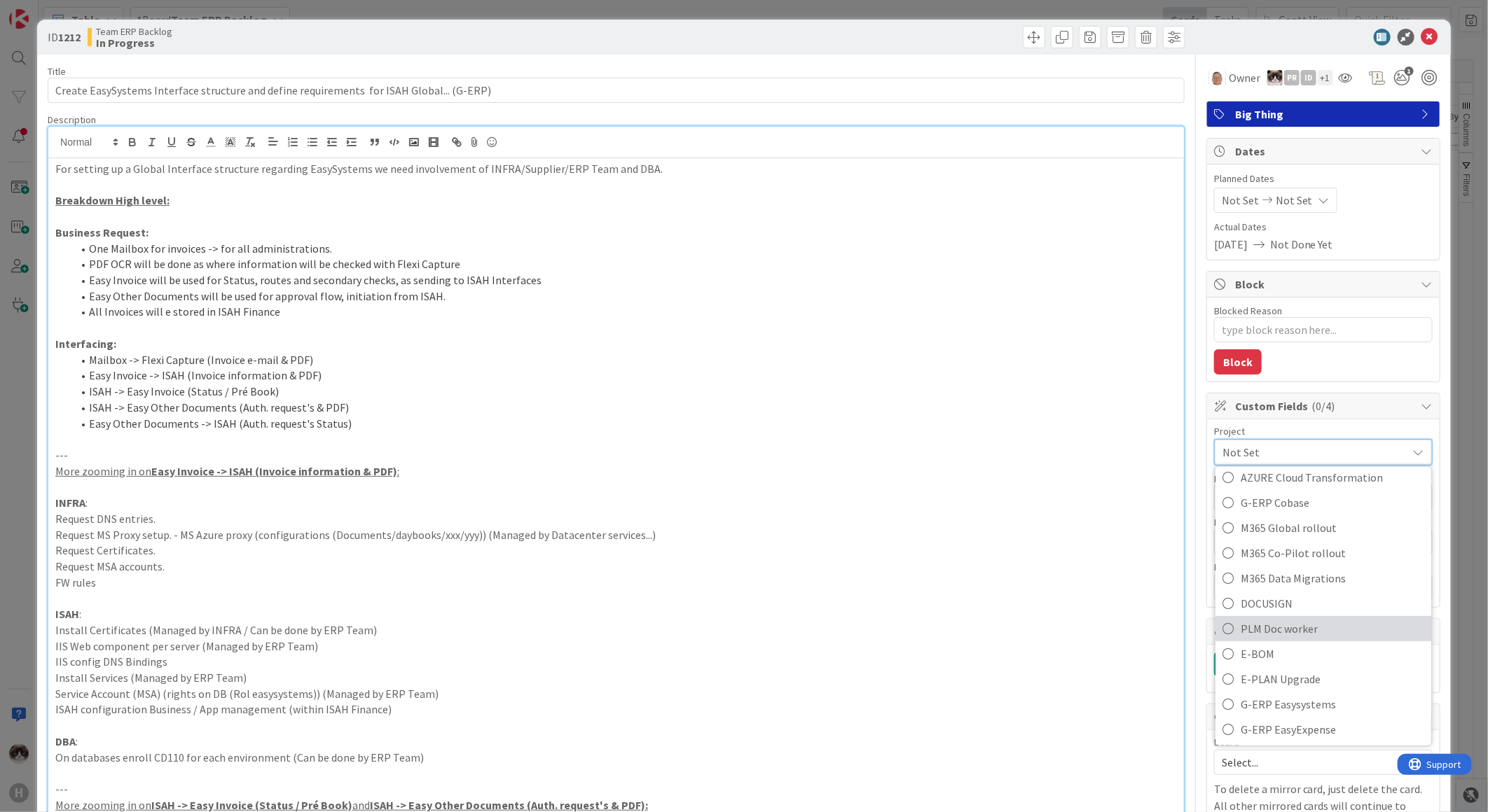
scroll to position [311, 0]
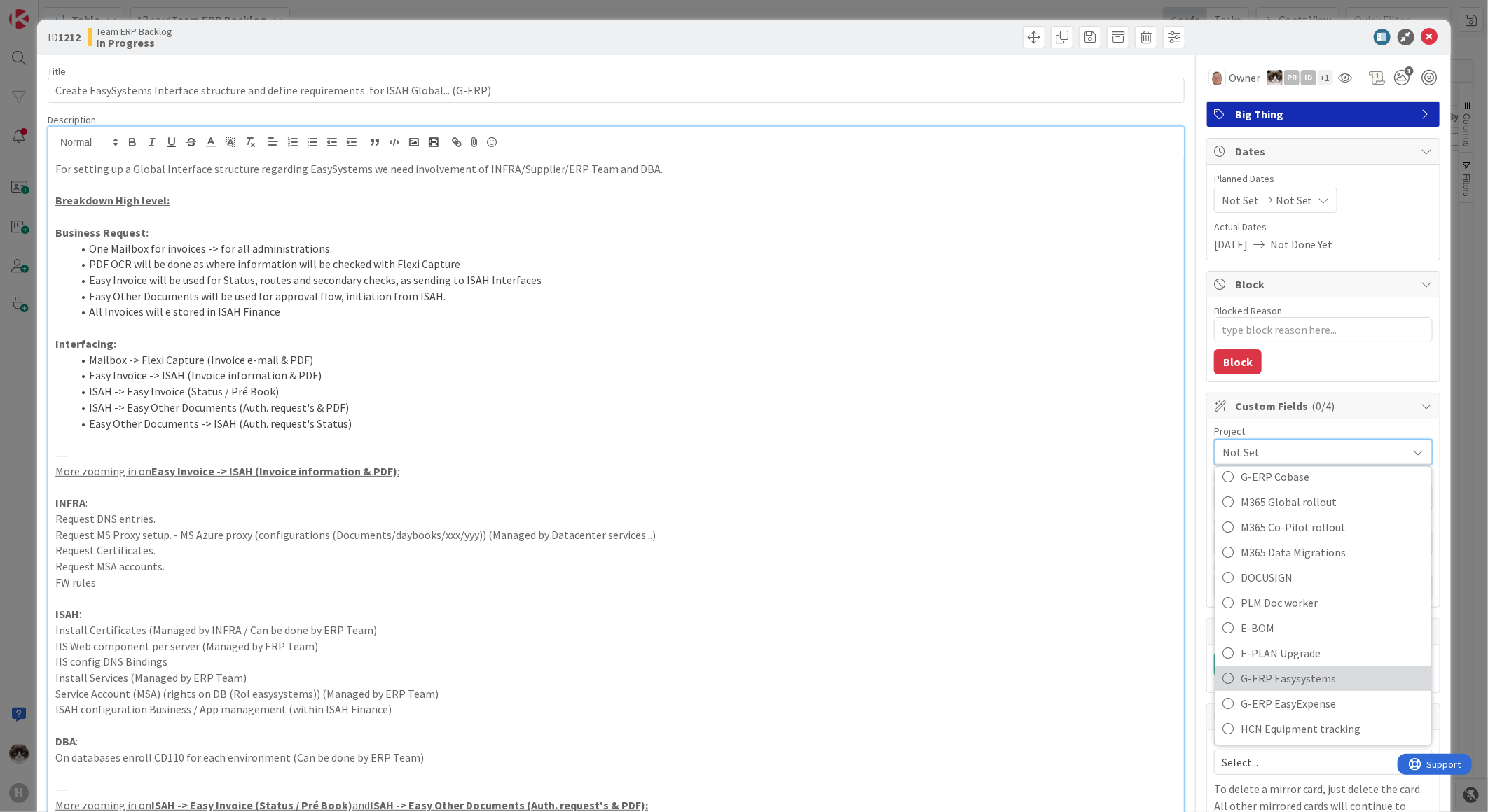
click at [1332, 681] on span "G-ERP Easysystems" at bounding box center [1332, 678] width 183 height 21
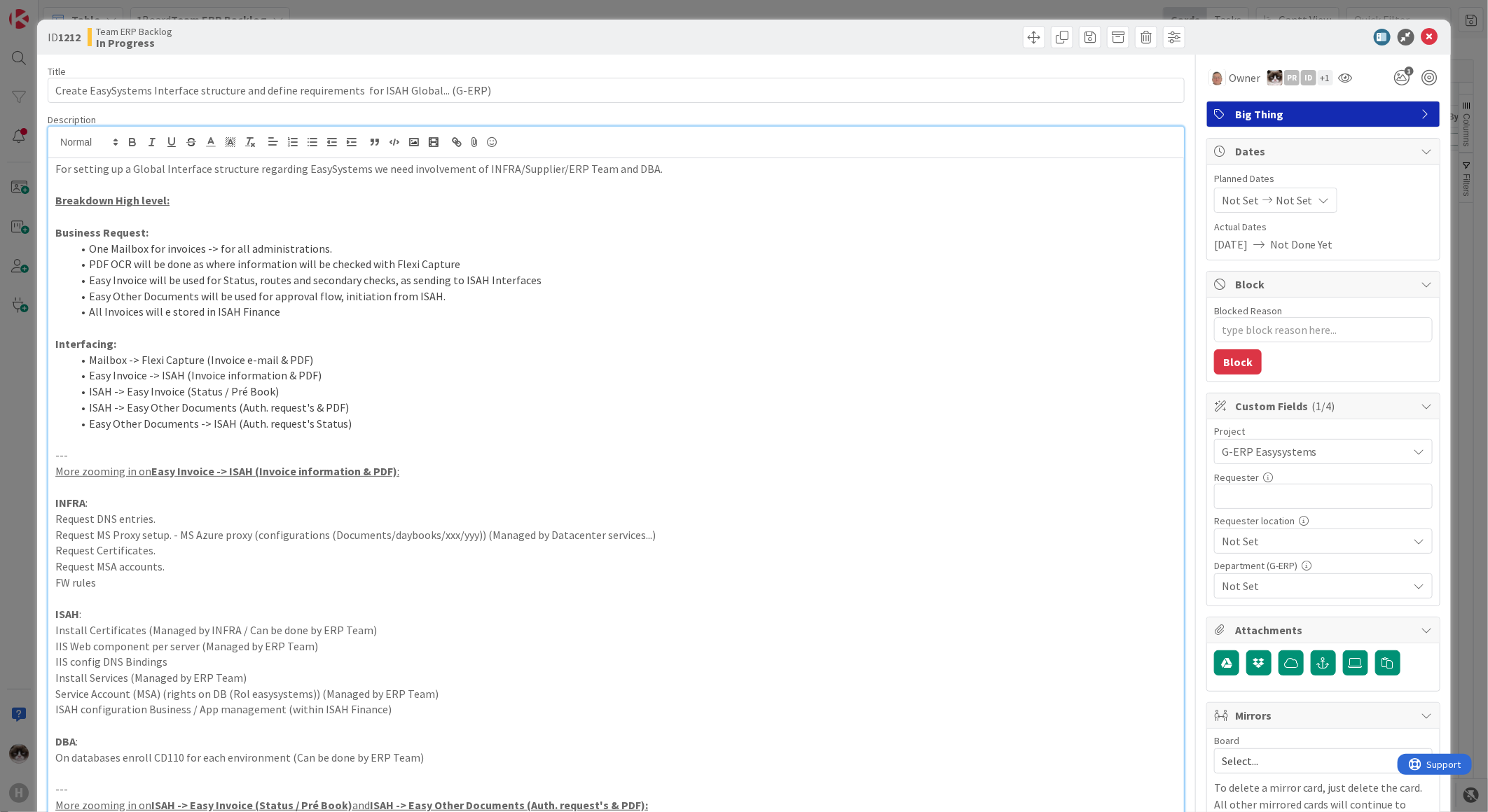
type textarea "x"
click at [1271, 498] on input "text" at bounding box center [1323, 496] width 218 height 25
type input "Alex"
type textarea "x"
type input "Alexa"
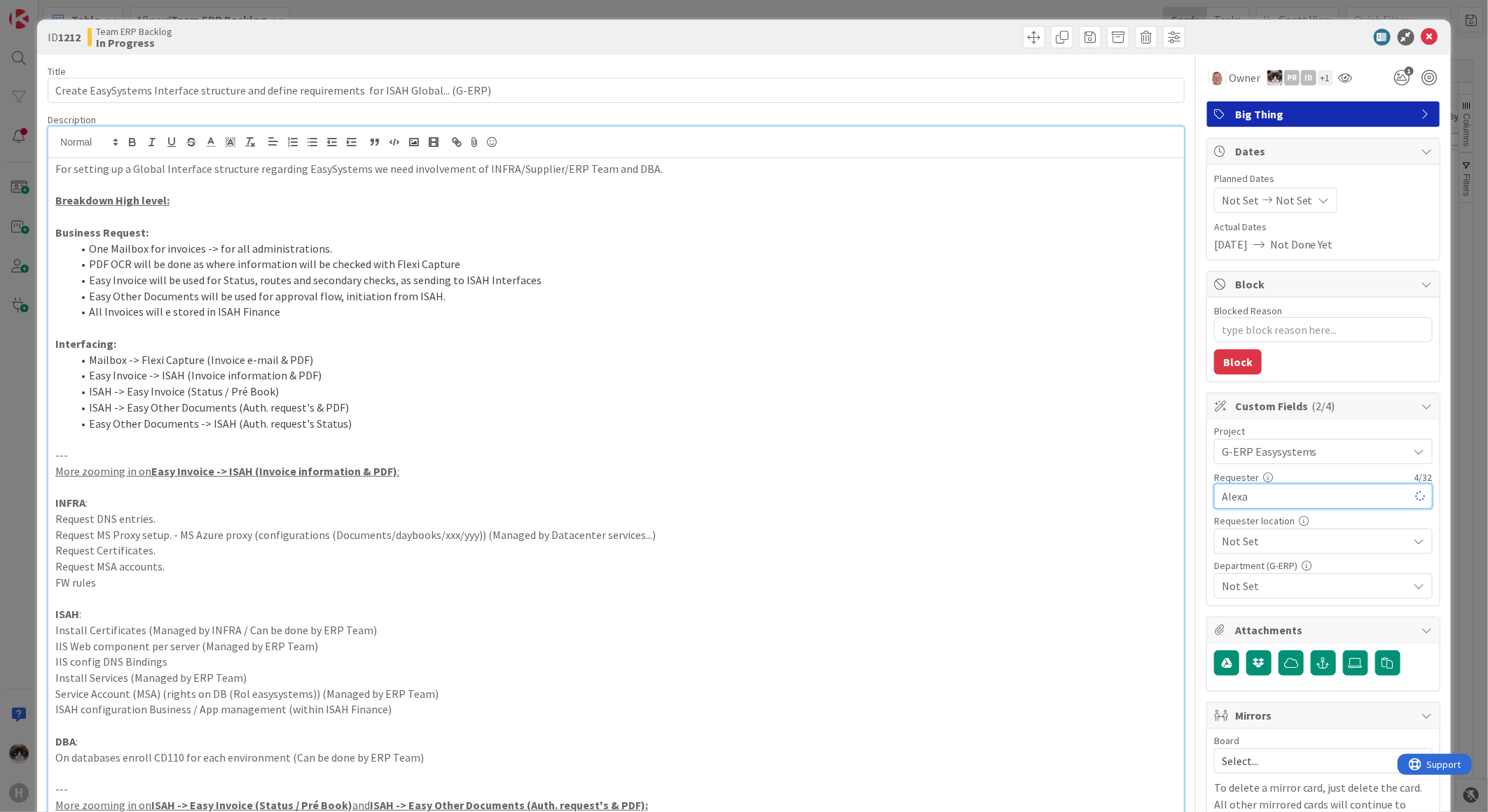
type textarea "x"
type input "Alexandra We"
type textarea "x"
type input "Alexandra Wet"
type textarea "x"
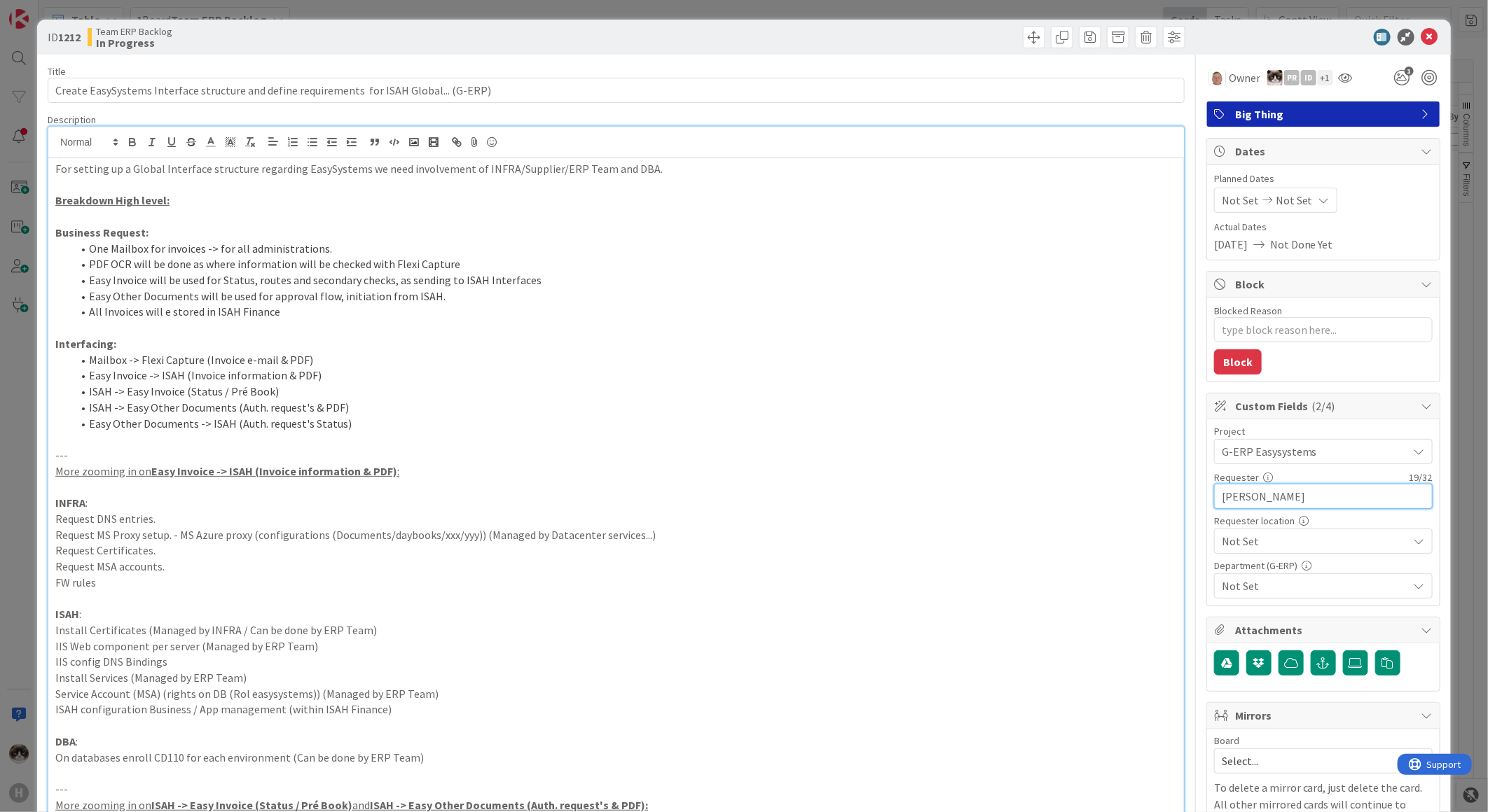
type input "[PERSON_NAME]"
type textarea "x"
type input "[PERSON_NAME]"
click at [1234, 461] on span "Not Set" at bounding box center [1311, 451] width 180 height 20
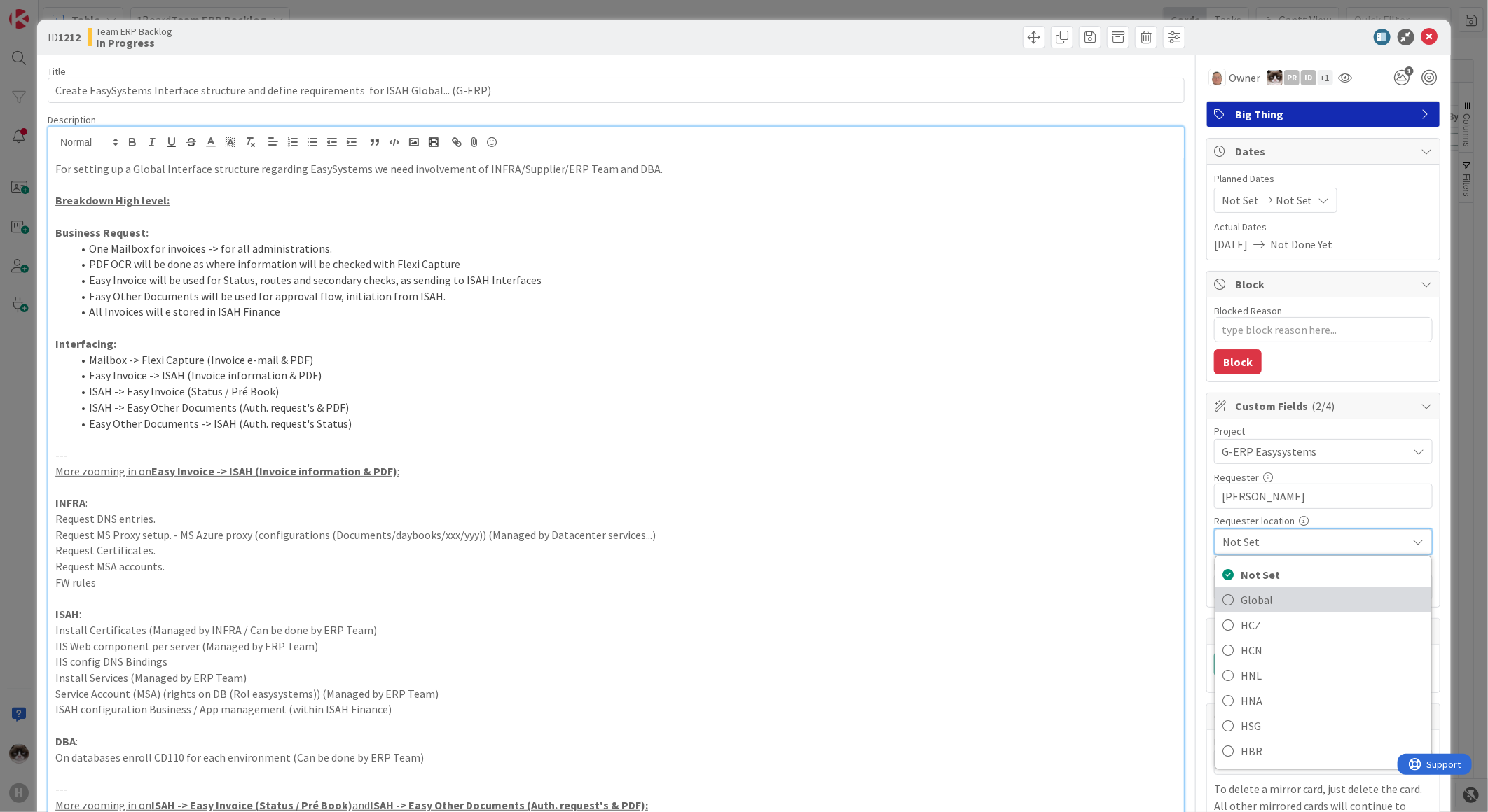
click at [1258, 594] on span "Global" at bounding box center [1332, 600] width 183 height 21
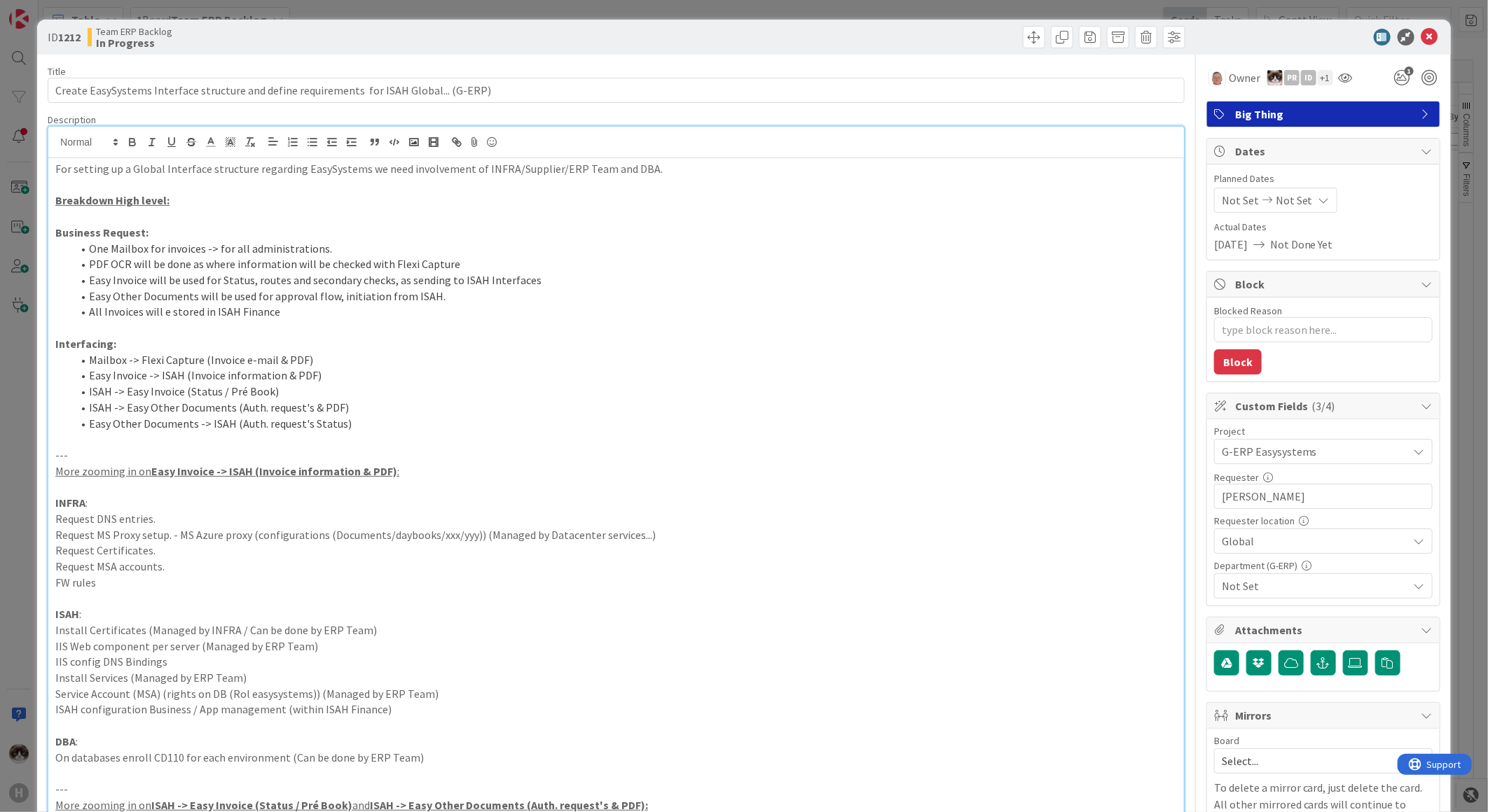
click at [1273, 583] on span "Not Set" at bounding box center [1314, 586] width 186 height 17
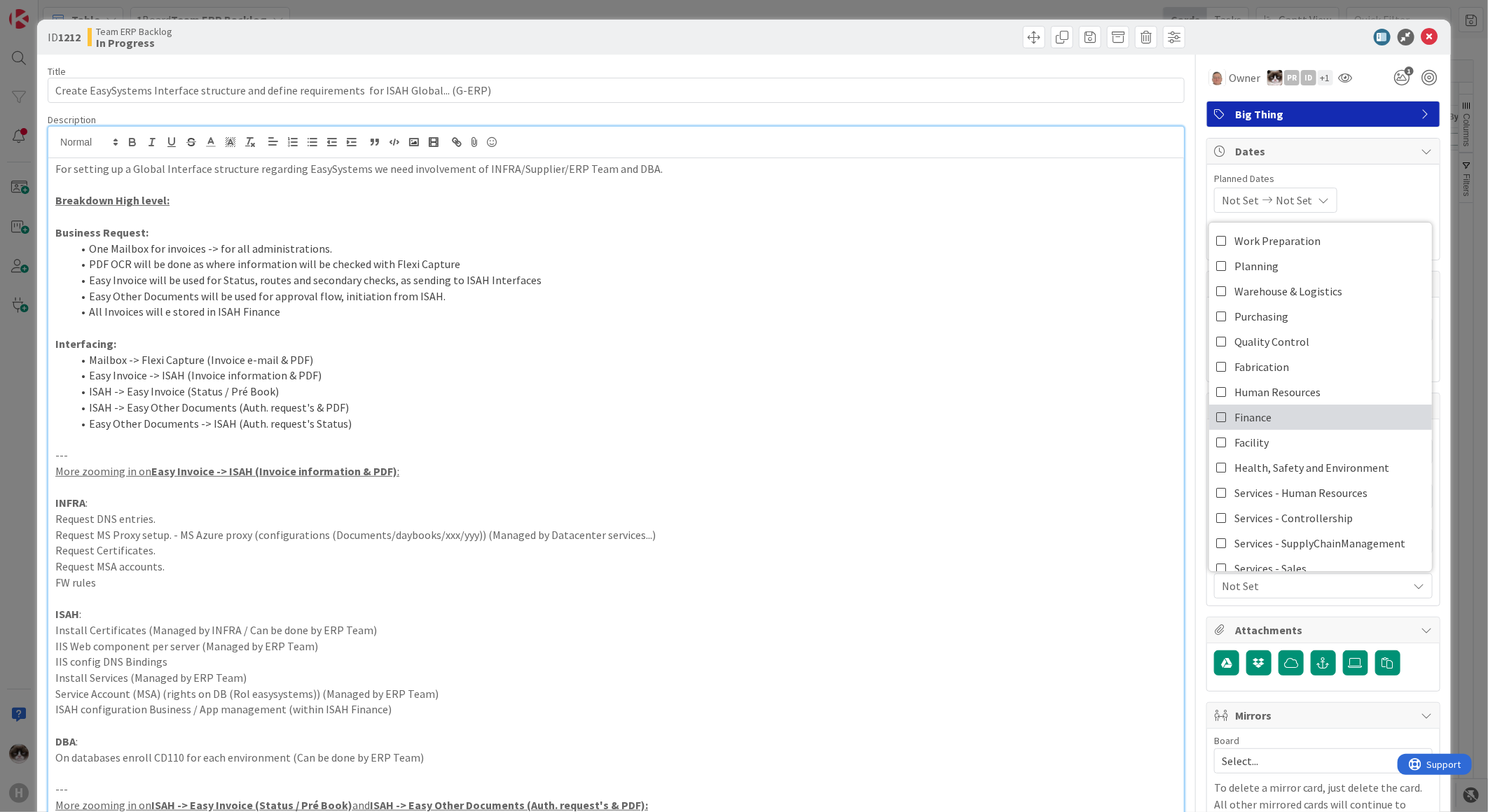
click at [1305, 411] on link "Finance" at bounding box center [1320, 417] width 223 height 25
click at [1297, 318] on link "Purchasing" at bounding box center [1320, 316] width 223 height 25
type textarea "x"
click at [1422, 44] on icon at bounding box center [1430, 37] width 17 height 17
